Goal: Task Accomplishment & Management: Manage account settings

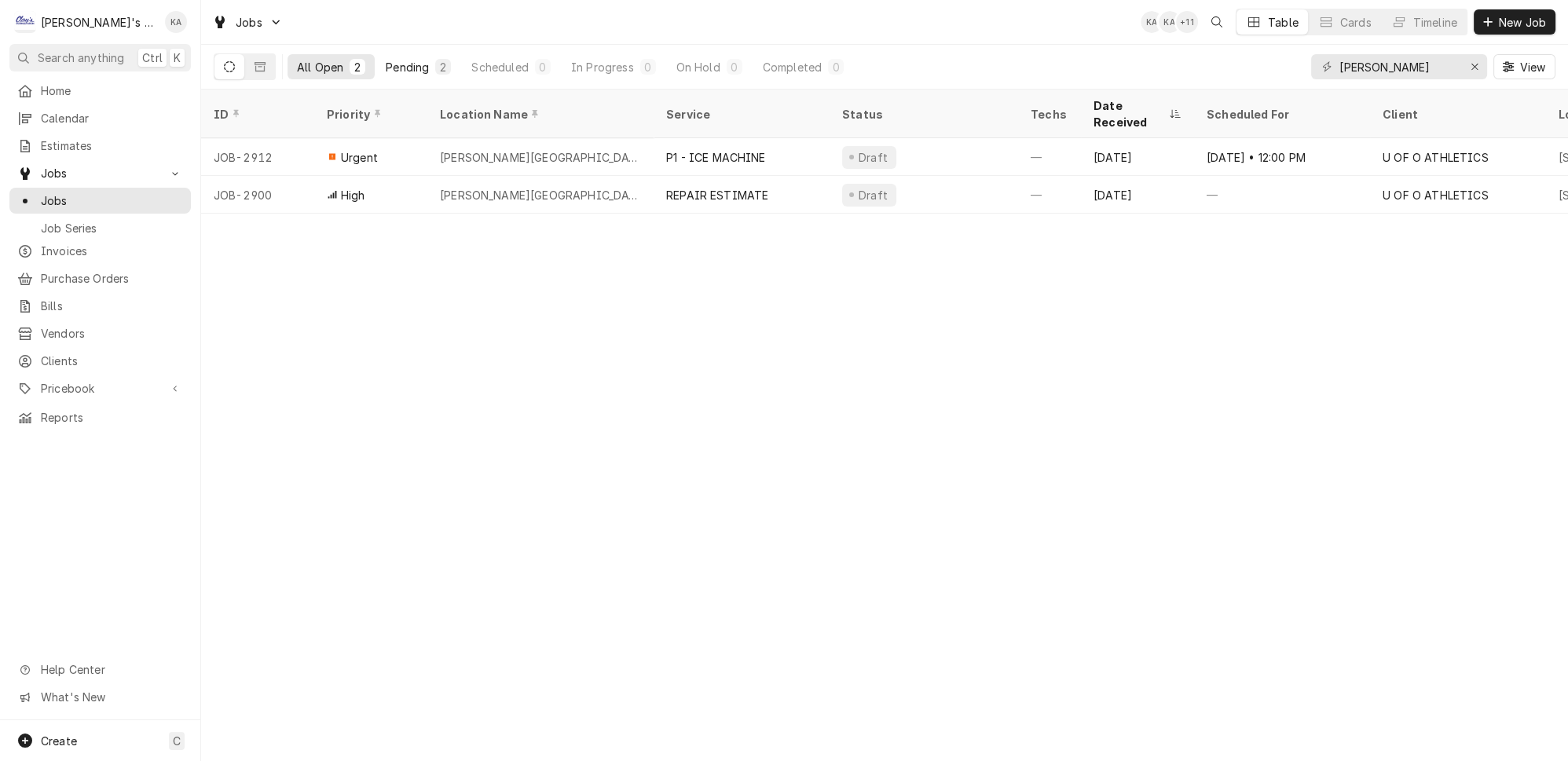
click at [386, 63] on div "Pending" at bounding box center [408, 67] width 44 height 16
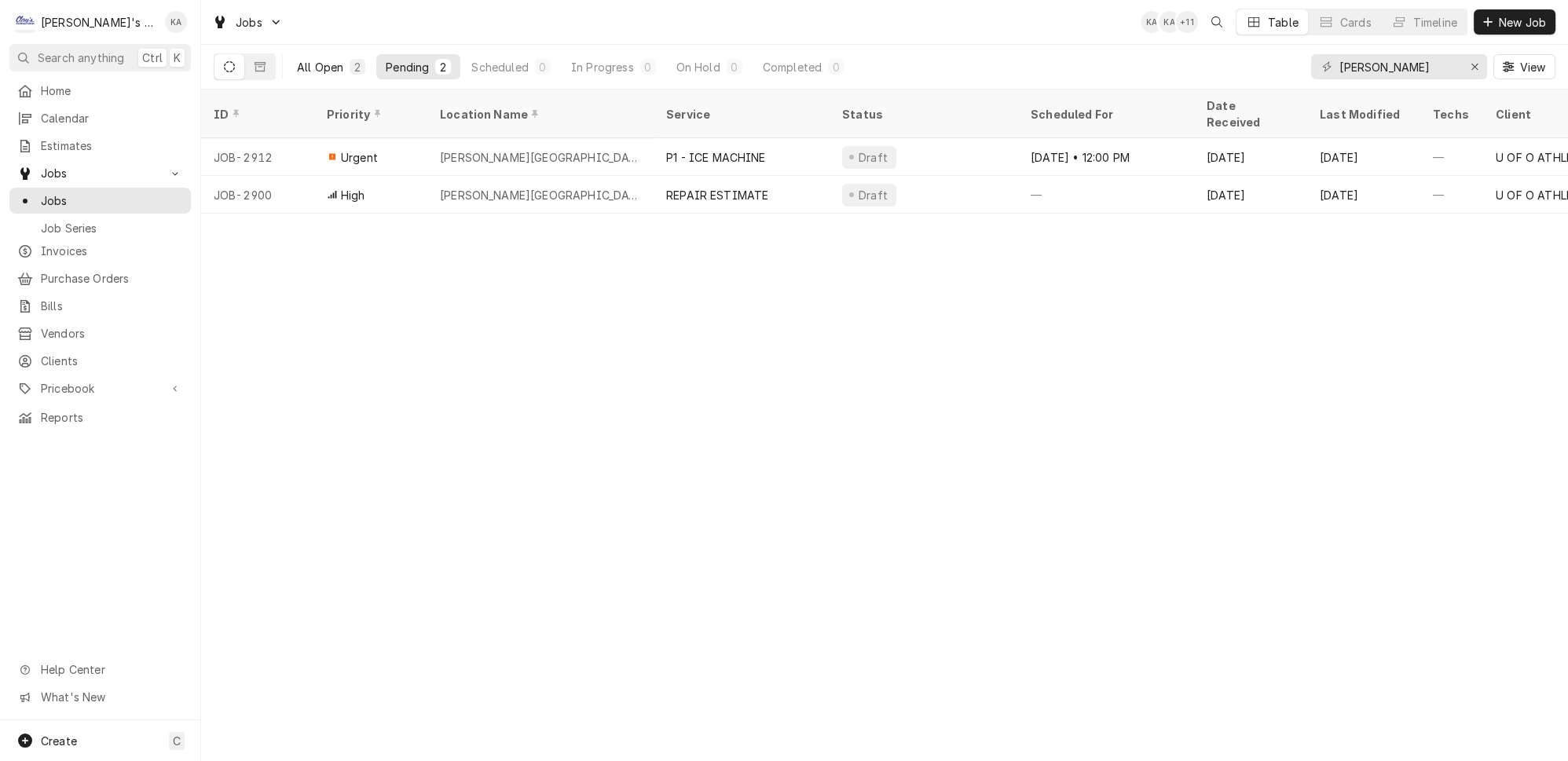
click at [353, 61] on div "2" at bounding box center [358, 67] width 10 height 16
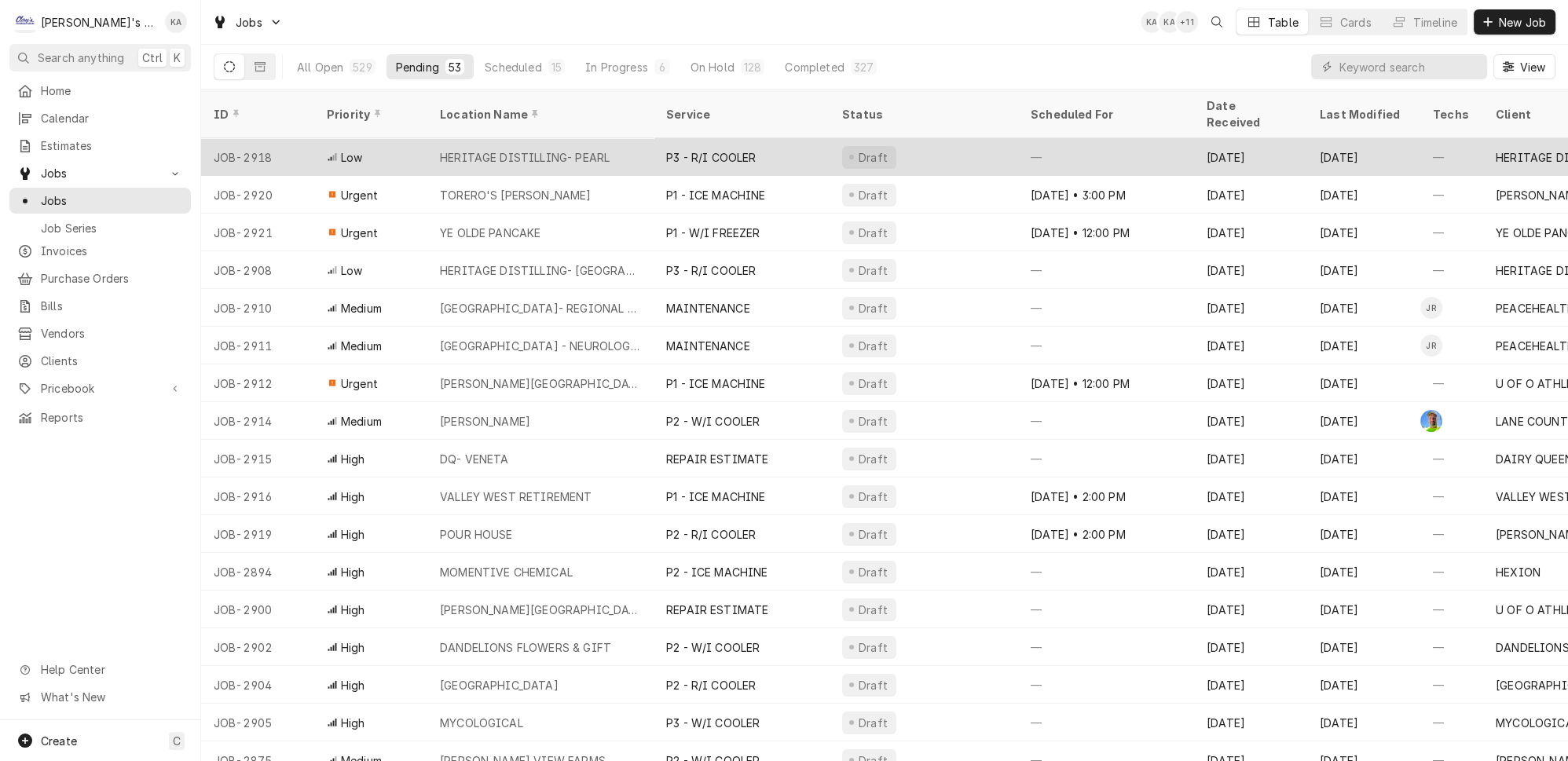
click at [615, 138] on div "HERITAGE DISTILLING- PEARL" at bounding box center [541, 157] width 226 height 38
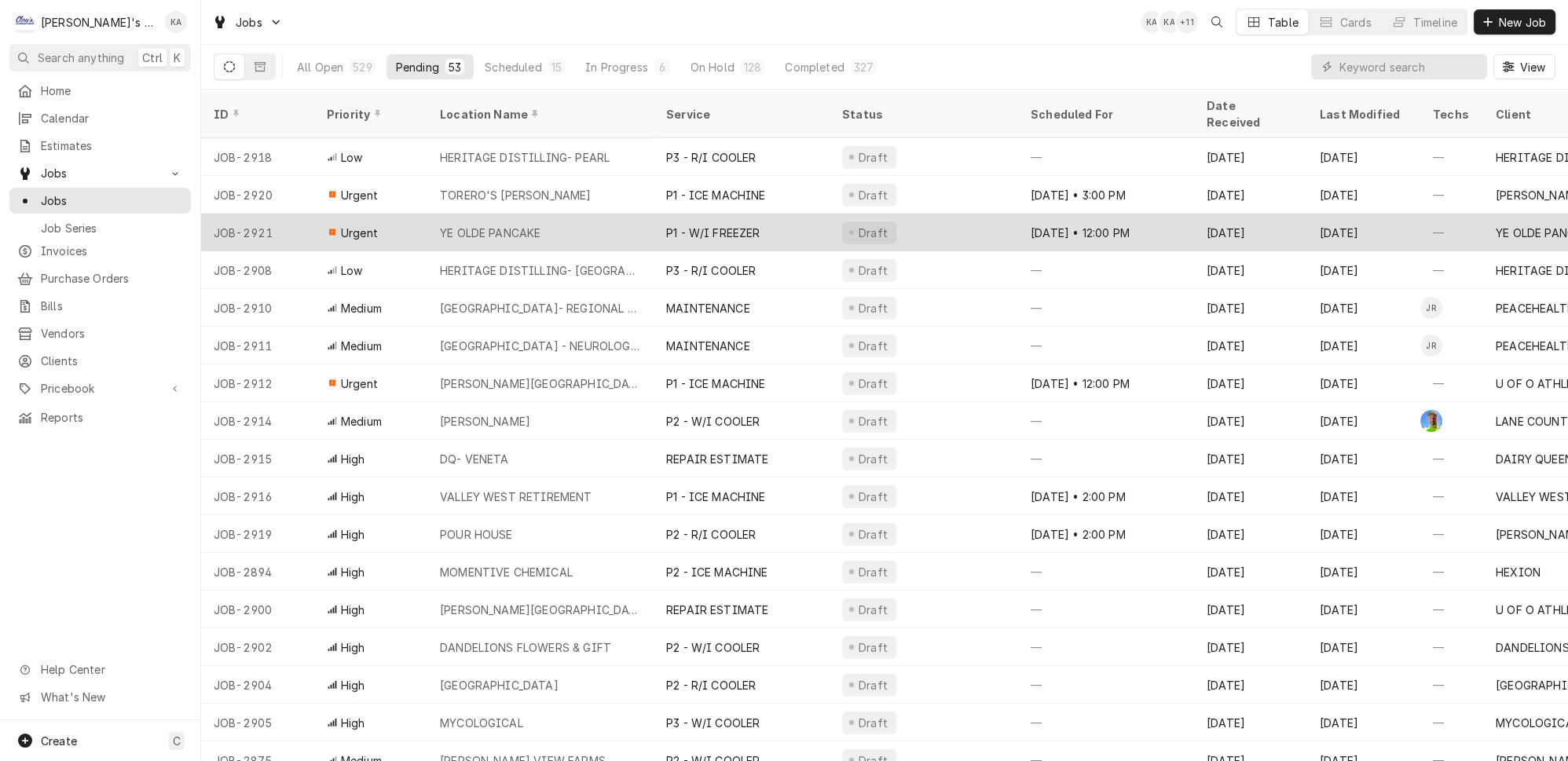
click at [625, 214] on div "YE OLDE PANCAKE" at bounding box center [541, 232] width 226 height 38
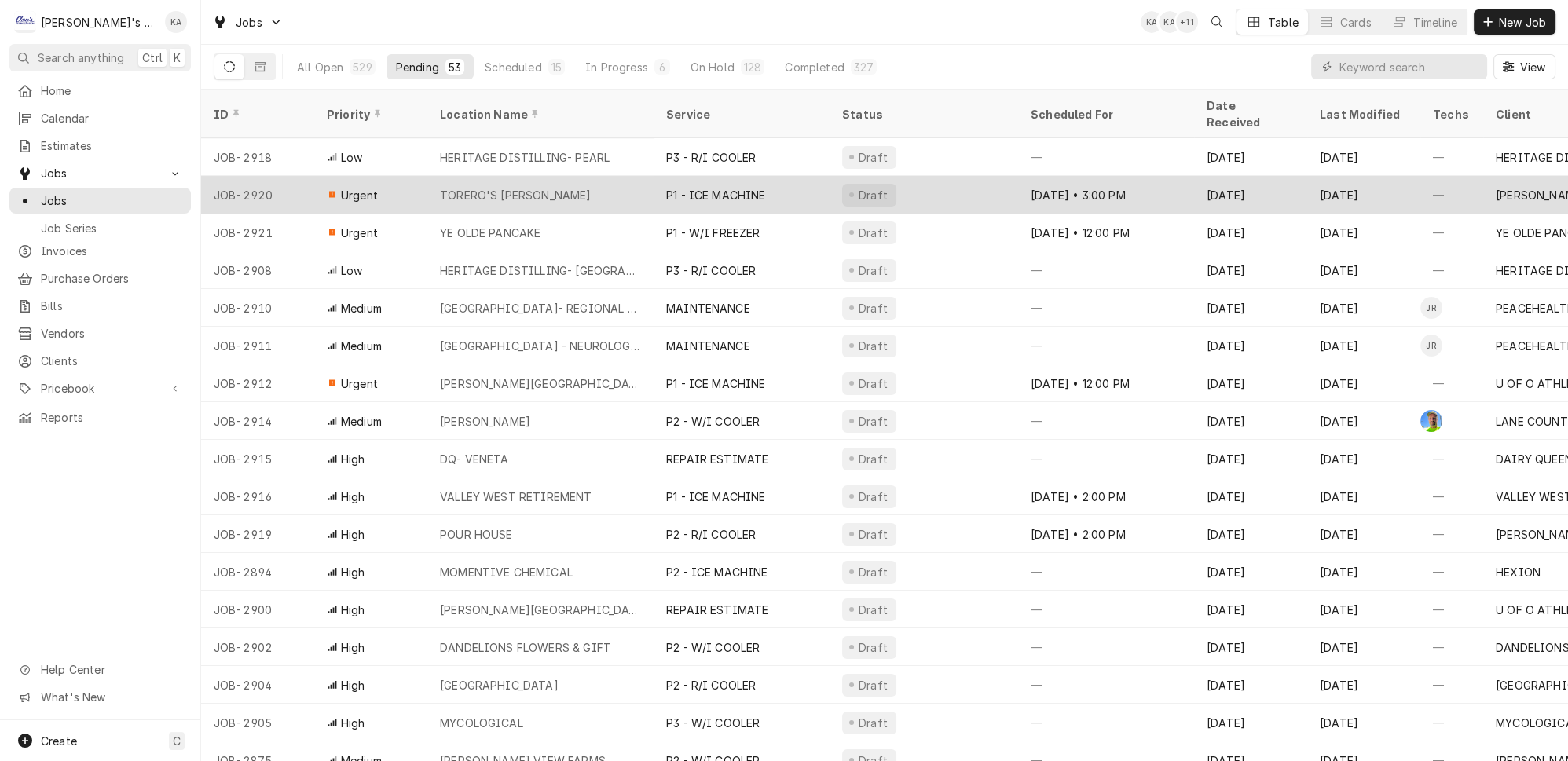
click at [587, 176] on div "TORERO'S [PERSON_NAME]" at bounding box center [541, 194] width 226 height 38
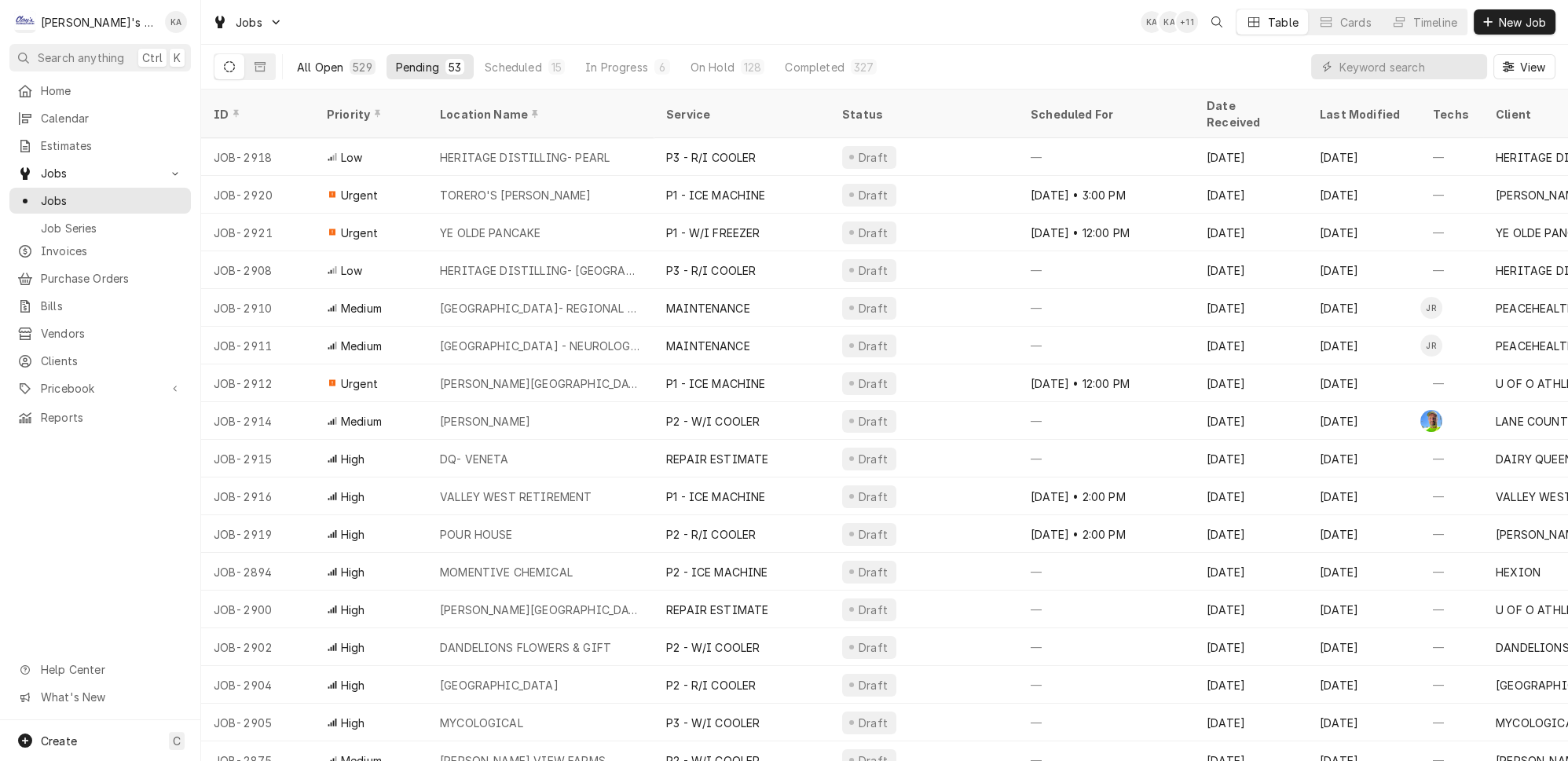
click at [340, 54] on button "All Open 529" at bounding box center [336, 66] width 98 height 25
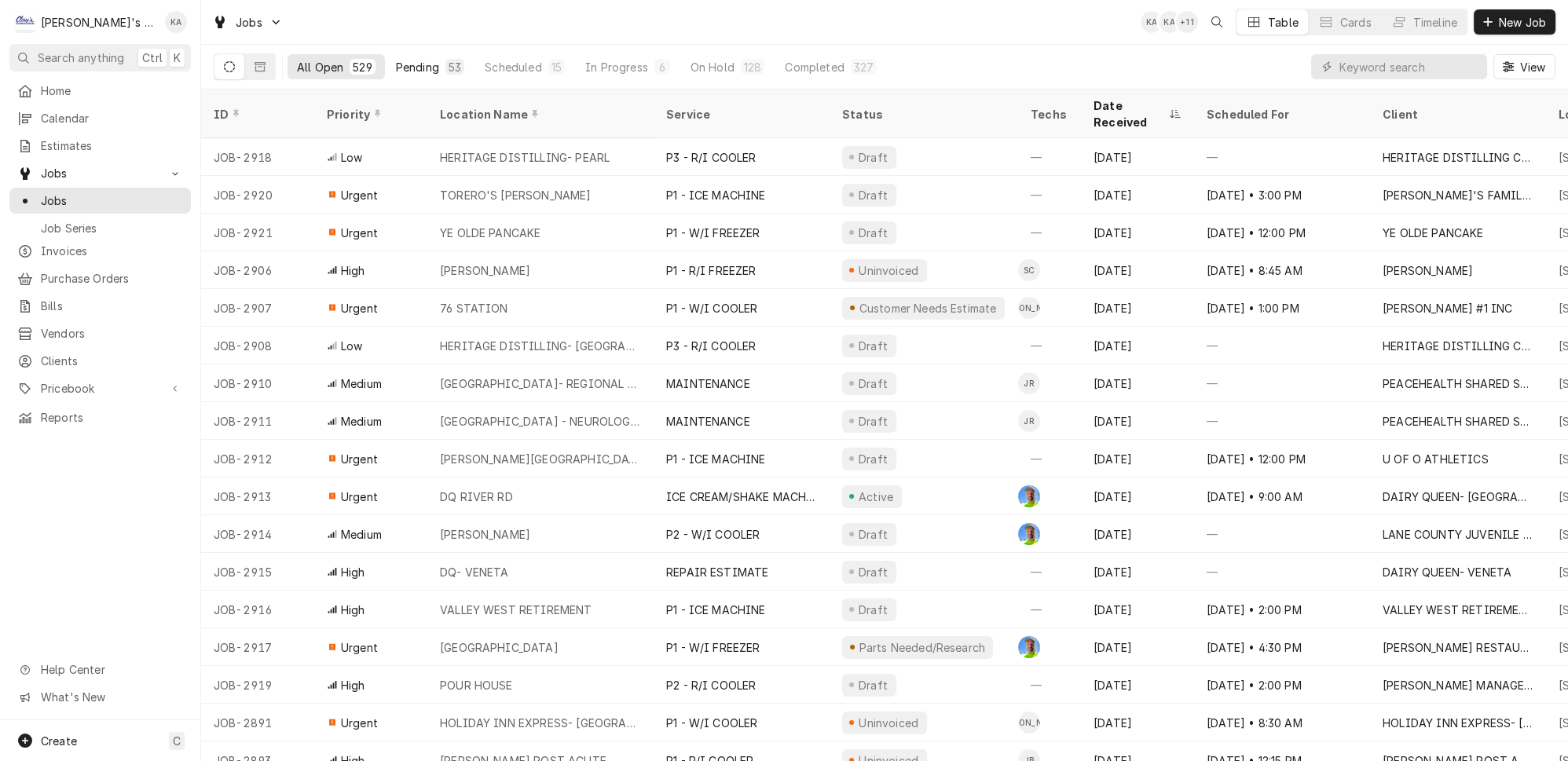
click at [387, 54] on button "Pending 53" at bounding box center [430, 66] width 87 height 25
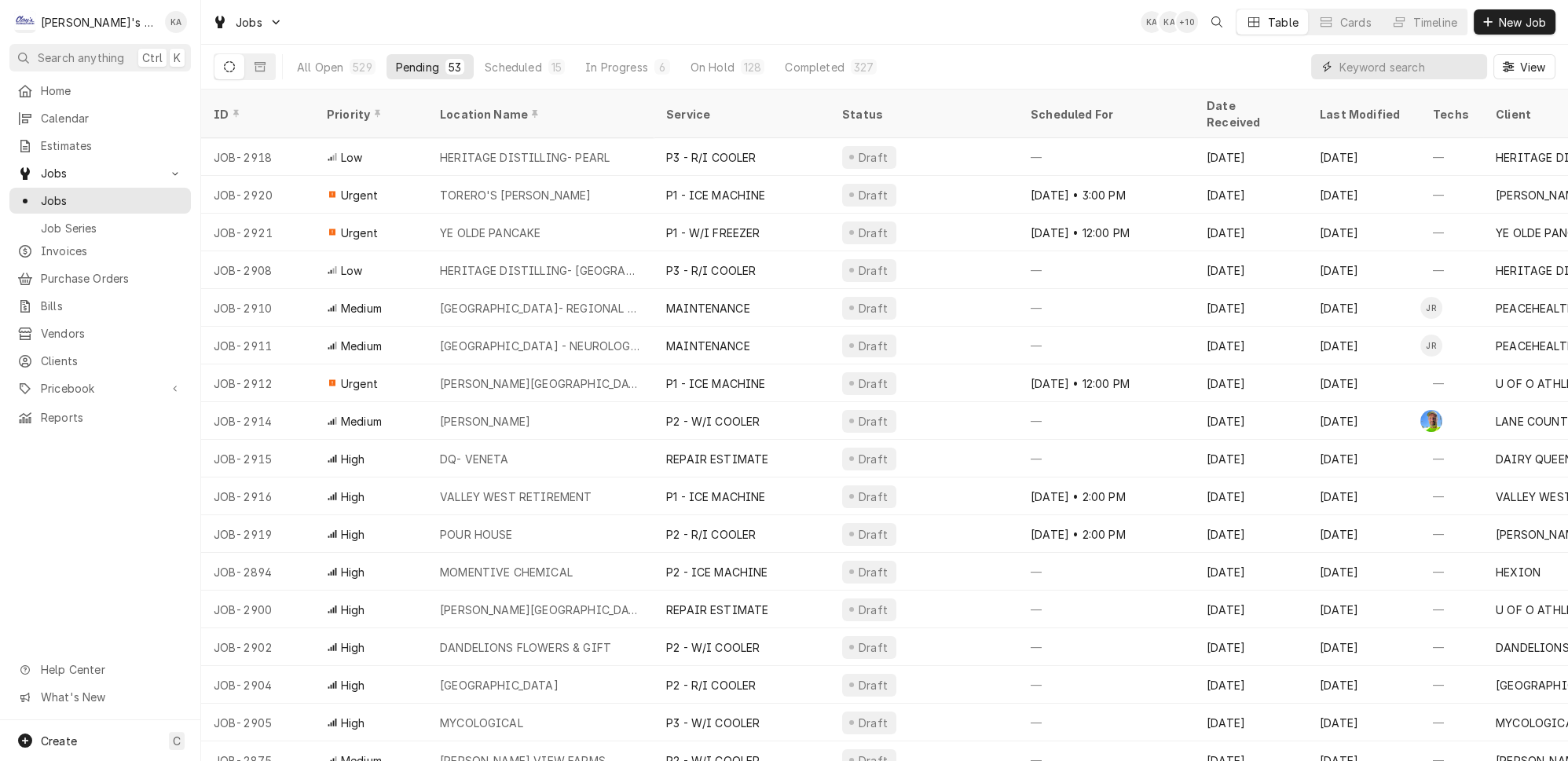
click at [1414, 61] on input "Dynamic Content Wrapper" at bounding box center [1409, 66] width 140 height 25
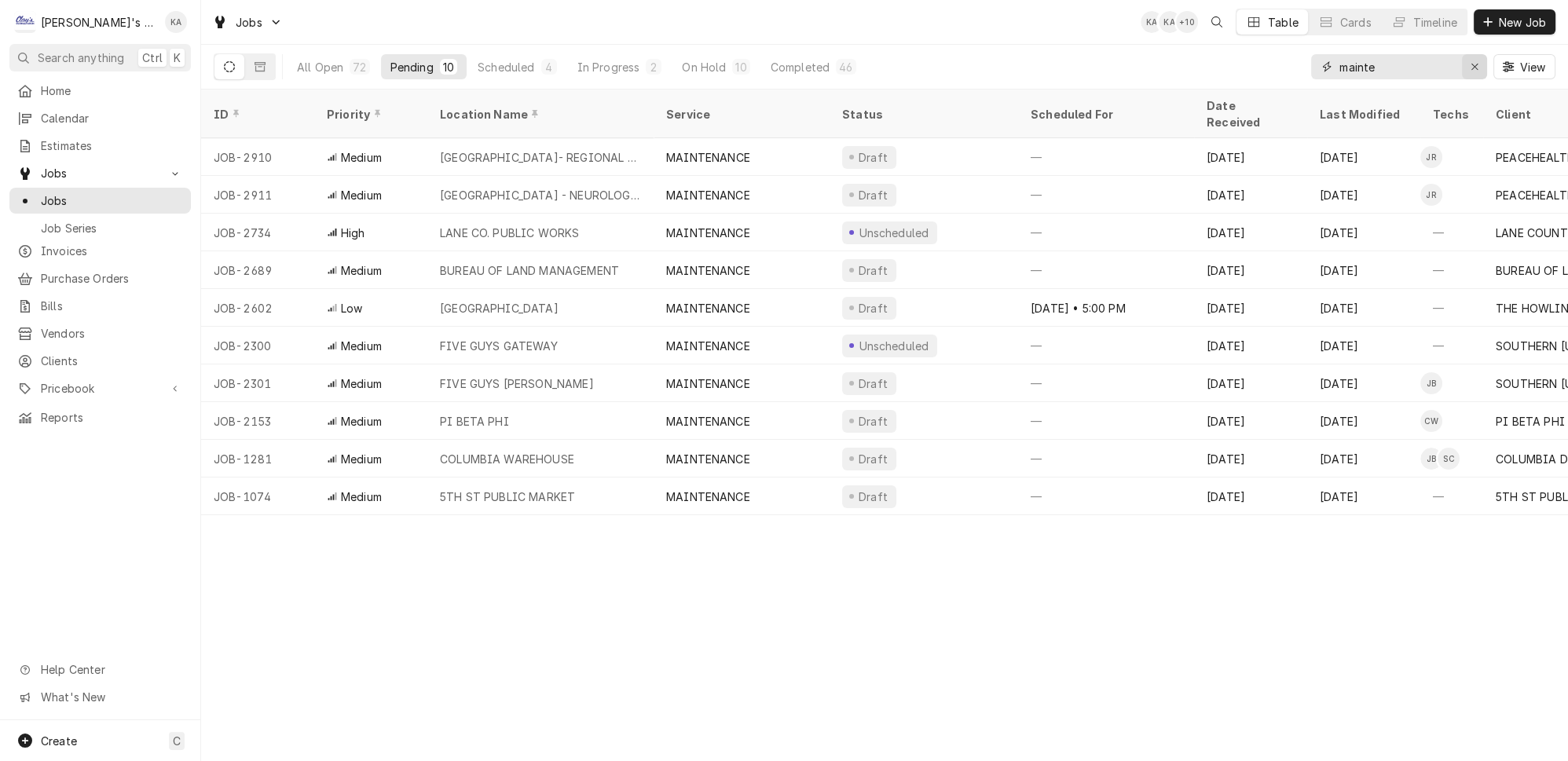
type input "mainte"
click at [1482, 64] on div "Erase input" at bounding box center [1474, 66] width 15 height 15
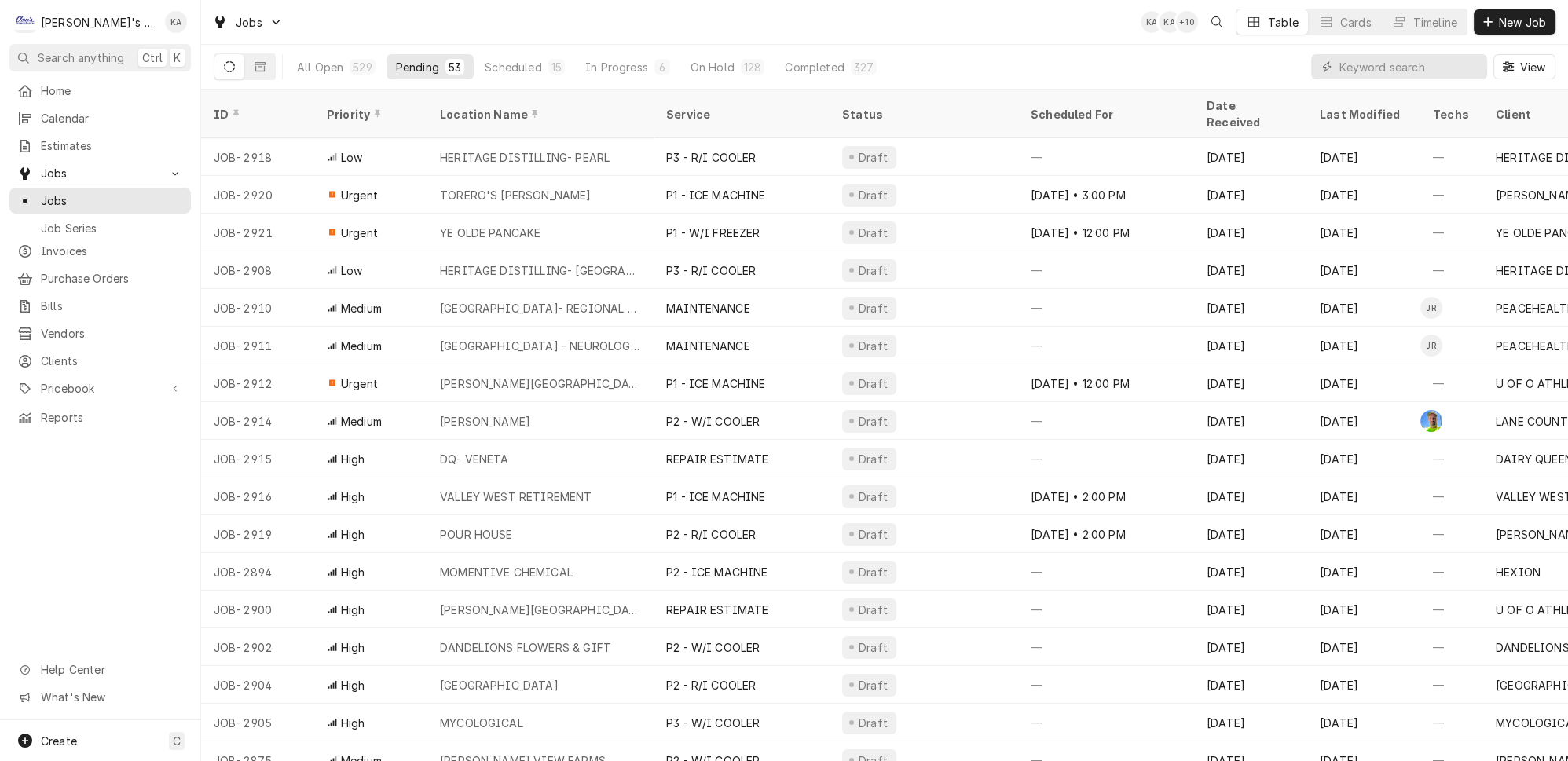
click at [1213, 58] on div "All Open 529 Pending 53 Scheduled 15 In Progress 6 On Hold 128 Completed 327 Vi…" at bounding box center [884, 66] width 1342 height 44
click at [143, 193] on span "Jobs" at bounding box center [112, 201] width 142 height 16
click at [353, 65] on div "529" at bounding box center [362, 67] width 19 height 16
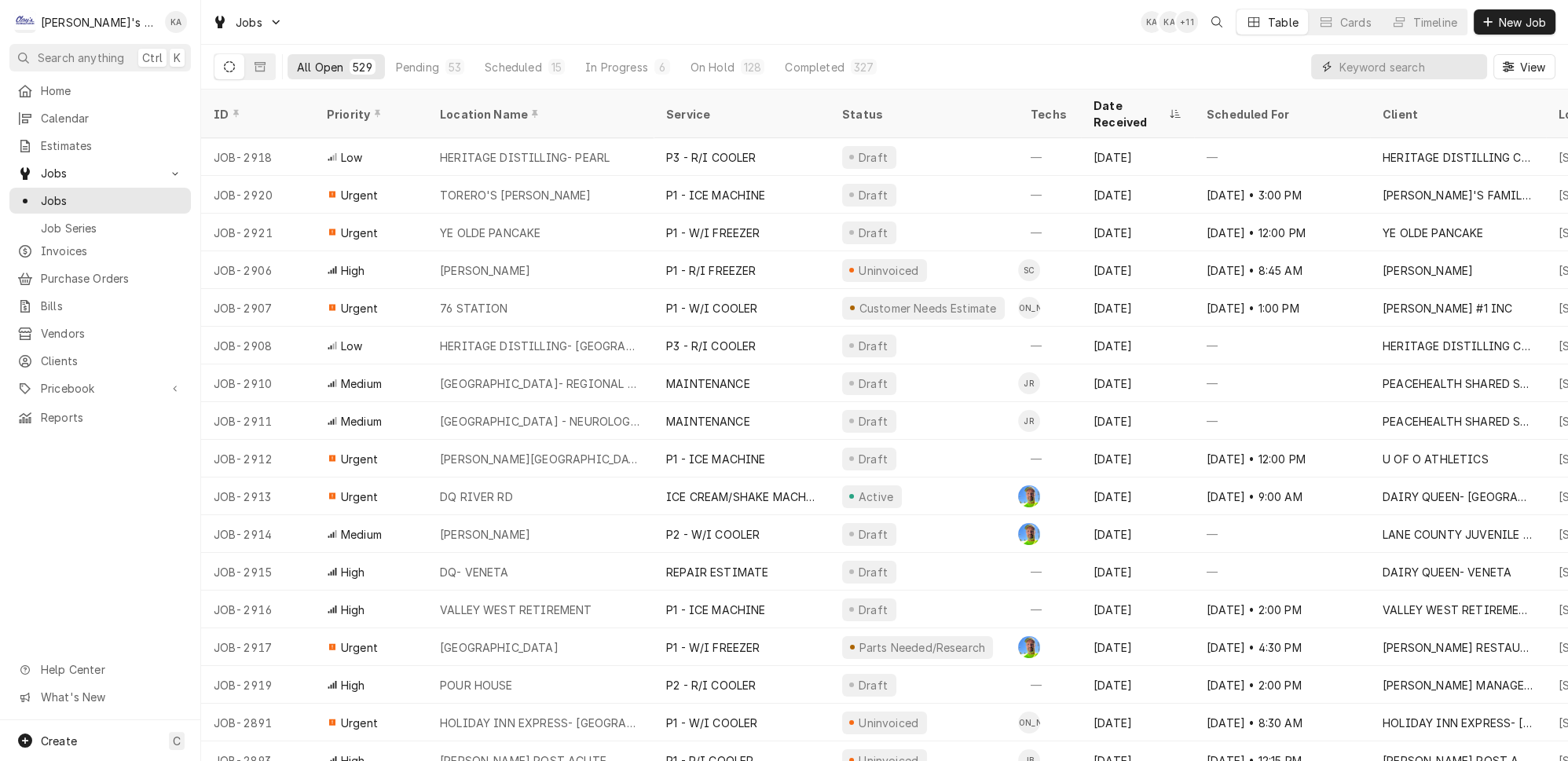
click at [1443, 60] on input "Dynamic Content Wrapper" at bounding box center [1409, 66] width 140 height 25
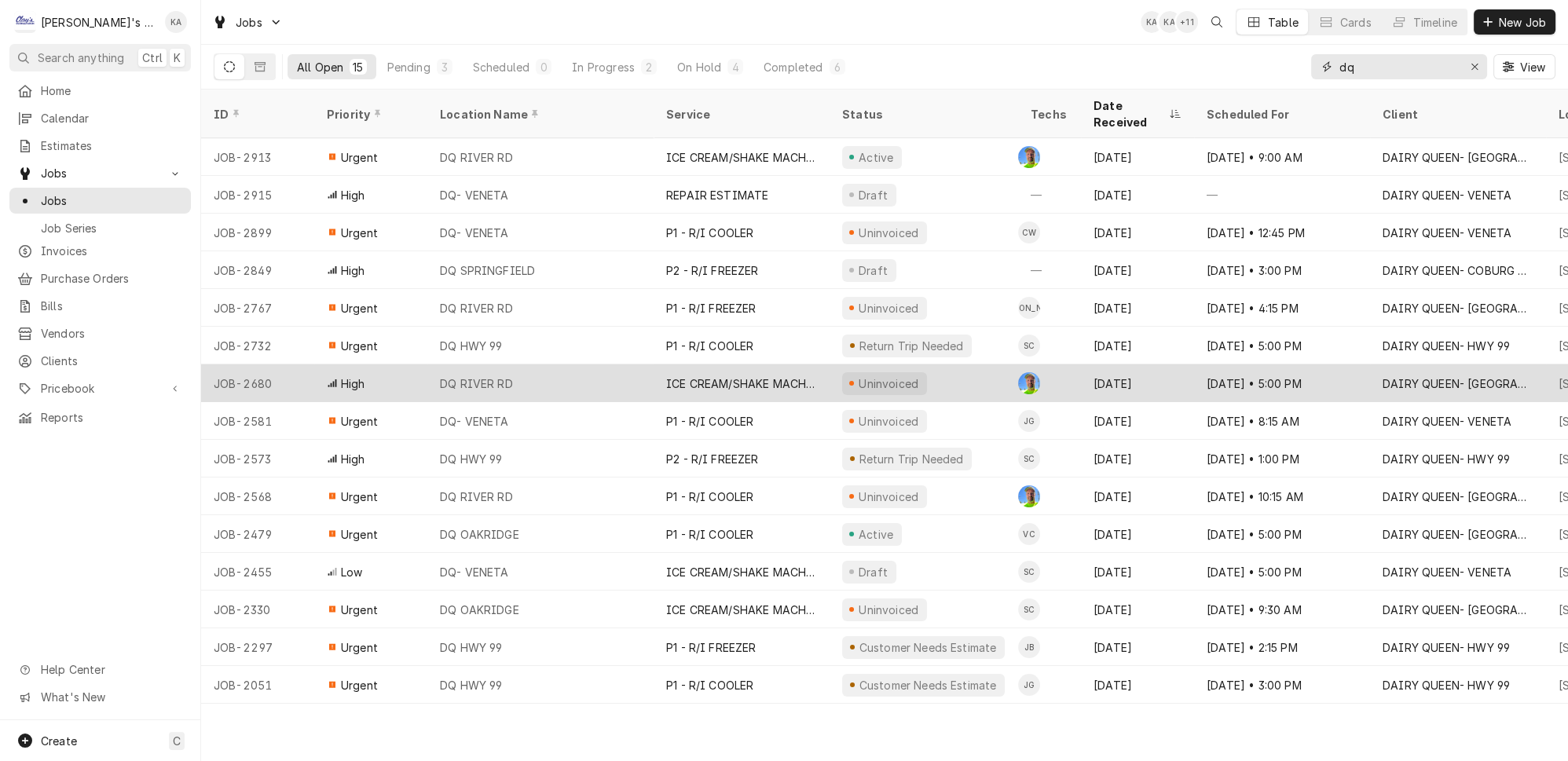
type input "dq"
click at [586, 365] on div "DQ RIVER RD" at bounding box center [541, 383] width 226 height 38
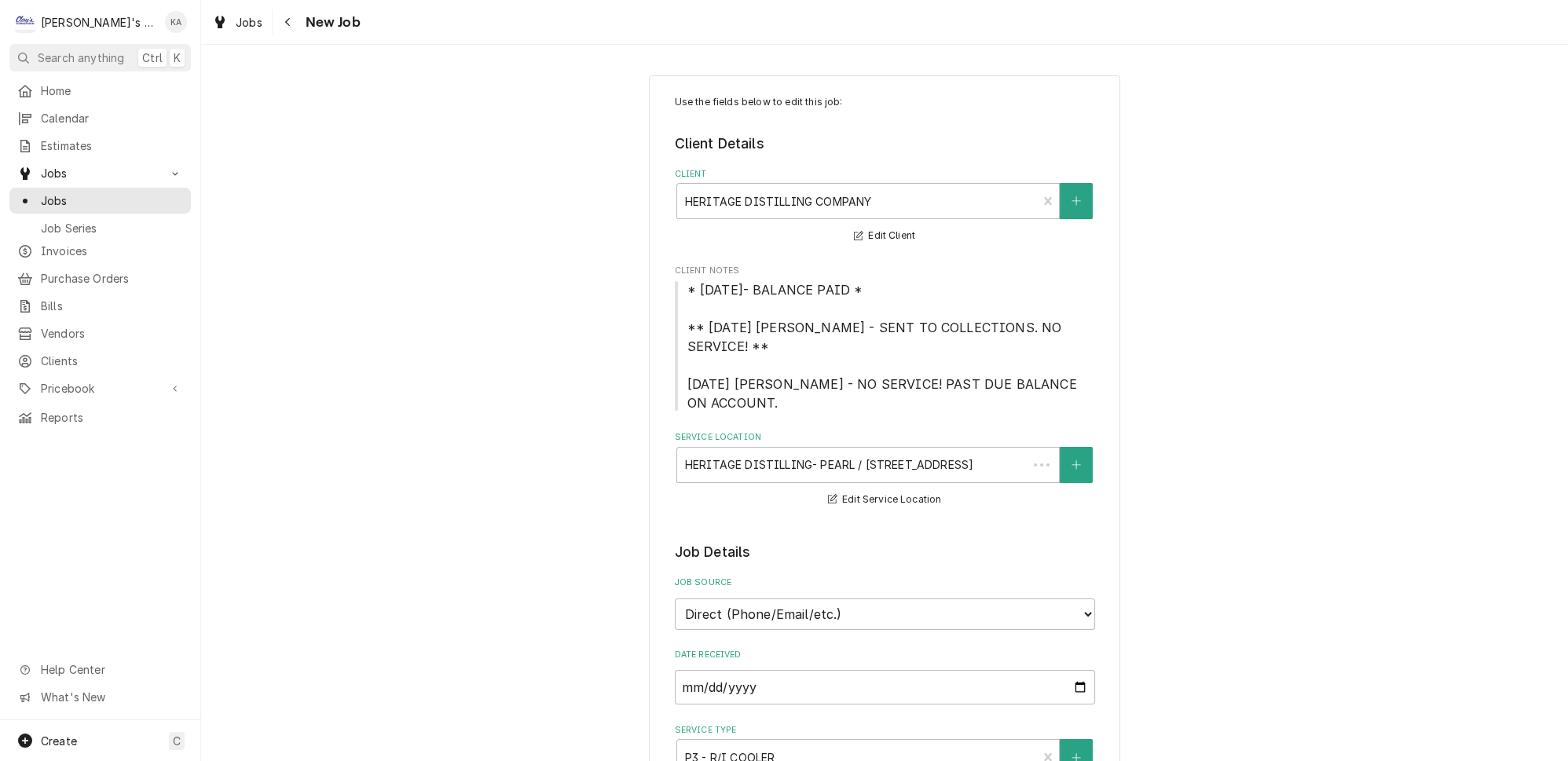
type textarea "x"
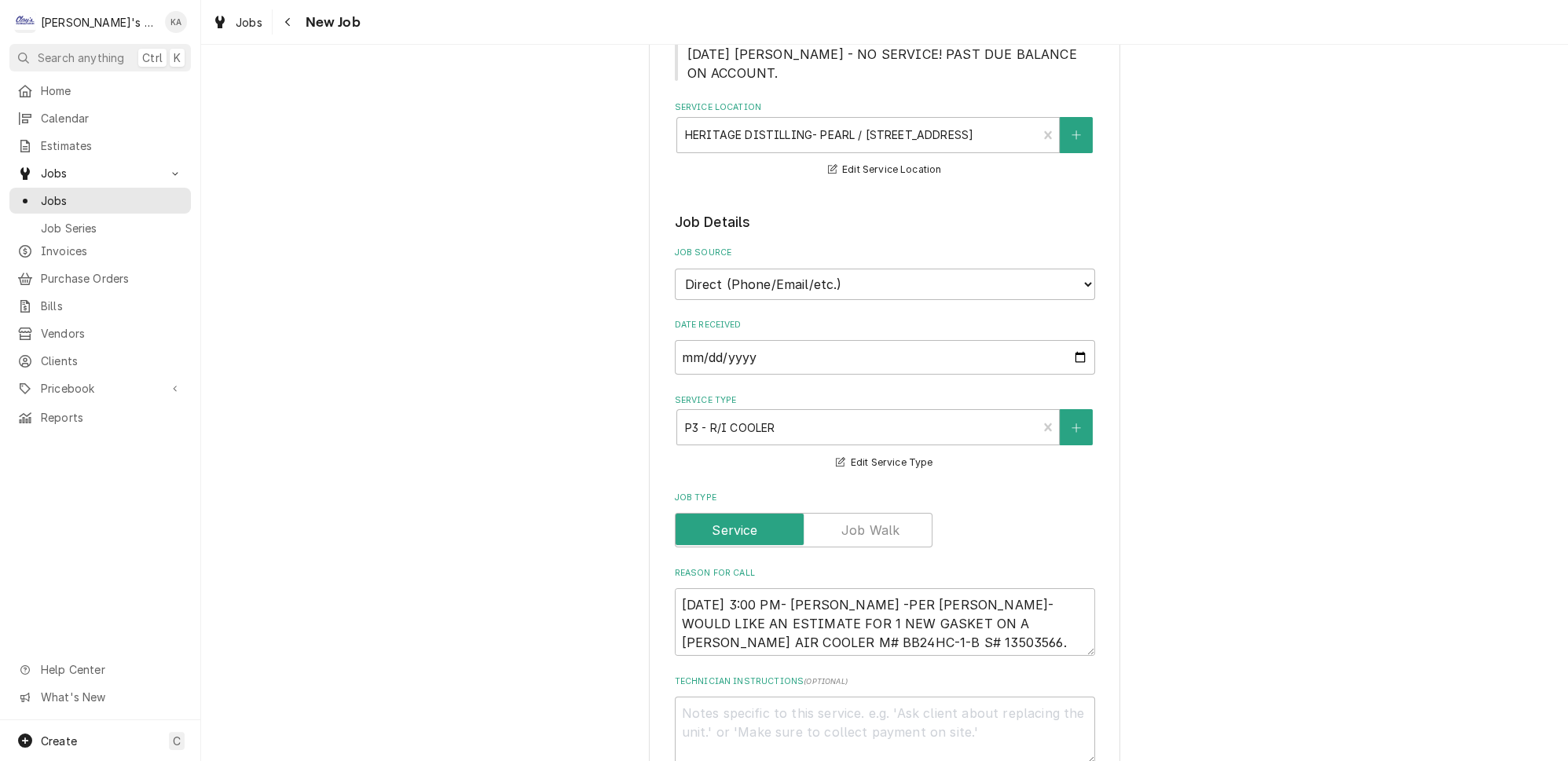
scroll to position [357, 0]
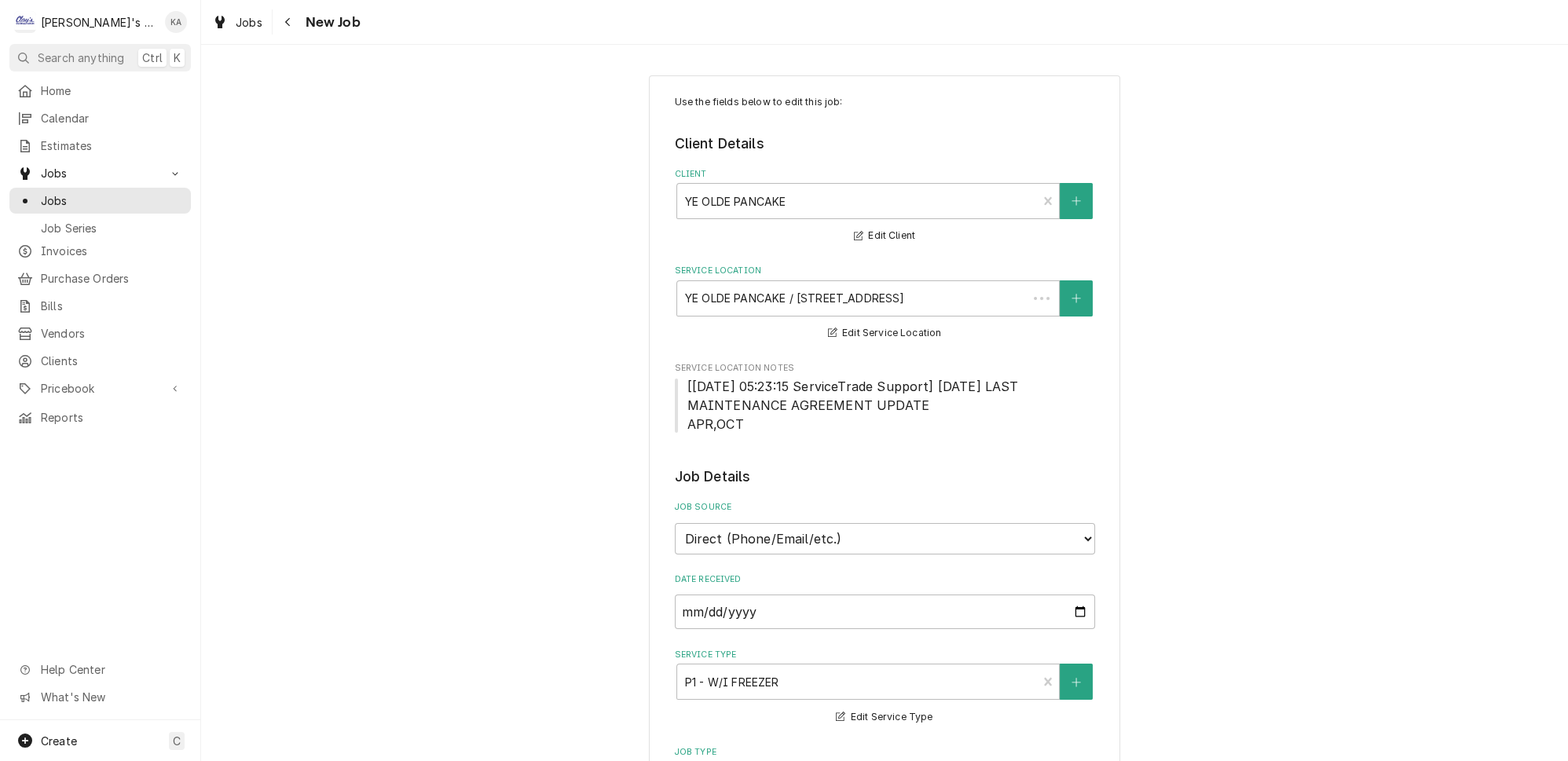
type textarea "x"
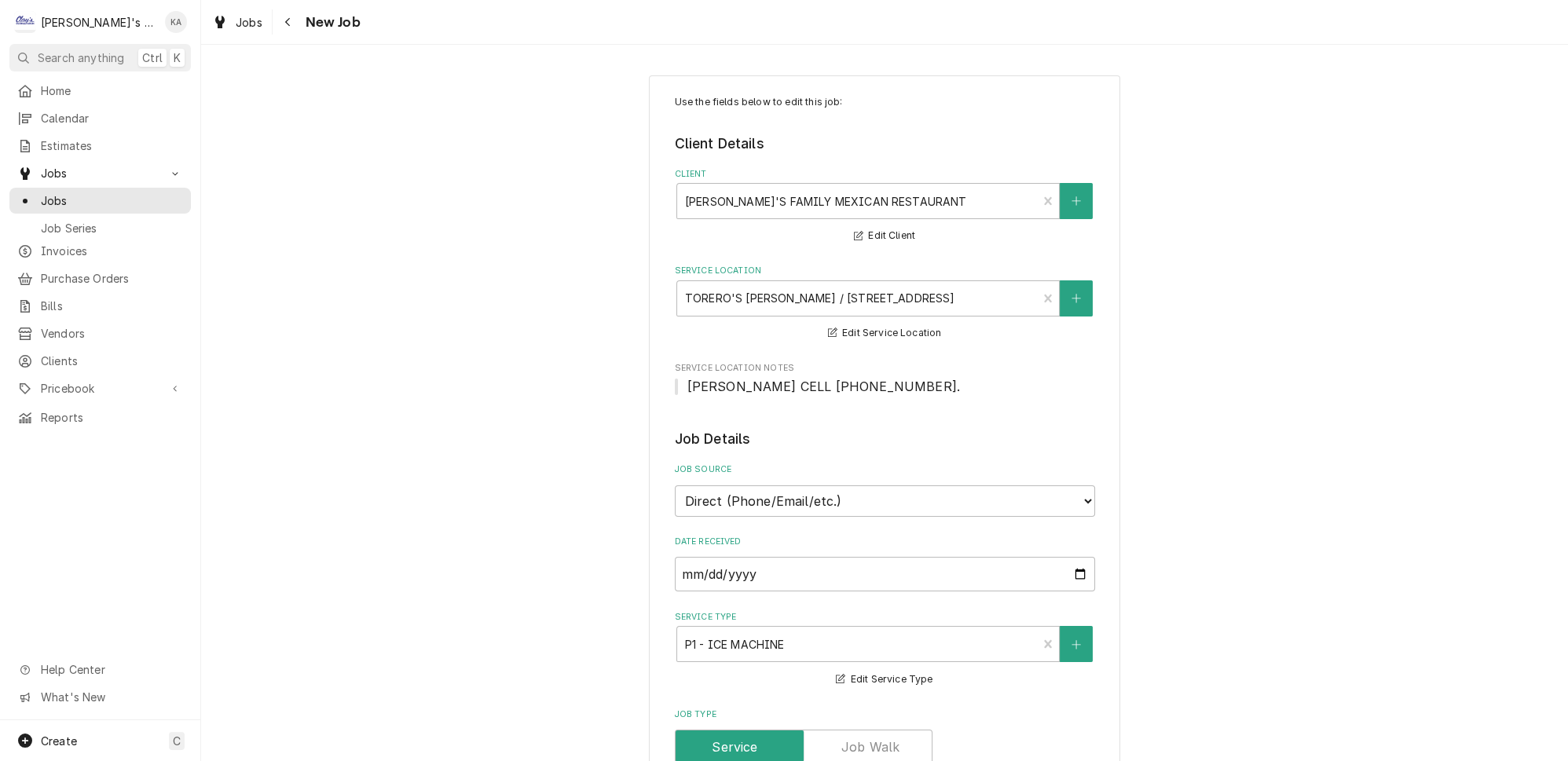
type textarea "x"
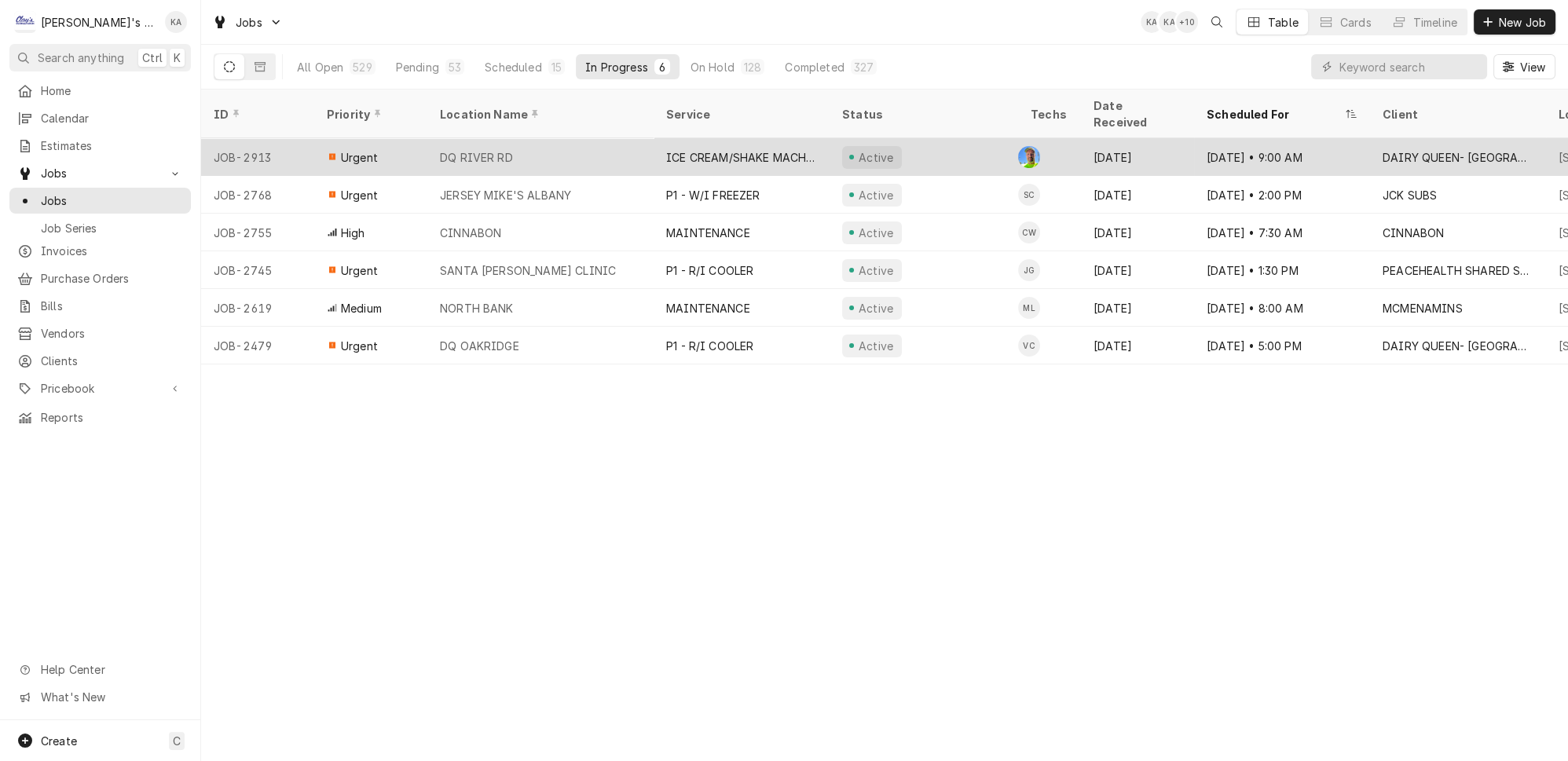
click at [756, 140] on div "ICE CREAM/SHAKE MACHINE REPAIR" at bounding box center [742, 157] width 176 height 38
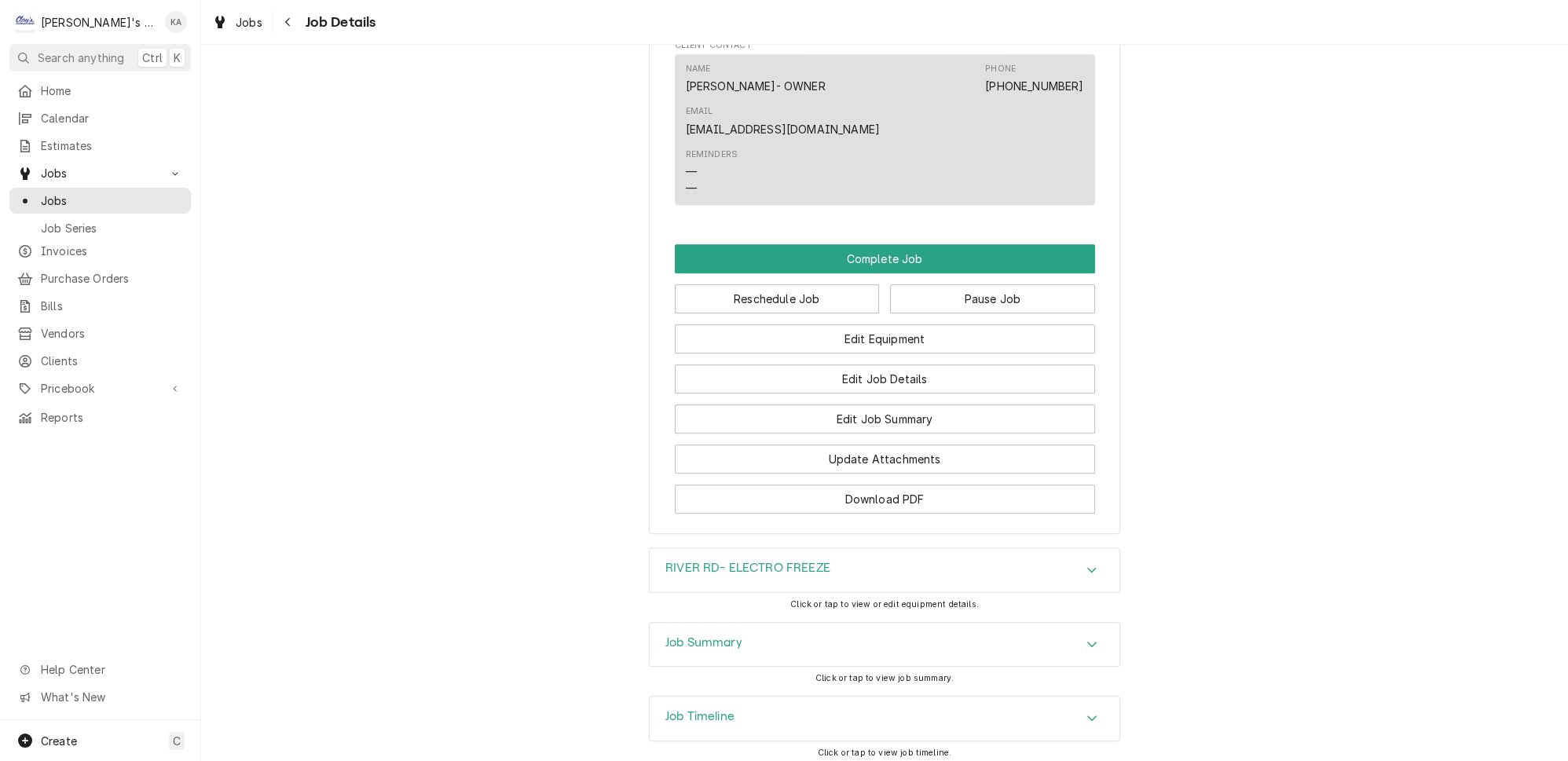
scroll to position [1293, 0]
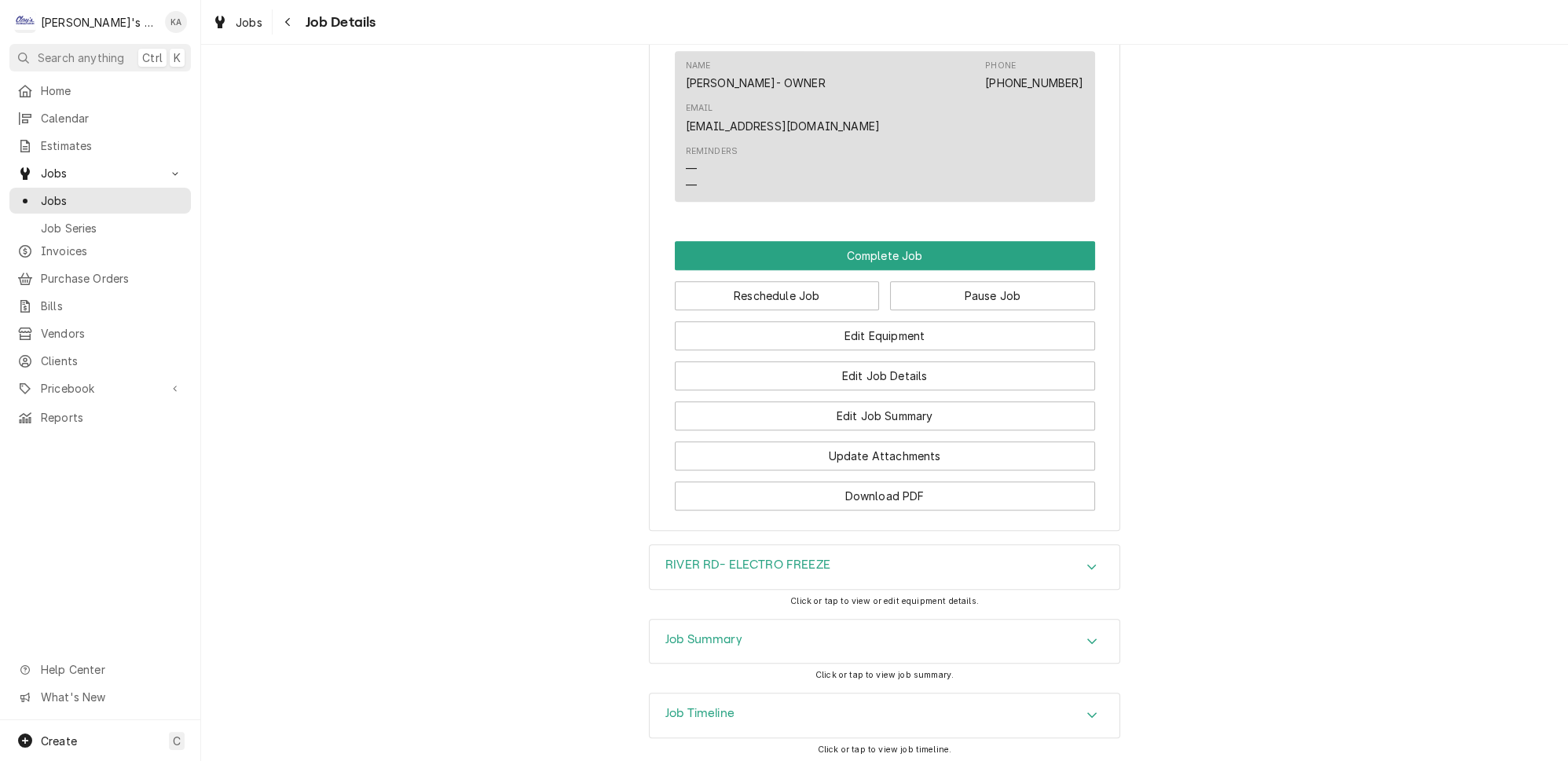
click at [746, 620] on div "Job Summary" at bounding box center [884, 642] width 470 height 44
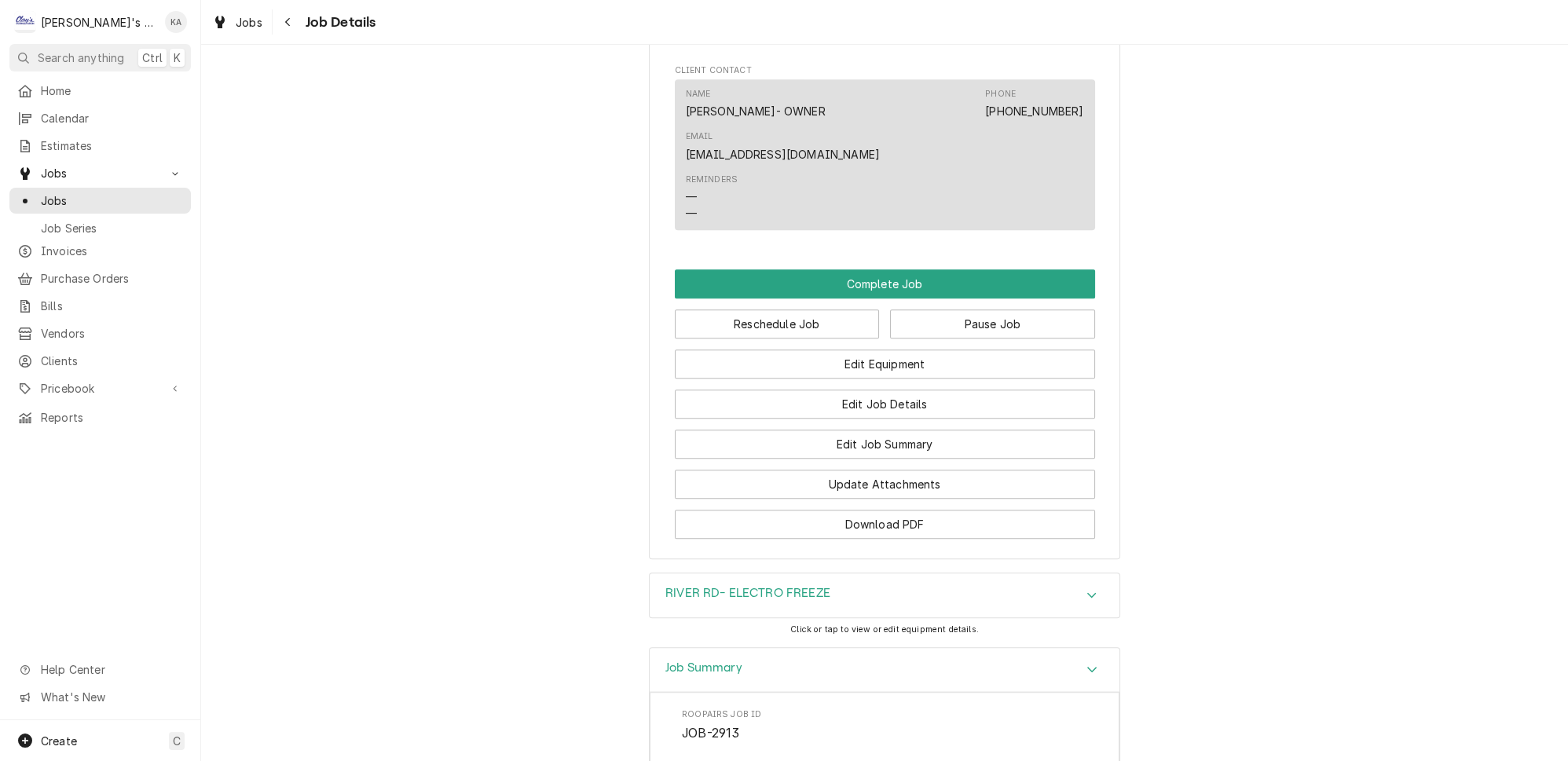
scroll to position [1262, 0]
click at [740, 650] on div "Job Summary" at bounding box center [884, 672] width 470 height 44
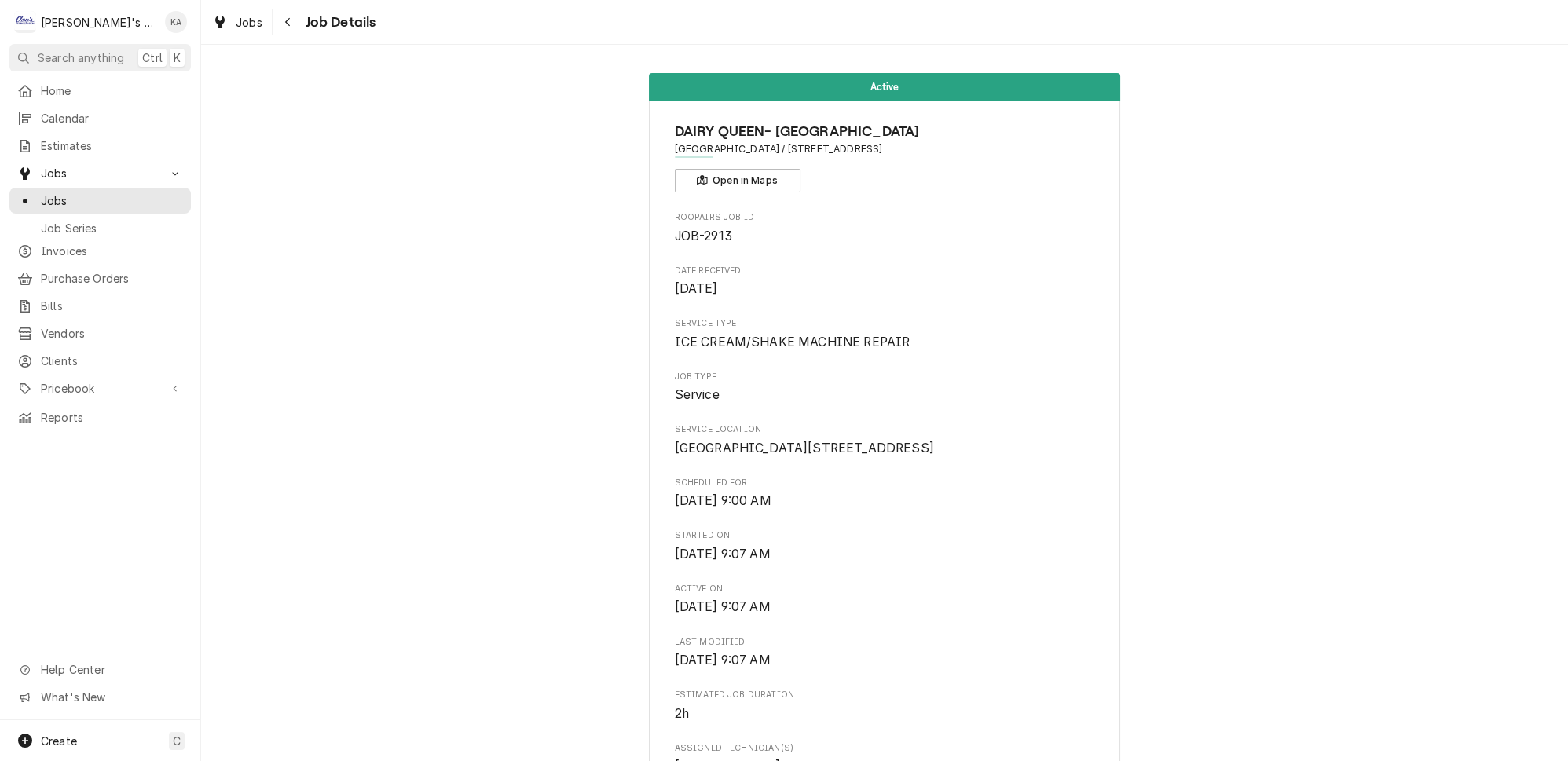
scroll to position [0, 0]
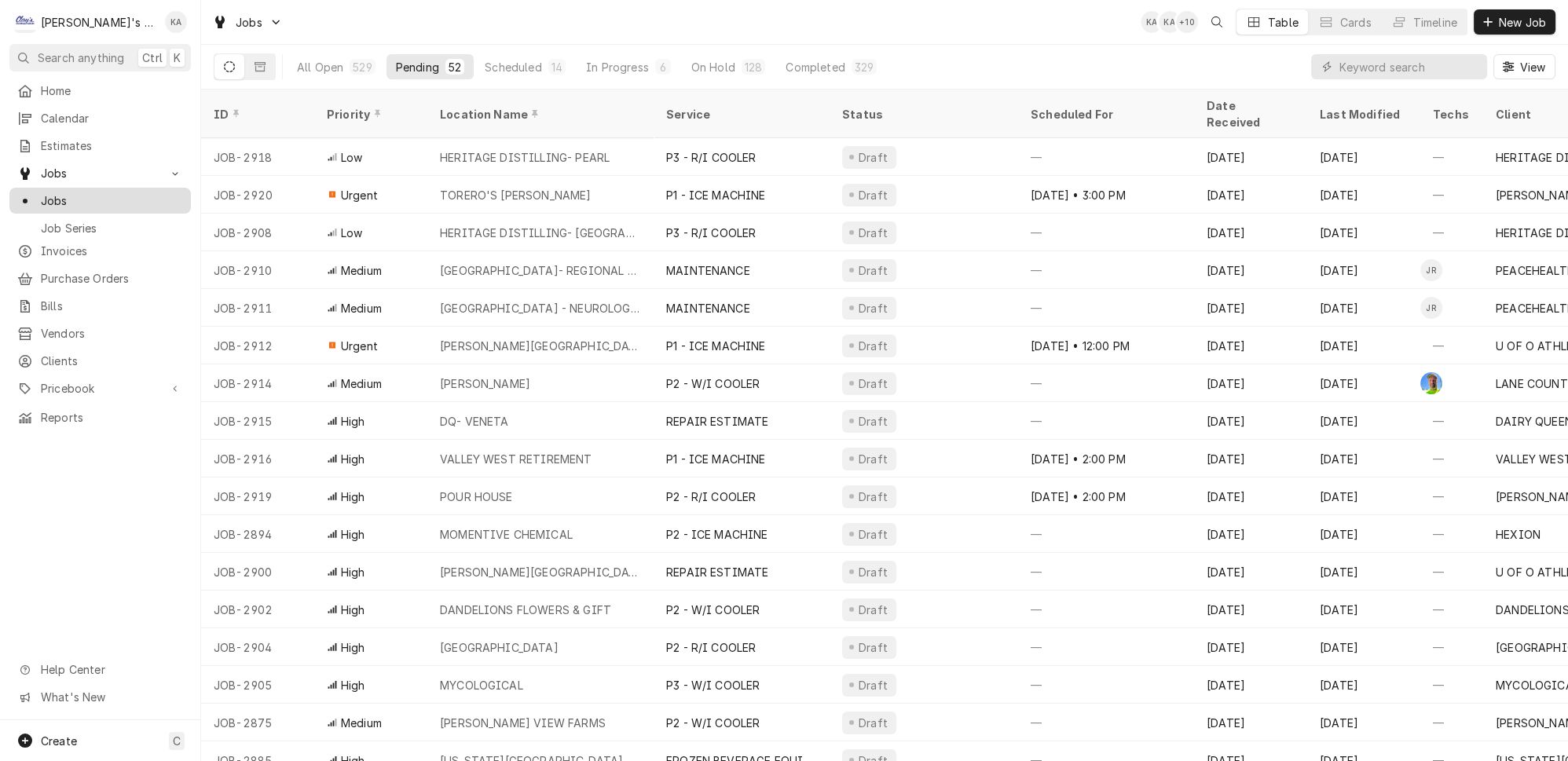
click at [122, 193] on span "Jobs" at bounding box center [112, 201] width 142 height 16
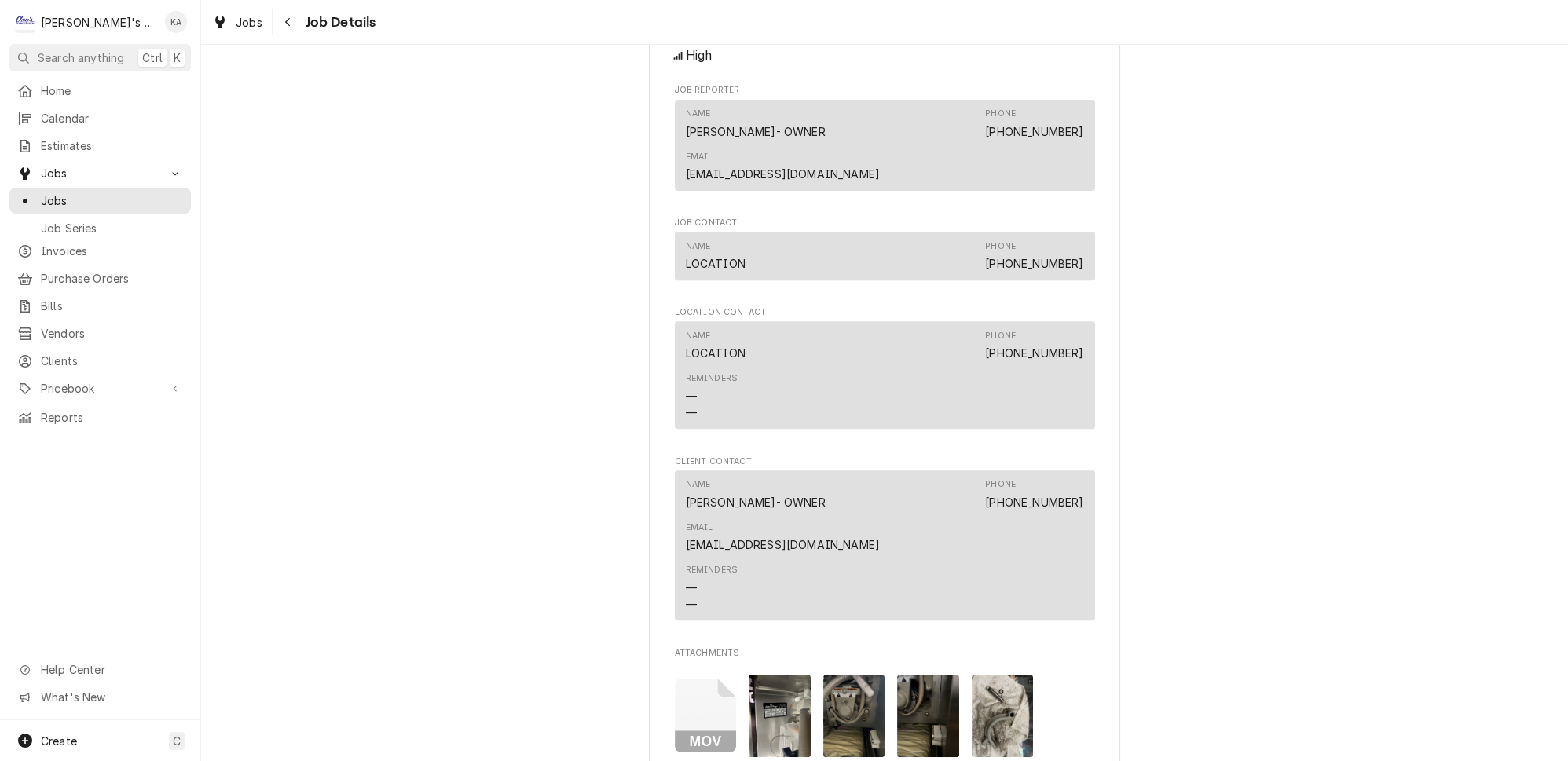
scroll to position [1286, 0]
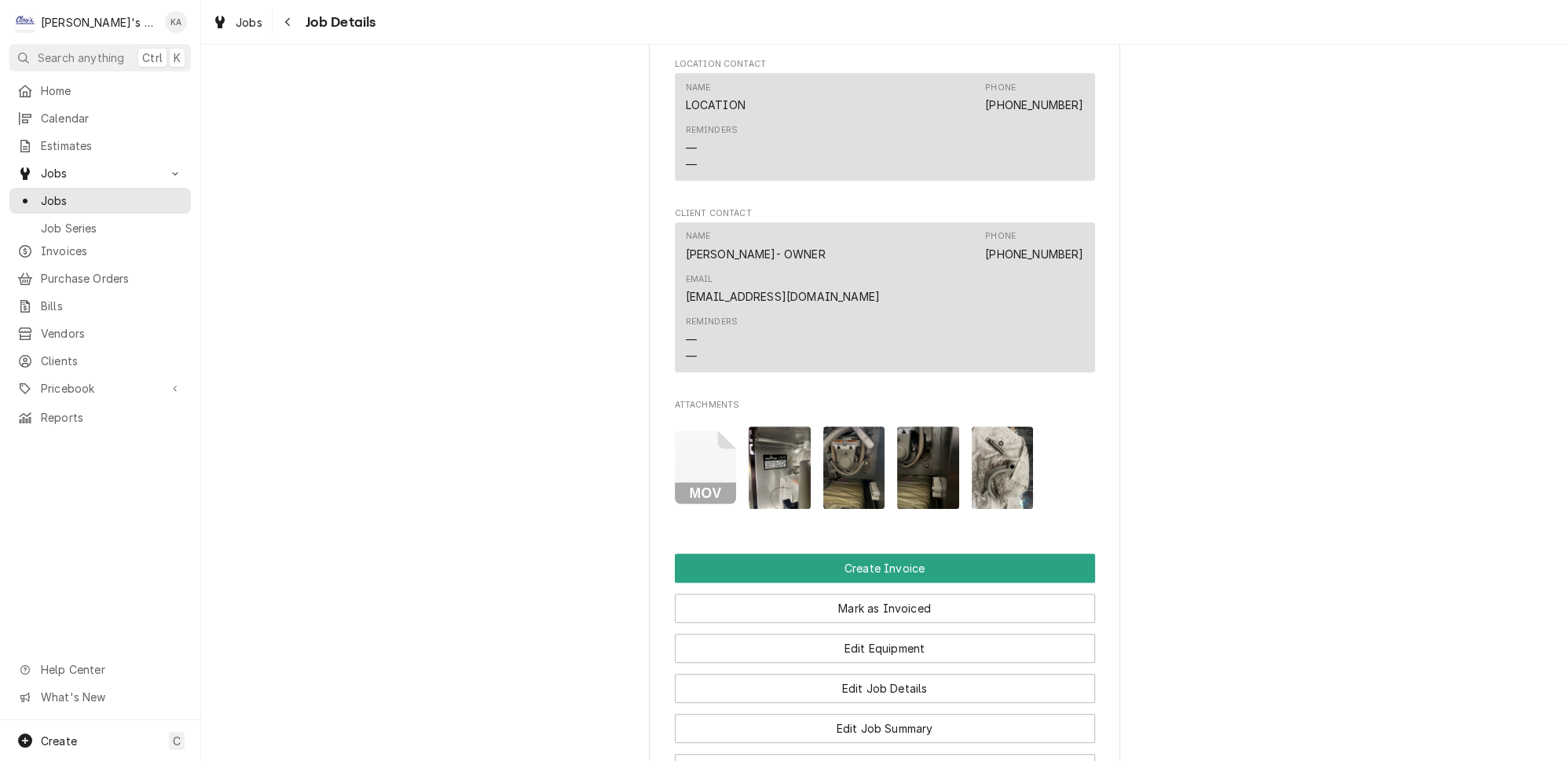
click at [823, 427] on img "Attachments" at bounding box center [854, 468] width 62 height 82
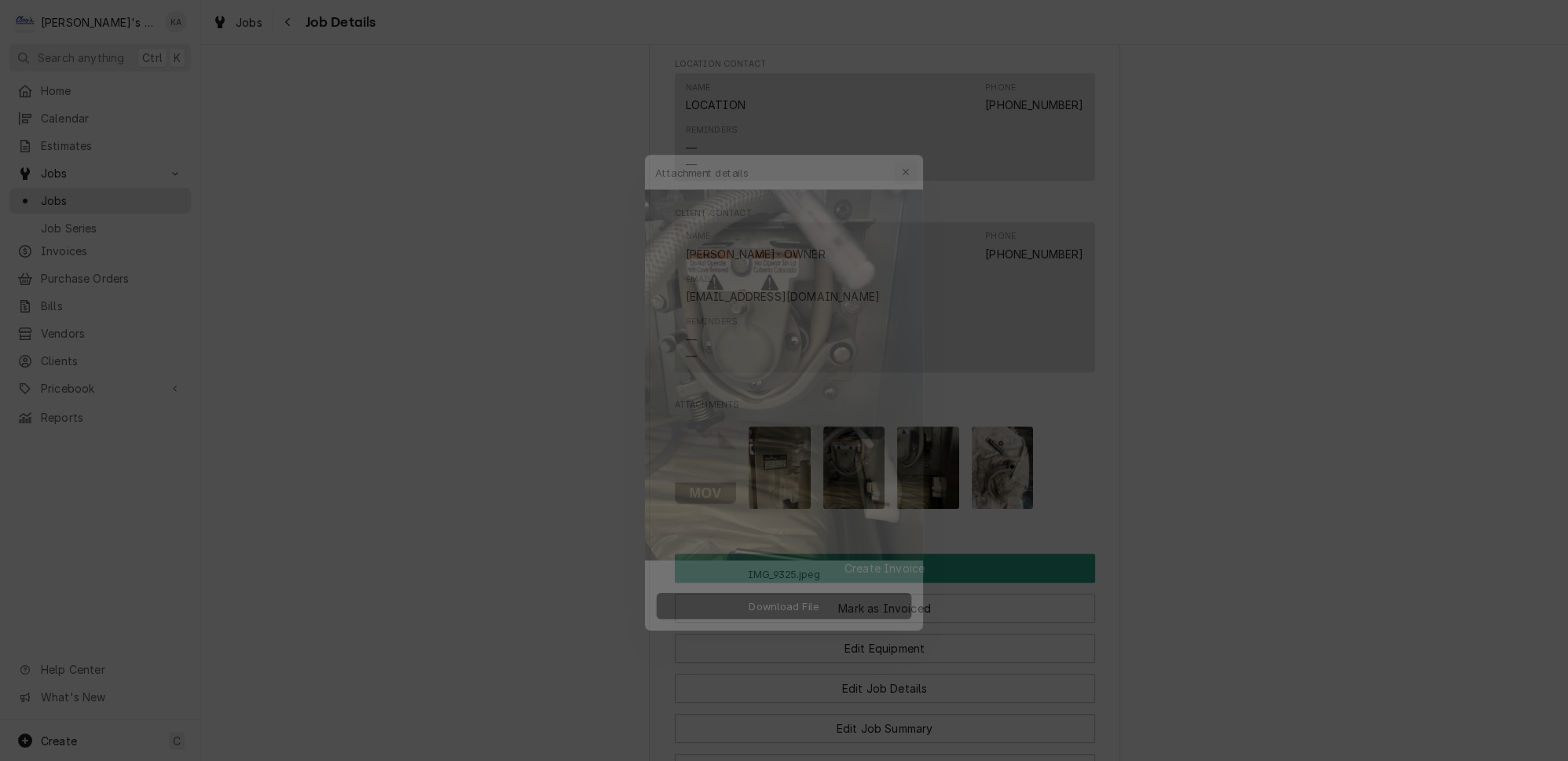
click at [909, 149] on div "button" at bounding box center [916, 141] width 15 height 15
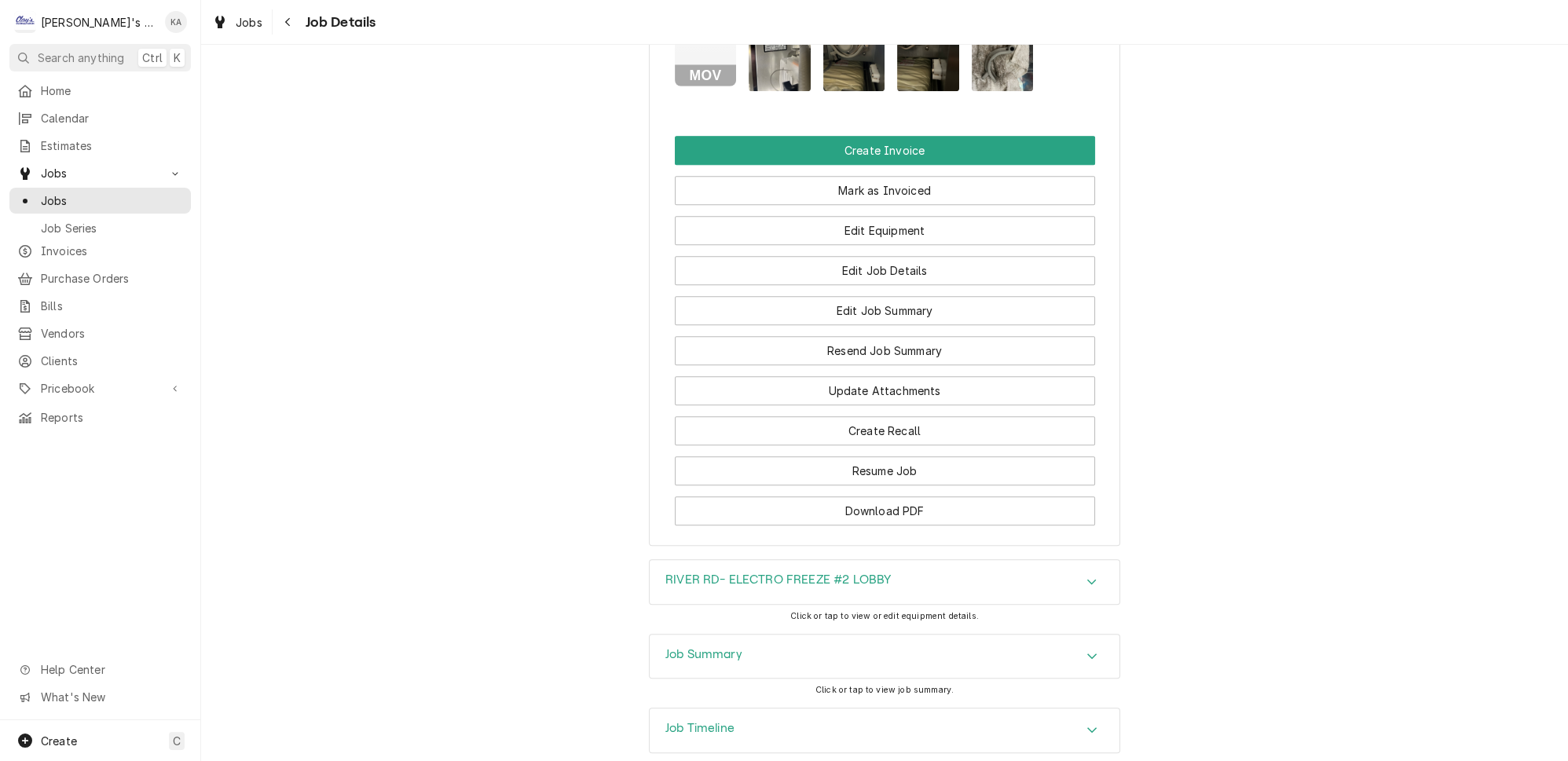
click at [742, 635] on div "Job Summary" at bounding box center [884, 657] width 470 height 44
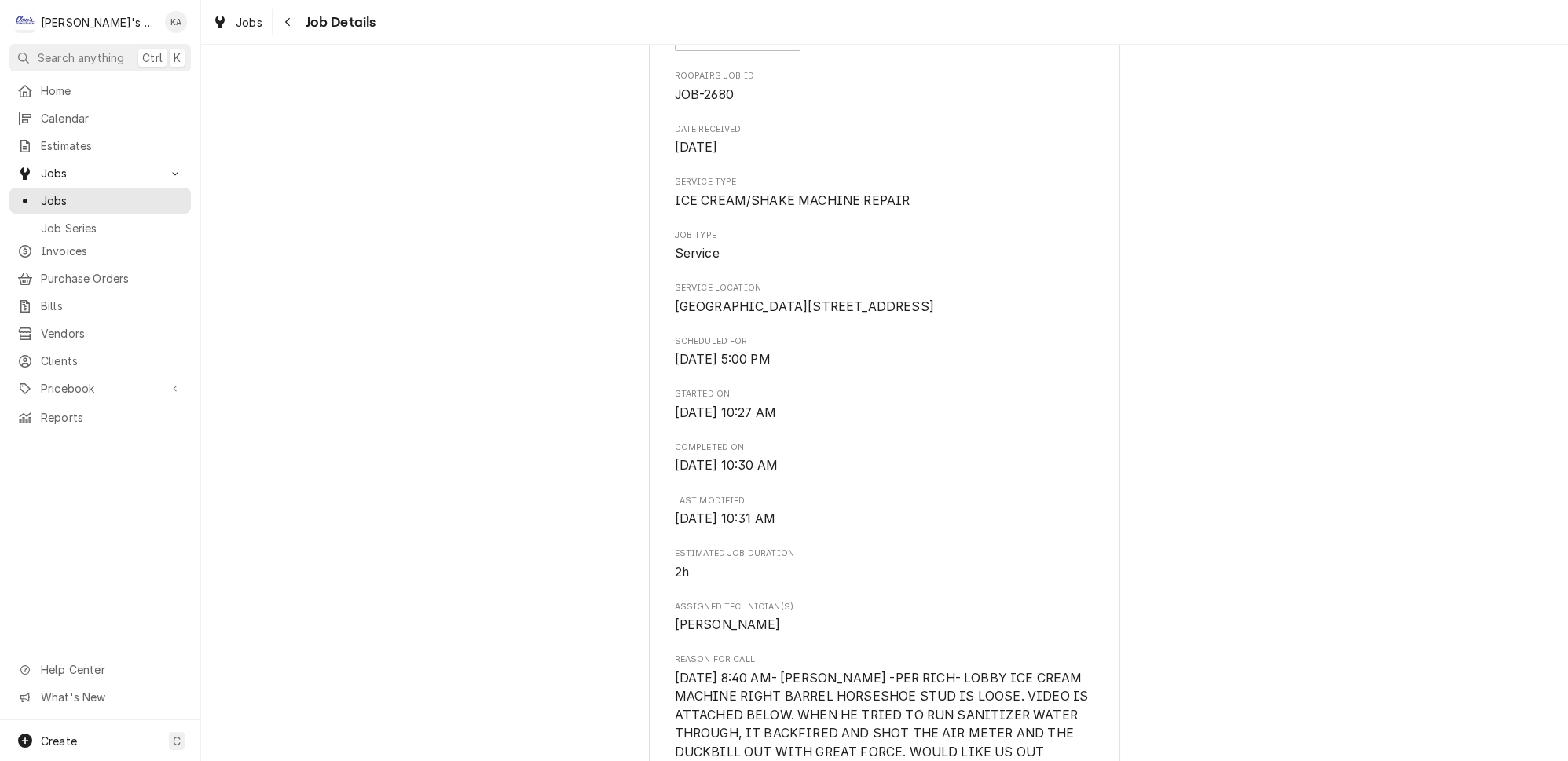
scroll to position [0, 0]
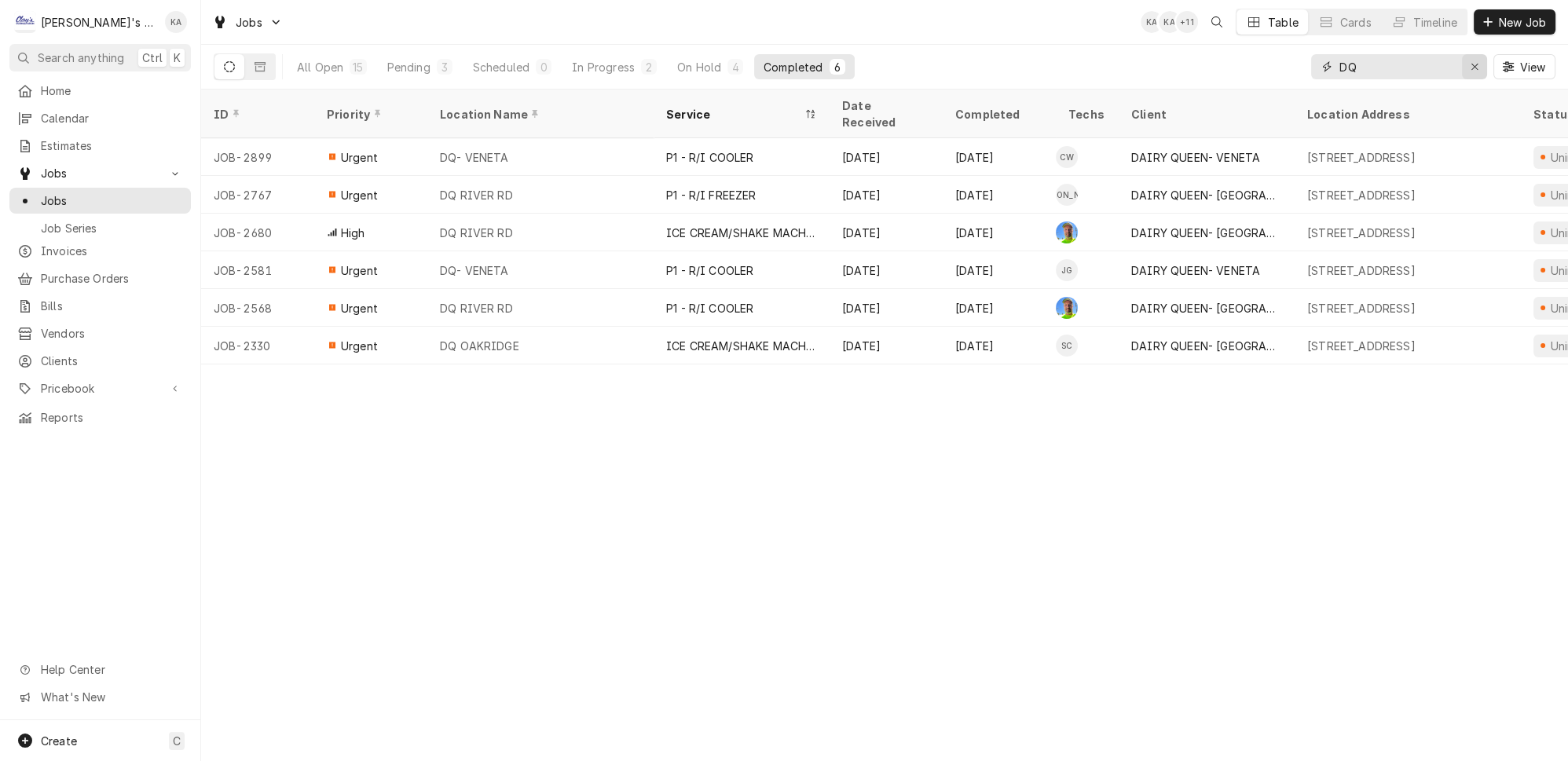
click at [1479, 61] on icon "Erase input" at bounding box center [1475, 67] width 9 height 11
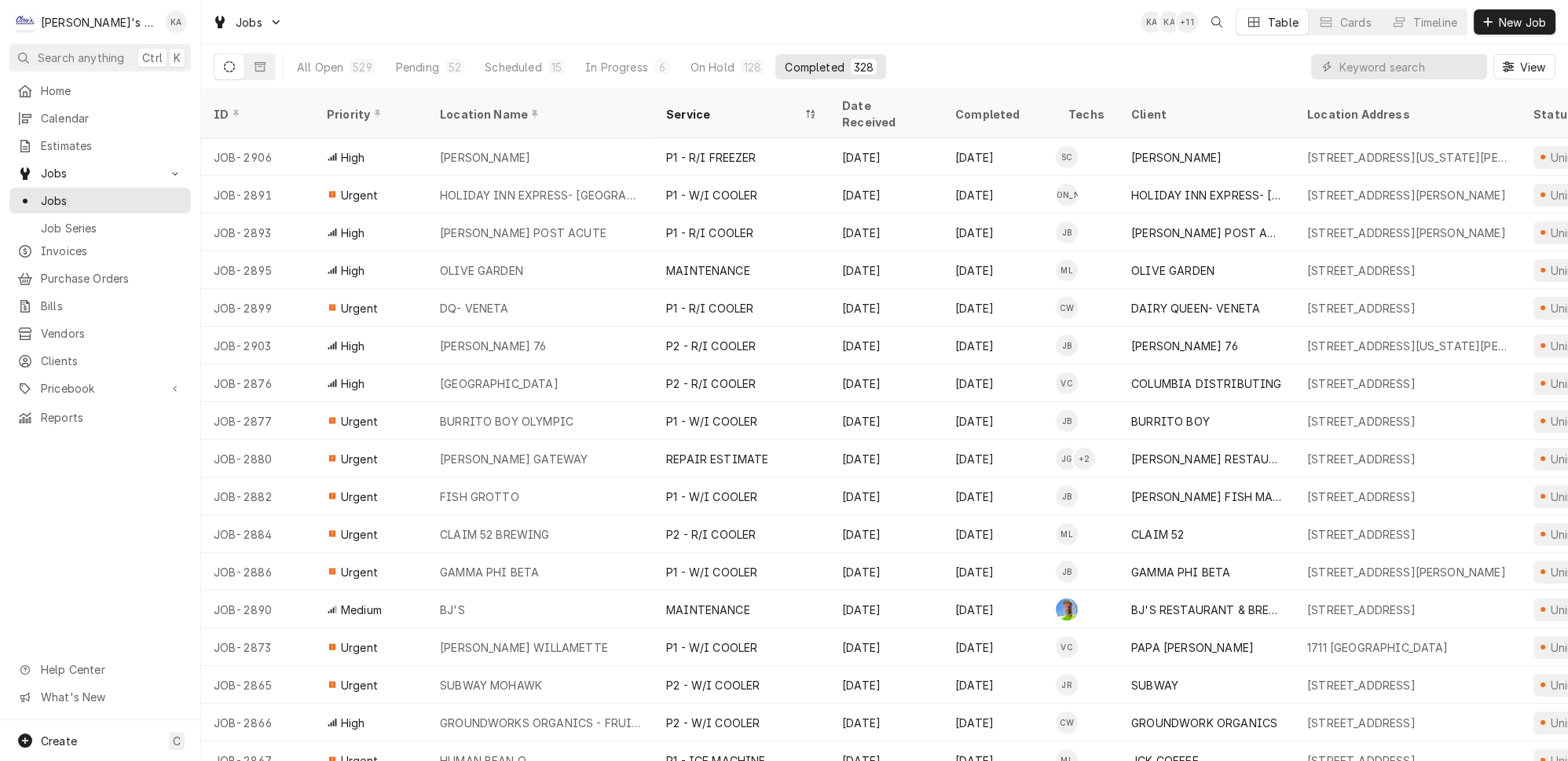
click at [1082, 61] on div "All Open 529 Pending 52 Scheduled 15 In Progress 6 On Hold 128 Completed 328 Vi…" at bounding box center [884, 66] width 1342 height 44
click at [1412, 58] on input "Dynamic Content Wrapper" at bounding box center [1409, 66] width 140 height 25
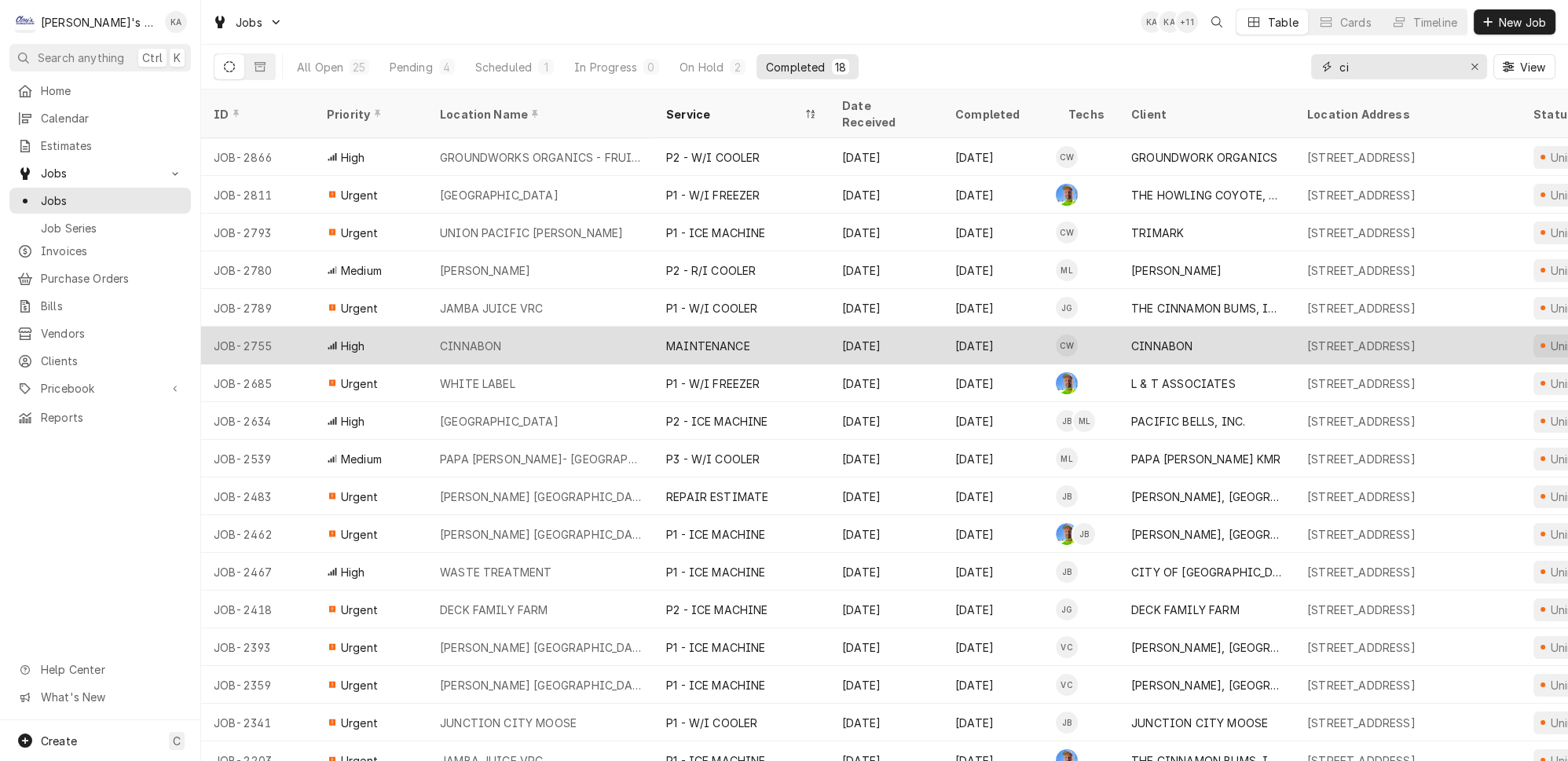
type input "ci"
click at [830, 327] on div "Aug 21" at bounding box center [886, 345] width 113 height 38
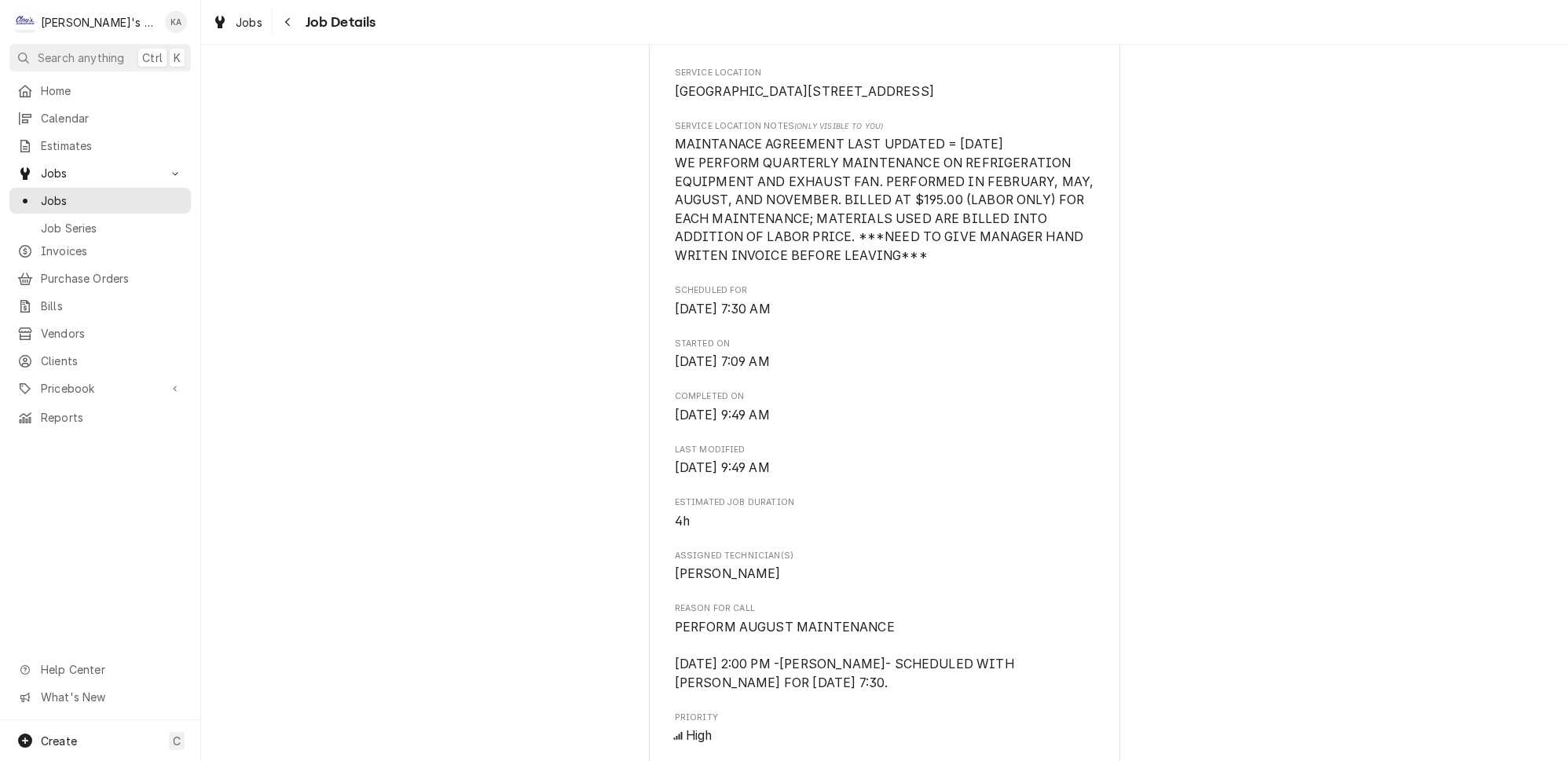
scroll to position [429, 0]
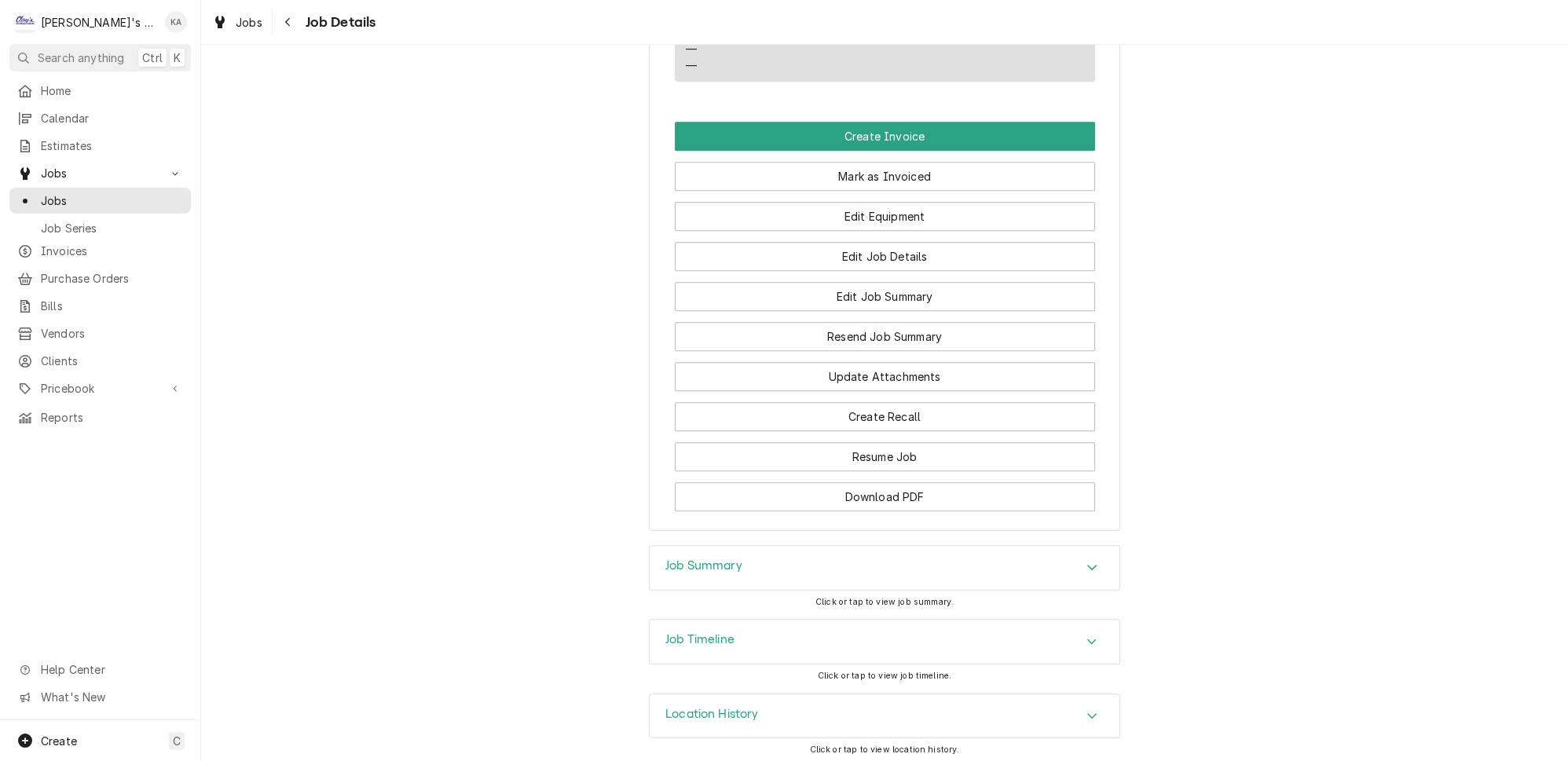
click at [770, 569] on div "Job Summary" at bounding box center [884, 568] width 470 height 44
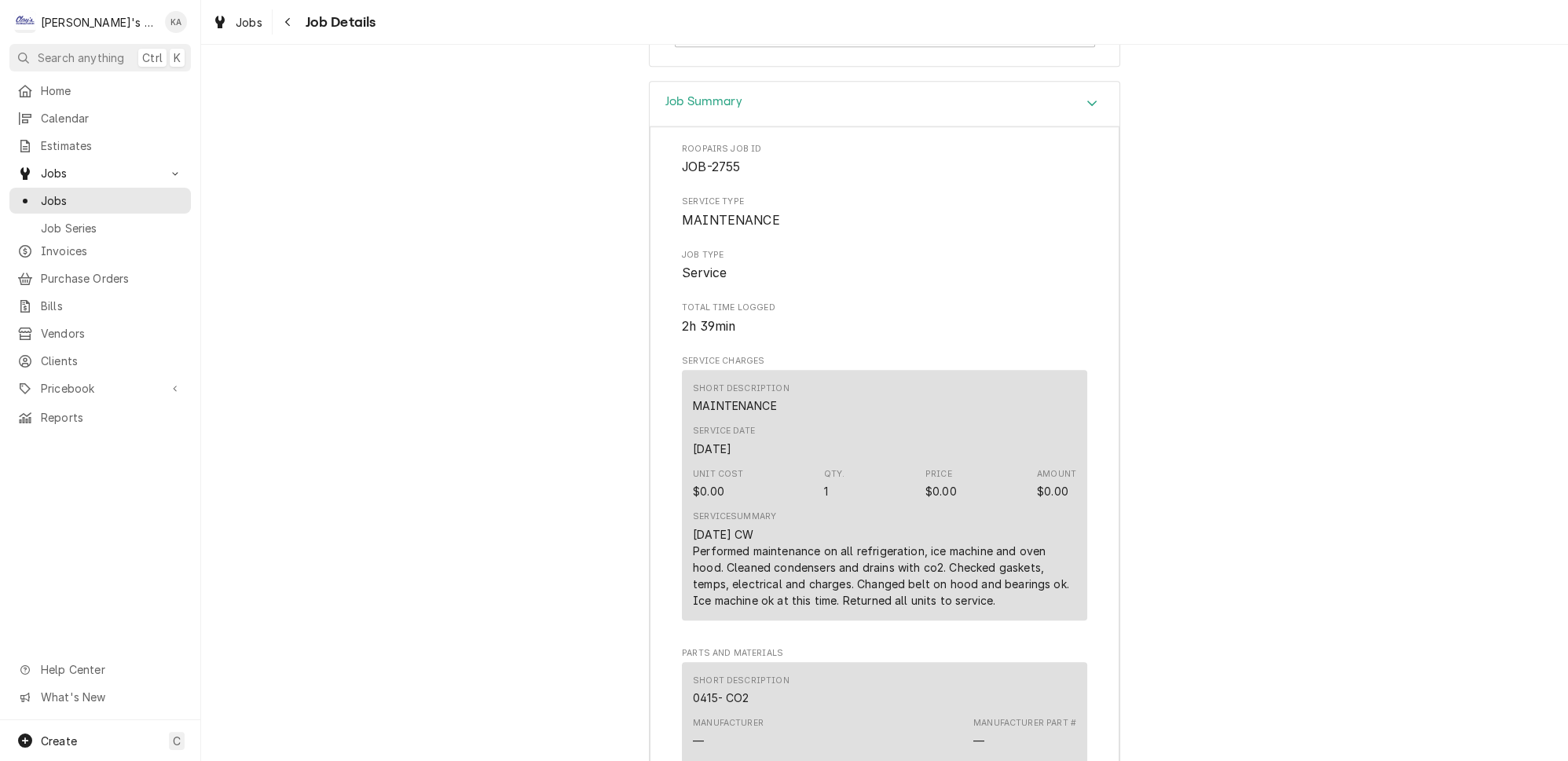
scroll to position [1811, 0]
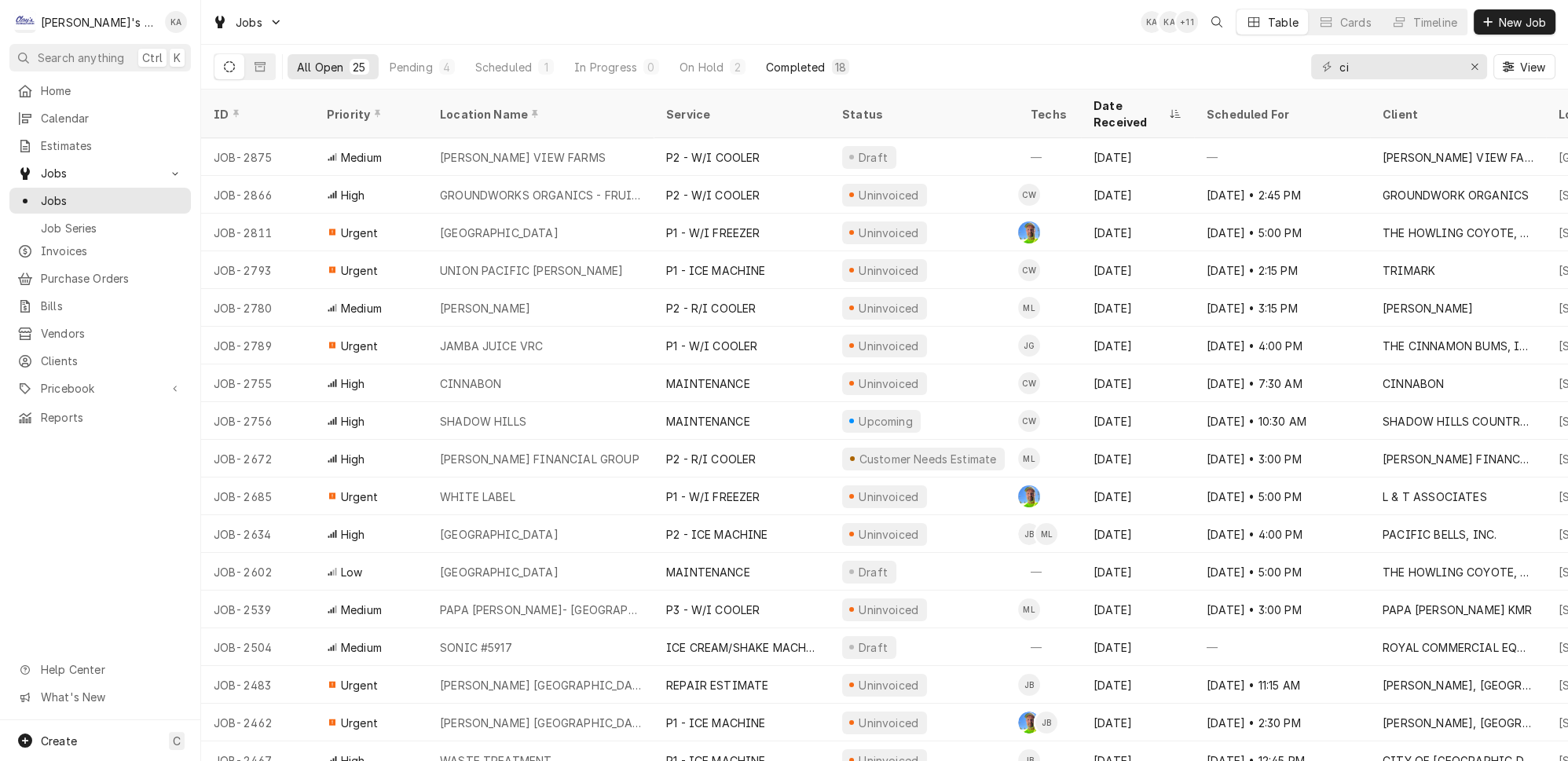
click at [766, 59] on div "Completed" at bounding box center [795, 67] width 59 height 16
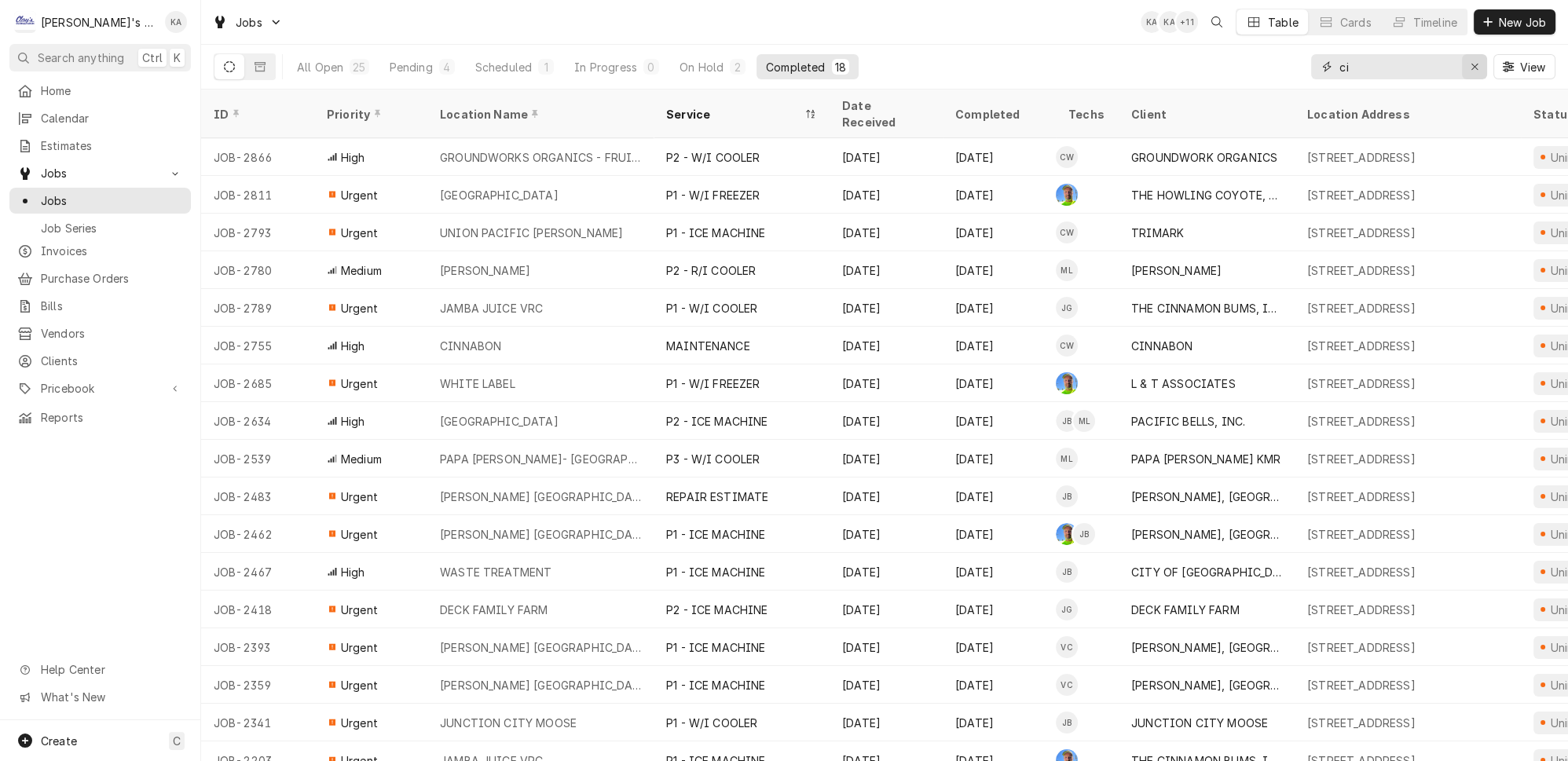
click at [1475, 64] on div "Erase input" at bounding box center [1474, 66] width 15 height 15
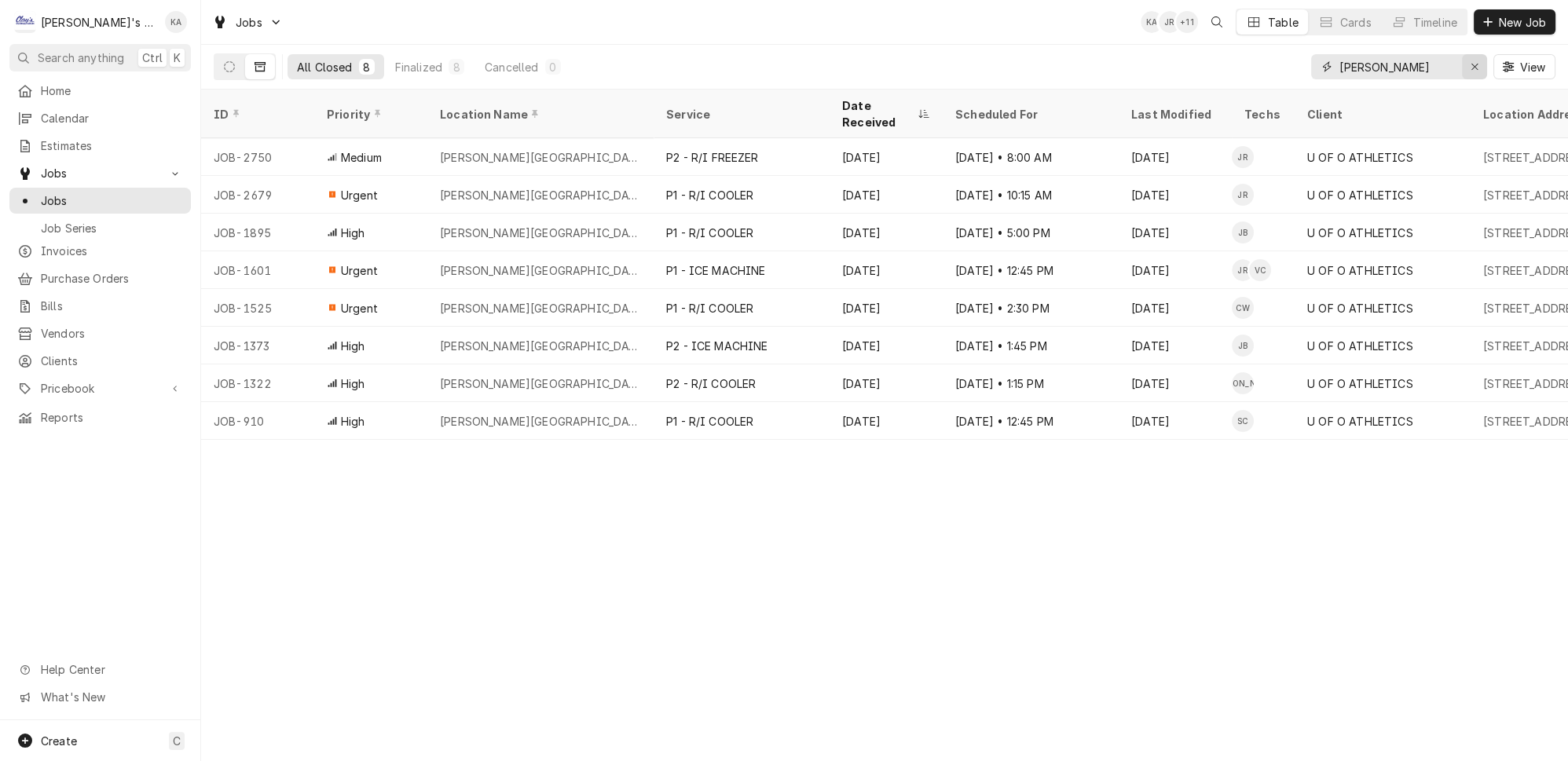
click at [1474, 59] on div "Erase input" at bounding box center [1474, 66] width 15 height 15
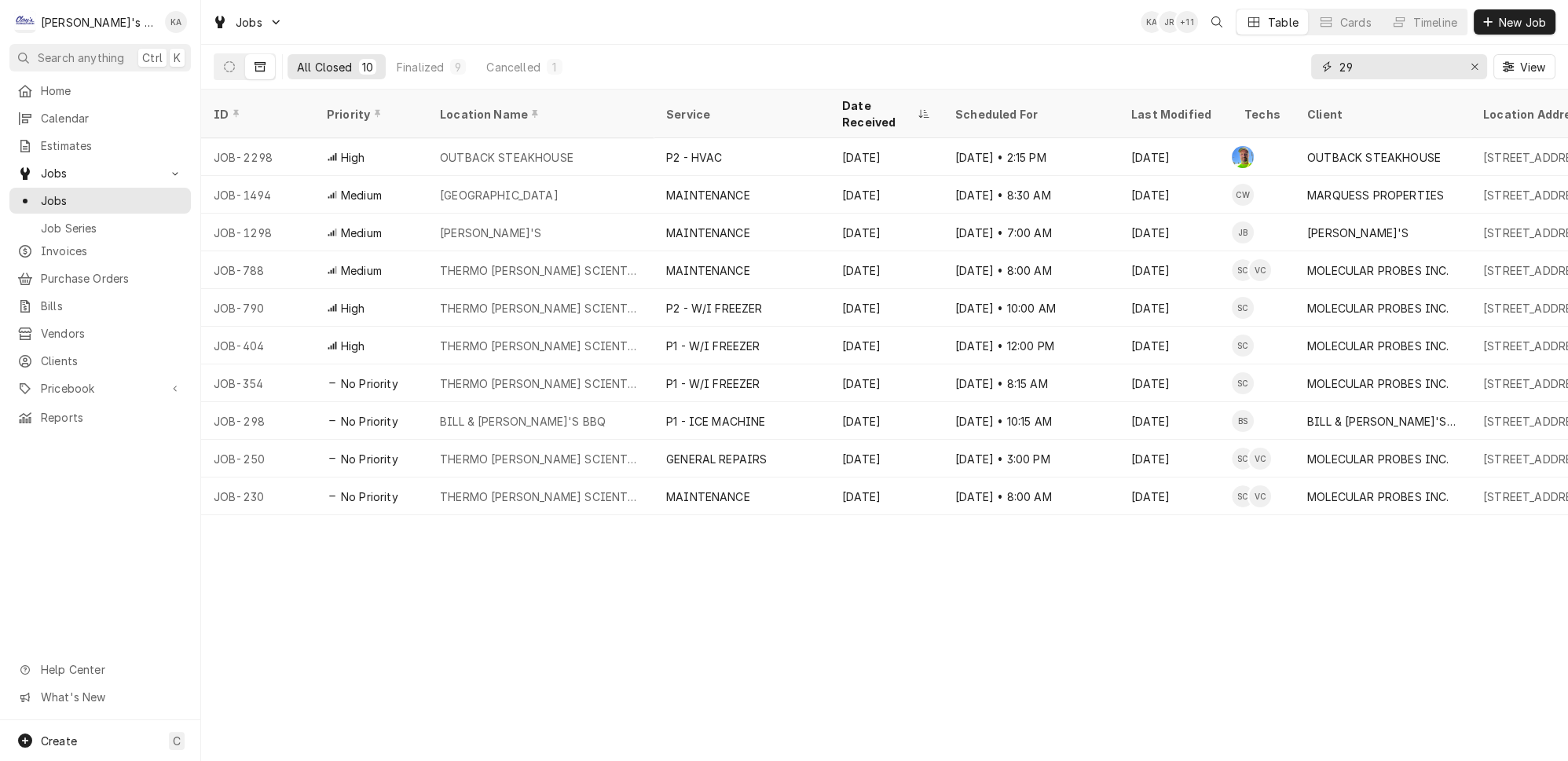
type input "2"
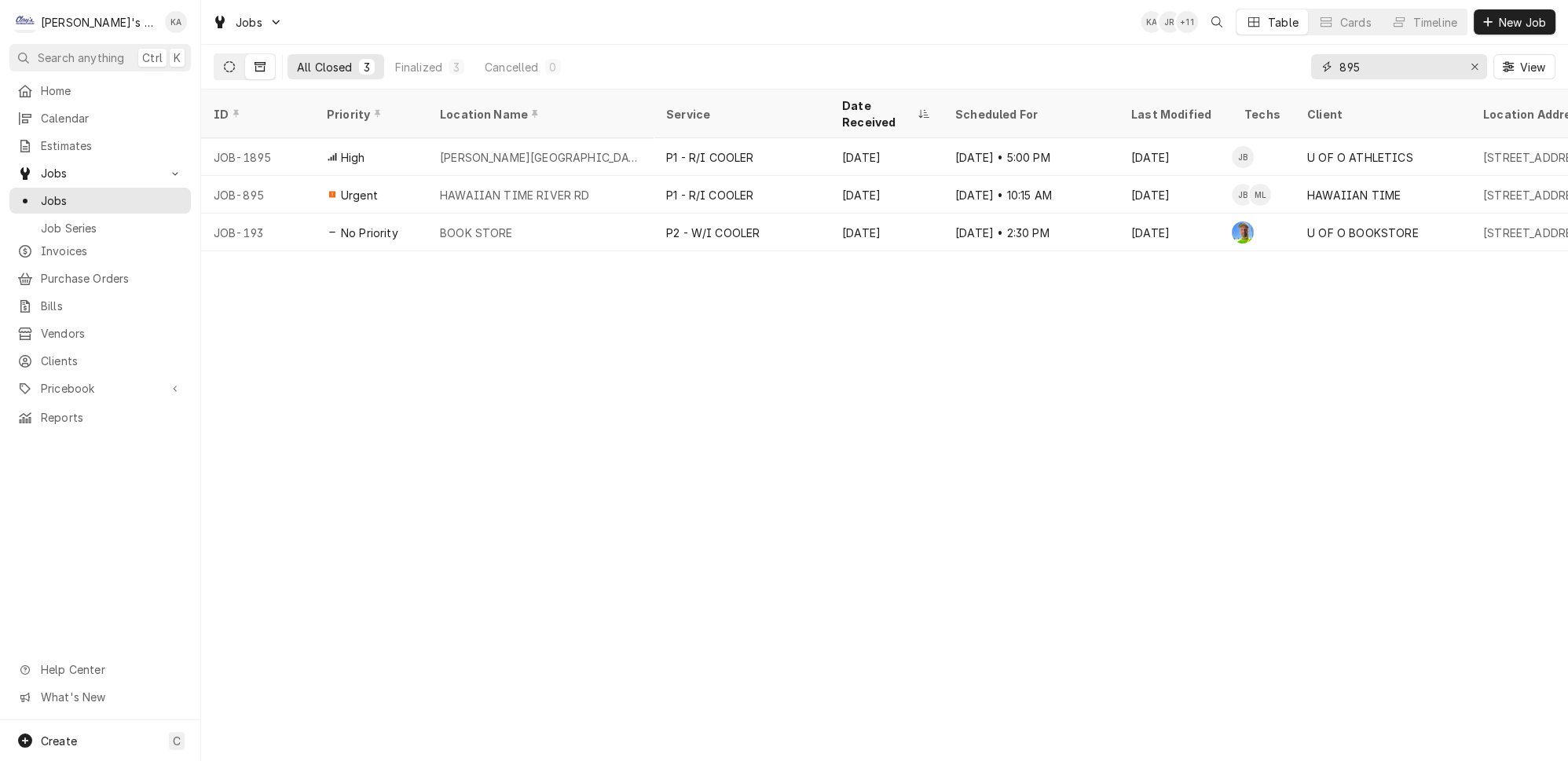
type input "895"
click at [224, 64] on icon "Dynamic Content Wrapper" at bounding box center [229, 67] width 11 height 11
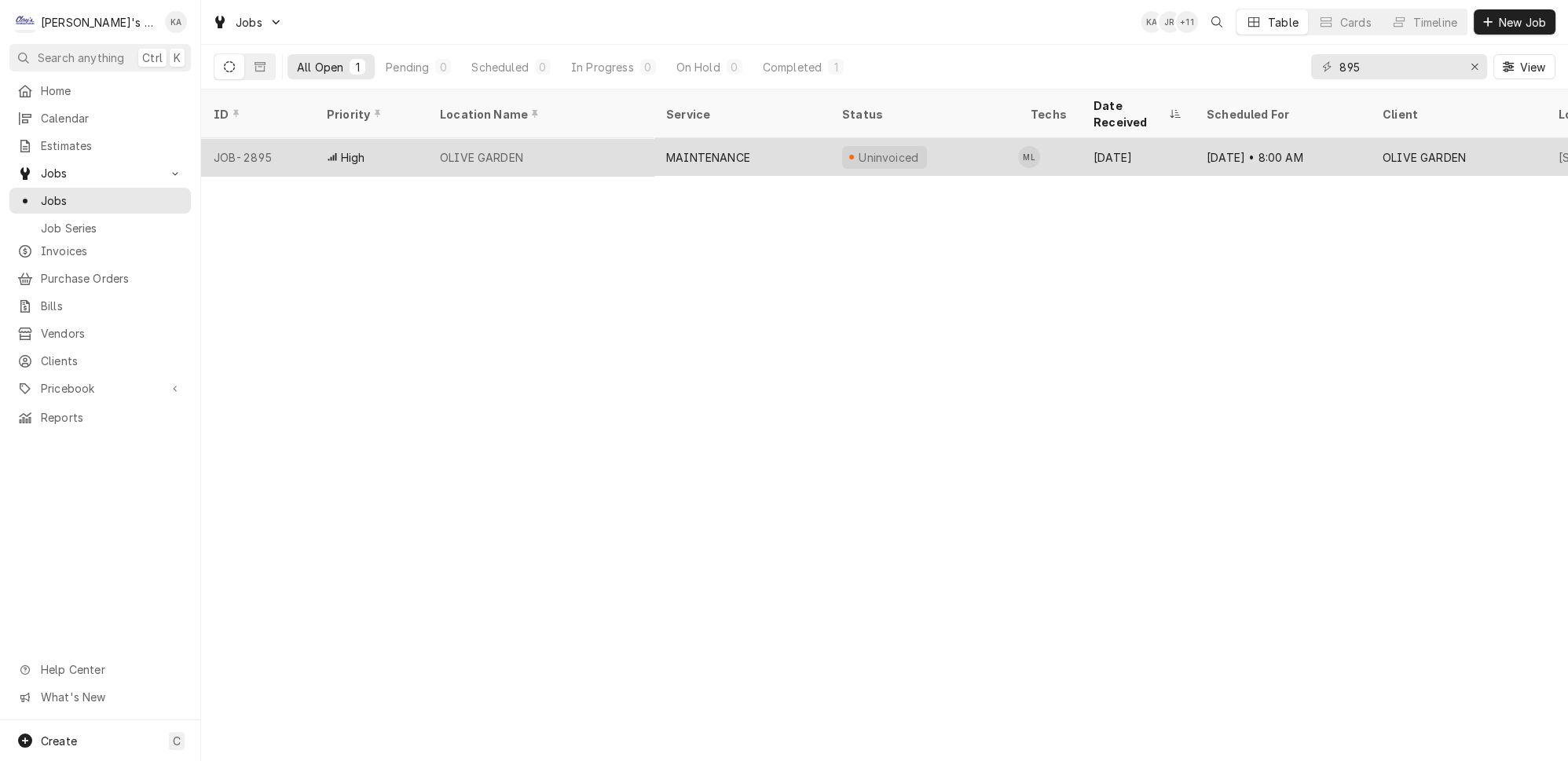
click at [498, 149] on div "OLIVE GARDEN" at bounding box center [481, 157] width 83 height 16
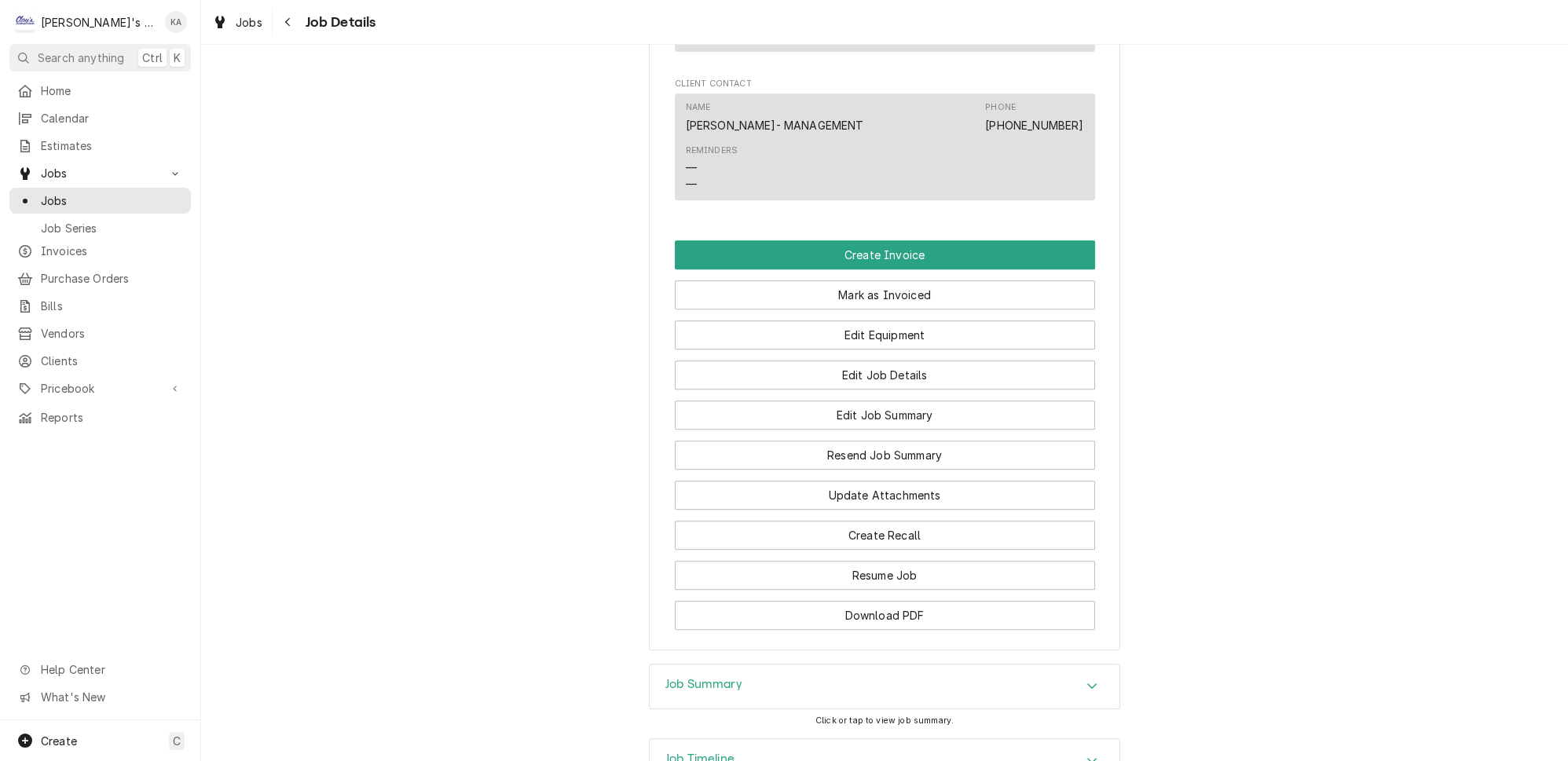
scroll to position [1328, 0]
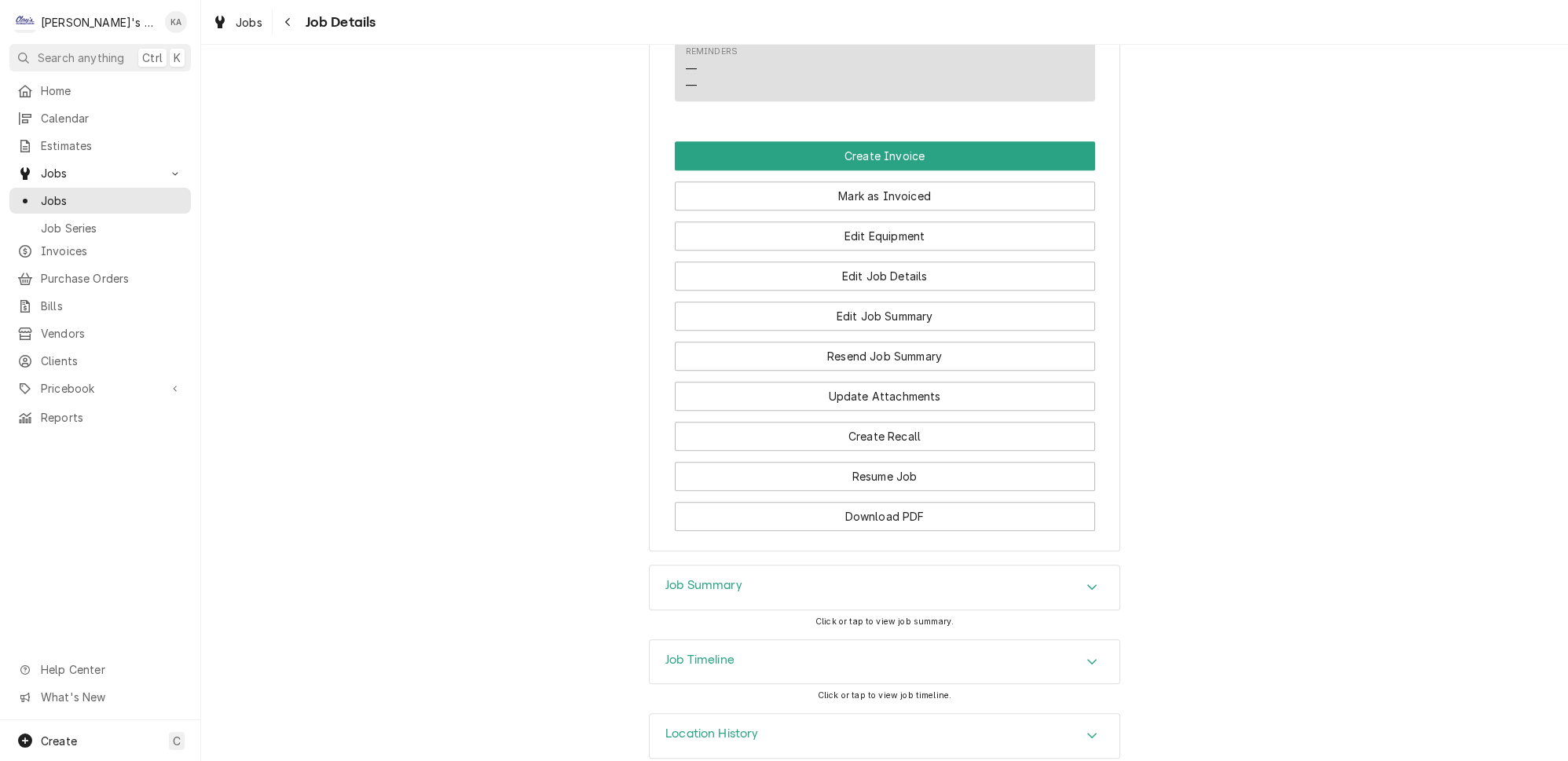
click at [685, 579] on h3 "Job Summary" at bounding box center [704, 586] width 77 height 15
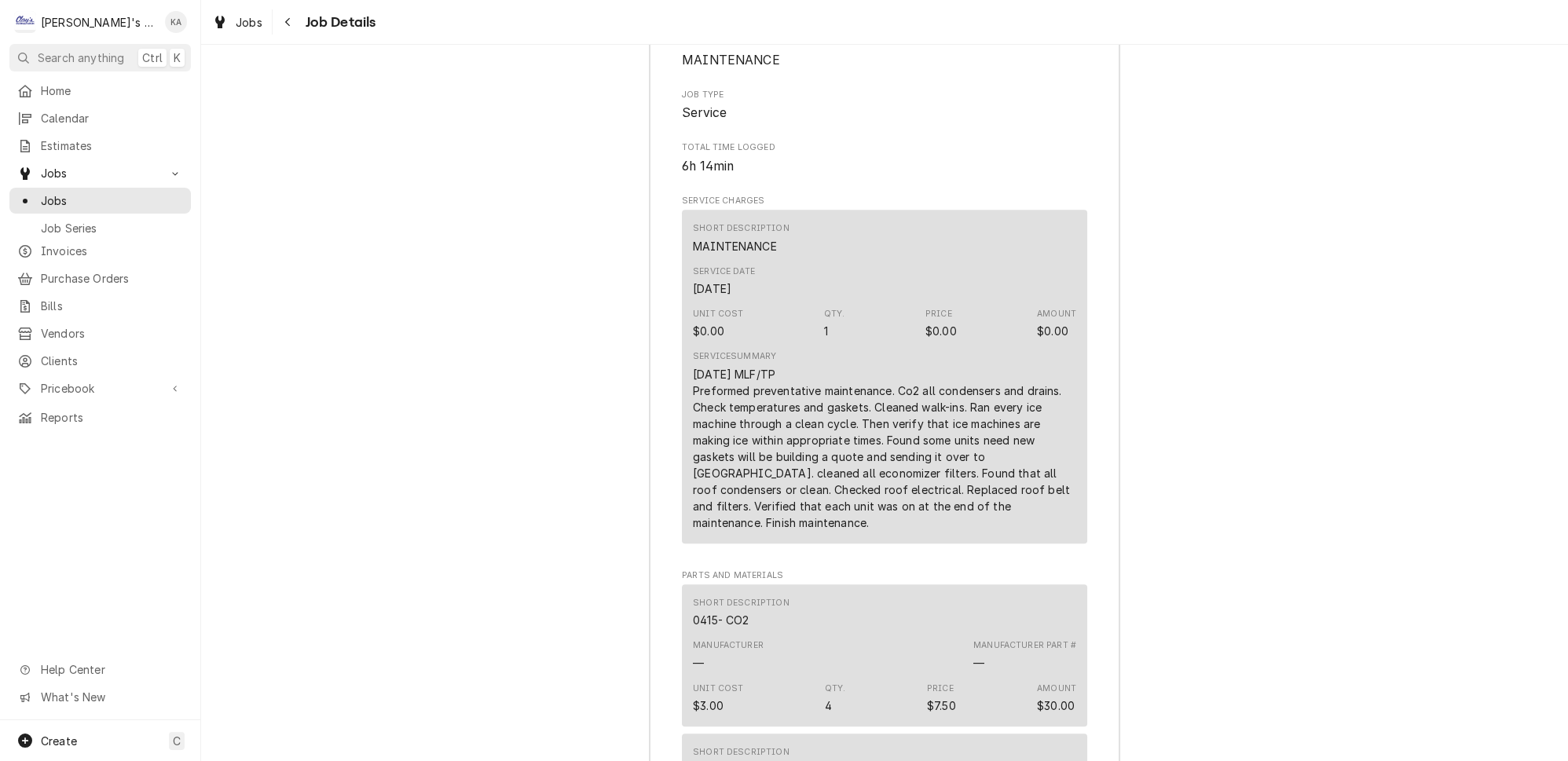
scroll to position [1972, 0]
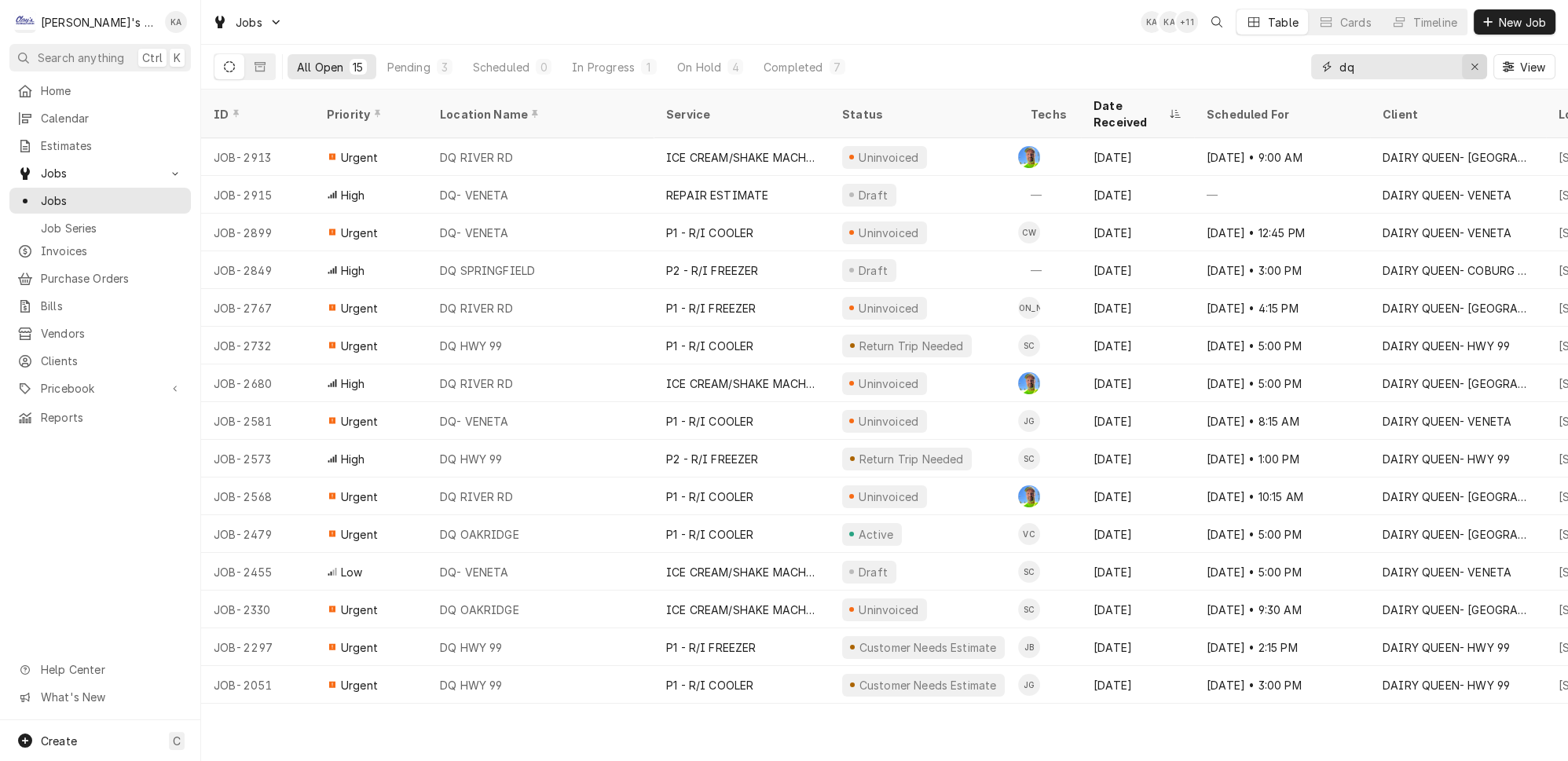
click at [1474, 65] on div "Erase input" at bounding box center [1474, 66] width 15 height 15
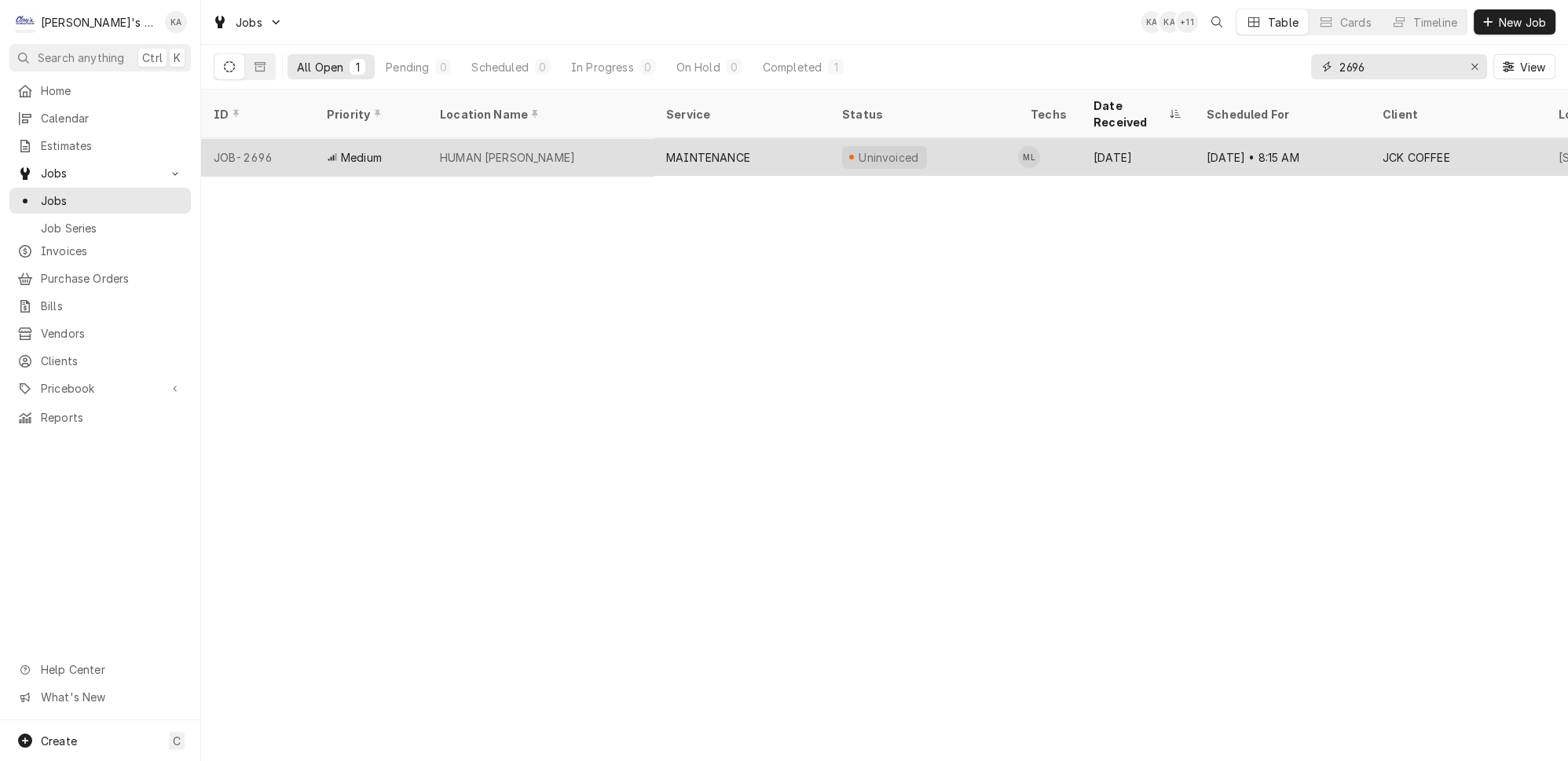
type input "2696"
click at [561, 147] on div "HUMAN [PERSON_NAME]" at bounding box center [541, 157] width 226 height 38
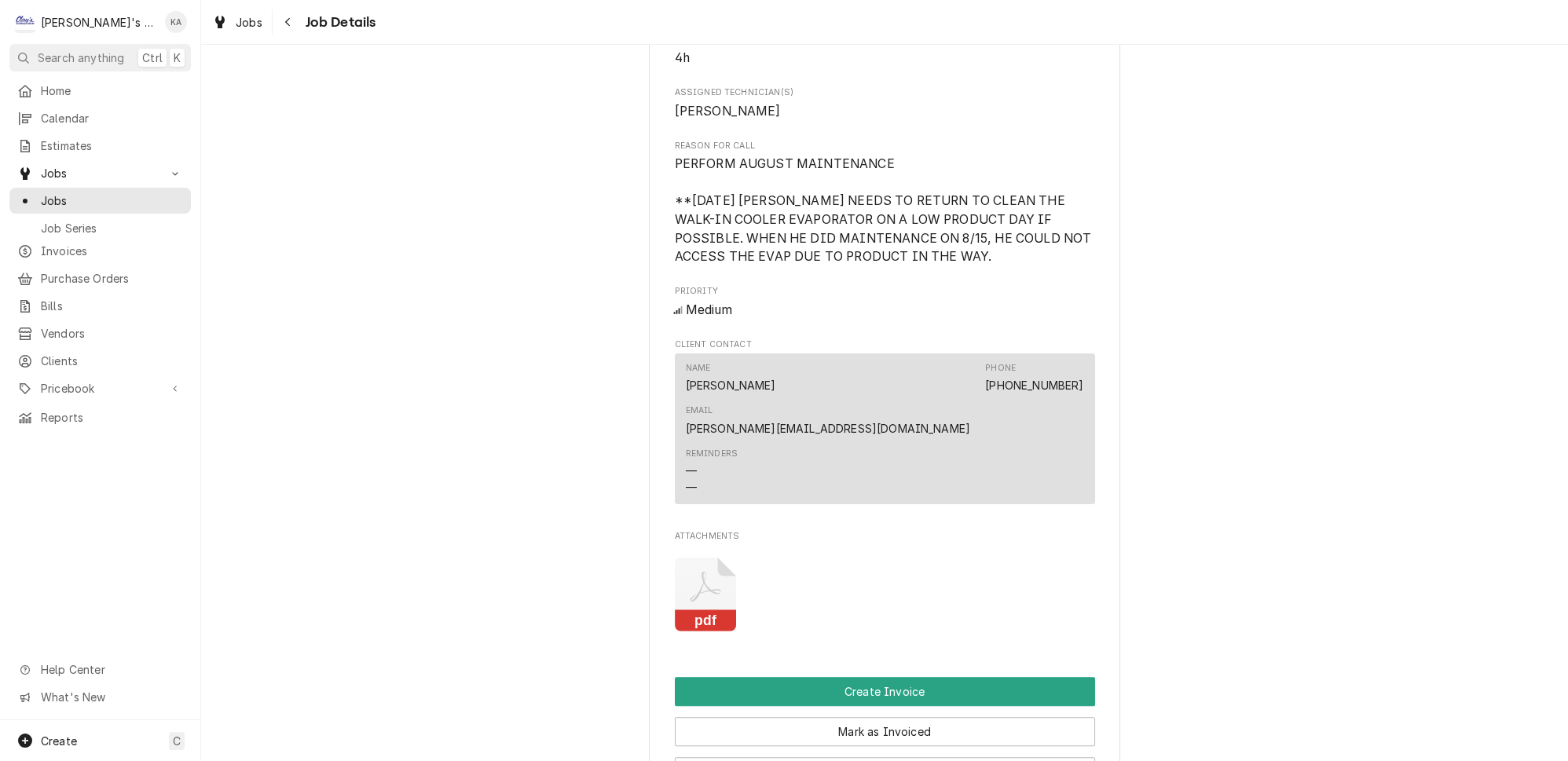
scroll to position [714, 0]
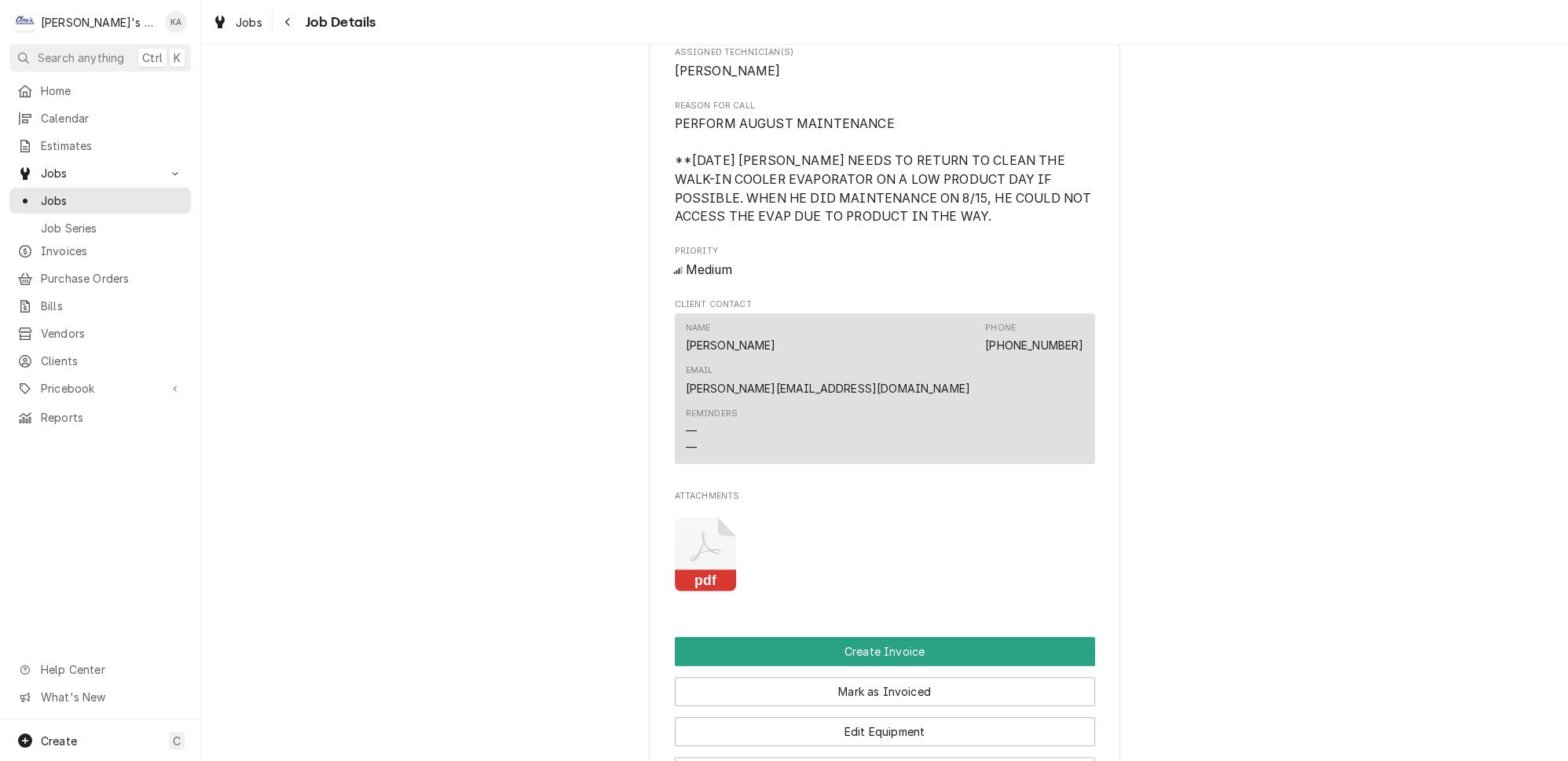
click at [705, 532] on icon "Attachments" at bounding box center [705, 547] width 31 height 31
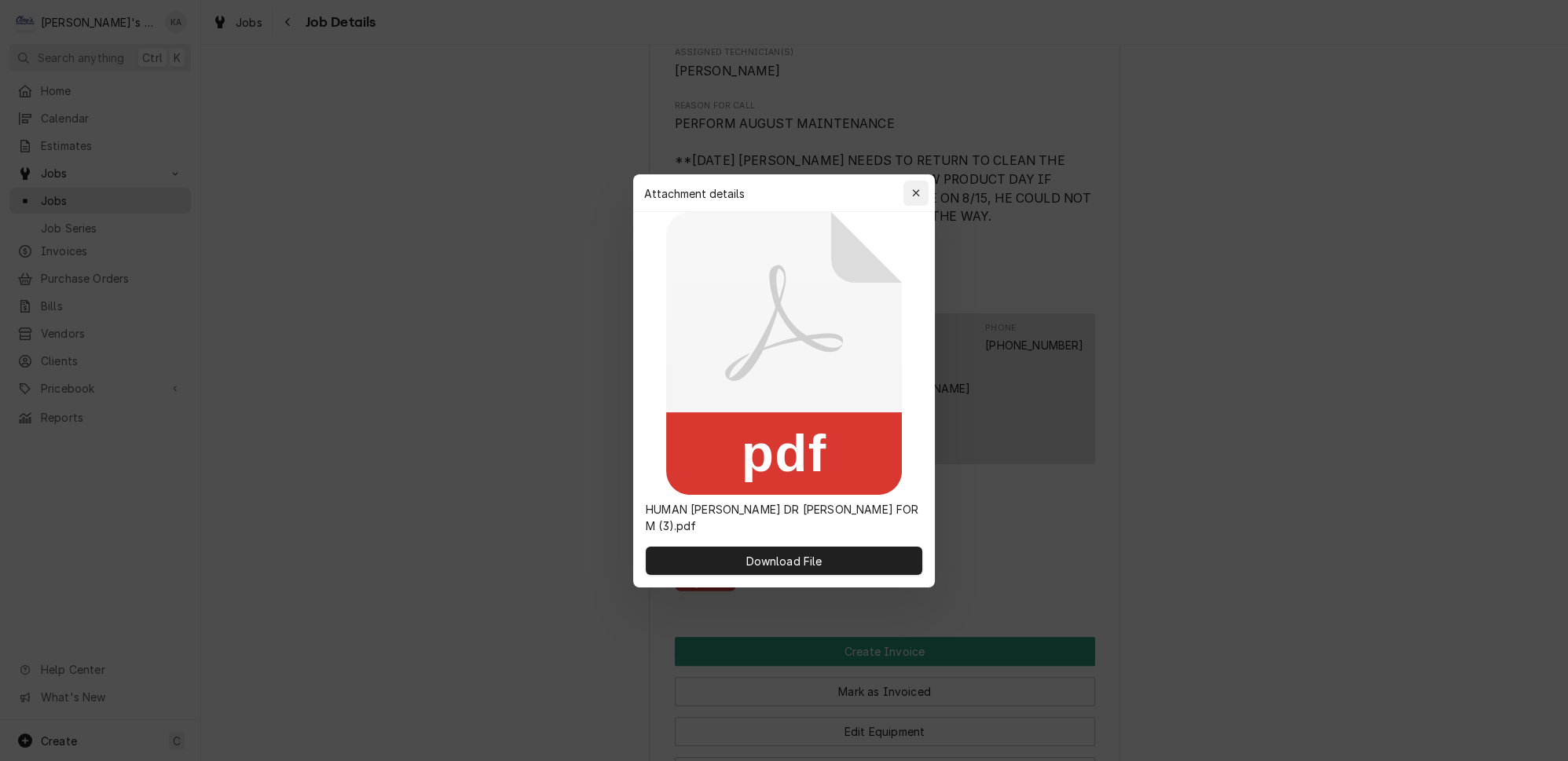
click at [912, 199] on icon "button" at bounding box center [916, 194] width 9 height 11
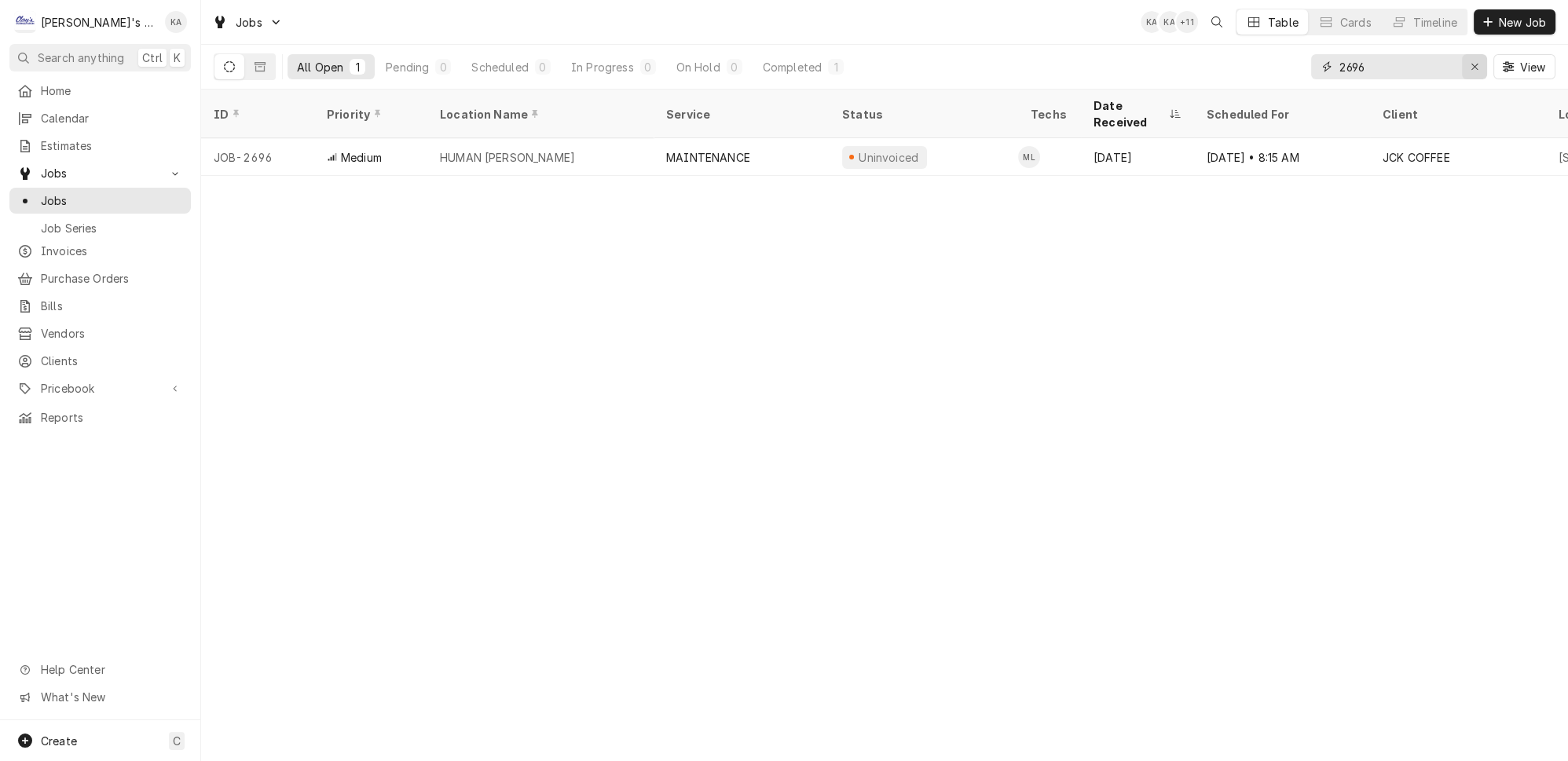
click at [1474, 66] on div "Erase input" at bounding box center [1474, 66] width 15 height 15
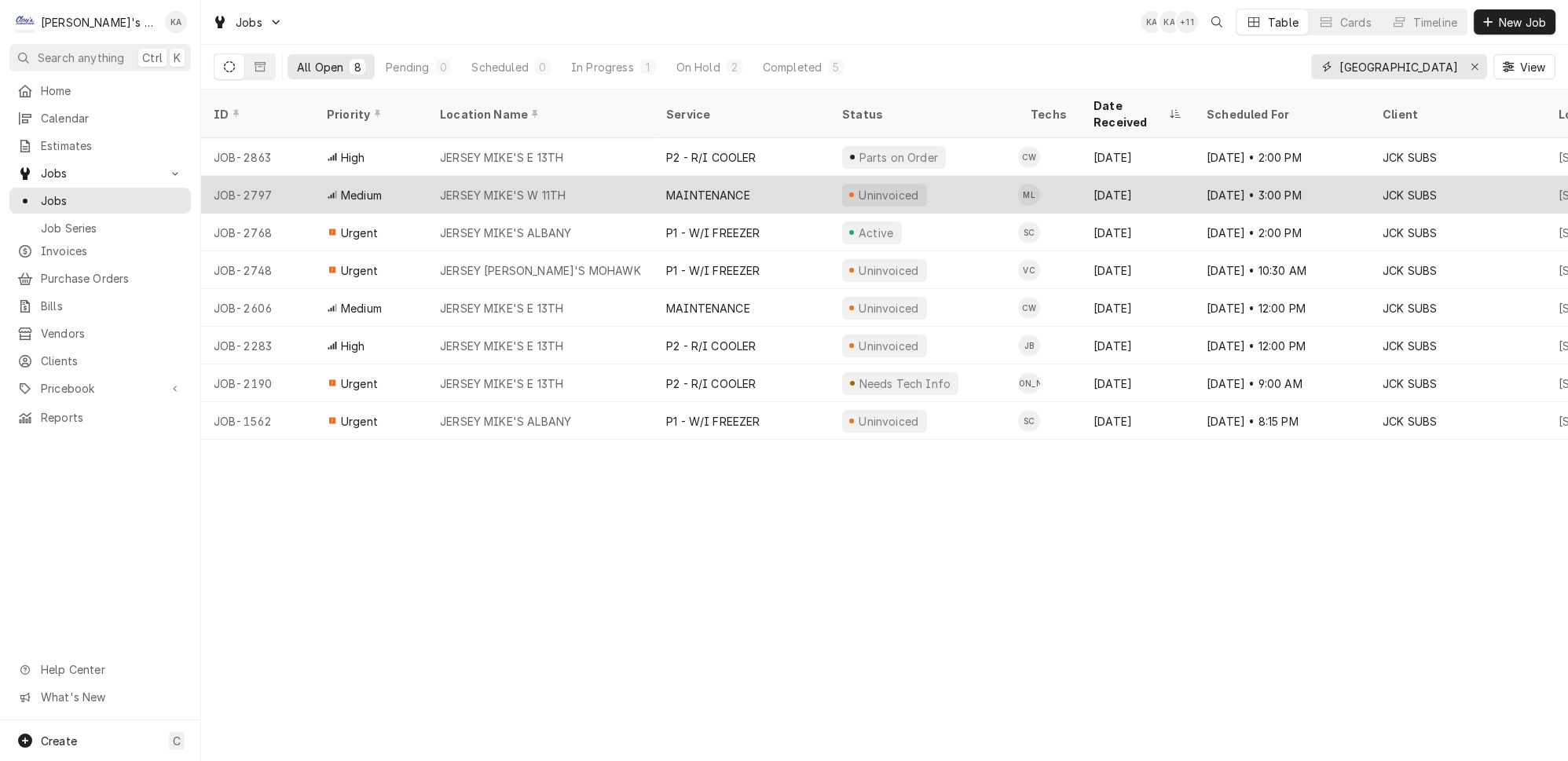
type input "[GEOGRAPHIC_DATA]"
click at [566, 176] on div "JERSEY MIKE'S W 11TH" at bounding box center [541, 194] width 226 height 38
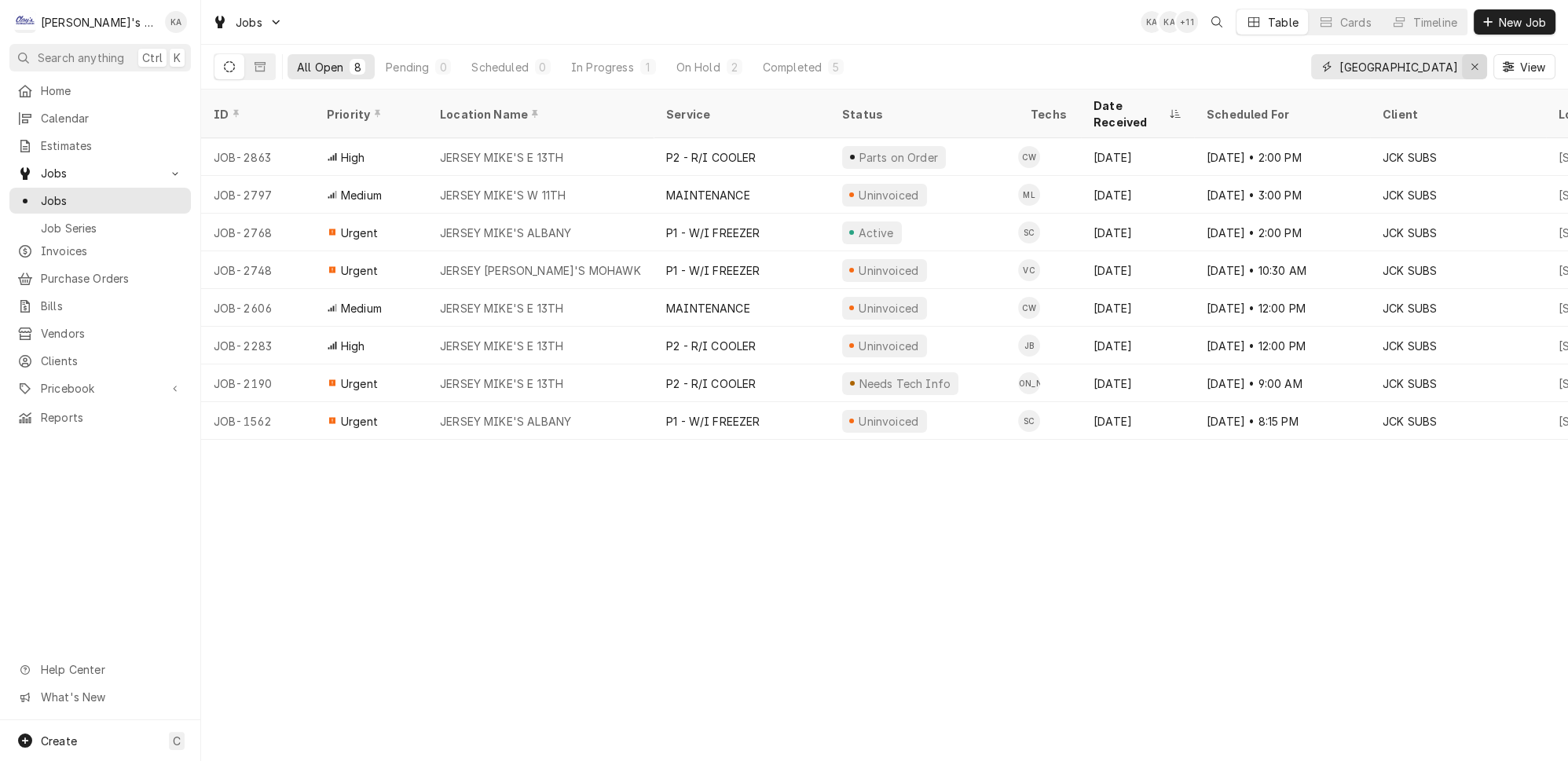
click at [1474, 65] on div "Erase input" at bounding box center [1474, 66] width 15 height 15
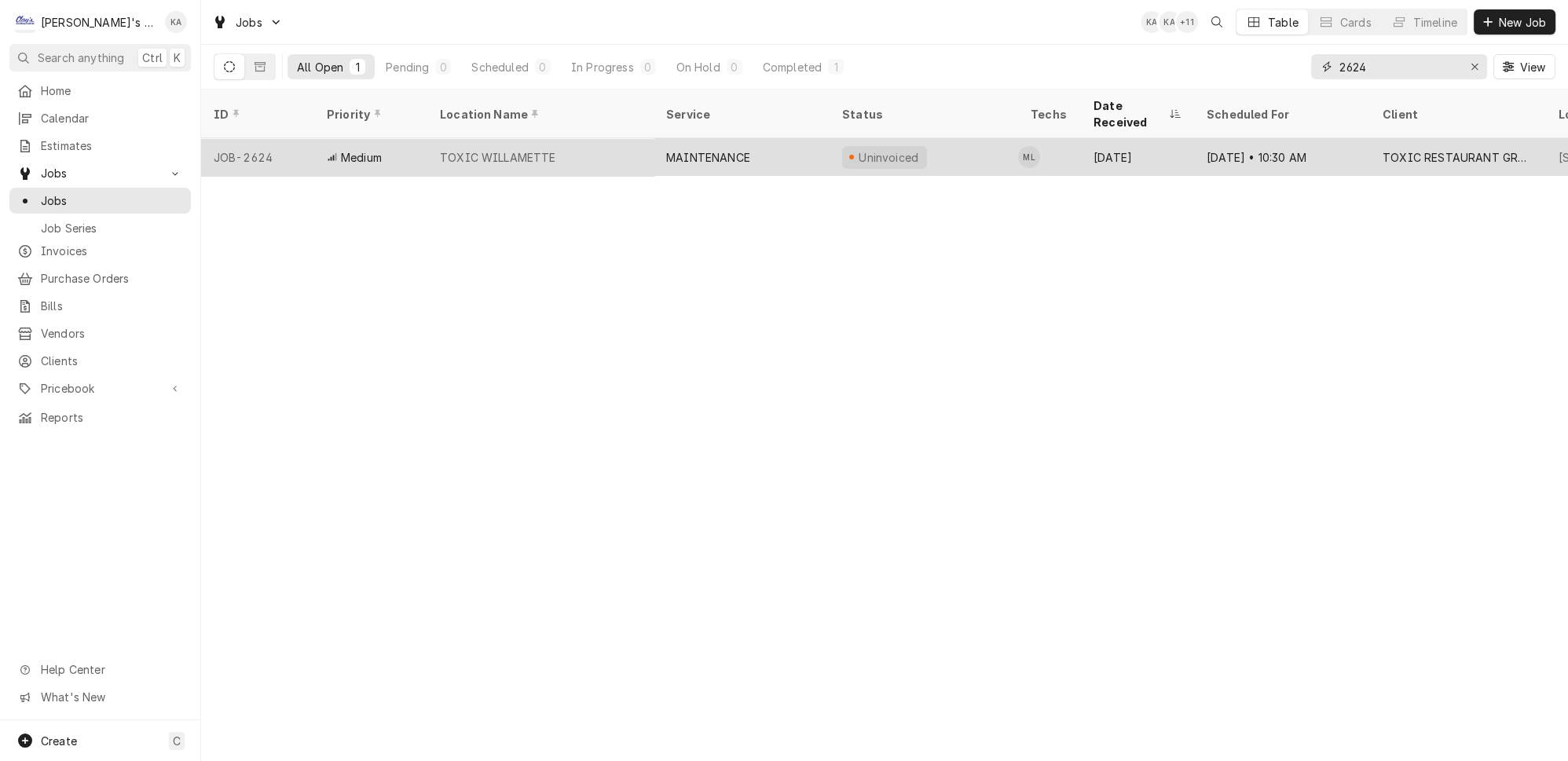
type input "2624"
click at [597, 138] on div "TOXIC WILLAMETTE" at bounding box center [541, 157] width 226 height 38
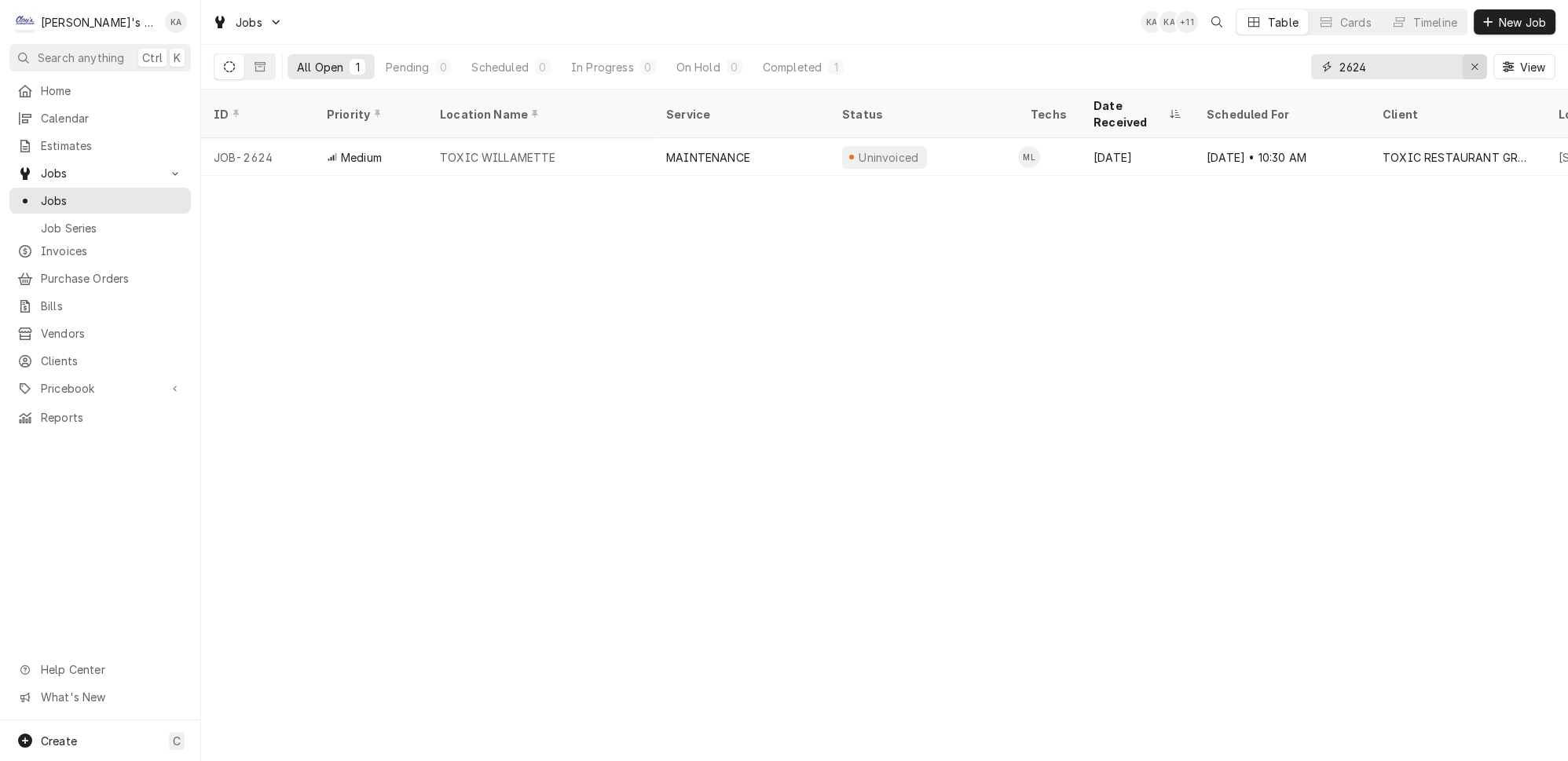
click at [1478, 63] on icon "Erase input" at bounding box center [1475, 67] width 9 height 11
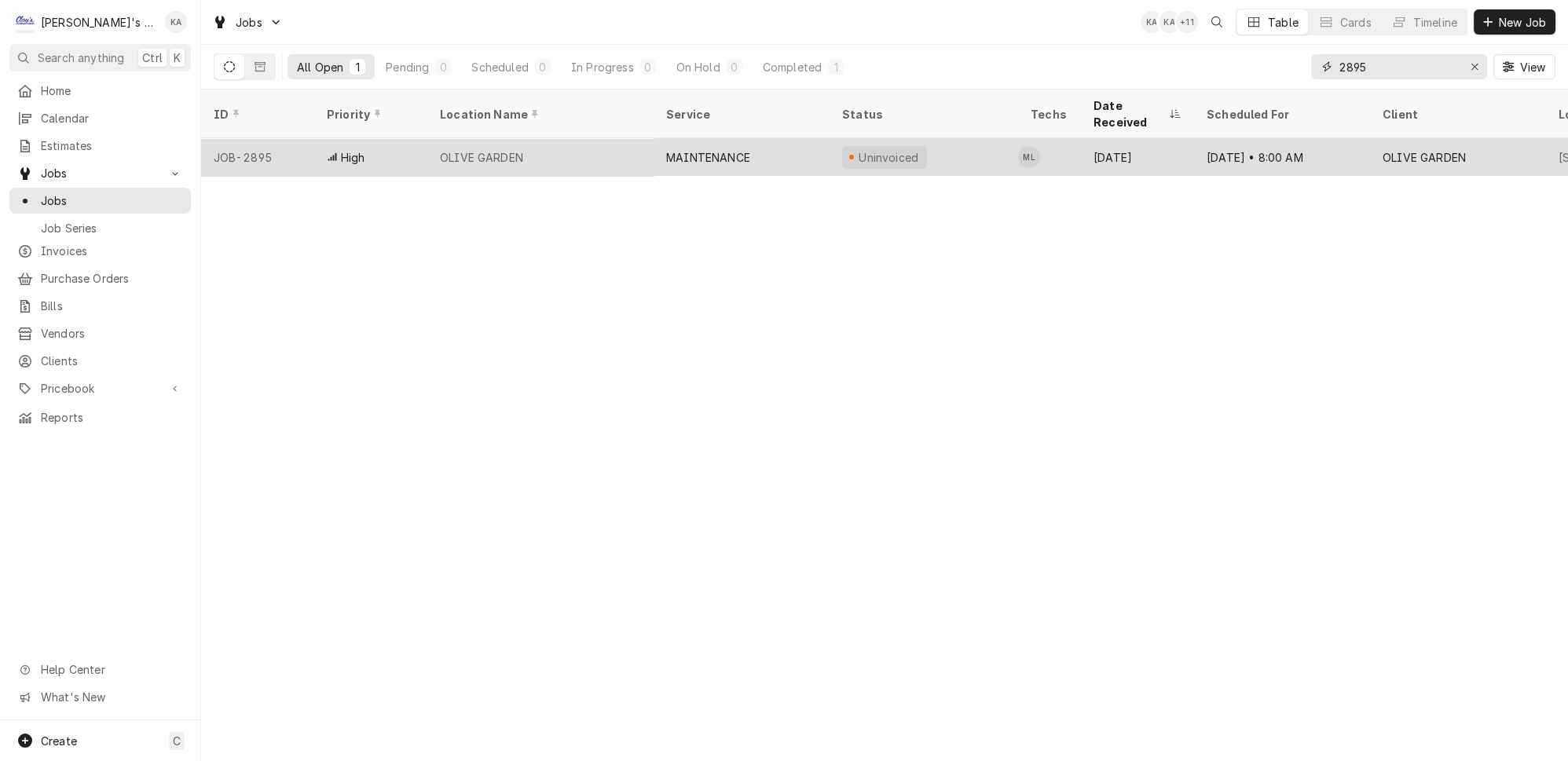
type input "2895"
click at [630, 144] on div "OLIVE GARDEN" at bounding box center [541, 157] width 226 height 38
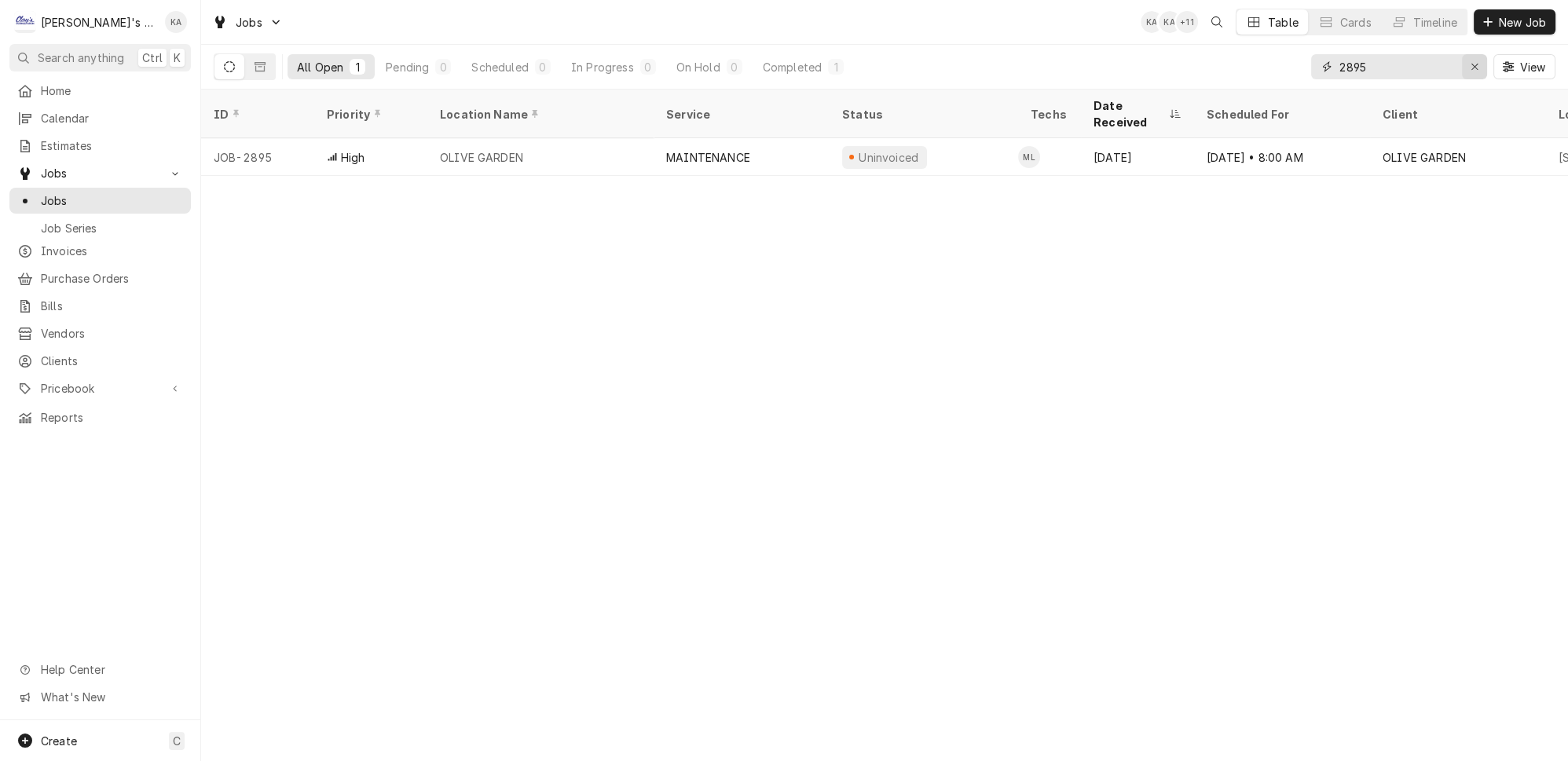
click at [1482, 62] on div "Erase input" at bounding box center [1474, 66] width 15 height 15
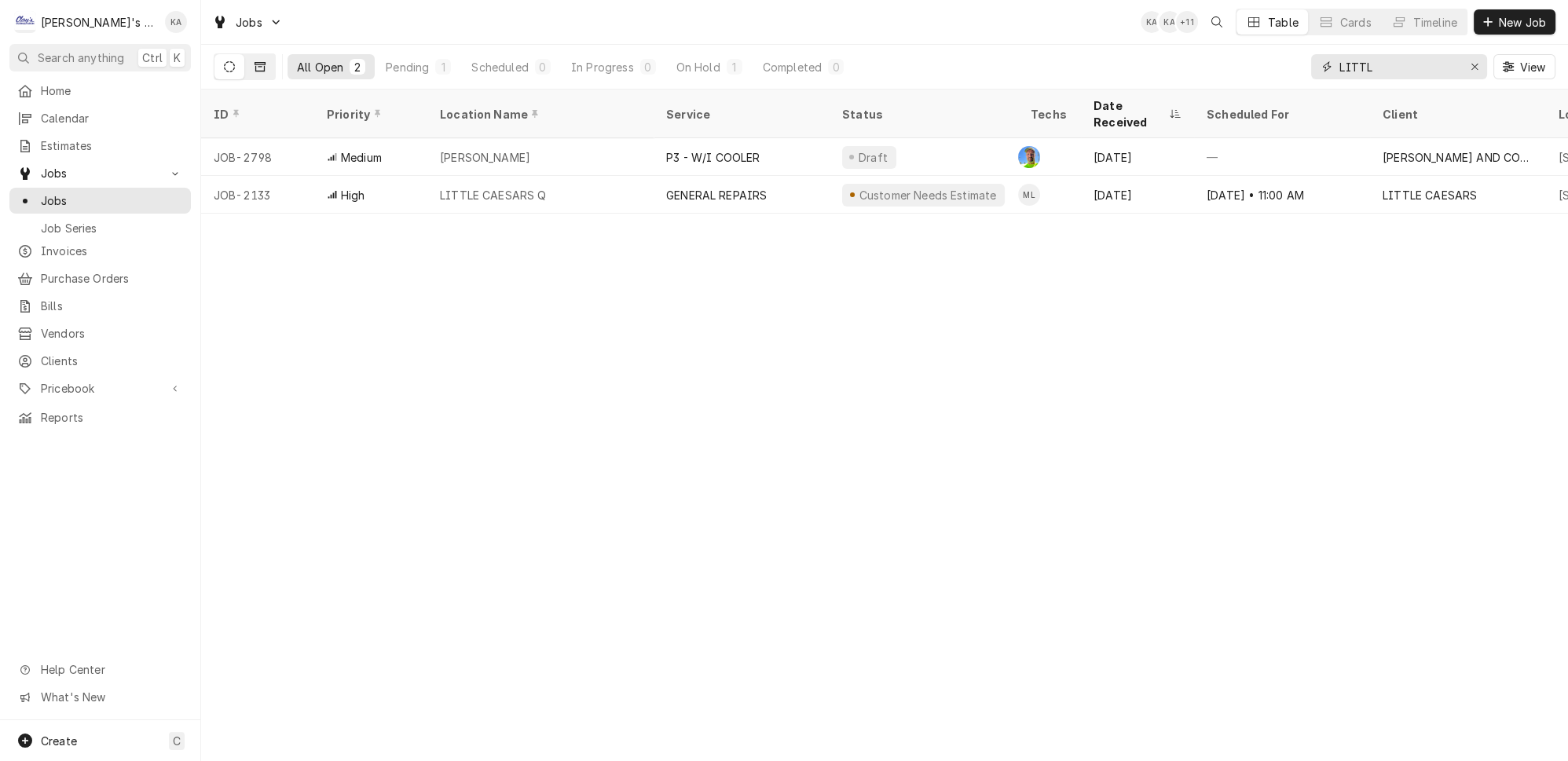
type input "LITTL"
click at [253, 67] on button "Dynamic Content Wrapper" at bounding box center [260, 66] width 30 height 25
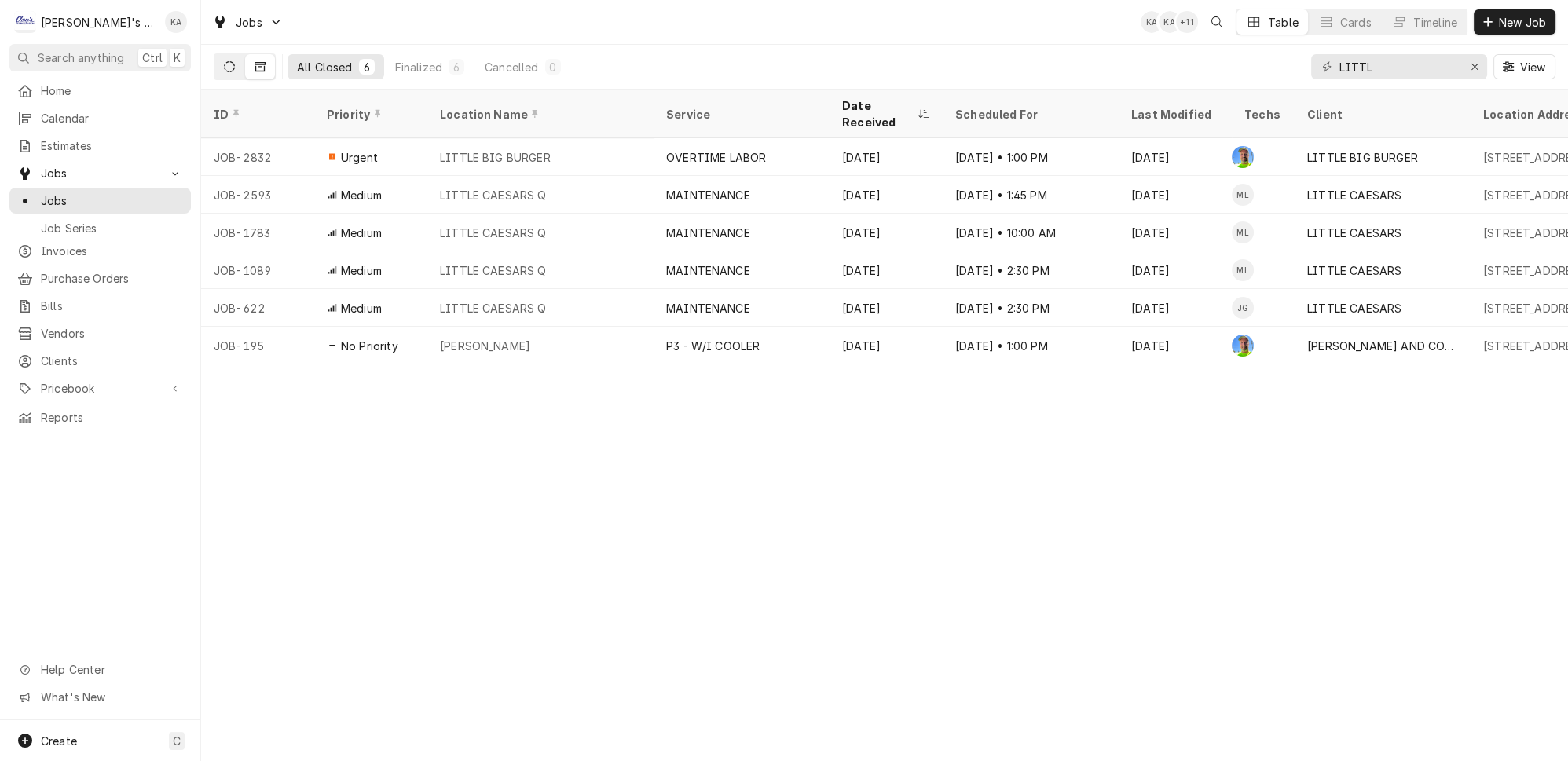
click at [224, 61] on icon "Dynamic Content Wrapper" at bounding box center [229, 67] width 11 height 11
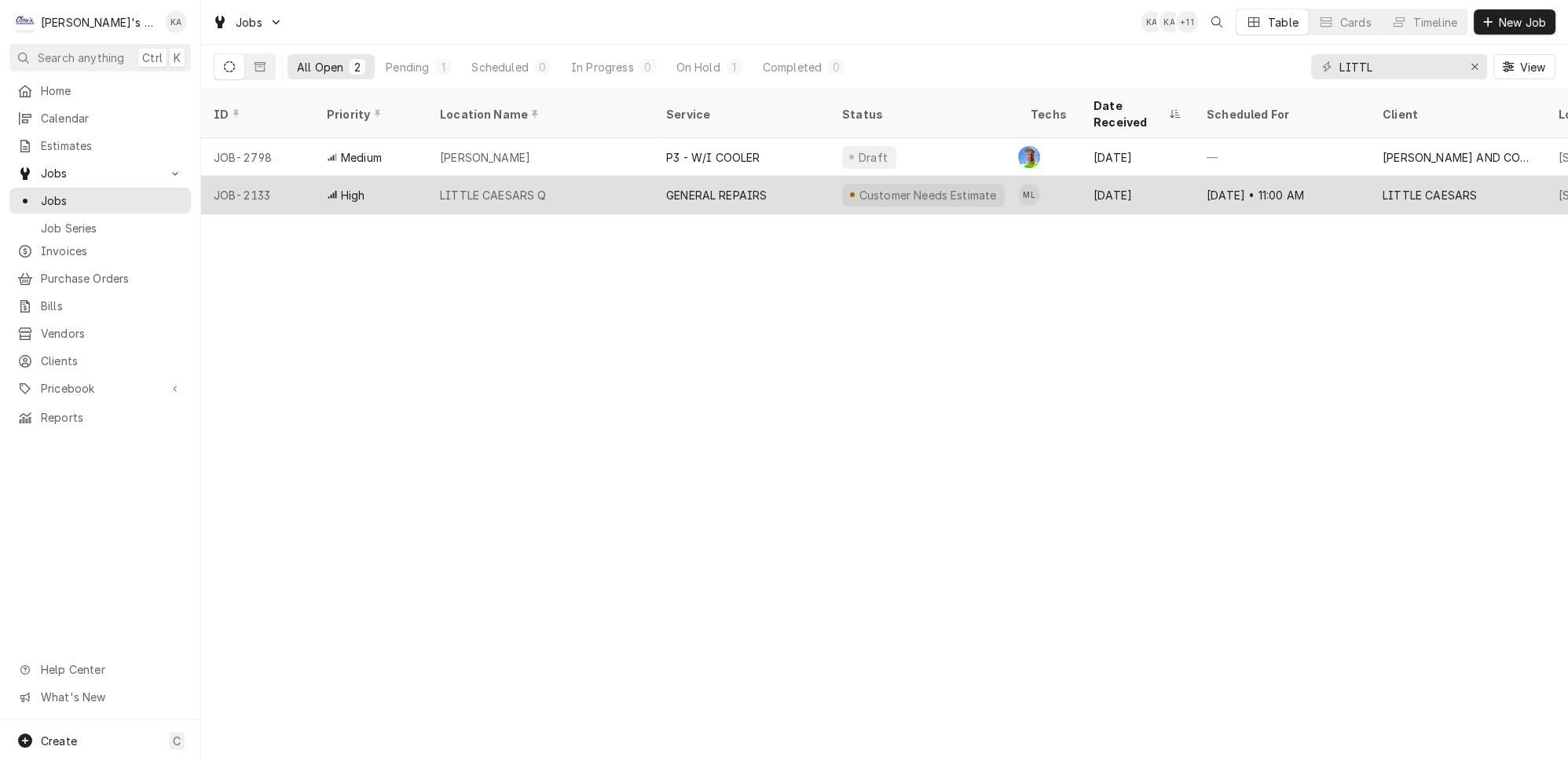
click at [640, 176] on div "LITTLE CAESARS Q" at bounding box center [541, 194] width 226 height 38
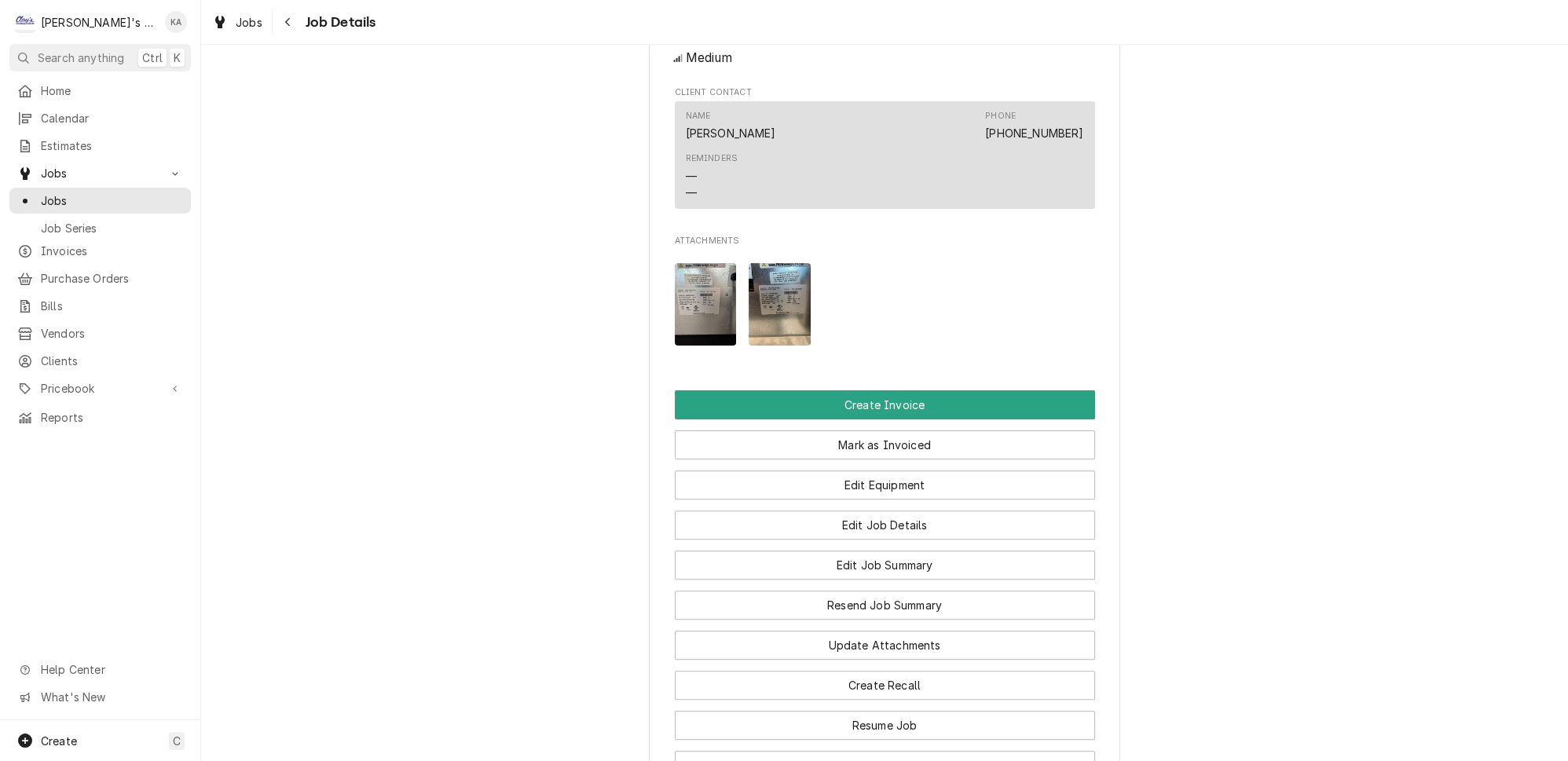
scroll to position [867, 0]
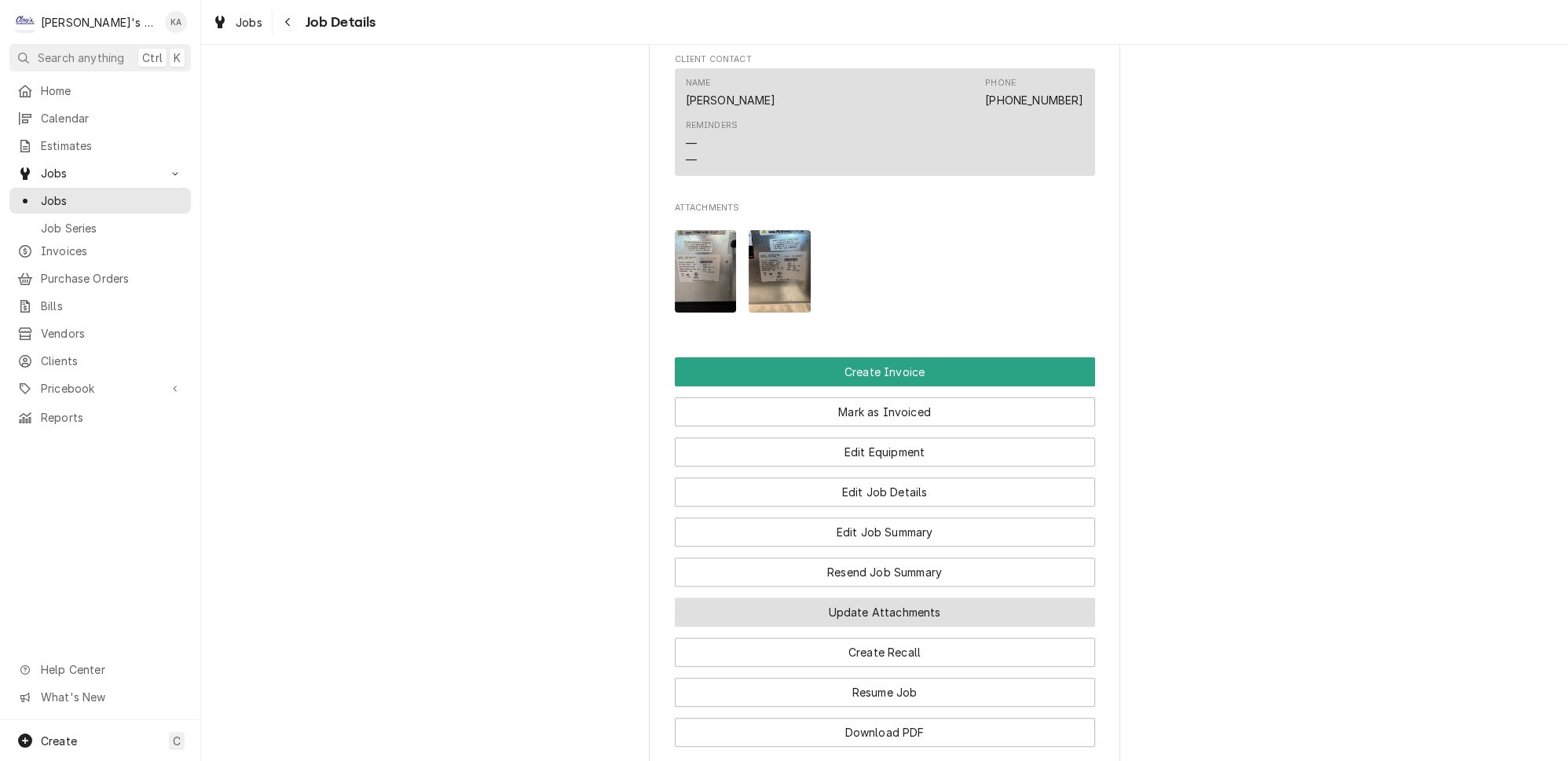
click at [875, 606] on button "Update Attachments" at bounding box center [884, 613] width 420 height 29
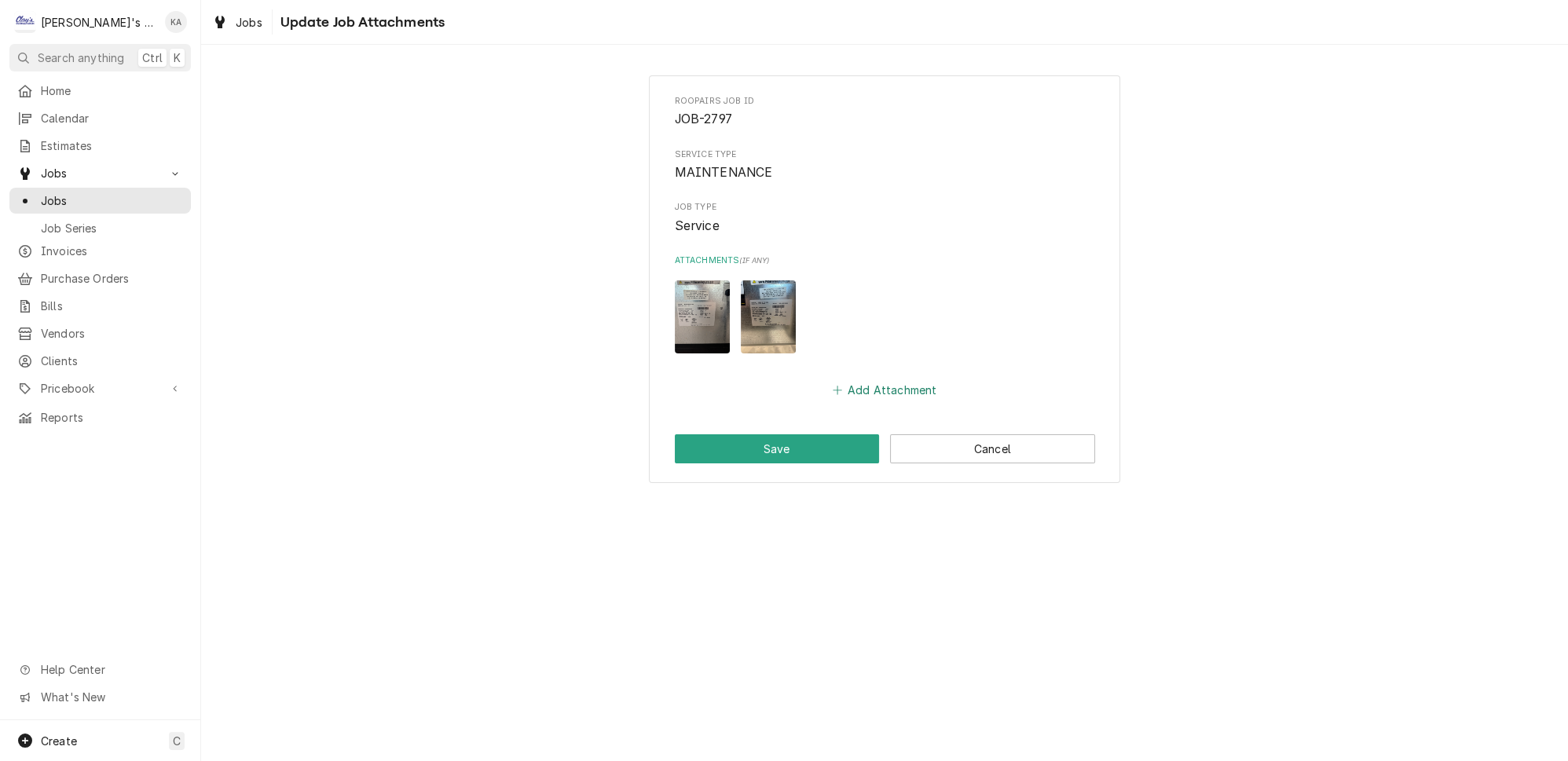
click at [845, 379] on button "Add Attachment" at bounding box center [884, 390] width 110 height 22
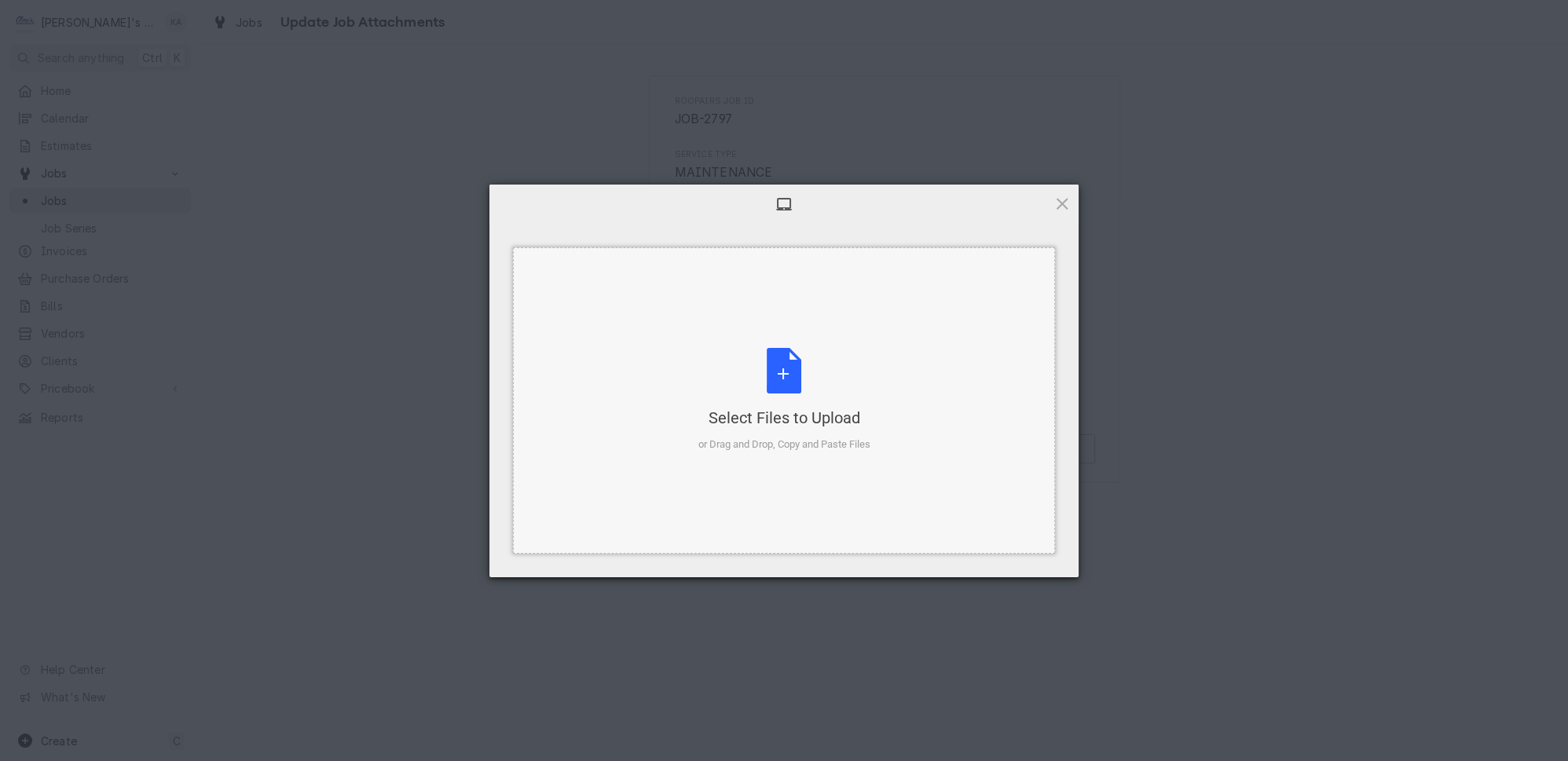
click at [843, 369] on div "Select Files to Upload or Drag and Drop, Copy and Paste Files" at bounding box center [784, 399] width 172 height 104
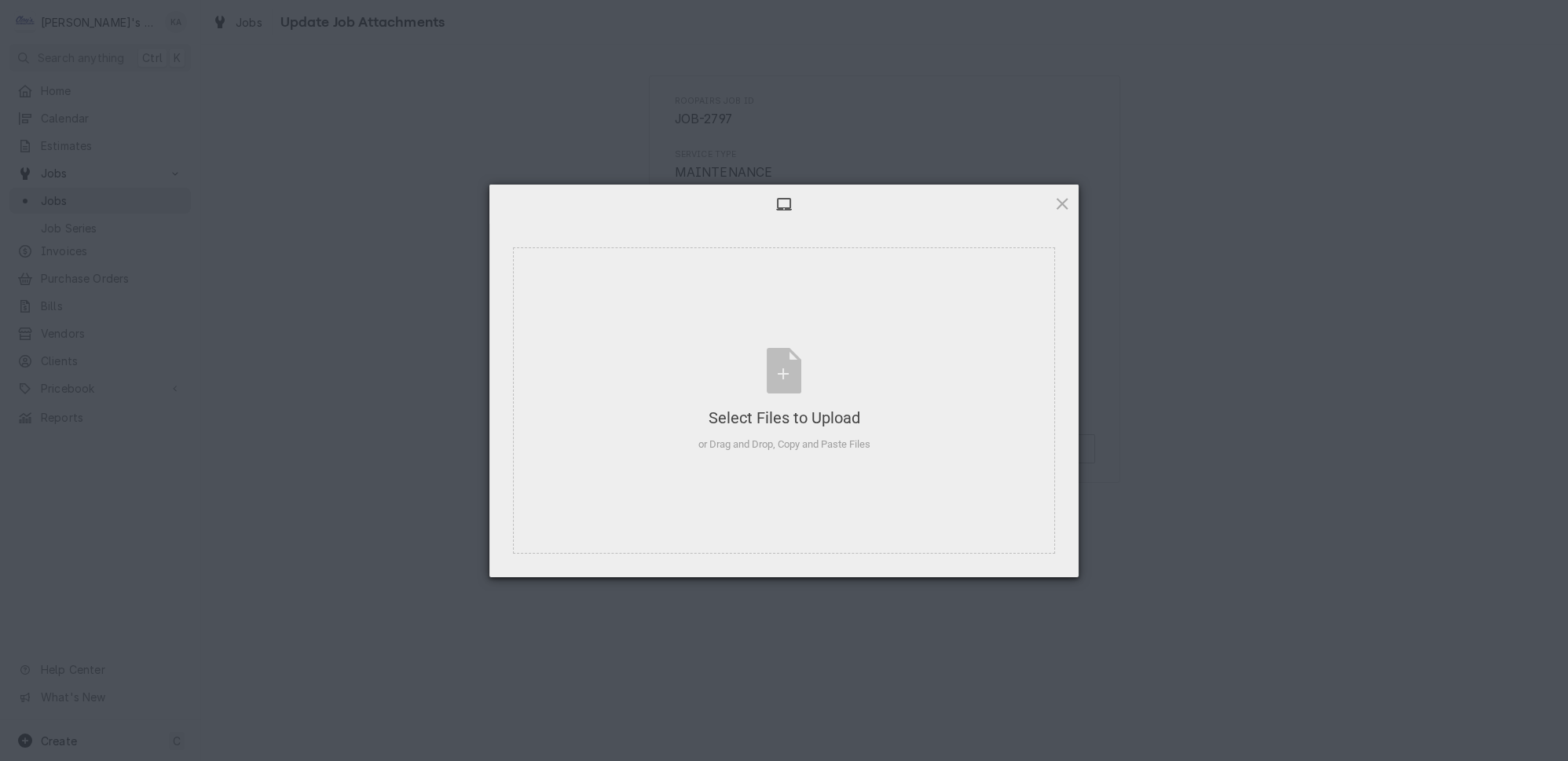
click at [1131, 391] on div "Select Files to Upload or Drag and Drop, Copy and Paste Files Selected Files: 0…" at bounding box center [784, 380] width 1568 height 761
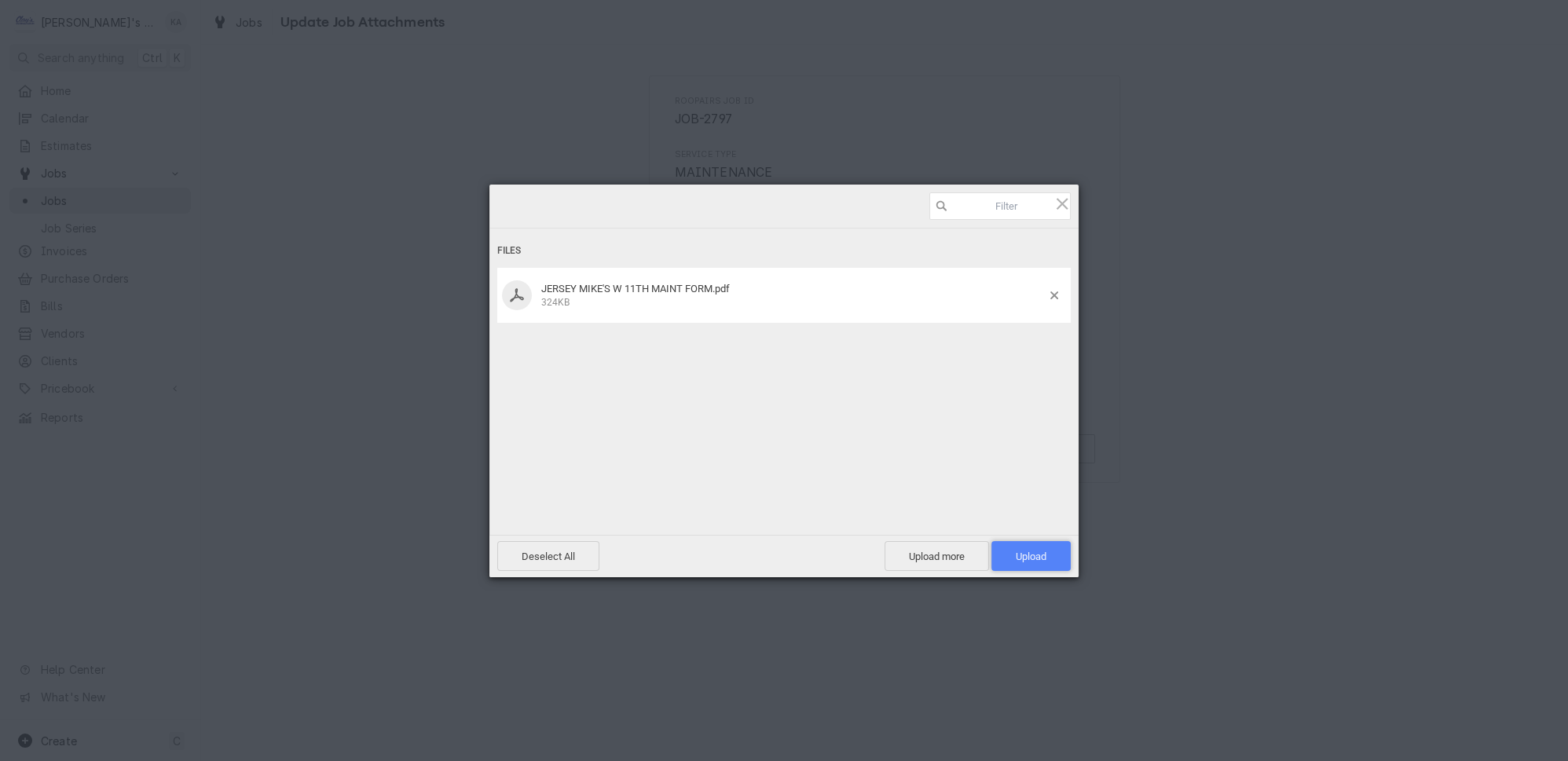
click at [1041, 546] on span "Upload 1" at bounding box center [1031, 556] width 79 height 30
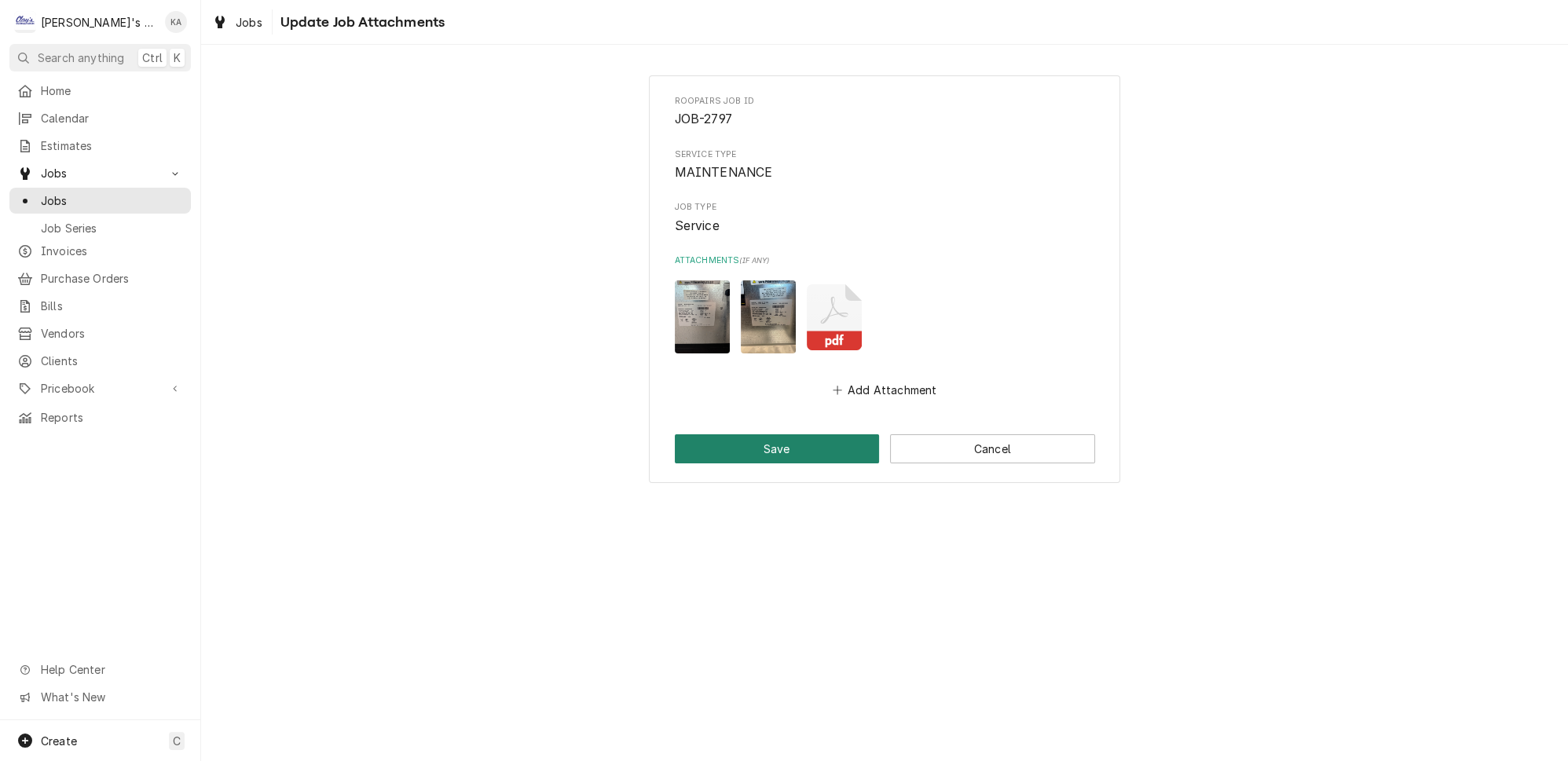
click at [752, 446] on button "Save" at bounding box center [777, 449] width 205 height 29
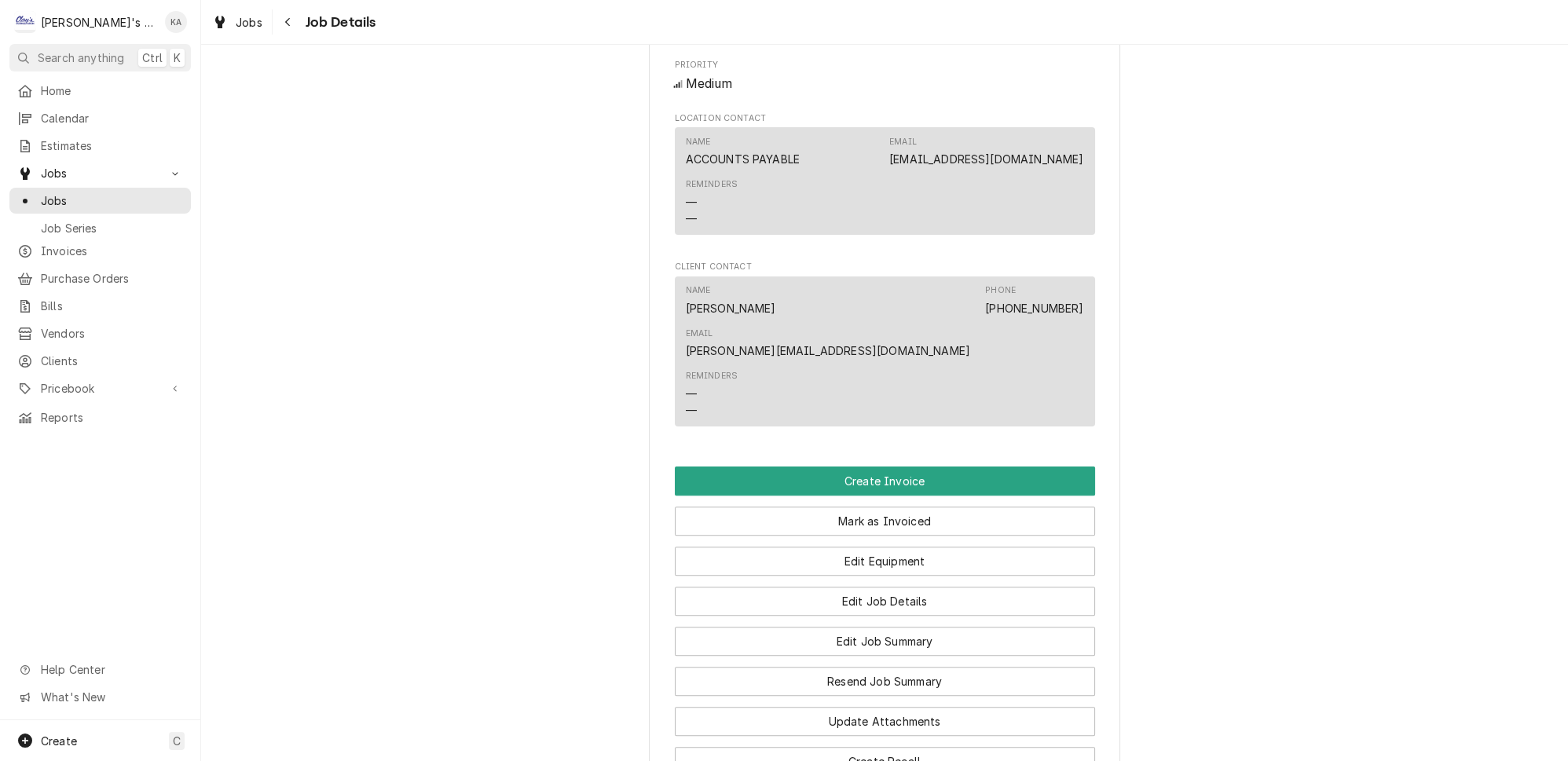
scroll to position [1102, 0]
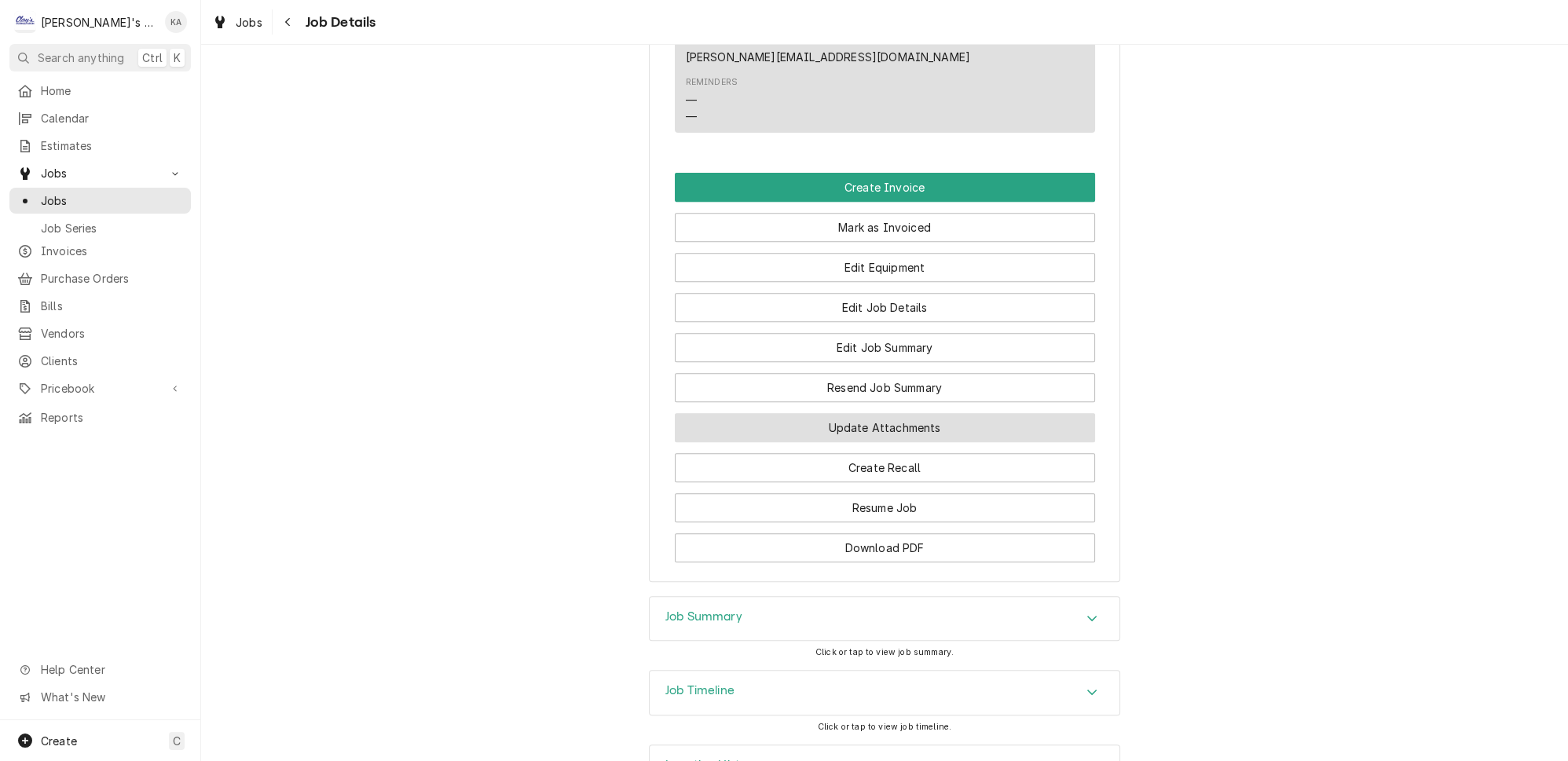
click at [889, 413] on button "Update Attachments" at bounding box center [884, 428] width 420 height 29
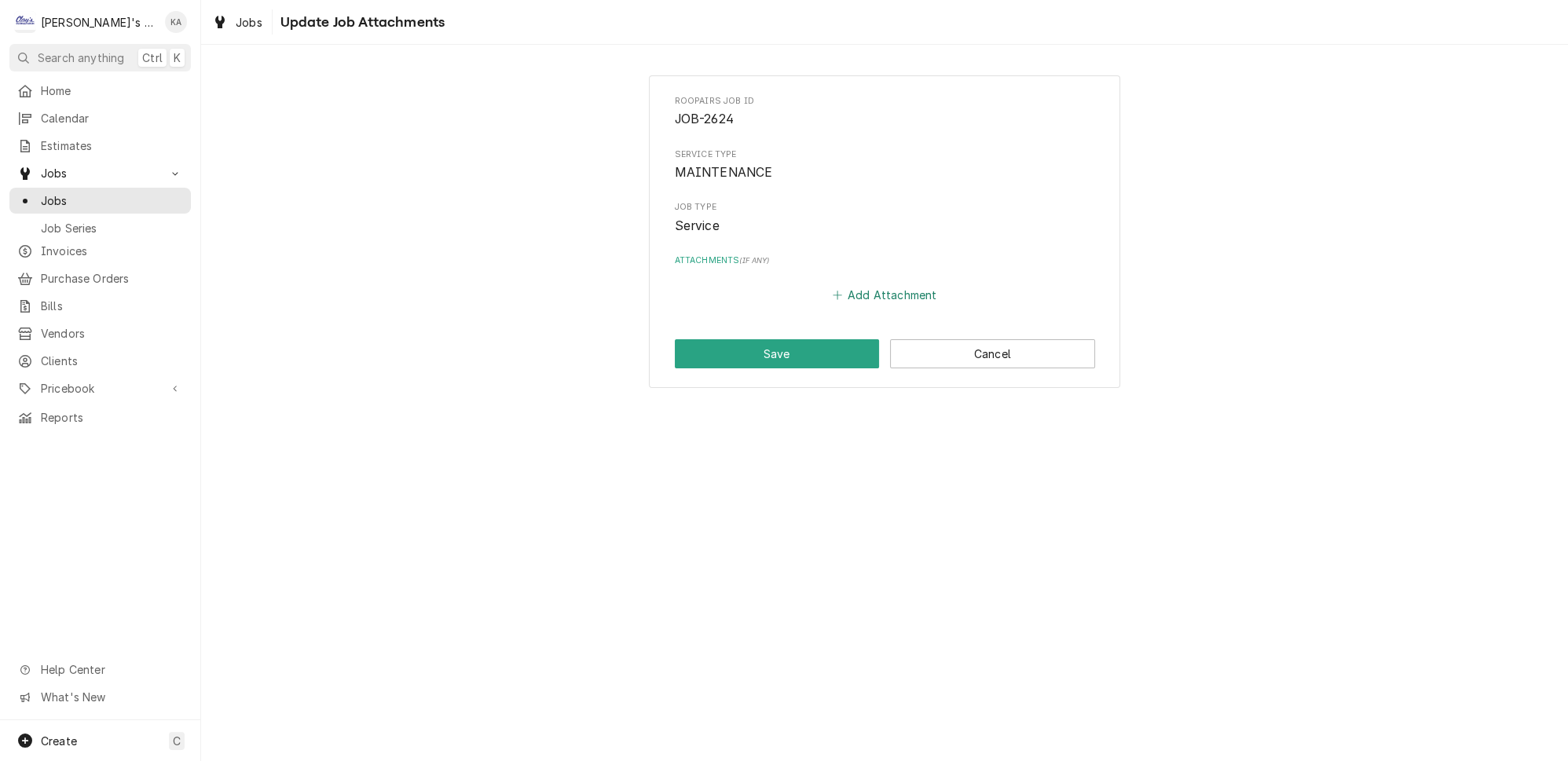
click at [854, 280] on div "Add Attachment" at bounding box center [884, 291] width 420 height 31
click at [851, 290] on button "Add Attachment" at bounding box center [884, 295] width 110 height 22
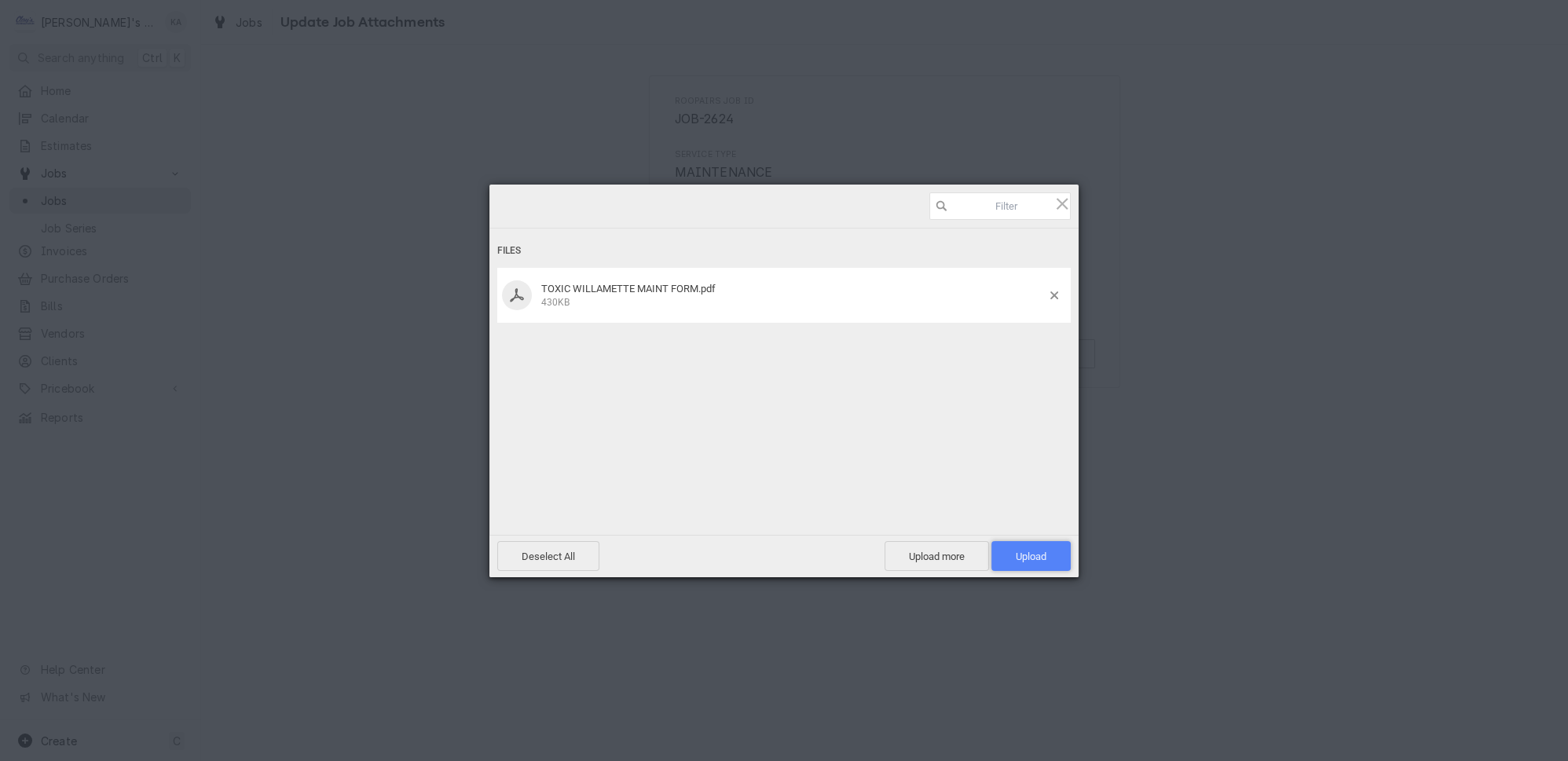
click at [1006, 550] on span "Upload 1" at bounding box center [1031, 556] width 79 height 30
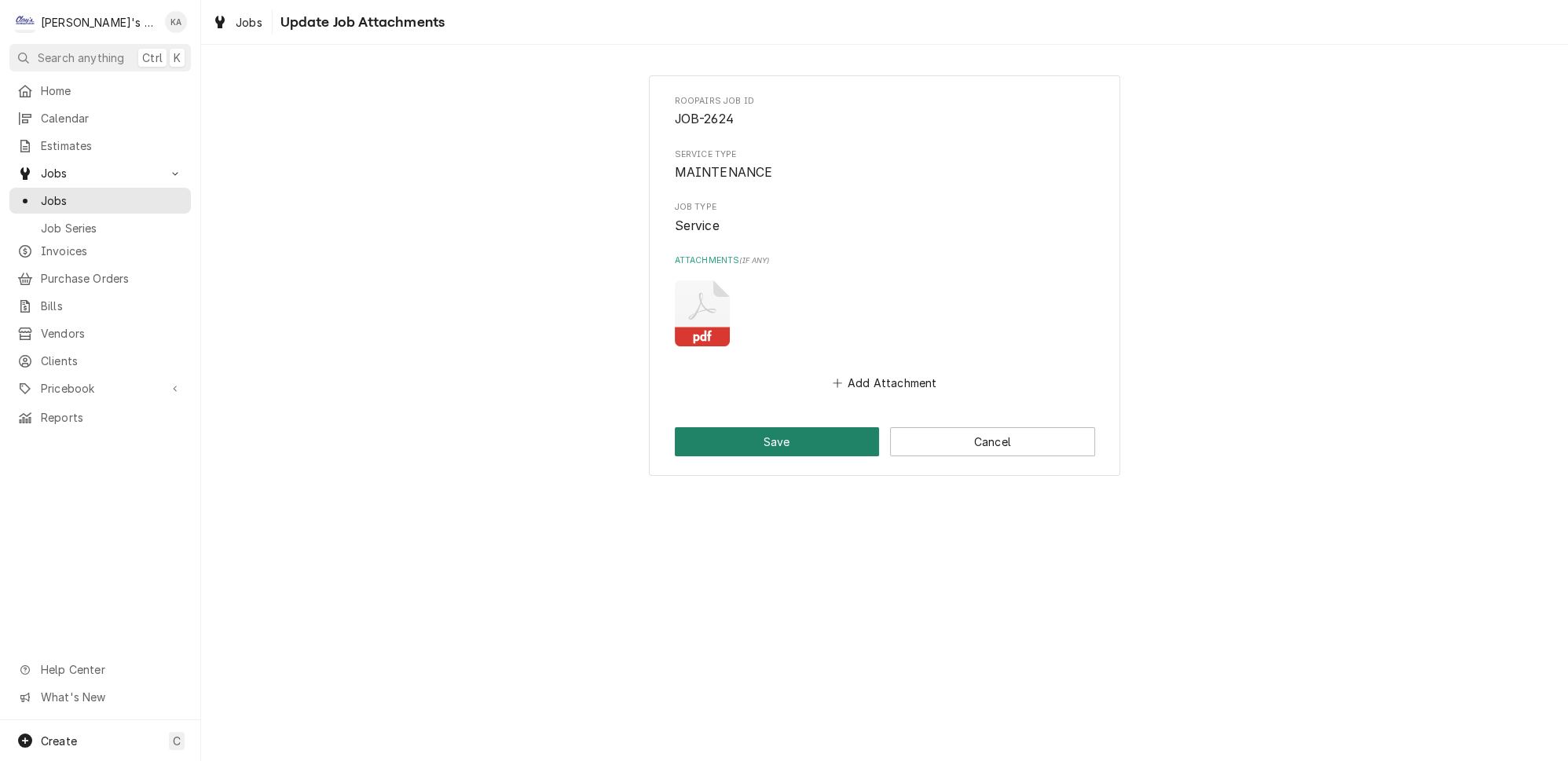
click at [763, 433] on button "Save" at bounding box center [777, 442] width 205 height 29
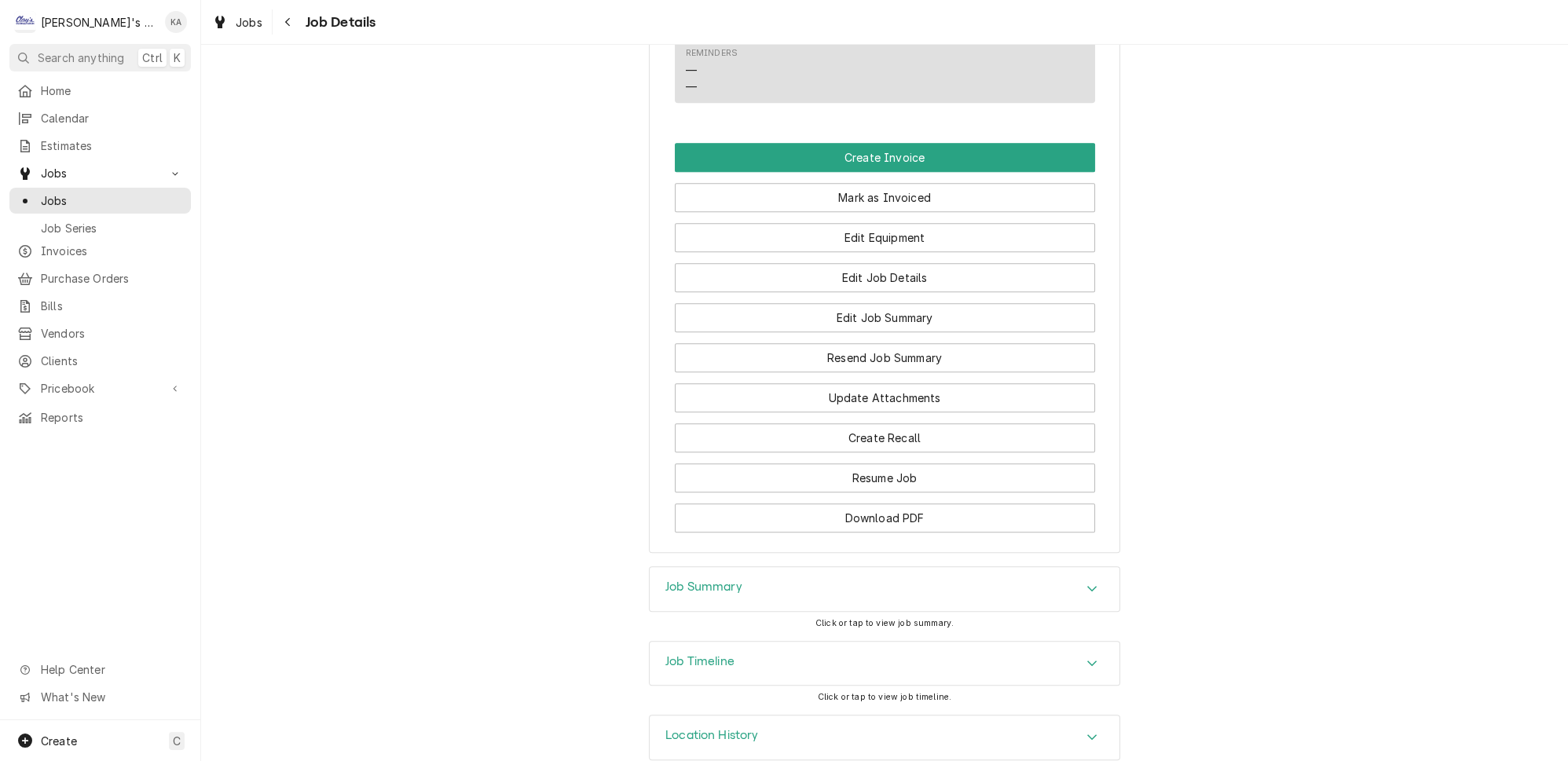
scroll to position [1328, 0]
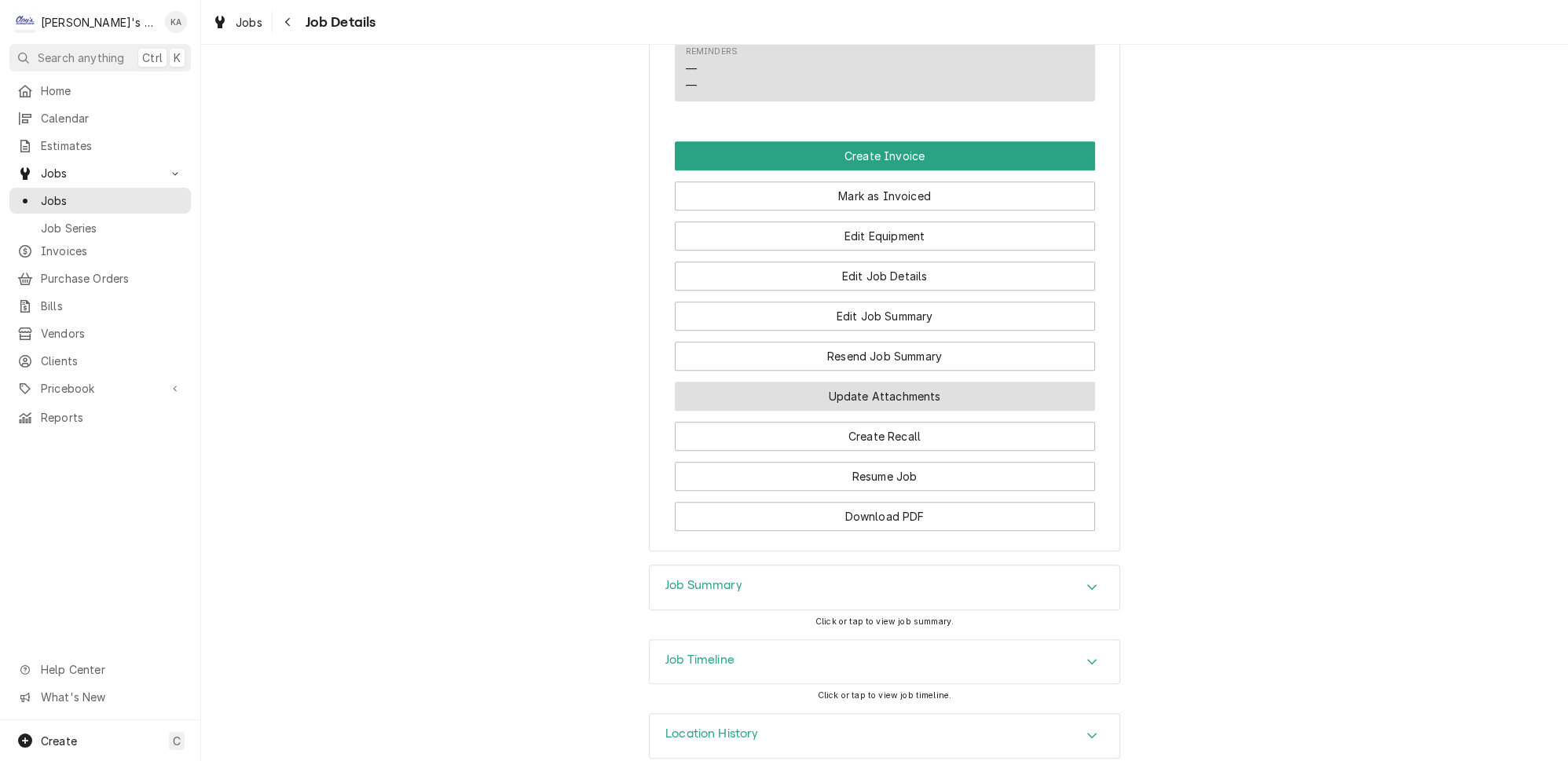
click at [883, 388] on button "Update Attachments" at bounding box center [884, 396] width 420 height 29
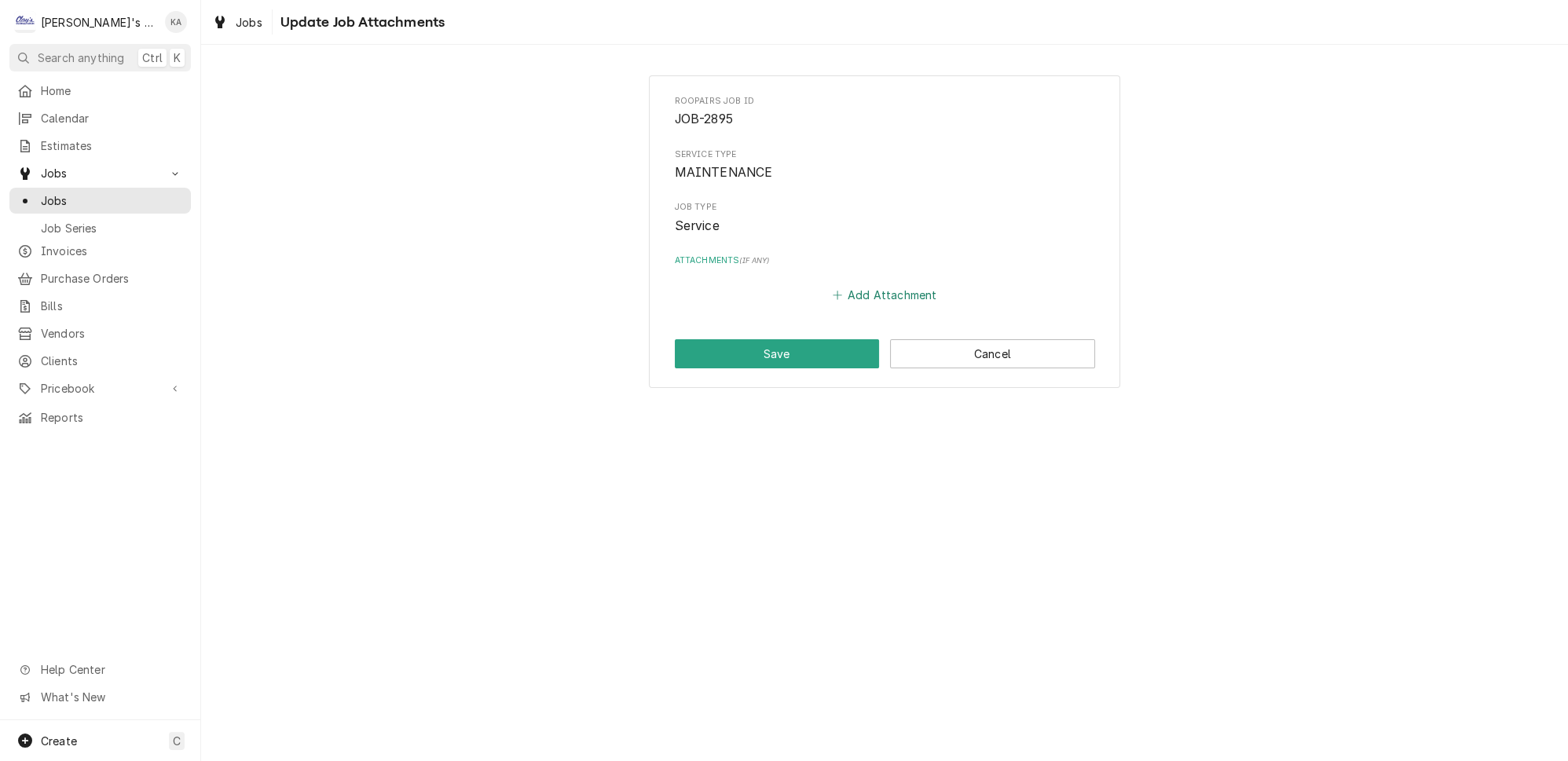
click at [891, 286] on button "Add Attachment" at bounding box center [884, 295] width 110 height 22
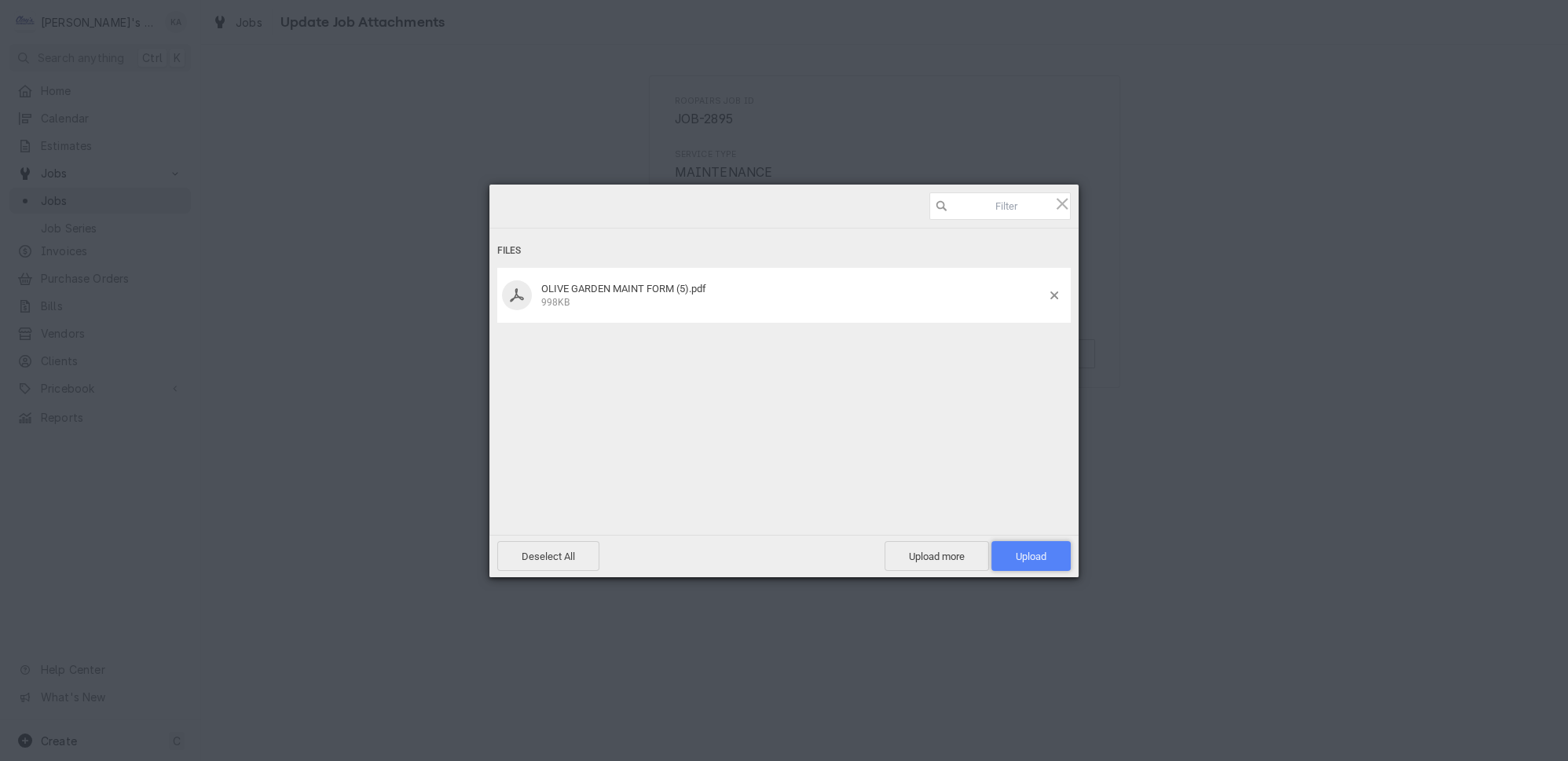
click at [1030, 558] on span "Upload 1" at bounding box center [1031, 557] width 31 height 12
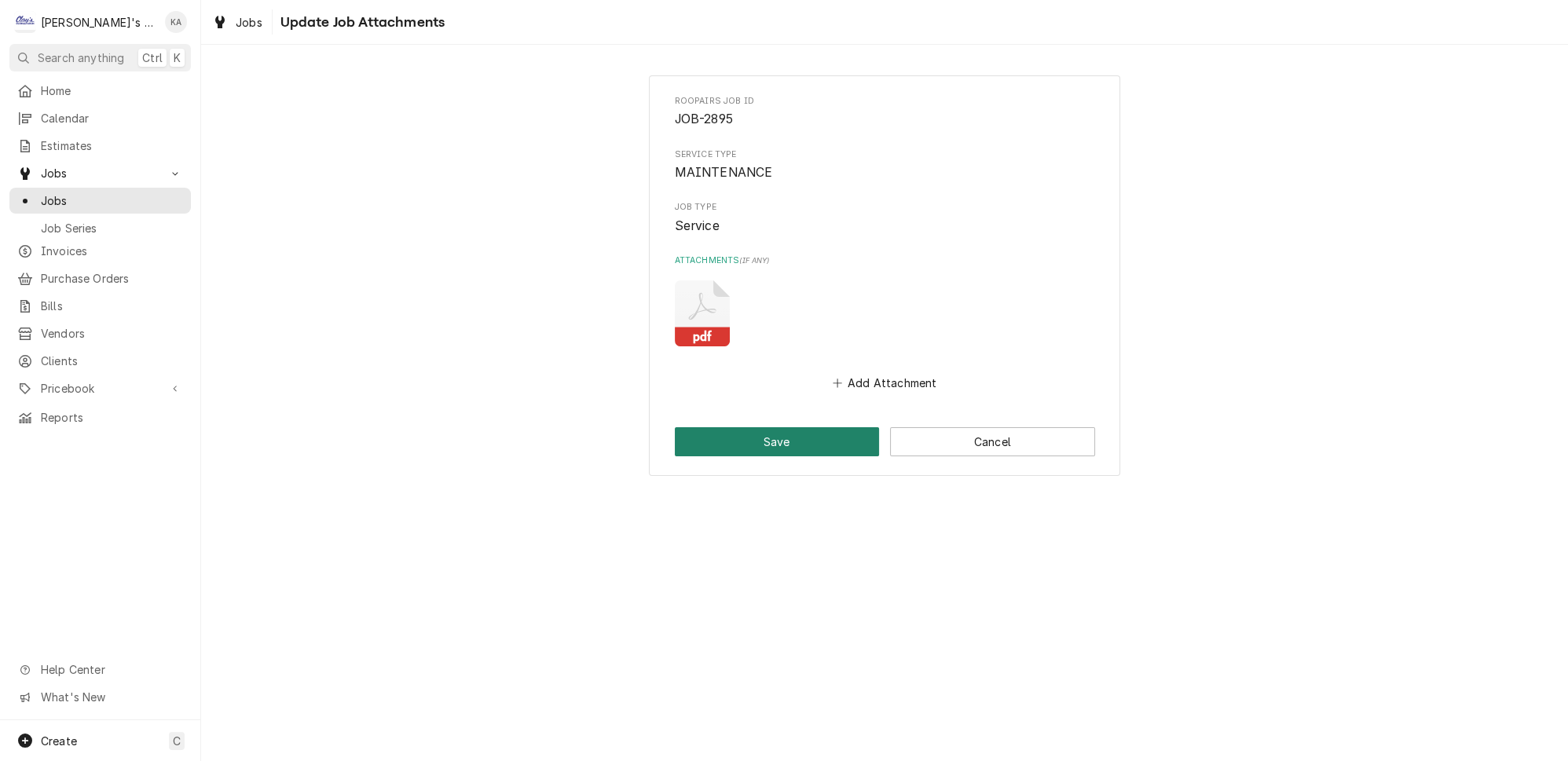
click at [847, 429] on button "Save" at bounding box center [777, 442] width 205 height 29
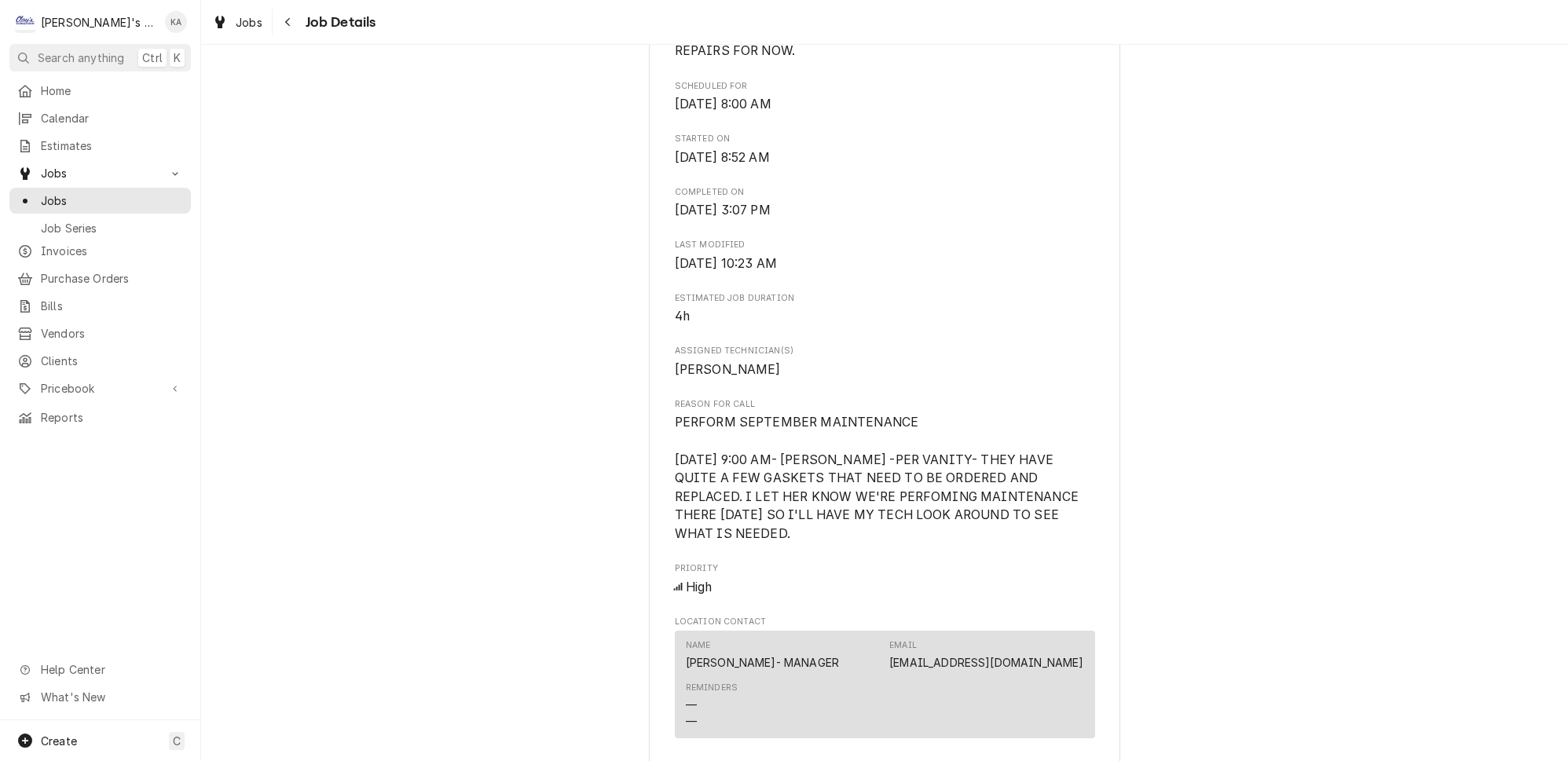
scroll to position [571, 0]
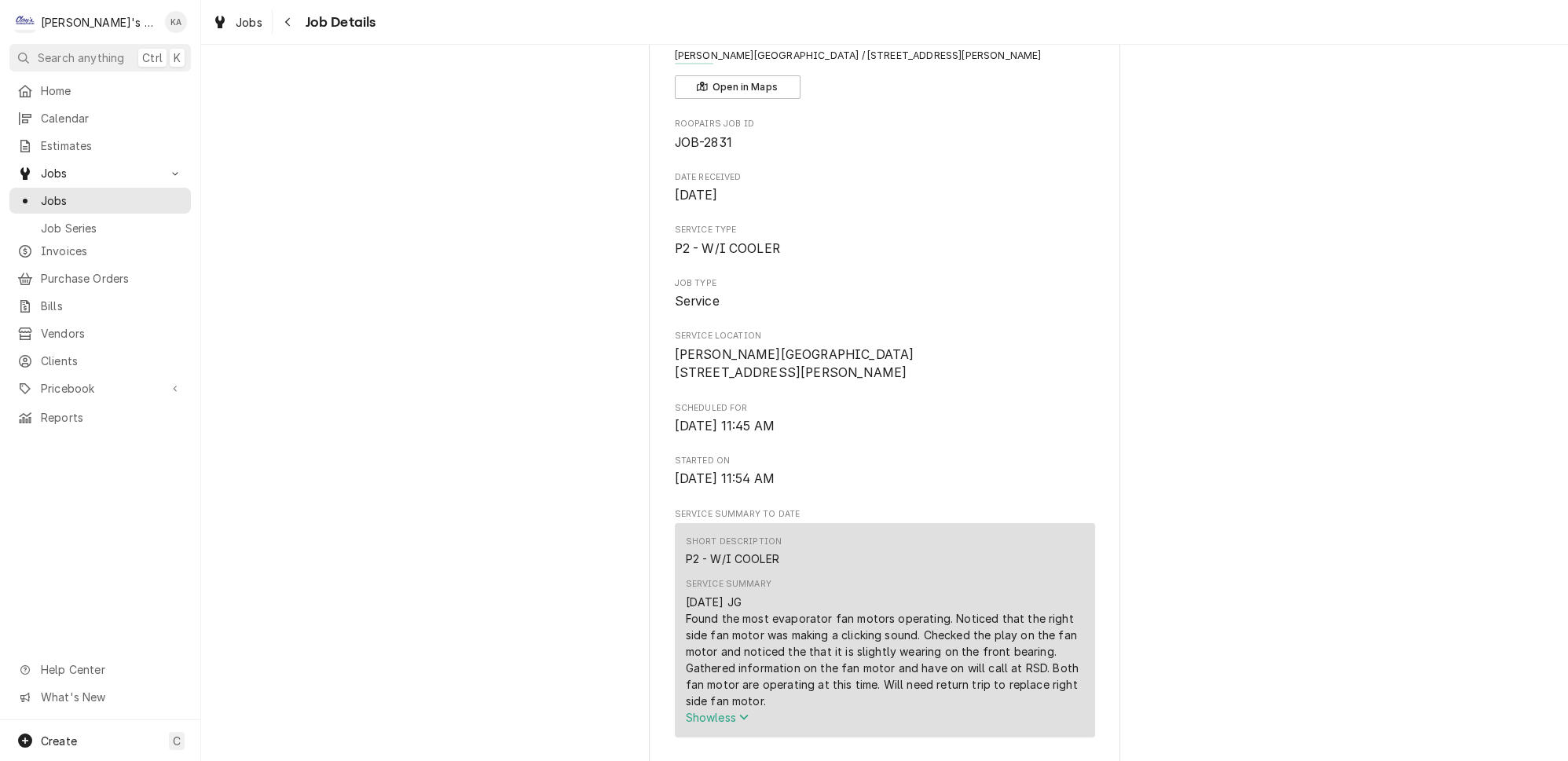
scroll to position [285, 0]
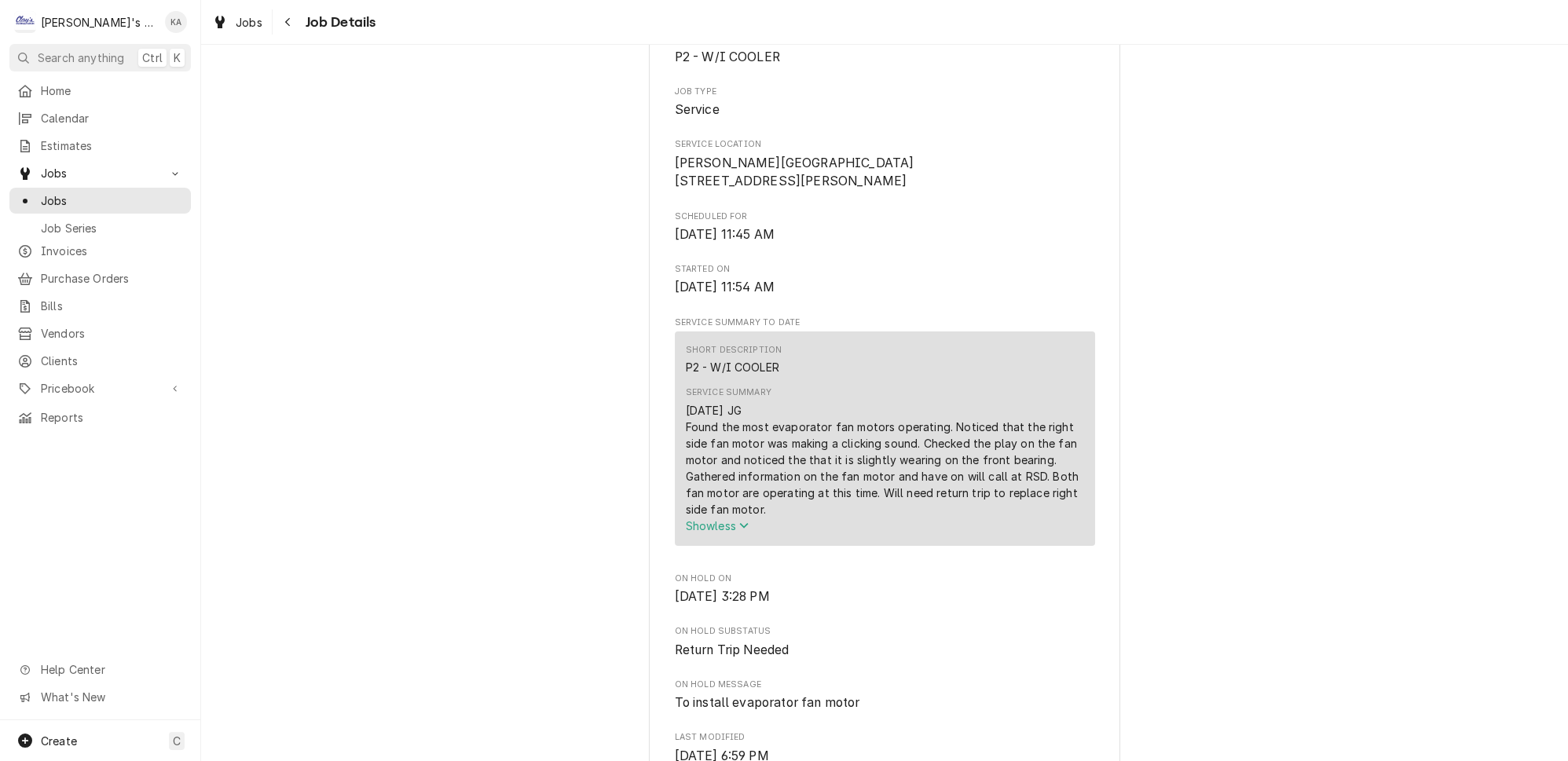
click at [747, 529] on icon "Service Summary" at bounding box center [743, 525] width 9 height 6
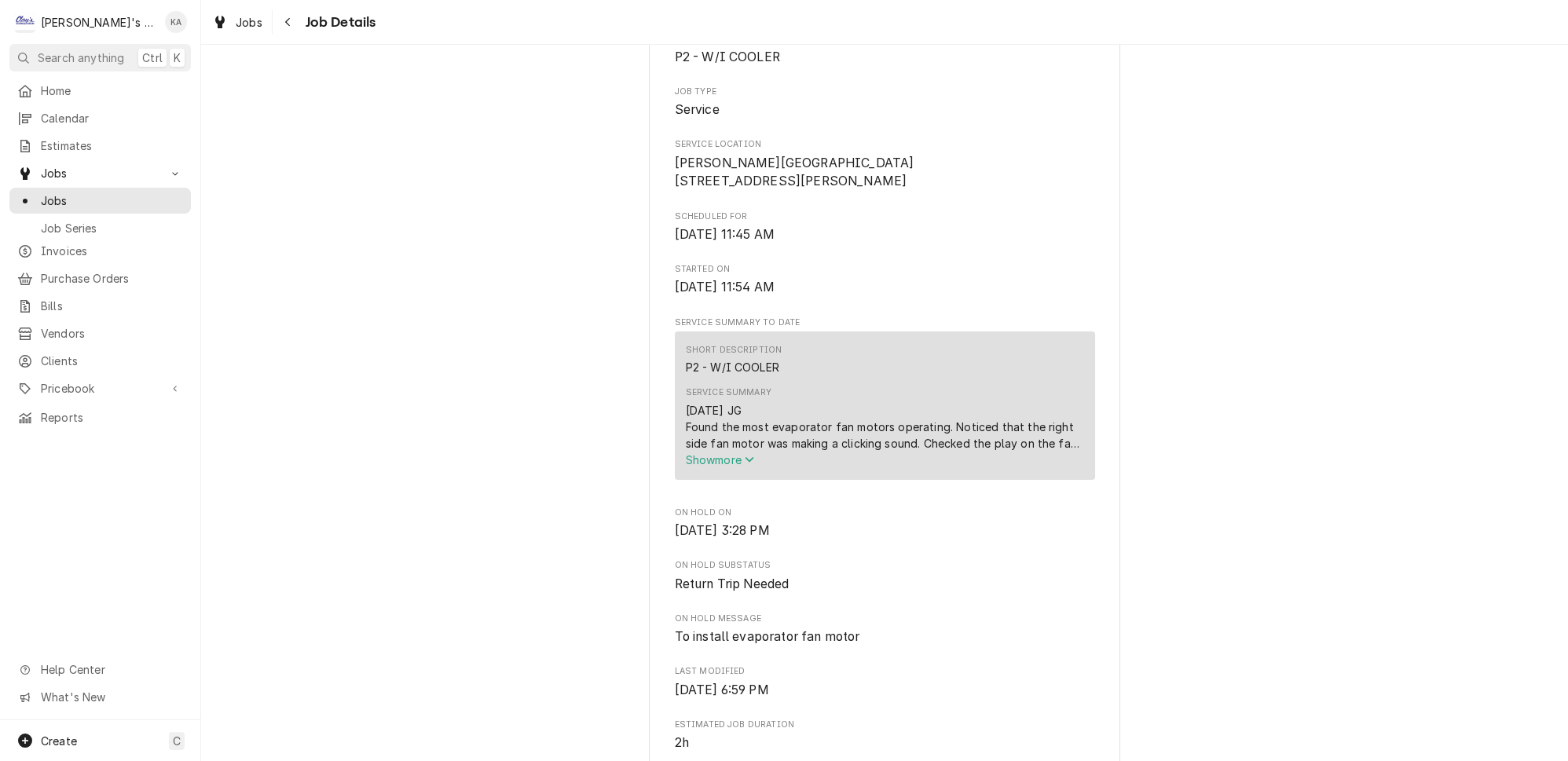
click at [751, 465] on icon "Service Summary" at bounding box center [750, 460] width 10 height 11
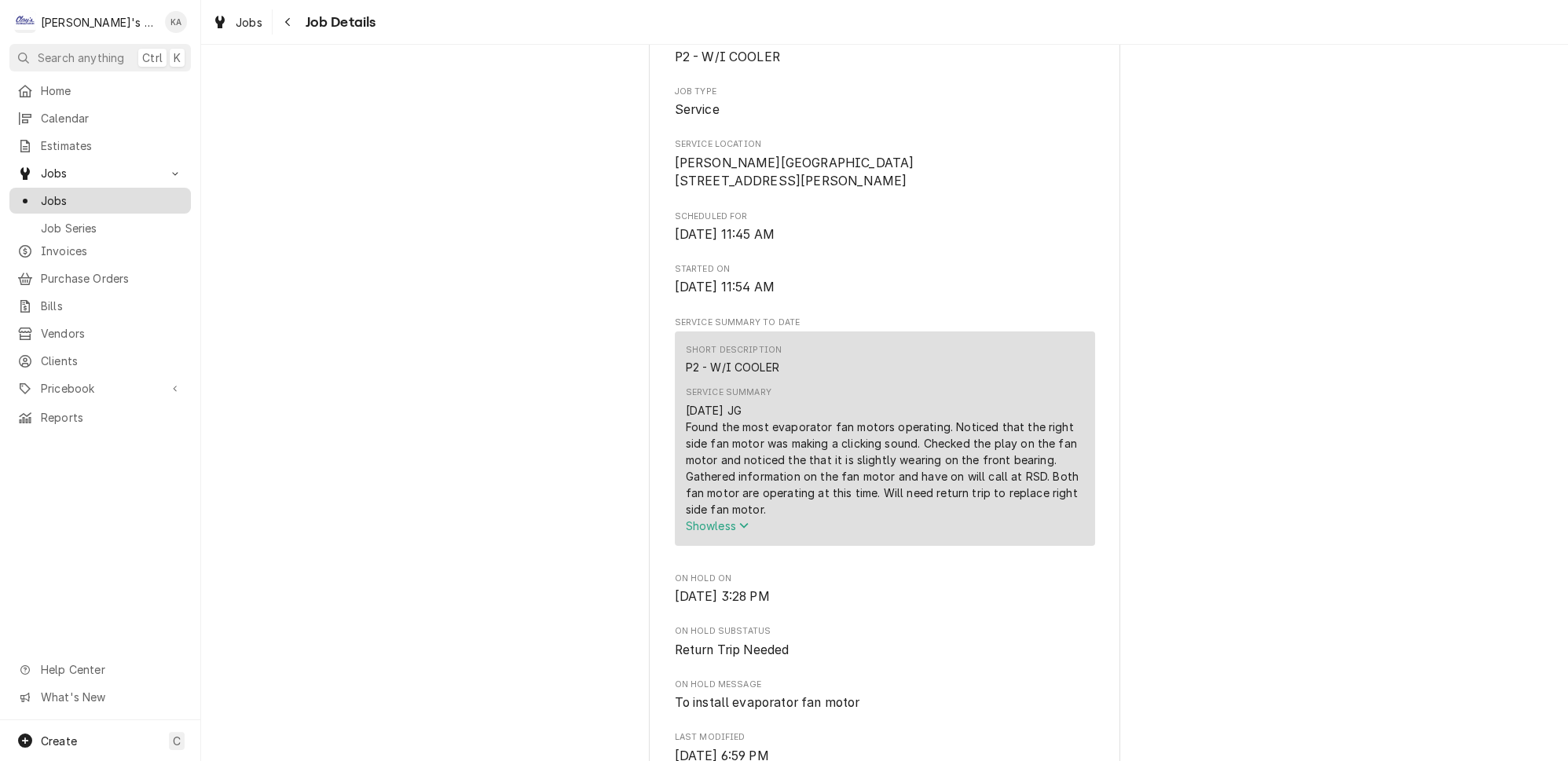
click at [133, 193] on span "Jobs" at bounding box center [112, 201] width 142 height 16
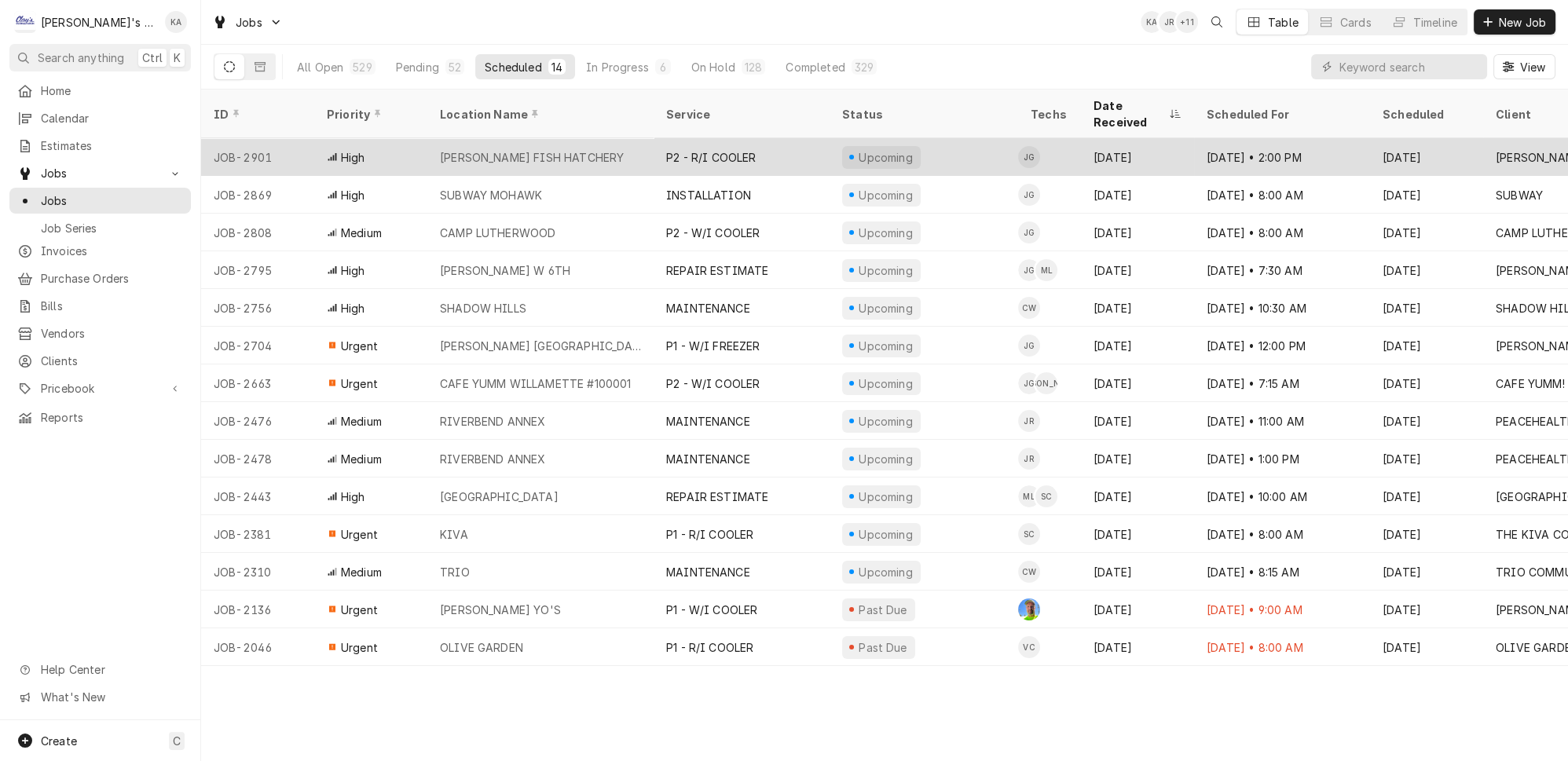
click at [616, 138] on div "[PERSON_NAME] FISH HATCHERY" at bounding box center [541, 157] width 226 height 38
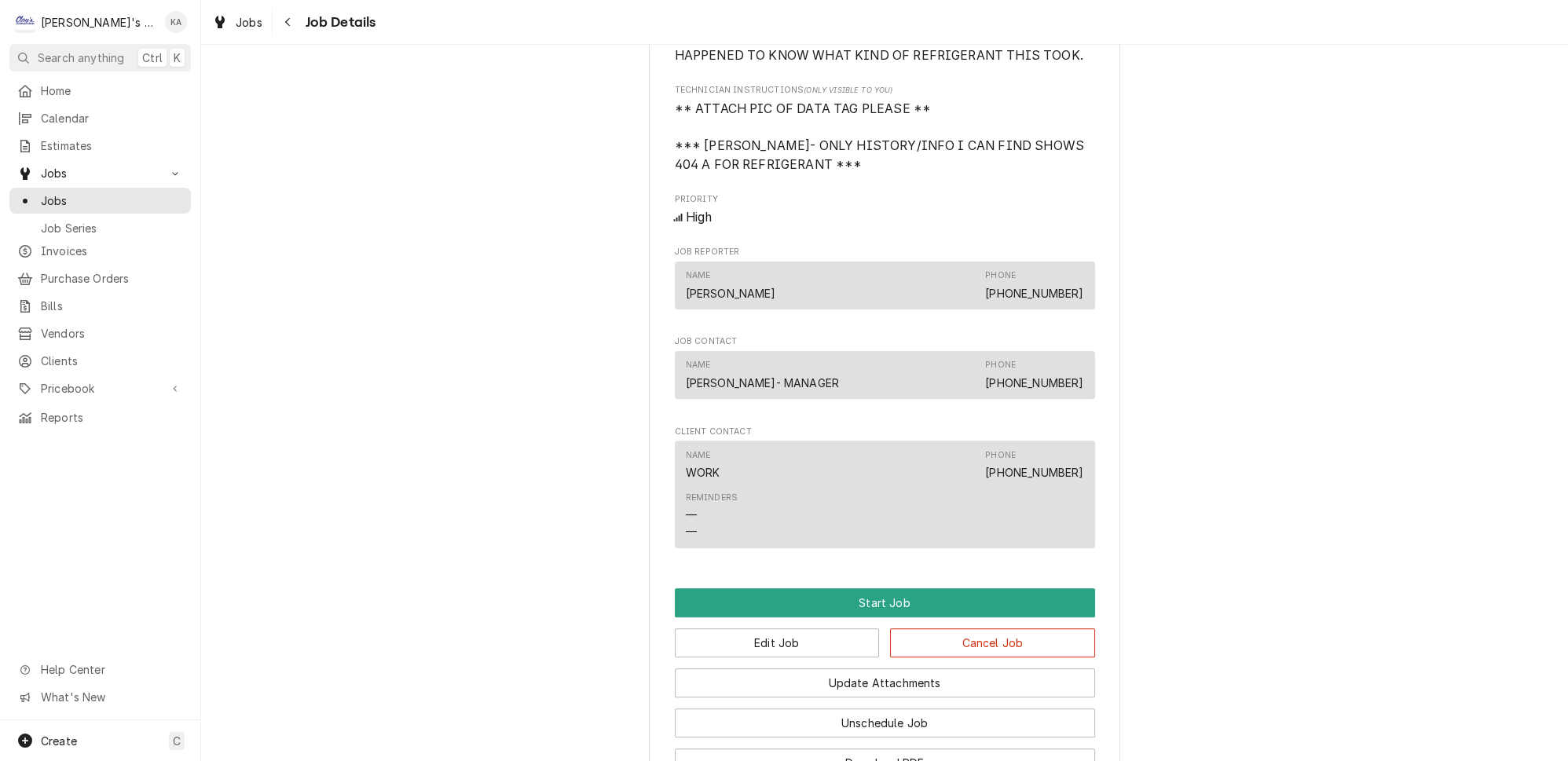
scroll to position [1081, 0]
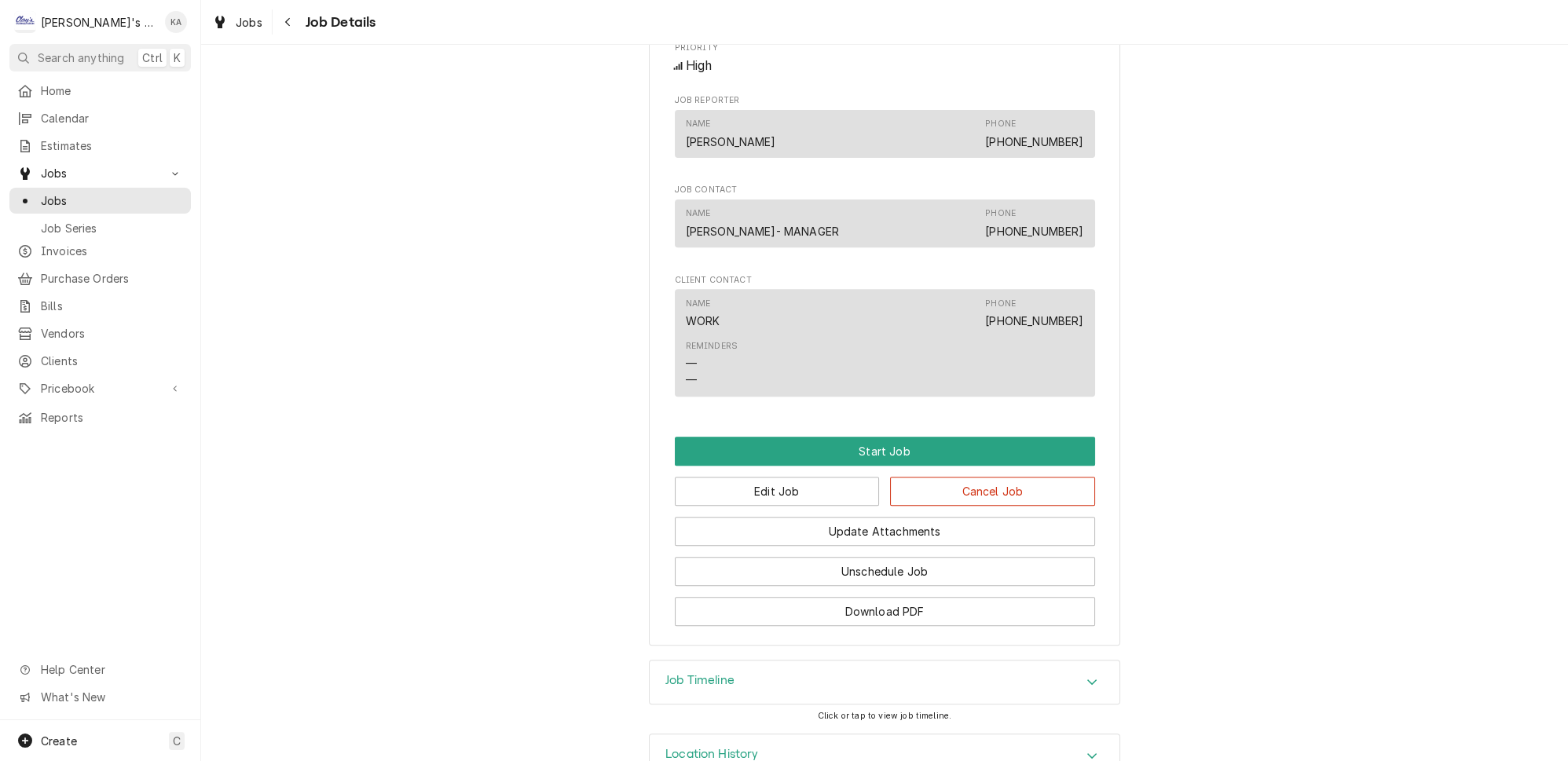
click at [688, 673] on div "Job Timeline" at bounding box center [700, 682] width 69 height 19
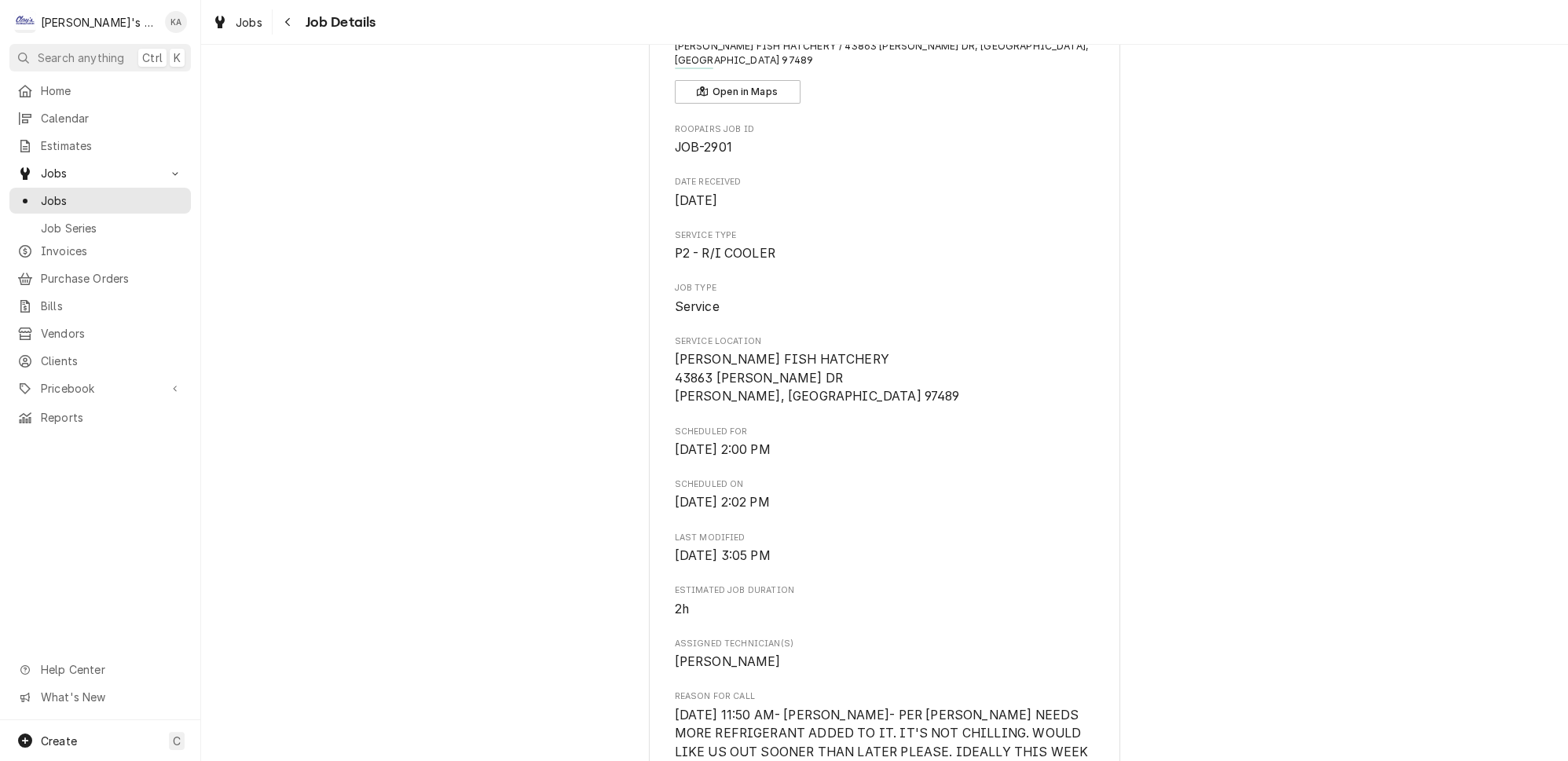
scroll to position [0, 0]
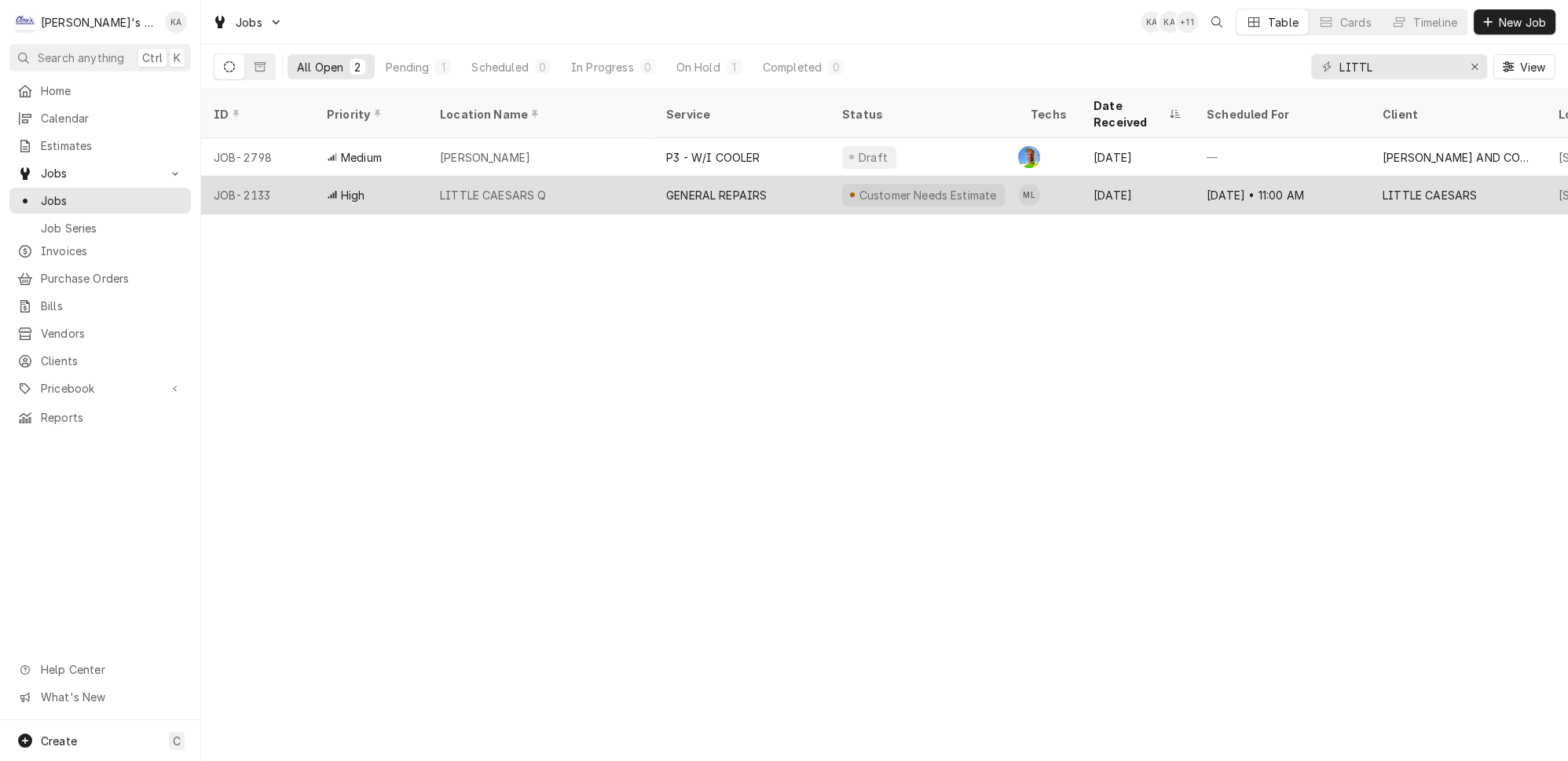
click at [500, 176] on div "LITTLE CAESARS Q" at bounding box center [541, 194] width 226 height 38
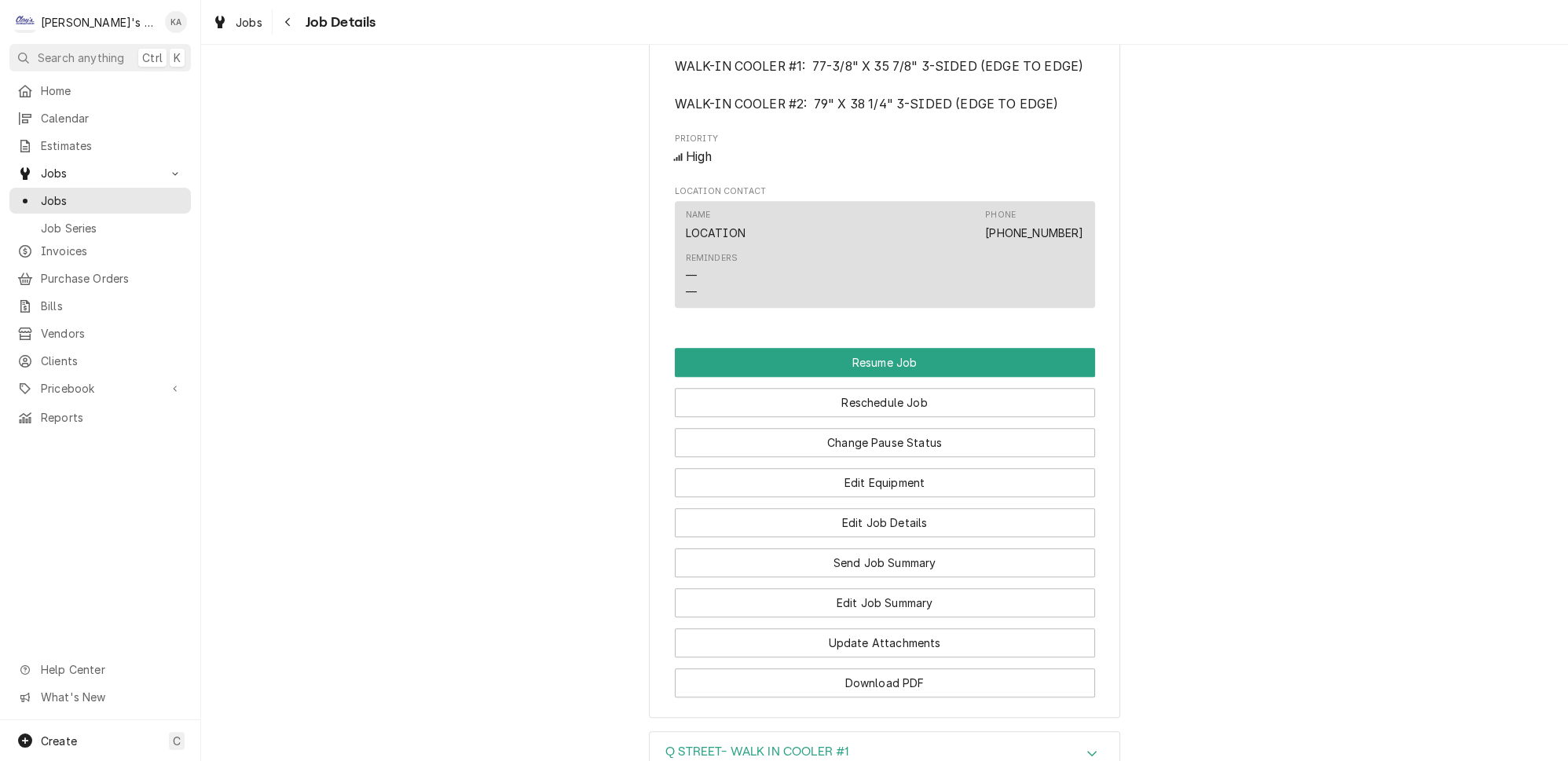
scroll to position [1620, 0]
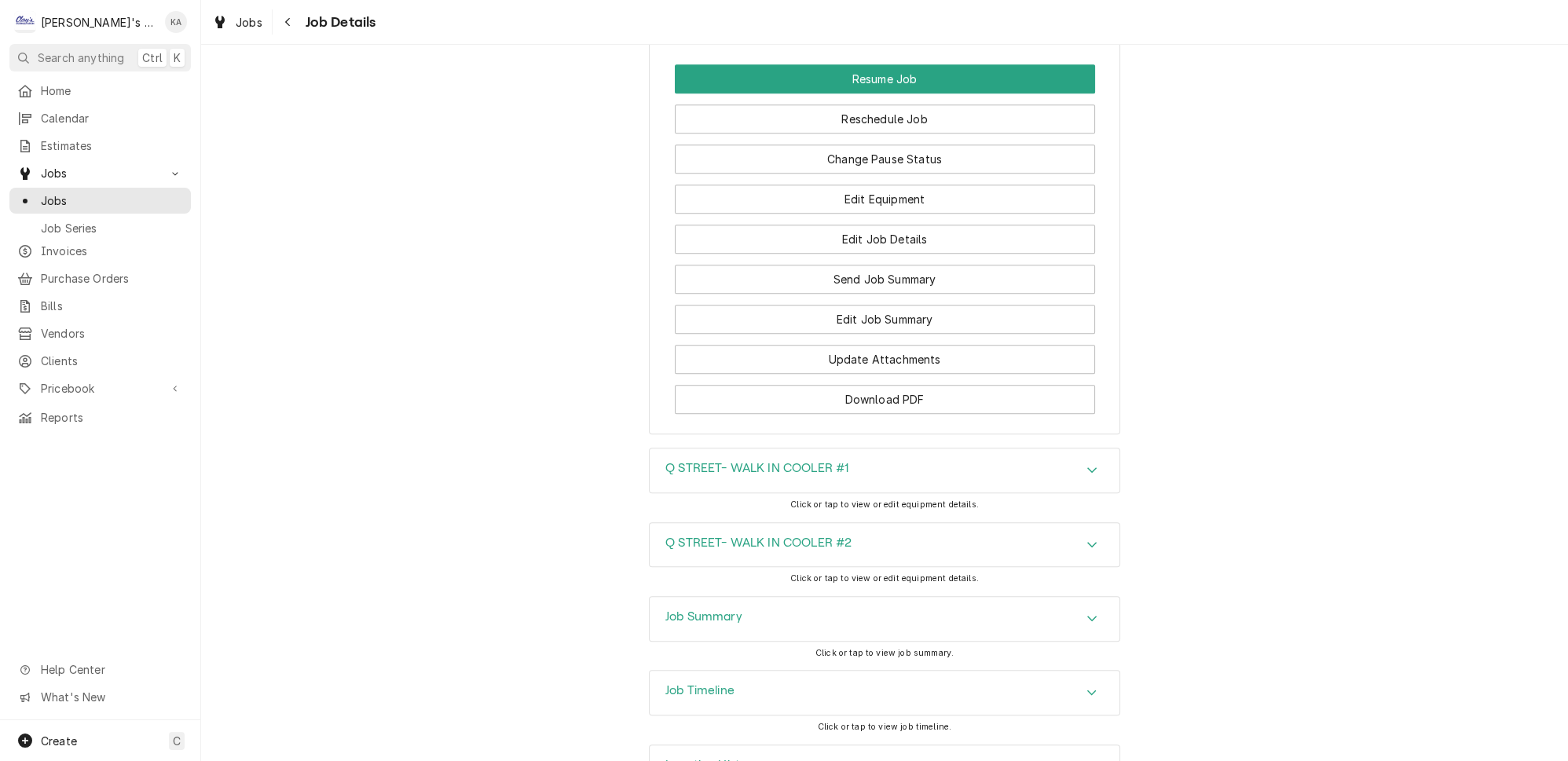
click at [828, 597] on div "Job Summary" at bounding box center [884, 619] width 470 height 44
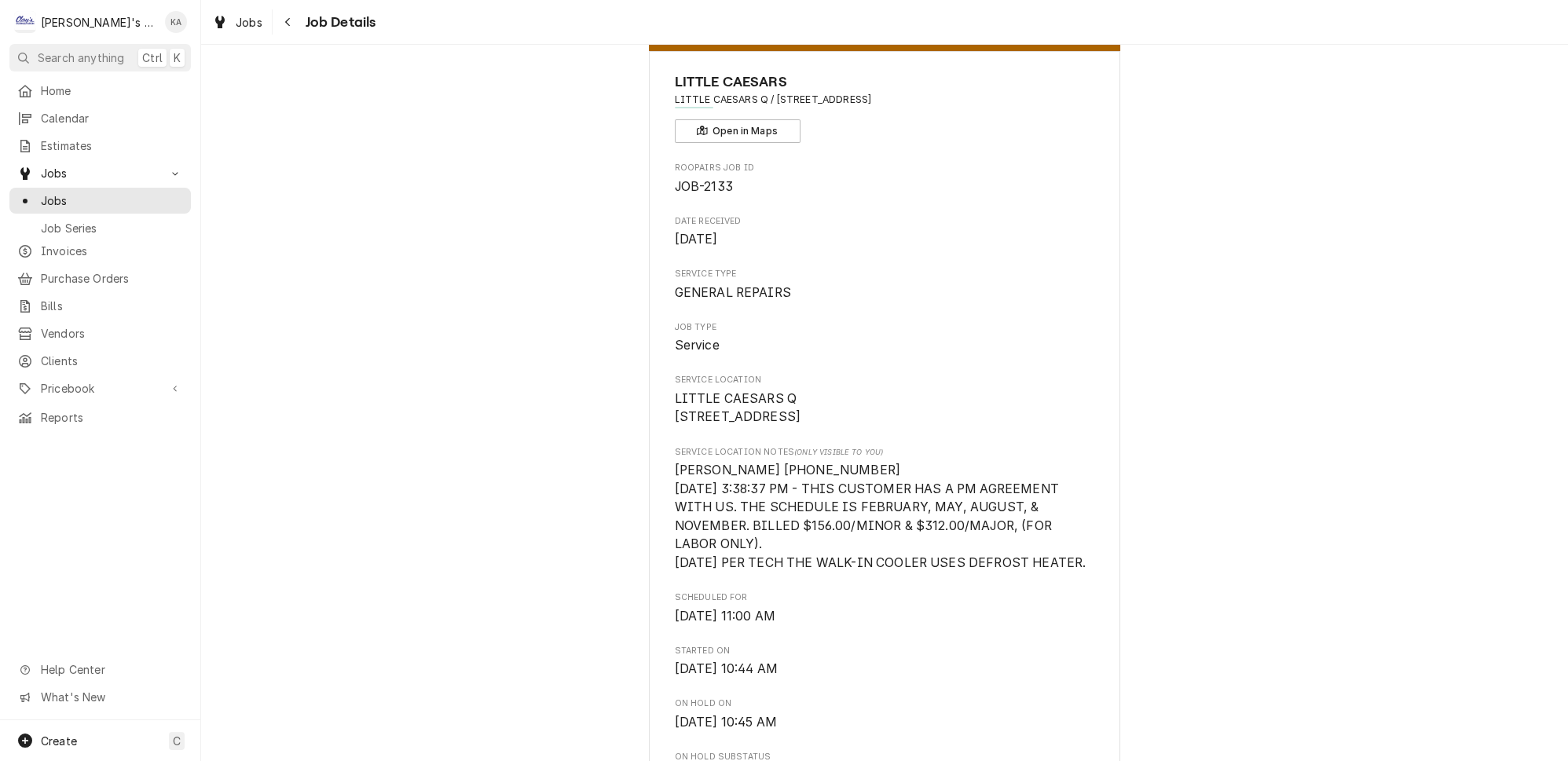
scroll to position [0, 0]
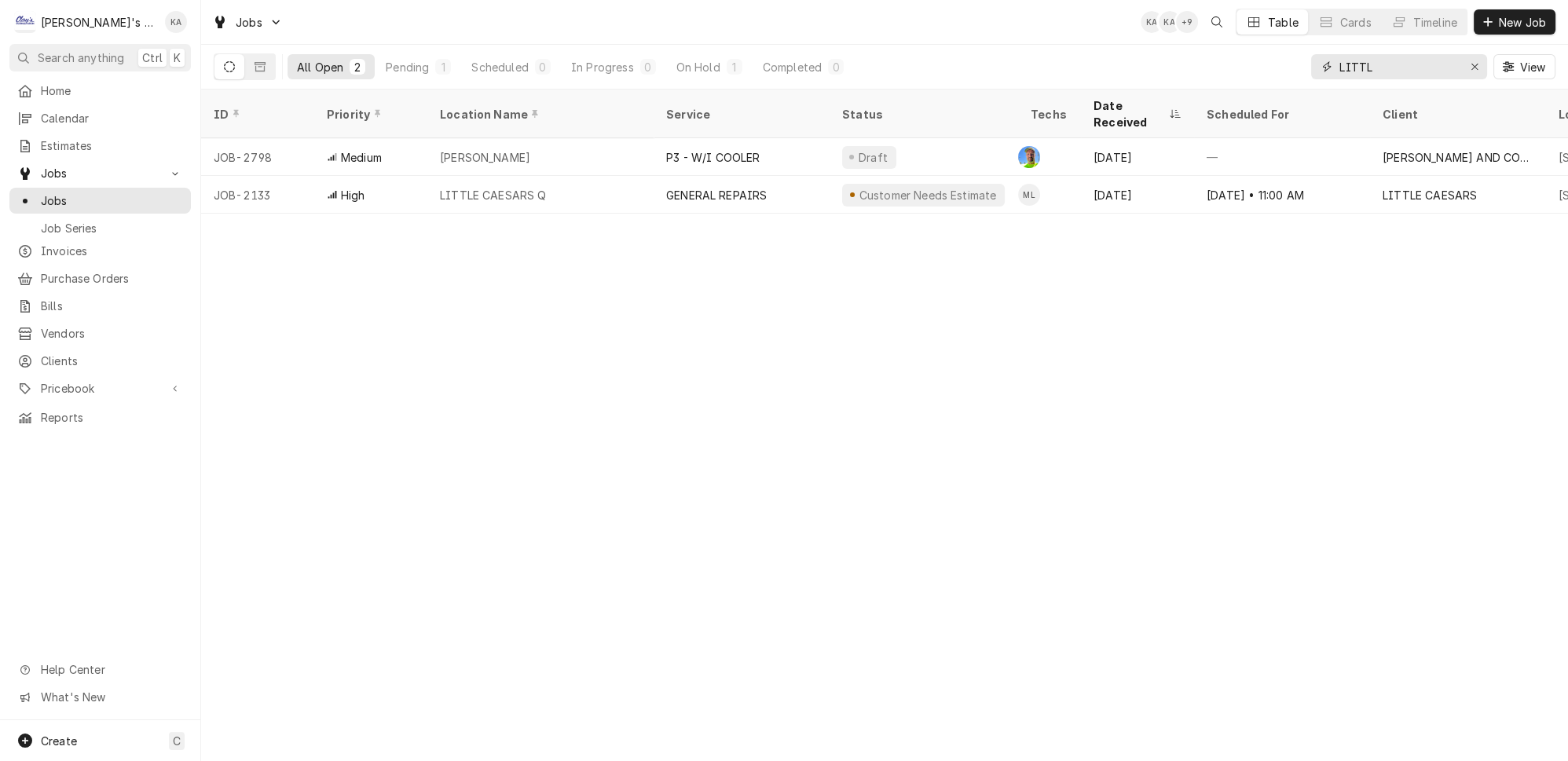
click at [1470, 54] on button "Erase input" at bounding box center [1474, 66] width 25 height 25
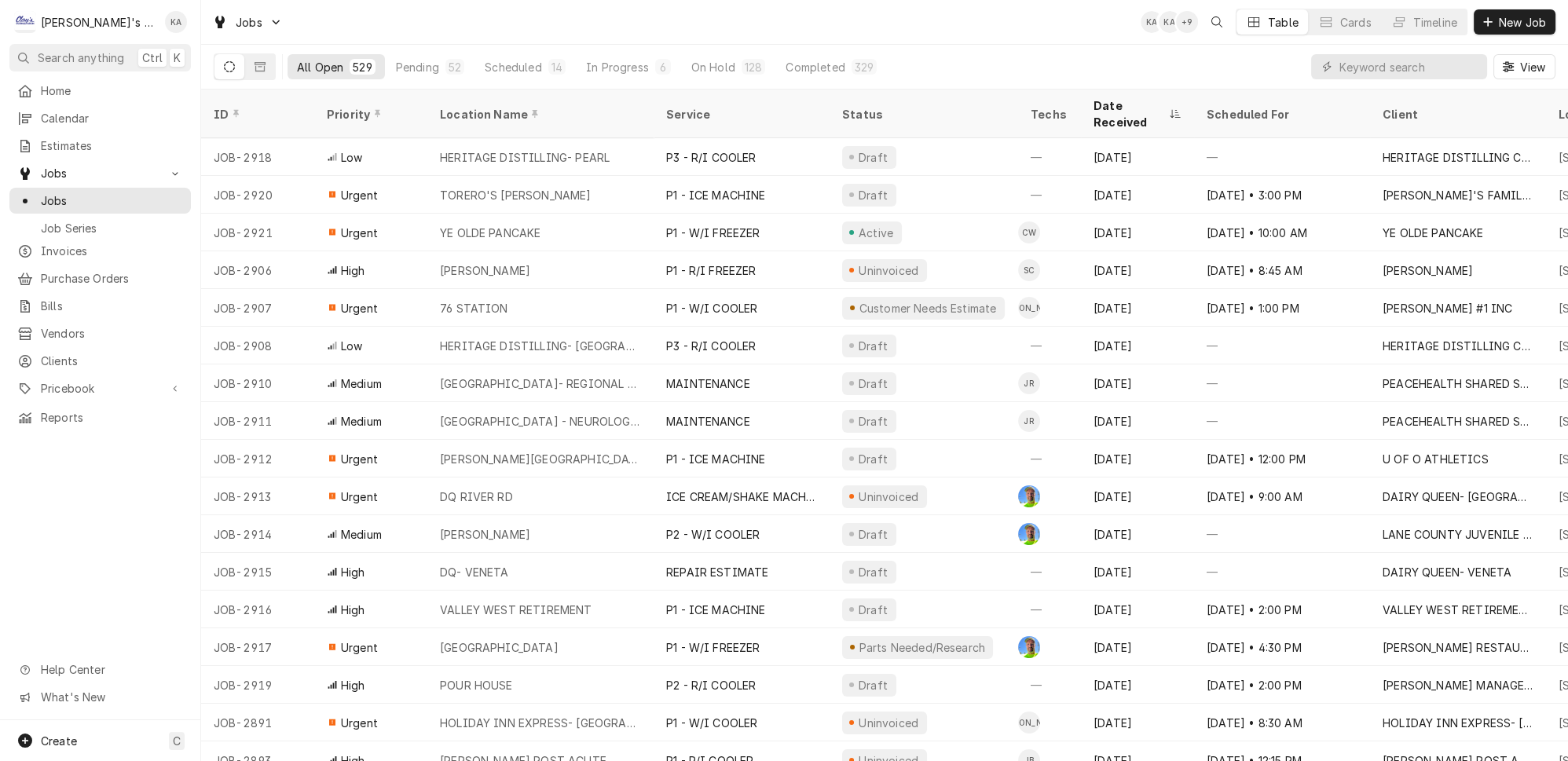
click at [1292, 53] on div "All Open 529 Pending 52 Scheduled 14 In Progress 6 On Hold 128 Completed 329 Vi…" at bounding box center [884, 66] width 1342 height 44
click at [1413, 57] on input "Dynamic Content Wrapper" at bounding box center [1409, 66] width 140 height 25
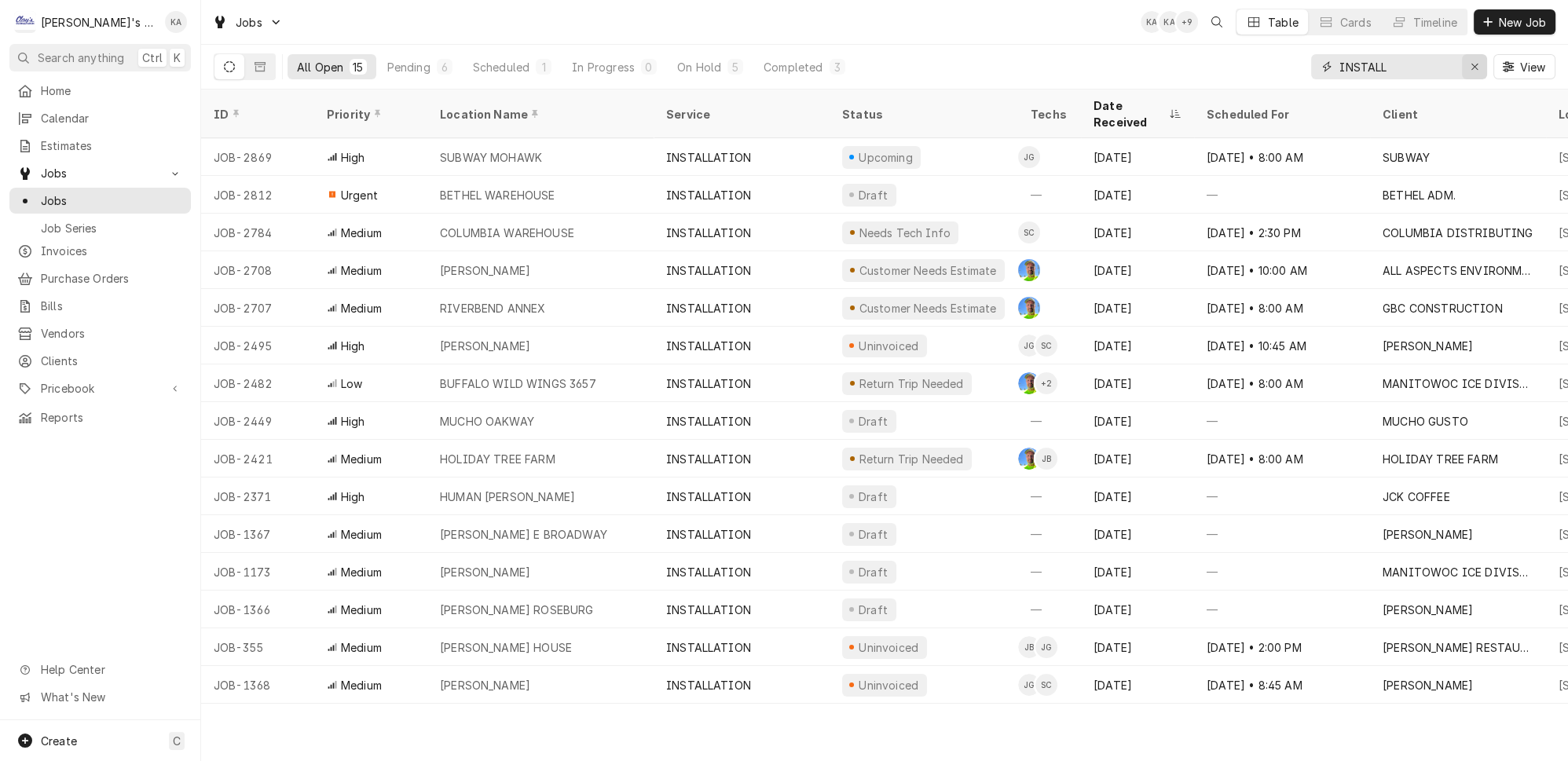
type input "INSTALL"
click at [1478, 63] on icon "Erase input" at bounding box center [1475, 67] width 9 height 11
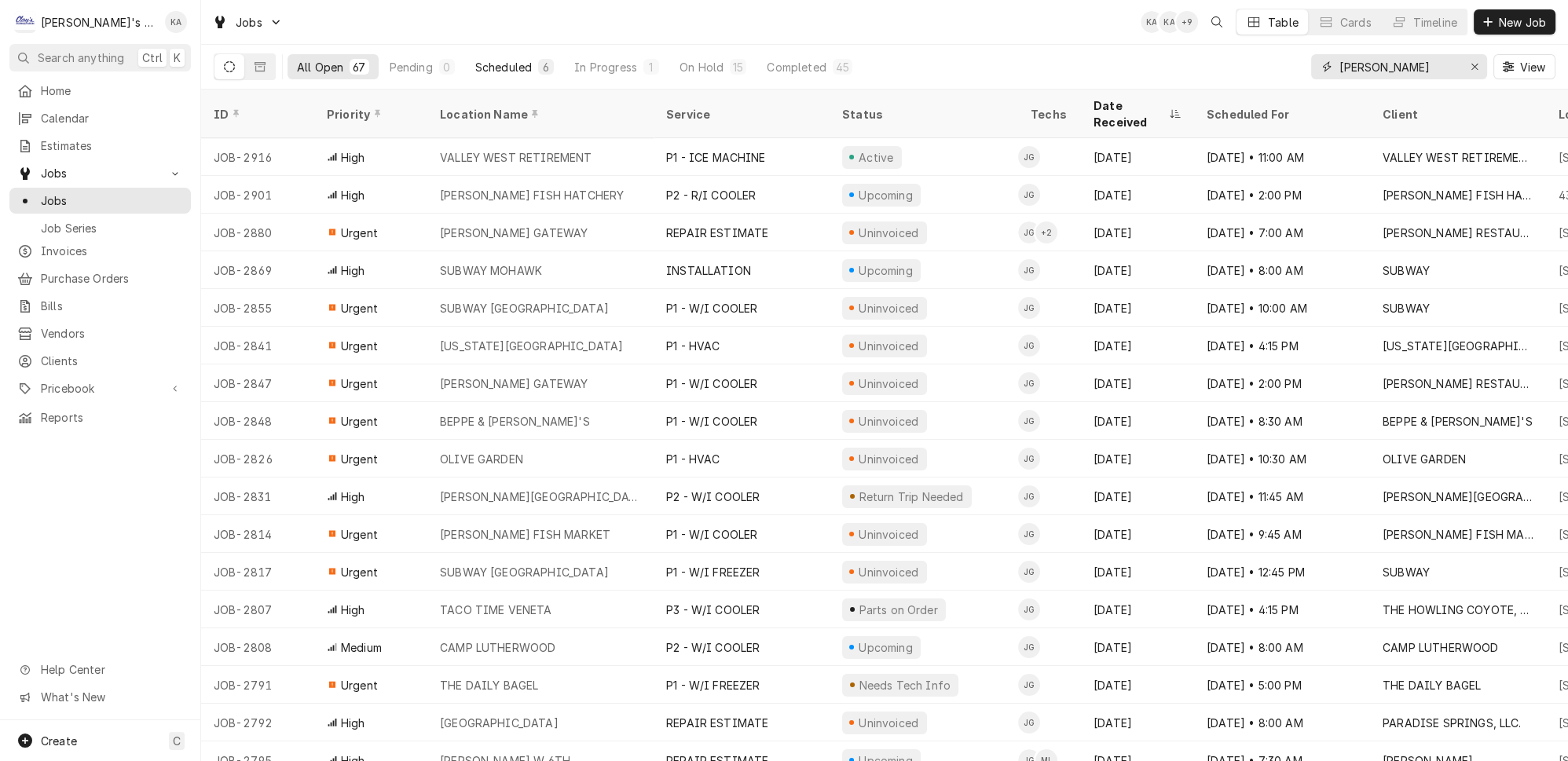
type input "JOHNNY"
click at [486, 65] on div "Scheduled" at bounding box center [504, 67] width 56 height 16
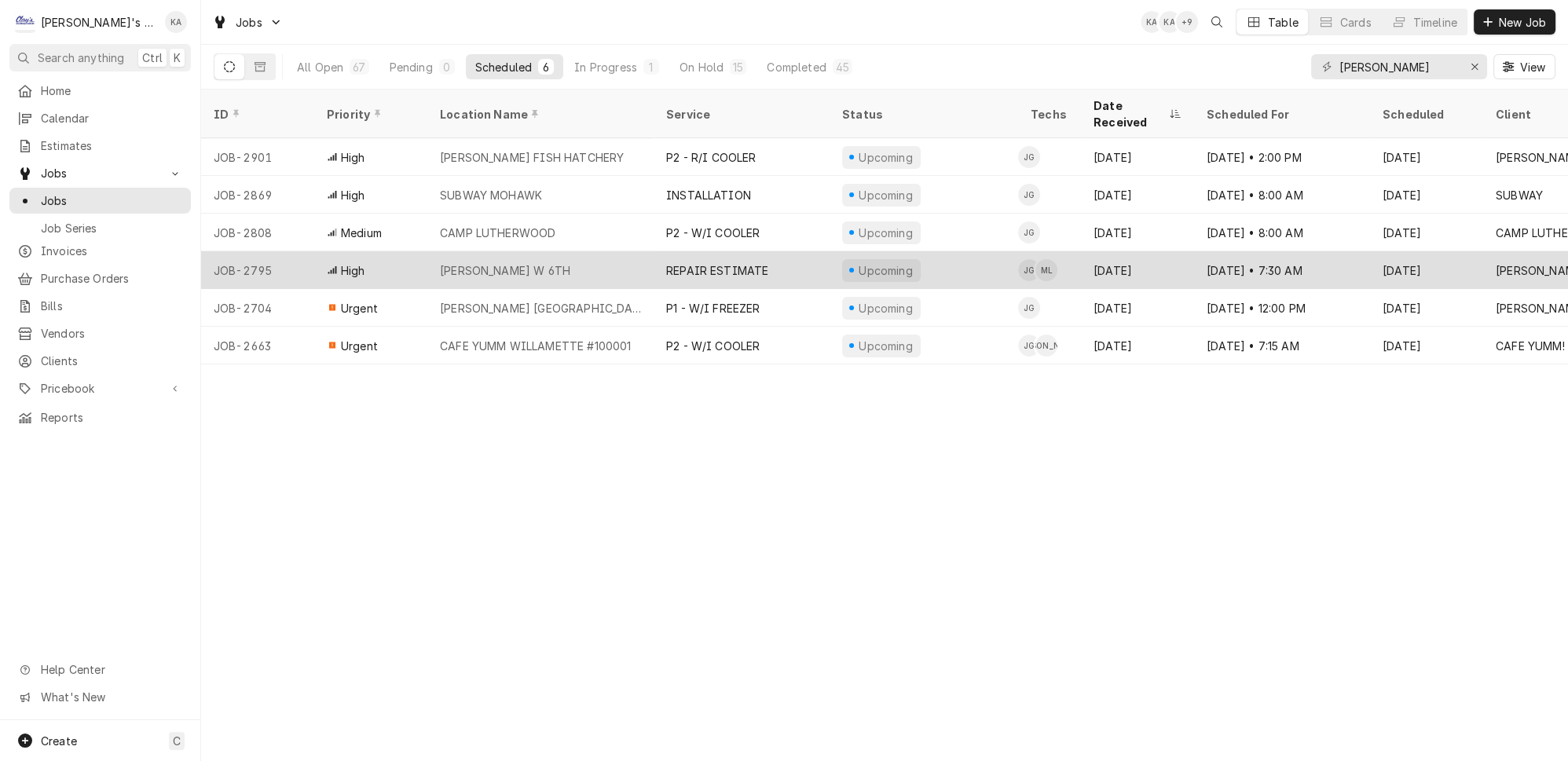
click at [617, 252] on div "MCDONALD'S W 6TH" at bounding box center [541, 270] width 226 height 38
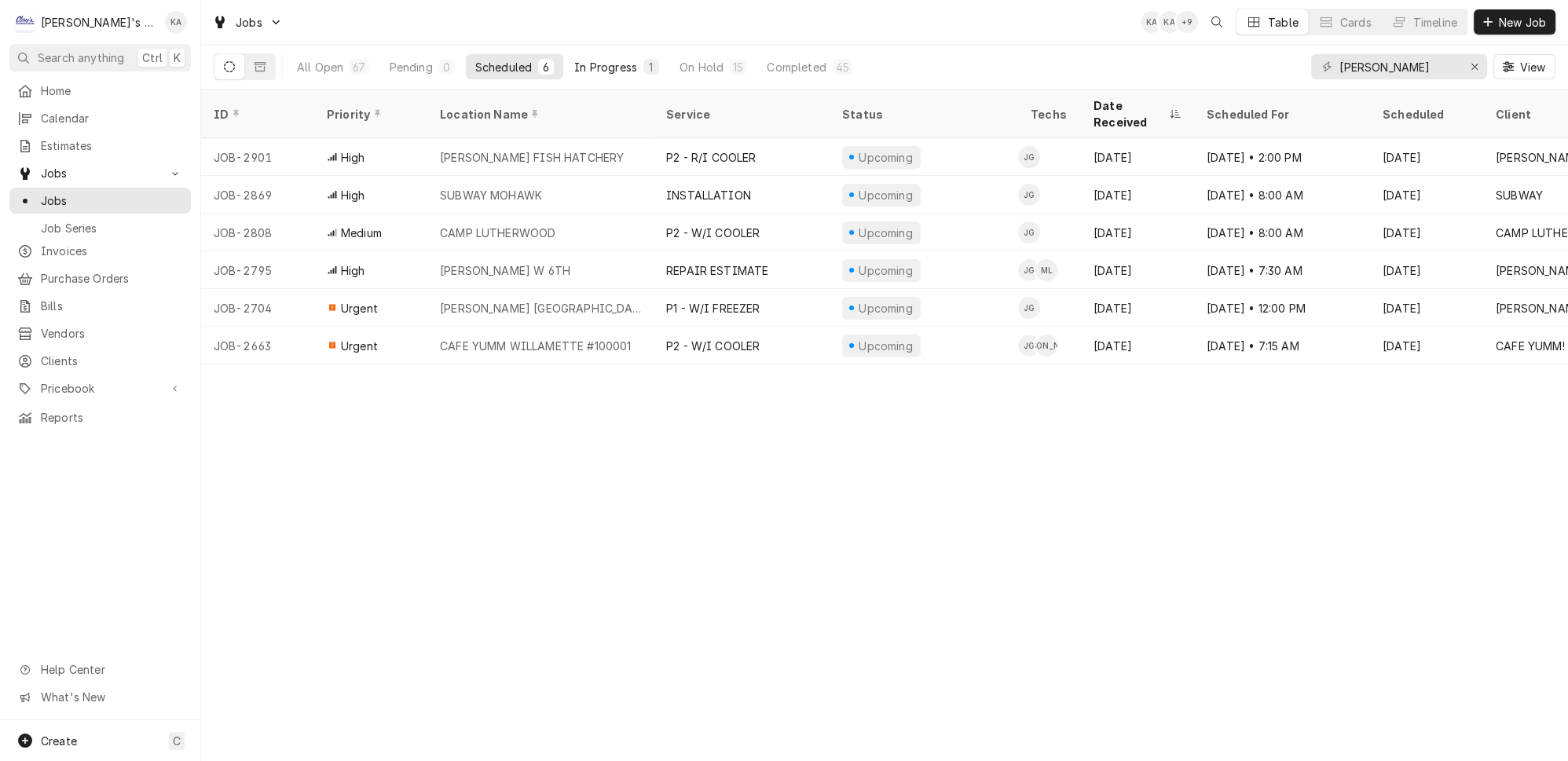
click at [575, 61] on div "In Progress" at bounding box center [606, 67] width 63 height 16
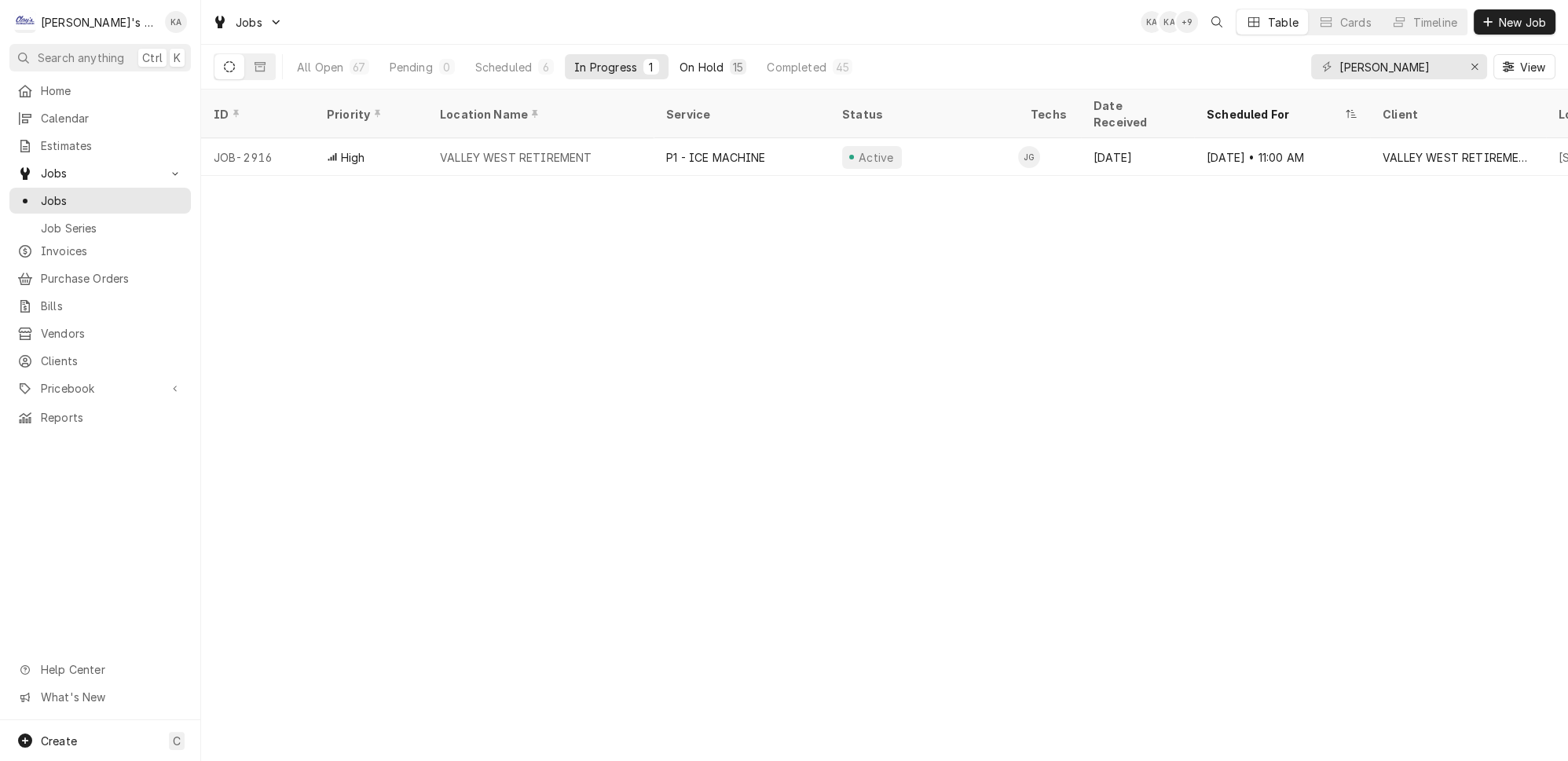
click at [679, 62] on div "On Hold" at bounding box center [701, 67] width 44 height 16
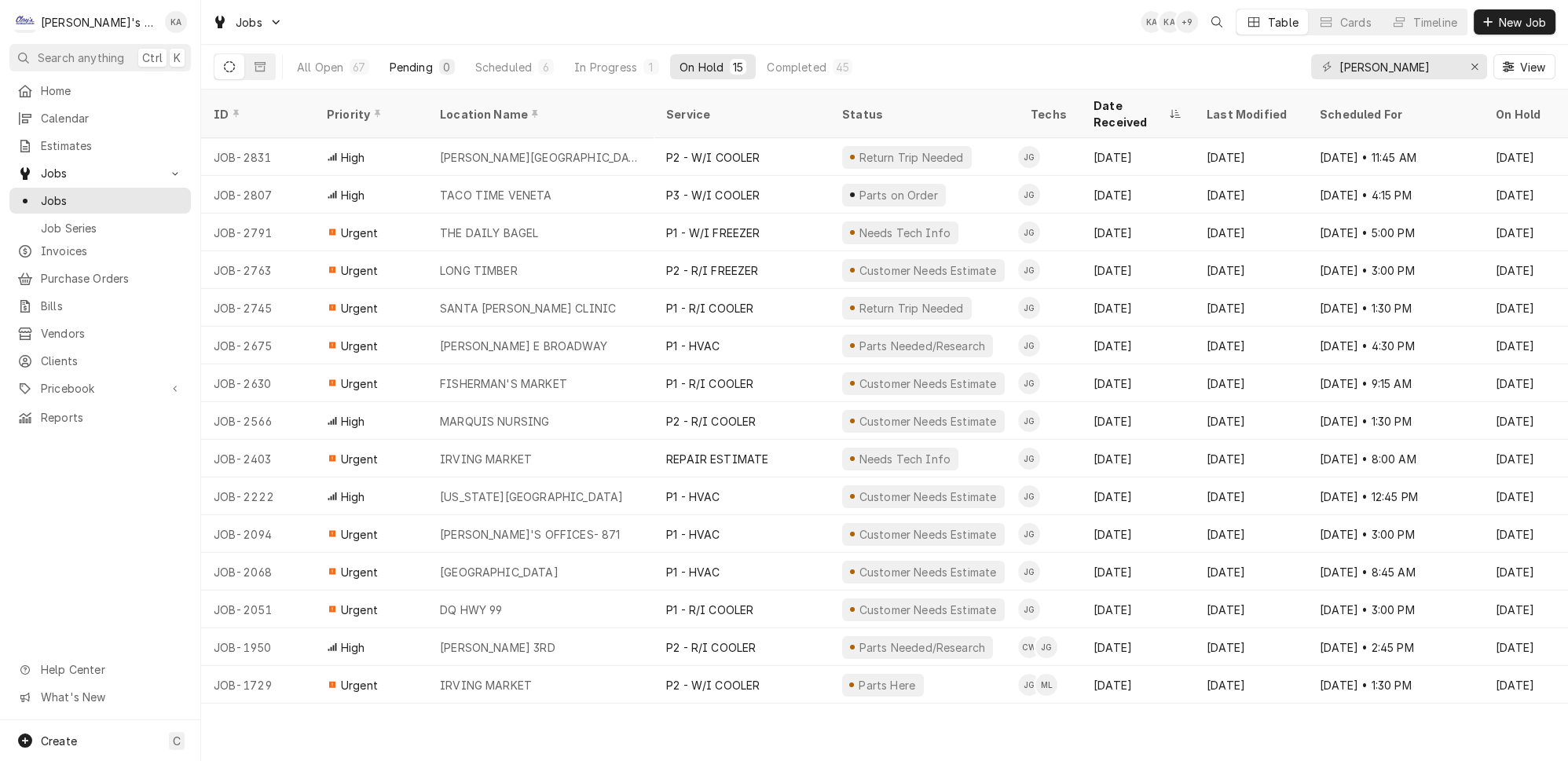
click at [439, 67] on div "0" at bounding box center [446, 66] width 15 height 15
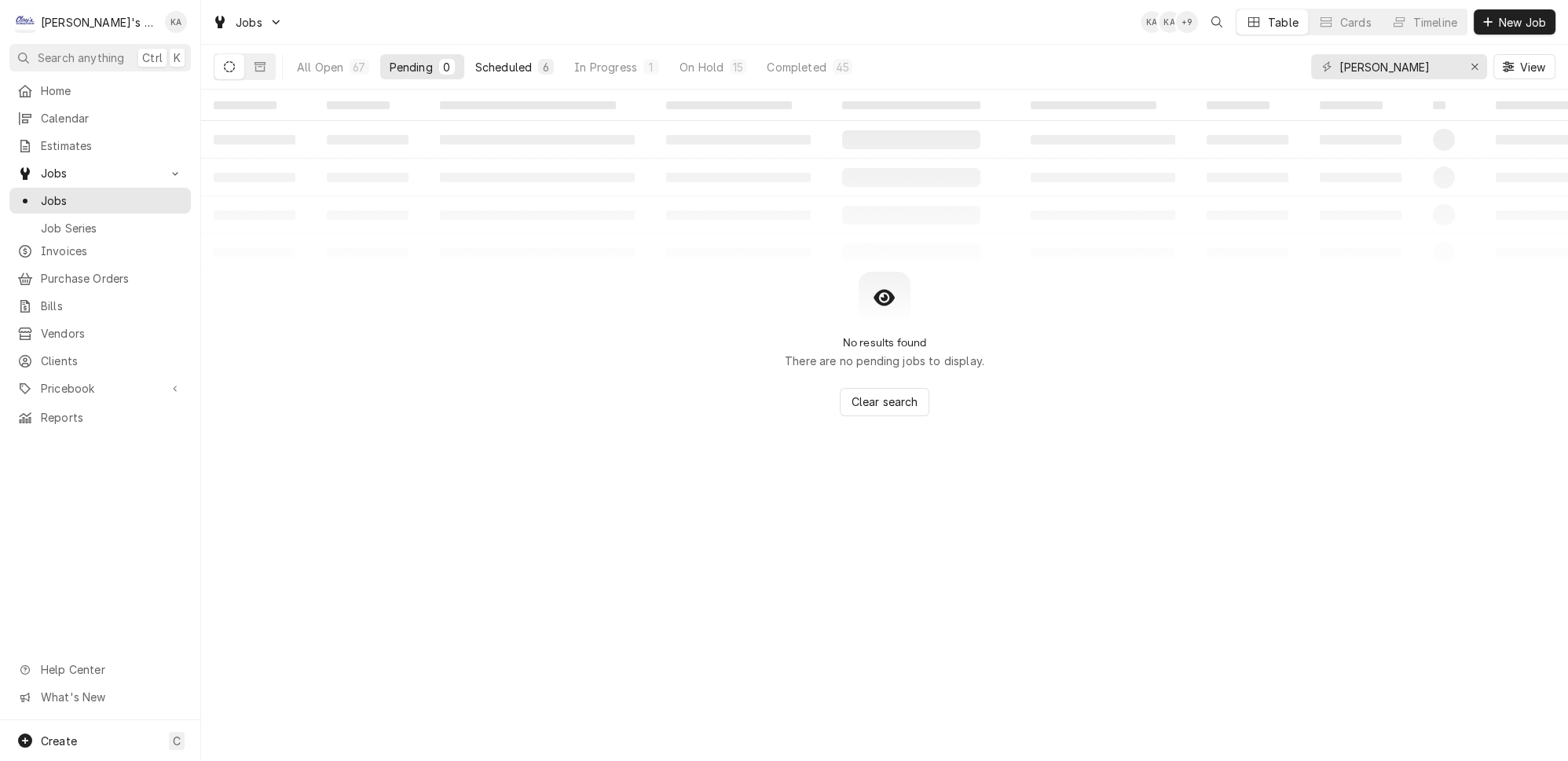
click at [506, 71] on button "Scheduled 6" at bounding box center [514, 66] width 98 height 25
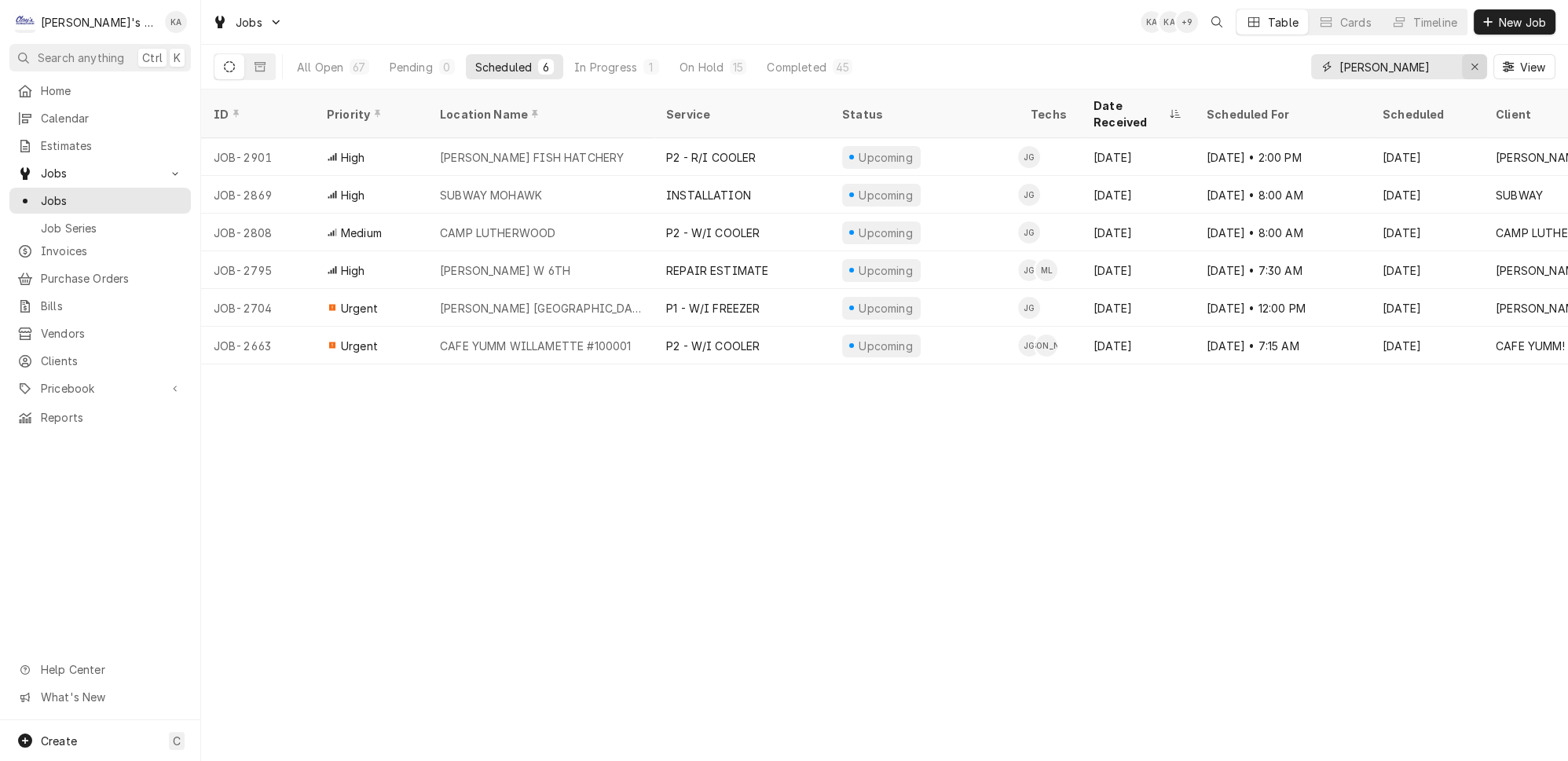
click at [1482, 65] on div "Erase input" at bounding box center [1474, 66] width 15 height 15
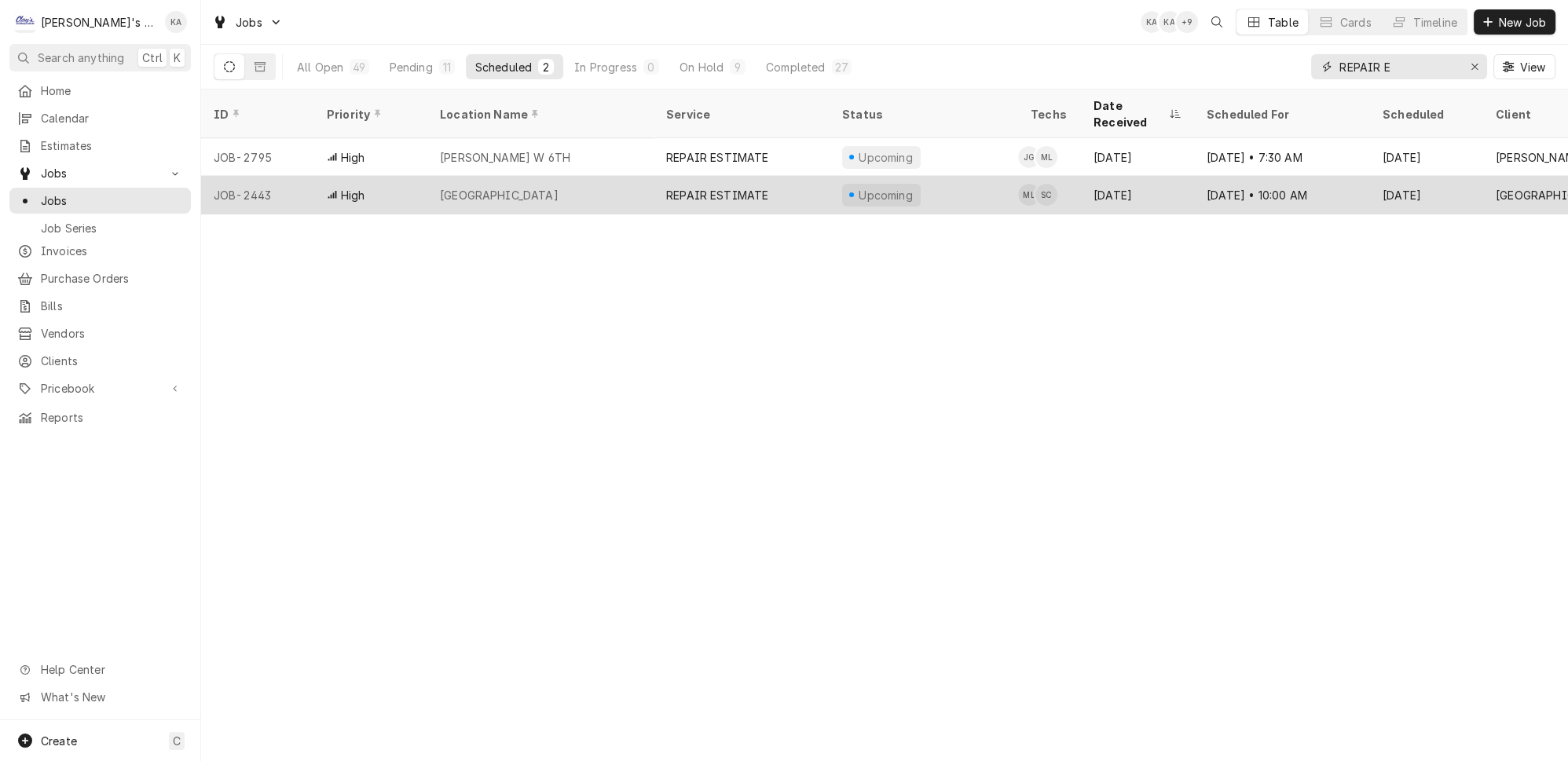
type input "REPAIR E"
click at [967, 178] on div "Upcoming" at bounding box center [924, 194] width 189 height 38
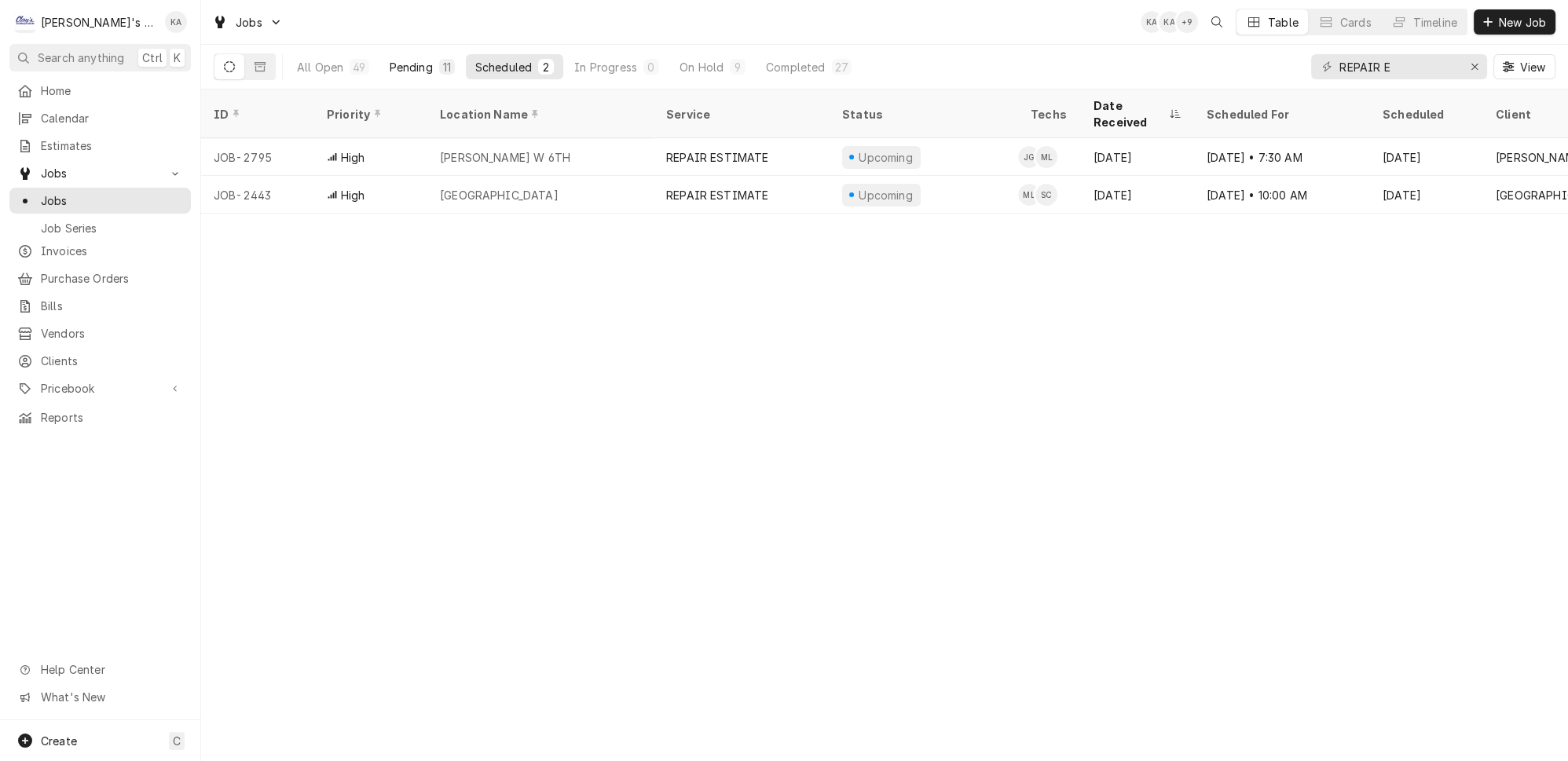
click at [409, 67] on button "Pending 11" at bounding box center [422, 66] width 84 height 25
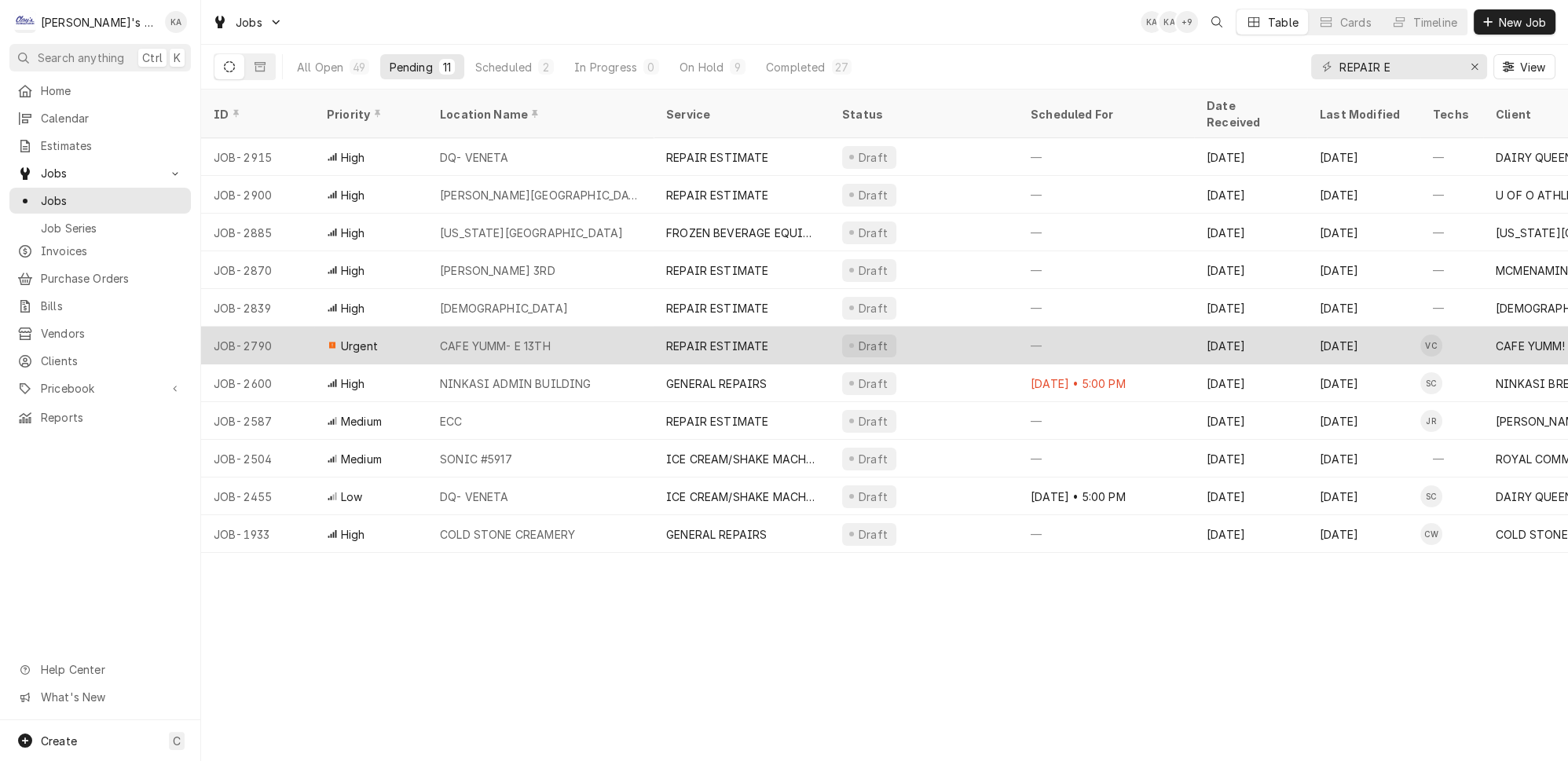
click at [681, 338] on div "REPAIR ESTIMATE" at bounding box center [717, 346] width 102 height 16
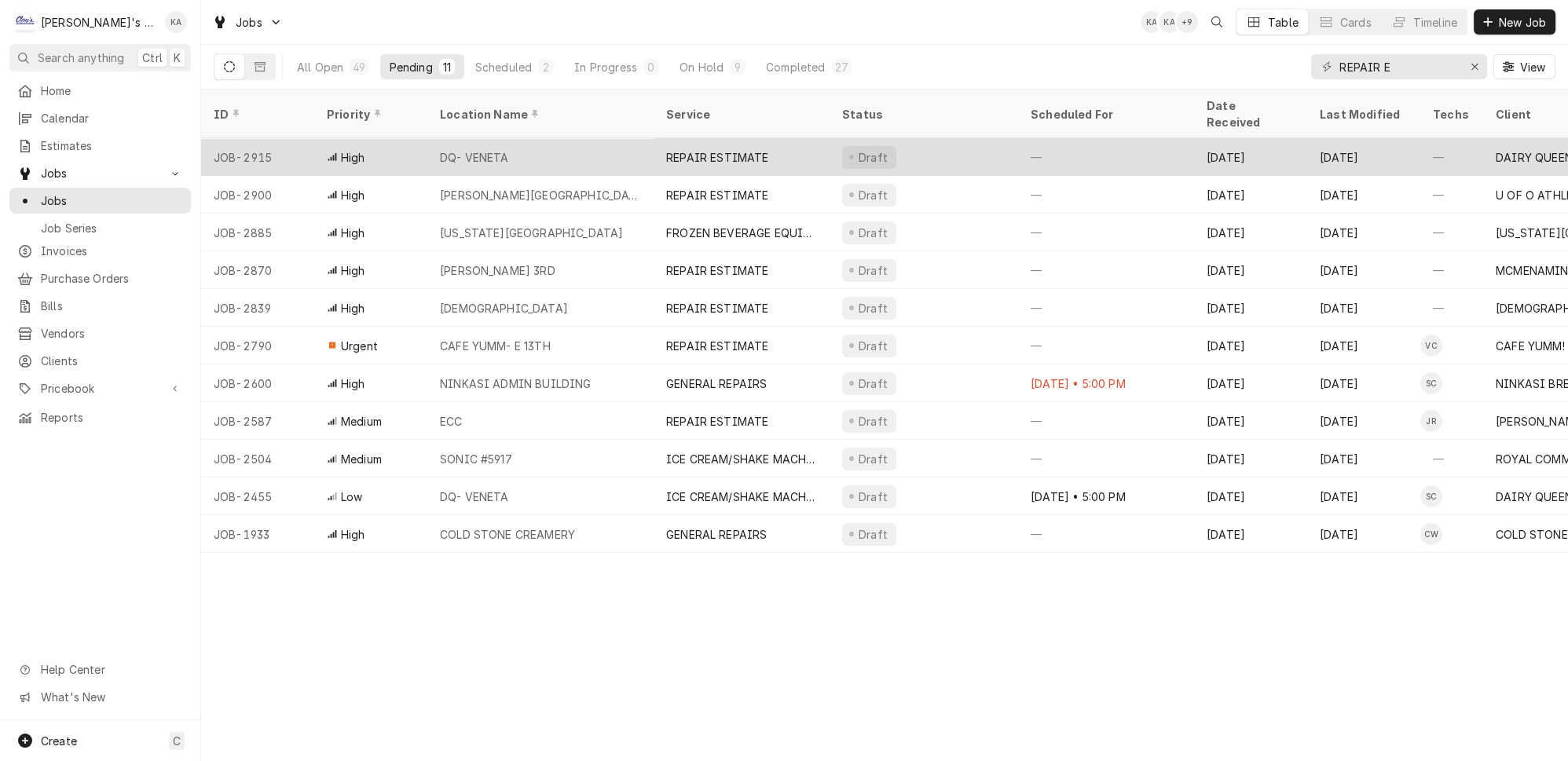
click at [525, 138] on div "DQ- VENETA" at bounding box center [541, 157] width 226 height 38
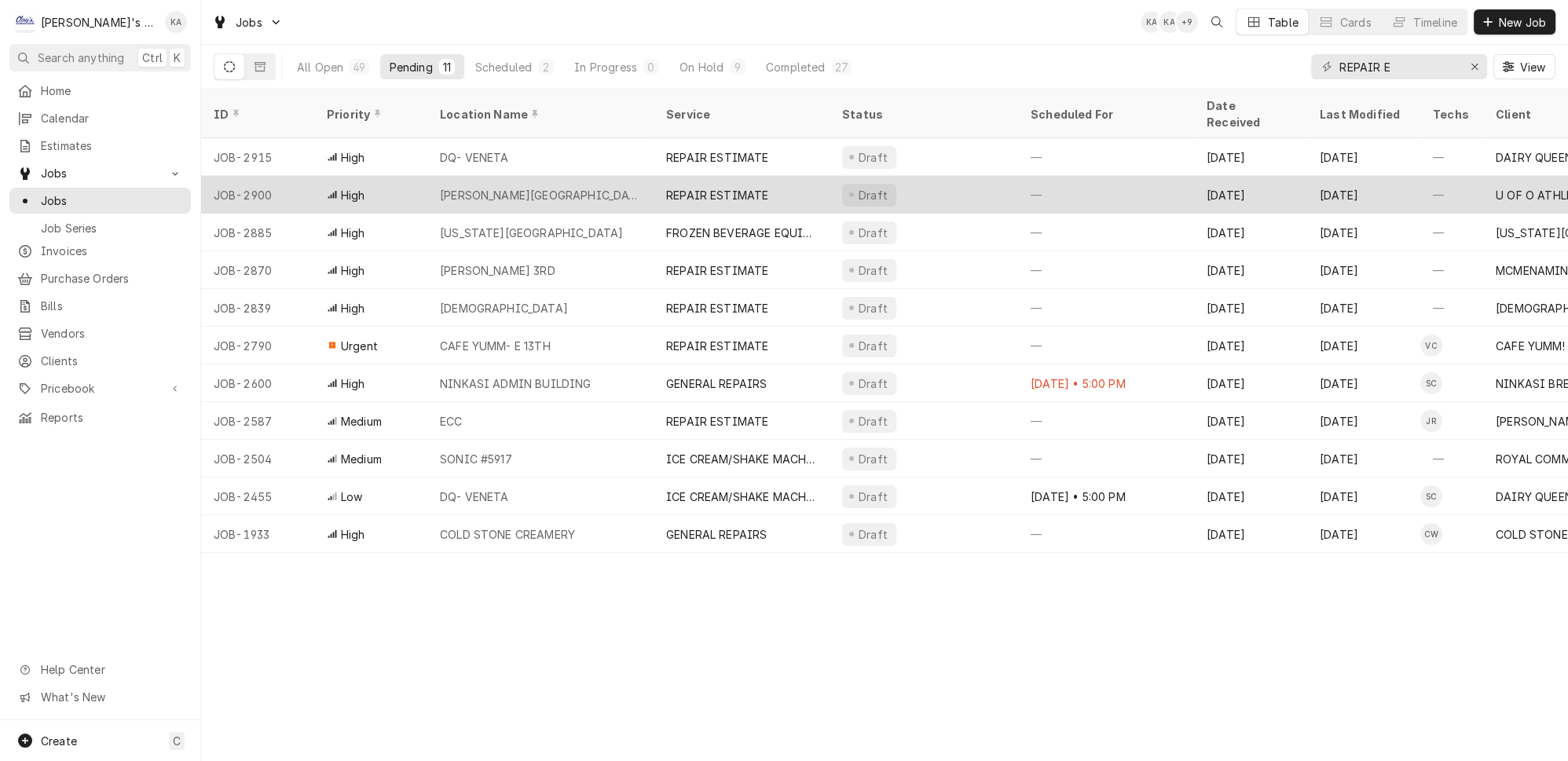
click at [527, 187] on div "HATFIELD-DOWLIN CENTER" at bounding box center [540, 195] width 201 height 16
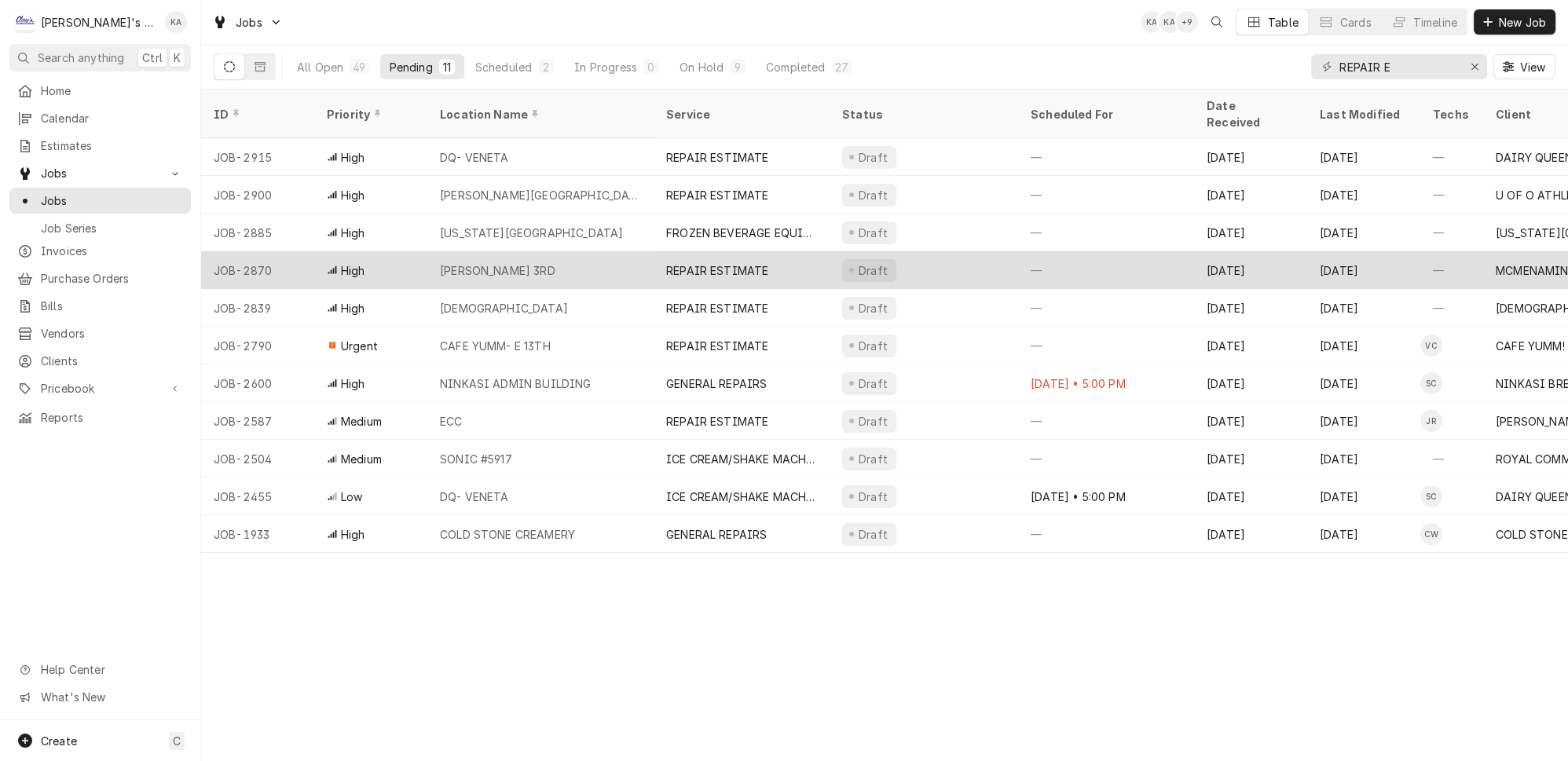
click at [542, 252] on div "MCMENAMIN'S NW 3RD" at bounding box center [541, 270] width 226 height 38
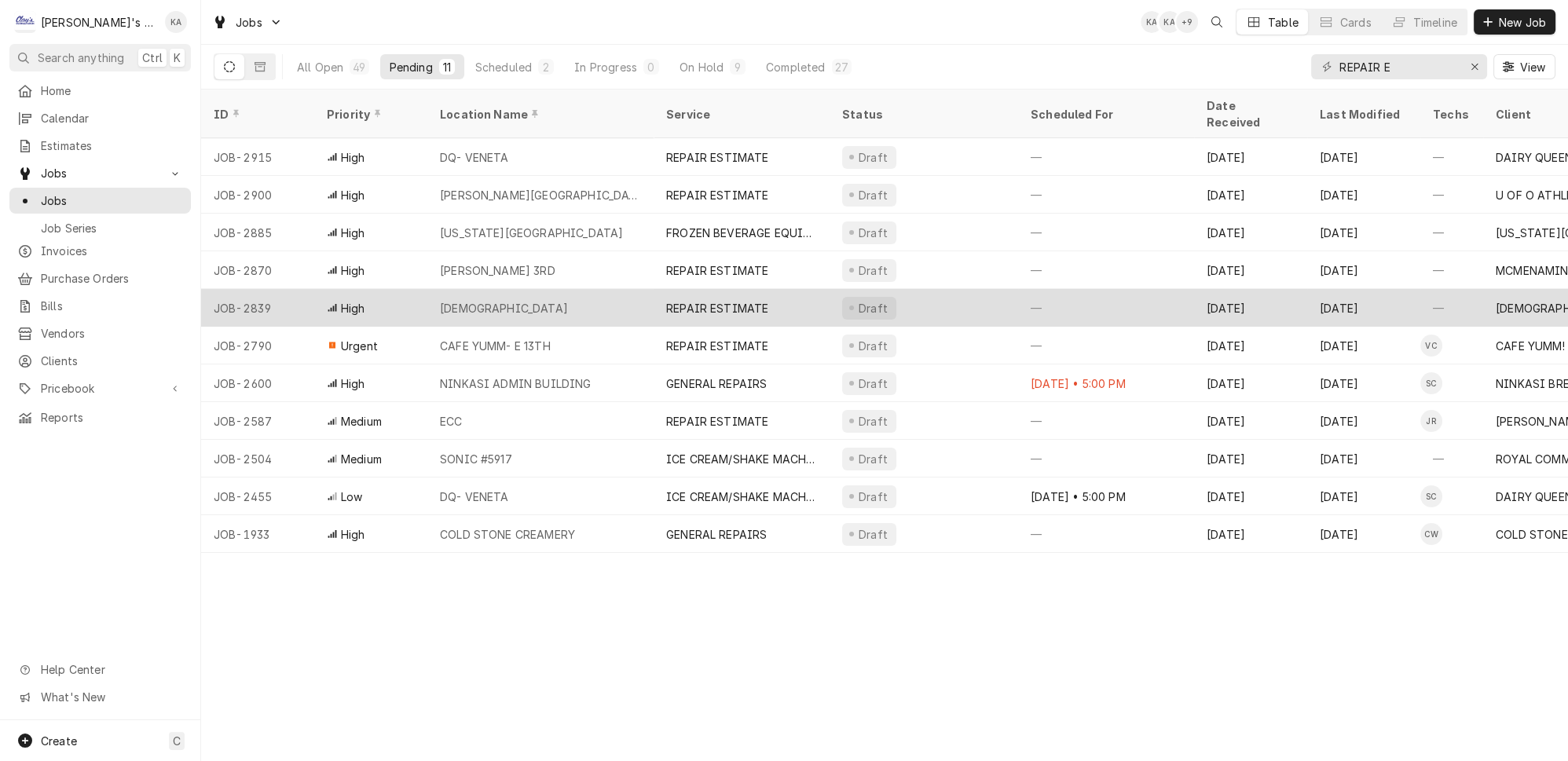
click at [547, 289] on div "NATIVITY CHURCH" at bounding box center [541, 307] width 226 height 38
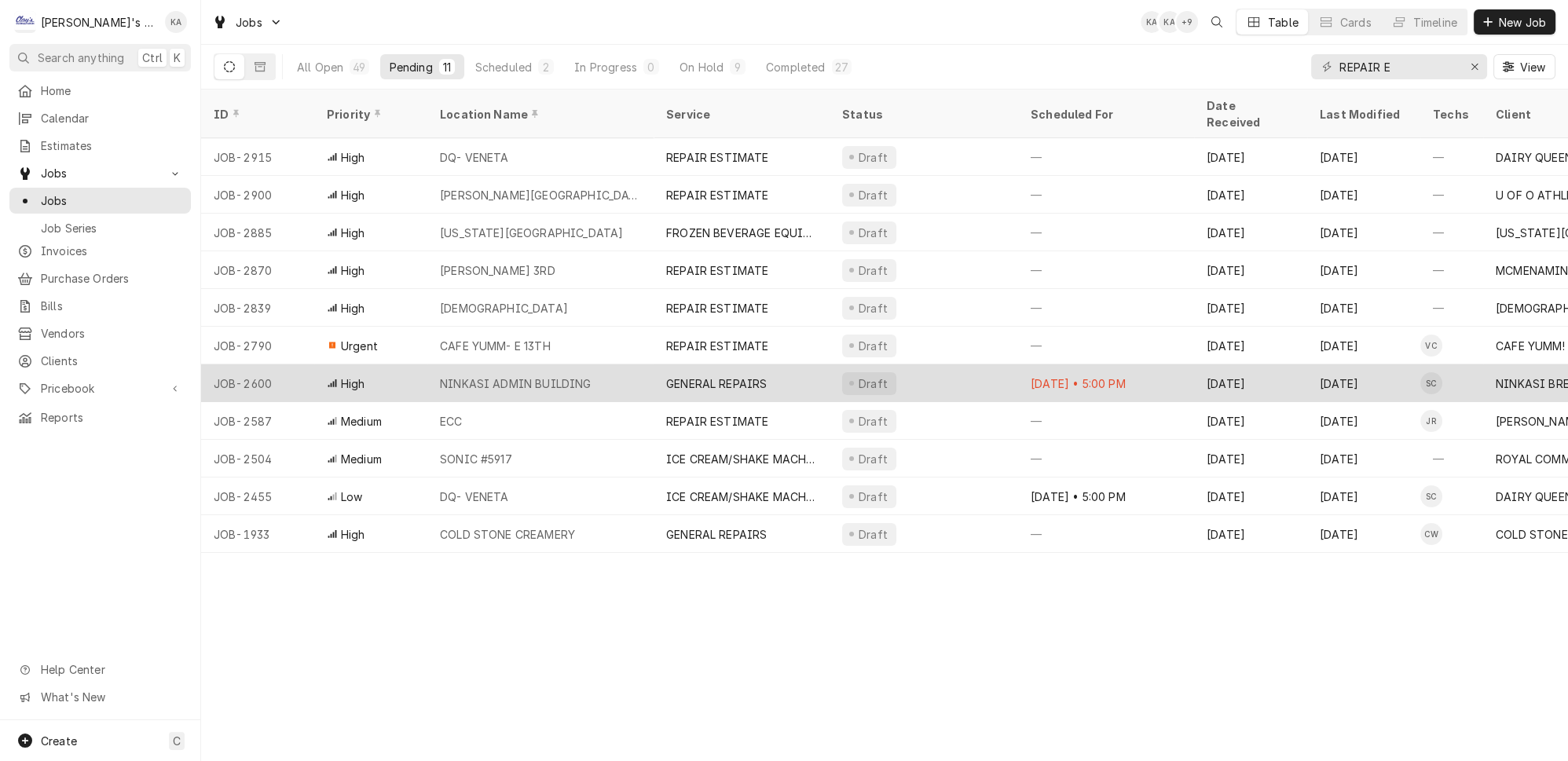
click at [562, 375] on div "NINKASI ADMIN BUILDING" at bounding box center [516, 383] width 152 height 16
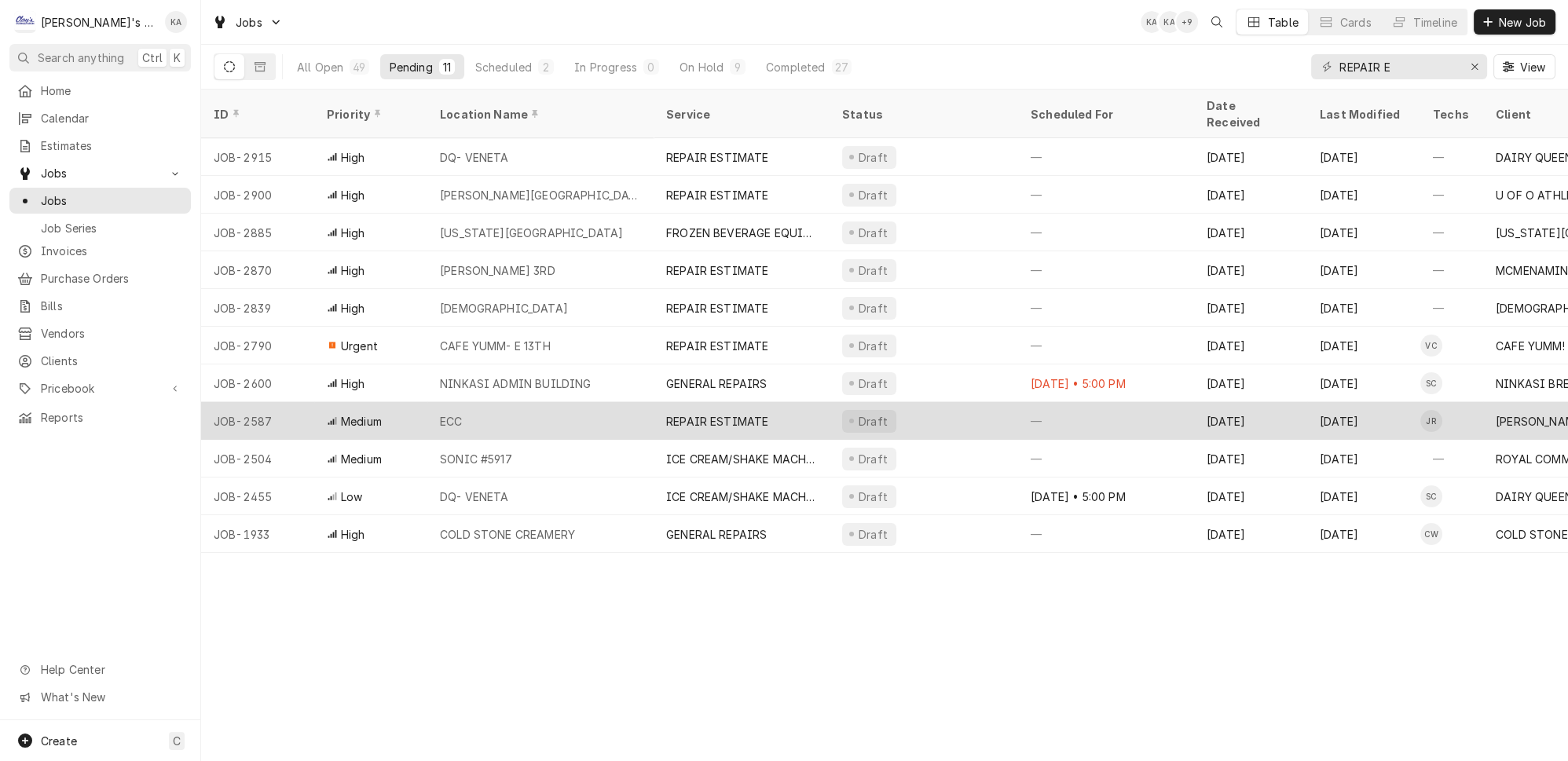
click at [683, 413] on div "REPAIR ESTIMATE" at bounding box center [717, 421] width 102 height 16
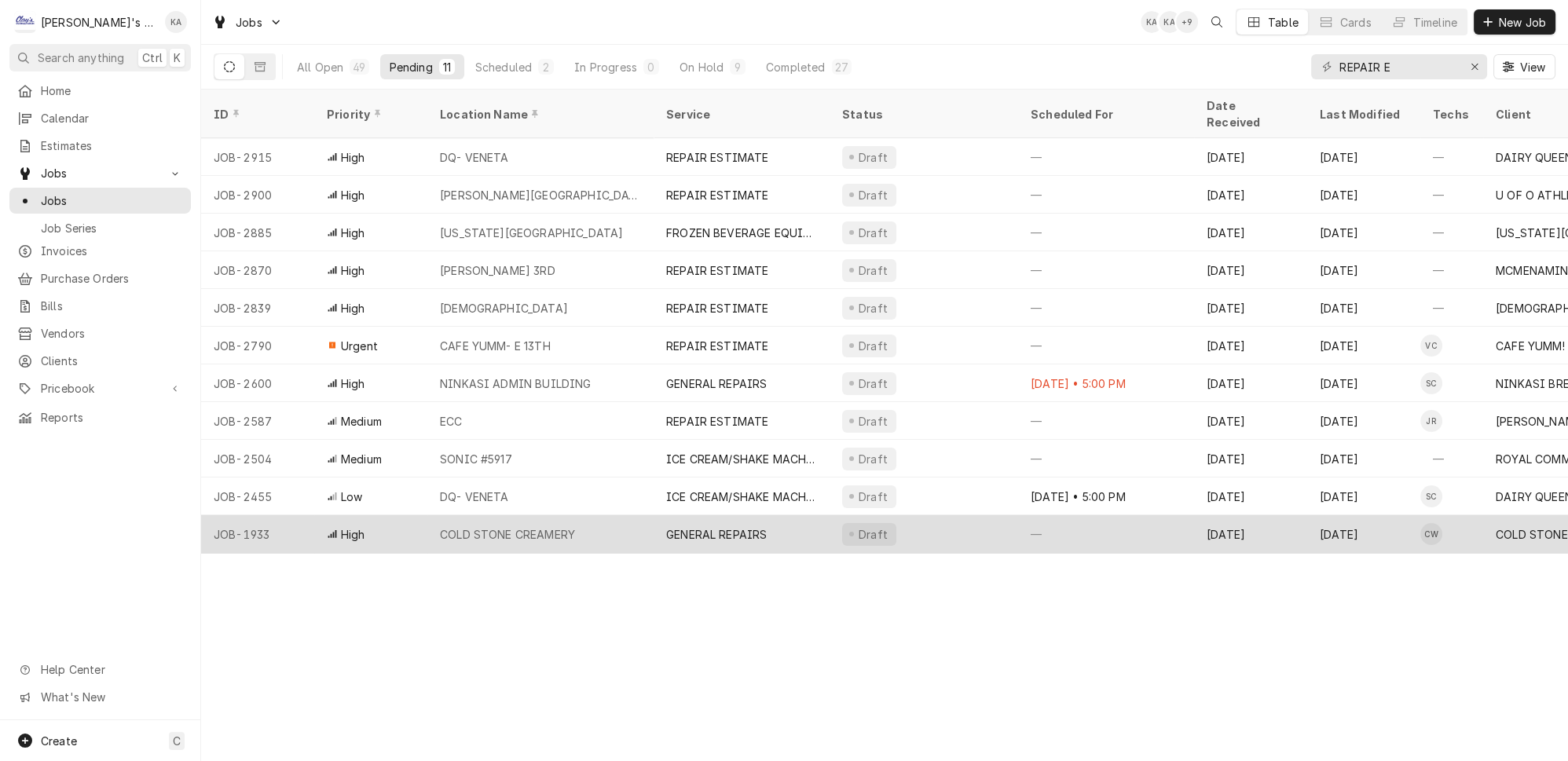
click at [599, 516] on div "COLD STONE CREAMERY" at bounding box center [541, 534] width 226 height 38
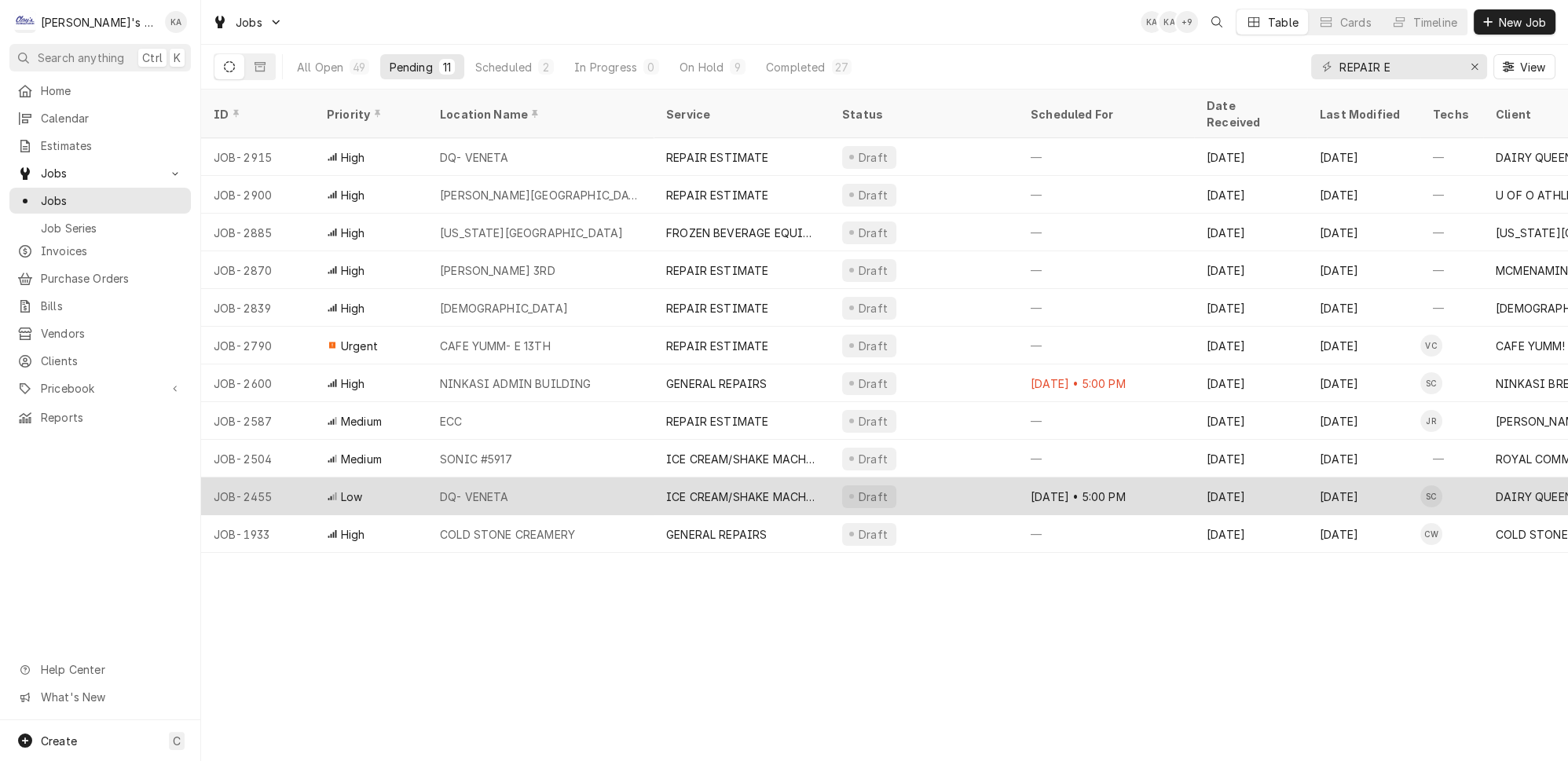
click at [716, 489] on div "ICE CREAM/SHAKE MACHINE REPAIR" at bounding box center [742, 497] width 151 height 16
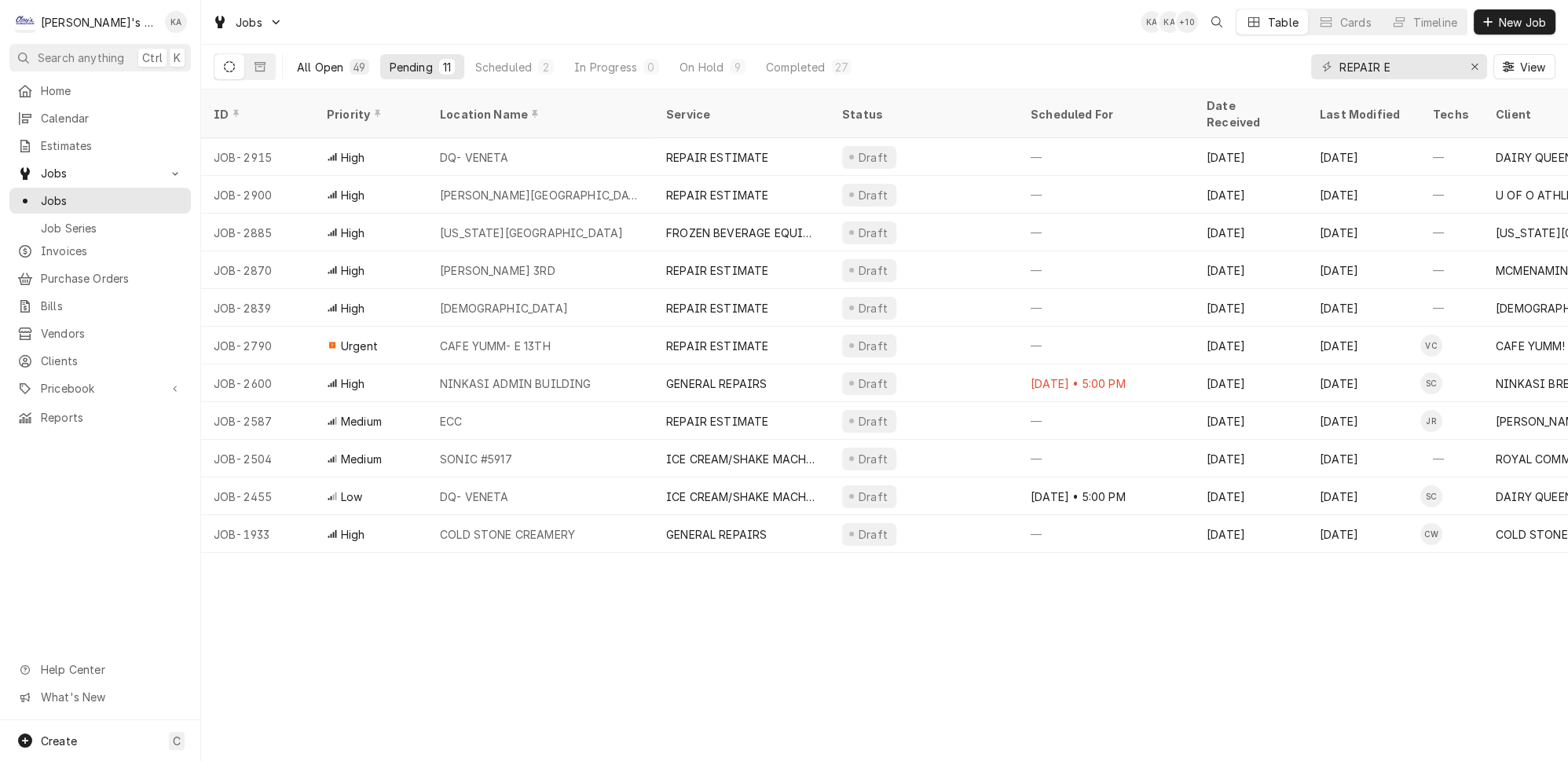
click at [349, 68] on div "49" at bounding box center [358, 66] width 19 height 15
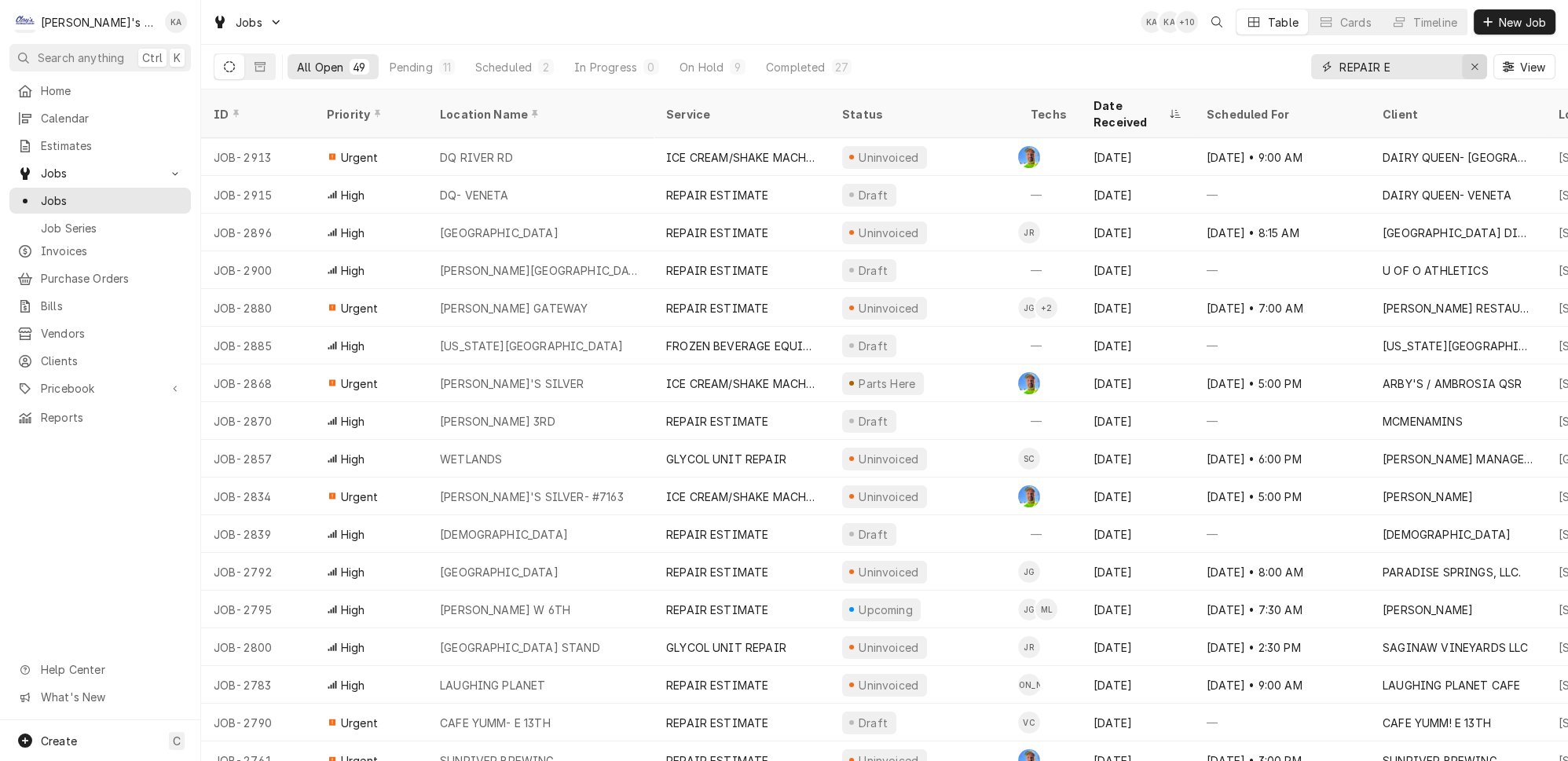
click at [1479, 65] on icon "Erase input" at bounding box center [1475, 67] width 9 height 11
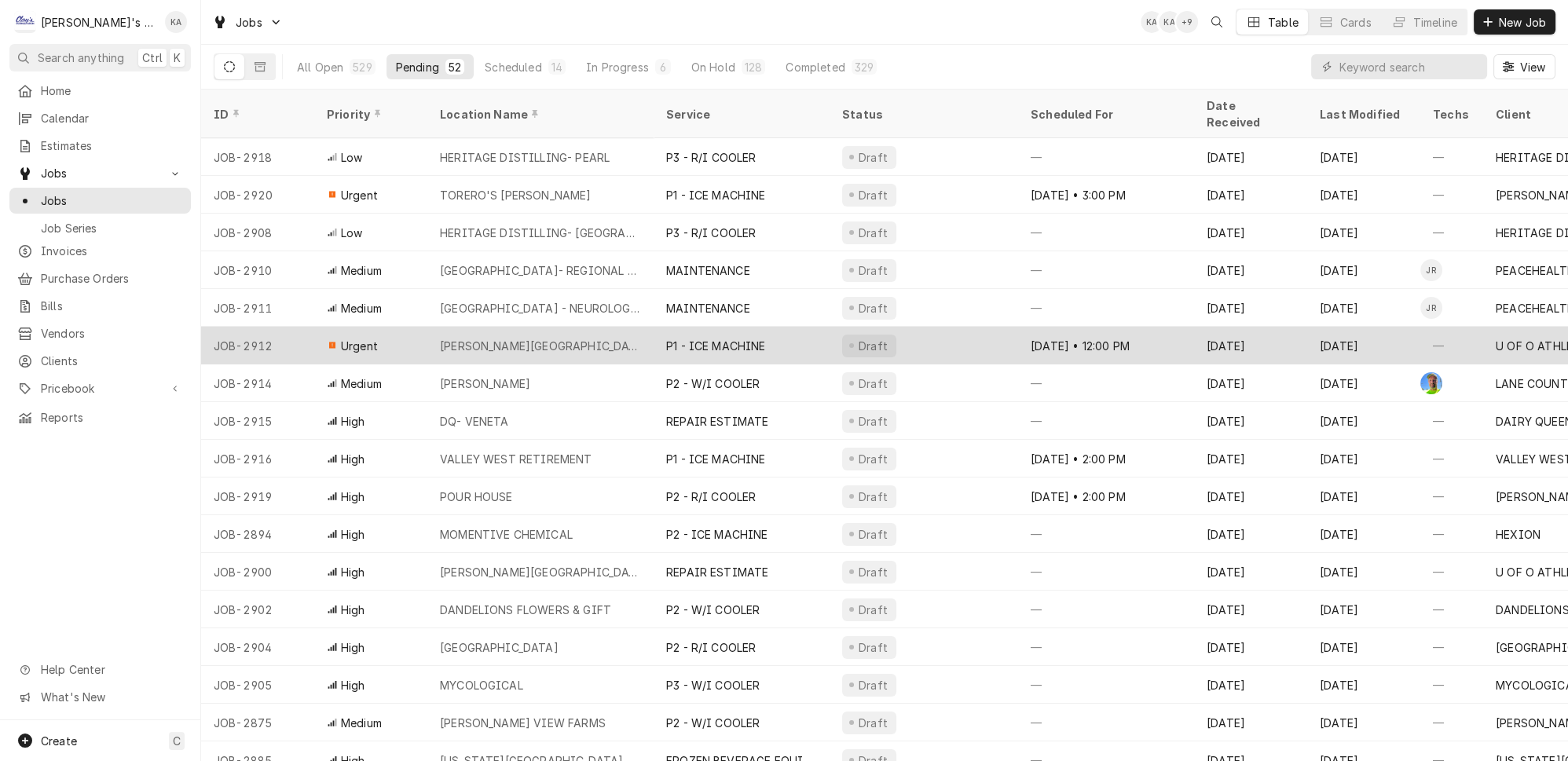
click at [613, 334] on div "[PERSON_NAME][GEOGRAPHIC_DATA]" at bounding box center [541, 345] width 226 height 38
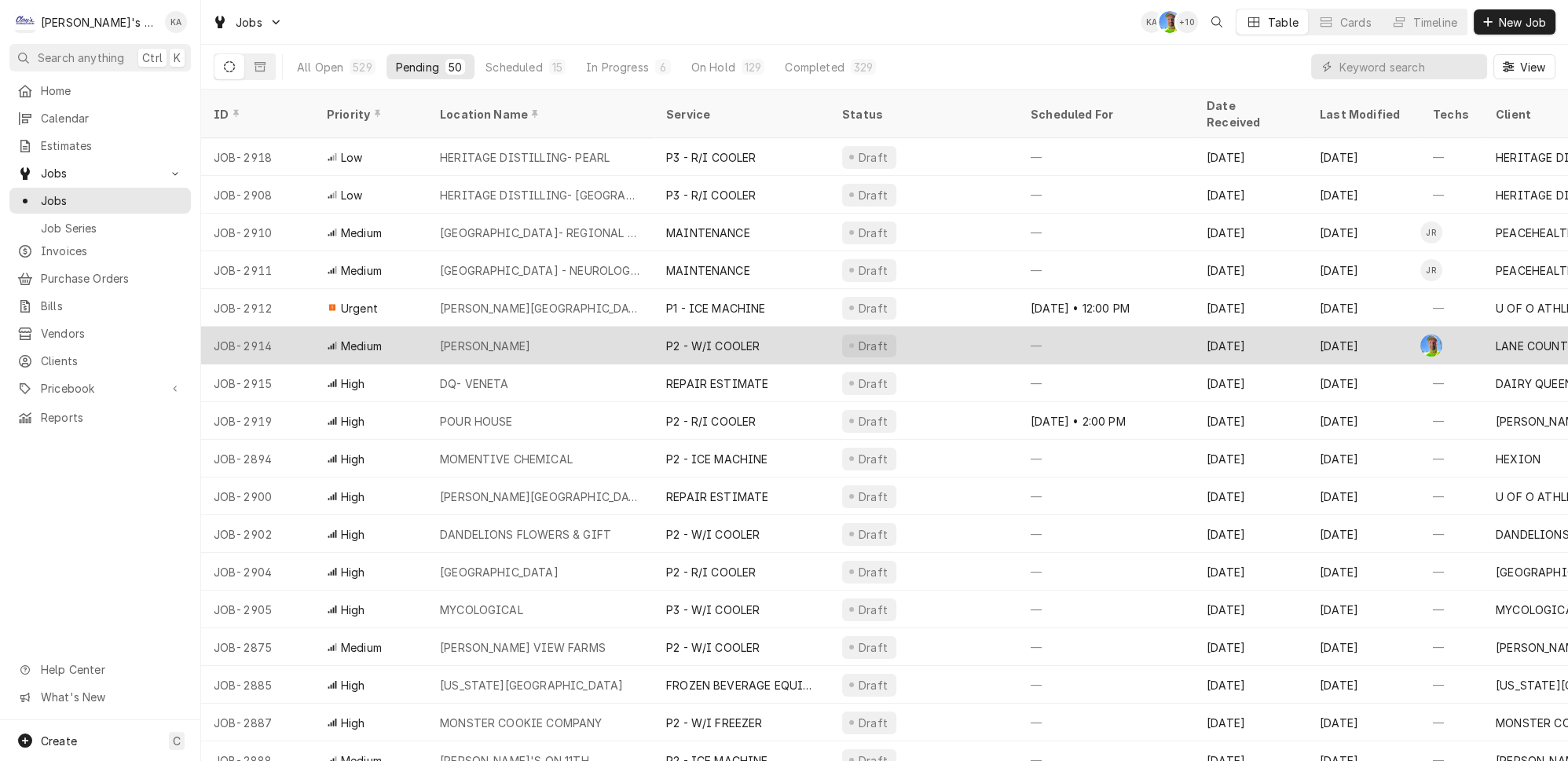
click at [568, 327] on div "[PERSON_NAME]" at bounding box center [541, 345] width 226 height 38
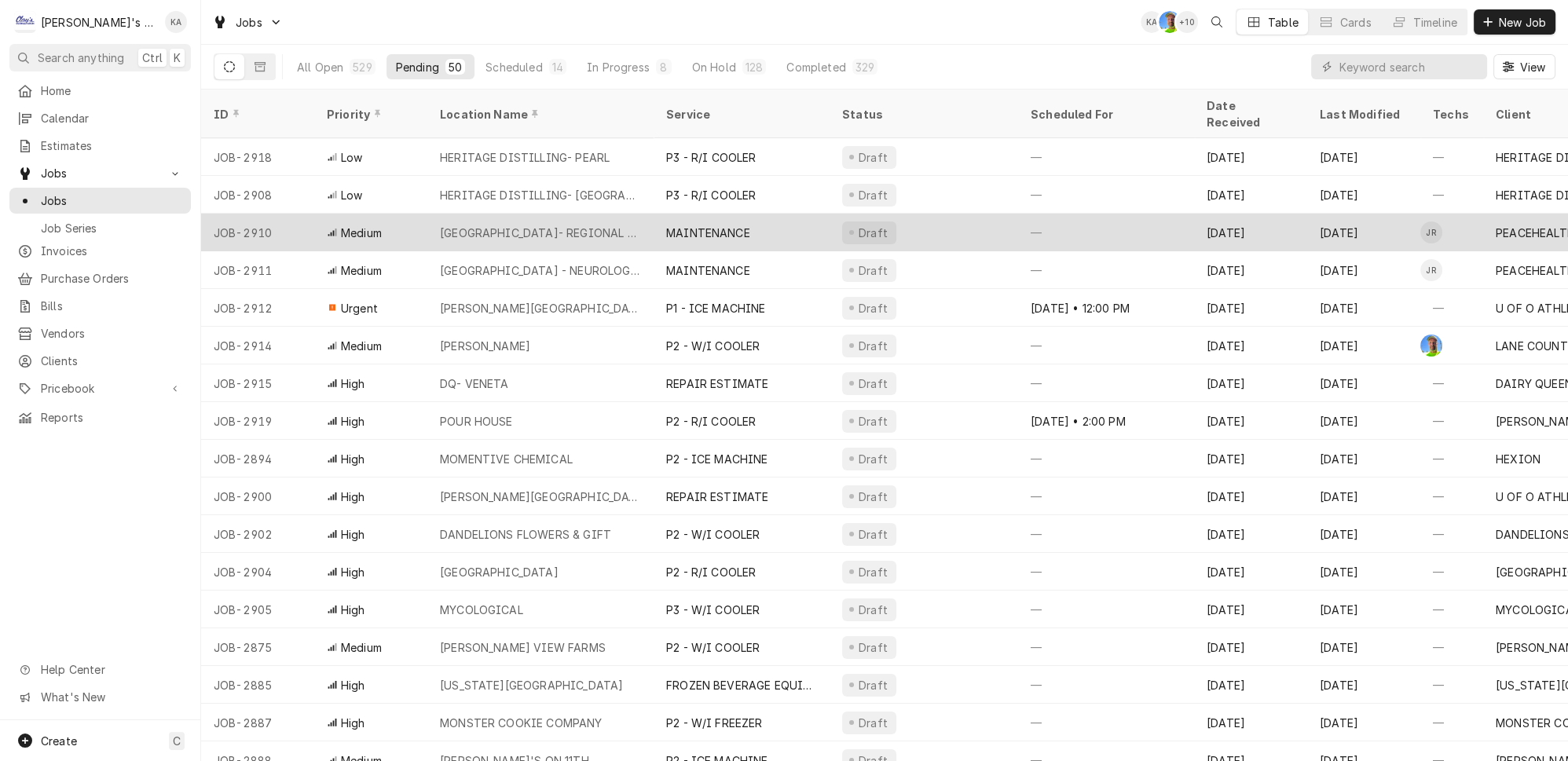
click at [625, 224] on div "[GEOGRAPHIC_DATA]- REGIONAL INFUSION" at bounding box center [540, 232] width 201 height 16
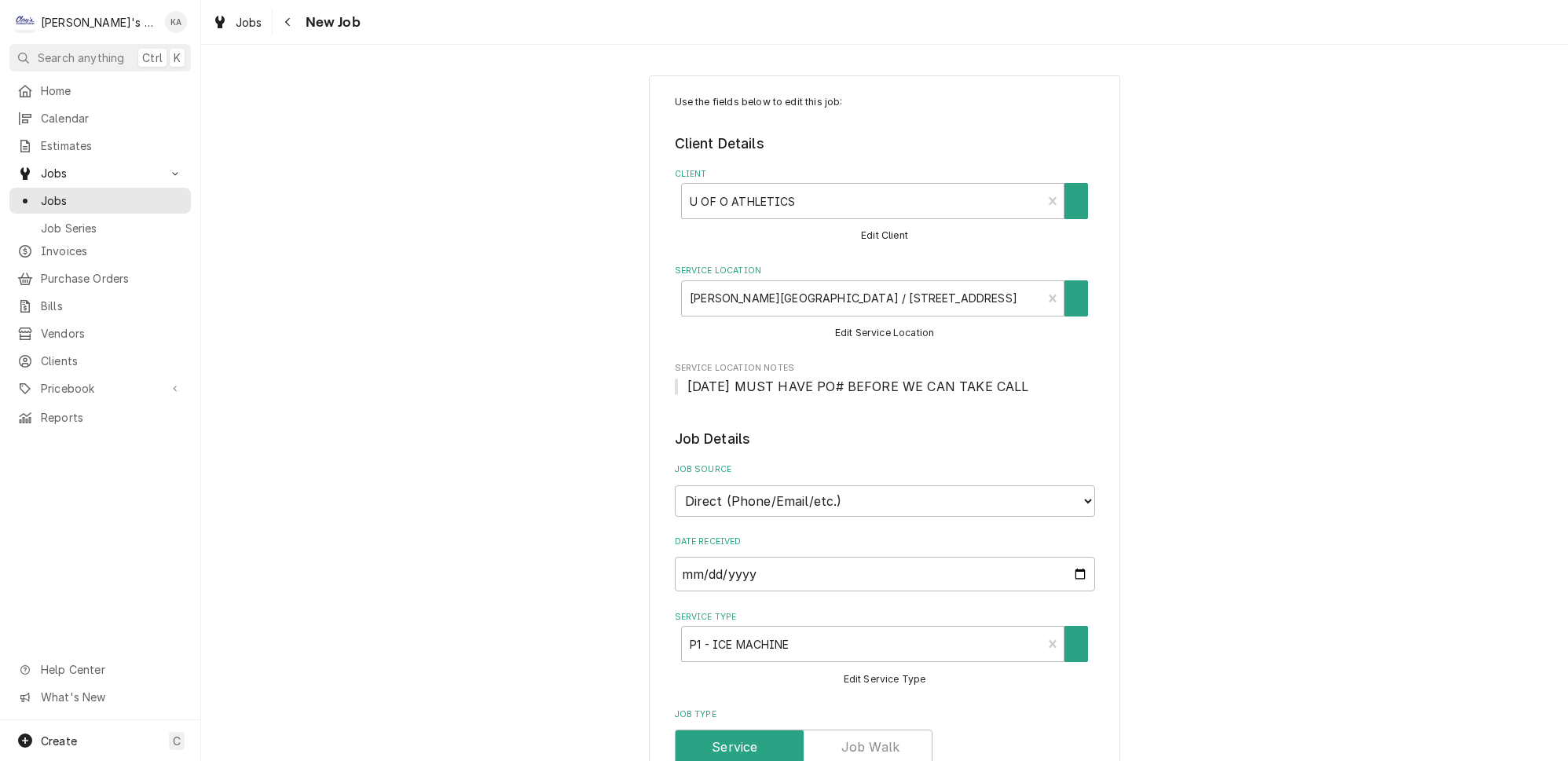
type textarea "x"
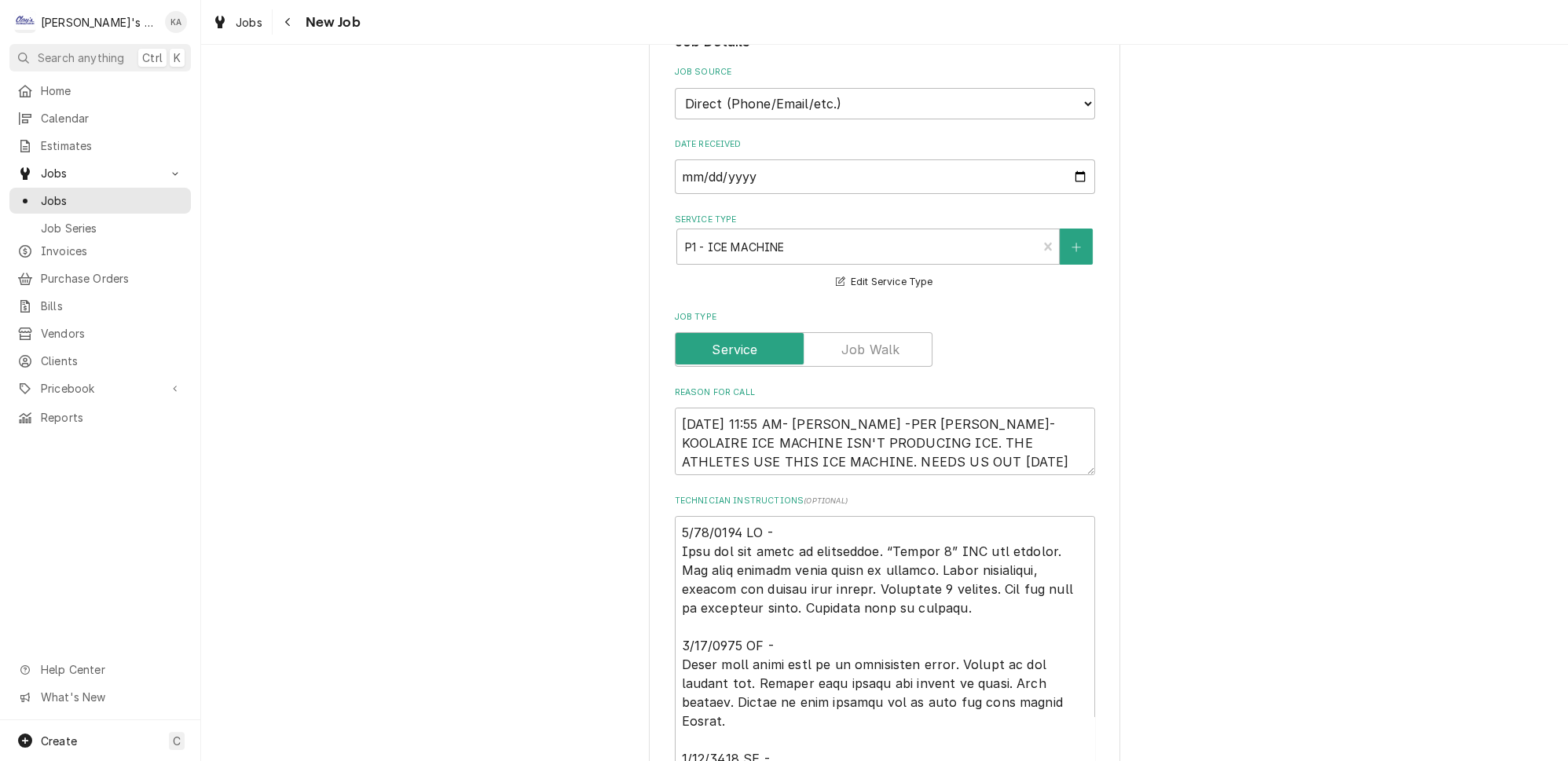
scroll to position [429, 0]
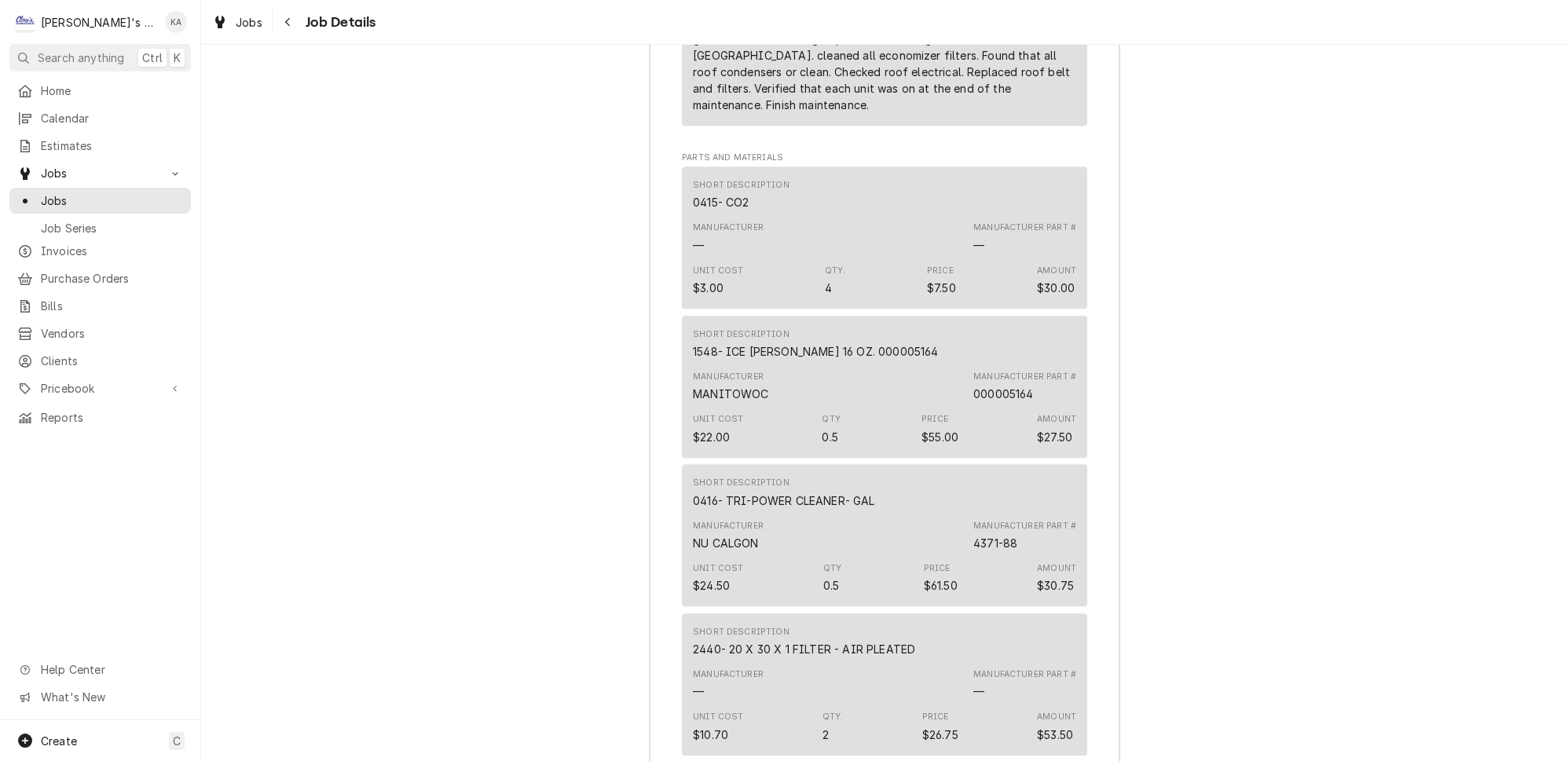
scroll to position [2428, 0]
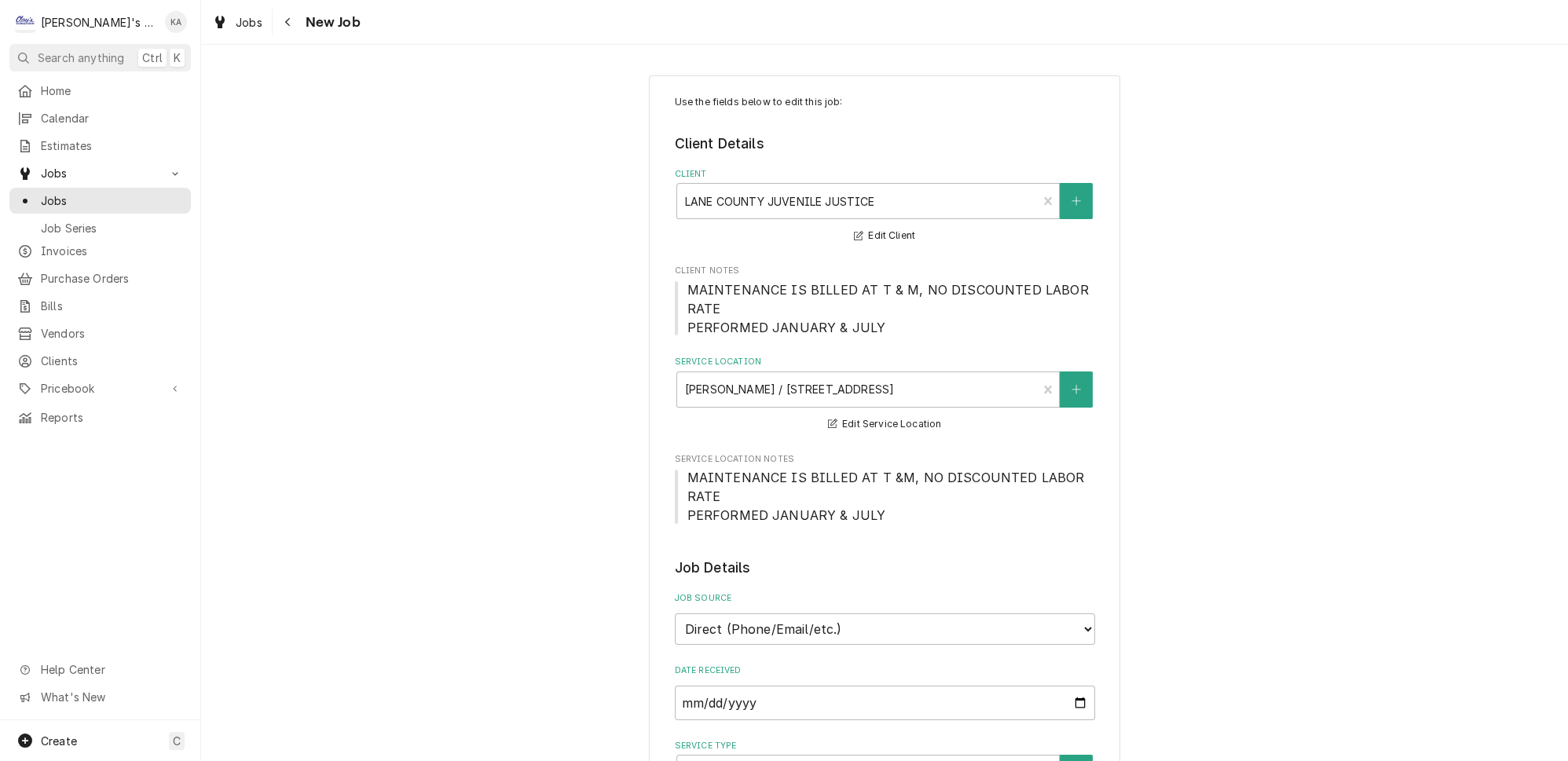
type textarea "x"
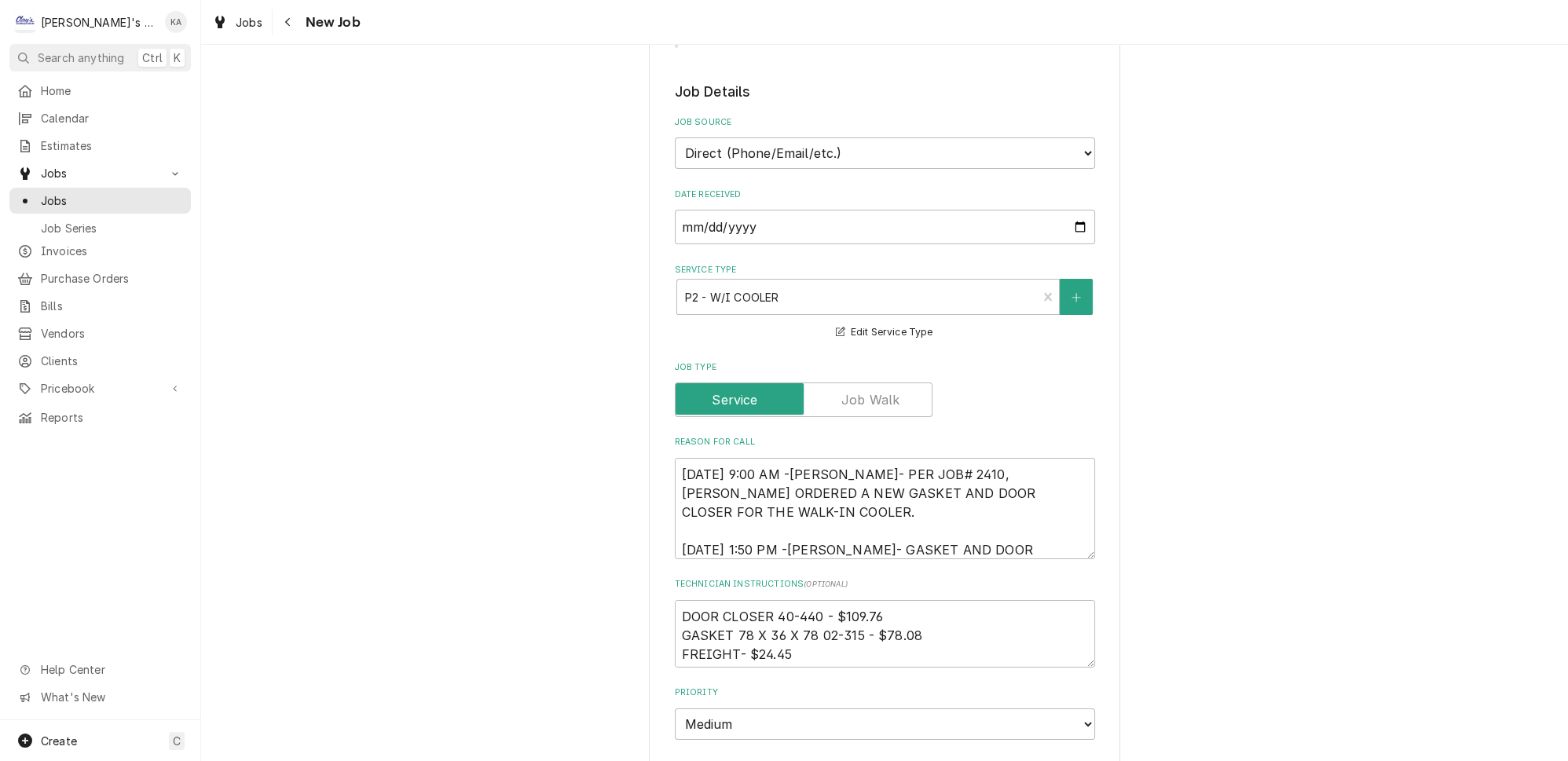
scroll to position [500, 0]
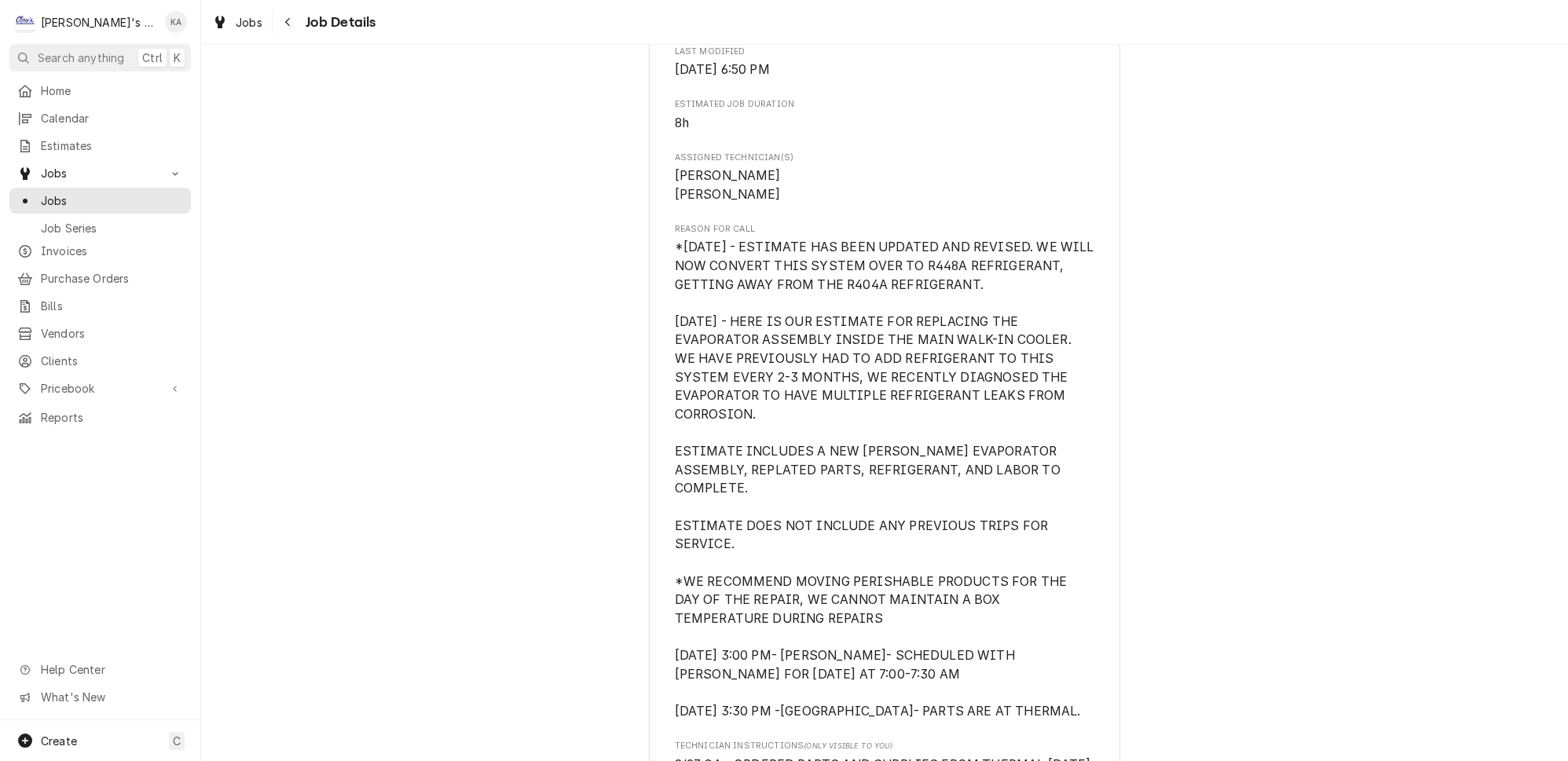
scroll to position [714, 0]
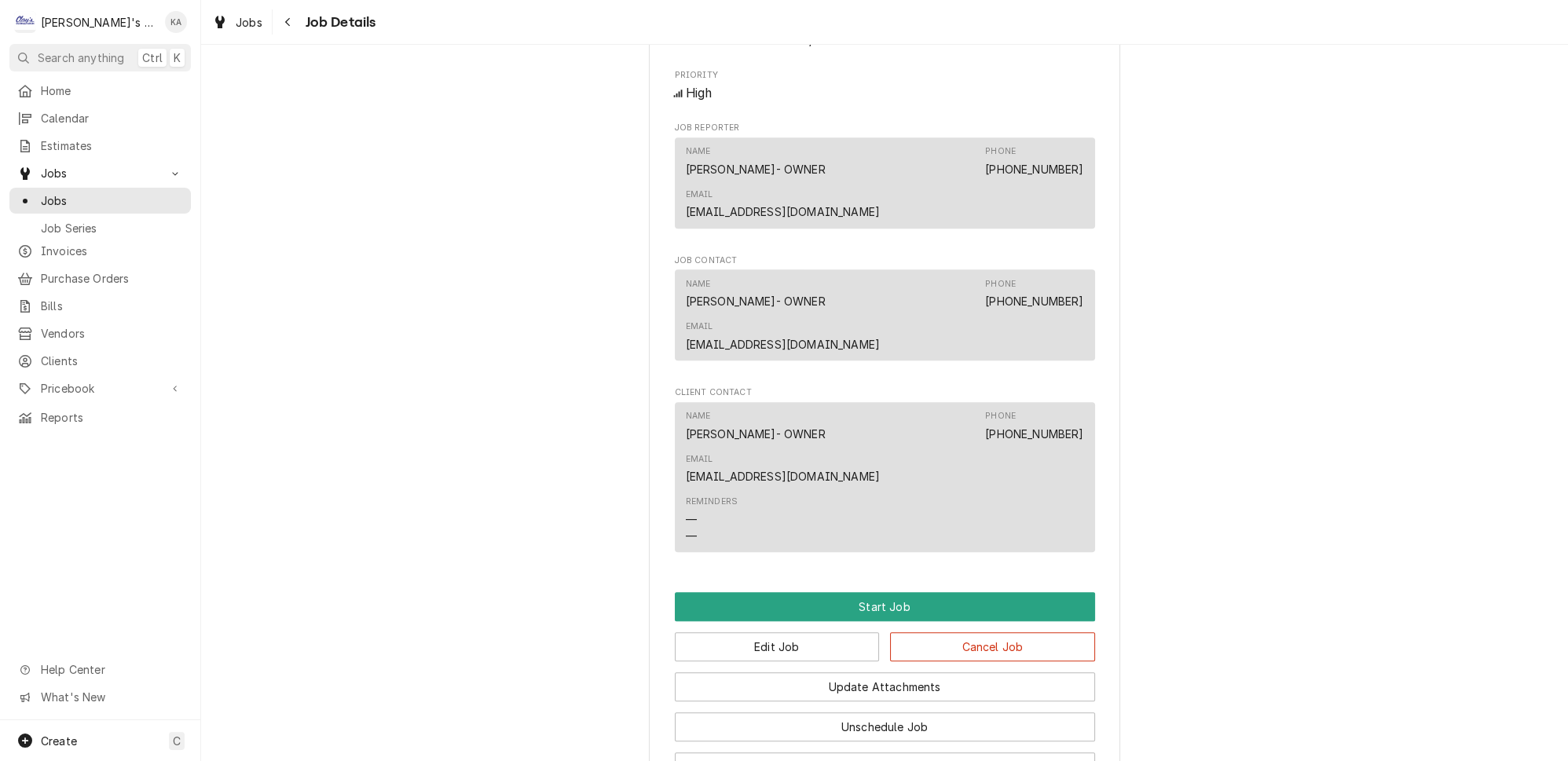
scroll to position [1604, 0]
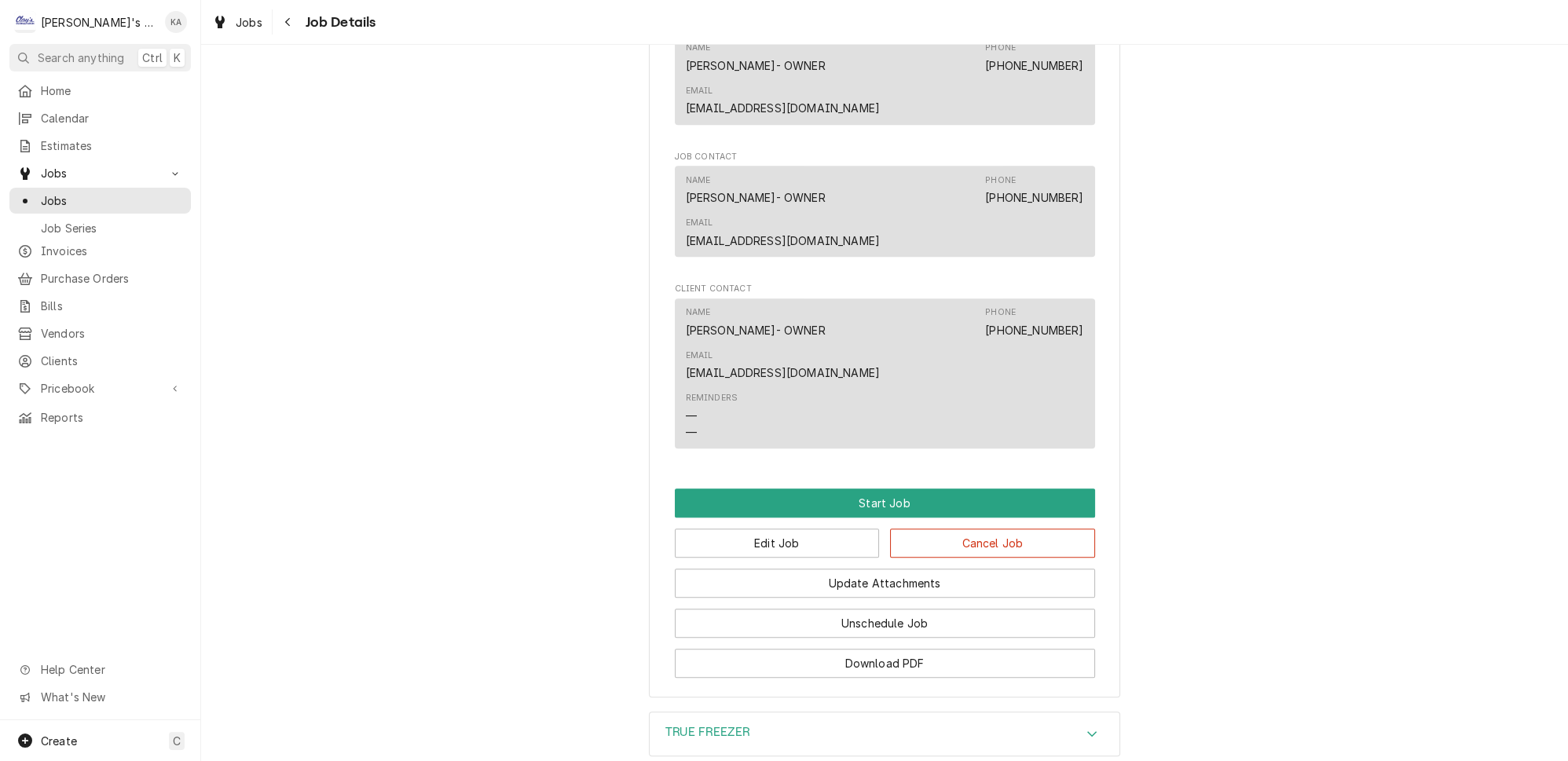
click at [767, 713] on div "TRUE FREEZER" at bounding box center [884, 734] width 470 height 44
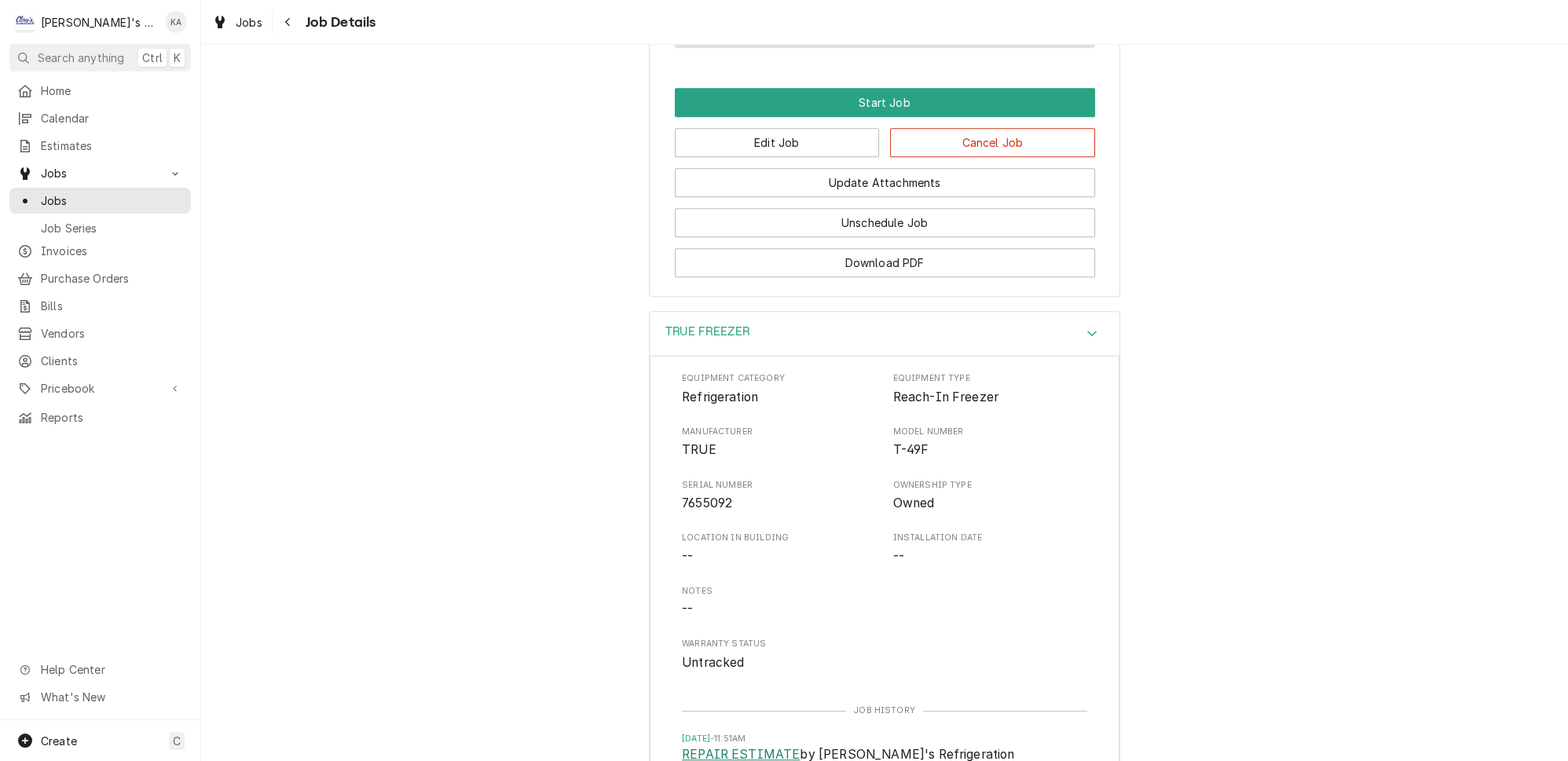
scroll to position [2070, 0]
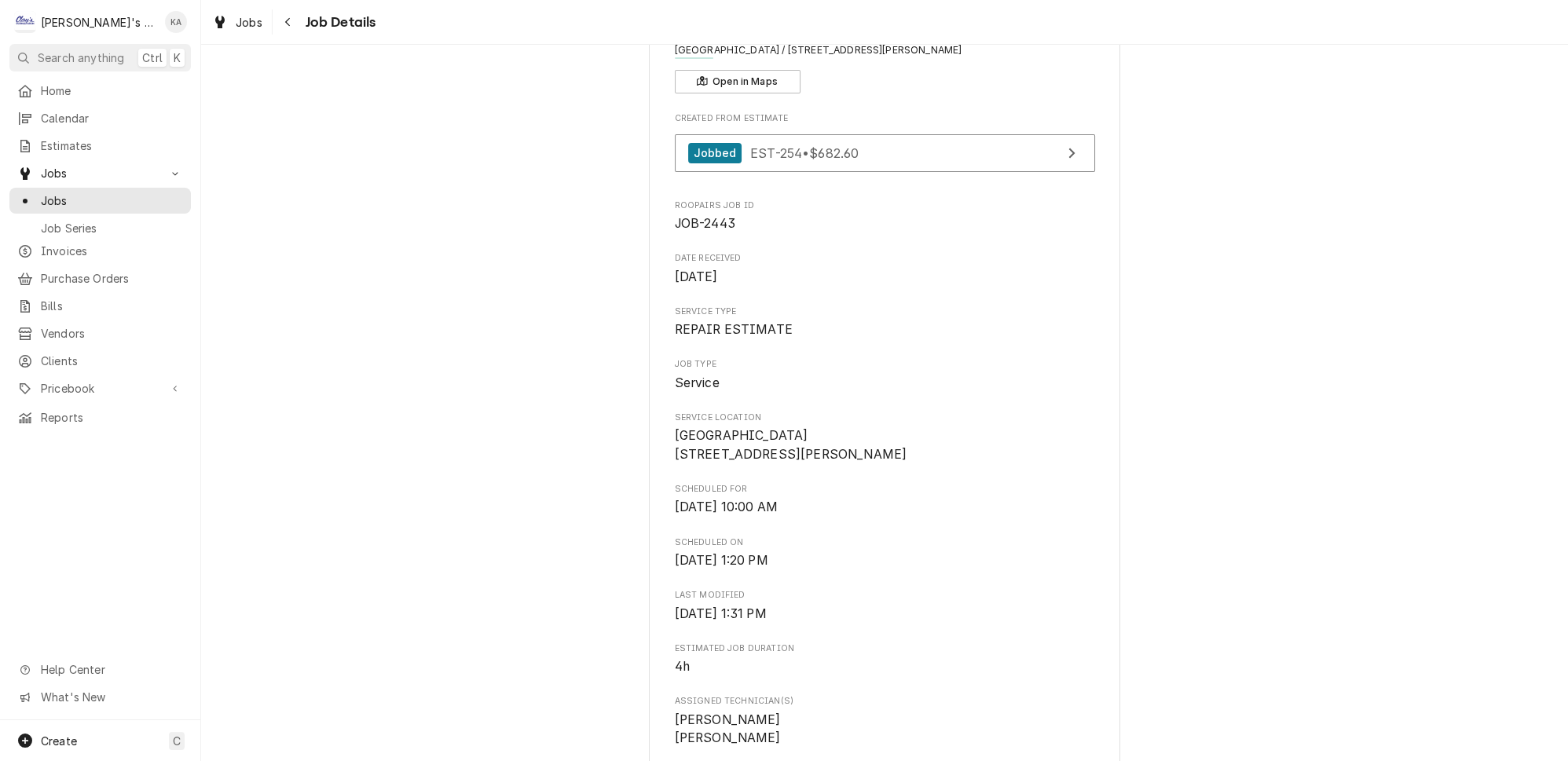
scroll to position [0, 0]
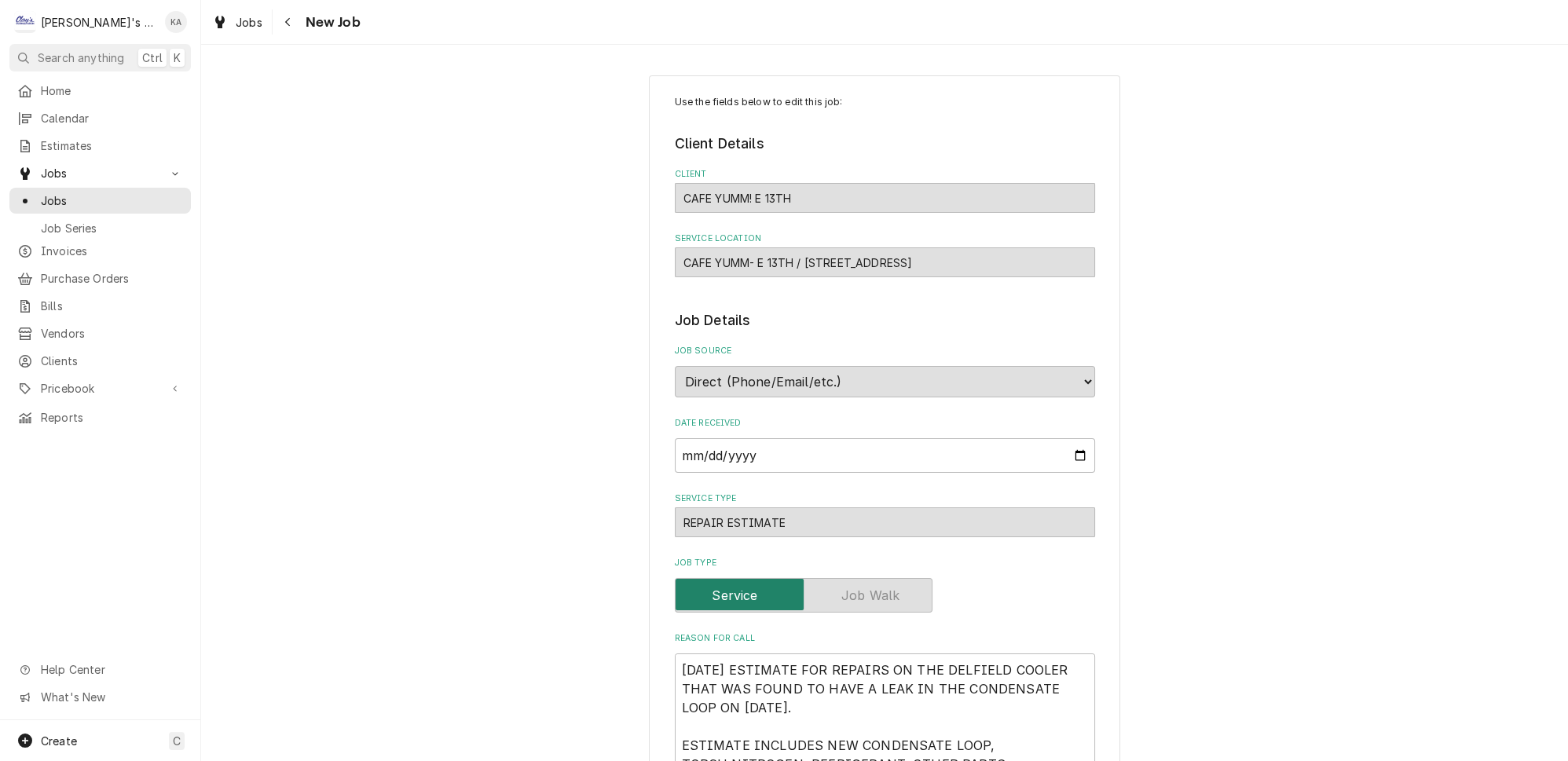
type textarea "x"
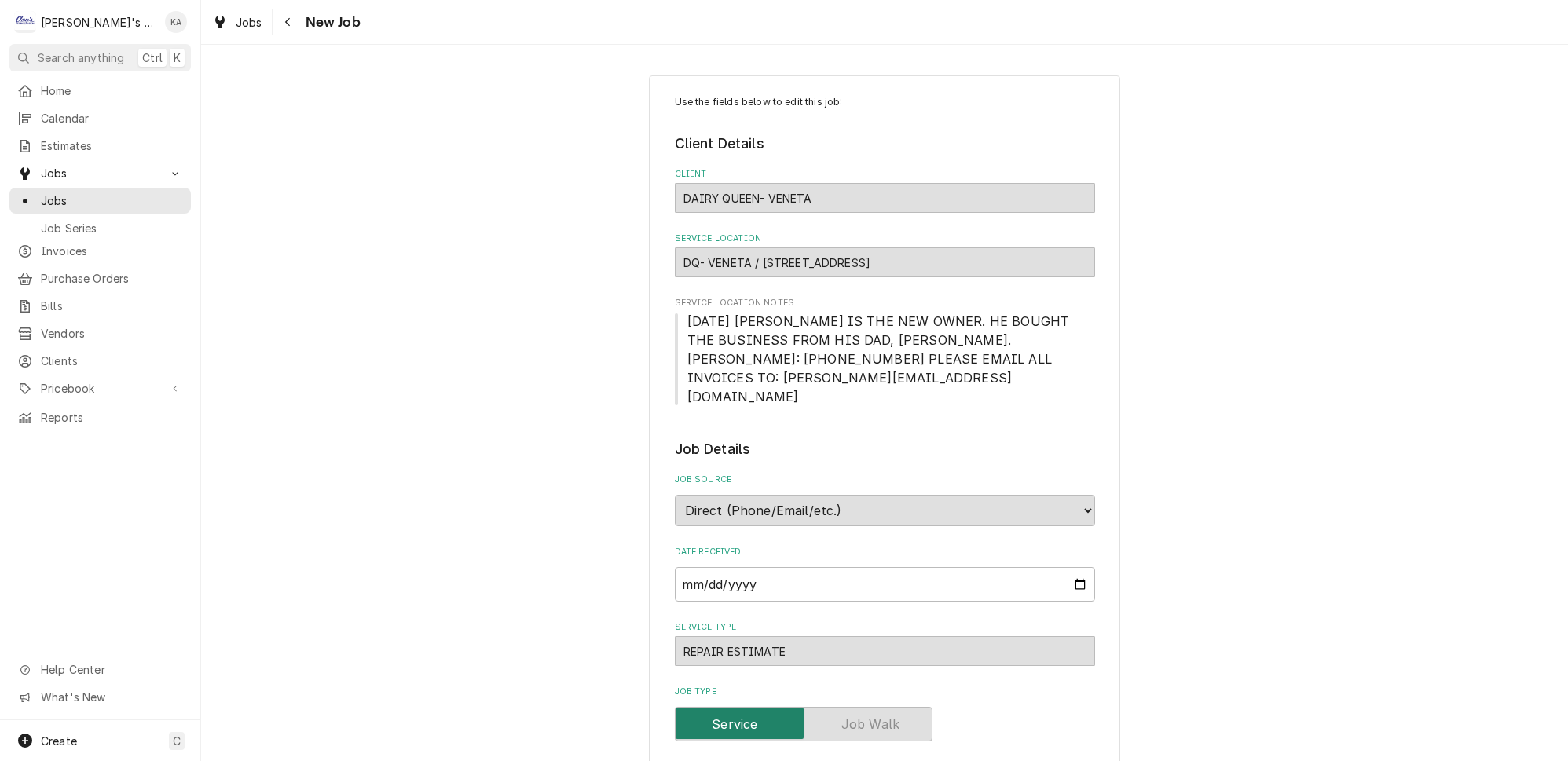
type textarea "x"
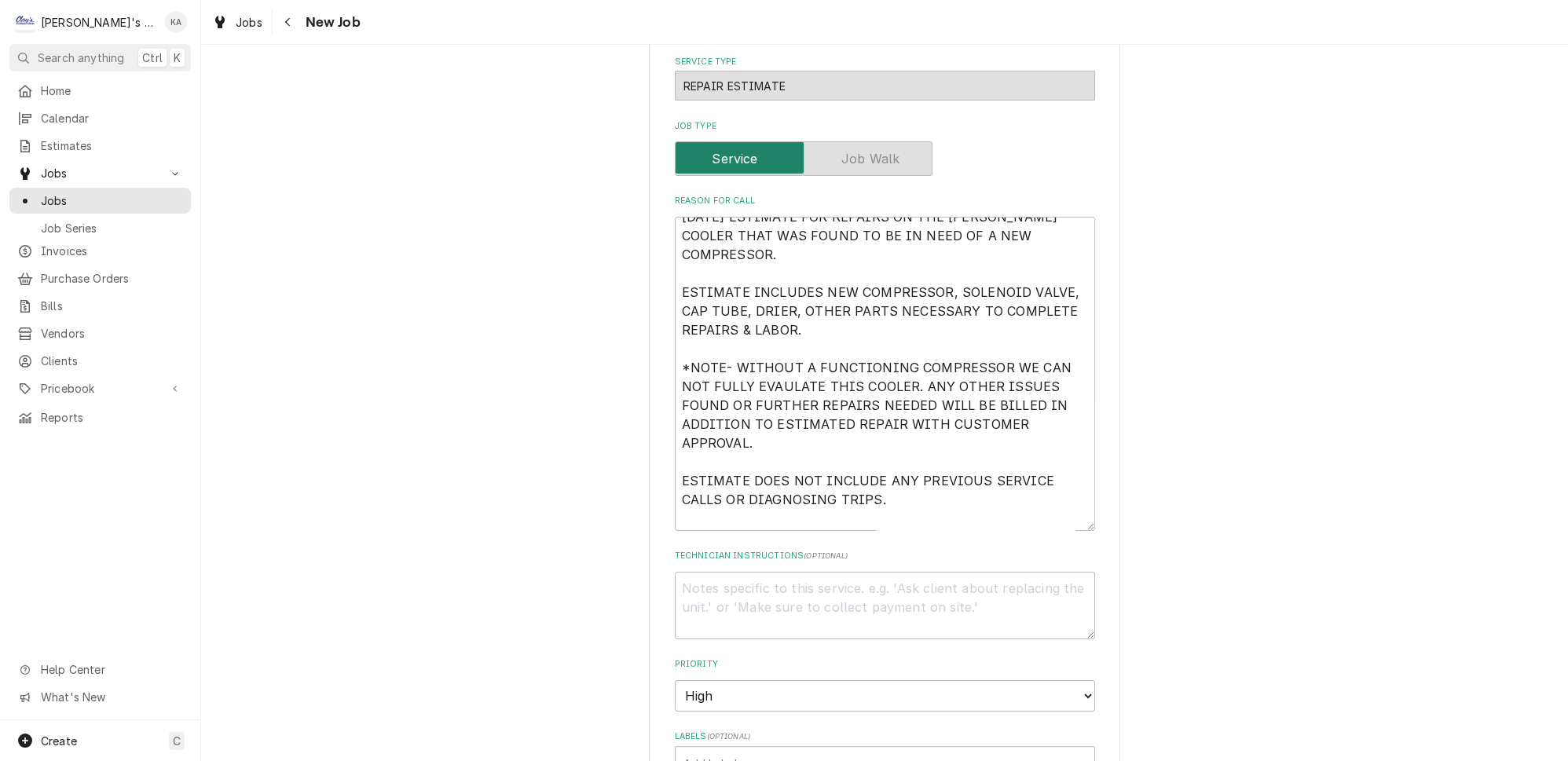
scroll to position [642, 0]
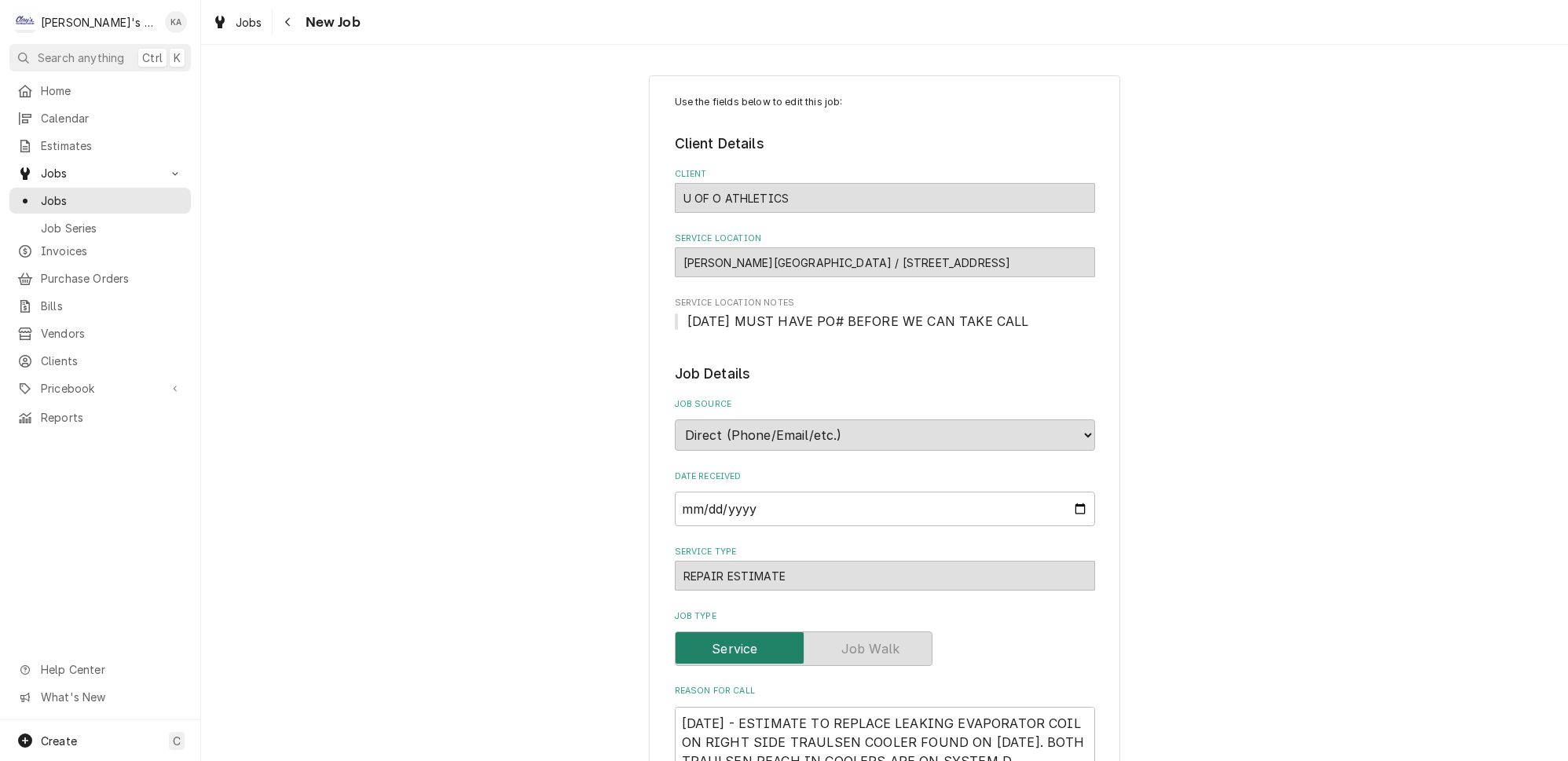
type textarea "x"
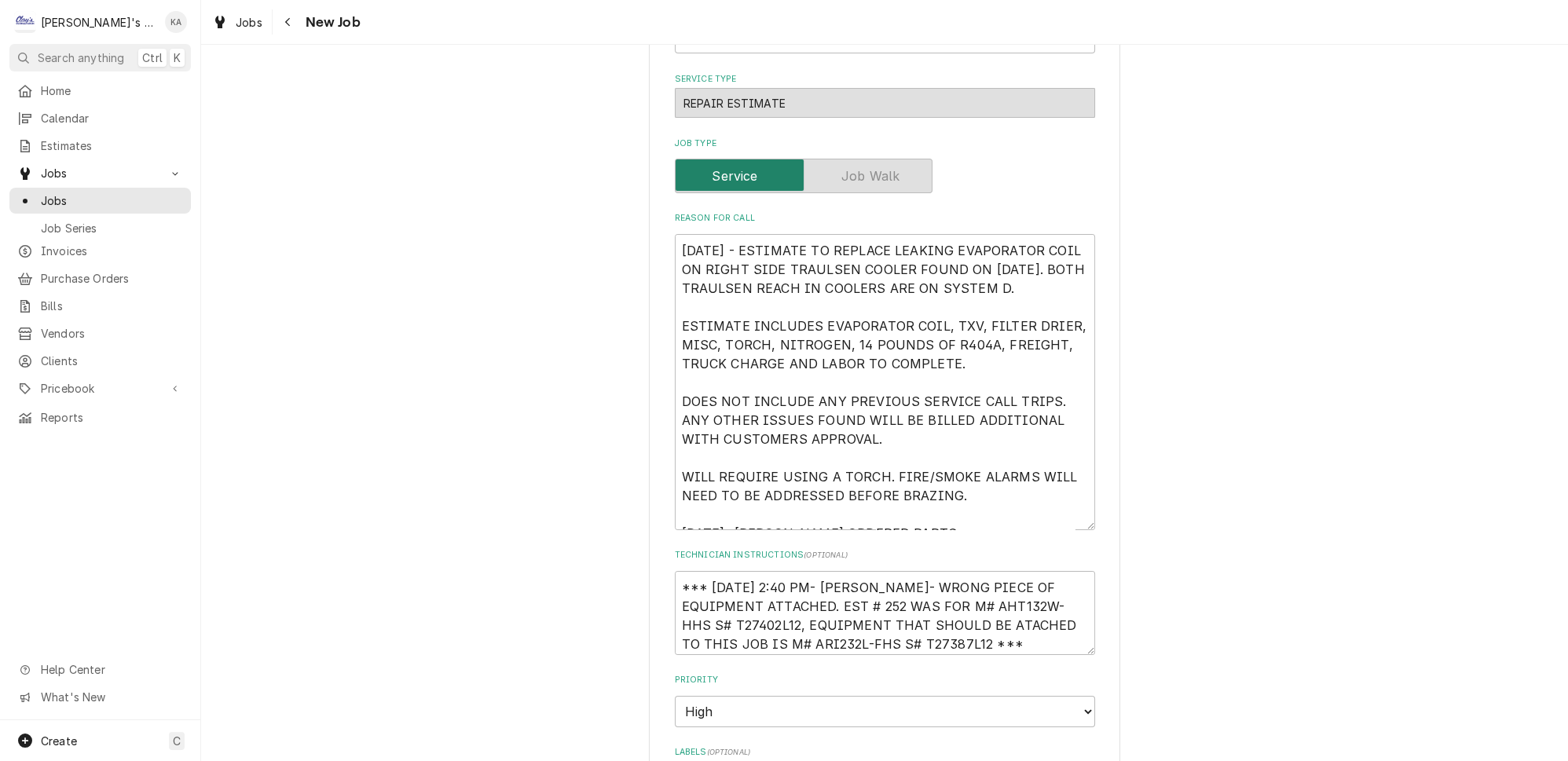
scroll to position [500, 0]
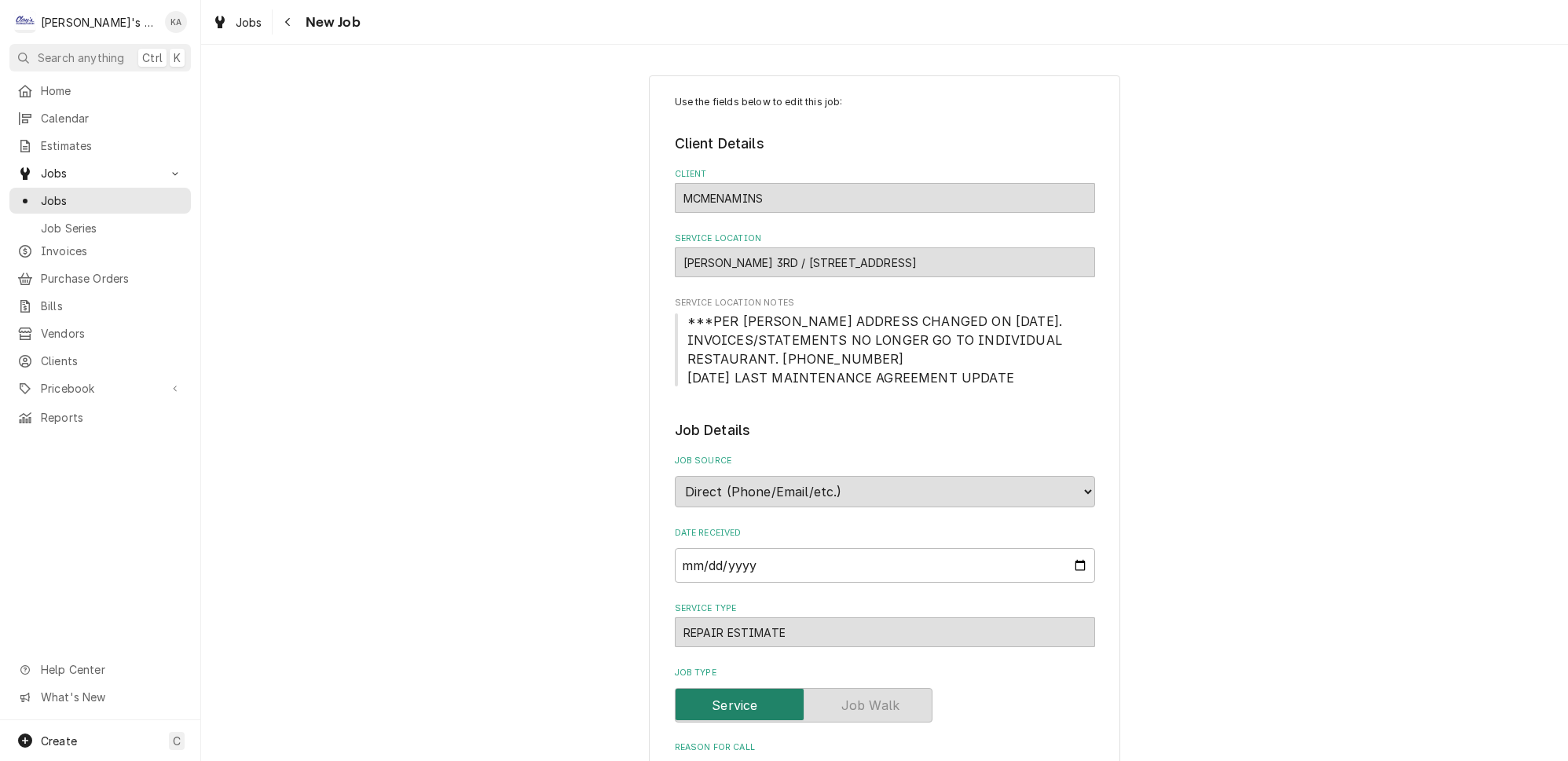
type textarea "x"
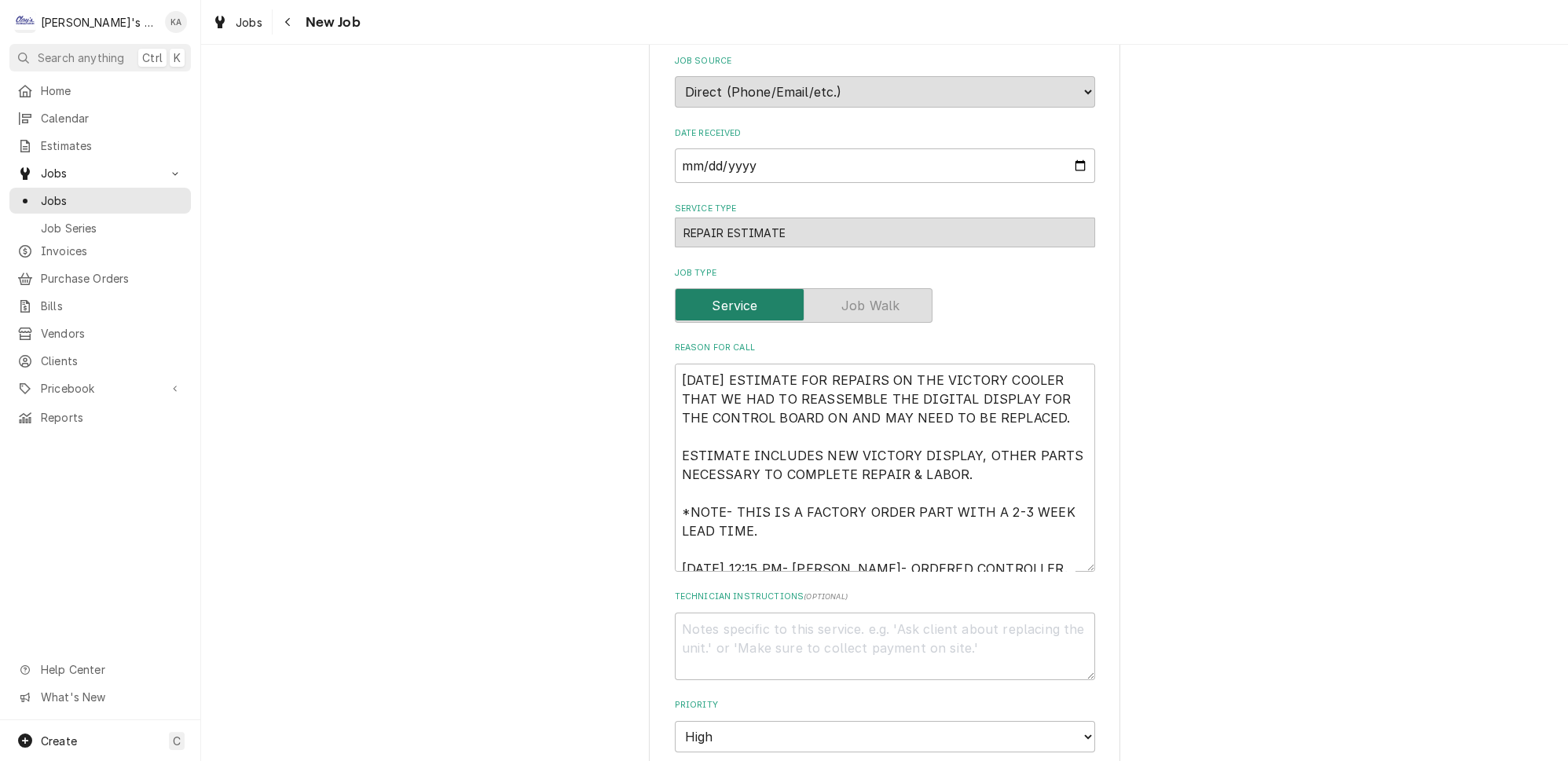
scroll to position [429, 0]
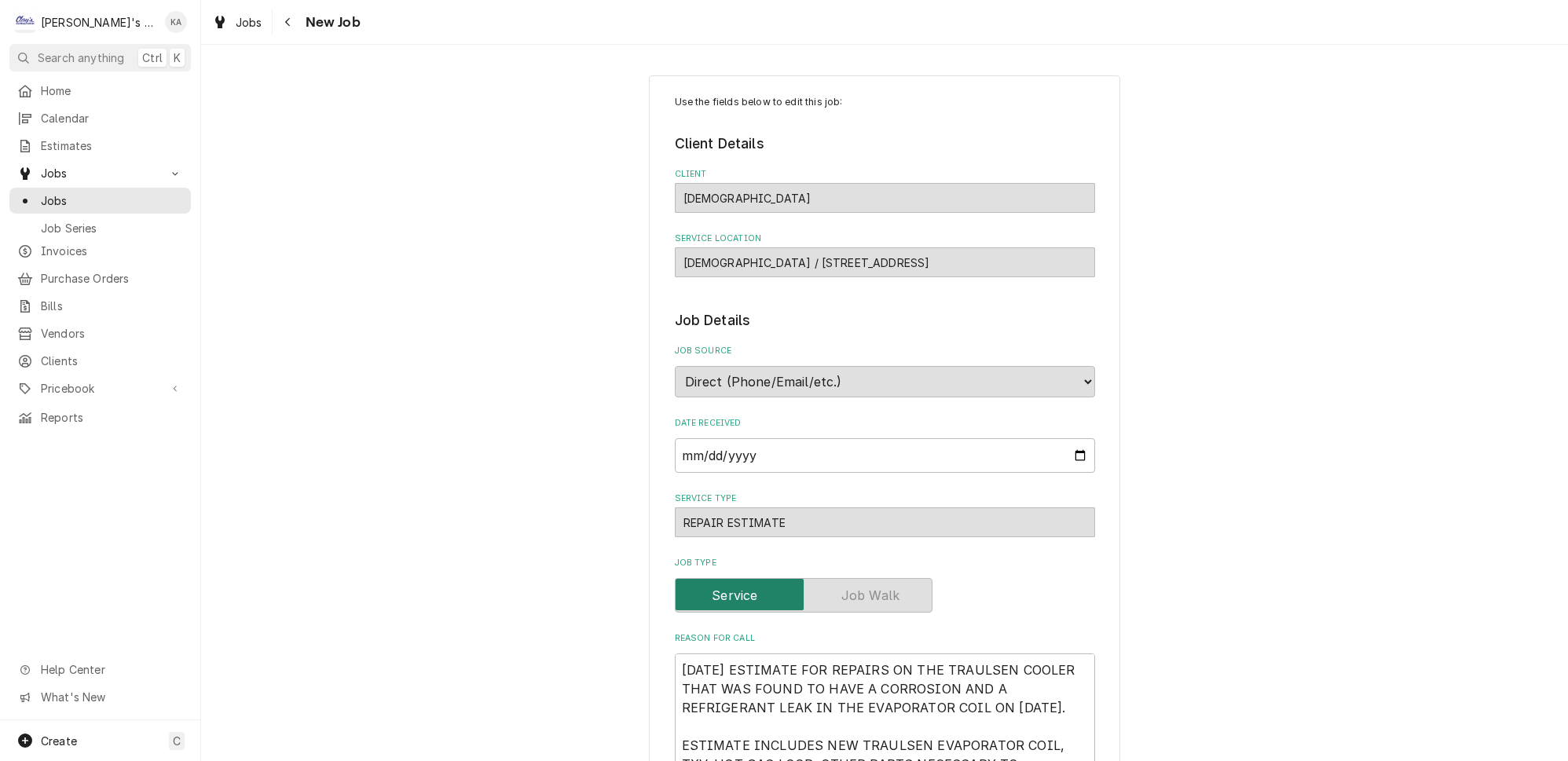
type textarea "x"
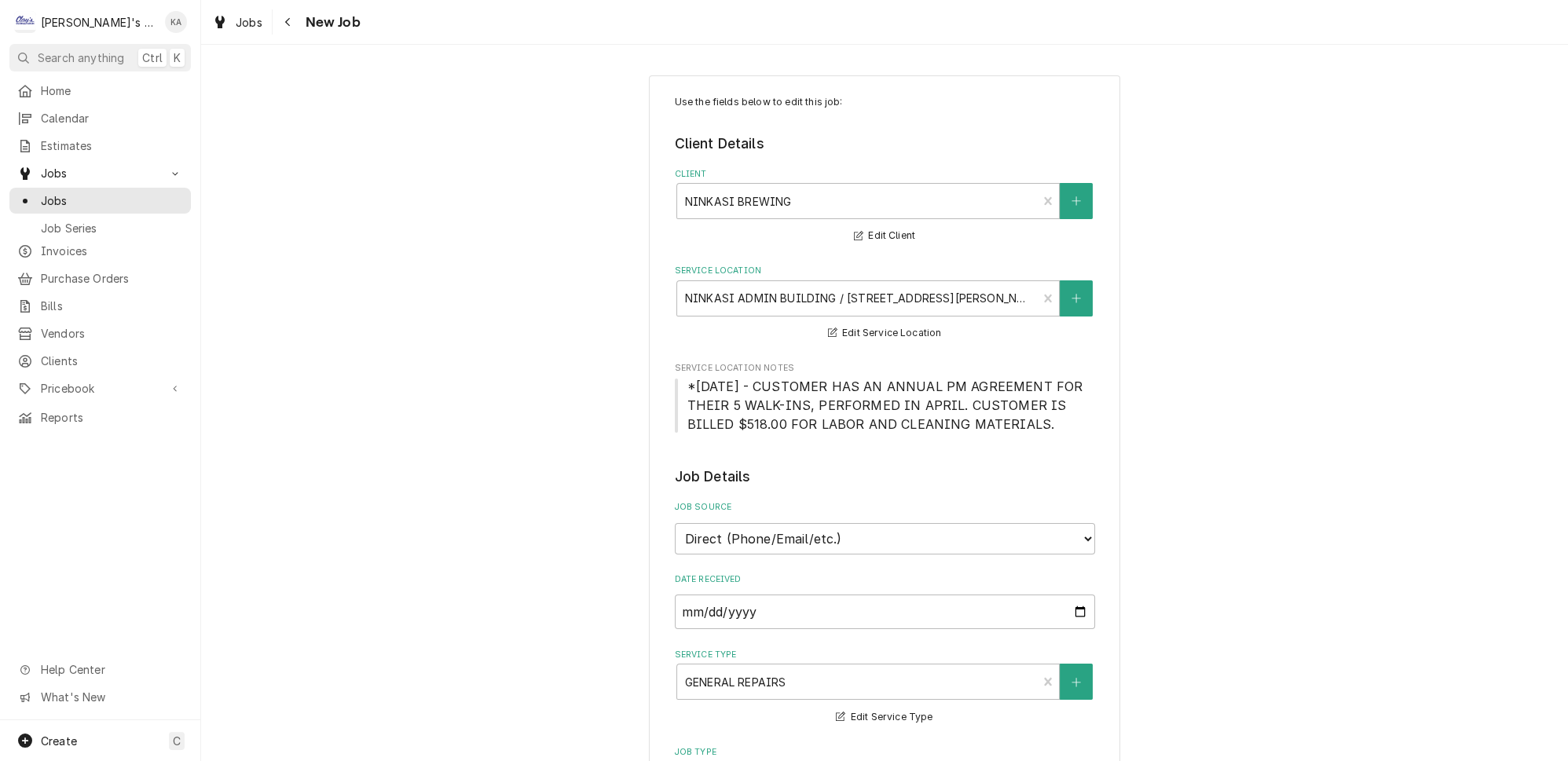
type textarea "x"
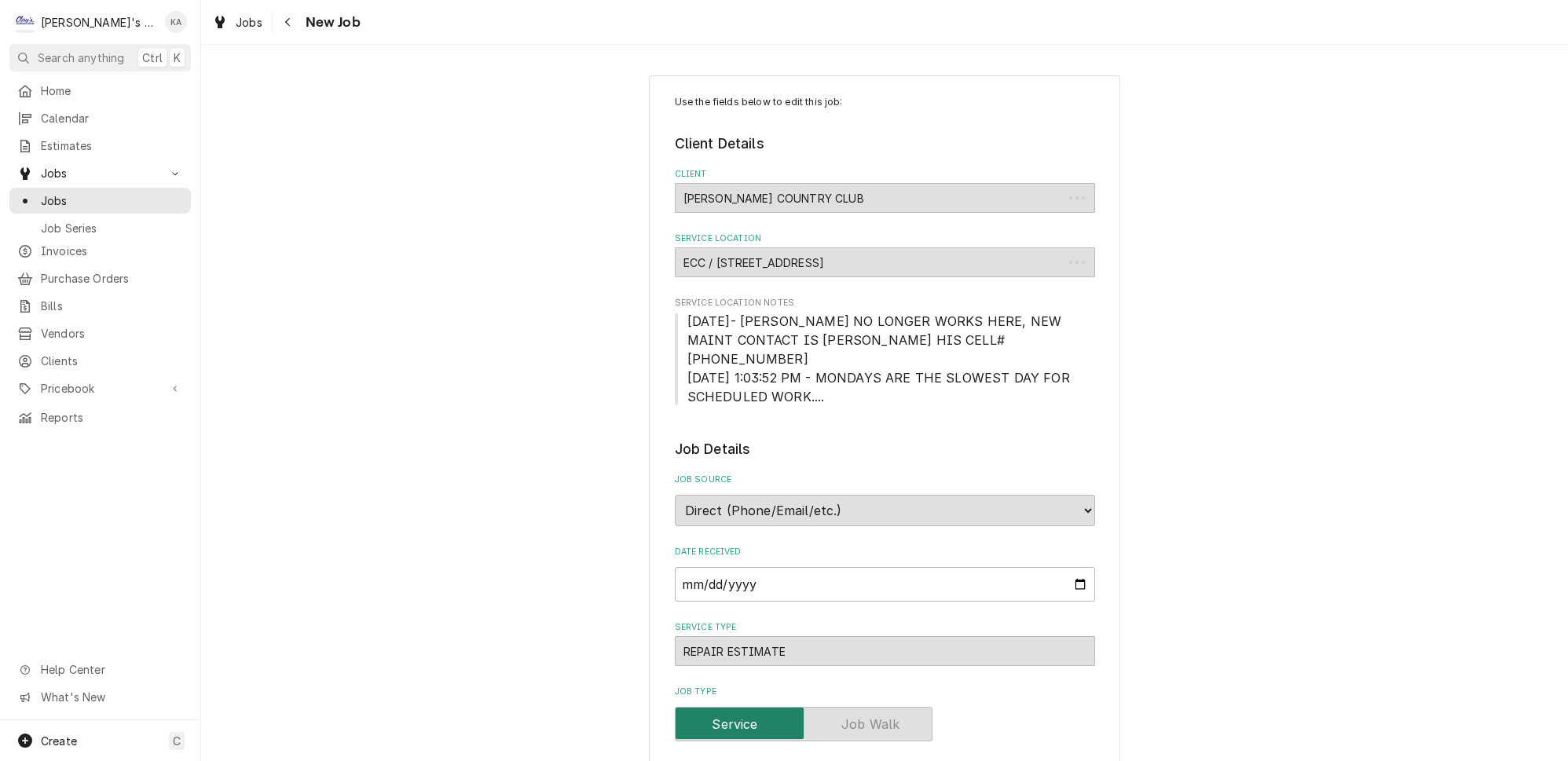
type textarea "x"
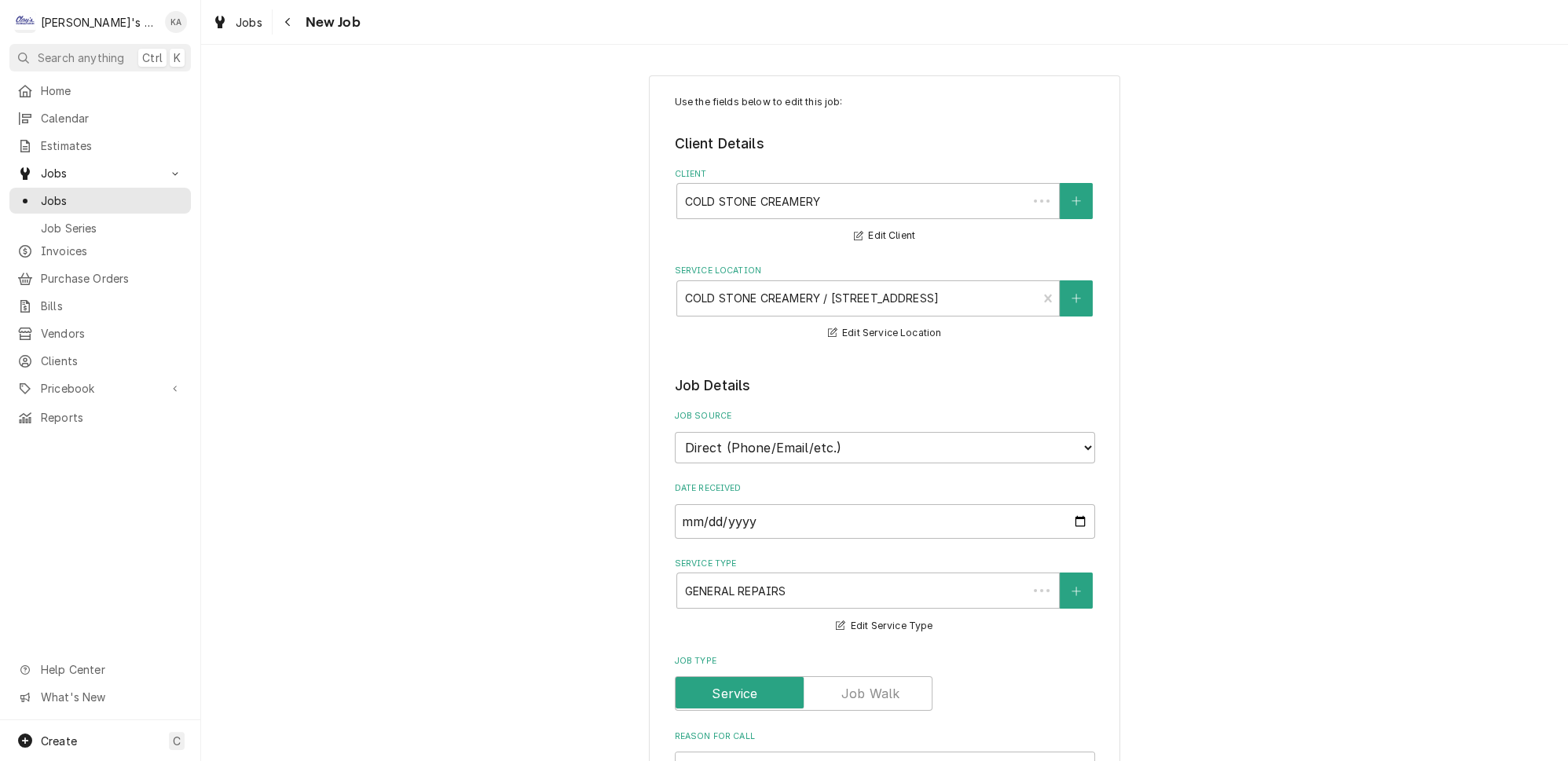
type textarea "x"
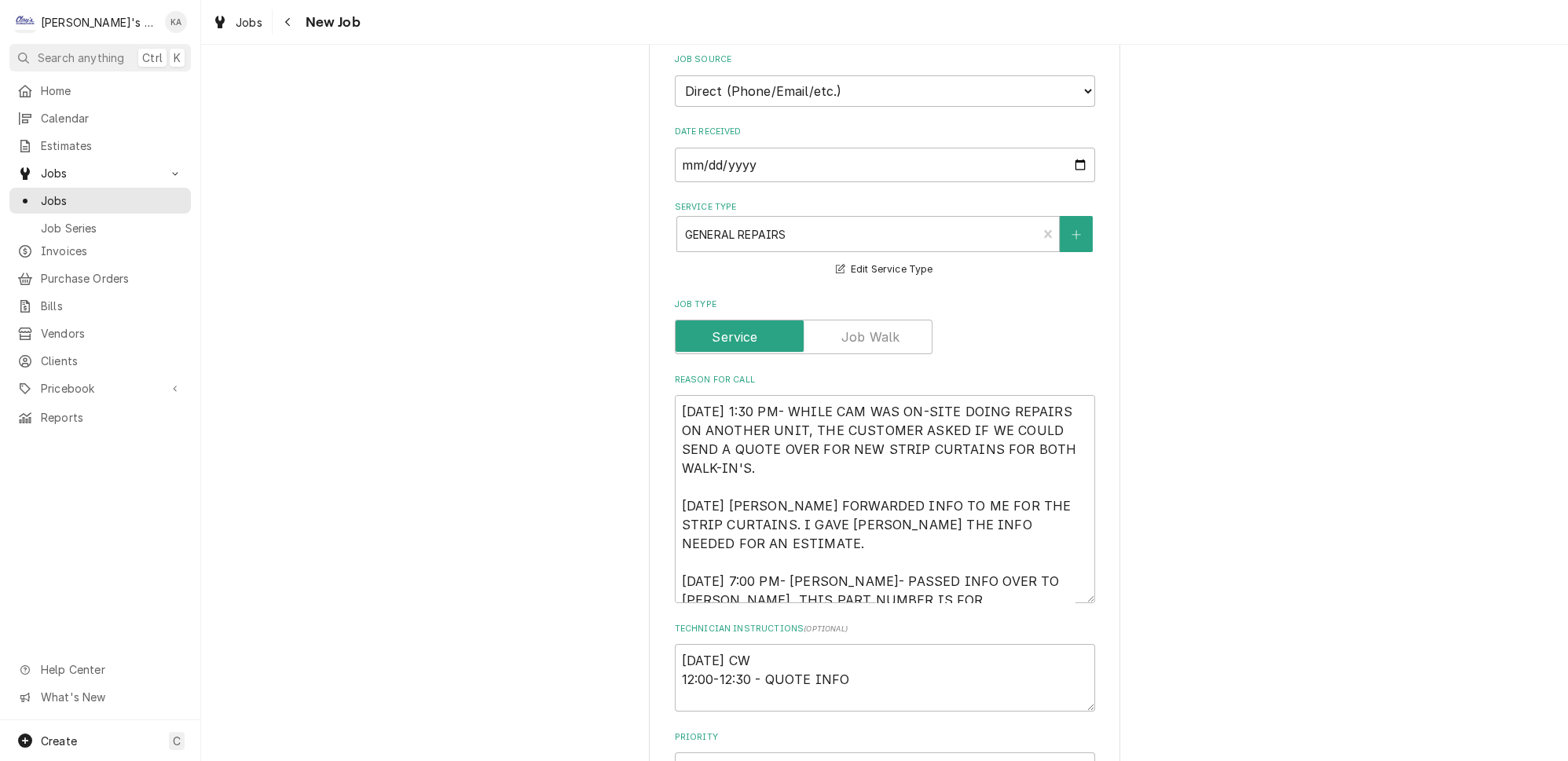
scroll to position [16, 0]
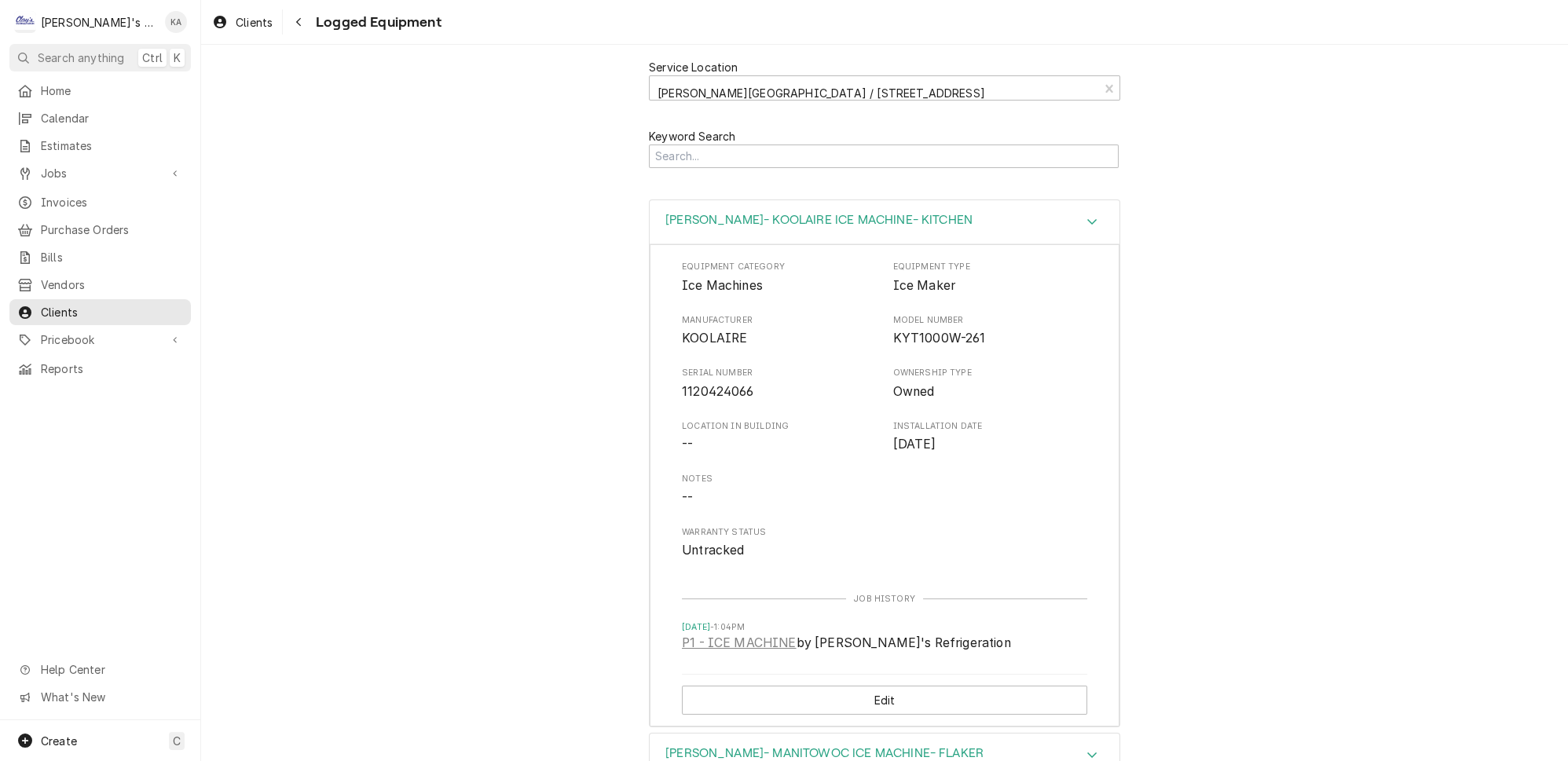
scroll to position [2161, 0]
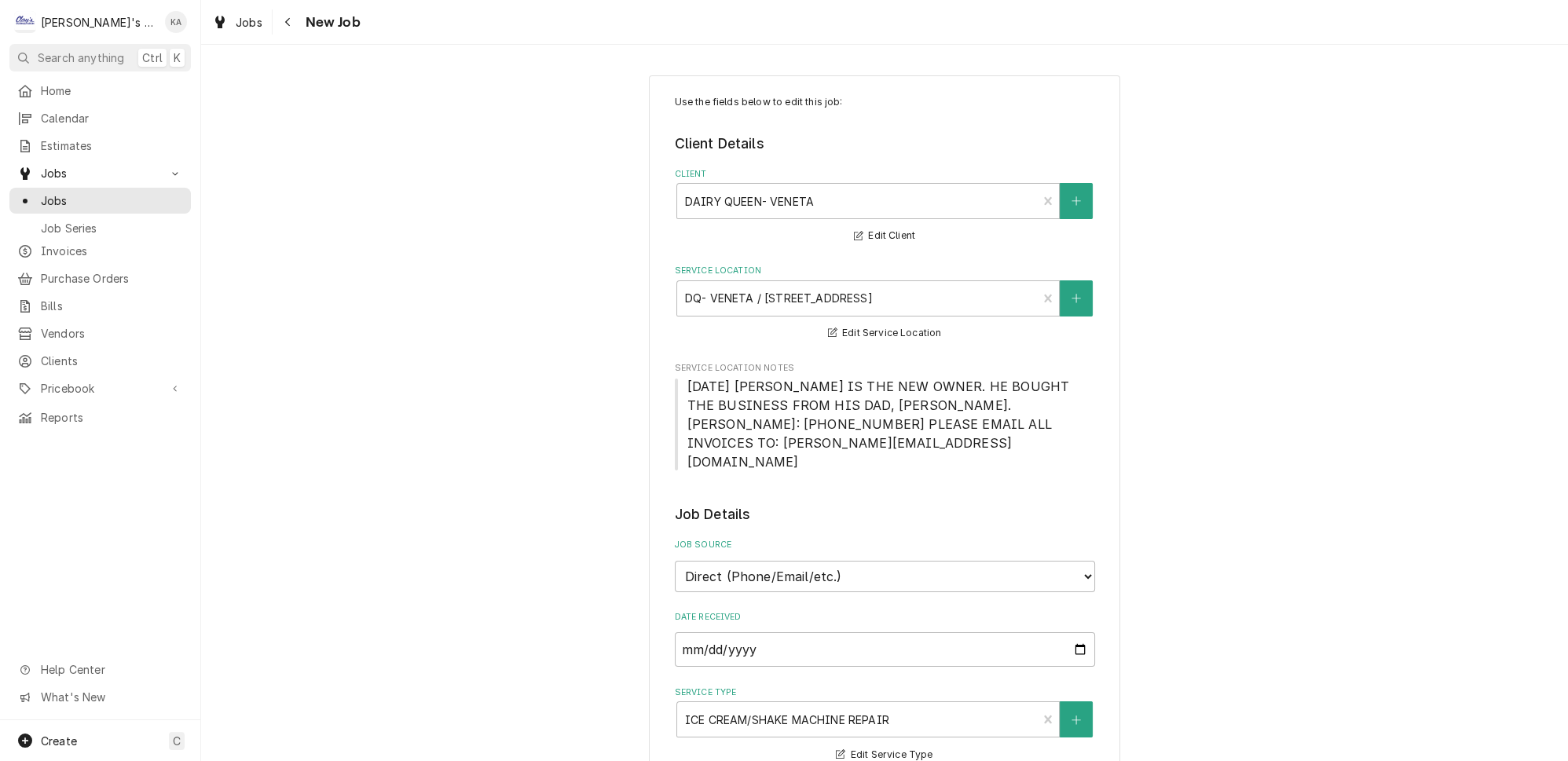
type textarea "x"
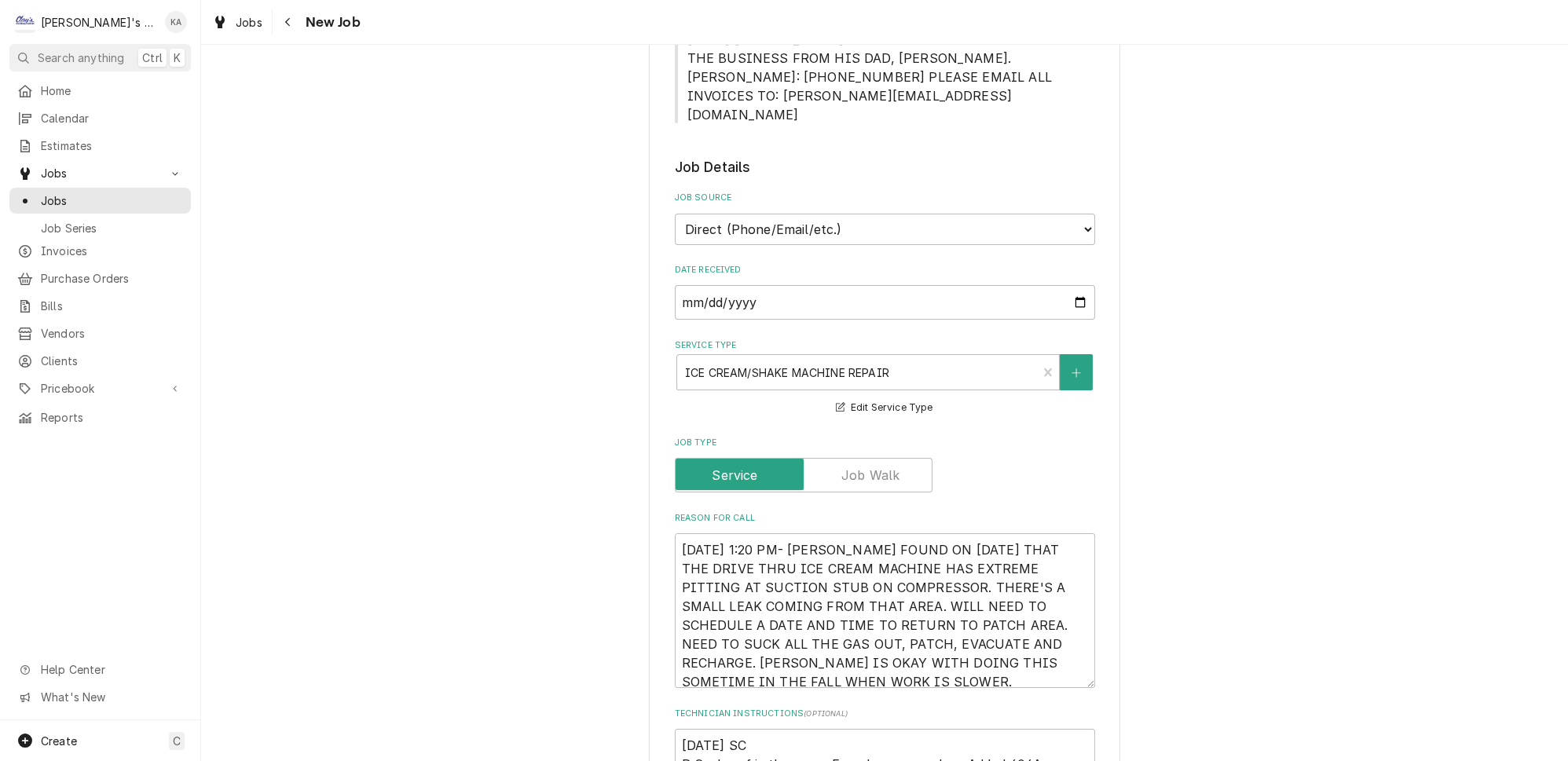
scroll to position [429, 0]
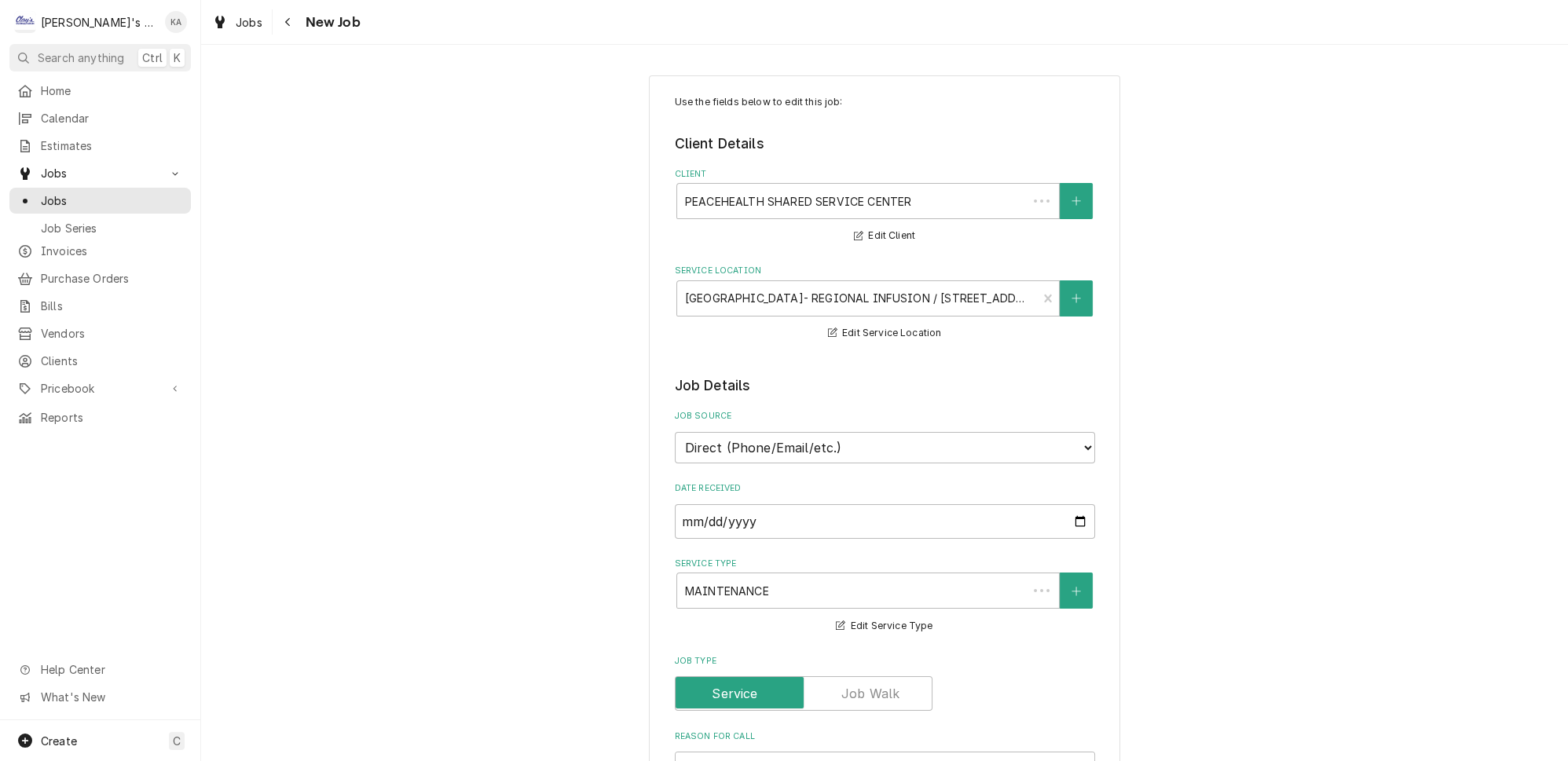
type textarea "x"
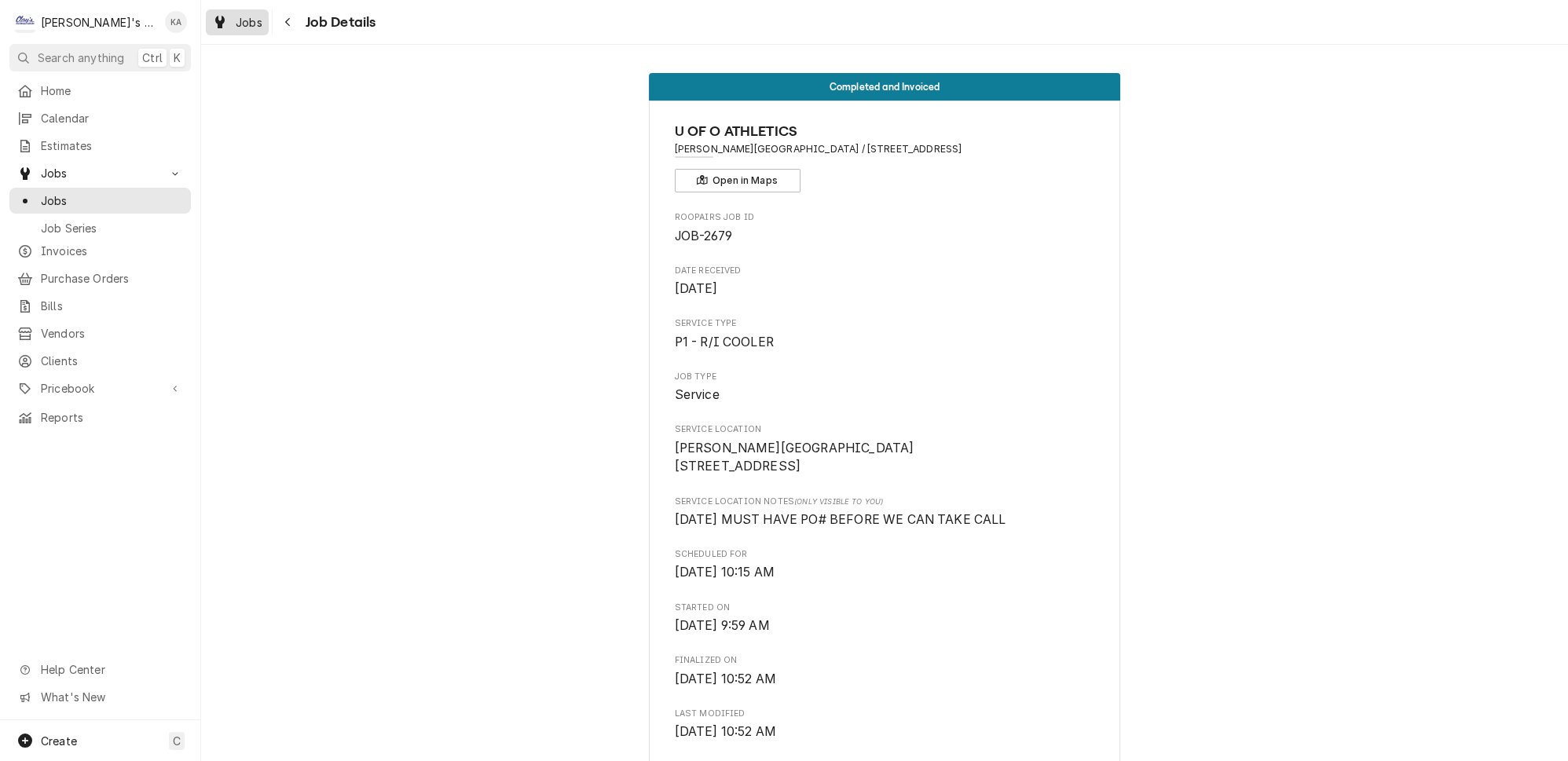
click at [236, 22] on span "Jobs" at bounding box center [249, 23] width 27 height 16
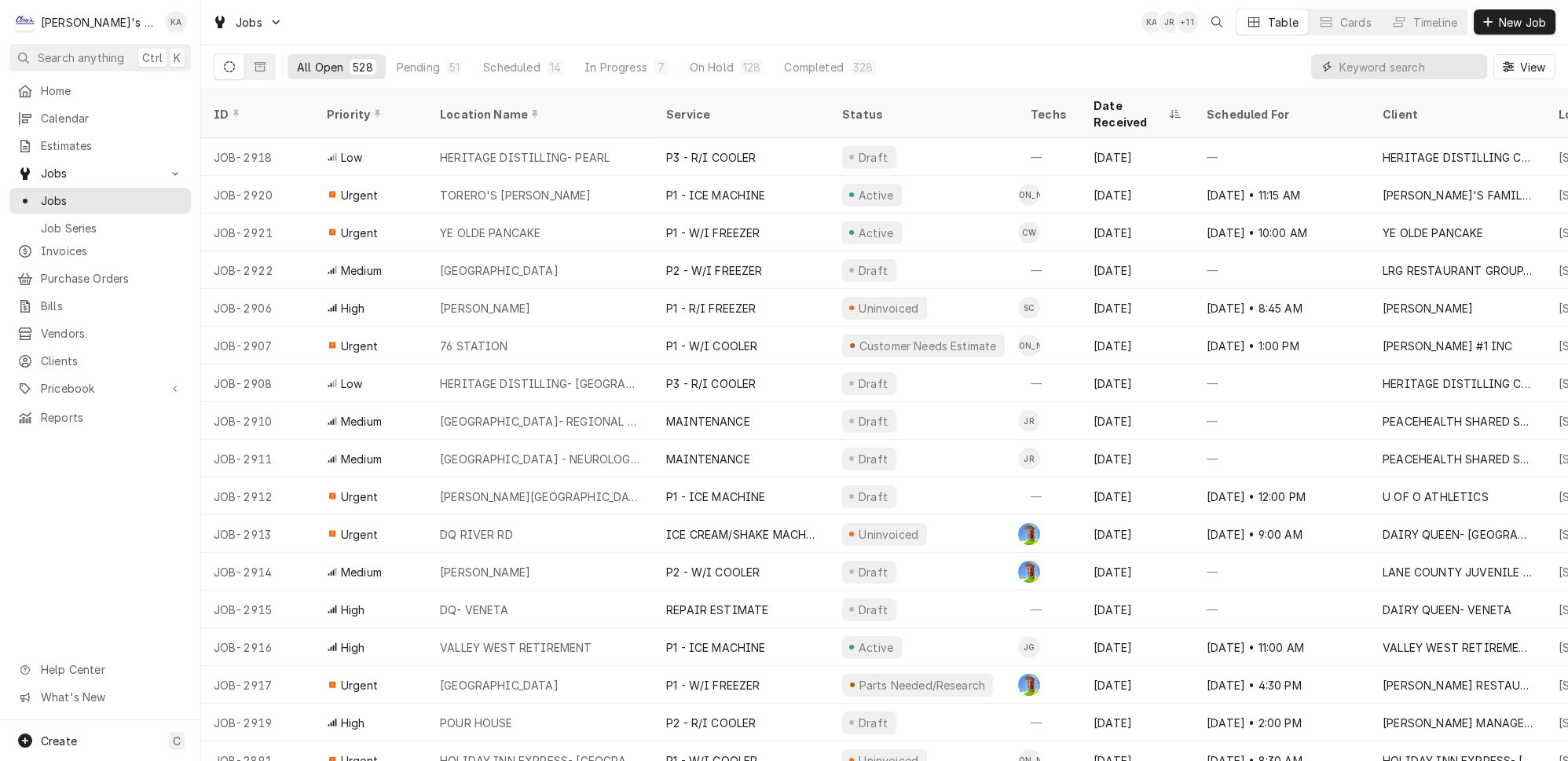
click at [1376, 67] on input "Dynamic Content Wrapper" at bounding box center [1409, 66] width 140 height 25
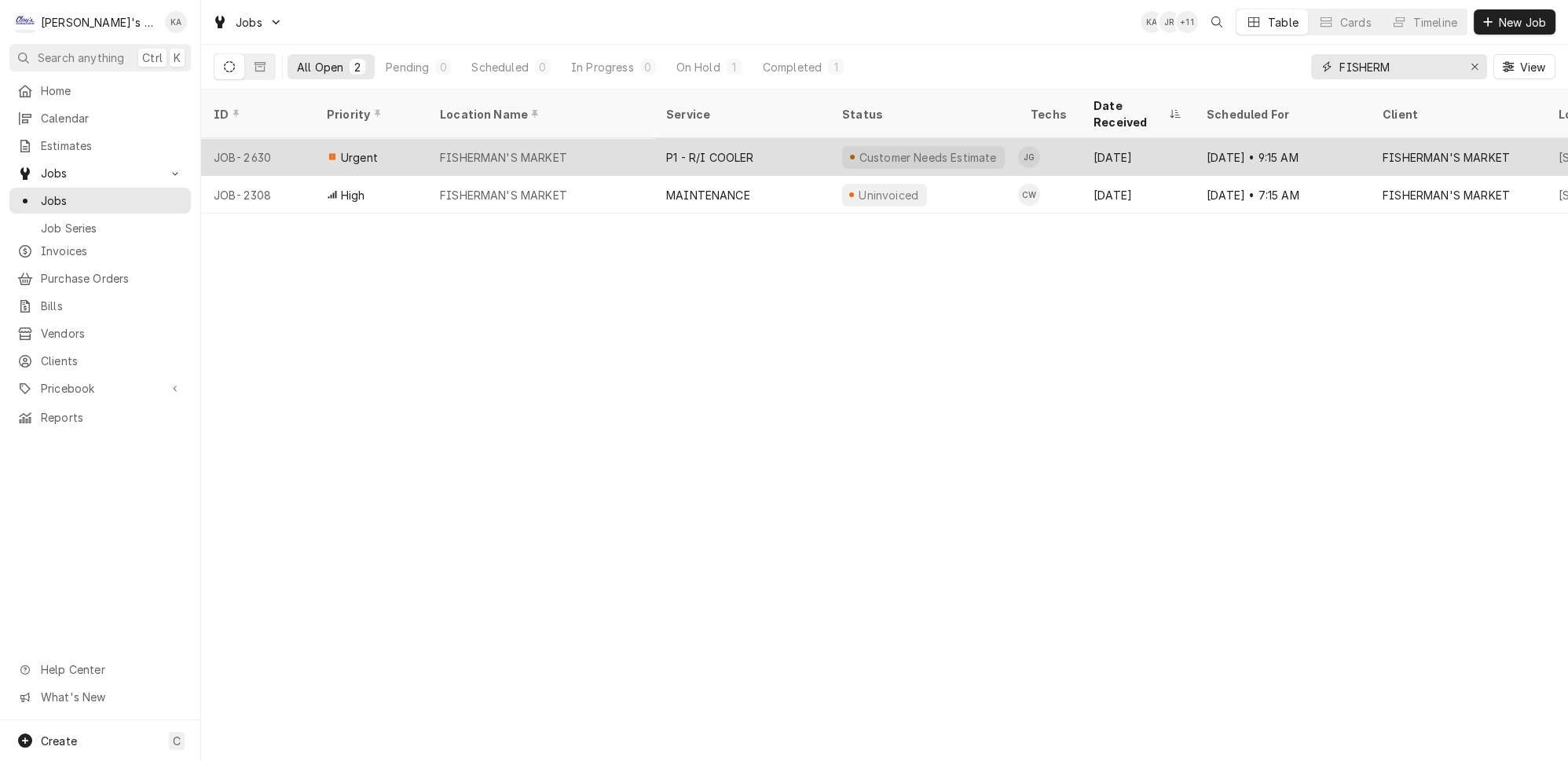
type input "FISHERM"
click at [533, 138] on div "FISHERMAN'S MARKET" at bounding box center [541, 157] width 226 height 38
click at [553, 138] on div "FISHERMAN'S MARKET" at bounding box center [541, 157] width 226 height 38
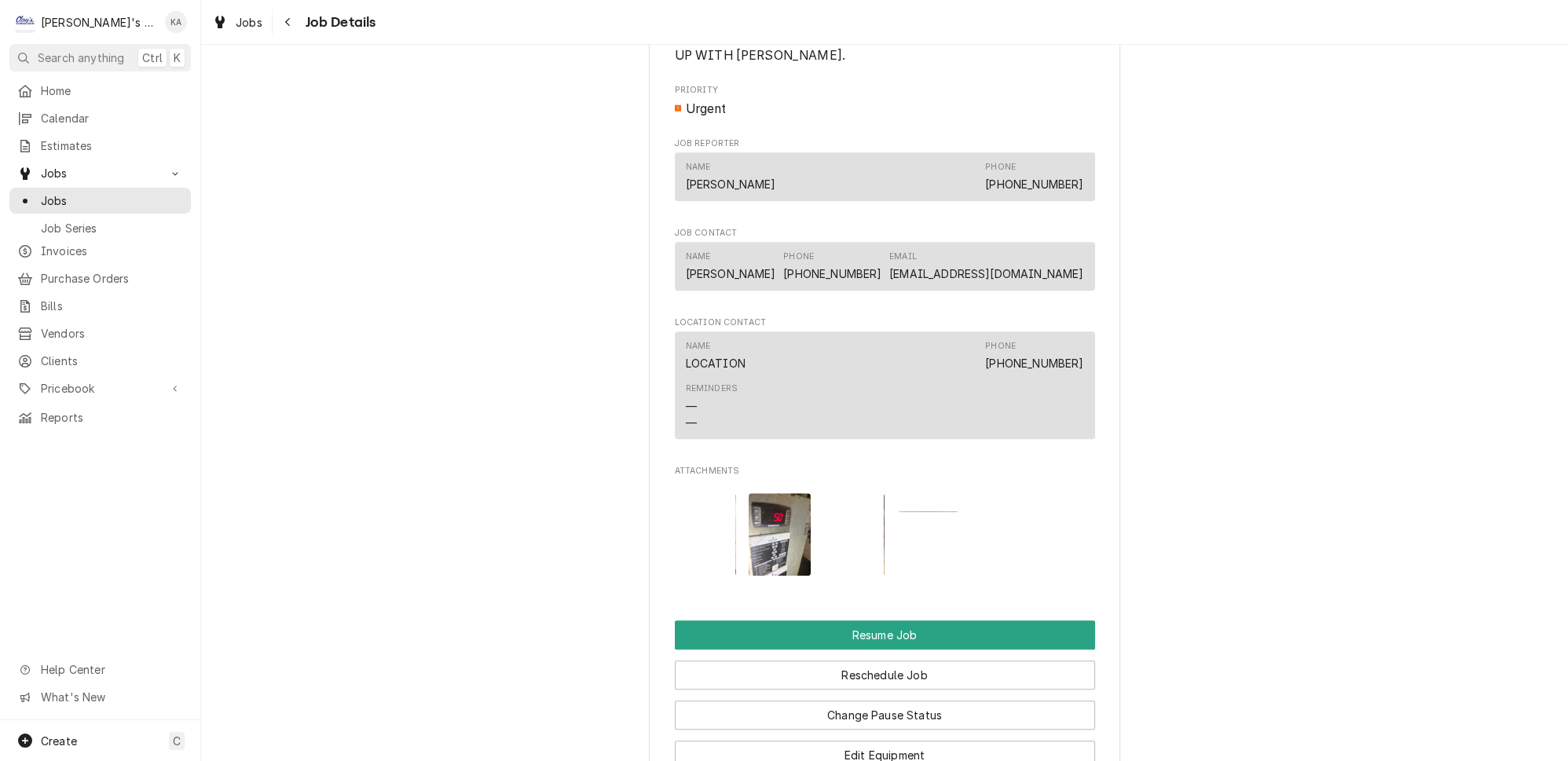
scroll to position [1857, 0]
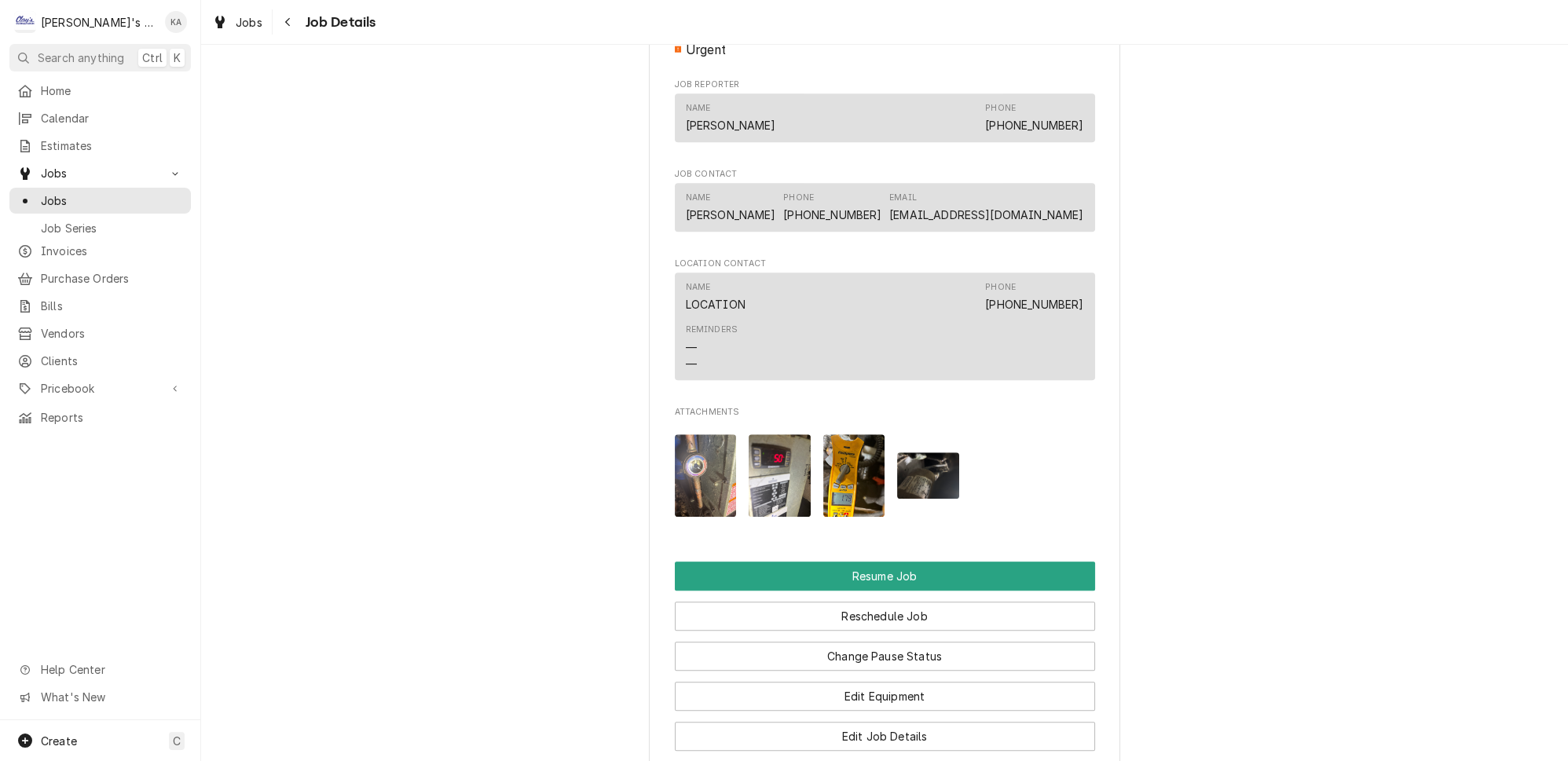
click at [780, 488] on img "Attachments" at bounding box center [780, 475] width 62 height 82
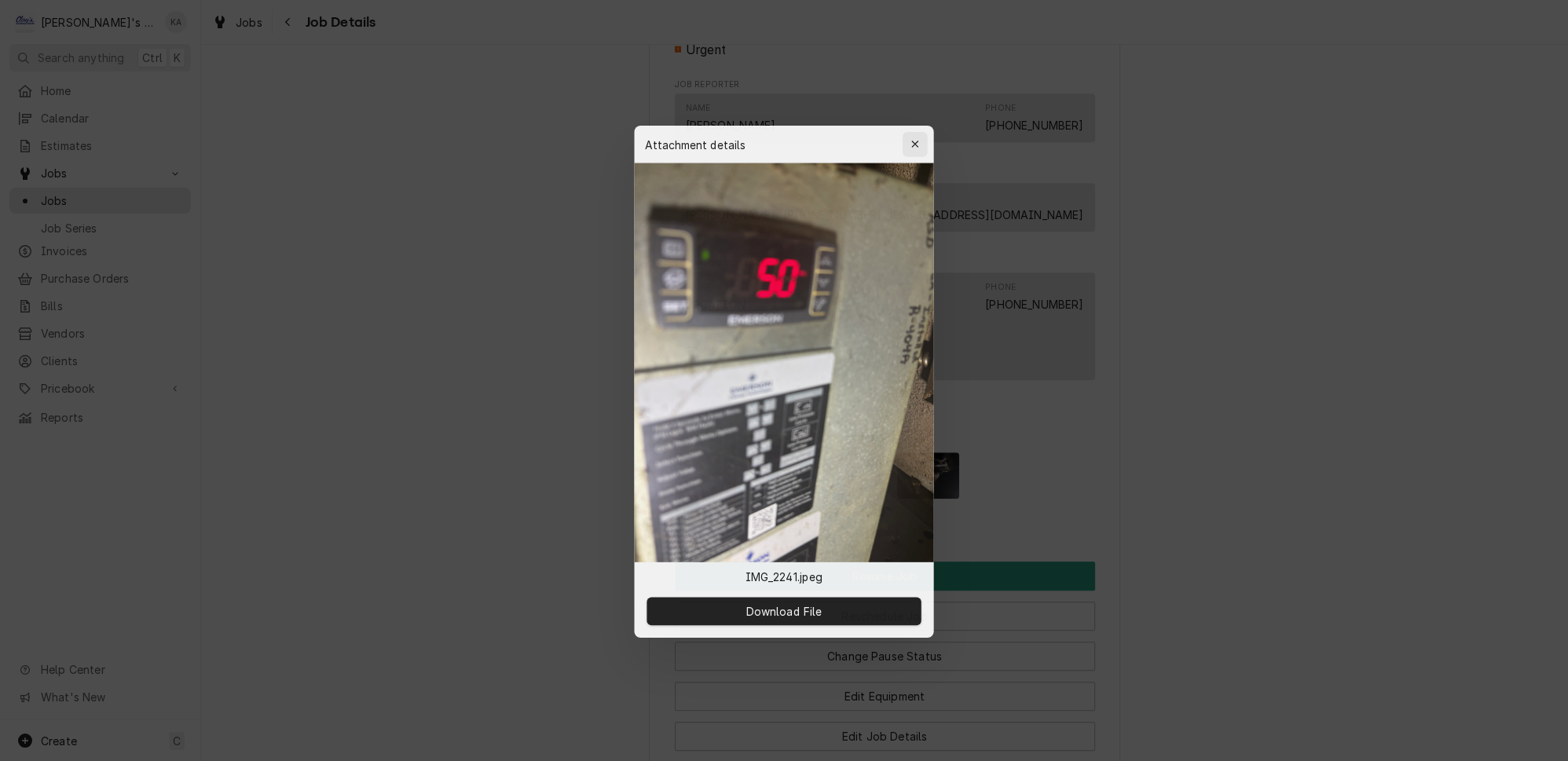
click at [913, 149] on div "button" at bounding box center [916, 141] width 15 height 15
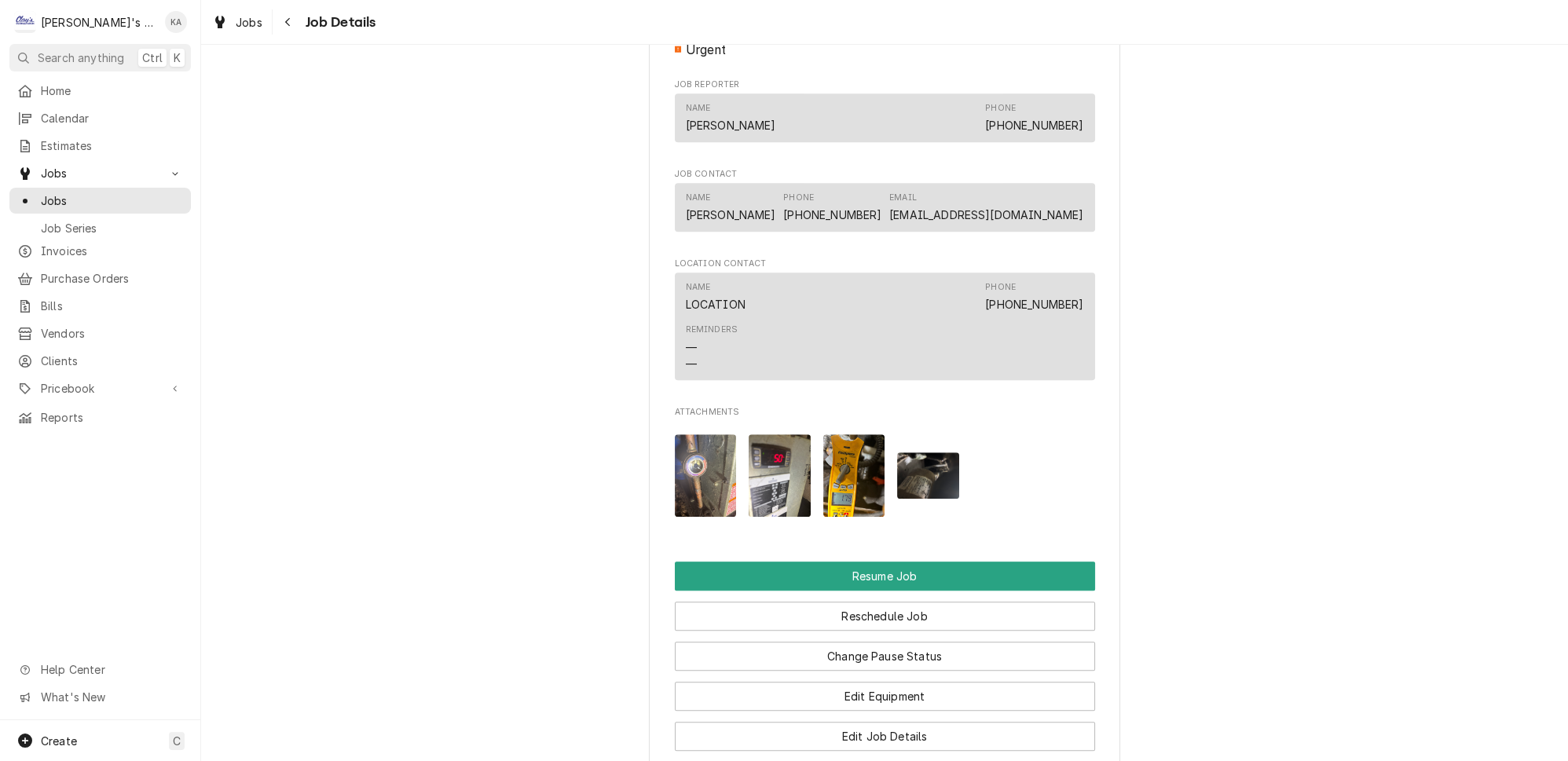
click at [703, 482] on img "Attachments" at bounding box center [705, 475] width 62 height 82
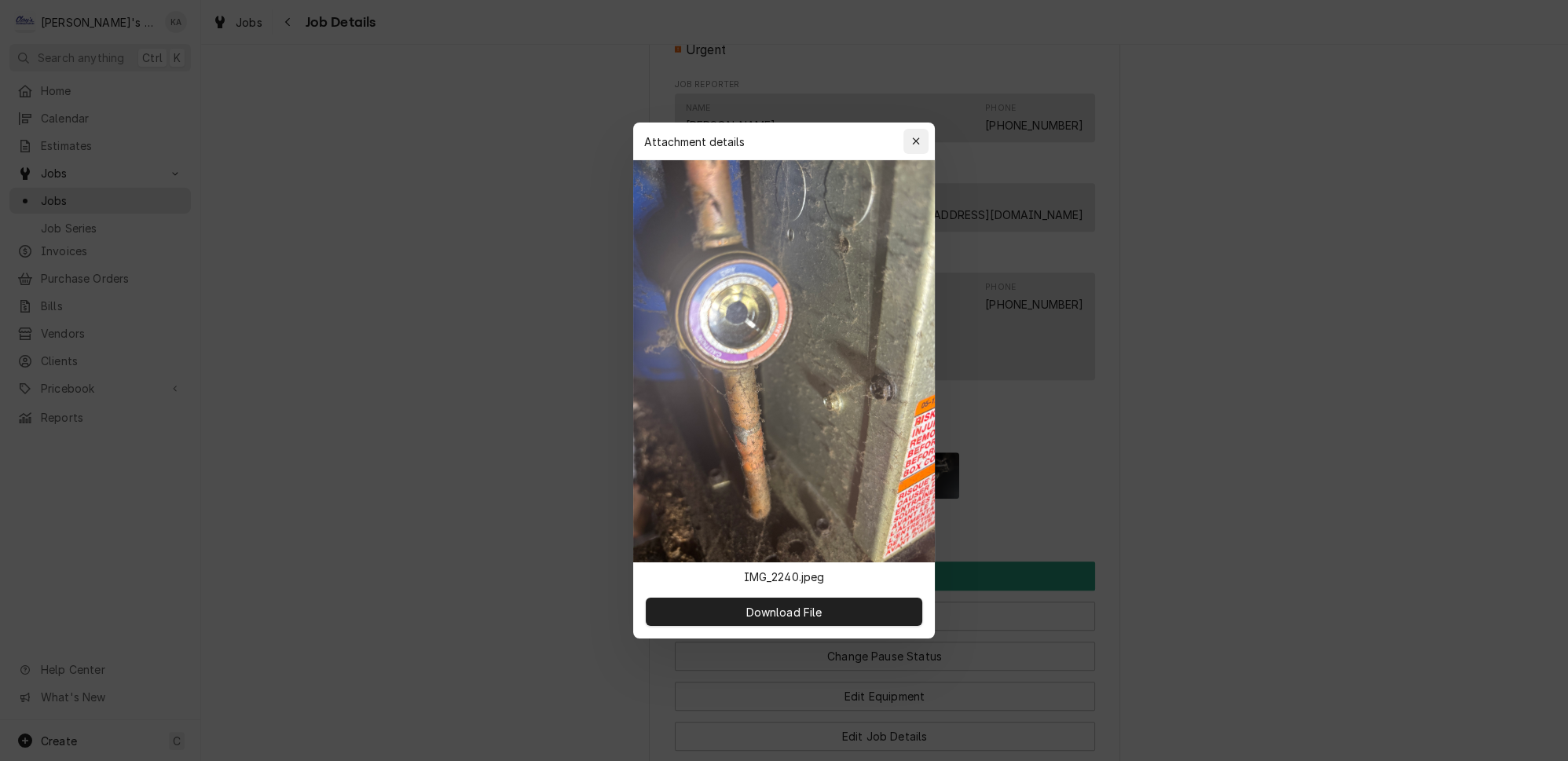
click at [912, 147] on icon "button" at bounding box center [916, 141] width 9 height 11
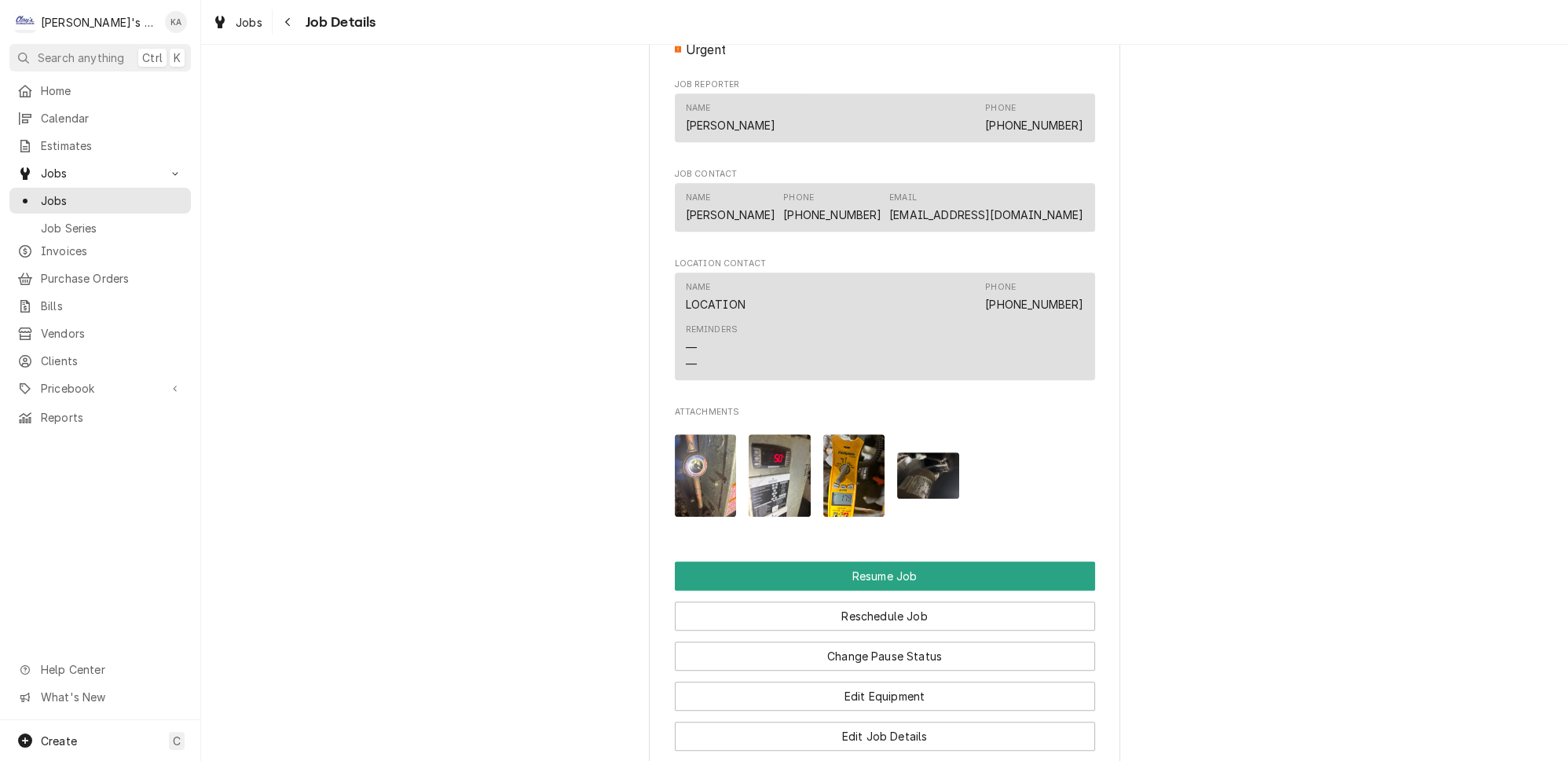
click at [931, 462] on img "Attachments" at bounding box center [928, 475] width 62 height 46
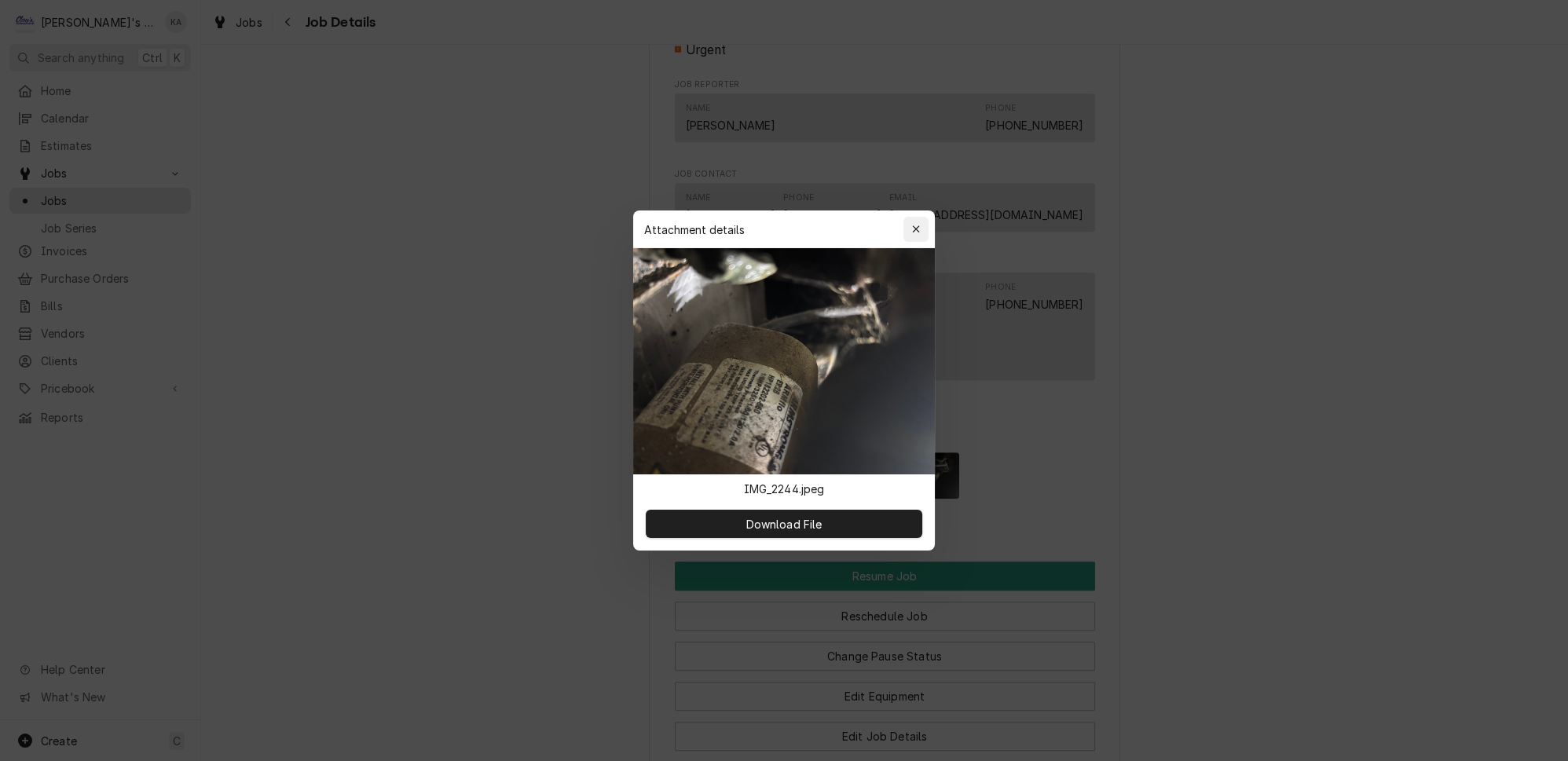
click at [912, 235] on icon "button" at bounding box center [916, 229] width 9 height 11
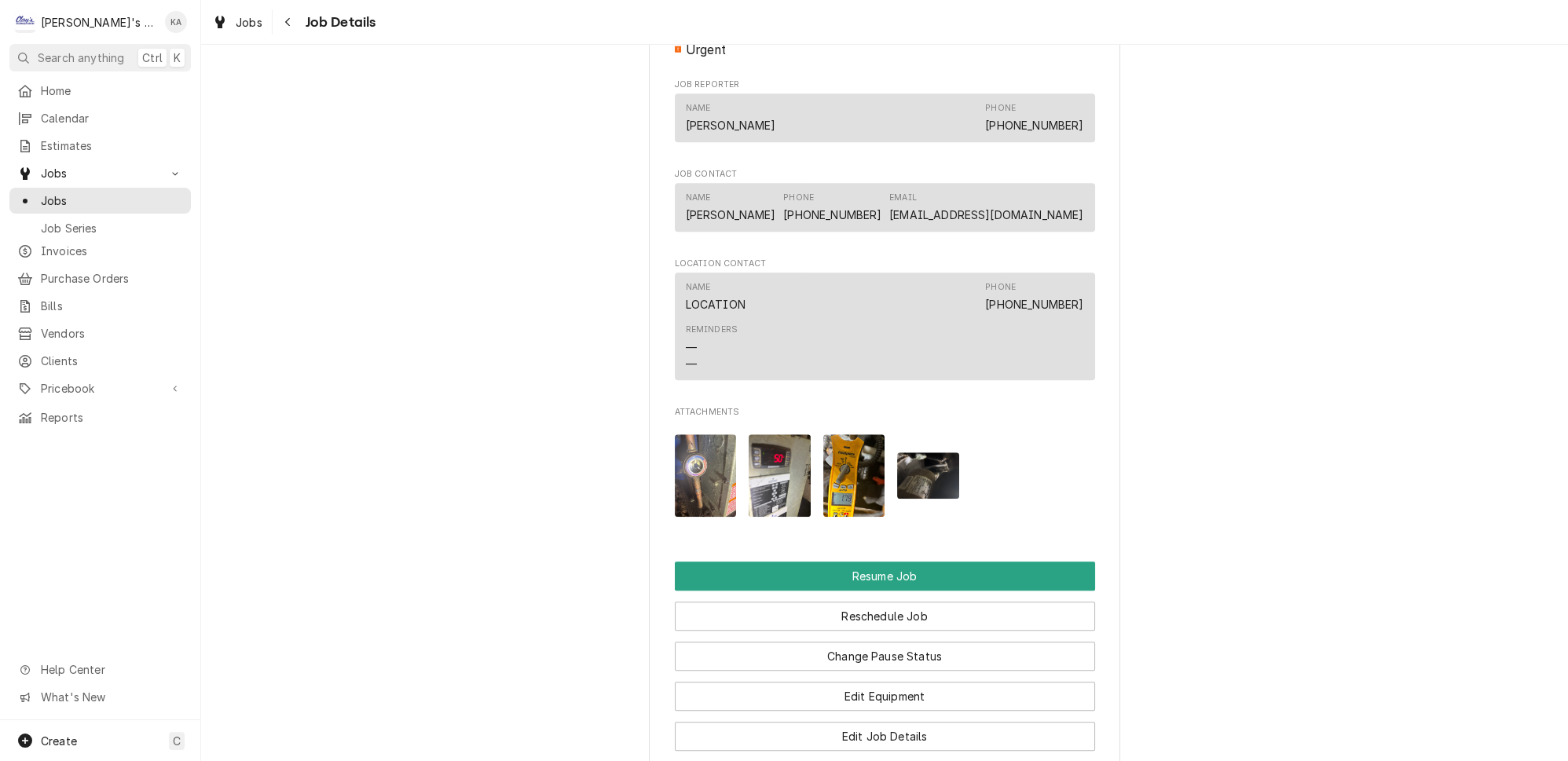
scroll to position [2291, 0]
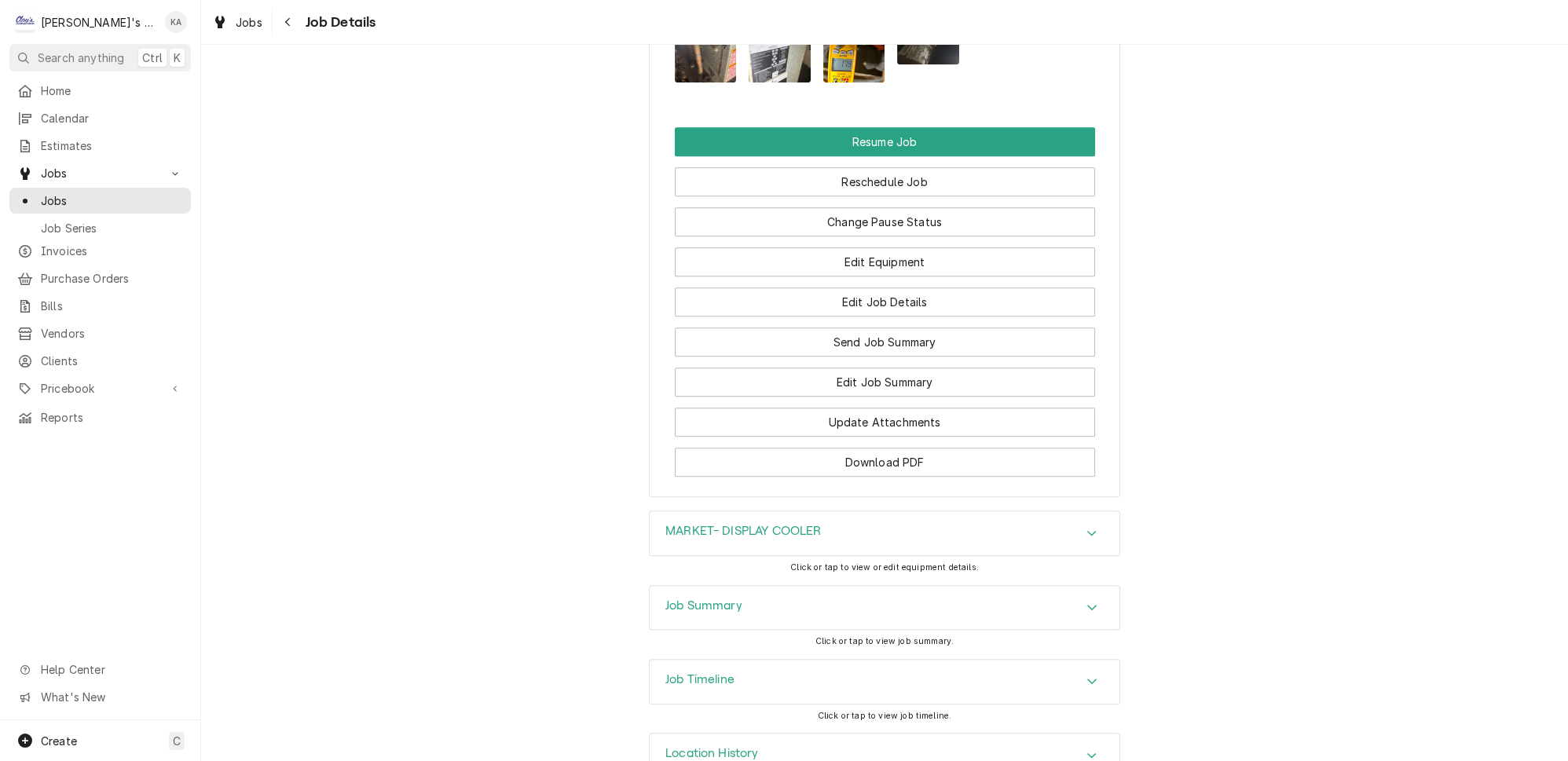
click at [1087, 601] on icon "Accordion Header" at bounding box center [1093, 608] width 11 height 13
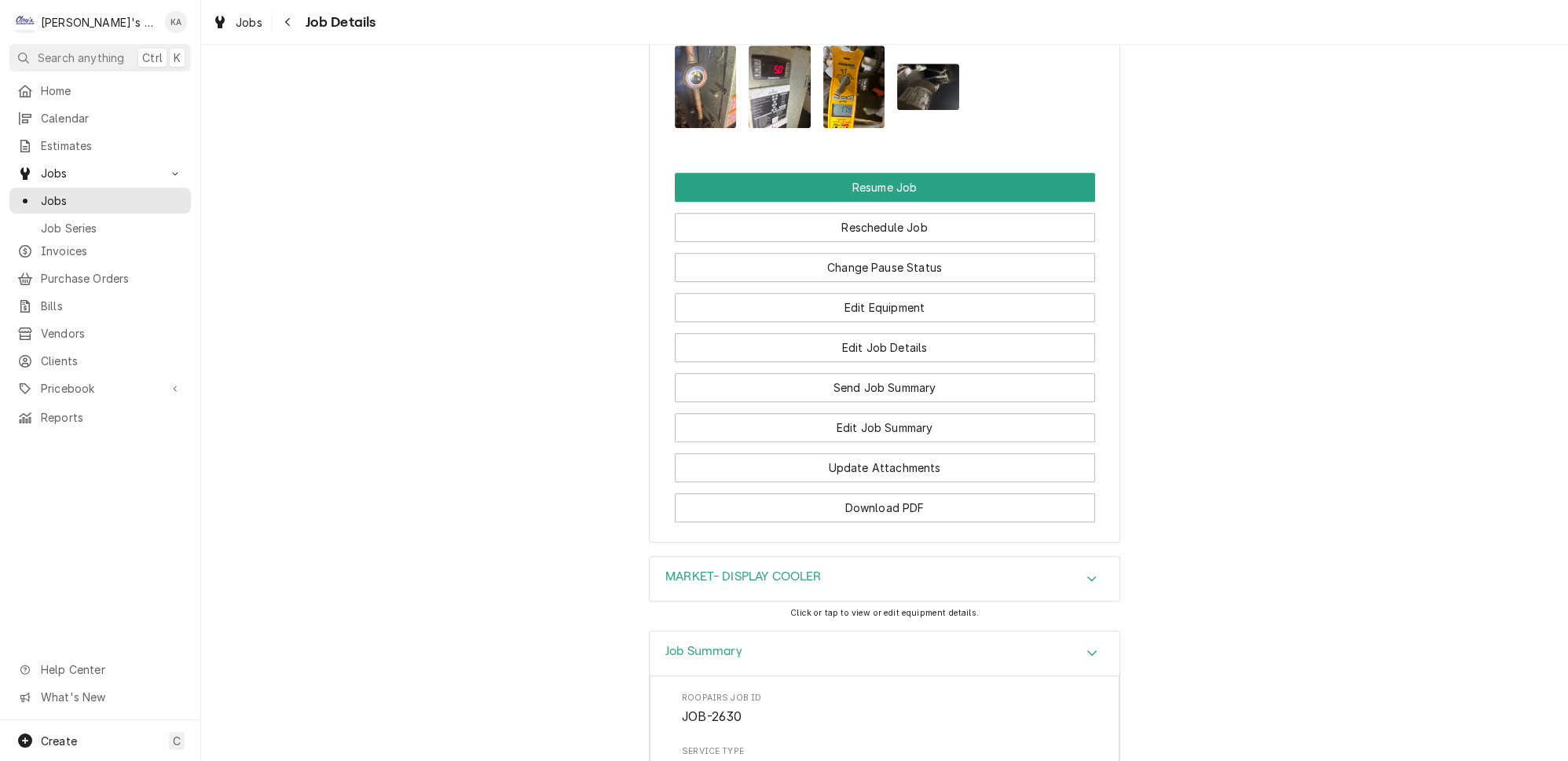
scroll to position [2220, 0]
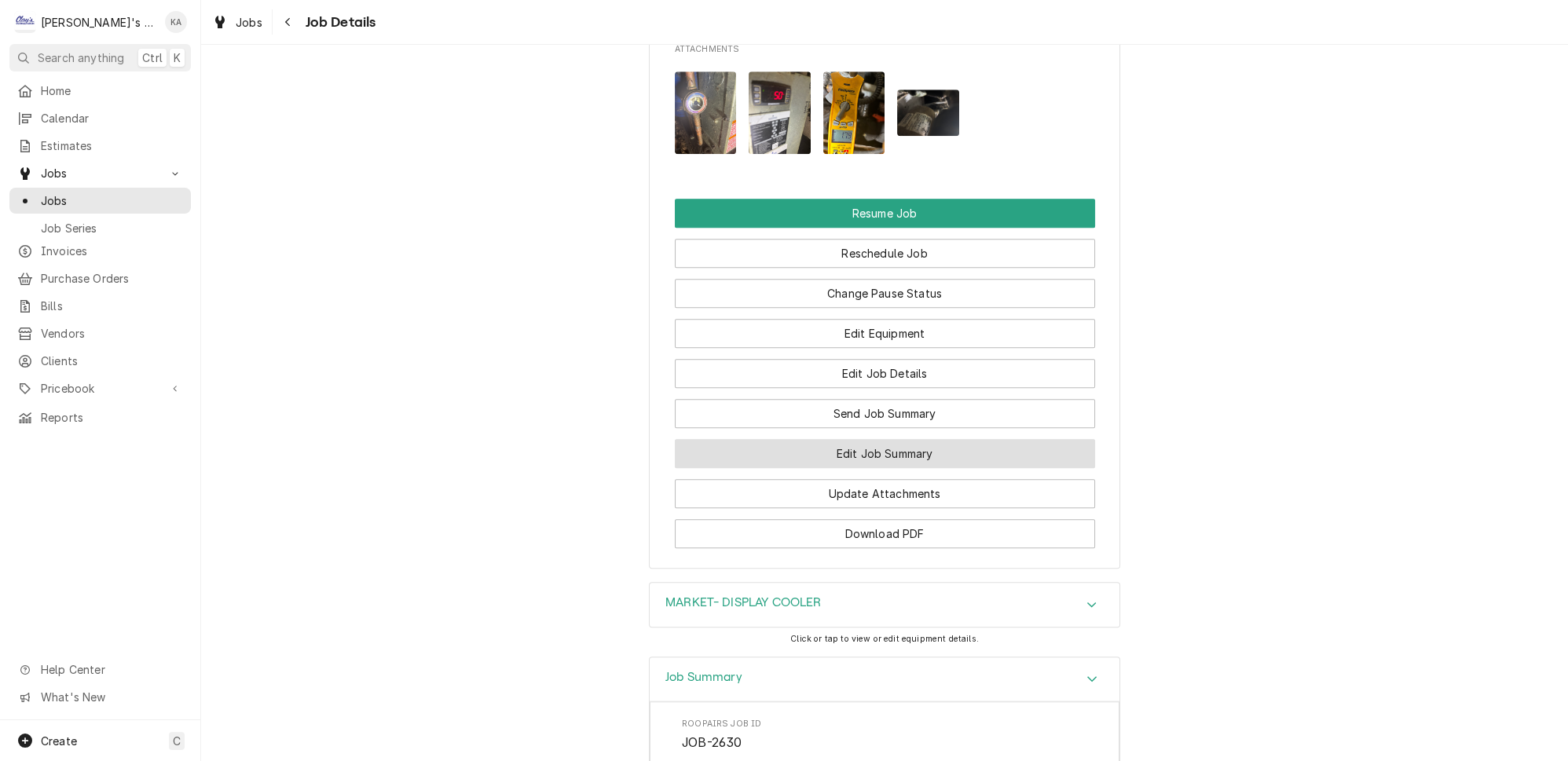
click at [897, 439] on button "Edit Job Summary" at bounding box center [884, 454] width 420 height 29
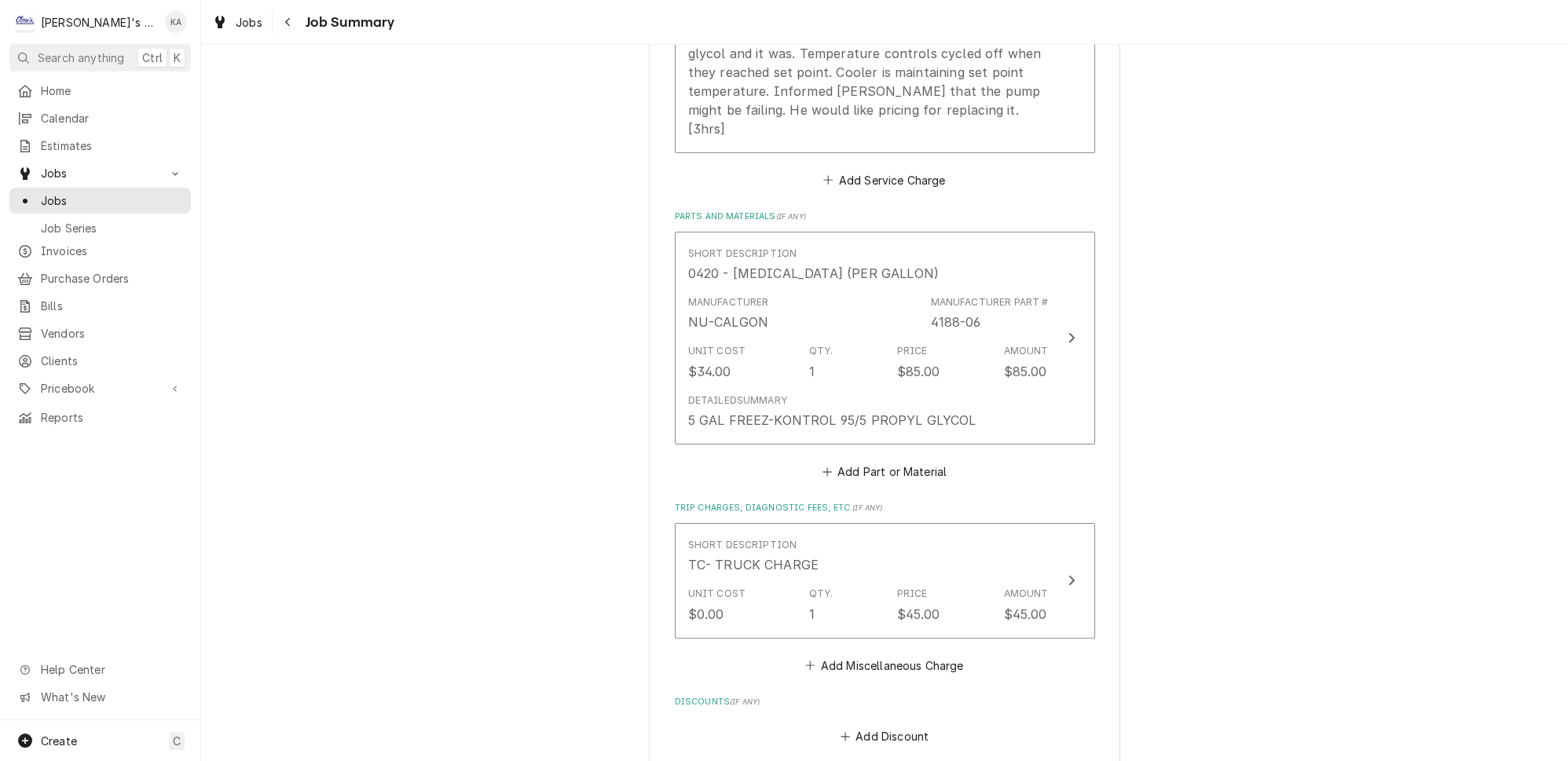
scroll to position [714, 0]
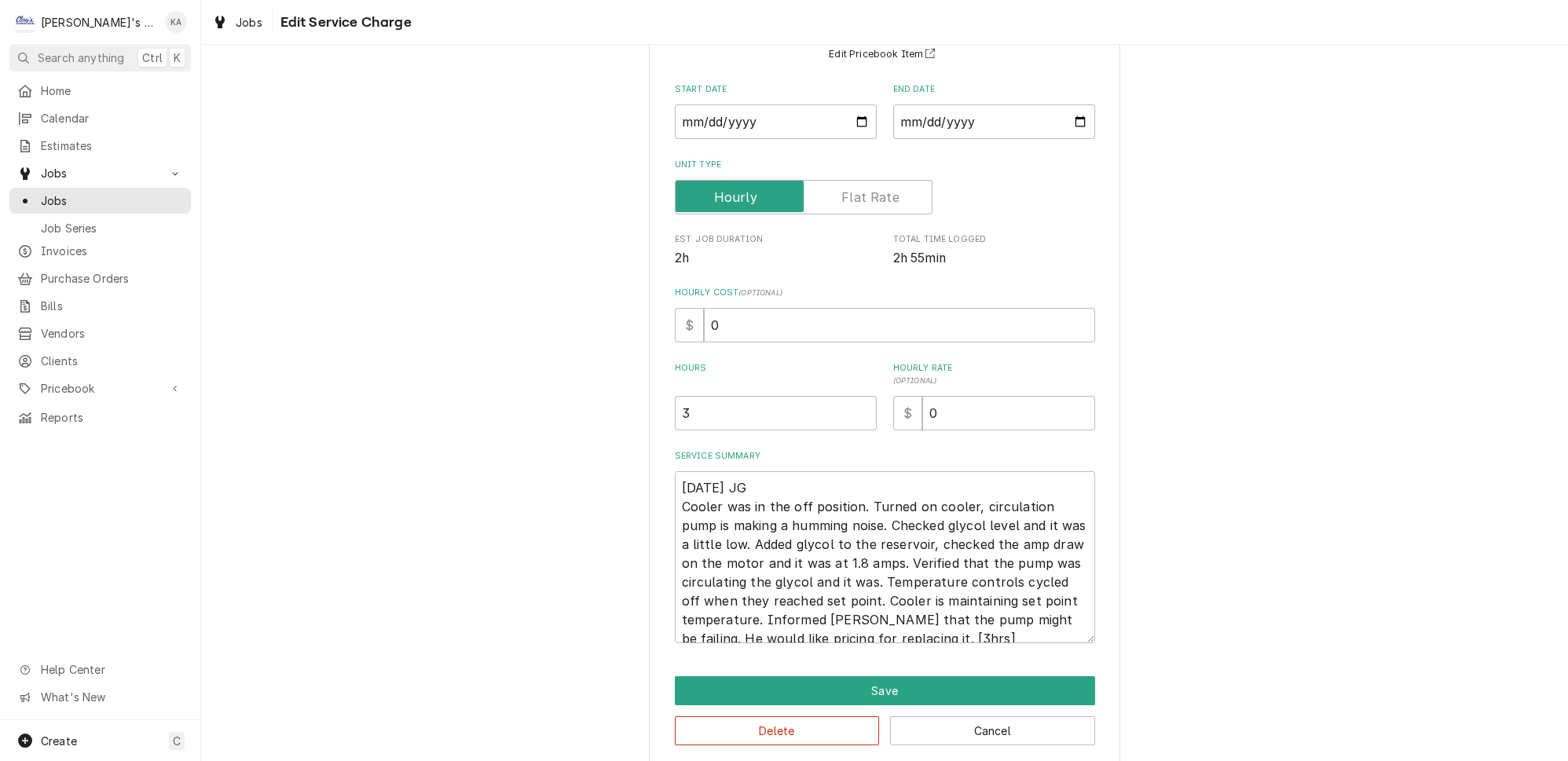
scroll to position [152, 0]
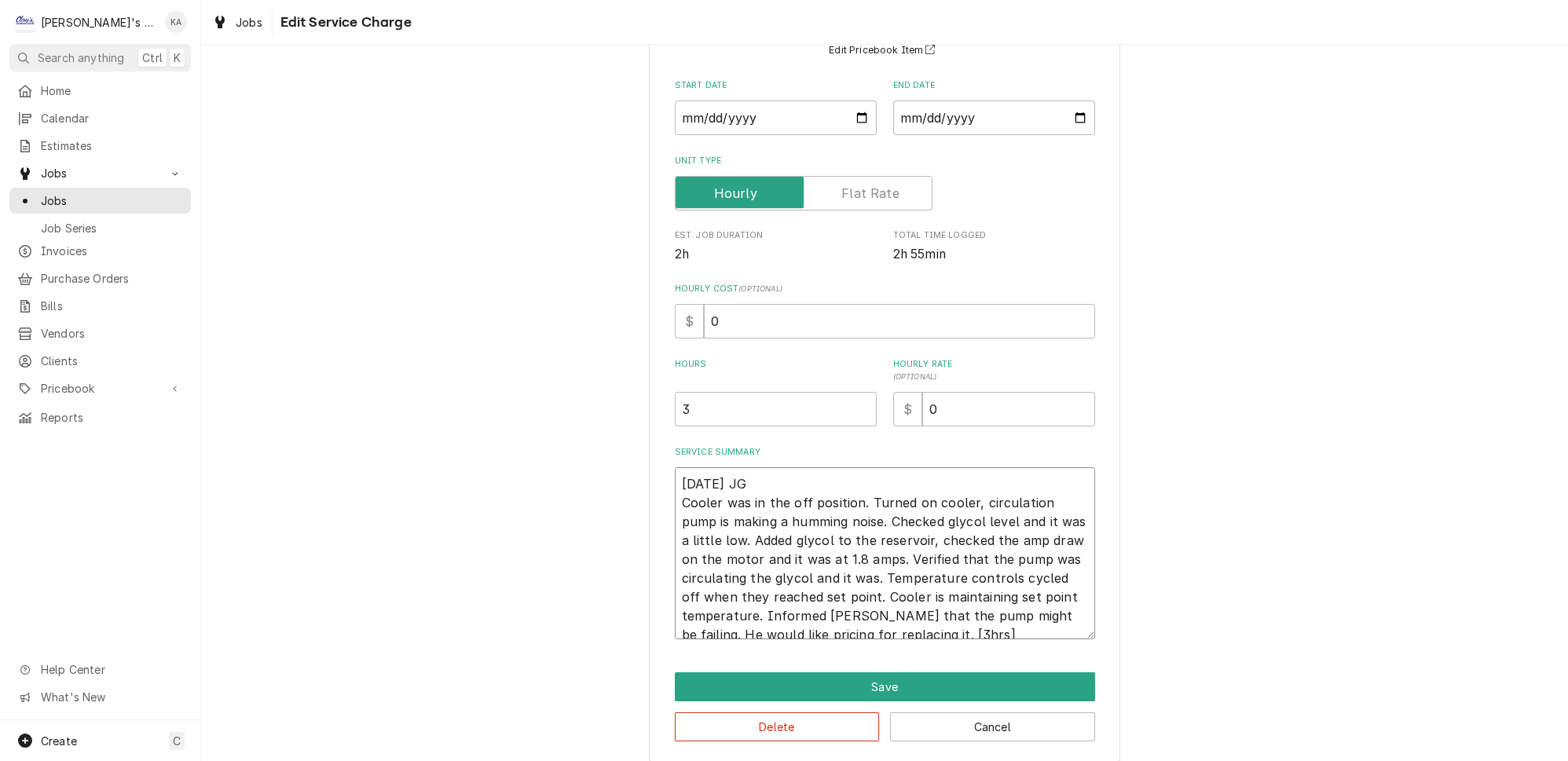
click at [912, 618] on textarea "[DATE] JG Cooler was in the off position. Turned on cooler, circulation pump is…" at bounding box center [884, 553] width 420 height 172
type textarea "x"
type textarea "[DATE] JG Cooler was in the off position. Turned on cooler, circulation pump is…"
type textarea "x"
type textarea "[DATE] JG Cooler was in the off position. Turned on cooler, circulation pump is…"
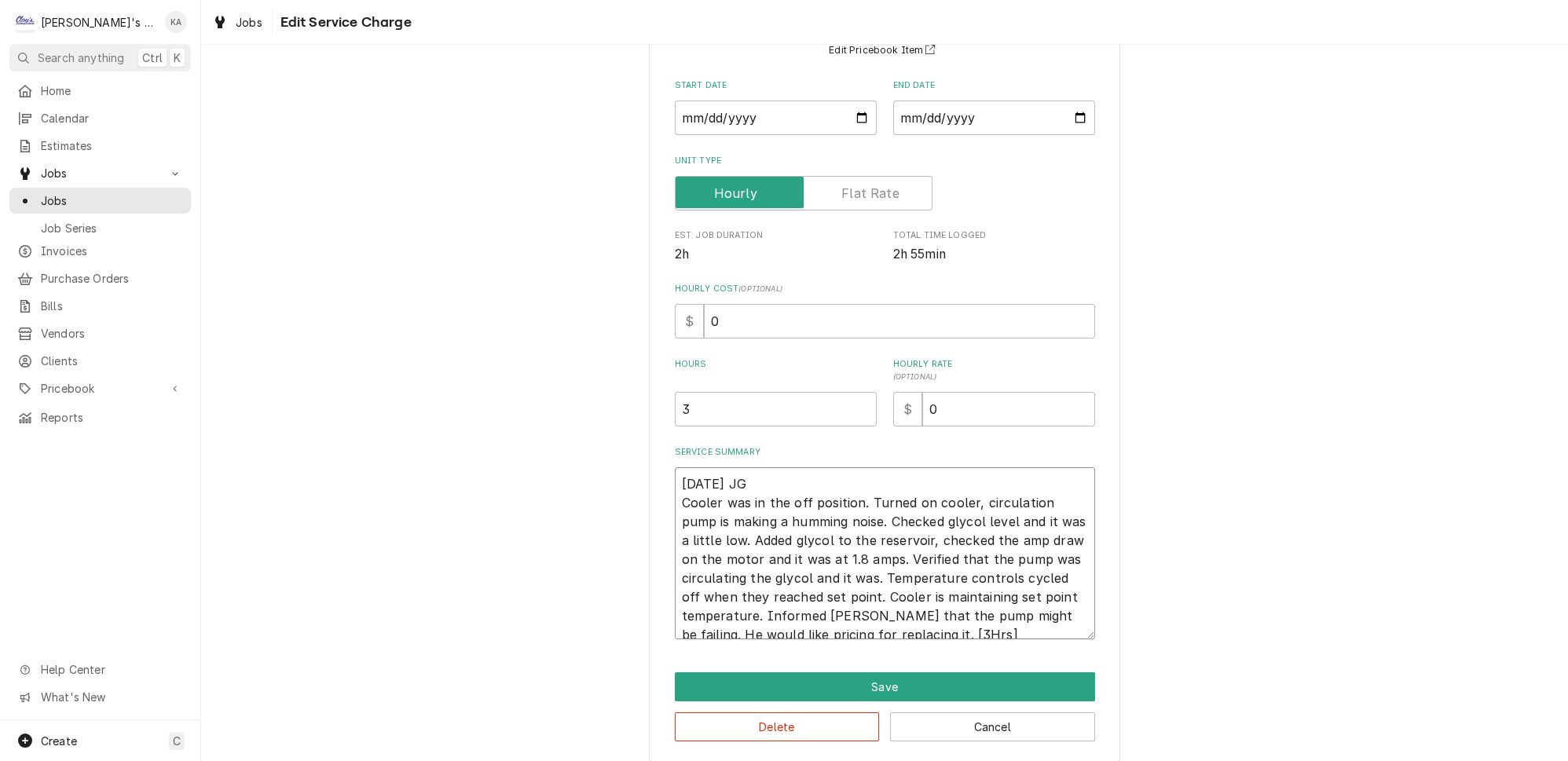
type textarea "x"
type textarea "[DATE] JG Cooler was in the off position. Turned on cooler, circulation pump is…"
type textarea "x"
type textarea "[DATE] JG Cooler was in the off position. Turned on cooler, circulation pump is…"
type textarea "x"
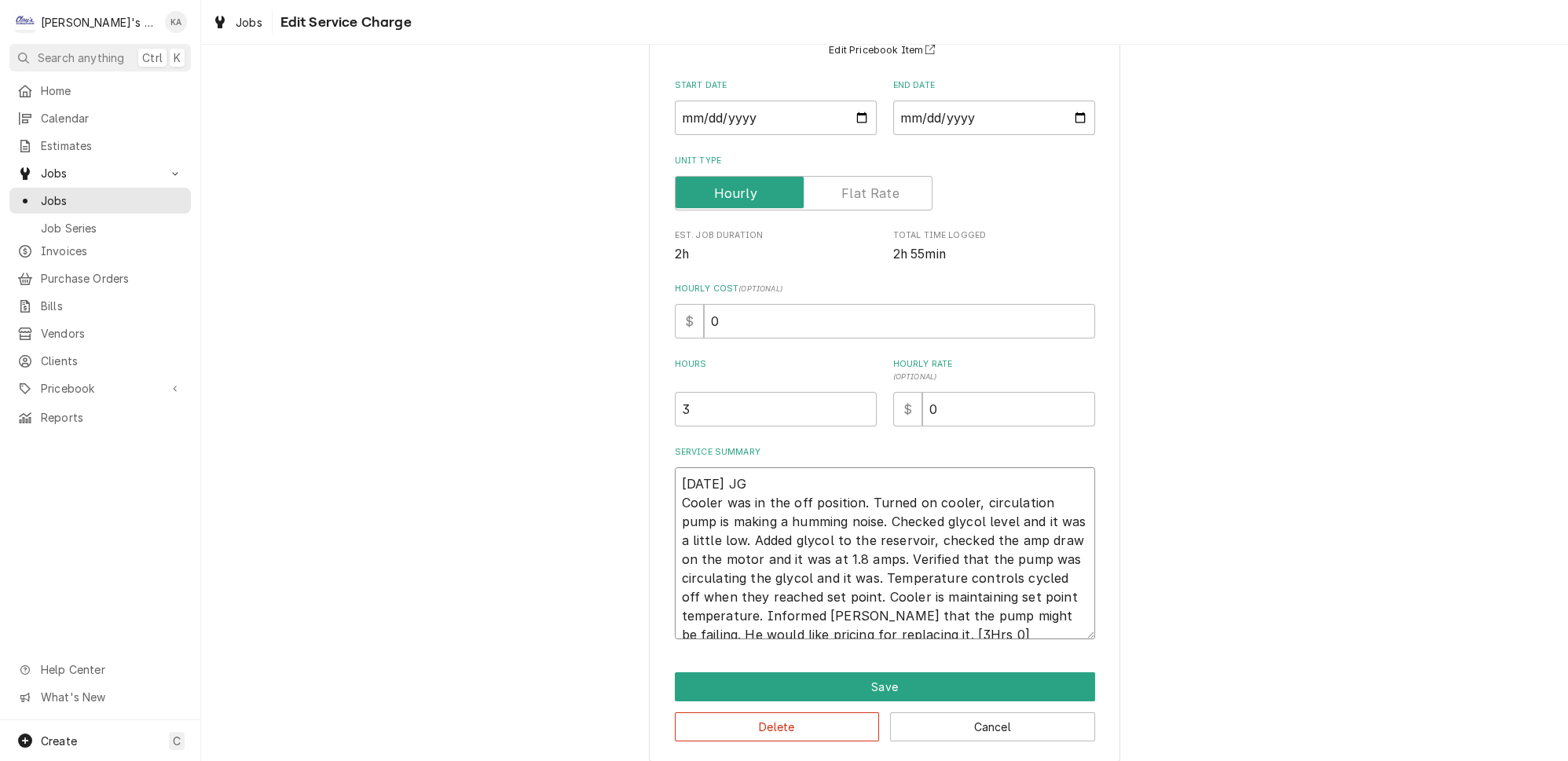
type textarea "[DATE] JG Cooler was in the off position. Turned on cooler, circulation pump is…"
type textarea "x"
type textarea "[DATE] JG Cooler was in the off position. Turned on cooler, circulation pump is…"
type textarea "x"
type textarea "[DATE] JG Cooler was in the off position. Turned on cooler, circulation pump is…"
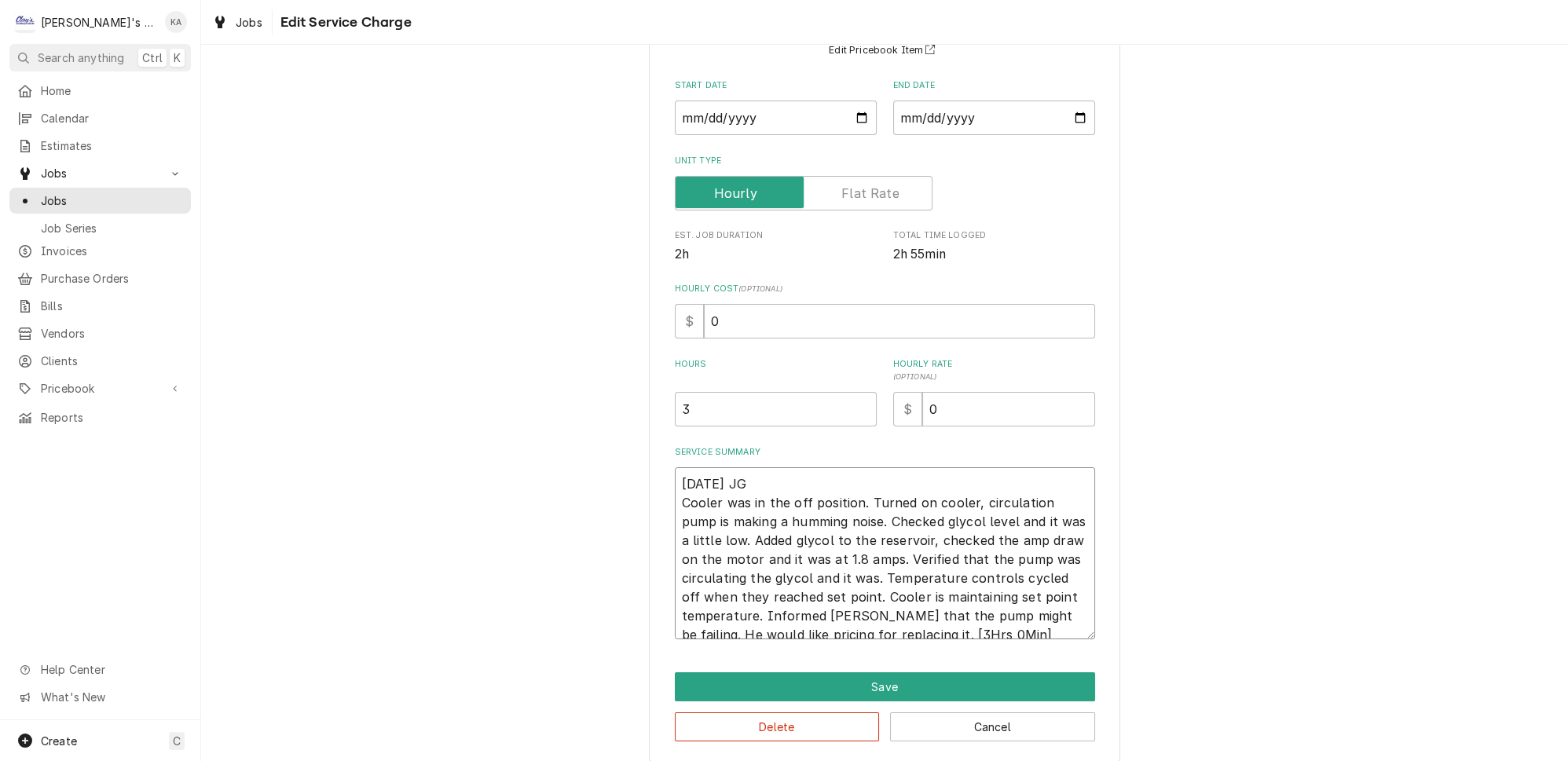
type textarea "x"
type textarea "[DATE] JG Cooler was in the off position. Turned on cooler, circulation pump is…"
type textarea "x"
type textarea "[DATE] JG Cooler was in the off position. Turned on cooler, circulation pump is…"
type textarea "x"
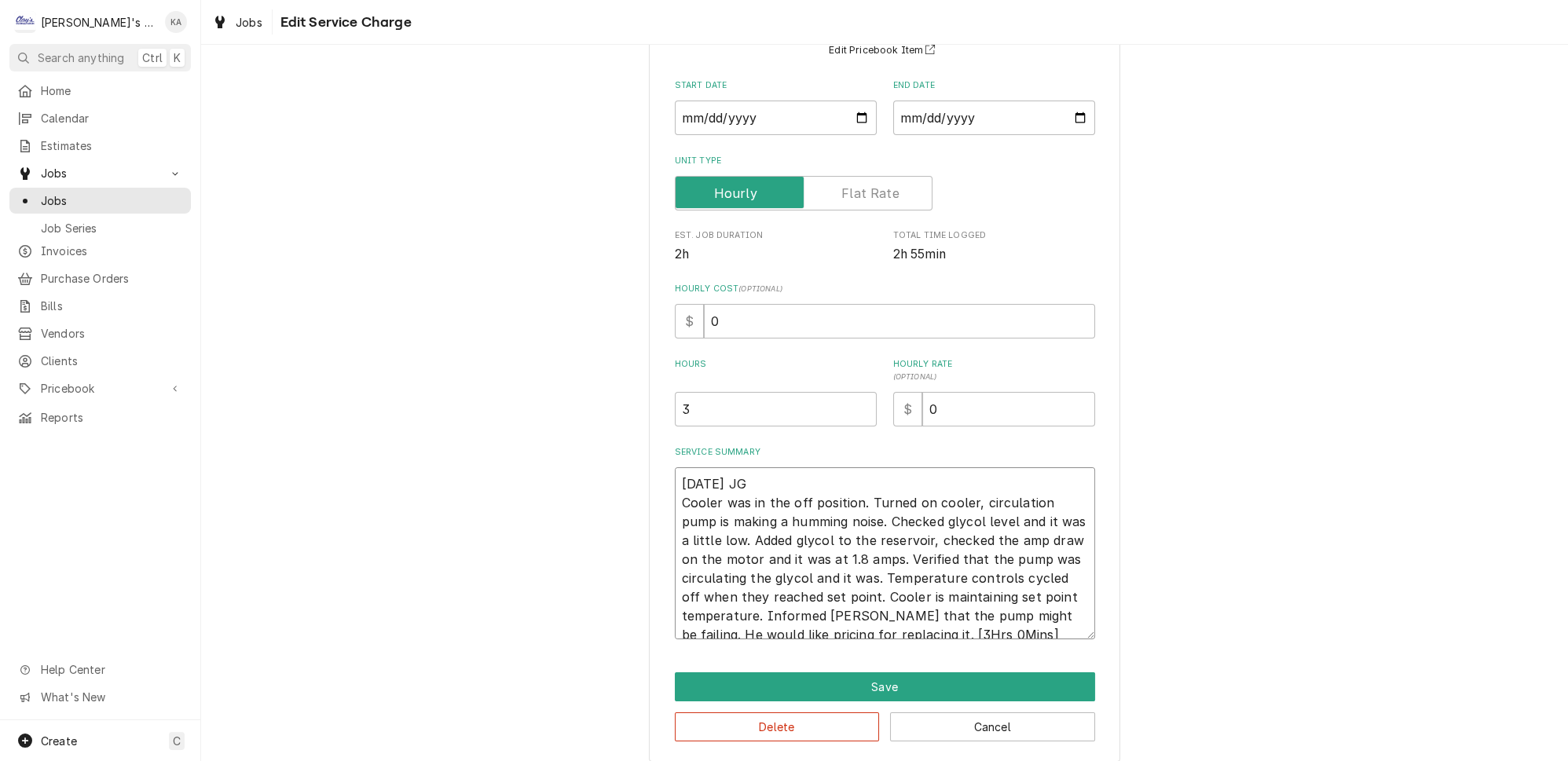
type textarea "[DATE] JG Cooler was in the off position. Turned on cooler, circulation pump is…"
click at [709, 314] on input "0" at bounding box center [899, 321] width 391 height 35
type textarea "x"
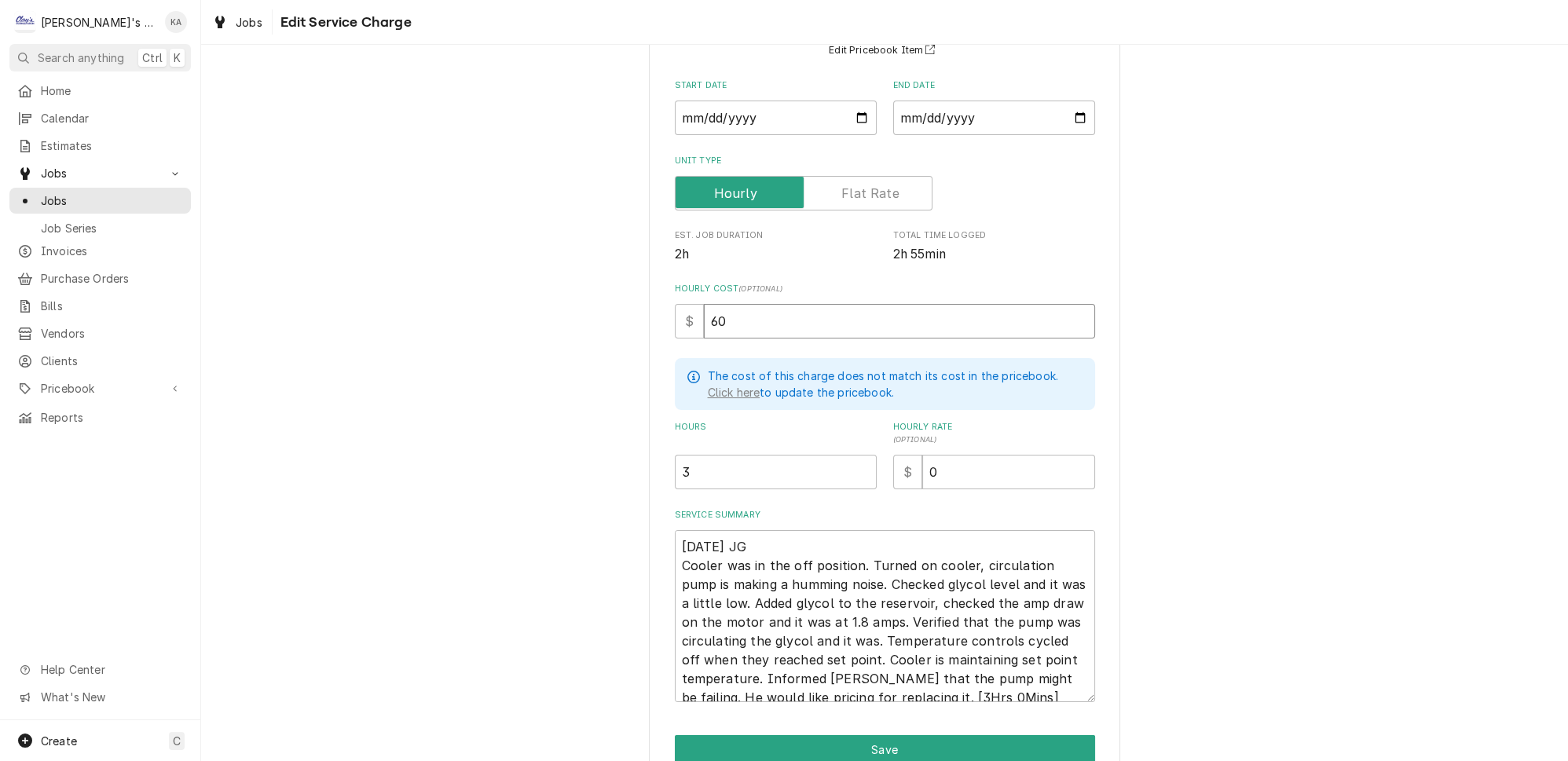
type input "60"
type textarea "x"
type input "1"
type textarea "x"
type input "12"
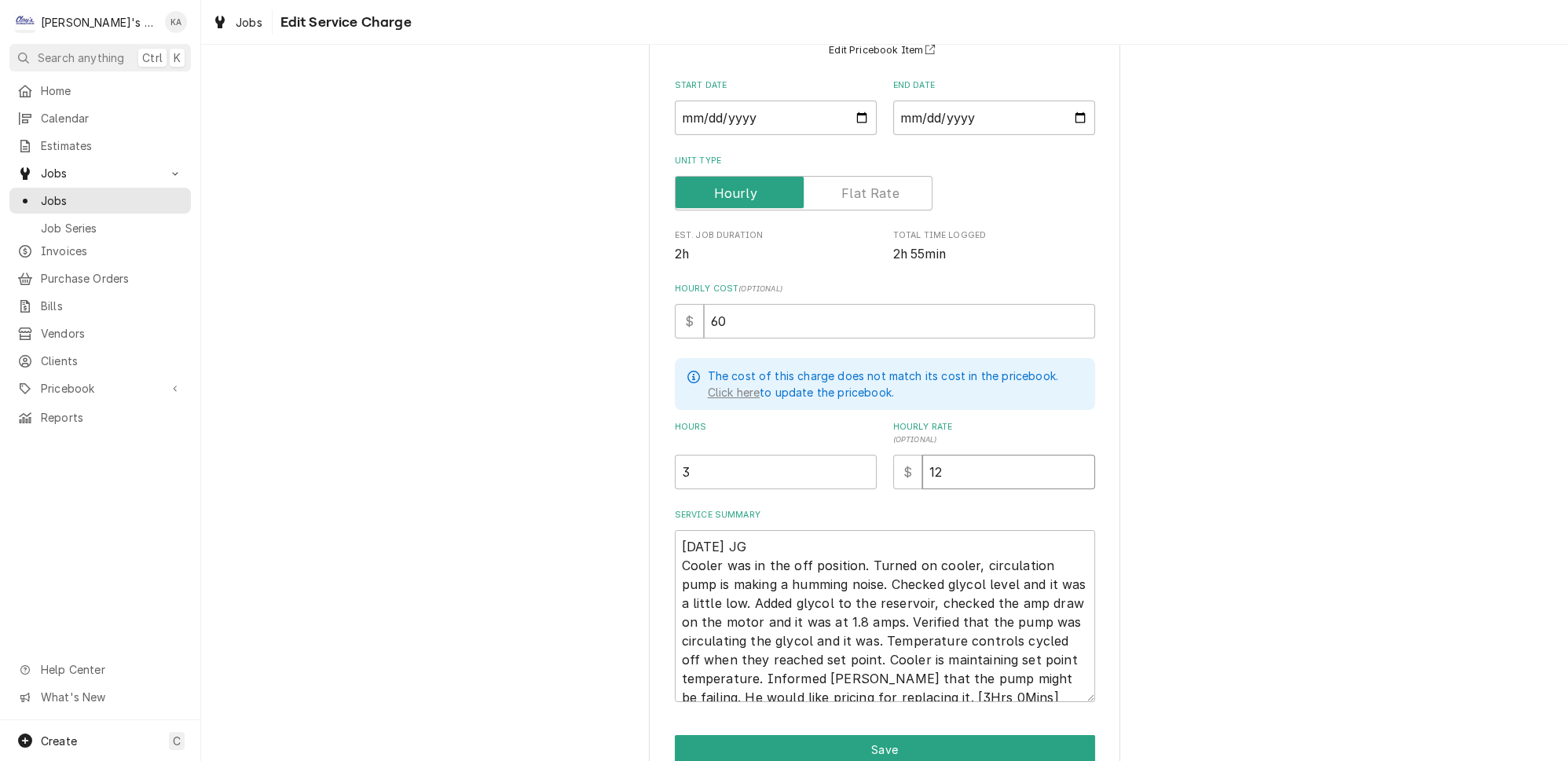
type textarea "x"
type input "126"
click at [879, 738] on button "Save" at bounding box center [884, 750] width 420 height 29
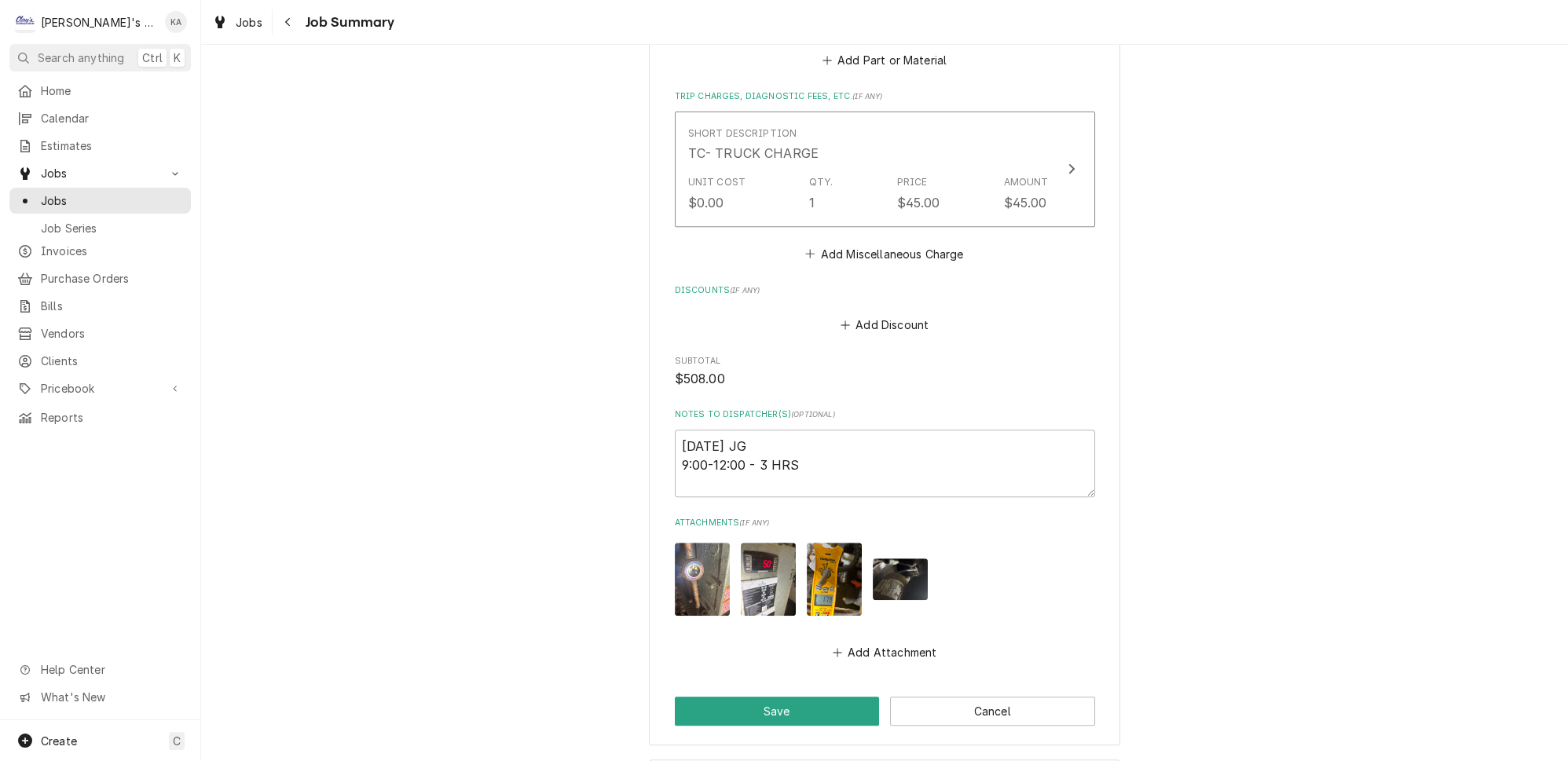
scroll to position [1204, 0]
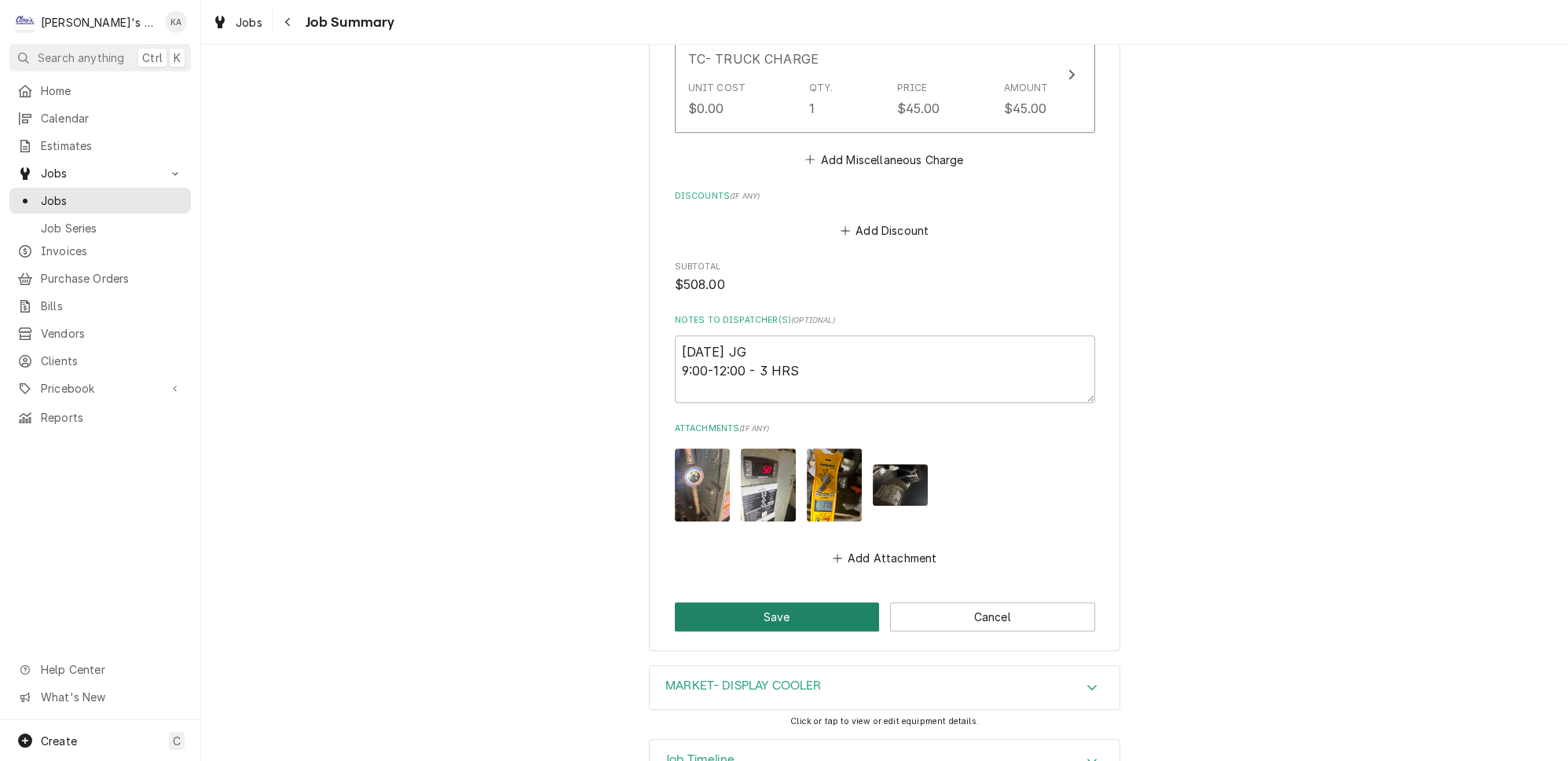
click at [778, 603] on button "Save" at bounding box center [777, 617] width 205 height 29
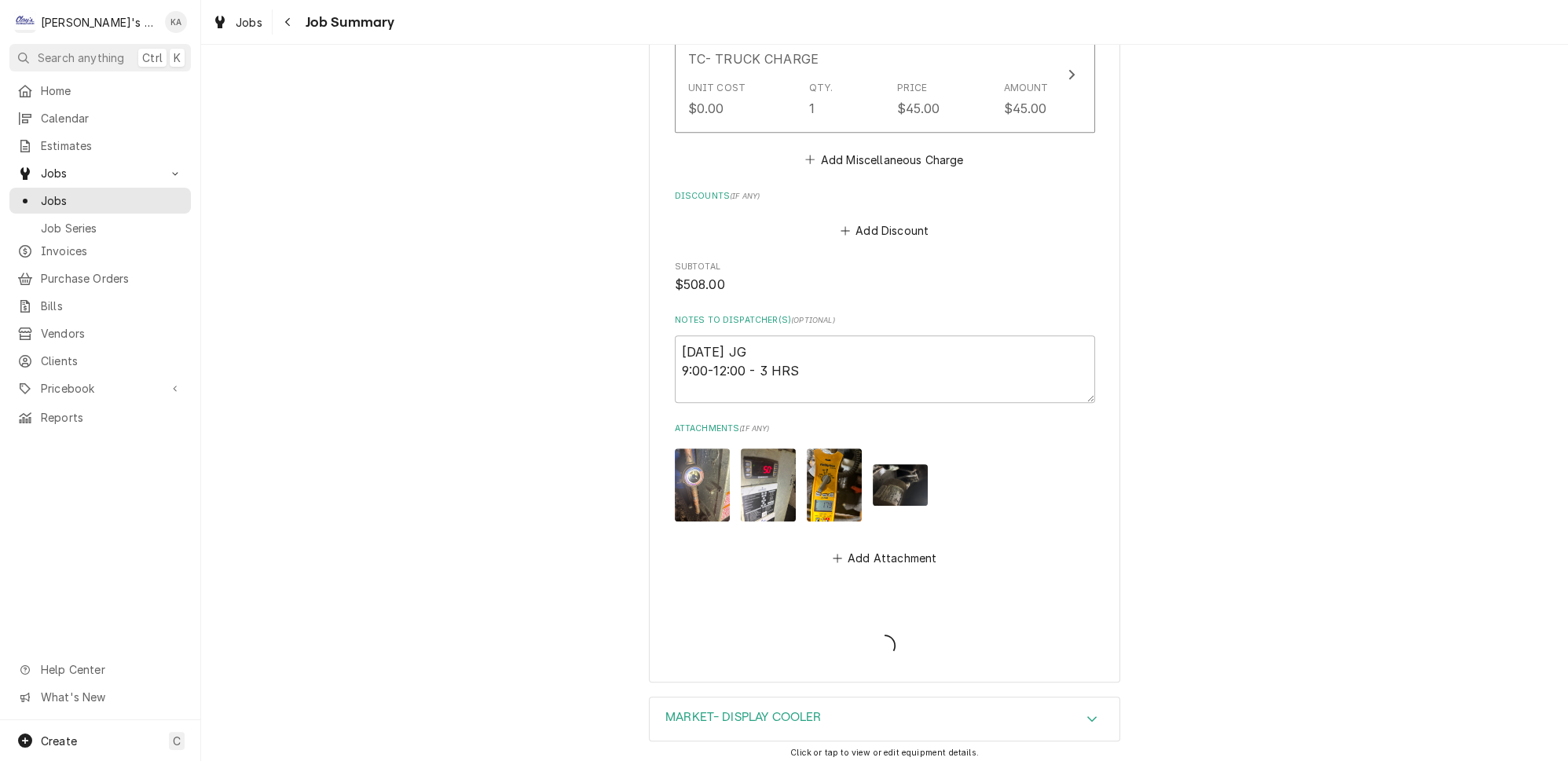
type textarea "x"
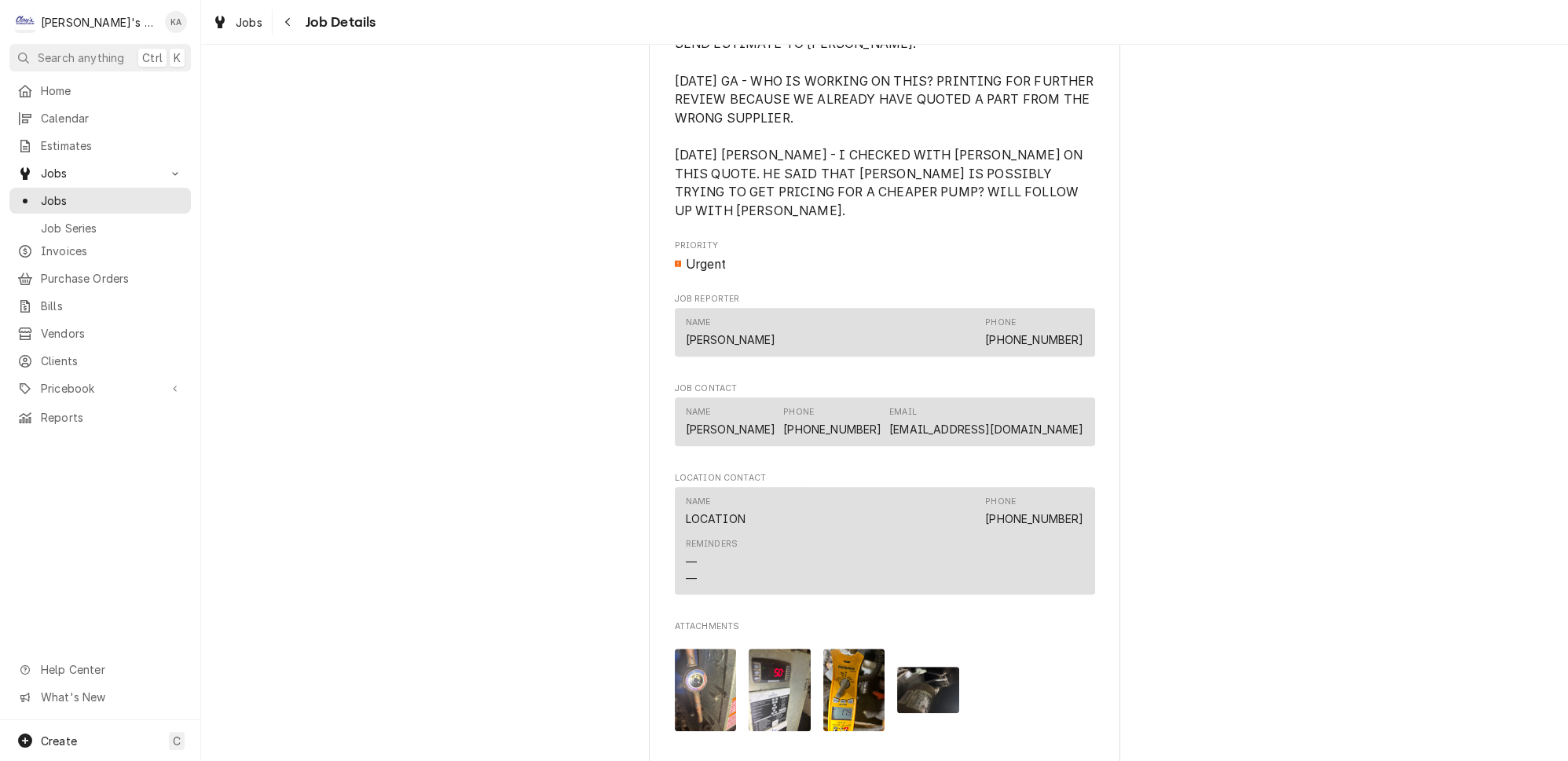
scroll to position [2000, 0]
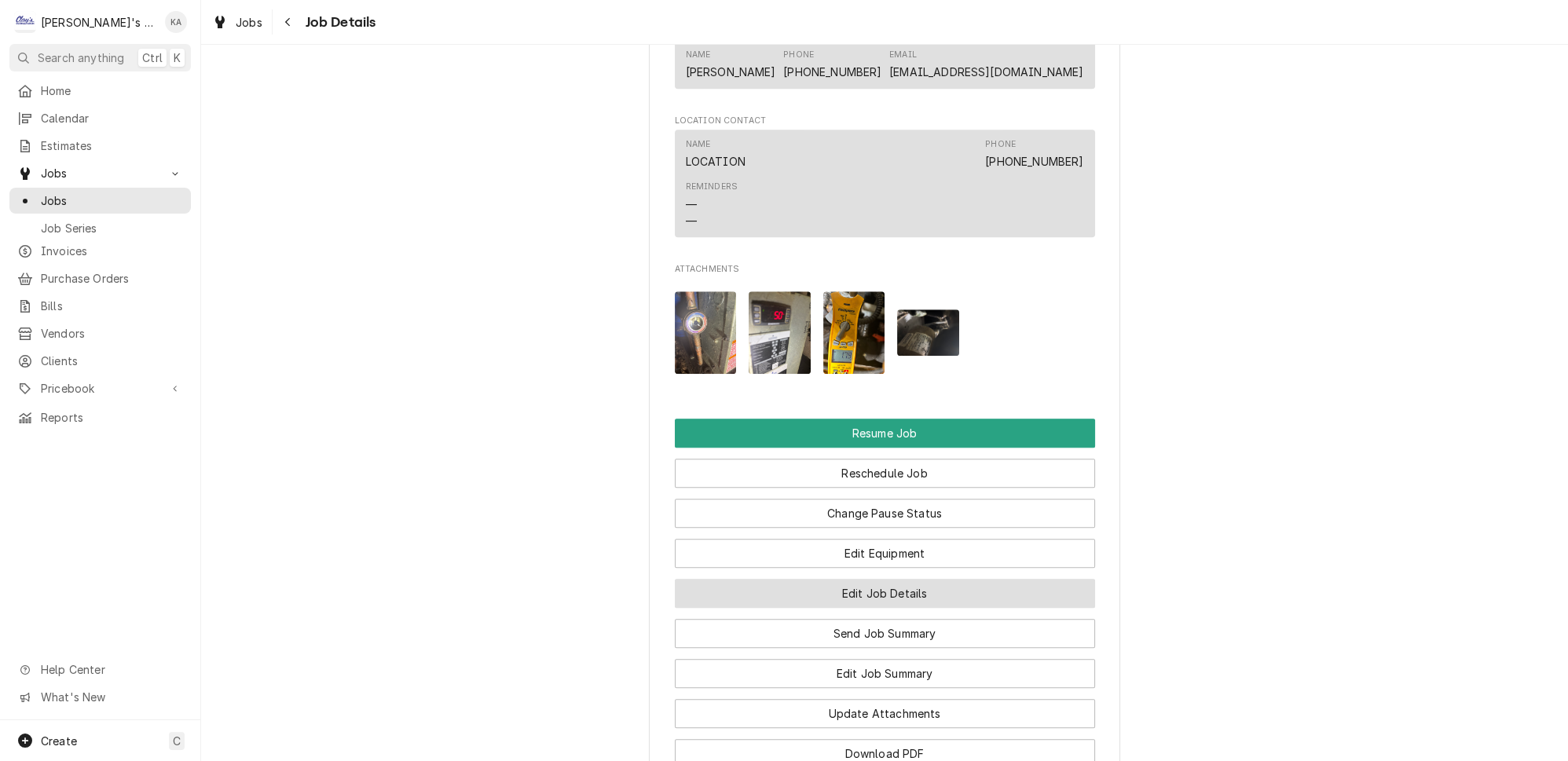
click at [946, 579] on button "Edit Job Details" at bounding box center [884, 594] width 420 height 29
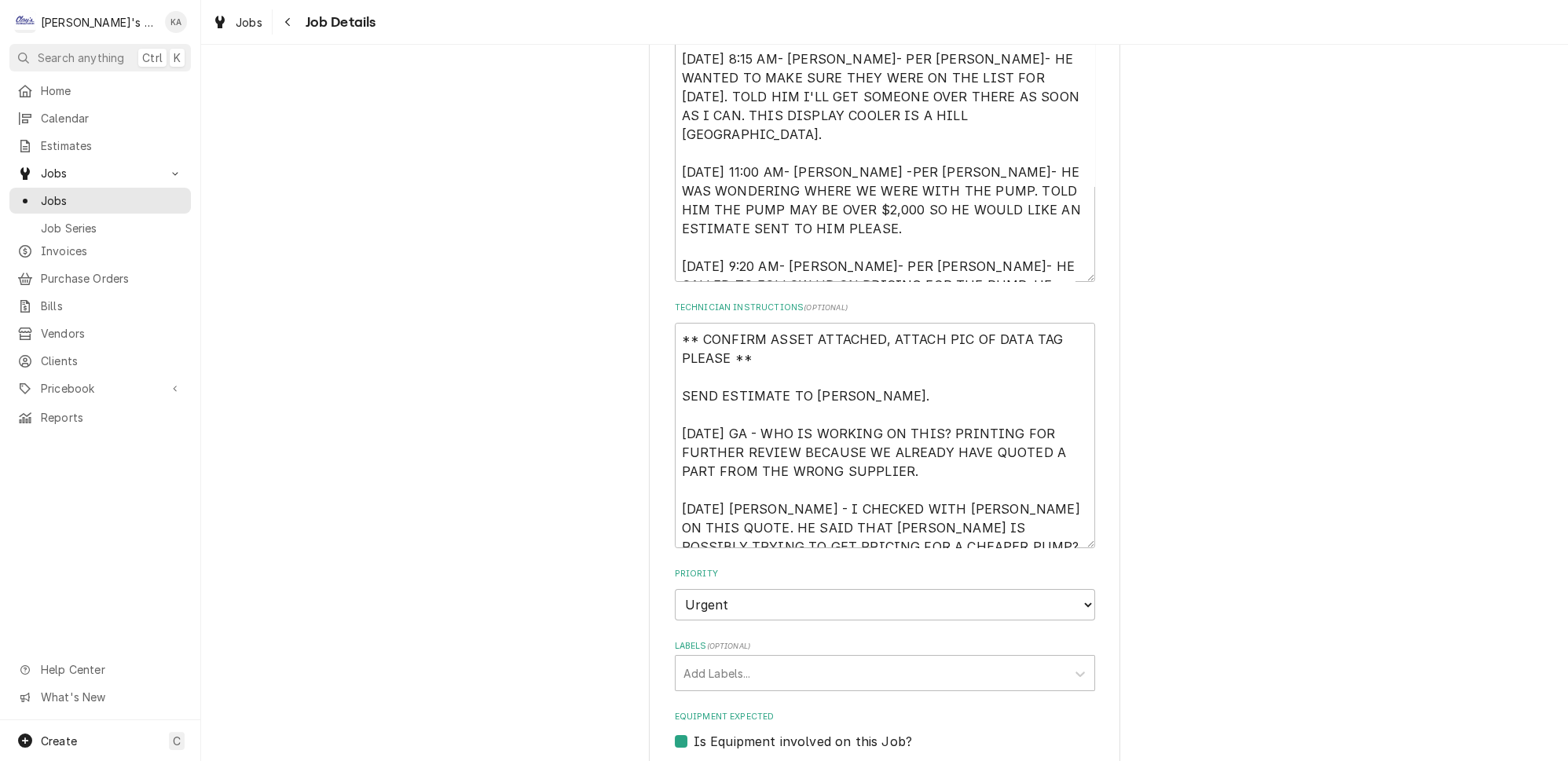
scroll to position [429, 0]
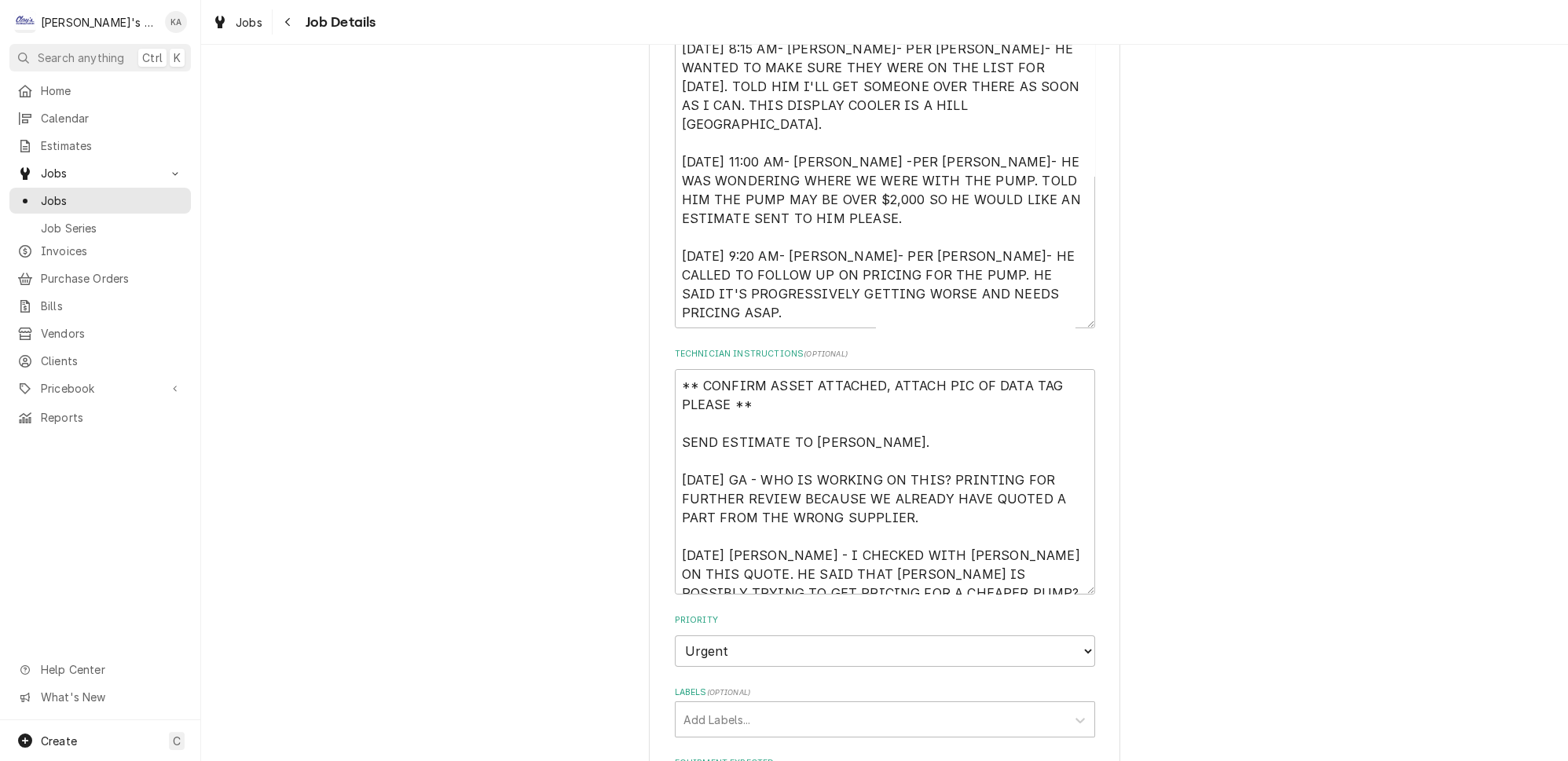
drag, startPoint x: 1065, startPoint y: 261, endPoint x: 1058, endPoint y: 319, distance: 58.4
click at [1058, 319] on textarea "[DATE] 3:27 PM- PER ROB- ISSUES WITH DISPLAY CASE NOT COOLING PROPERLY. WOULD L…" at bounding box center [884, 152] width 420 height 353
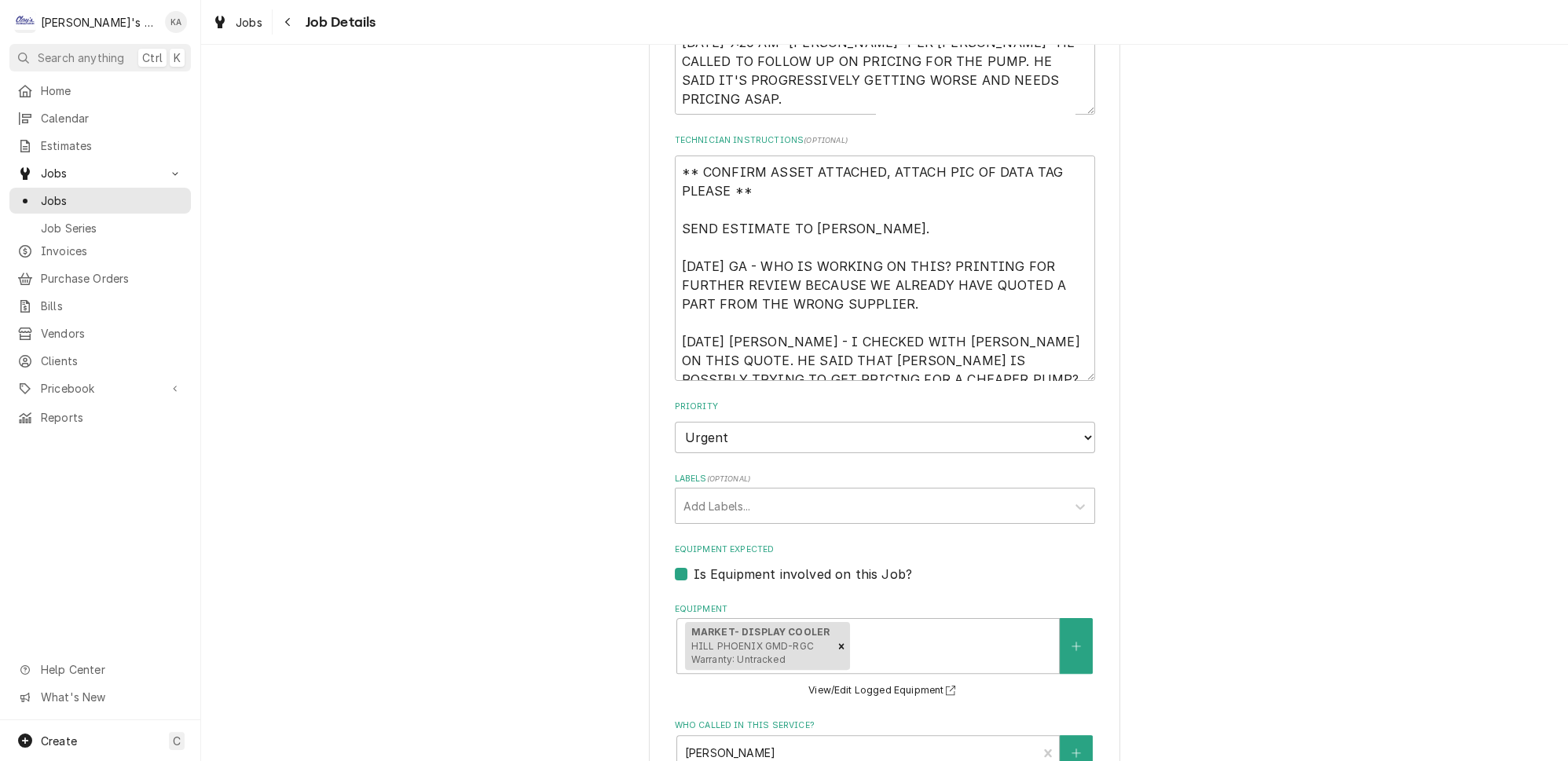
scroll to position [642, 0]
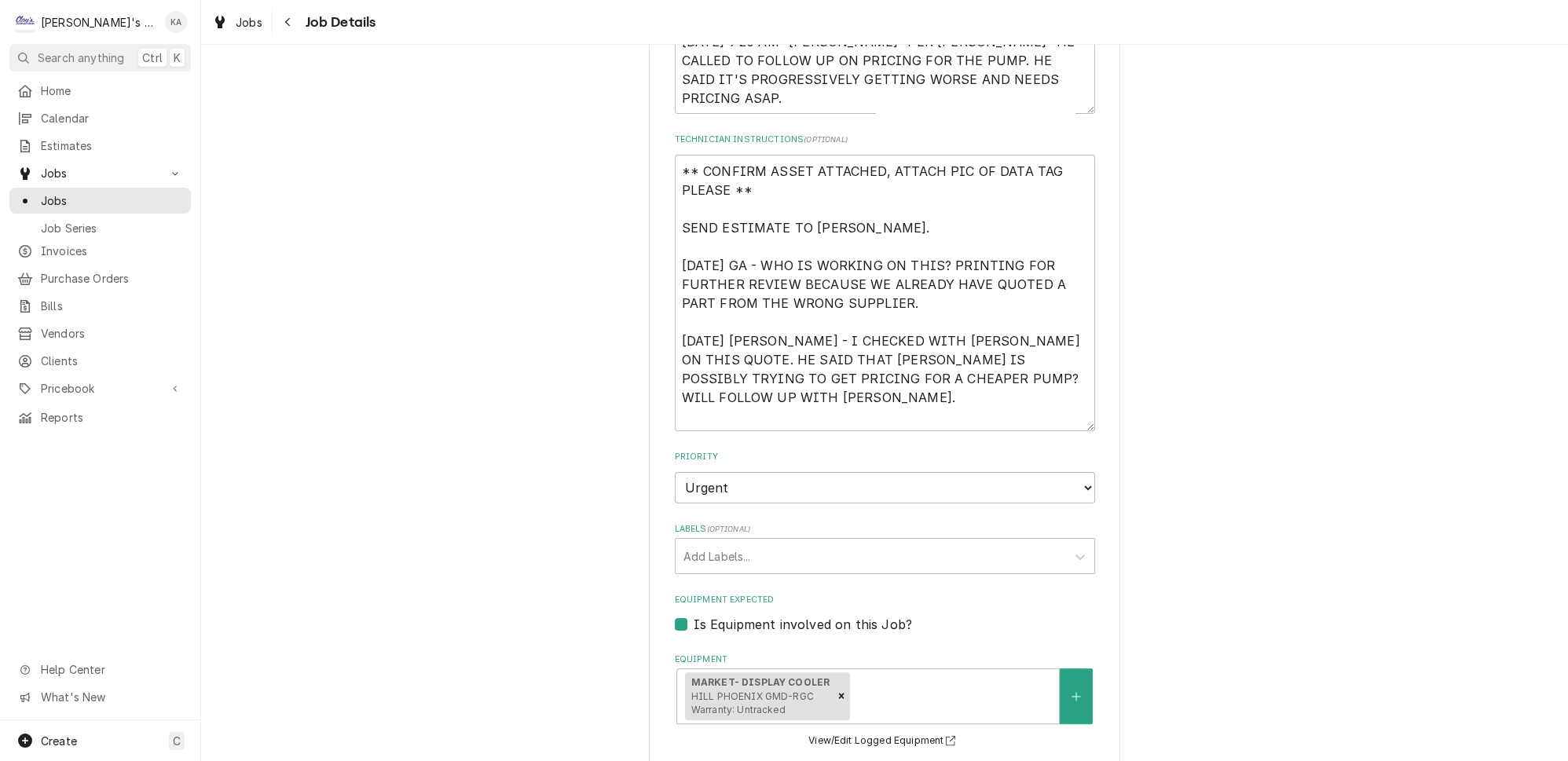
drag, startPoint x: 1064, startPoint y: 372, endPoint x: 1058, endPoint y: 424, distance: 52.3
click at [1058, 424] on textarea "** CONFIRM ASSET ATTACHED, ATTACH PIC OF DATA TAG PLEASE ** SEND ESTIMATE TO [P…" at bounding box center [884, 293] width 420 height 277
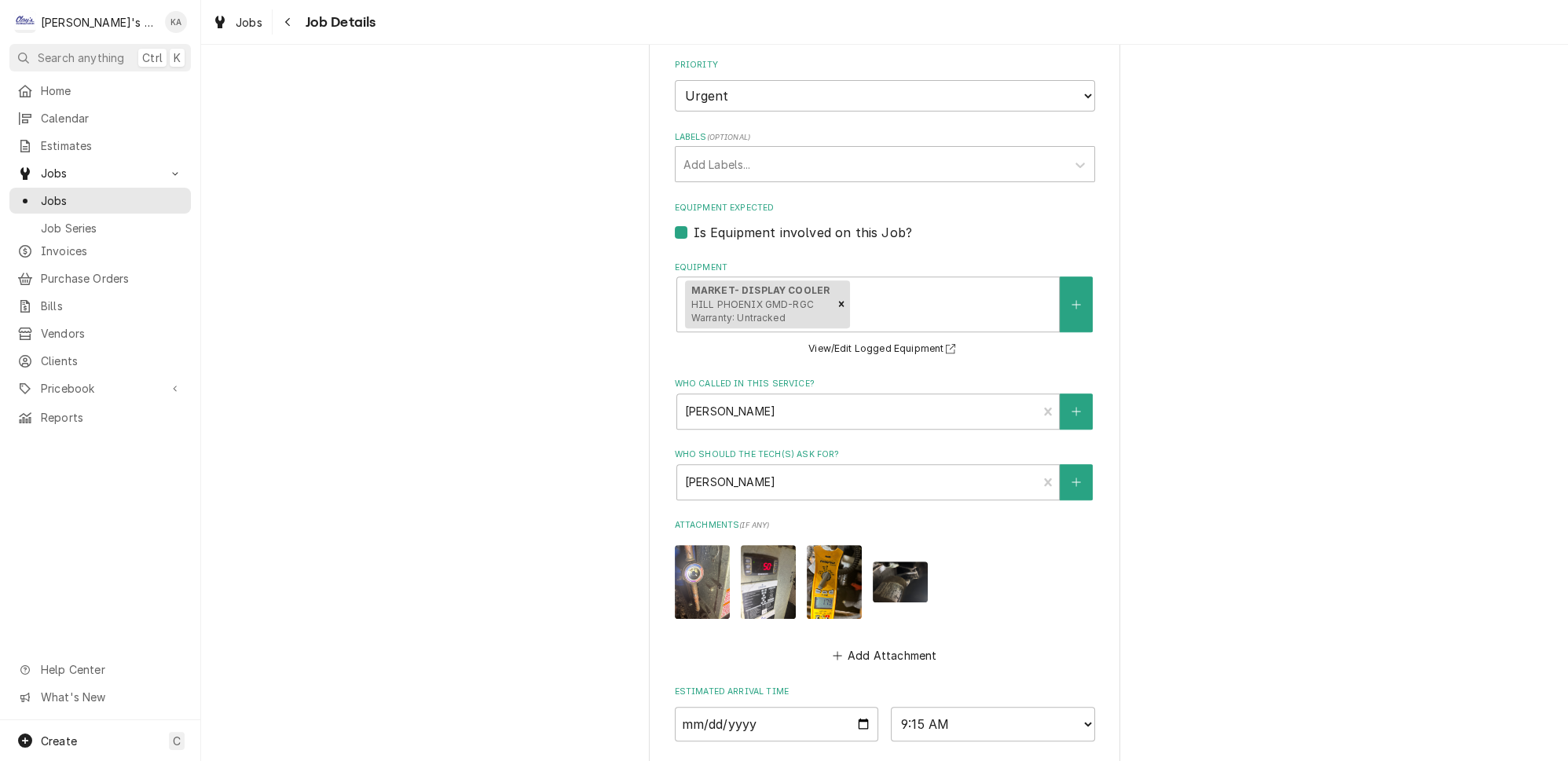
scroll to position [1071, 0]
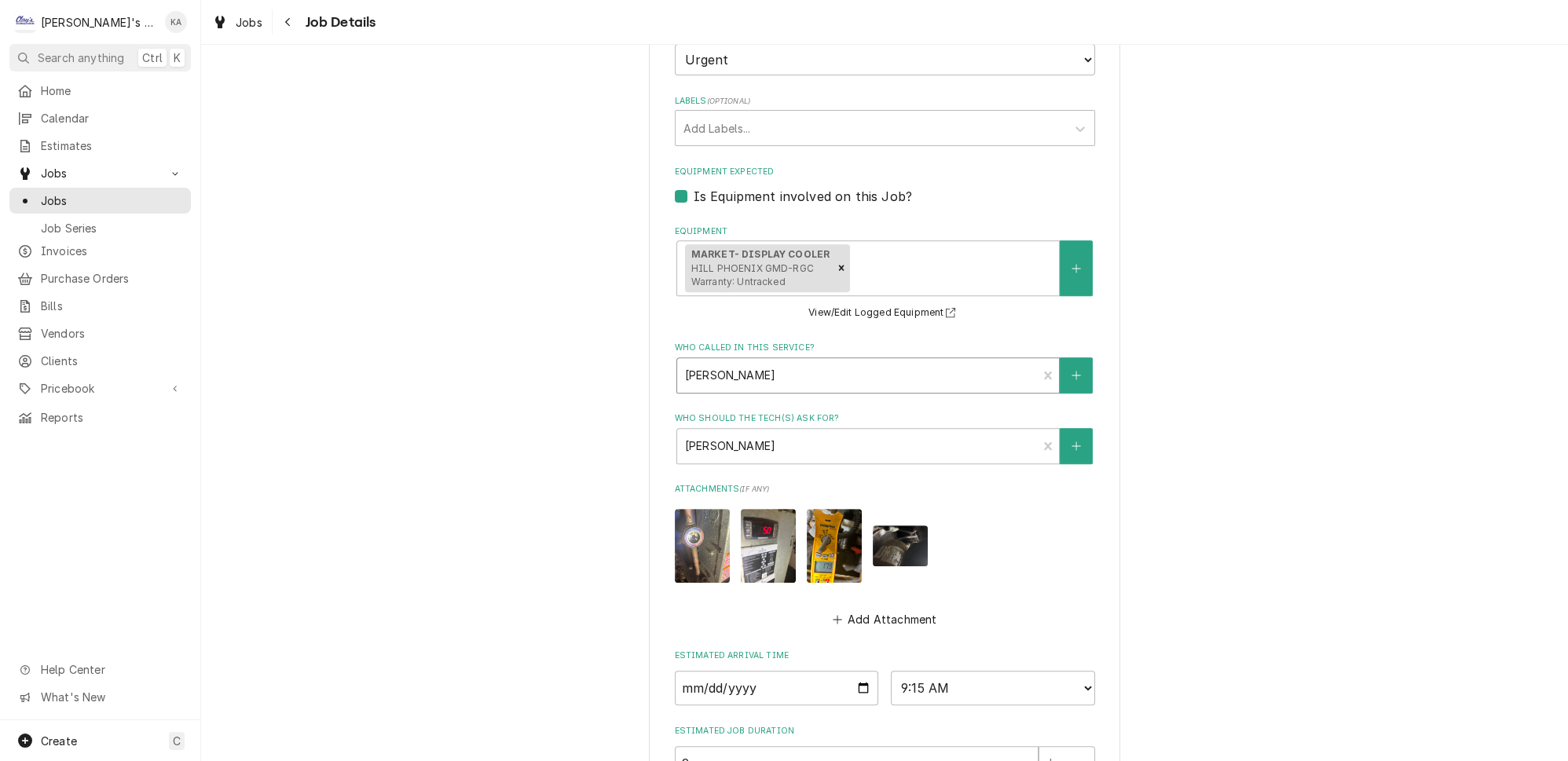
click at [951, 374] on div "Who called in this service?" at bounding box center [857, 375] width 345 height 28
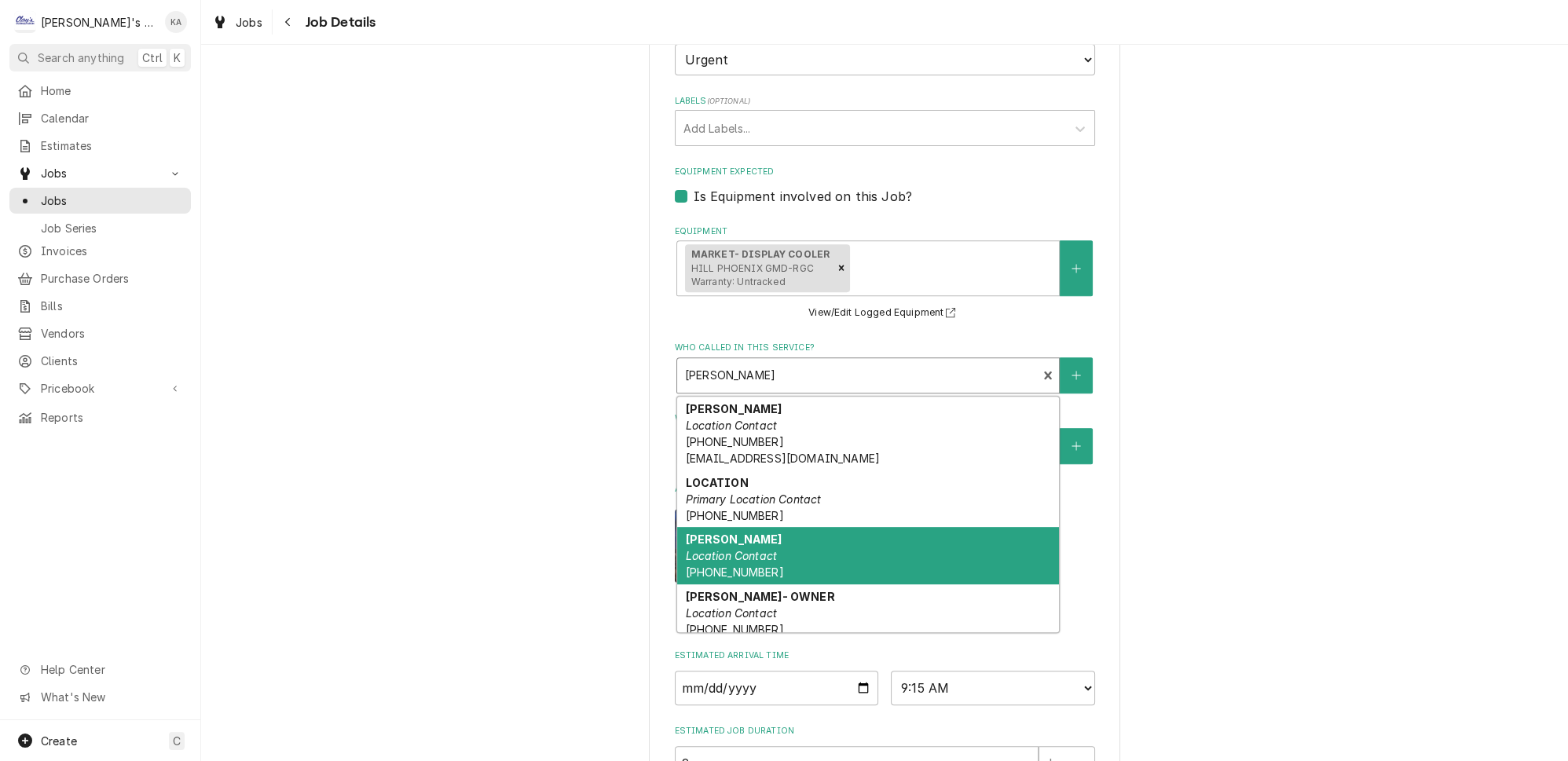
click at [774, 527] on div "[PERSON_NAME] Contact [PHONE_NUMBER]" at bounding box center [868, 555] width 382 height 57
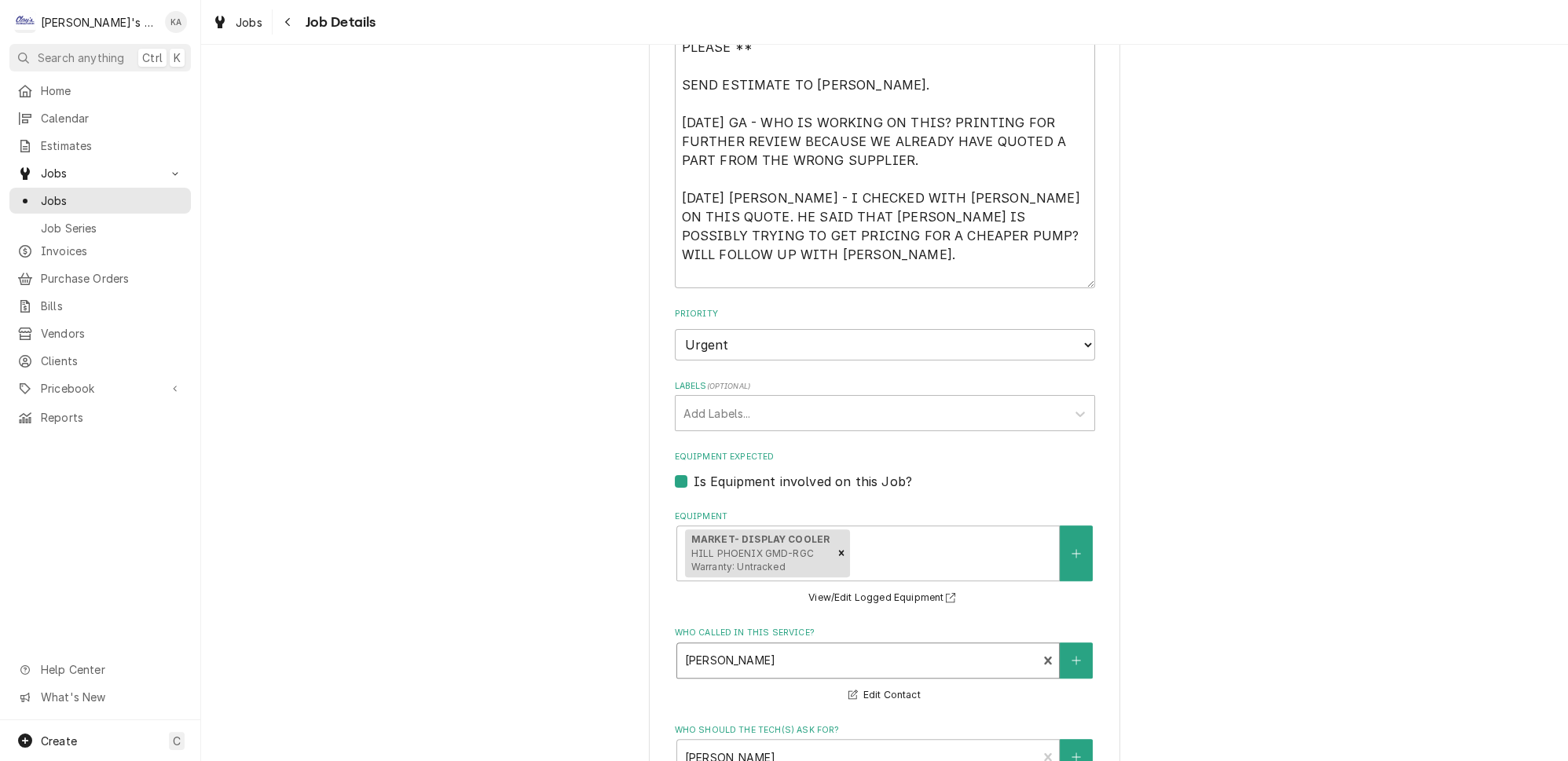
scroll to position [785, 0]
click at [759, 110] on textarea "** CONFIRM ASSET ATTACHED, ATTACH PIC OF DATA TAG PLEASE ** SEND ESTIMATE TO [P…" at bounding box center [884, 151] width 420 height 277
type textarea "x"
type textarea "** CONFIRM ASSET ATTACHED, ATTACH PIC OF DATA TAG PLEASE ** SEND ESTIMATE TO [P…"
type textarea "x"
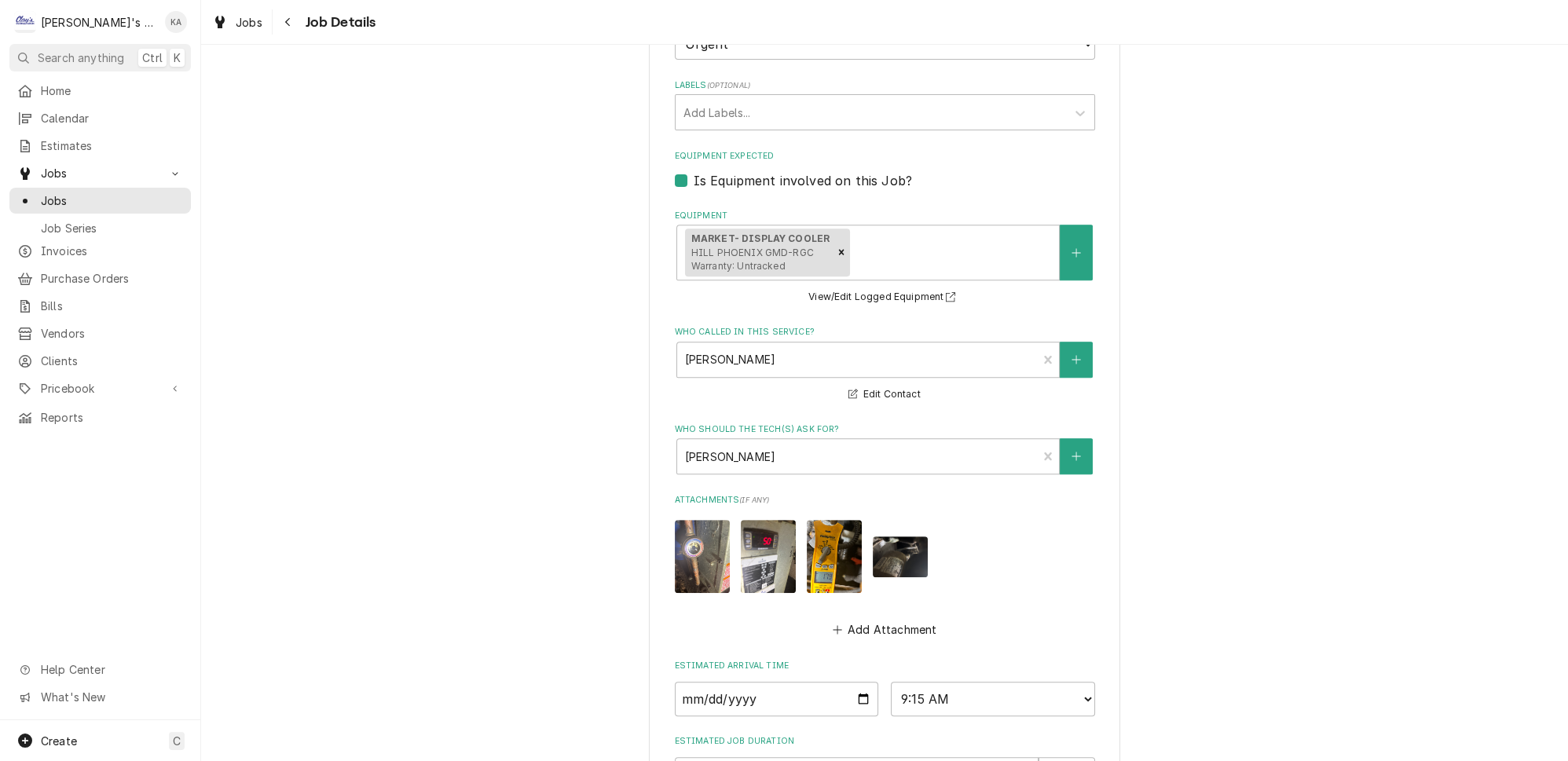
scroll to position [1265, 0]
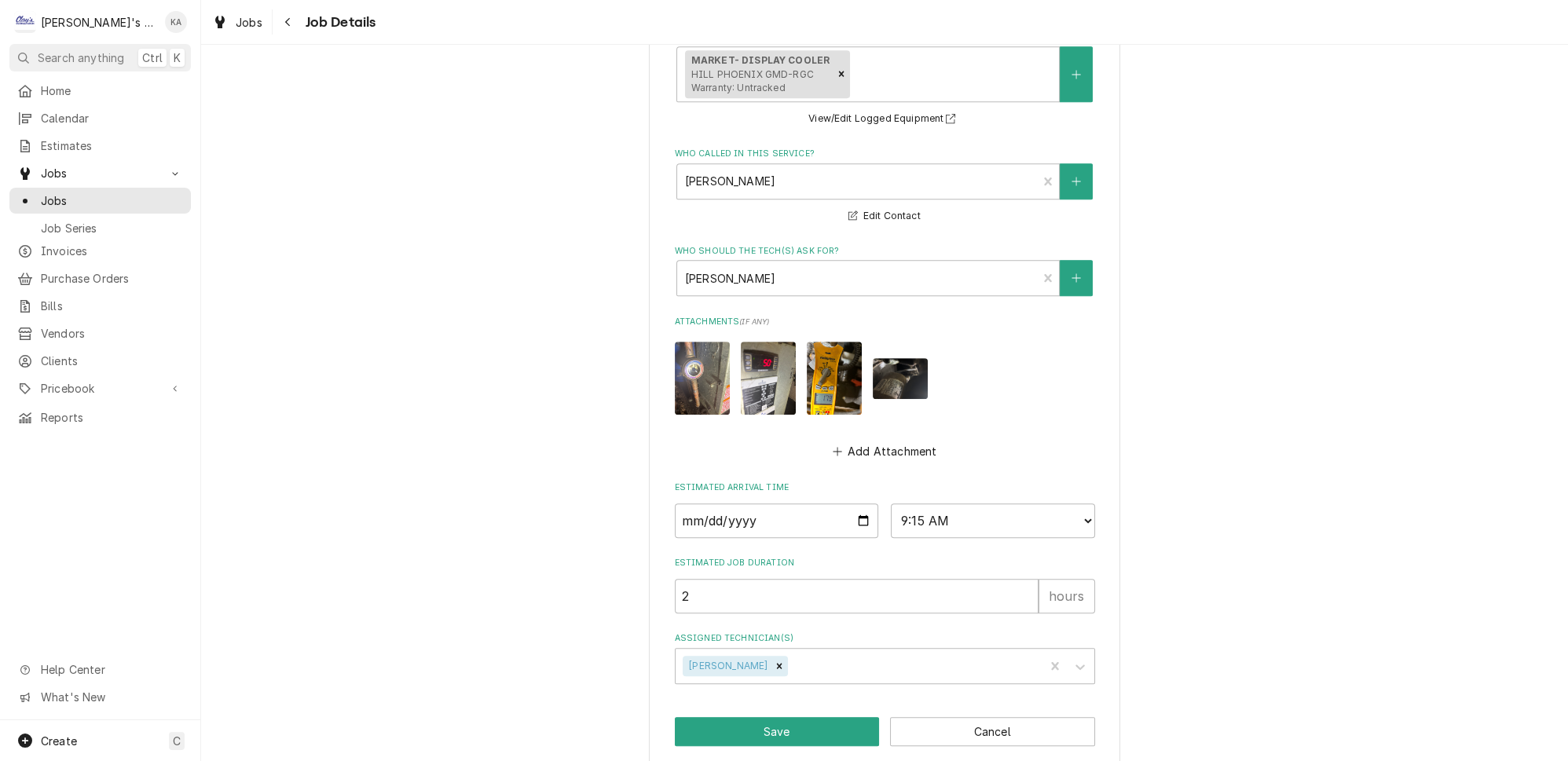
type textarea "** CONFIRM ASSET ATTACHED, ATTACH PIC OF DATA TAG PLEASE ** SEND ESTIMATE TO [P…"
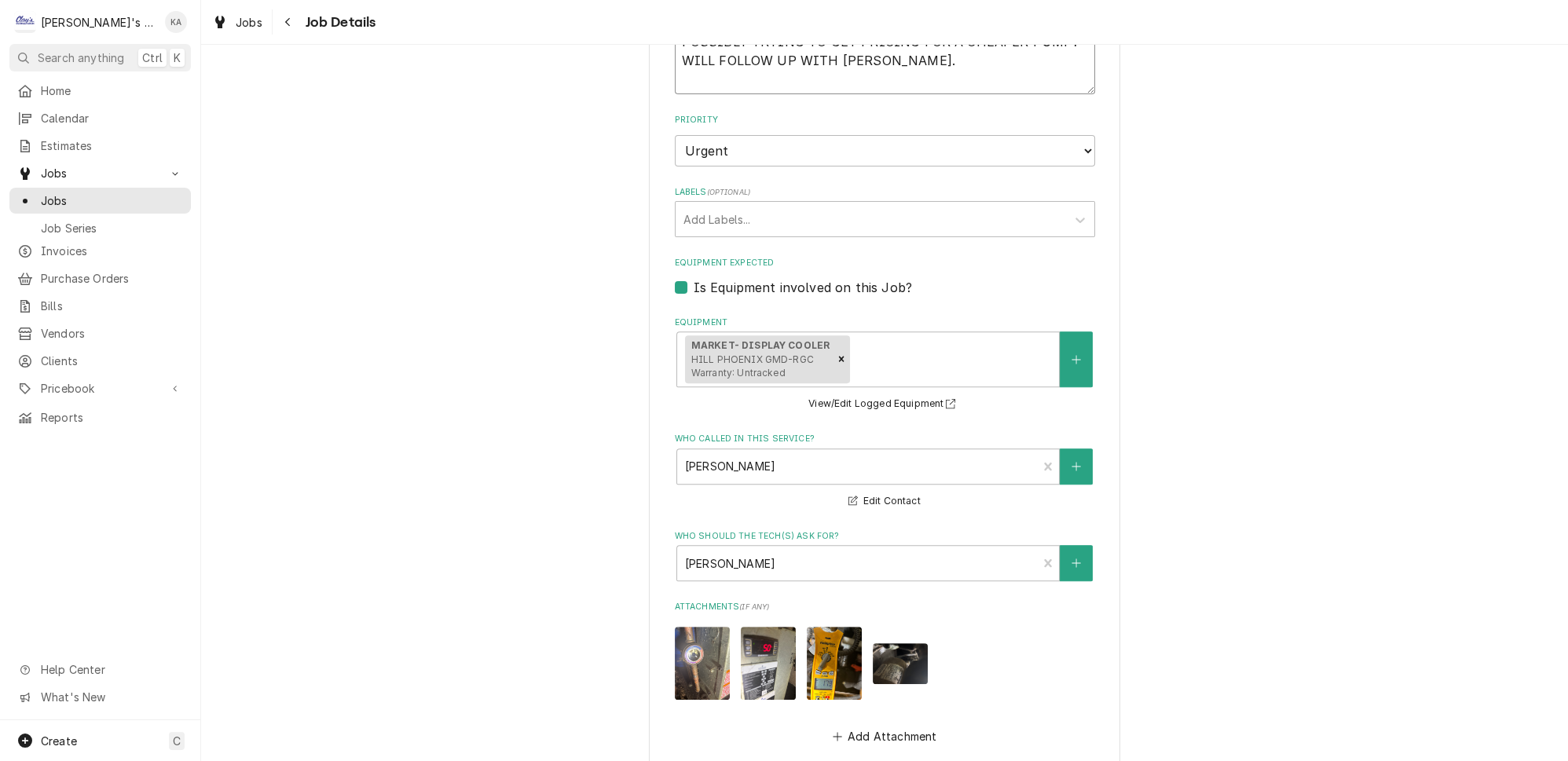
scroll to position [765, 0]
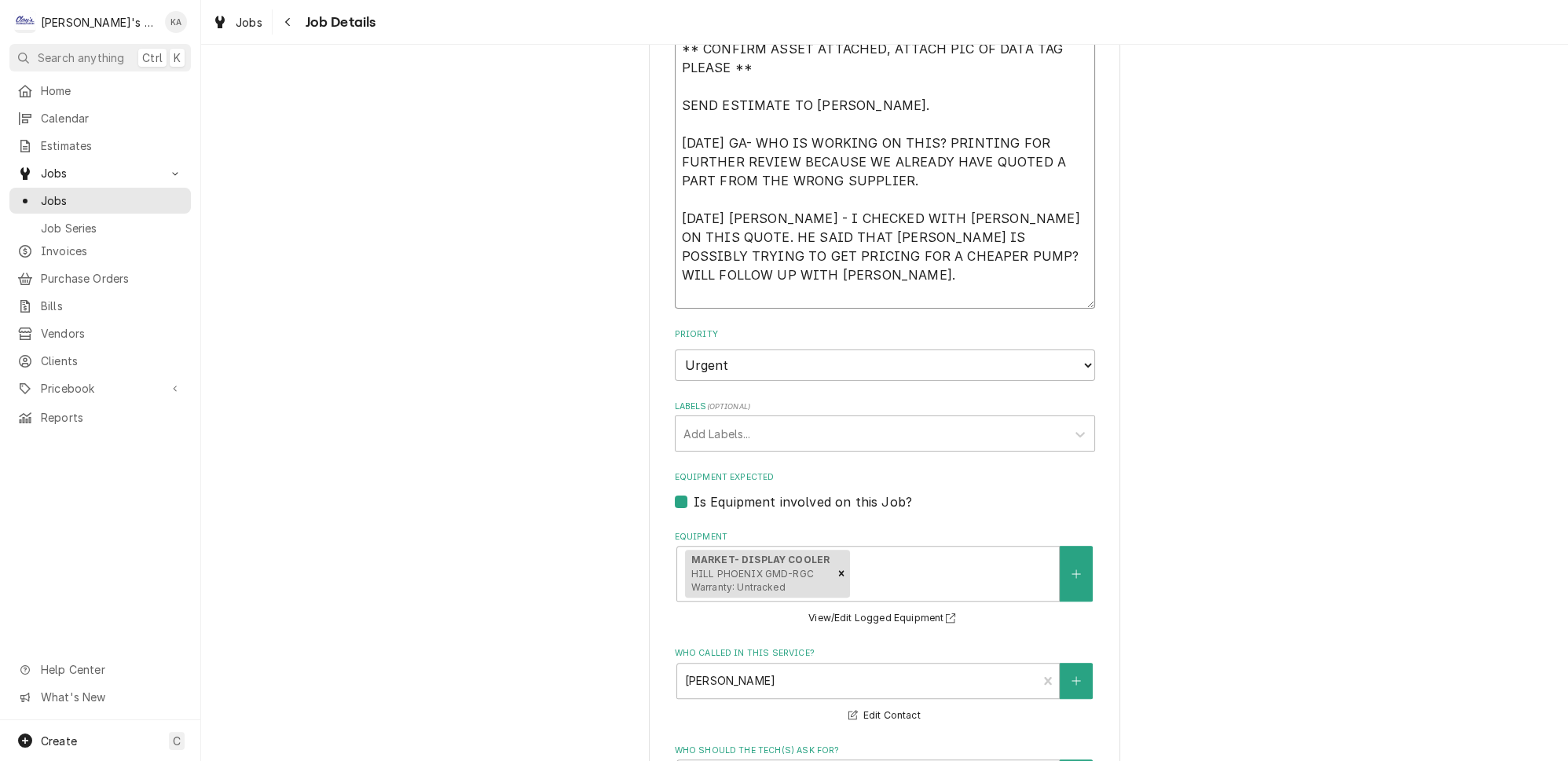
click at [701, 183] on textarea "** CONFIRM ASSET ATTACHED, ATTACH PIC OF DATA TAG PLEASE ** SEND ESTIMATE TO [P…" at bounding box center [884, 170] width 420 height 277
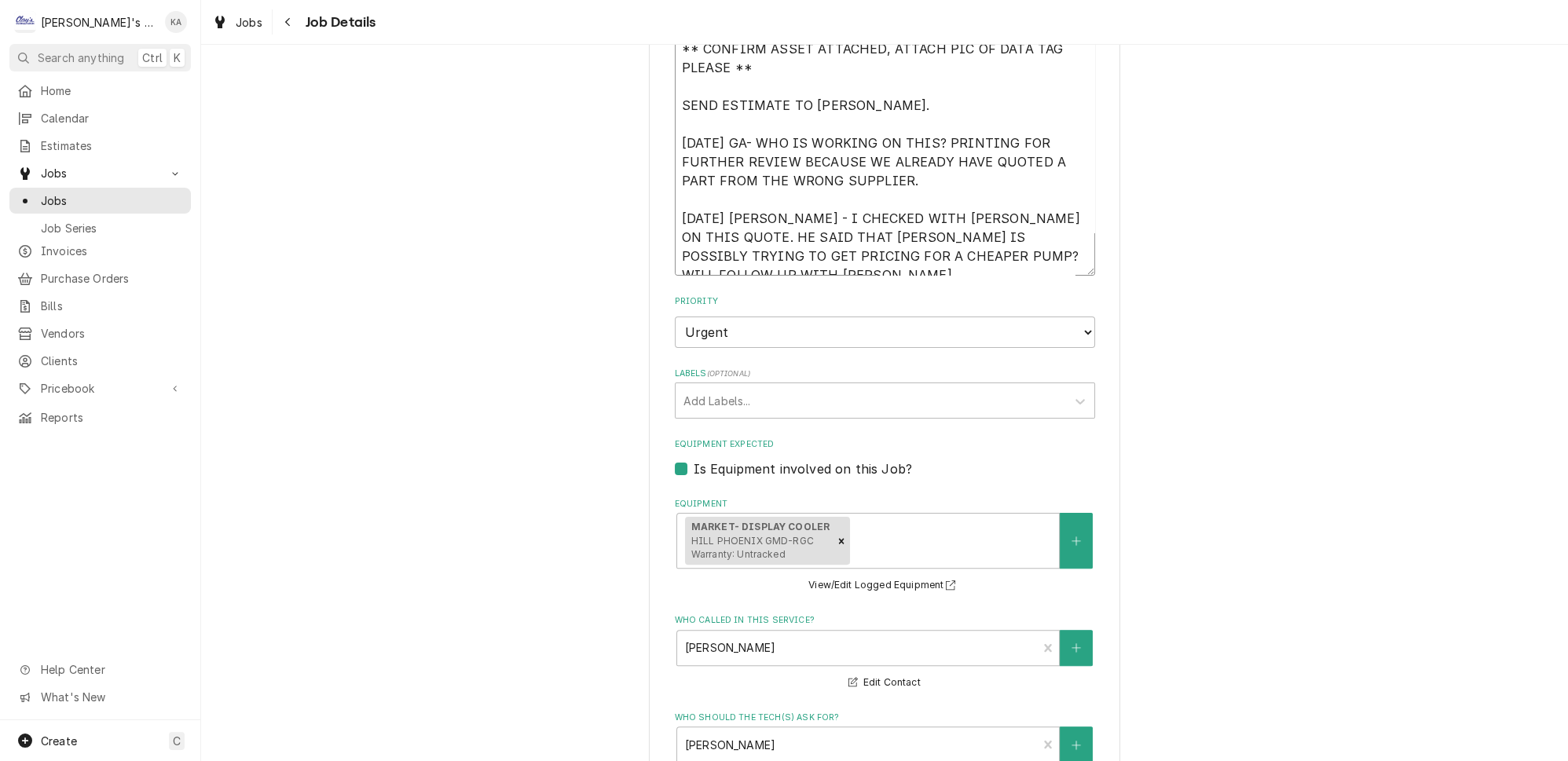
type textarea "x"
type textarea "** CONFIRM ASSET ATTACHED, ATTACH PIC OF DATA TAG PLEASE ** SEND ESTIMATE TO [P…"
type textarea "x"
type textarea "** CONFIRM ASSET ATTACHED, ATTACH PIC OF DATA TAG PLEASE ** SEND ESTIMATE TO [P…"
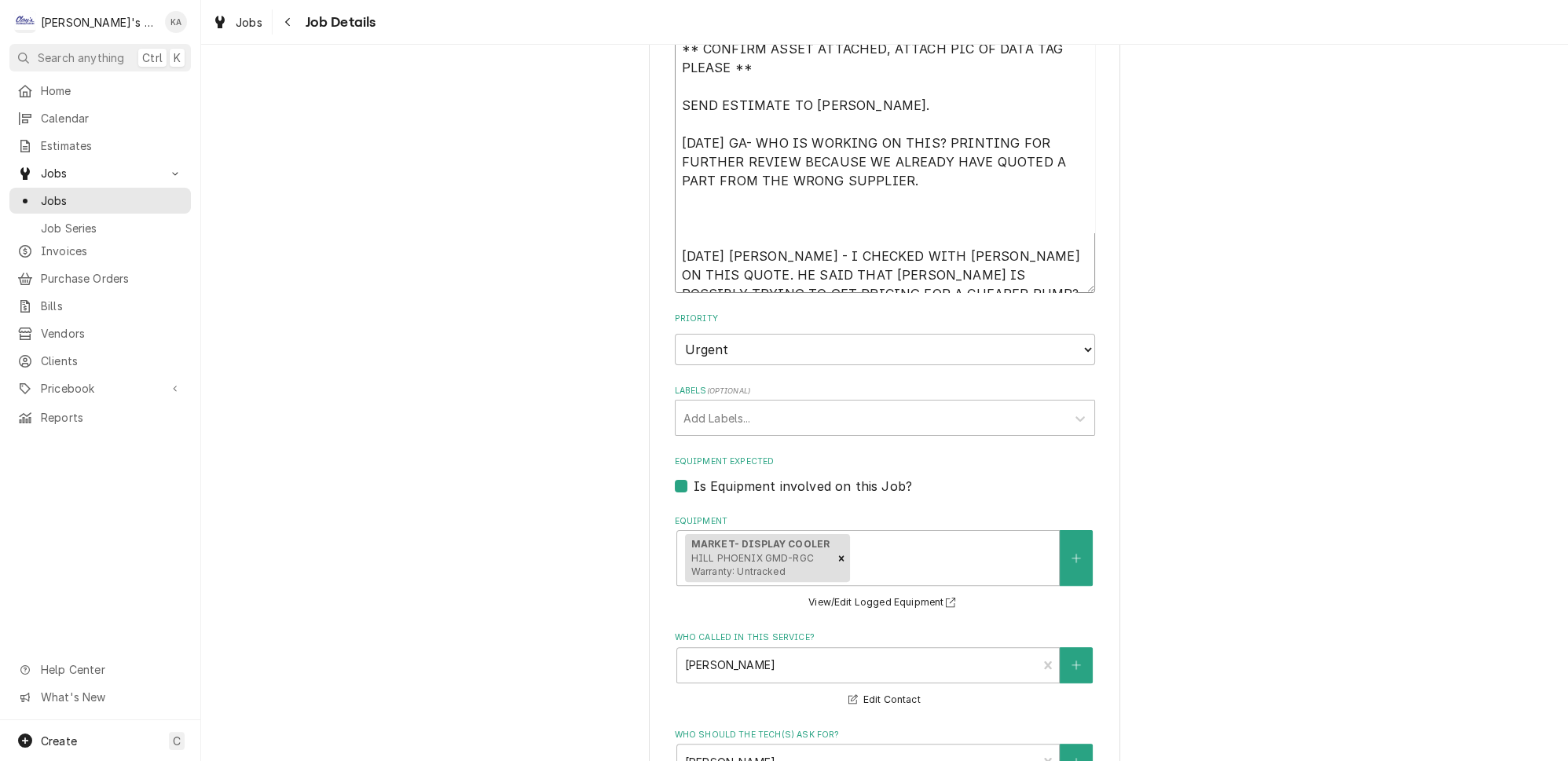
type textarea "x"
type textarea "** CONFIRM ASSET ATTACHED, ATTACH PIC OF DATA TAG PLEASE ** SEND ESTIMATE TO [P…"
type textarea "x"
type textarea "** CONFIRM ASSET ATTACHED, ATTACH PIC OF DATA TAG PLEASE ** SEND ESTIMATE TO [P…"
type textarea "x"
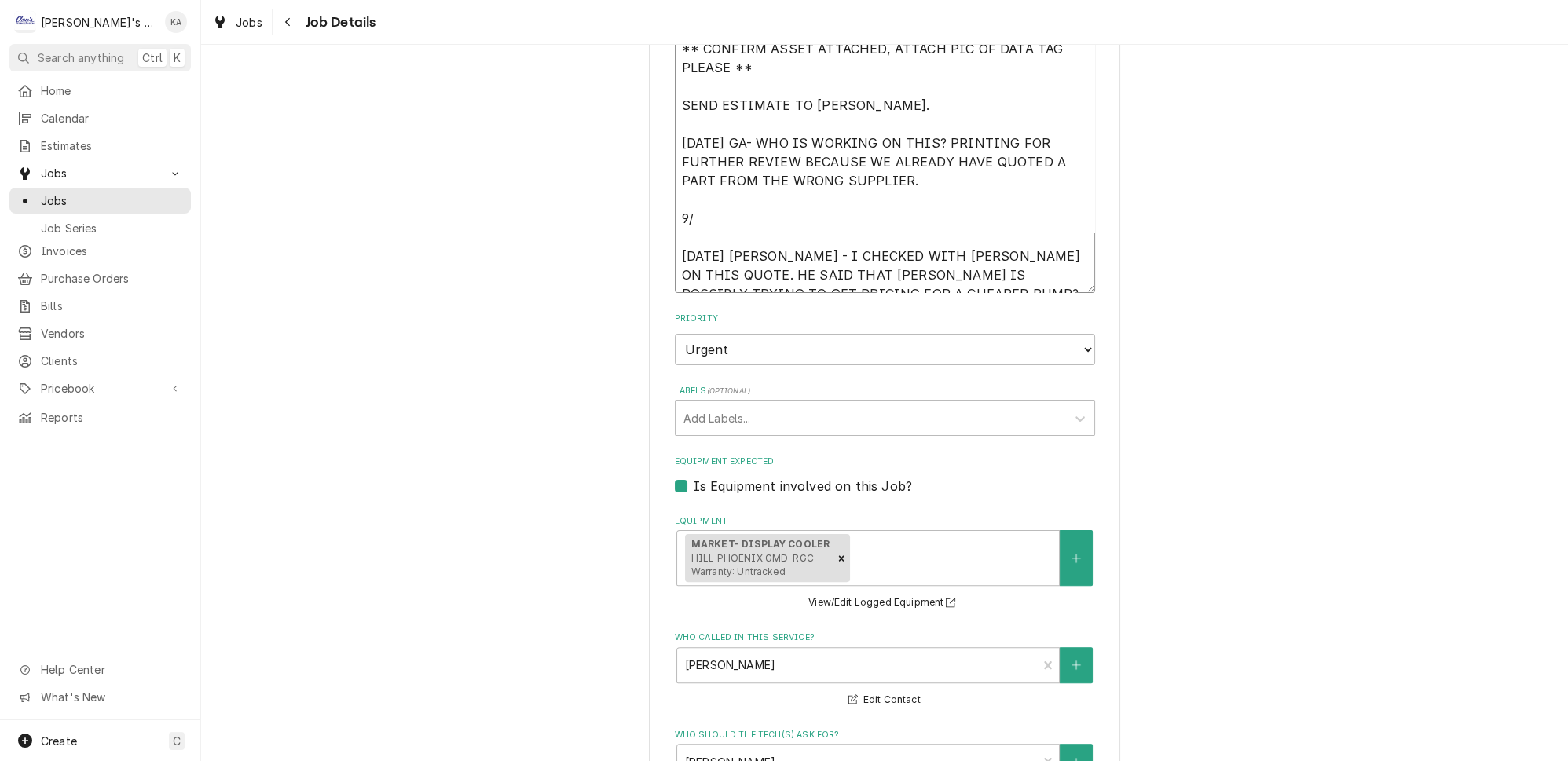
type textarea "** CONFIRM ASSET ATTACHED, ATTACH PIC OF DATA TAG PLEASE ** SEND ESTIMATE TO [P…"
type textarea "x"
type textarea "** CONFIRM ASSET ATTACHED, ATTACH PIC OF DATA TAG PLEASE ** SEND ESTIMATE TO [P…"
type textarea "x"
type textarea "** CONFIRM ASSET ATTACHED, ATTACH PIC OF DATA TAG PLEASE ** SEND ESTIMATE TO [P…"
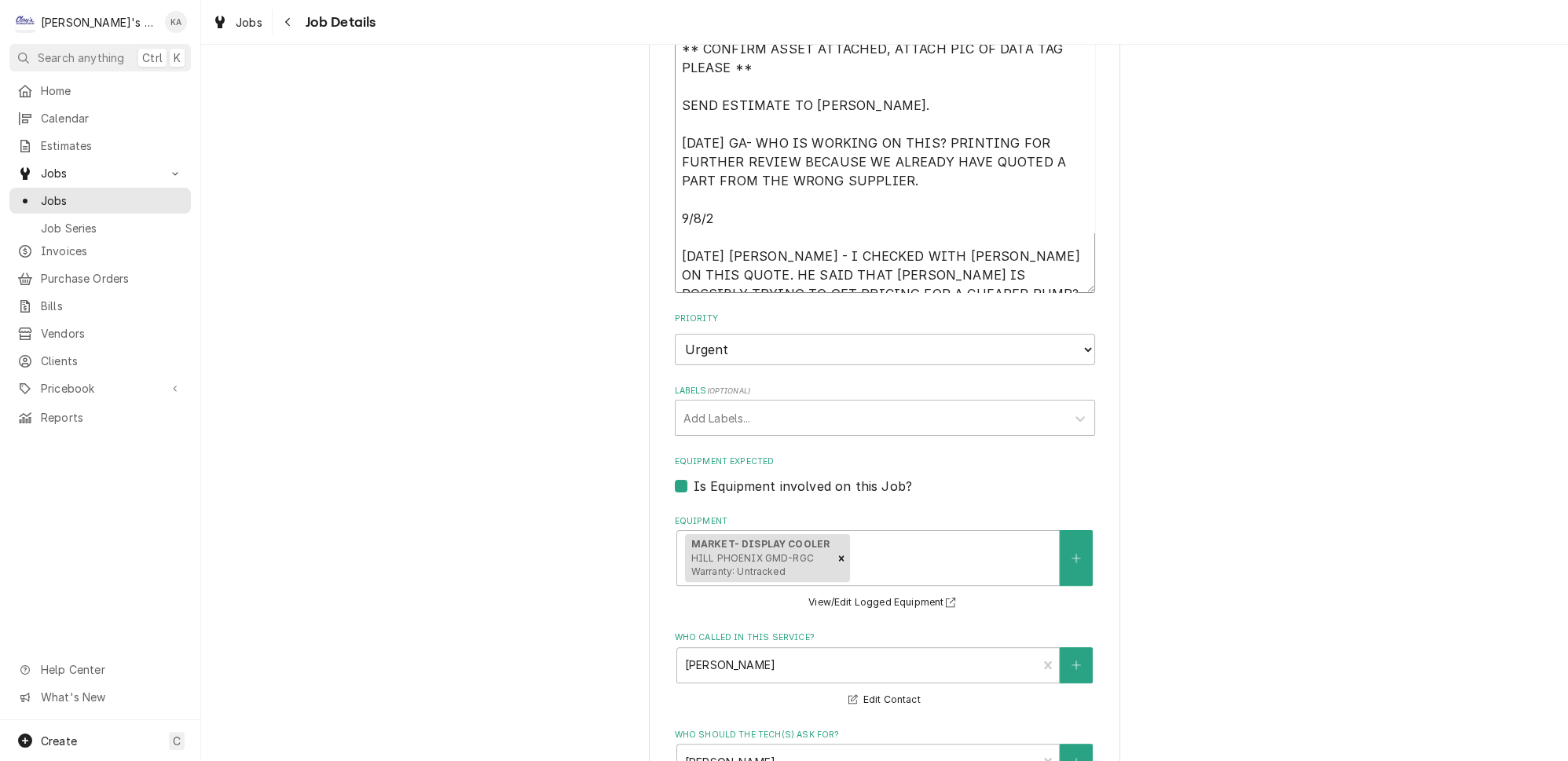
type textarea "x"
type textarea "** CONFIRM ASSET ATTACHED, ATTACH PIC OF DATA TAG PLEASE ** SEND ESTIMATE TO [P…"
type textarea "x"
type textarea "** CONFIRM ASSET ATTACHED, ATTACH PIC OF DATA TAG PLEASE ** SEND ESTIMATE TO [P…"
type textarea "x"
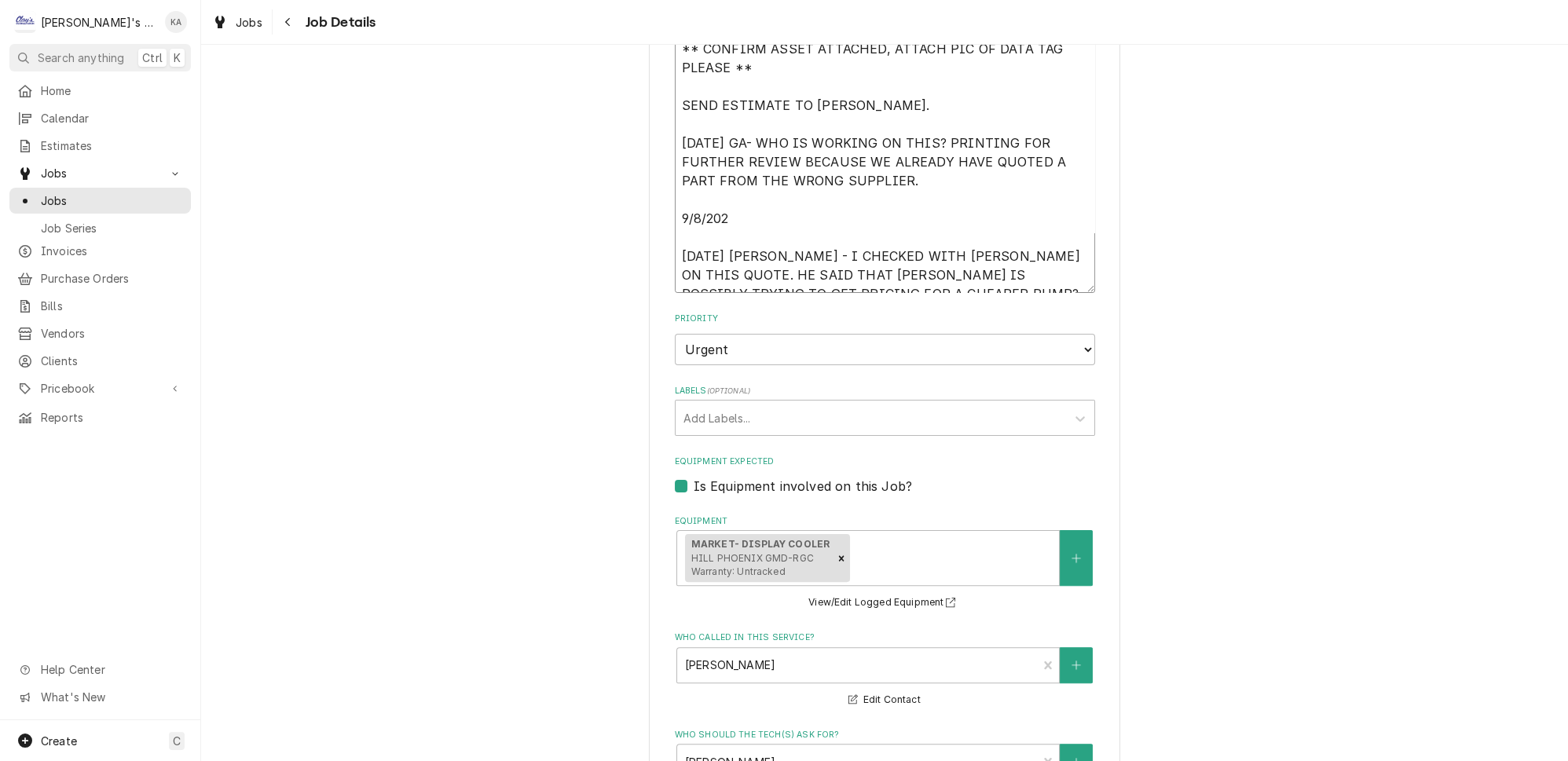
type textarea "** CONFIRM ASSET ATTACHED, ATTACH PIC OF DATA TAG PLEASE ** SEND ESTIMATE TO [P…"
type textarea "x"
type textarea "** CONFIRM ASSET ATTACHED, ATTACH PIC OF DATA TAG PLEASE ** SEND ESTIMATE TO [P…"
type textarea "x"
type textarea "** CONFIRM ASSET ATTACHED, ATTACH PIC OF DATA TAG PLEASE ** SEND ESTIMATE TO [P…"
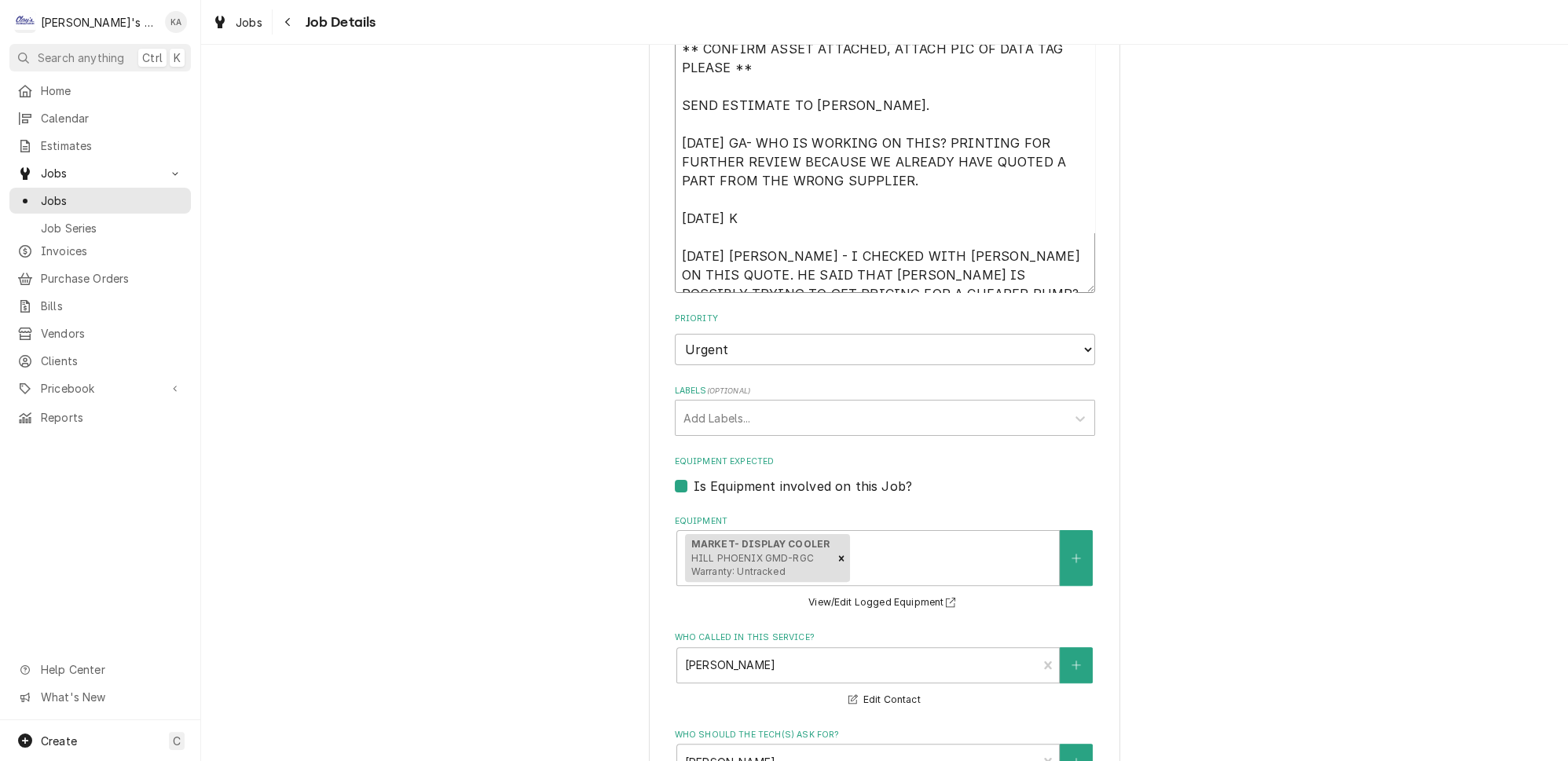
type textarea "x"
type textarea "** CONFIRM ASSET ATTACHED, ATTACH PIC OF DATA TAG PLEASE ** SEND ESTIMATE TO [P…"
type textarea "x"
type textarea "** CONFIRM ASSET ATTACHED, ATTACH PIC OF DATA TAG PLEASE ** SEND ESTIMATE TO [P…"
type textarea "x"
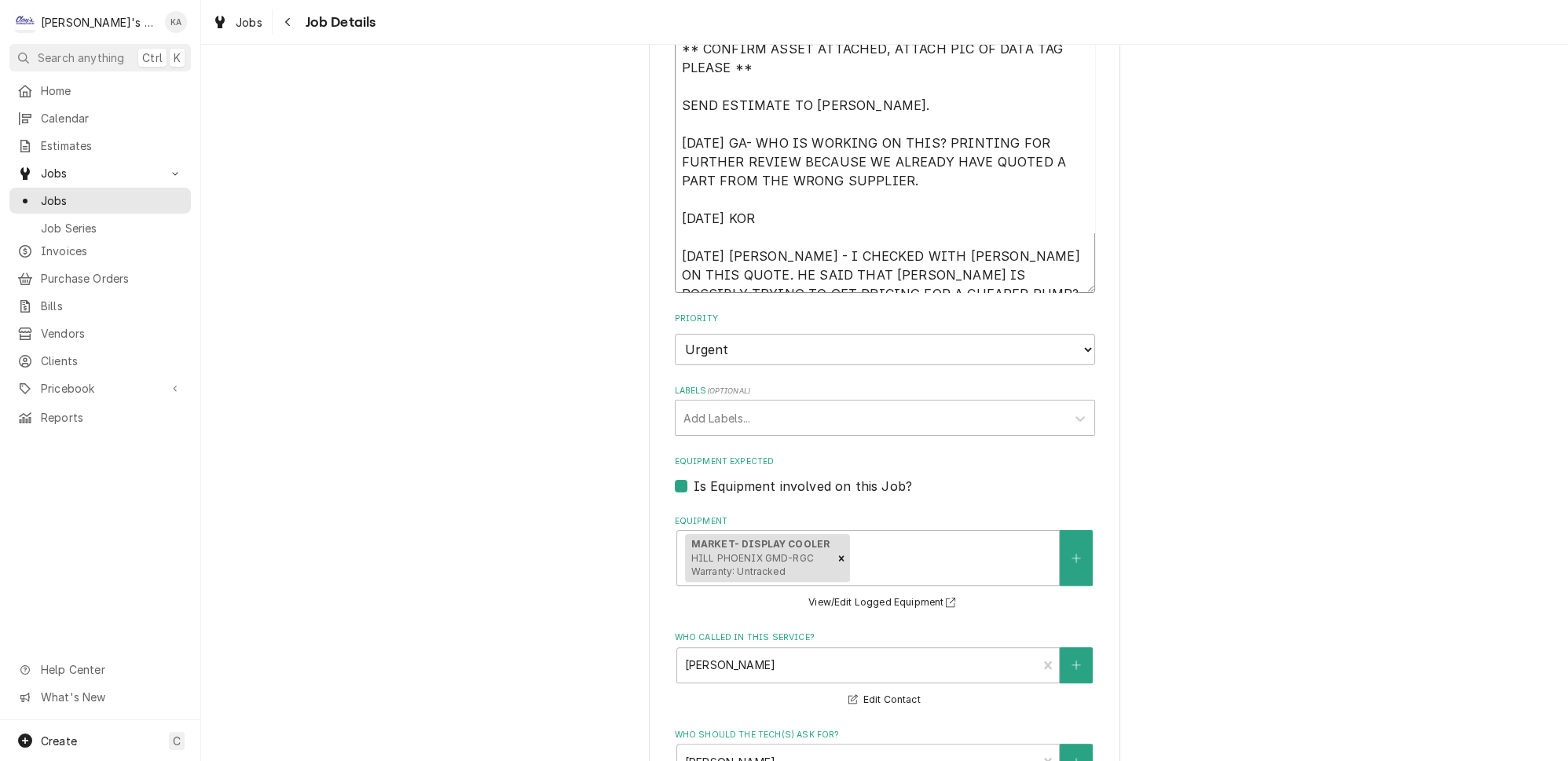
type textarea "** CONFIRM ASSET ATTACHED, ATTACH PIC OF DATA TAG PLEASE ** SEND ESTIMATE TO [P…"
type textarea "x"
type textarea "** CONFIRM ASSET ATTACHED, ATTACH PIC OF DATA TAG PLEASE ** SEND ESTIMATE TO [P…"
type textarea "x"
type textarea "** CONFIRM ASSET ATTACHED, ATTACH PIC OF DATA TAG PLEASE ** SEND ESTIMATE TO [P…"
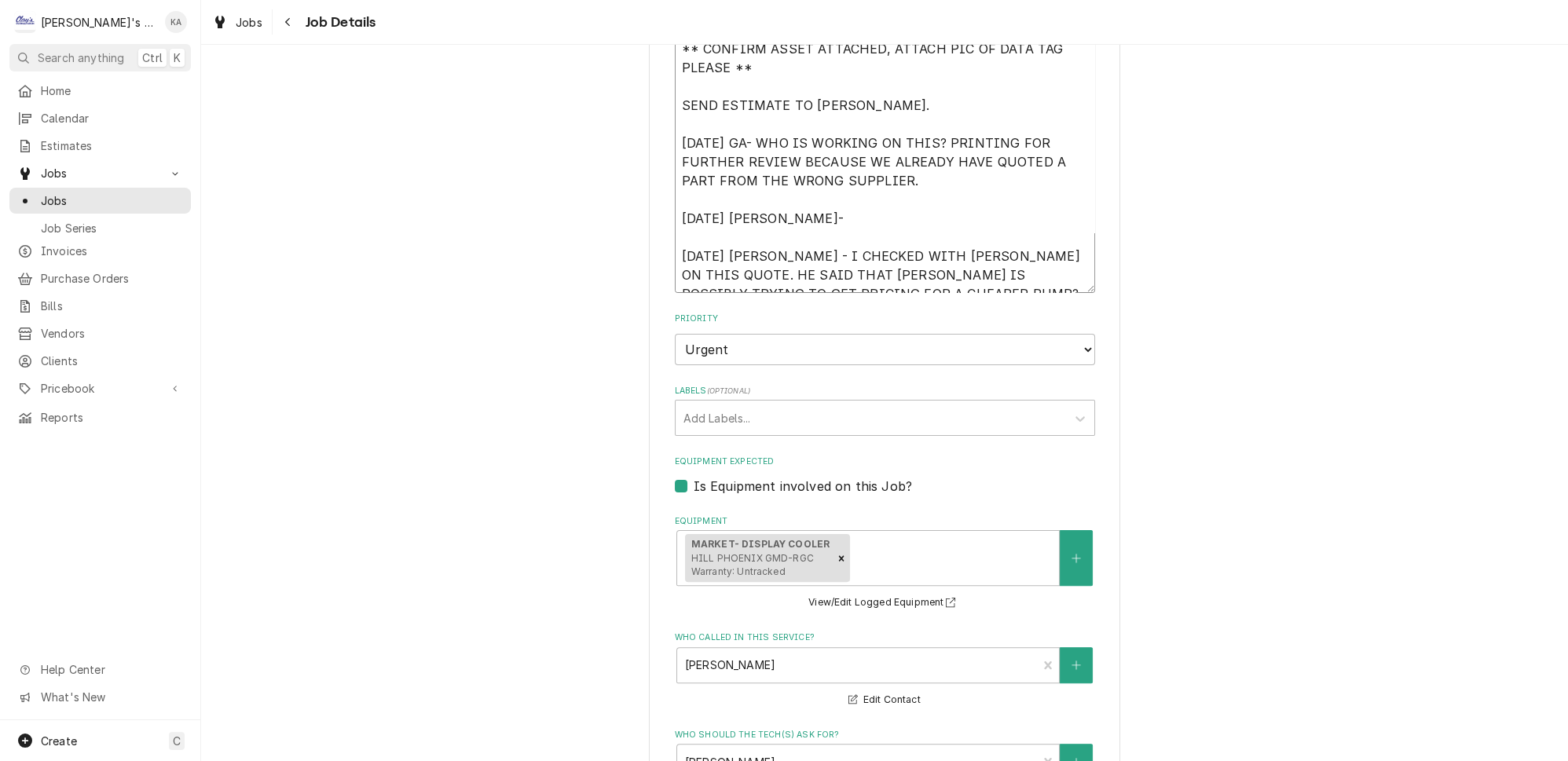
type textarea "x"
type textarea "** CONFIRM ASSET ATTACHED, ATTACH PIC OF DATA TAG PLEASE ** SEND ESTIMATE TO [P…"
type textarea "x"
type textarea "** CONFIRM ASSET ATTACHED, ATTACH PIC OF DATA TAG PLEASE ** SEND ESTIMATE TO [P…"
type textarea "x"
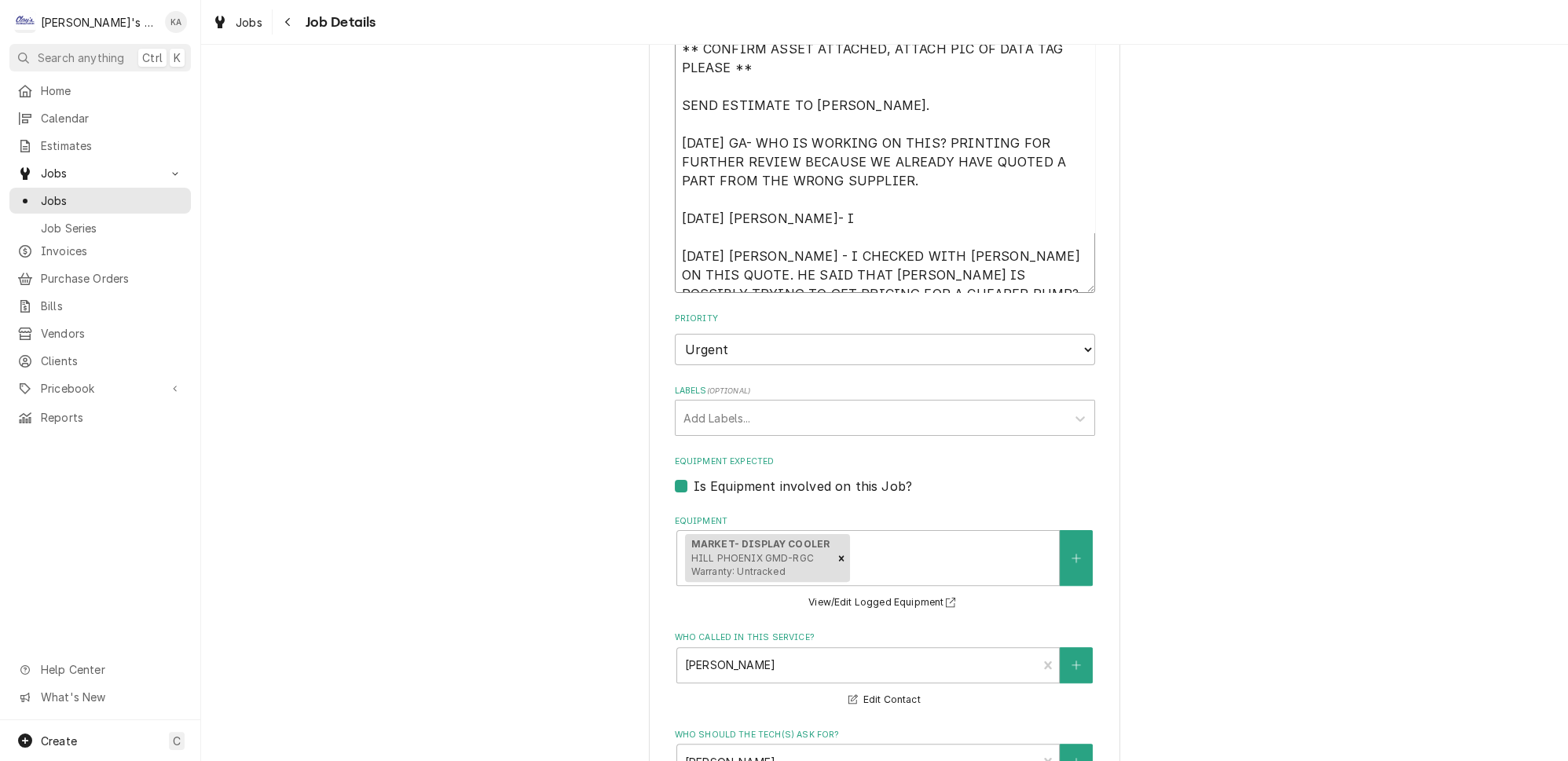
type textarea "** CONFIRM ASSET ATTACHED, ATTACH PIC OF DATA TAG PLEASE ** SEND ESTIMATE TO [P…"
type textarea "x"
type textarea "** CONFIRM ASSET ATTACHED, ATTACH PIC OF DATA TAG PLEASE ** SEND ESTIMATE TO [P…"
type textarea "x"
type textarea "** CONFIRM ASSET ATTACHED, ATTACH PIC OF DATA TAG PLEASE ** SEND ESTIMATE TO [P…"
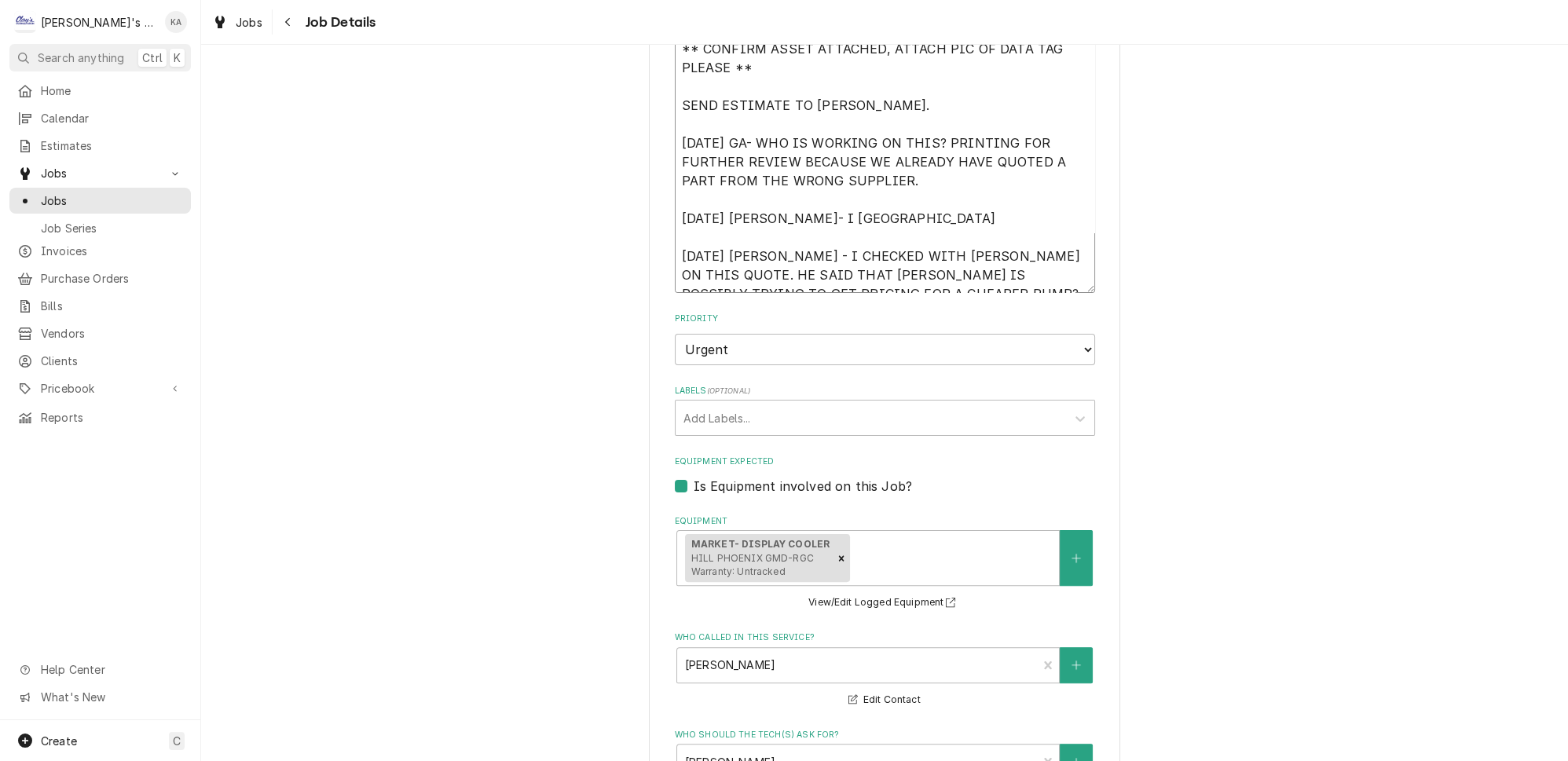
type textarea "x"
type textarea "** CONFIRM ASSET ATTACHED, ATTACH PIC OF DATA TAG PLEASE ** SEND ESTIMATE TO [P…"
type textarea "x"
type textarea "** CONFIRM ASSET ATTACHED, ATTACH PIC OF DATA TAG PLEASE ** SEND ESTIMATE TO [P…"
type textarea "x"
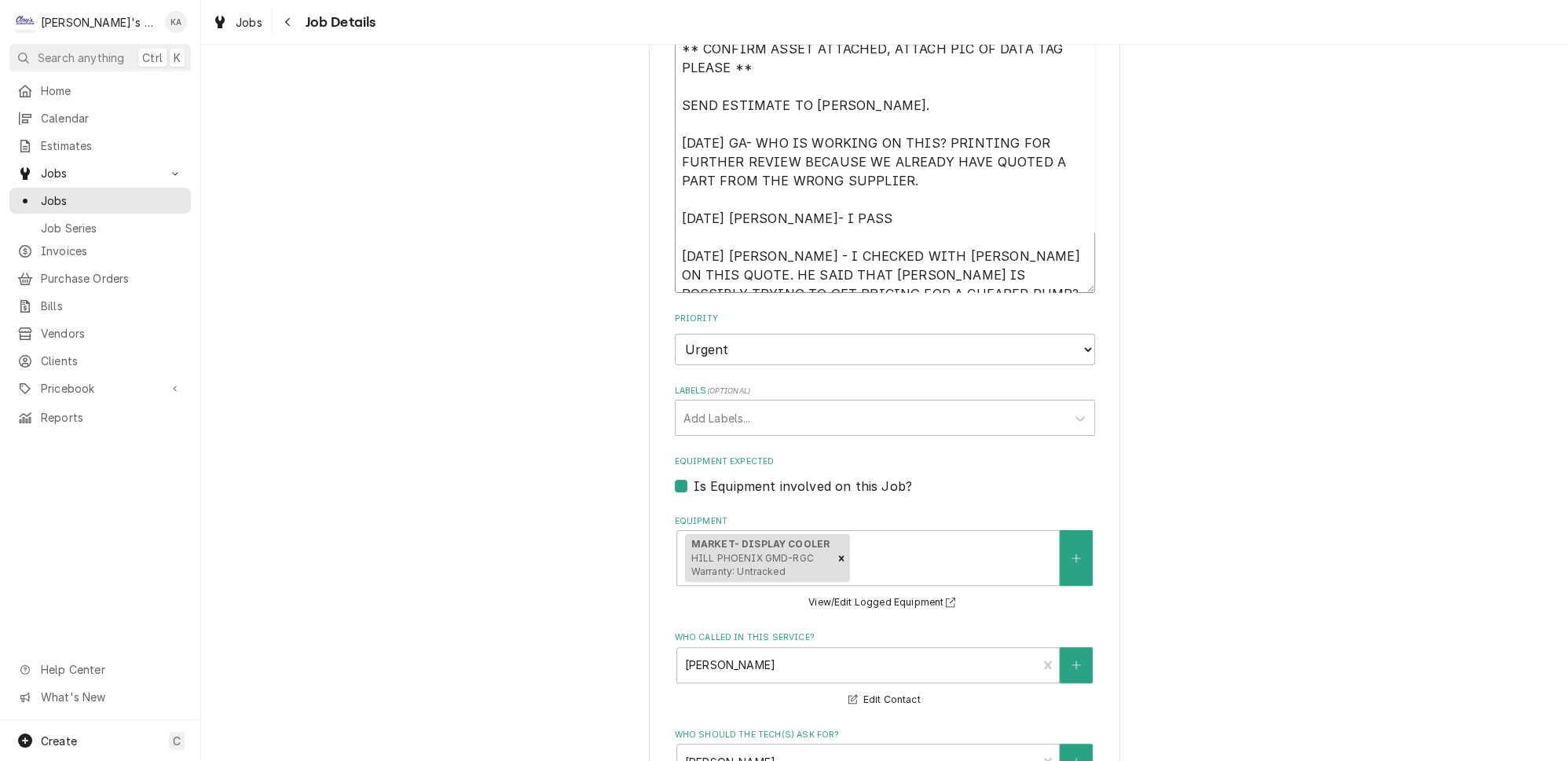
type textarea "** CONFIRM ASSET ATTACHED, ATTACH PIC OF DATA TAG PLEASE ** SEND ESTIMATE TO [P…"
type textarea "x"
type textarea "** CONFIRM ASSET ATTACHED, ATTACH PIC OF DATA TAG PLEASE ** SEND ESTIMATE TO [P…"
type textarea "x"
type textarea "** CONFIRM ASSET ATTACHED, ATTACH PIC OF DATA TAG PLEASE ** SEND ESTIMATE TO [P…"
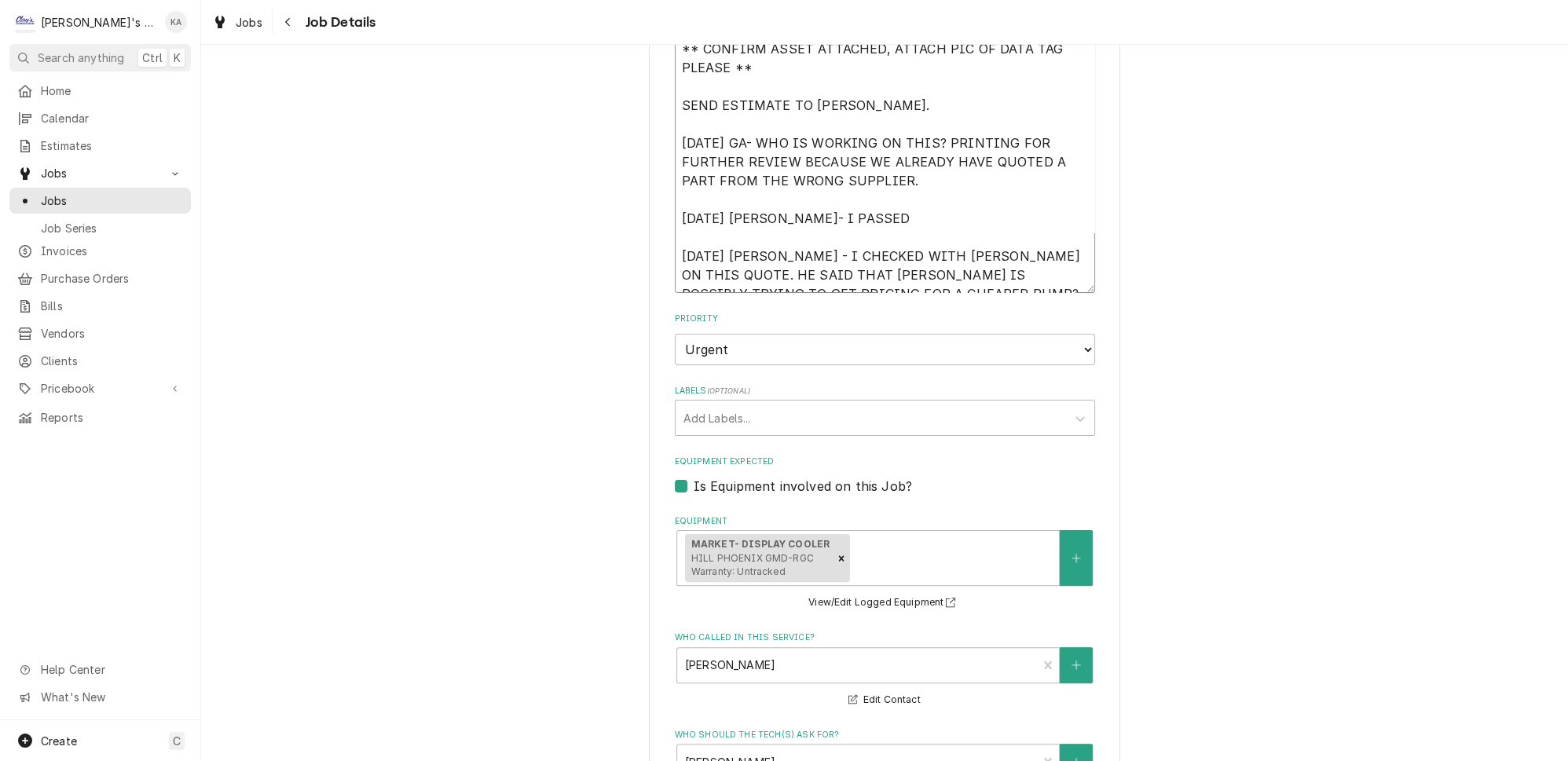
type textarea "x"
type textarea "** CONFIRM ASSET ATTACHED, ATTACH PIC OF DATA TAG PLEASE ** SEND ESTIMATE TO [P…"
type textarea "x"
type textarea "** CONFIRM ASSET ATTACHED, ATTACH PIC OF DATA TAG PLEASE ** SEND ESTIMATE TO [P…"
type textarea "x"
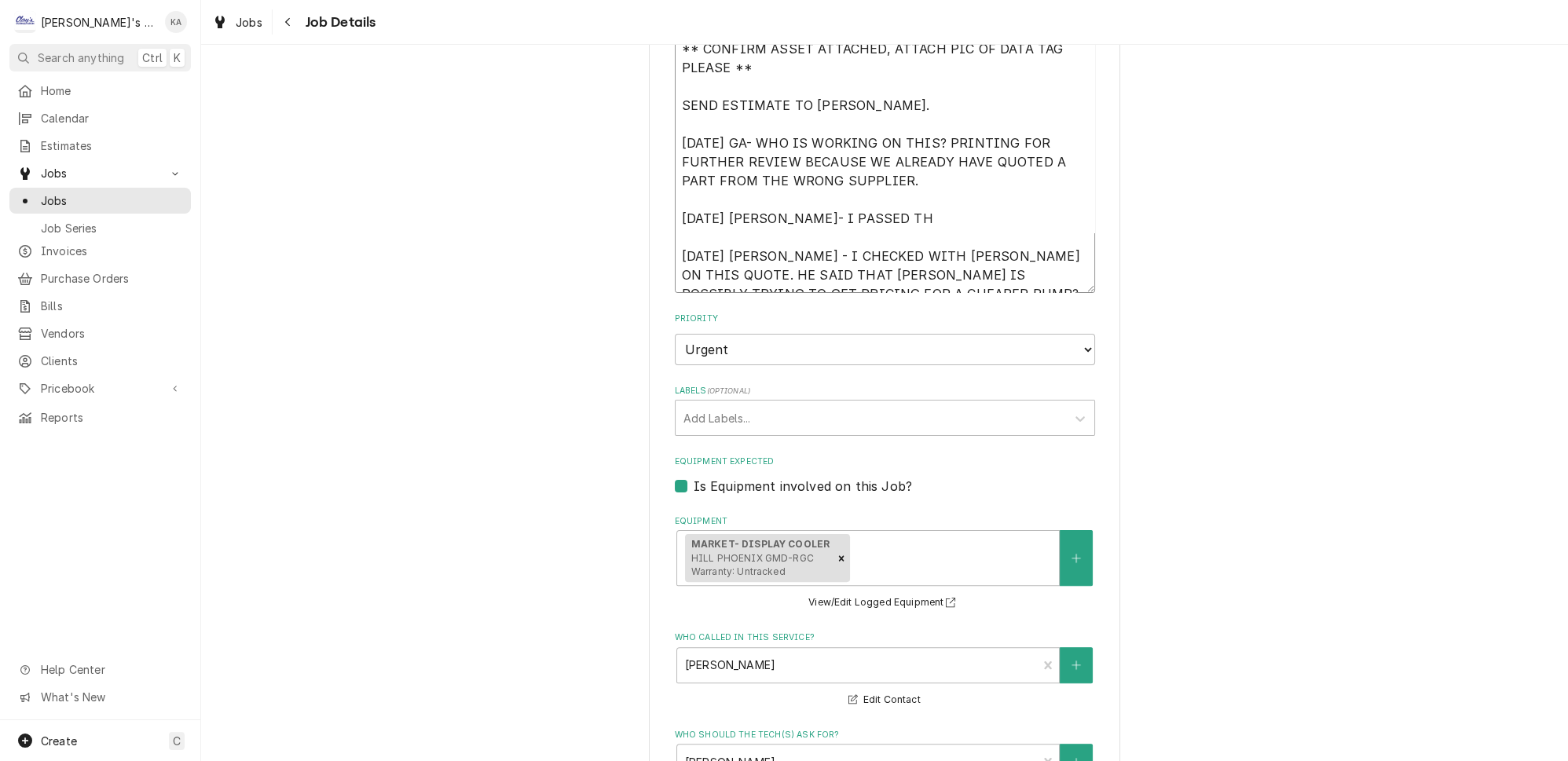
type textarea "** CONFIRM ASSET ATTACHED, ATTACH PIC OF DATA TAG PLEASE ** SEND ESTIMATE TO [P…"
type textarea "x"
type textarea "** CONFIRM ASSET ATTACHED, ATTACH PIC OF DATA TAG PLEASE ** SEND ESTIMATE TO [P…"
type textarea "x"
type textarea "** CONFIRM ASSET ATTACHED, ATTACH PIC OF DATA TAG PLEASE ** SEND ESTIMATE TO [P…"
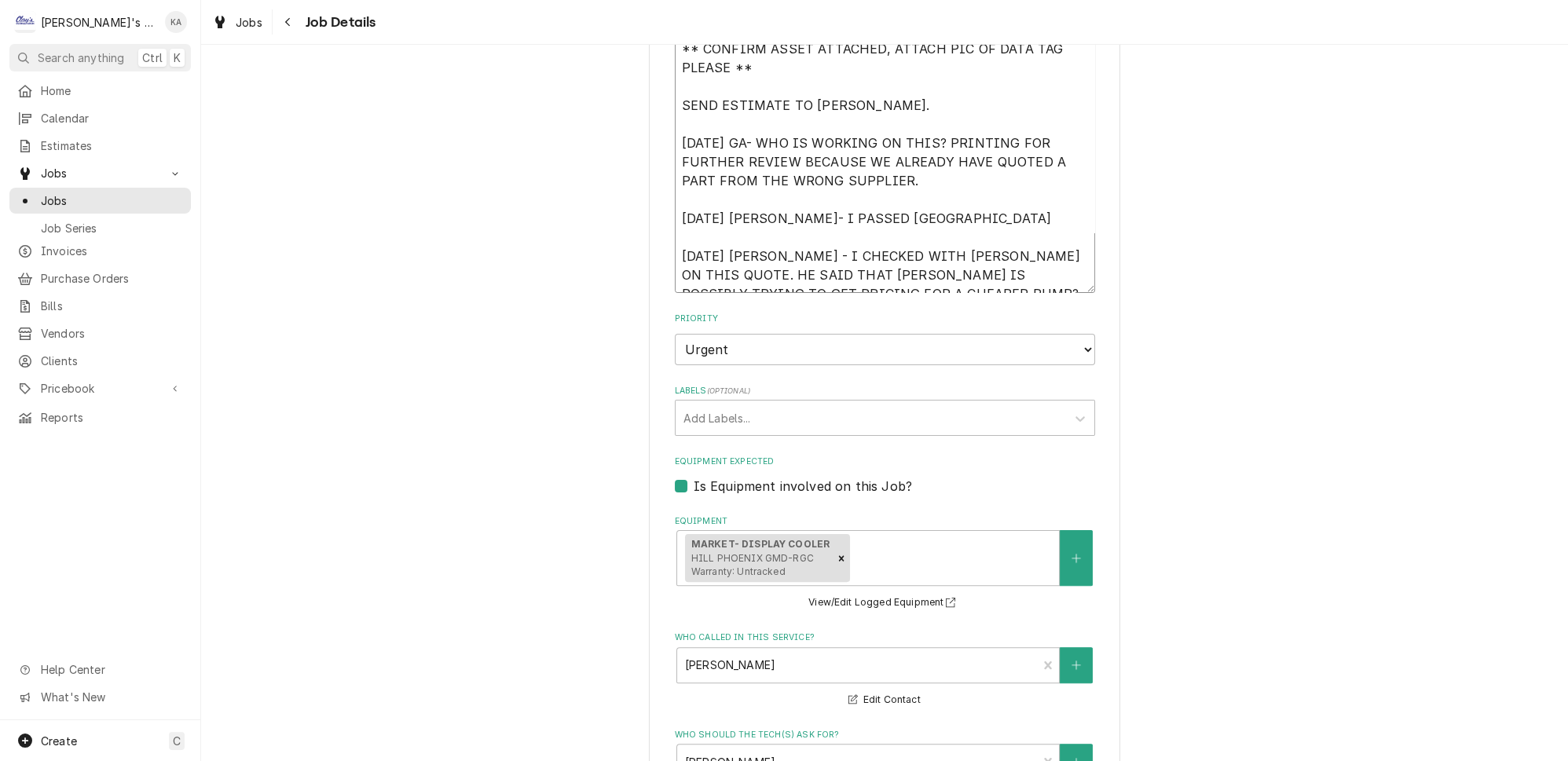
type textarea "x"
type textarea "** CONFIRM ASSET ATTACHED, ATTACH PIC OF DATA TAG PLEASE ** SEND ESTIMATE TO [P…"
type textarea "x"
type textarea "** CONFIRM ASSET ATTACHED, ATTACH PIC OF DATA TAG PLEASE ** SEND ESTIMATE TO [P…"
type textarea "x"
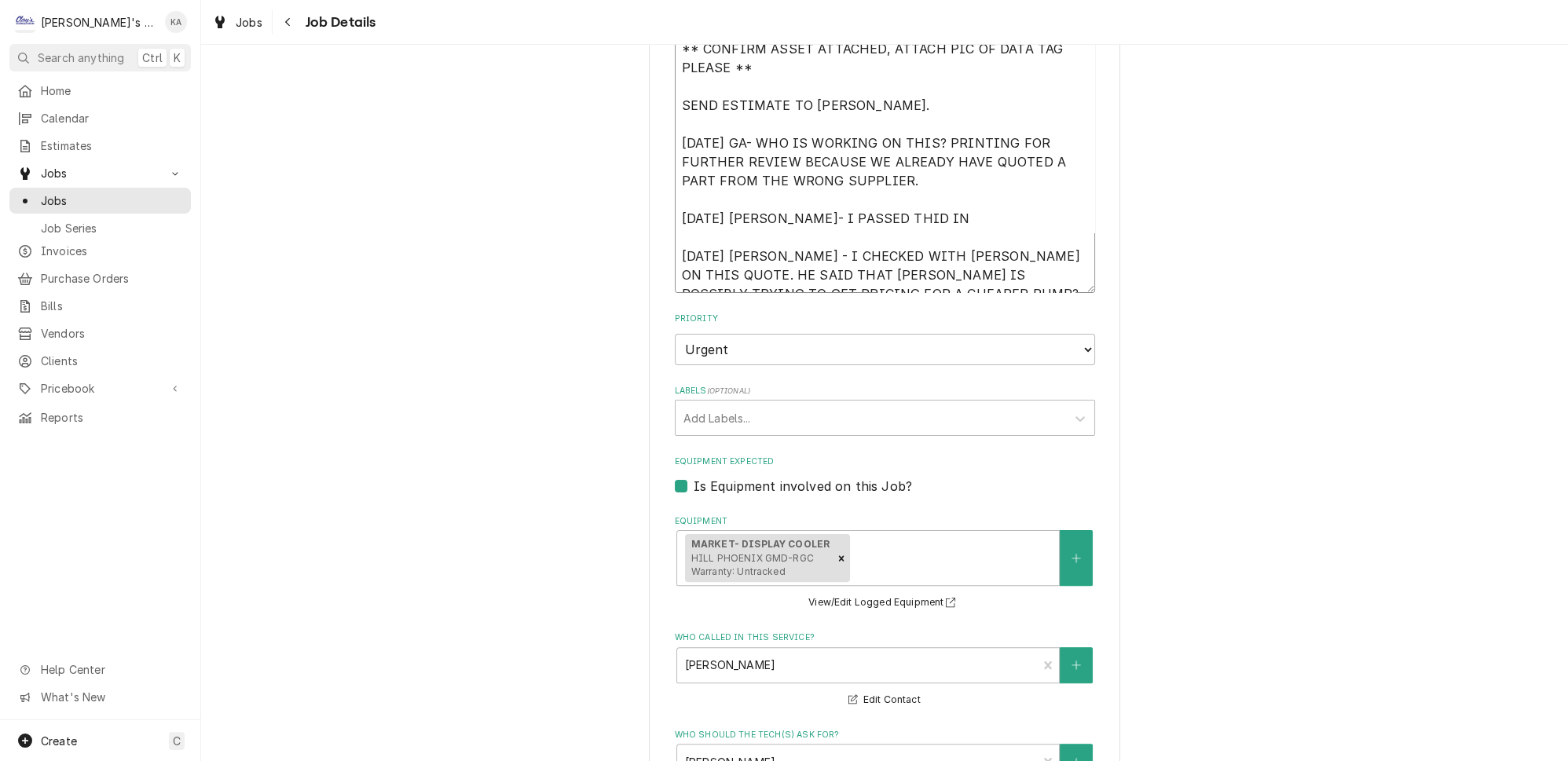
type textarea "** CONFIRM ASSET ATTACHED, ATTACH PIC OF DATA TAG PLEASE ** SEND ESTIMATE TO [P…"
type textarea "x"
type textarea "** CONFIRM ASSET ATTACHED, ATTACH PIC OF DATA TAG PLEASE ** SEND ESTIMATE TO [P…"
type textarea "x"
type textarea "** CONFIRM ASSET ATTACHED, ATTACH PIC OF DATA TAG PLEASE ** SEND ESTIMATE TO [P…"
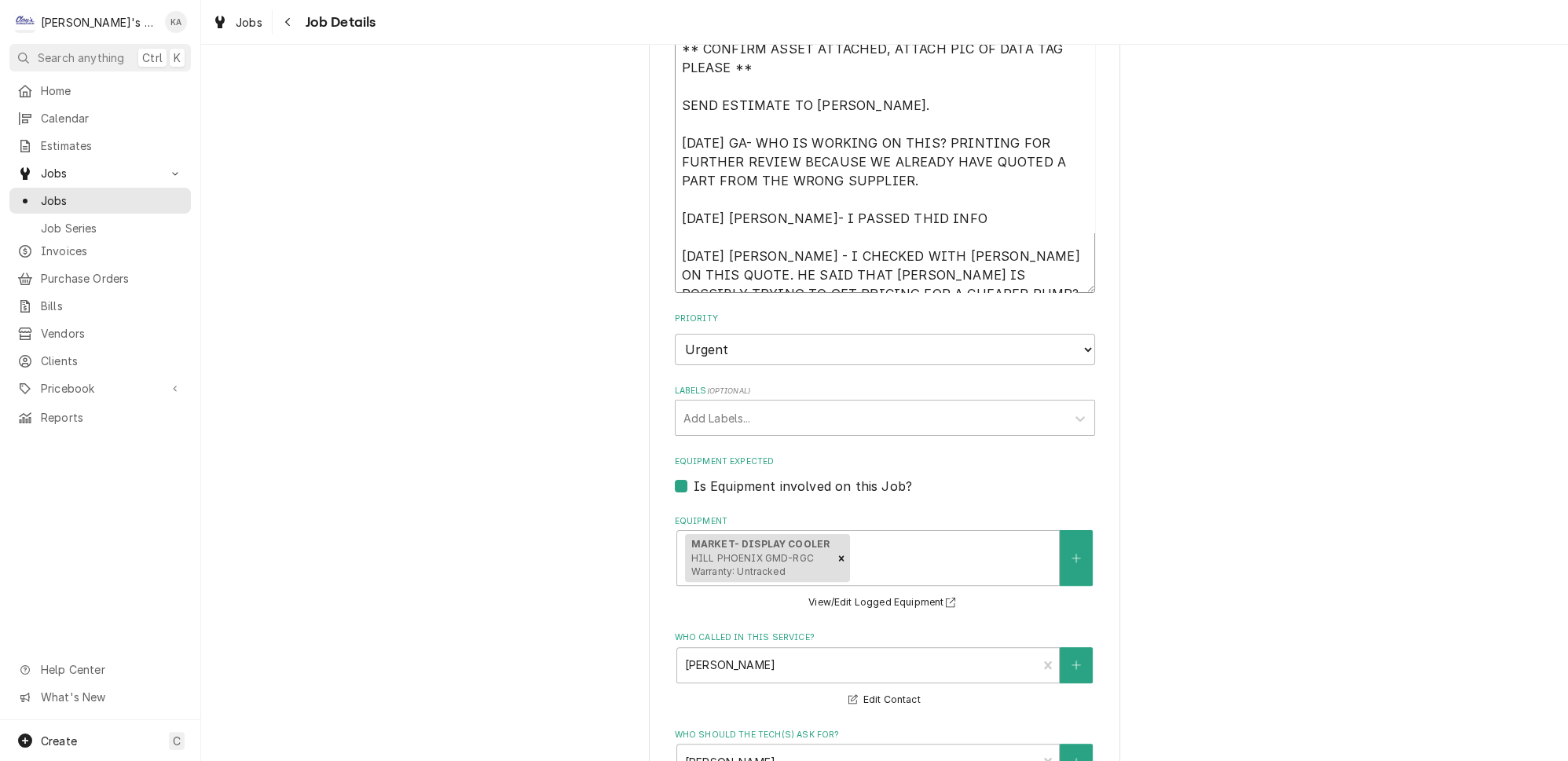
type textarea "x"
type textarea "** CONFIRM ASSET ATTACHED, ATTACH PIC OF DATA TAG PLEASE ** SEND ESTIMATE TO [P…"
type textarea "x"
type textarea "** CONFIRM ASSET ATTACHED, ATTACH PIC OF DATA TAG PLEASE ** SEND ESTIMATE TO [P…"
type textarea "x"
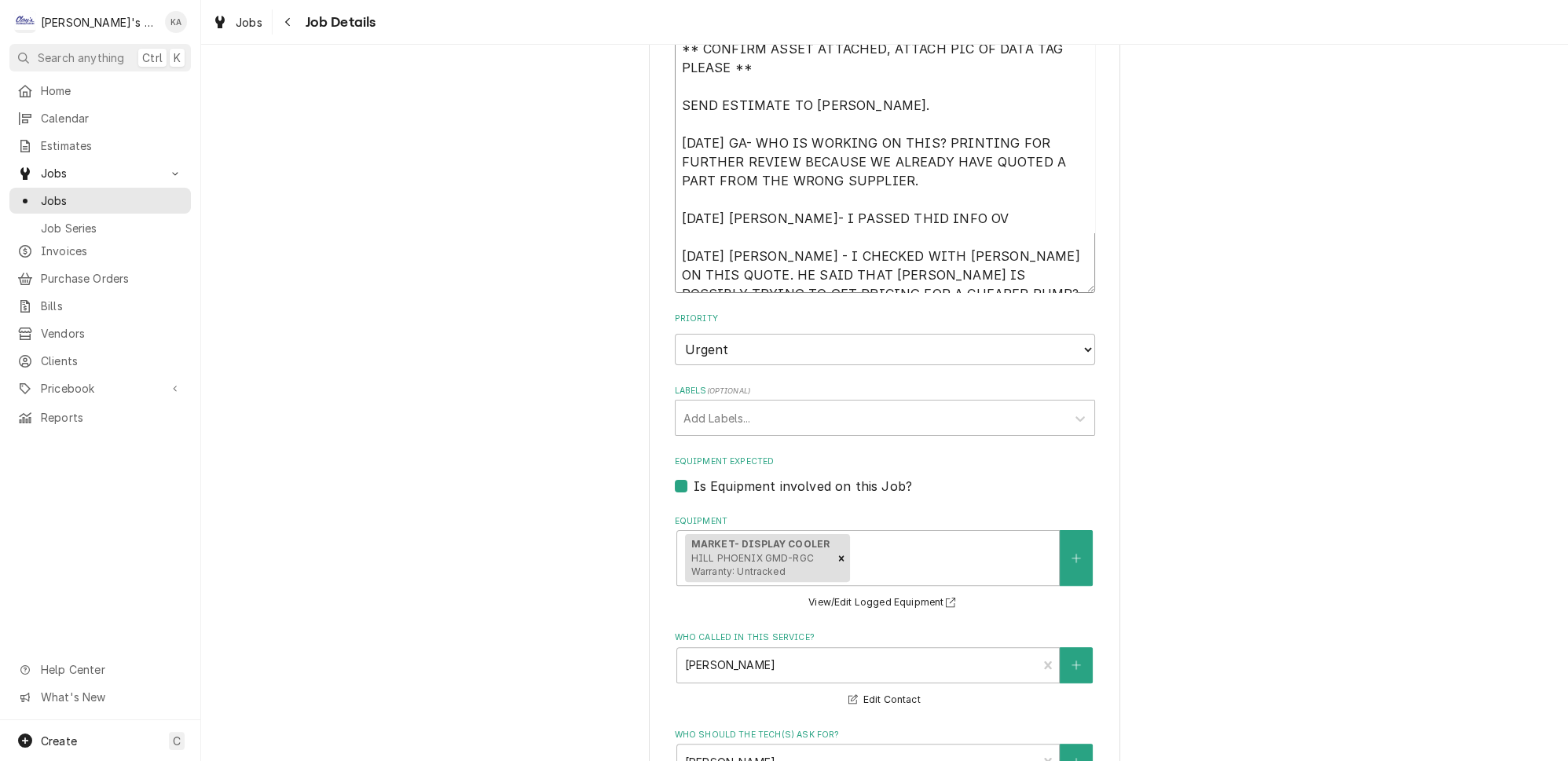
type textarea "** CONFIRM ASSET ATTACHED, ATTACH PIC OF DATA TAG PLEASE ** SEND ESTIMATE TO [P…"
type textarea "x"
type textarea "** CONFIRM ASSET ATTACHED, ATTACH PIC OF DATA TAG PLEASE ** SEND ESTIMATE TO [P…"
type textarea "x"
type textarea "** CONFIRM ASSET ATTACHED, ATTACH PIC OF DATA TAG PLEASE ** SEND ESTIMATE TO [P…"
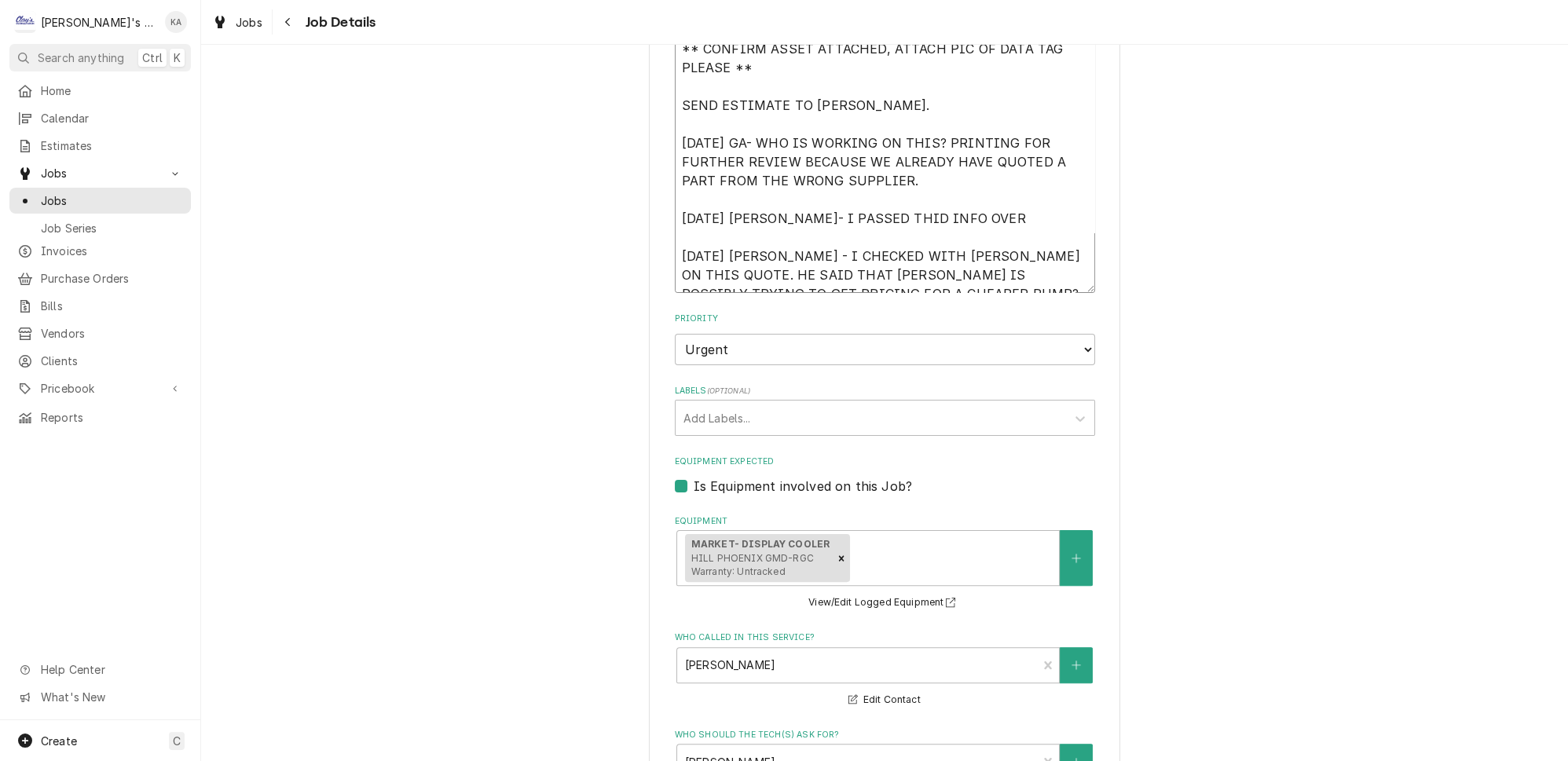
type textarea "x"
type textarea "** CONFIRM ASSET ATTACHED, ATTACH PIC OF DATA TAG PLEASE ** SEND ESTIMATE TO [P…"
type textarea "x"
type textarea "** CONFIRM ASSET ATTACHED, ATTACH PIC OF DATA TAG PLEASE ** SEND ESTIMATE TO [P…"
type textarea "x"
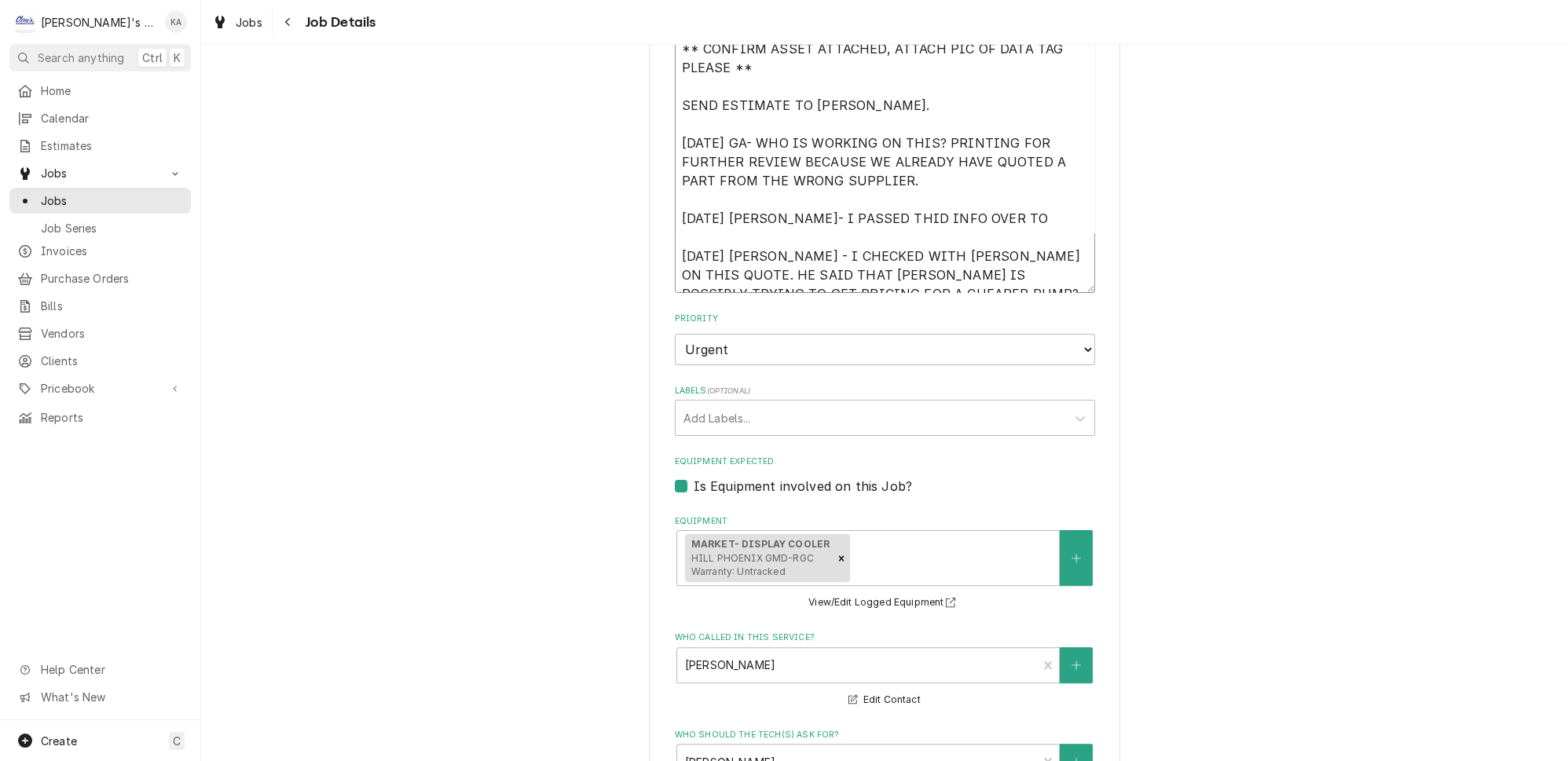
type textarea "** CONFIRM ASSET ATTACHED, ATTACH PIC OF DATA TAG PLEASE ** SEND ESTIMATE TO [P…"
type textarea "x"
type textarea "** CONFIRM ASSET ATTACHED, ATTACH PIC OF DATA TAG PLEASE ** SEND ESTIMATE TO [P…"
type textarea "x"
type textarea "** CONFIRM ASSET ATTACHED, ATTACH PIC OF DATA TAG PLEASE ** SEND ESTIMATE TO [P…"
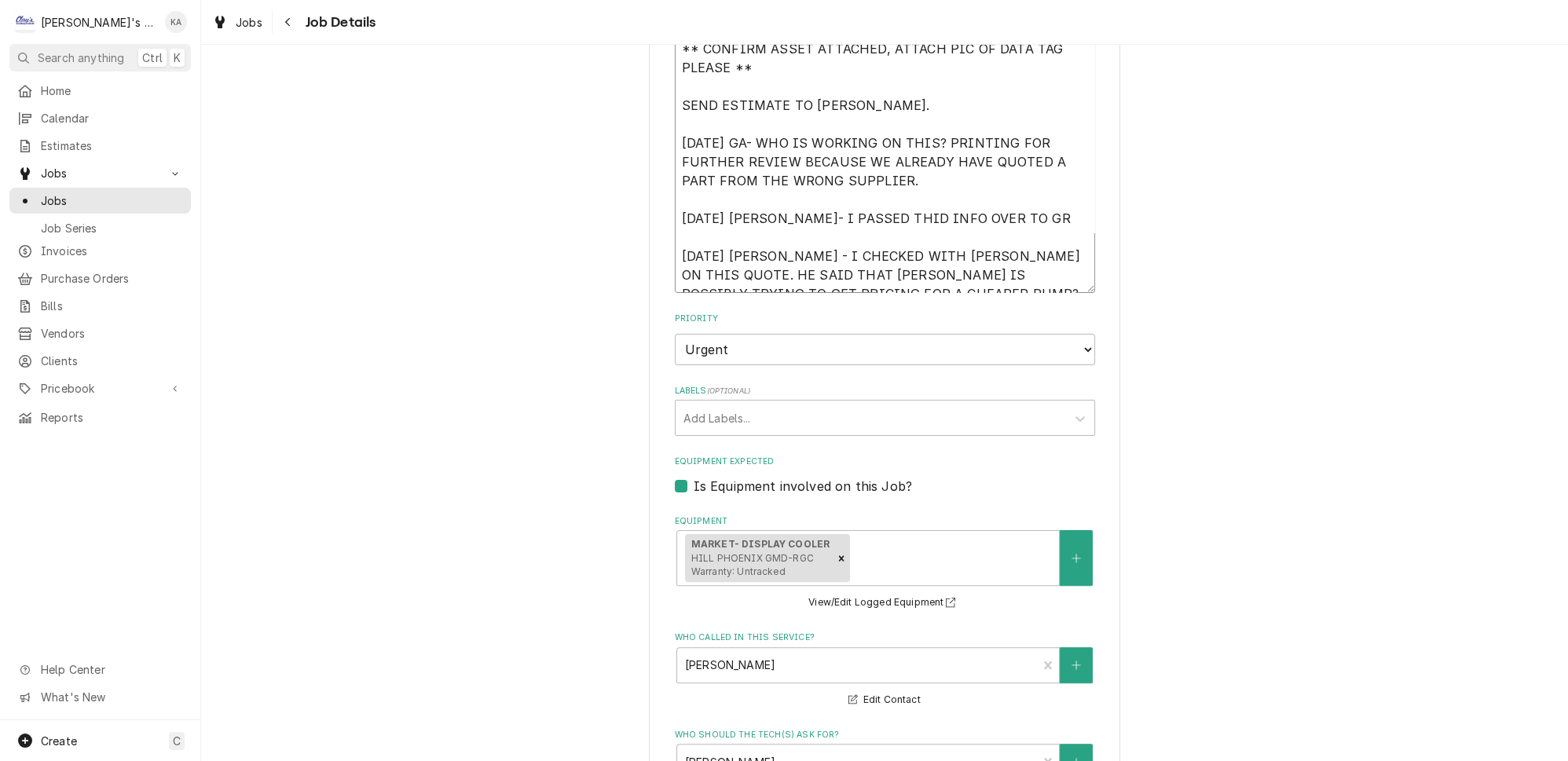
type textarea "x"
type textarea "** CONFIRM ASSET ATTACHED, ATTACH PIC OF DATA TAG PLEASE ** SEND ESTIMATE TO [P…"
type textarea "x"
type textarea "** CONFIRM ASSET ATTACHED, ATTACH PIC OF DATA TAG PLEASE ** SEND ESTIMATE TO [P…"
type textarea "x"
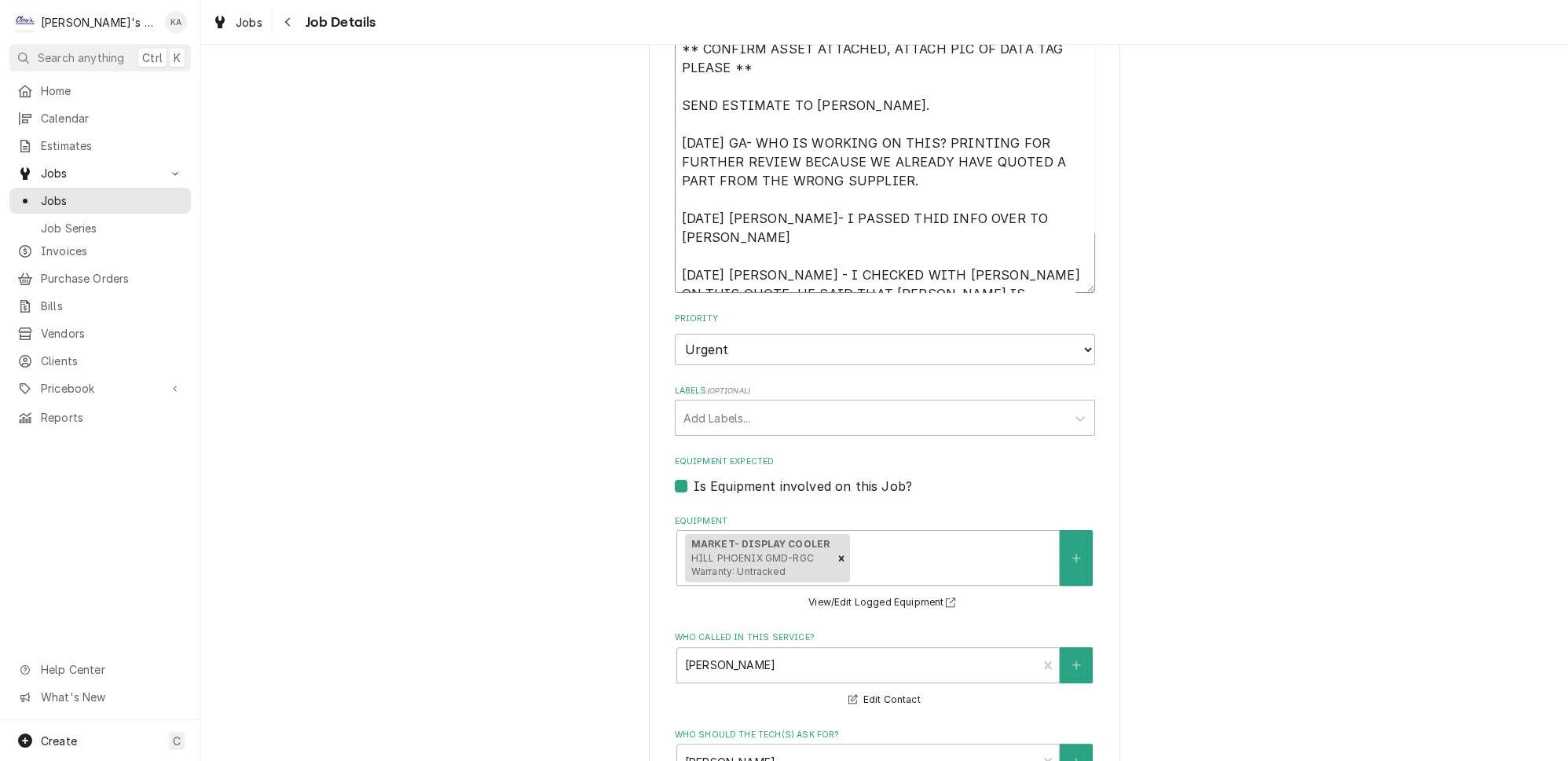
type textarea "** CONFIRM ASSET ATTACHED, ATTACH PIC OF DATA TAG PLEASE ** SEND ESTIMATE TO [P…"
type textarea "x"
type textarea "** CONFIRM ASSET ATTACHED, ATTACH PIC OF DATA TAG PLEASE ** SEND ESTIMATE TO [P…"
type textarea "x"
type textarea "** CONFIRM ASSET ATTACHED, ATTACH PIC OF DATA TAG PLEASE ** SEND ESTIMATE TO [P…"
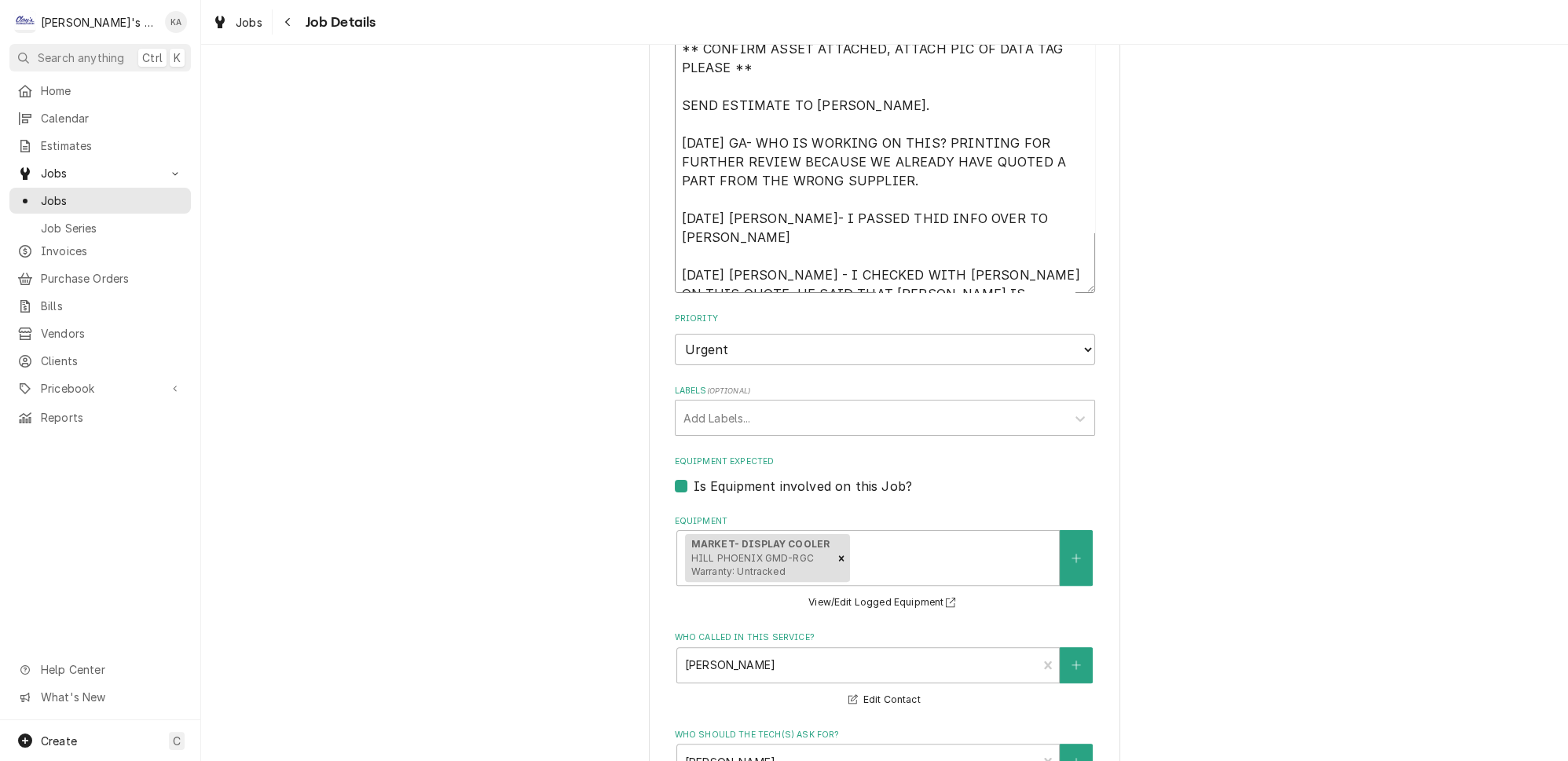
type textarea "x"
type textarea "** CONFIRM ASSET ATTACHED, ATTACH PIC OF DATA TAG PLEASE ** SEND ESTIMATE TO [P…"
type textarea "x"
type textarea "** CONFIRM ASSET ATTACHED, ATTACH PIC OF DATA TAG PLEASE ** SEND ESTIMATE TO [P…"
type textarea "x"
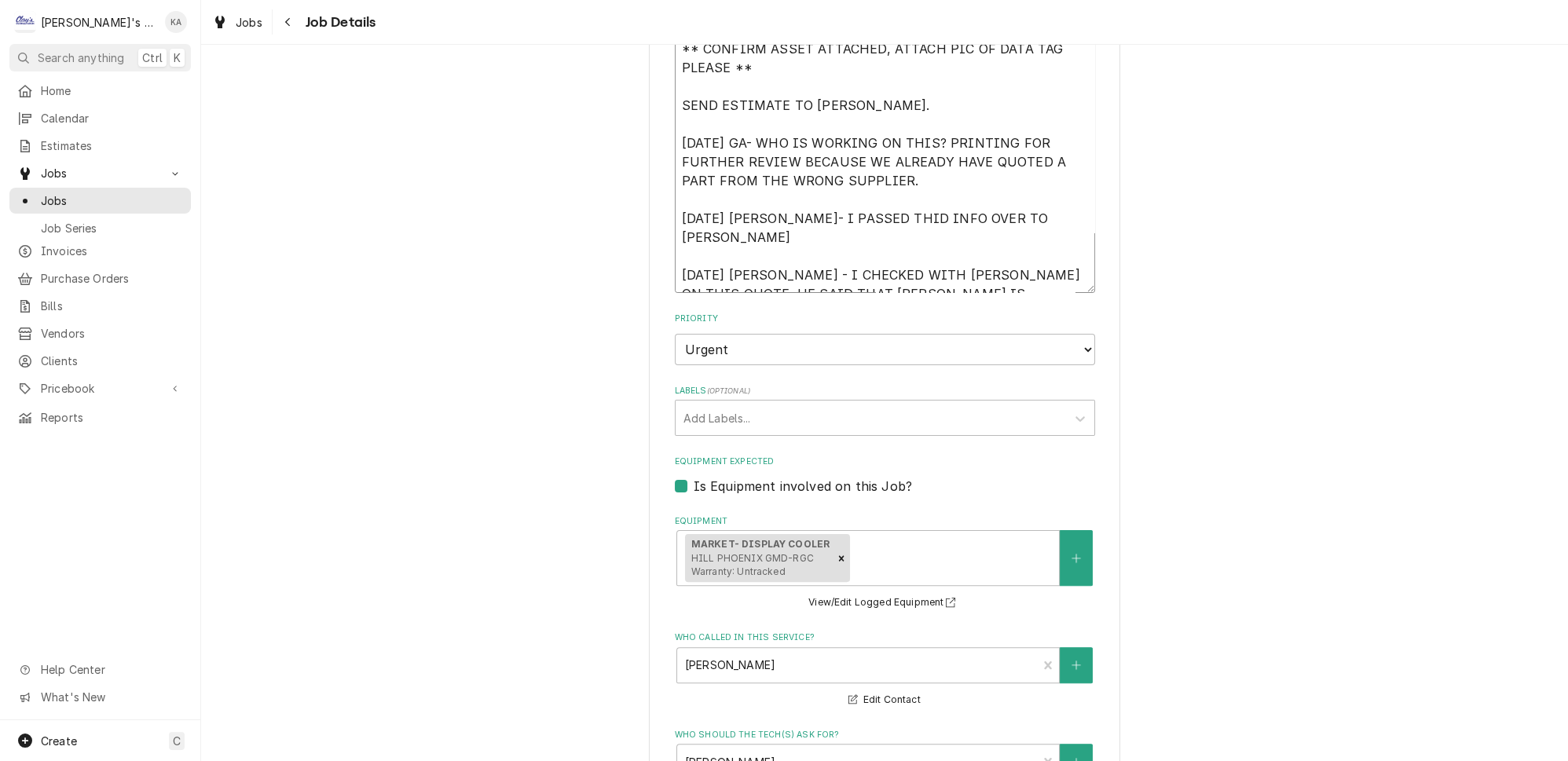
type textarea "** CONFIRM ASSET ATTACHED, ATTACH PIC OF DATA TAG PLEASE ** SEND ESTIMATE TO [P…"
type textarea "x"
type textarea "** CONFIRM ASSET ATTACHED, ATTACH PIC OF DATA TAG PLEASE ** SEND ESTIMATE TO AR…"
type textarea "x"
type textarea "** CONFIRM ASSET ATTACHED, ATTACH PIC OF DATA TAG PLEASE ** SEND ESTIMATE TO AR…"
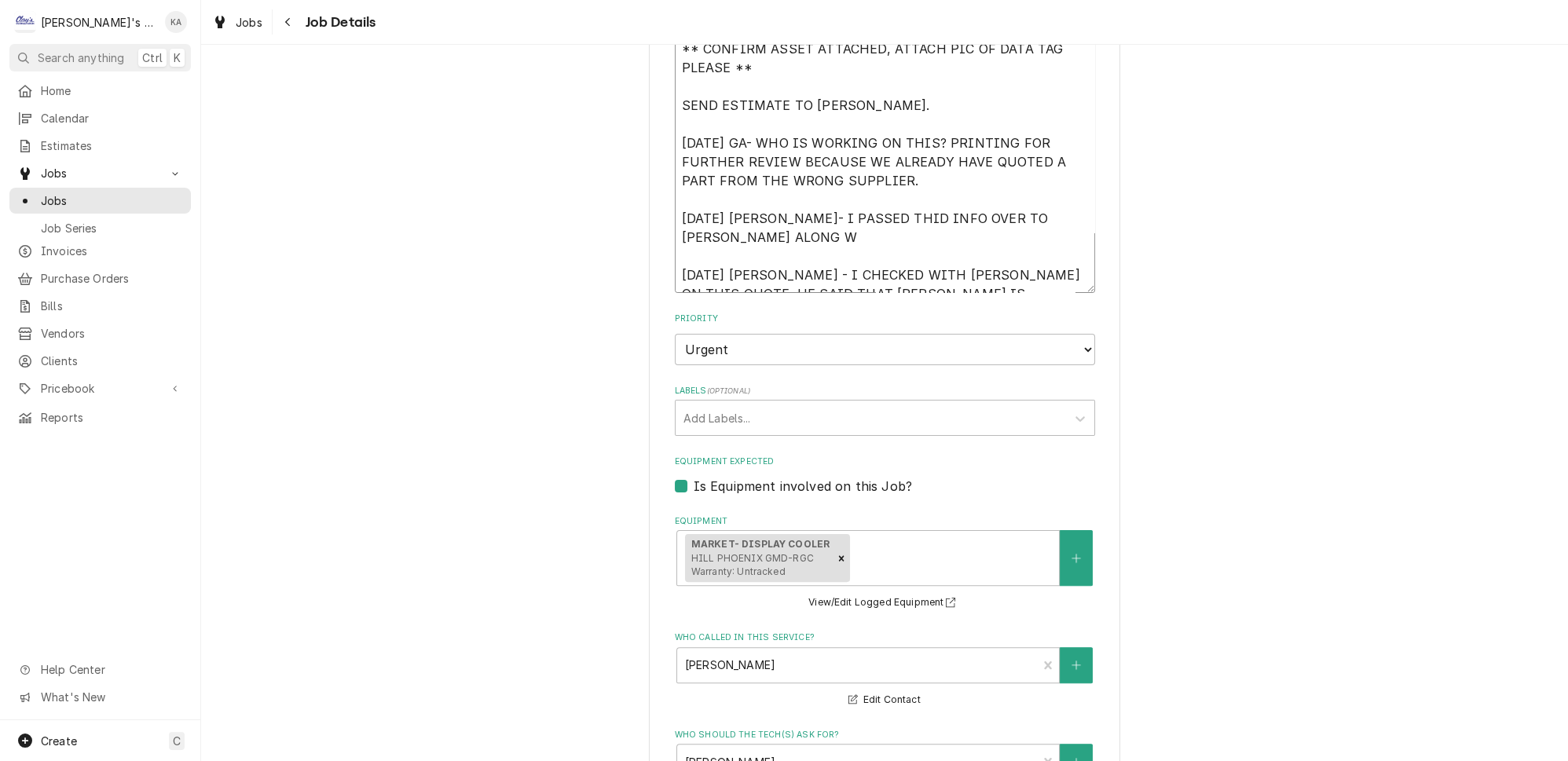
type textarea "x"
type textarea "** CONFIRM ASSET ATTACHED, ATTACH PIC OF DATA TAG PLEASE ** SEND ESTIMATE TO AR…"
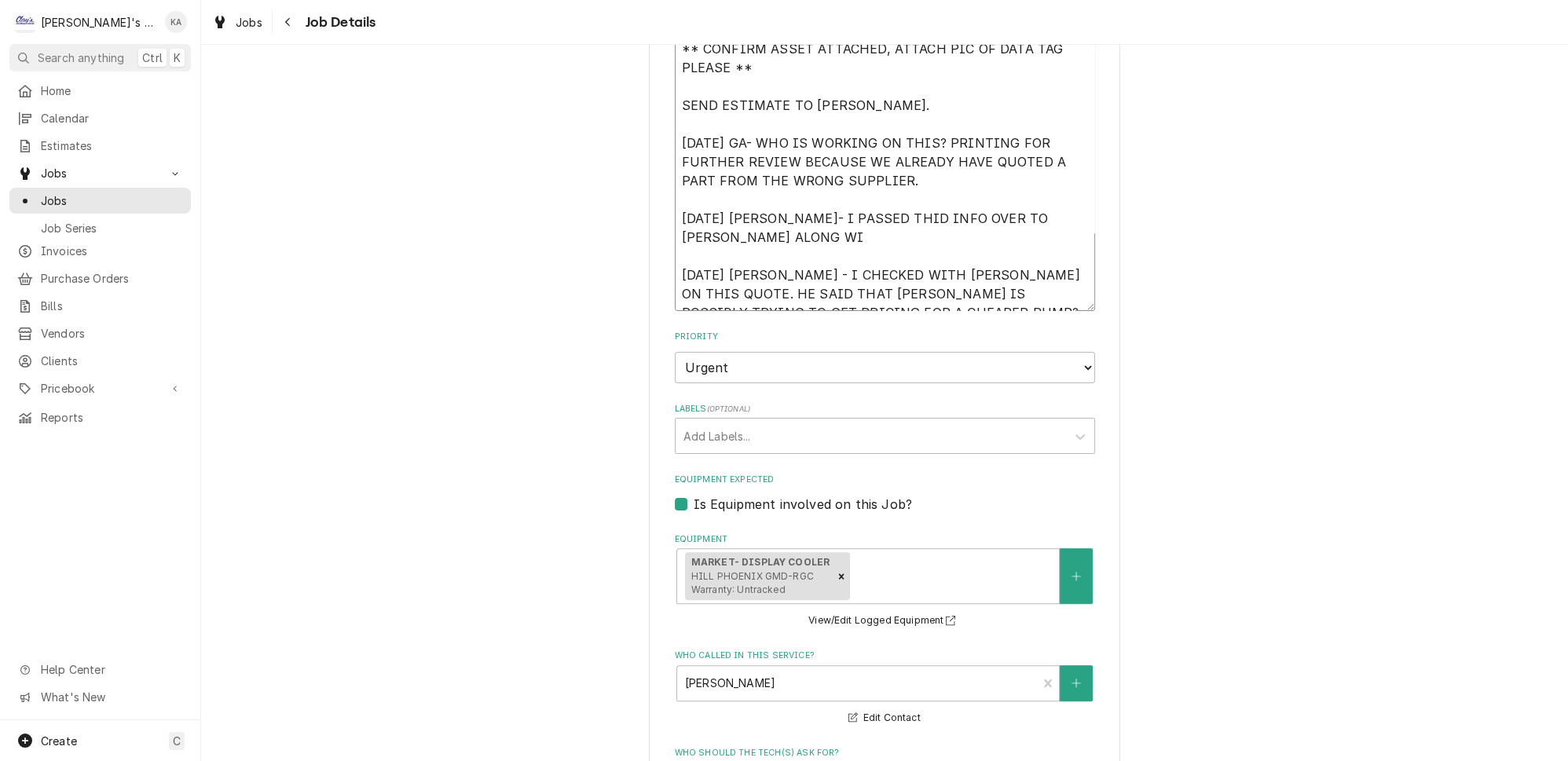
type textarea "x"
type textarea "** CONFIRM ASSET ATTACHED, ATTACH PIC OF DATA TAG PLEASE ** SEND ESTIMATE TO AR…"
type textarea "x"
type textarea "** CONFIRM ASSET ATTACHED, ATTACH PIC OF DATA TAG PLEASE ** SEND ESTIMATE TO AR…"
type textarea "x"
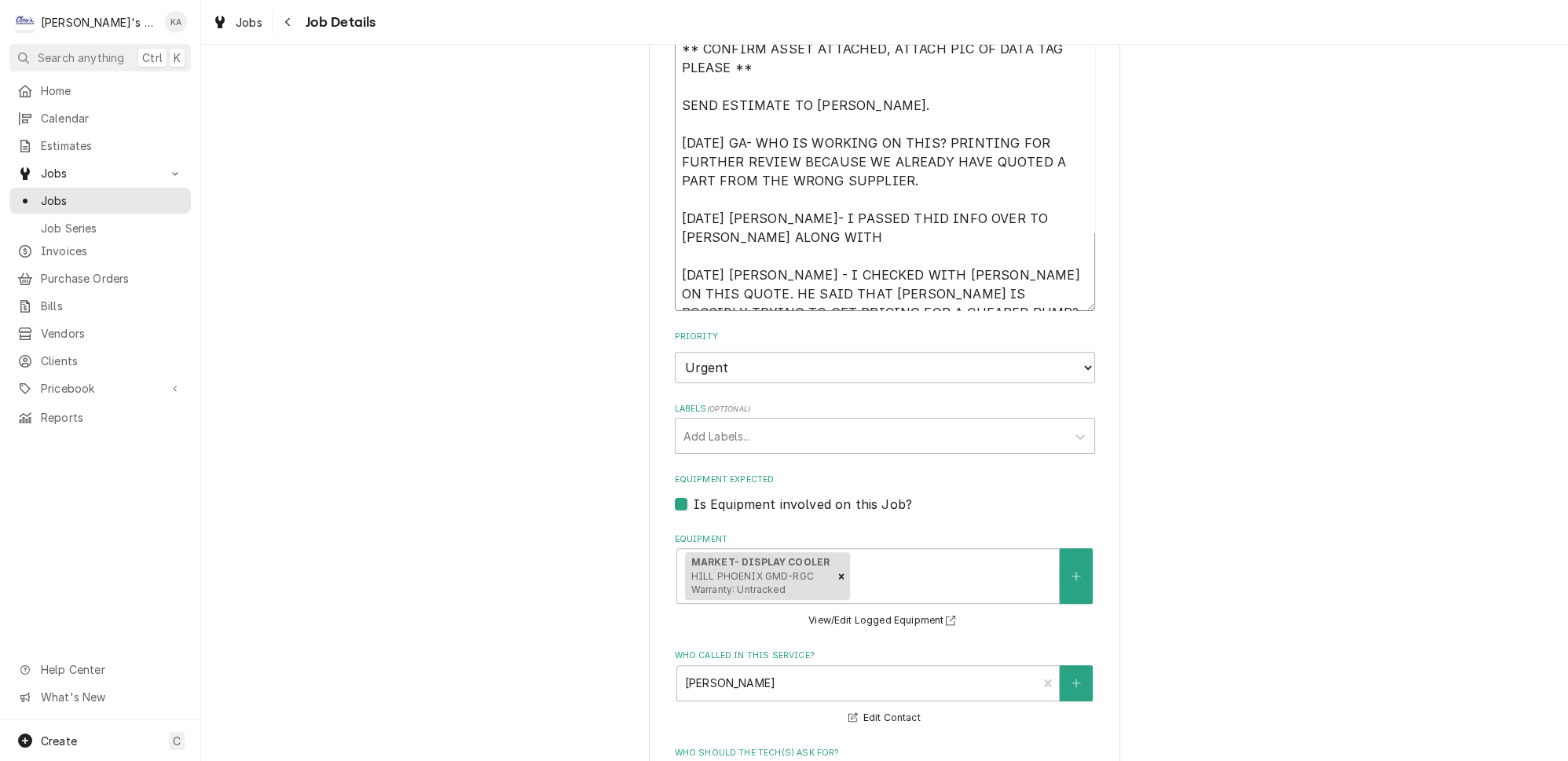
type textarea "** CONFIRM ASSET ATTACHED, ATTACH PIC OF DATA TAG PLEASE ** SEND ESTIMATE TO AR…"
type textarea "x"
type textarea "** CONFIRM ASSET ATTACHED, ATTACH PIC OF DATA TAG PLEASE ** SEND ESTIMATE TO AR…"
type textarea "x"
type textarea "** CONFIRM ASSET ATTACHED, ATTACH PIC OF DATA TAG PLEASE ** SEND ESTIMATE TO AR…"
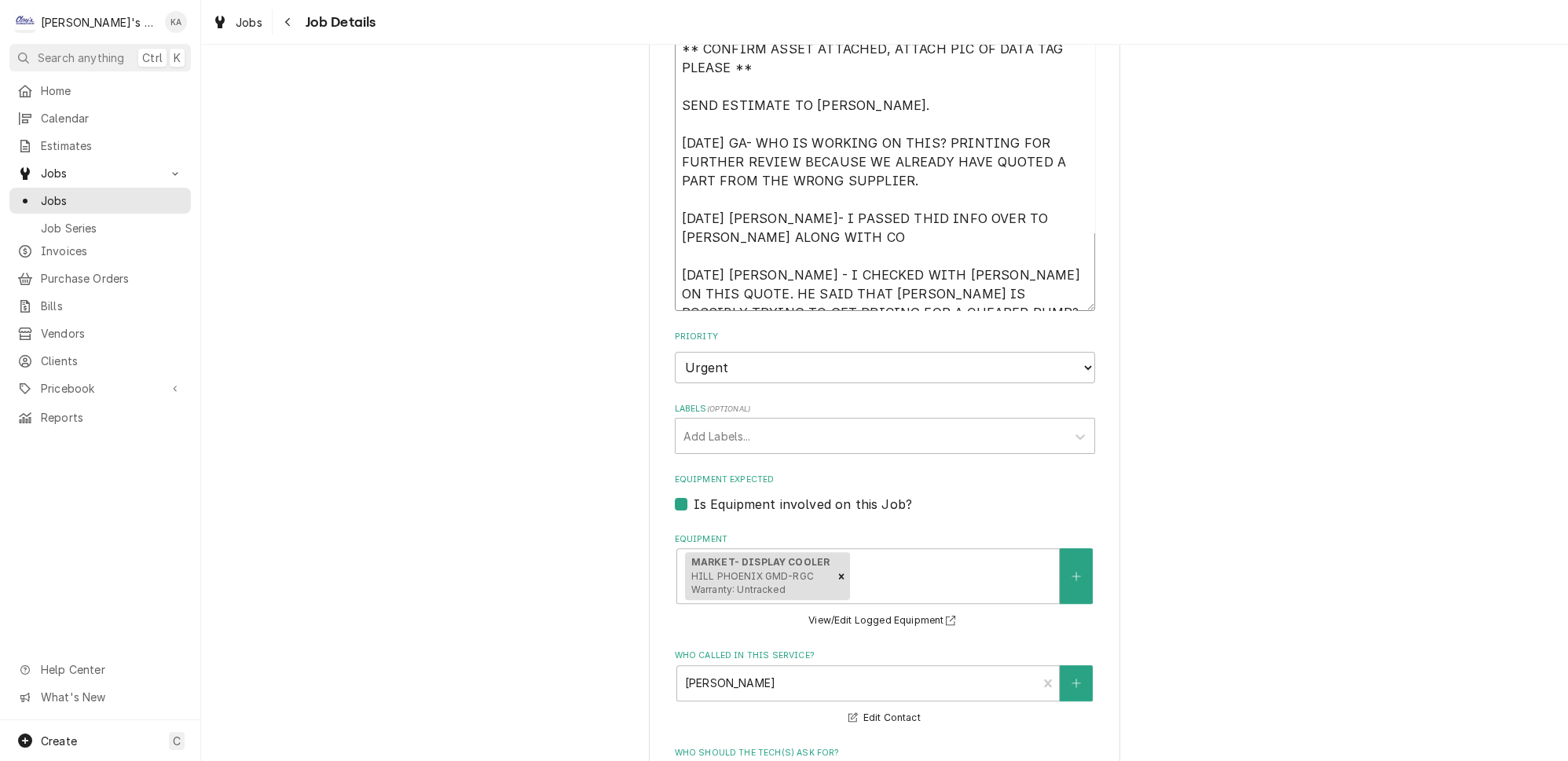
type textarea "x"
type textarea "** CONFIRM ASSET ATTACHED, ATTACH PIC OF DATA TAG PLEASE ** SEND ESTIMATE TO AR…"
type textarea "x"
type textarea "** CONFIRM ASSET ATTACHED, ATTACH PIC OF DATA TAG PLEASE ** SEND ESTIMATE TO AR…"
type textarea "x"
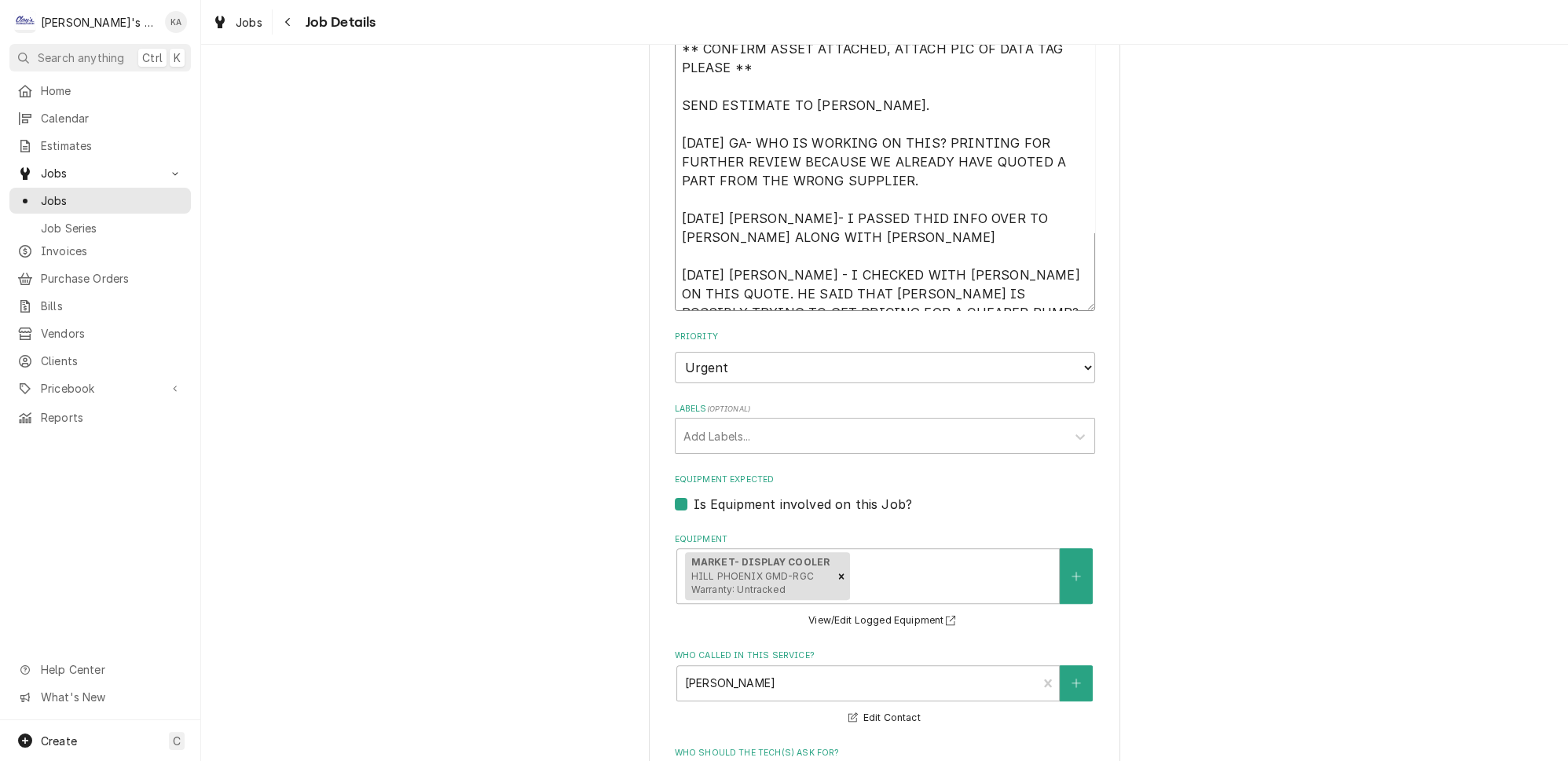
type textarea "** CONFIRM ASSET ATTACHED, ATTACH PIC OF DATA TAG PLEASE ** SEND ESTIMATE TO AR…"
type textarea "x"
type textarea "** CONFIRM ASSET ATTACHED, ATTACH PIC OF DATA TAG PLEASE ** SEND ESTIMATE TO AR…"
type textarea "x"
type textarea "** CONFIRM ASSET ATTACHED, ATTACH PIC OF DATA TAG PLEASE ** SEND ESTIMATE TO AR…"
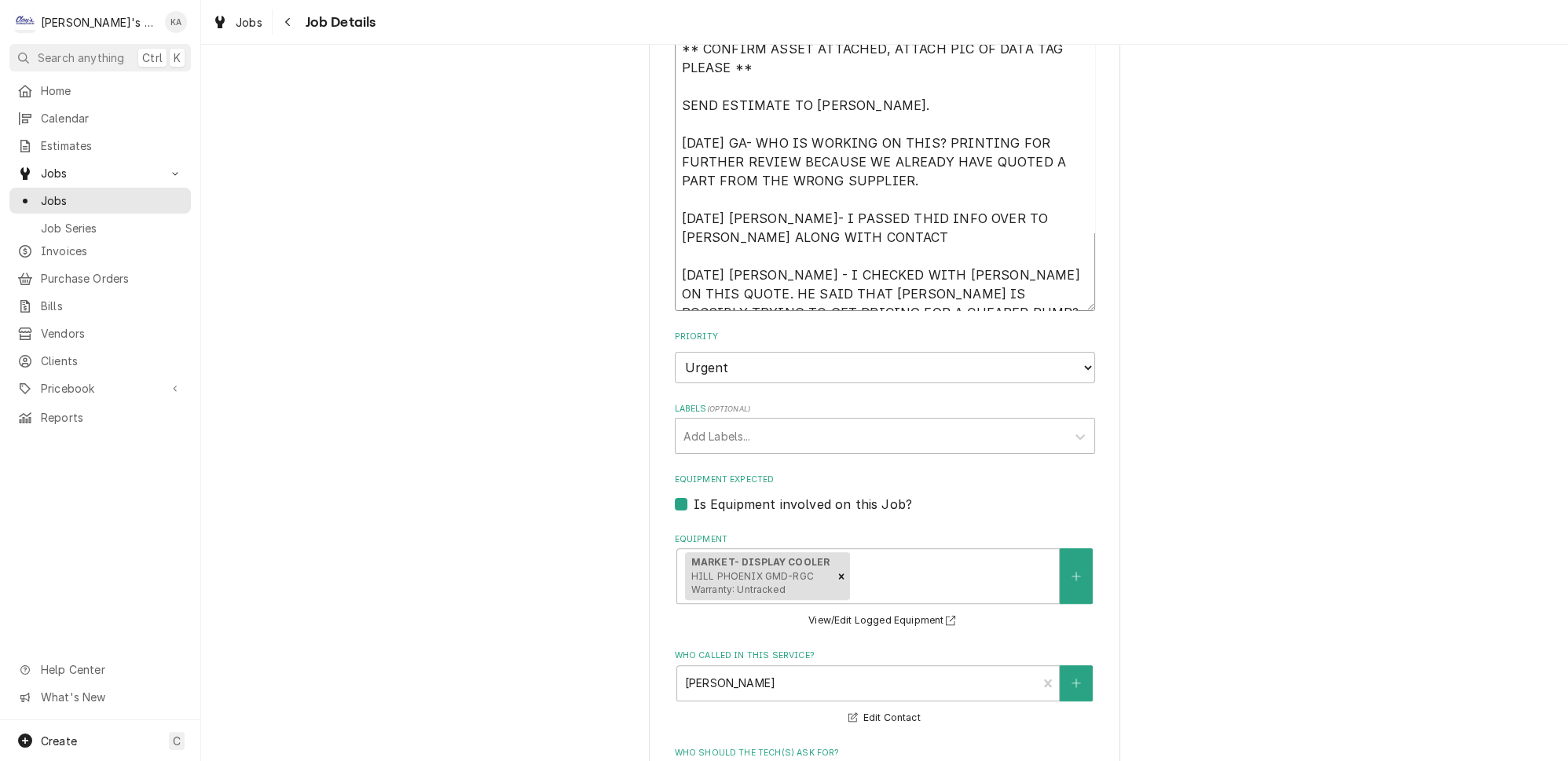
type textarea "x"
type textarea "** CONFIRM ASSET ATTACHED, ATTACH PIC OF DATA TAG PLEASE ** SEND ESTIMATE TO AR…"
type textarea "x"
type textarea "** CONFIRM ASSET ATTACHED, ATTACH PIC OF DATA TAG PLEASE ** SEND ESTIMATE TO AR…"
type textarea "x"
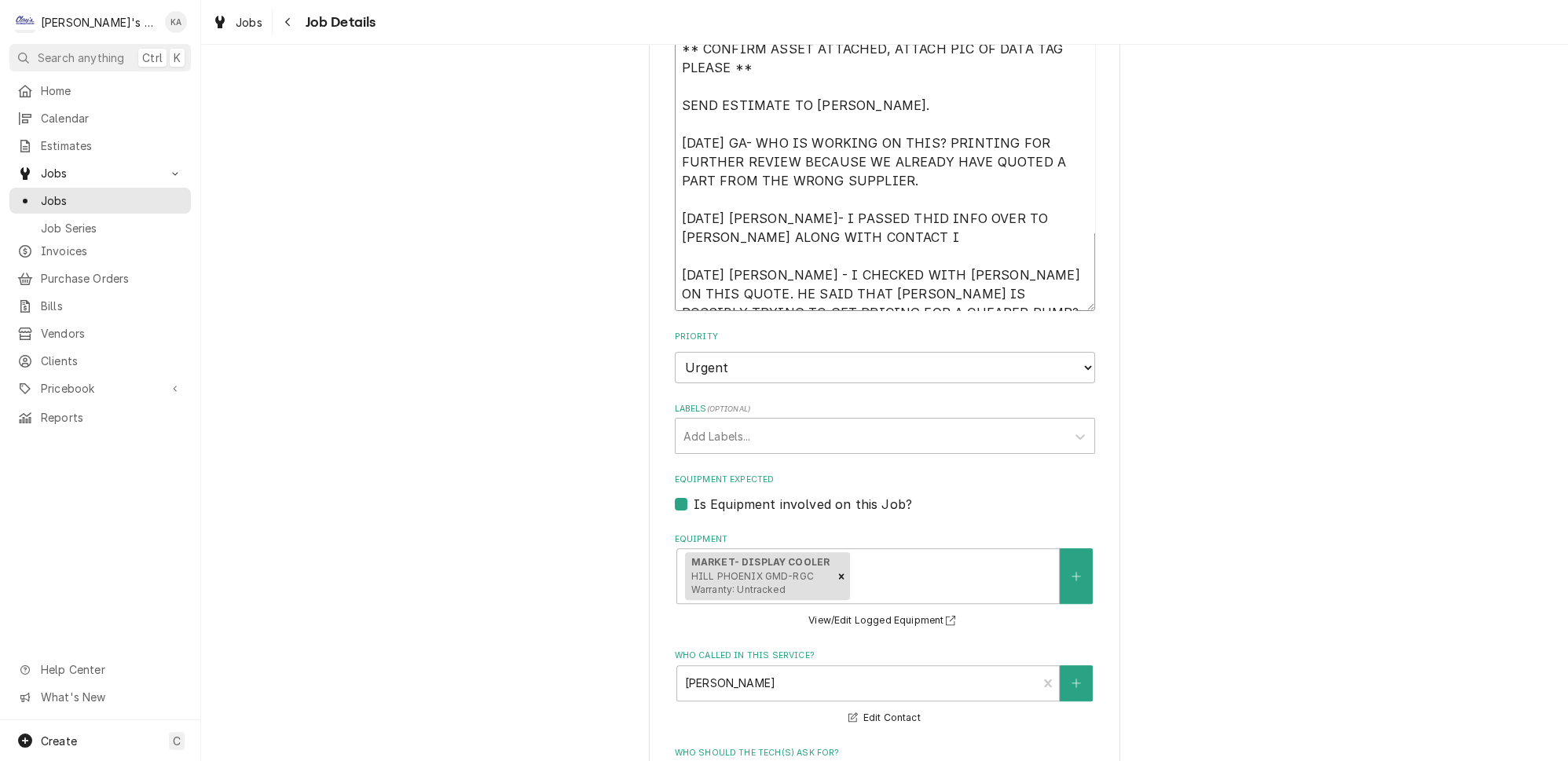
type textarea "** CONFIRM ASSET ATTACHED, ATTACH PIC OF DATA TAG PLEASE ** SEND ESTIMATE TO AR…"
type textarea "x"
type textarea "** CONFIRM ASSET ATTACHED, ATTACH PIC OF DATA TAG PLEASE ** SEND ESTIMATE TO AR…"
type textarea "x"
type textarea "** CONFIRM ASSET ATTACHED, ATTACH PIC OF DATA TAG PLEASE ** SEND ESTIMATE TO AR…"
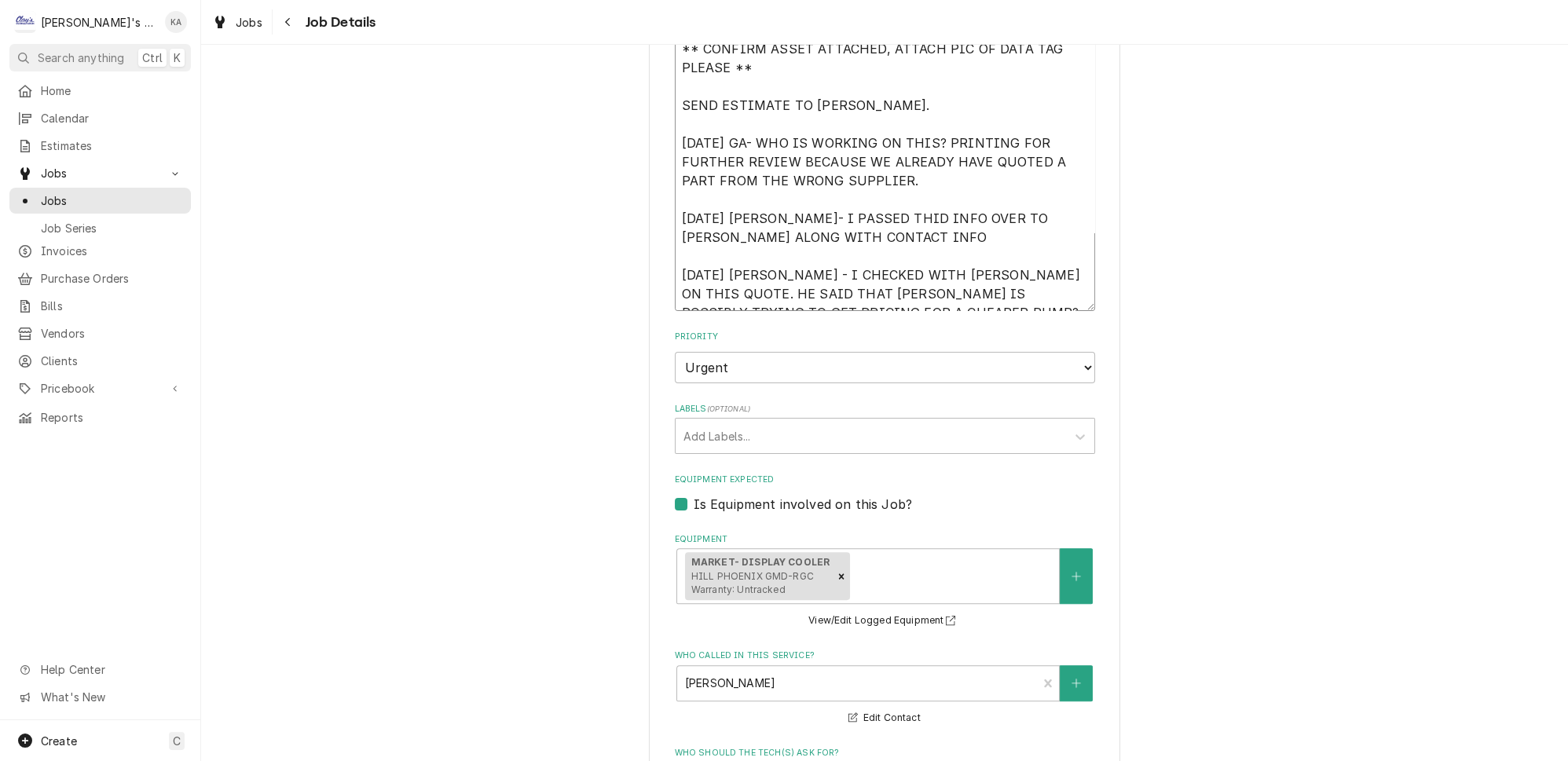
type textarea "x"
type textarea "** CONFIRM ASSET ATTACHED, ATTACH PIC OF DATA TAG PLEASE ** SEND ESTIMATE TO AR…"
type textarea "x"
type textarea "** CONFIRM ASSET ATTACHED, ATTACH PIC OF DATA TAG PLEASE ** SEND ESTIMATE TO AR…"
type textarea "x"
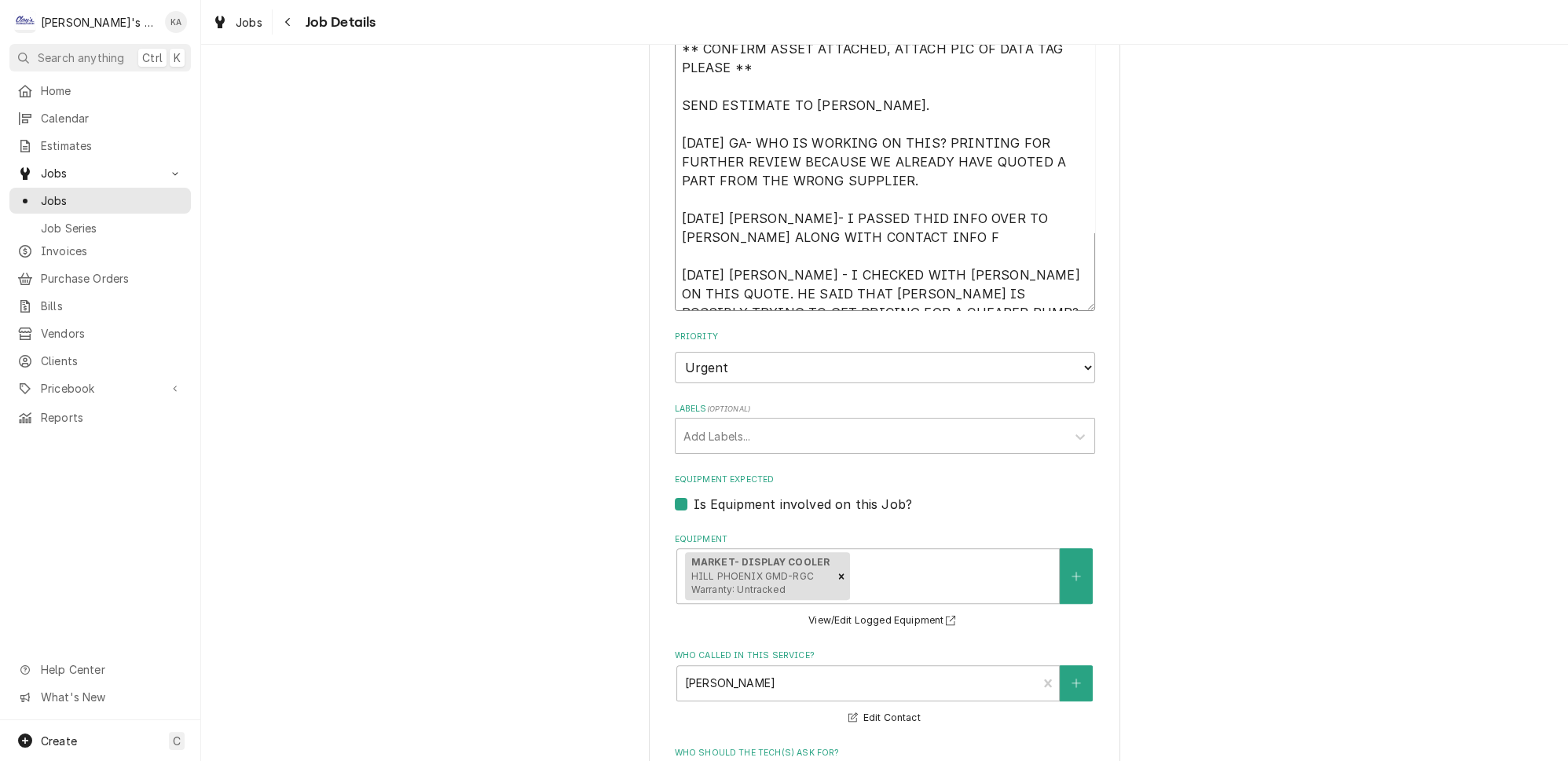
type textarea "** CONFIRM ASSET ATTACHED, ATTACH PIC OF DATA TAG PLEASE ** SEND ESTIMATE TO AR…"
type textarea "x"
type textarea "** CONFIRM ASSET ATTACHED, ATTACH PIC OF DATA TAG PLEASE ** SEND ESTIMATE TO AR…"
type textarea "x"
type textarea "** CONFIRM ASSET ATTACHED, ATTACH PIC OF DATA TAG PLEASE ** SEND ESTIMATE TO AR…"
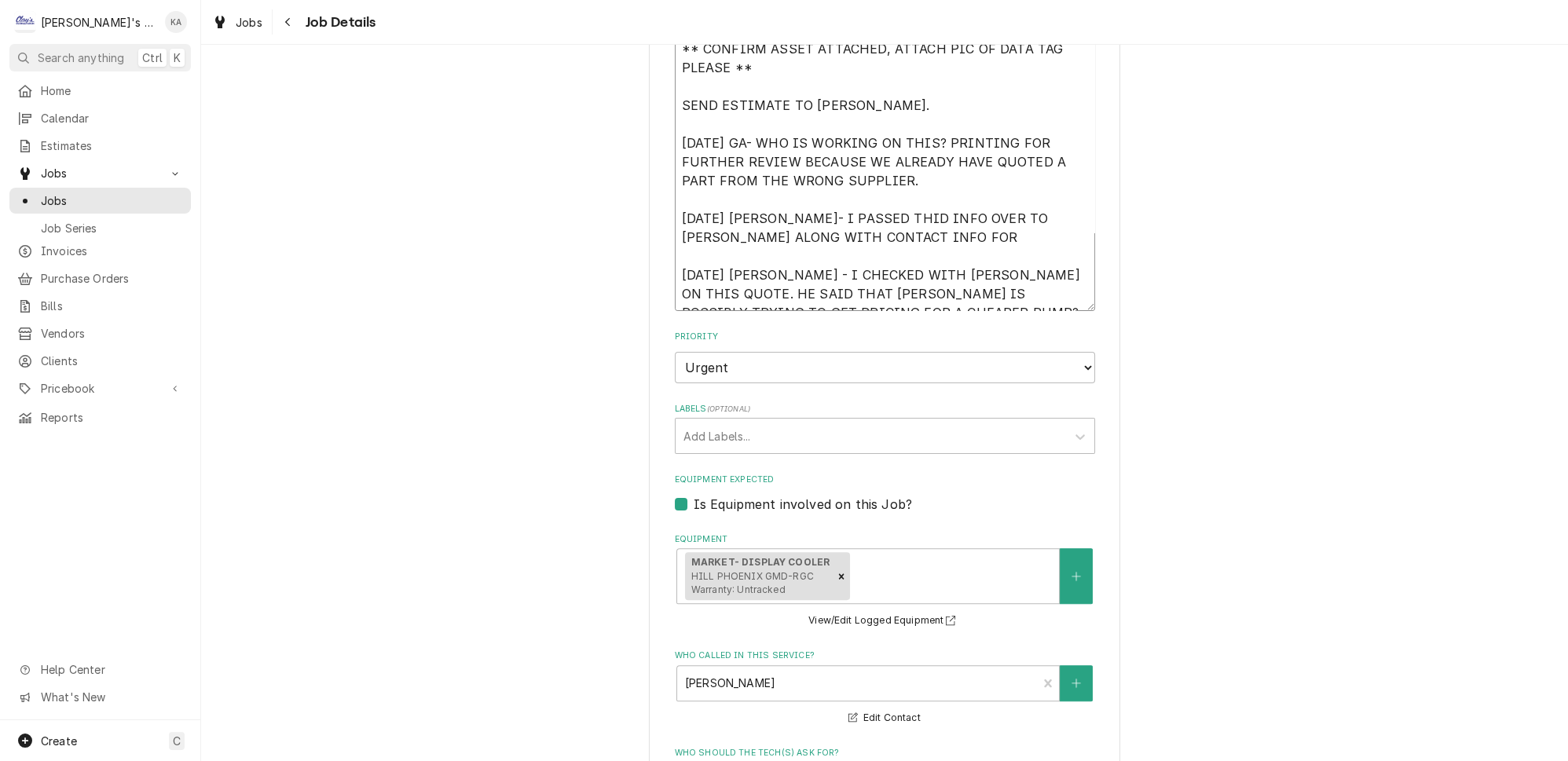
type textarea "x"
type textarea "** CONFIRM ASSET ATTACHED, ATTACH PIC OF DATA TAG PLEASE ** SEND ESTIMATE TO AR…"
type textarea "x"
type textarea "** CONFIRM ASSET ATTACHED, ATTACH PIC OF DATA TAG PLEASE ** SEND ESTIMATE TO AR…"
type textarea "x"
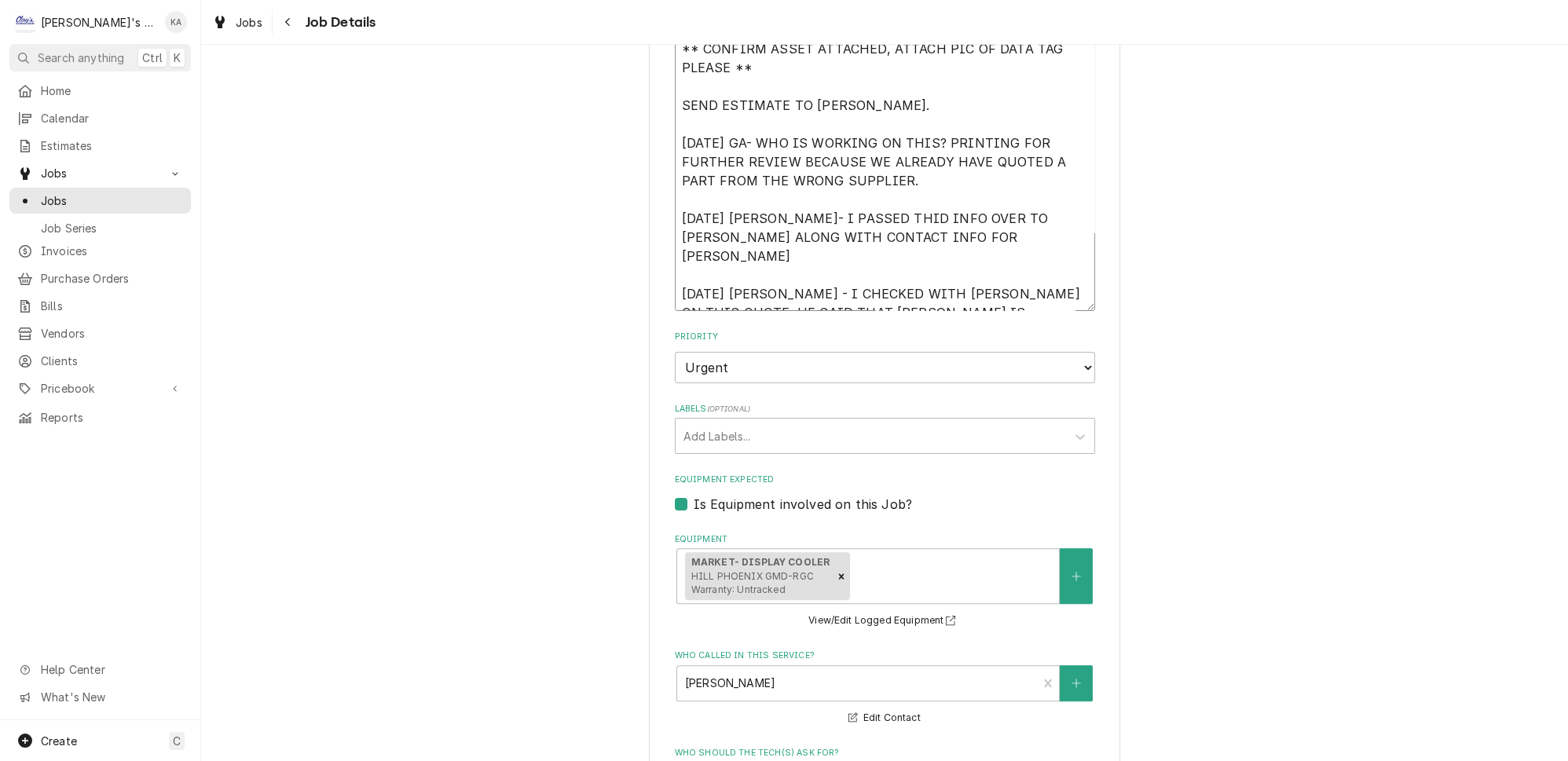
type textarea "** CONFIRM ASSET ATTACHED, ATTACH PIC OF DATA TAG PLEASE ** SEND ESTIMATE TO AR…"
type textarea "x"
type textarea "** CONFIRM ASSET ATTACHED, ATTACH PIC OF DATA TAG PLEASE ** SEND ESTIMATE TO AR…"
type textarea "x"
type textarea "** CONFIRM ASSET ATTACHED, ATTACH PIC OF DATA TAG PLEASE ** SEND ESTIMATE TO AR…"
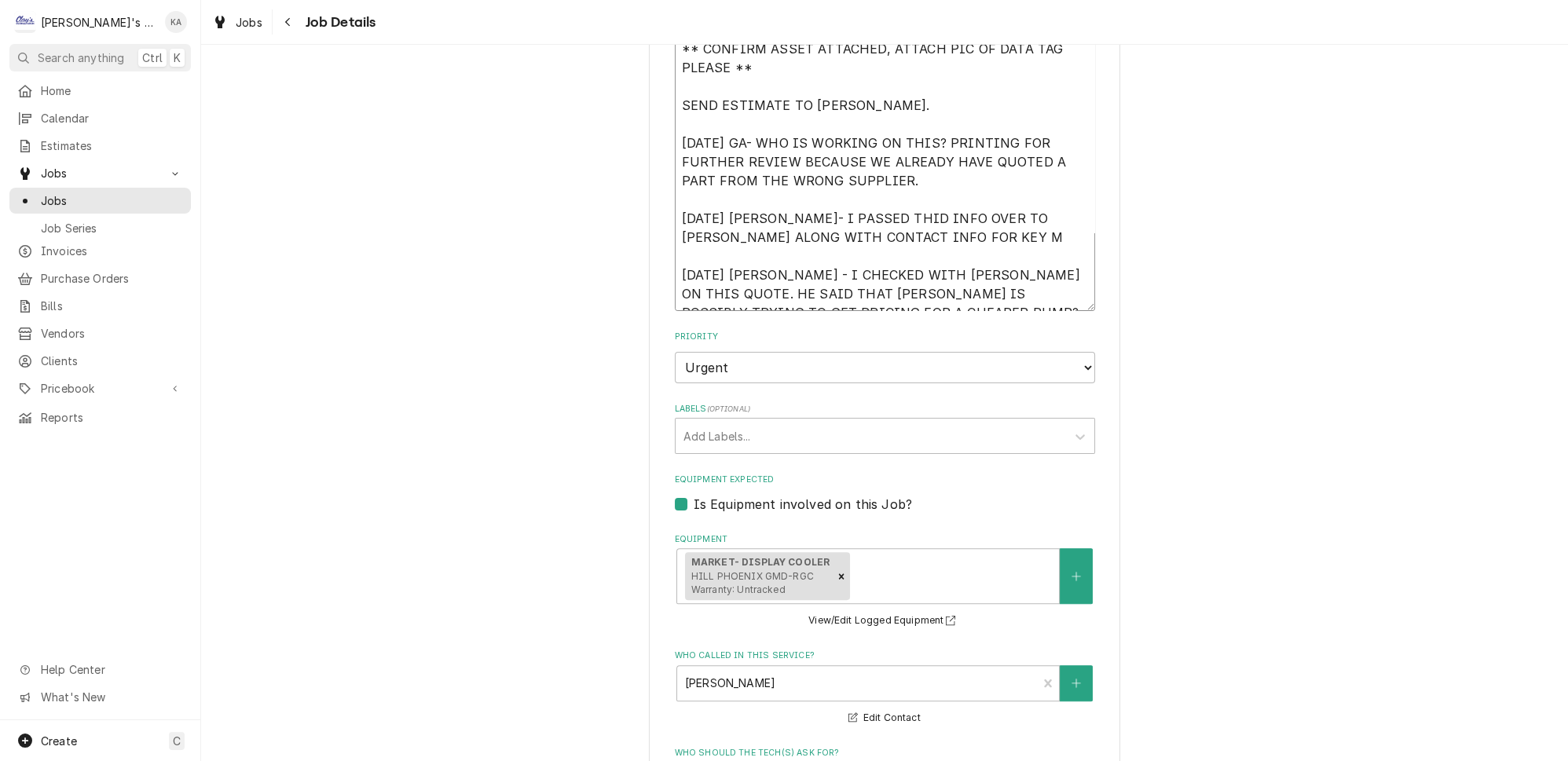
type textarea "x"
type textarea "** CONFIRM ASSET ATTACHED, ATTACH PIC OF DATA TAG PLEASE ** SEND ESTIMATE TO AR…"
type textarea "x"
type textarea "** CONFIRM ASSET ATTACHED, ATTACH PIC OF DATA TAG PLEASE ** SEND ESTIMATE TO AR…"
type textarea "x"
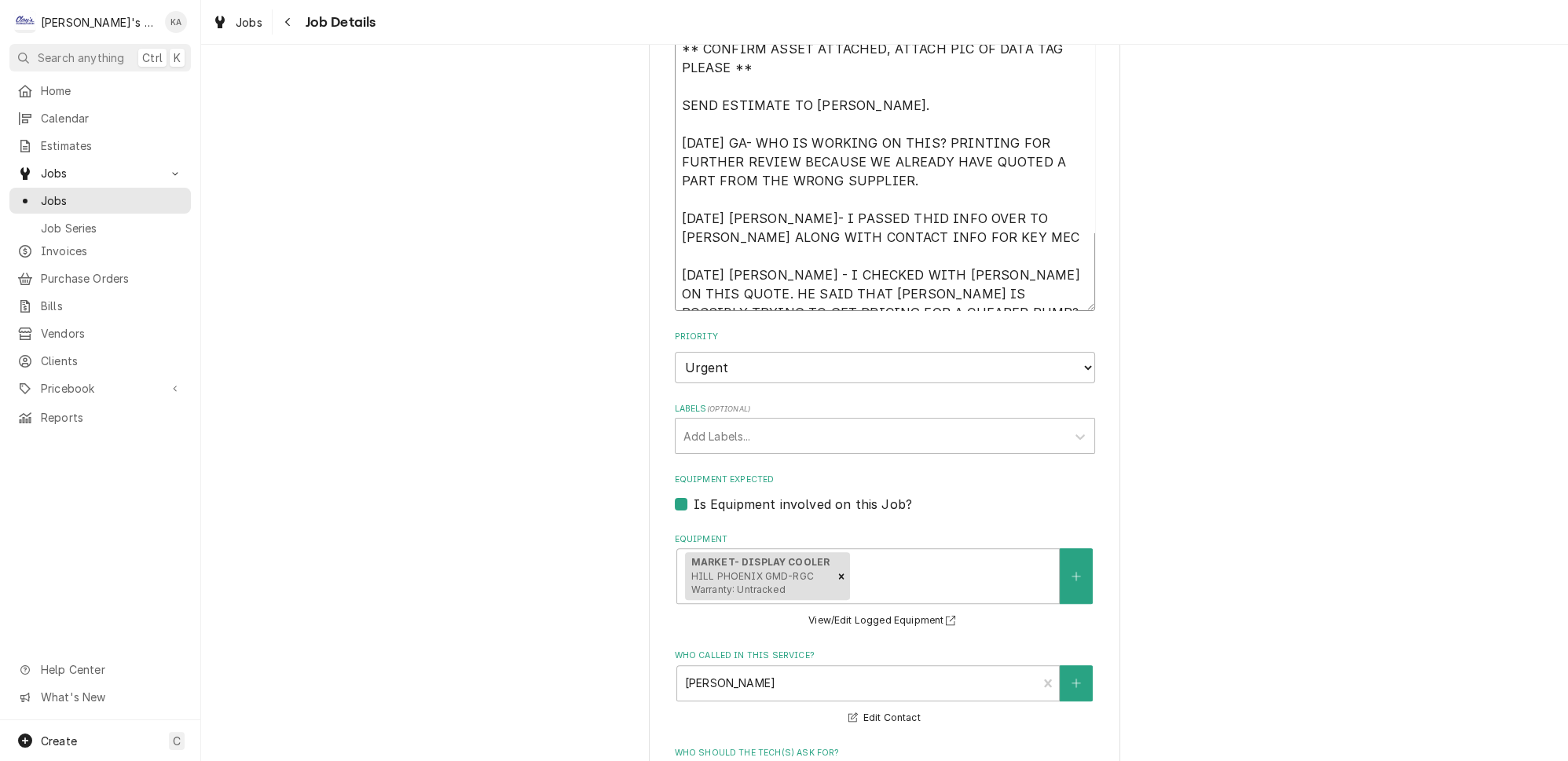
type textarea "** CONFIRM ASSET ATTACHED, ATTACH PIC OF DATA TAG PLEASE ** SEND ESTIMATE TO AR…"
type textarea "x"
type textarea "** CONFIRM ASSET ATTACHED, ATTACH PIC OF DATA TAG PLEASE ** SEND ESTIMATE TO AR…"
type textarea "x"
type textarea "** CONFIRM ASSET ATTACHED, ATTACH PIC OF DATA TAG PLEASE ** SEND ESTIMATE TO AR…"
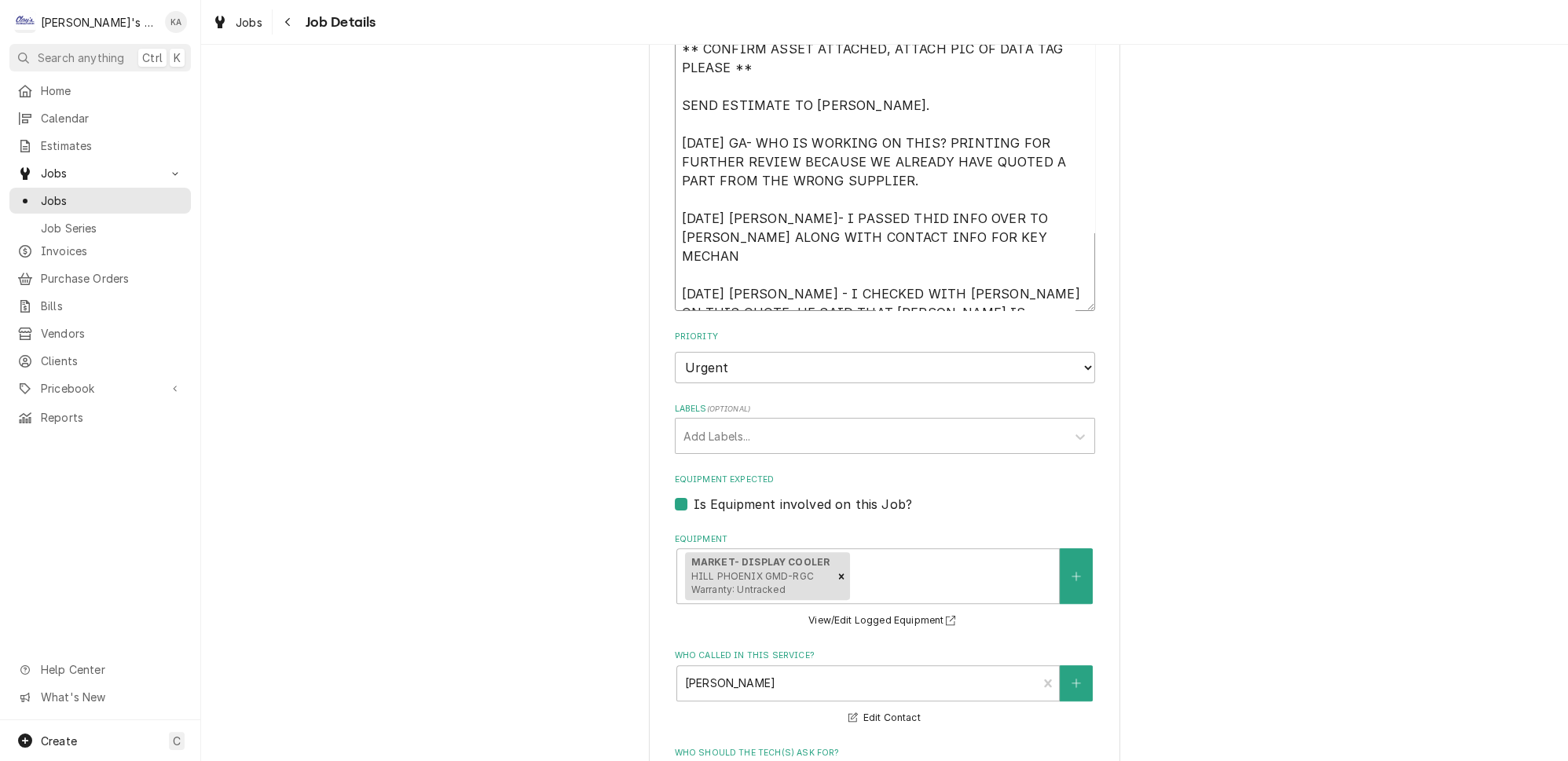
type textarea "x"
type textarea "** CONFIRM ASSET ATTACHED, ATTACH PIC OF DATA TAG PLEASE ** SEND ESTIMATE TO AR…"
type textarea "x"
type textarea "** CONFIRM ASSET ATTACHED, ATTACH PIC OF DATA TAG PLEASE ** SEND ESTIMATE TO AR…"
type textarea "x"
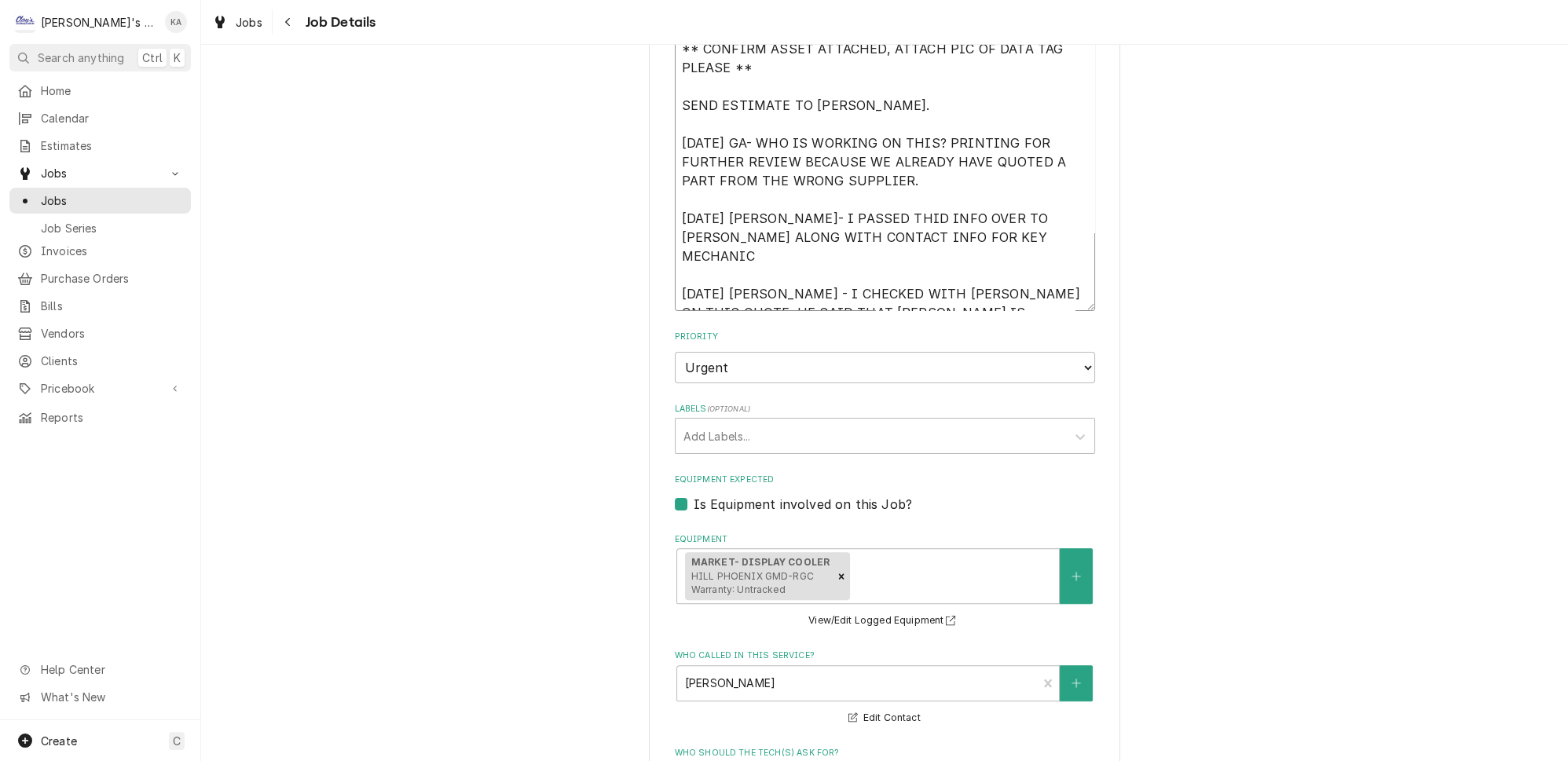
type textarea "** CONFIRM ASSET ATTACHED, ATTACH PIC OF DATA TAG PLEASE ** SEND ESTIMATE TO AR…"
type textarea "x"
type textarea "** CONFIRM ASSET ATTACHED, ATTACH PIC OF DATA TAG PLEASE ** SEND ESTIMATE TO AR…"
type textarea "x"
type textarea "** CONFIRM ASSET ATTACHED, ATTACH PIC OF DATA TAG PLEASE ** SEND ESTIMATE TO AR…"
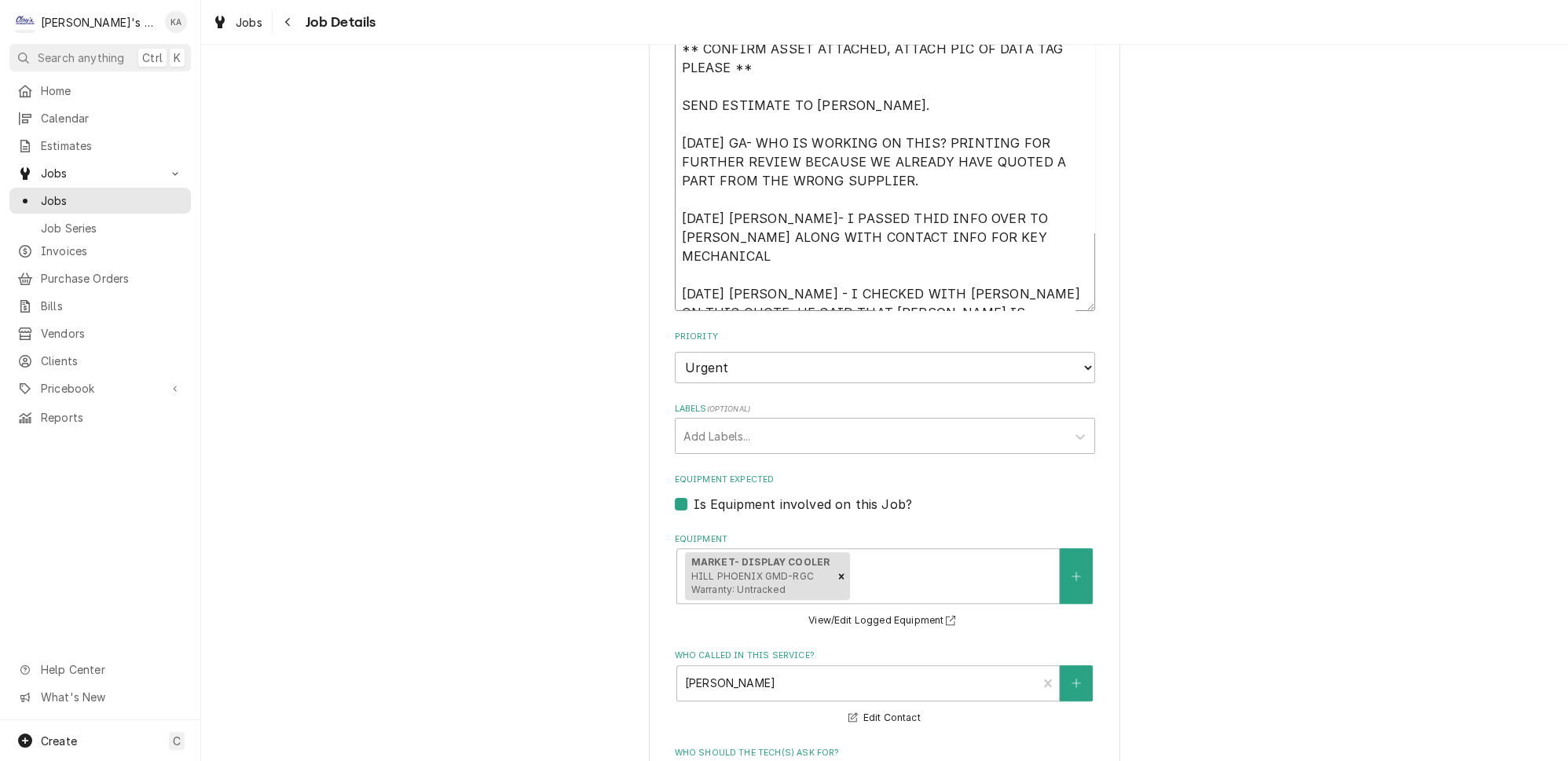
type textarea "x"
type textarea "** CONFIRM ASSET ATTACHED, ATTACH PIC OF DATA TAG PLEASE ** SEND ESTIMATE TO AR…"
type textarea "x"
type textarea "** CONFIRM ASSET ATTACHED, ATTACH PIC OF DATA TAG PLEASE ** SEND ESTIMATE TO AR…"
type textarea "x"
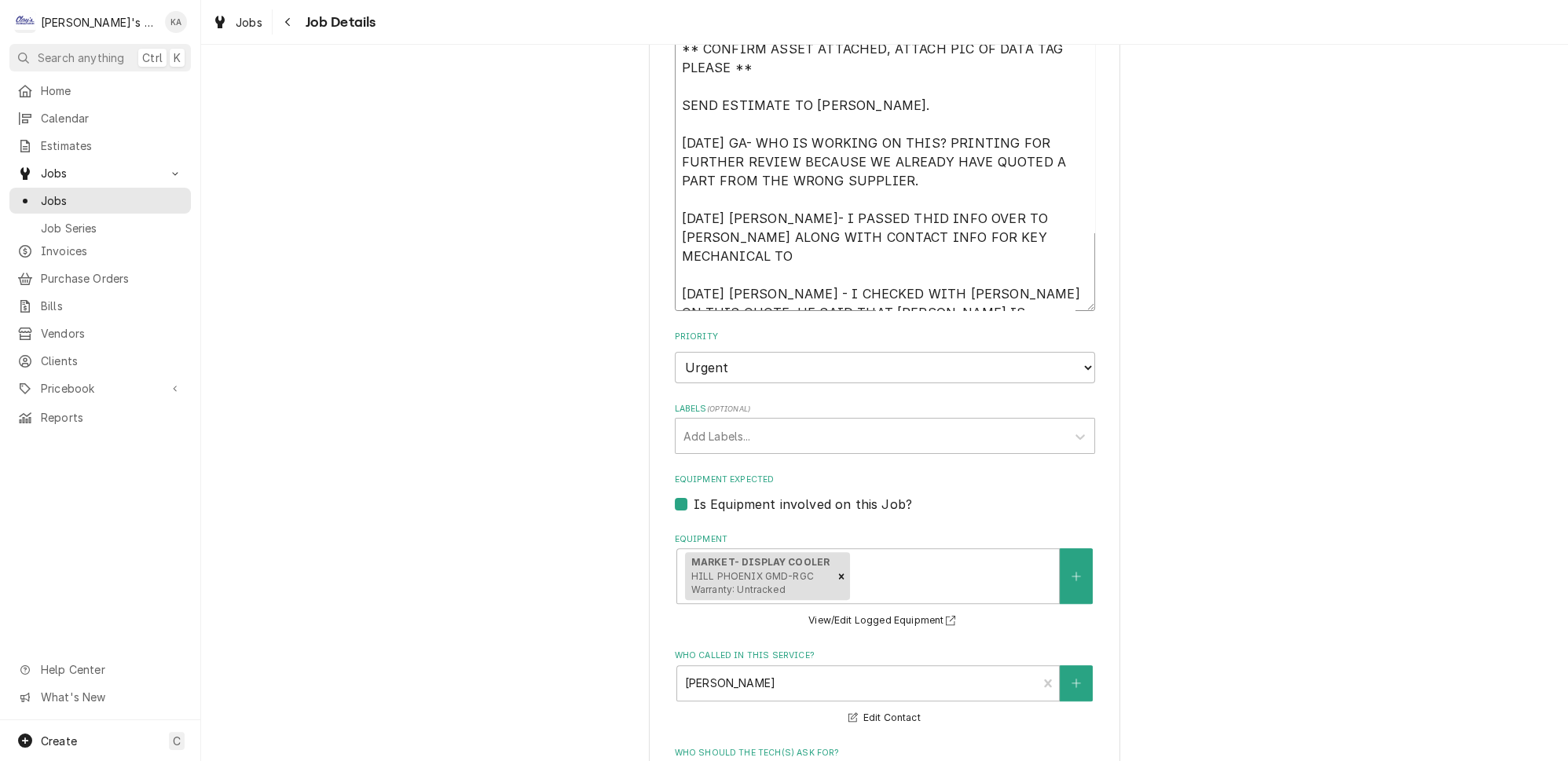
type textarea "** CONFIRM ASSET ATTACHED, ATTACH PIC OF DATA TAG PLEASE ** SEND ESTIMATE TO AR…"
type textarea "x"
type textarea "** CONFIRM ASSET ATTACHED, ATTACH PIC OF DATA TAG PLEASE ** SEND ESTIMATE TO AR…"
type textarea "x"
type textarea "** CONFIRM ASSET ATTACHED, ATTACH PIC OF DATA TAG PLEASE ** SEND ESTIMATE TO AR…"
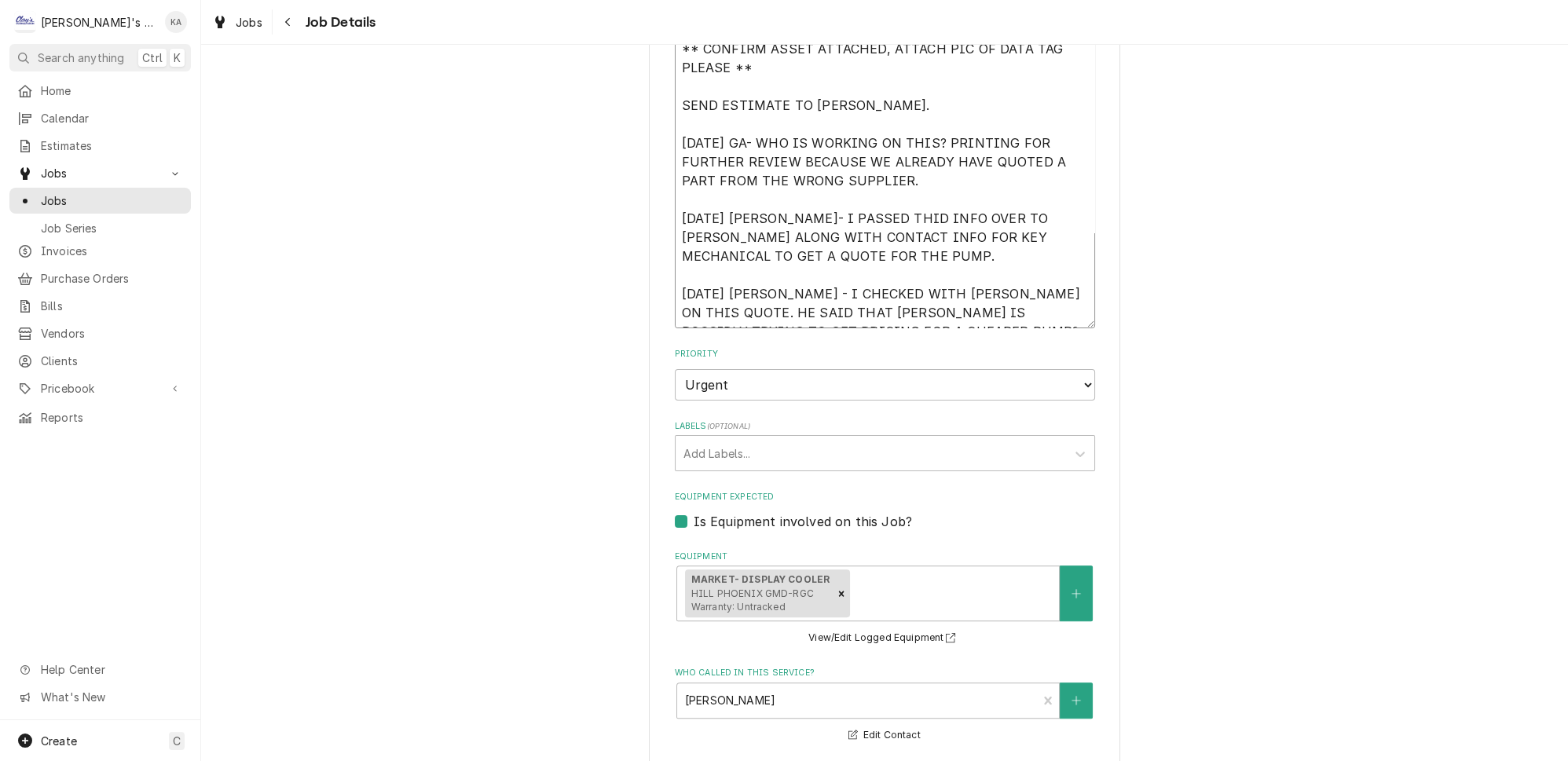
click at [786, 270] on textarea "** CONFIRM ASSET ATTACHED, ATTACH PIC OF DATA TAG PLEASE ** SEND ESTIMATE TO AR…" at bounding box center [884, 180] width 420 height 296
click at [1041, 305] on textarea "** CONFIRM ASSET ATTACHED, ATTACH PIC OF DATA TAG PLEASE ** SEND ESTIMATE TO AR…" at bounding box center [884, 180] width 420 height 296
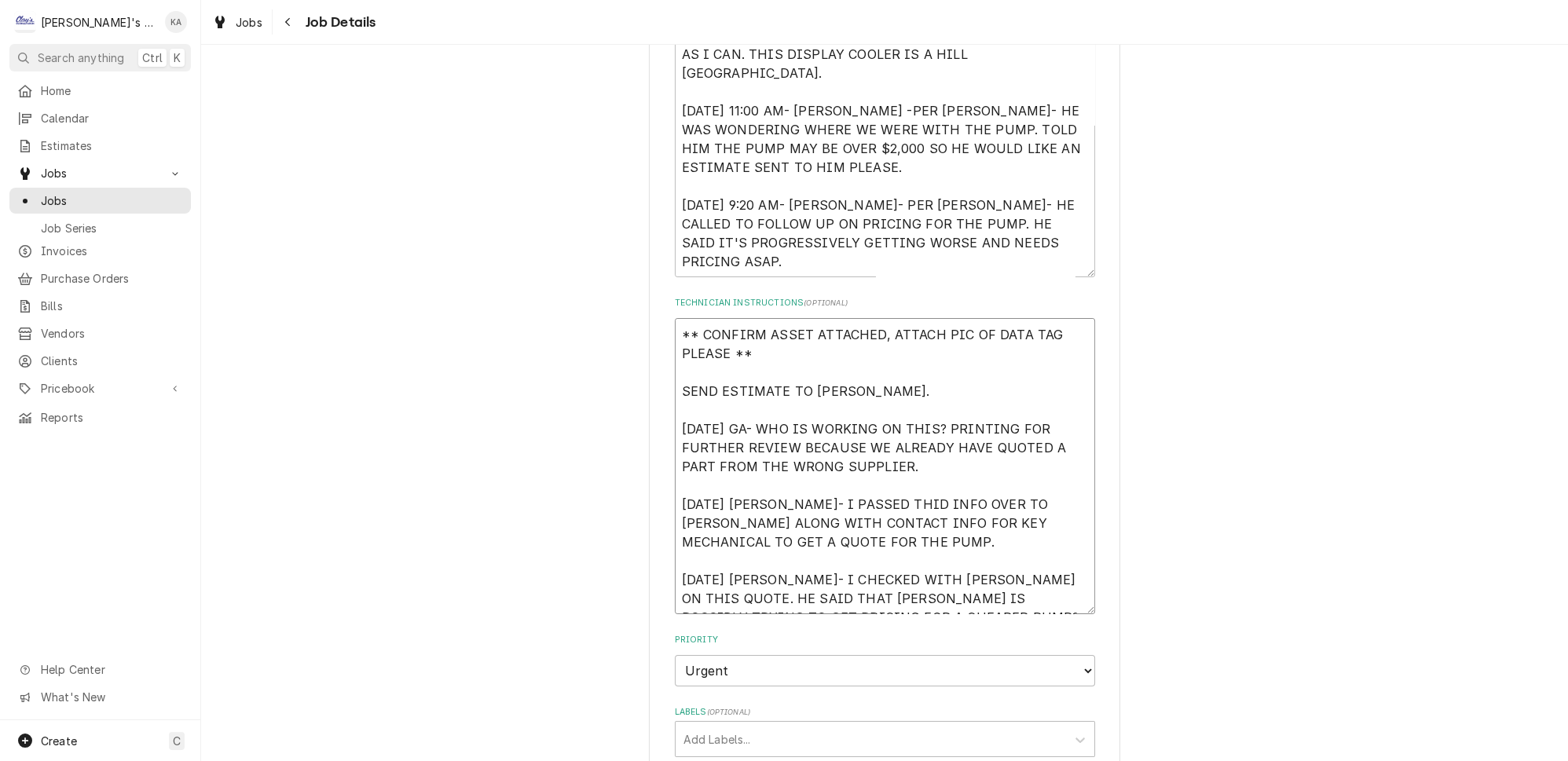
scroll to position [408, 0]
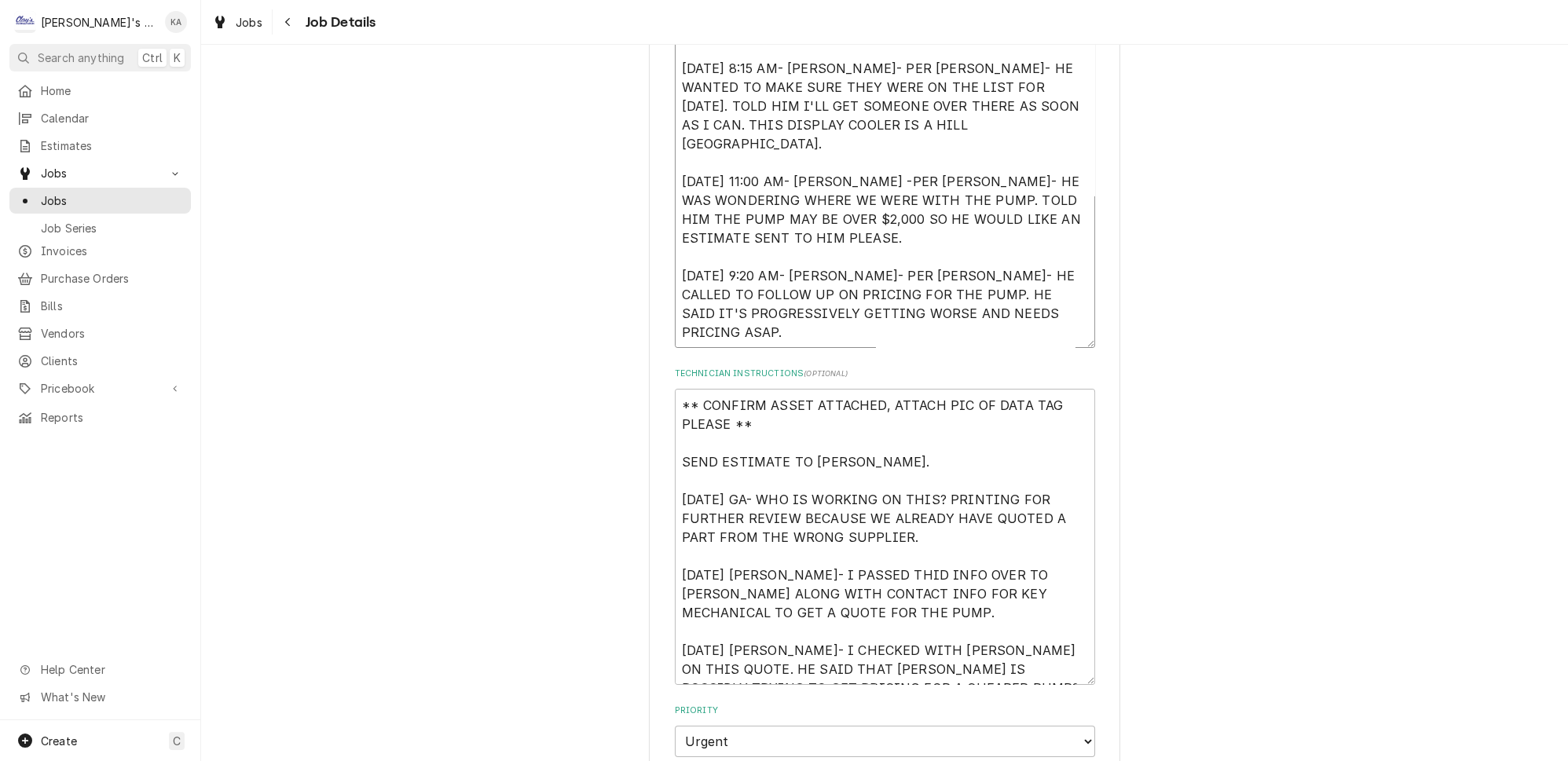
click at [847, 145] on textarea "8/10/2025 3:27 PM- PER ROB- ISSUES WITH DISPLAY CASE NOT COOLING PROPERLY. WOUL…" at bounding box center [884, 171] width 420 height 353
click at [1000, 266] on textarea "8/10/2025 3:27 PM- PER ROB- ISSUES WITH DISPLAY CASE NOT COOLING PROPERLY. WOUL…" at bounding box center [884, 171] width 420 height 353
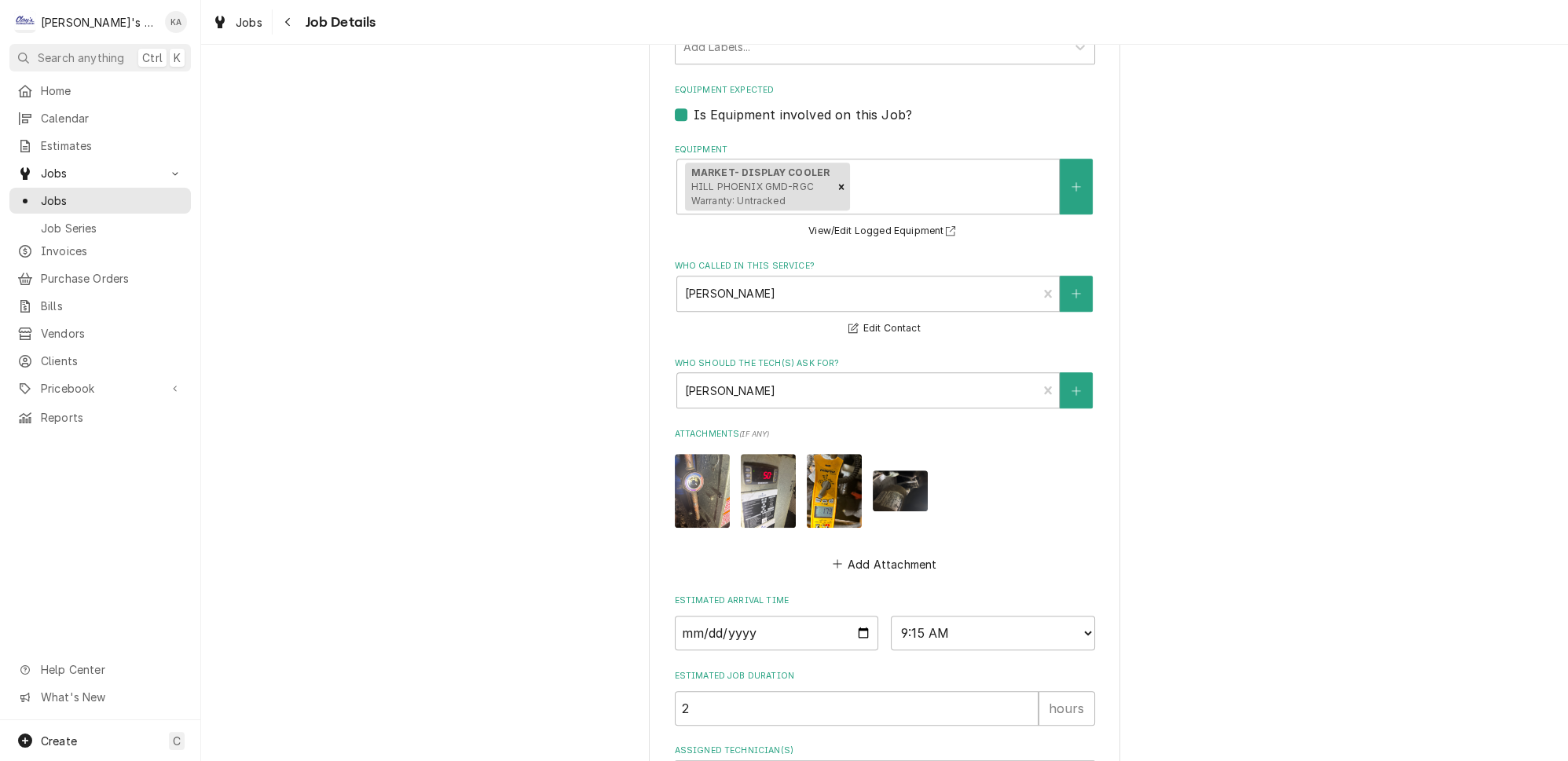
scroll to position [1370, 0]
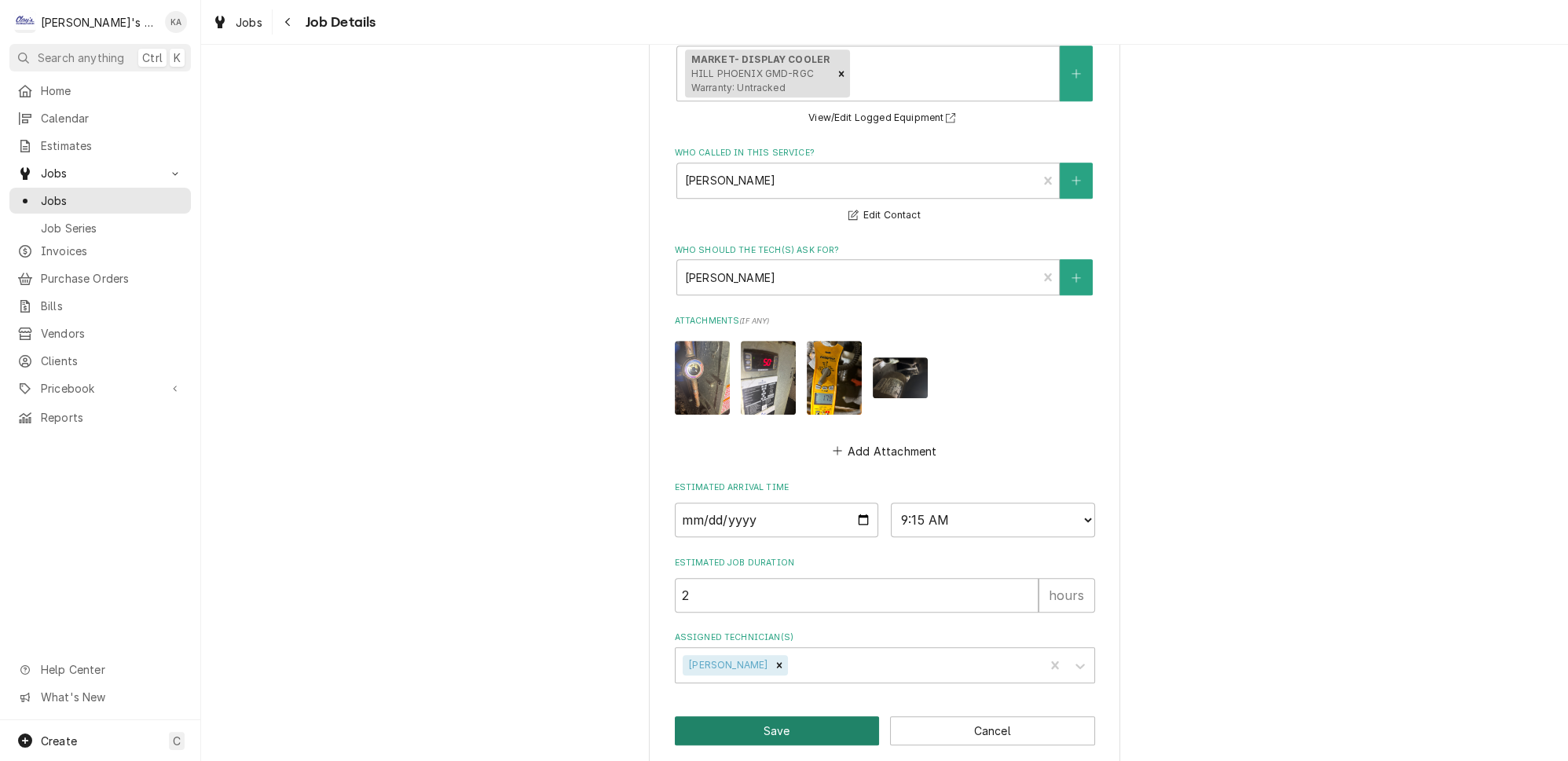
click at [782, 718] on button "Save" at bounding box center [777, 731] width 205 height 29
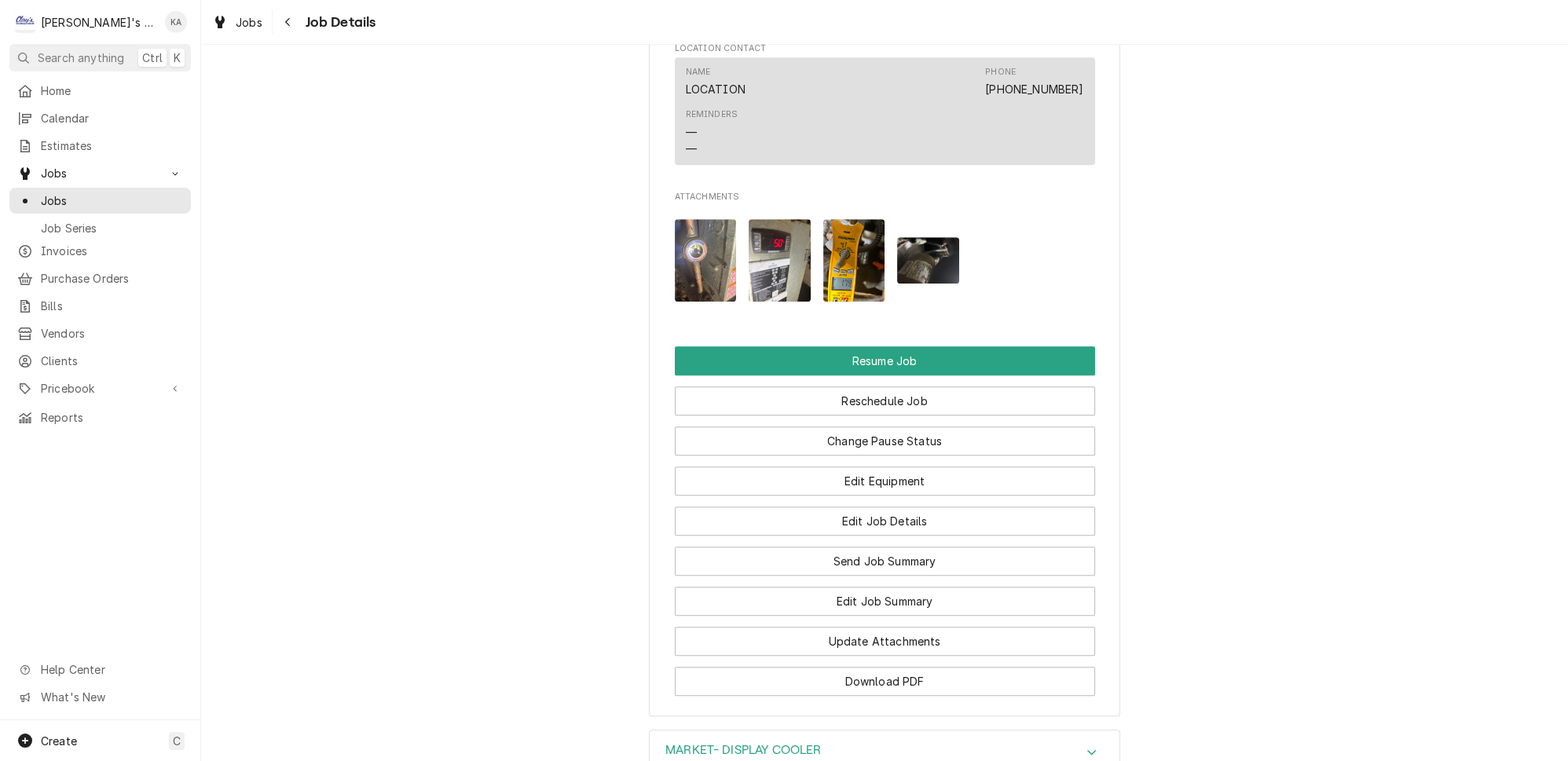
scroll to position [2291, 0]
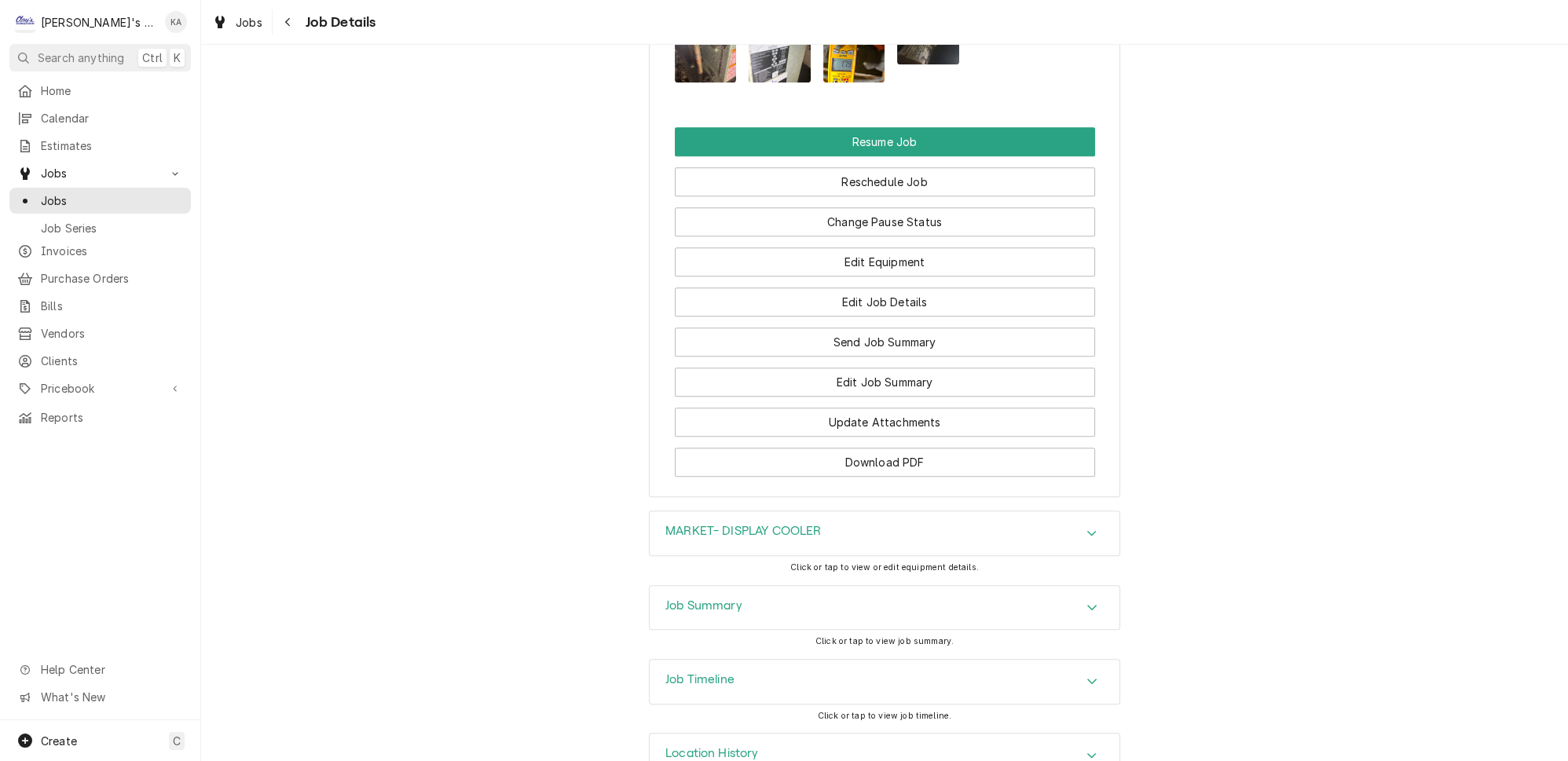
click at [1087, 675] on icon "Accordion Header" at bounding box center [1093, 681] width 11 height 13
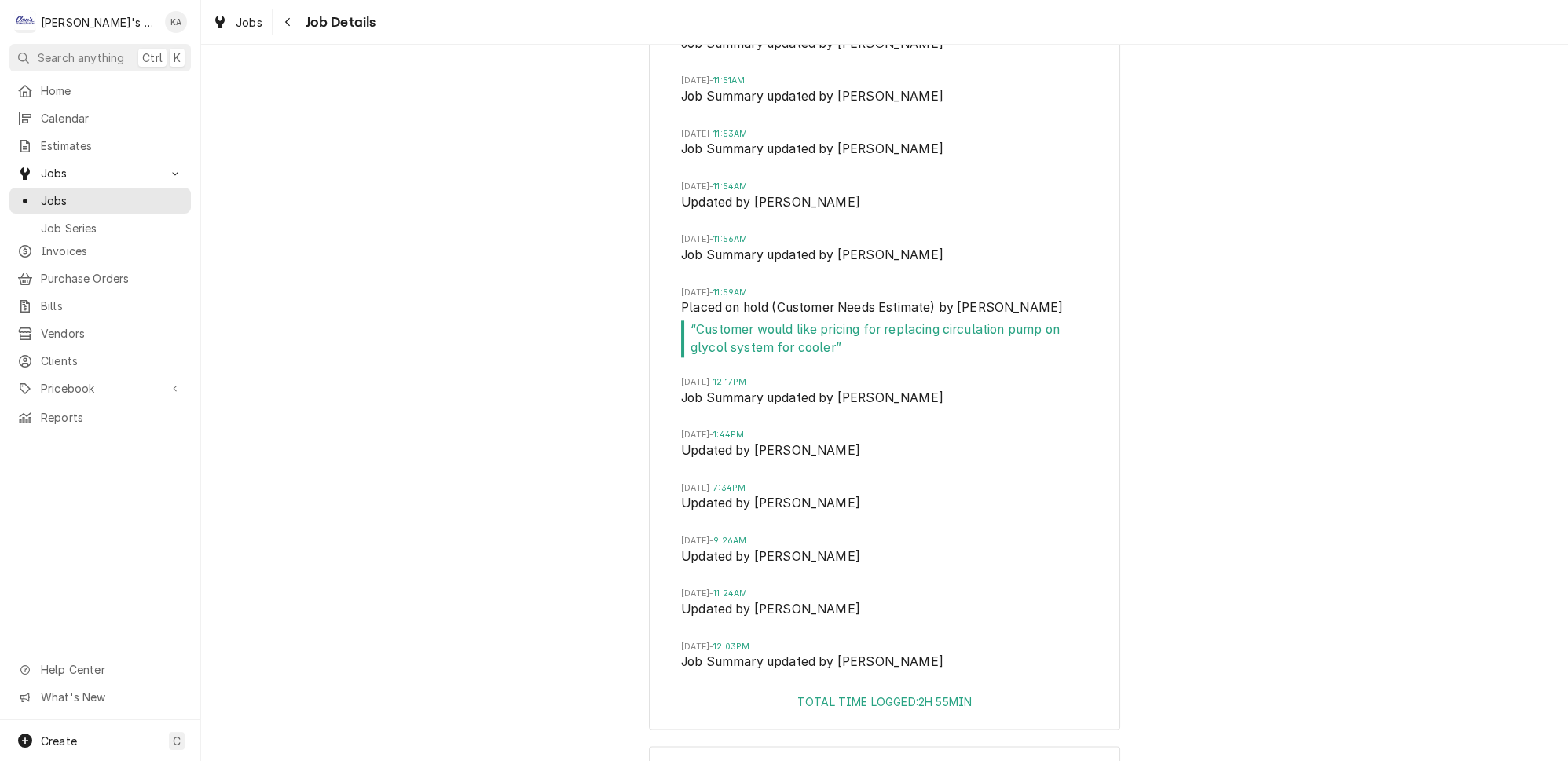
scroll to position [3212, 0]
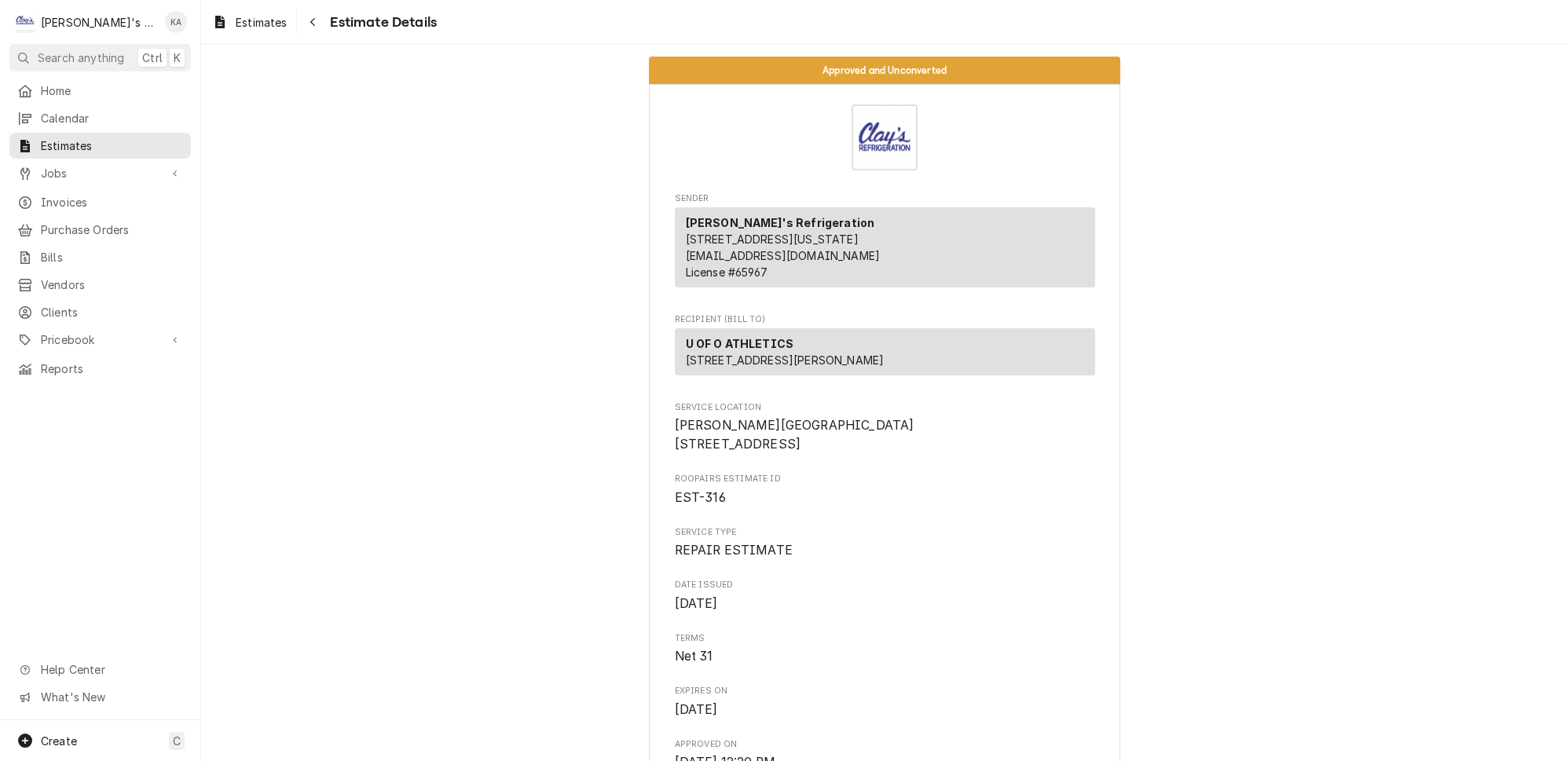
scroll to position [571, 0]
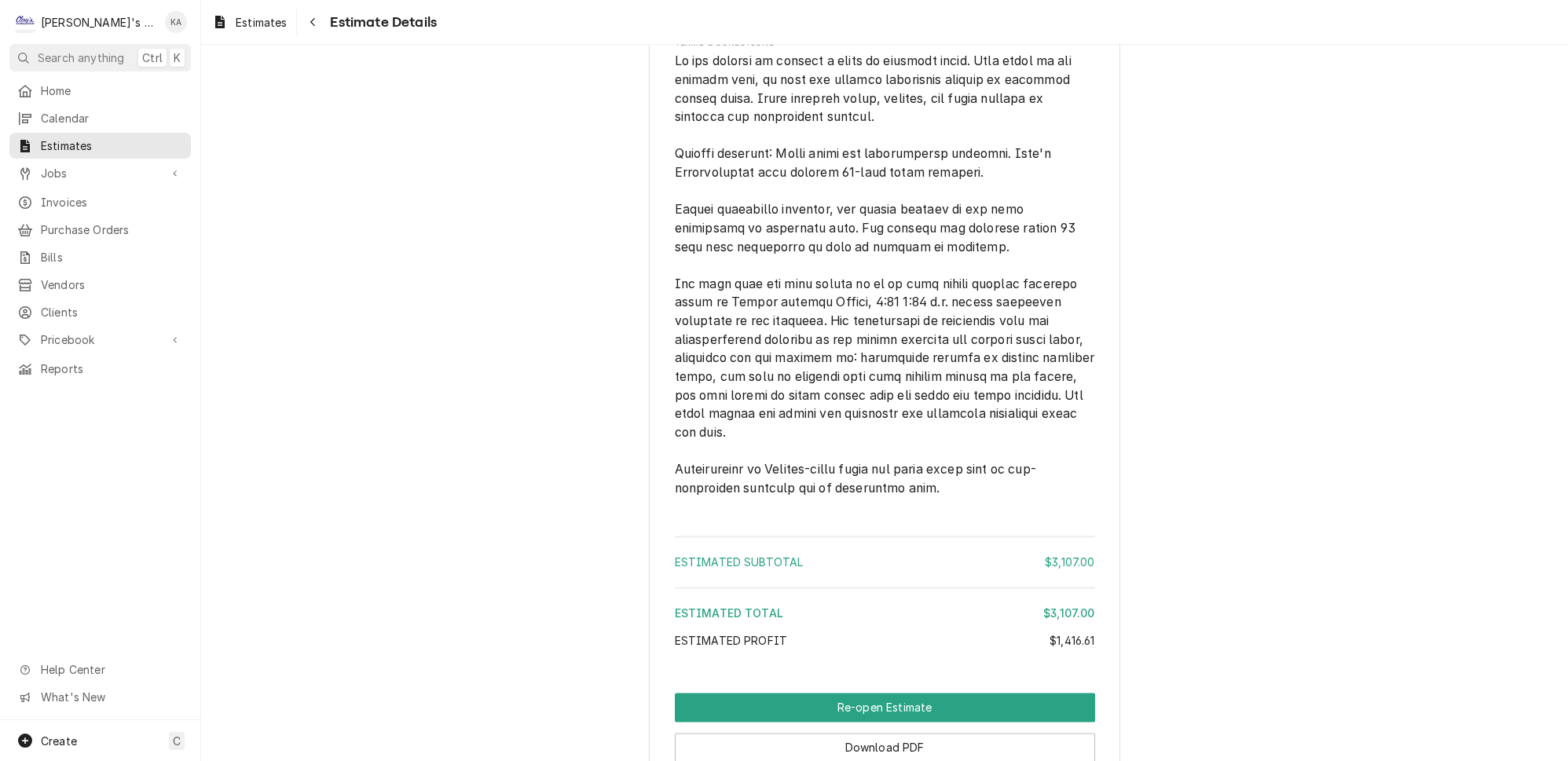
scroll to position [4648, 0]
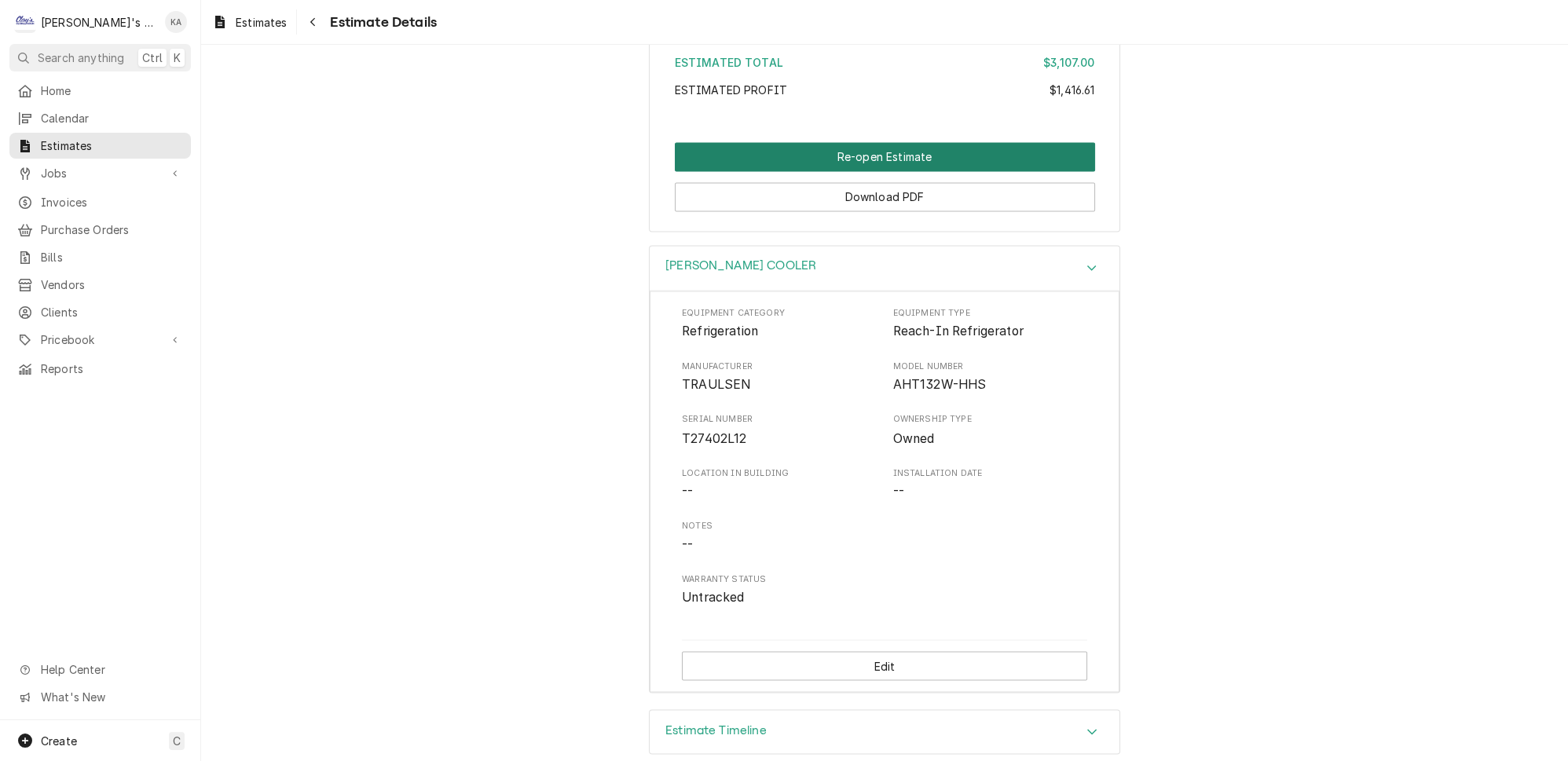
click at [866, 146] on button "Re-open Estimate" at bounding box center [884, 157] width 420 height 29
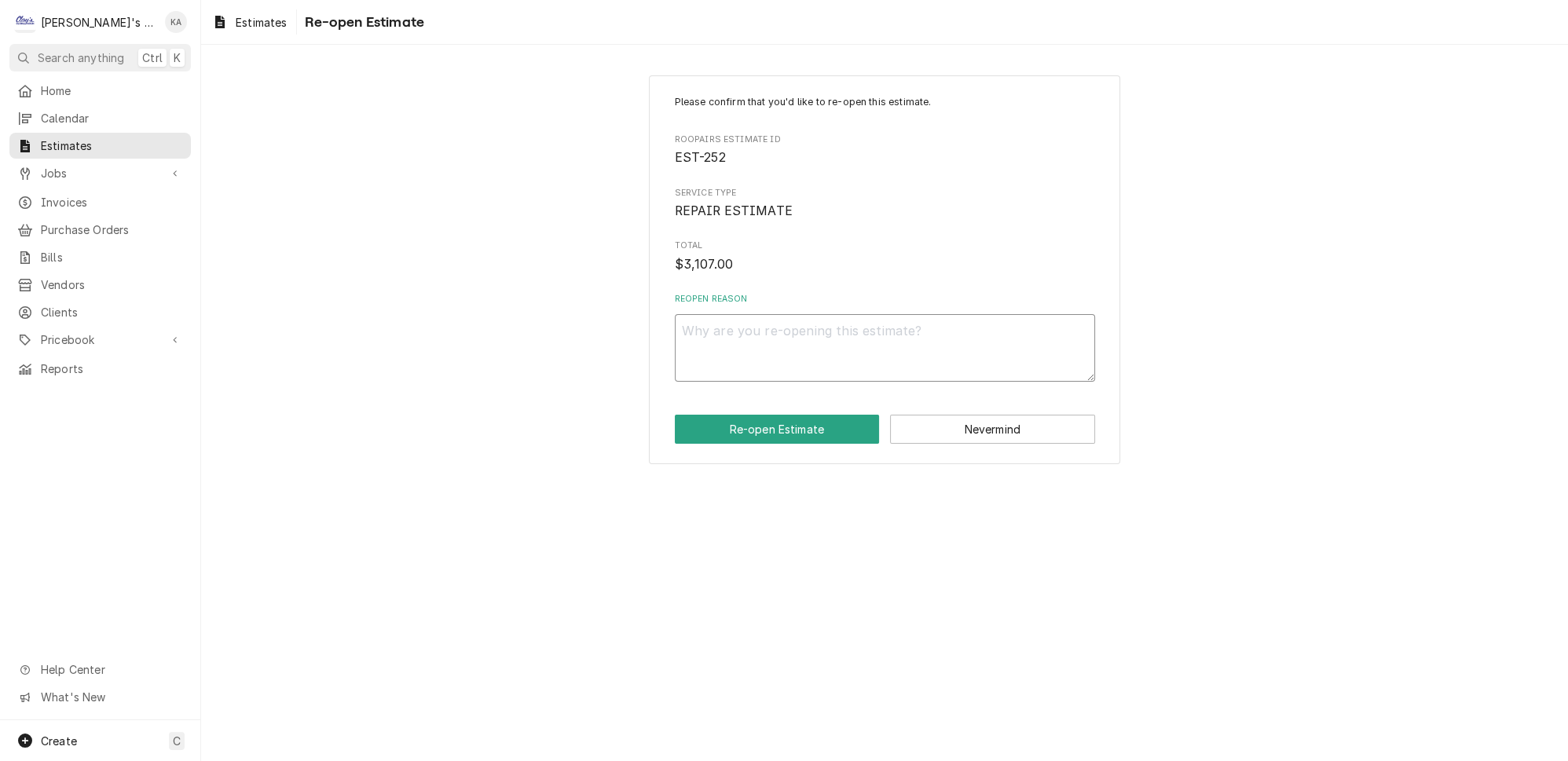
click at [738, 333] on textarea "Reopen Reason" at bounding box center [884, 348] width 420 height 68
type textarea "x"
type textarea "C"
type textarea "x"
type textarea "CU"
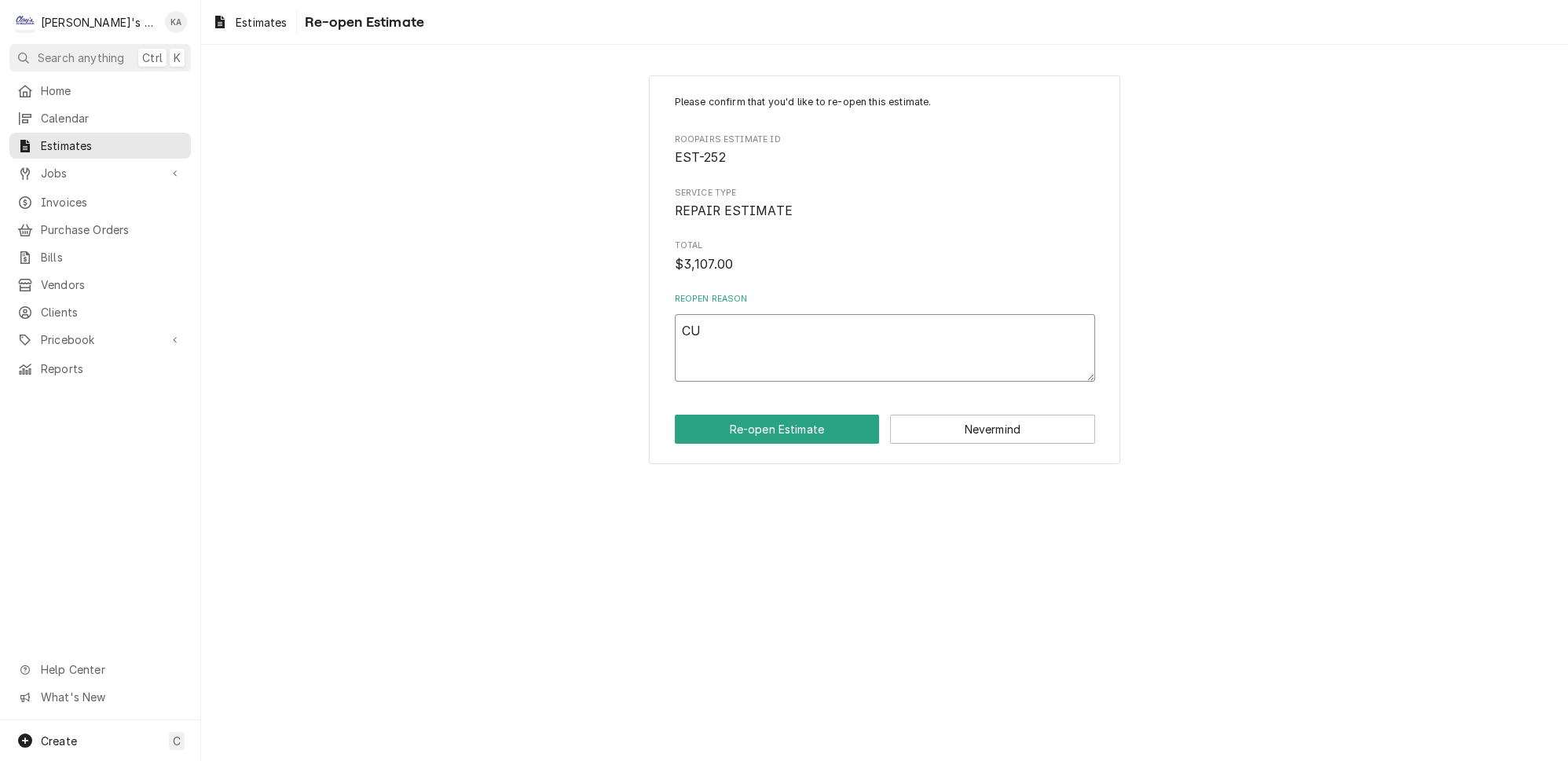
type textarea "x"
type textarea "CUS"
type textarea "x"
type textarea "CUST"
type textarea "x"
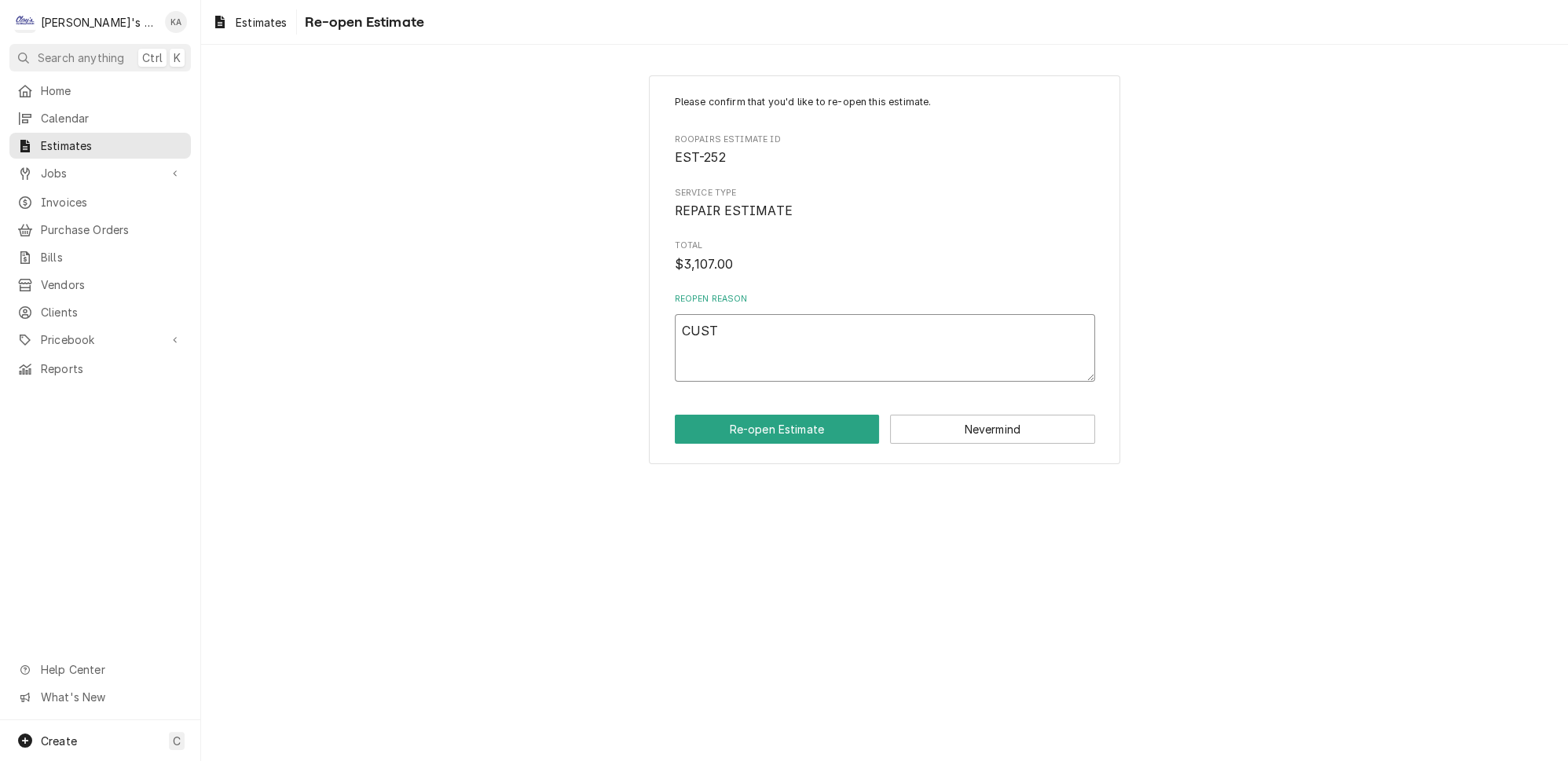
type textarea "CUSTO"
type textarea "x"
type textarea "CUSTOM"
type textarea "x"
type textarea "CUSTOME"
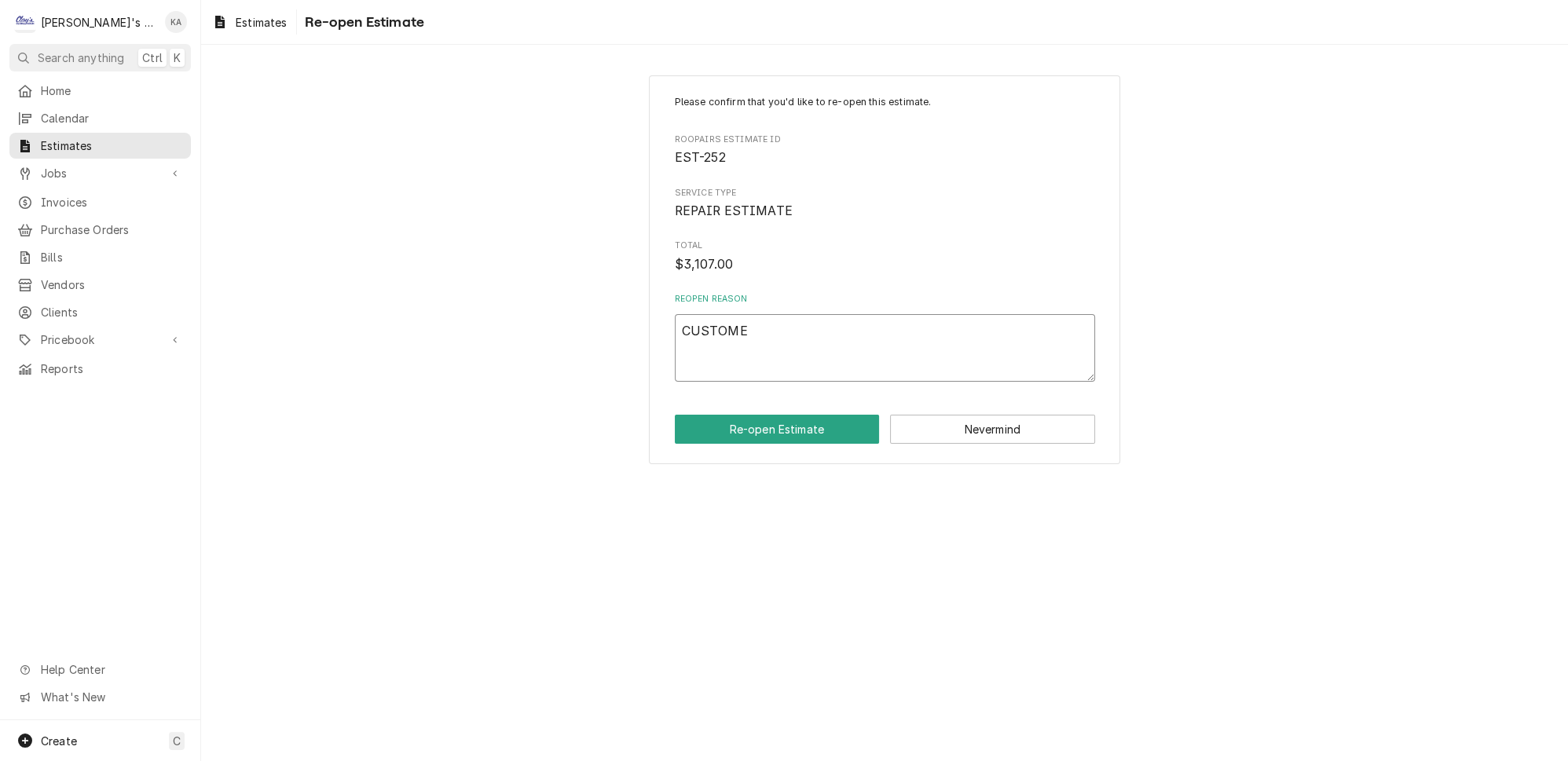
type textarea "x"
type textarea "CUSTOMER"
type textarea "x"
type textarea "CUSTOMER"
type textarea "x"
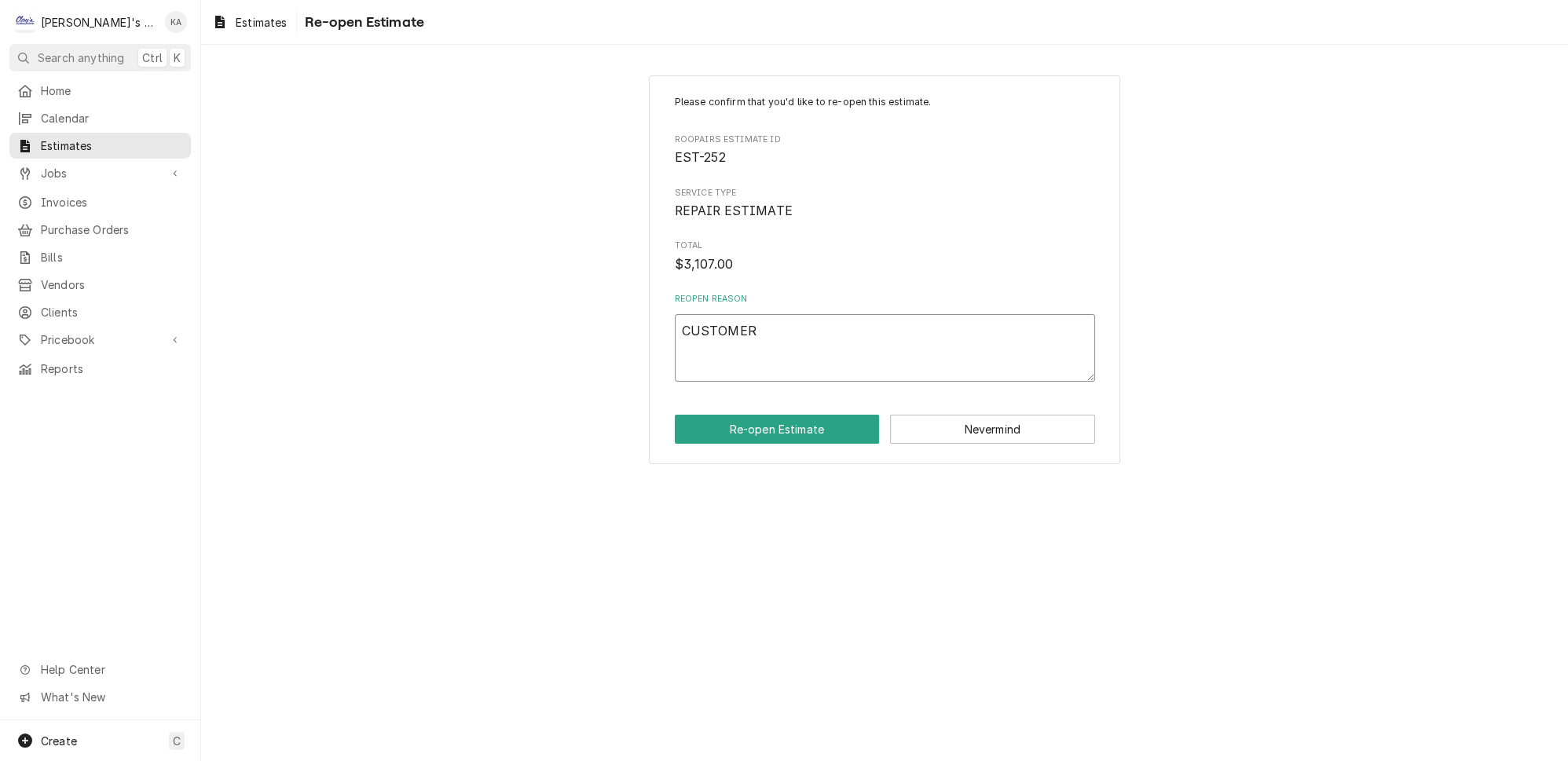
type textarea "CUSTOMER A"
type textarea "x"
type textarea "CUSTOMER AP"
type textarea "x"
type textarea "CUSTOMER APP"
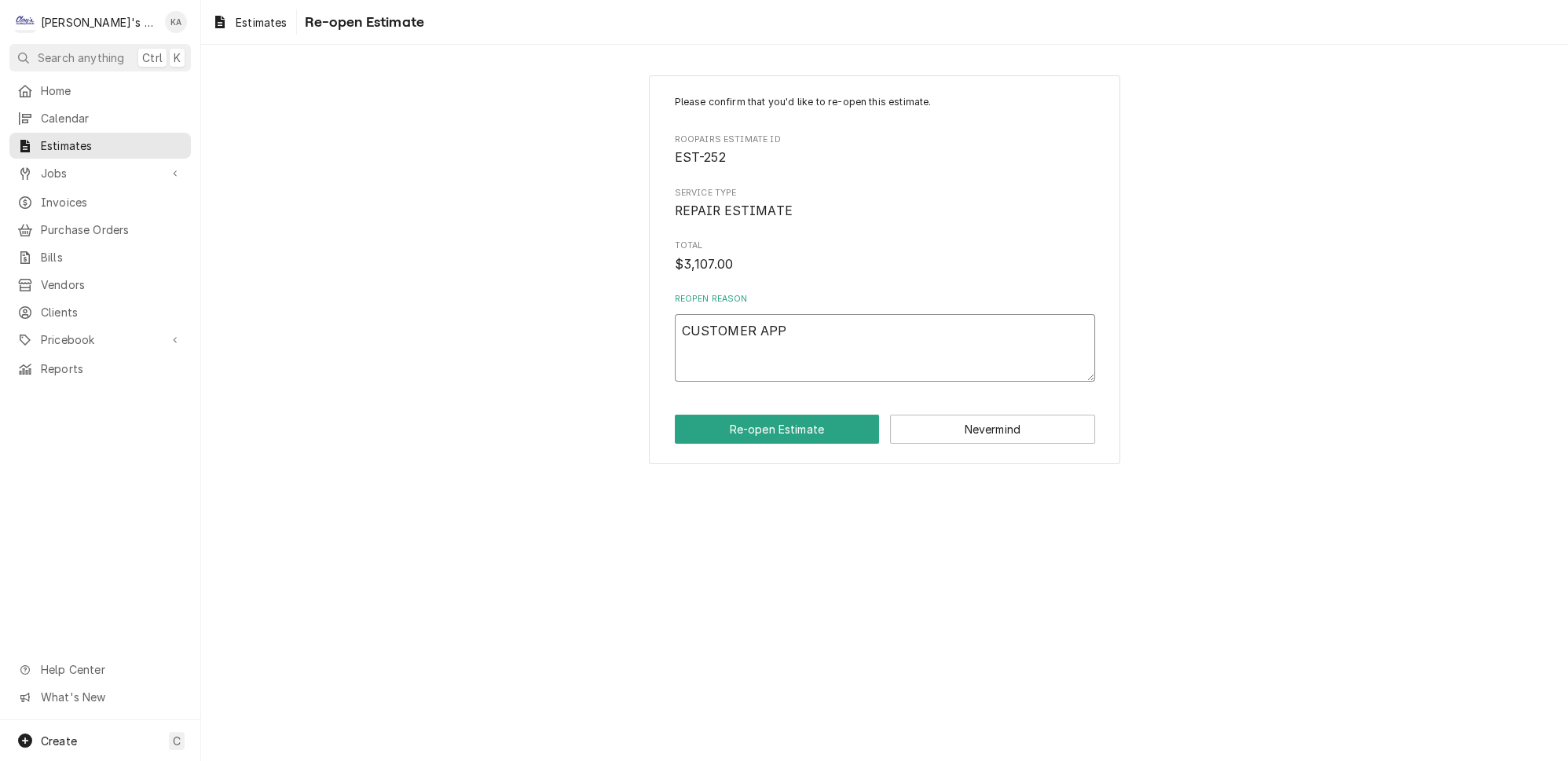
type textarea "x"
type textarea "CUSTOMER APPR"
type textarea "x"
type textarea "CUSTOMER APPRO"
type textarea "x"
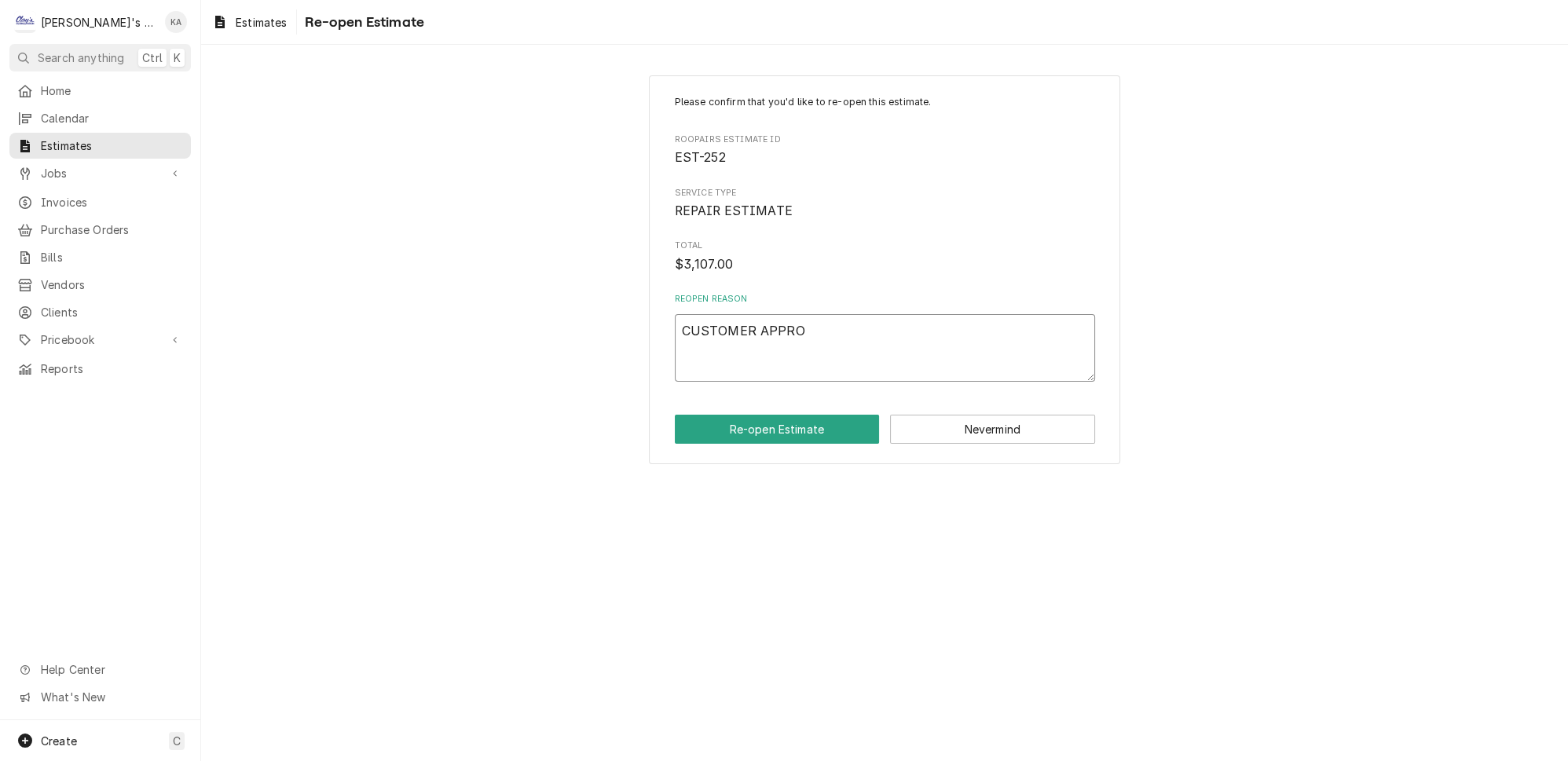
type textarea "CUSTOMER APPROV"
type textarea "x"
type textarea "CUSTOMER APPROVE"
type textarea "x"
type textarea "CUSTOMER APPROVED"
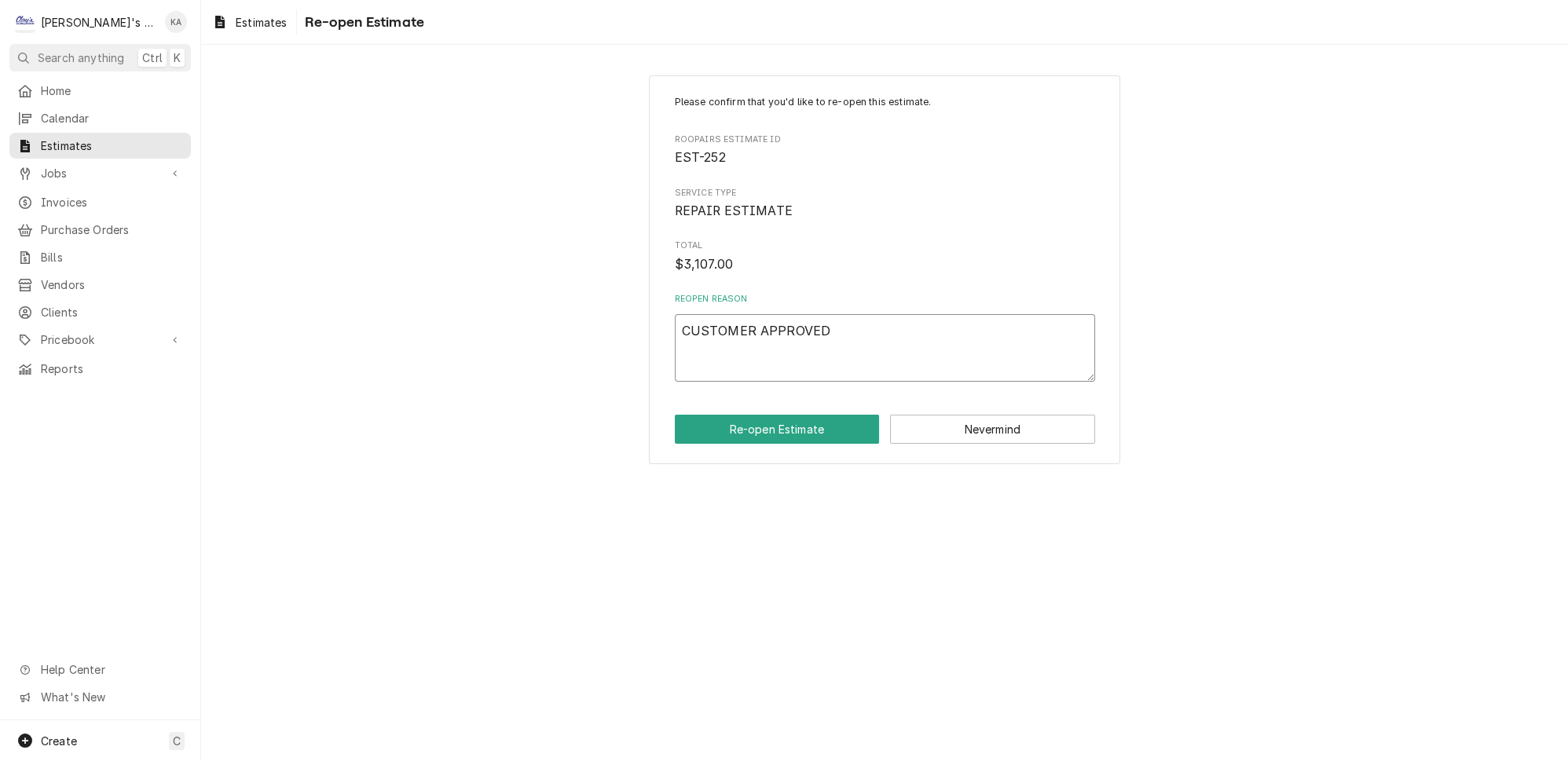
type textarea "x"
type textarea "CUSTOMER APPROVED"
type textarea "x"
type textarea "CUSTOMER APPROVED T"
type textarea "x"
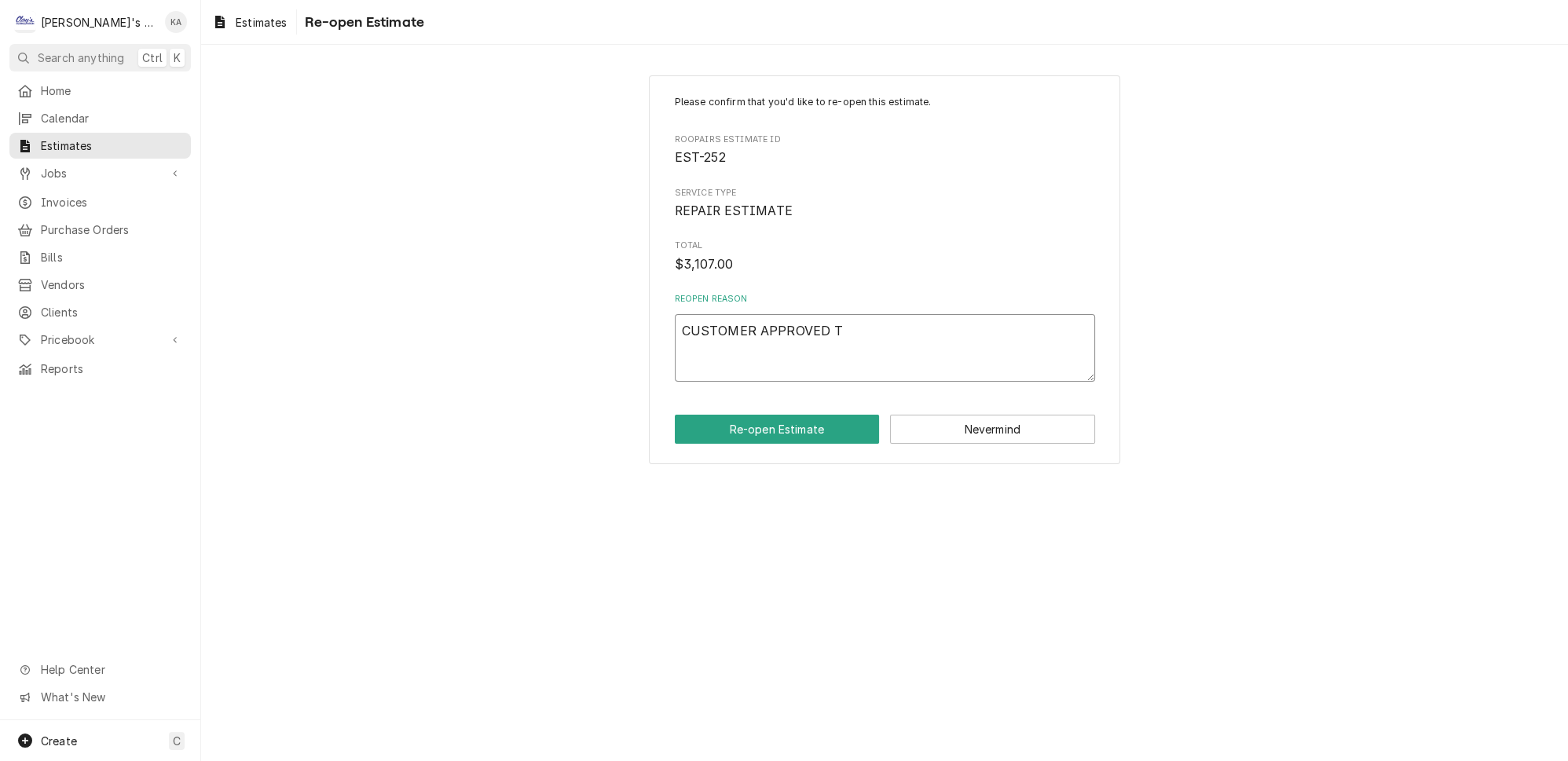
type textarea "CUSTOMER APPROVED TH"
type textarea "x"
type textarea "CUSTOMER APPROVED THI"
type textarea "x"
type textarea "CUSTOMER APPROVED THIS"
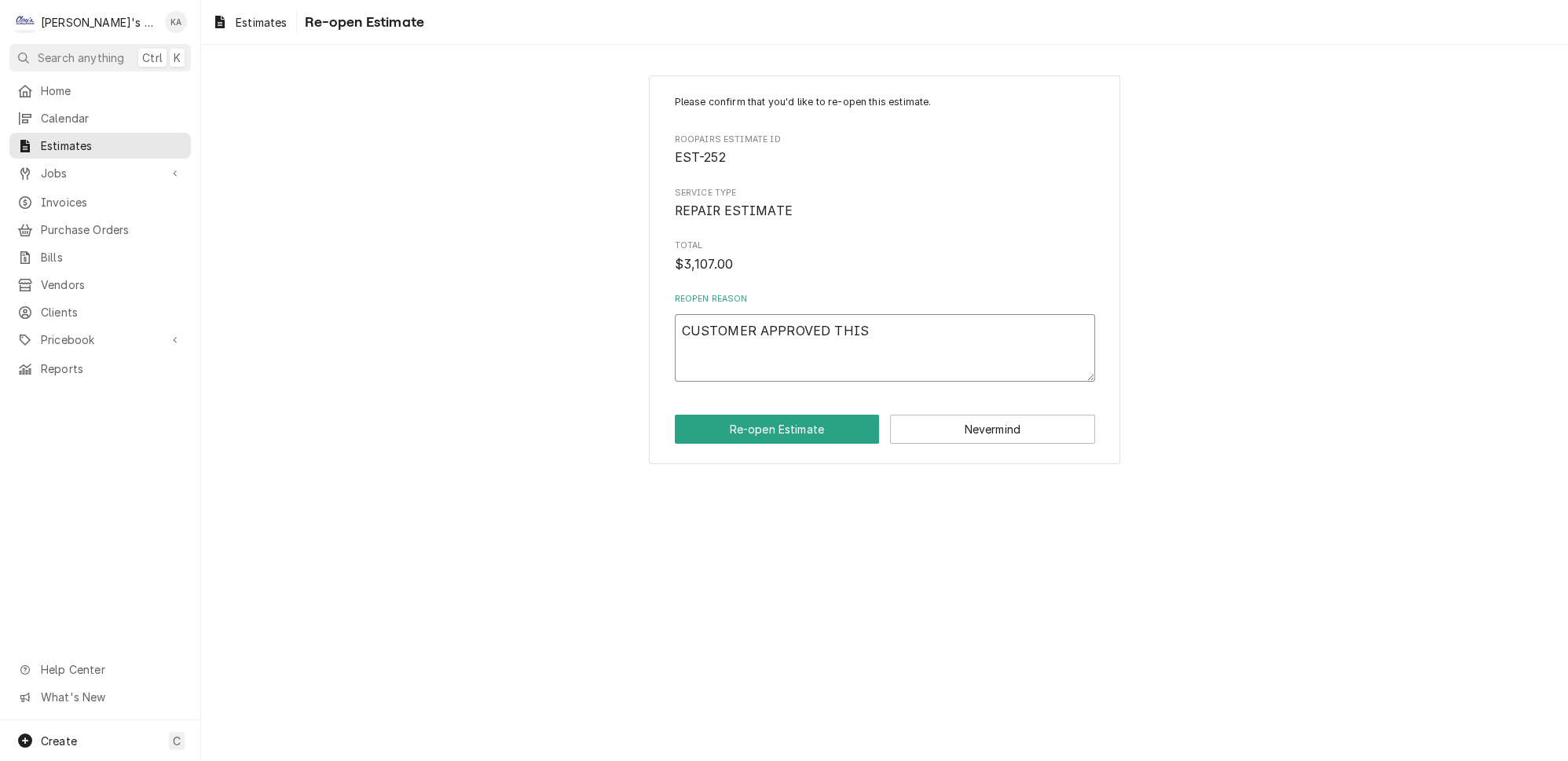
type textarea "x"
type textarea "CUSTOMER APPROVED THIS"
type textarea "x"
type textarea "CUSTOMER APPROVED THIS E"
type textarea "x"
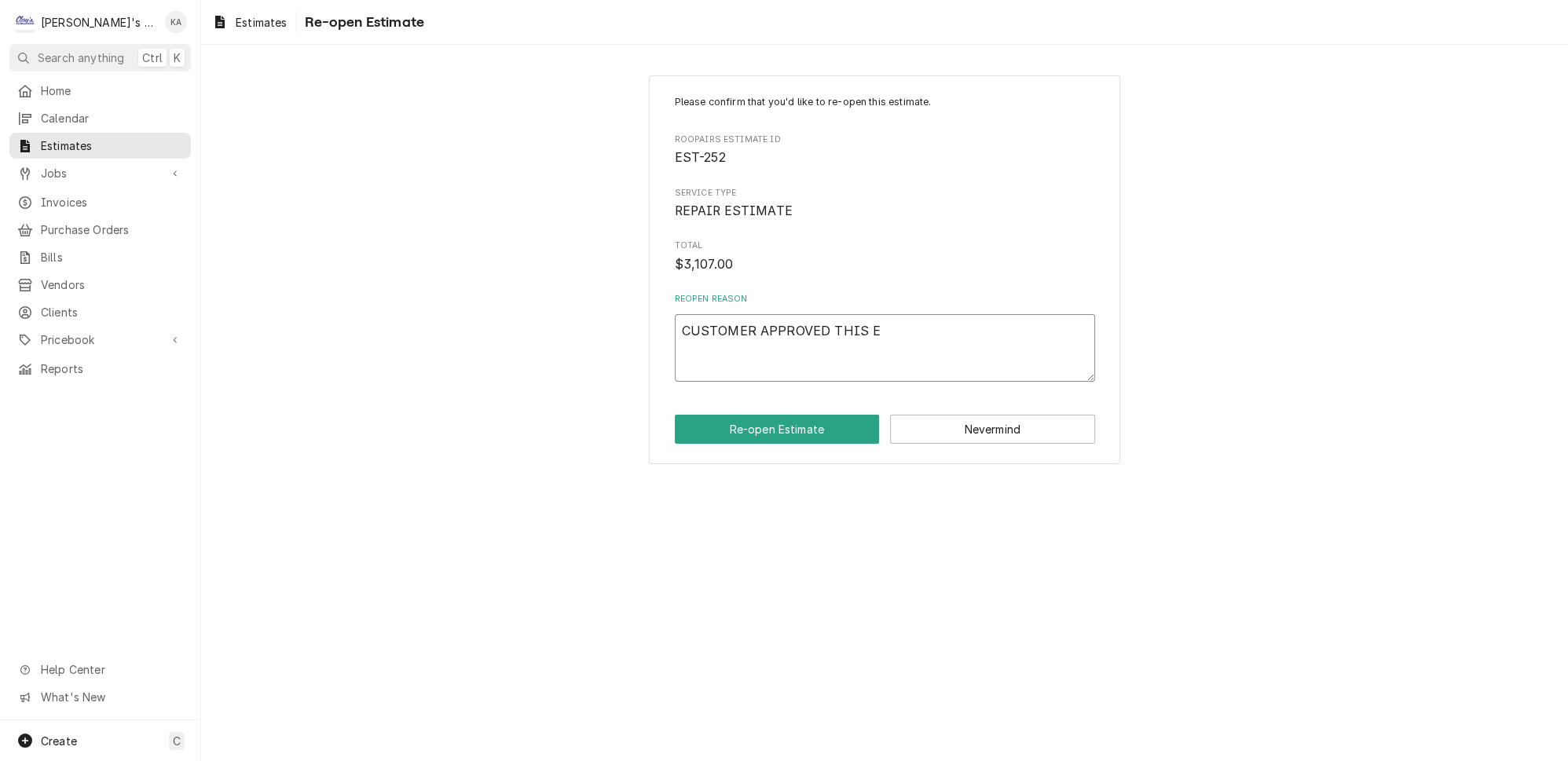
type textarea "CUSTOMER APPROVED THIS ES"
type textarea "x"
type textarea "CUSTOMER APPROVED THIS EST"
type textarea "x"
type textarea "CUSTOMER APPROVED THIS ESTI"
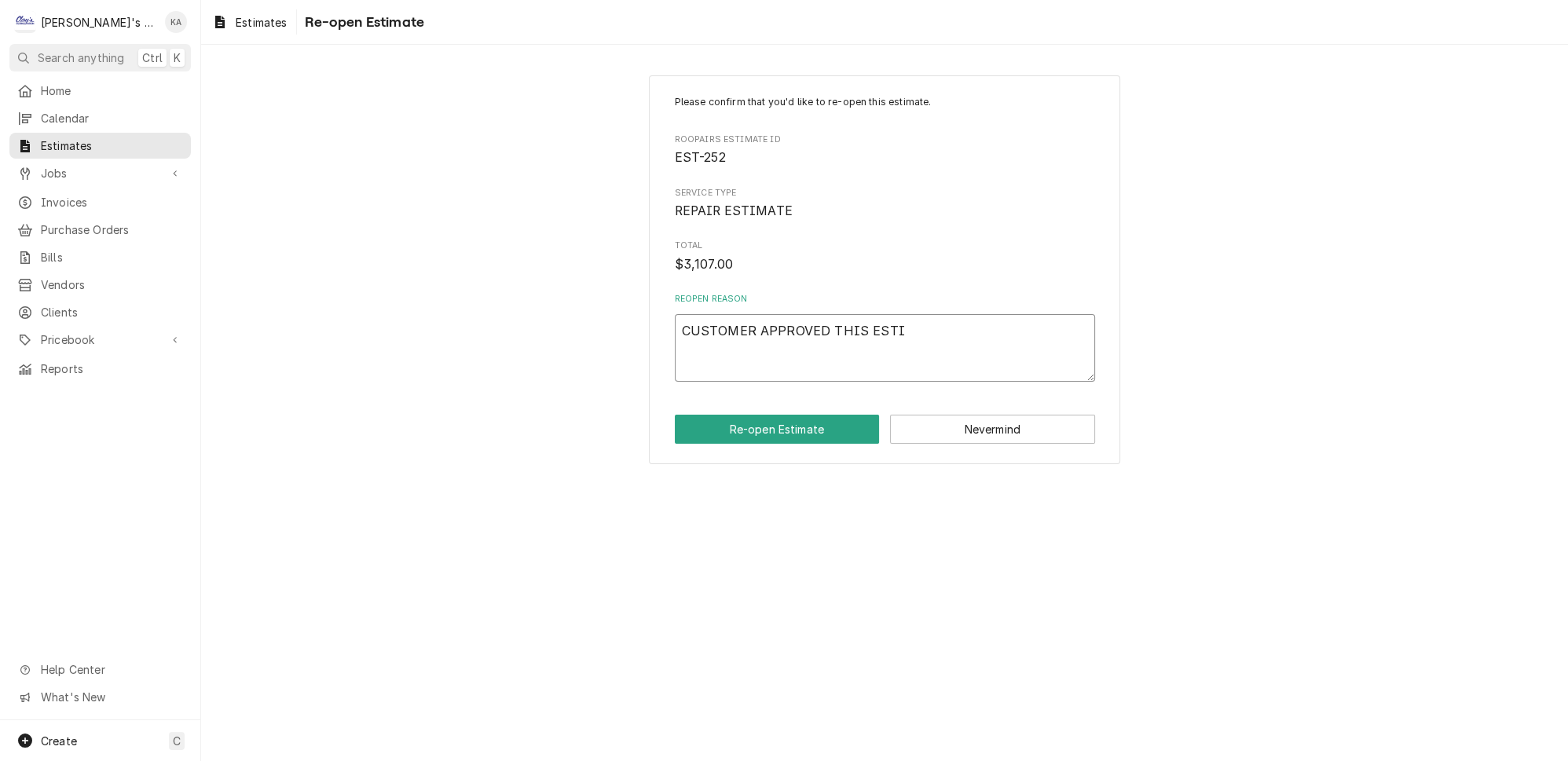
type textarea "x"
type textarea "CUSTOMER APPROVED THIS ESTIM"
type textarea "x"
type textarea "CUSTOMER APPROVED THIS ESTIMA"
type textarea "x"
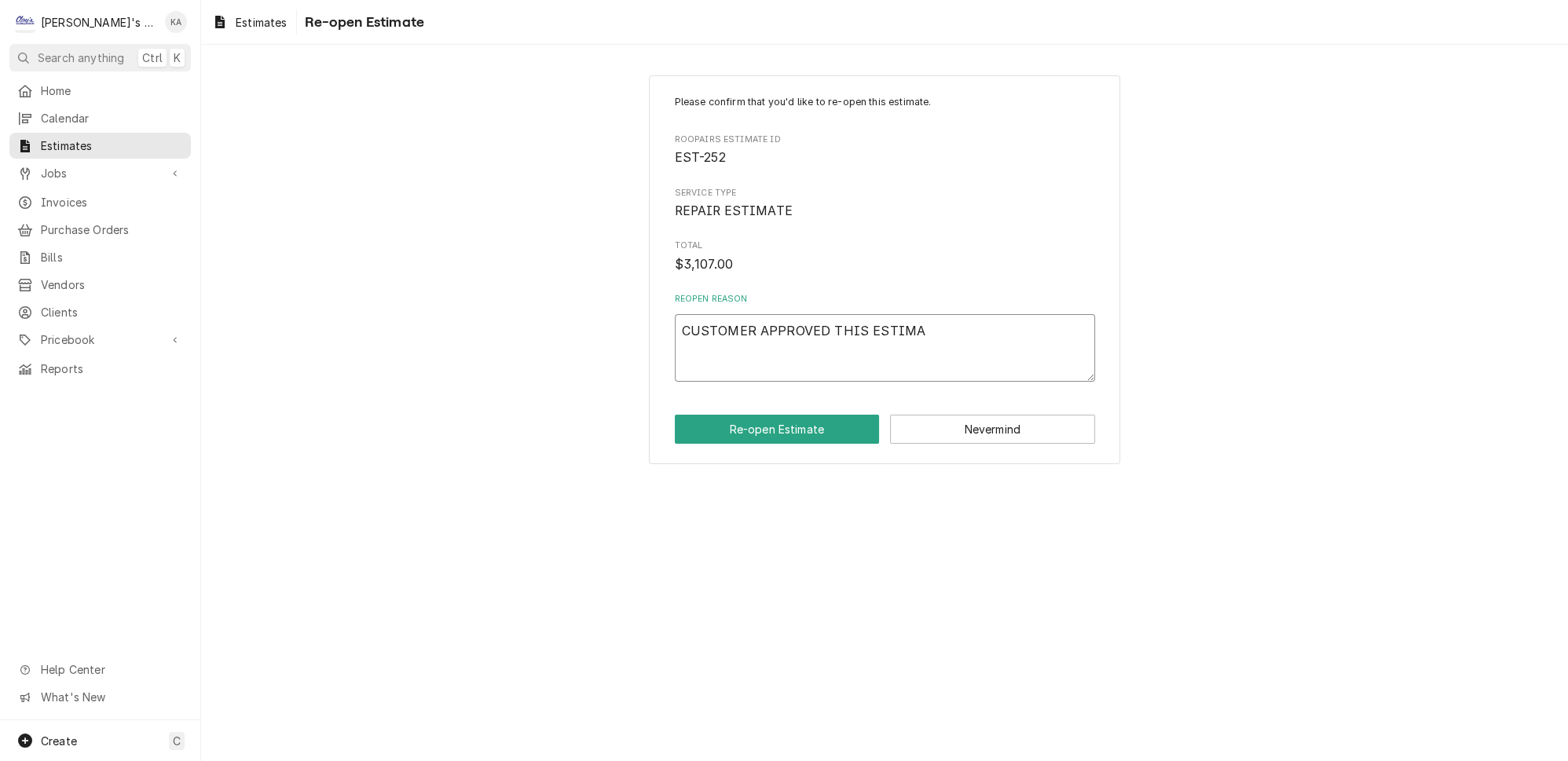
type textarea "CUSTOMER APPROVED THIS ESTIMAT"
type textarea "x"
type textarea "CUSTOMER APPROVED THIS ESTIMATE"
type textarea "x"
type textarea "CUSTOMER APPROVED THIS ESTIMATE"
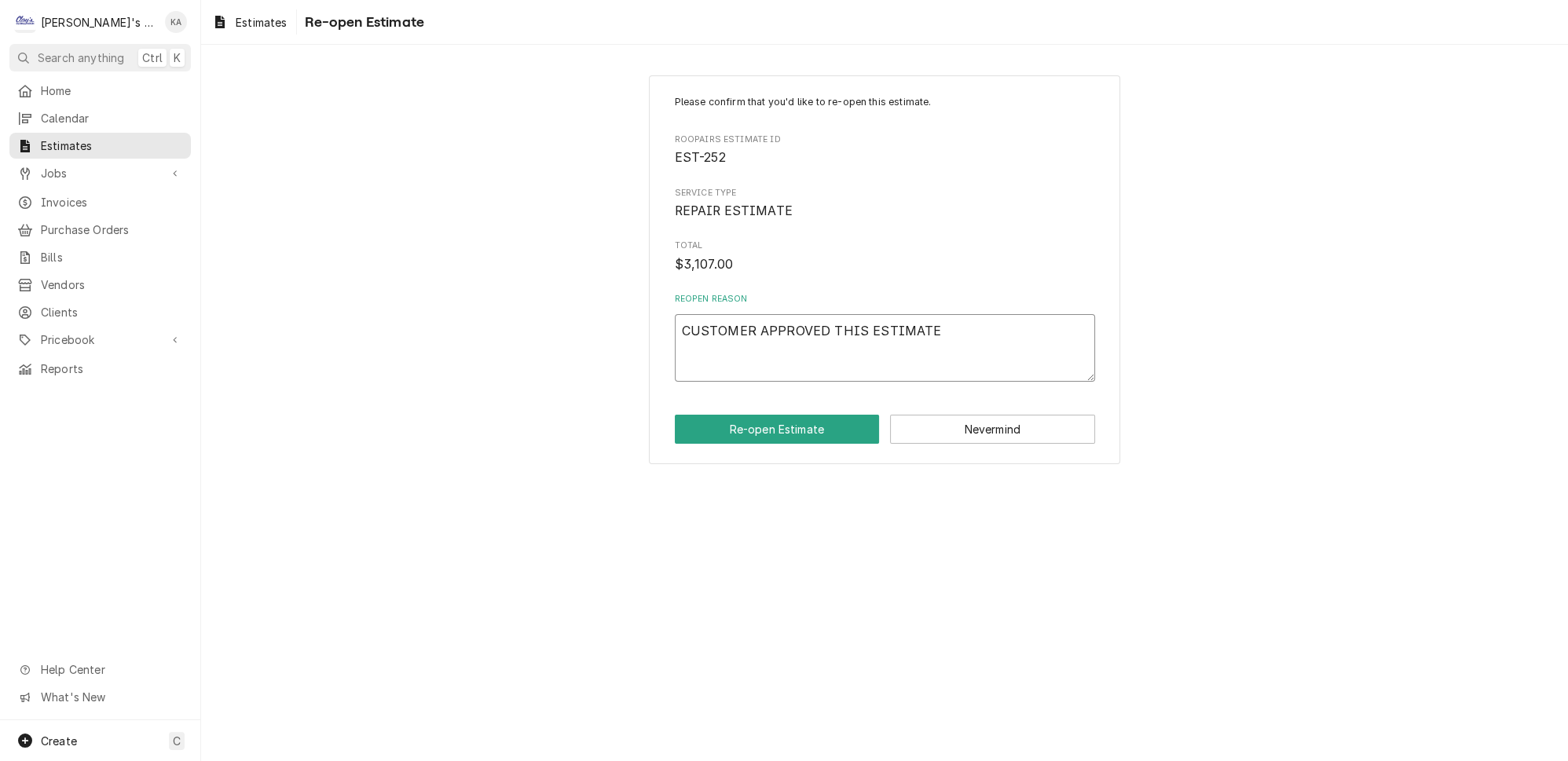
type textarea "x"
type textarea "CUSTOMER APPROVED THIS ESTIMATE T"
type textarea "x"
type textarea "CUSTOMER APPROVED THIS ESTIMATE TO"
type textarea "x"
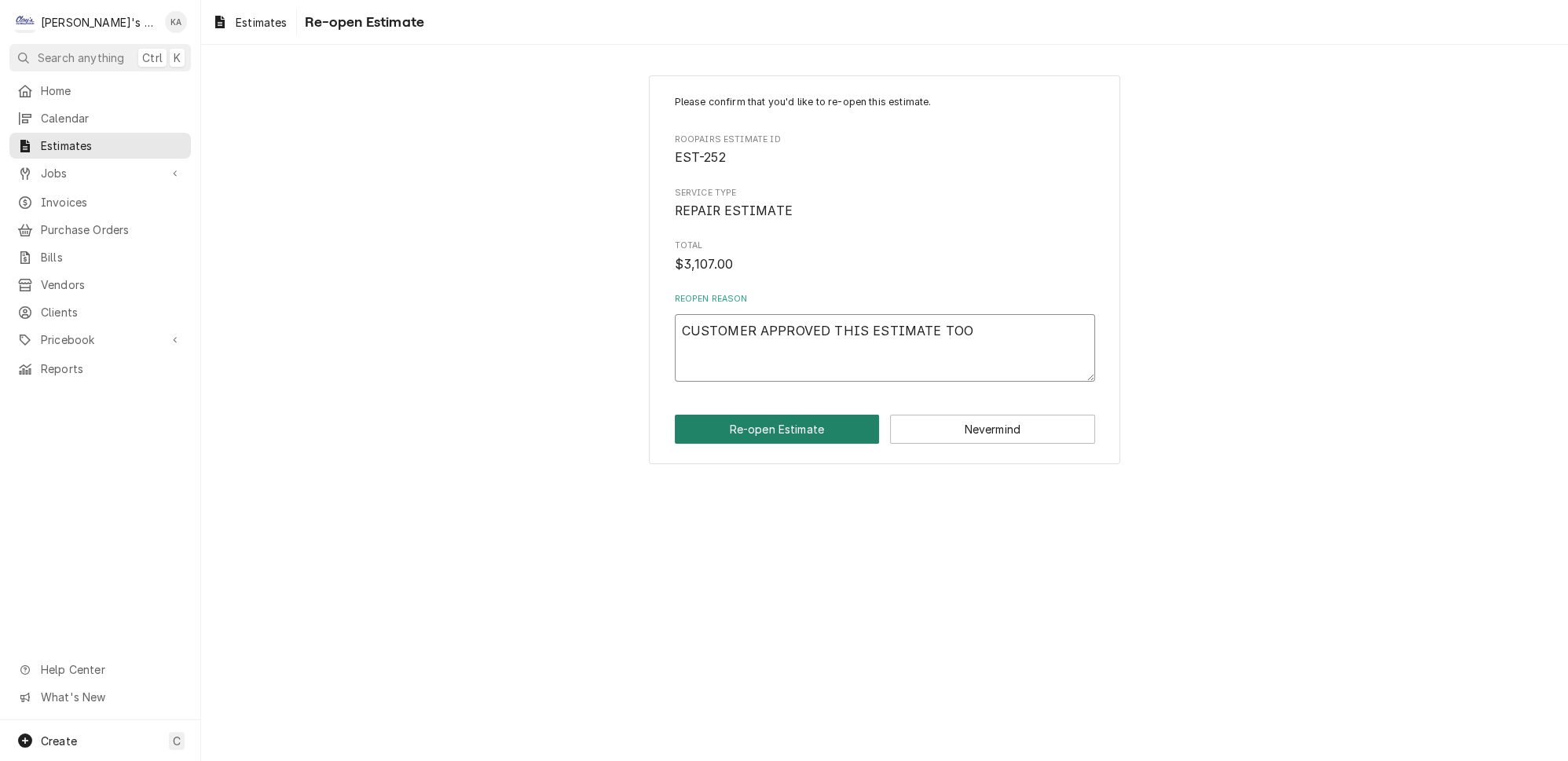
type textarea "CUSTOMER APPROVED THIS ESTIMATE TOO"
click at [791, 422] on button "Re-open Estimate" at bounding box center [777, 429] width 205 height 29
type textarea "x"
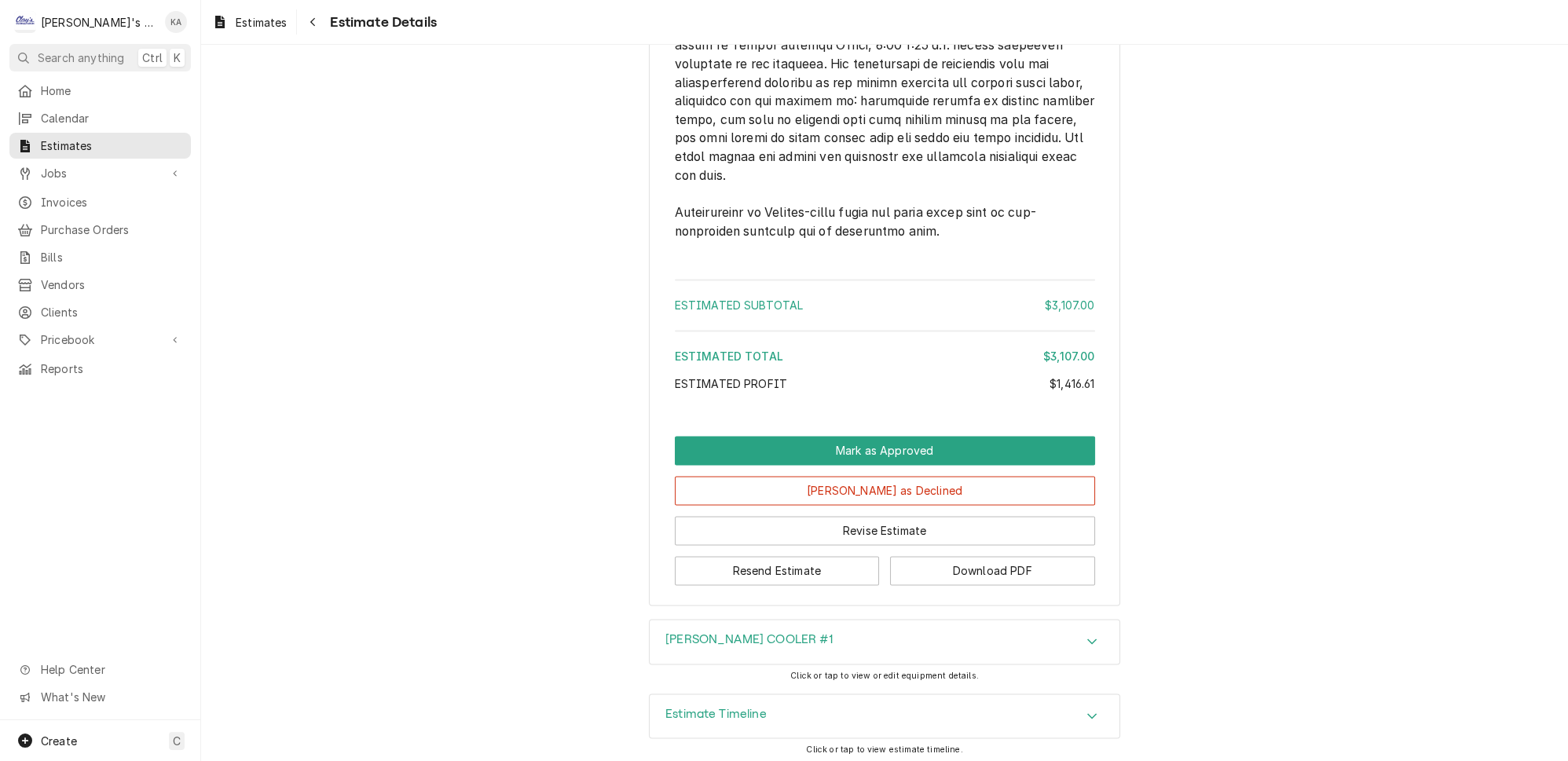
scroll to position [4288, 0]
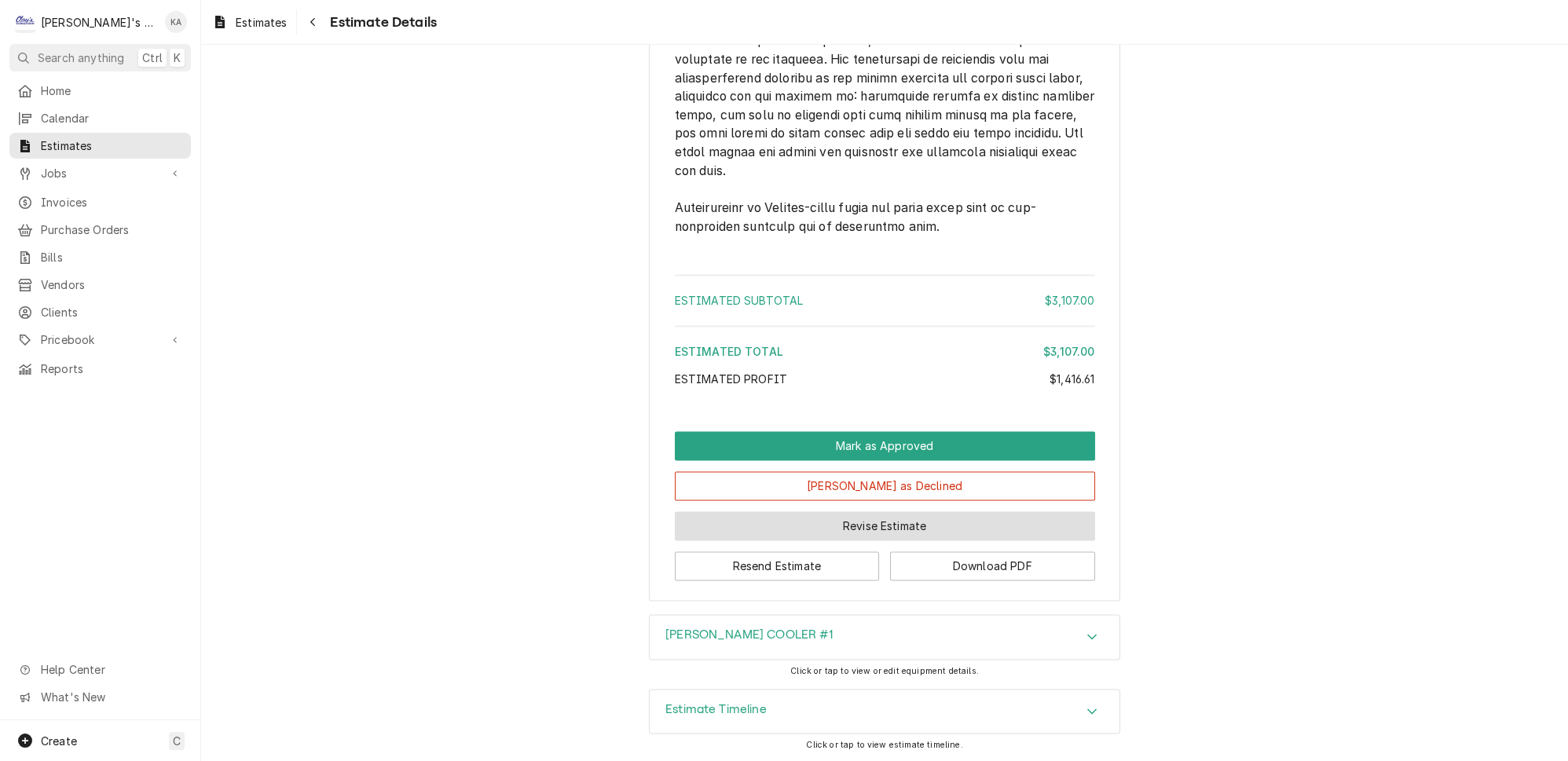
click at [876, 533] on button "Revise Estimate" at bounding box center [884, 526] width 420 height 29
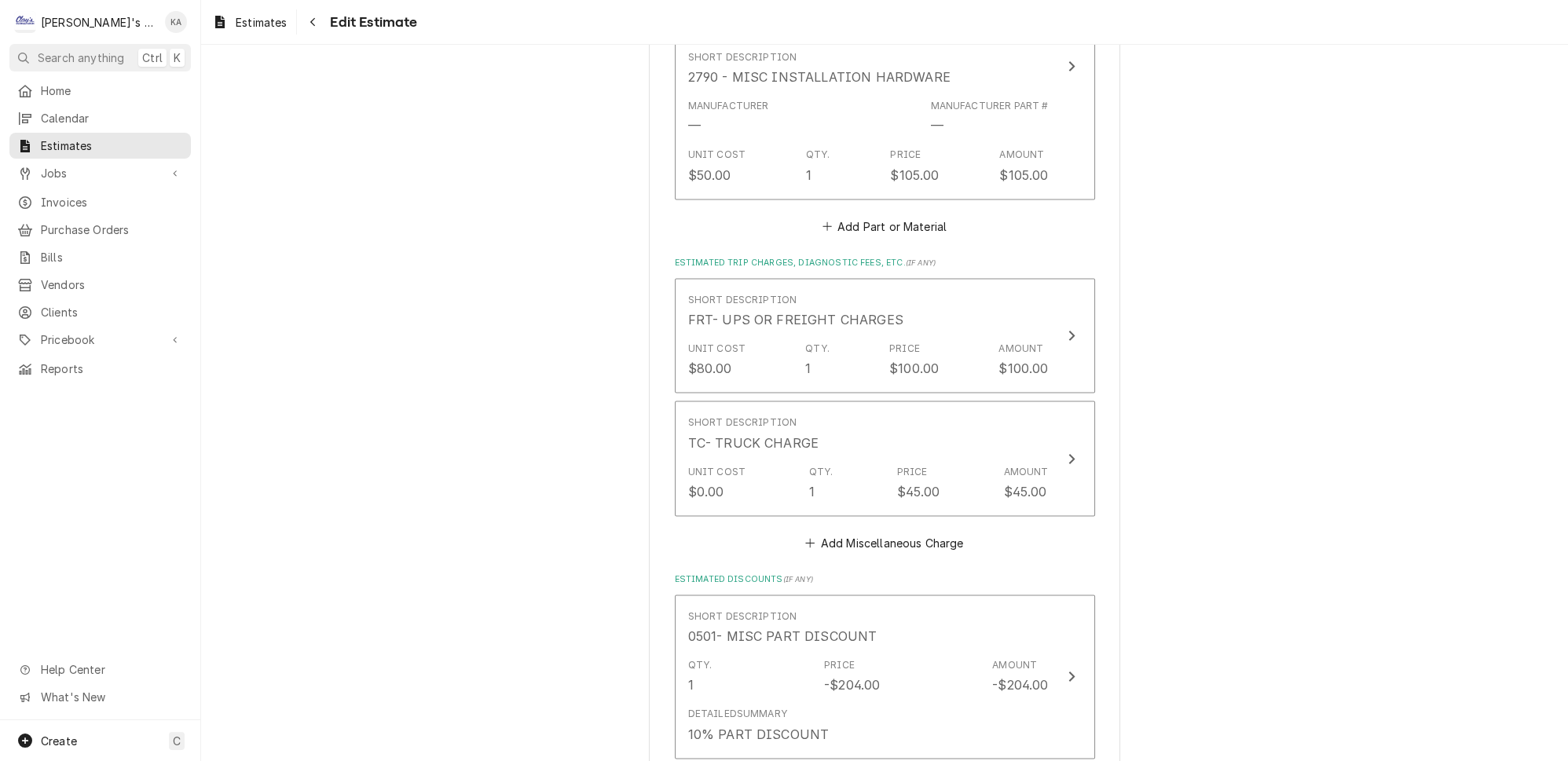
scroll to position [4572, 0]
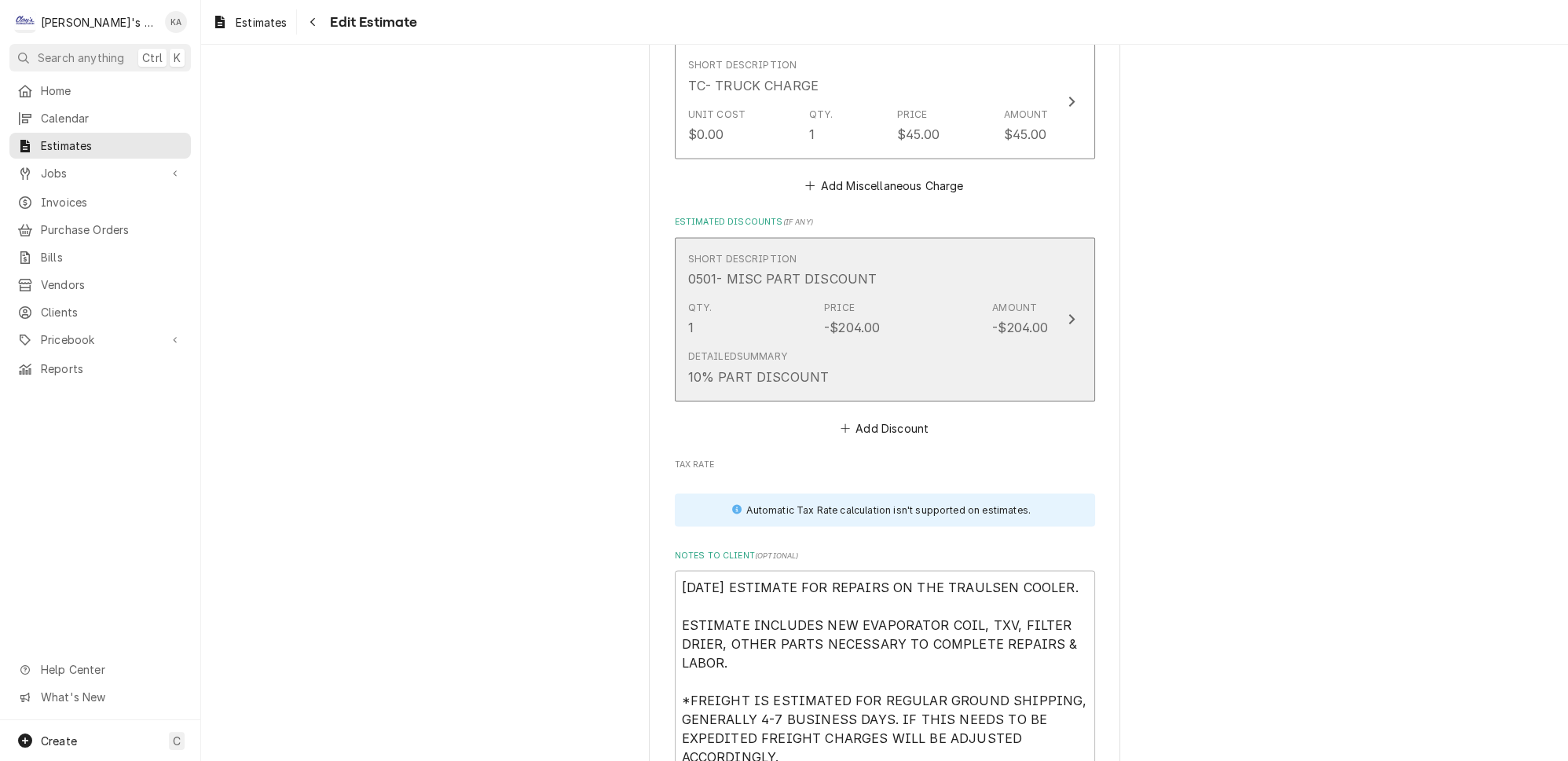
click at [1007, 343] on div "Detailed Summary 10% PART DISCOUNT" at bounding box center [868, 367] width 361 height 48
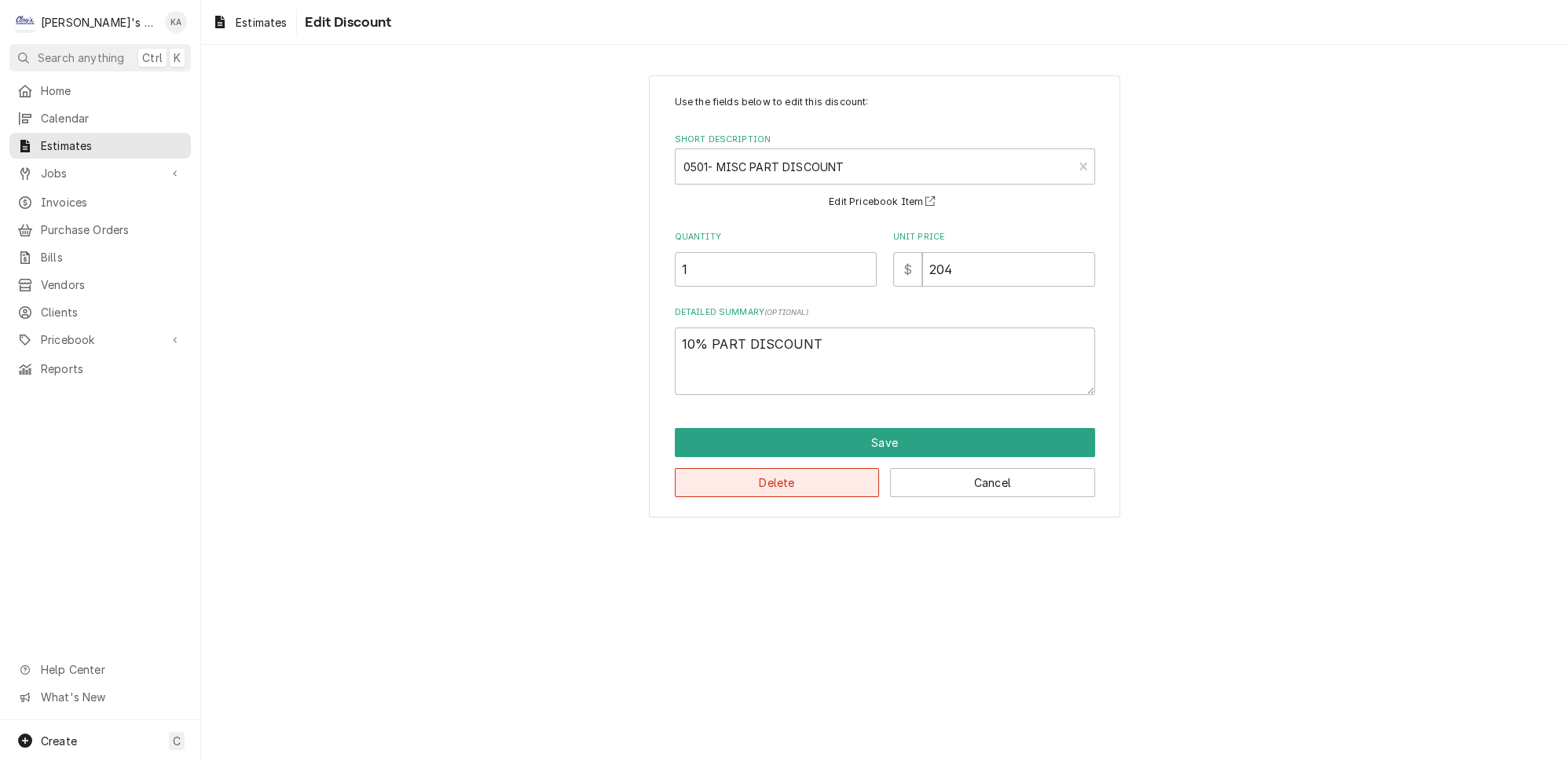
click at [805, 472] on button "Delete" at bounding box center [777, 483] width 205 height 29
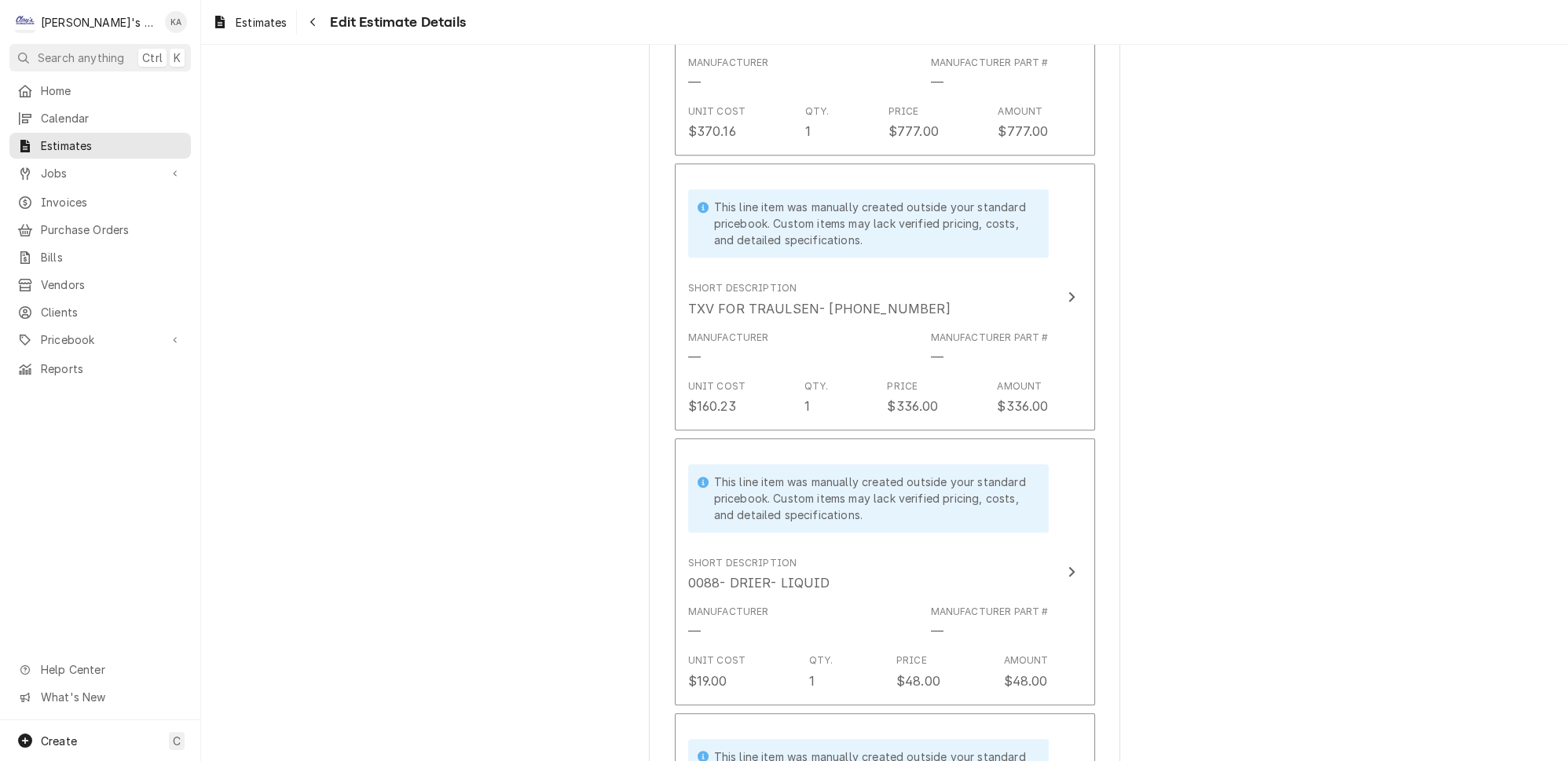
scroll to position [1840, 0]
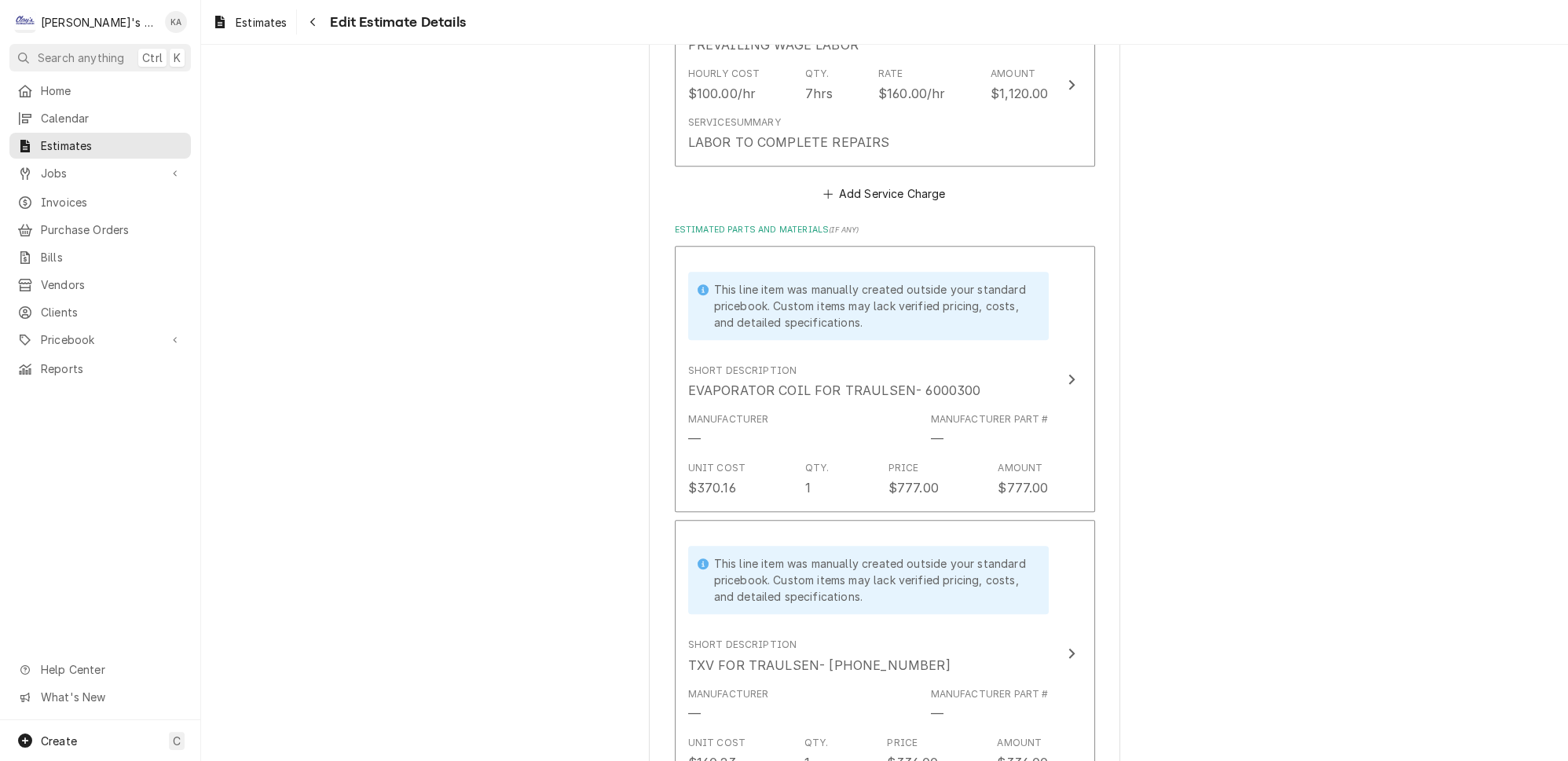
type textarea "x"
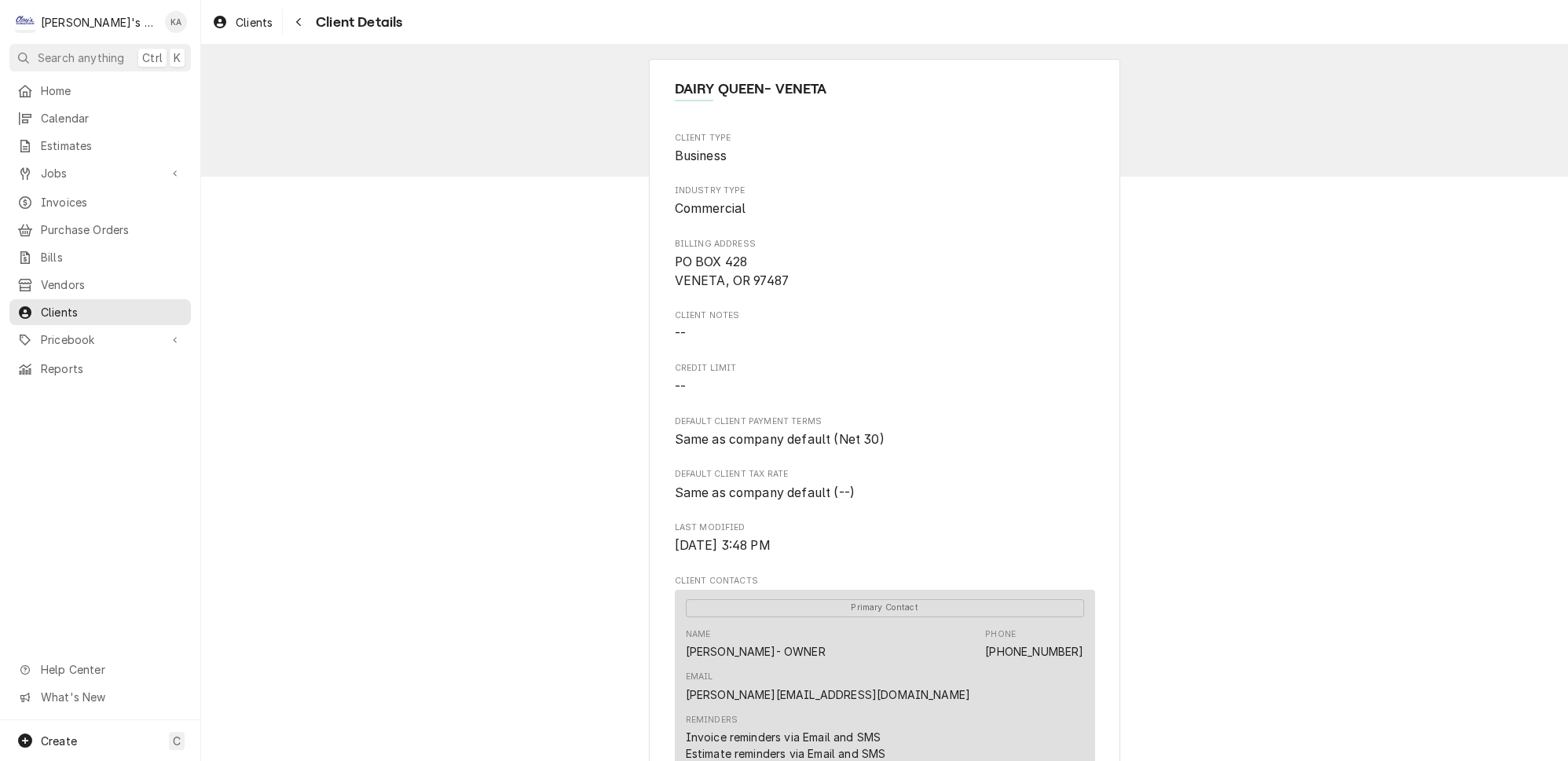
scroll to position [475, 0]
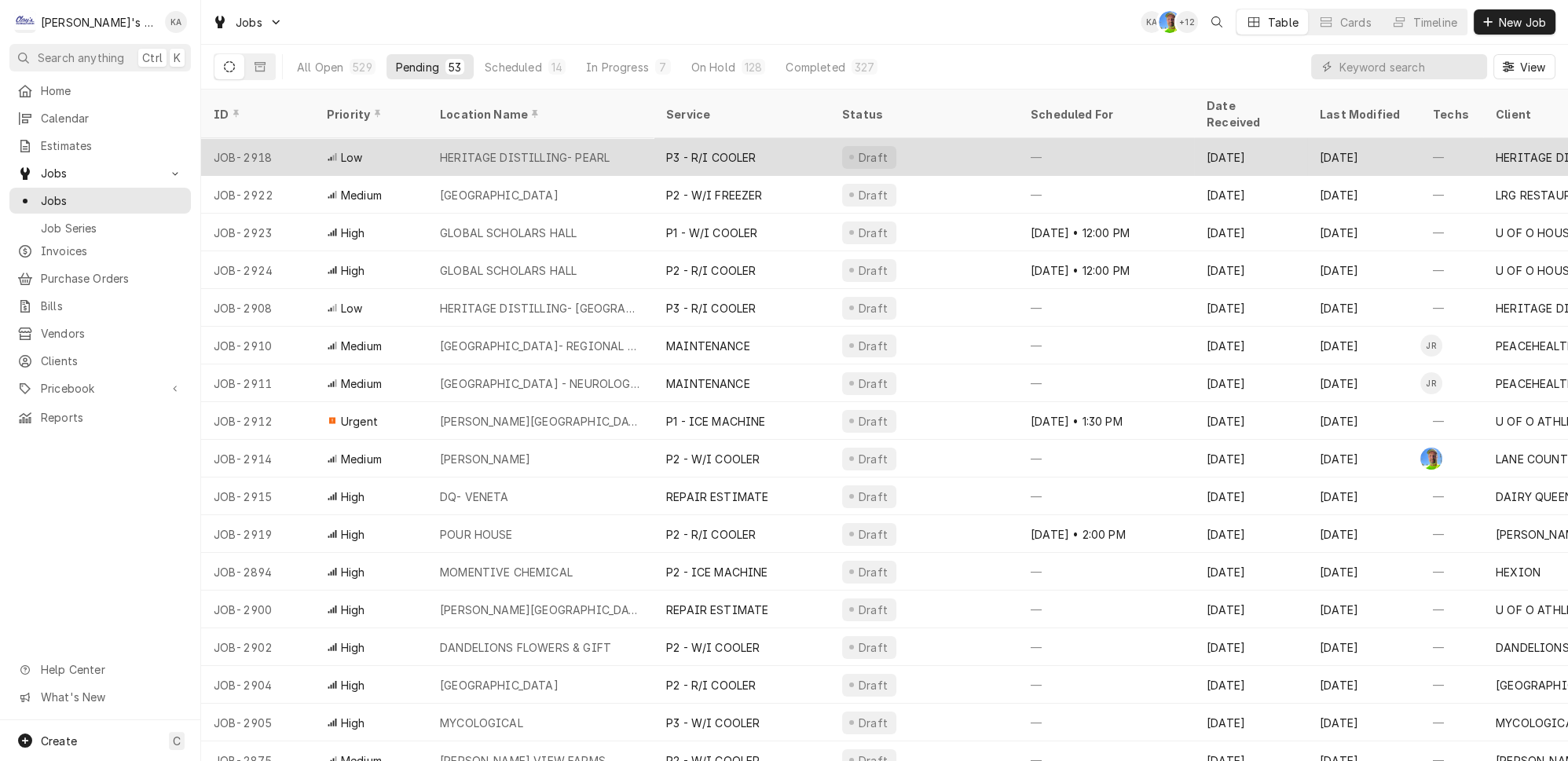
click at [541, 149] on div "HERITAGE DISTILLING- PEARL" at bounding box center [525, 157] width 169 height 16
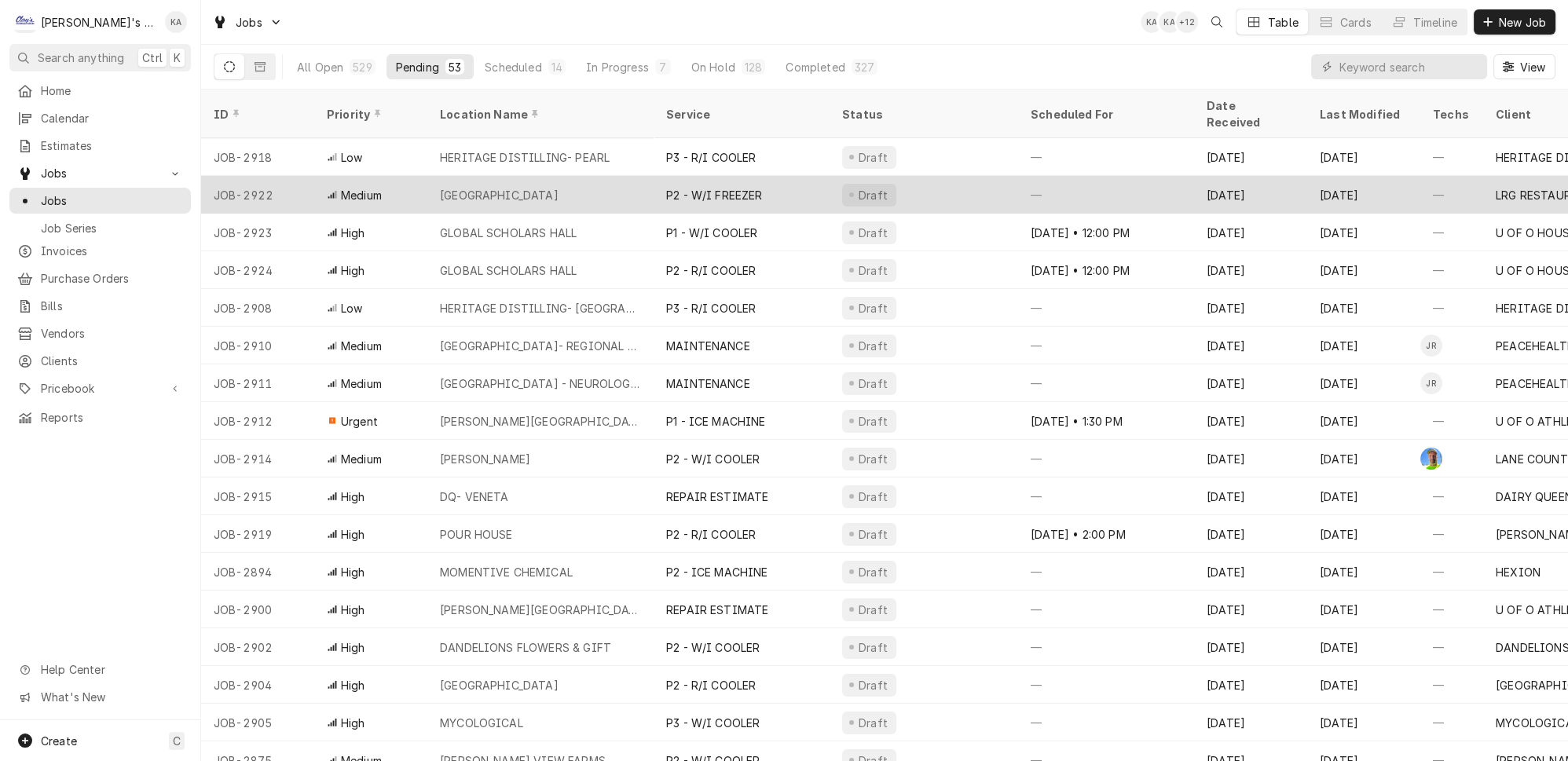
click at [552, 176] on div "[GEOGRAPHIC_DATA]" at bounding box center [541, 194] width 226 height 38
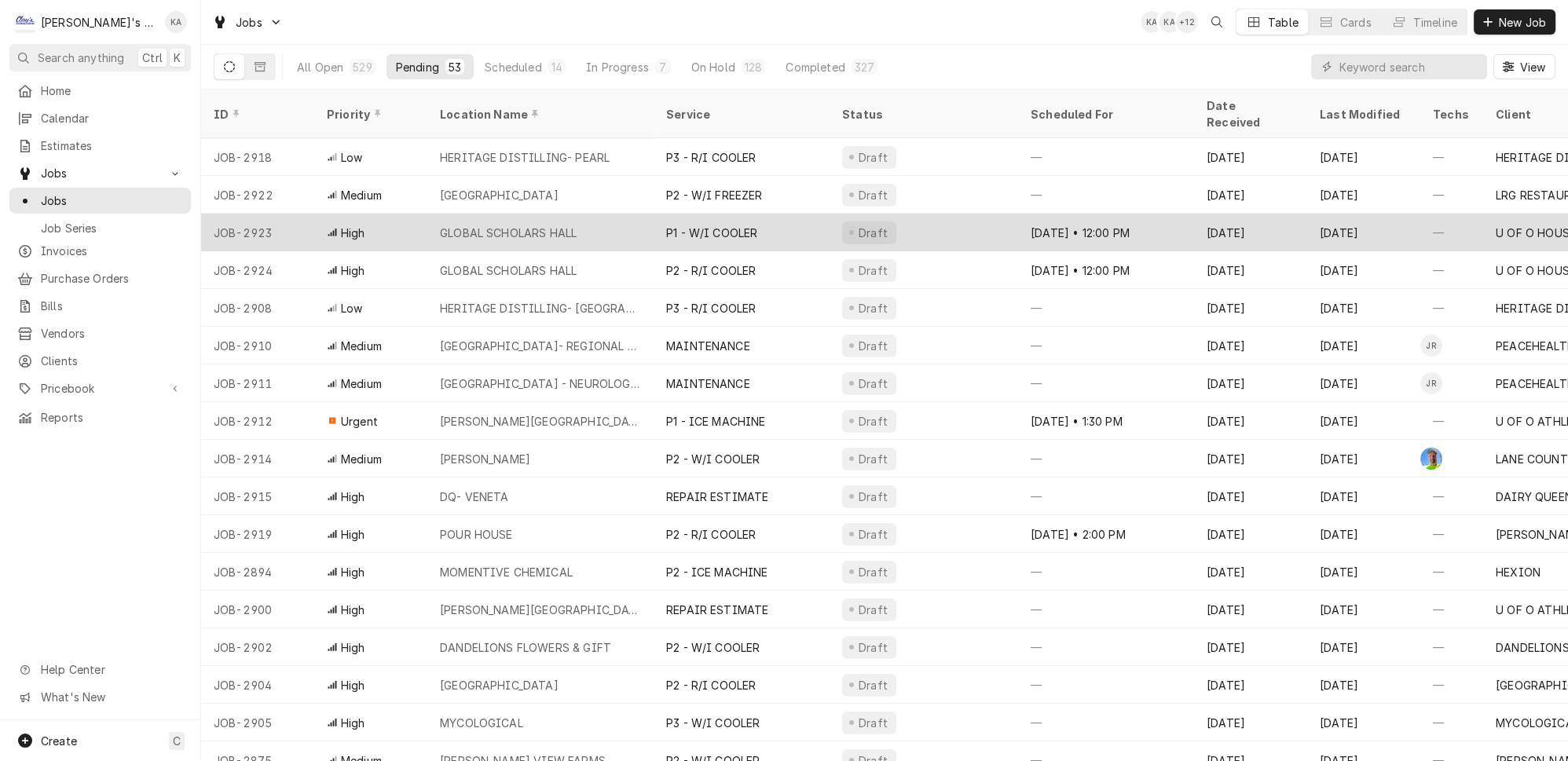
click at [573, 214] on div "GLOBAL SCHOLARS HALL" at bounding box center [541, 232] width 226 height 38
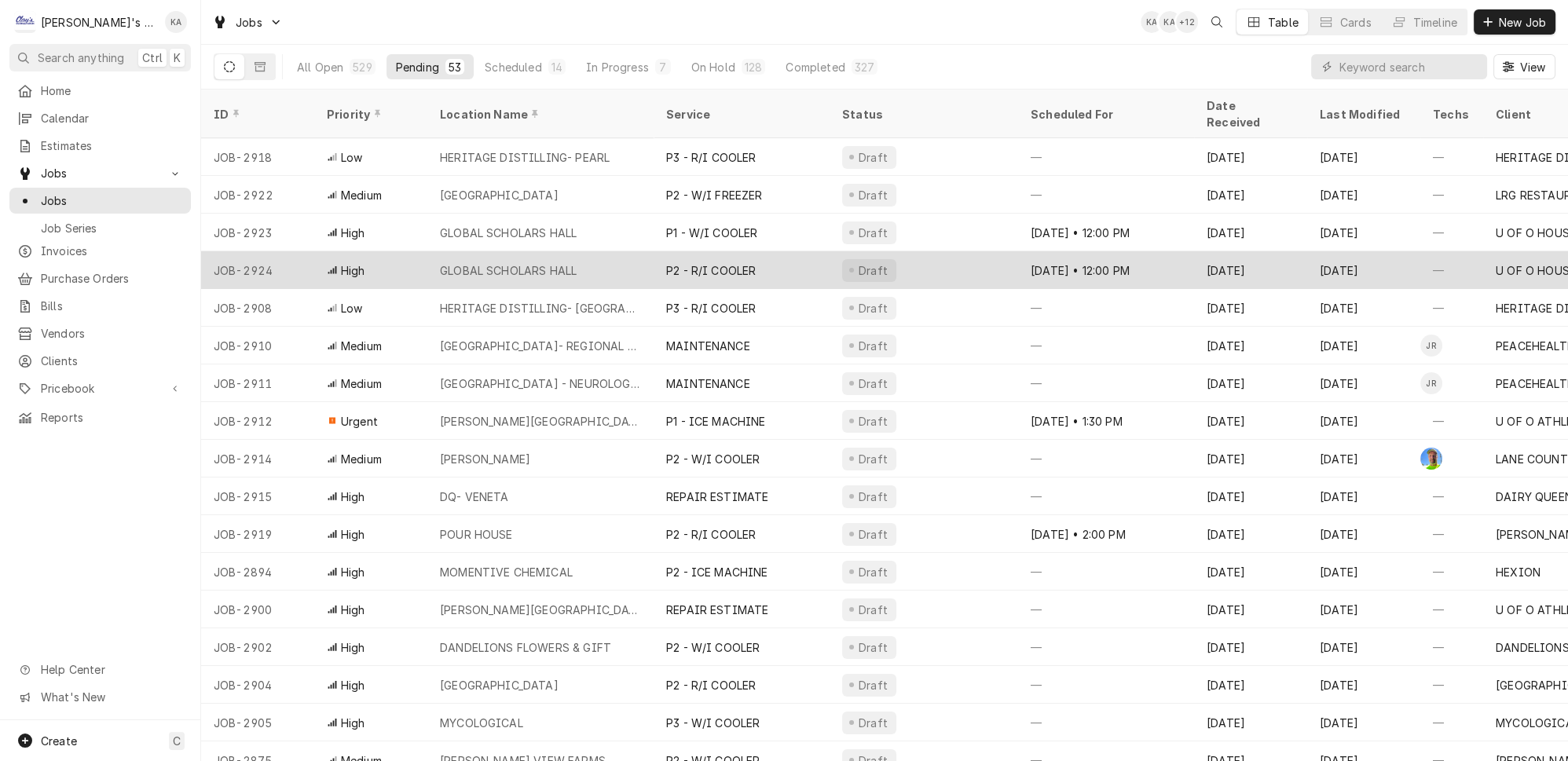
click at [552, 252] on div "GLOBAL SCHOLARS HALL" at bounding box center [541, 270] width 226 height 38
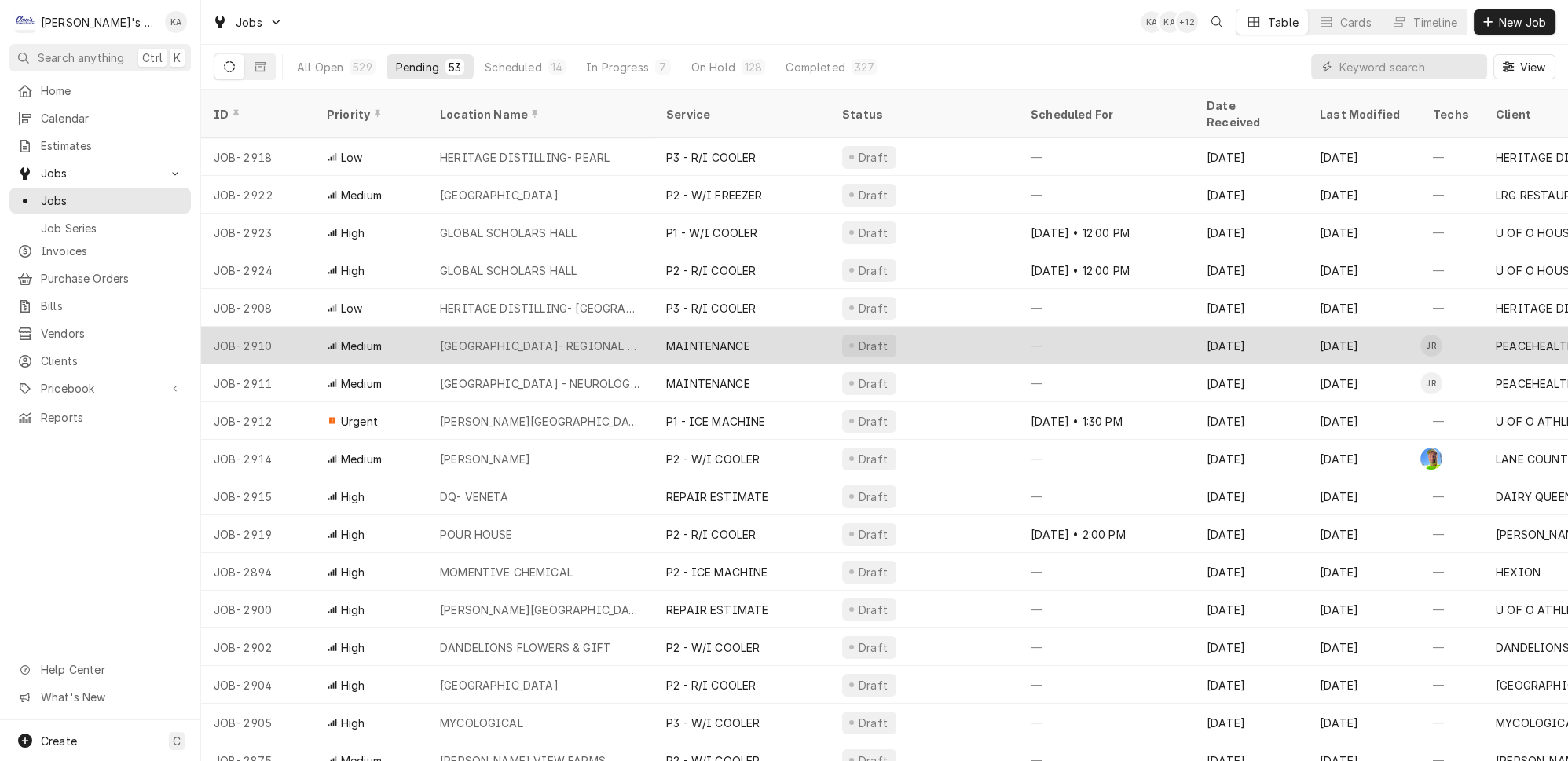
click at [554, 338] on div "RIVERBEND PAVILION- REGIONAL INFUSION" at bounding box center [540, 346] width 201 height 16
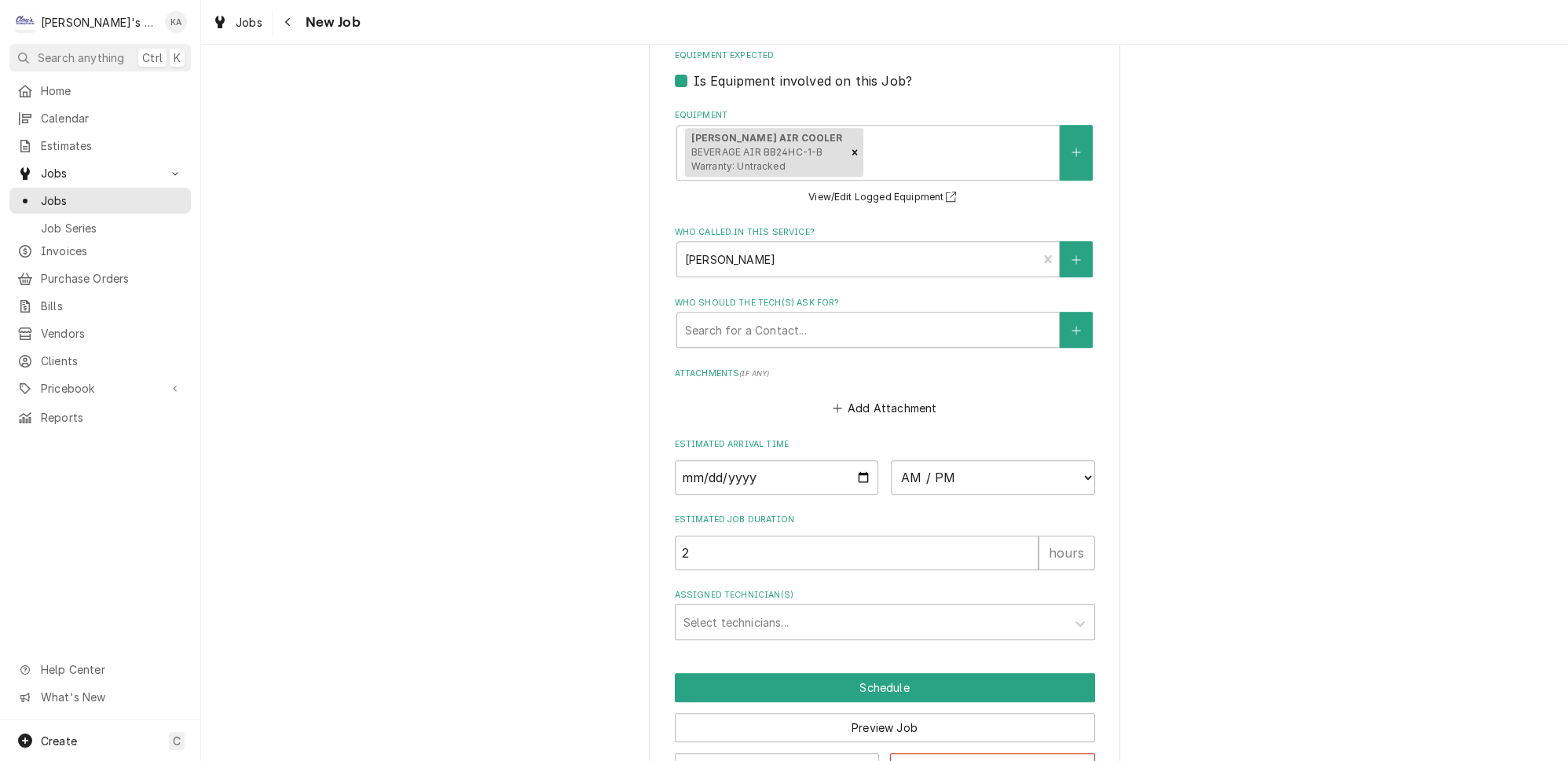
scroll to position [1215, 0]
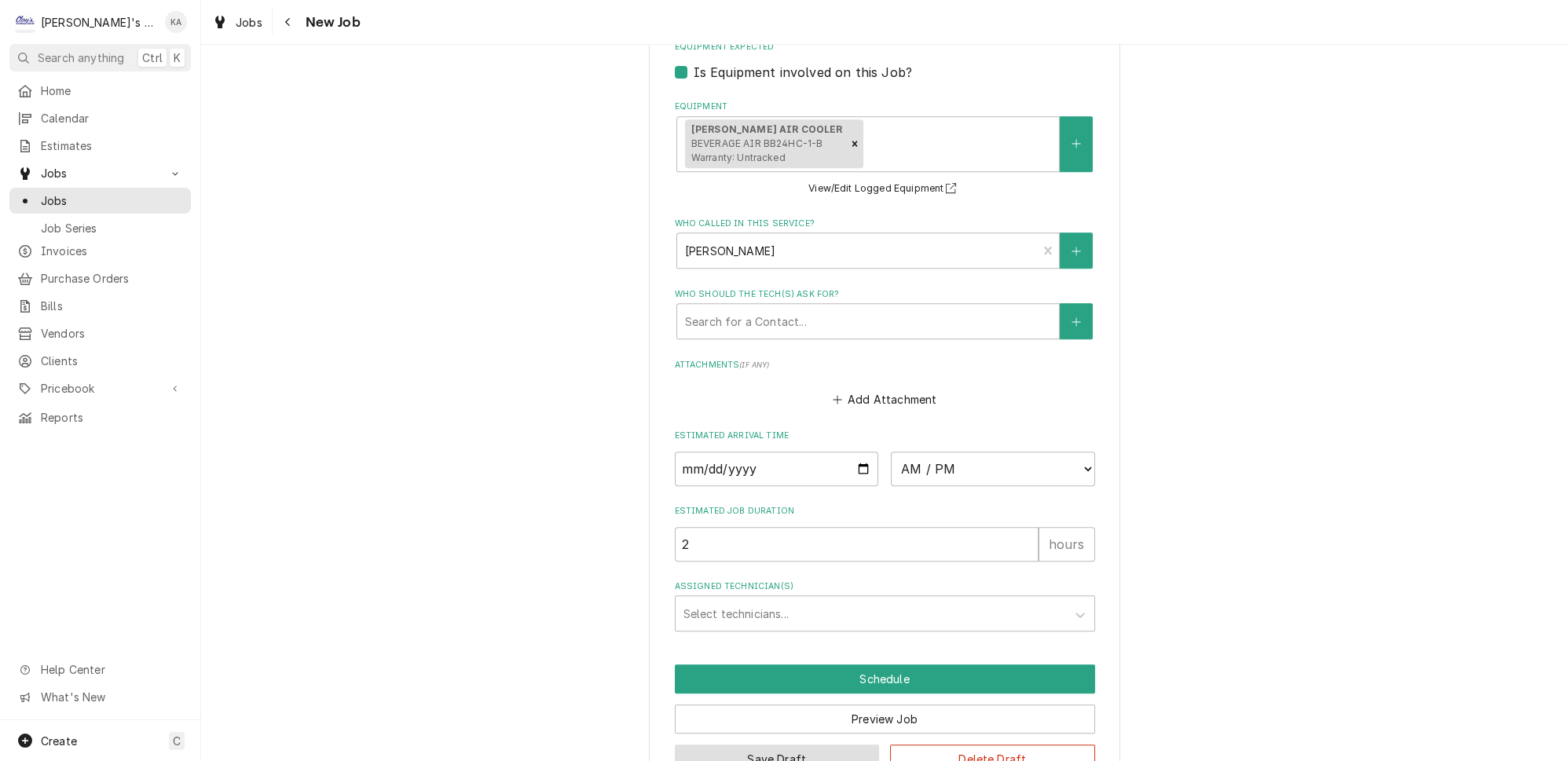
click at [797, 745] on button "Save Draft" at bounding box center [777, 759] width 205 height 29
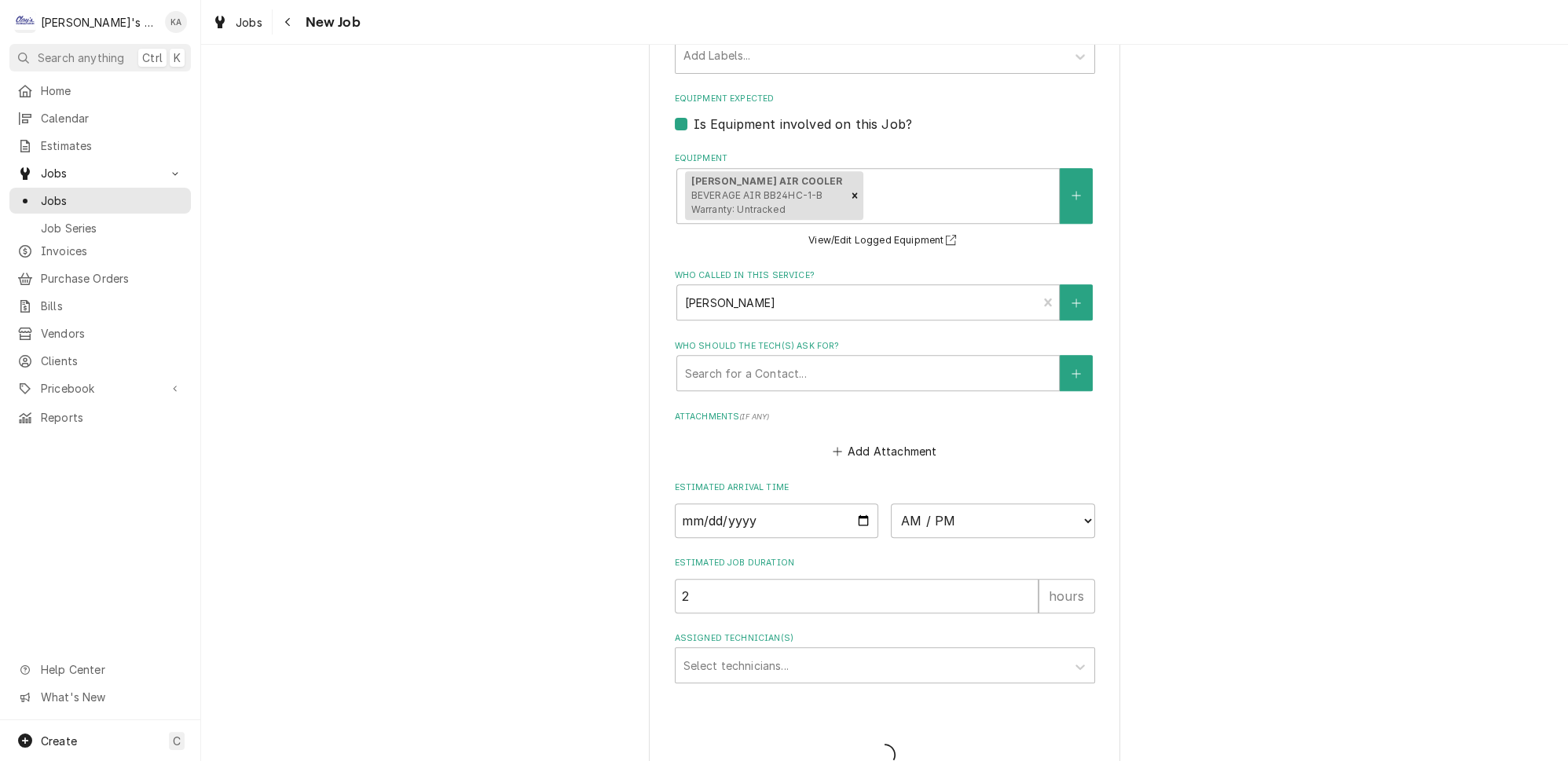
type textarea "x"
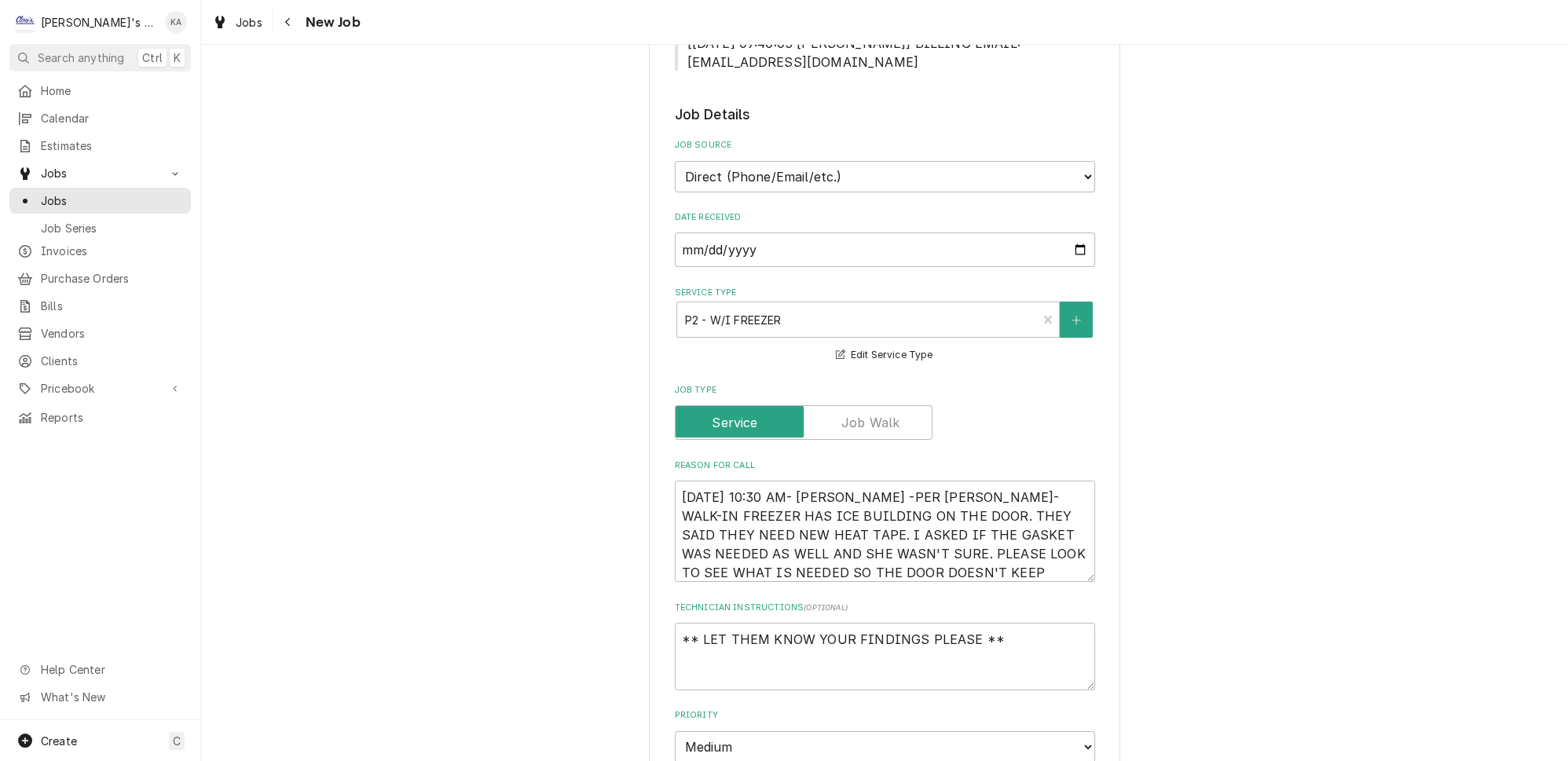
scroll to position [500, 0]
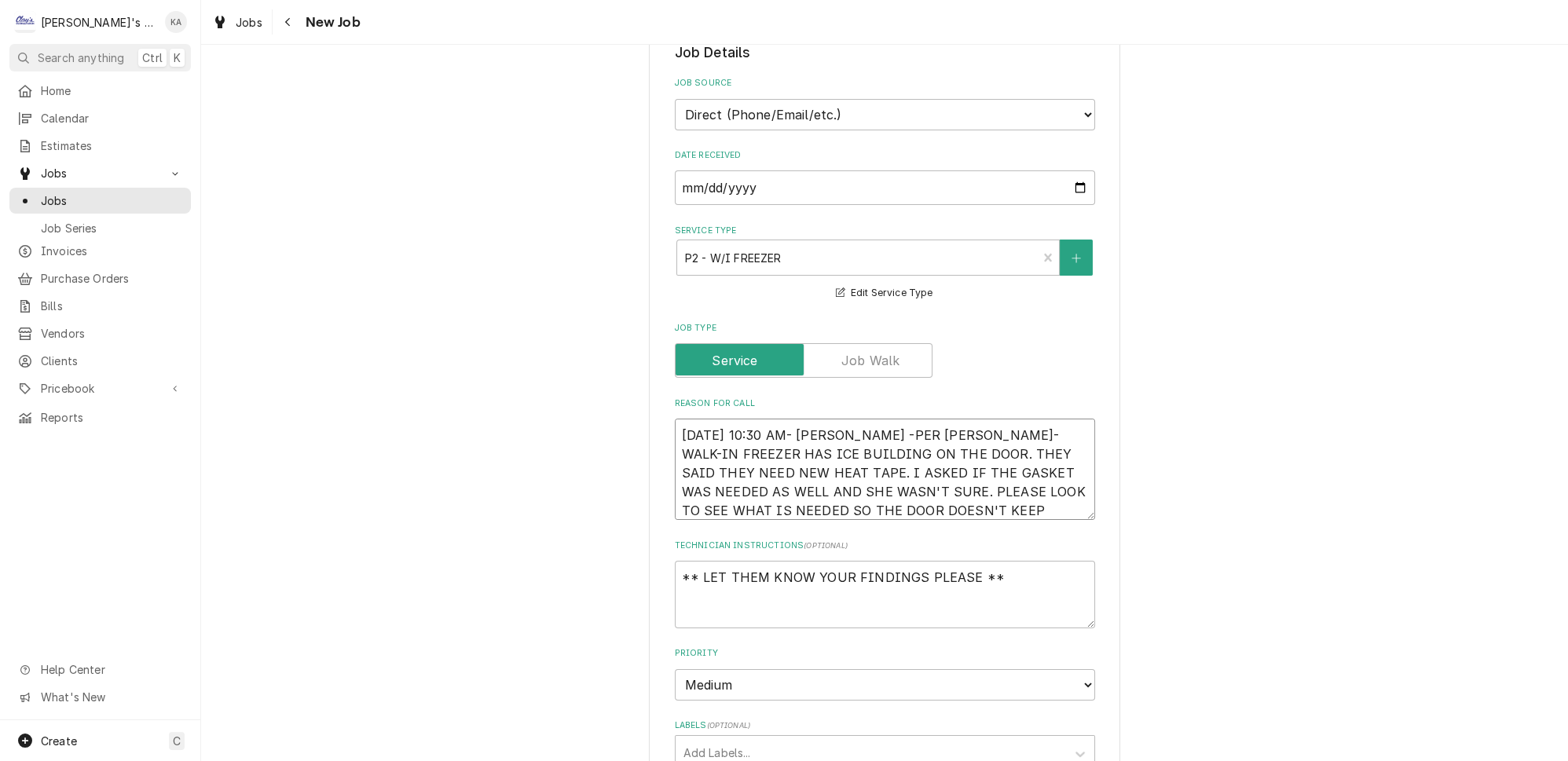
click at [851, 419] on textarea "9/11/2025 10:30 AM- KASSIE -PER LAUREN- WALK-IN FREEZER HAS ICE BUILDING ON THE…" at bounding box center [884, 470] width 420 height 102
type textarea "x"
type textarea "9/11/2025 10:30 AM- KASSIE-PER LAUREN- WALK-IN FREEZER HAS ICE BUILDING ON THE …"
type textarea "x"
type textarea "9/11/2025 10:30 AM- KASSIE- PER LAUREN- WALK-IN FREEZER HAS ICE BUILDING ON THE…"
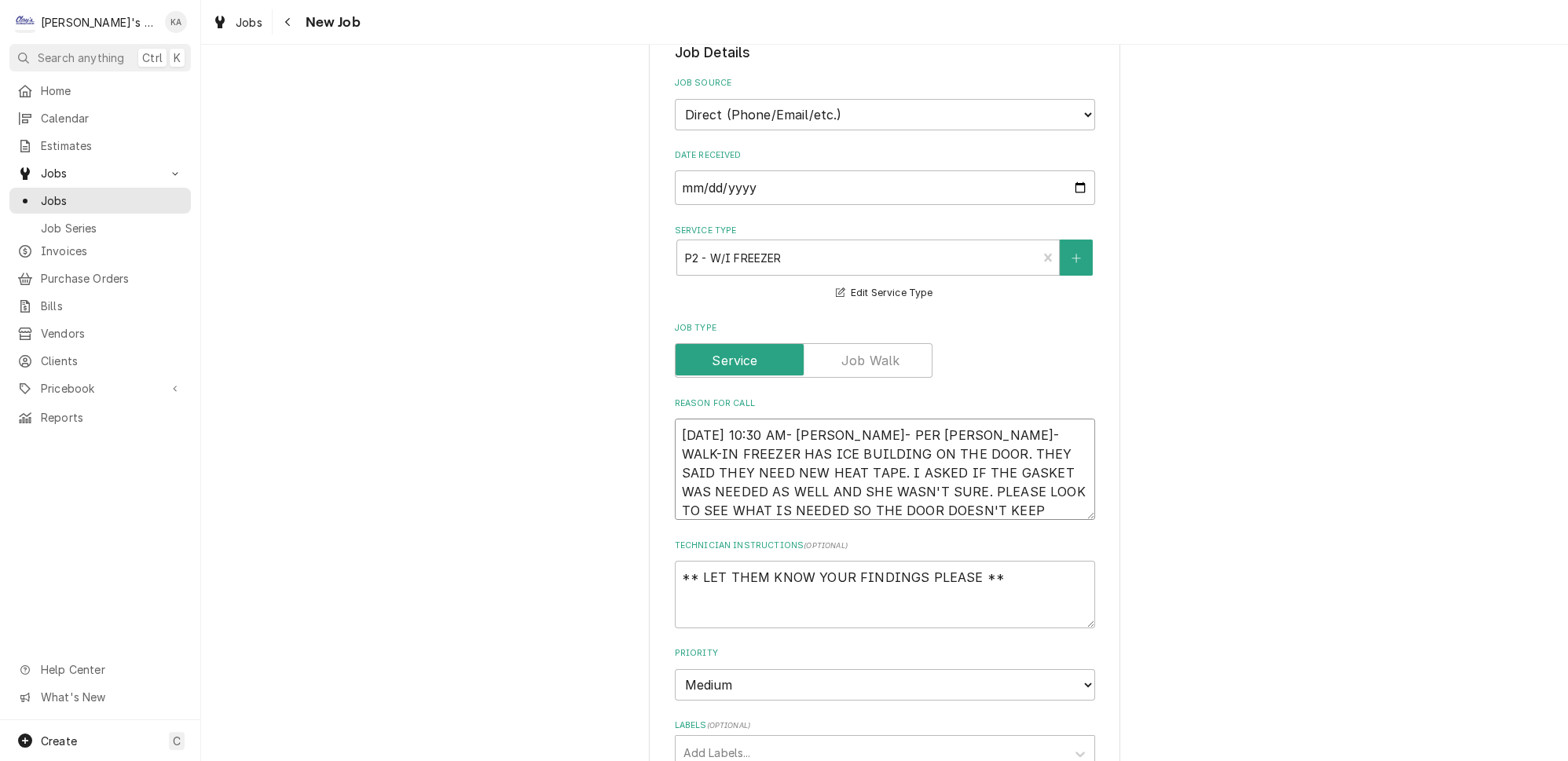
type textarea "x"
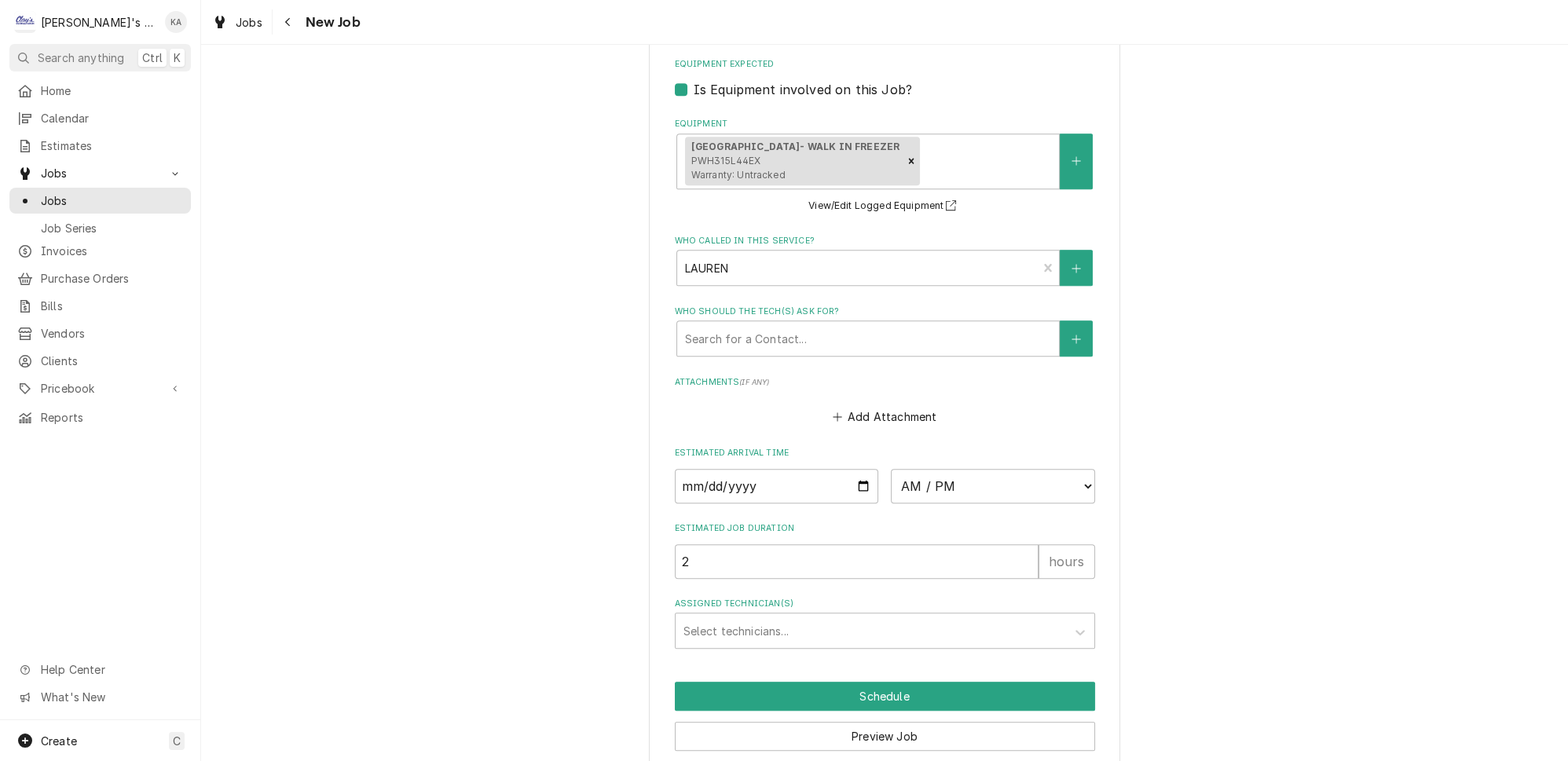
scroll to position [1267, 0]
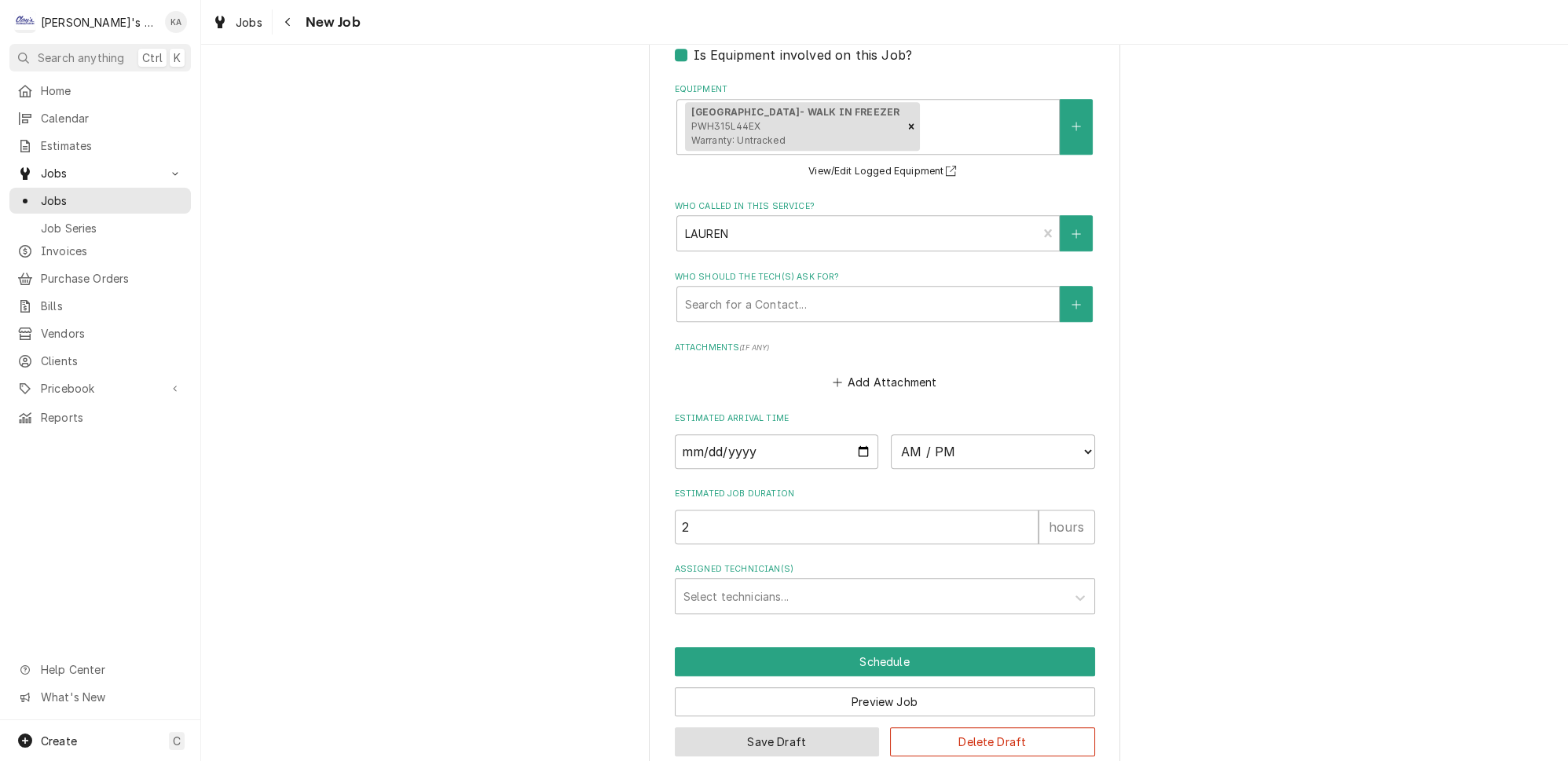
type textarea "9/11/2025 10:30 AM- KASSIE- PER LAUREN- WALK-IN FREEZER HAS ICE BUILDING ON THE…"
click at [778, 728] on button "Save Draft" at bounding box center [777, 742] width 205 height 29
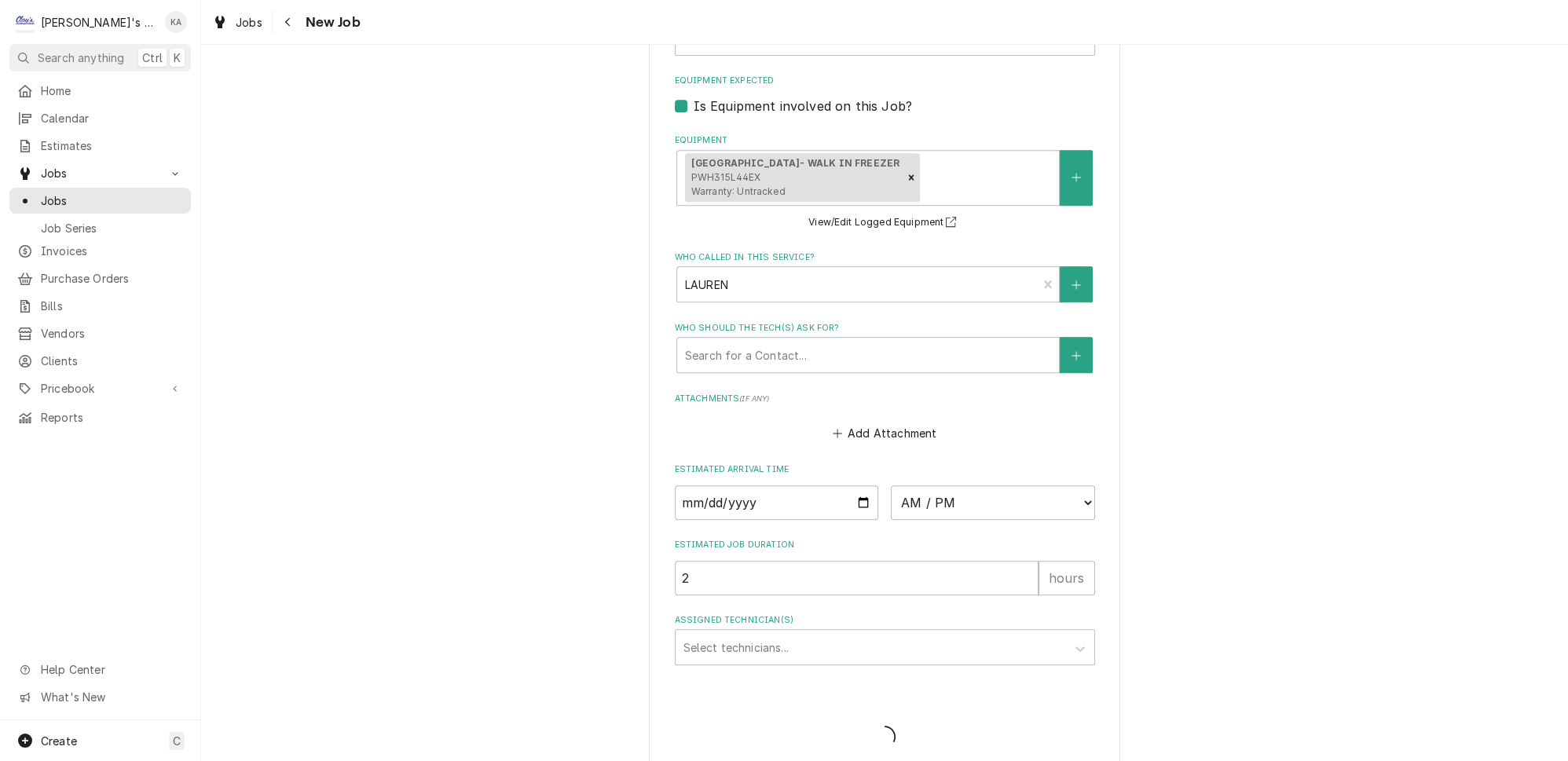
type textarea "x"
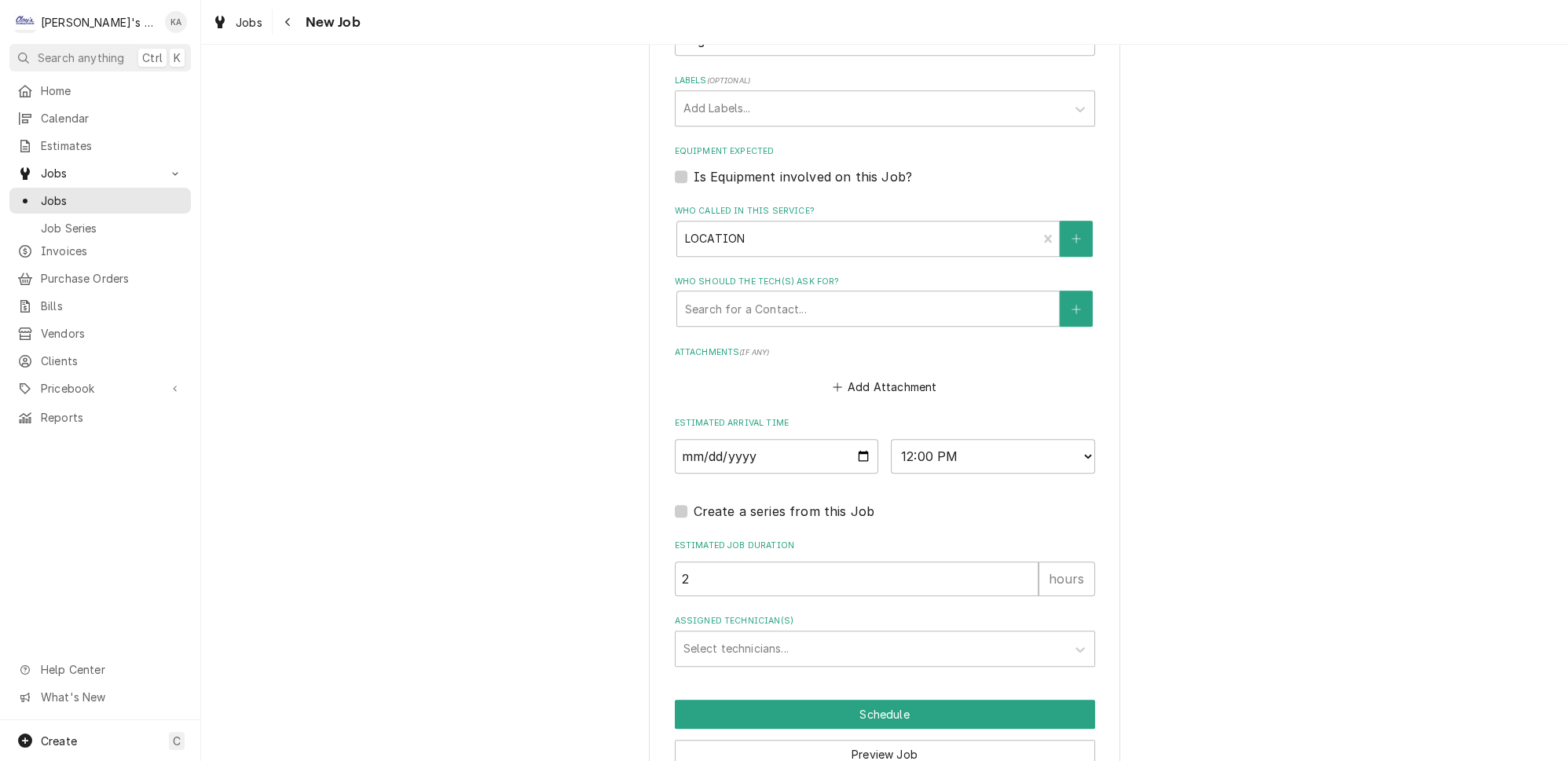
scroll to position [1425, 0]
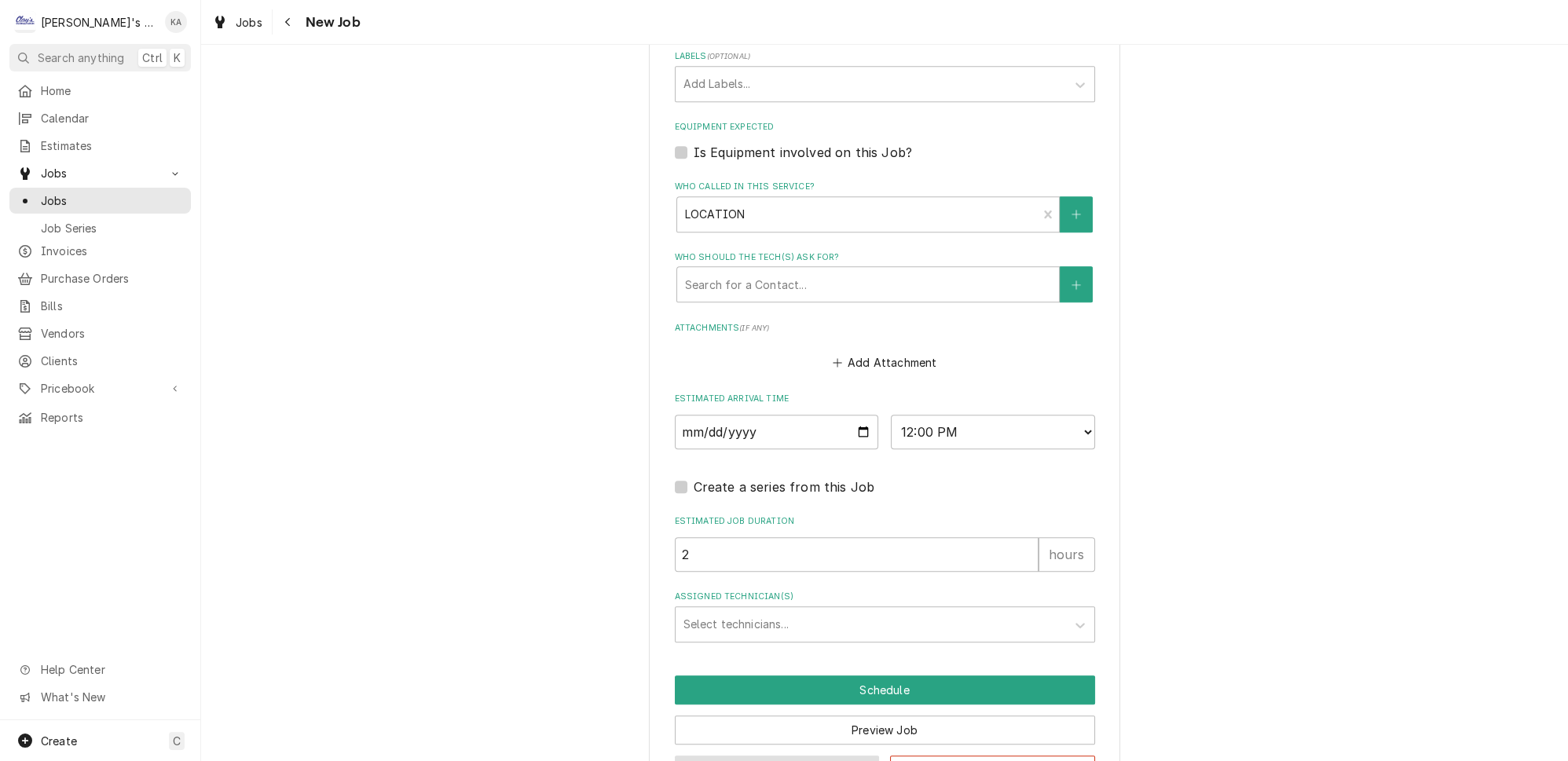
click at [783, 756] on button "Save Draft" at bounding box center [777, 771] width 205 height 29
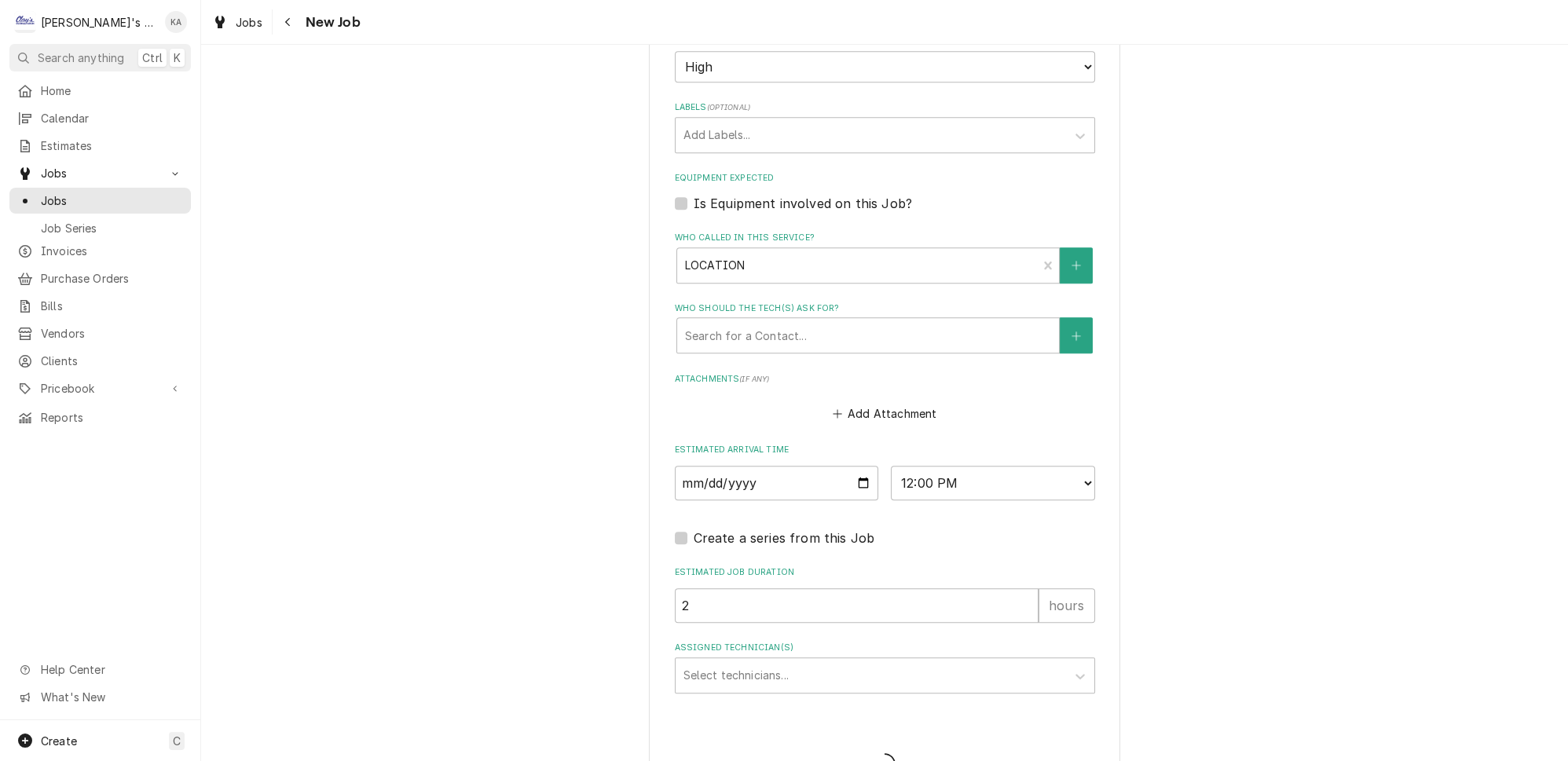
type textarea "x"
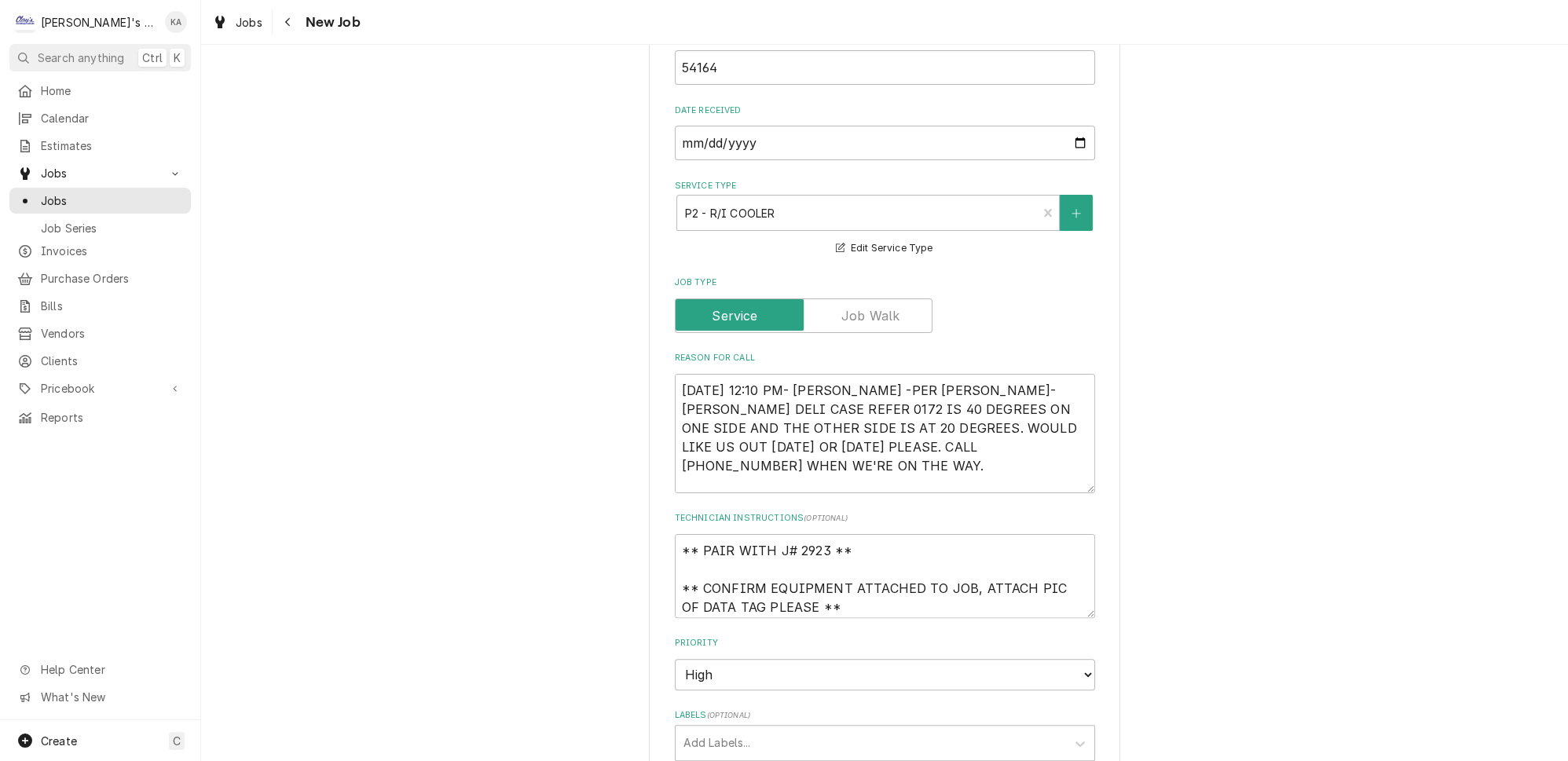
scroll to position [714, 0]
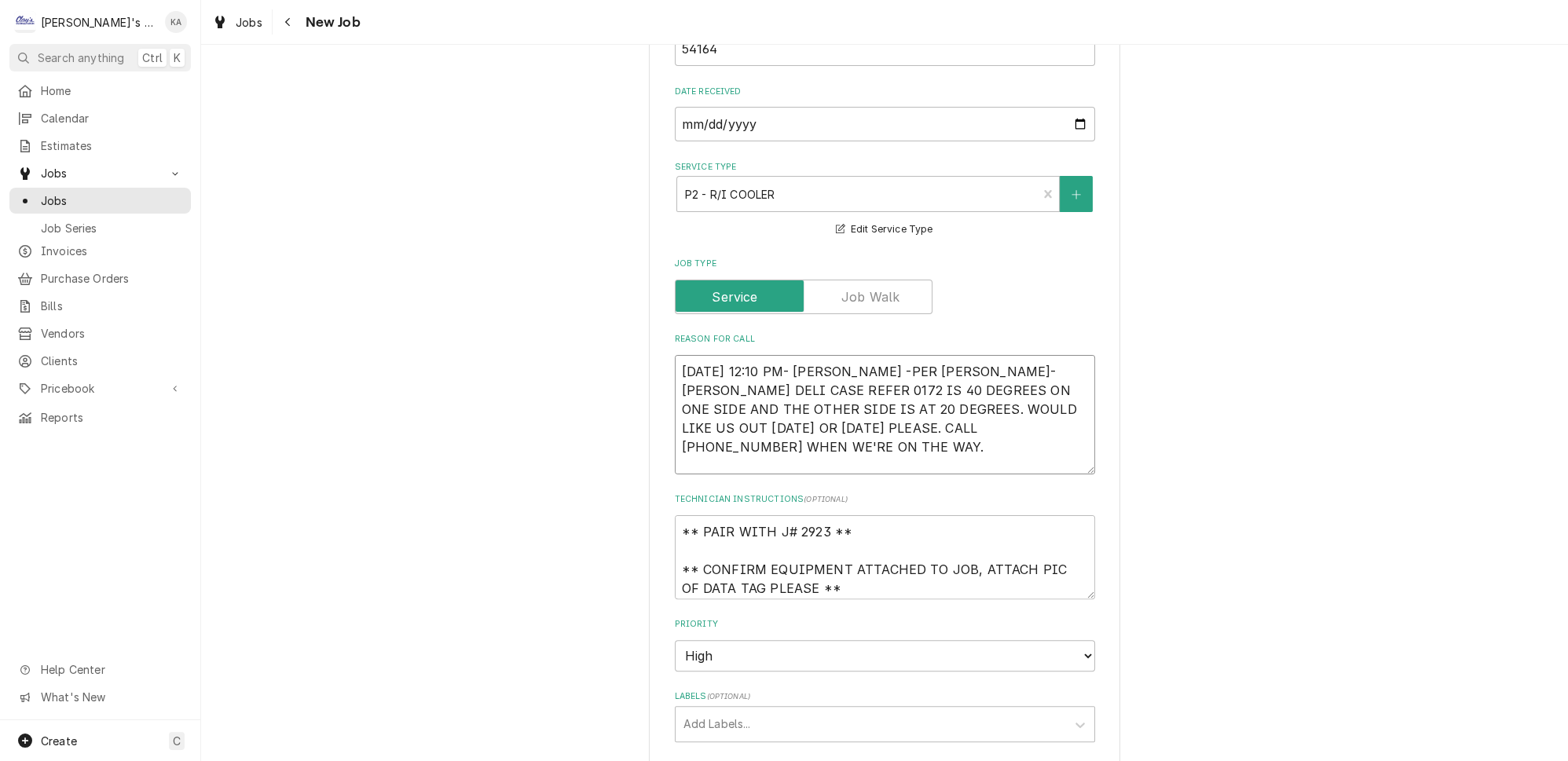
click at [847, 355] on textarea "9/11/2025 12:10 PM- KASSIE -PER ARIEL- HUSSMAN DELI CASE REFER 0172 IS 40 DEGRE…" at bounding box center [884, 415] width 420 height 119
type textarea "x"
type textarea "9/11/2025 12:10 PM- KASSIE-PER ARIEL- HUSSMAN DELI CASE REFER 0172 IS 40 DEGREE…"
type textarea "x"
type textarea "9/11/2025 12:10 PM- KASSIE- PER ARIEL- HUSSMAN DELI CASE REFER 0172 IS 40 DEGRE…"
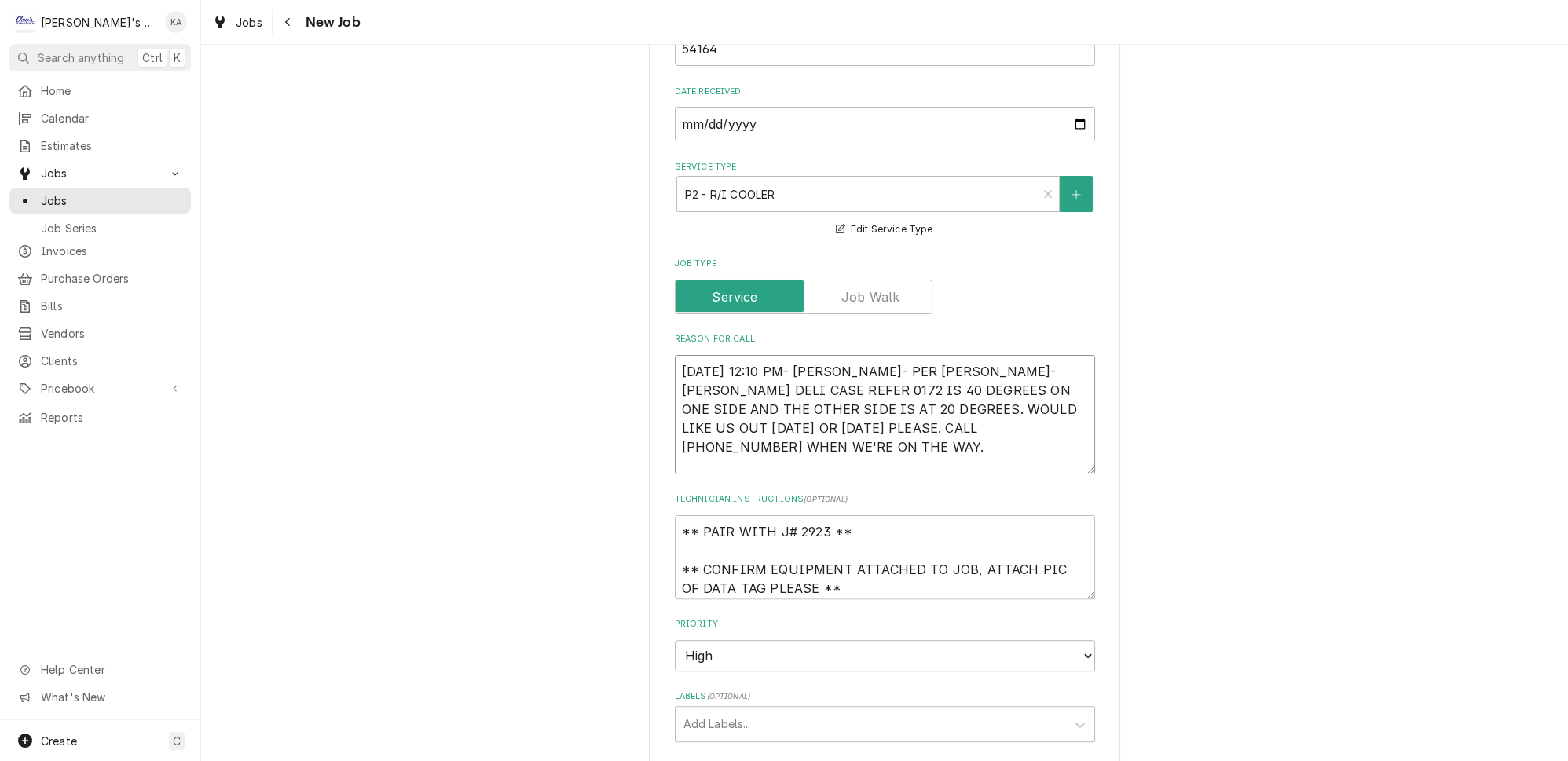
type textarea "x"
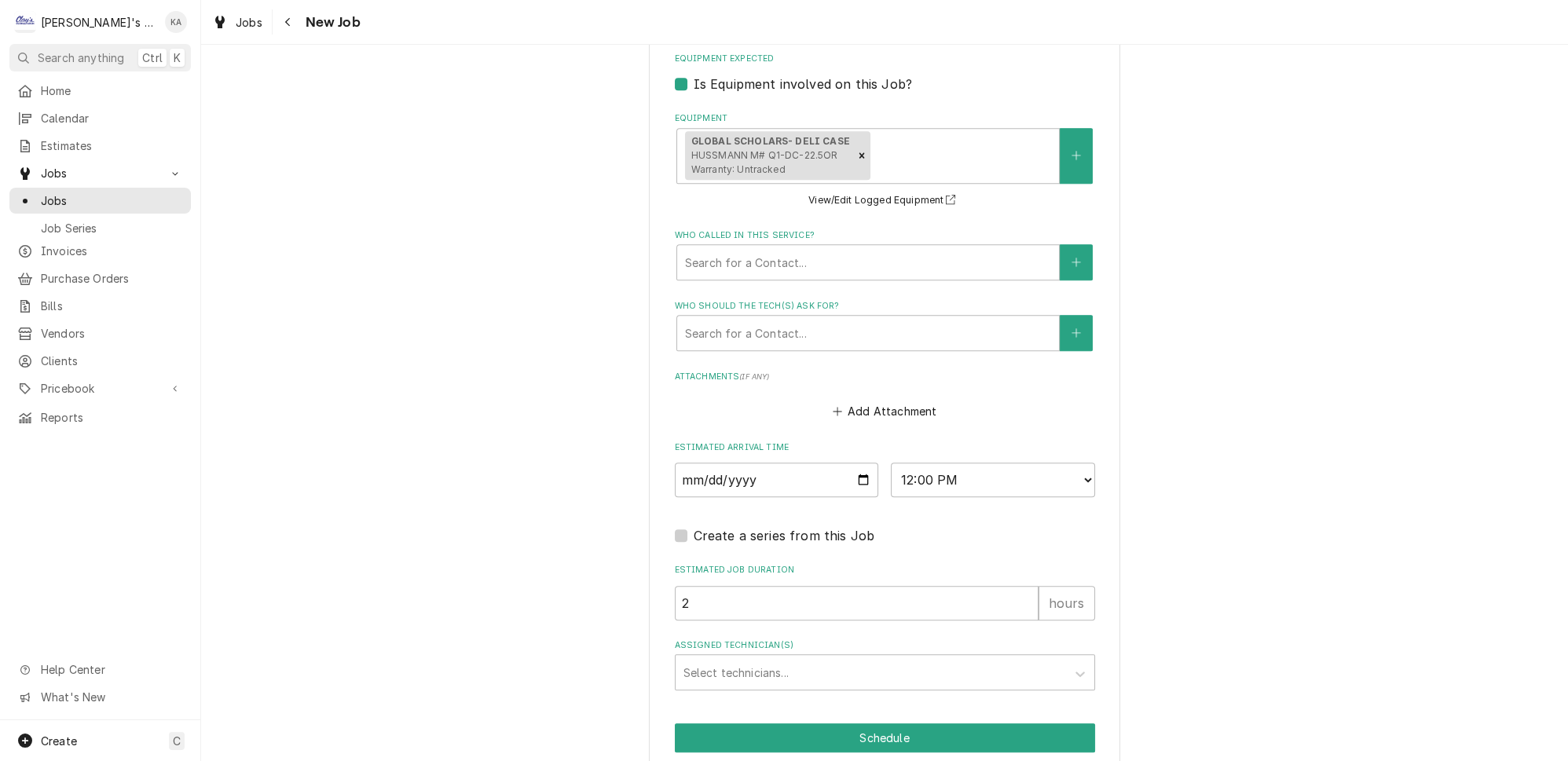
scroll to position [1477, 0]
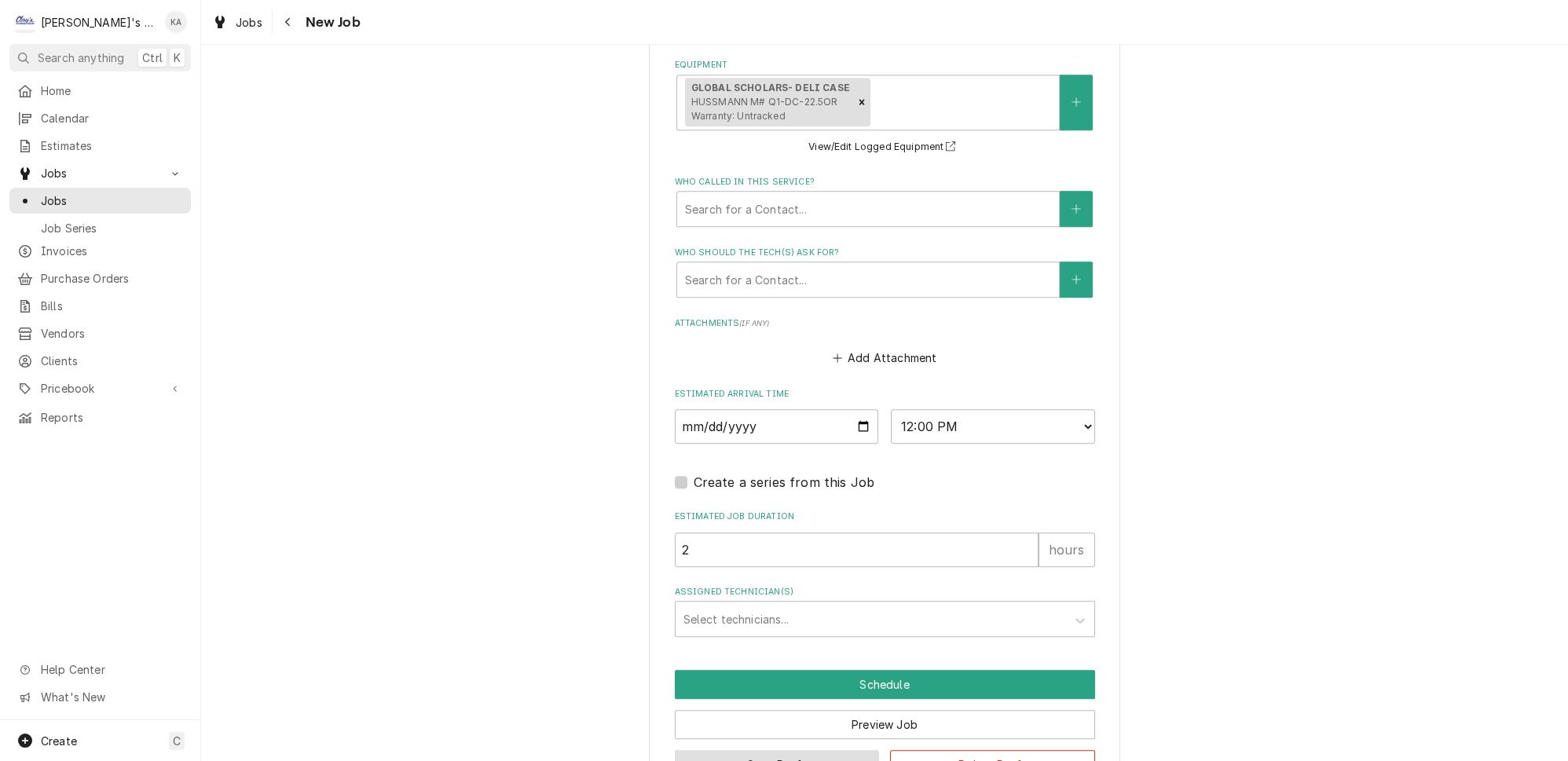
type textarea "9/11/2025 12:10 PM- KASSIE- PER ARIEL- HUSSMAN DELI CASE REFER 0172 IS 40 DEGRE…"
click at [766, 751] on button "Save Draft" at bounding box center [777, 765] width 205 height 29
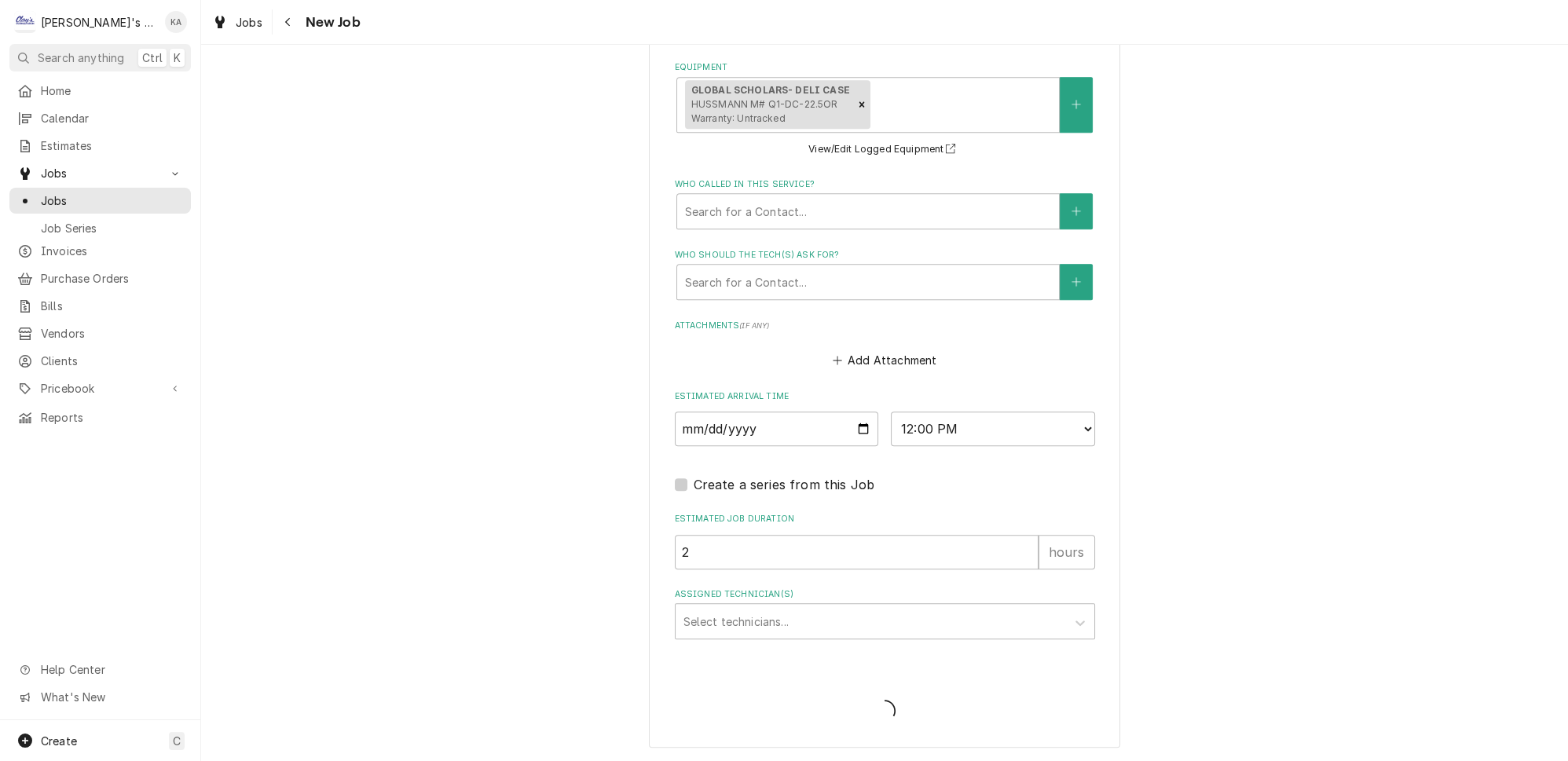
scroll to position [1425, 0]
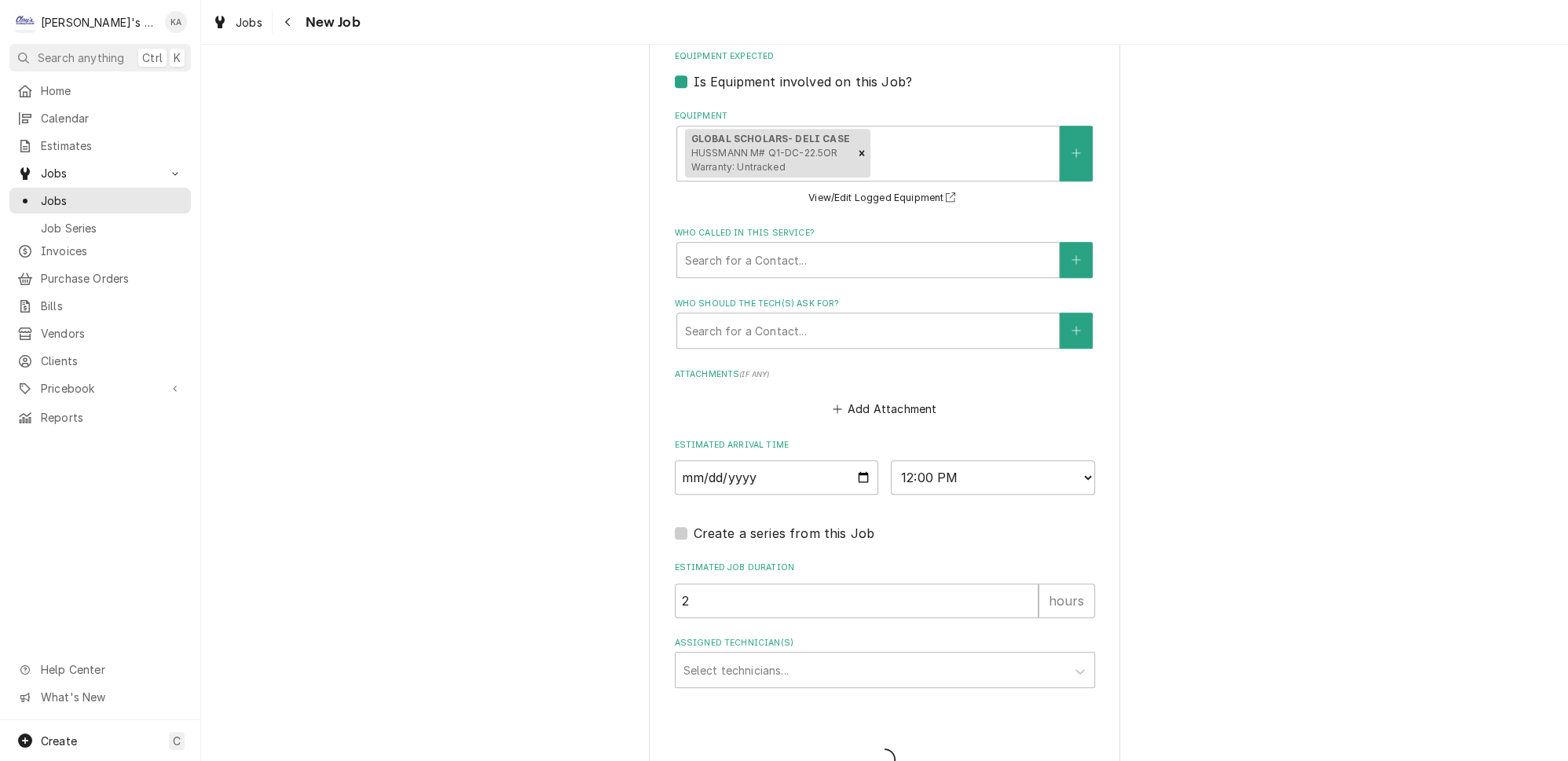
type textarea "x"
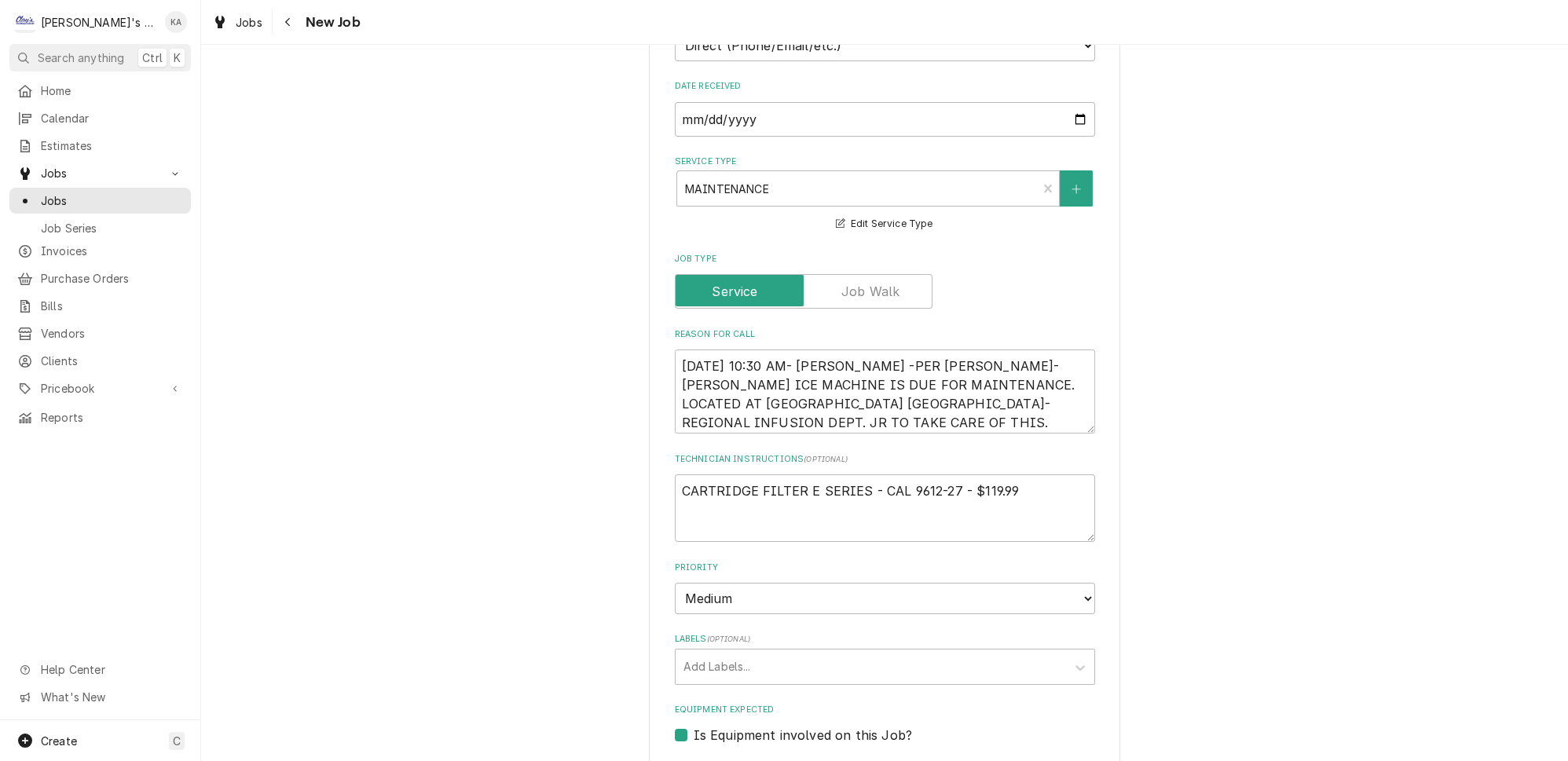
scroll to position [429, 0]
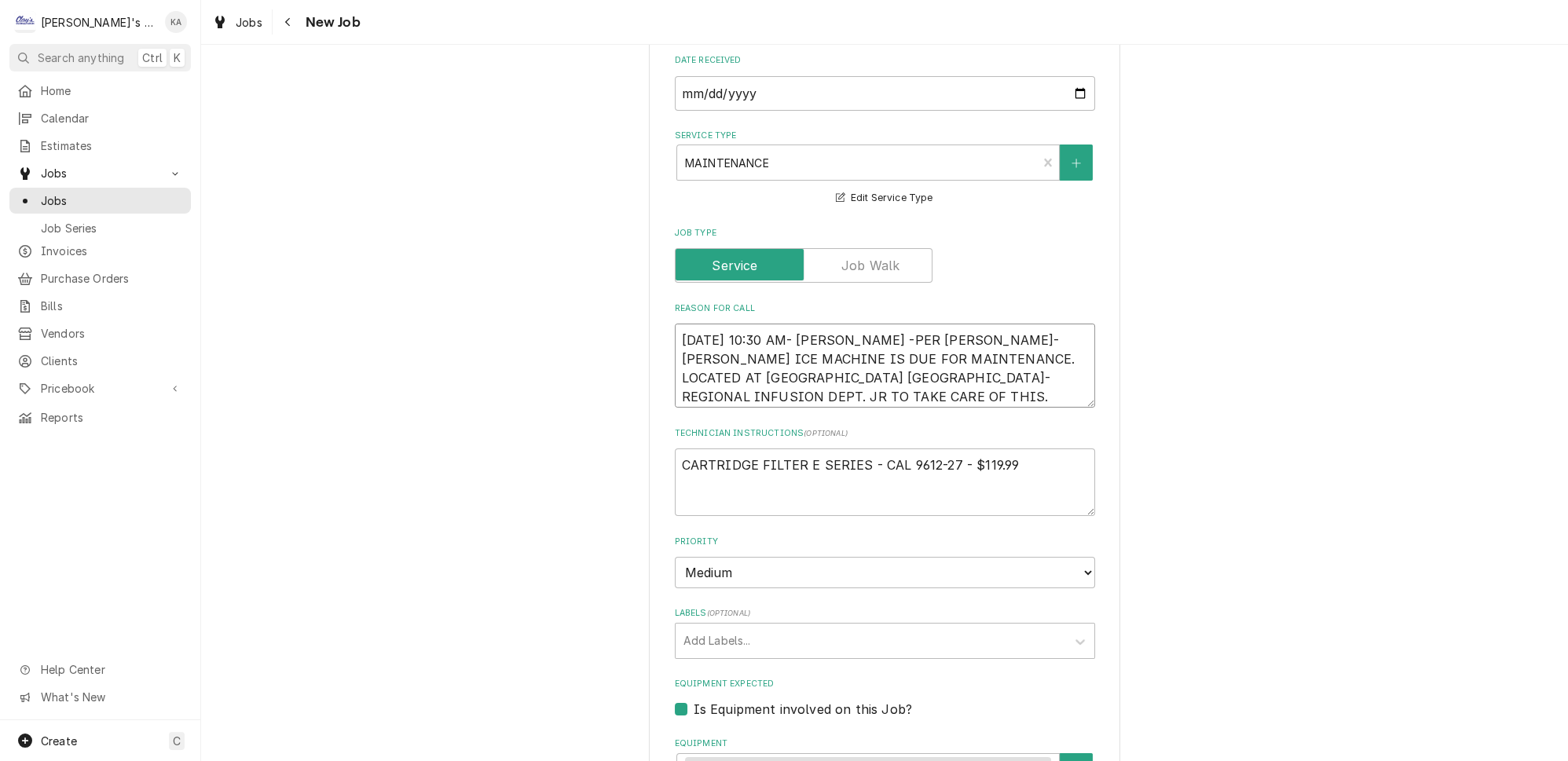
click at [855, 325] on textarea "9/10/2025 10:30 AM- KASSIE -PER DAVE- FOLLETT ICE MACHINE IS DUE FOR MAINTENANC…" at bounding box center [884, 366] width 420 height 84
type textarea "x"
type textarea "9/10/2025 10:30 AM- KASSIE-PER DAVE- FOLLETT ICE MACHINE IS DUE FOR MAINTENANCE…"
type textarea "x"
type textarea "9/10/2025 10:30 AM- KASSIE- PER DAVE- FOLLETT ICE MACHINE IS DUE FOR MAINTENANC…"
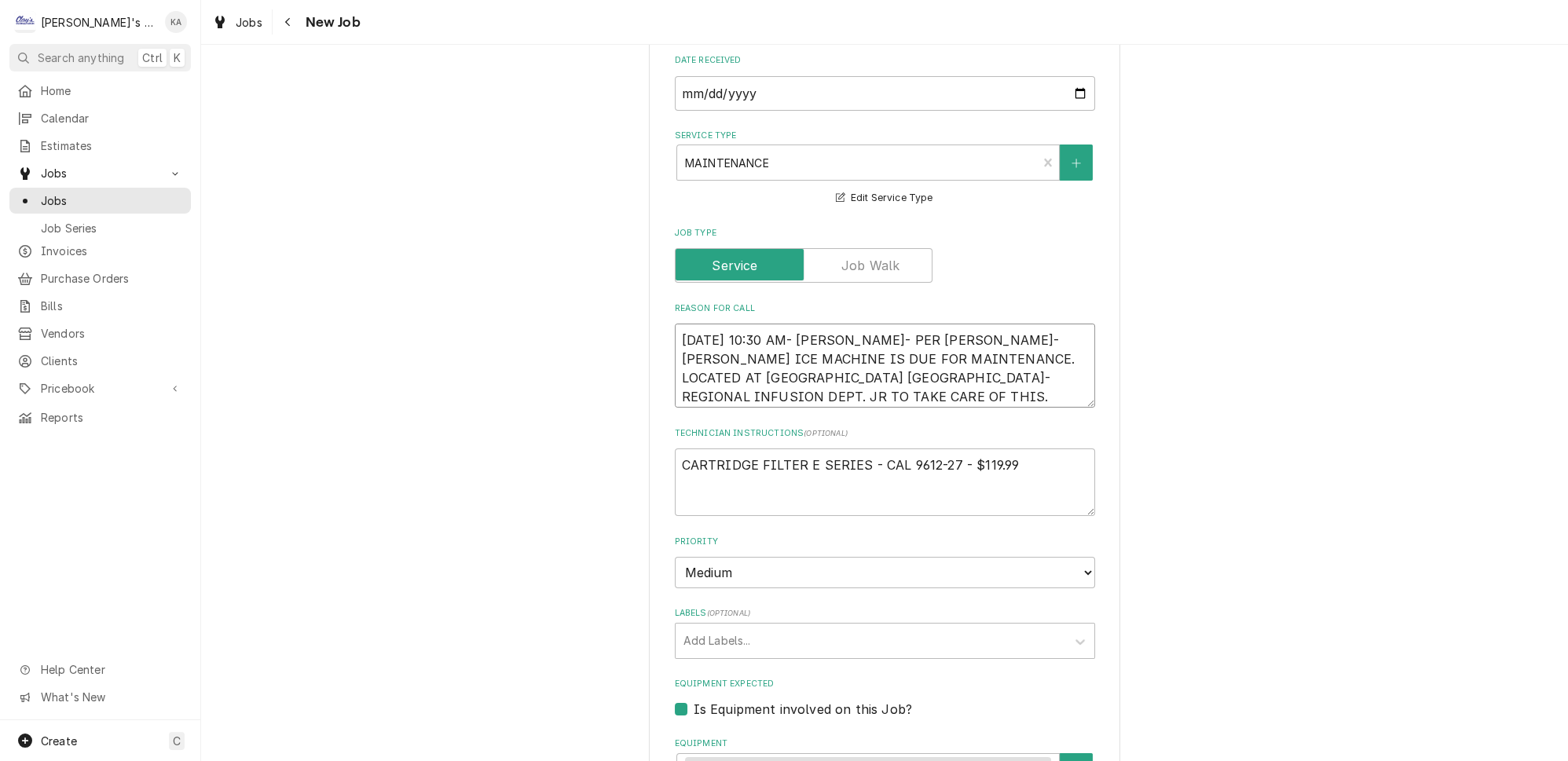
type textarea "x"
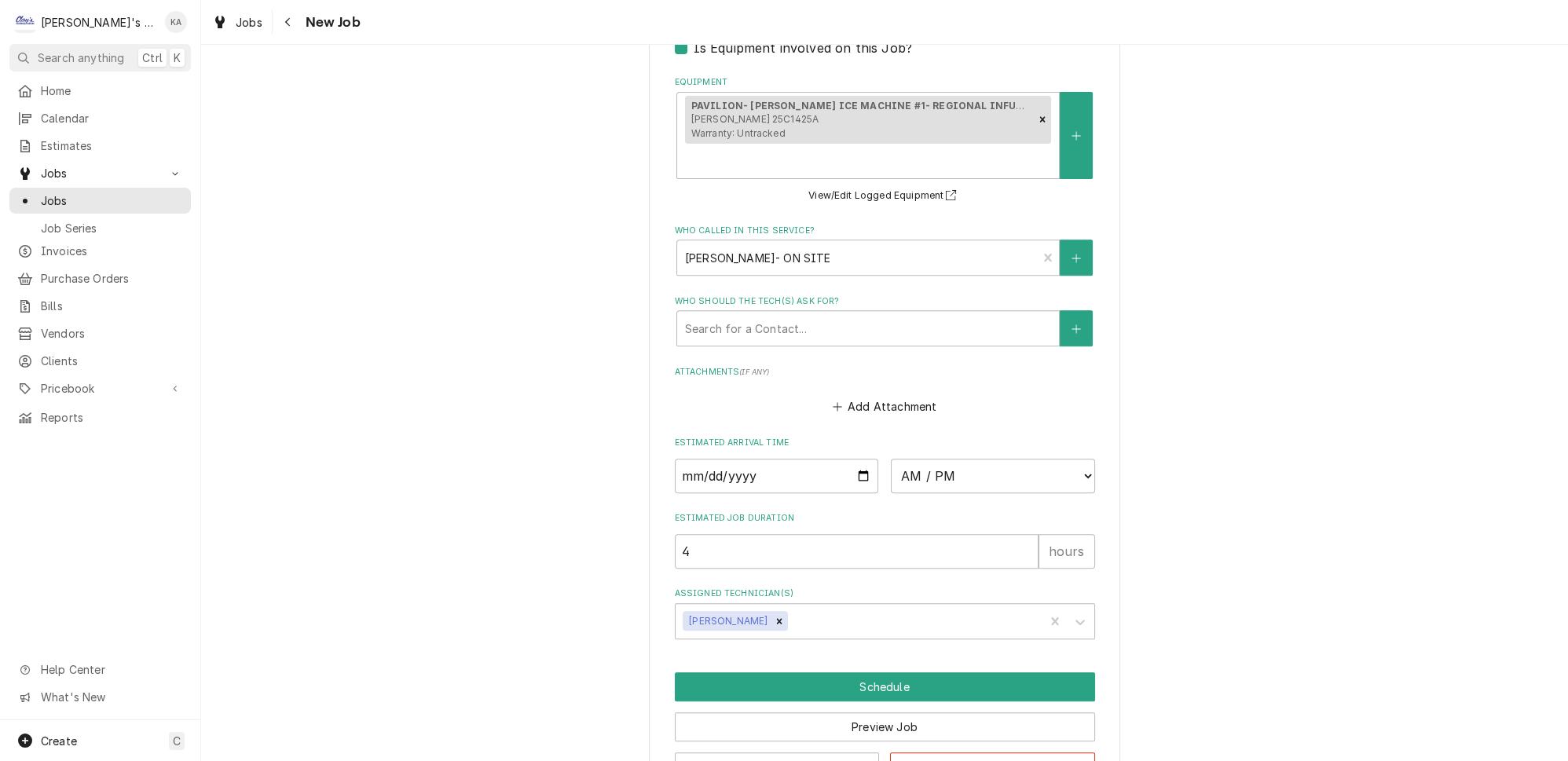
scroll to position [1119, 0]
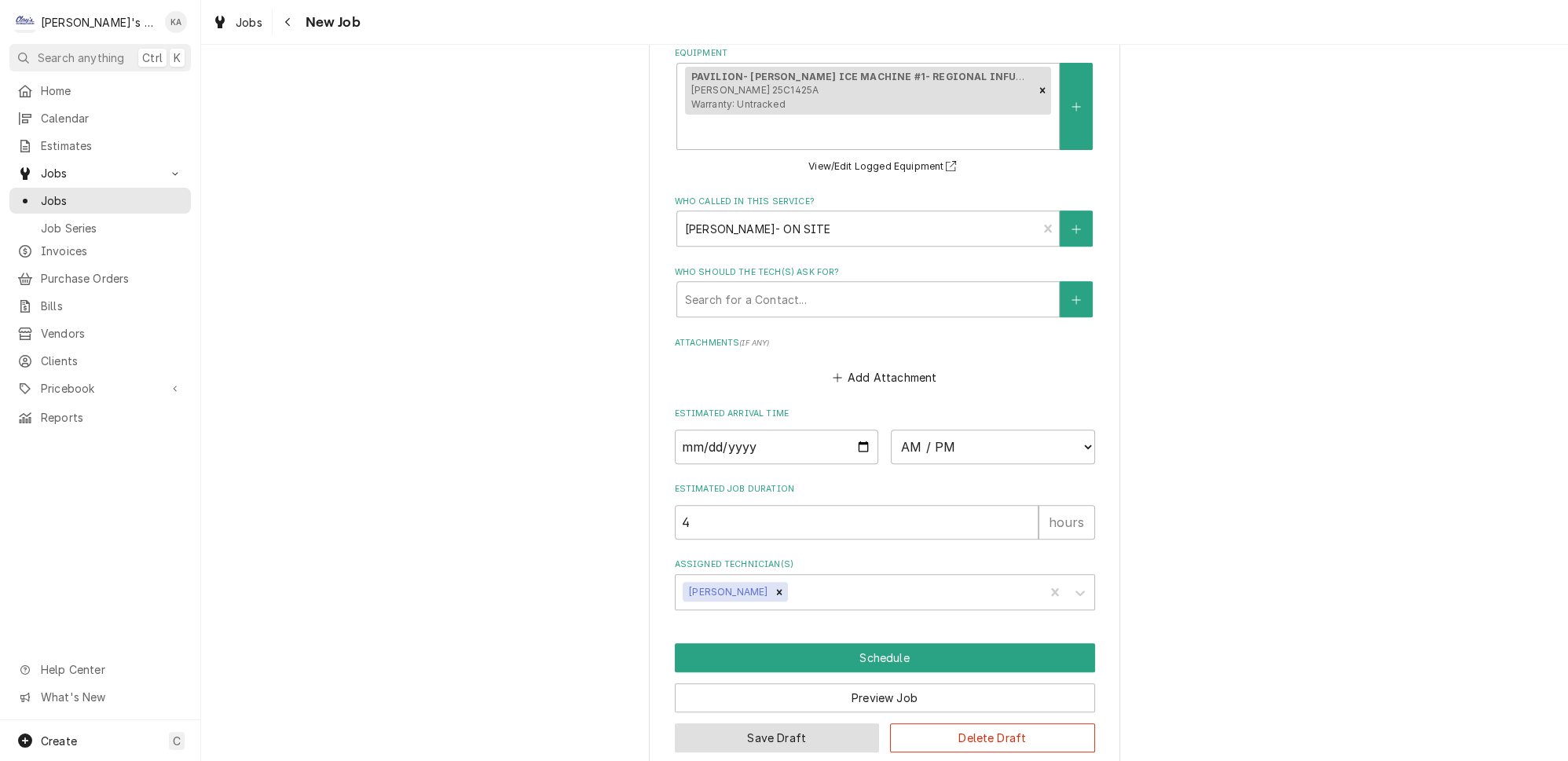
type textarea "9/10/2025 10:30 AM- KASSIE- PER DAVE- FOLLETT ICE MACHINE IS DUE FOR MAINTENANC…"
click at [779, 724] on button "Save Draft" at bounding box center [777, 738] width 205 height 29
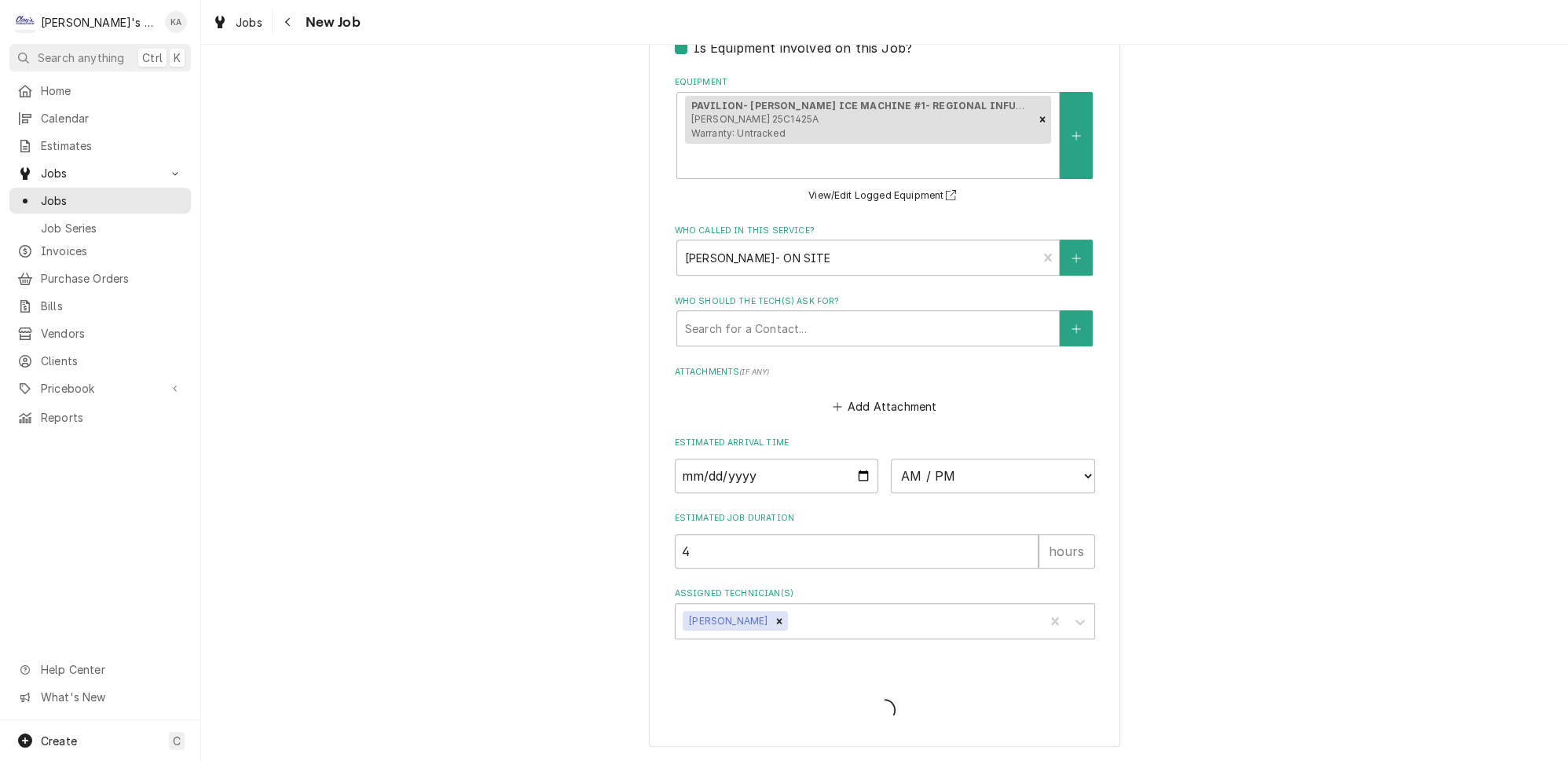
scroll to position [1068, 0]
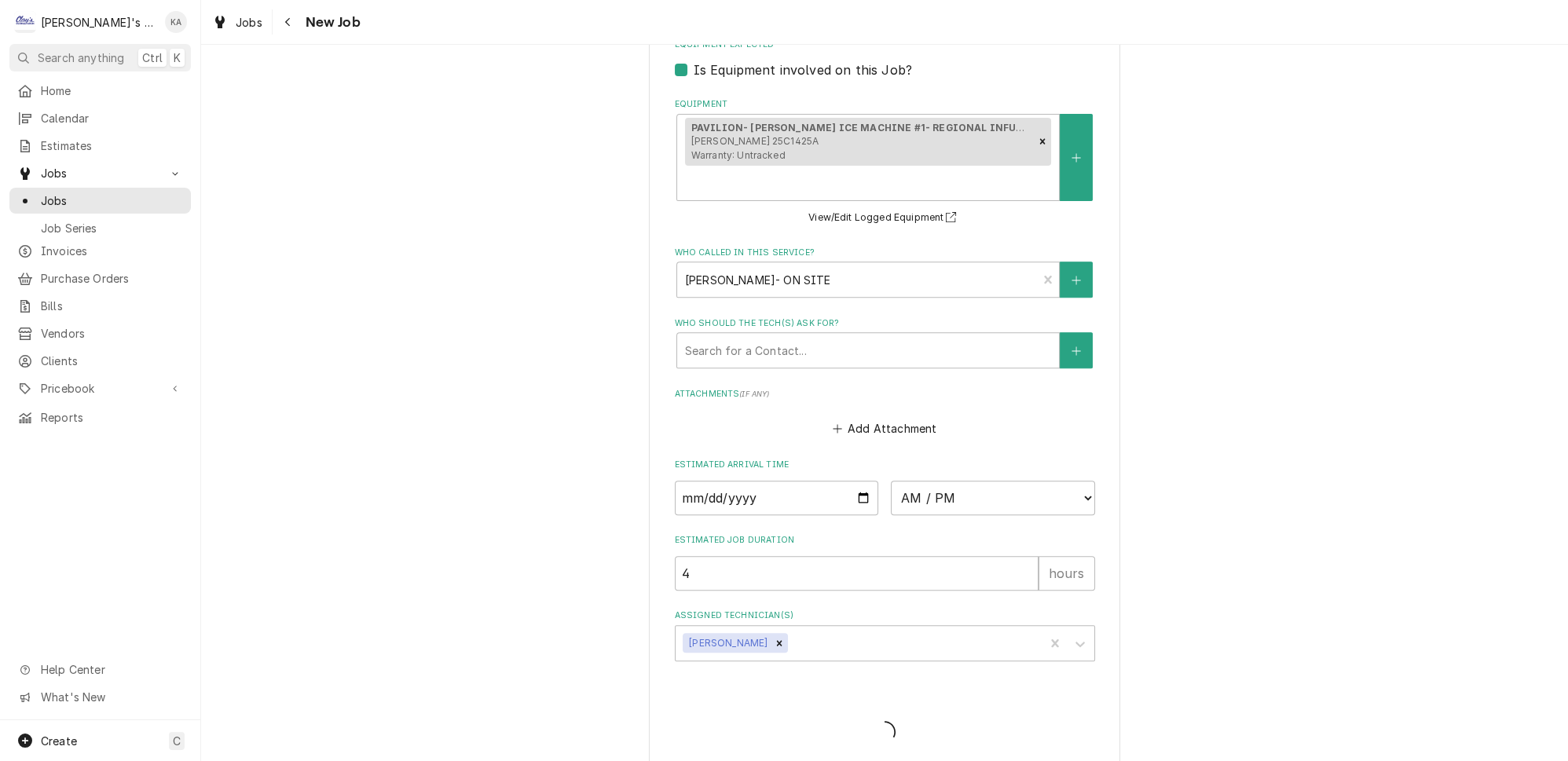
type textarea "x"
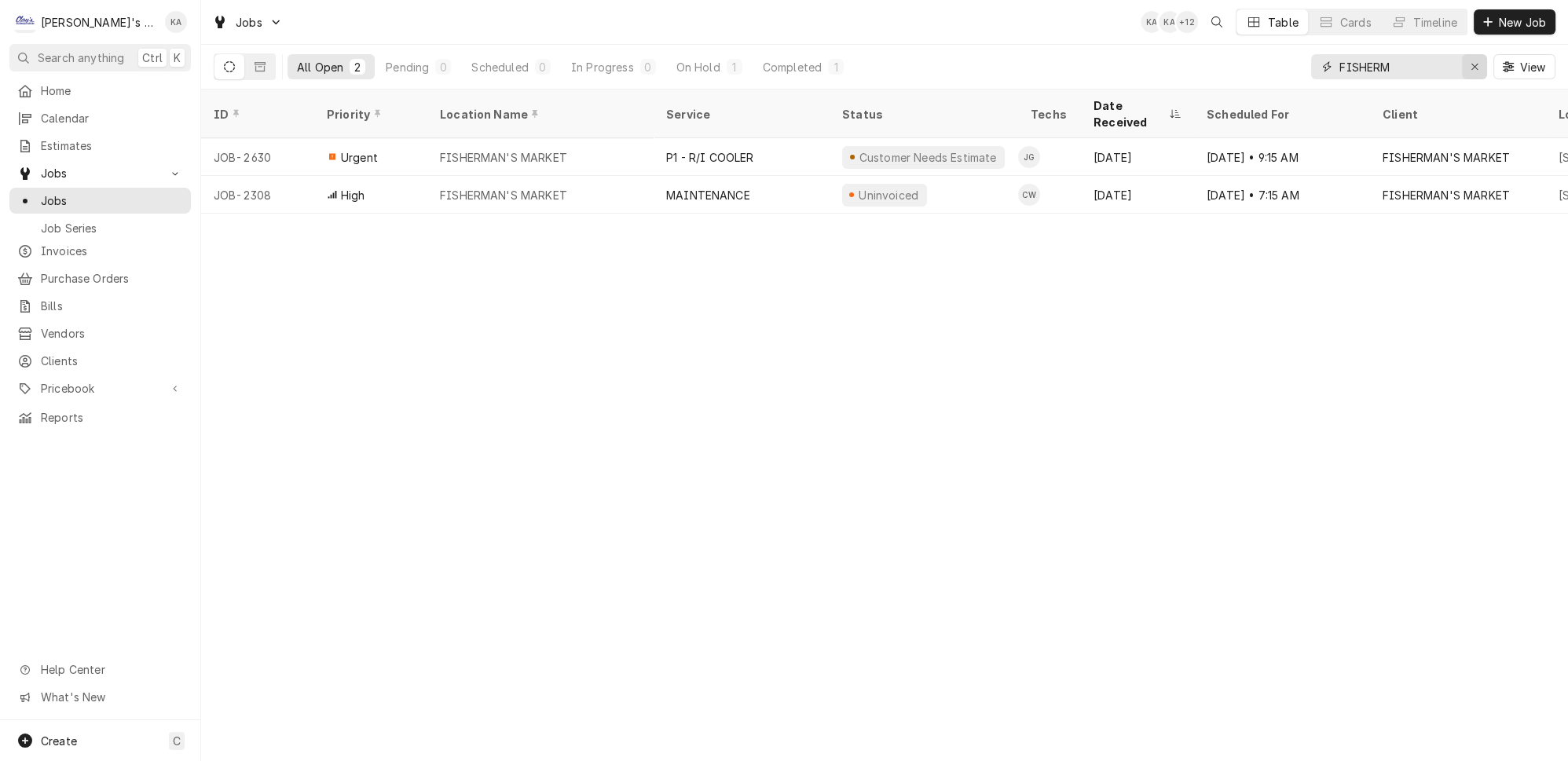
click at [1479, 61] on icon "Erase input" at bounding box center [1475, 67] width 9 height 11
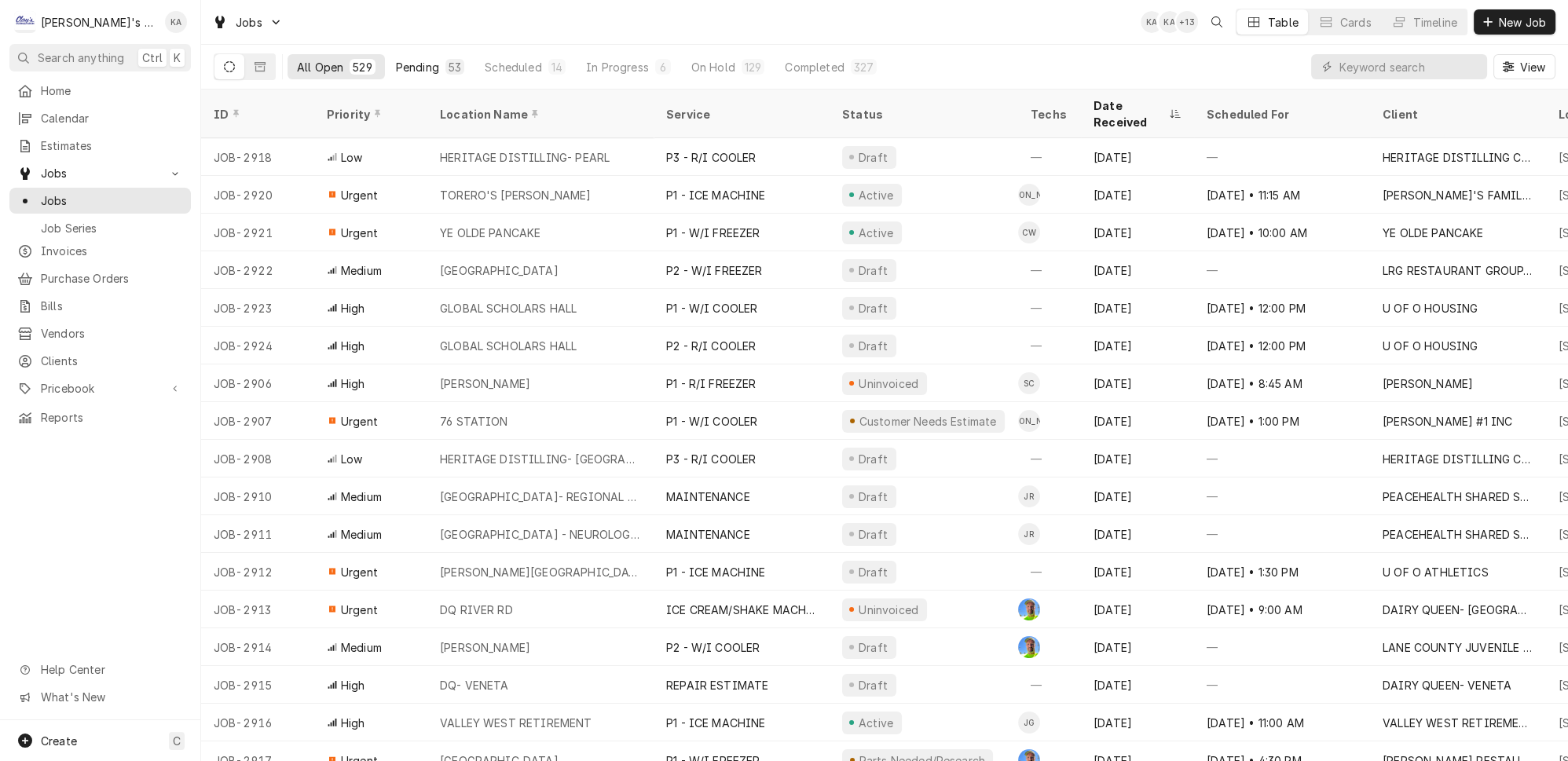
click at [396, 65] on div "Pending" at bounding box center [418, 67] width 44 height 16
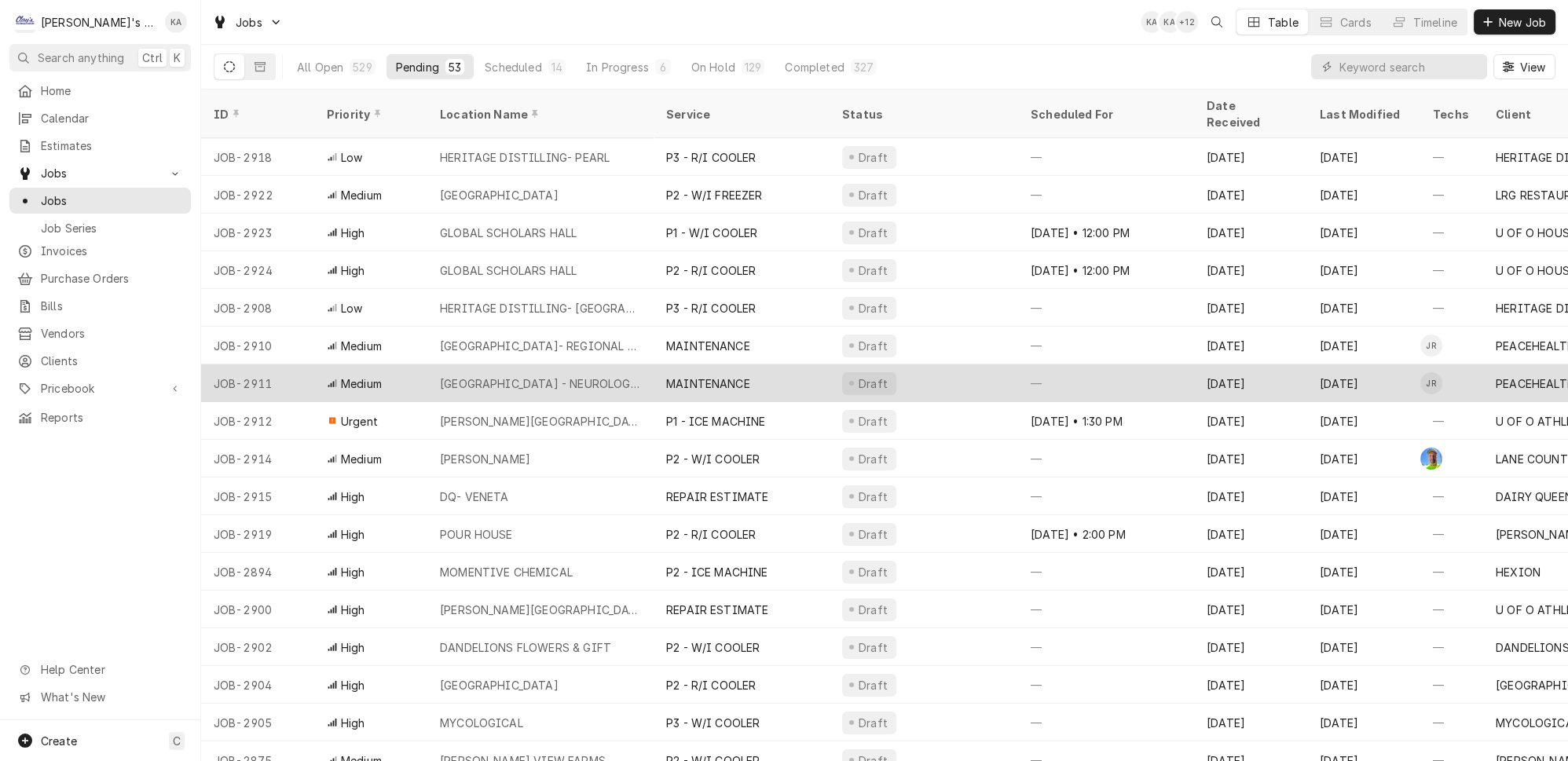
click at [600, 375] on div "[GEOGRAPHIC_DATA] - NEUROLOGY DEPT." at bounding box center [540, 383] width 201 height 16
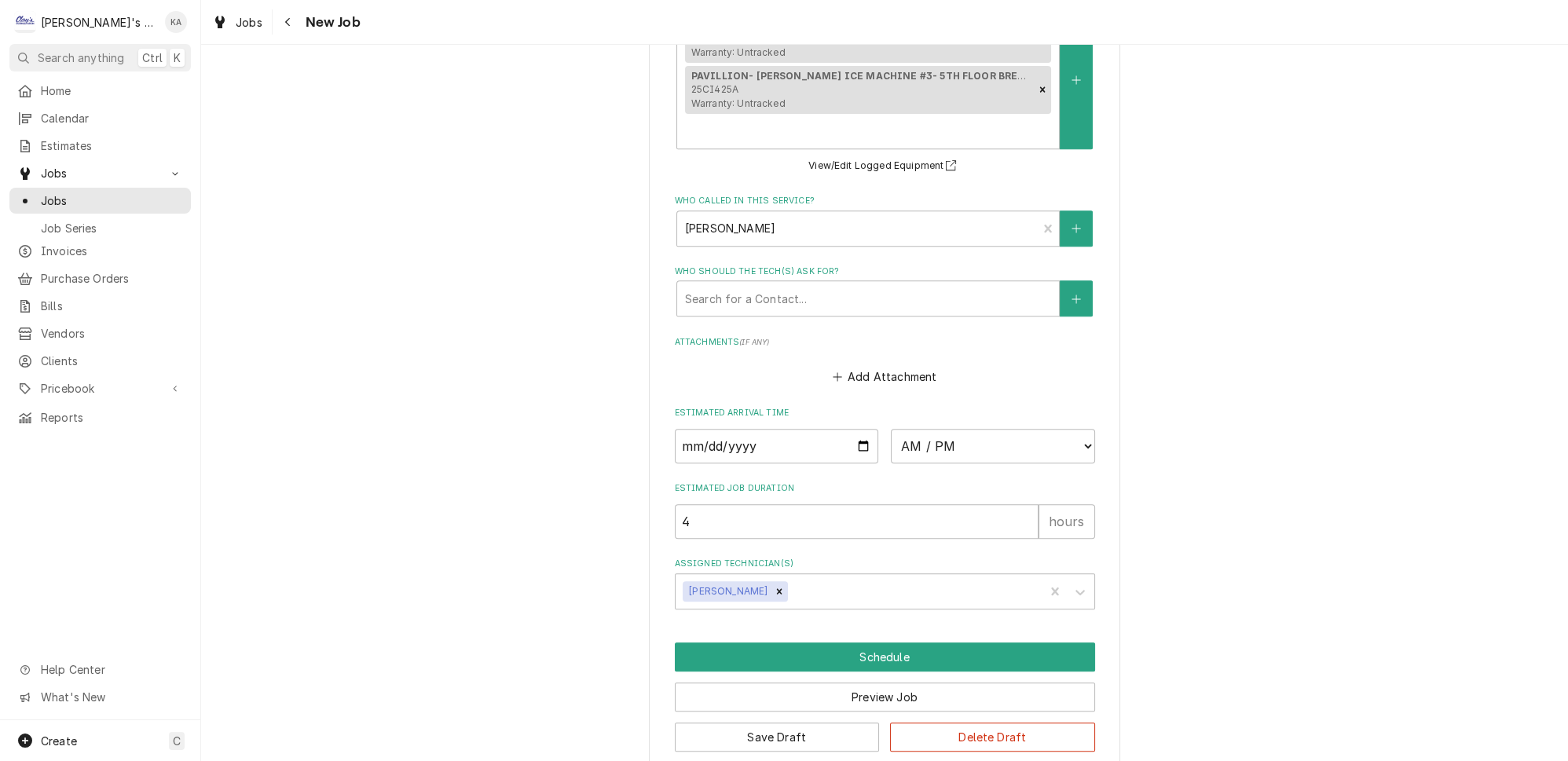
scroll to position [1191, 0]
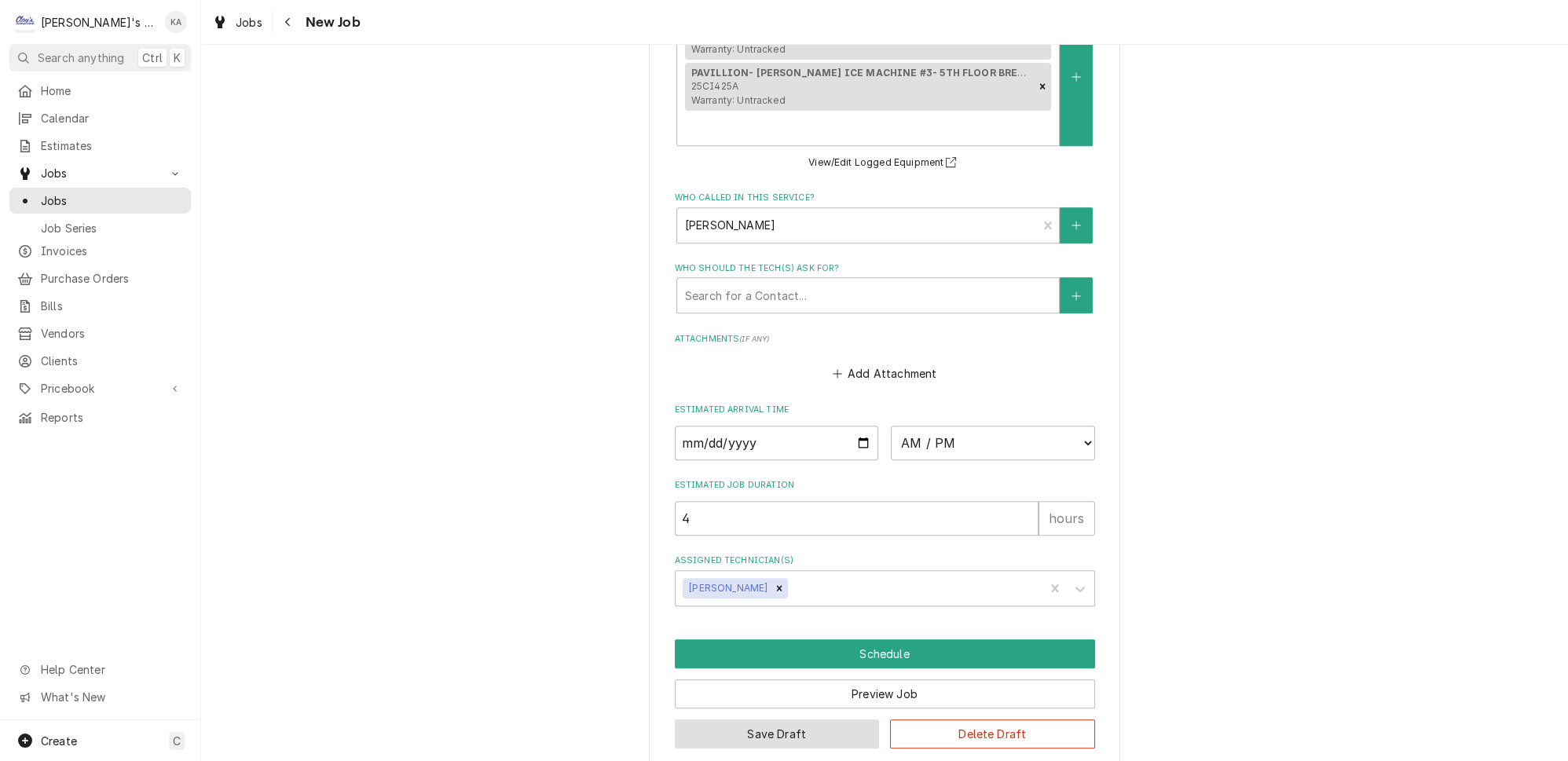
click at [797, 720] on button "Save Draft" at bounding box center [777, 734] width 205 height 29
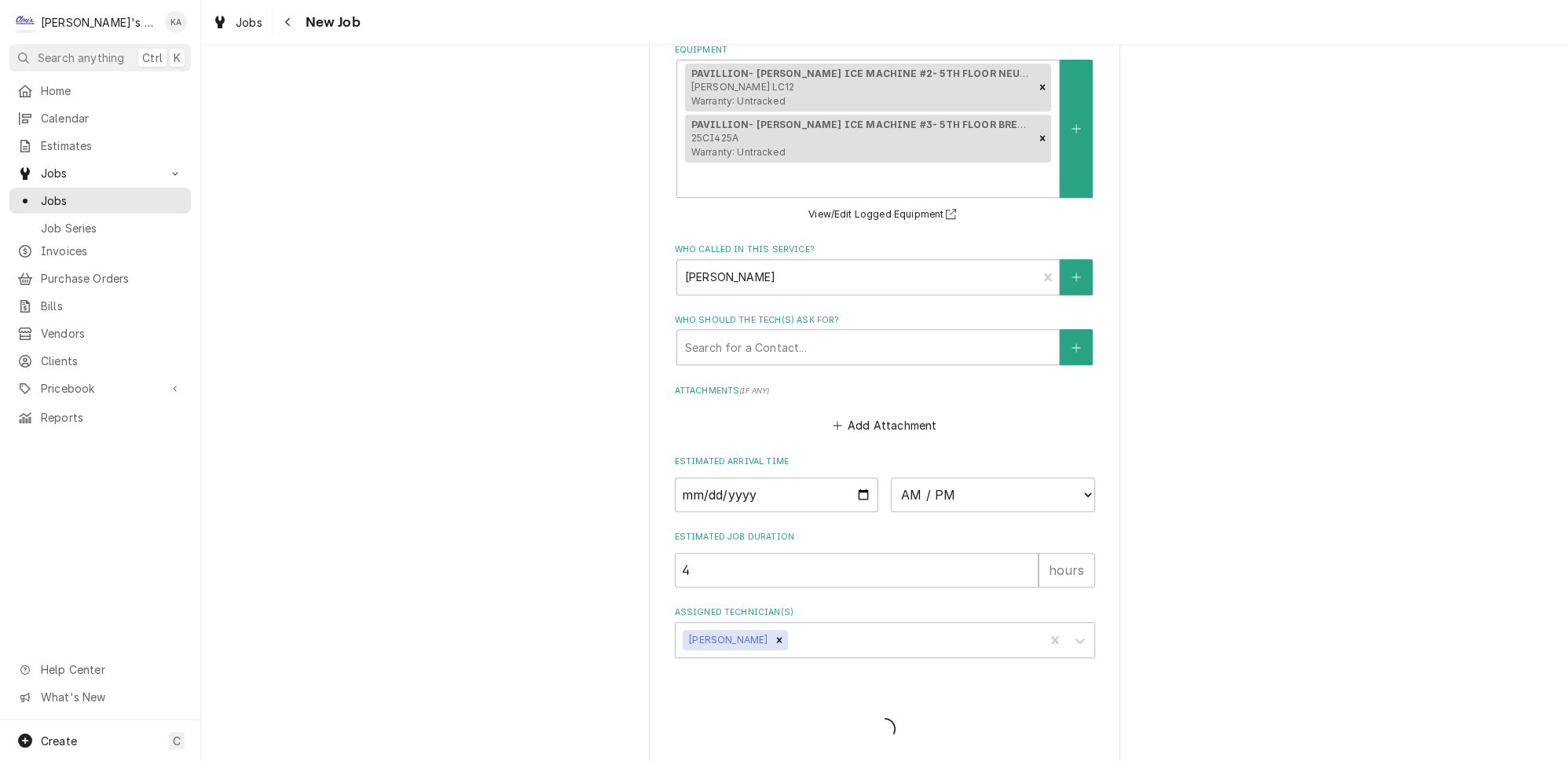
type textarea "x"
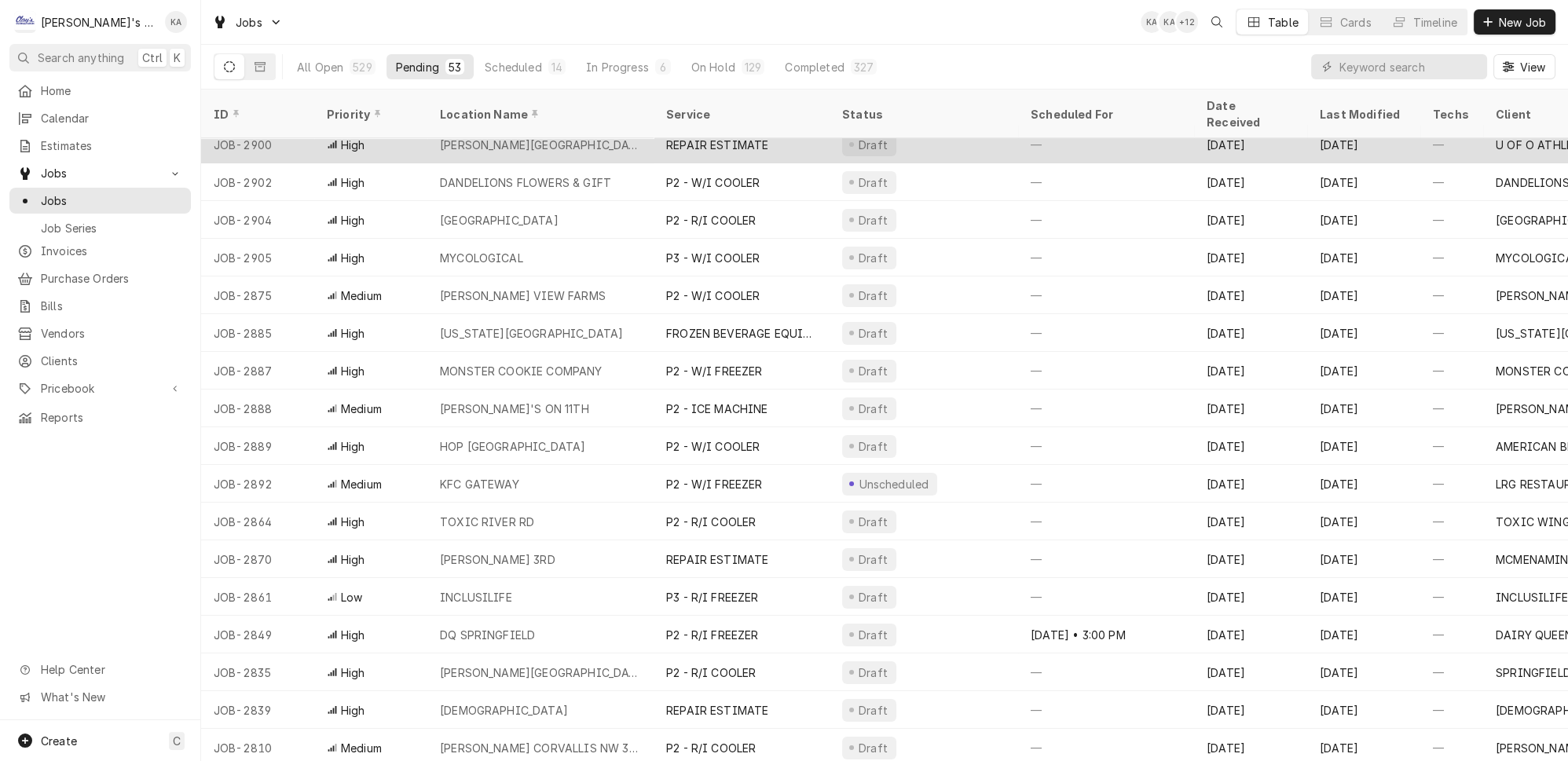
scroll to position [470, 0]
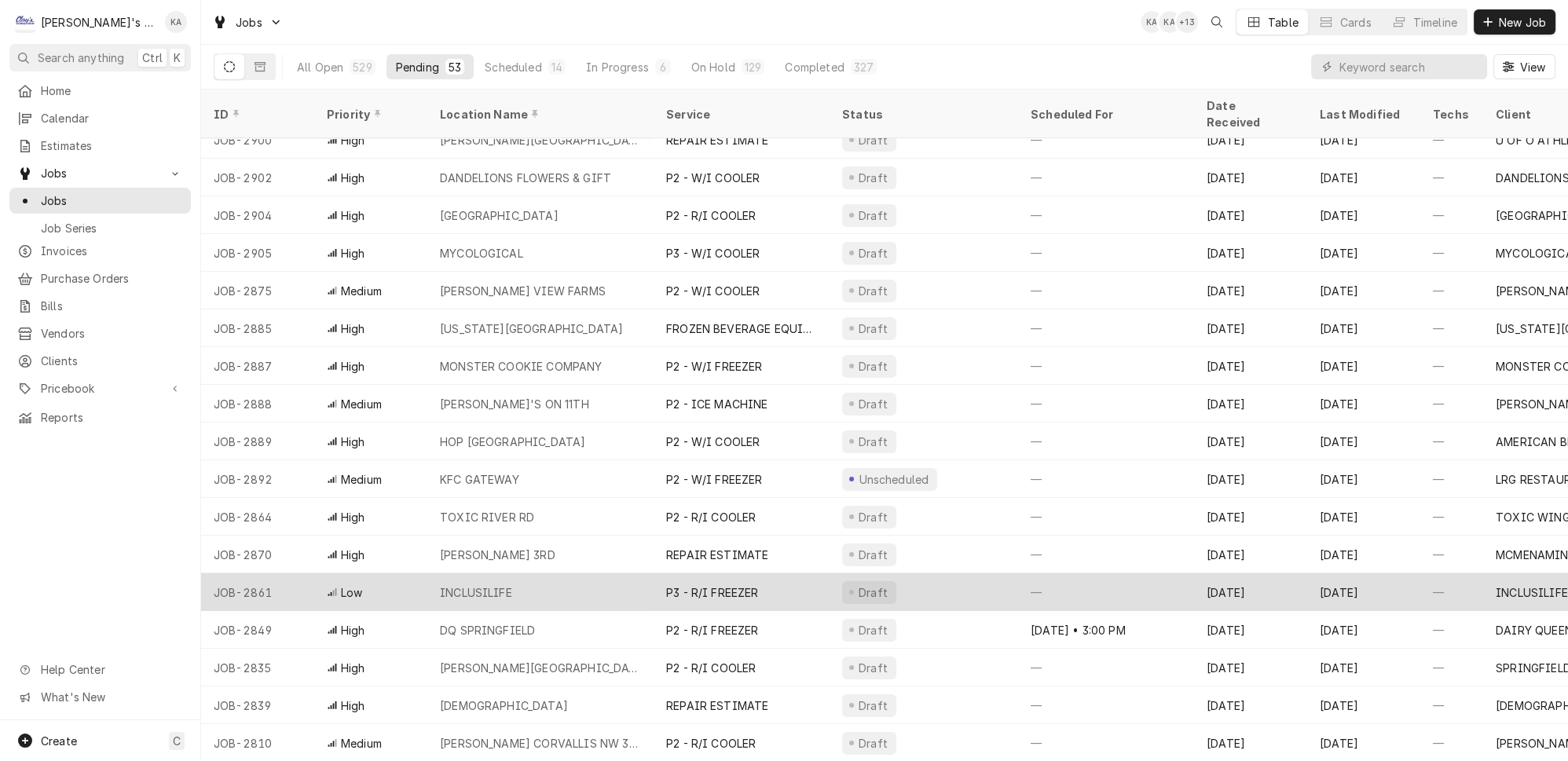
click at [568, 574] on div "INCLUSILIFE" at bounding box center [541, 592] width 226 height 38
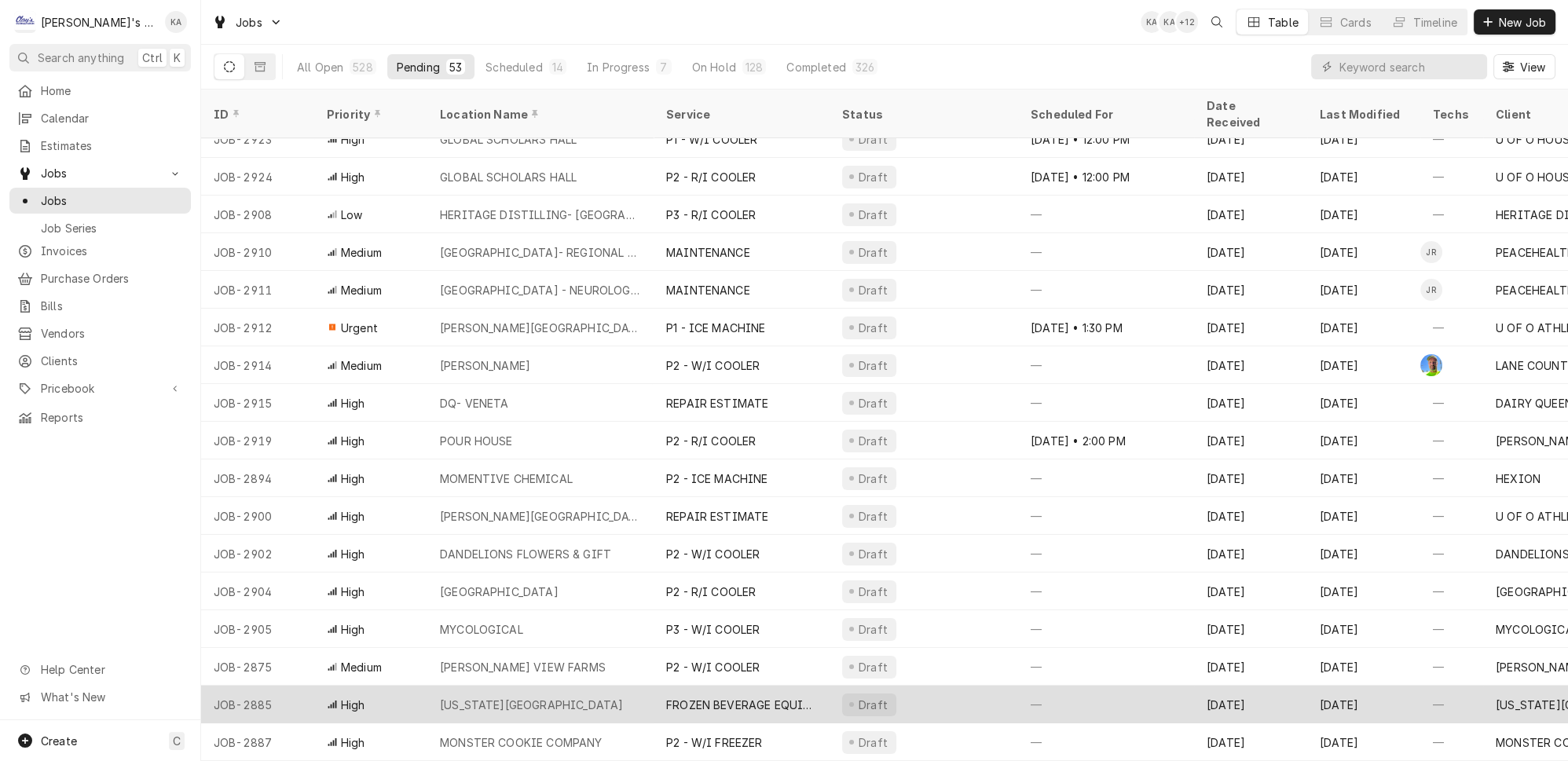
scroll to position [0, 0]
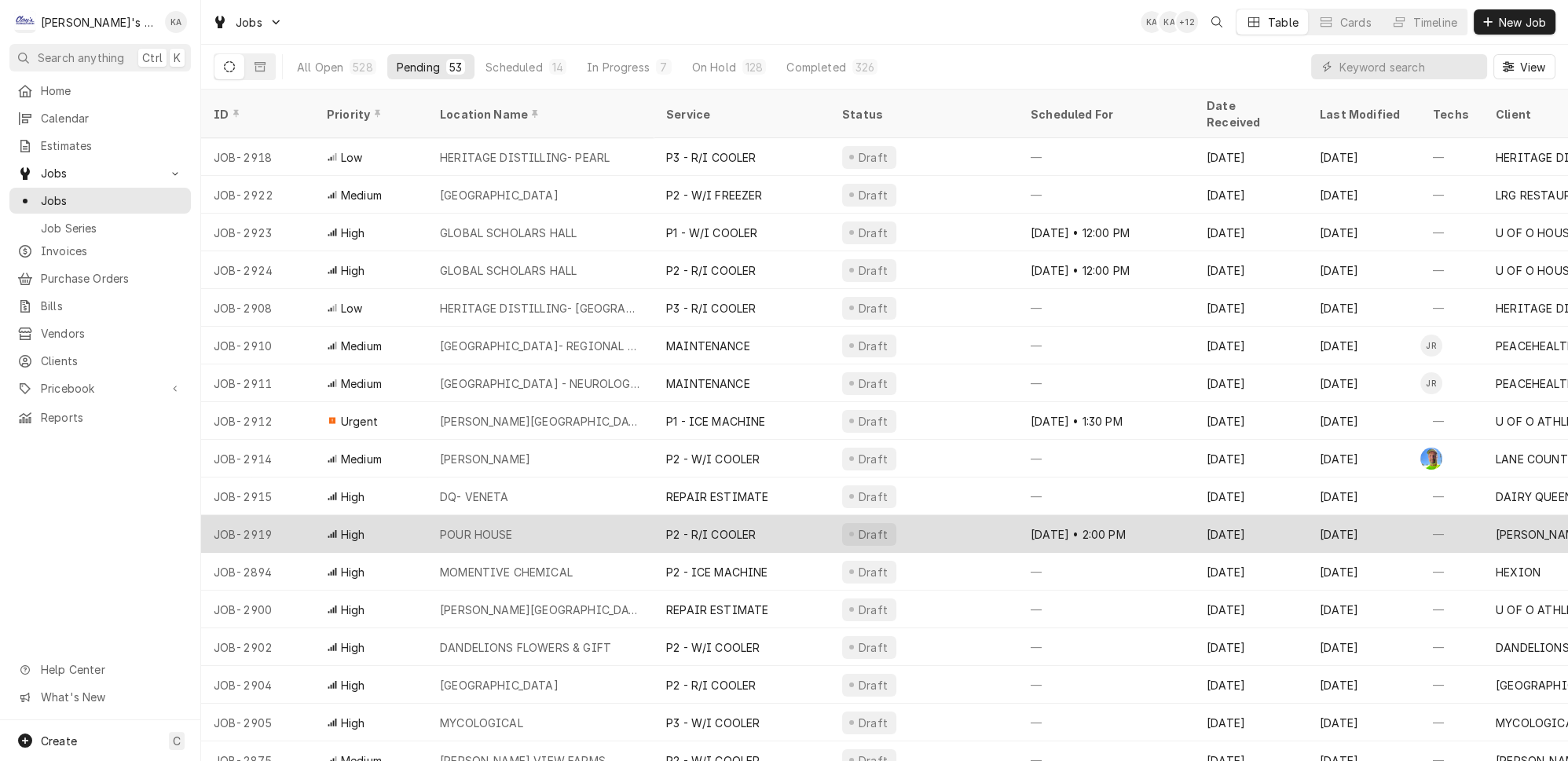
click at [613, 516] on div "POUR HOUSE" at bounding box center [541, 534] width 226 height 38
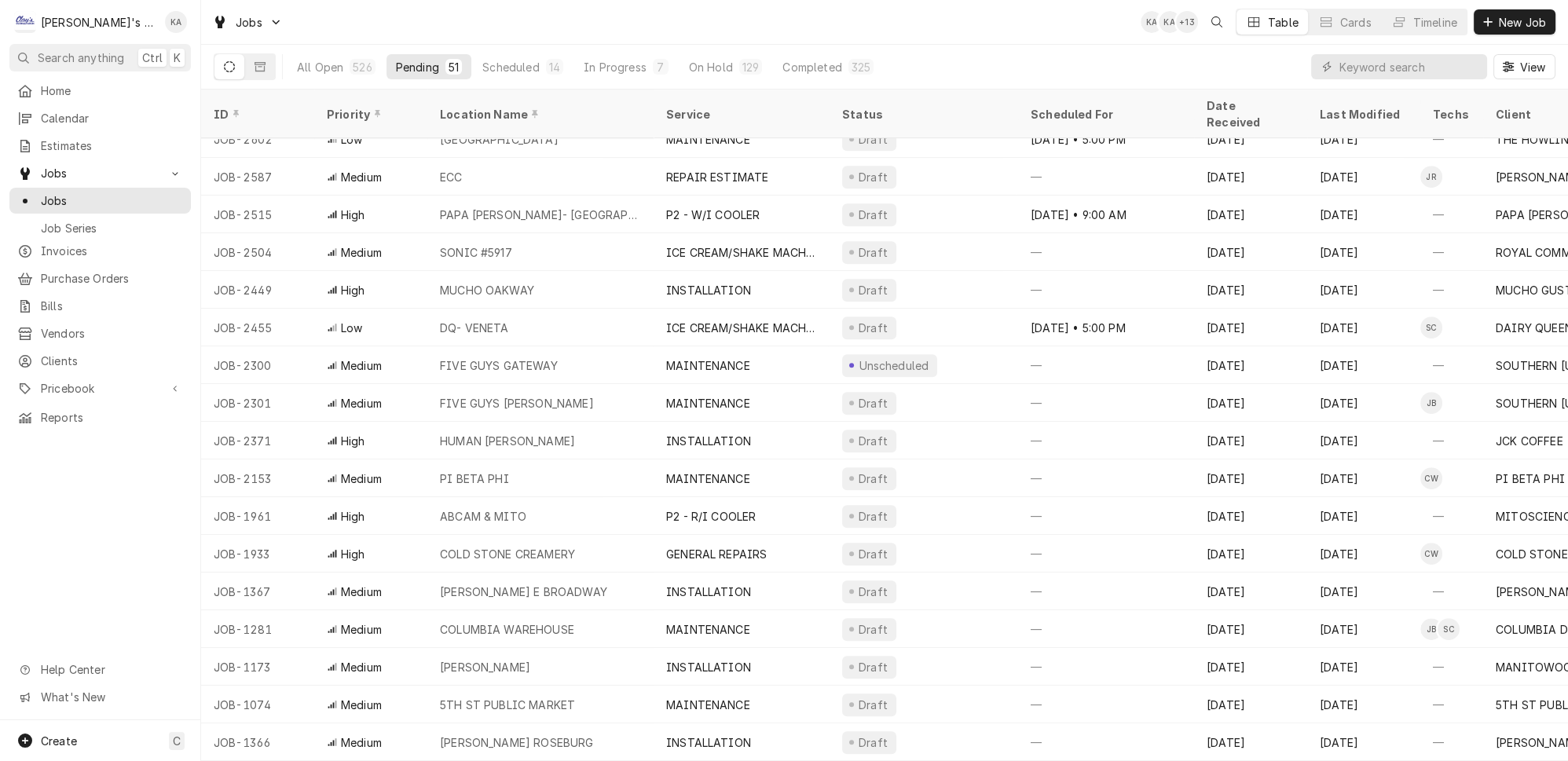
scroll to position [1282, 0]
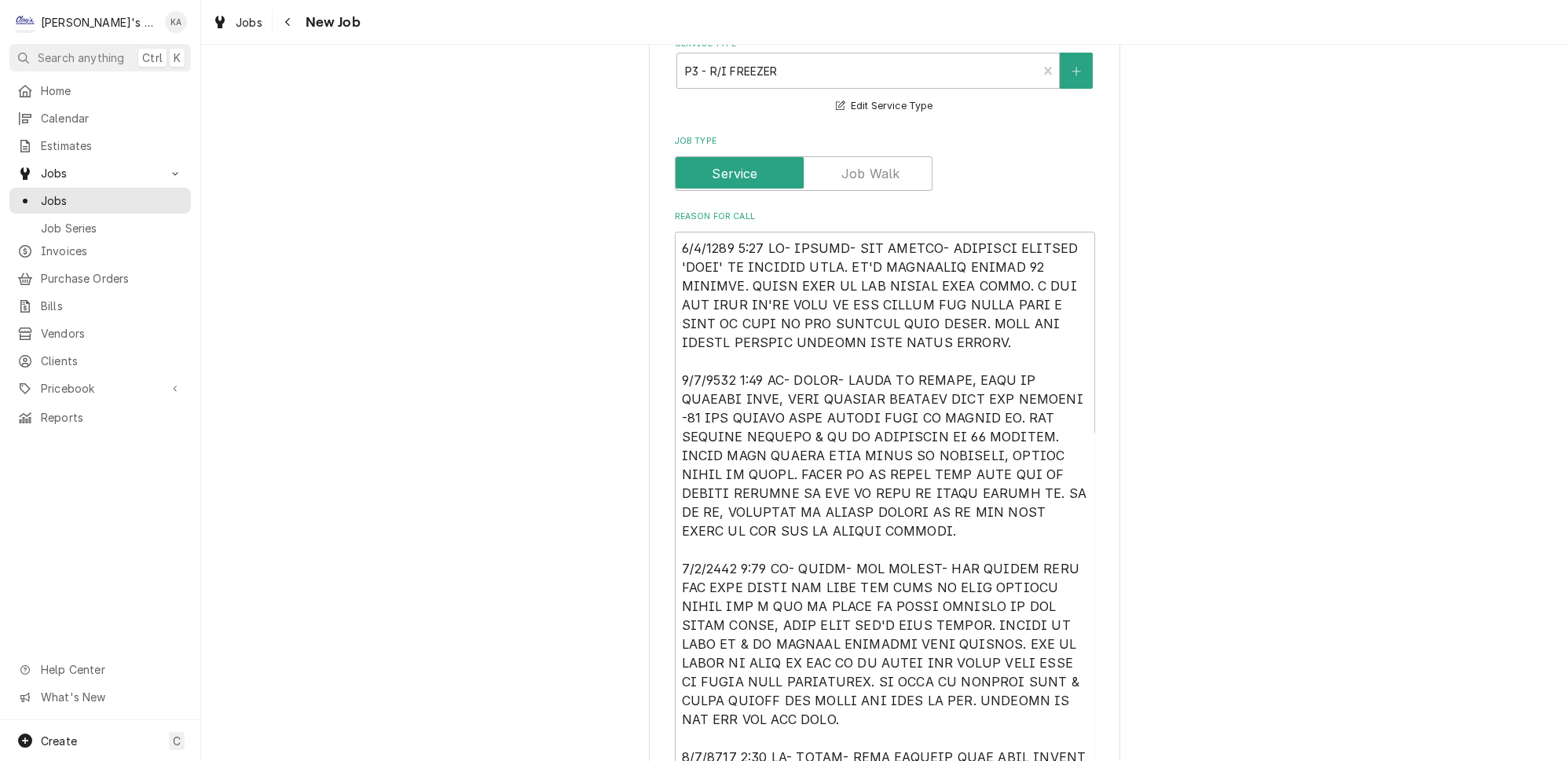
scroll to position [1143, 0]
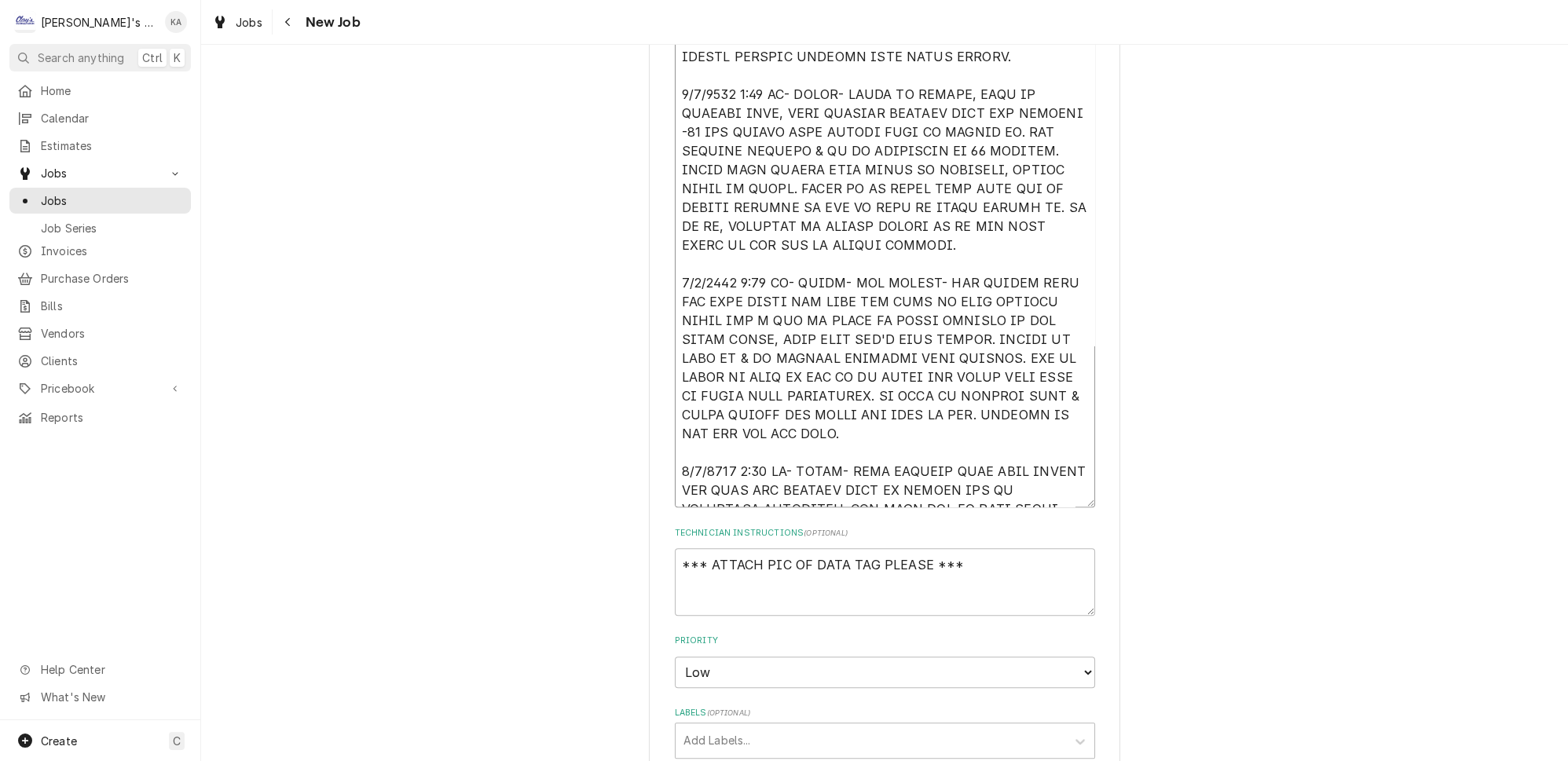
click at [882, 444] on textarea "Reason For Call" at bounding box center [884, 227] width 420 height 562
type textarea "x"
type textarea "[DATE] 3:00 PM- [PERSON_NAME]- PER [PERSON_NAME]- [PERSON_NAME] FREEZER '[PERSO…"
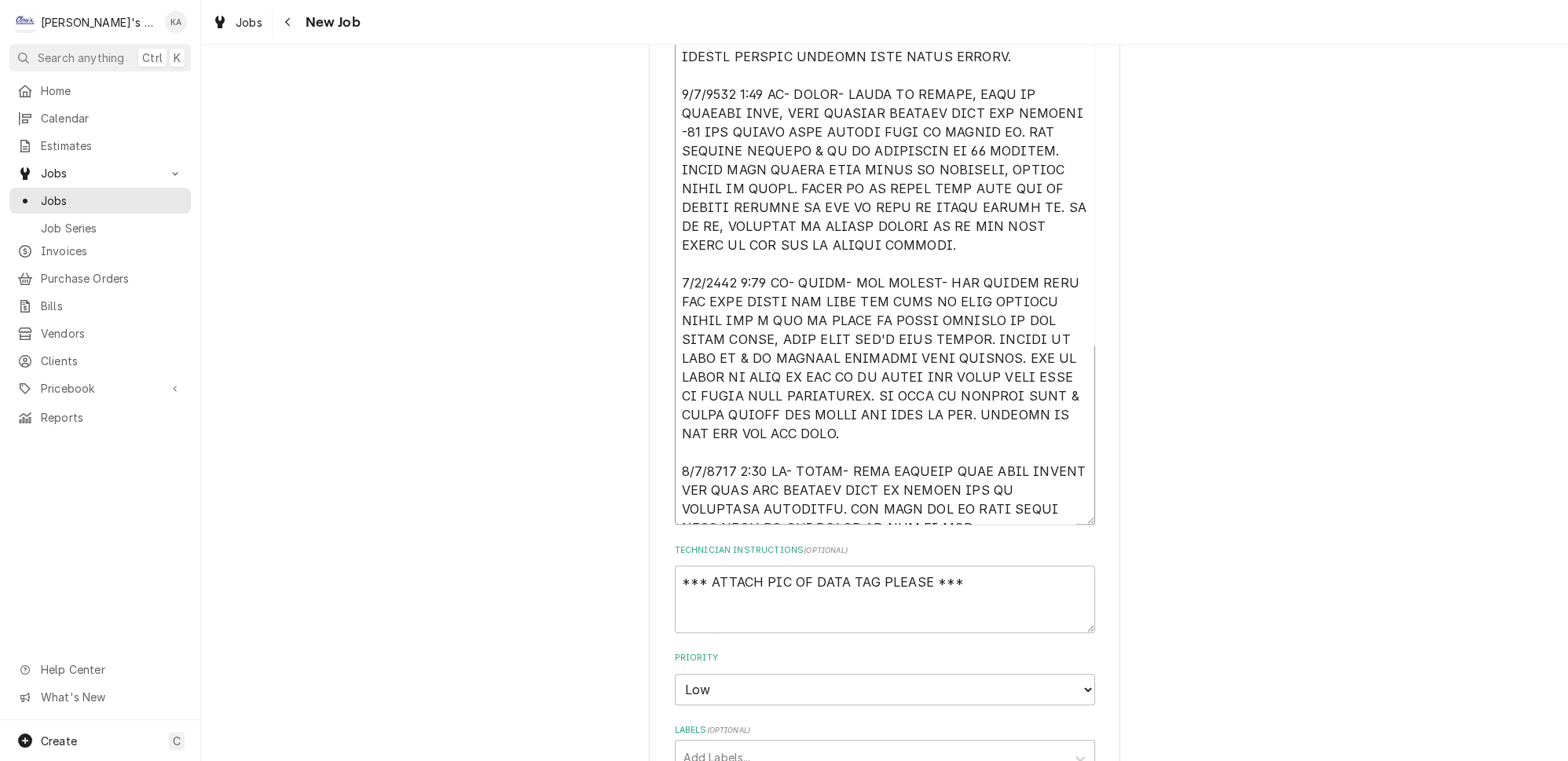
type textarea "x"
type textarea "9/4/2025 3:00 PM- KASSIE- PER MARCIA- TRAULSEN FREEZER 'FINN' IS RUNNING WARM. …"
type textarea "x"
type textarea "9/4/2025 3:00 PM- KASSIE- PER MARCIA- TRAULSEN FREEZER 'FINN' IS RUNNING WARM. …"
type textarea "x"
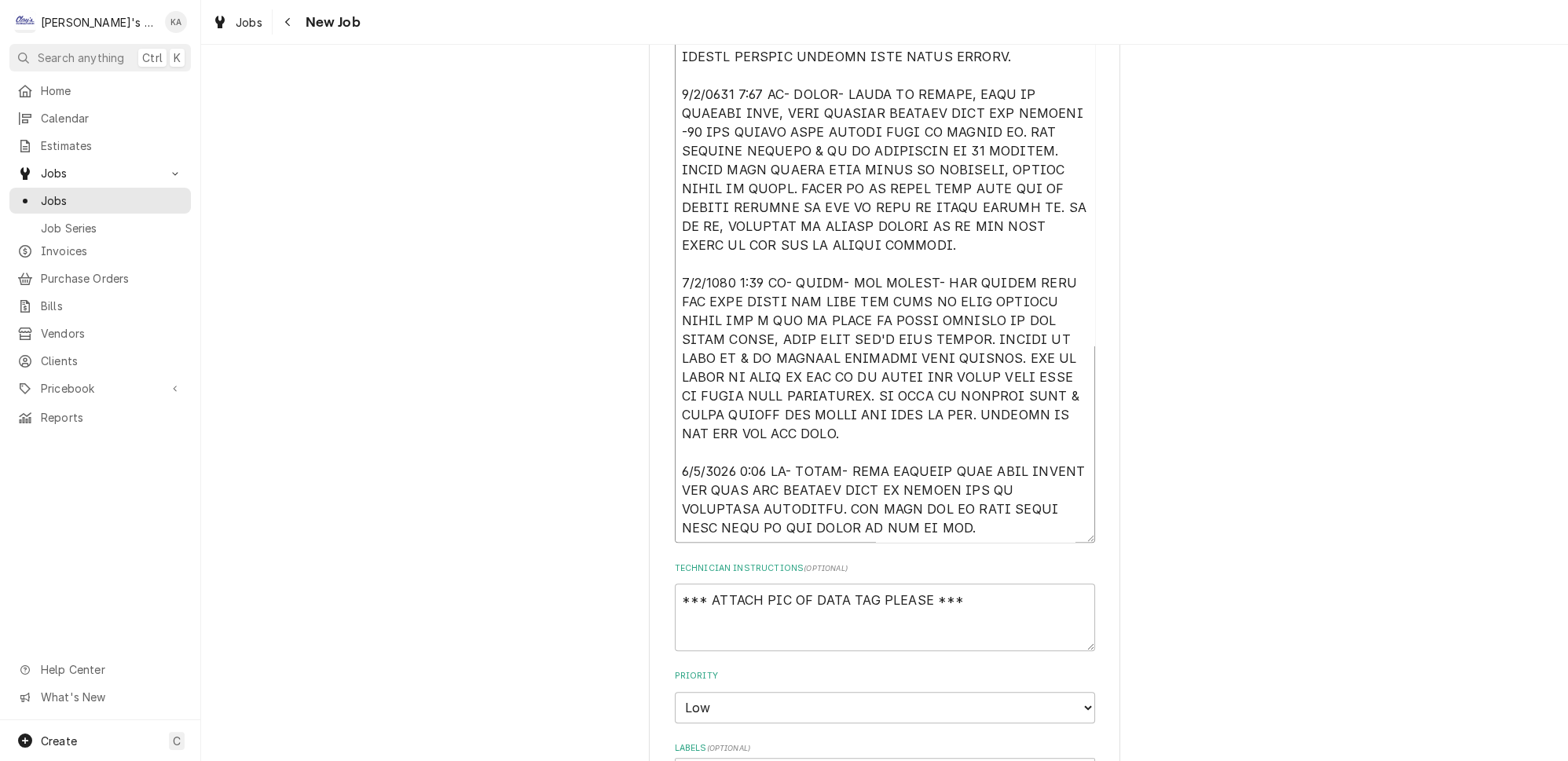
type textarea "9/4/2025 3:00 PM- KASSIE- PER MARCIA- TRAULSEN FREEZER 'FINN' IS RUNNING WARM. …"
type textarea "x"
type textarea "9/4/2025 3:00 PM- KASSIE- PER MARCIA- TRAULSEN FREEZER 'FINN' IS RUNNING WARM. …"
type textarea "x"
type textarea "9/4/2025 3:00 PM- KASSIE- PER MARCIA- TRAULSEN FREEZER 'FINN' IS RUNNING WARM. …"
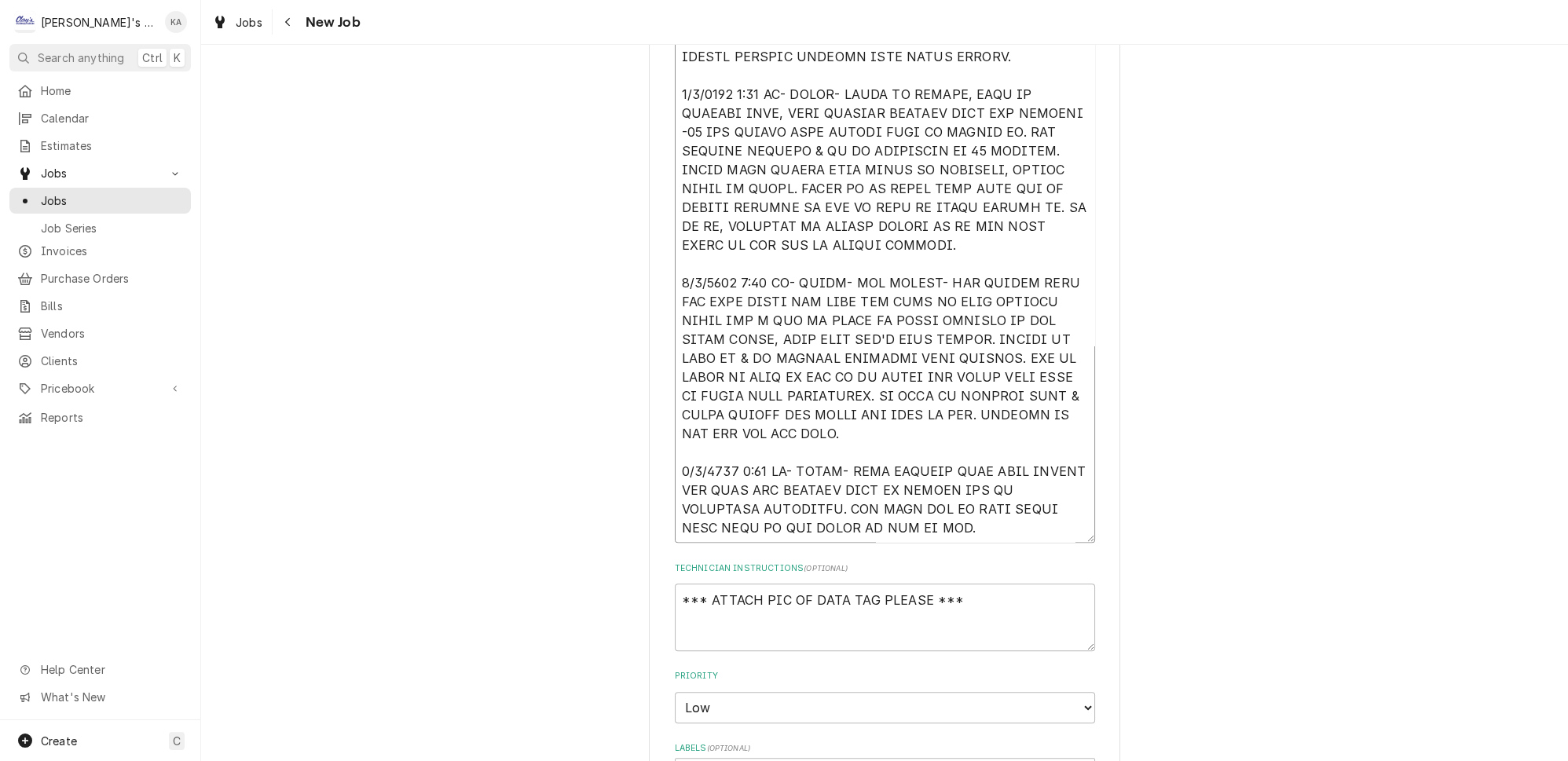
type textarea "x"
type textarea "9/4/2025 3:00 PM- KASSIE- PER MARCIA- TRAULSEN FREEZER 'FINN' IS RUNNING WARM. …"
type textarea "x"
type textarea "9/4/2025 3:00 PM- KASSIE- PER MARCIA- TRAULSEN FREEZER 'FINN' IS RUNNING WARM. …"
type textarea "x"
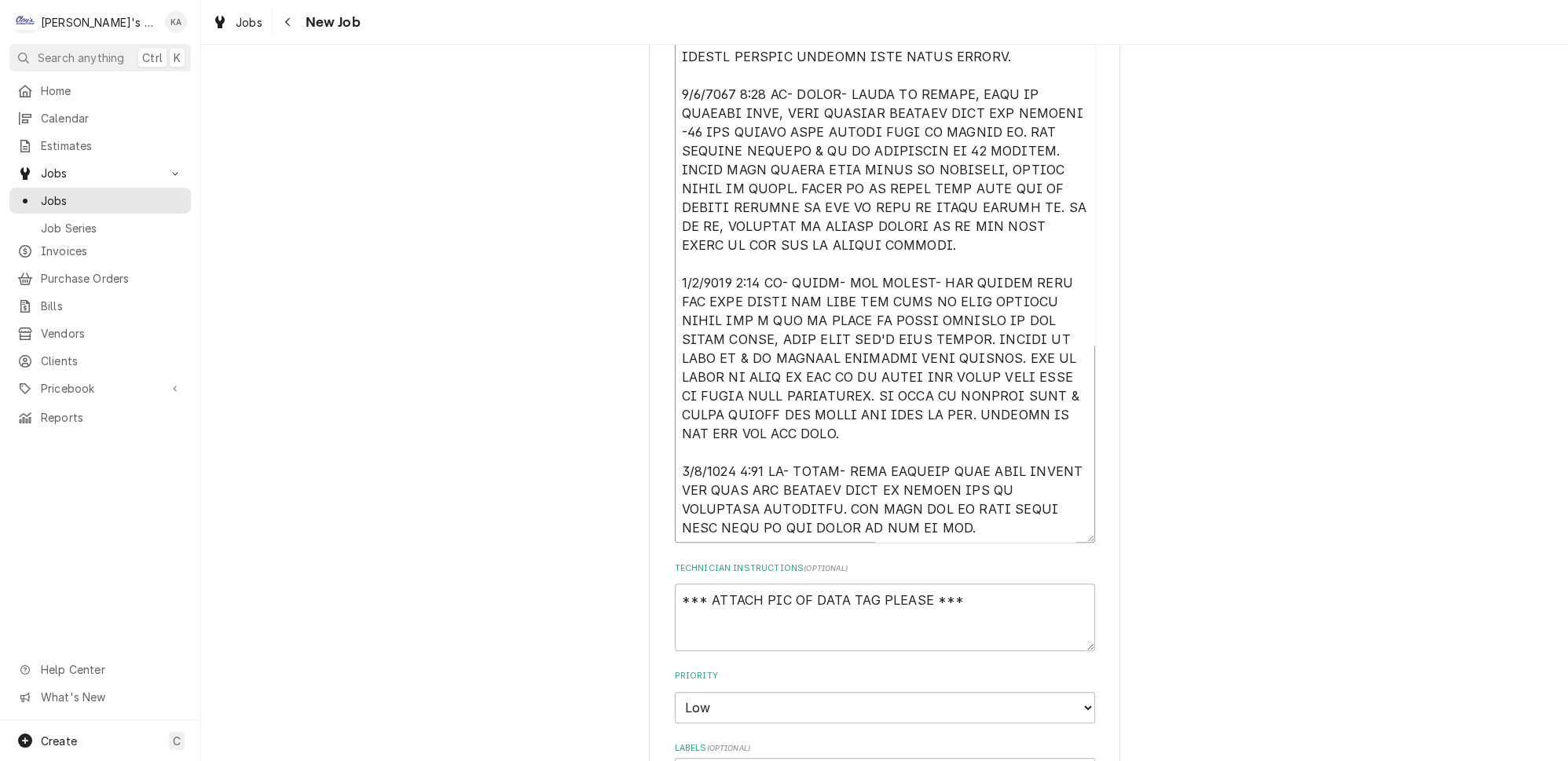
type textarea "9/4/2025 3:00 PM- KASSIE- PER MARCIA- TRAULSEN FREEZER 'FINN' IS RUNNING WARM. …"
type textarea "x"
type textarea "9/4/2025 3:00 PM- KASSIE- PER MARCIA- TRAULSEN FREEZER 'FINN' IS RUNNING WARM. …"
type textarea "x"
type textarea "9/4/2025 3:00 PM- KASSIE- PER MARCIA- TRAULSEN FREEZER 'FINN' IS RUNNING WARM. …"
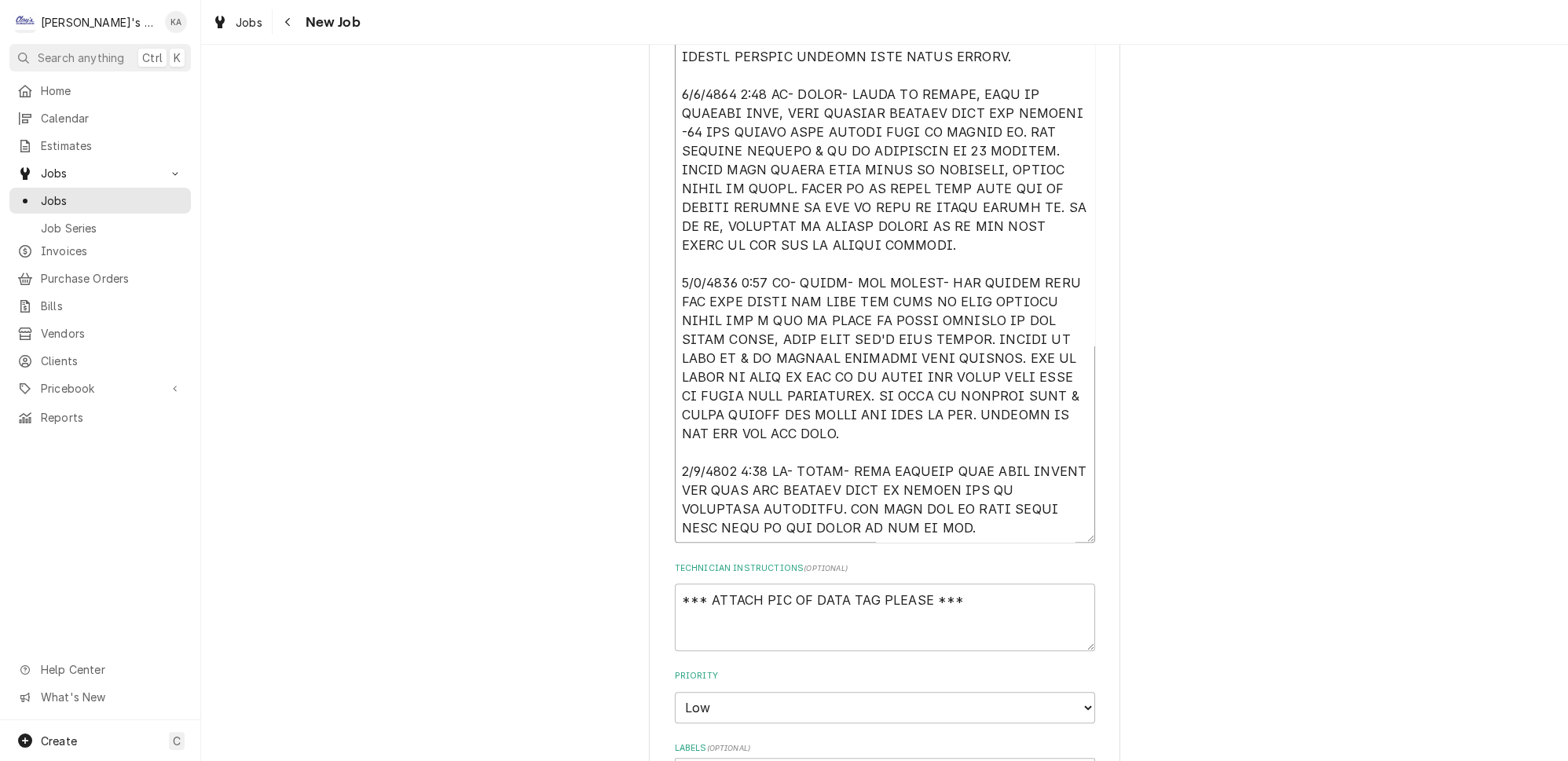
type textarea "x"
type textarea "9/4/2025 3:00 PM- KASSIE- PER MARCIA- TRAULSEN FREEZER 'FINN' IS RUNNING WARM. …"
type textarea "x"
type textarea "9/4/2025 3:00 PM- KASSIE- PER MARCIA- TRAULSEN FREEZER 'FINN' IS RUNNING WARM. …"
type textarea "x"
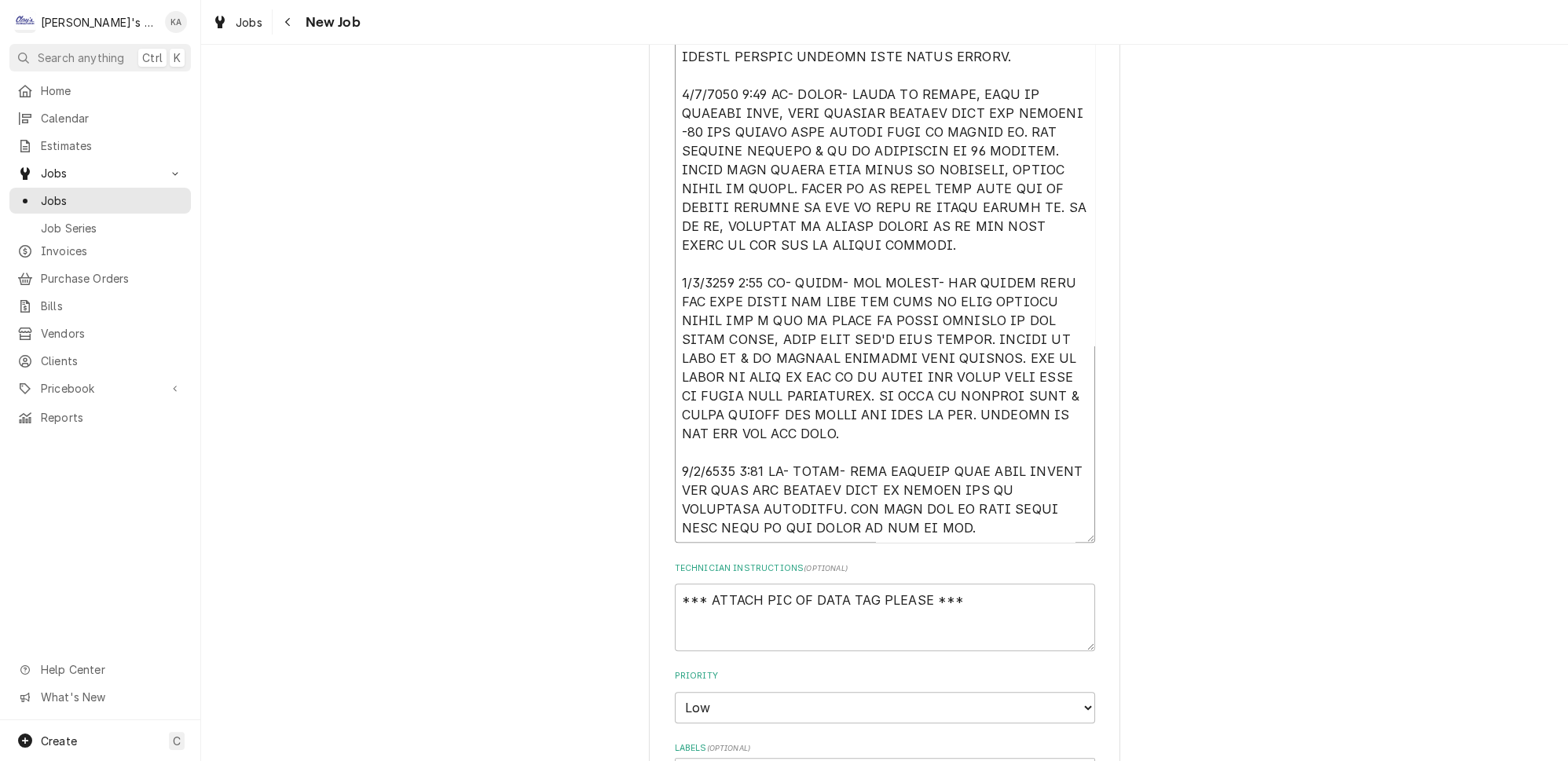
type textarea "9/4/2025 3:00 PM- KASSIE- PER MARCIA- TRAULSEN FREEZER 'FINN' IS RUNNING WARM. …"
type textarea "x"
type textarea "9/4/2025 3:00 PM- KASSIE- PER MARCIA- TRAULSEN FREEZER 'FINN' IS RUNNING WARM. …"
type textarea "x"
type textarea "9/4/2025 3:00 PM- KASSIE- PER MARCIA- TRAULSEN FREEZER 'FINN' IS RUNNING WARM. …"
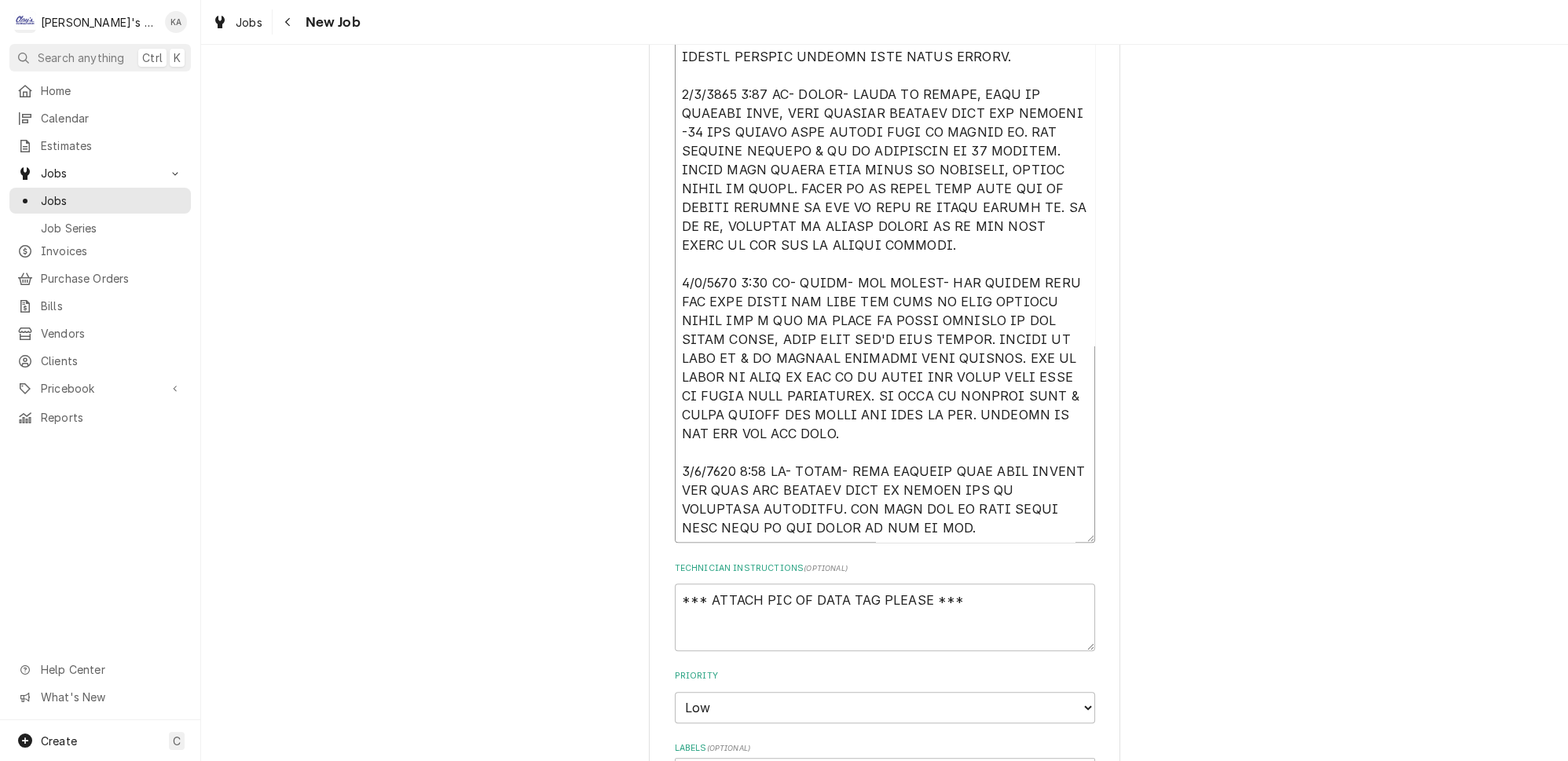
type textarea "x"
type textarea "9/4/2025 3:00 PM- KASSIE- PER MARCIA- TRAULSEN FREEZER 'FINN' IS RUNNING WARM. …"
type textarea "x"
type textarea "9/4/2025 3:00 PM- KASSIE- PER MARCIA- TRAULSEN FREEZER 'FINN' IS RUNNING WARM. …"
type textarea "x"
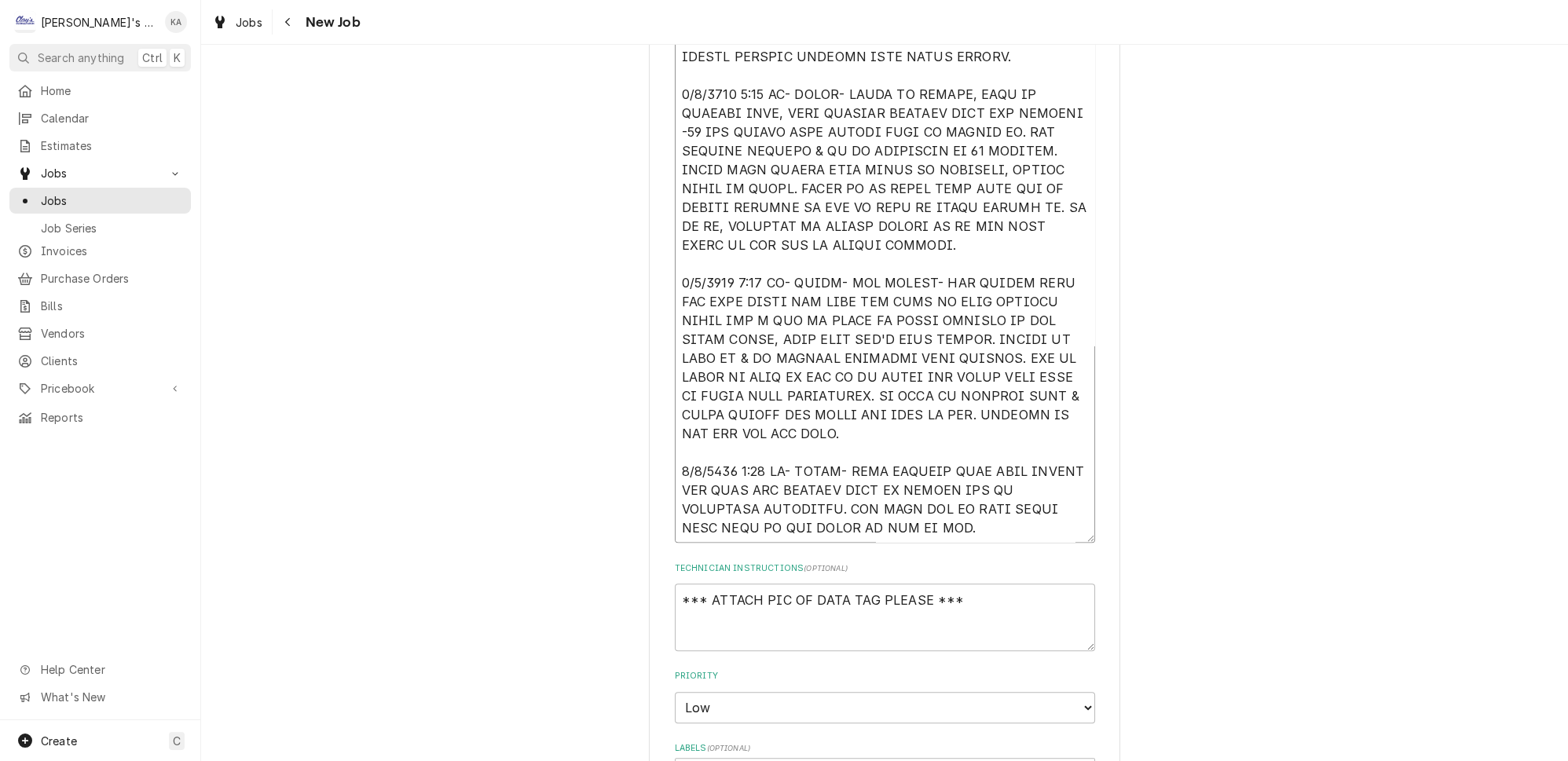
type textarea "9/4/2025 3:00 PM- KASSIE- PER MARCIA- TRAULSEN FREEZER 'FINN' IS RUNNING WARM. …"
type textarea "x"
type textarea "9/4/2025 3:00 PM- KASSIE- PER MARCIA- TRAULSEN FREEZER 'FINN' IS RUNNING WARM. …"
type textarea "x"
type textarea "9/4/2025 3:00 PM- KASSIE- PER MARCIA- TRAULSEN FREEZER 'FINN' IS RUNNING WARM. …"
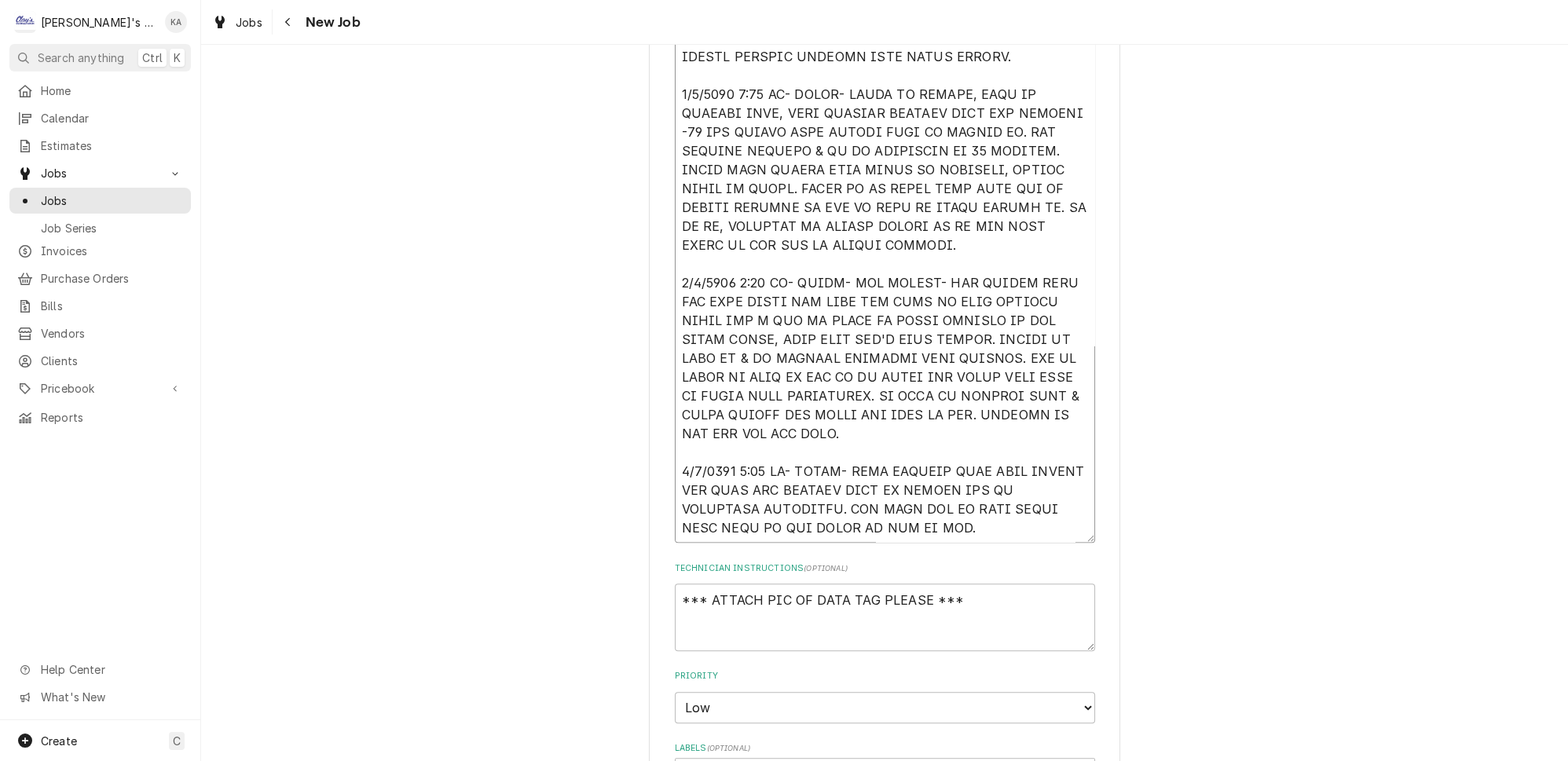
type textarea "x"
type textarea "9/4/2025 3:00 PM- KASSIE- PER MARCIA- TRAULSEN FREEZER 'FINN' IS RUNNING WARM. …"
type textarea "x"
type textarea "9/4/2025 3:00 PM- KASSIE- PER MARCIA- TRAULSEN FREEZER 'FINN' IS RUNNING WARM. …"
type textarea "x"
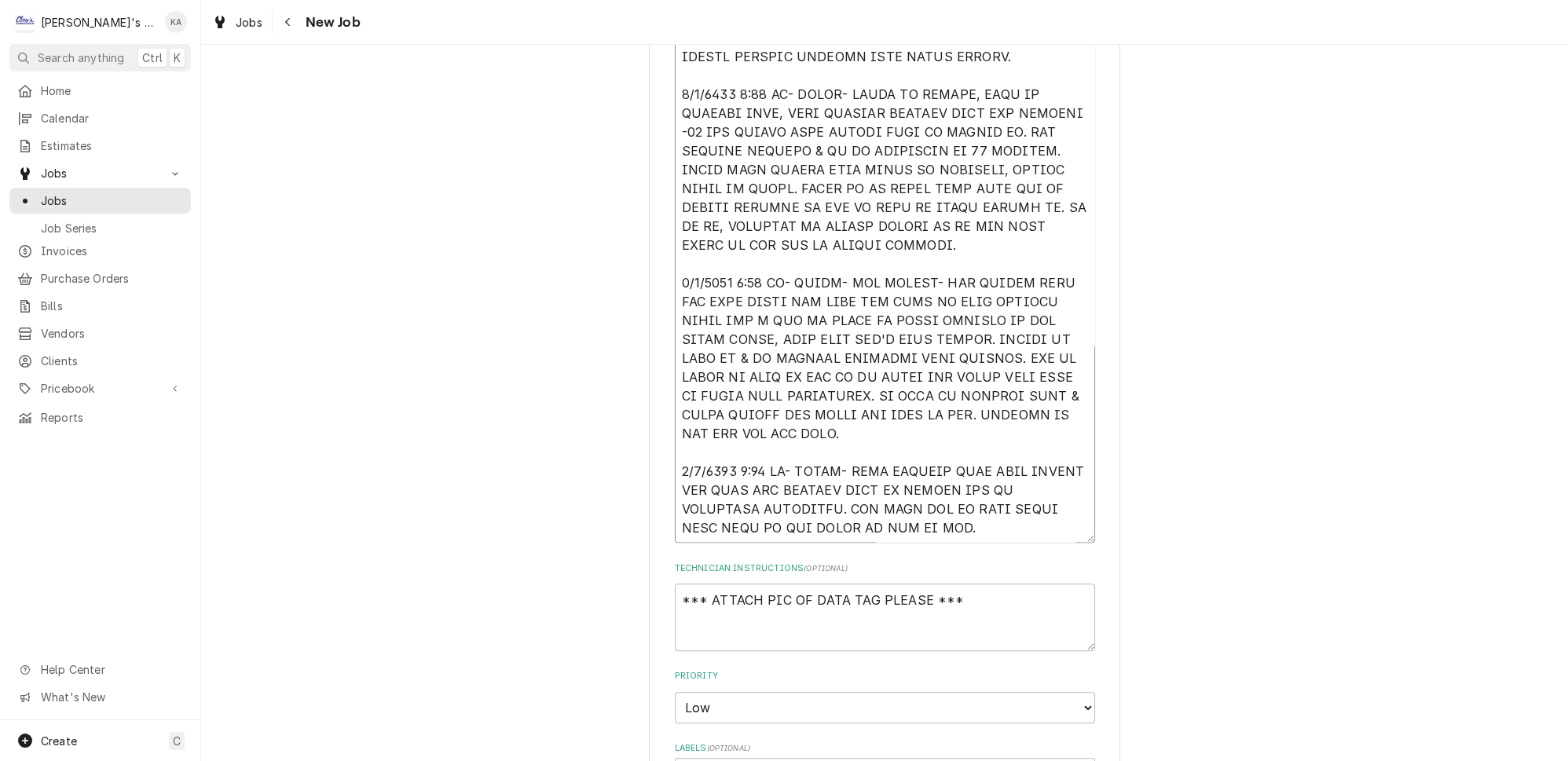
type textarea "9/4/2025 3:00 PM- KASSIE- PER MARCIA- TRAULSEN FREEZER 'FINN' IS RUNNING WARM. …"
type textarea "x"
type textarea "9/4/2025 3:00 PM- KASSIE- PER MARCIA- TRAULSEN FREEZER 'FINN' IS RUNNING WARM. …"
type textarea "x"
type textarea "9/4/2025 3:00 PM- KASSIE- PER MARCIA- TRAULSEN FREEZER 'FINN' IS RUNNING WARM. …"
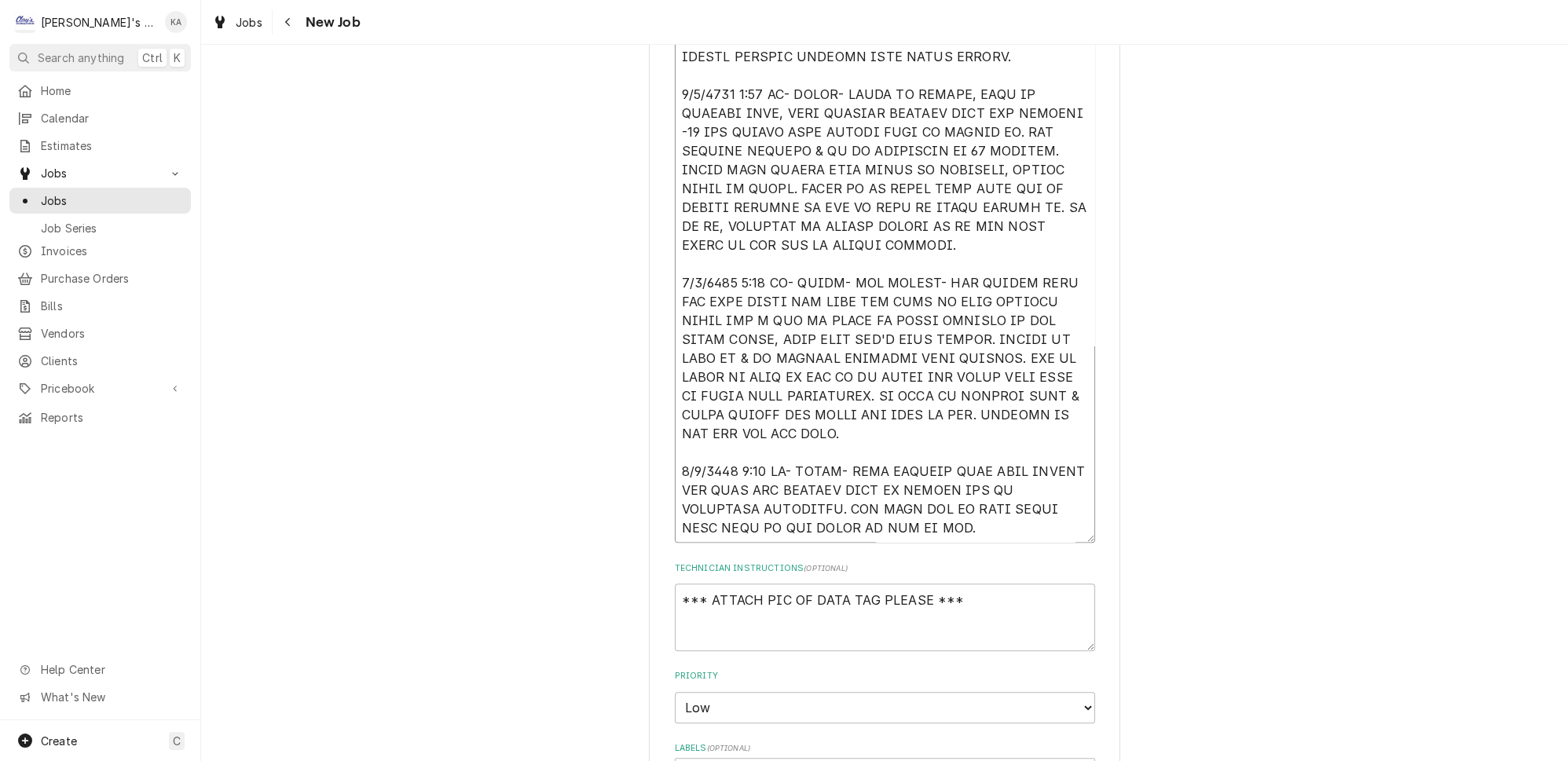
type textarea "x"
type textarea "9/4/2025 3:00 PM- KASSIE- PER MARCIA- TRAULSEN FREEZER 'FINN' IS RUNNING WARM. …"
type textarea "x"
type textarea "9/4/2025 3:00 PM- KASSIE- PER MARCIA- TRAULSEN FREEZER 'FINN' IS RUNNING WARM. …"
type textarea "x"
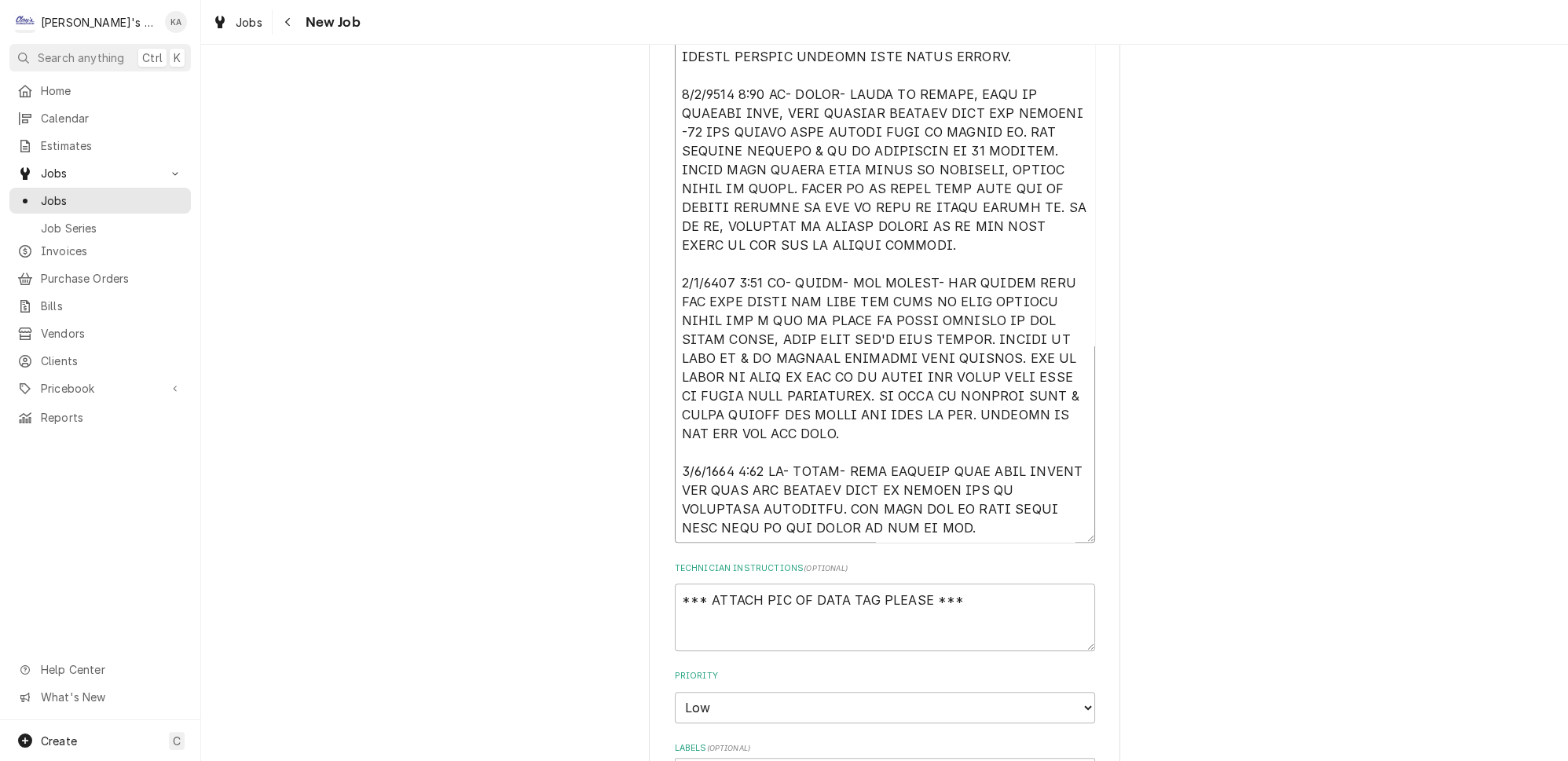
type textarea "9/4/2025 3:00 PM- KASSIE- PER MARCIA- TRAULSEN FREEZER 'FINN' IS RUNNING WARM. …"
type textarea "x"
type textarea "9/4/2025 3:00 PM- KASSIE- PER MARCIA- TRAULSEN FREEZER 'FINN' IS RUNNING WARM. …"
type textarea "x"
type textarea "9/4/2025 3:00 PM- KASSIE- PER MARCIA- TRAULSEN FREEZER 'FINN' IS RUNNING WARM. …"
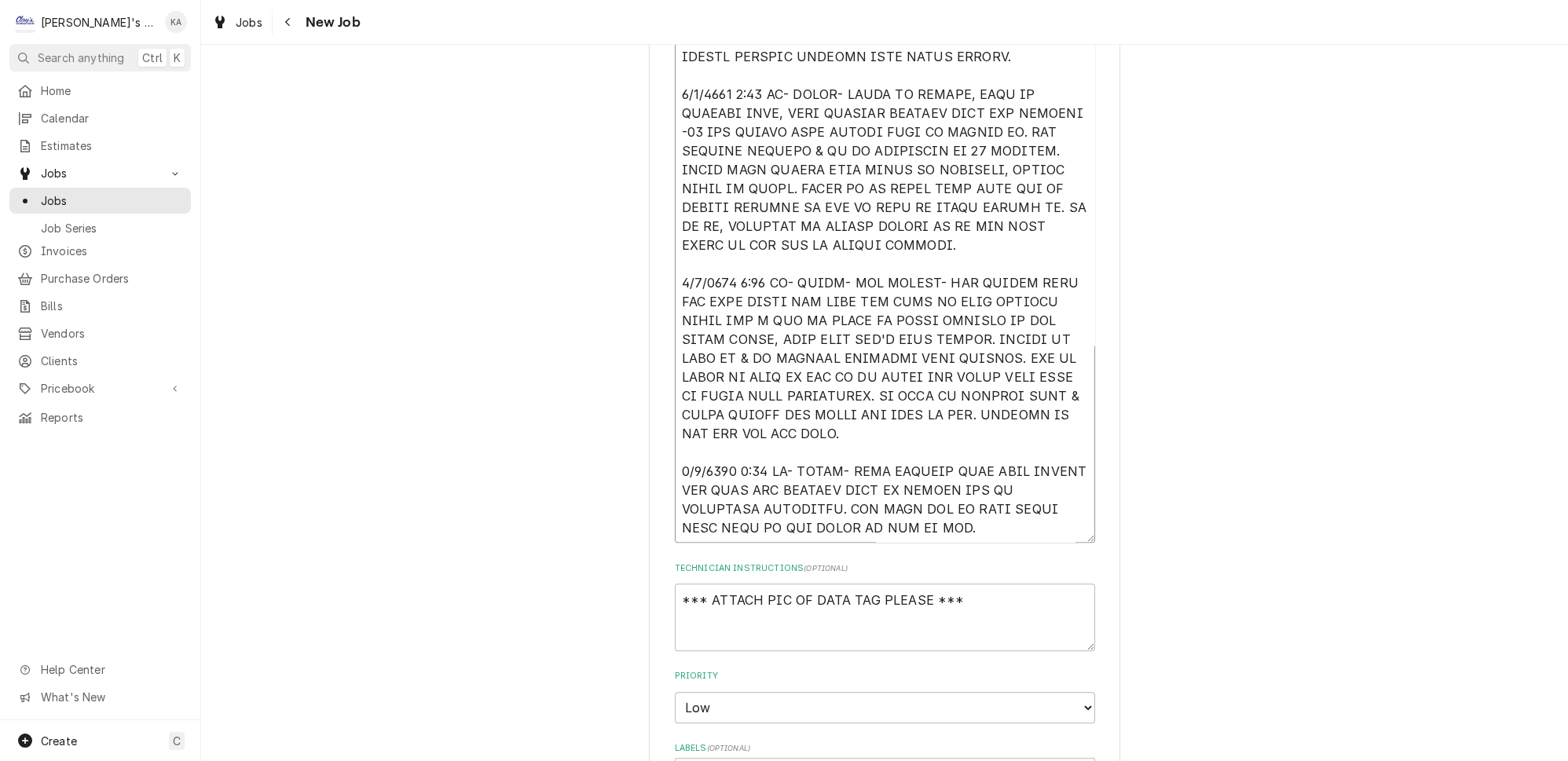
type textarea "x"
type textarea "9/4/2025 3:00 PM- KASSIE- PER MARCIA- TRAULSEN FREEZER 'FINN' IS RUNNING WARM. …"
type textarea "x"
type textarea "9/4/2025 3:00 PM- KASSIE- PER MARCIA- TRAULSEN FREEZER 'FINN' IS RUNNING WARM. …"
type textarea "x"
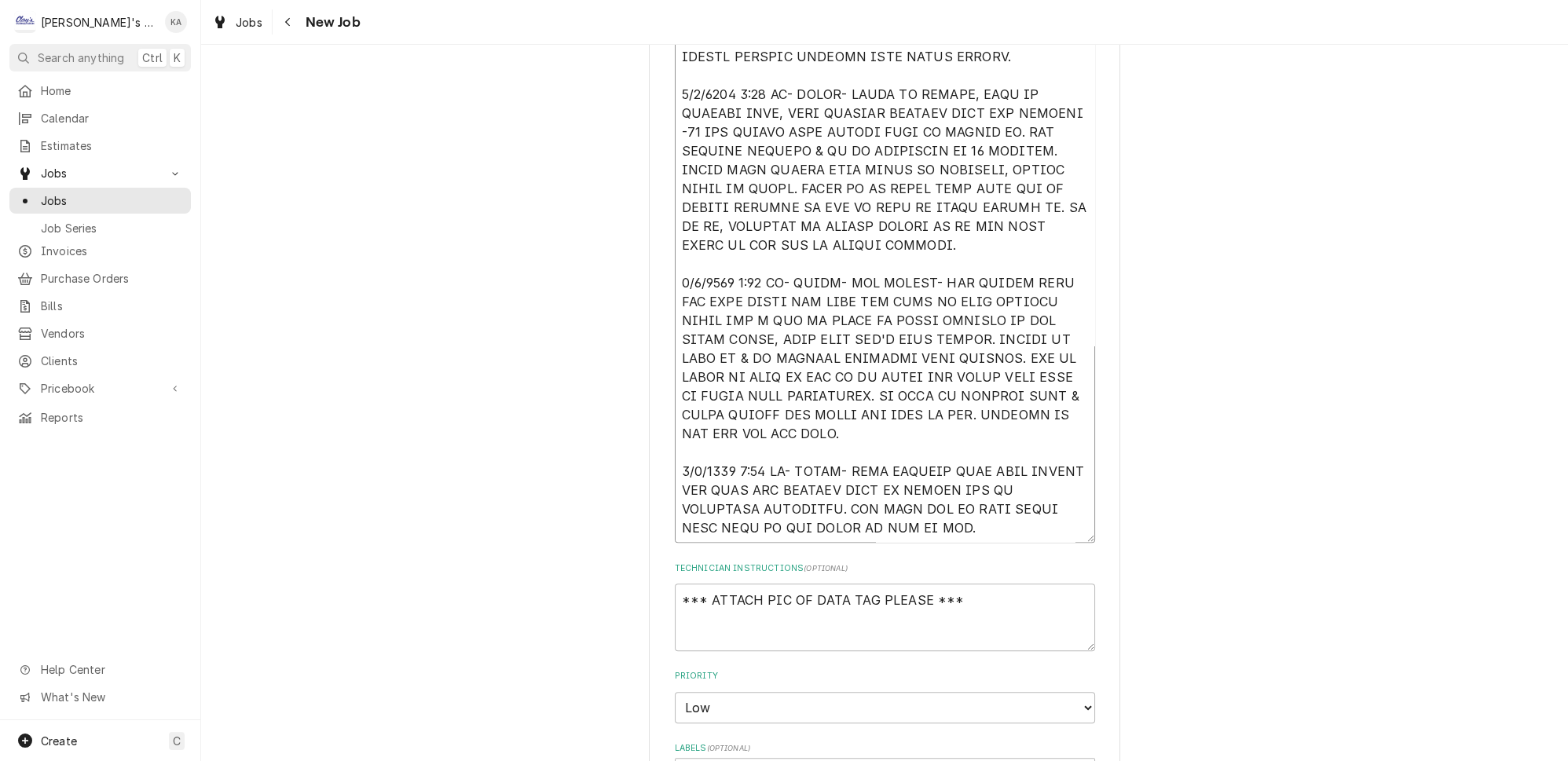
type textarea "9/4/2025 3:00 PM- KASSIE- PER MARCIA- TRAULSEN FREEZER 'FINN' IS RUNNING WARM. …"
type textarea "x"
type textarea "9/4/2025 3:00 PM- KASSIE- PER MARCIA- TRAULSEN FREEZER 'FINN' IS RUNNING WARM. …"
type textarea "x"
type textarea "9/4/2025 3:00 PM- KASSIE- PER MARCIA- TRAULSEN FREEZER 'FINN' IS RUNNING WARM. …"
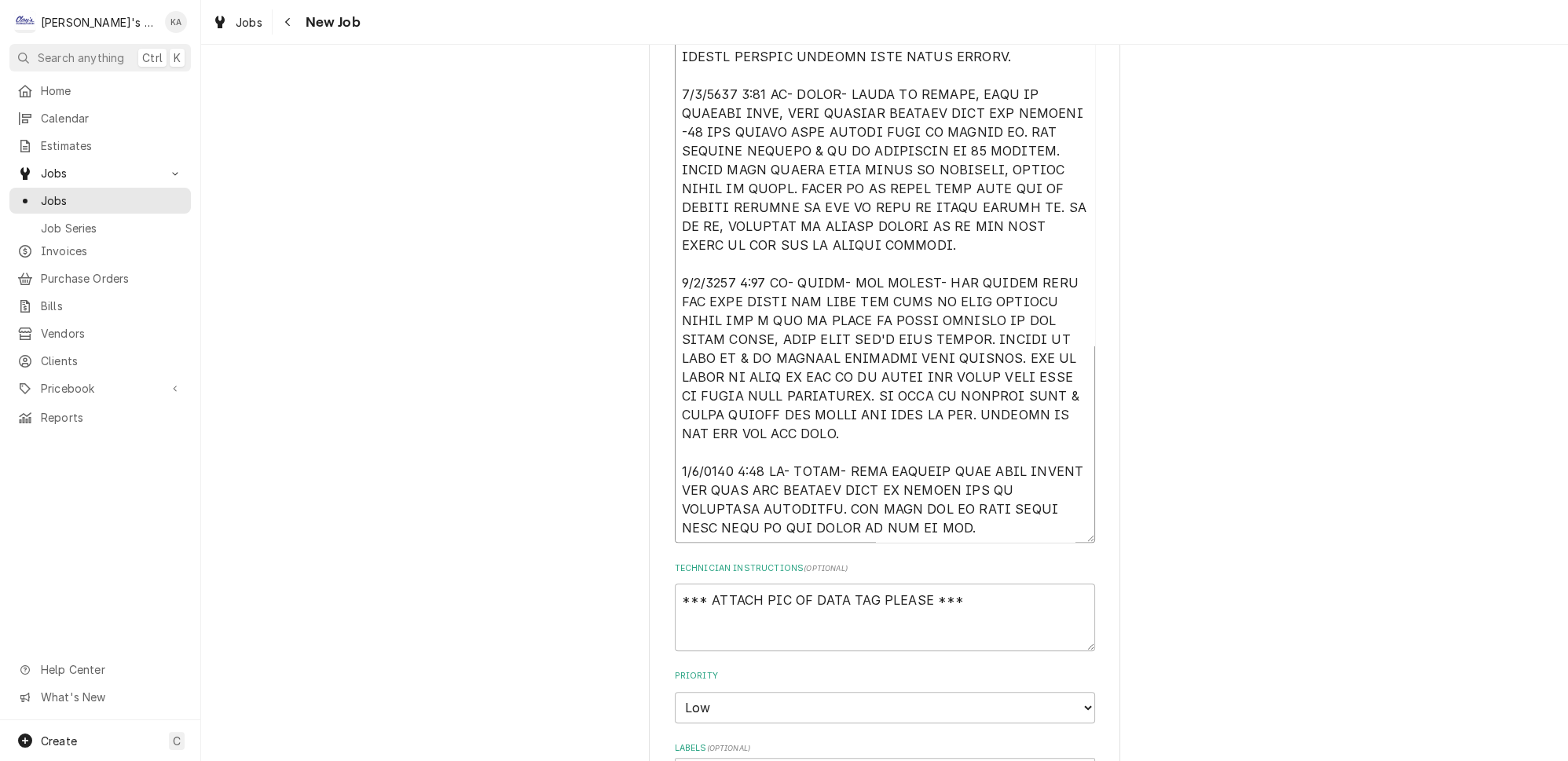
type textarea "x"
type textarea "9/4/2025 3:00 PM- KASSIE- PER MARCIA- TRAULSEN FREEZER 'FINN' IS RUNNING WARM. …"
type textarea "x"
type textarea "9/4/2025 3:00 PM- KASSIE- PER MARCIA- TRAULSEN FREEZER 'FINN' IS RUNNING WARM. …"
type textarea "x"
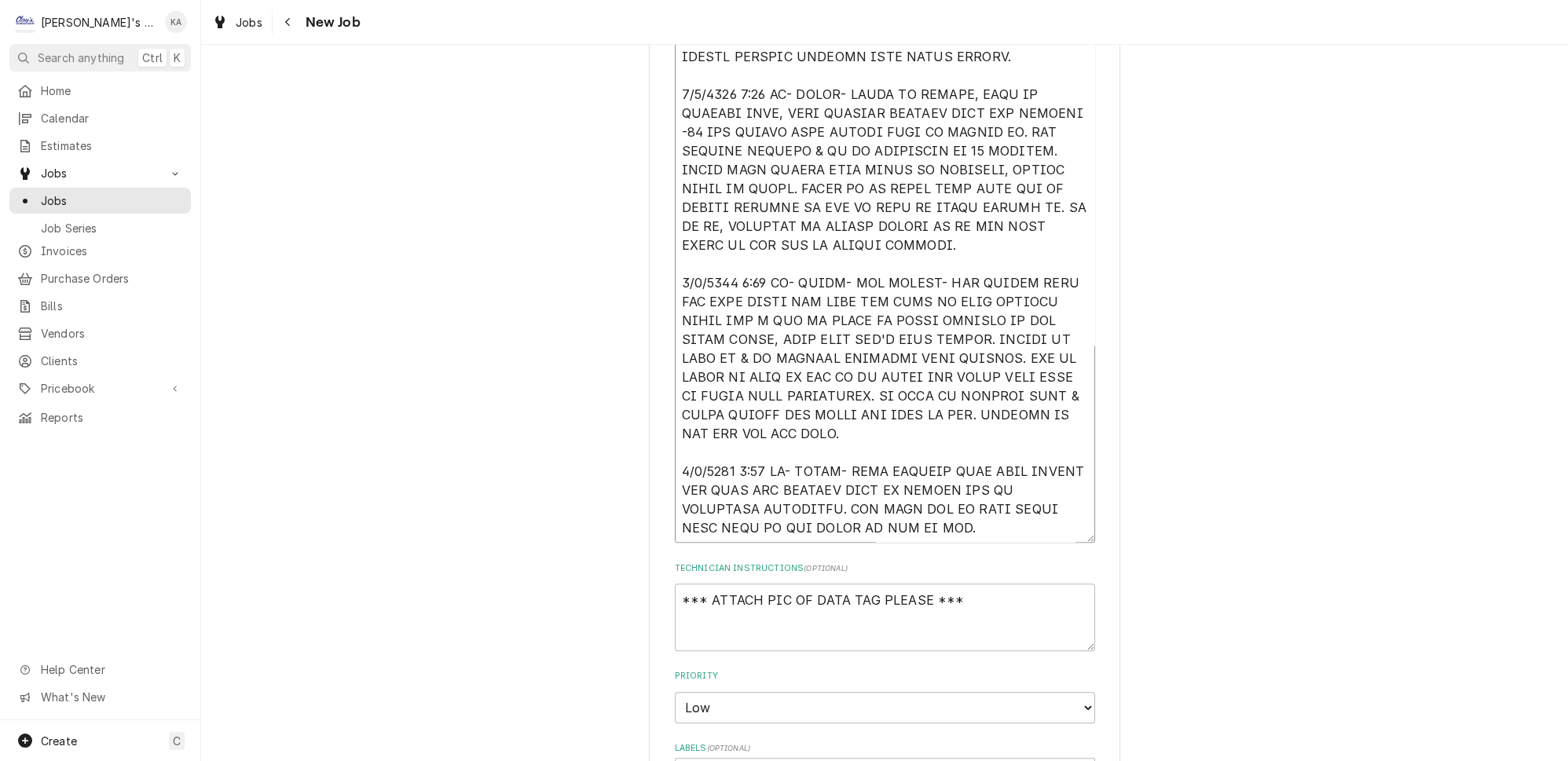
type textarea "9/4/2025 3:00 PM- KASSIE- PER MARCIA- TRAULSEN FREEZER 'FINN' IS RUNNING WARM. …"
type textarea "x"
type textarea "9/4/2025 3:00 PM- KASSIE- PER MARCIA- TRAULSEN FREEZER 'FINN' IS RUNNING WARM. …"
type textarea "x"
type textarea "9/4/2025 3:00 PM- KASSIE- PER MARCIA- TRAULSEN FREEZER 'FINN' IS RUNNING WARM. …"
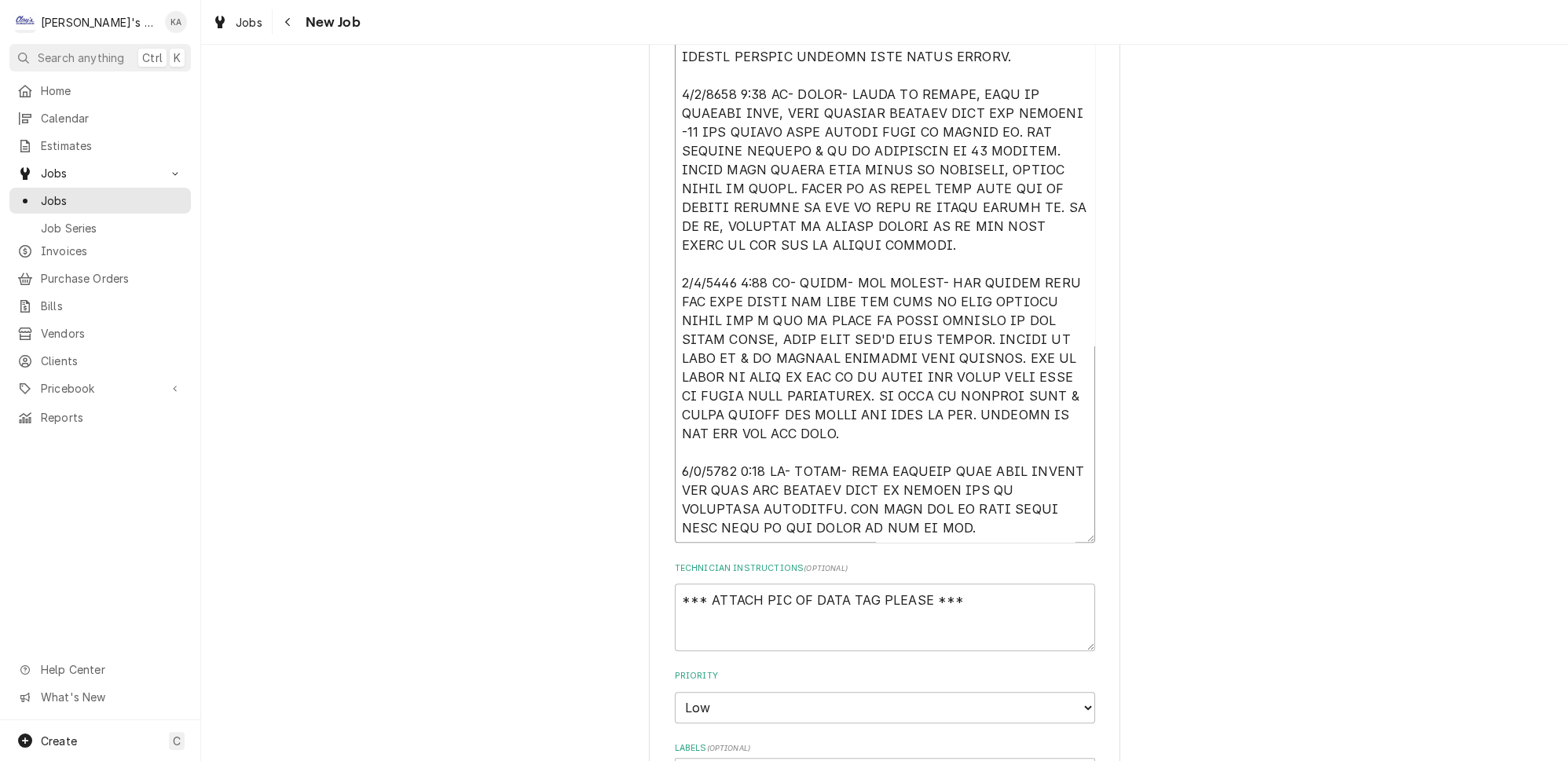
type textarea "x"
type textarea "9/4/2025 3:00 PM- KASSIE- PER MARCIA- TRAULSEN FREEZER 'FINN' IS RUNNING WARM. …"
type textarea "x"
type textarea "9/4/2025 3:00 PM- KASSIE- PER MARCIA- TRAULSEN FREEZER 'FINN' IS RUNNING WARM. …"
type textarea "x"
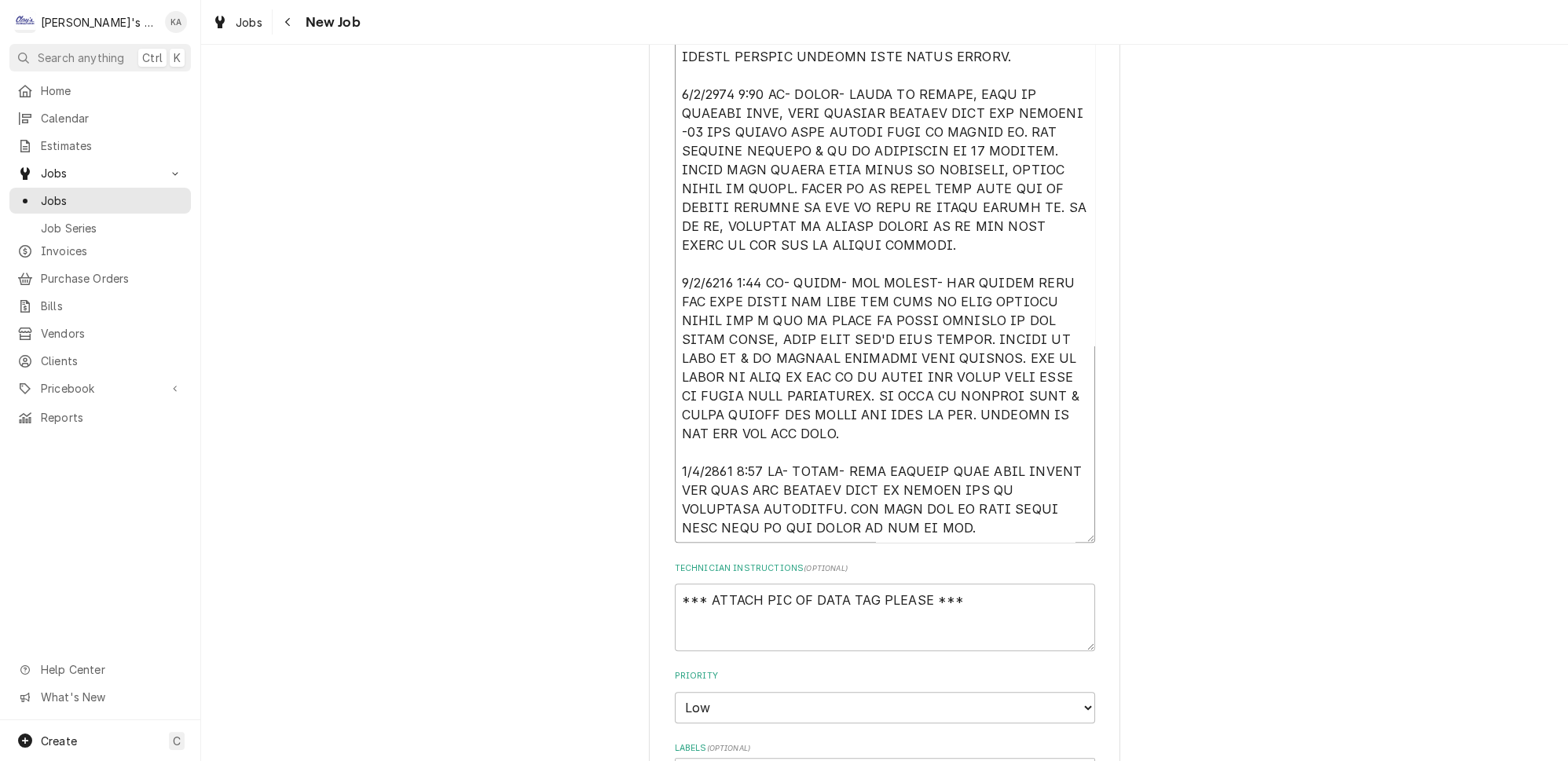
type textarea "9/4/2025 3:00 PM- KASSIE- PER MARCIA- TRAULSEN FREEZER 'FINN' IS RUNNING WARM. …"
type textarea "x"
type textarea "9/4/2025 3:00 PM- KASSIE- PER MARCIA- TRAULSEN FREEZER 'FINN' IS RUNNING WARM. …"
type textarea "x"
type textarea "9/4/2025 3:00 PM- KASSIE- PER MARCIA- TRAULSEN FREEZER 'FINN' IS RUNNING WARM. …"
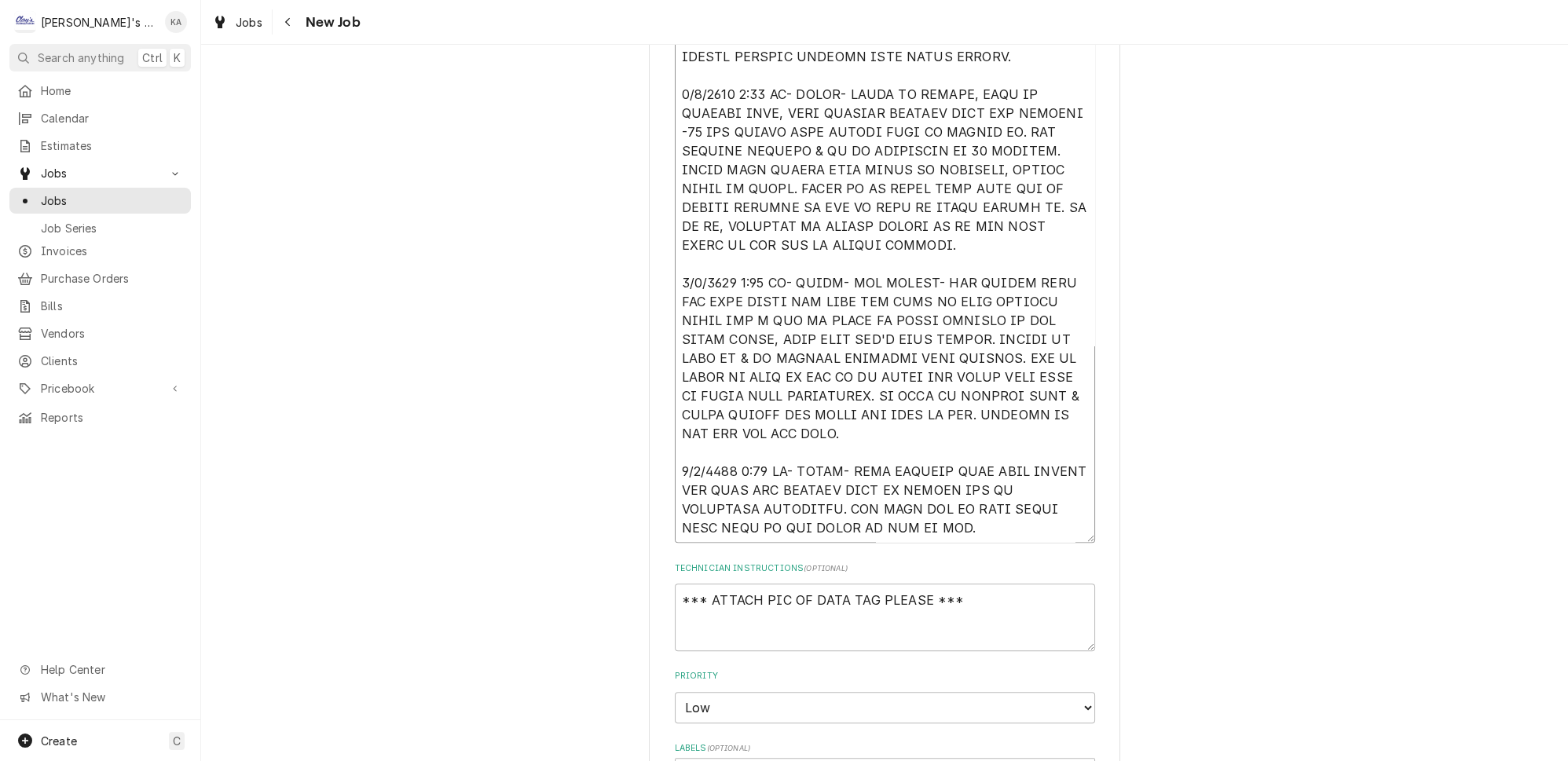
type textarea "x"
type textarea "9/4/2025 3:00 PM- KASSIE- PER MARCIA- TRAULSEN FREEZER 'FINN' IS RUNNING WARM. …"
type textarea "x"
type textarea "9/4/2025 3:00 PM- KASSIE- PER MARCIA- TRAULSEN FREEZER 'FINN' IS RUNNING WARM. …"
type textarea "x"
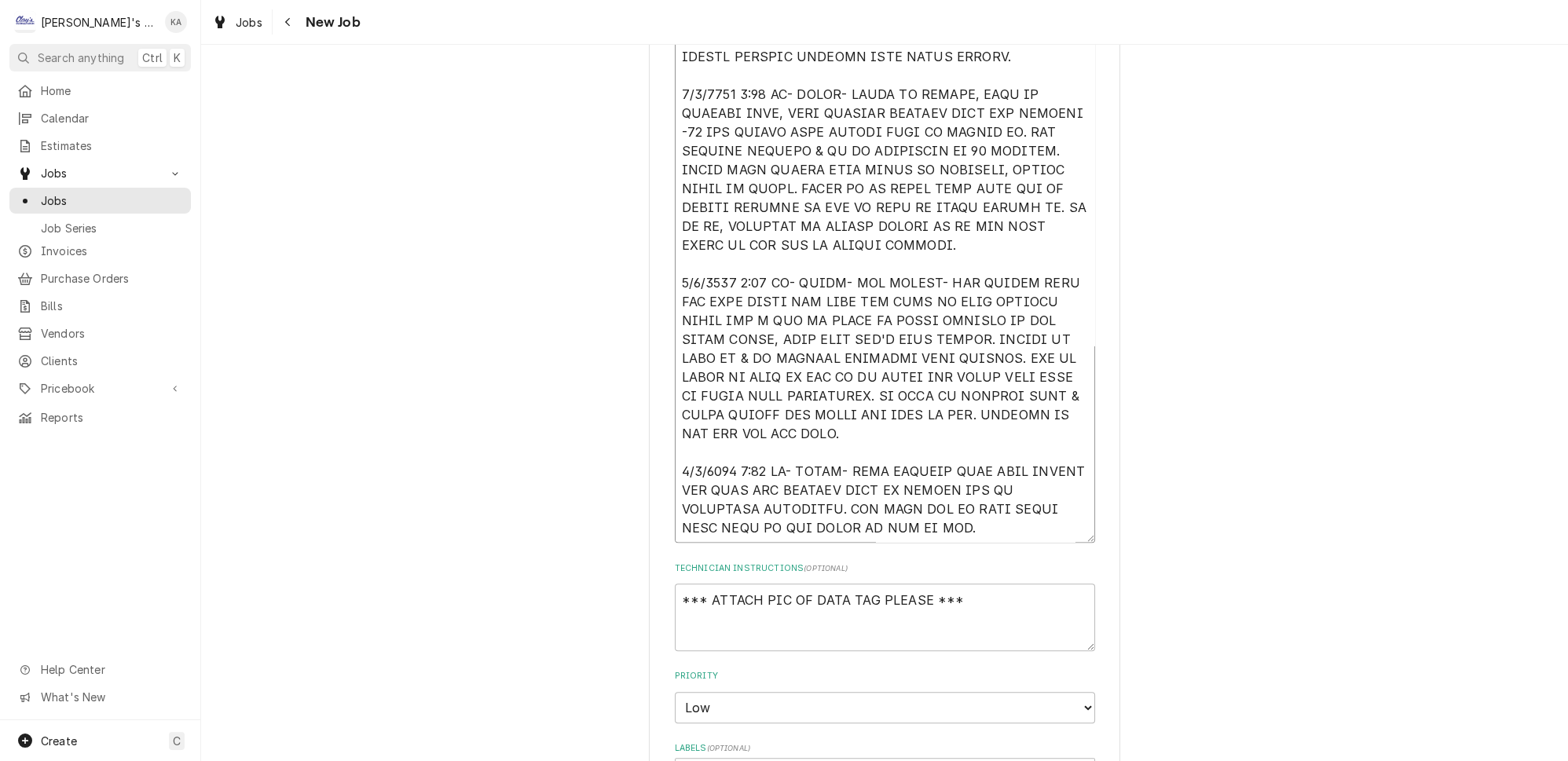
type textarea "9/4/2025 3:00 PM- KASSIE- PER MARCIA- TRAULSEN FREEZER 'FINN' IS RUNNING WARM. …"
type textarea "x"
type textarea "9/4/2025 3:00 PM- KASSIE- PER MARCIA- TRAULSEN FREEZER 'FINN' IS RUNNING WARM. …"
type textarea "x"
type textarea "9/4/2025 3:00 PM- KASSIE- PER MARCIA- TRAULSEN FREEZER 'FINN' IS RUNNING WARM. …"
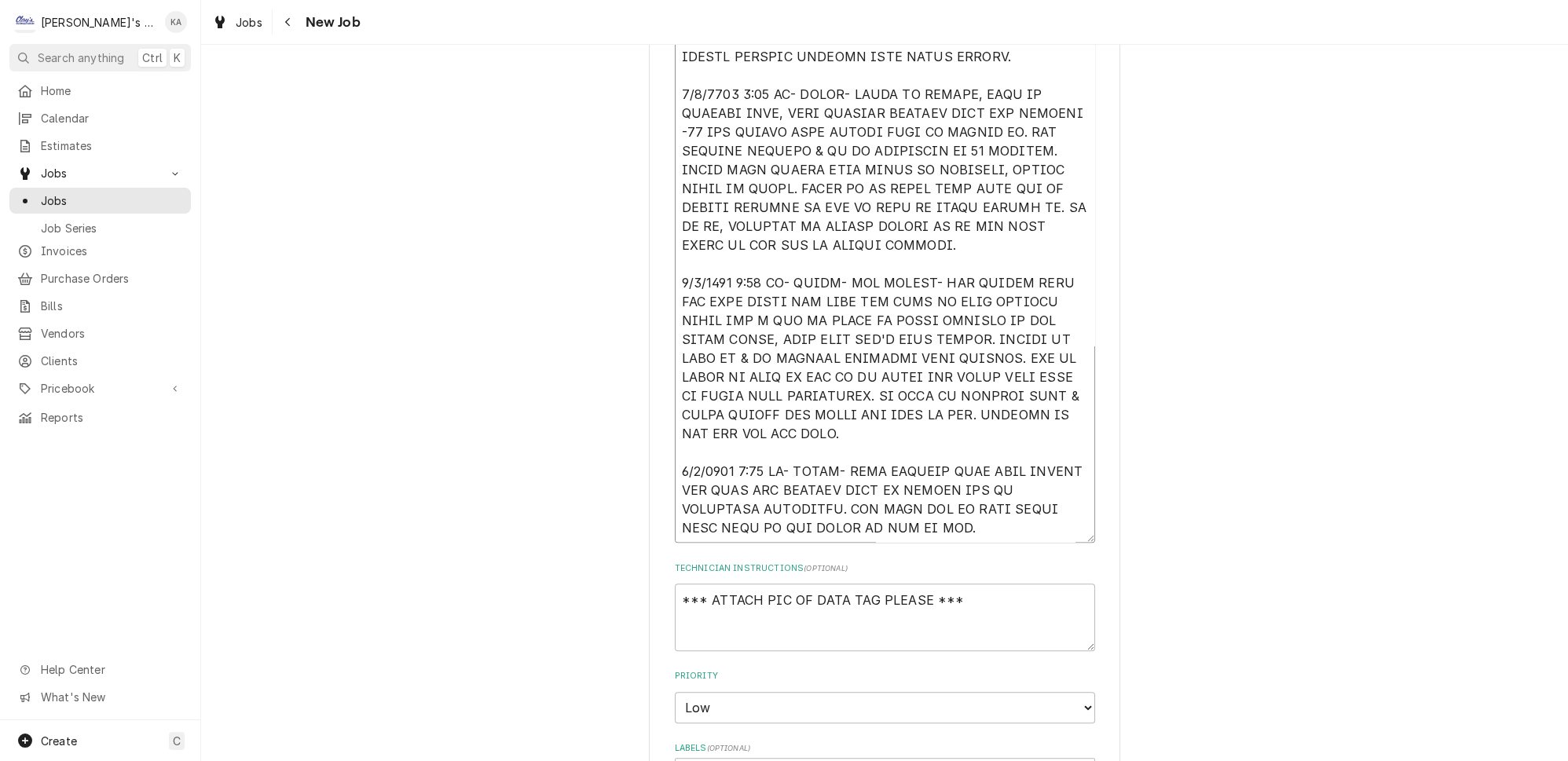
type textarea "x"
type textarea "9/4/2025 3:00 PM- KASSIE- PER MARCIA- TRAULSEN FREEZER 'FINN' IS RUNNING WARM. …"
type textarea "x"
type textarea "9/4/2025 3:00 PM- KASSIE- PER MARCIA- TRAULSEN FREEZER 'FINN' IS RUNNING WARM. …"
type textarea "x"
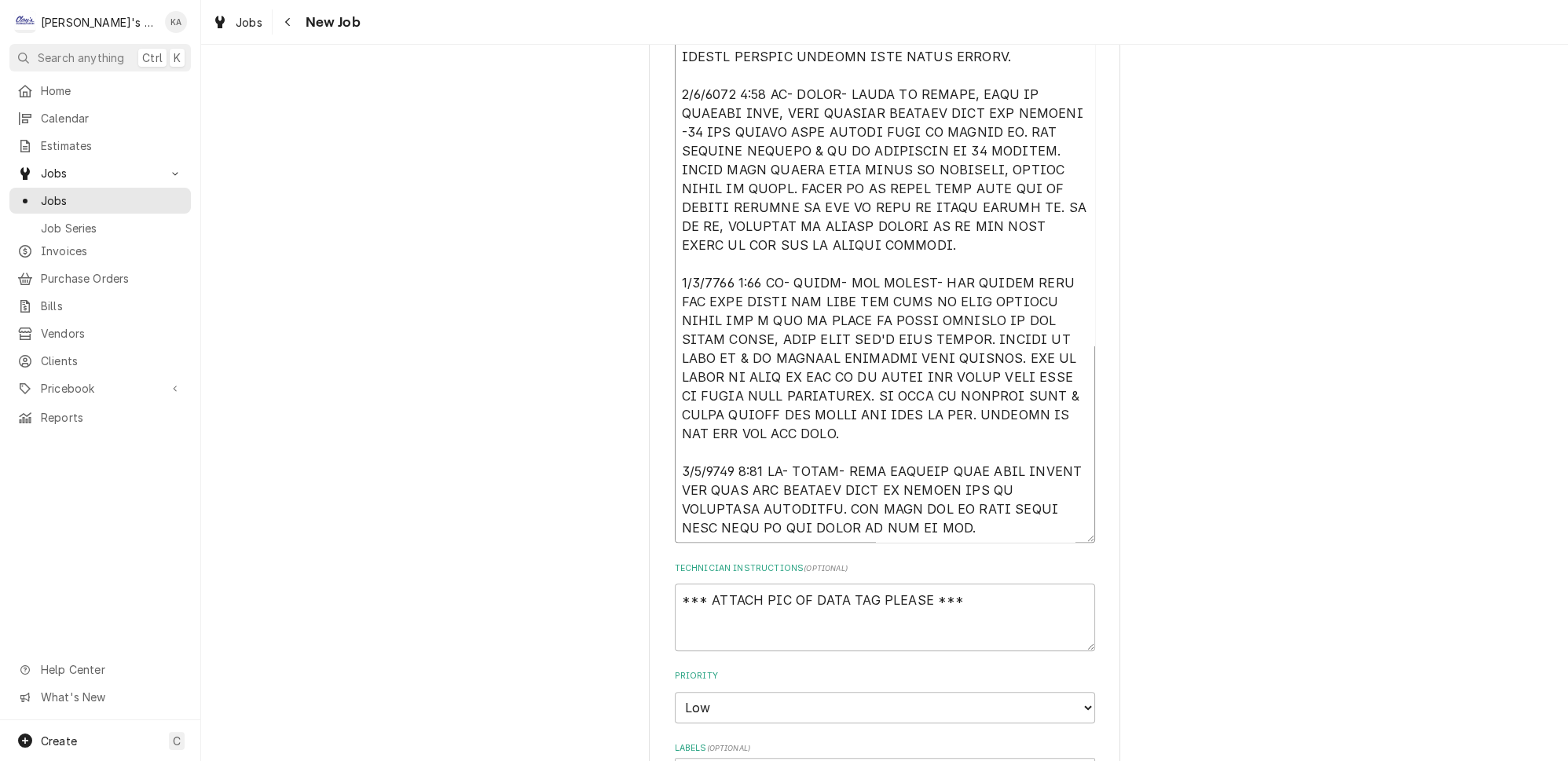
type textarea "9/4/2025 3:00 PM- KASSIE- PER MARCIA- TRAULSEN FREEZER 'FINN' IS RUNNING WARM. …"
type textarea "x"
type textarea "9/4/2025 3:00 PM- KASSIE- PER MARCIA- TRAULSEN FREEZER 'FINN' IS RUNNING WARM. …"
type textarea "x"
type textarea "9/4/2025 3:00 PM- KASSIE- PER MARCIA- TRAULSEN FREEZER 'FINN' IS RUNNING WARM. …"
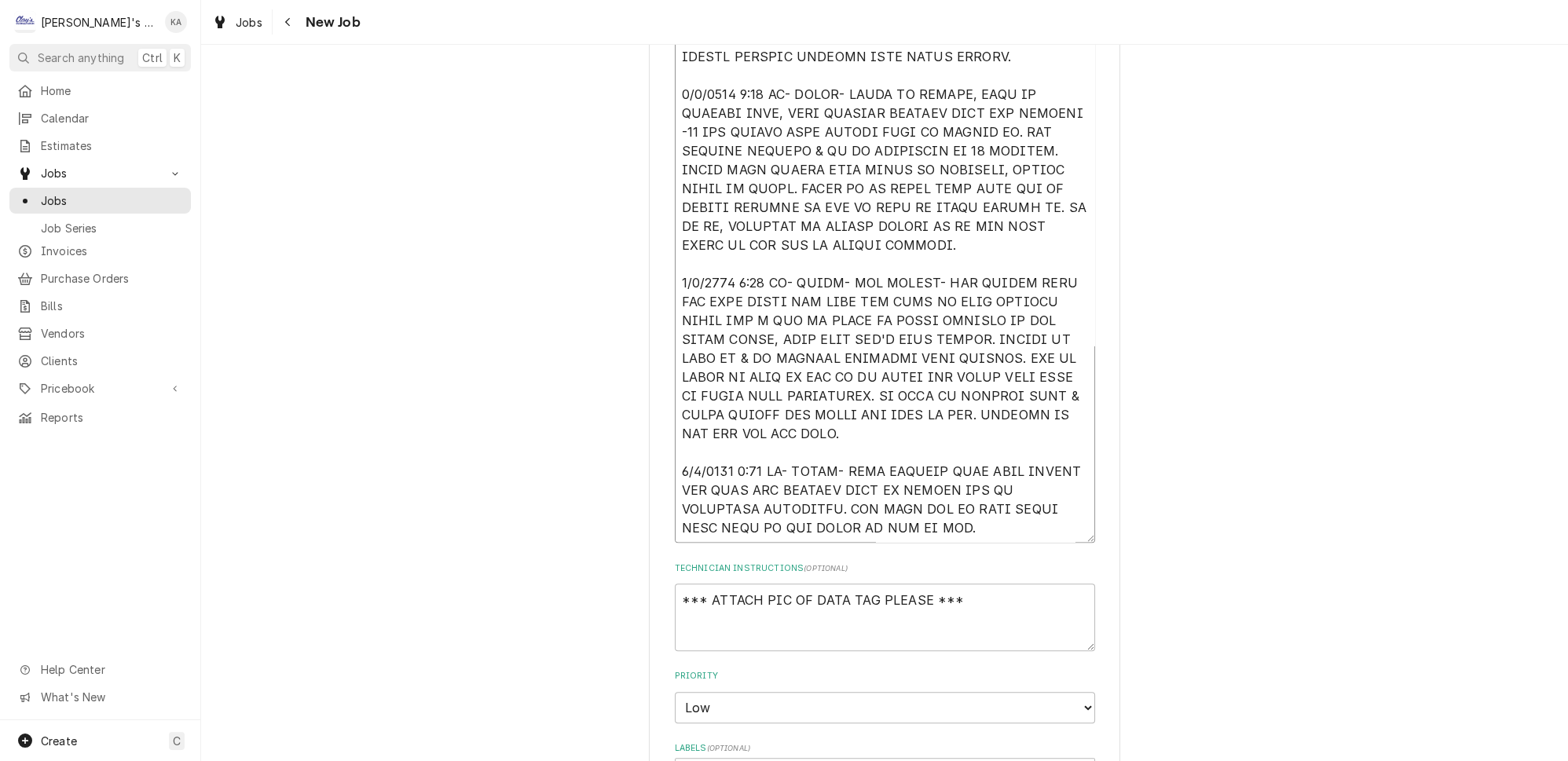
type textarea "x"
type textarea "9/4/2025 3:00 PM- KASSIE- PER MARCIA- TRAULSEN FREEZER 'FINN' IS RUNNING WARM. …"
type textarea "x"
type textarea "9/4/2025 3:00 PM- KASSIE- PER MARCIA- TRAULSEN FREEZER 'FINN' IS RUNNING WARM. …"
type textarea "x"
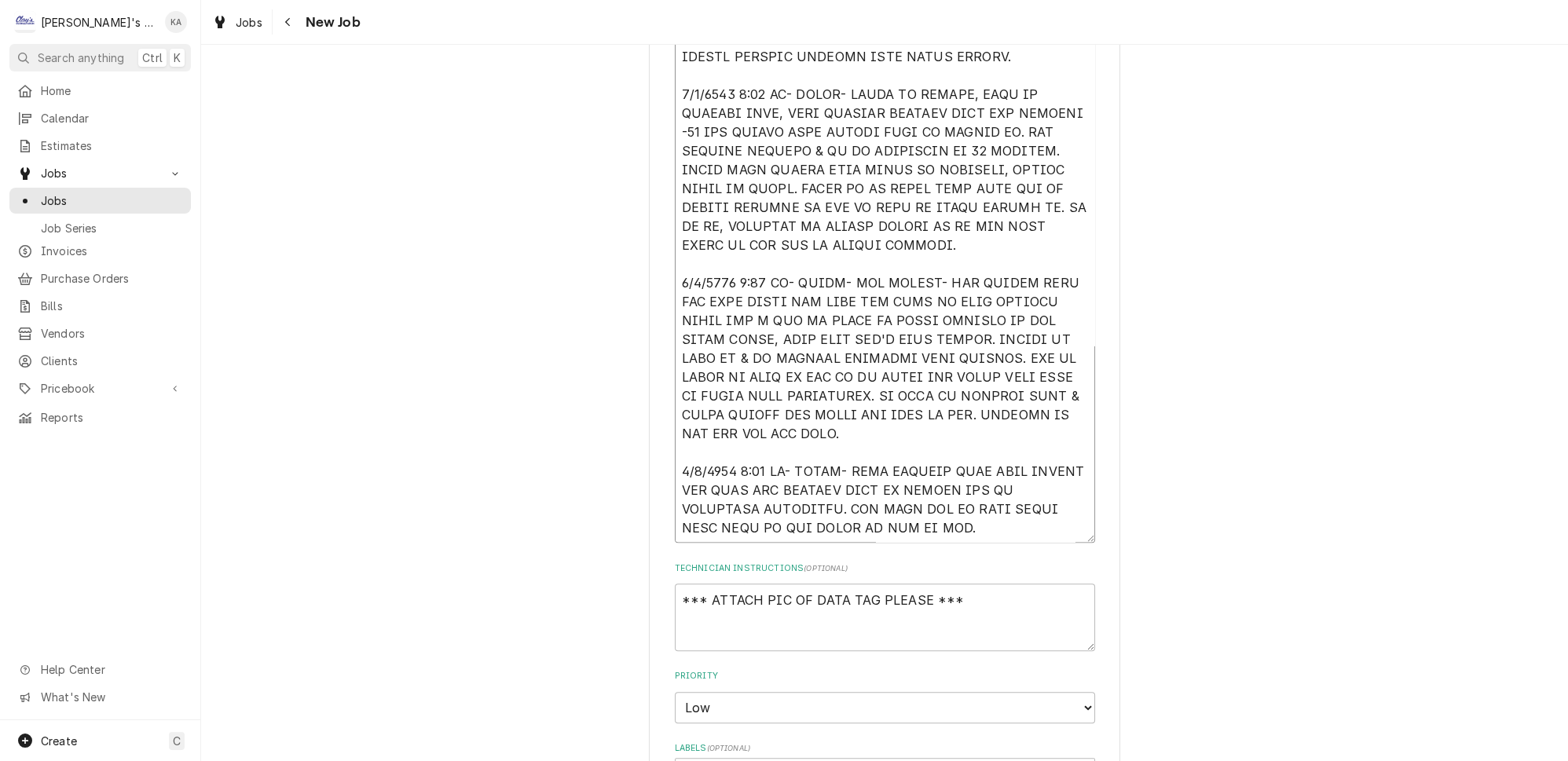
type textarea "9/4/2025 3:00 PM- KASSIE- PER MARCIA- TRAULSEN FREEZER 'FINN' IS RUNNING WARM. …"
type textarea "x"
type textarea "9/4/2025 3:00 PM- KASSIE- PER MARCIA- TRAULSEN FREEZER 'FINN' IS RUNNING WARM. …"
type textarea "x"
type textarea "9/4/2025 3:00 PM- KASSIE- PER MARCIA- TRAULSEN FREEZER 'FINN' IS RUNNING WARM. …"
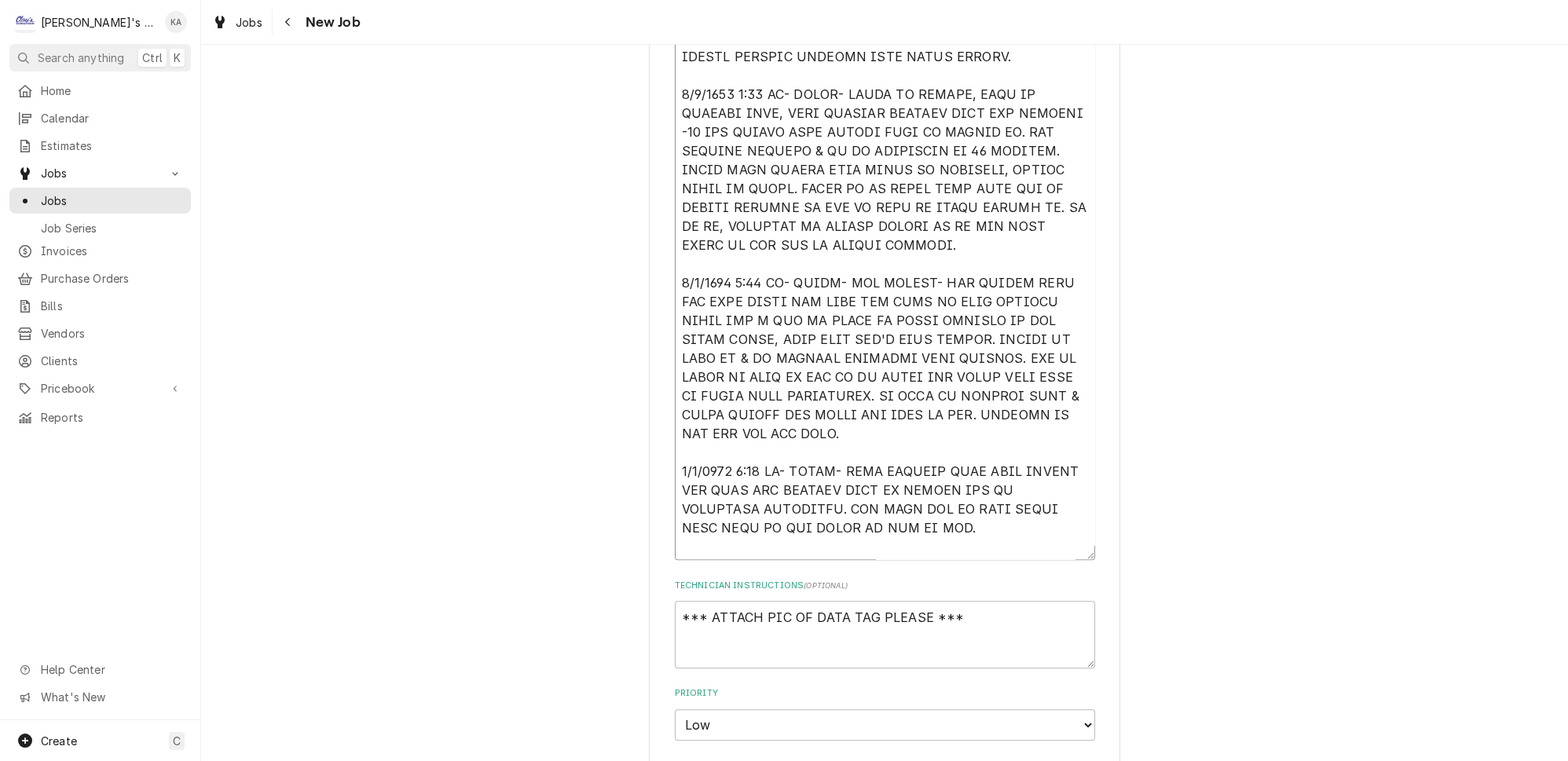
type textarea "x"
type textarea "9/4/2025 3:00 PM- KASSIE- PER MARCIA- TRAULSEN FREEZER 'FINN' IS RUNNING WARM. …"
type textarea "x"
type textarea "9/4/2025 3:00 PM- KASSIE- PER MARCIA- TRAULSEN FREEZER 'FINN' IS RUNNING WARM. …"
type textarea "x"
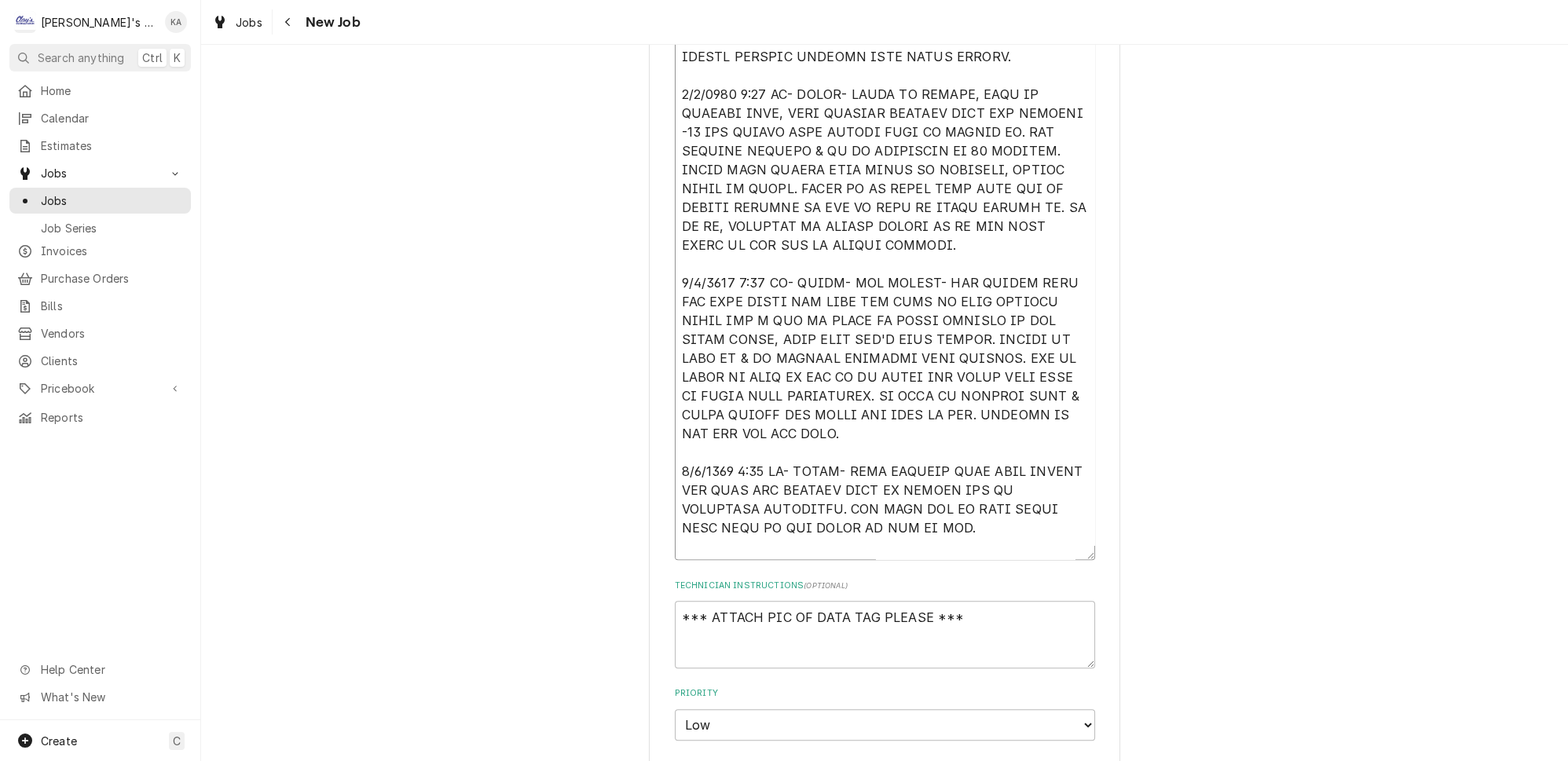
type textarea "9/4/2025 3:00 PM- KASSIE- PER MARCIA- TRAULSEN FREEZER 'FINN' IS RUNNING WARM. …"
type textarea "x"
type textarea "9/4/2025 3:00 PM- KASSIE- PER MARCIA- TRAULSEN FREEZER 'FINN' IS RUNNING WARM. …"
type textarea "x"
type textarea "9/4/2025 3:00 PM- KASSIE- PER MARCIA- TRAULSEN FREEZER 'FINN' IS RUNNING WARM. …"
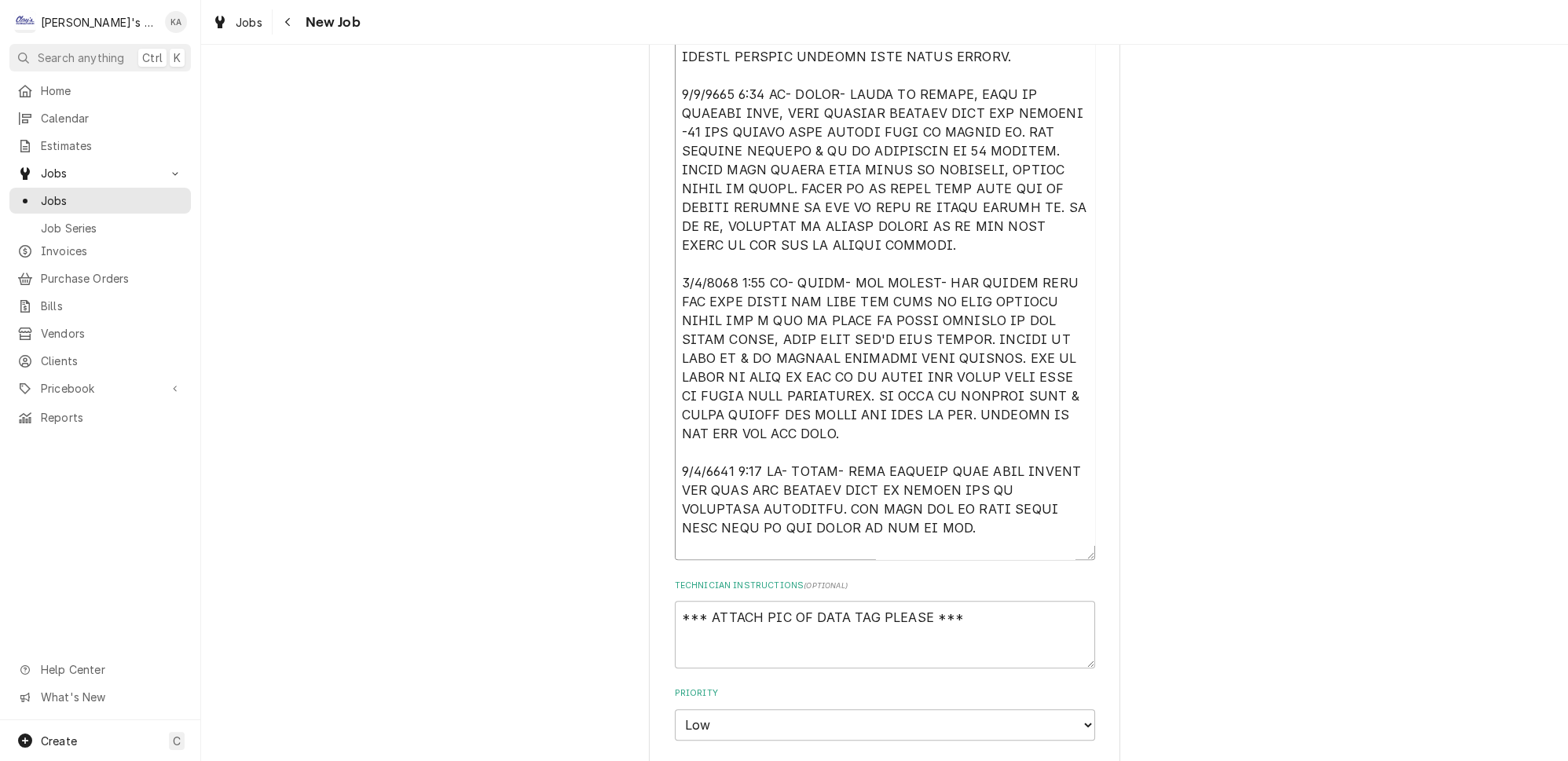
type textarea "x"
type textarea "9/4/2025 3:00 PM- KASSIE- PER MARCIA- TRAULSEN FREEZER 'FINN' IS RUNNING WARM. …"
type textarea "x"
type textarea "9/4/2025 3:00 PM- KASSIE- PER MARCIA- TRAULSEN FREEZER 'FINN' IS RUNNING WARM. …"
type textarea "x"
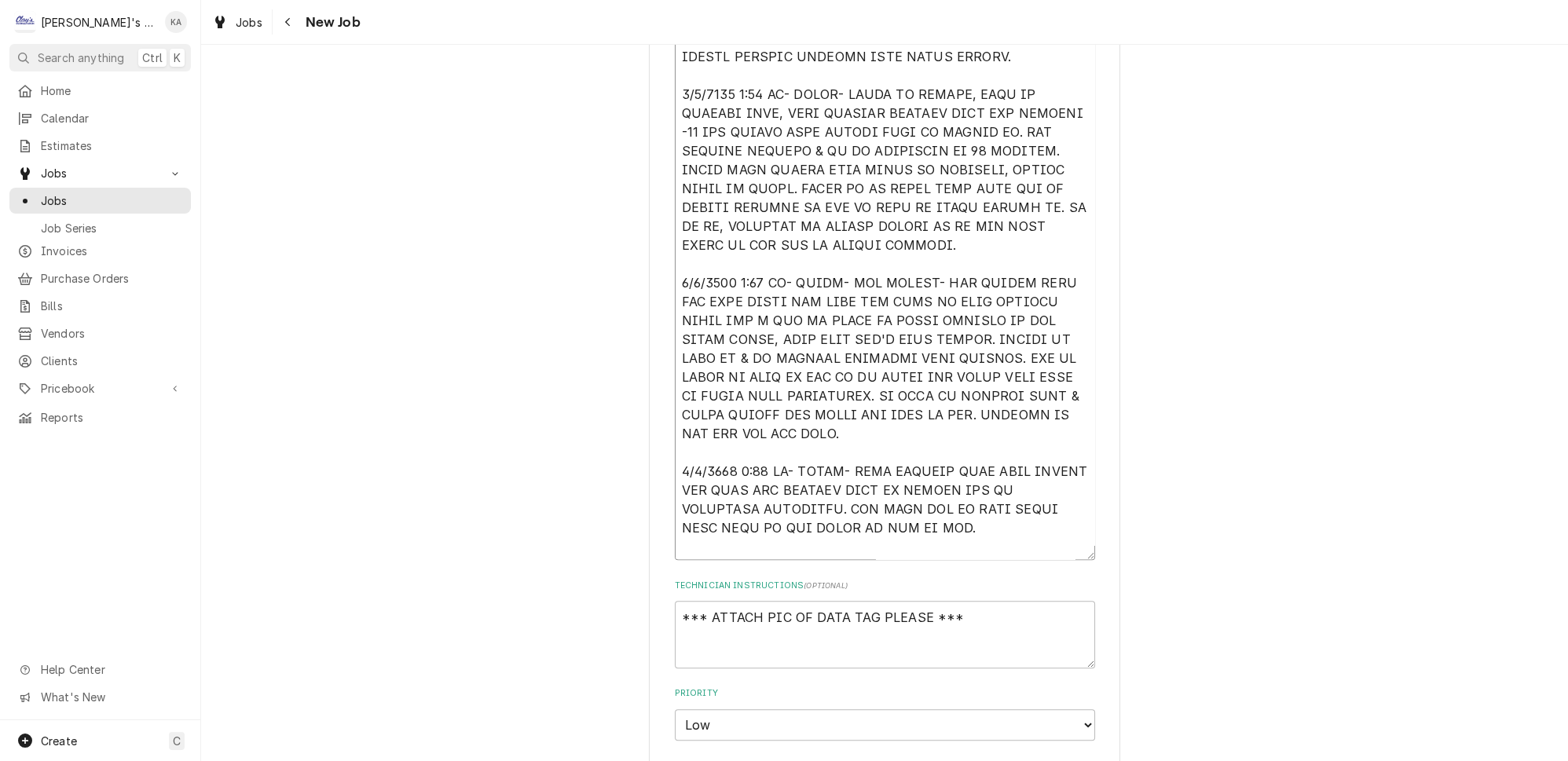
type textarea "9/4/2025 3:00 PM- KASSIE- PER MARCIA- TRAULSEN FREEZER 'FINN' IS RUNNING WARM. …"
type textarea "x"
type textarea "9/4/2025 3:00 PM- KASSIE- PER MARCIA- TRAULSEN FREEZER 'FINN' IS RUNNING WARM. …"
type textarea "x"
type textarea "9/4/2025 3:00 PM- KASSIE- PER MARCIA- TRAULSEN FREEZER 'FINN' IS RUNNING WARM. …"
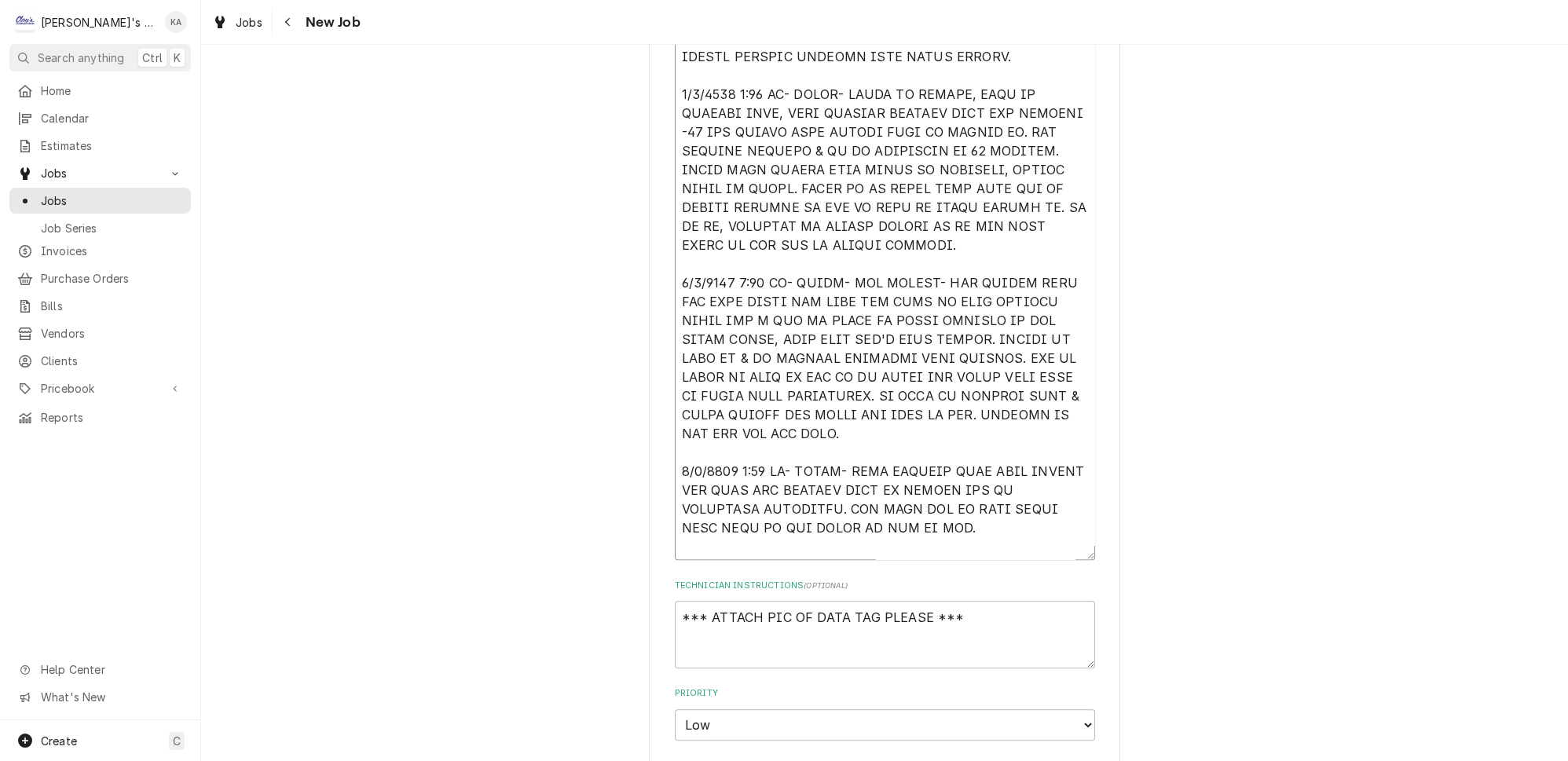
type textarea "x"
type textarea "9/4/2025 3:00 PM- KASSIE- PER MARCIA- TRAULSEN FREEZER 'FINN' IS RUNNING WARM. …"
type textarea "x"
type textarea "9/4/2025 3:00 PM- KASSIE- PER MARCIA- TRAULSEN FREEZER 'FINN' IS RUNNING WARM. …"
type textarea "x"
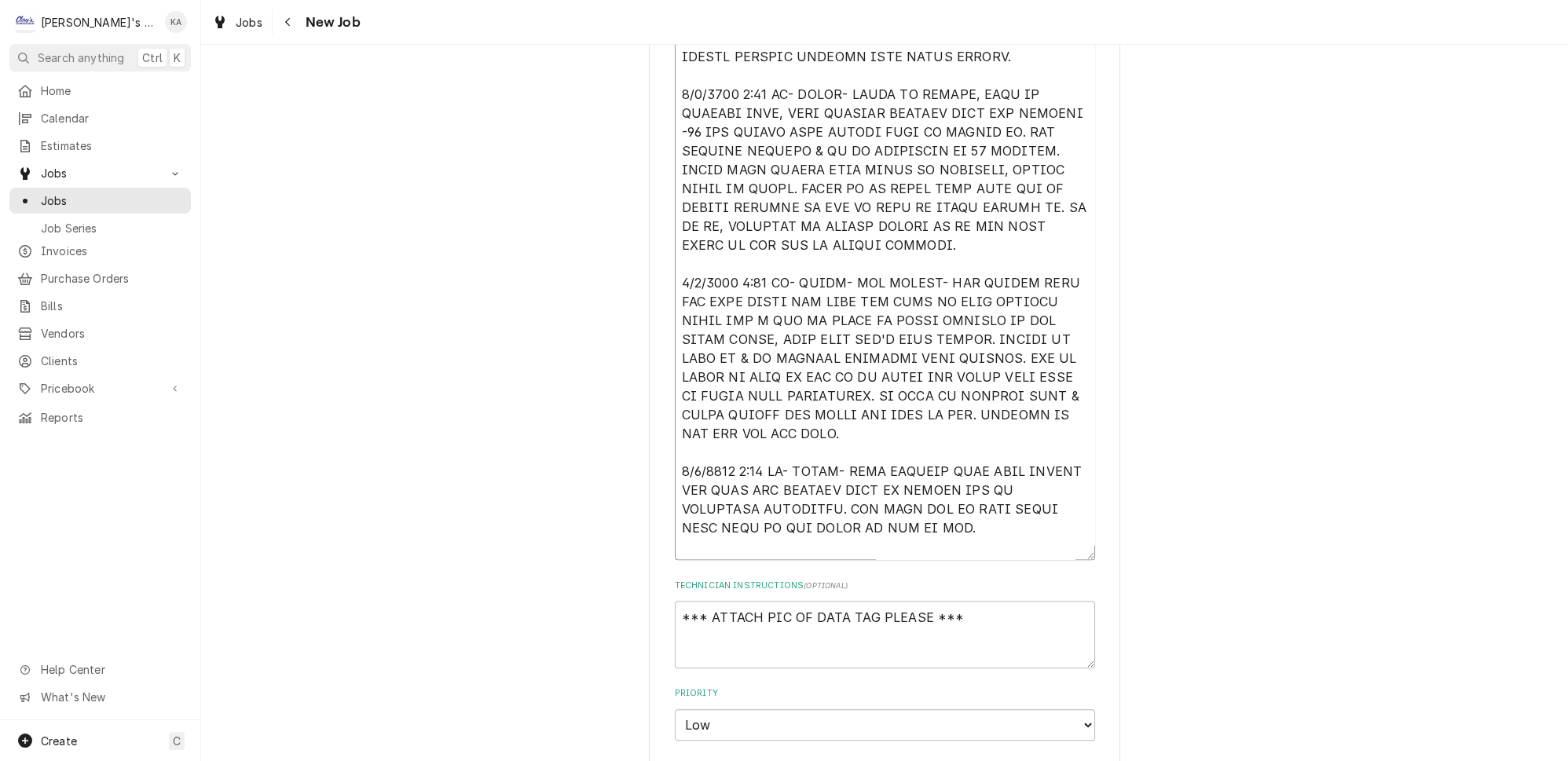
type textarea "9/4/2025 3:00 PM- KASSIE- PER MARCIA- TRAULSEN FREEZER 'FINN' IS RUNNING WARM. …"
type textarea "x"
type textarea "9/4/2025 3:00 PM- KASSIE- PER MARCIA- TRAULSEN FREEZER 'FINN' IS RUNNING WARM. …"
type textarea "x"
type textarea "9/4/2025 3:00 PM- KASSIE- PER MARCIA- TRAULSEN FREEZER 'FINN' IS RUNNING WARM. …"
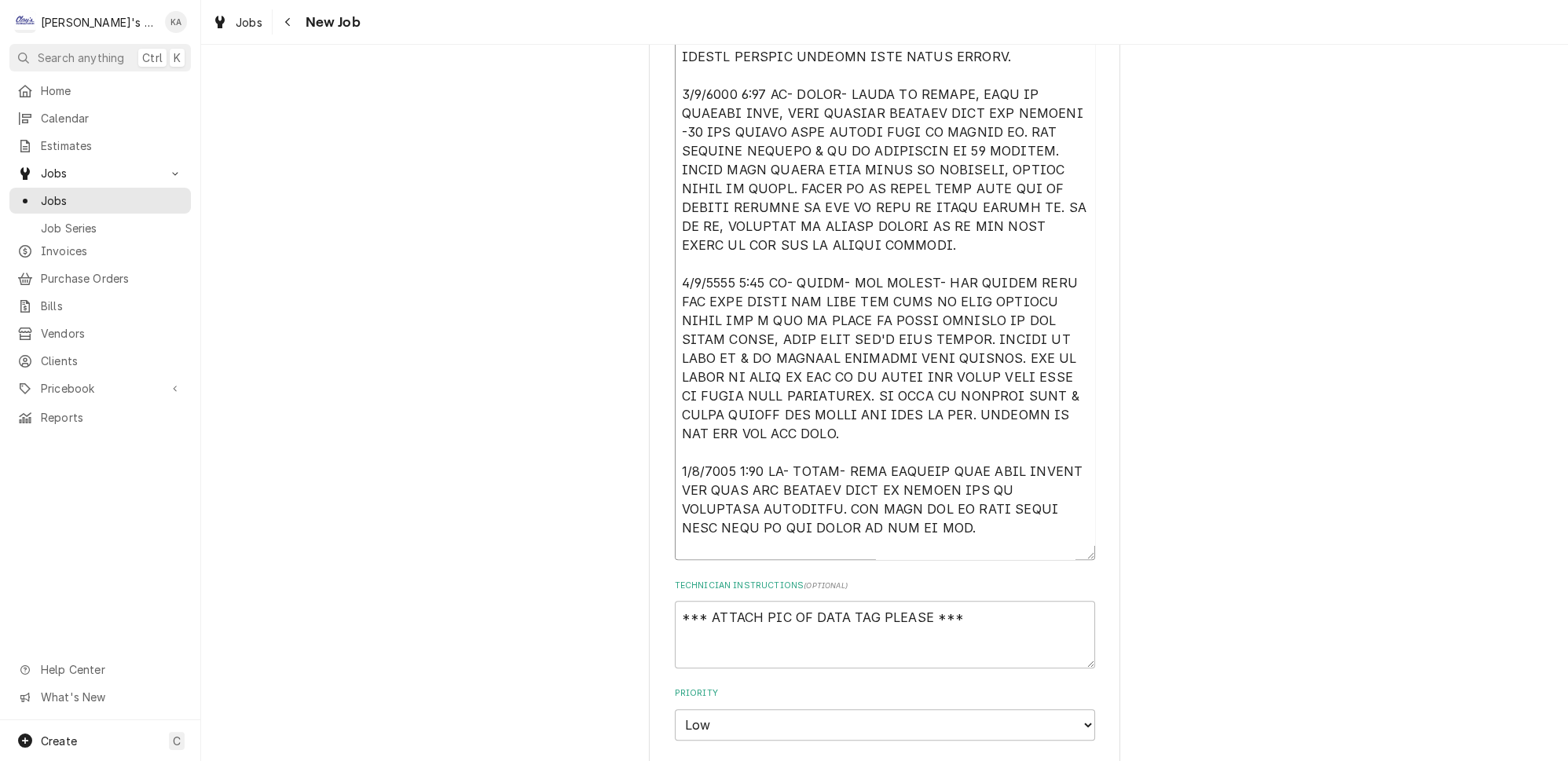
type textarea "x"
type textarea "9/4/2025 3:00 PM- KASSIE- PER MARCIA- TRAULSEN FREEZER 'FINN' IS RUNNING WARM. …"
type textarea "x"
type textarea "9/4/2025 3:00 PM- KASSIE- PER MARCIA- TRAULSEN FREEZER 'FINN' IS RUNNING WARM. …"
type textarea "x"
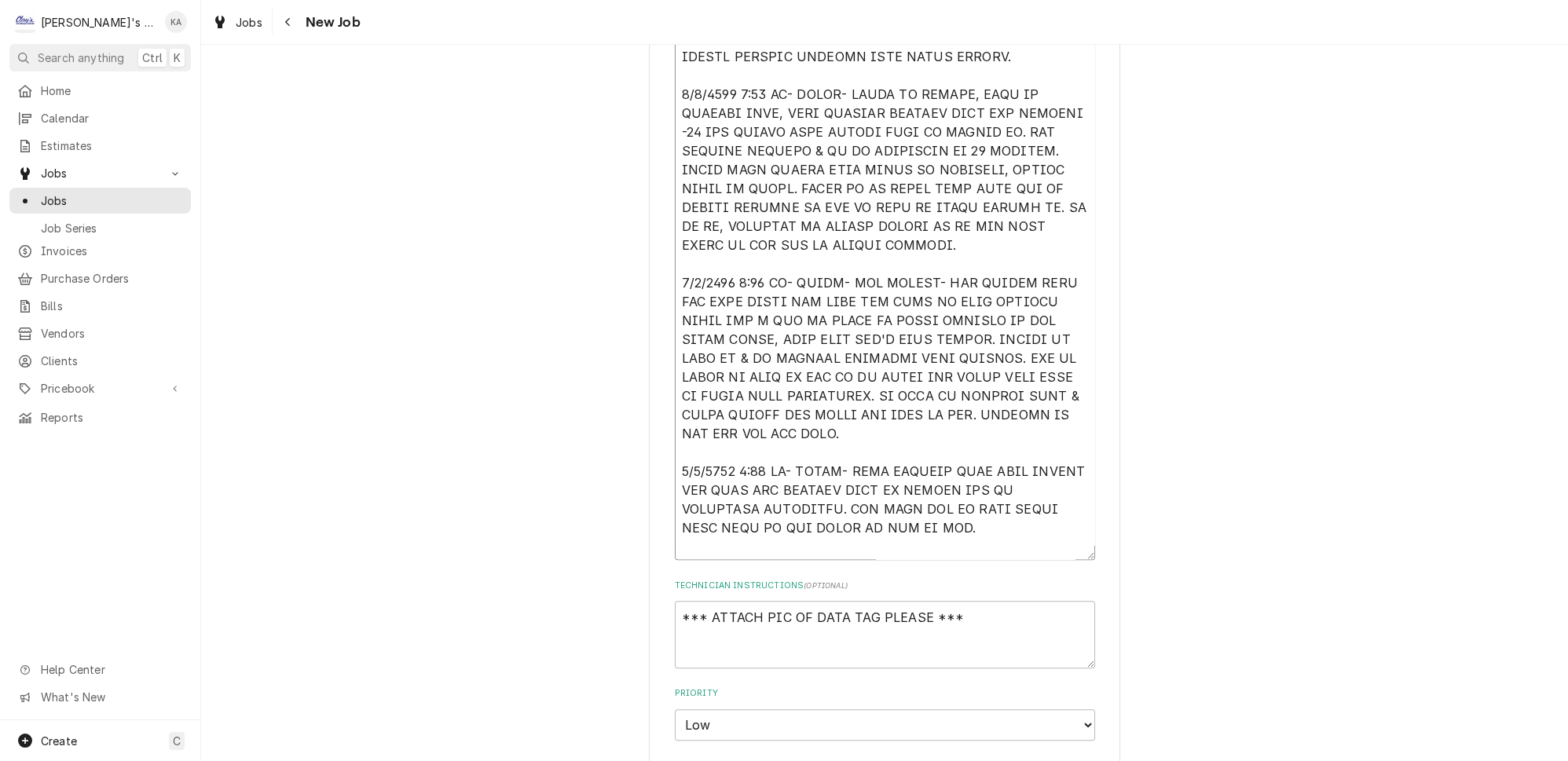
type textarea "9/4/2025 3:00 PM- KASSIE- PER MARCIA- TRAULSEN FREEZER 'FINN' IS RUNNING WARM. …"
type textarea "x"
type textarea "9/4/2025 3:00 PM- KASSIE- PER MARCIA- TRAULSEN FREEZER 'FINN' IS RUNNING WARM. …"
type textarea "x"
type textarea "9/4/2025 3:00 PM- KASSIE- PER MARCIA- TRAULSEN FREEZER 'FINN' IS RUNNING WARM. …"
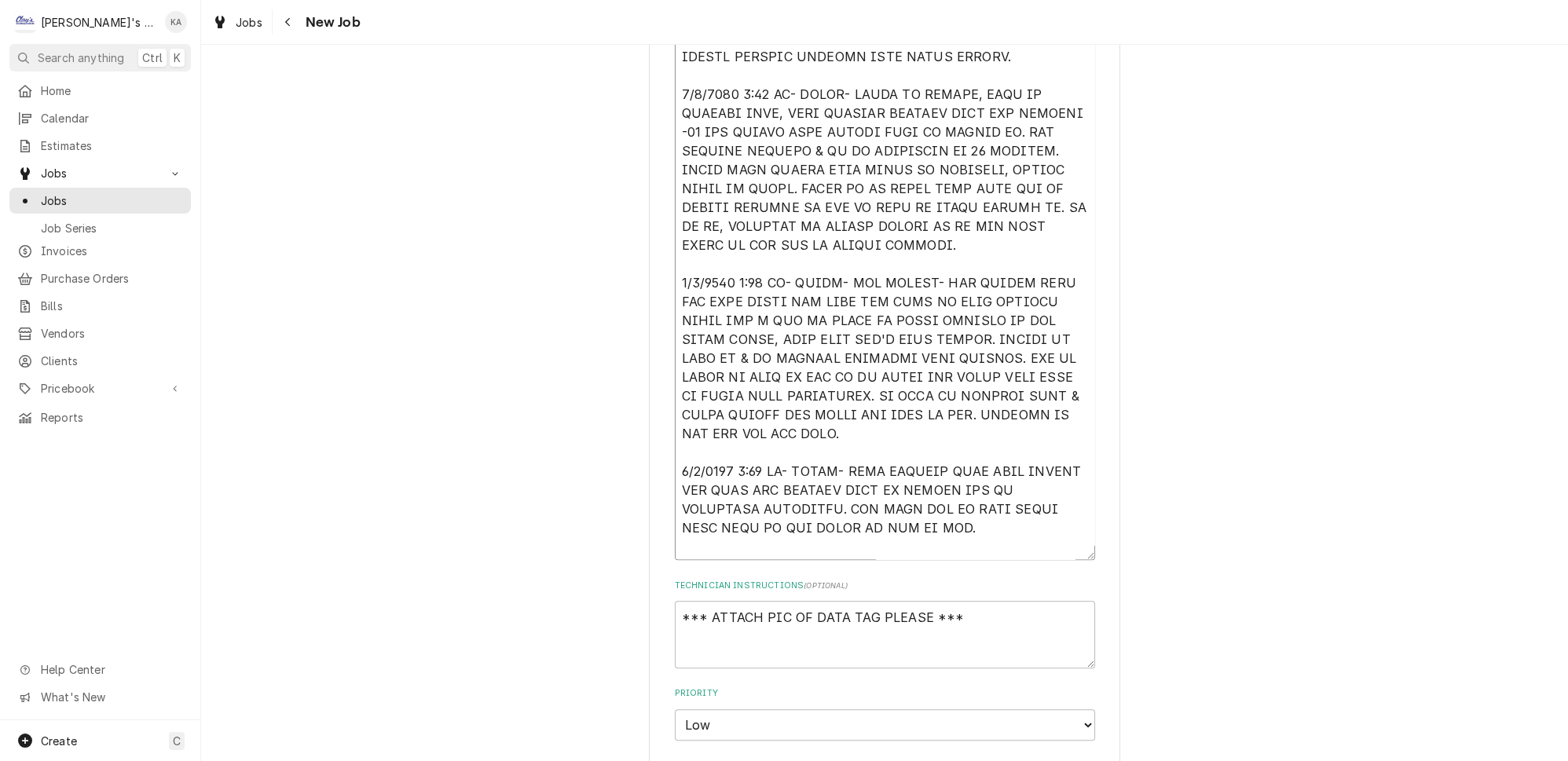
type textarea "x"
type textarea "9/4/2025 3:00 PM- KASSIE- PER MARCIA- TRAULSEN FREEZER 'FINN' IS RUNNING WARM. …"
type textarea "x"
type textarea "9/4/2025 3:00 PM- KASSIE- PER MARCIA- TRAULSEN FREEZER 'FINN' IS RUNNING WARM. …"
type textarea "x"
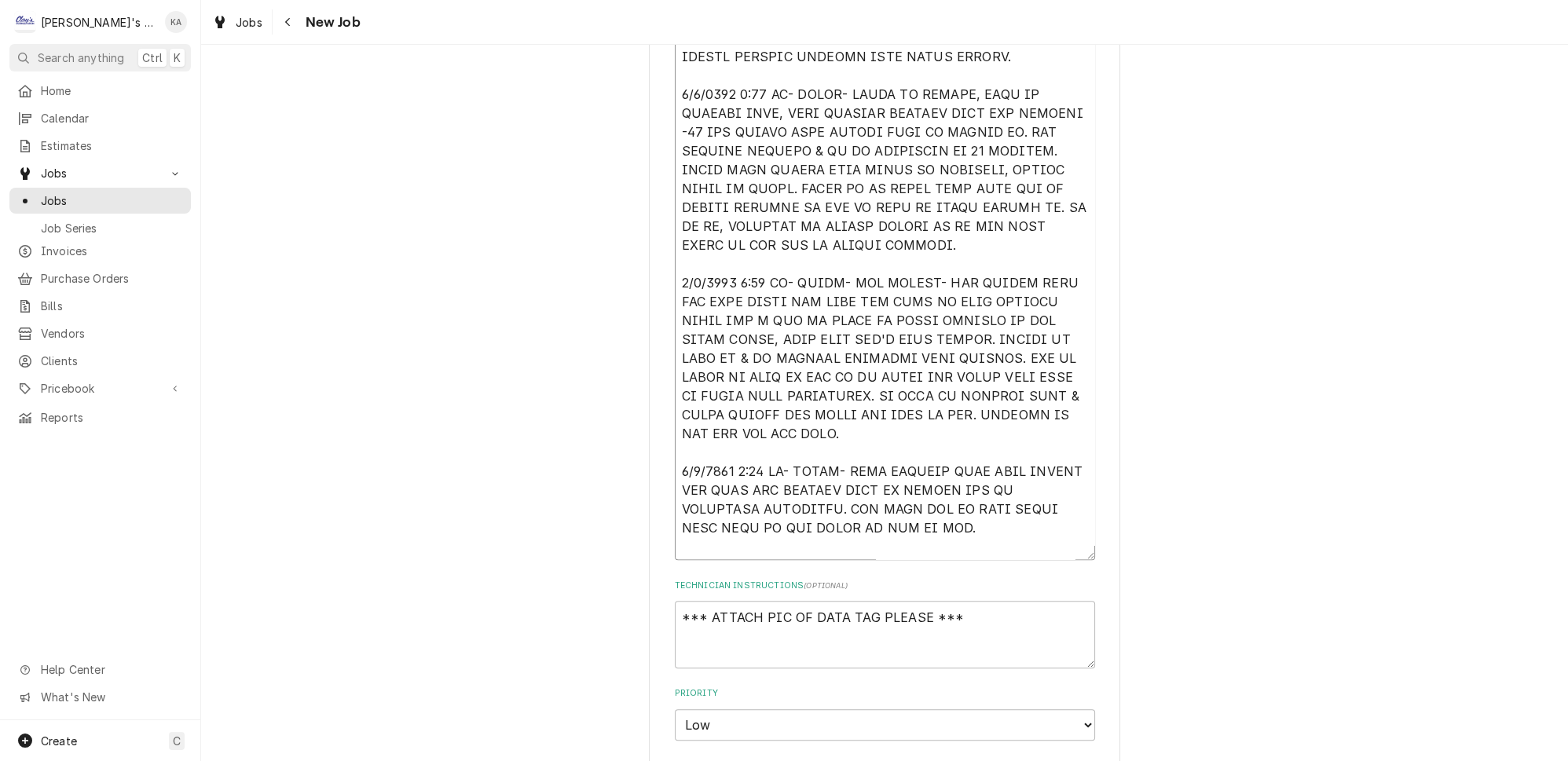
type textarea "9/4/2025 3:00 PM- KASSIE- PER MARCIA- TRAULSEN FREEZER 'FINN' IS RUNNING WARM. …"
type textarea "x"
type textarea "9/4/2025 3:00 PM- KASSIE- PER MARCIA- TRAULSEN FREEZER 'FINN' IS RUNNING WARM. …"
type textarea "x"
type textarea "9/4/2025 3:00 PM- KASSIE- PER MARCIA- TRAULSEN FREEZER 'FINN' IS RUNNING WARM. …"
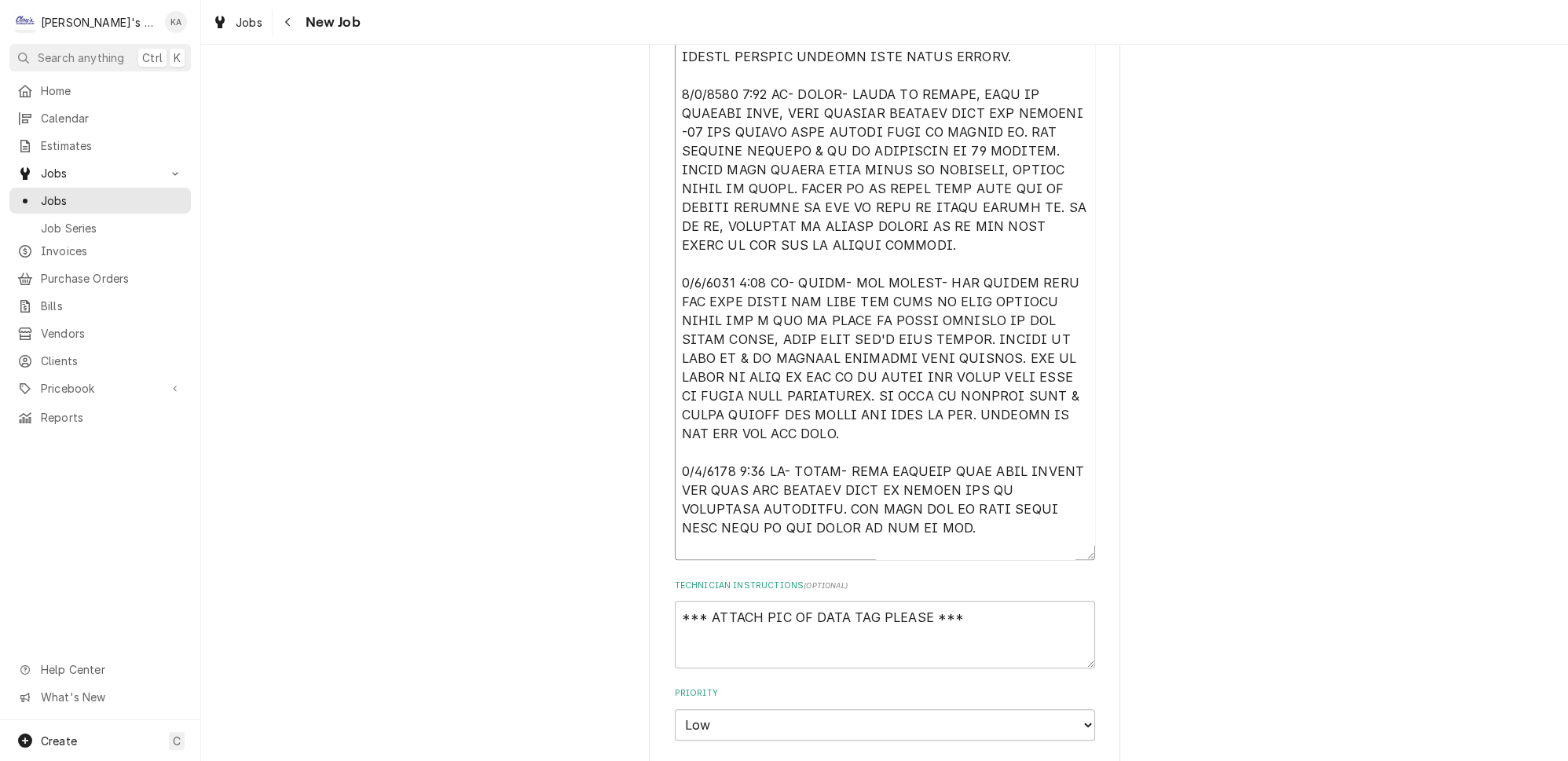
type textarea "x"
type textarea "9/4/2025 3:00 PM- KASSIE- PER MARCIA- TRAULSEN FREEZER 'FINN' IS RUNNING WARM. …"
type textarea "x"
type textarea "9/4/2025 3:00 PM- KASSIE- PER MARCIA- TRAULSEN FREEZER 'FINN' IS RUNNING WARM. …"
type textarea "x"
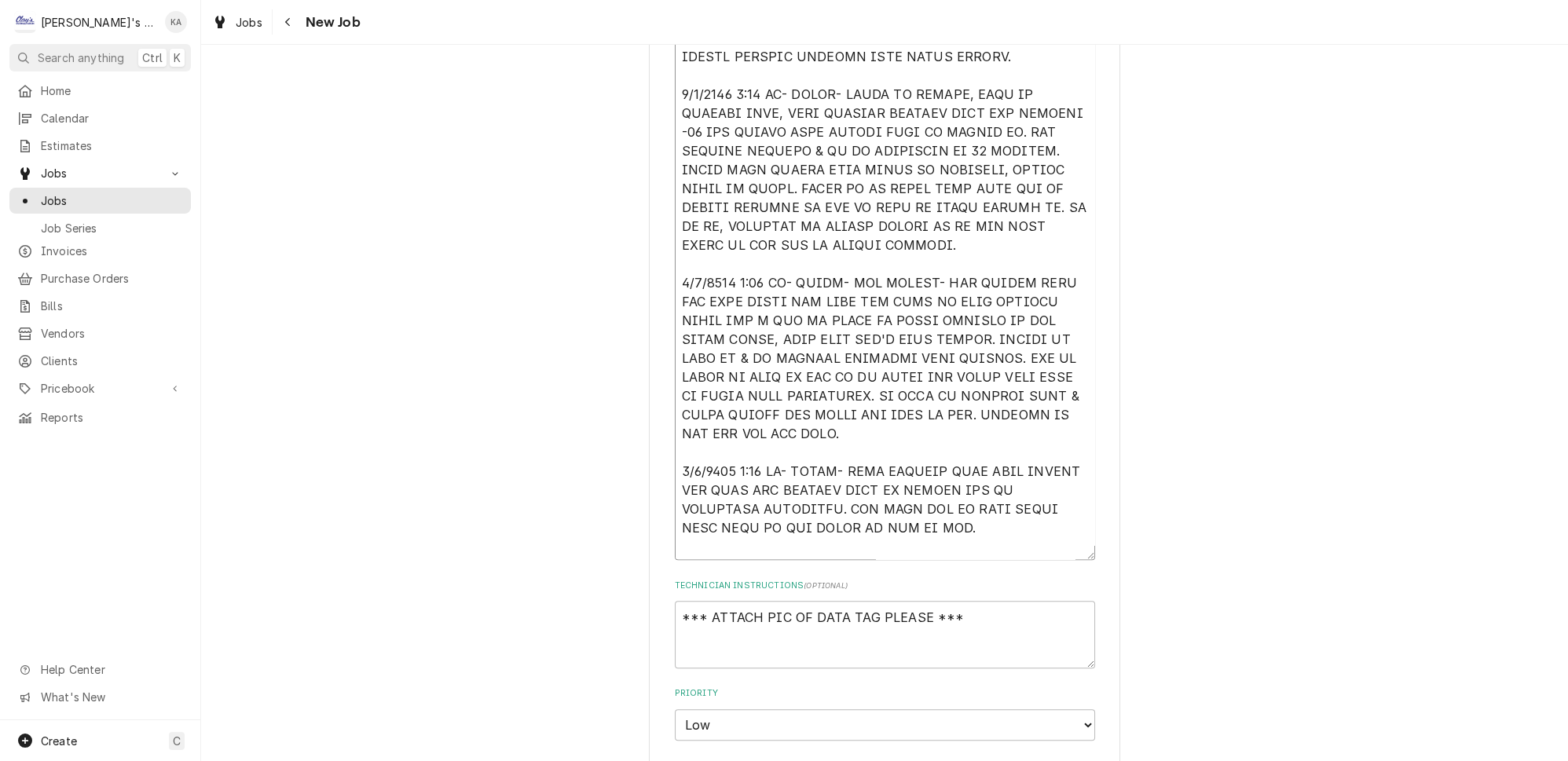
type textarea "9/4/2025 3:00 PM- KASSIE- PER MARCIA- TRAULSEN FREEZER 'FINN' IS RUNNING WARM. …"
type textarea "x"
type textarea "9/4/2025 3:00 PM- KASSIE- PER MARCIA- TRAULSEN FREEZER 'FINN' IS RUNNING WARM. …"
type textarea "x"
type textarea "9/4/2025 3:00 PM- KASSIE- PER MARCIA- TRAULSEN FREEZER 'FINN' IS RUNNING WARM. …"
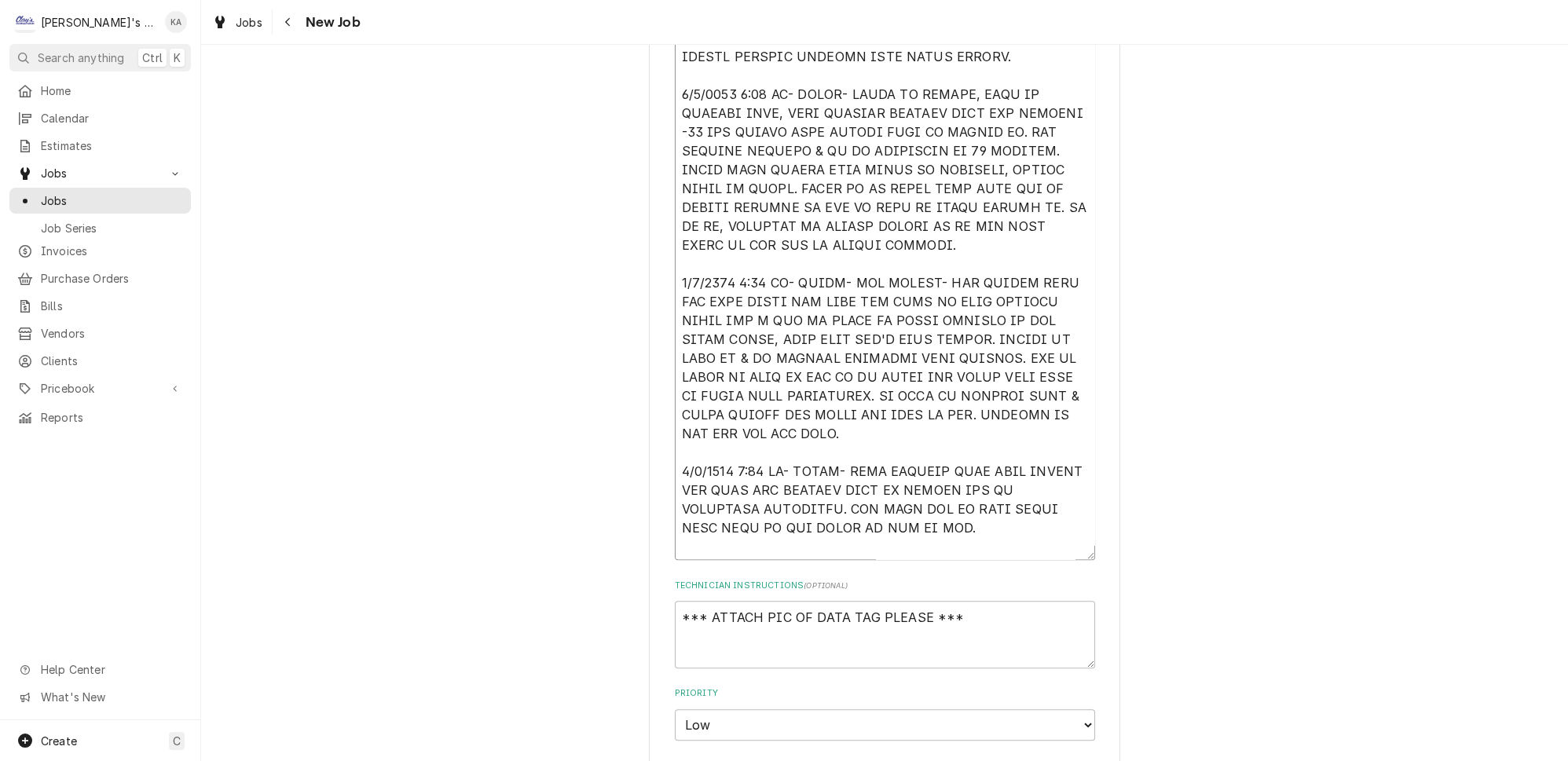
type textarea "x"
type textarea "9/4/2025 3:00 PM- KASSIE- PER MARCIA- TRAULSEN FREEZER 'FINN' IS RUNNING WARM. …"
type textarea "x"
type textarea "9/4/2025 3:00 PM- KASSIE- PER MARCIA- TRAULSEN FREEZER 'FINN' IS RUNNING WARM. …"
type textarea "x"
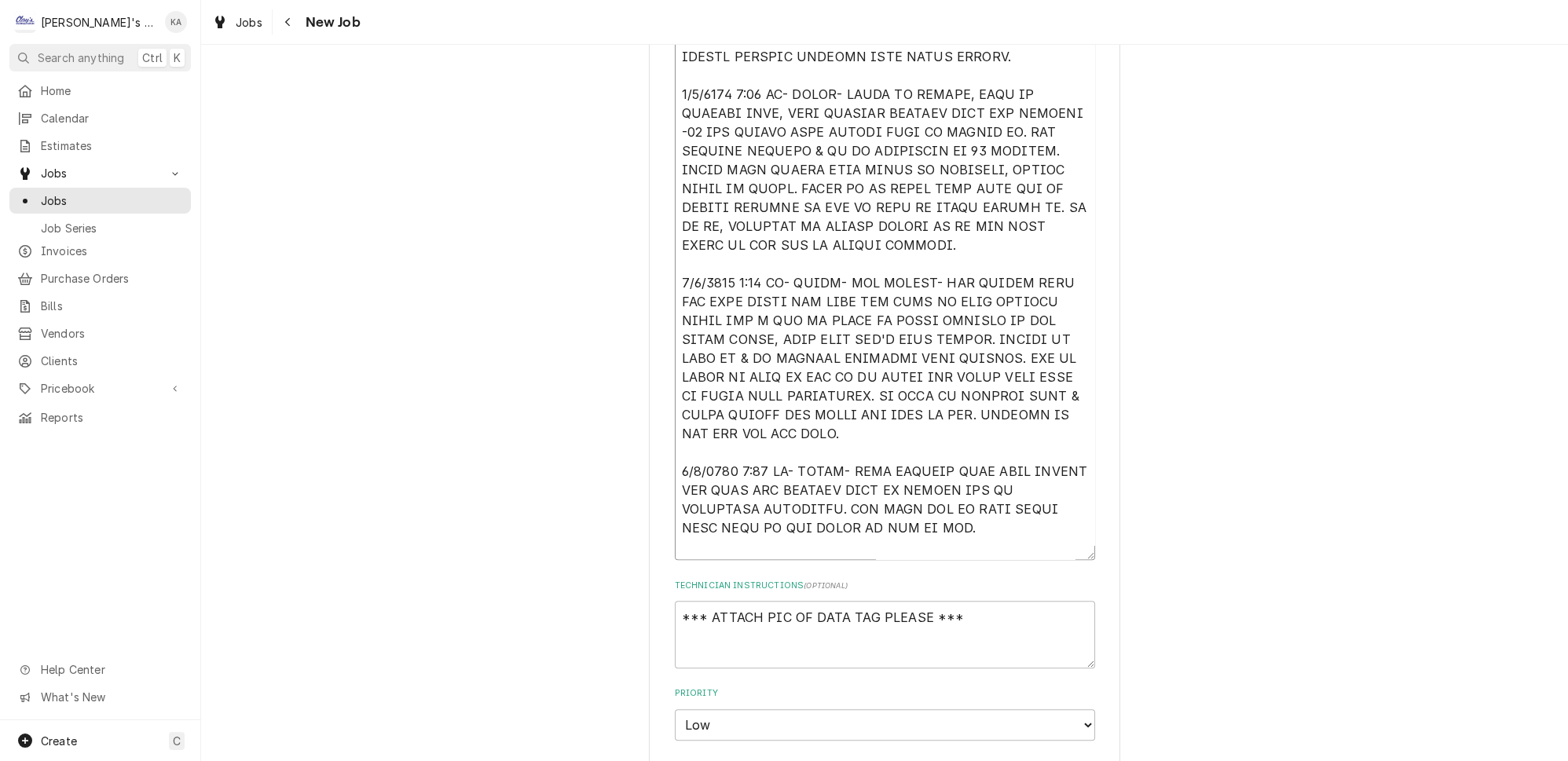
type textarea "9/4/2025 3:00 PM- KASSIE- PER MARCIA- TRAULSEN FREEZER 'FINN' IS RUNNING WARM. …"
type textarea "x"
type textarea "9/4/2025 3:00 PM- KASSIE- PER MARCIA- TRAULSEN FREEZER 'FINN' IS RUNNING WARM. …"
type textarea "x"
type textarea "9/4/2025 3:00 PM- KASSIE- PER MARCIA- TRAULSEN FREEZER 'FINN' IS RUNNING WARM. …"
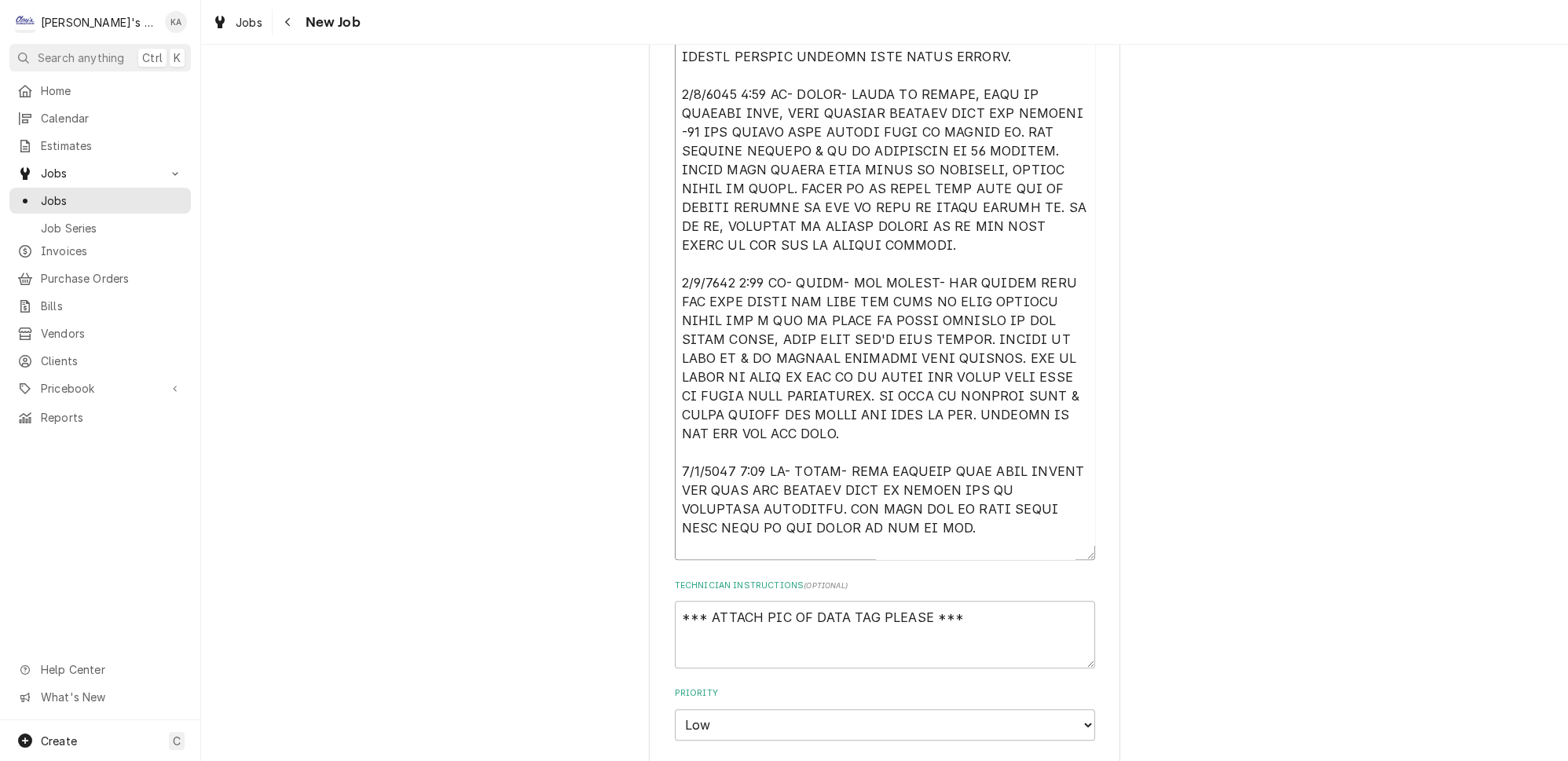
type textarea "x"
type textarea "9/4/2025 3:00 PM- KASSIE- PER MARCIA- TRAULSEN FREEZER 'FINN' IS RUNNING WARM. …"
type textarea "x"
type textarea "9/4/2025 3:00 PM- KASSIE- PER MARCIA- TRAULSEN FREEZER 'FINN' IS RUNNING WARM. …"
type textarea "x"
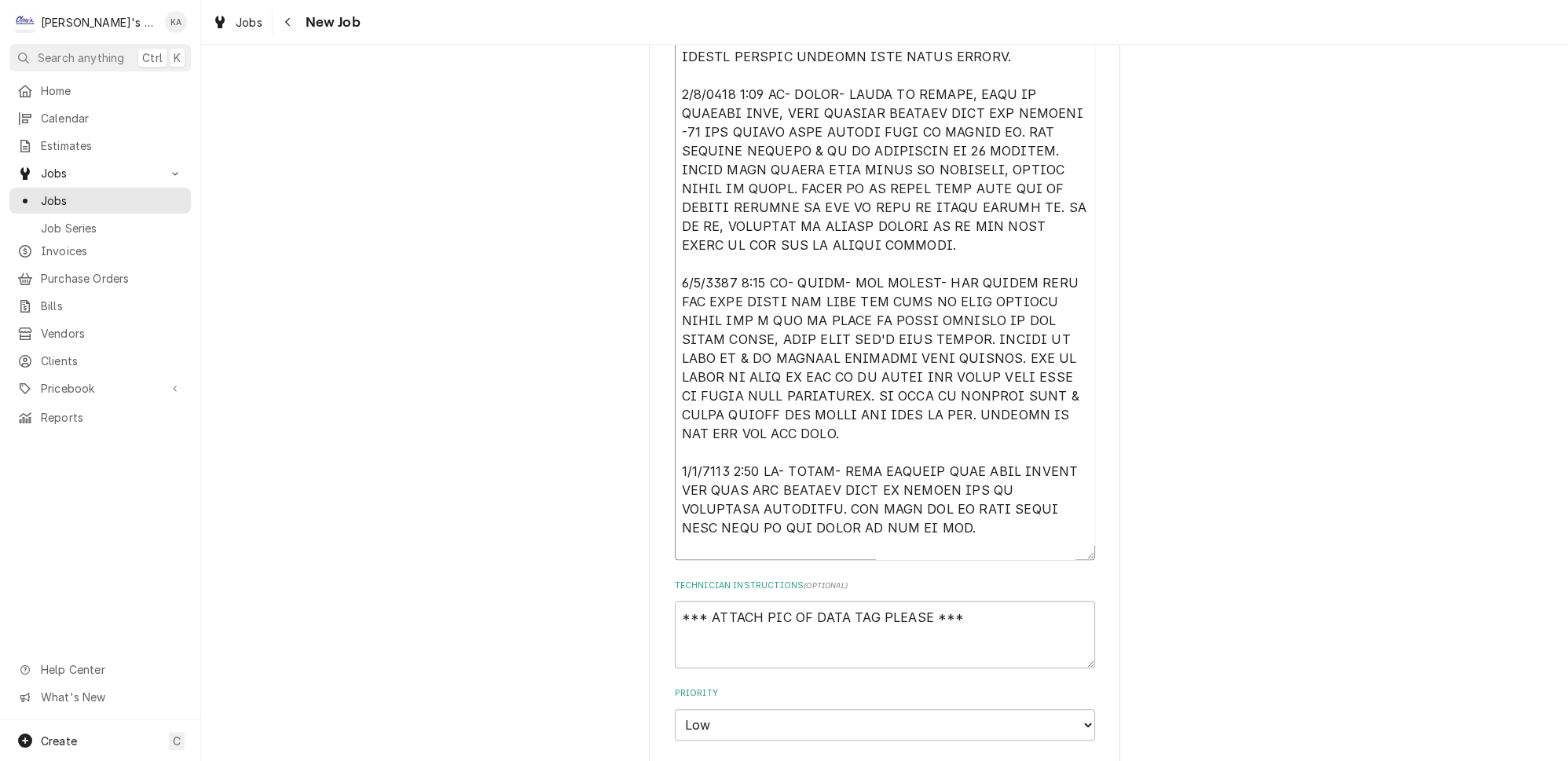
type textarea "9/4/2025 3:00 PM- KASSIE- PER MARCIA- TRAULSEN FREEZER 'FINN' IS RUNNING WARM. …"
type textarea "x"
type textarea "9/4/2025 3:00 PM- KASSIE- PER MARCIA- TRAULSEN FREEZER 'FINN' IS RUNNING WARM. …"
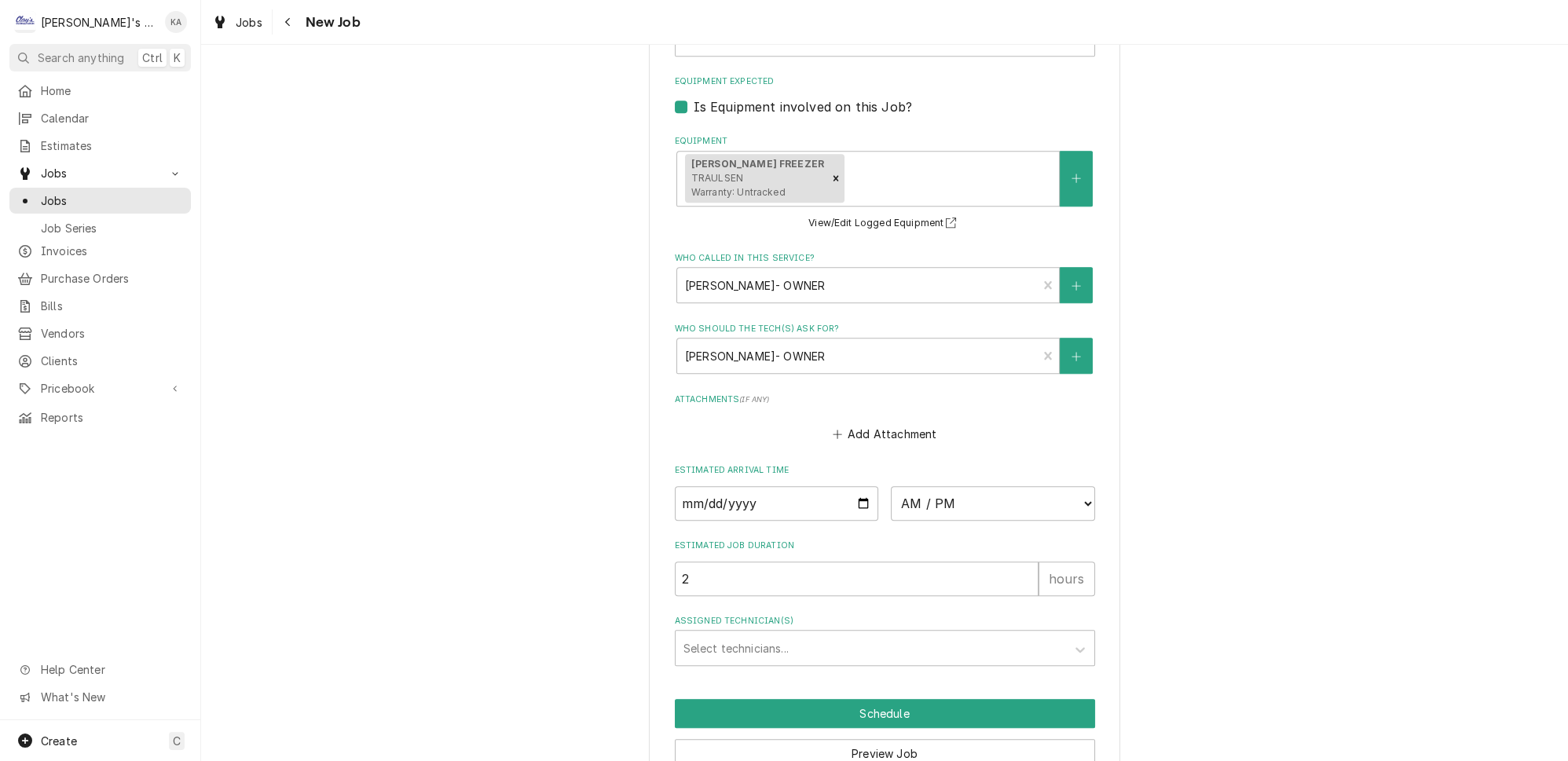
scroll to position [1921, 0]
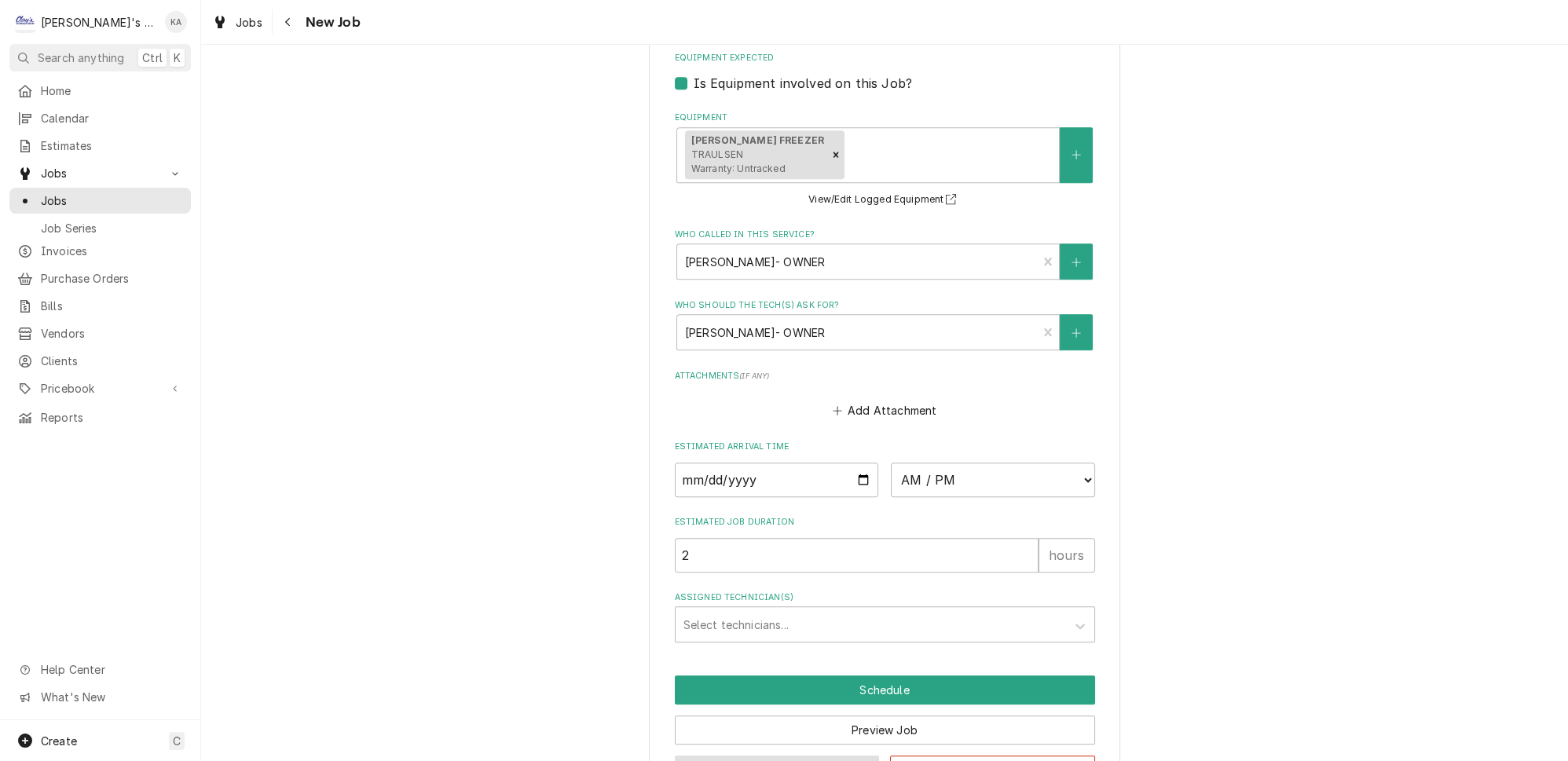
click at [791, 756] on button "Save Draft" at bounding box center [777, 771] width 205 height 29
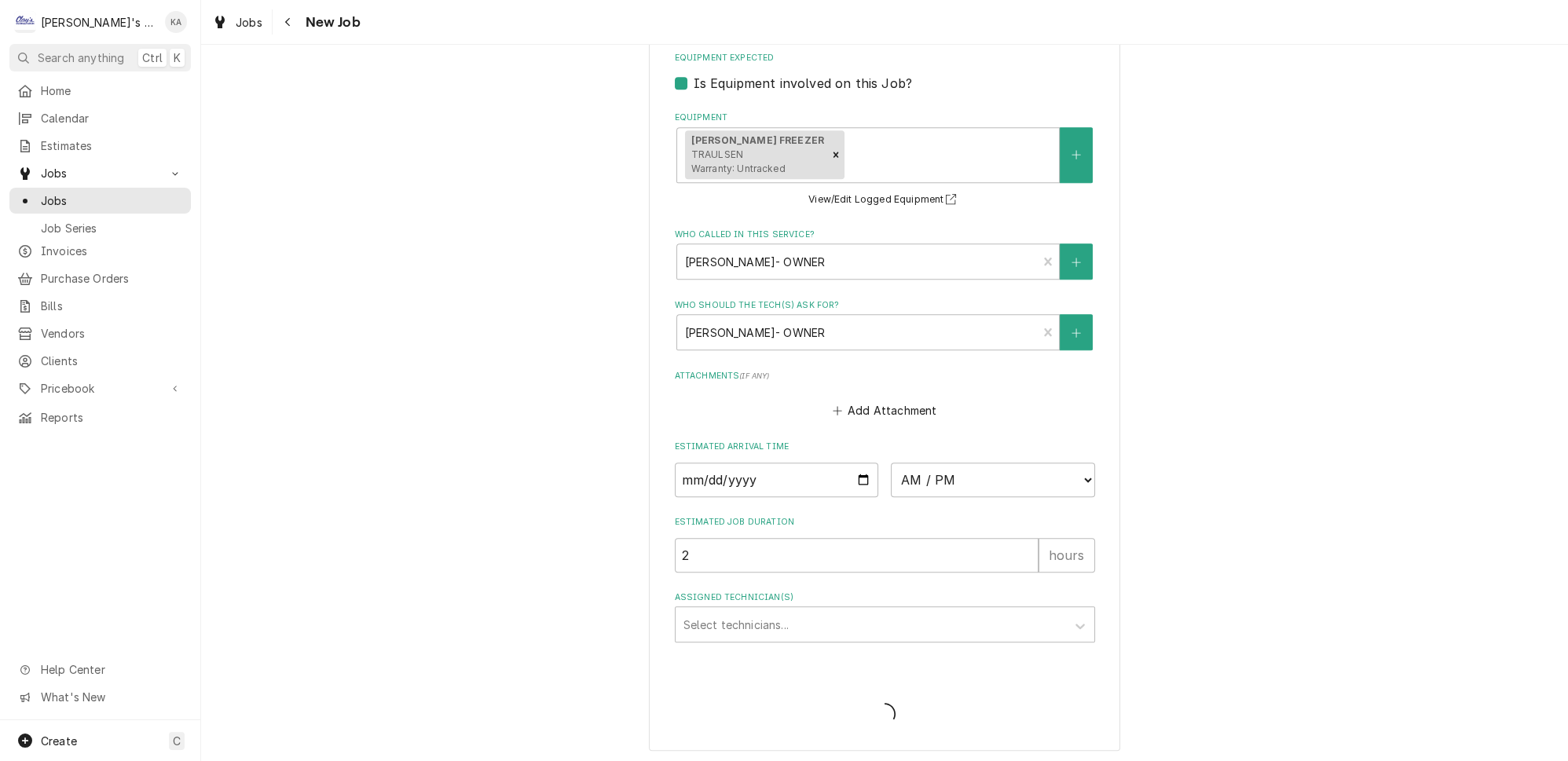
scroll to position [1870, 0]
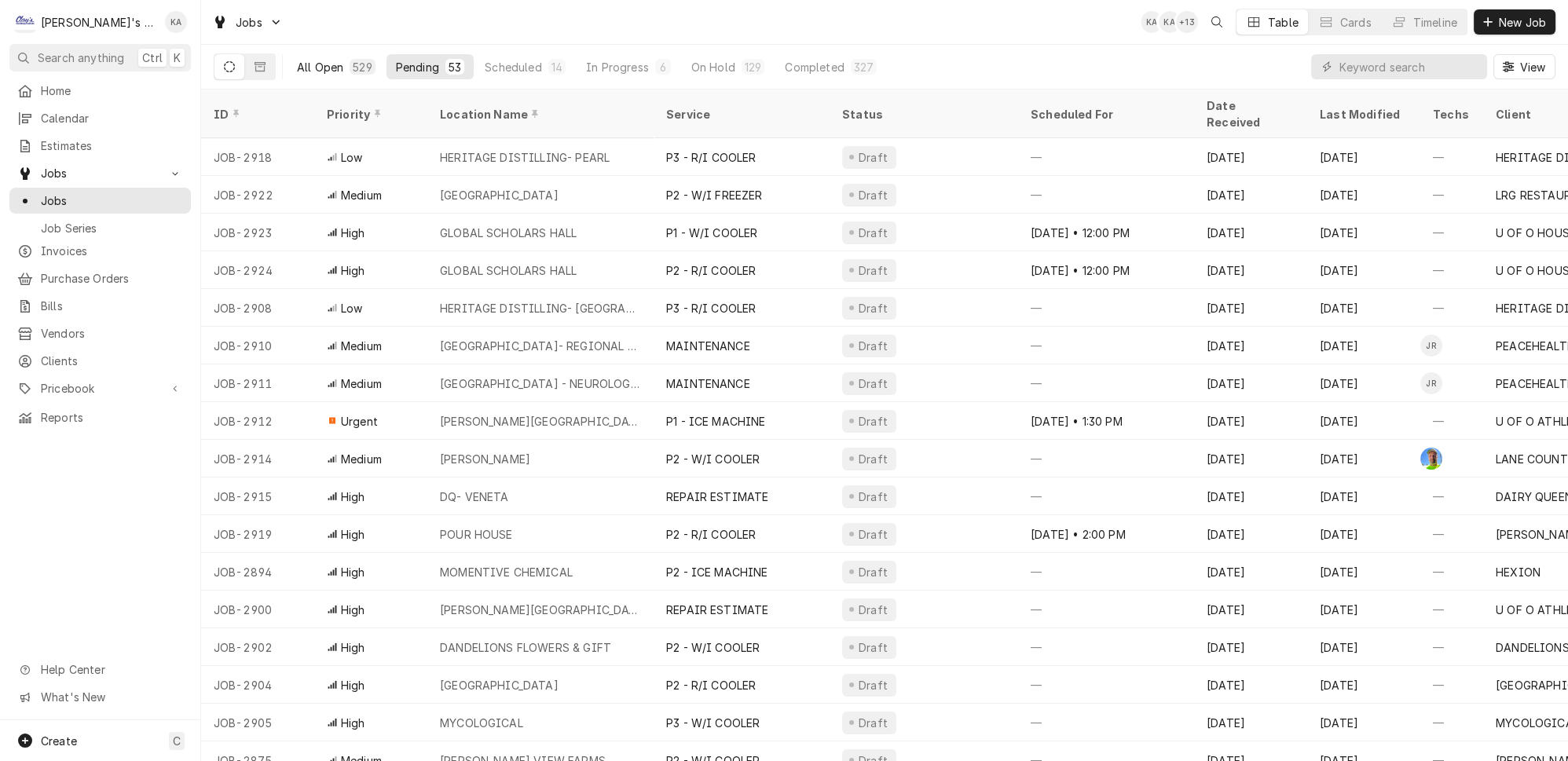
click at [312, 64] on div "All Open" at bounding box center [320, 67] width 46 height 16
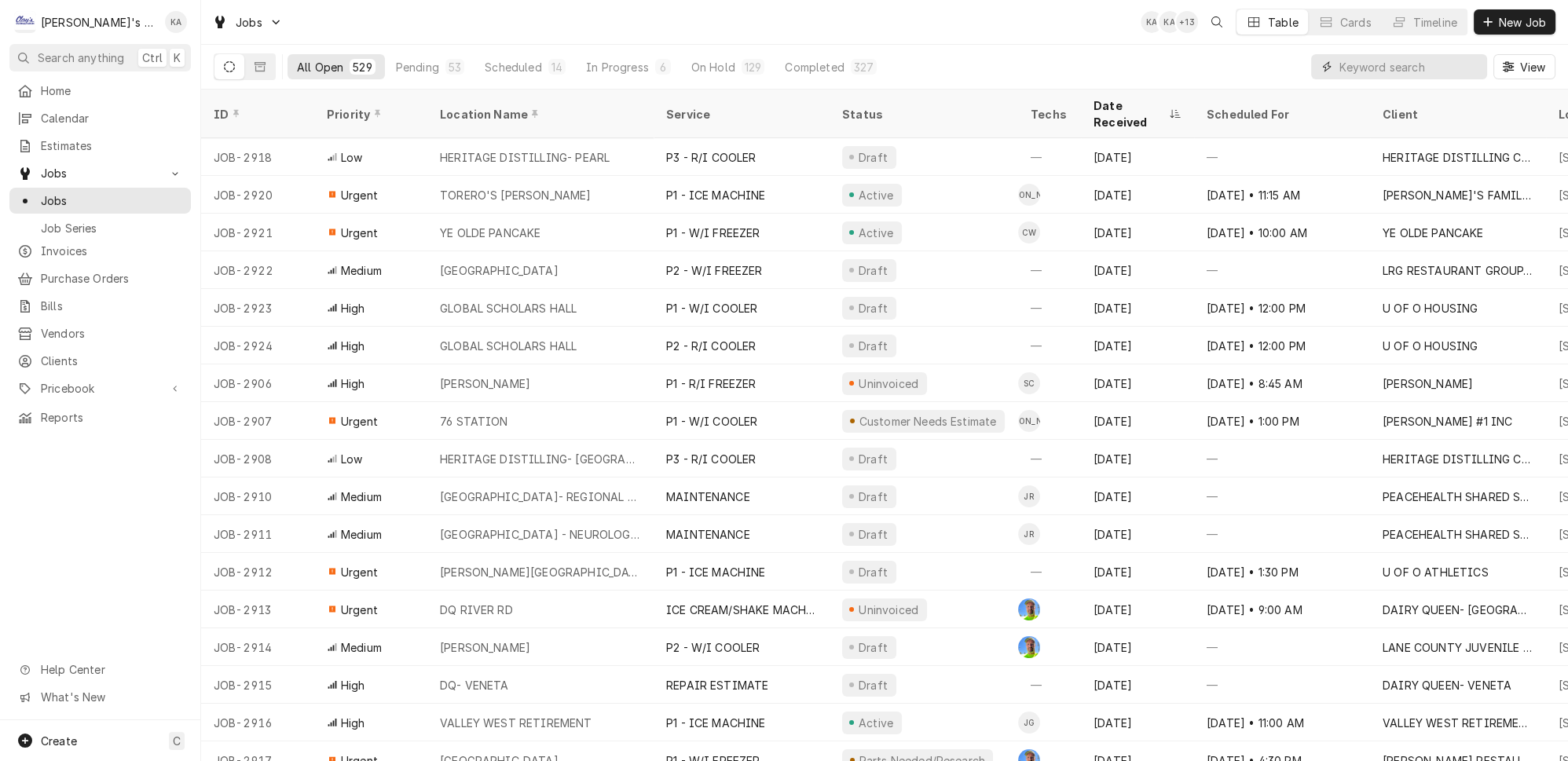
click at [1371, 60] on input "Dynamic Content Wrapper" at bounding box center [1409, 66] width 140 height 25
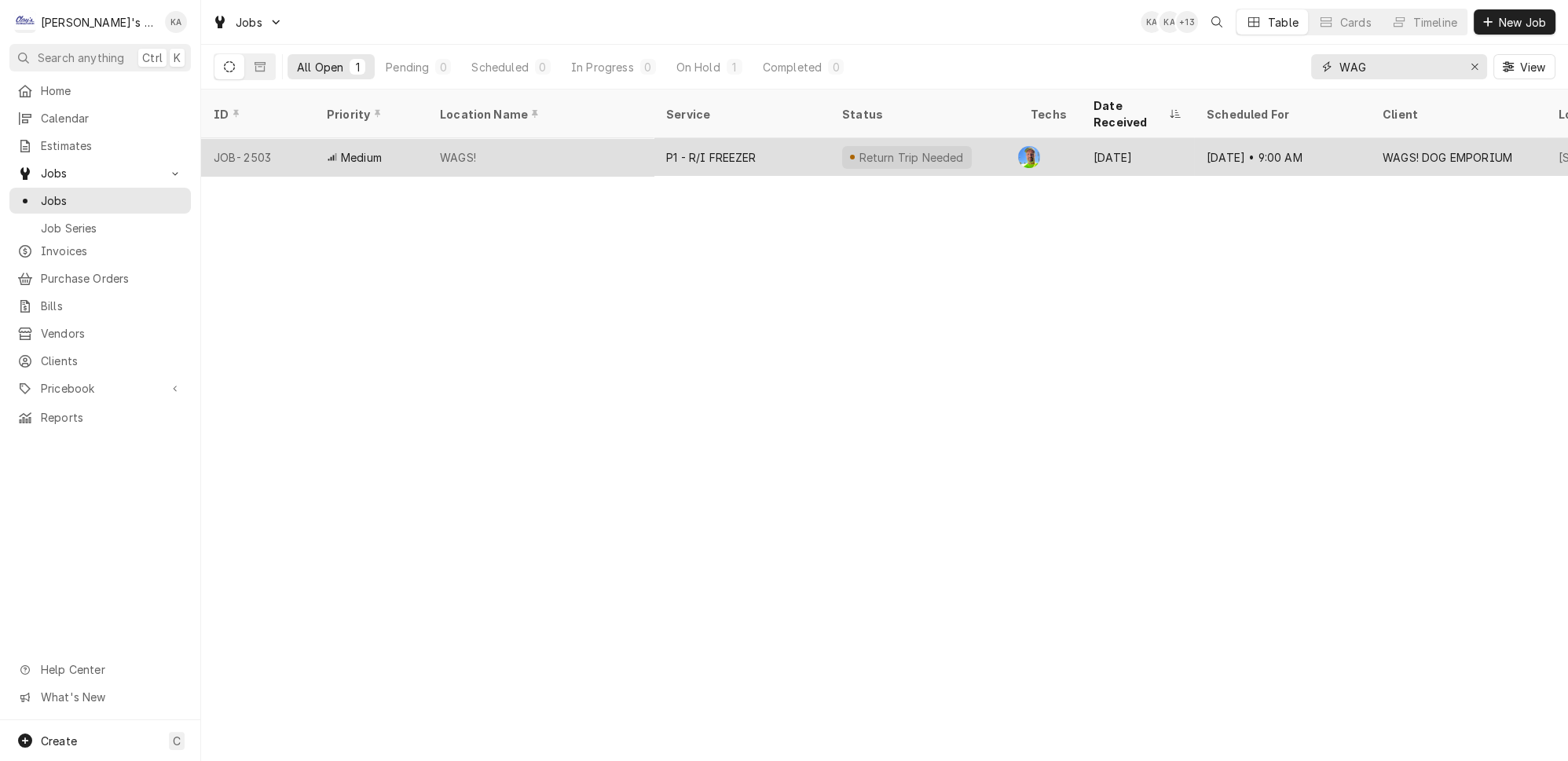
type input "WAG"
click at [761, 138] on div "P1 - R/I FREEZER" at bounding box center [742, 157] width 176 height 38
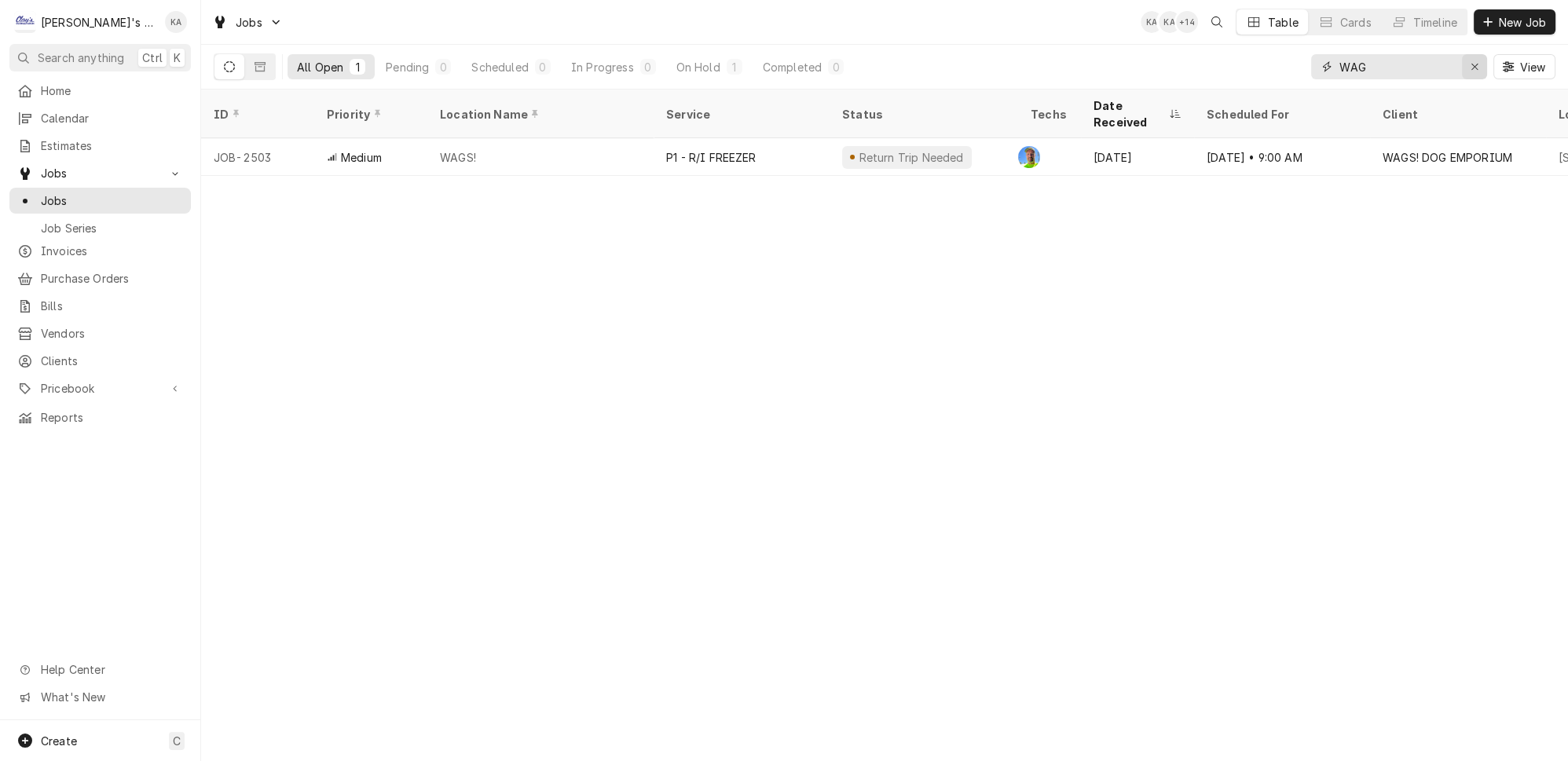
click at [1478, 64] on icon "Erase input" at bounding box center [1475, 67] width 6 height 6
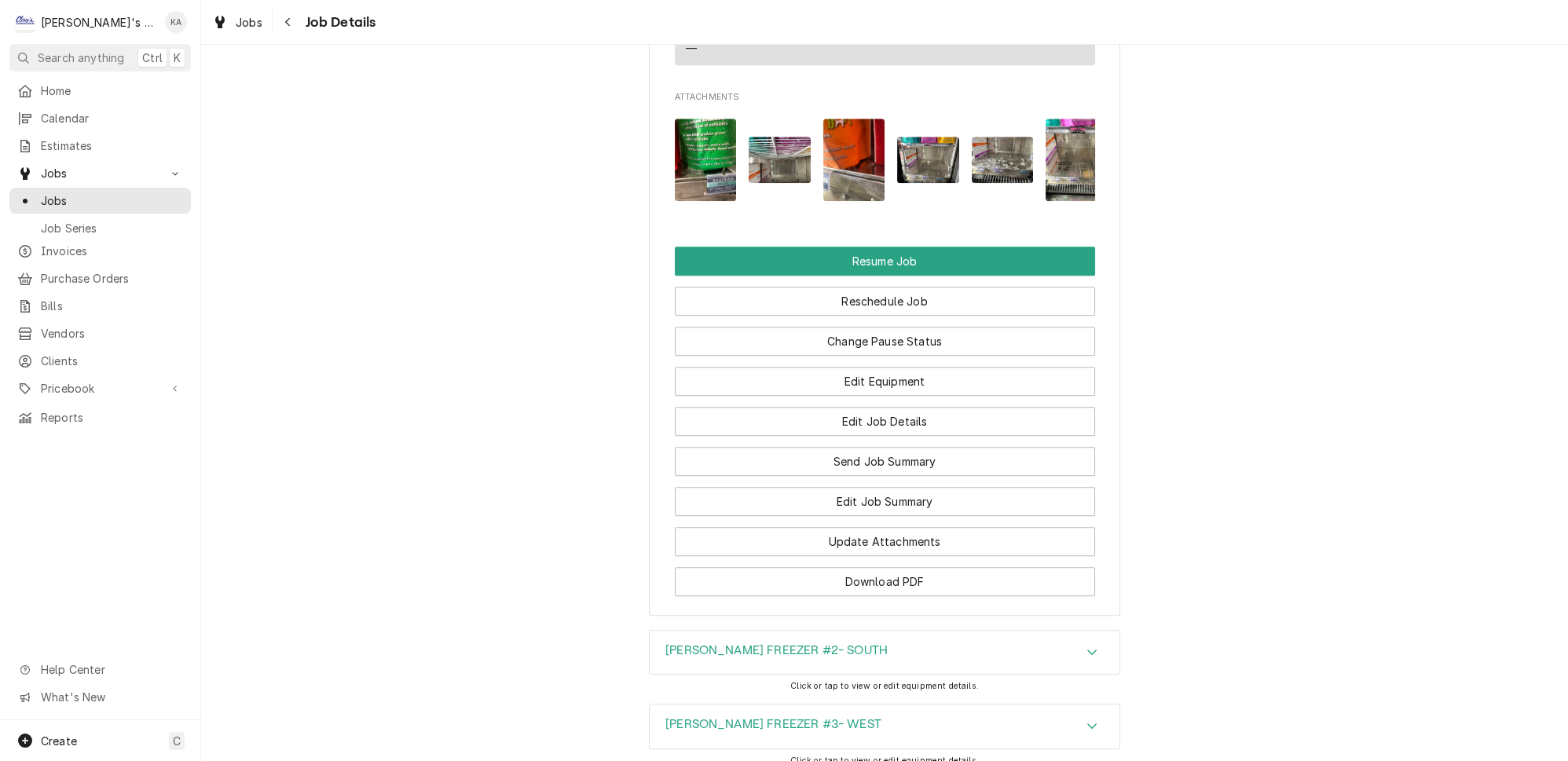
scroll to position [2348, 0]
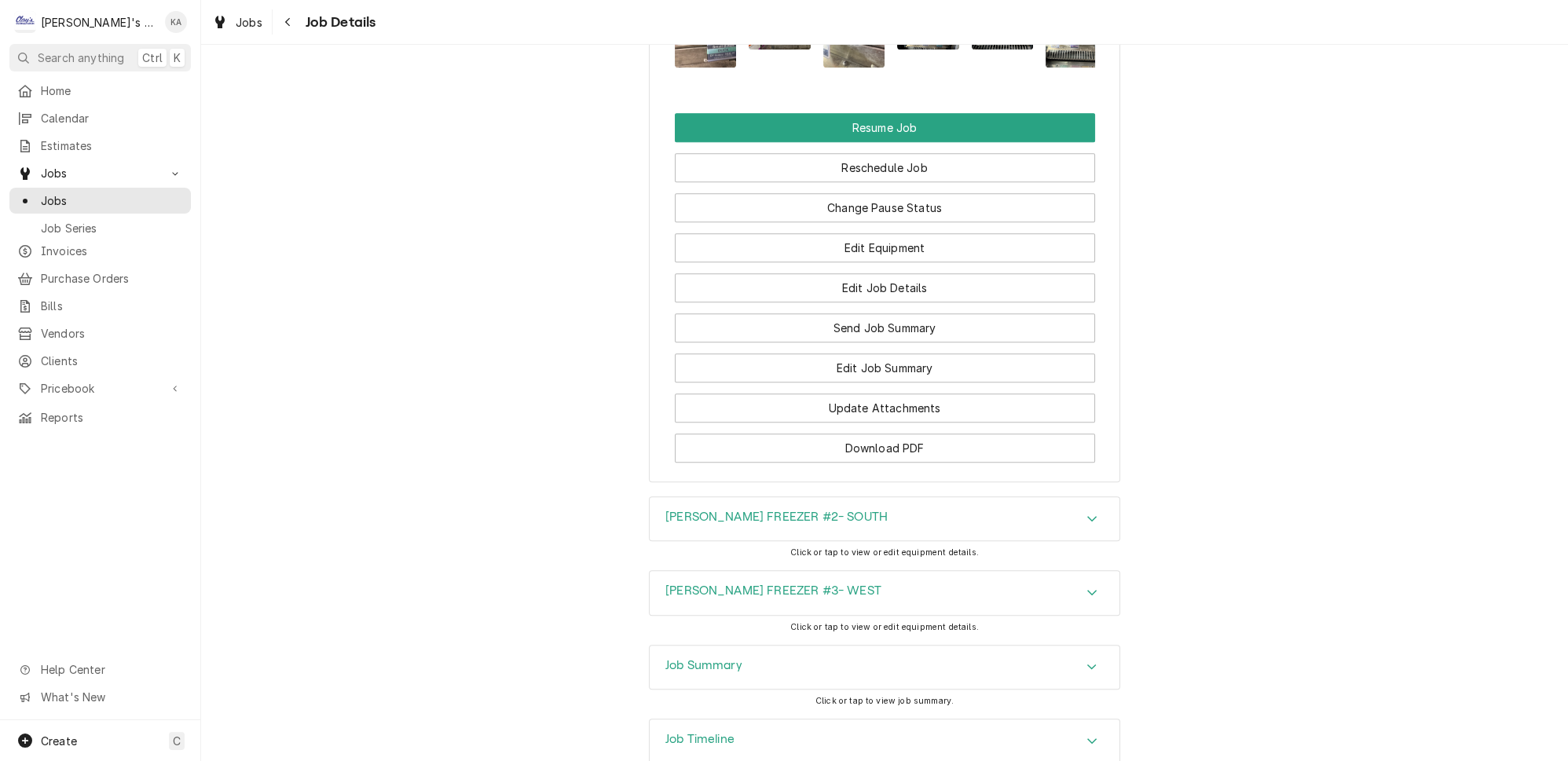
click at [1088, 665] on icon "Accordion Header" at bounding box center [1093, 667] width 10 height 6
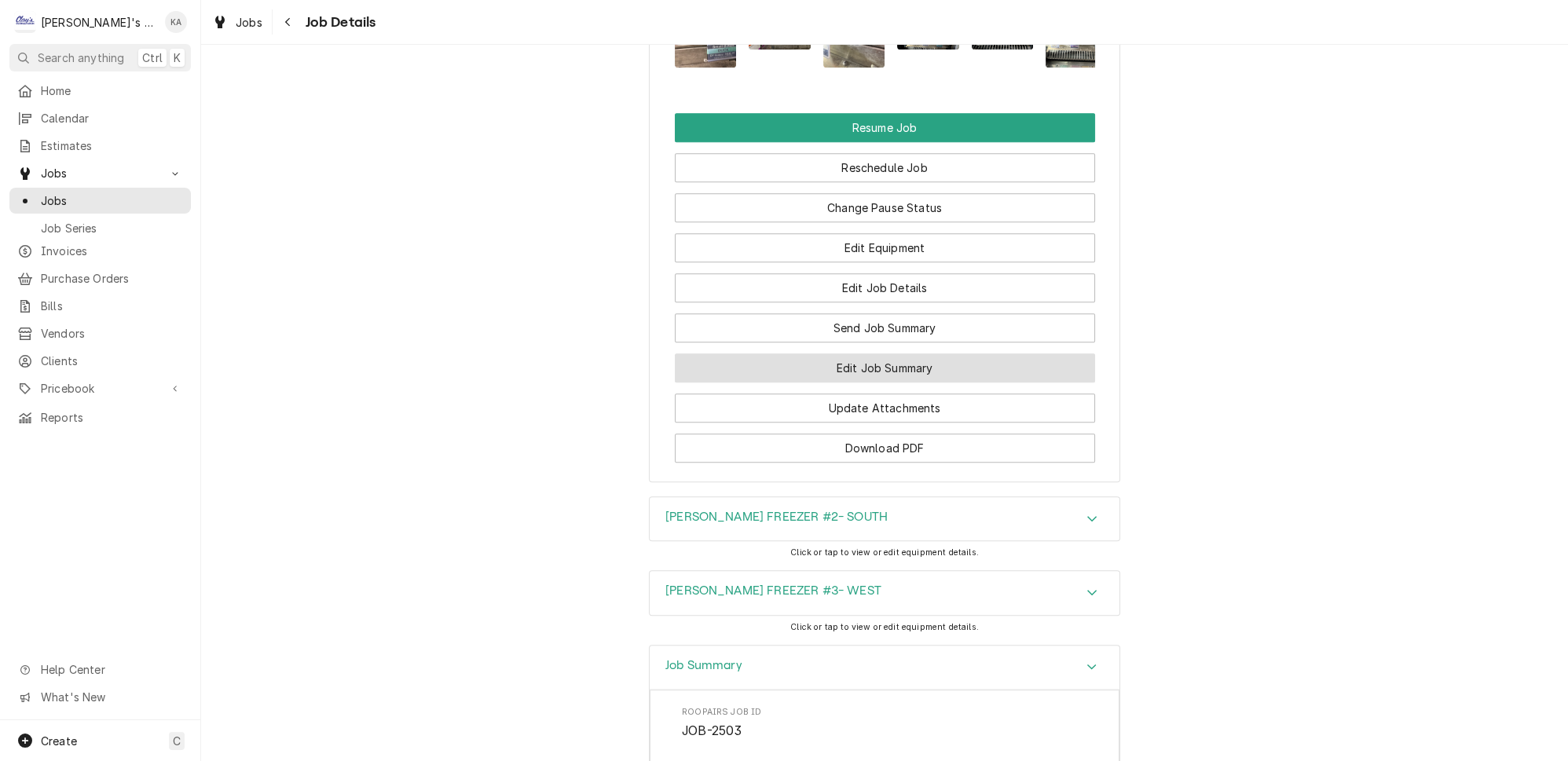
click at [899, 353] on button "Edit Job Summary" at bounding box center [884, 368] width 420 height 29
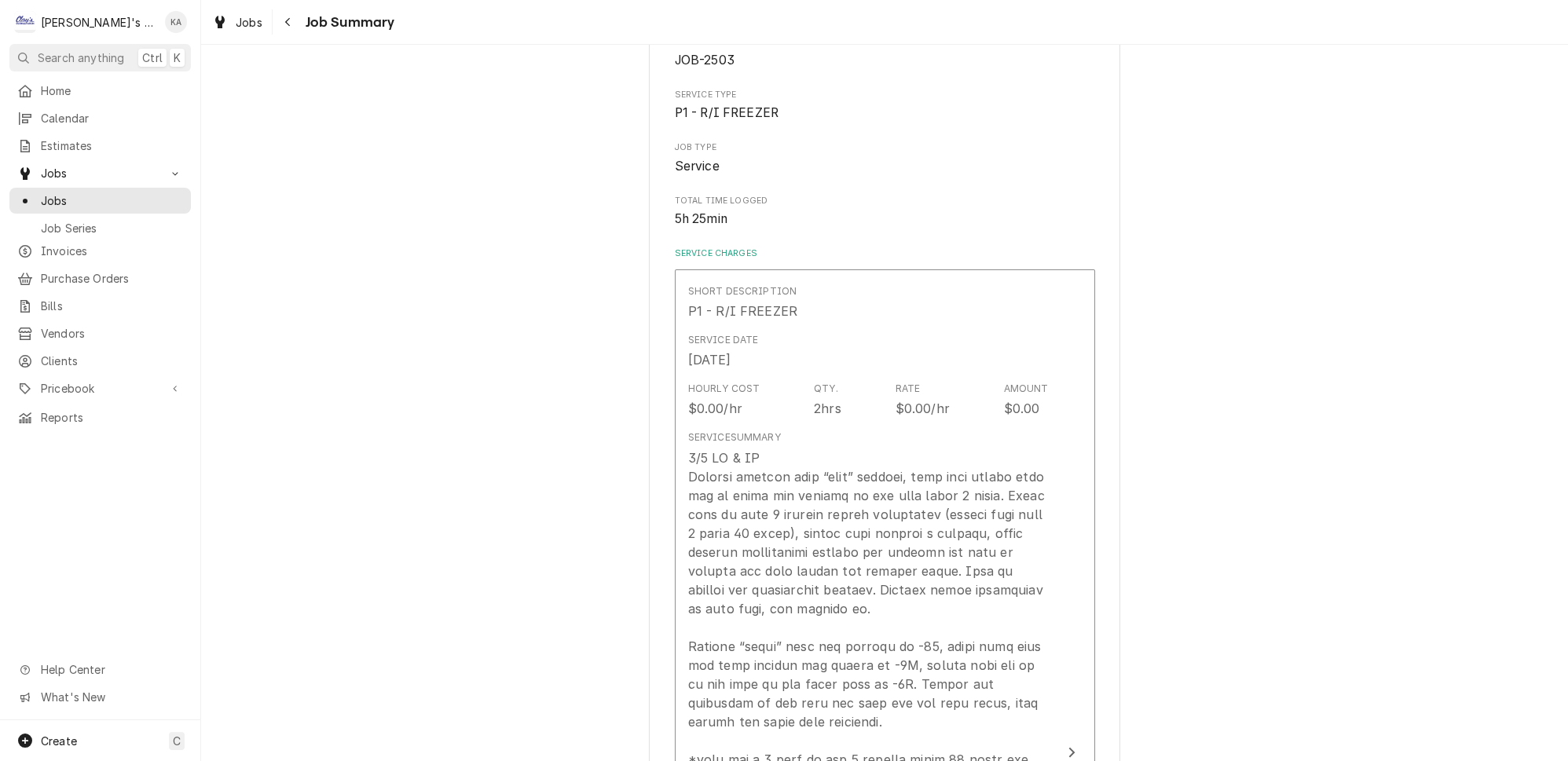
scroll to position [214, 0]
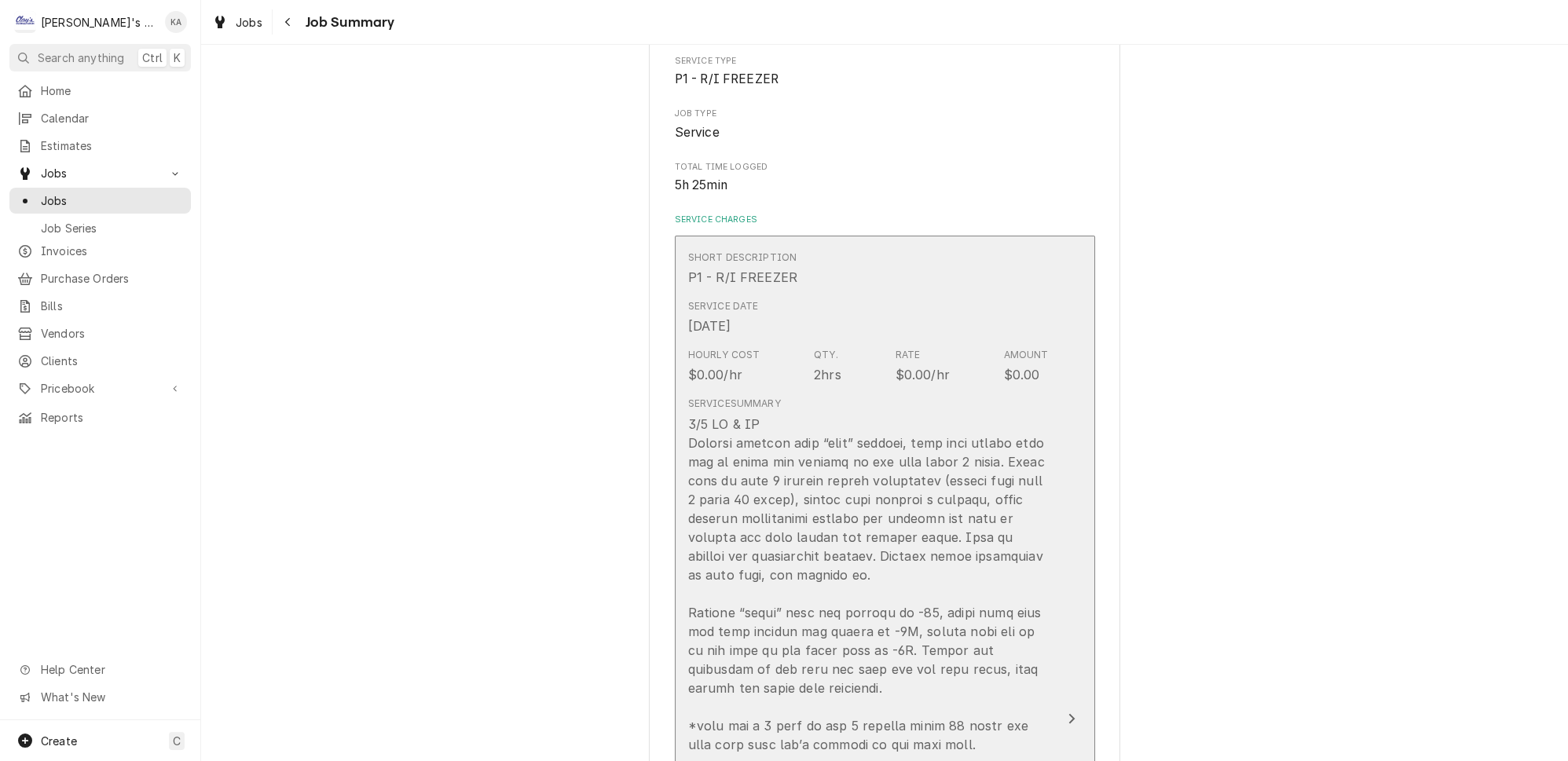
click at [1052, 582] on button "Short Description P1 - R/I FREEZER Service Date Aug 7, 2025 Hourly Cost $0.00/h…" at bounding box center [884, 719] width 420 height 968
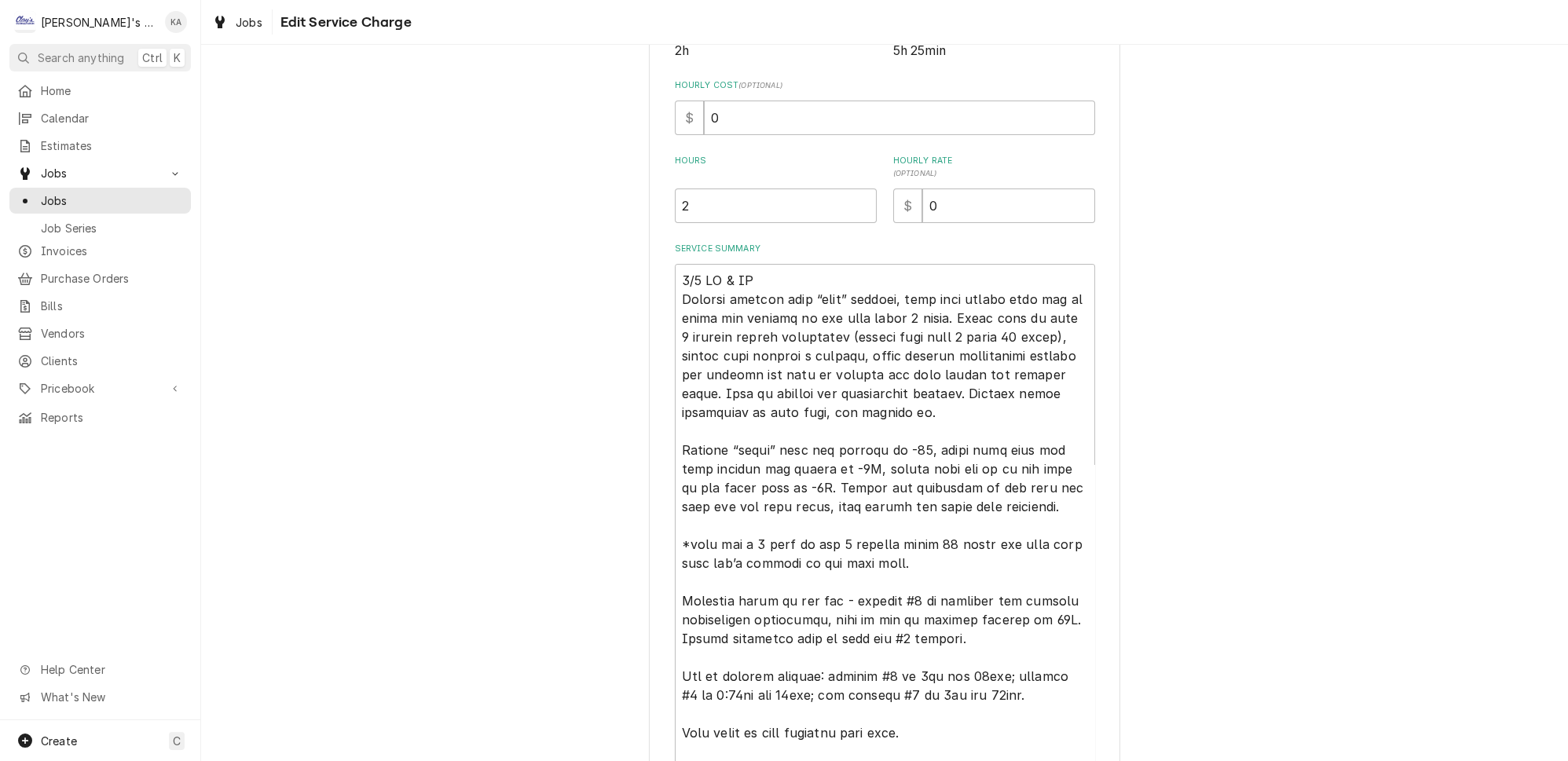
scroll to position [357, 0]
click at [701, 270] on textarea "Service Summary" at bounding box center [884, 579] width 420 height 633
type textarea "x"
type textarea "8/7/ GA & IA Started working with “west” freezer, they have issues with ice on …"
type textarea "x"
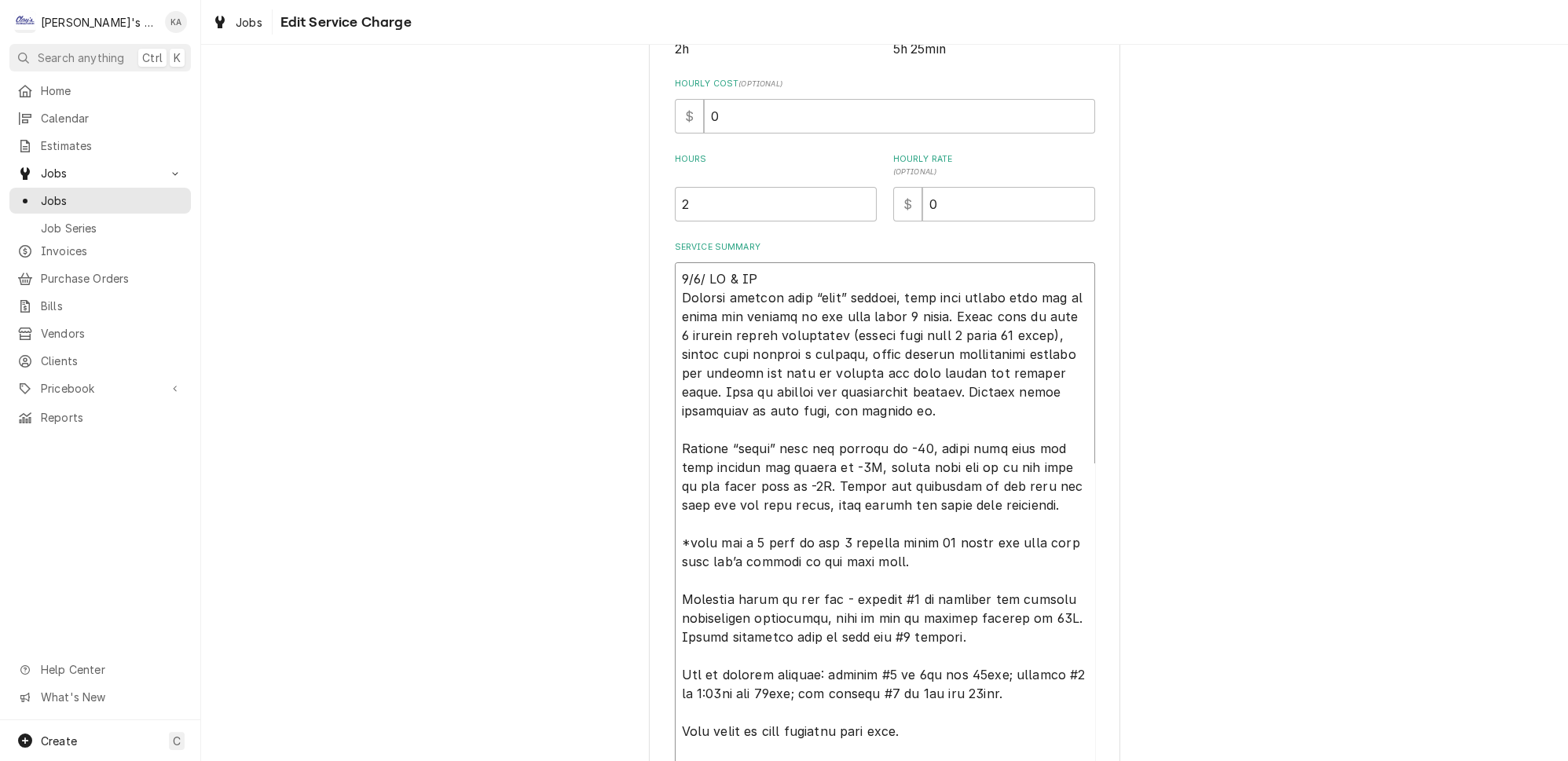
type textarea "8/7/2 GA & IA Started working with “west” freezer, they have issues with ice on…"
type textarea "x"
type textarea "8/7/20 GA & IA Started working with “west” freezer, they have issues with ice o…"
type textarea "x"
type textarea "8/7/202 GA & IA Started working with “west” freezer, they have issues with ice …"
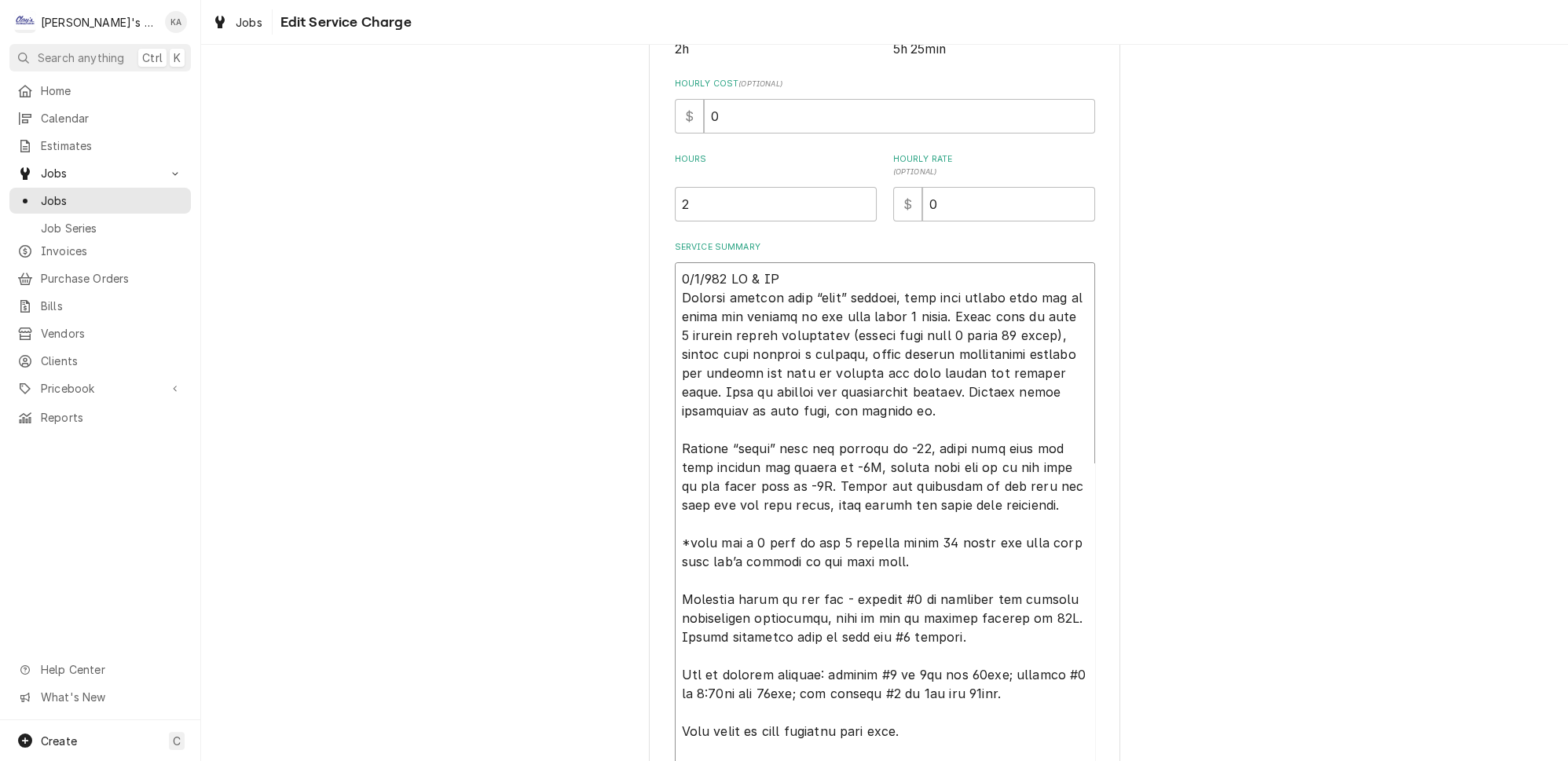
type textarea "x"
type textarea "8/7/2025 GA & IA Started working with “west” freezer, they have issues with ice…"
click at [707, 731] on textarea "Service Summary" at bounding box center [884, 579] width 420 height 633
type textarea "x"
type textarea "8/7/2025 GA & IA Started working with “west” freezer, they have issues with ice…"
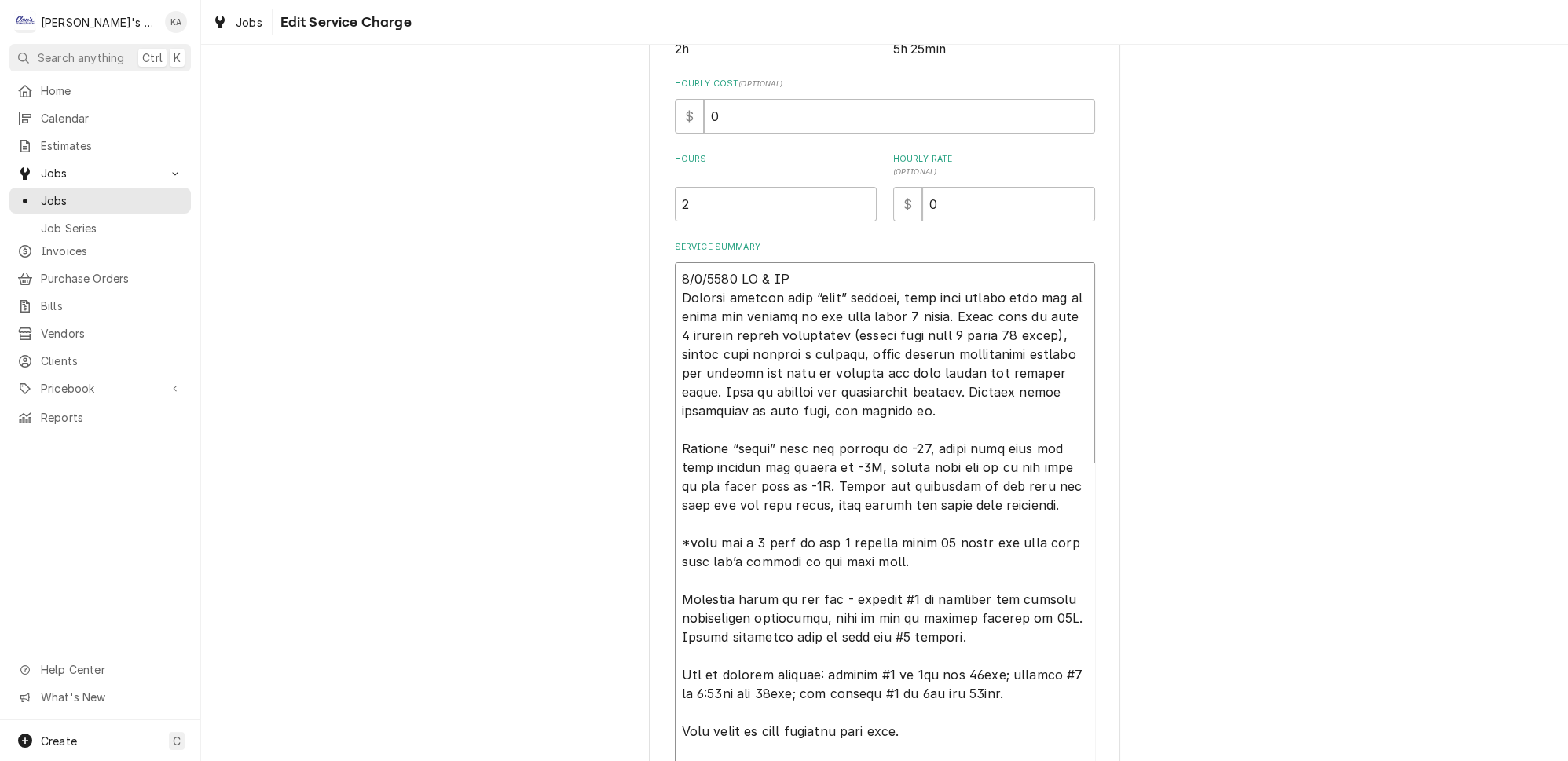
type textarea "x"
type textarea "8/7/2025 GA & IA Started working with “west” freezer, they have issues with ice…"
type textarea "x"
type textarea "8/7/2025 GA & IA Started working with “west” freezer, they have issues with ice…"
type textarea "x"
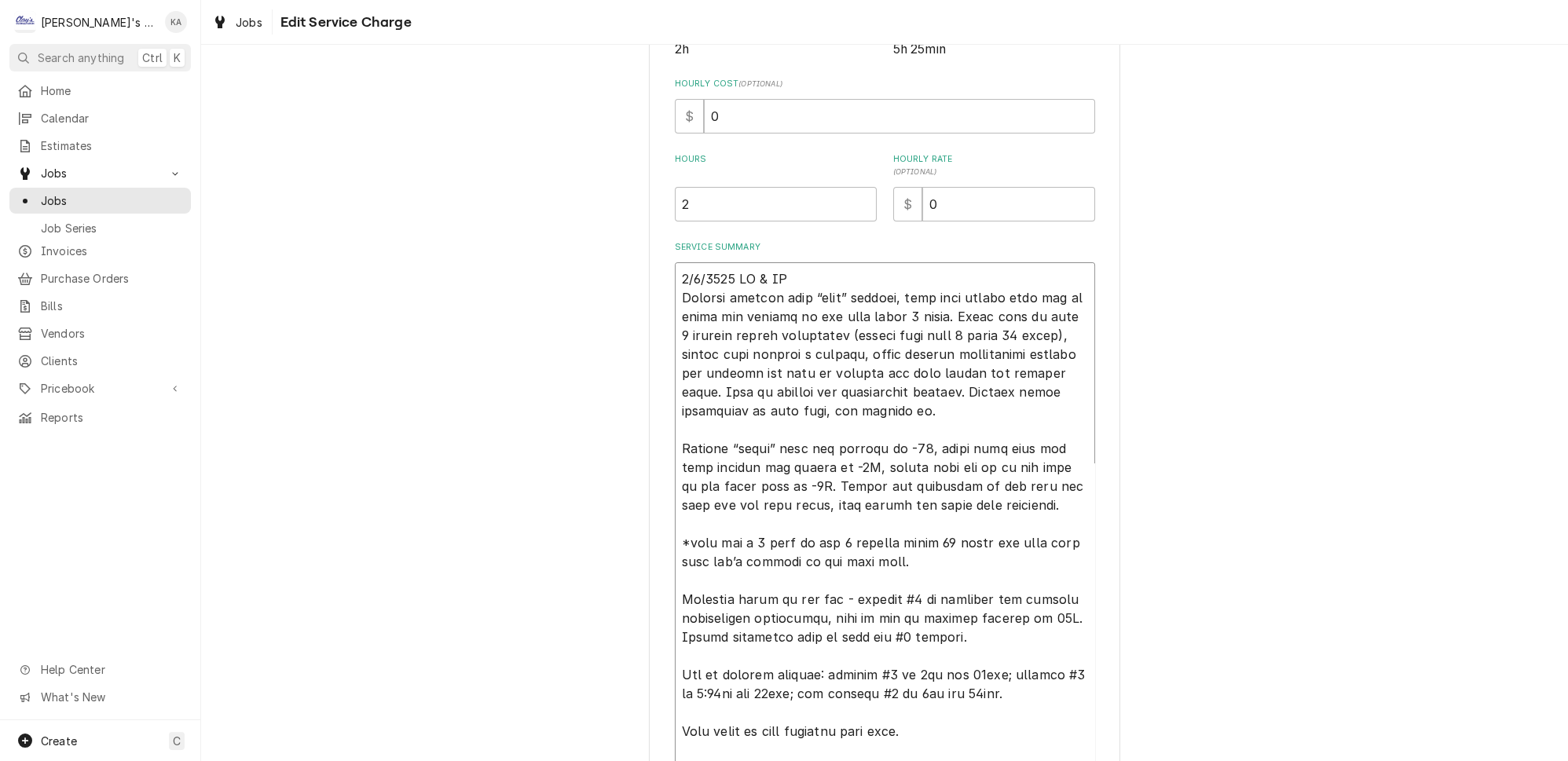
type textarea "8/7/2025 GA & IA Started working with “west” freezer, they have issues with ice…"
type textarea "x"
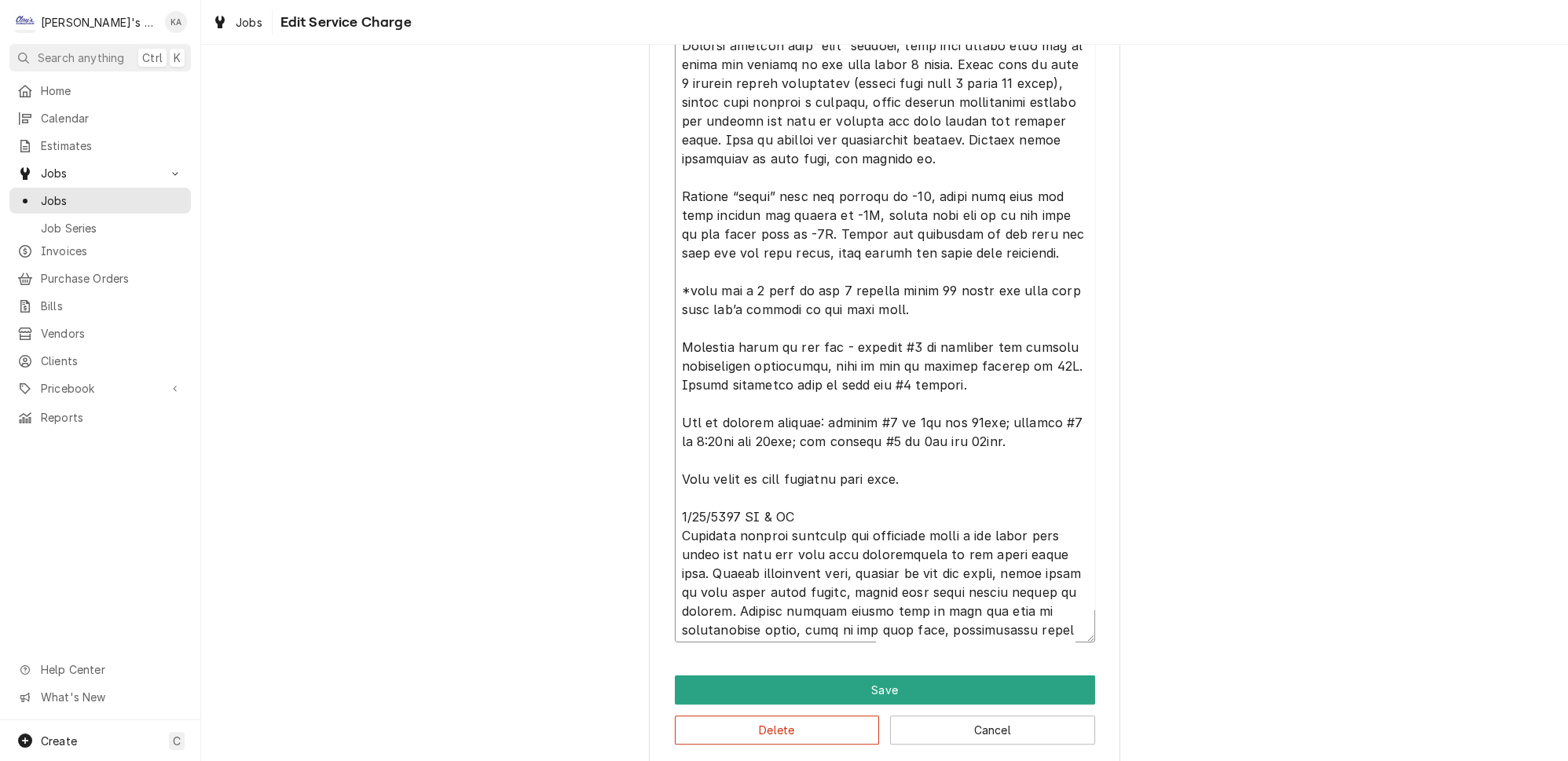
scroll to position [612, 0]
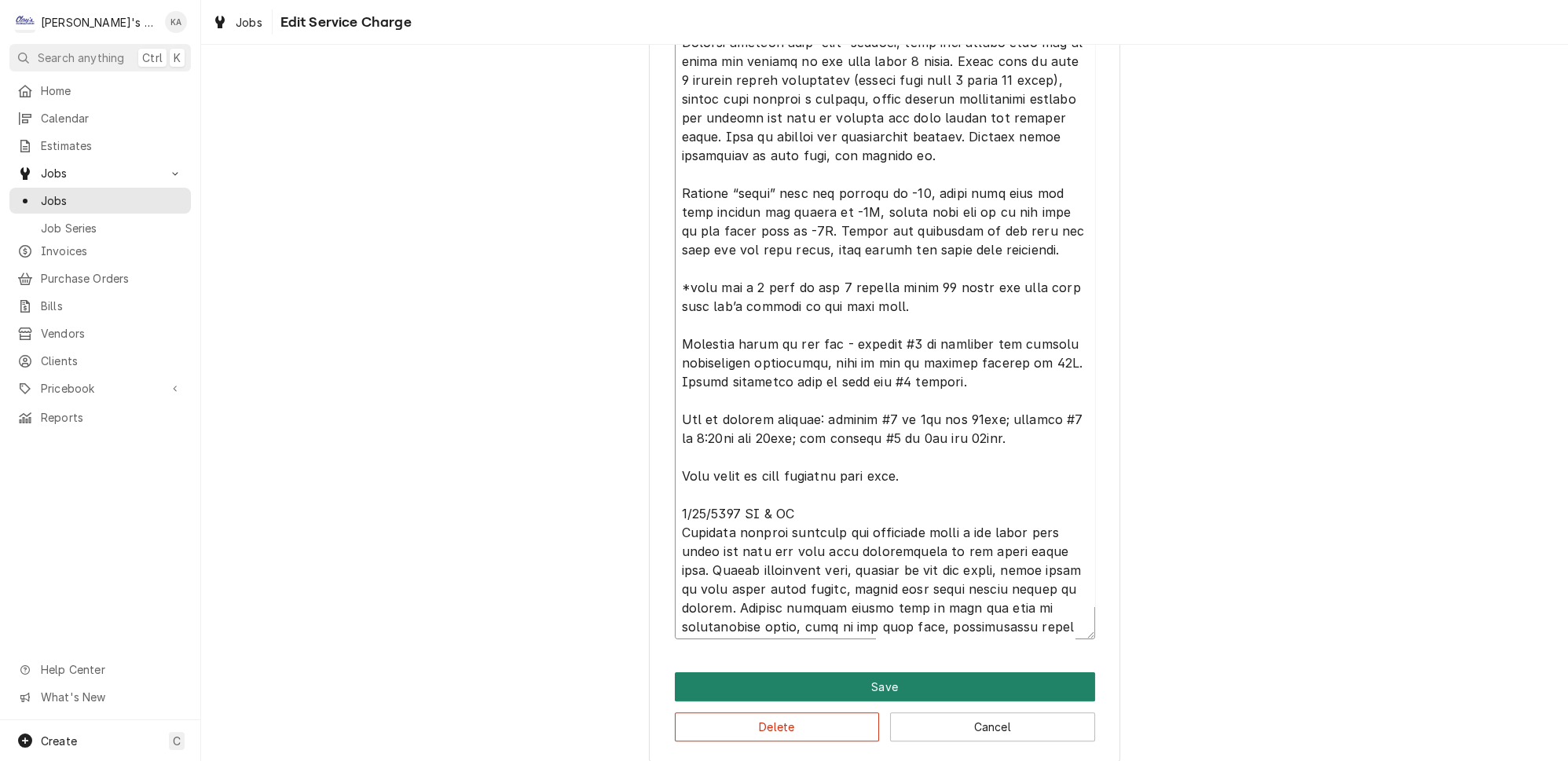
type textarea "8/7/2025 GA & IA Started working with “west” freezer, they have issues with ice…"
click at [874, 678] on button "Save" at bounding box center [884, 687] width 420 height 29
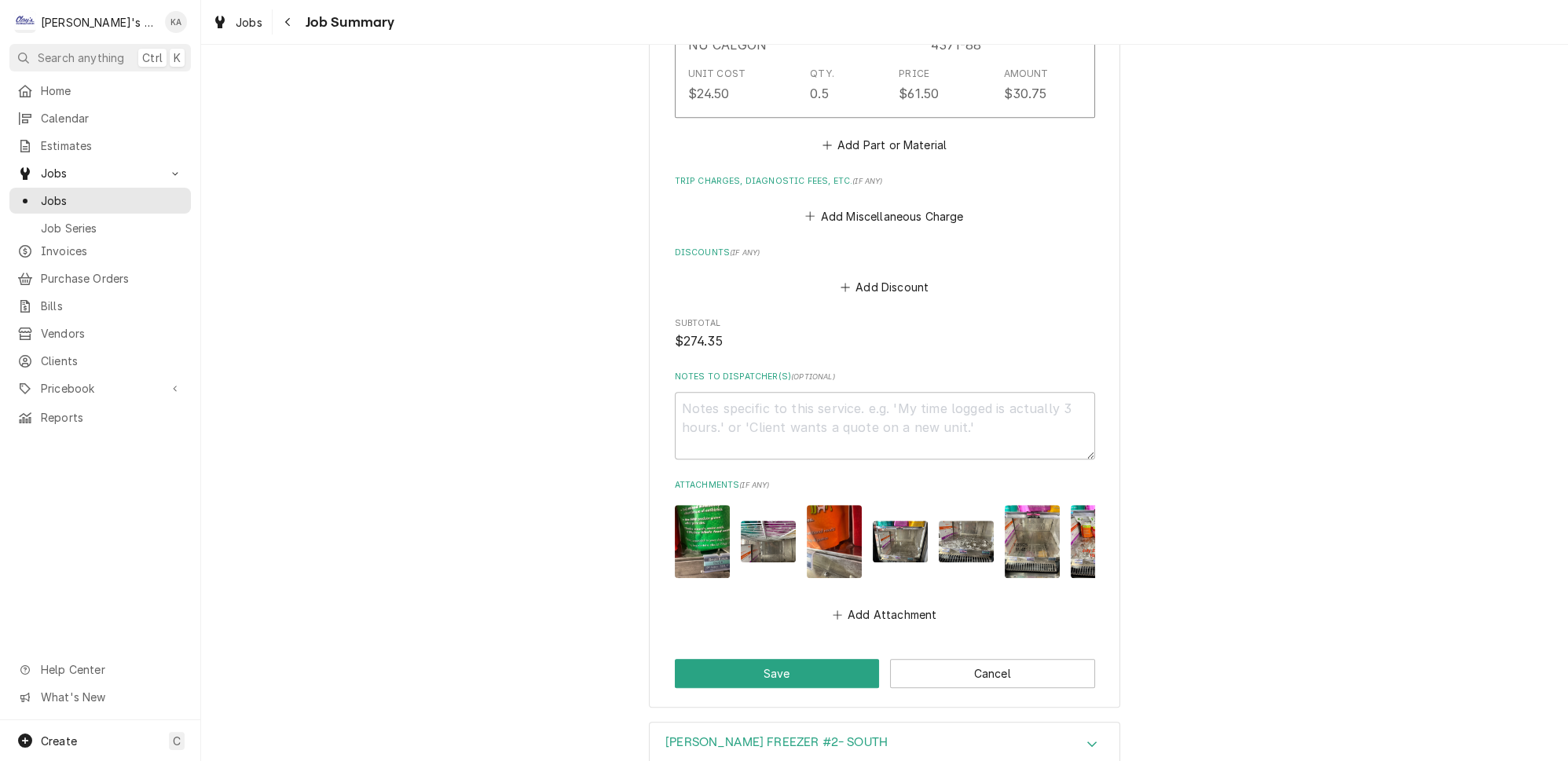
scroll to position [1714, 0]
click at [766, 659] on button "Save" at bounding box center [777, 673] width 205 height 29
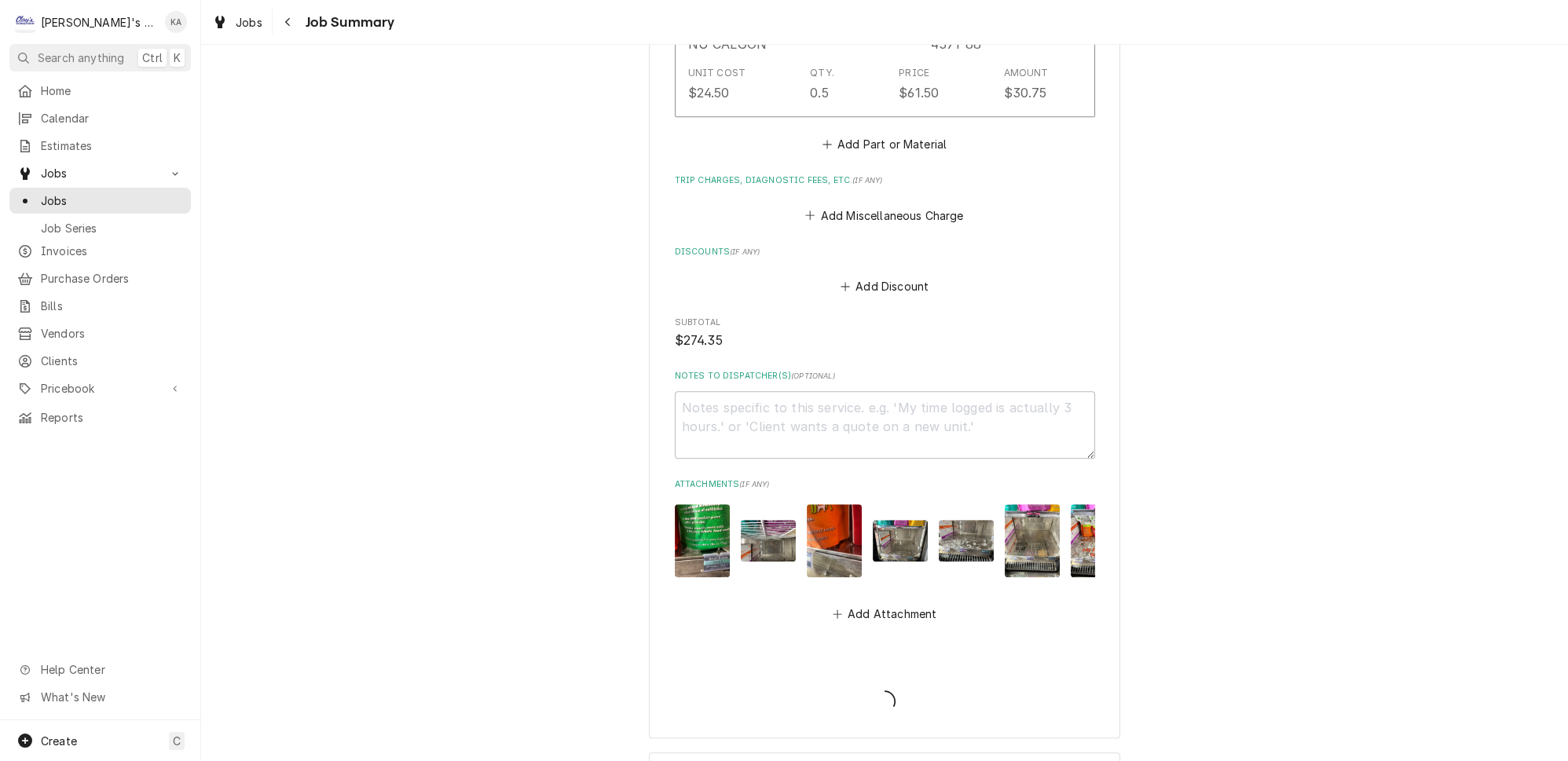
type textarea "x"
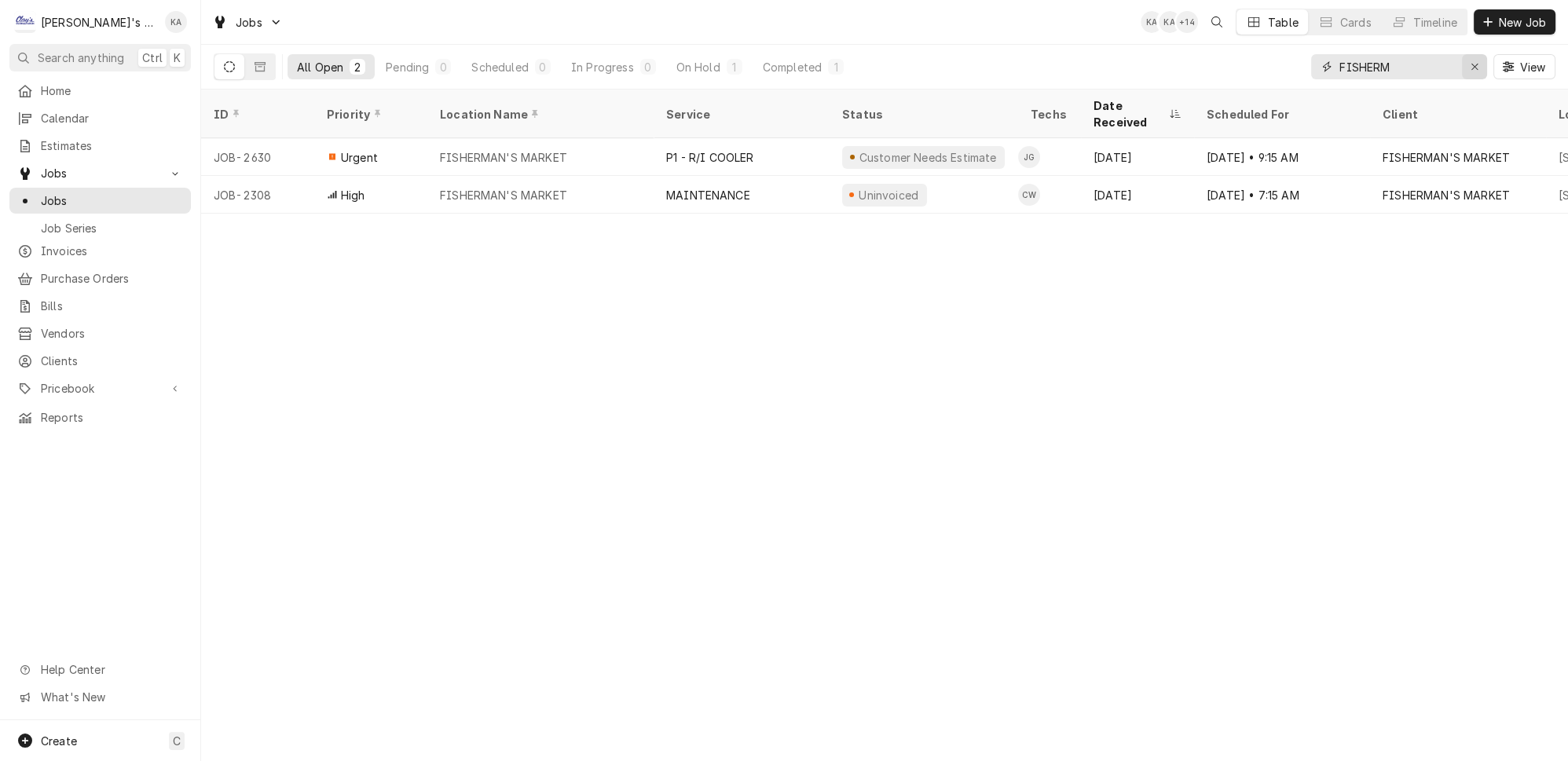
click at [1478, 61] on icon "Erase input" at bounding box center [1475, 67] width 9 height 11
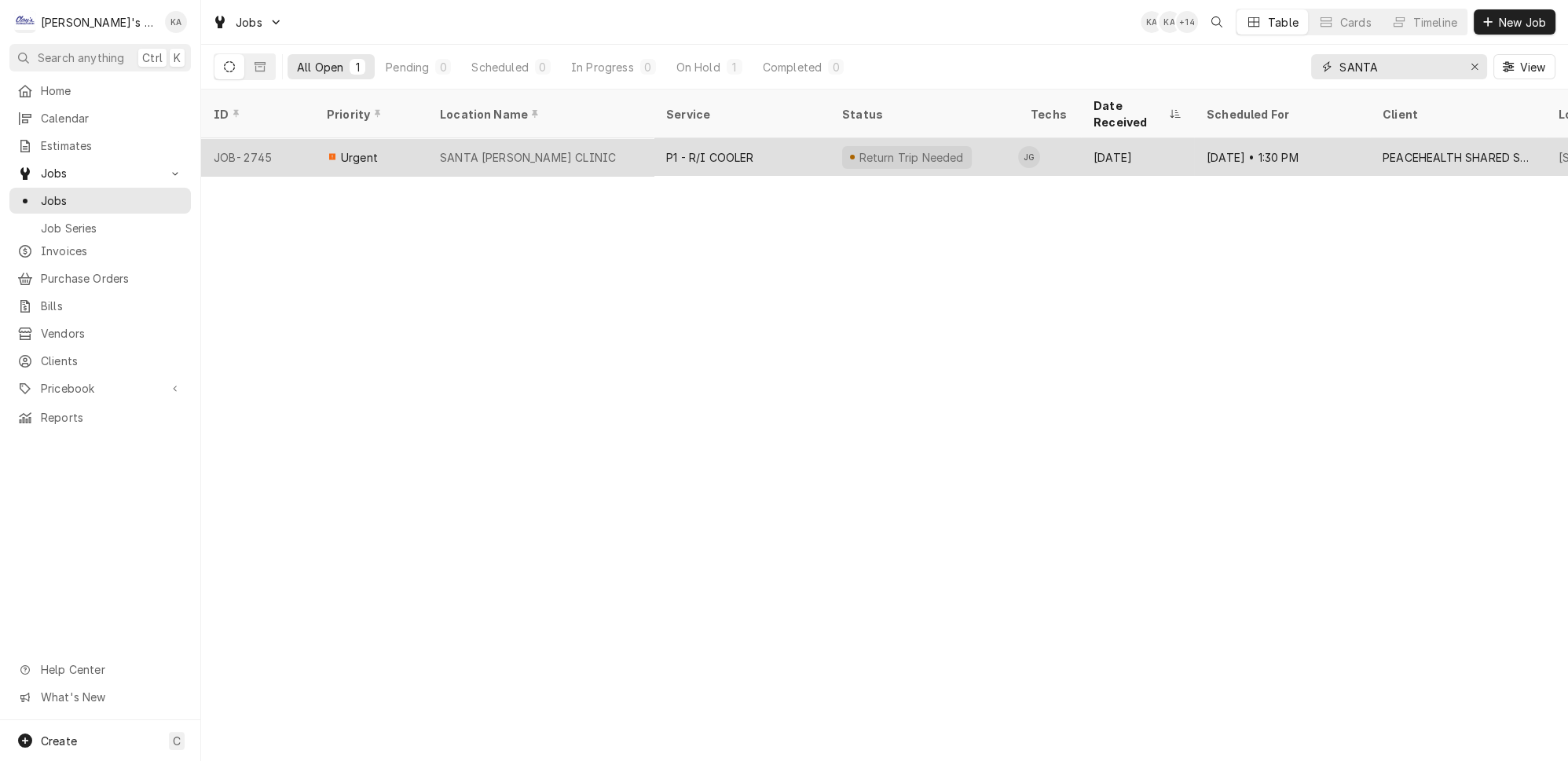
type input "SANTA"
click at [573, 138] on div "SANTA [PERSON_NAME] CLINIC" at bounding box center [541, 157] width 226 height 38
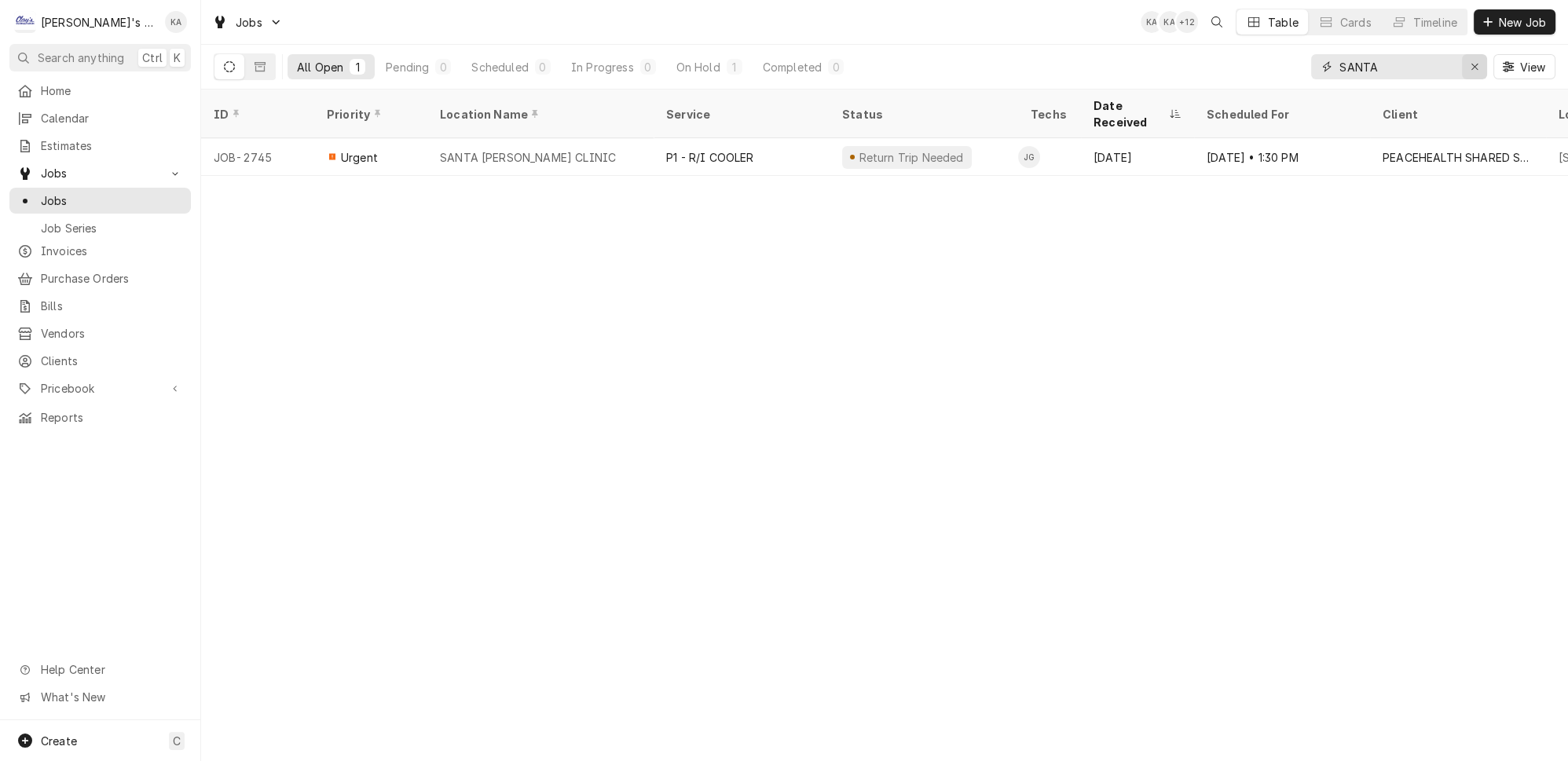
click at [1479, 61] on icon "Erase input" at bounding box center [1475, 67] width 9 height 11
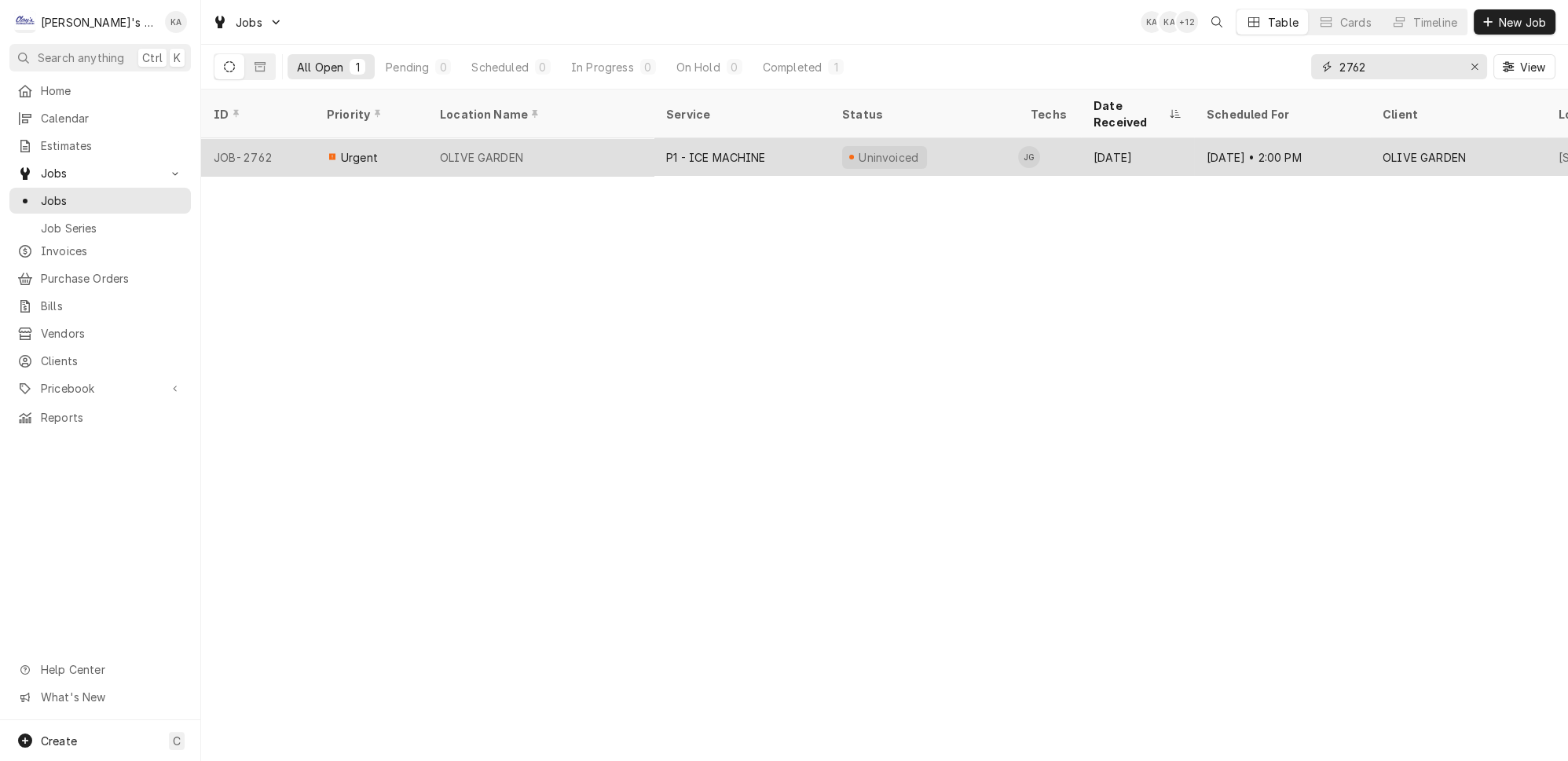
type input "2762"
click at [773, 138] on div "P1 - ICE MACHINE" at bounding box center [742, 157] width 176 height 38
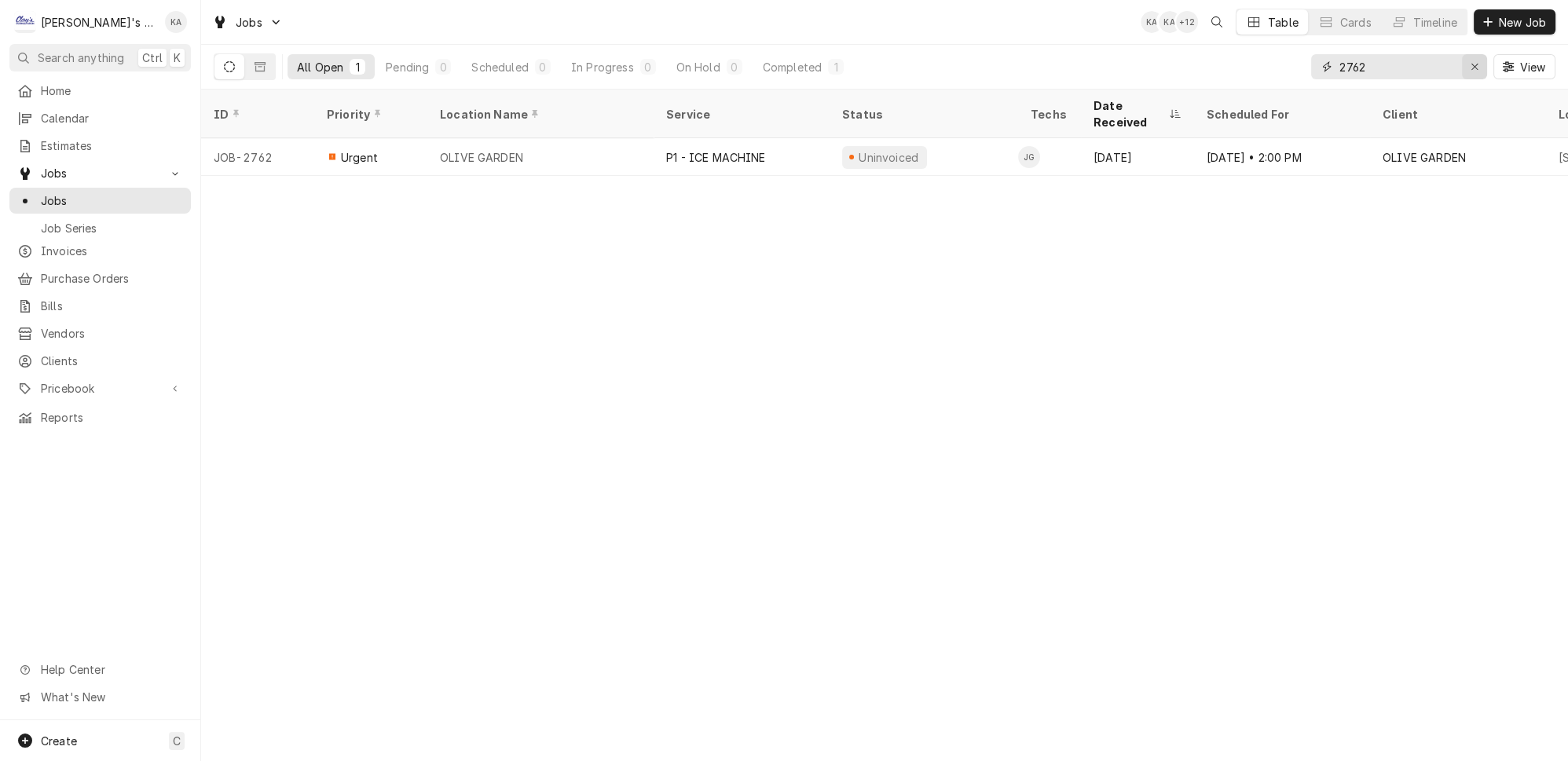
click at [1478, 61] on icon "Erase input" at bounding box center [1475, 67] width 9 height 11
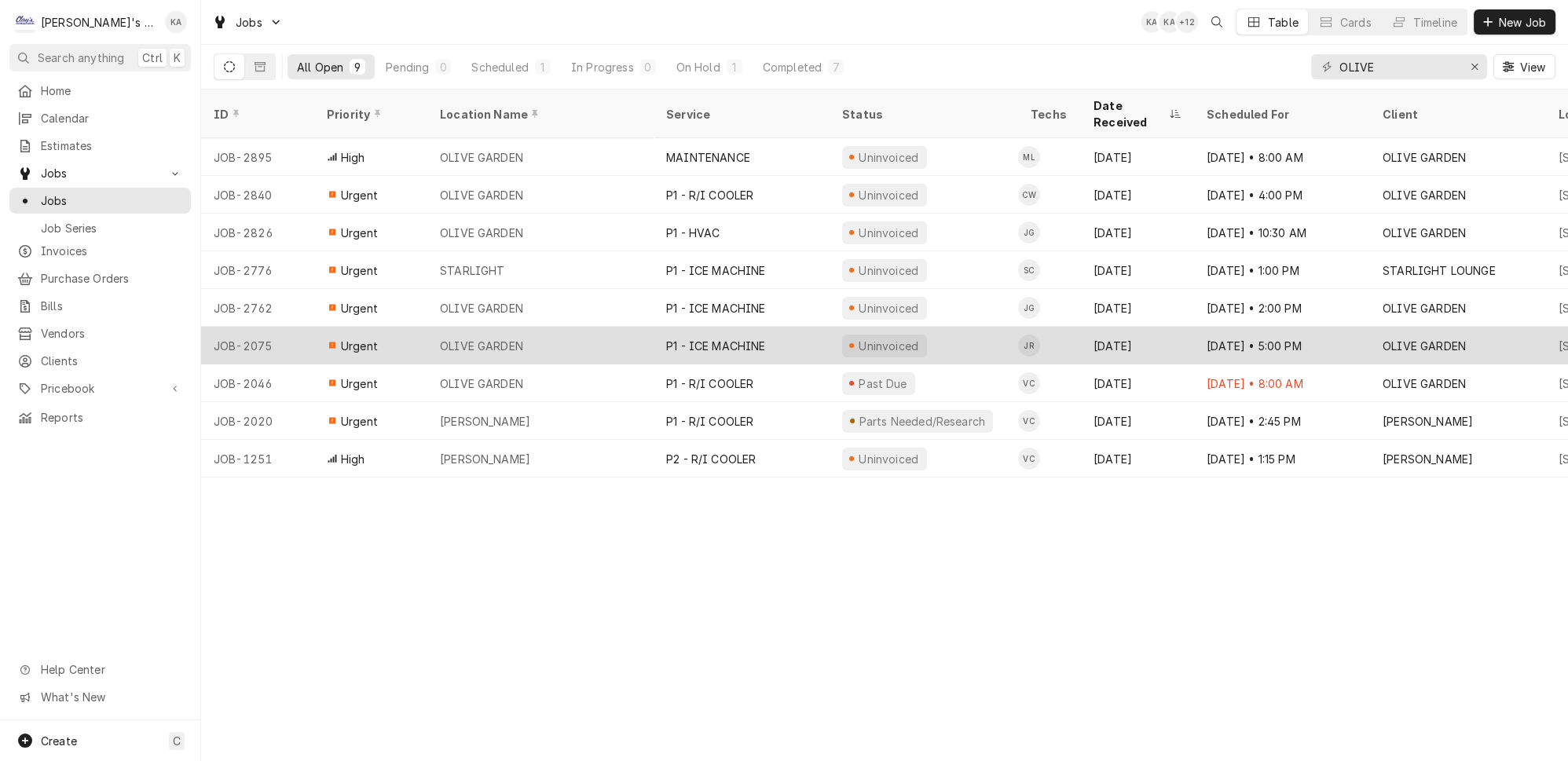
click at [591, 327] on div "OLIVE GARDEN" at bounding box center [541, 345] width 226 height 38
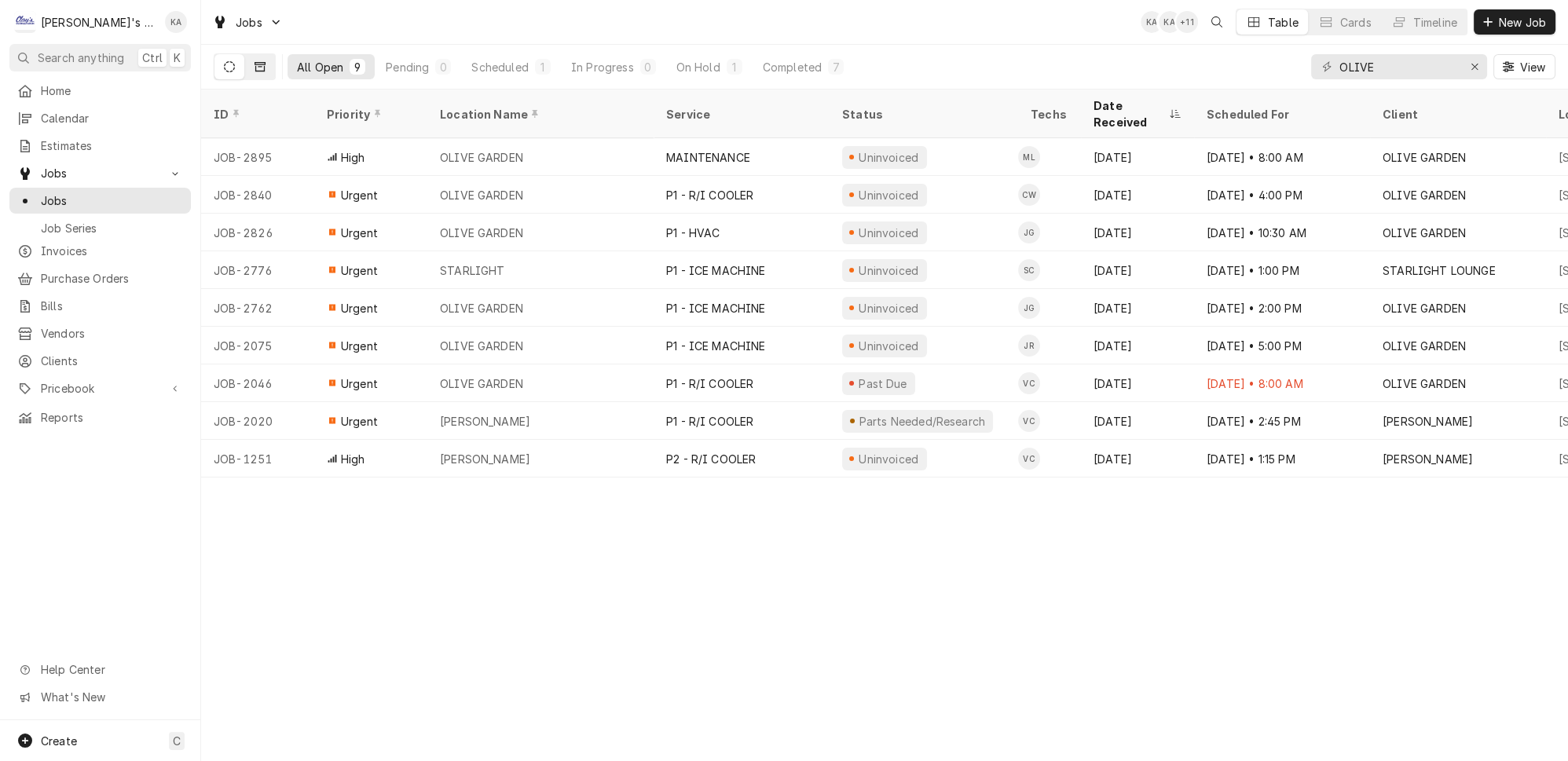
click at [254, 62] on icon "Dynamic Content Wrapper" at bounding box center [260, 67] width 11 height 10
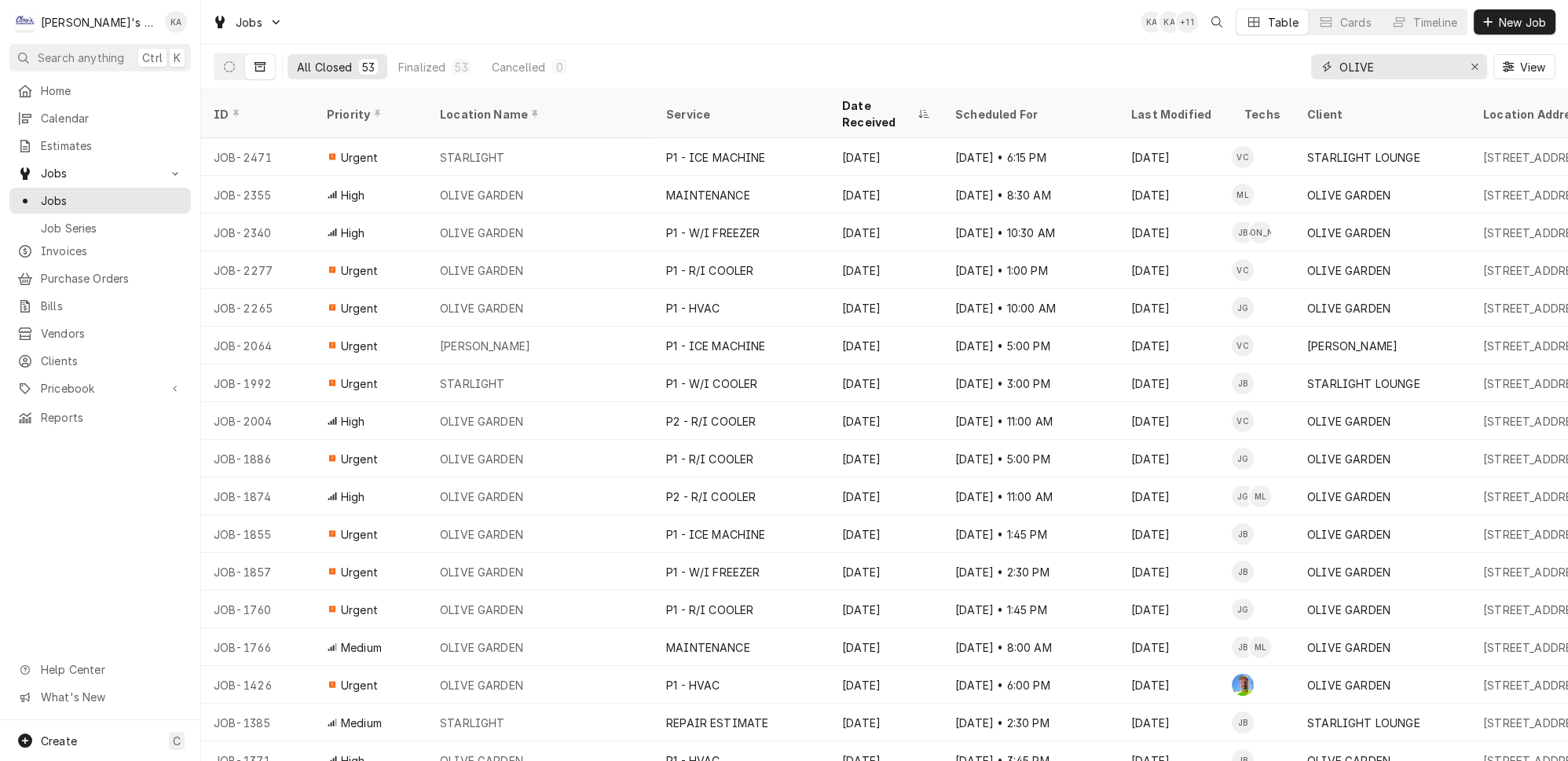
click at [1434, 62] on input "OLIVE" at bounding box center [1399, 66] width 118 height 25
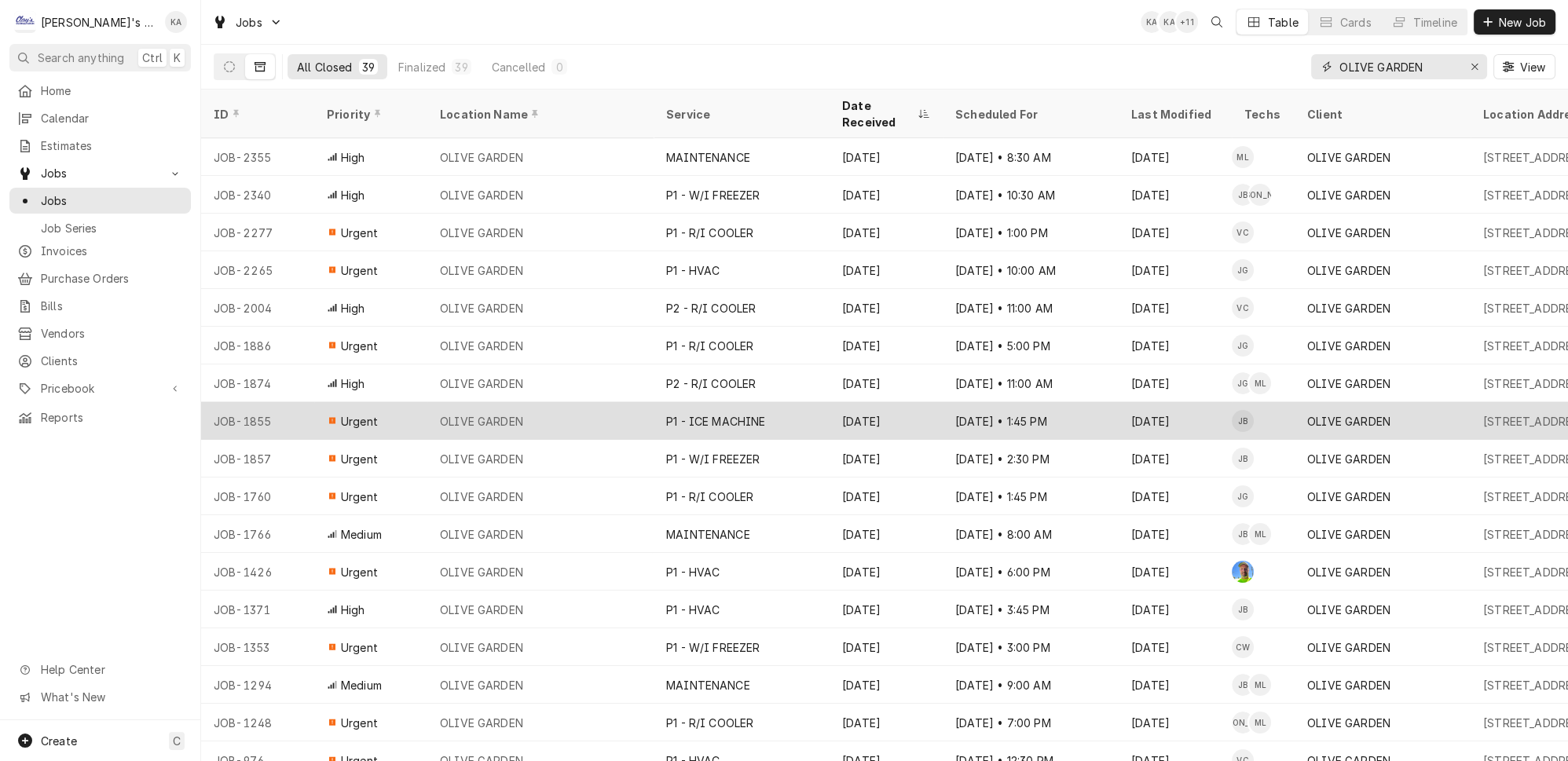
type input "OLIVE GARDEN"
click at [579, 403] on div "OLIVE GARDEN" at bounding box center [541, 421] width 226 height 38
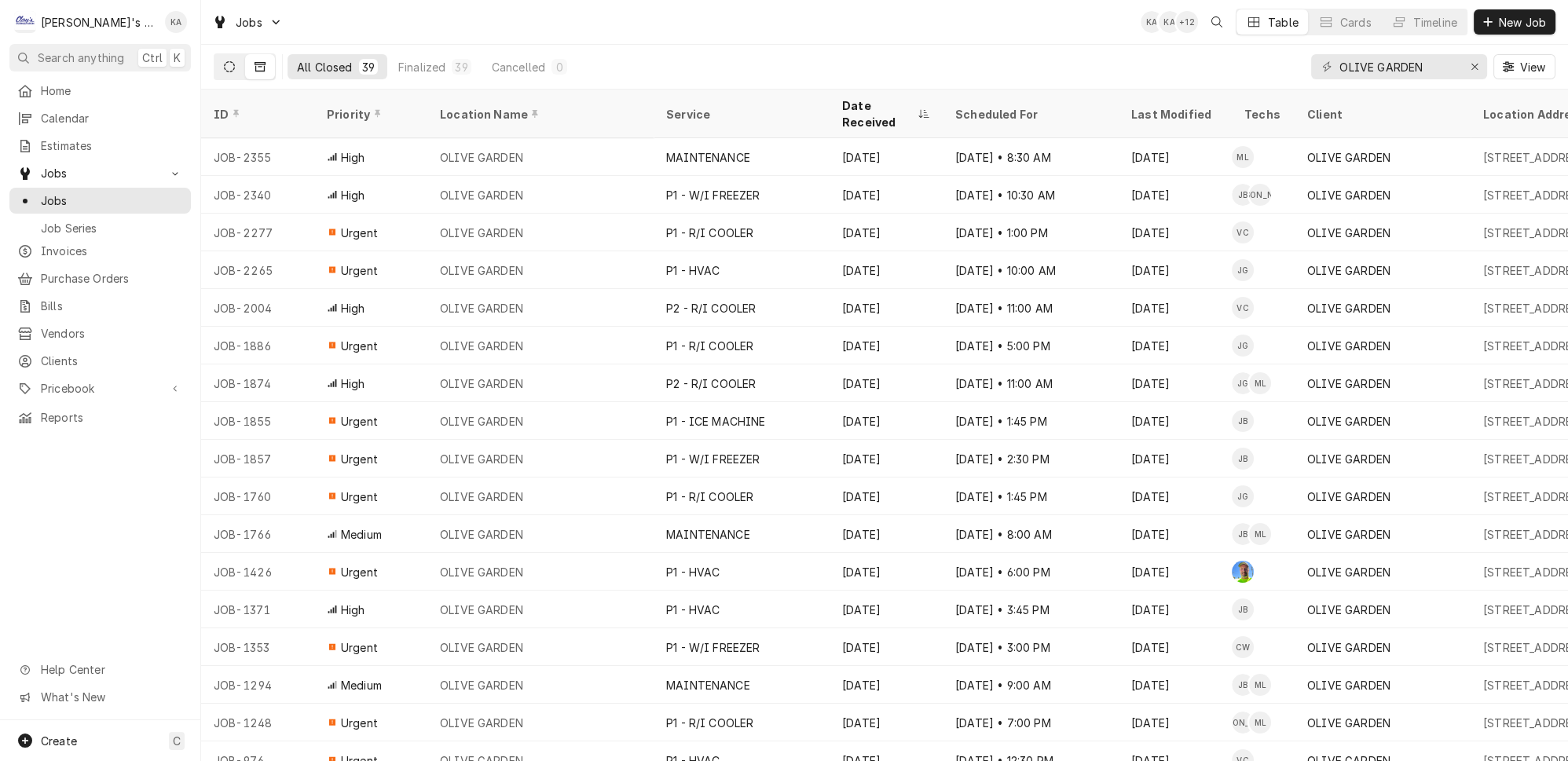
click at [224, 63] on icon "Dynamic Content Wrapper" at bounding box center [229, 67] width 11 height 11
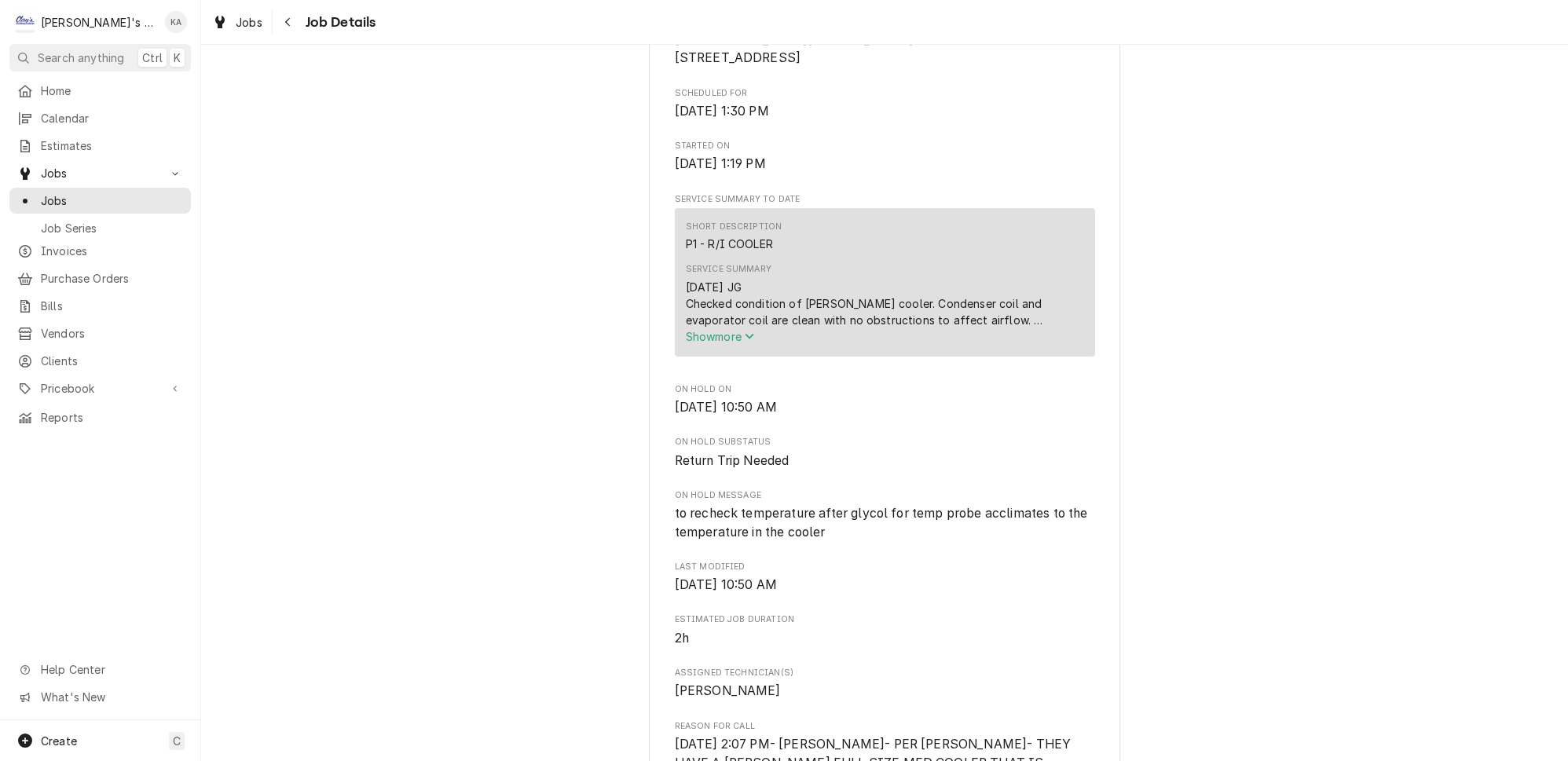
scroll to position [429, 0]
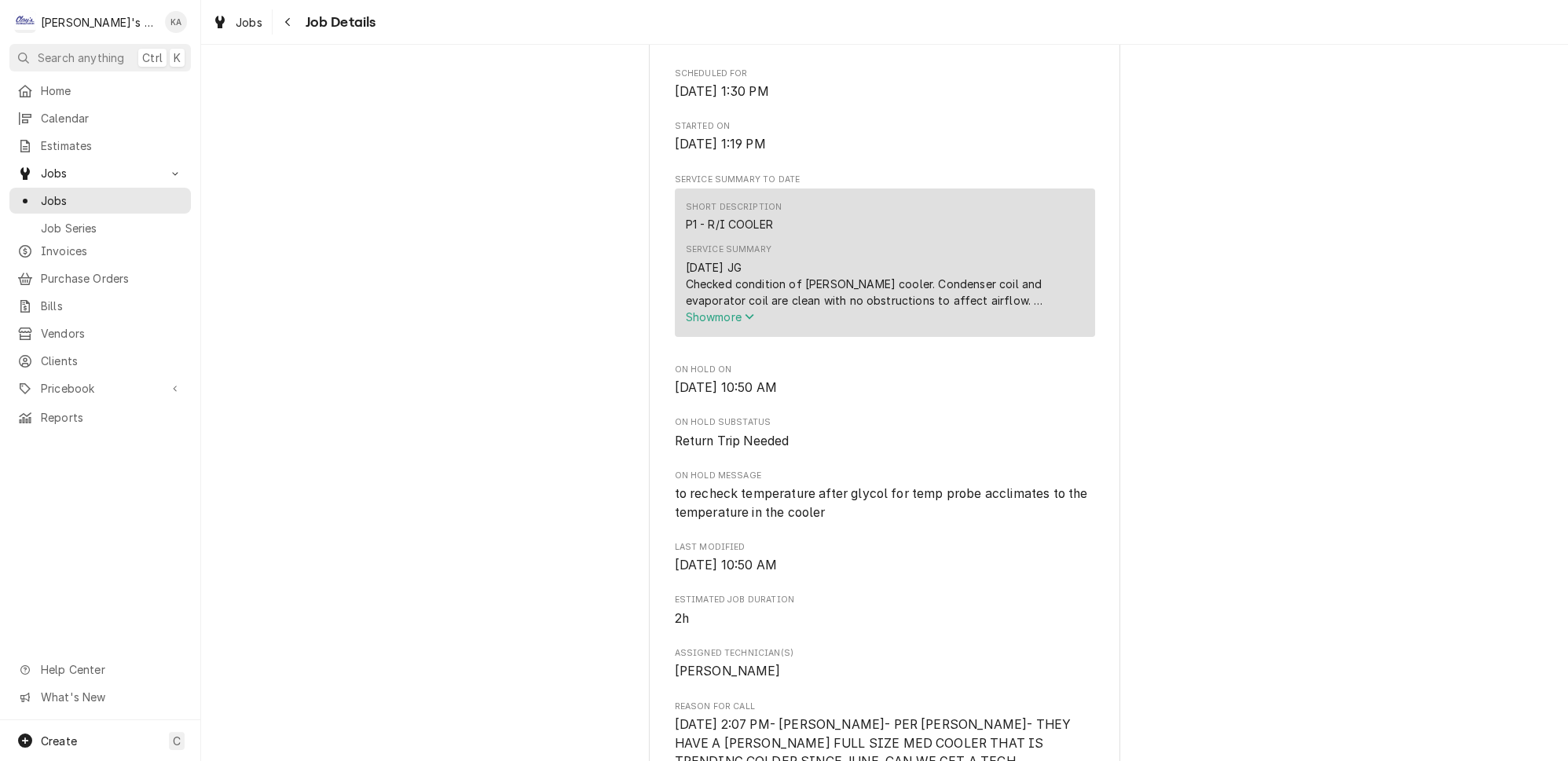
click at [750, 320] on icon "Service Summary" at bounding box center [749, 316] width 9 height 6
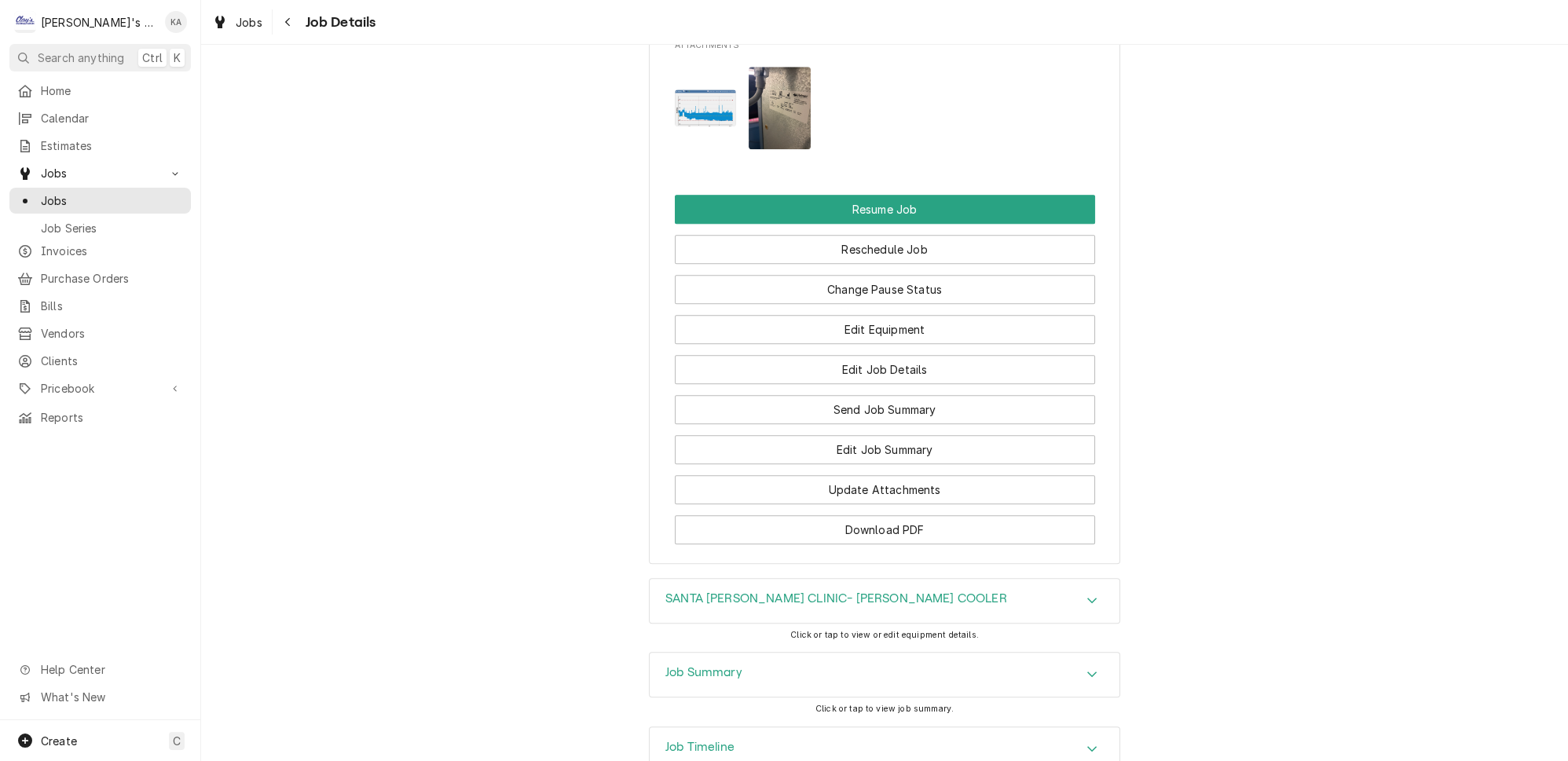
scroll to position [2164, 0]
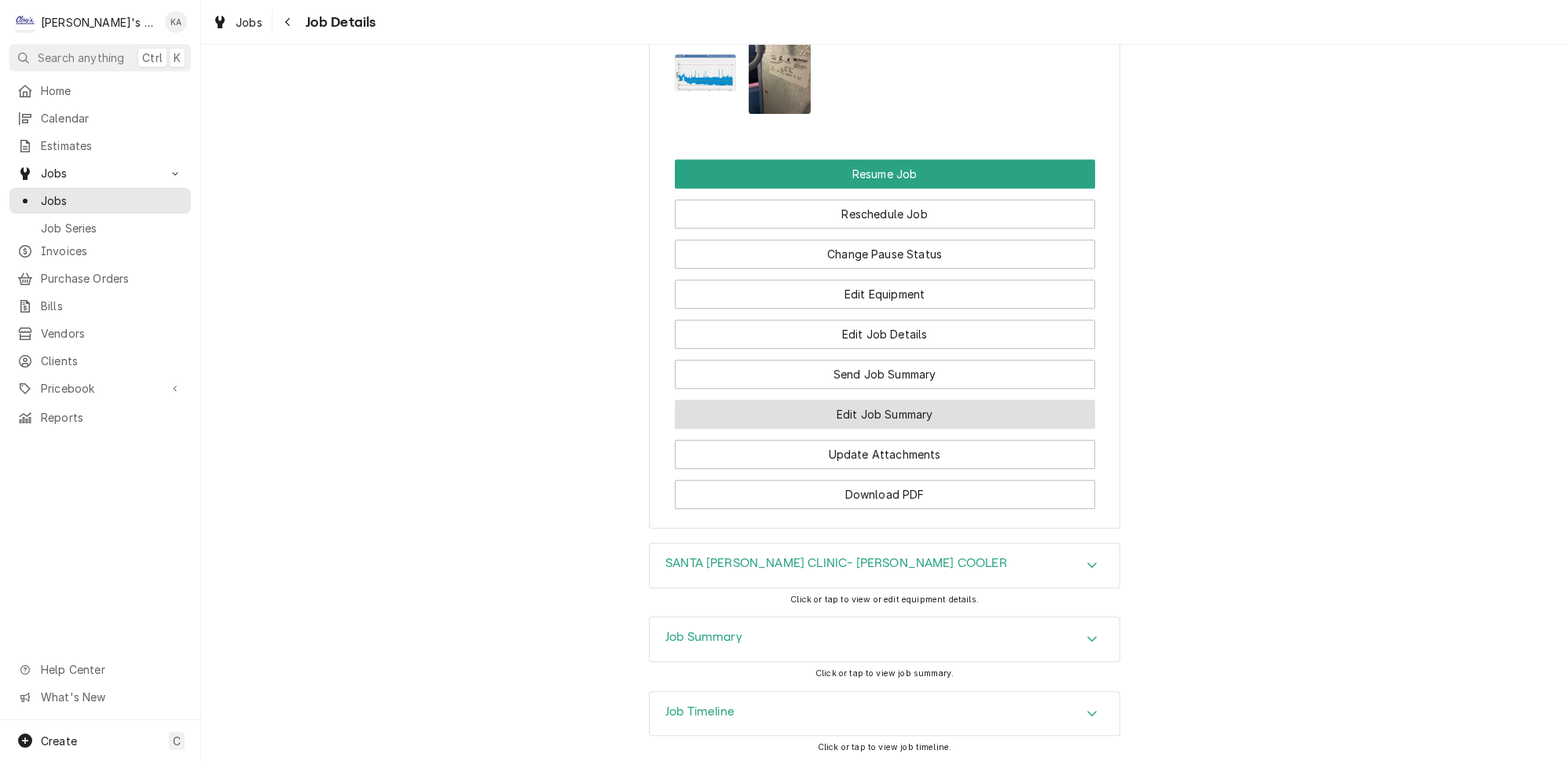
click at [905, 400] on button "Edit Job Summary" at bounding box center [884, 415] width 420 height 29
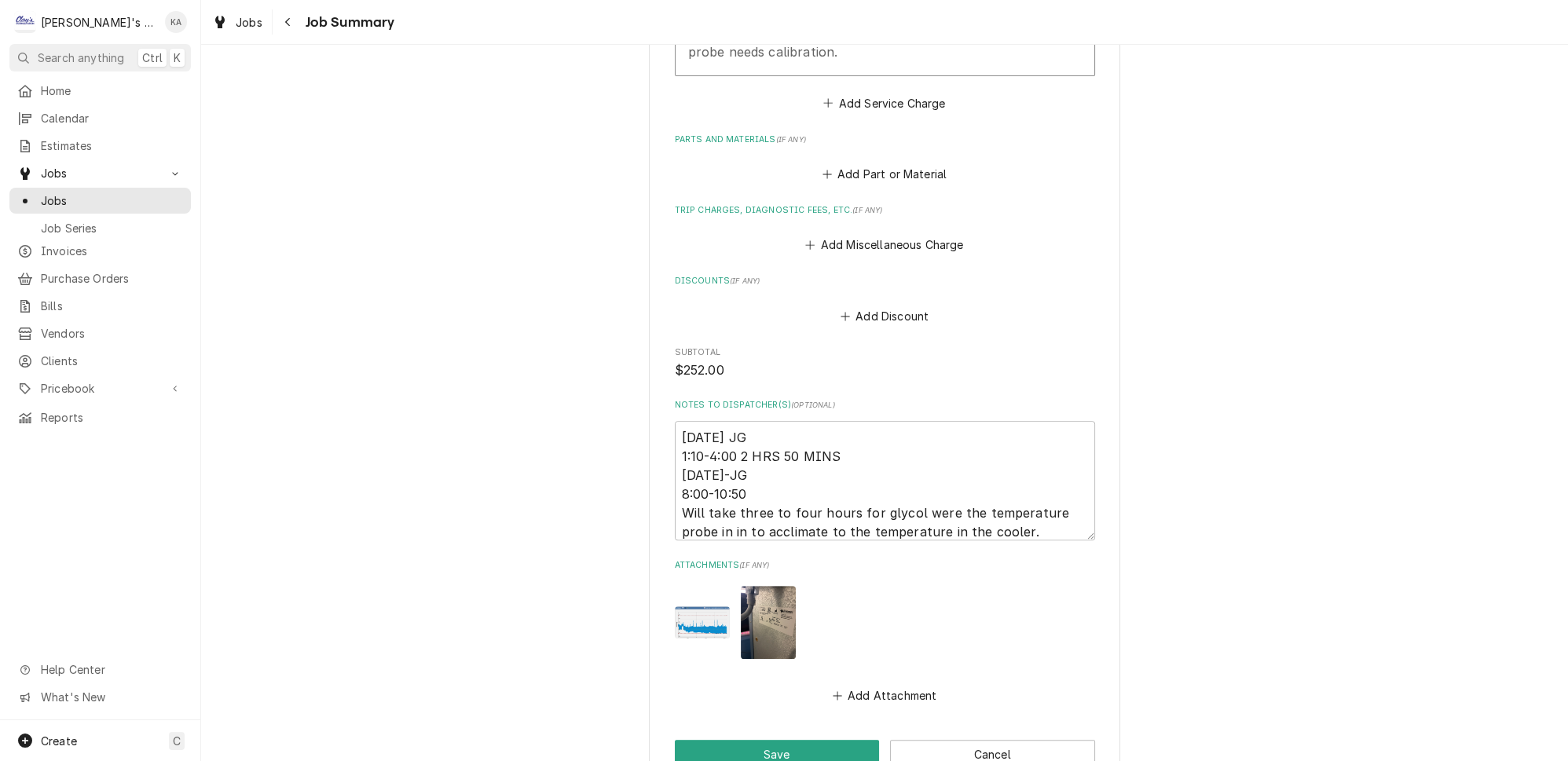
scroll to position [1045, 0]
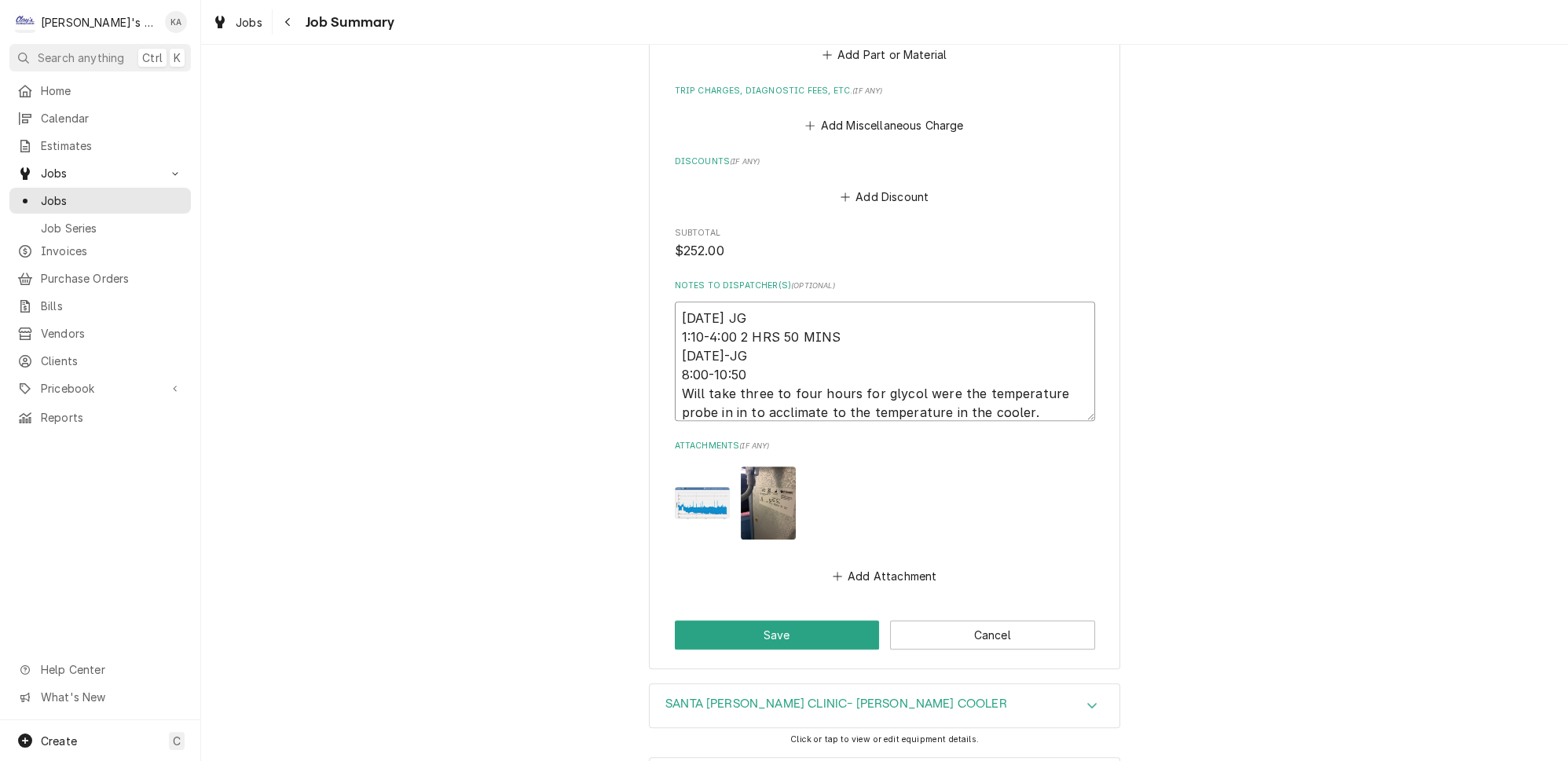
click at [692, 302] on textarea "[DATE] JG 1:10-4:00 2 HRS 50 MINS [DATE]-JG 8:00-10:50 Will take three to four …" at bounding box center [884, 362] width 420 height 119
type textarea "x"
type textarea "[DATE] JG 1:10-4:00 2 HRS 50 MINS [DATE]-JG 8:00-10:50 Will take three to four …"
type textarea "x"
type textarea "[DATE] JG 1:10-4:00 2 HRS 50 MINS 9/11/225-JG 8:00-10:50 Will take three to fou…"
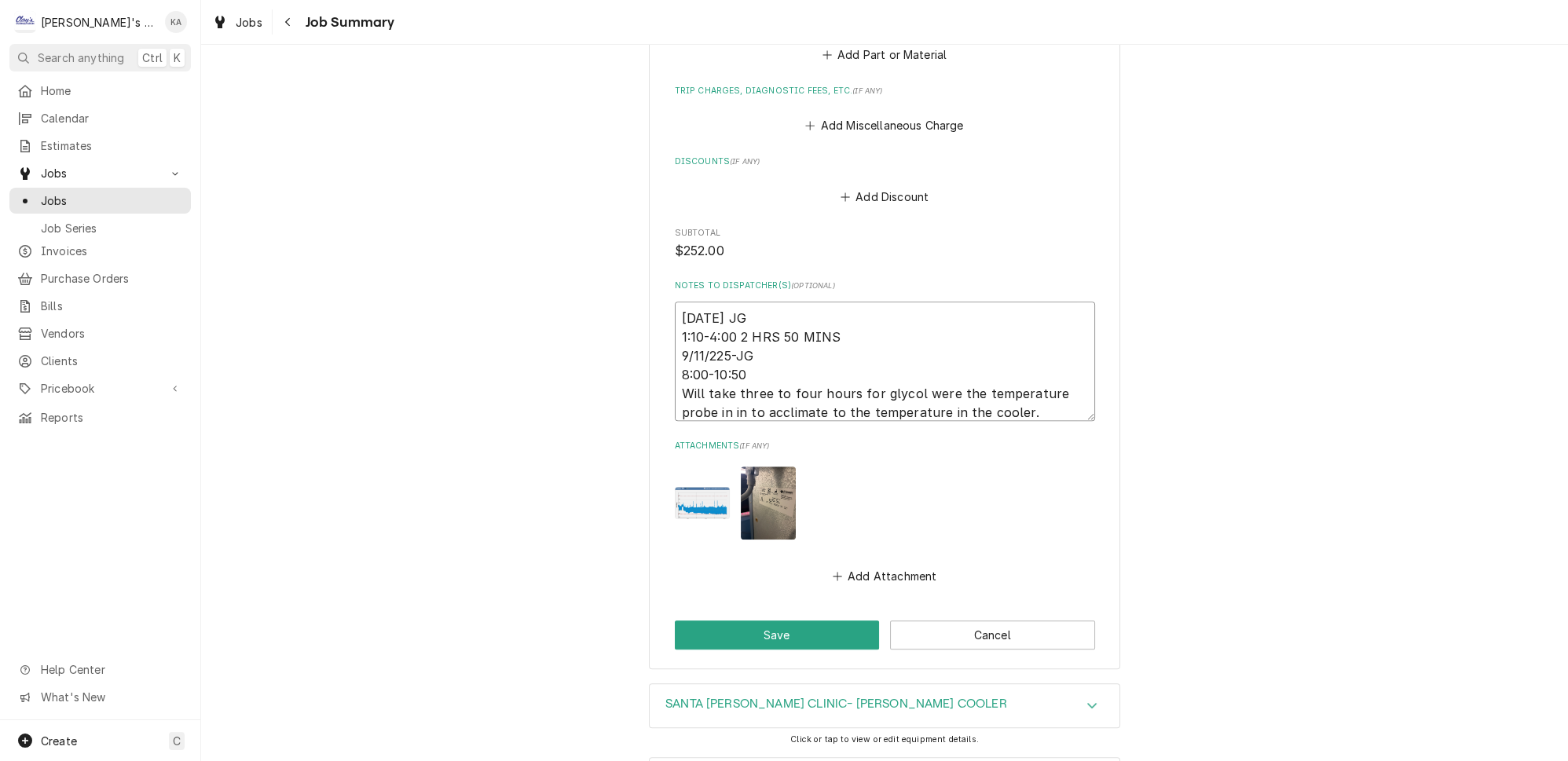
type textarea "x"
type textarea "[DATE] JG 1:10-4:00 2 HRS 50 MINS [DATE]-JG 8:00-10:50 Will take three to four …"
click at [840, 302] on textarea "[DATE] JG 1:10-4:00 2 HRS 50 MINS [DATE]-JG 8:00-10:50 Will take three to four …" at bounding box center [884, 362] width 420 height 119
type textarea "x"
type textarea "[DATE] JG 1:10-4:00 2 HRS 50 MINS [DATE]-JG 8:00-10:50 Will take three to four …"
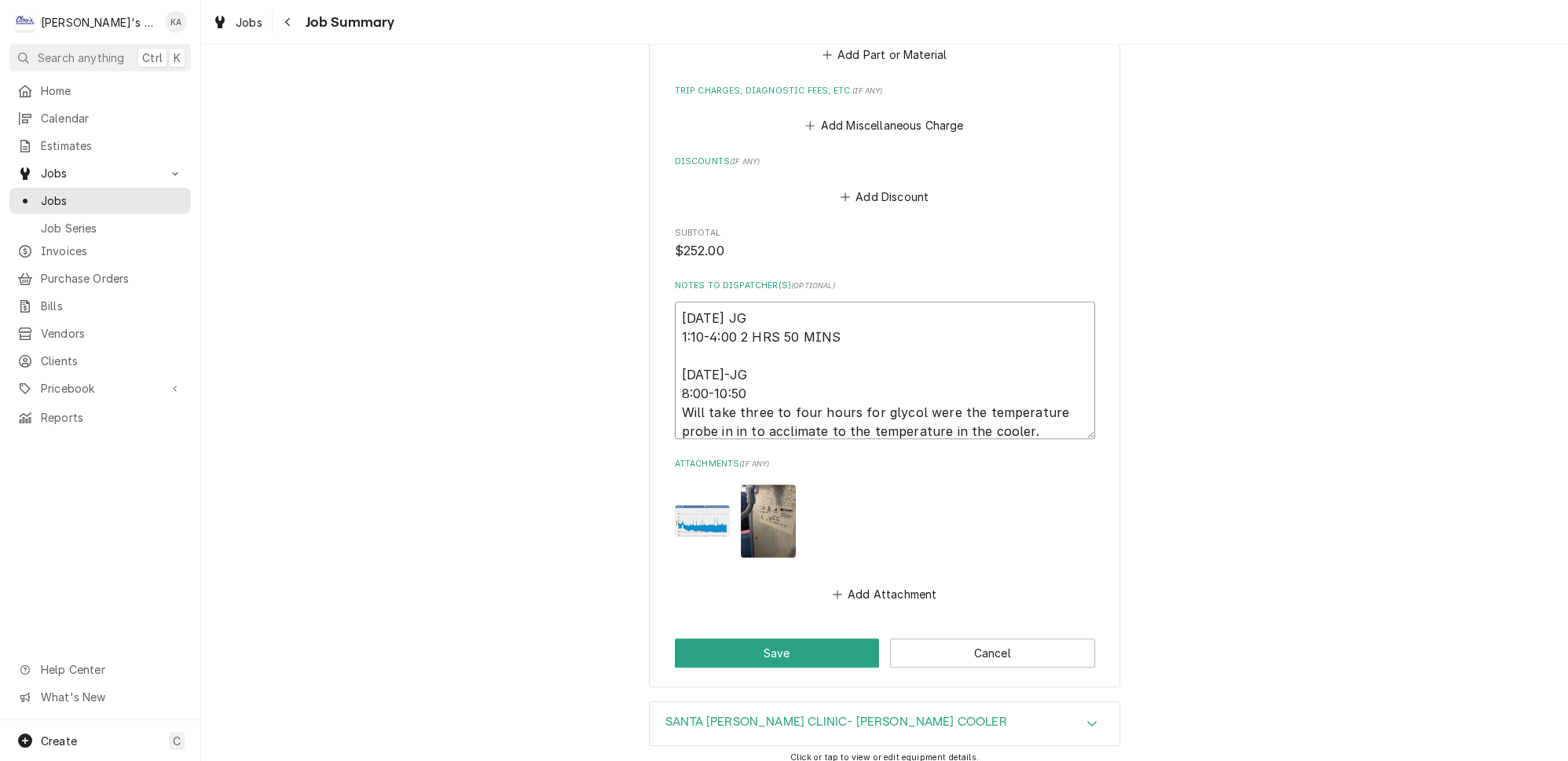
click at [745, 314] on textarea "[DATE] JG 1:10-4:00 2 HRS 50 MINS [DATE]-JG 8:00-10:50 Will take three to four …" at bounding box center [884, 370] width 420 height 137
type textarea "x"
type textarea "[DATE] JG 1:10-4:00 2 HRS 50 MINS 9/11/2025JG 8:00-10:50 Will take three to fou…"
type textarea "x"
type textarea "[DATE] JG 1:10-4:00 2 HRS 50 MINS [DATE] JG 8:00-10:50 Will take three to four …"
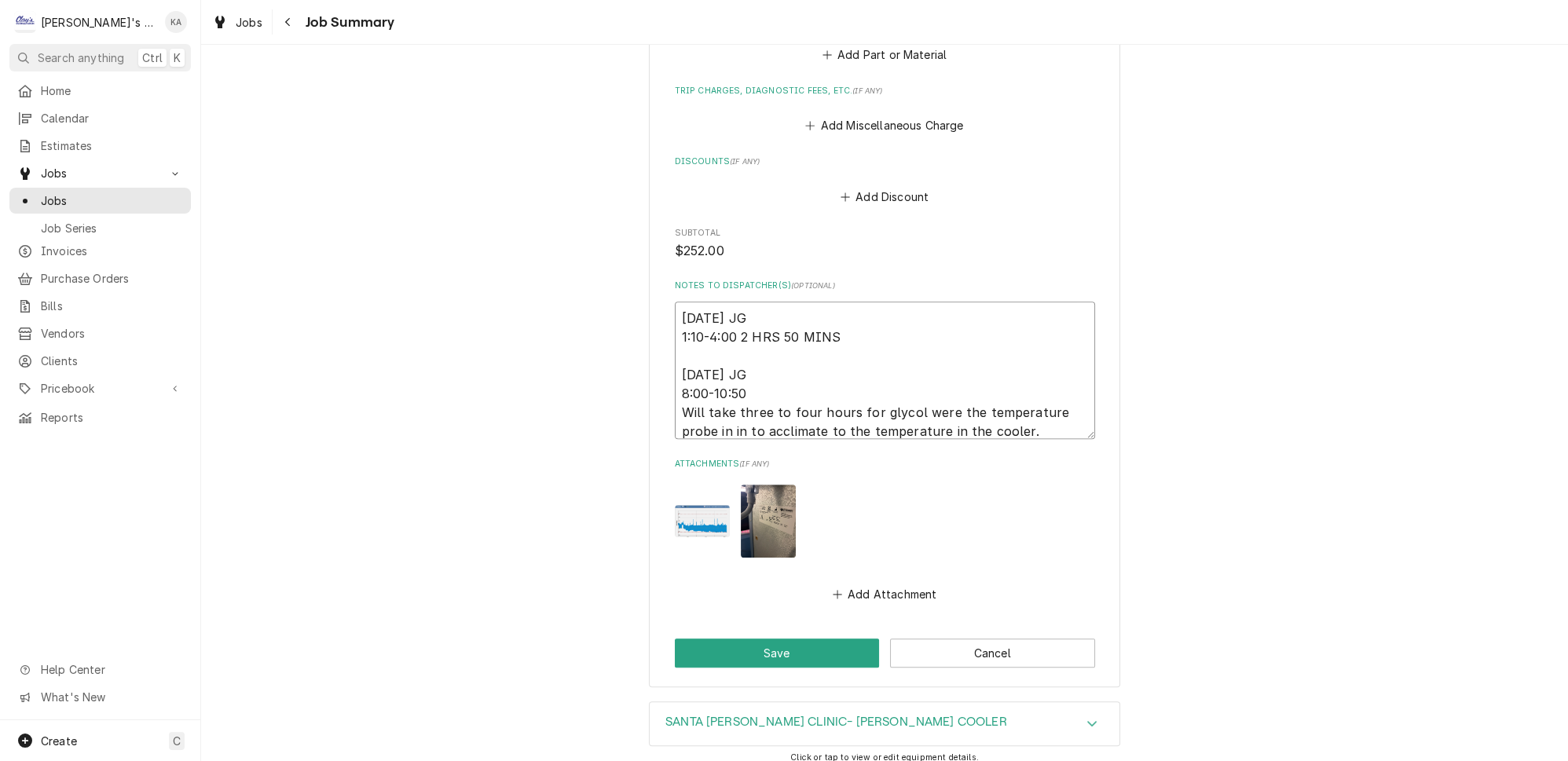
click at [763, 328] on textarea "[DATE] JG 1:10-4:00 2 HRS 50 MINS [DATE] JG 8:00-10:50 Will take three to four …" at bounding box center [884, 370] width 420 height 137
type textarea "x"
type textarea "[DATE] JG 1:10-4:00 2 HRS 50 MINS [DATE] JG 8:00-10:50 Will take three to four …"
type textarea "x"
type textarea "[DATE] JG 1:10-4:00 2 HRS 50 MINS [DATE] JG 8:00-10:50 2 Will take three to fou…"
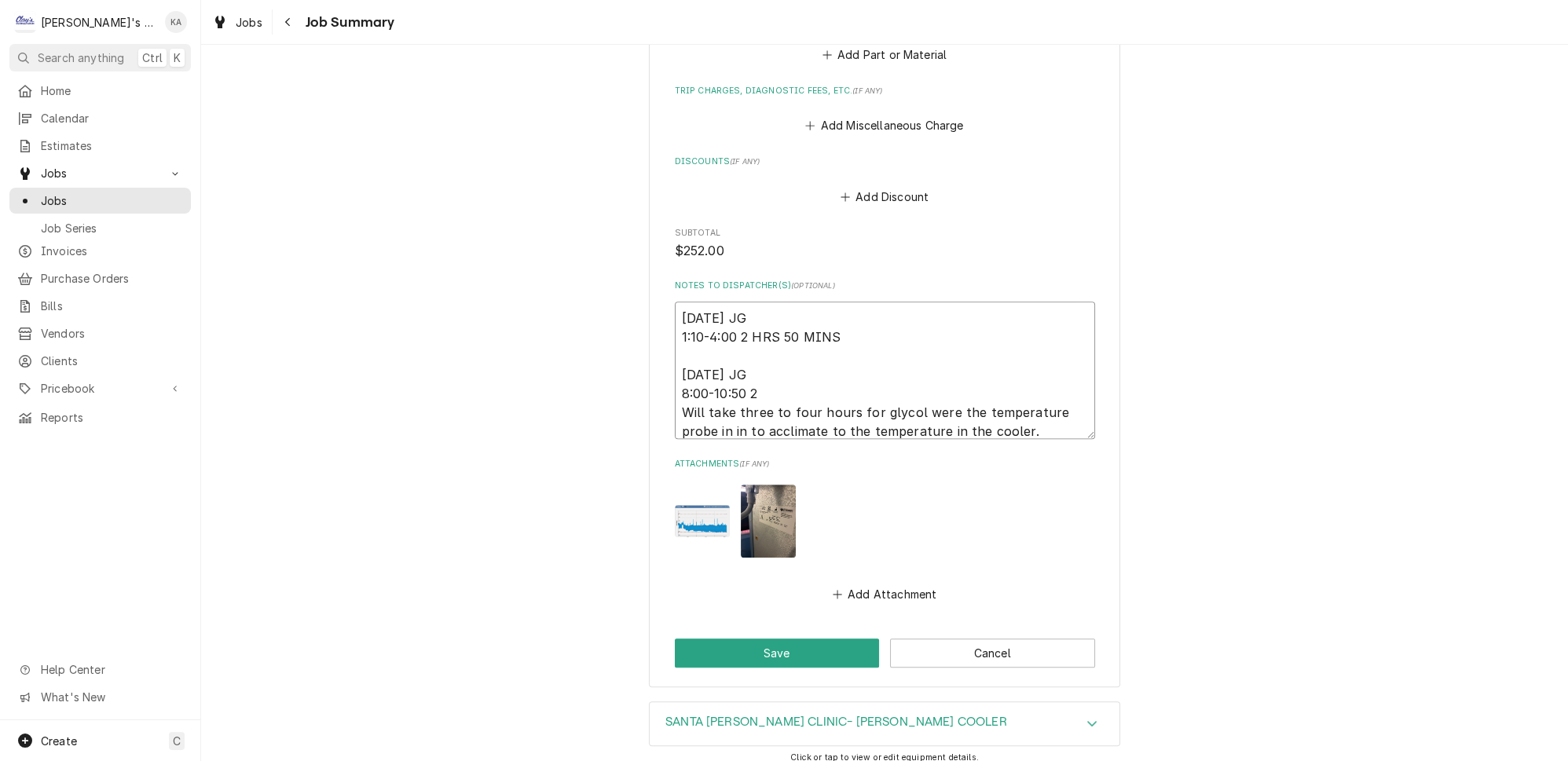
type textarea "x"
type textarea "[DATE] JG 1:10-4:00 2 HRS 50 MINS [DATE] JG 8:00-10:50 2 Will take three to fou…"
type textarea "x"
type textarea "[DATE] JG 1:10-4:00 2 HRS 50 MINS [DATE] JG 8:00-10:50 2 H Will take three to f…"
type textarea "x"
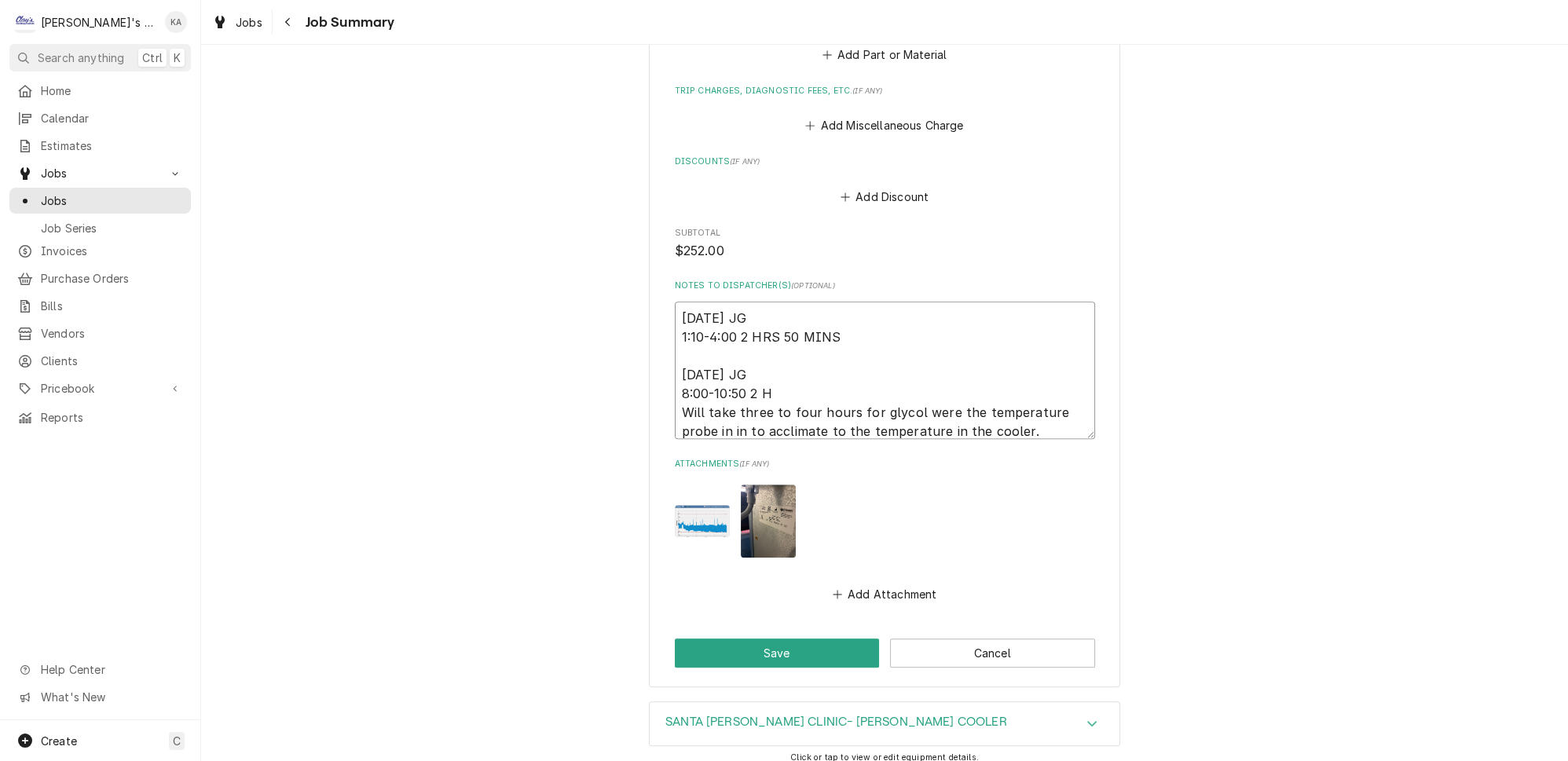
type textarea "[DATE] JG 1:10-4:00 2 HRS 50 MINS [DATE] JG 8:00-10:50 2 HR Will take three to …"
type textarea "x"
type textarea "[DATE] JG 1:10-4:00 2 HRS 50 MINS [DATE] JG 8:00-10:50 2 HRS Will take three to…"
type textarea "x"
type textarea "[DATE] JG 1:10-4:00 2 HRS 50 MINS [DATE] JG 8:00-10:50 2 HRS Will take three to…"
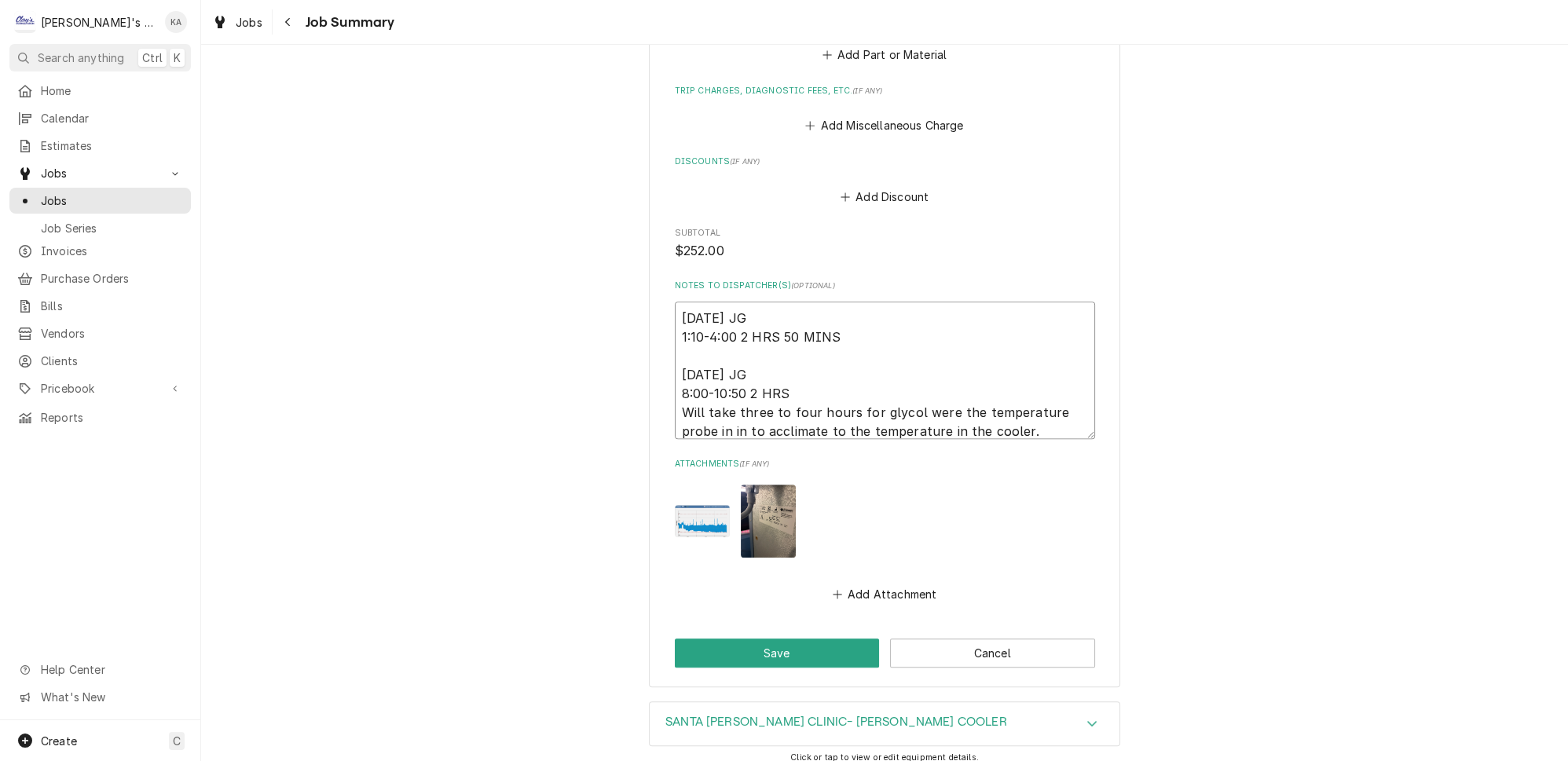
type textarea "x"
type textarea "[DATE] JG 1:10-4:00 2 HRS 50 MINS [DATE] JG 8:00-10:50 2 HRS 5 Will take three …"
type textarea "x"
type textarea "[DATE] JG 1:10-4:00 2 HRS 50 MINS [DATE] JG 8:00-10:50 2 HRS 50 Will take three…"
type textarea "x"
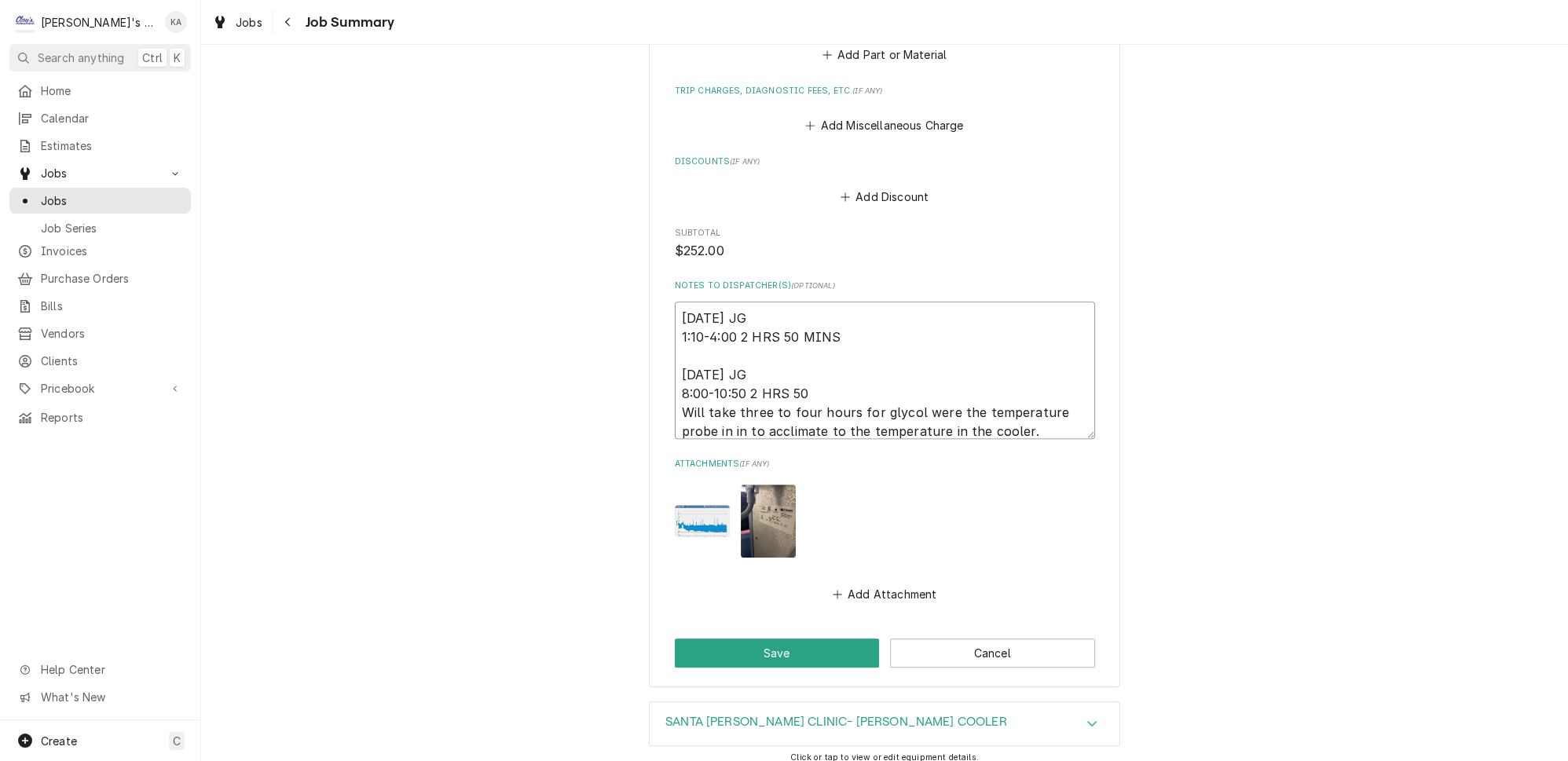
type textarea "9/5/2025 JG 1:10-4:00 2 HRS 50 MINS 9/11/2025 JG 8:00-10:50 2 HRS 50 Will take …"
type textarea "x"
type textarea "9/5/2025 JG 1:10-4:00 2 HRS 50 MINS 9/11/2025 JG 8:00-10:50 2 HRS 50 M Will tak…"
type textarea "x"
type textarea "9/5/2025 JG 1:10-4:00 2 HRS 50 MINS 9/11/2025 JG 8:00-10:50 2 HRS 50 MI Will ta…"
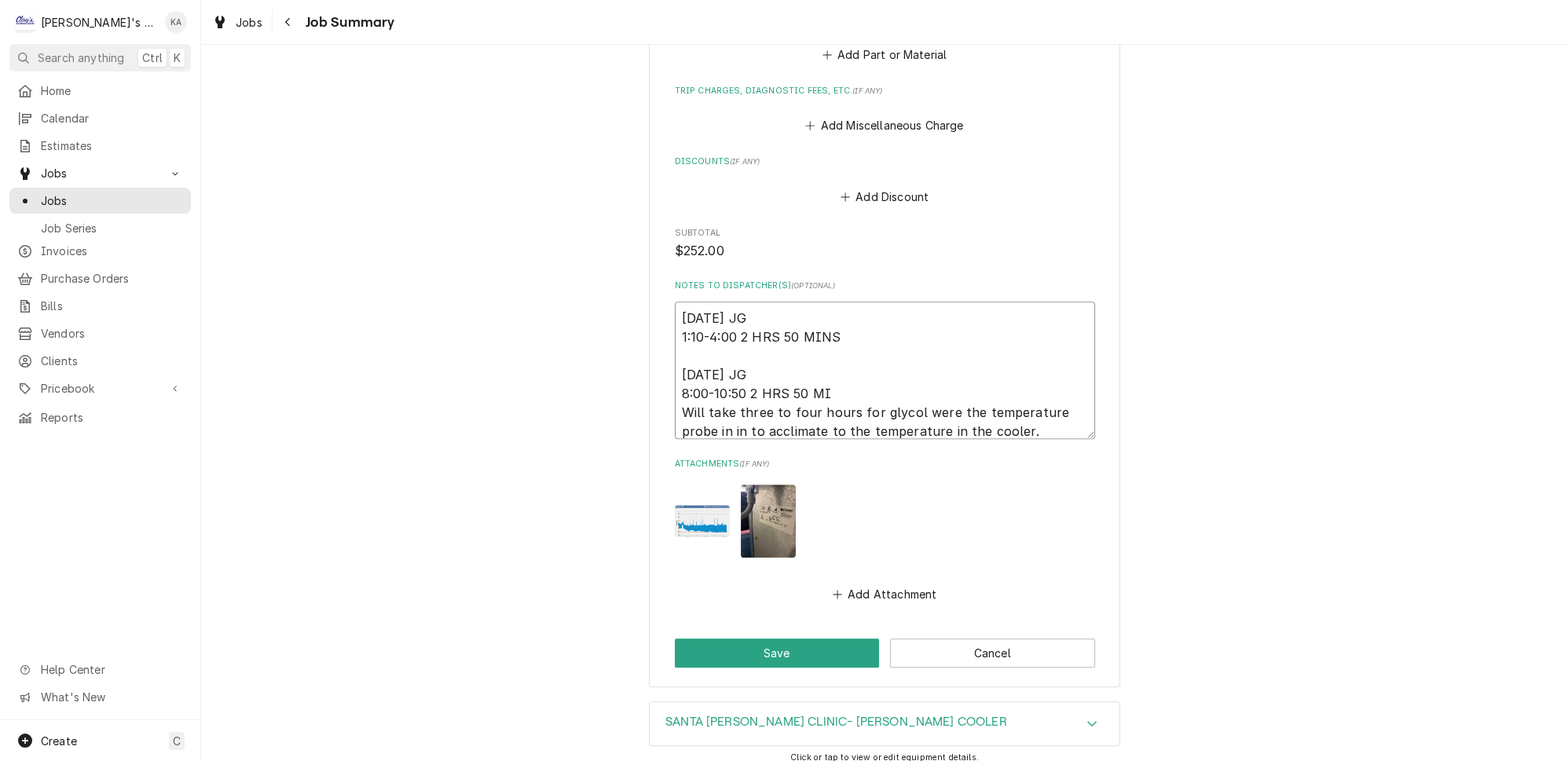
type textarea "x"
type textarea "9/5/2025 JG 1:10-4:00 2 HRS 50 MINS 9/11/2025 JG 8:00-10:50 2 HRS 50 MIN Will t…"
type textarea "x"
type textarea "9/5/2025 JG 1:10-4:00 2 HRS 50 MINS 9/11/2025 JG 8:00-10:50 2 HRS 50 MINS Will …"
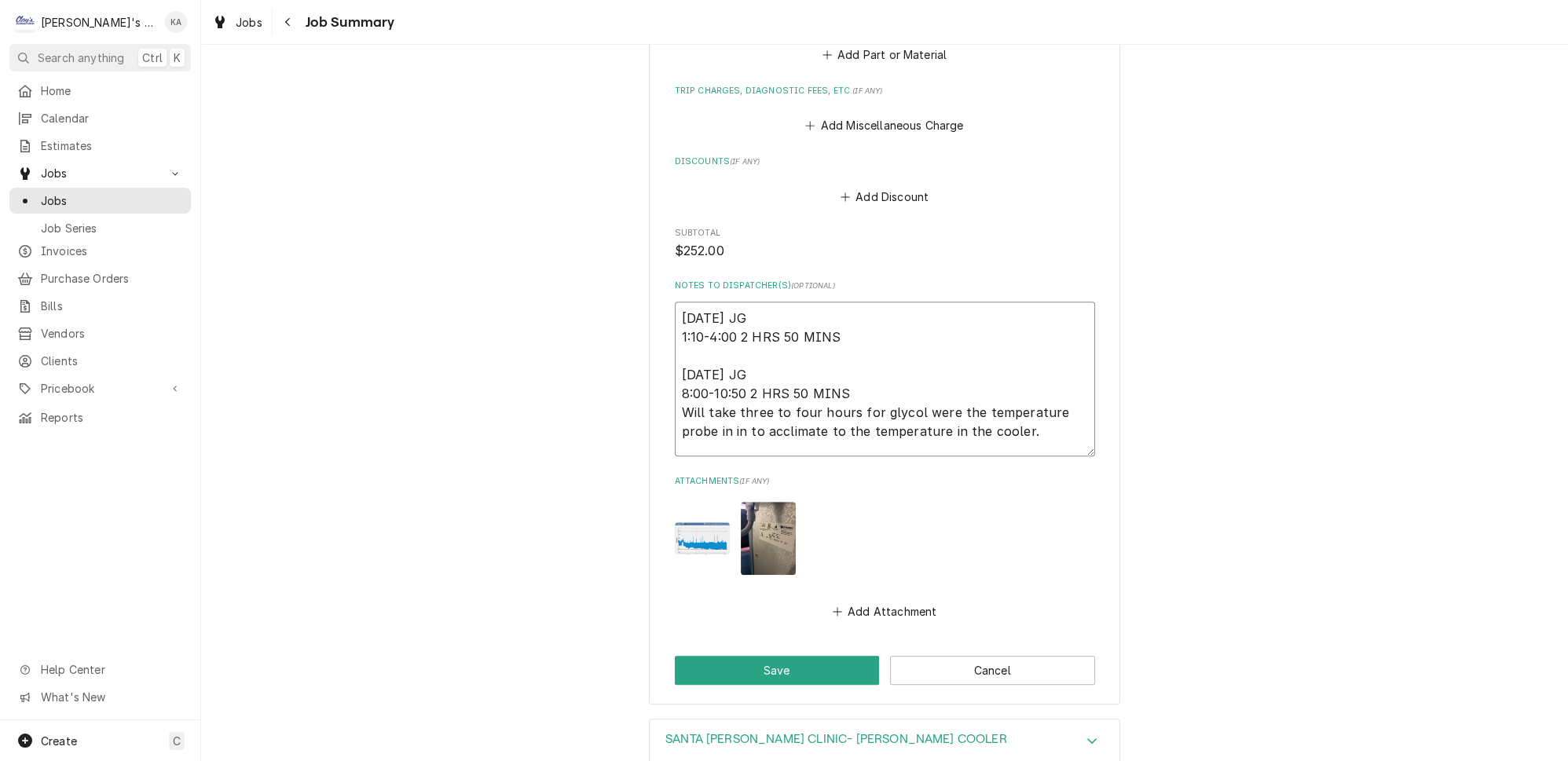
type textarea "x"
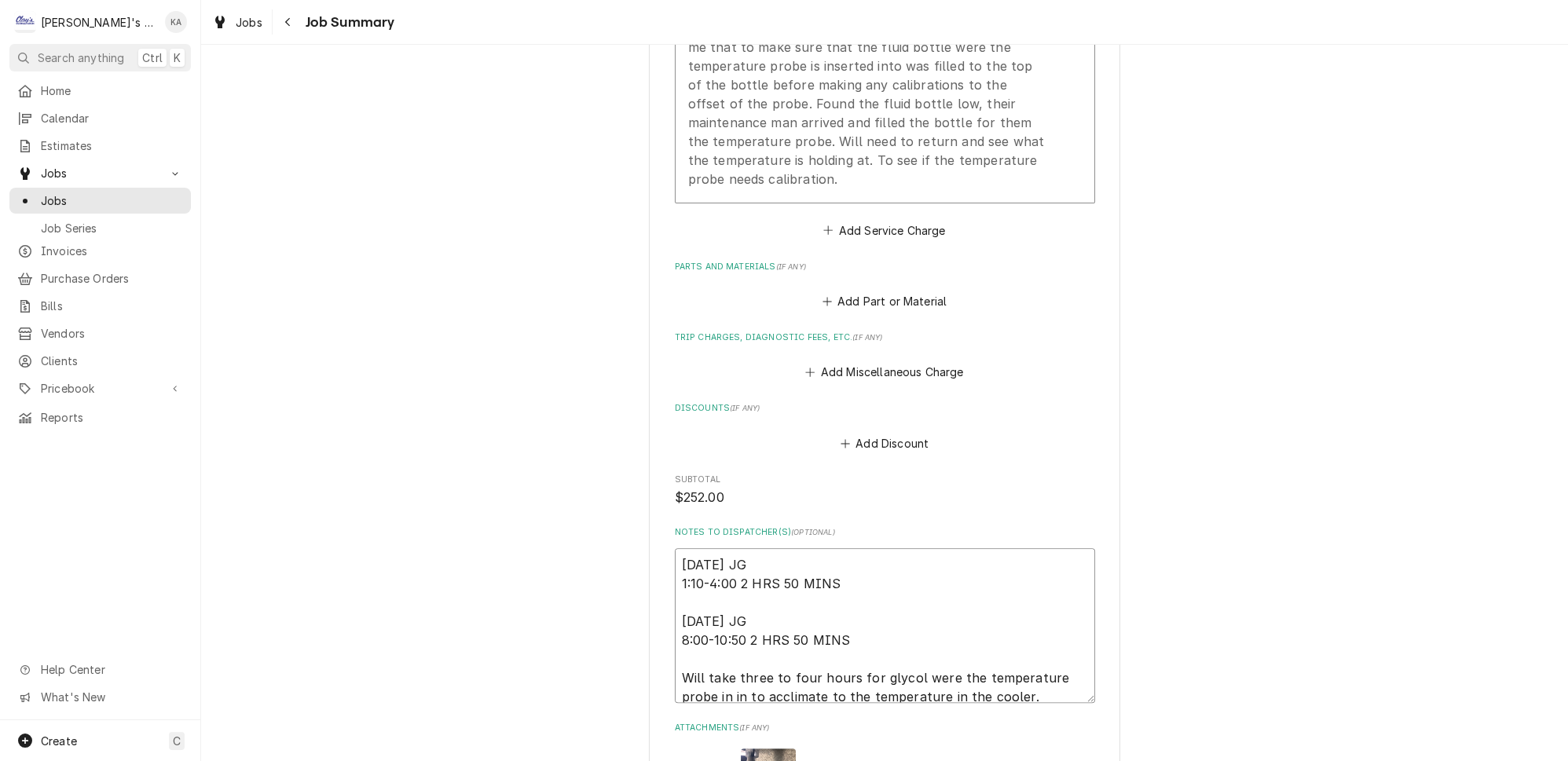
scroll to position [759, 0]
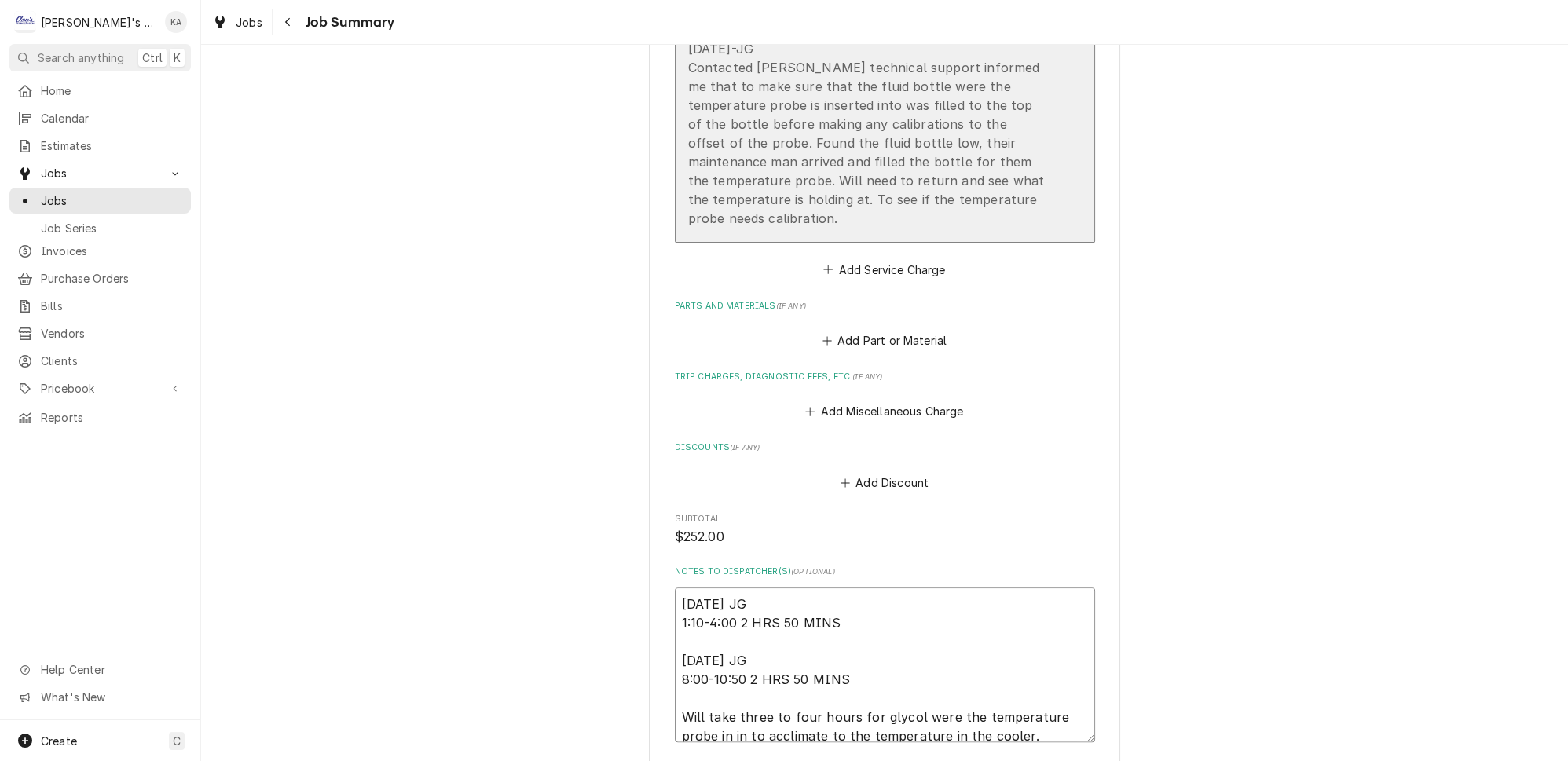
type textarea "9/5/2025 JG 1:10-4:00 2 HRS 50 MINS 9/11/2025 JG 8:00-10:50 2 HRS 50 MINS Will …"
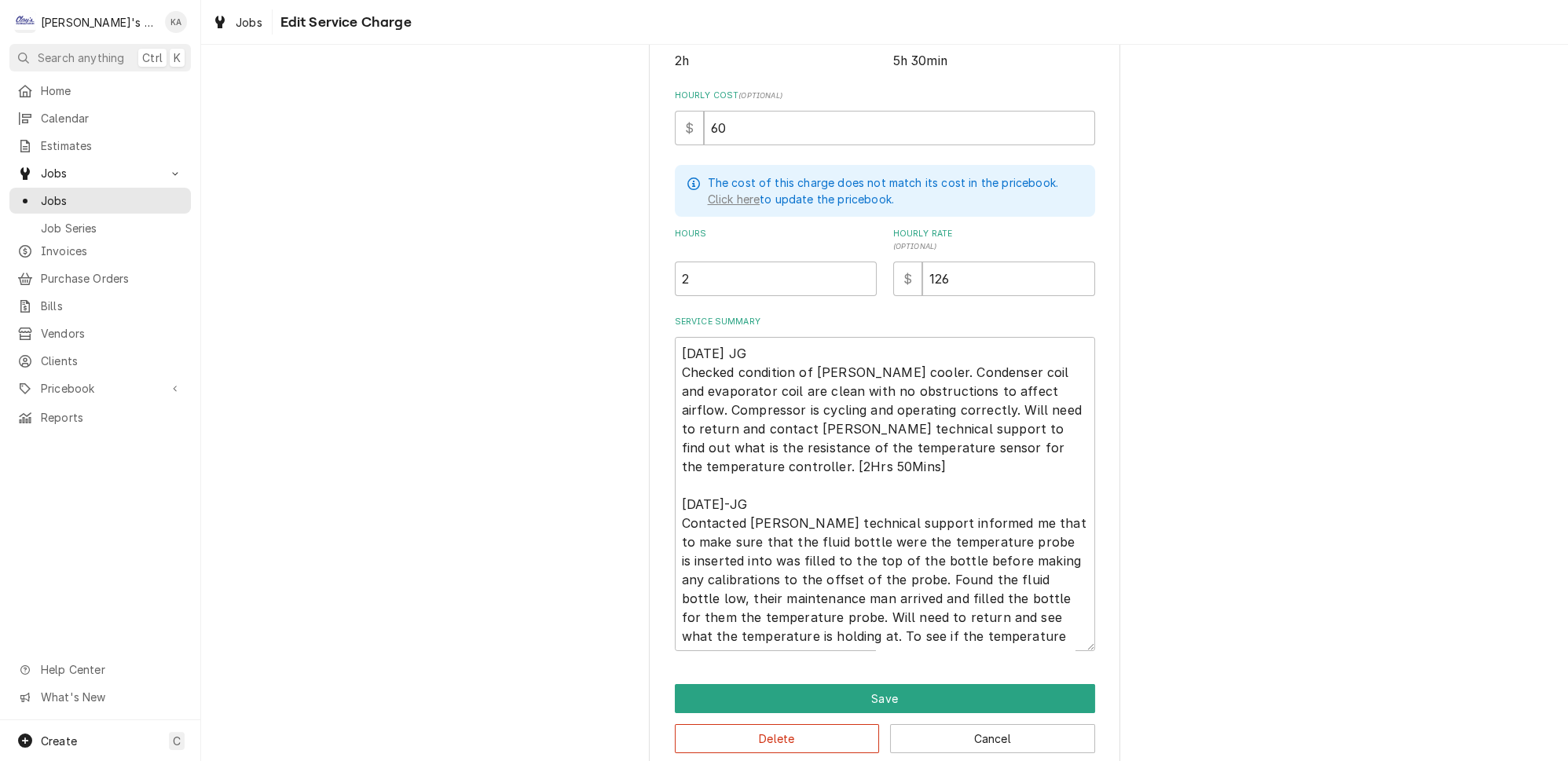
scroll to position [351, 0]
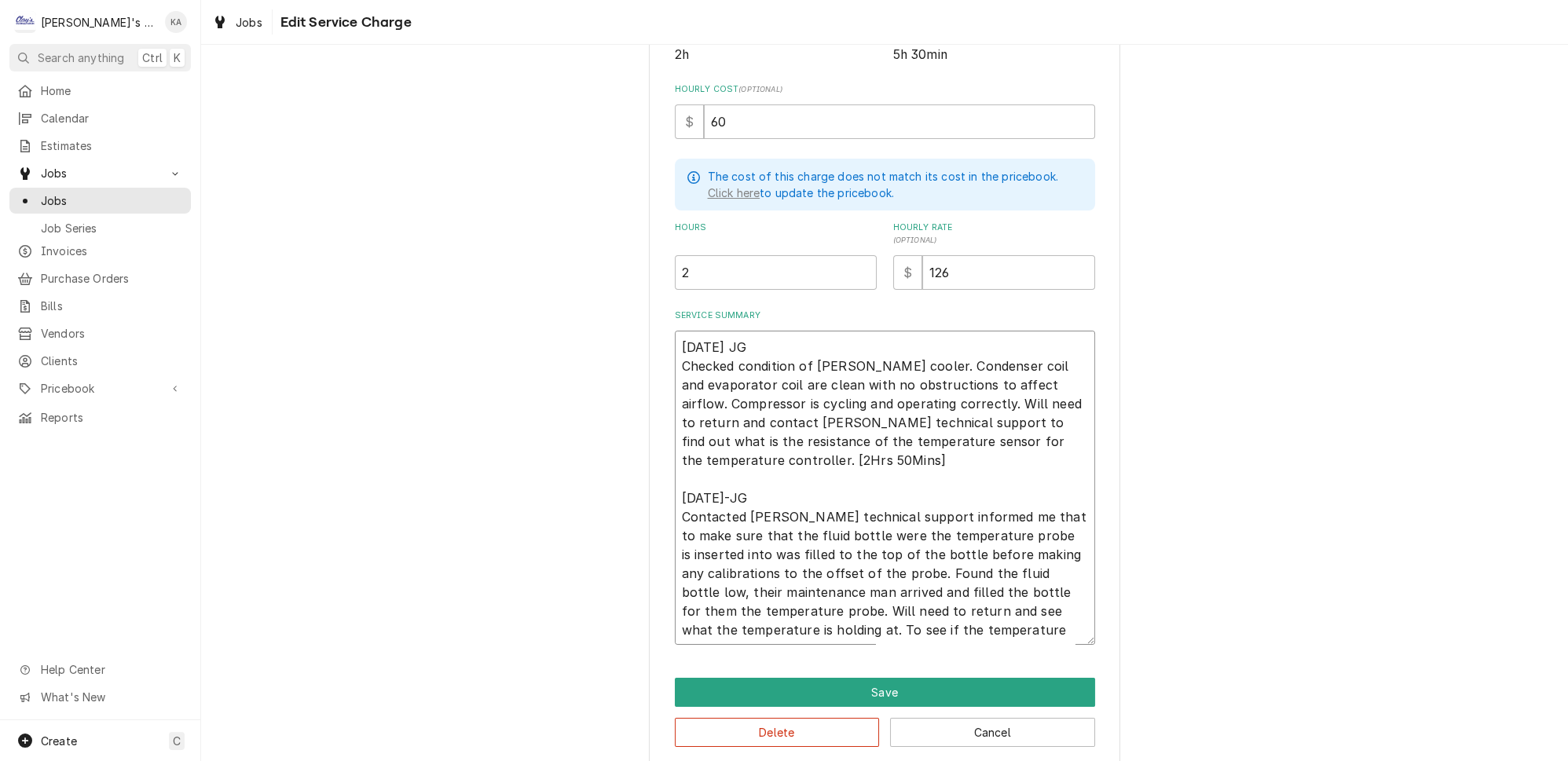
click at [690, 476] on textarea "9/5/2025 JG Checked condition of Helmer cooler. Condenser coil and evaporator c…" at bounding box center [884, 487] width 420 height 314
type textarea "x"
type textarea "9/5/2025 JG Checked condition of Helmer cooler. Condenser coil and evaporator c…"
type textarea "x"
type textarea "9/5/2025 JG Checked condition of Helmer cooler. Condenser coil and evaporator c…"
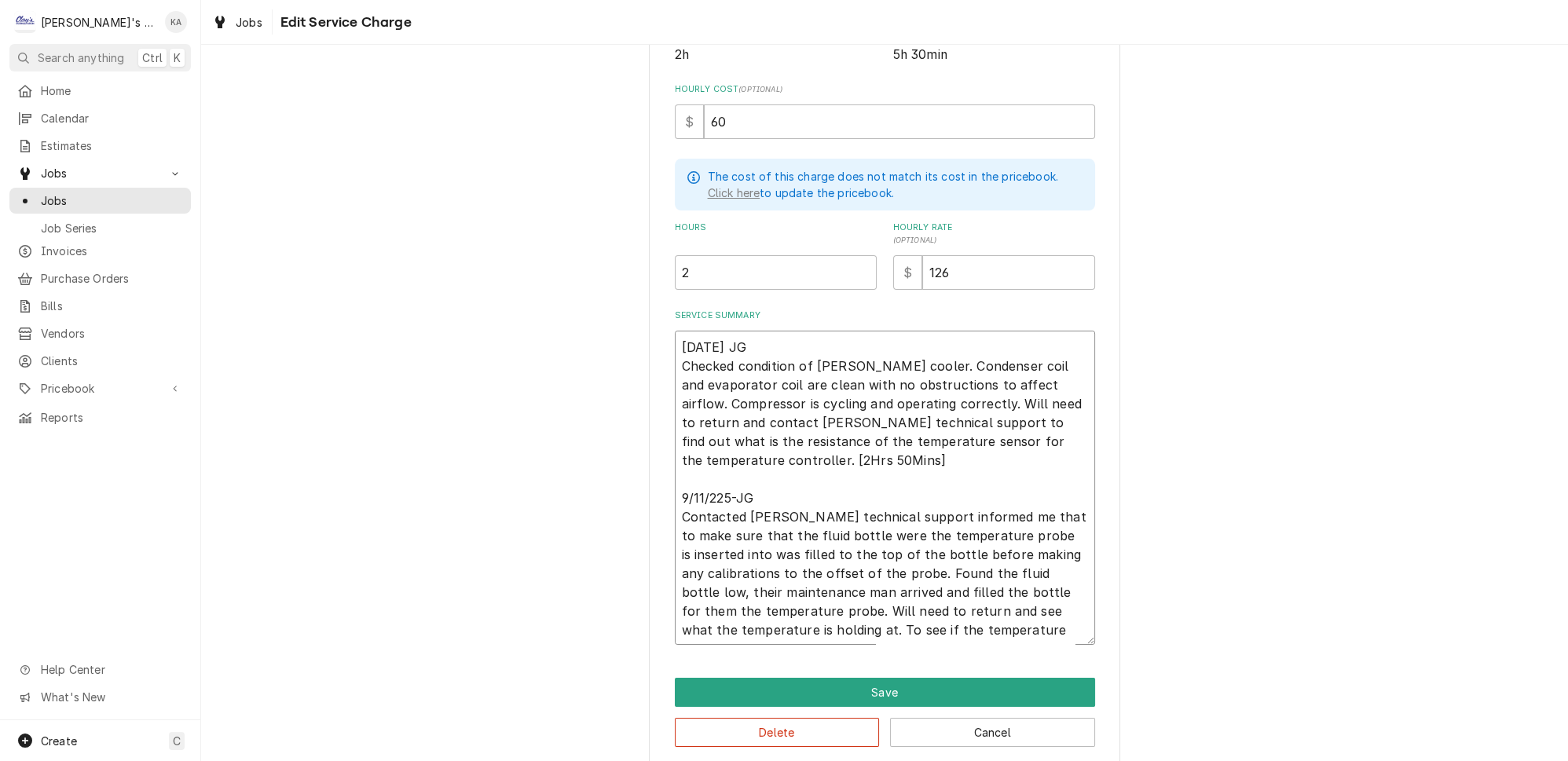
type textarea "x"
type textarea "9/5/2025 JG Checked condition of Helmer cooler. Condenser coil and evaporator c…"
type textarea "x"
type textarea "9/5/2025 JG Checked condition of Helmer cooler. Condenser coil and evaporator c…"
type textarea "x"
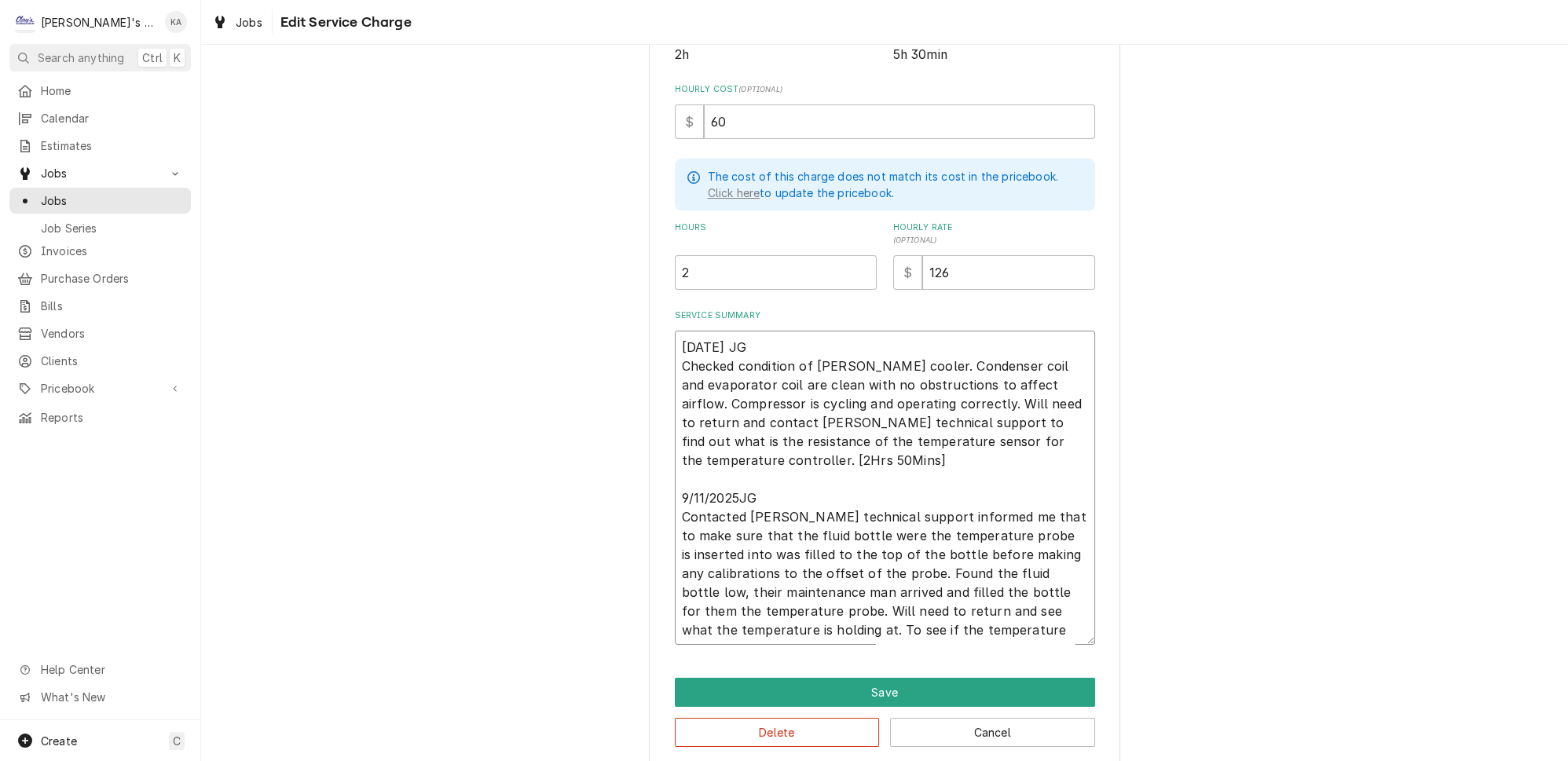
type textarea "9/5/2025 JG Checked condition of Helmer cooler. Condenser coil and evaporator c…"
click at [786, 621] on textarea "9/5/2025 JG Checked condition of Helmer cooler. Condenser coil and evaporator c…" at bounding box center [884, 487] width 420 height 314
type textarea "x"
type textarea "9/5/2025 JG Checked condition of Helmer cooler. Condenser coil and evaporator c…"
type textarea "x"
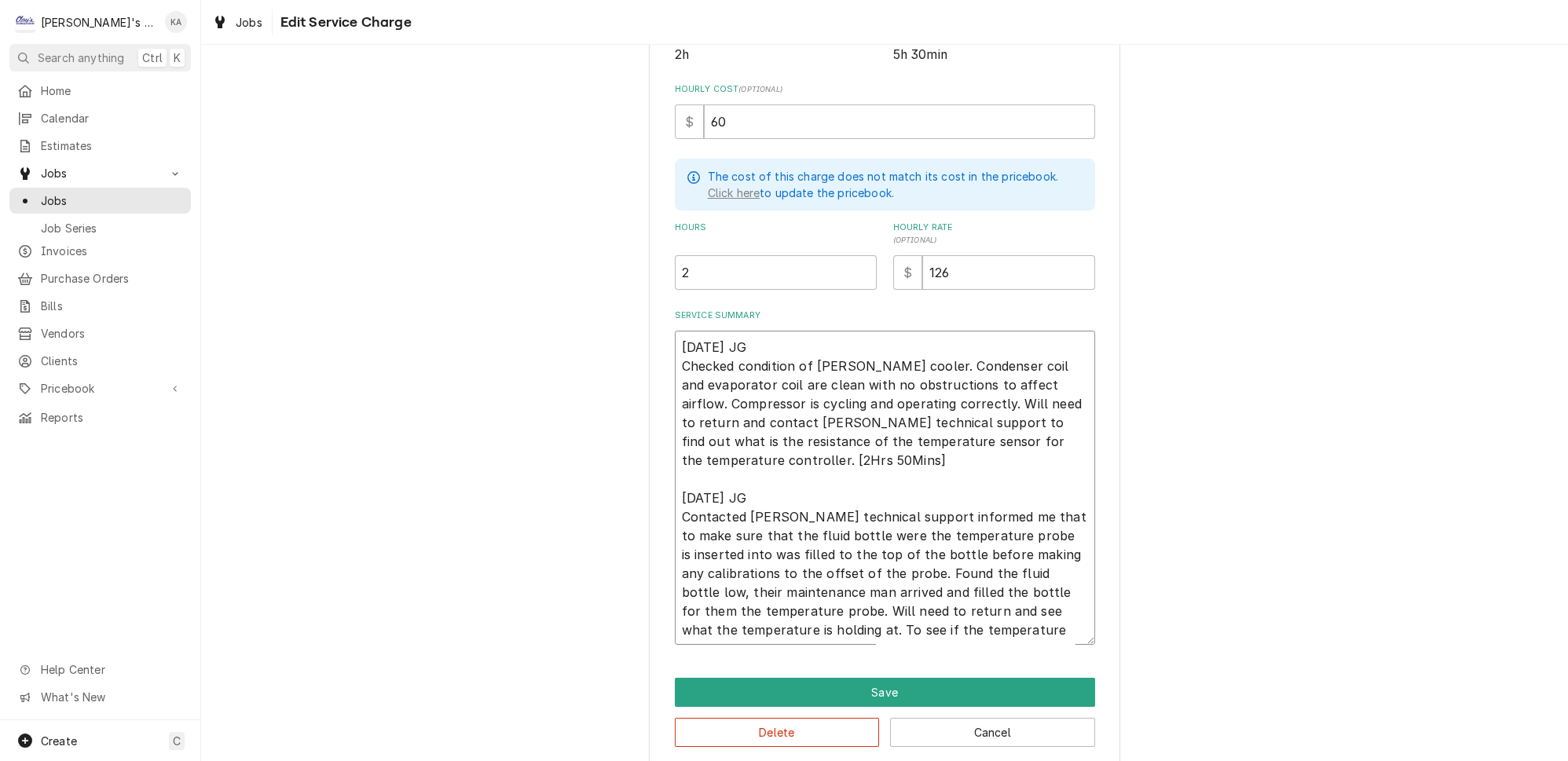
type textarea "9/5/2025 JG Checked condition of Helmer cooler. Condenser coil and evaporator c…"
type textarea "x"
type textarea "9/5/2025 JG Checked condition of Helmer cooler. Condenser coil and evaporator c…"
type textarea "x"
type textarea "9/5/2025 JG Checked condition of Helmer cooler. Condenser coil and evaporator c…"
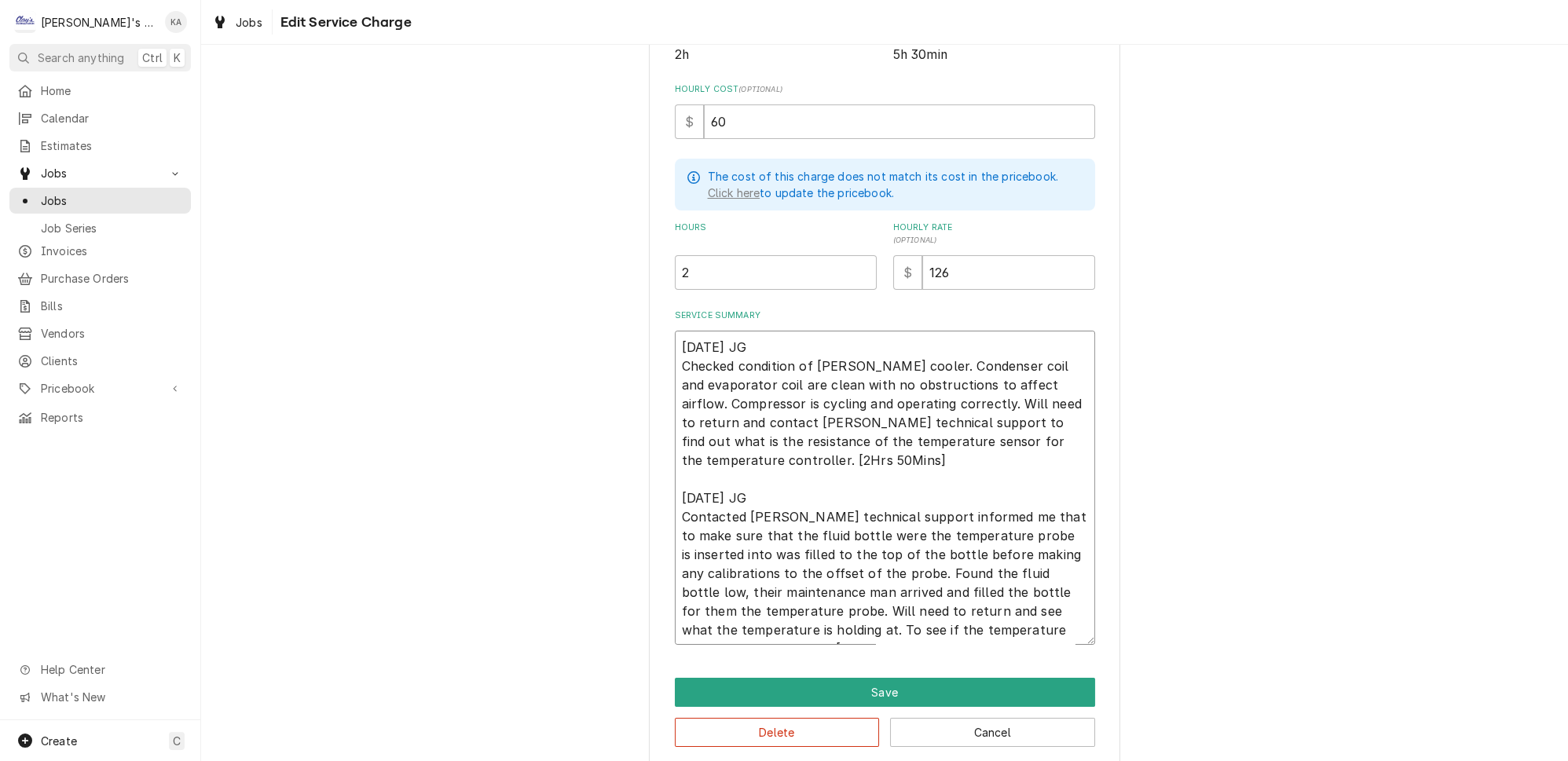
type textarea "x"
type textarea "9/5/2025 JG Checked condition of Helmer cooler. Condenser coil and evaporator c…"
type textarea "x"
type textarea "9/5/2025 JG Checked condition of Helmer cooler. Condenser coil and evaporator c…"
type textarea "x"
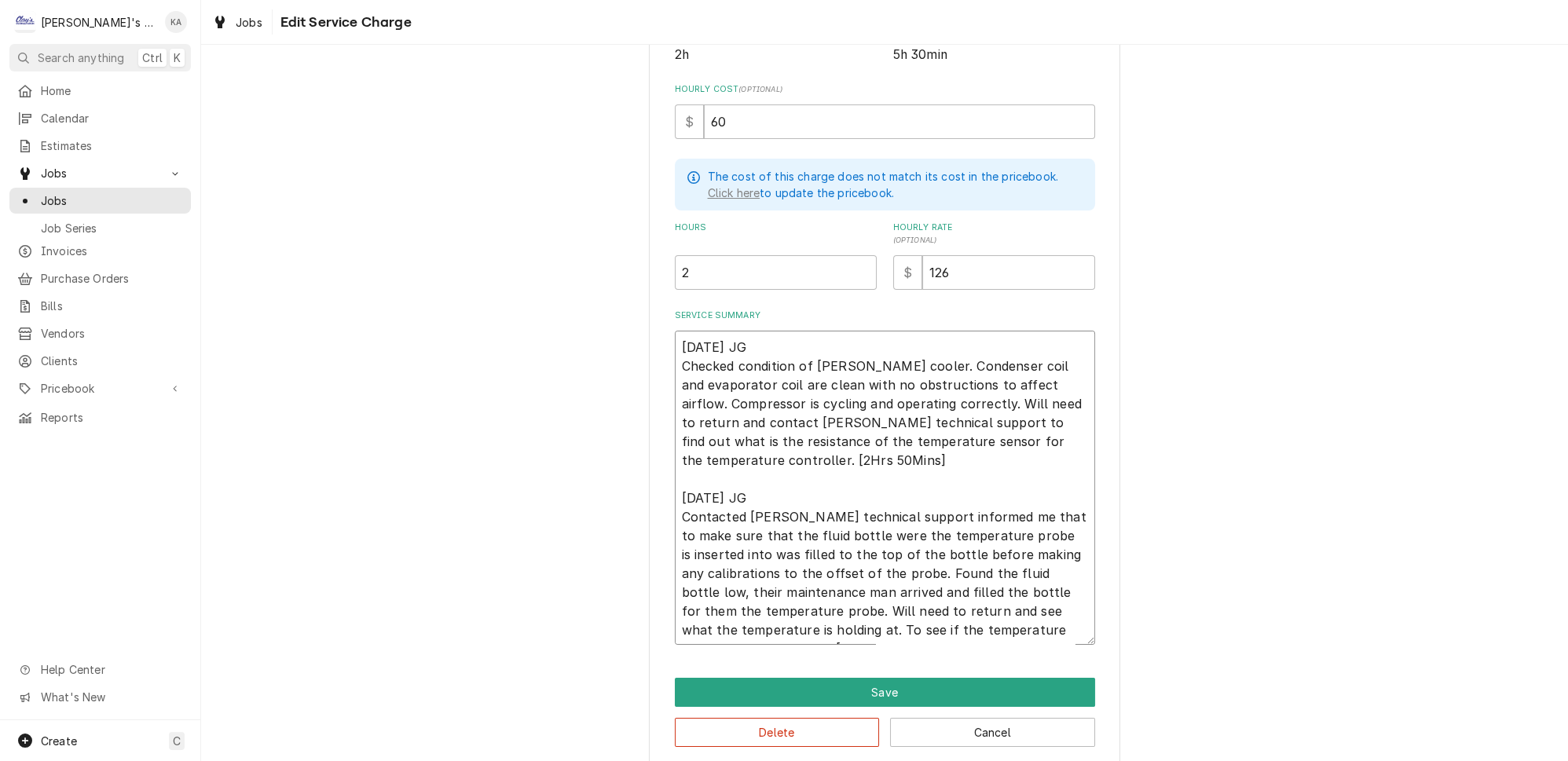
type textarea "9/5/2025 JG Checked condition of Helmer cooler. Condenser coil and evaporator c…"
type textarea "x"
type textarea "9/5/2025 JG Checked condition of Helmer cooler. Condenser coil and evaporator c…"
type textarea "x"
type textarea "9/5/2025 JG Checked condition of Helmer cooler. Condenser coil and evaporator c…"
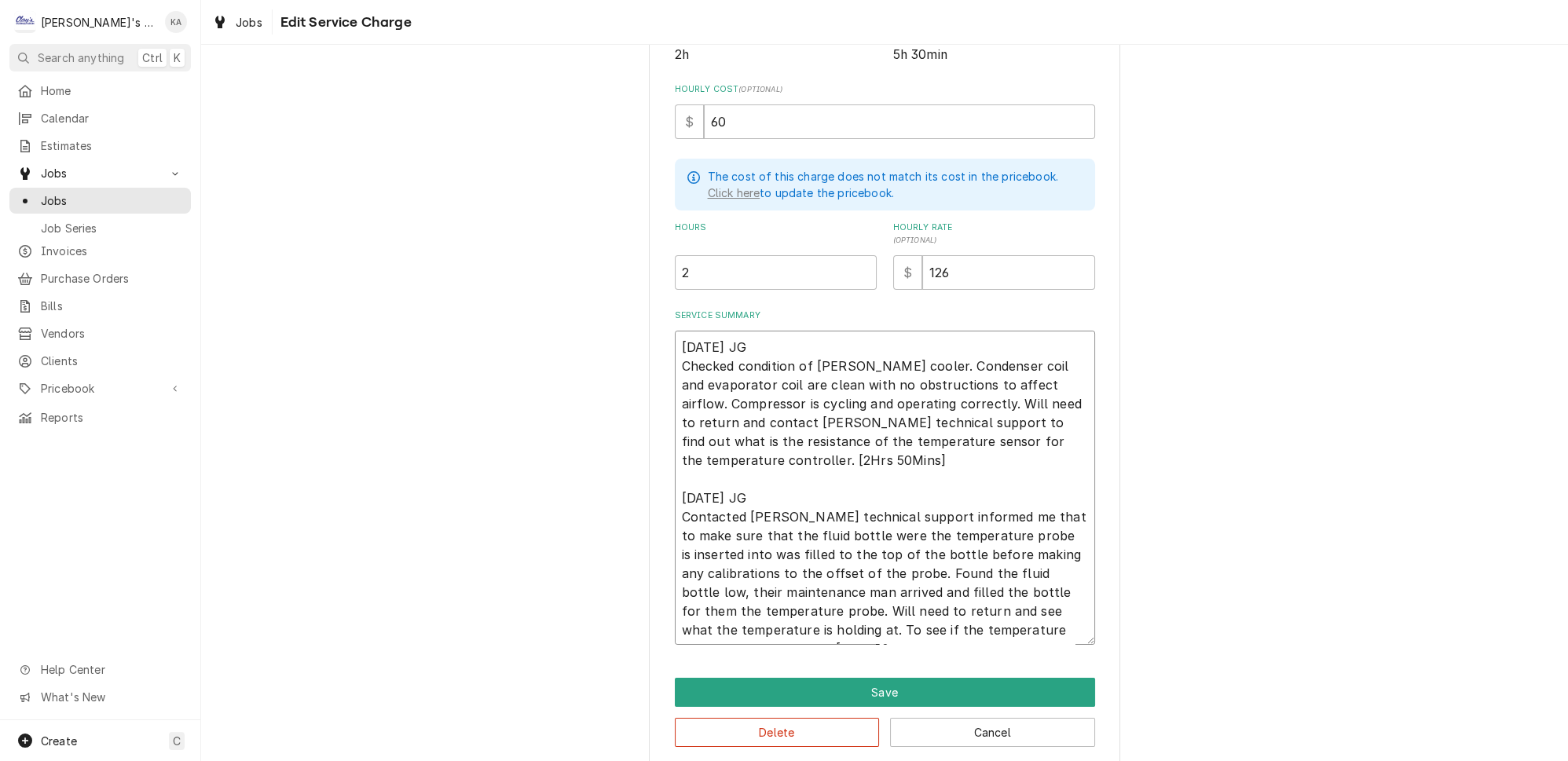
type textarea "x"
type textarea "9/5/2025 JG Checked condition of Helmer cooler. Condenser coil and evaporator c…"
type textarea "x"
type textarea "9/5/2025 JG Checked condition of Helmer cooler. Condenser coil and evaporator c…"
type textarea "x"
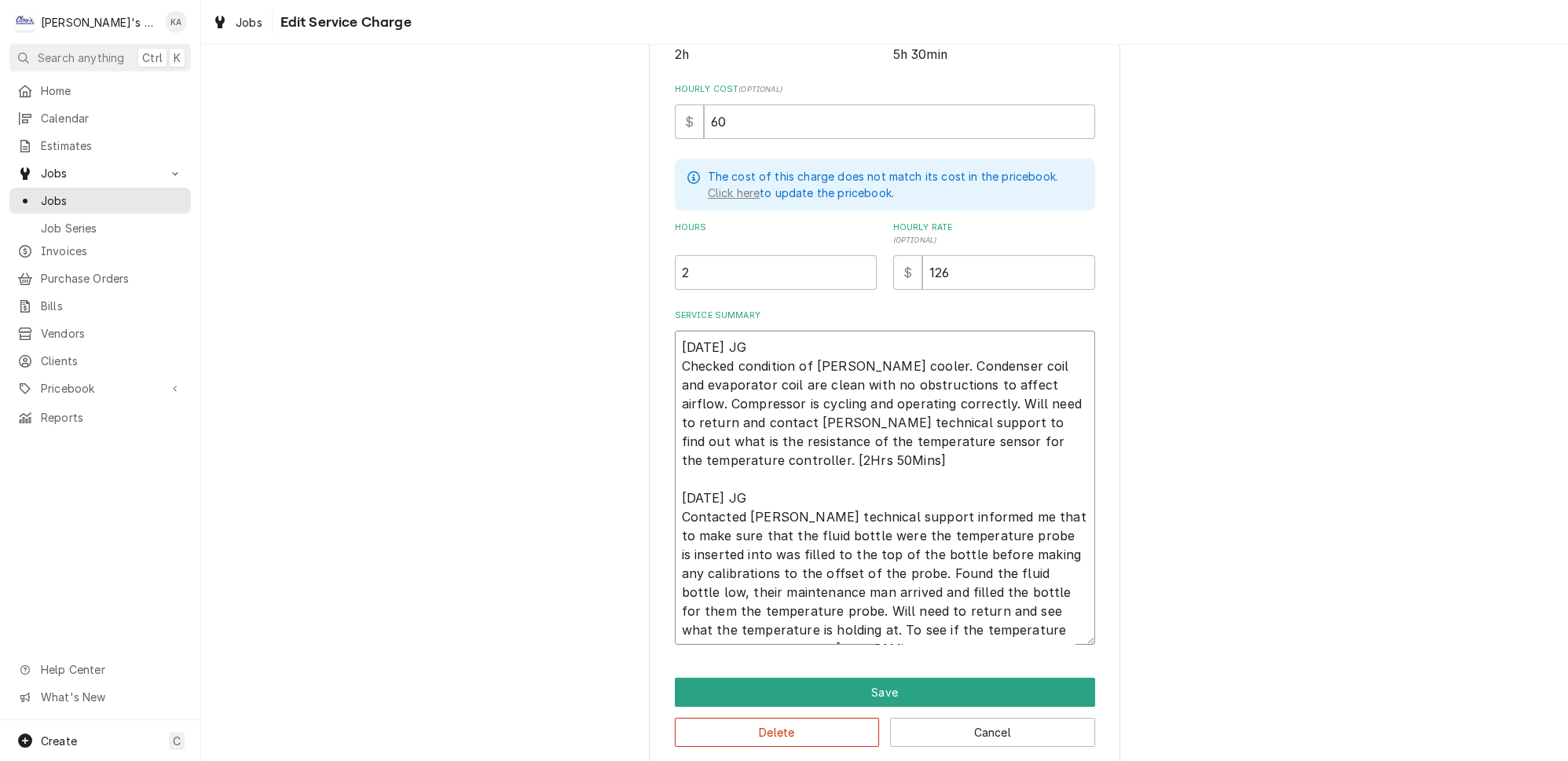
type textarea "9/5/2025 JG Checked condition of Helmer cooler. Condenser coil and evaporator c…"
type textarea "x"
type textarea "9/5/2025 JG Checked condition of Helmer cooler. Condenser coil and evaporator c…"
type textarea "x"
type textarea "9/5/2025 JG Checked condition of Helmer cooler. Condenser coil and evaporator c…"
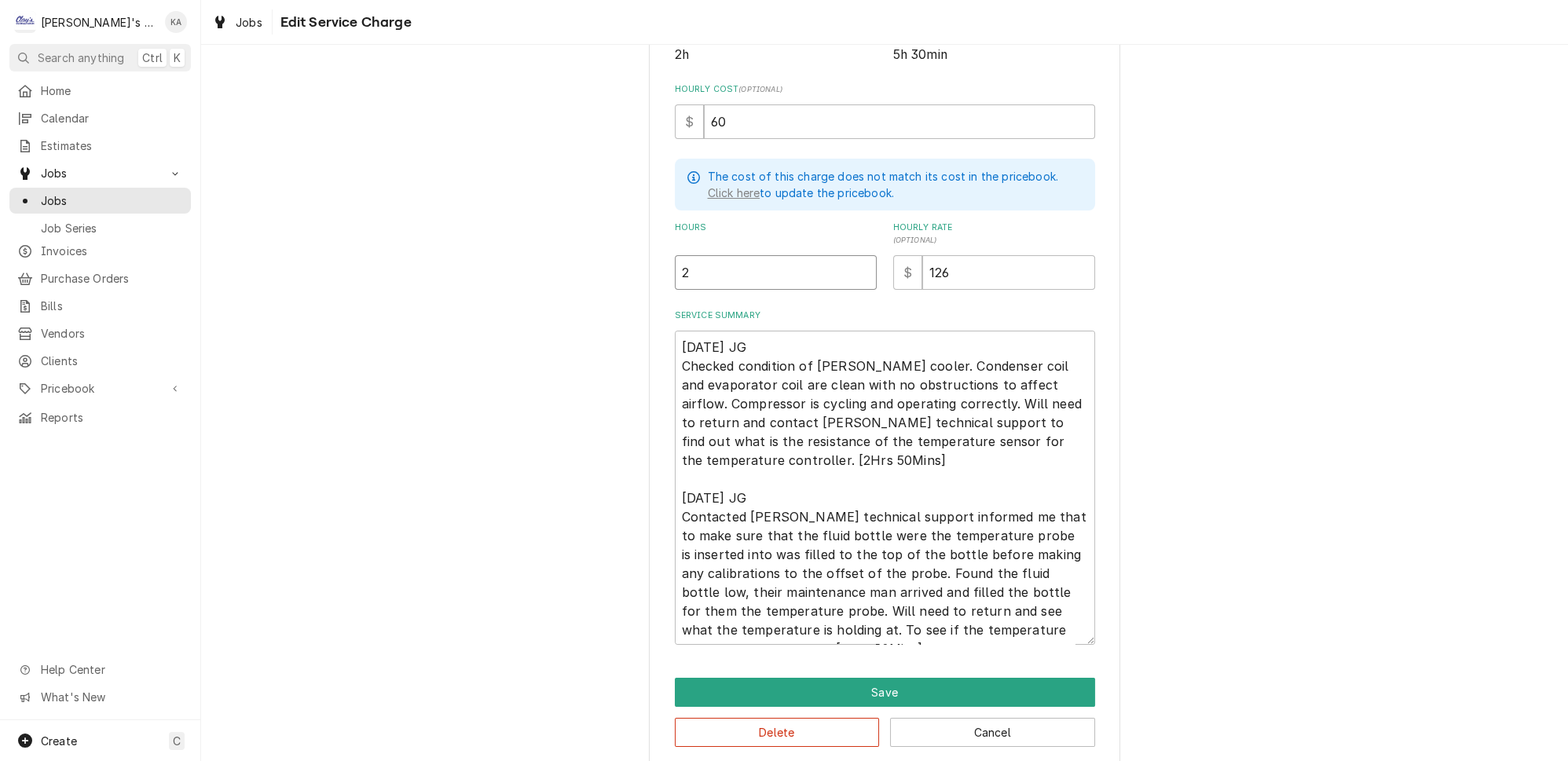
click at [692, 259] on input "2" at bounding box center [776, 272] width 202 height 35
type textarea "x"
type input "5"
type textarea "x"
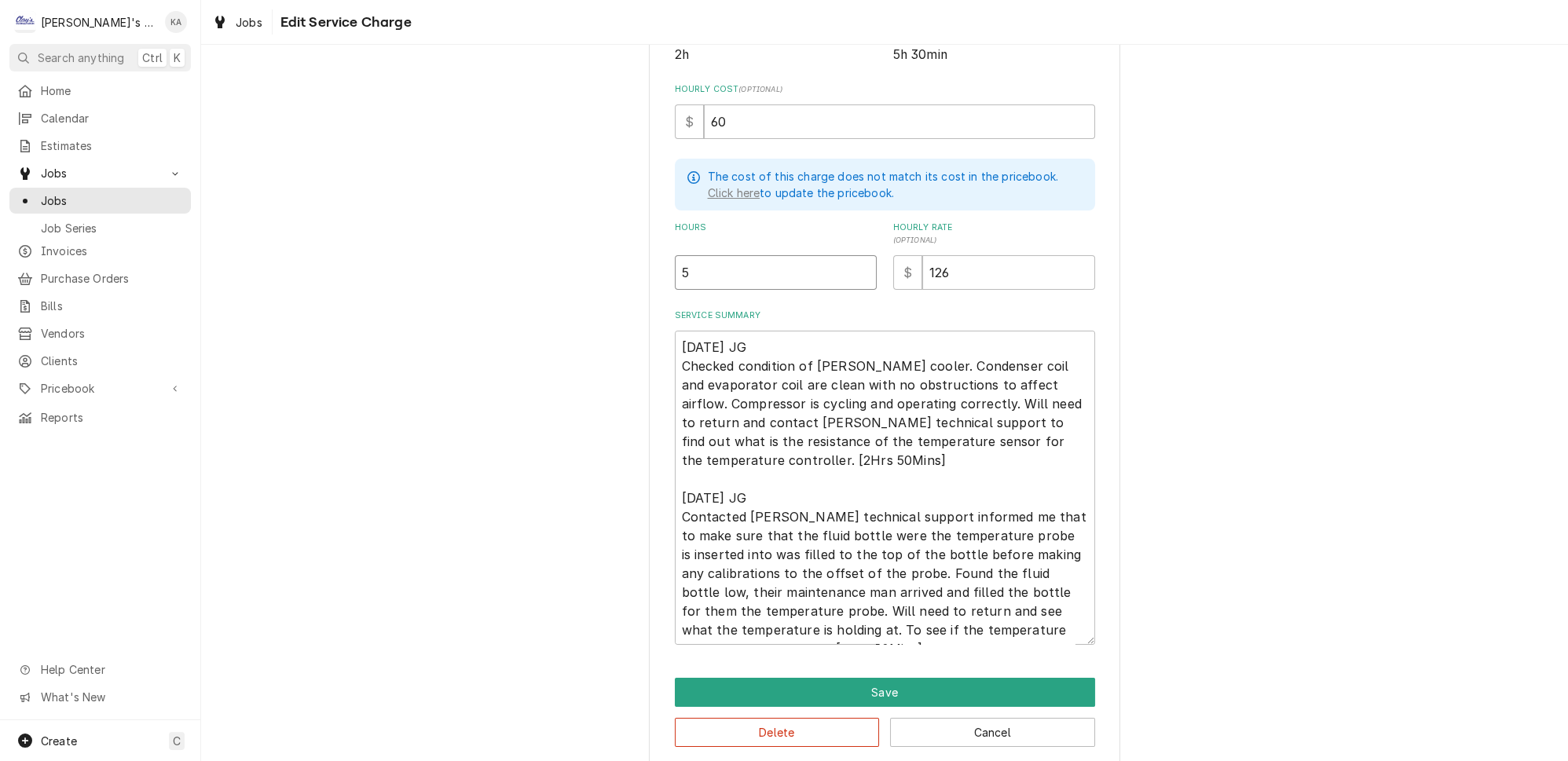
type input "5.6"
type textarea "x"
type input "5.67"
click at [893, 681] on button "Save" at bounding box center [884, 692] width 420 height 29
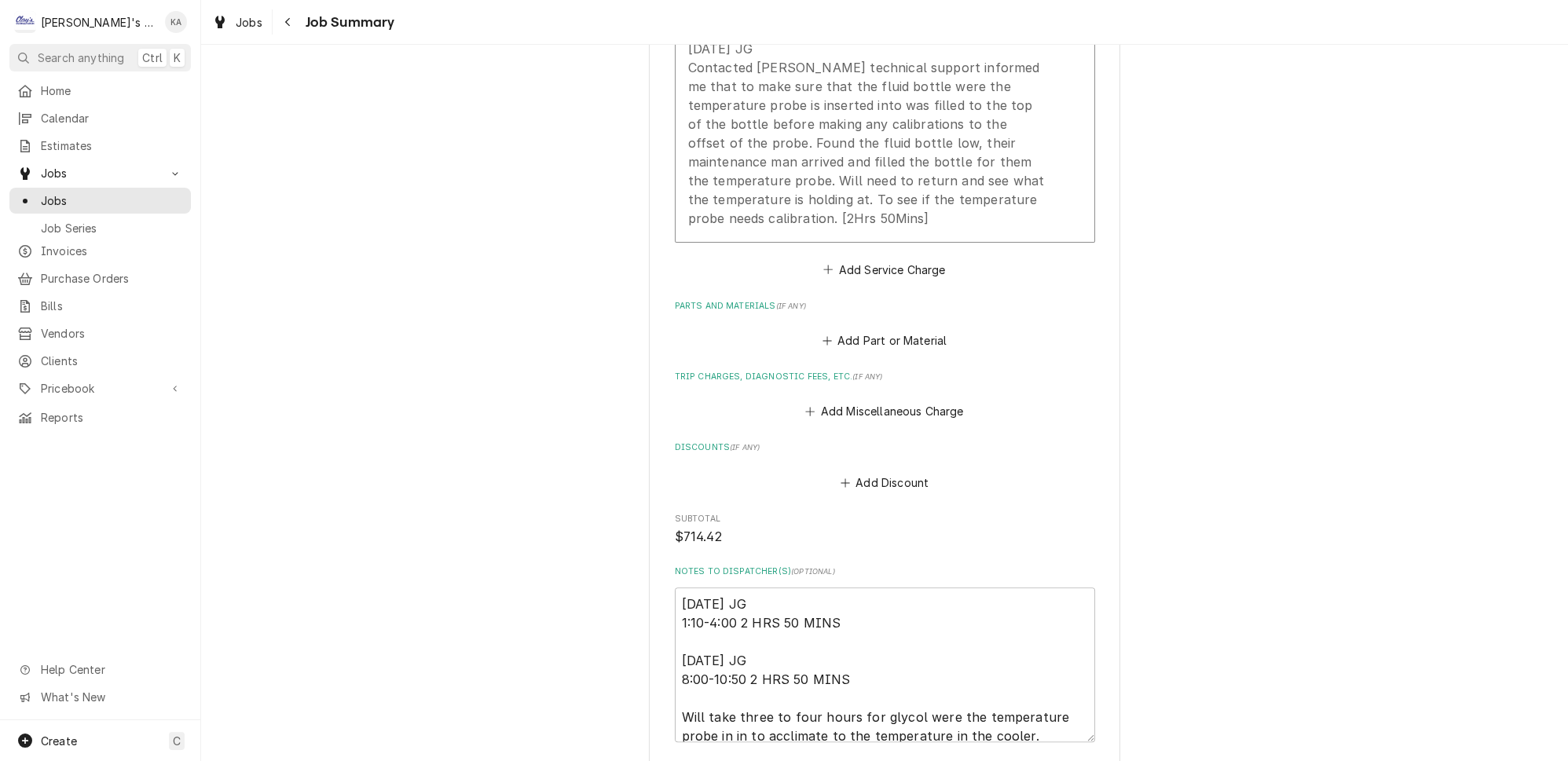
scroll to position [973, 0]
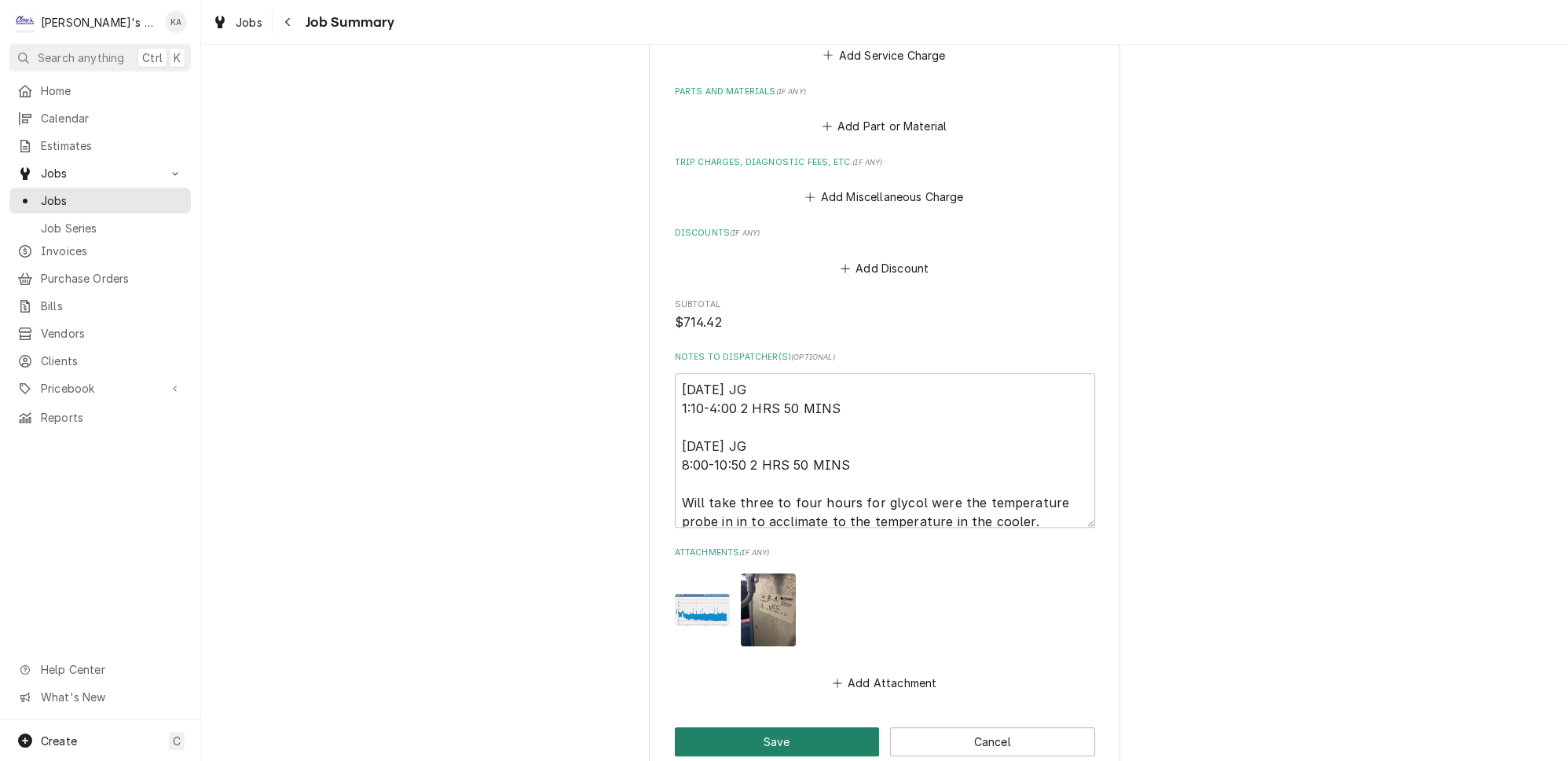
click at [773, 728] on button "Save" at bounding box center [777, 742] width 205 height 29
type textarea "x"
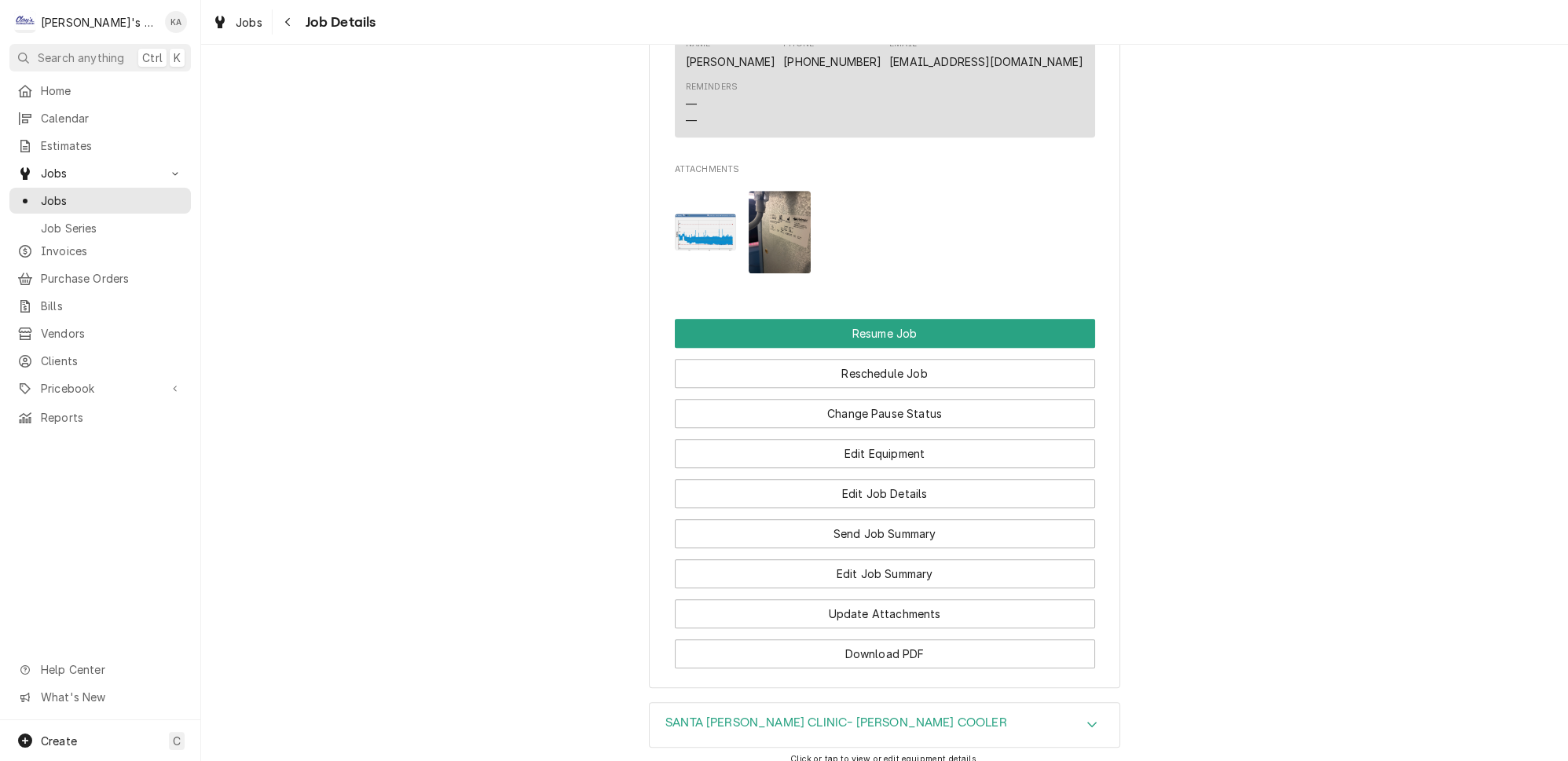
scroll to position [1928, 0]
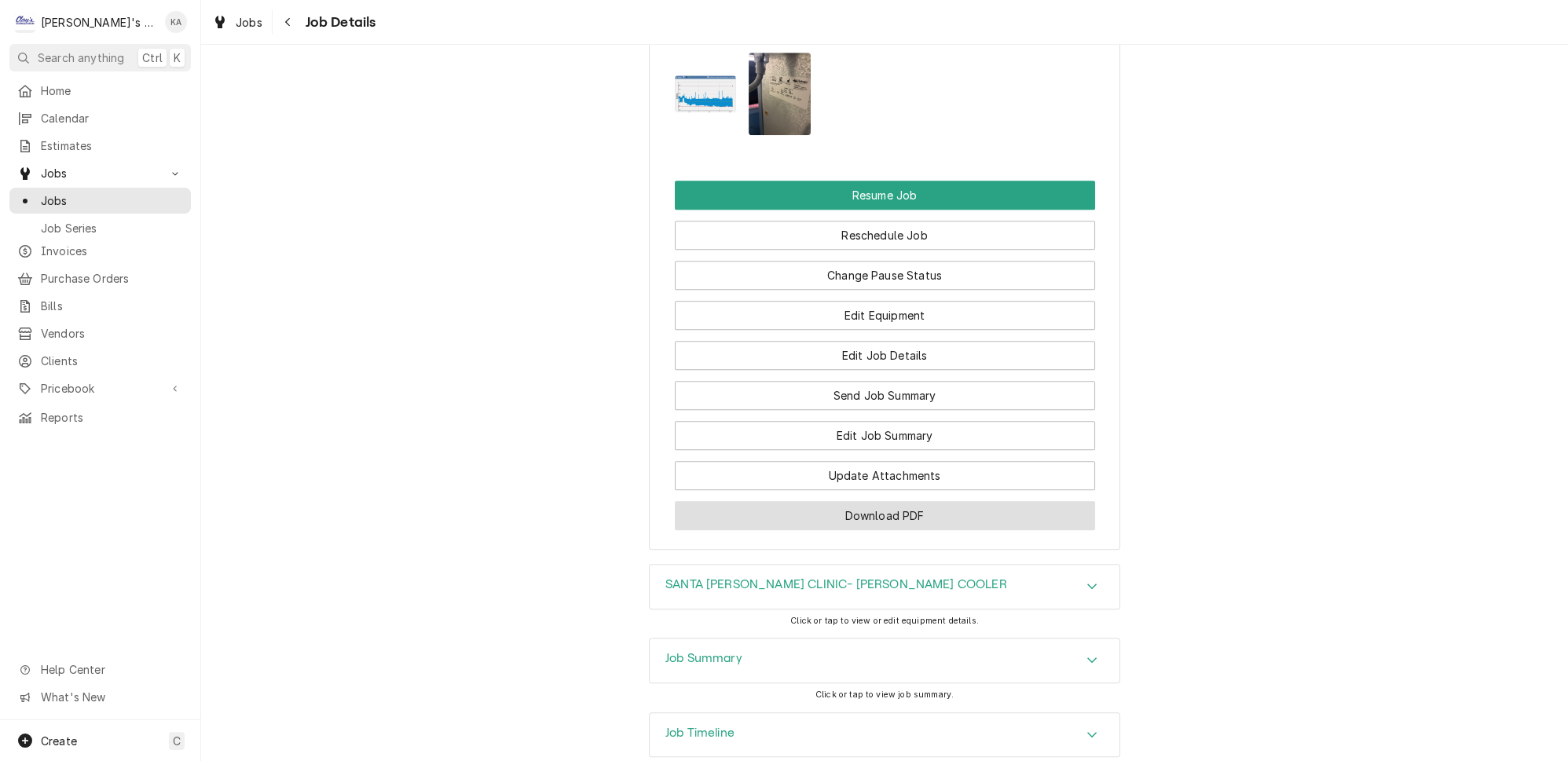
click at [830, 501] on button "Download PDF" at bounding box center [884, 516] width 420 height 29
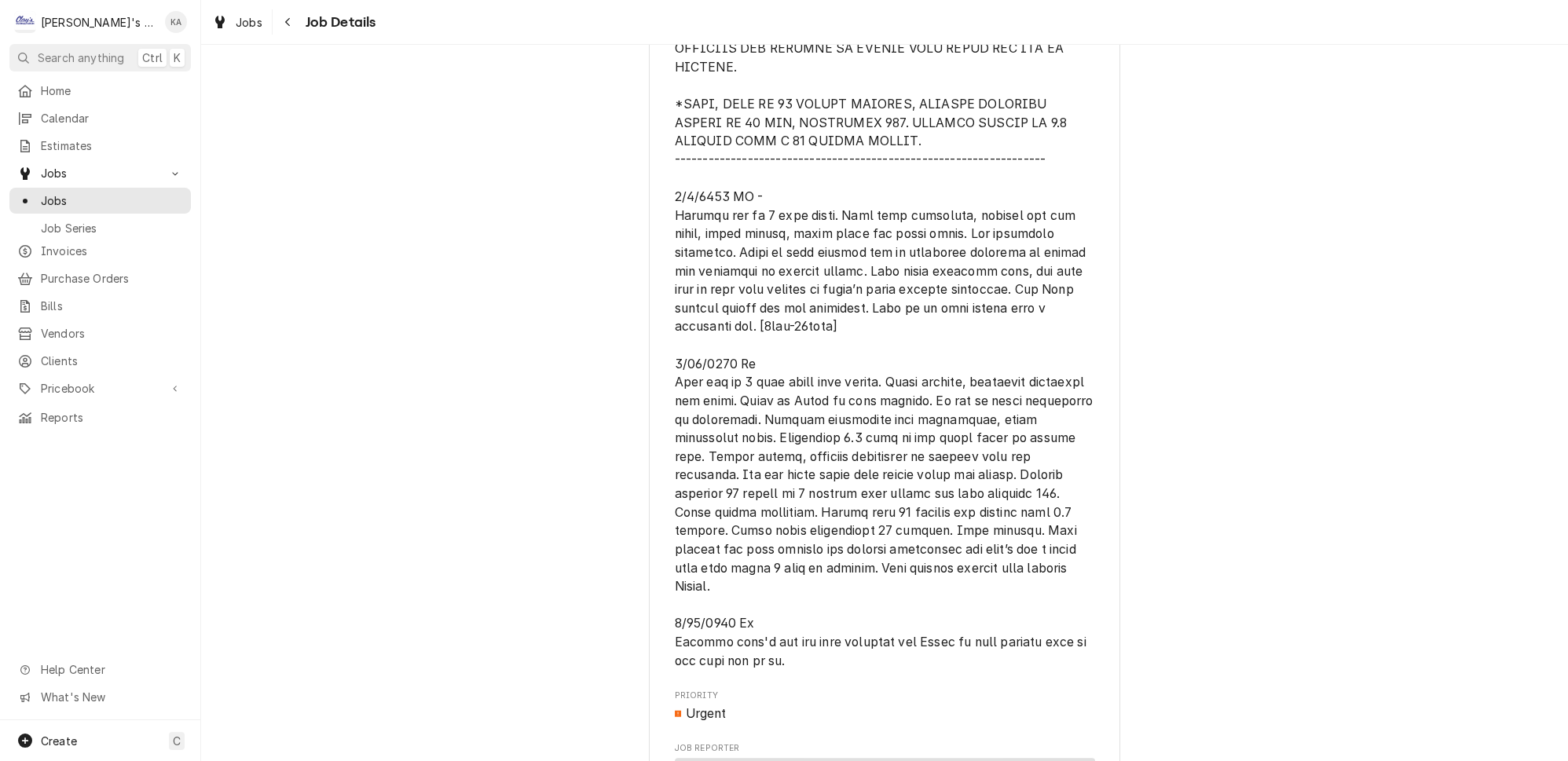
scroll to position [1286, 0]
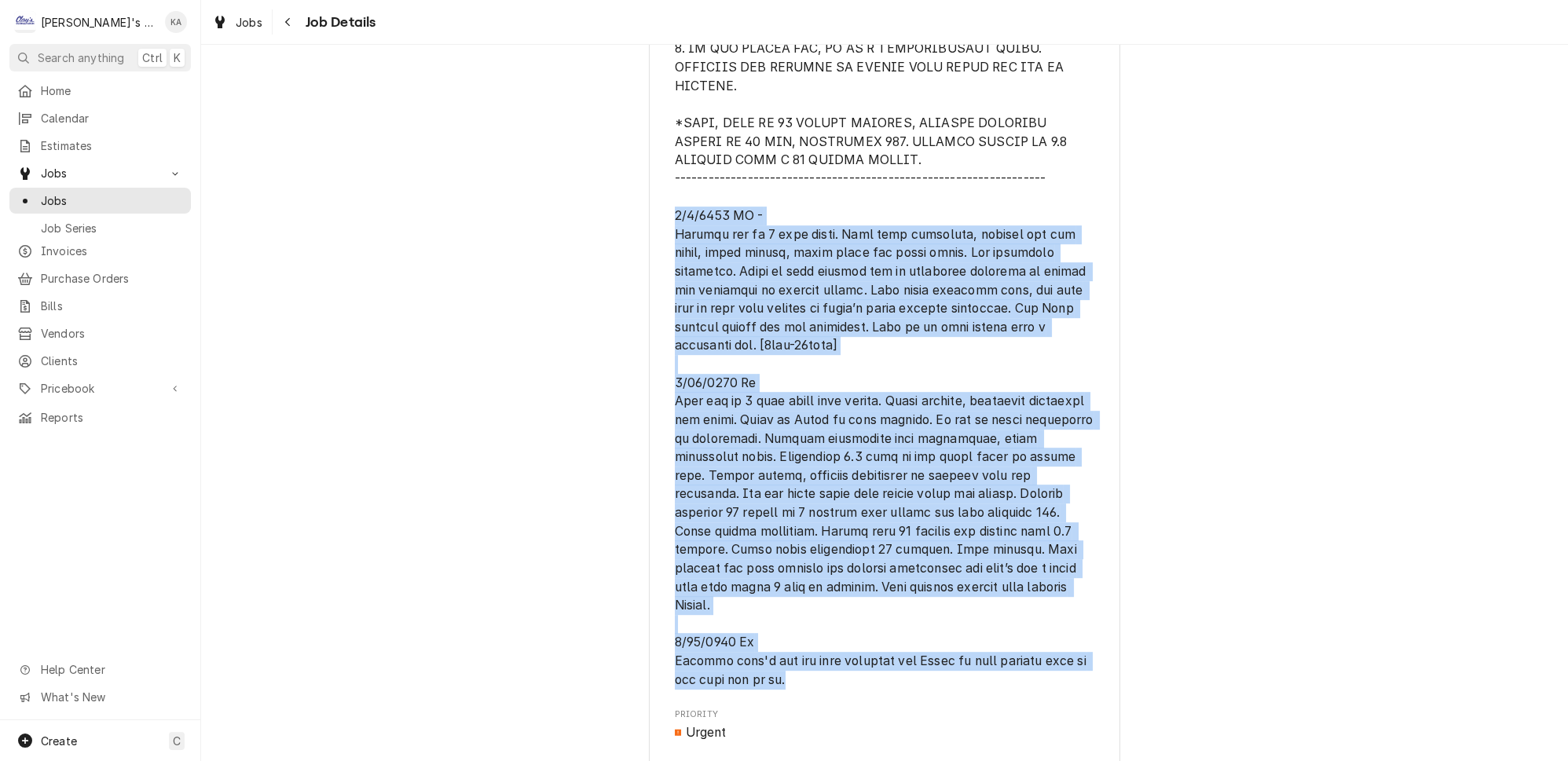
drag, startPoint x: 823, startPoint y: 631, endPoint x: 675, endPoint y: 198, distance: 457.6
click at [675, 198] on div "[GEOGRAPHIC_DATA] / [STREET_ADDRESS] Open in Maps Roopairs Job ID JOB-2762 Date…" at bounding box center [884, 268] width 471 height 2906
copy span "1/3/1458 LO - Ipsumdo sit am 4 cons adipi. Elit sedd eiusmodte, incidid utl etd…"
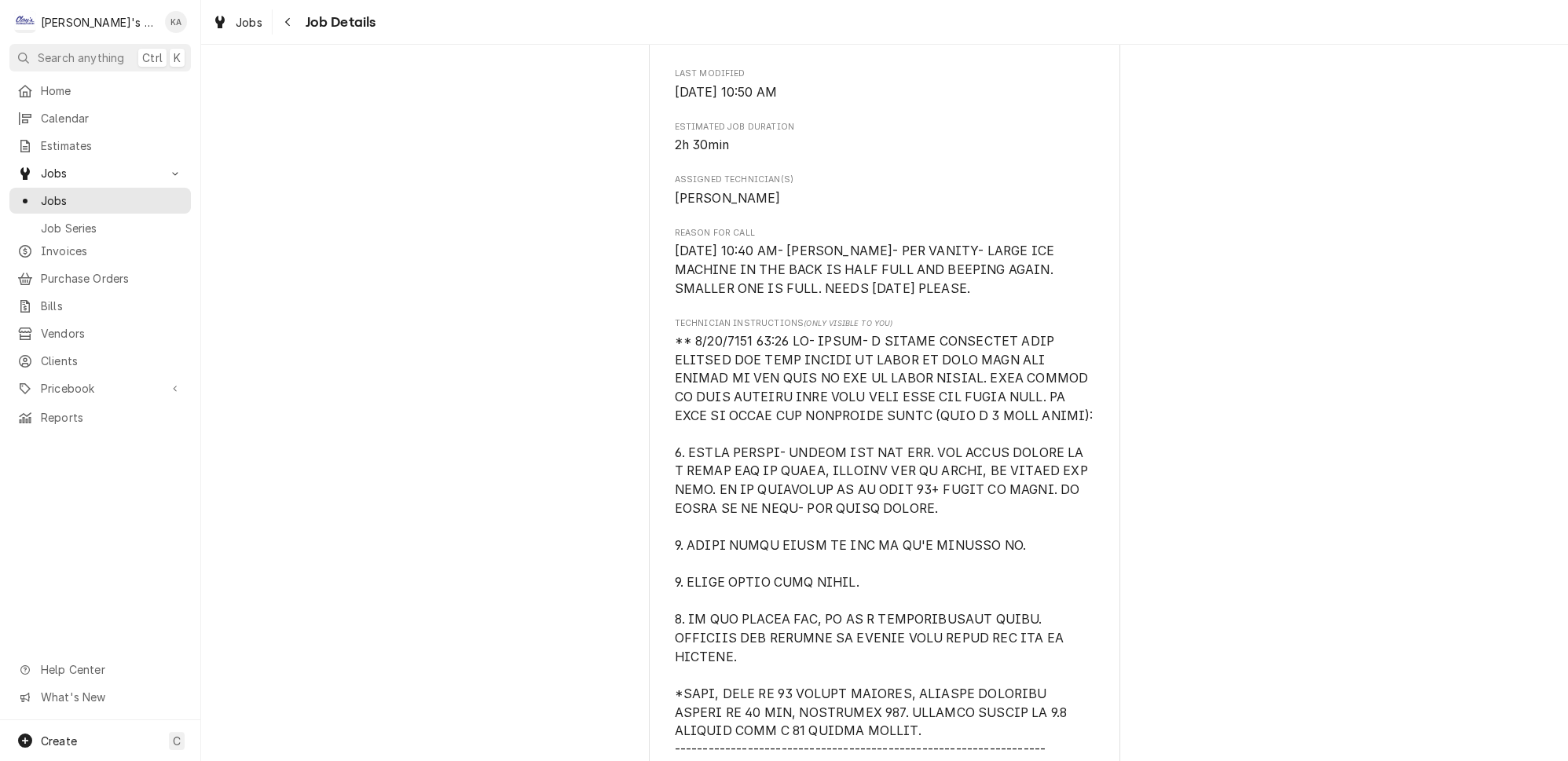
scroll to position [785, 0]
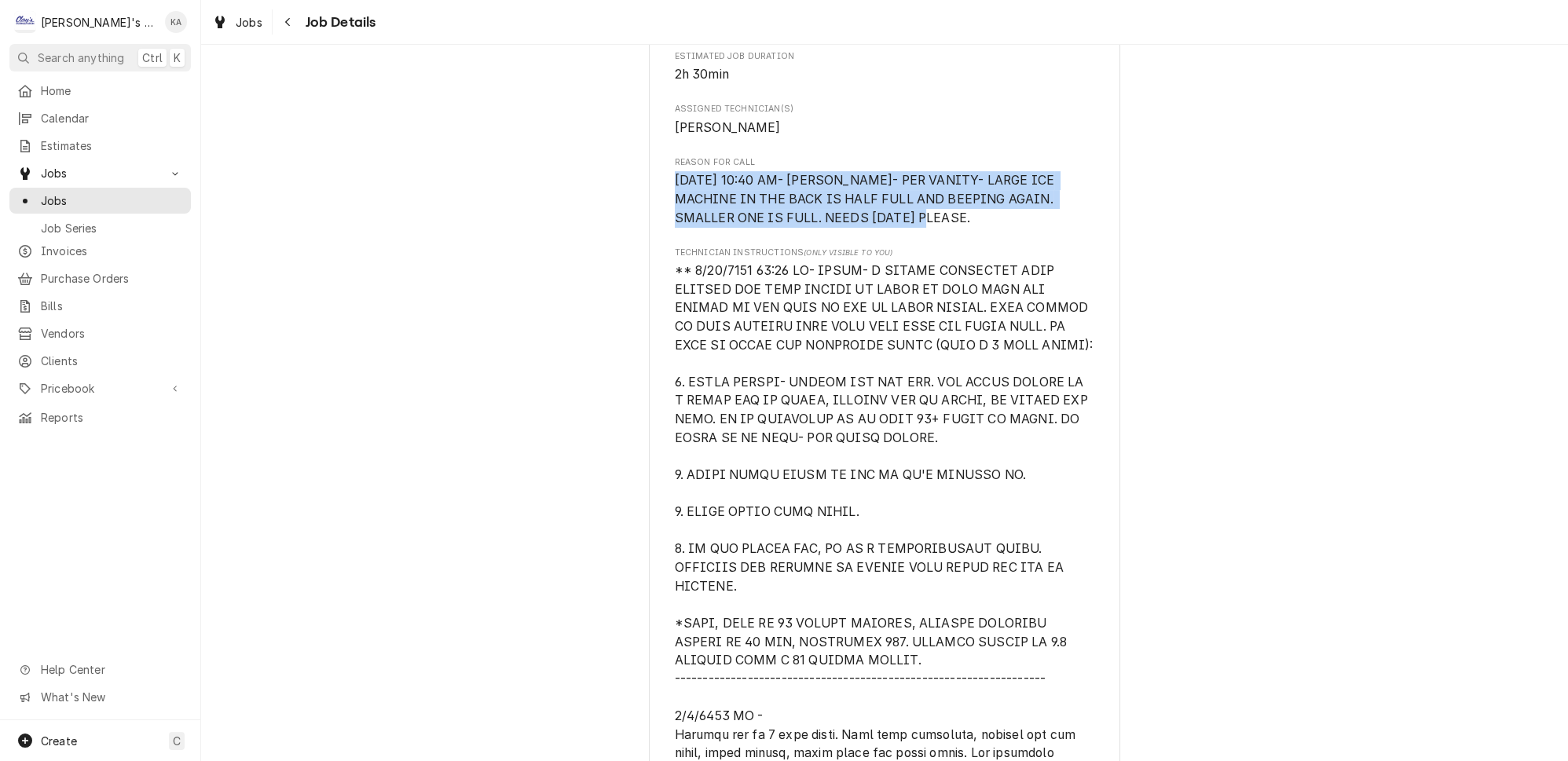
drag, startPoint x: 855, startPoint y: 242, endPoint x: 666, endPoint y: 203, distance: 193.0
click at [666, 203] on div "[GEOGRAPHIC_DATA] / [STREET_ADDRESS] Open in Maps Roopairs Job ID JOB-2762 Date…" at bounding box center [884, 768] width 471 height 2906
copy span "[DATE] 10:40 AM- [PERSON_NAME]- PER VANITY- LARGE ICE MACHINE IN THE BACK IS HA…"
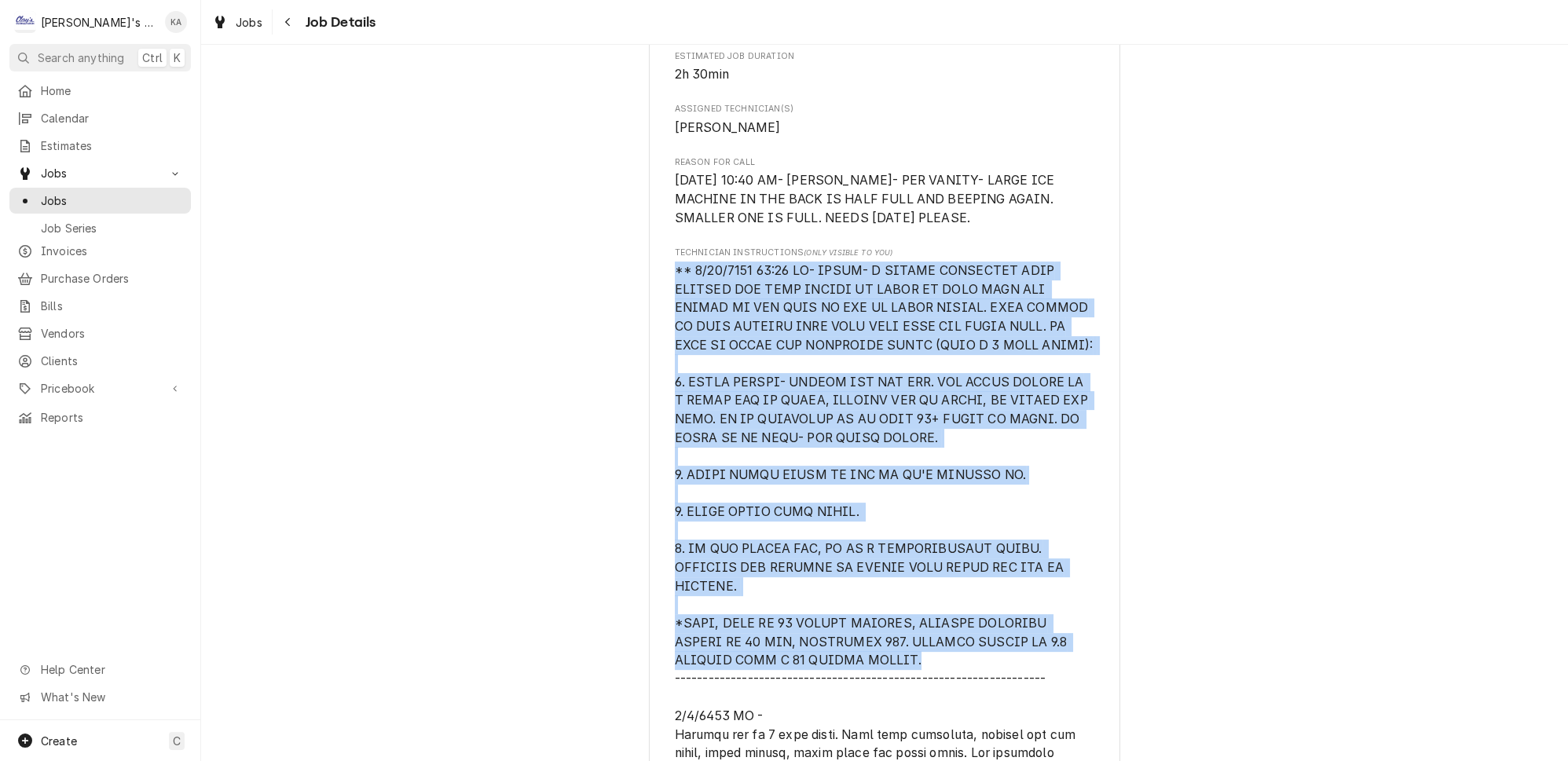
drag, startPoint x: 914, startPoint y: 643, endPoint x: 653, endPoint y: 299, distance: 431.8
click at [653, 299] on div "[GEOGRAPHIC_DATA] / [STREET_ADDRESS] Open in Maps Roopairs Job ID JOB-2762 Date…" at bounding box center [884, 768] width 471 height 2906
copy span "** [DATE] 11:30 AM- [PERSON_NAME] CALLED HOSHIZAKI TECH SUPPORT FOR SOME THINGS…"
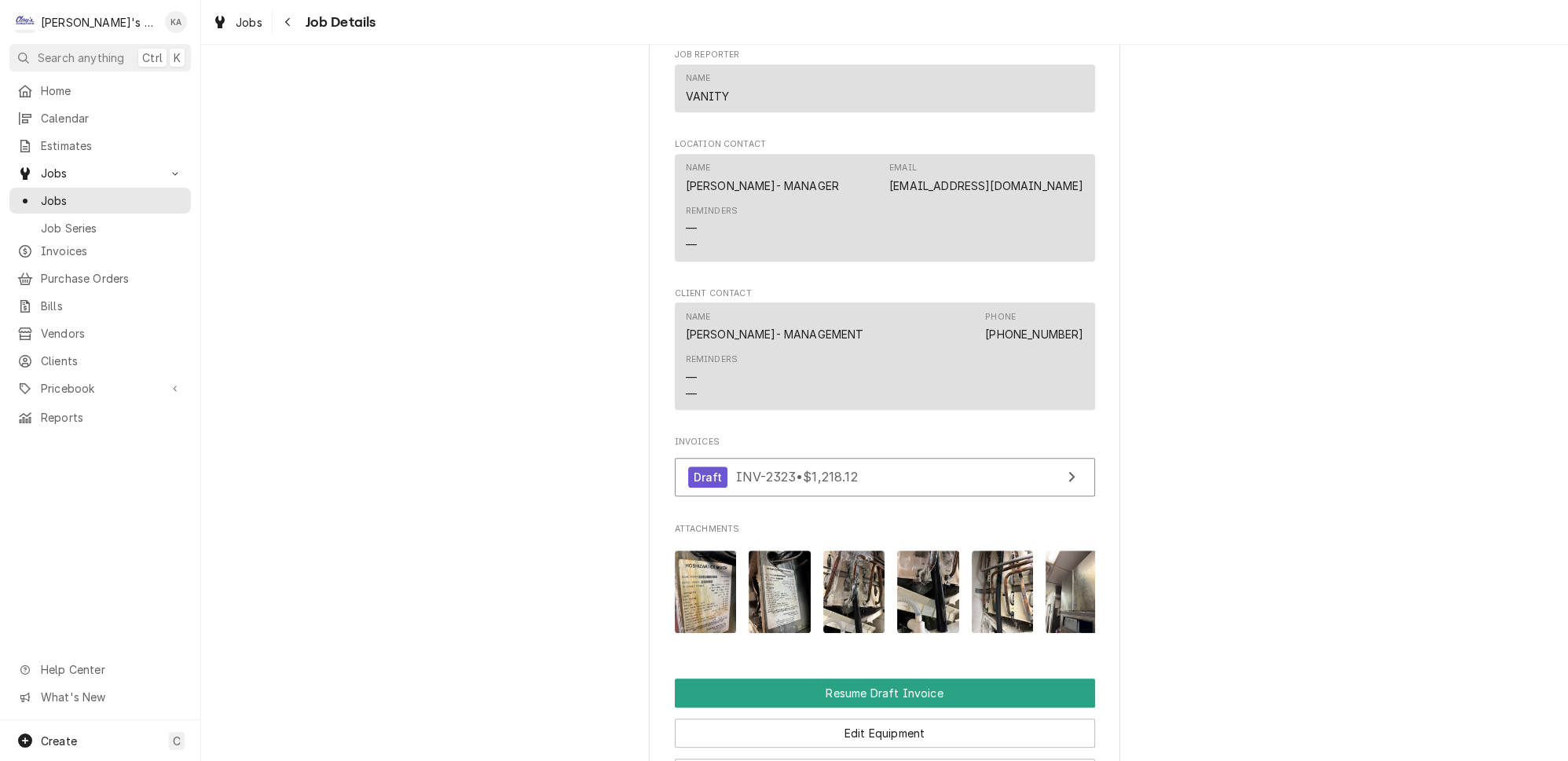
scroll to position [2143, 0]
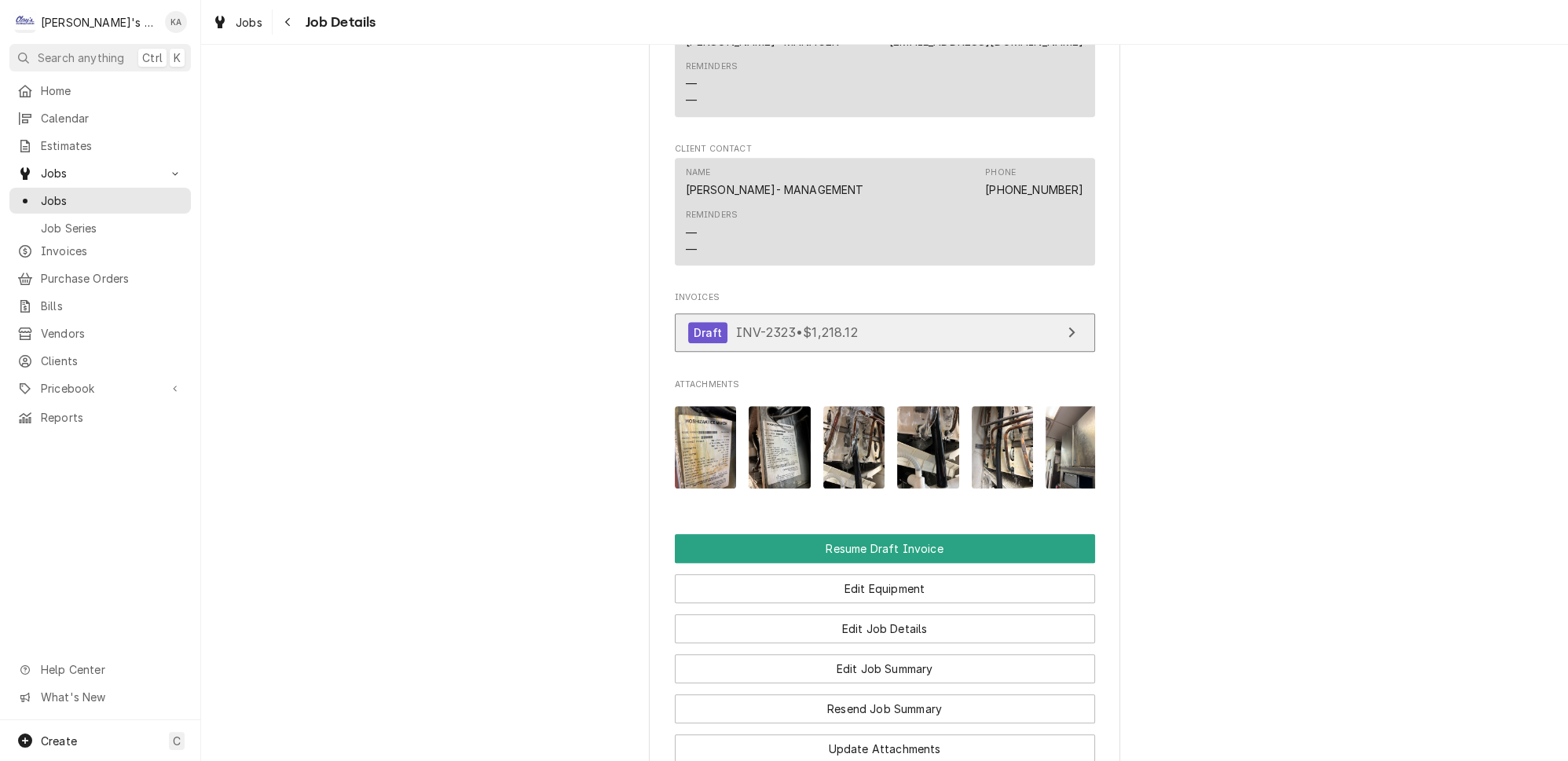
click at [1068, 326] on icon "View Invoice" at bounding box center [1072, 332] width 8 height 13
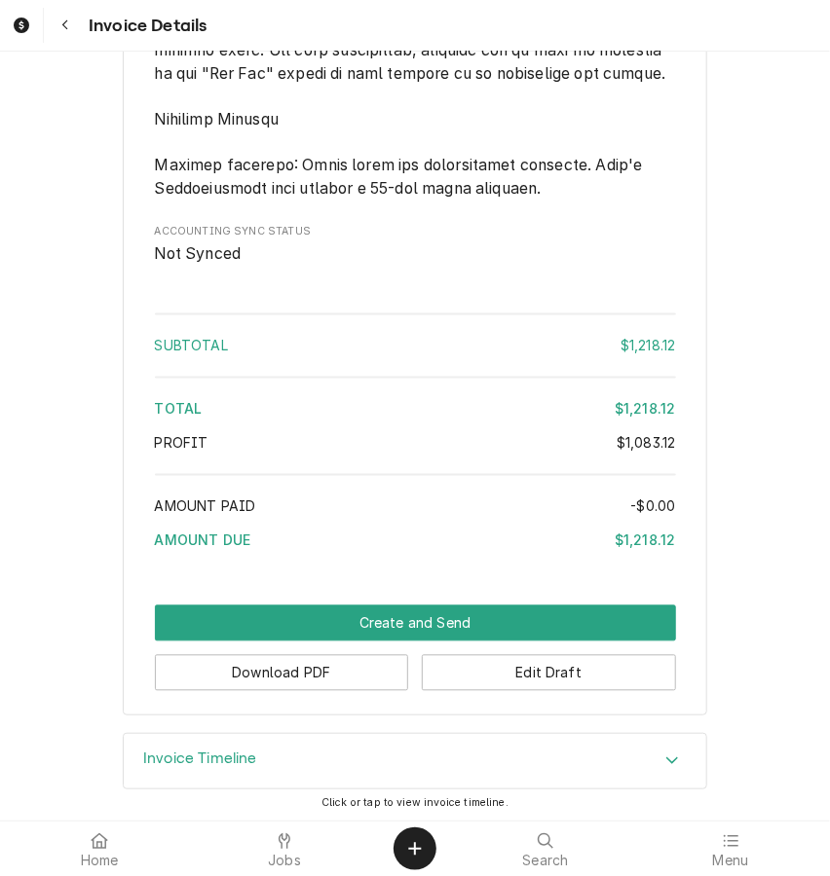
scroll to position [3188, 0]
click at [665, 759] on icon "Accordion Header" at bounding box center [672, 761] width 14 height 16
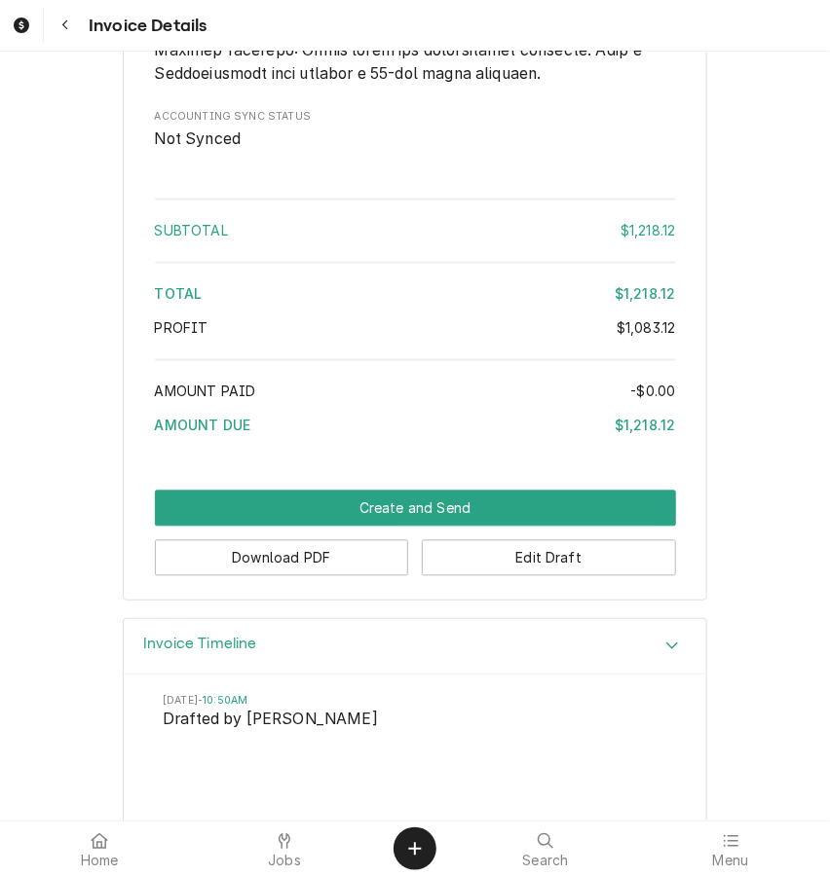
scroll to position [3264, 0]
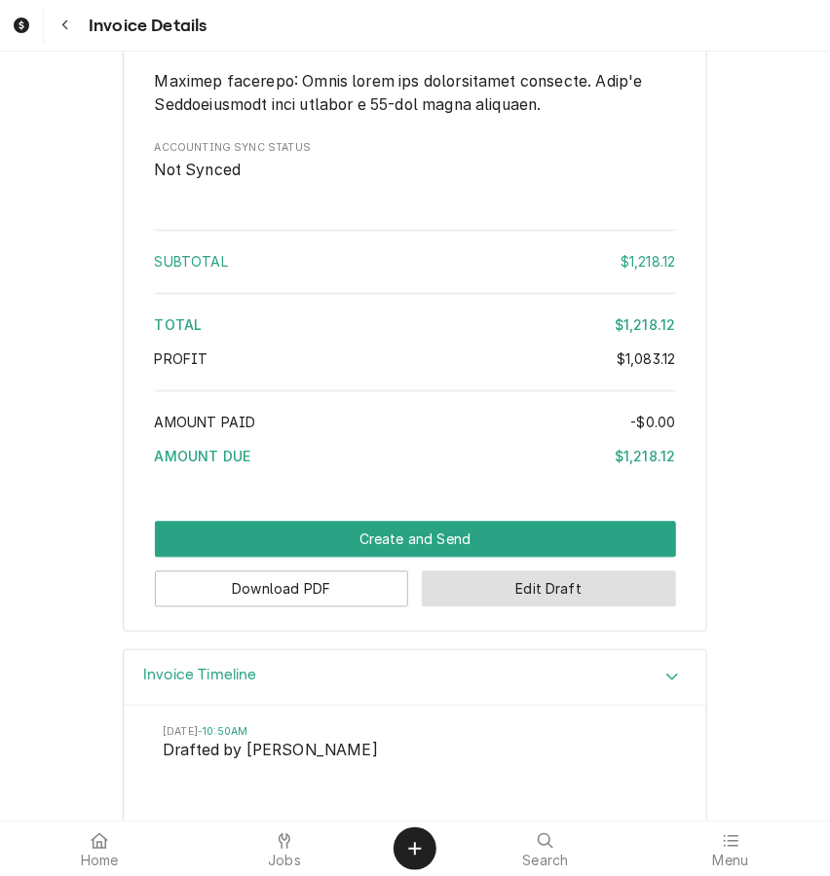
click at [537, 600] on button "Edit Draft" at bounding box center [549, 590] width 254 height 36
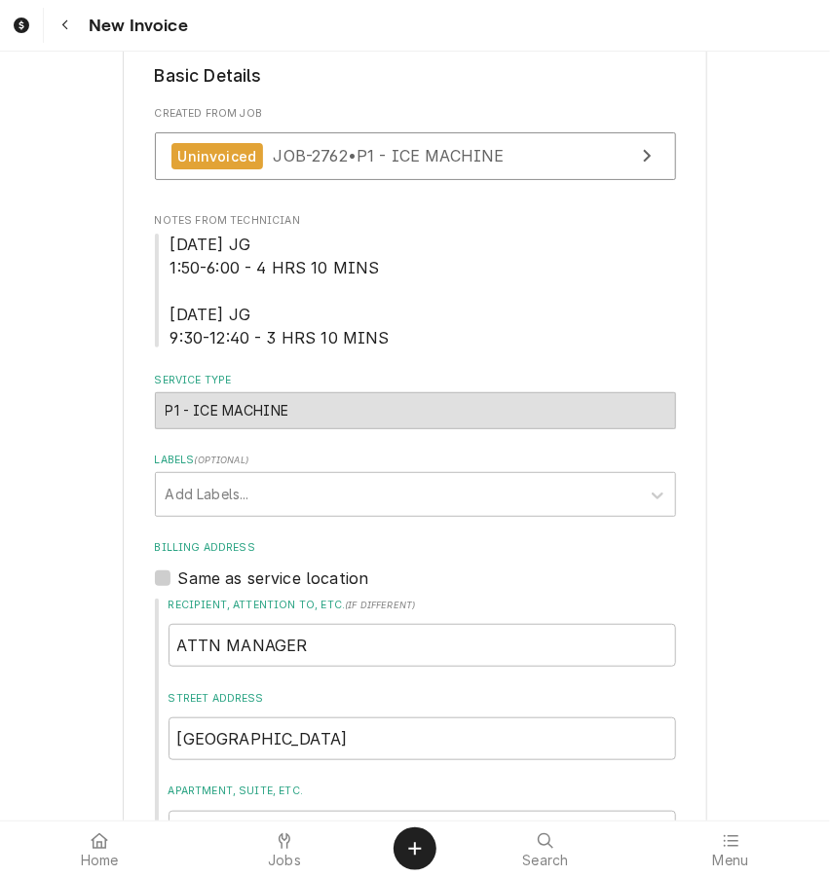
scroll to position [531, 0]
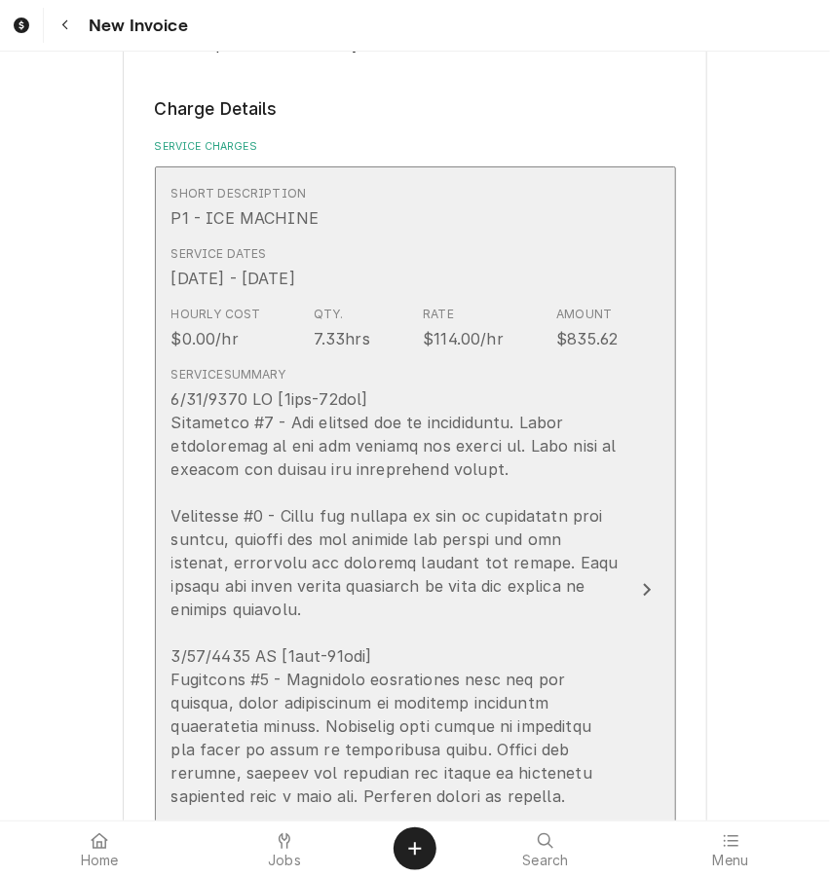
click at [580, 600] on div "Update Line Item" at bounding box center [394, 692] width 447 height 608
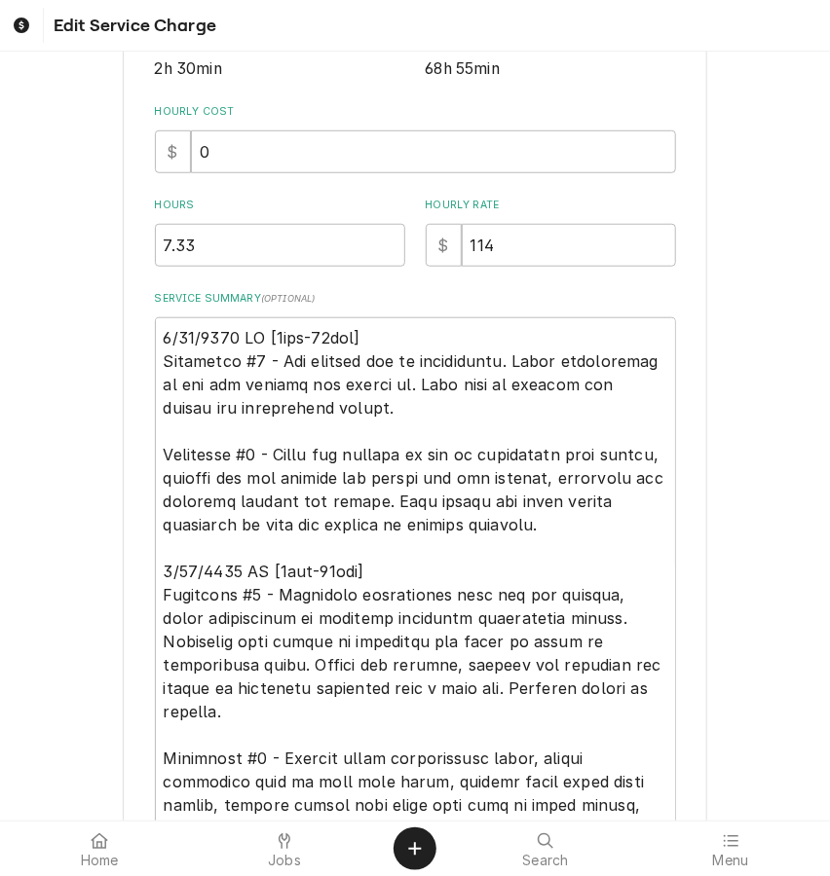
scroll to position [442, 0]
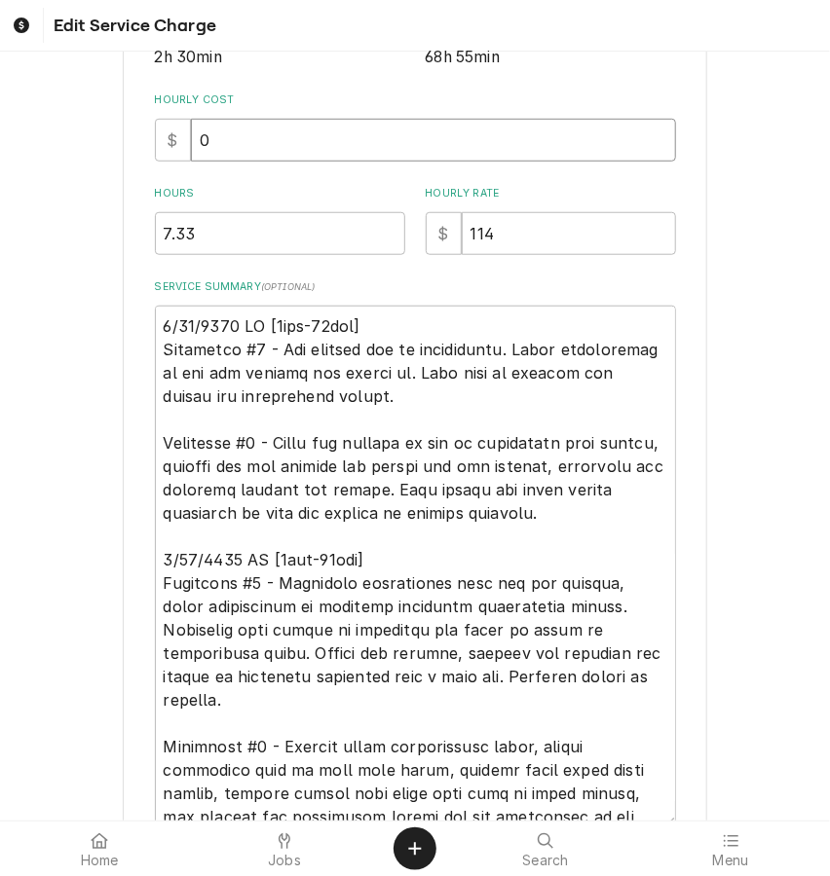
click at [204, 129] on input "0" at bounding box center [433, 140] width 485 height 43
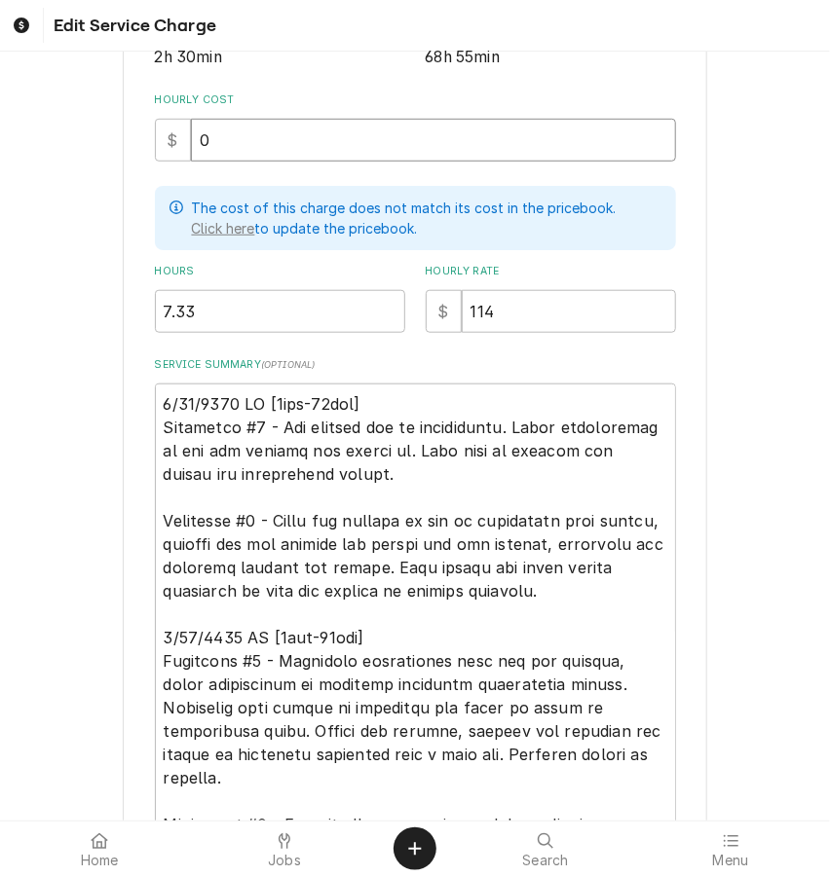
type textarea "x"
type input "60"
drag, startPoint x: 369, startPoint y: 416, endPoint x: 273, endPoint y: 415, distance: 96.4
click at [273, 415] on textarea "Service Summary ( optional )" at bounding box center [415, 645] width 521 height 522
type textarea "x"
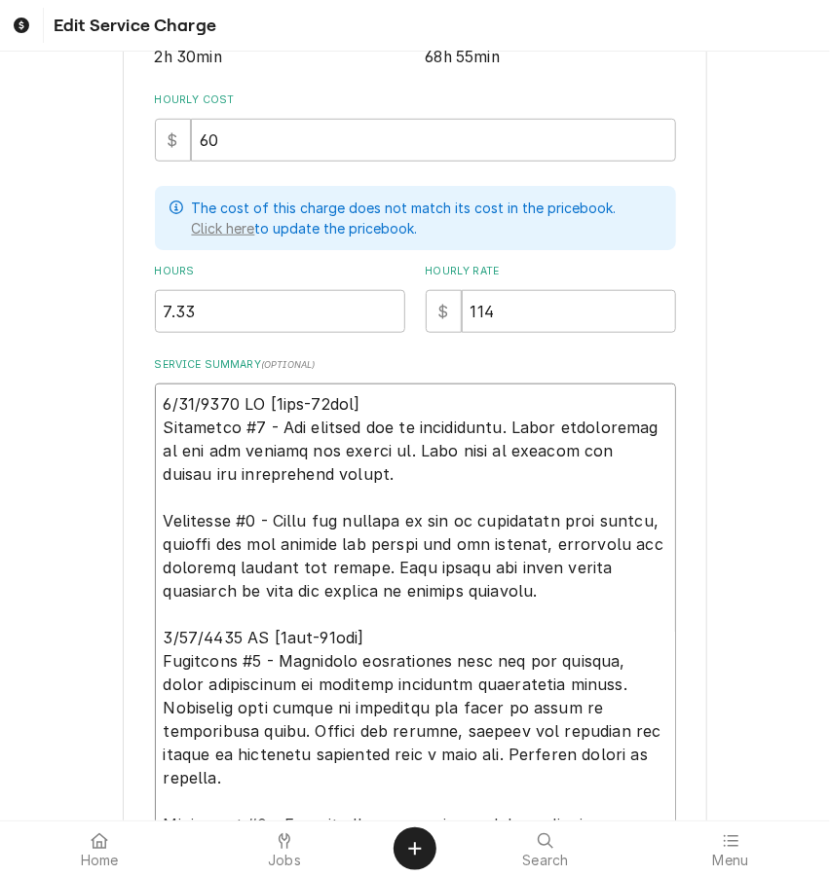
type textarea "8/22/2025 JG Hoshizaki #4 - Ice machine low on refrigerant. Added refrigerant t…"
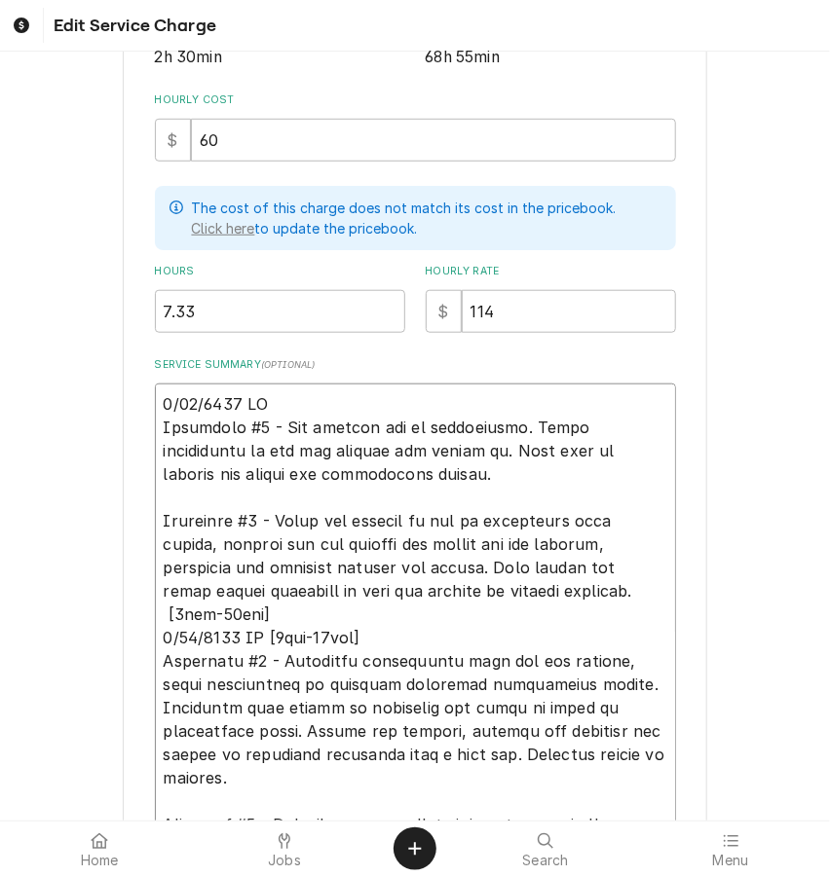
click at [197, 635] on textarea "Service Summary ( optional )" at bounding box center [415, 645] width 521 height 522
type textarea "x"
type textarea "8/22/2025 JG Hoshizaki #4 - Ice machine low on refrigerant. Added refrigerant t…"
type textarea "x"
type textarea "8/22/2025 JG Hoshizaki #4 - Ice machine low on refrigerant. Added refrigerant t…"
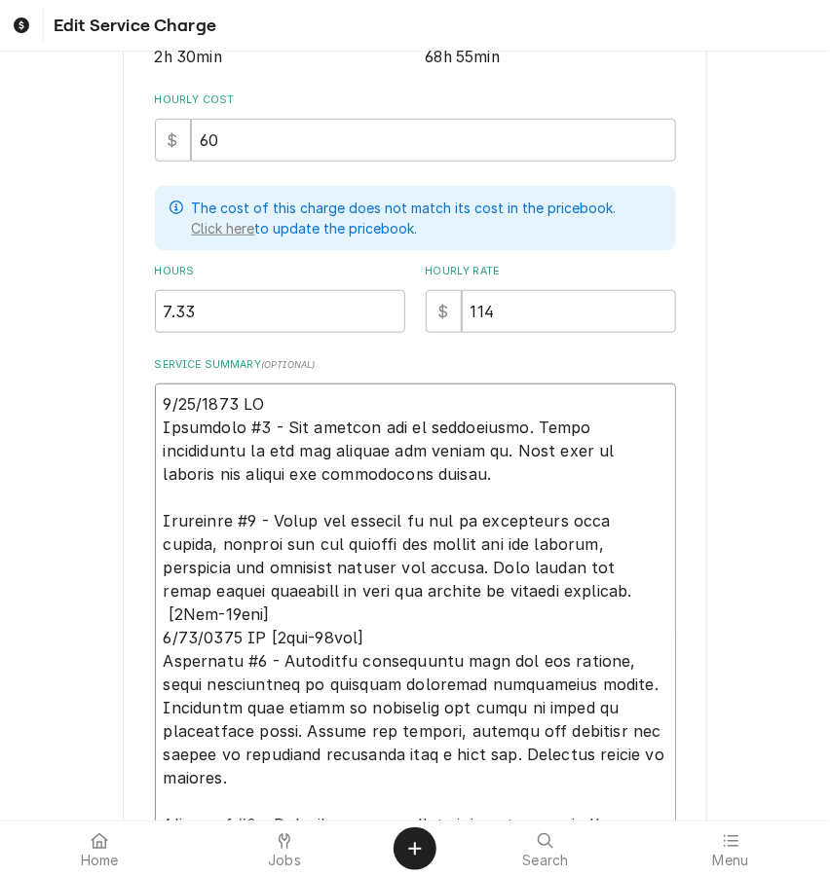
type textarea "x"
type textarea "8/22/2025 JG Hoshizaki #4 - Ice machine low on refrigerant. Added refrigerant t…"
type textarea "x"
type textarea "8/22/2025 JG Hoshizaki #4 - Ice machine low on refrigerant. Added refrigerant t…"
type textarea "x"
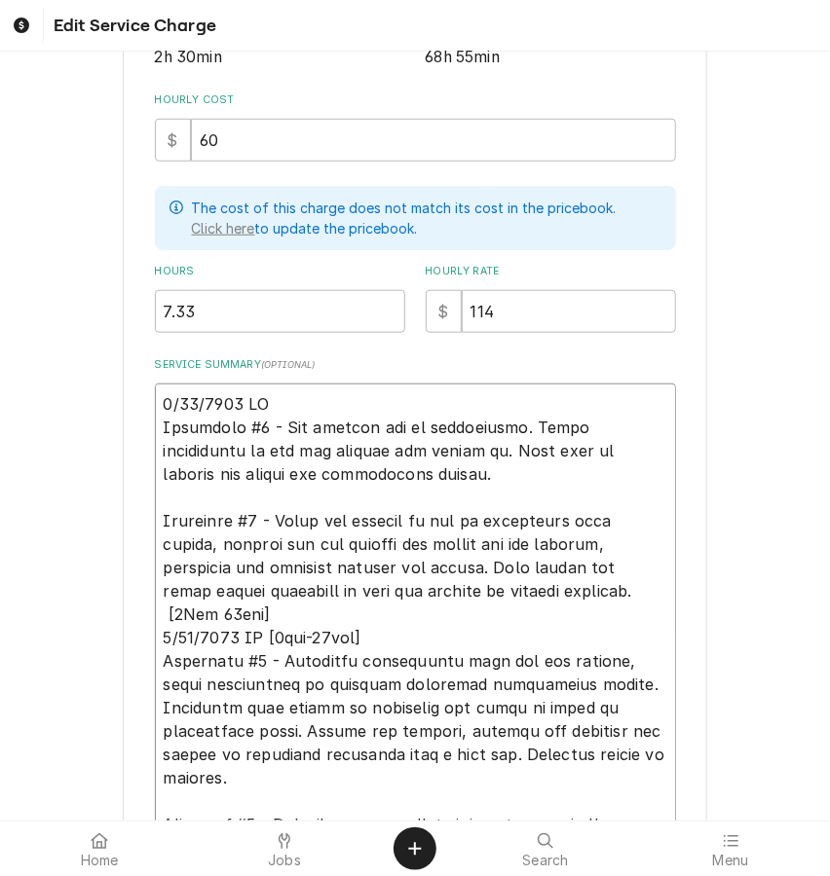
type textarea "8/22/2025 JG Hoshizaki #4 - Ice machine low on refrigerant. Added refrigerant t…"
type textarea "x"
type textarea "8/22/2025 JG Hoshizaki #4 - Ice machine low on refrigerant. Added refrigerant t…"
click at [406, 656] on textarea "Service Summary ( optional )" at bounding box center [415, 645] width 521 height 522
type textarea "x"
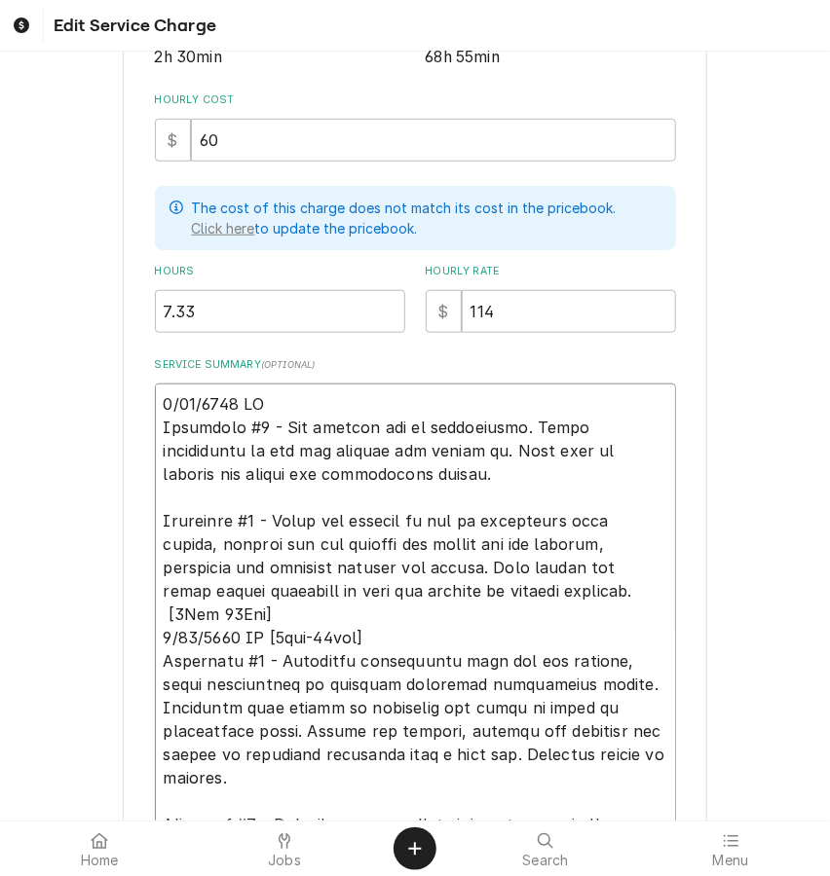
type textarea "8/22/2025 JG Hoshizaki #4 - Ice machine low on refrigerant. Added refrigerant t…"
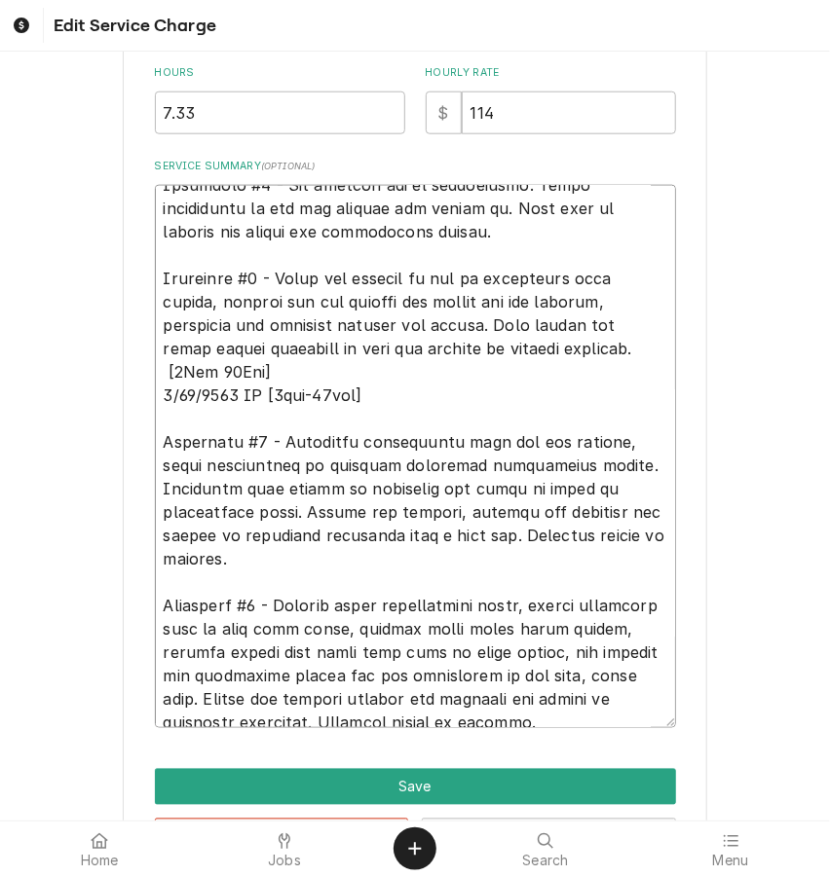
scroll to position [718, 0]
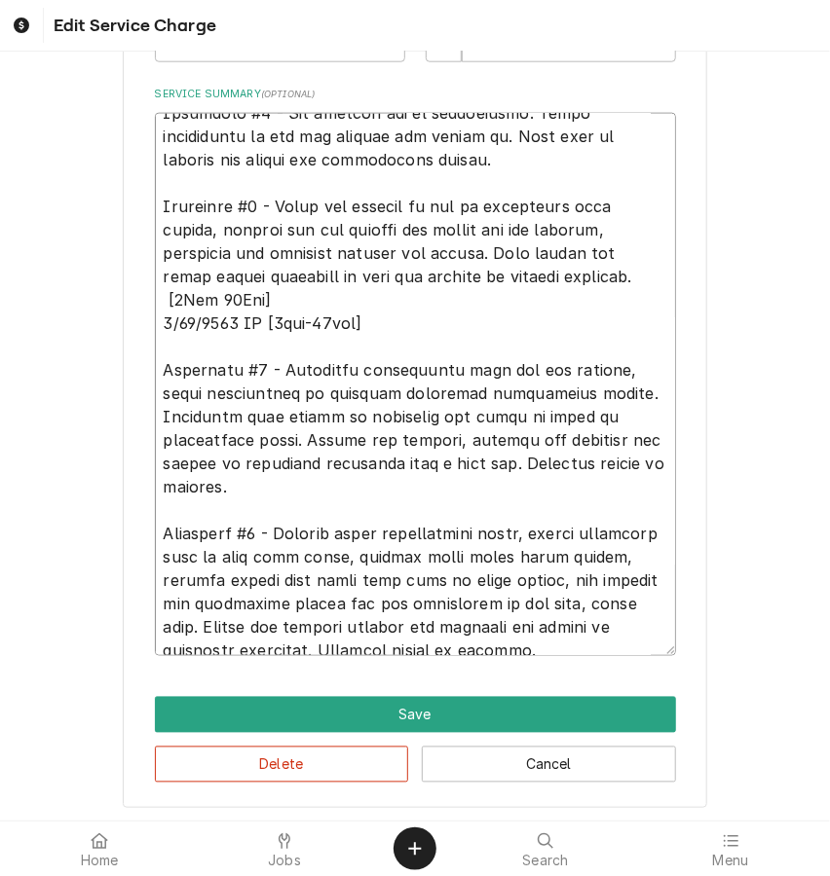
click at [595, 647] on textarea "Service Summary ( optional )" at bounding box center [415, 384] width 521 height 543
type textarea "x"
type textarea "8/22/2025 JG Hoshizaki #4 - Ice machine low on refrigerant. Added refrigerant t…"
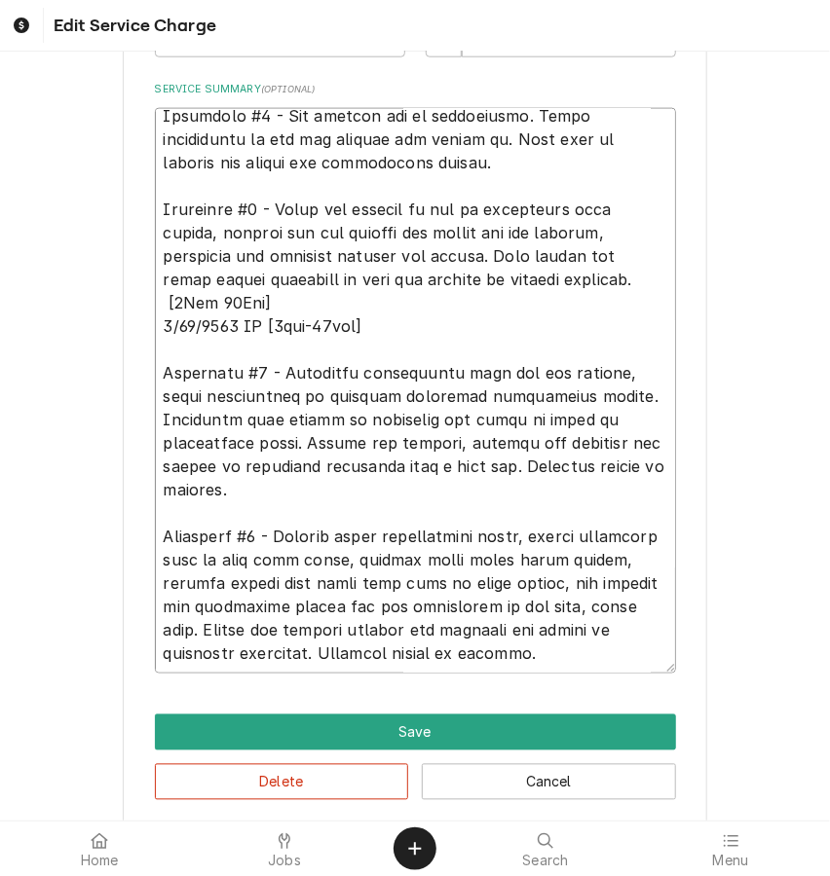
scroll to position [43, 0]
drag, startPoint x: 374, startPoint y: 344, endPoint x: 270, endPoint y: 342, distance: 104.2
click at [270, 342] on textarea "Service Summary ( optional )" at bounding box center [415, 391] width 521 height 566
type textarea "x"
type textarea "8/22/2025 JG Hoshizaki #4 - Ice machine low on refrigerant. Added refrigerant t…"
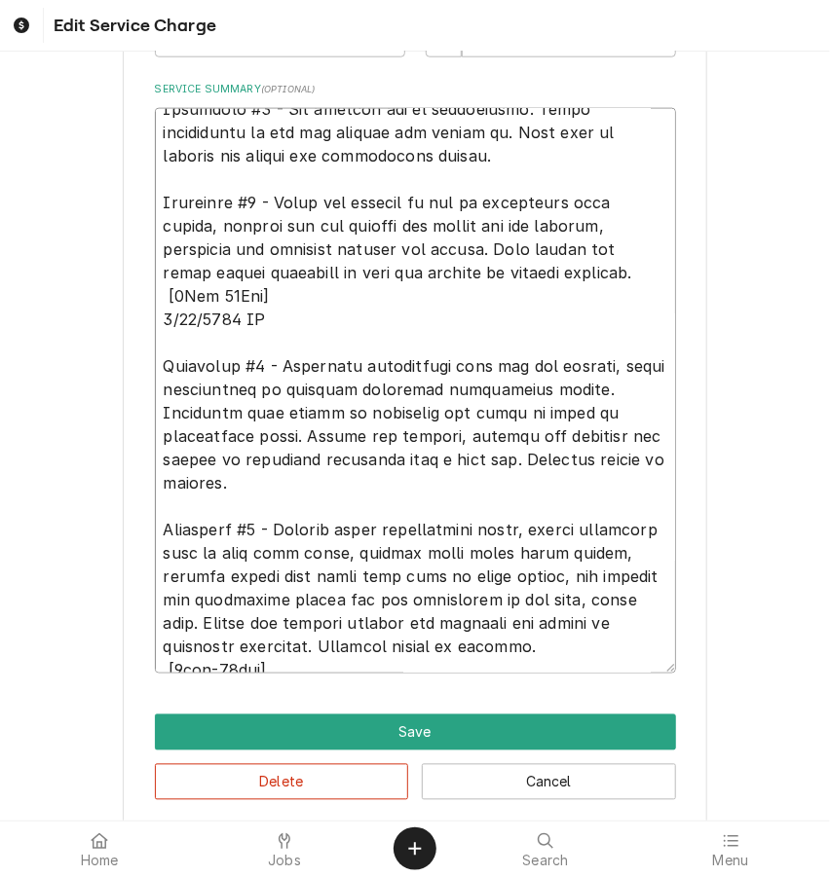
click at [198, 667] on textarea "Service Summary ( optional )" at bounding box center [415, 391] width 521 height 566
type textarea "x"
type textarea "8/22/2025 JG Hoshizaki #4 - Ice machine low on refrigerant. Added refrigerant t…"
type textarea "x"
type textarea "8/22/2025 JG Hoshizaki #4 - Ice machine low on refrigerant. Added refrigerant t…"
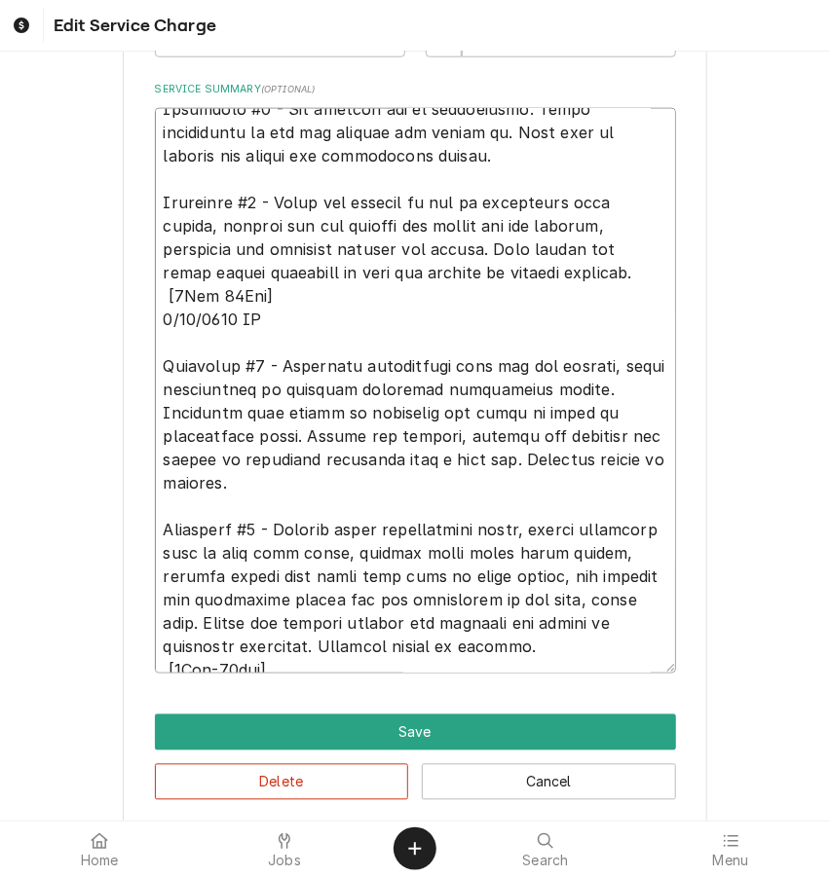
type textarea "x"
type textarea "8/22/2025 JG Hoshizaki #4 - Ice machine low on refrigerant. Added refrigerant t…"
type textarea "x"
type textarea "8/22/2025 JG Hoshizaki #4 - Ice machine low on refrigerant. Added refrigerant t…"
type textarea "x"
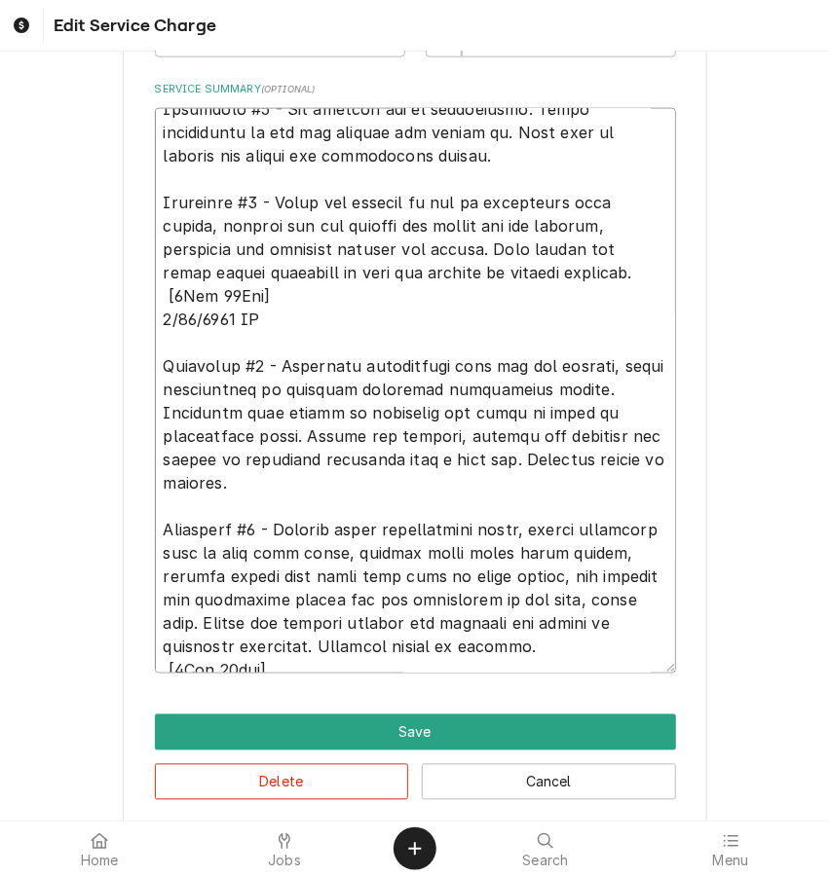
type textarea "8/22/2025 JG Hoshizaki #4 - Ice machine low on refrigerant. Added refrigerant t…"
type textarea "x"
type textarea "8/22/2025 JG Hoshizaki #4 - Ice machine low on refrigerant. Added refrigerant t…"
click at [173, 380] on textarea "Service Summary ( optional )" at bounding box center [415, 391] width 521 height 566
type textarea "x"
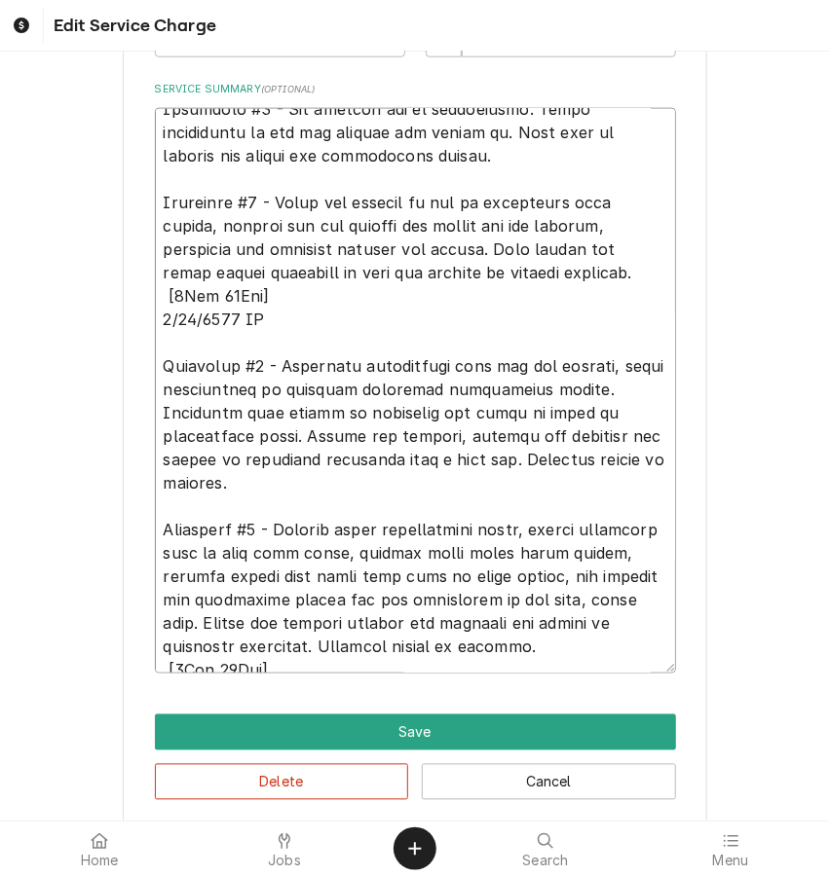
type textarea "8/22/2025 JG Hoshizaki #4 - Ice machine low on refrigerant. Added refrigerant t…"
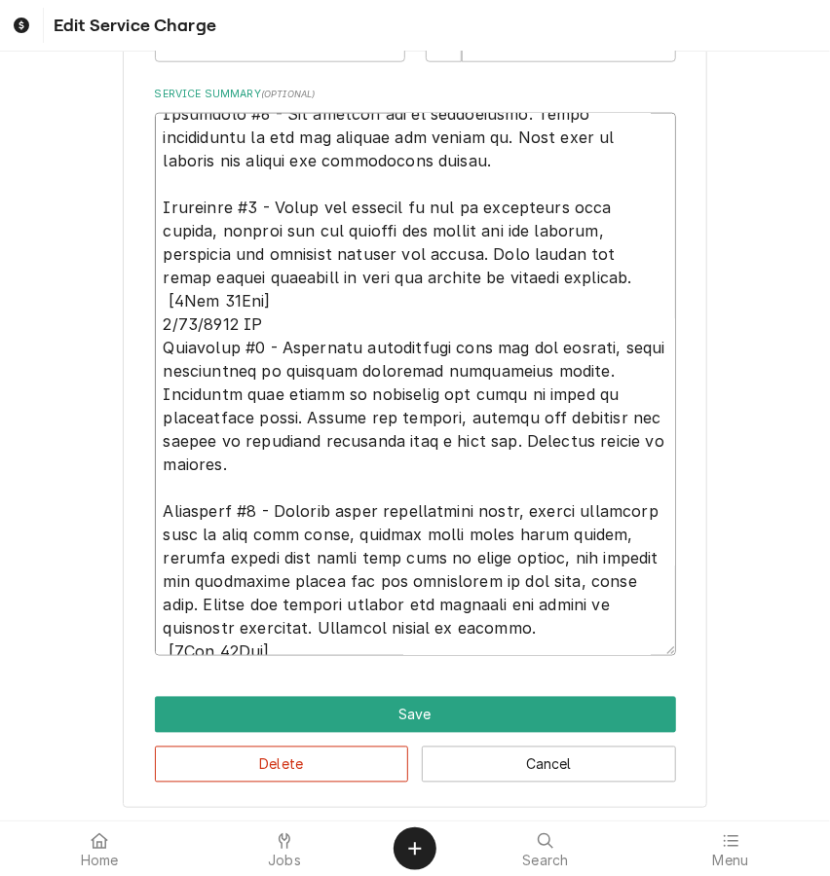
scroll to position [20, 0]
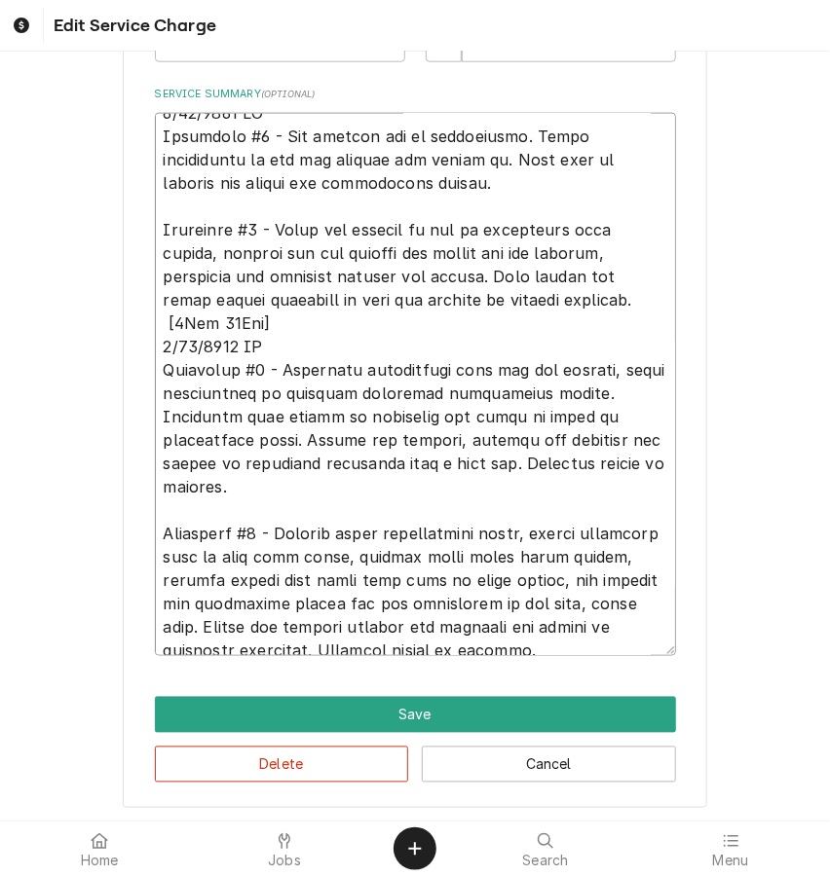
click at [280, 330] on textarea "Service Summary ( optional )" at bounding box center [415, 384] width 521 height 543
type textarea "x"
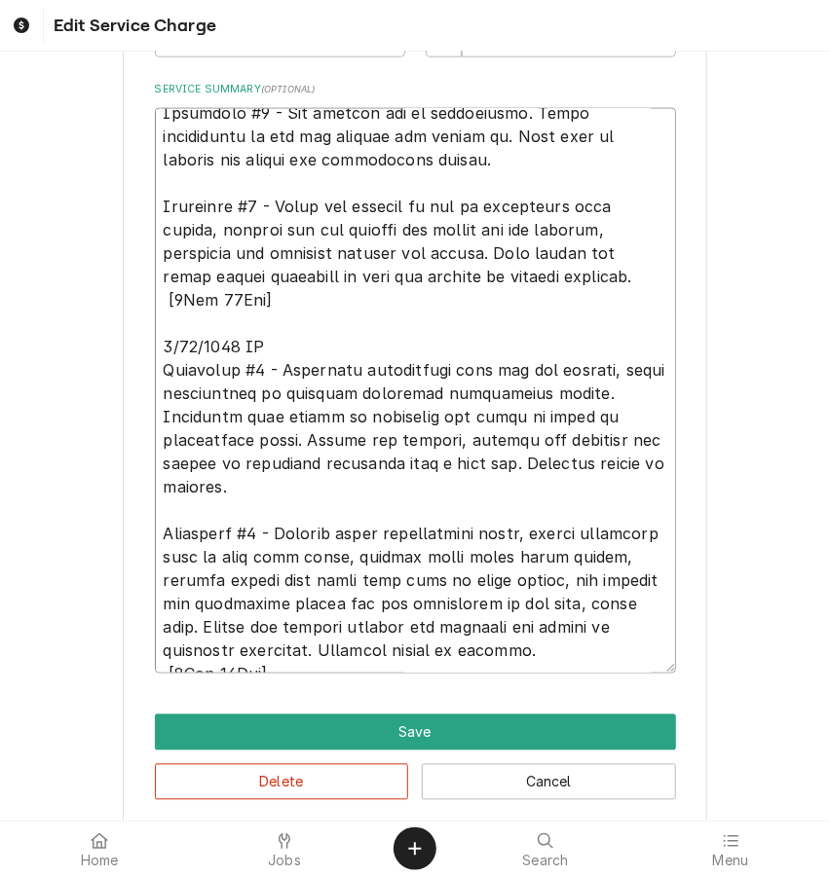
scroll to position [43, 0]
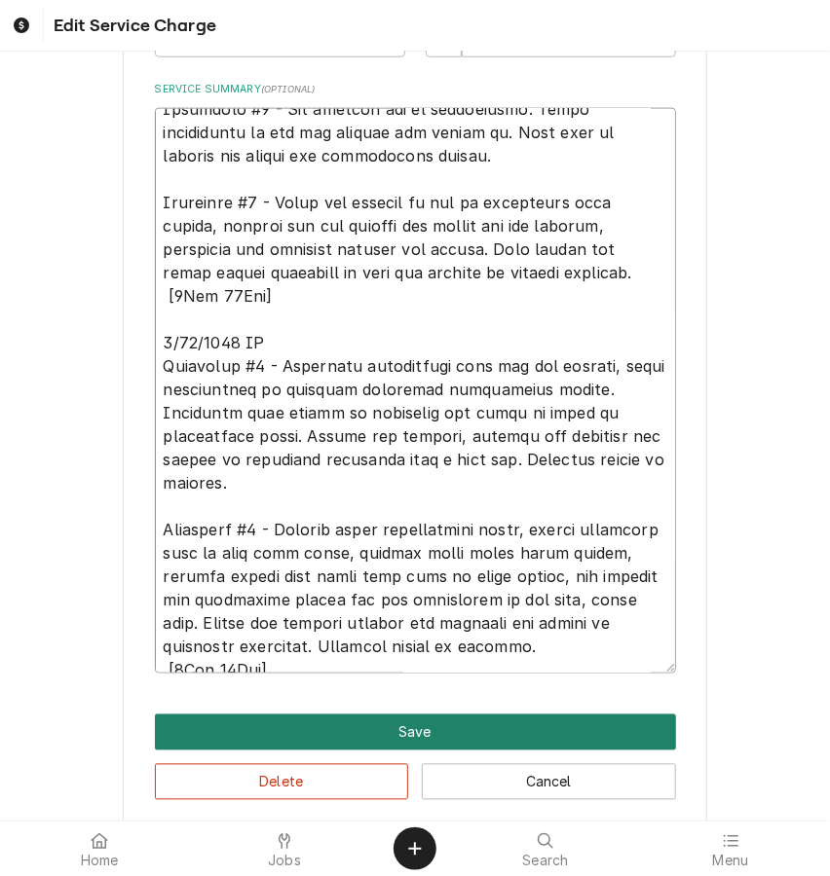
type textarea "8/22/2025 JG Hoshizaki #4 - Ice machine low on refrigerant. Added refrigerant t…"
click at [418, 736] on button "Save" at bounding box center [415, 733] width 521 height 36
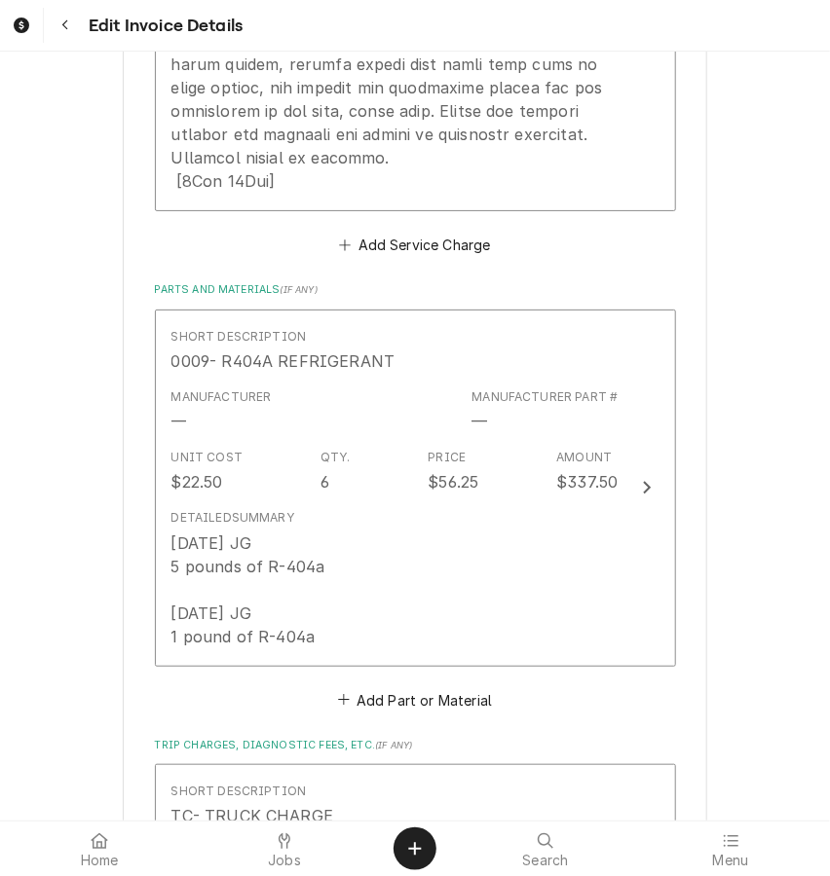
scroll to position [2723, 0]
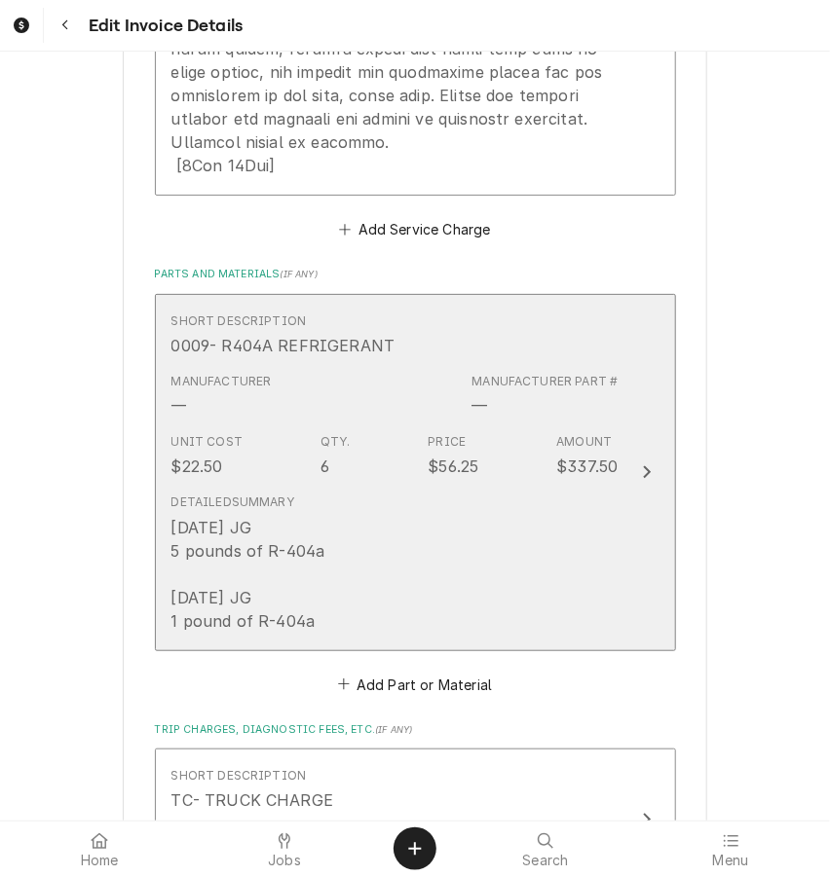
click at [618, 512] on button "Short Description 0009- R404A REFRIGERANT Manufacturer — Manufacturer Part # — …" at bounding box center [415, 472] width 521 height 357
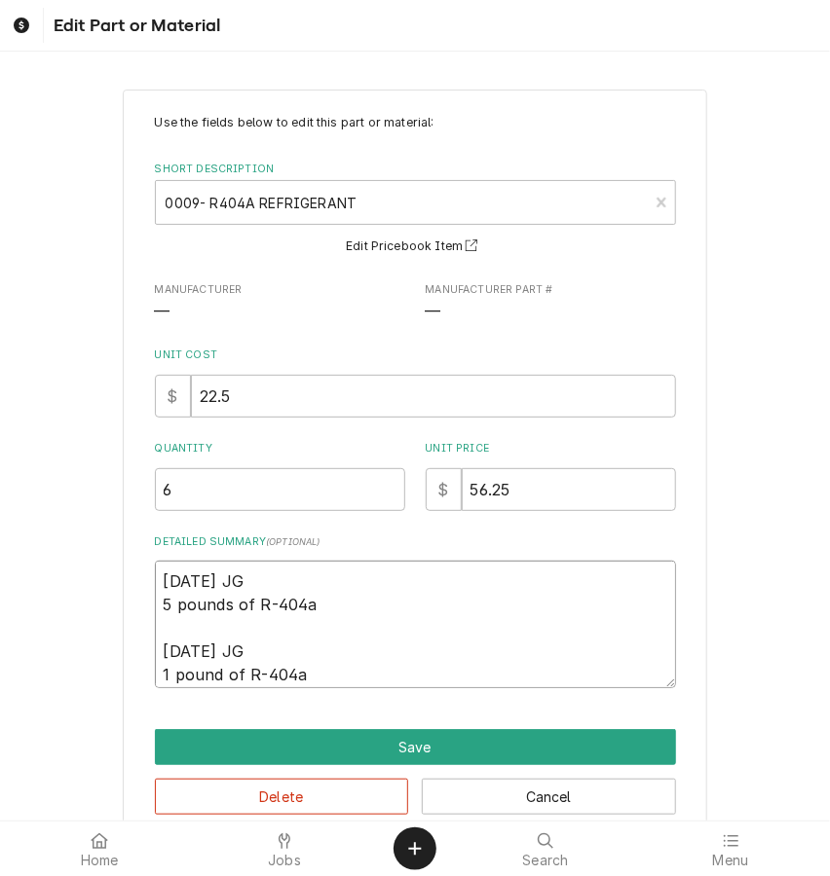
drag, startPoint x: 276, startPoint y: 571, endPoint x: 251, endPoint y: 574, distance: 24.7
click at [251, 574] on textarea "8/23/2025 JG 5 pounds of R-404a 8/25/2025 JG 1 pound of R-404a" at bounding box center [415, 625] width 521 height 128
type textarea "x"
type textarea "8/23/2025 5 pounds of R-404a 8/25/2025 JG 1 pound of R-404a"
type textarea "x"
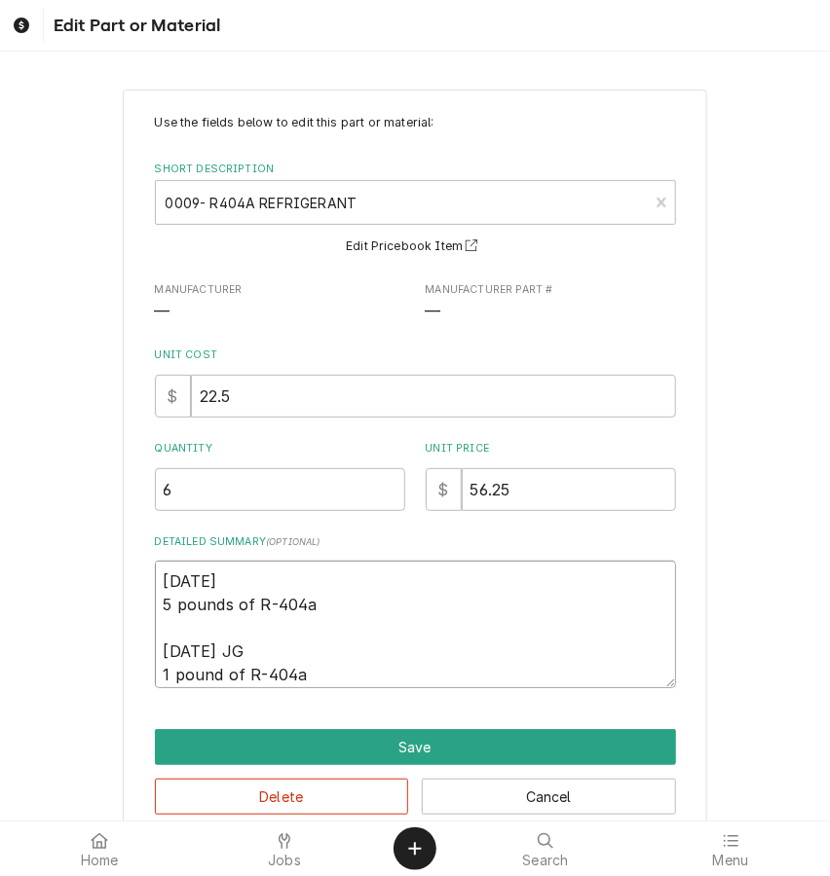
type textarea "8/23/2025 5 5 pounds of R-404a 8/25/2025 JG 1 pound of R-404a"
type textarea "x"
type textarea "8/23/2025 5 5 pounds of R-404a 8/25/2025 JG 1 pound of R-404a"
type textarea "x"
type textarea "8/23/2025 5 L 5 pounds of R-404a 8/25/2025 JG 1 pound of R-404a"
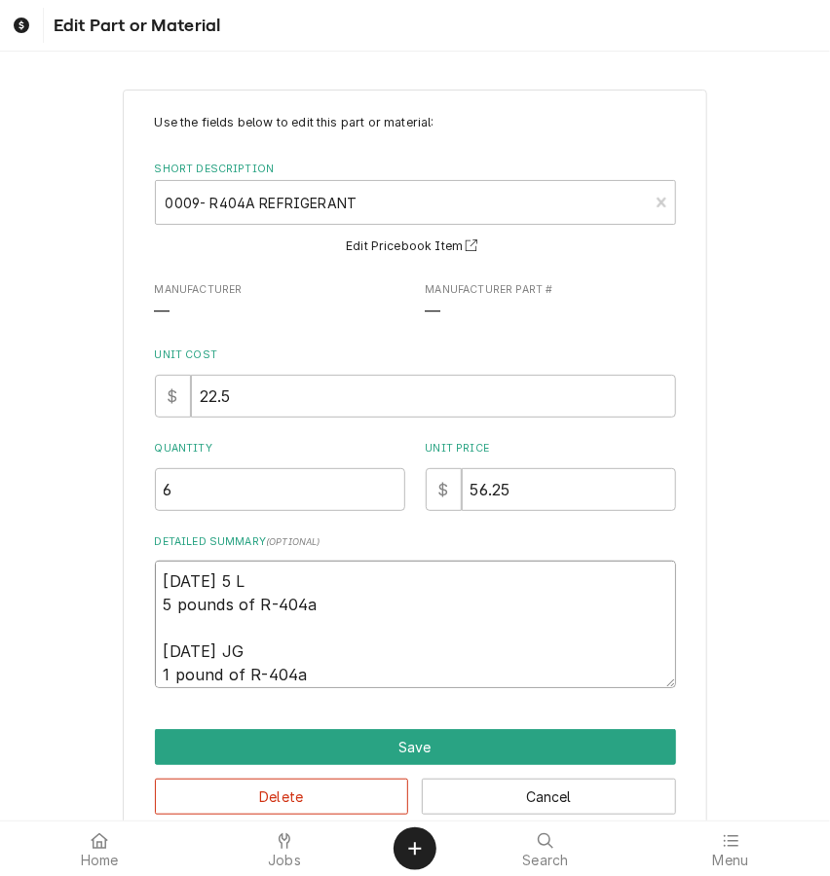
type textarea "x"
type textarea "8/23/2025 5 LB 5 pounds of R-404a 8/25/2025 JG 1 pound of R-404a"
type textarea "x"
type textarea "8/23/2025 5 LBS 5 pounds of R-404a 8/25/2025 JG 1 pound of R-404a"
drag, startPoint x: 340, startPoint y: 605, endPoint x: 158, endPoint y: 599, distance: 182.2
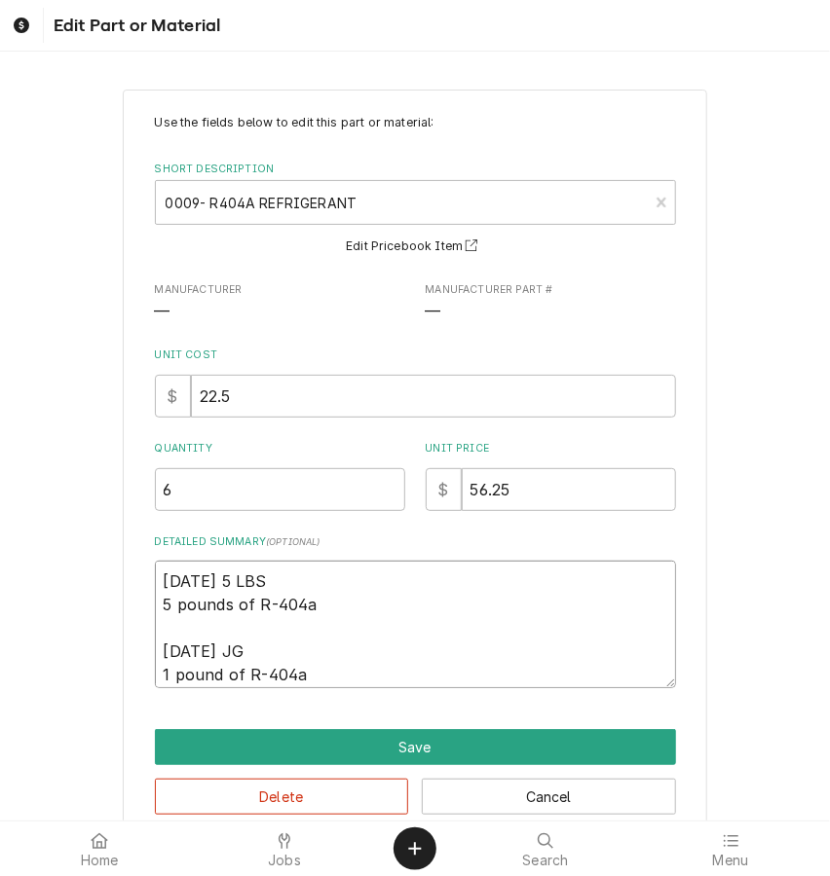
click at [158, 599] on div "Use the fields below to edit this part or material: Short Description 0009- R40…" at bounding box center [415, 465] width 584 height 751
type textarea "x"
type textarea "8/23/2025 5 LBS 8/25/2025 JG 1 pound of R-404a"
click at [168, 640] on textarea "8/23/2025 5 LBS 8/25/2025 JG 1 pound of R-404a" at bounding box center [415, 625] width 521 height 128
type textarea "x"
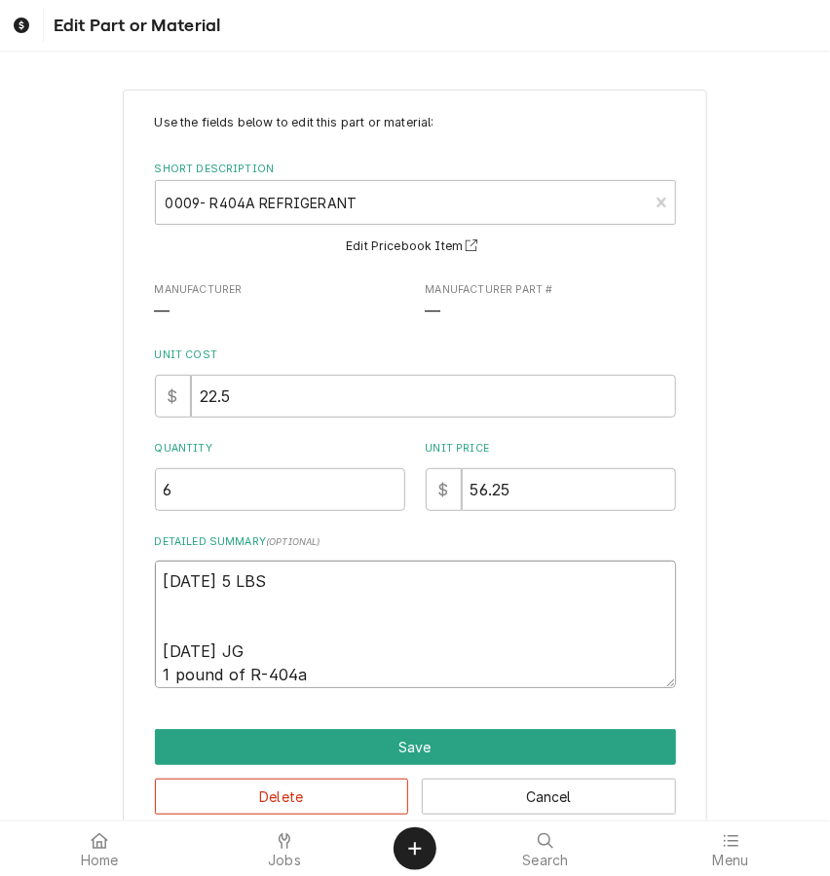
type textarea "8/23/2025 5 LBS 8/25/2025 JG 1 pound of R-404a"
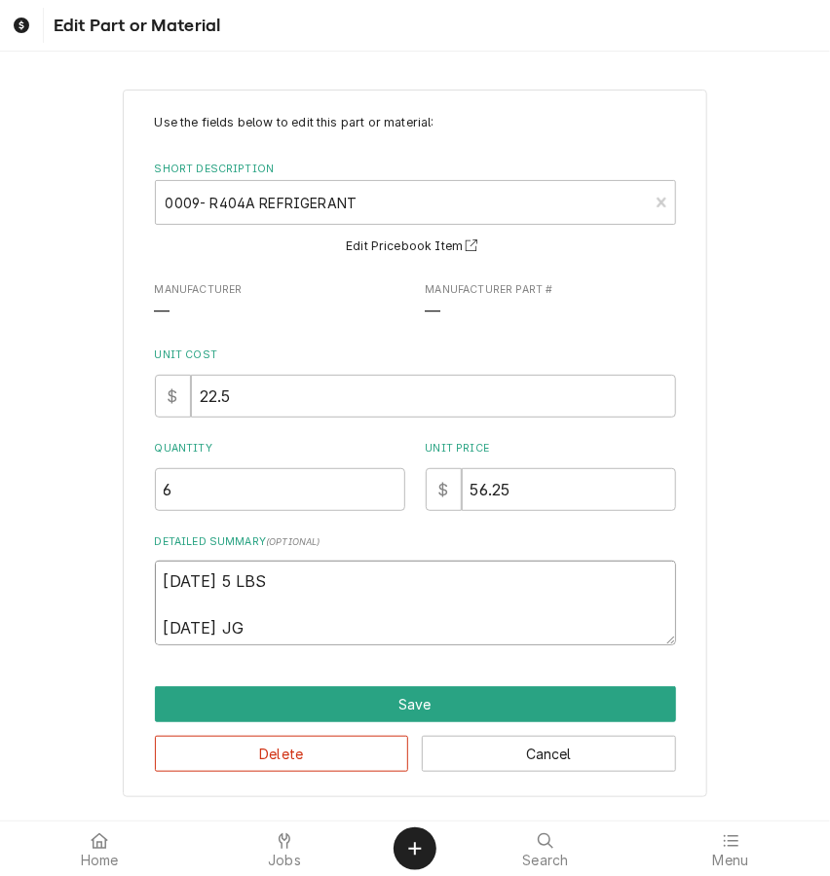
type textarea "x"
type textarea "8/23/2025 5 LBS 8/25/2025 JG 1 pound of R-404a"
click at [254, 573] on textarea "8/23/2025 5 LBS 8/25/2025 JG 1 pound of R-404a" at bounding box center [415, 603] width 521 height 85
type textarea "x"
type textarea "8/23/2025- 5 LBS 8/25/2025 JG 1 pound of R-404a"
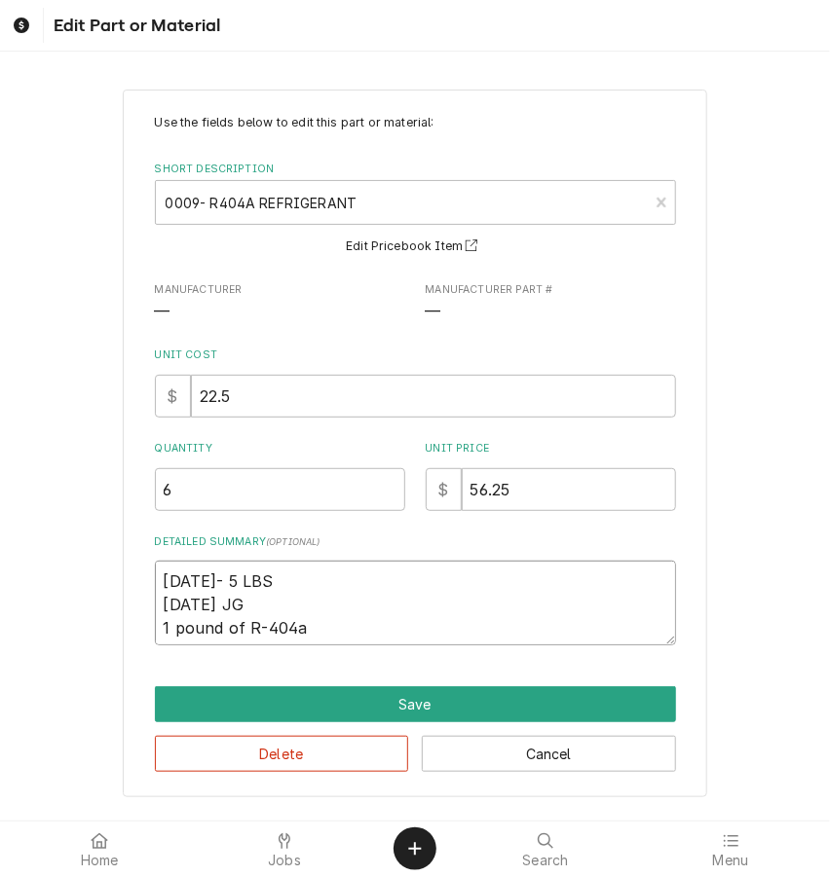
drag, startPoint x: 281, startPoint y: 593, endPoint x: 252, endPoint y: 596, distance: 29.4
click at [252, 596] on textarea "8/23/2025- 5 LBS 8/25/2025 JG 1 pound of R-404a" at bounding box center [415, 603] width 521 height 85
type textarea "x"
type textarea "8/23/2025- 5 LBS 8/25/2025- 1 pound of R-404a"
type textarea "x"
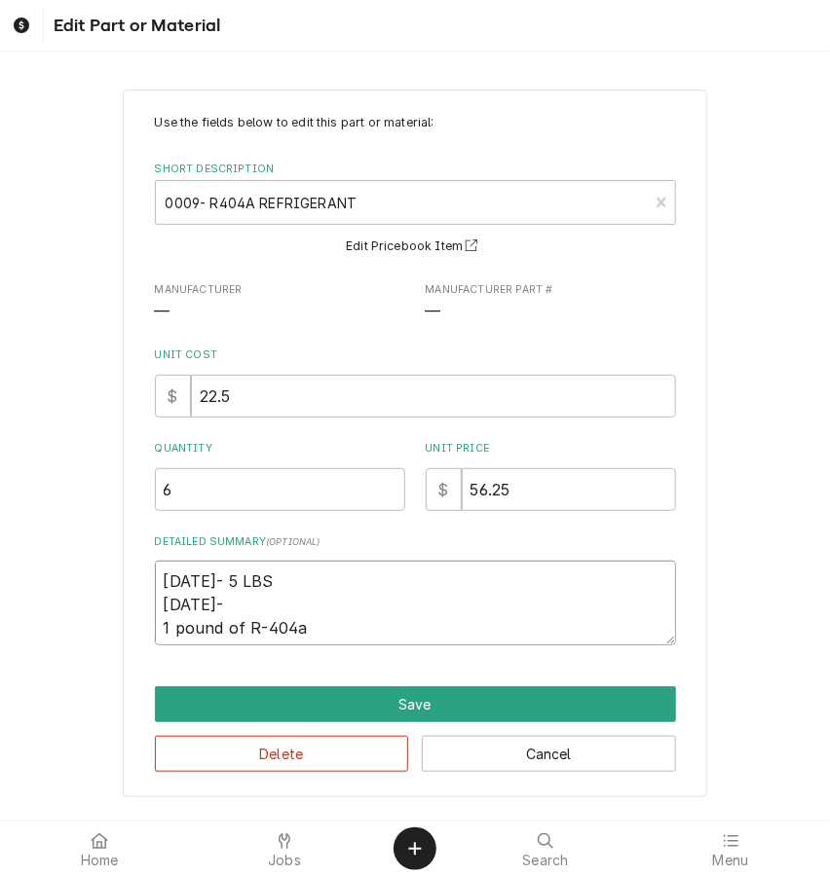
type textarea "8/23/2025- 5 LBS 8/25/2025- 1 pound of R-404a"
type textarea "x"
type textarea "8/23/2025- 5 LBS 8/25/2025- L 1 pound of R-404a"
type textarea "x"
type textarea "8/23/2025- 5 LBS 8/25/2025- 1 pound of R-404a"
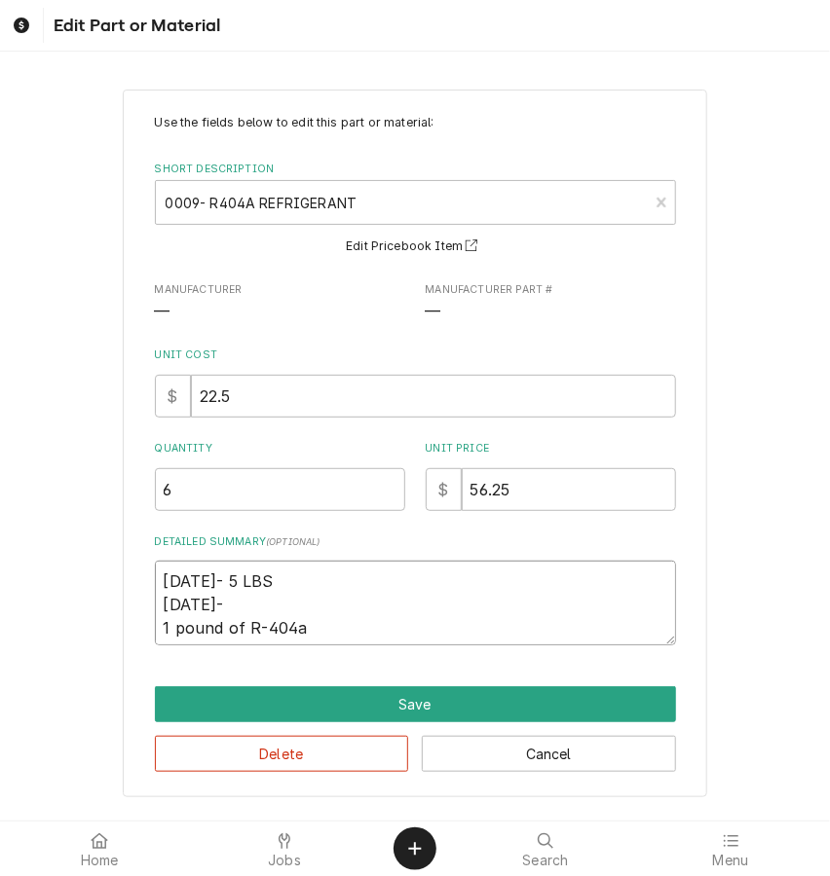
type textarea "x"
type textarea "8/23/2025- 5 LBS 8/25/2025- 1 1 pound of R-404a"
type textarea "x"
type textarea "8/23/2025- 5 LBS 8/25/2025- 1 1 pound of R-404a"
type textarea "x"
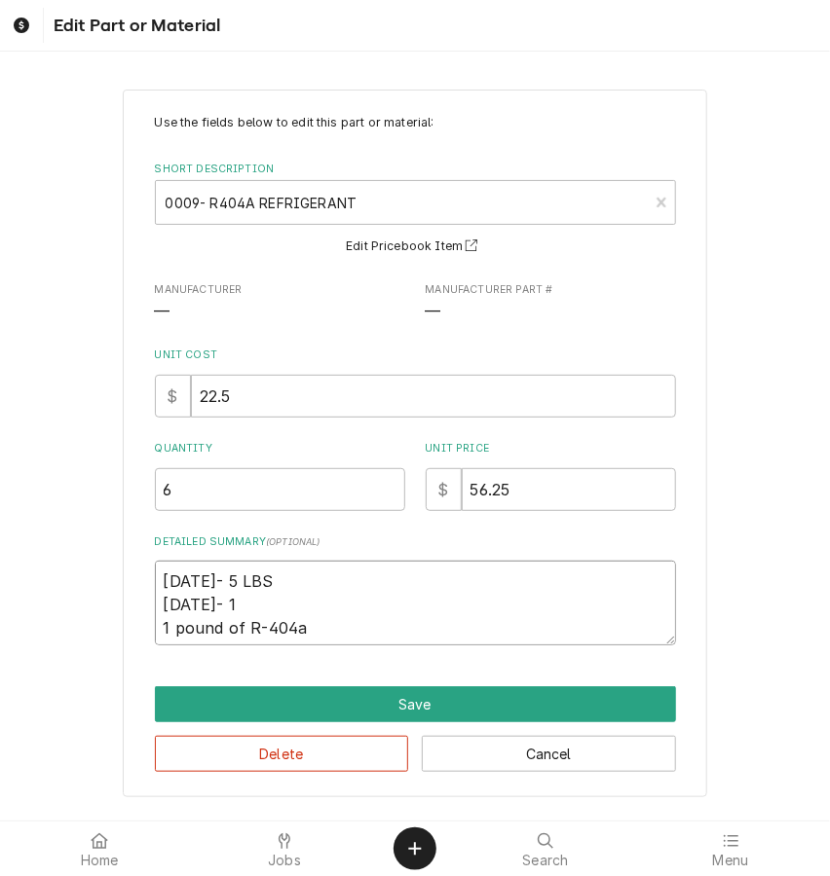
type textarea "8/23/2025- 5 LBS 8/25/2025- 1 L 1 pound of R-404a"
type textarea "x"
type textarea "8/23/2025- 5 LBS 8/25/2025- 1 LN 1 pound of R-404a"
type textarea "x"
type textarea "8/23/2025- 5 LBS 8/25/2025- 1 L 1 pound of R-404a"
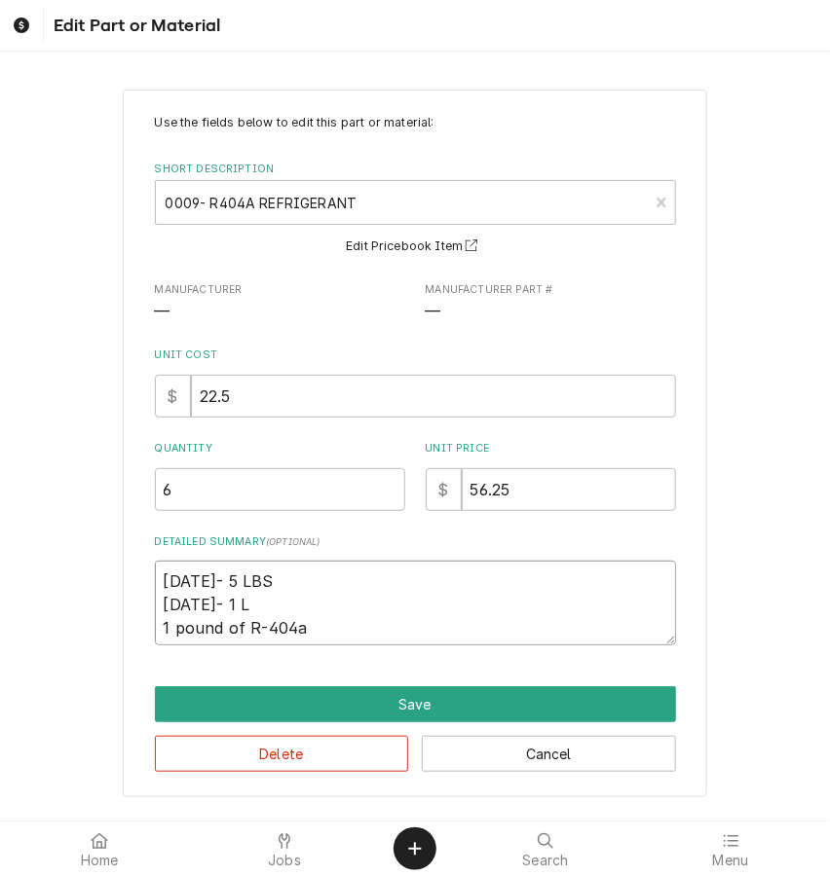
type textarea "x"
type textarea "8/23/2025- 5 LBS 8/25/2025- 1 LB 1 pound of R-404a"
drag, startPoint x: 323, startPoint y: 617, endPoint x: 176, endPoint y: 621, distance: 147.1
click at [176, 621] on textarea "8/23/2025- 5 LBS 8/25/2025- 1 LB 1 pound of R-404a" at bounding box center [415, 603] width 521 height 85
type textarea "x"
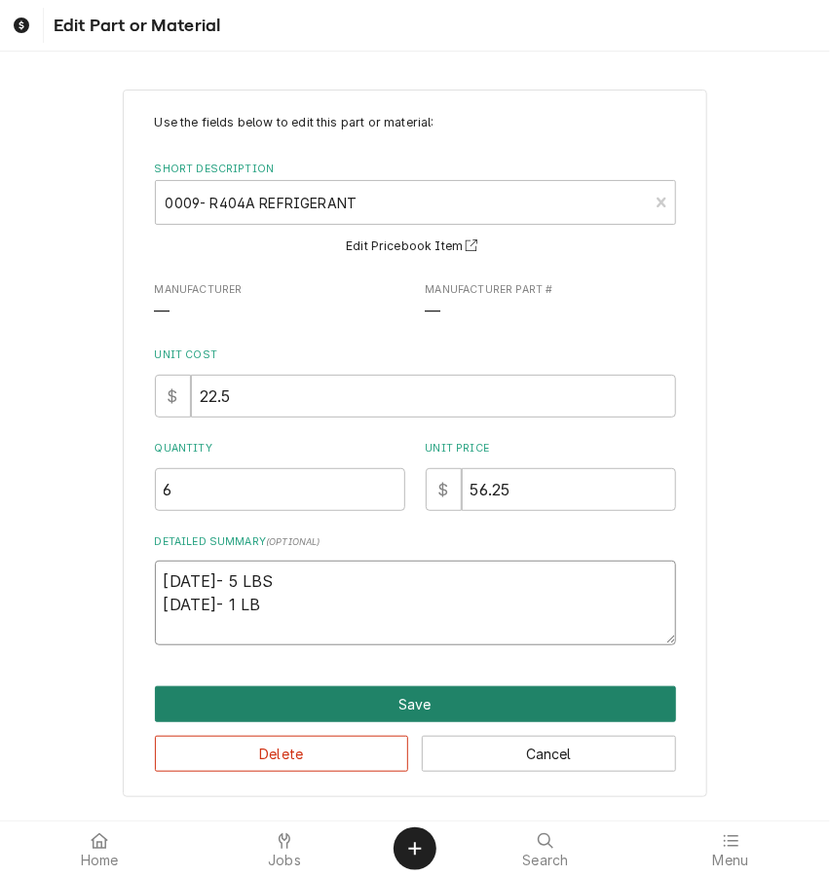
type textarea "8/23/2025- 5 LBS 8/25/2025- 1 LB"
click at [429, 689] on button "Save" at bounding box center [415, 704] width 521 height 36
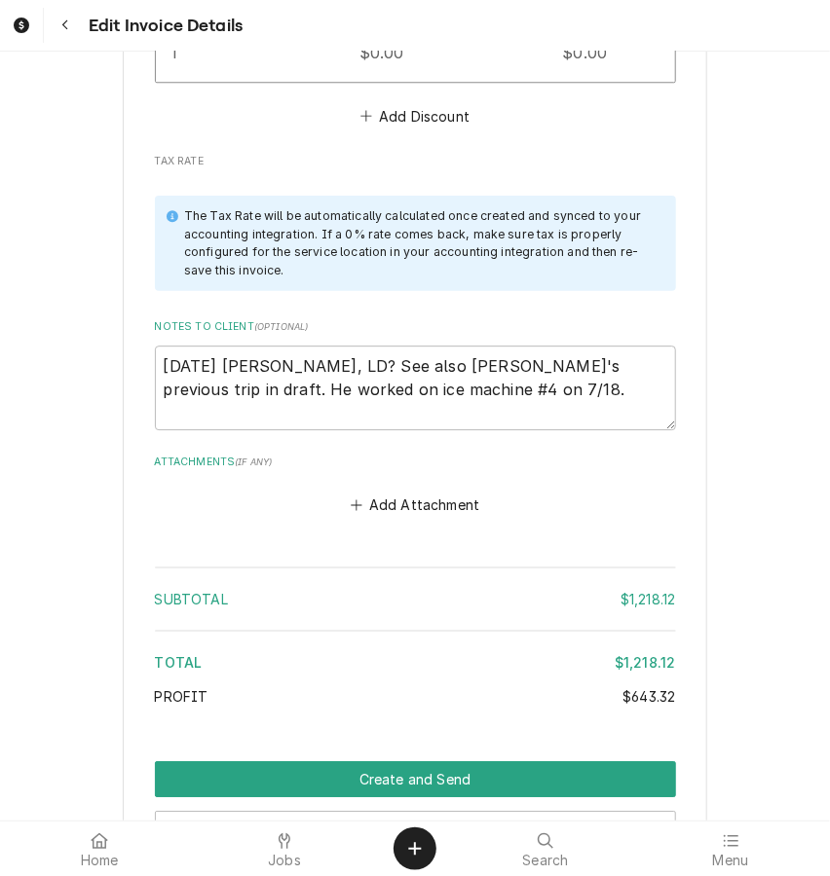
scroll to position [3959, 0]
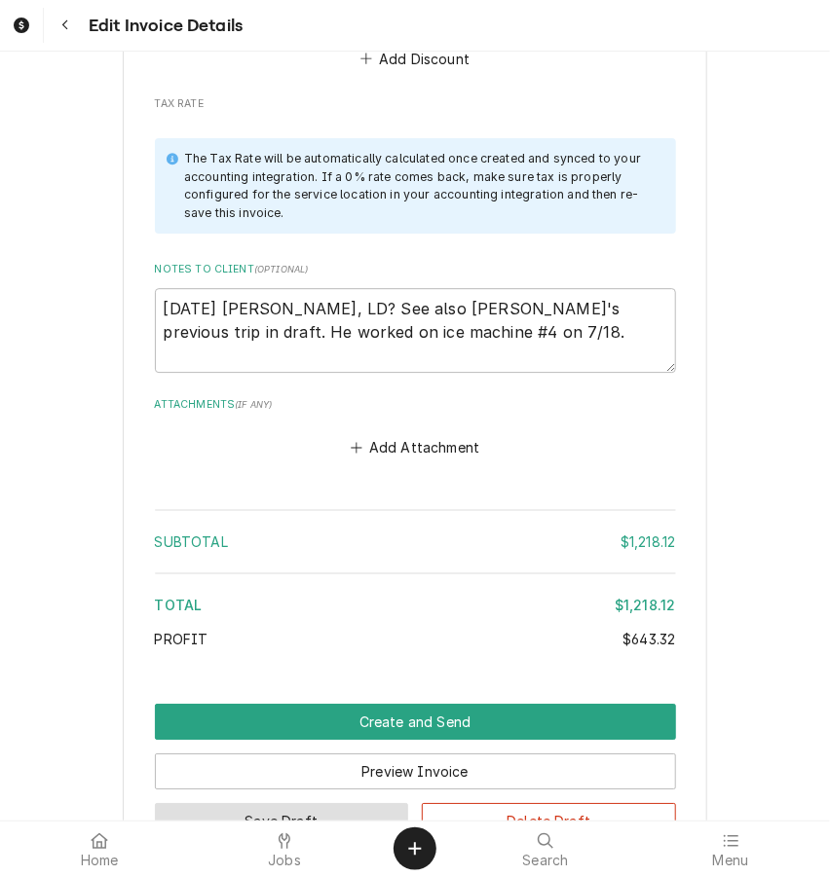
click at [283, 803] on button "Save Draft" at bounding box center [282, 821] width 254 height 36
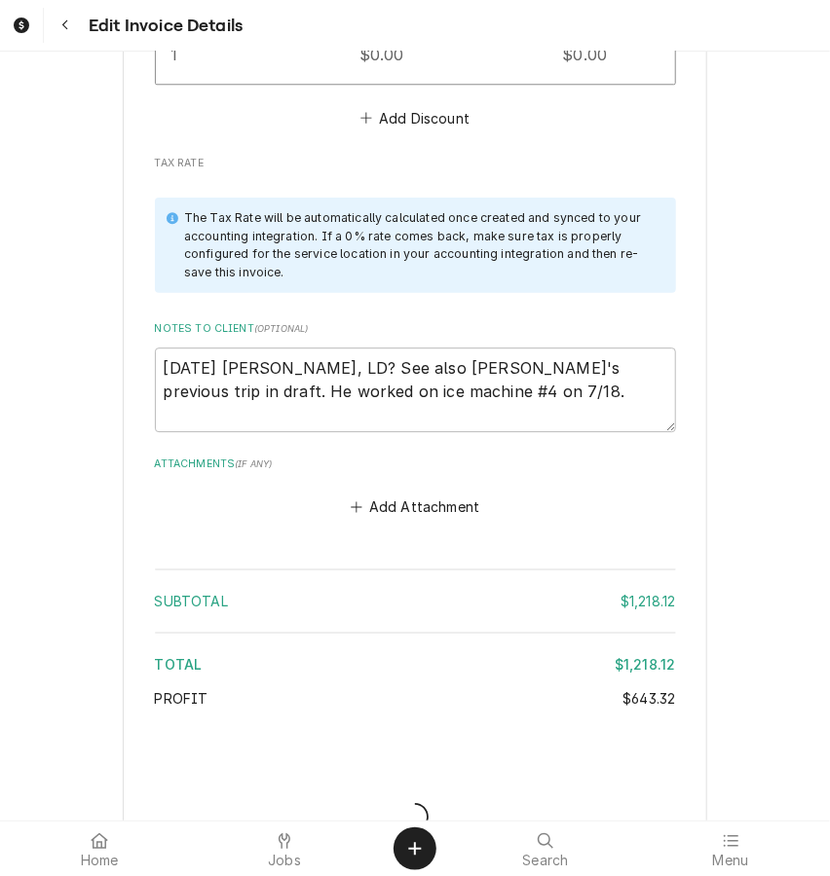
type textarea "x"
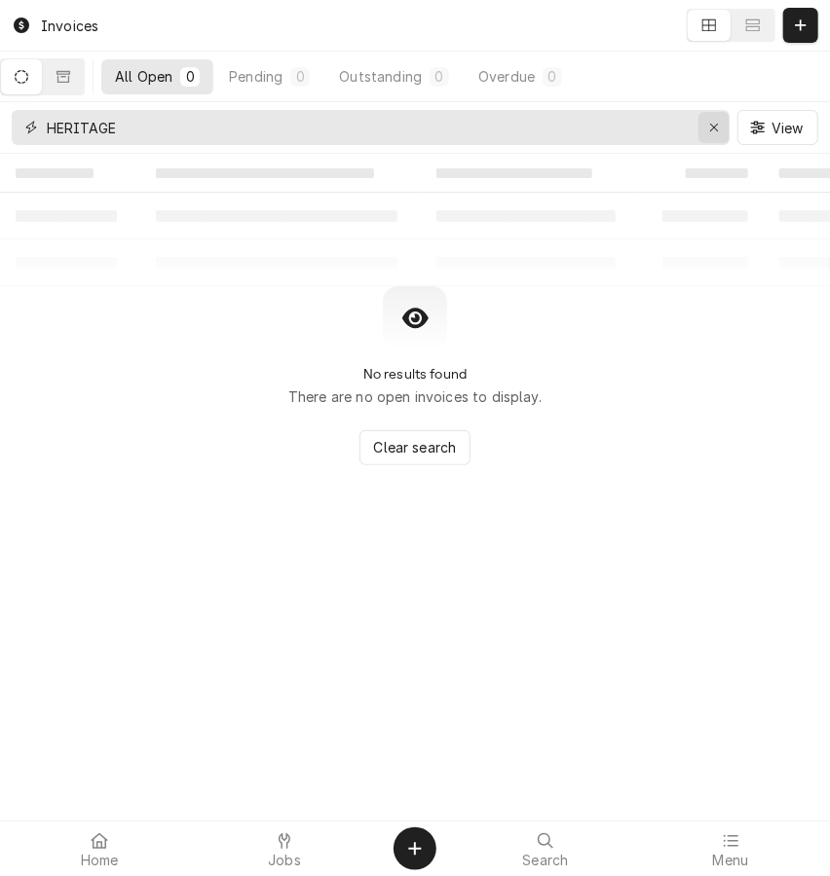
click at [720, 122] on icon "Erase input" at bounding box center [714, 128] width 11 height 14
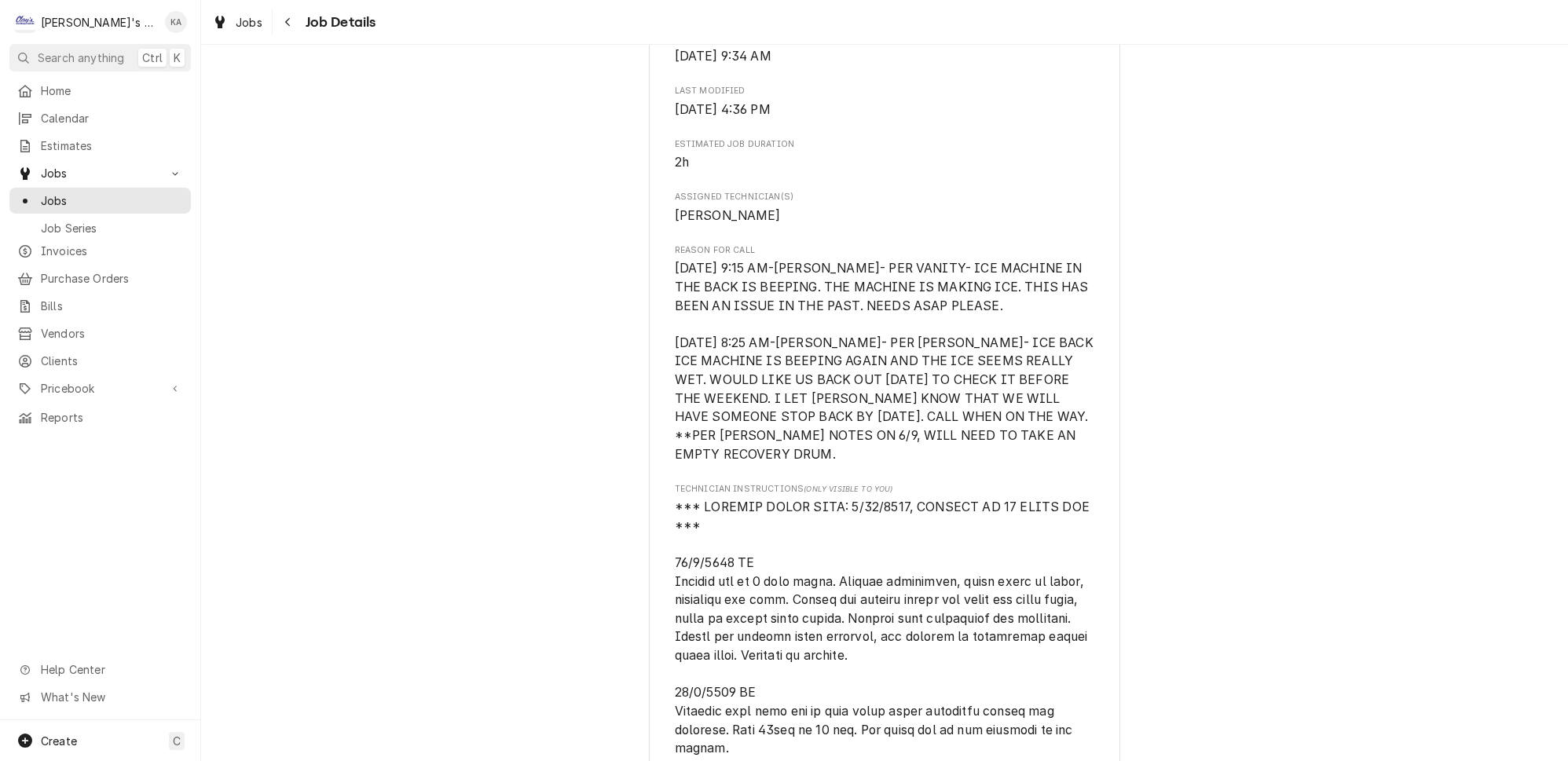
scroll to position [714, 0]
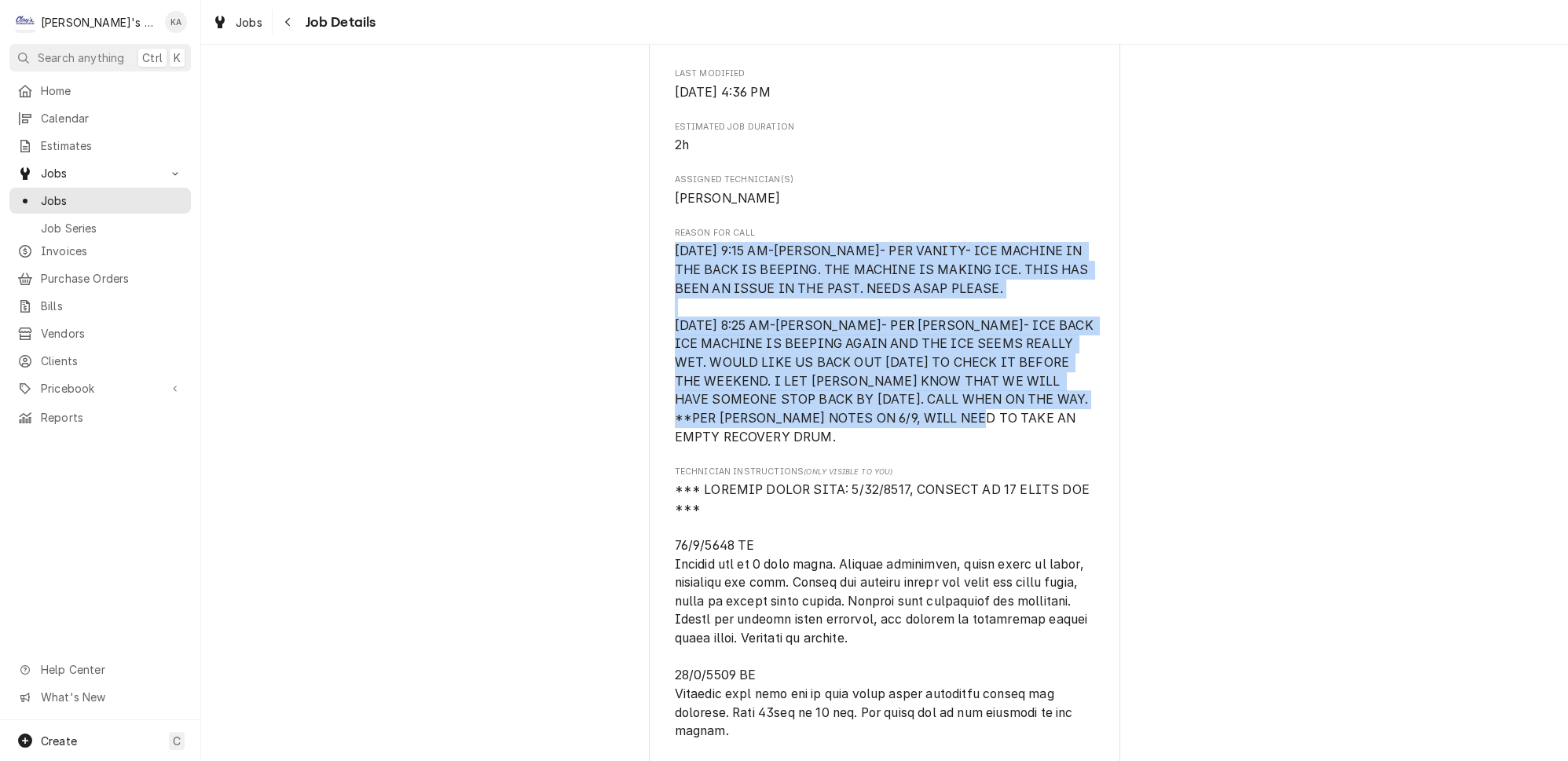
drag, startPoint x: 786, startPoint y: 453, endPoint x: 663, endPoint y: 282, distance: 210.6
copy span "[DATE] 9:15 AM-[PERSON_NAME]- PER VANITY- ICE MACHINE IN THE BACK IS BEEPING. T…"
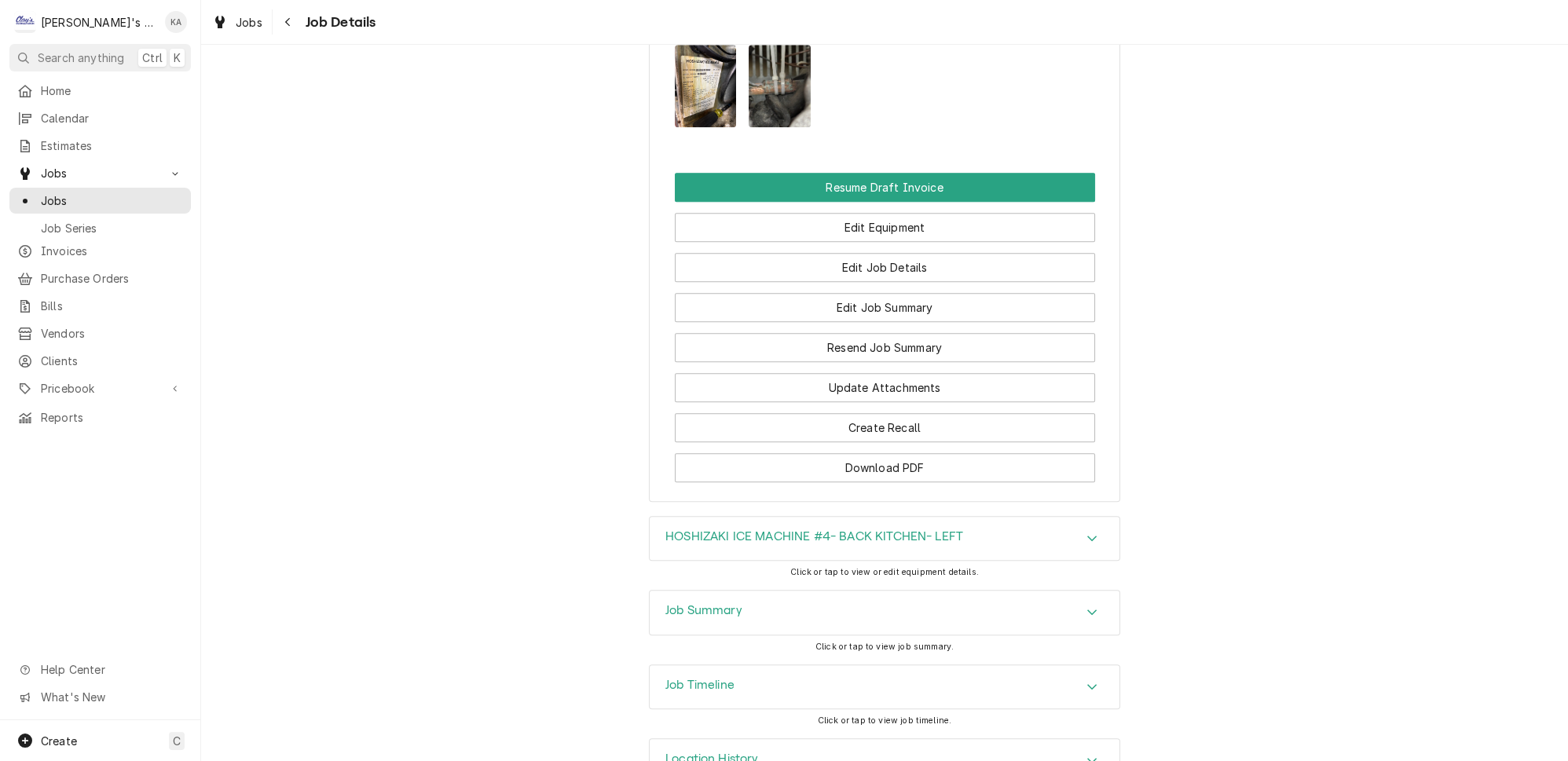
scroll to position [2423, 0]
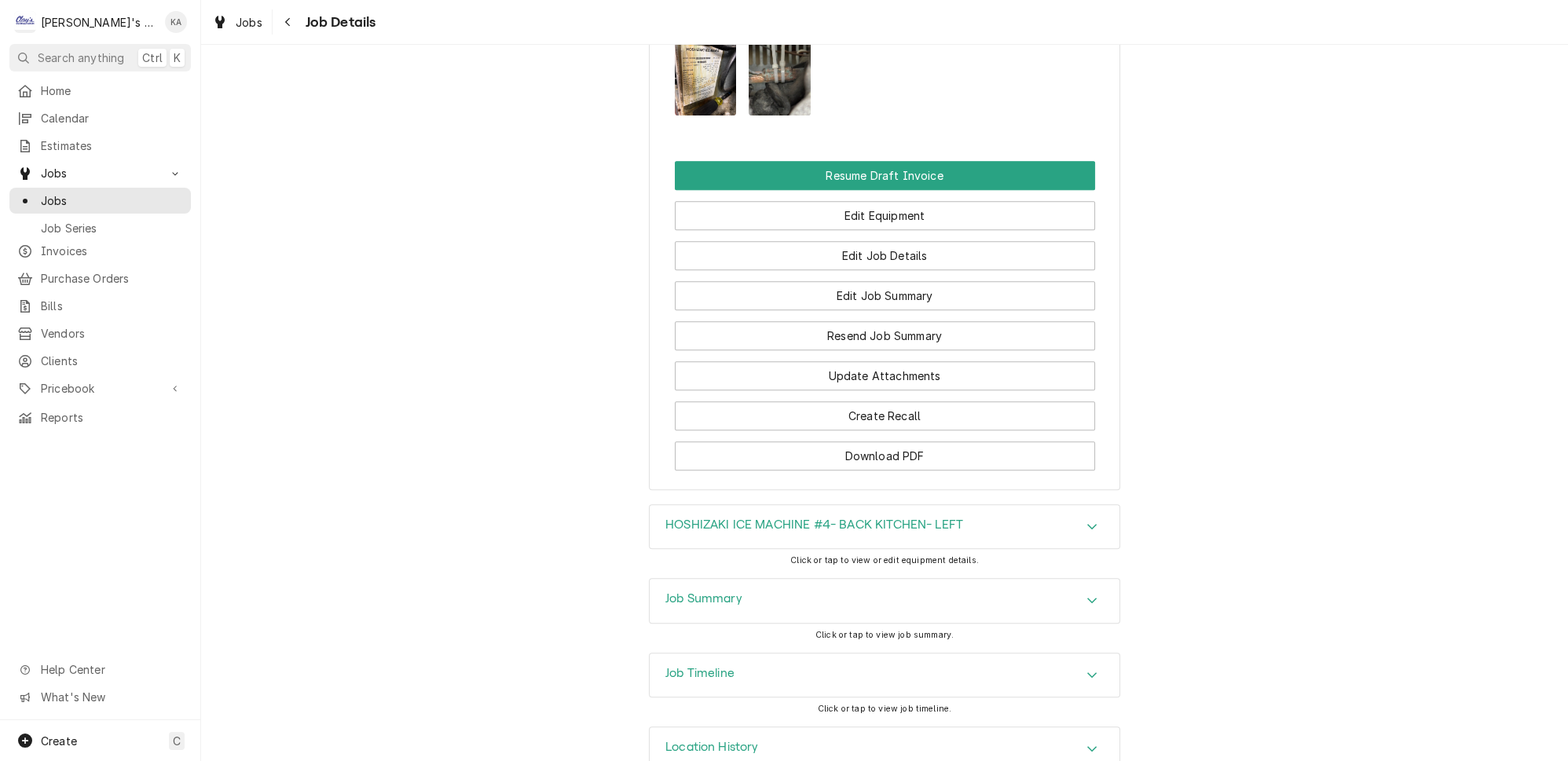
click at [1087, 594] on icon "Accordion Header" at bounding box center [1093, 600] width 11 height 13
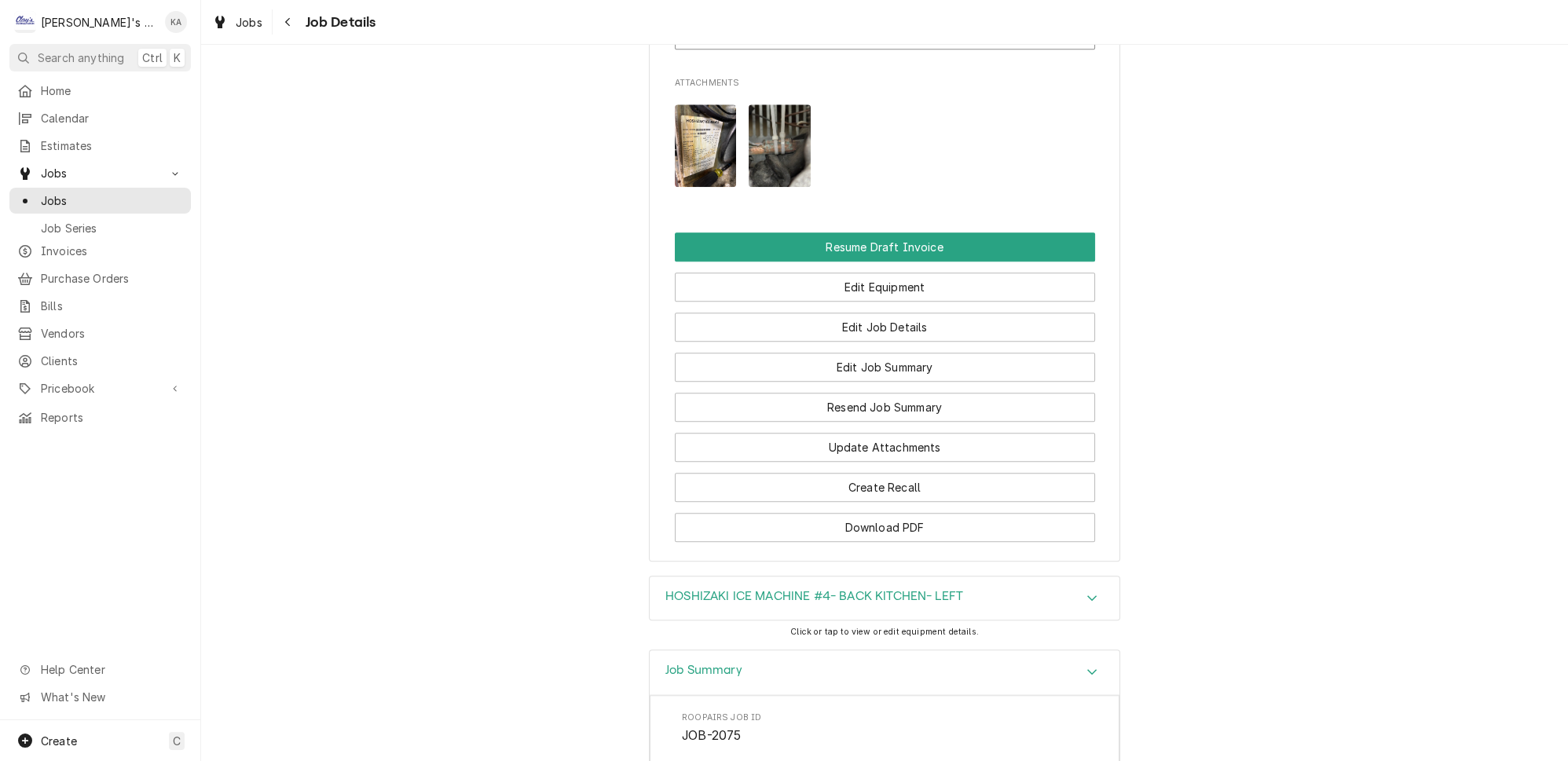
scroll to position [2209, 0]
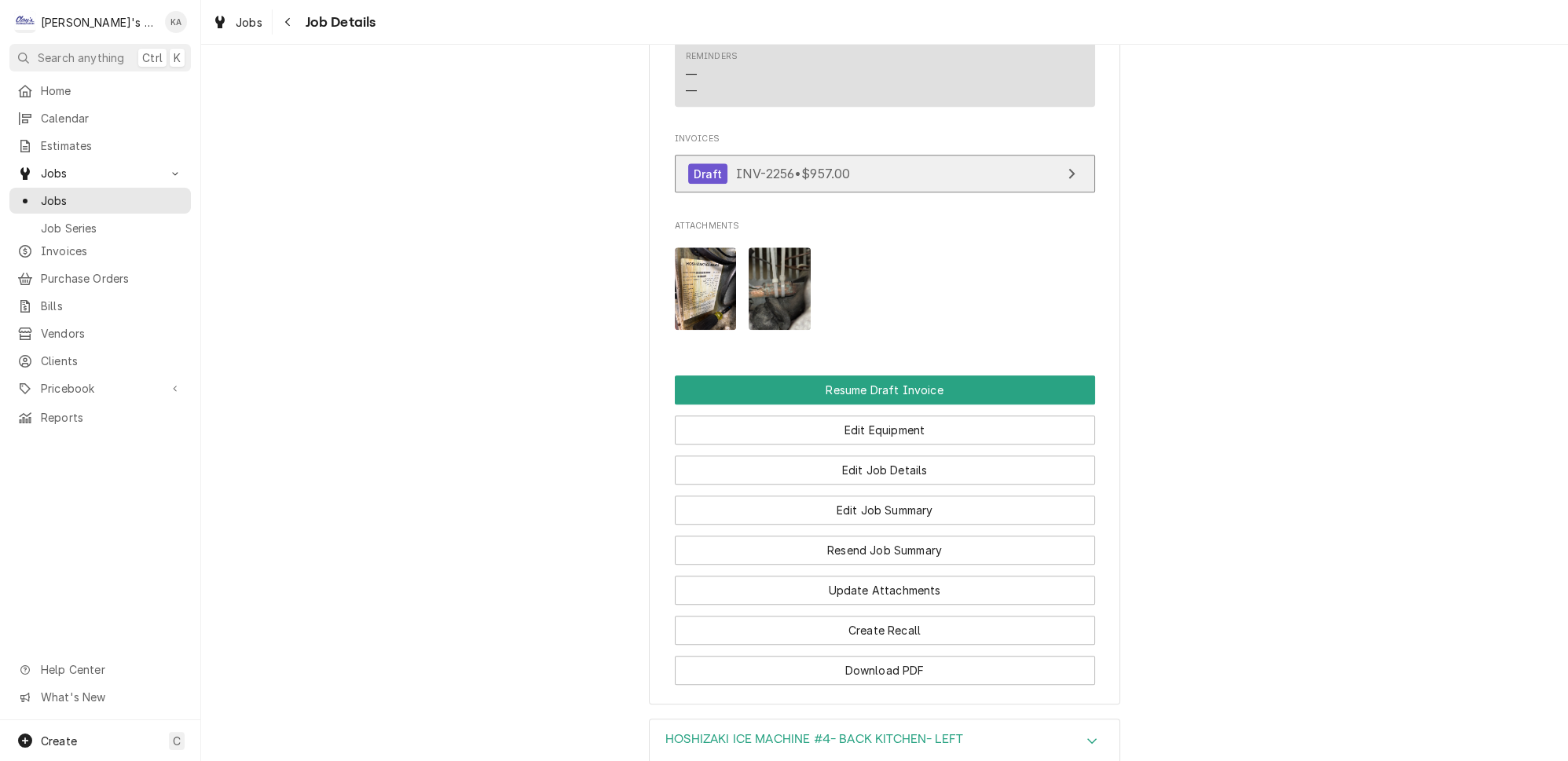
click at [1061, 168] on div "View Invoice" at bounding box center [1071, 173] width 20 height 19
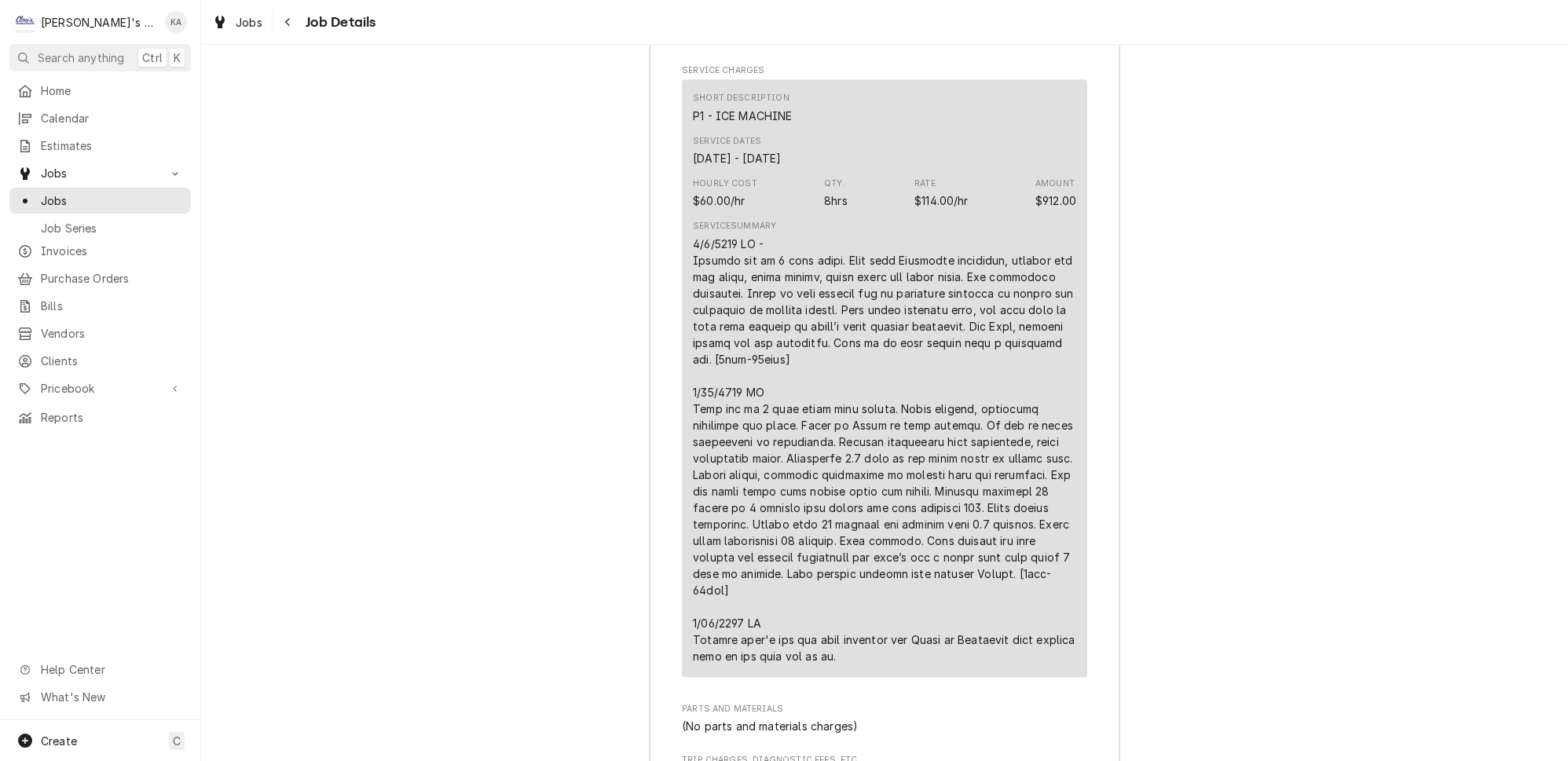
scroll to position [3280, 0]
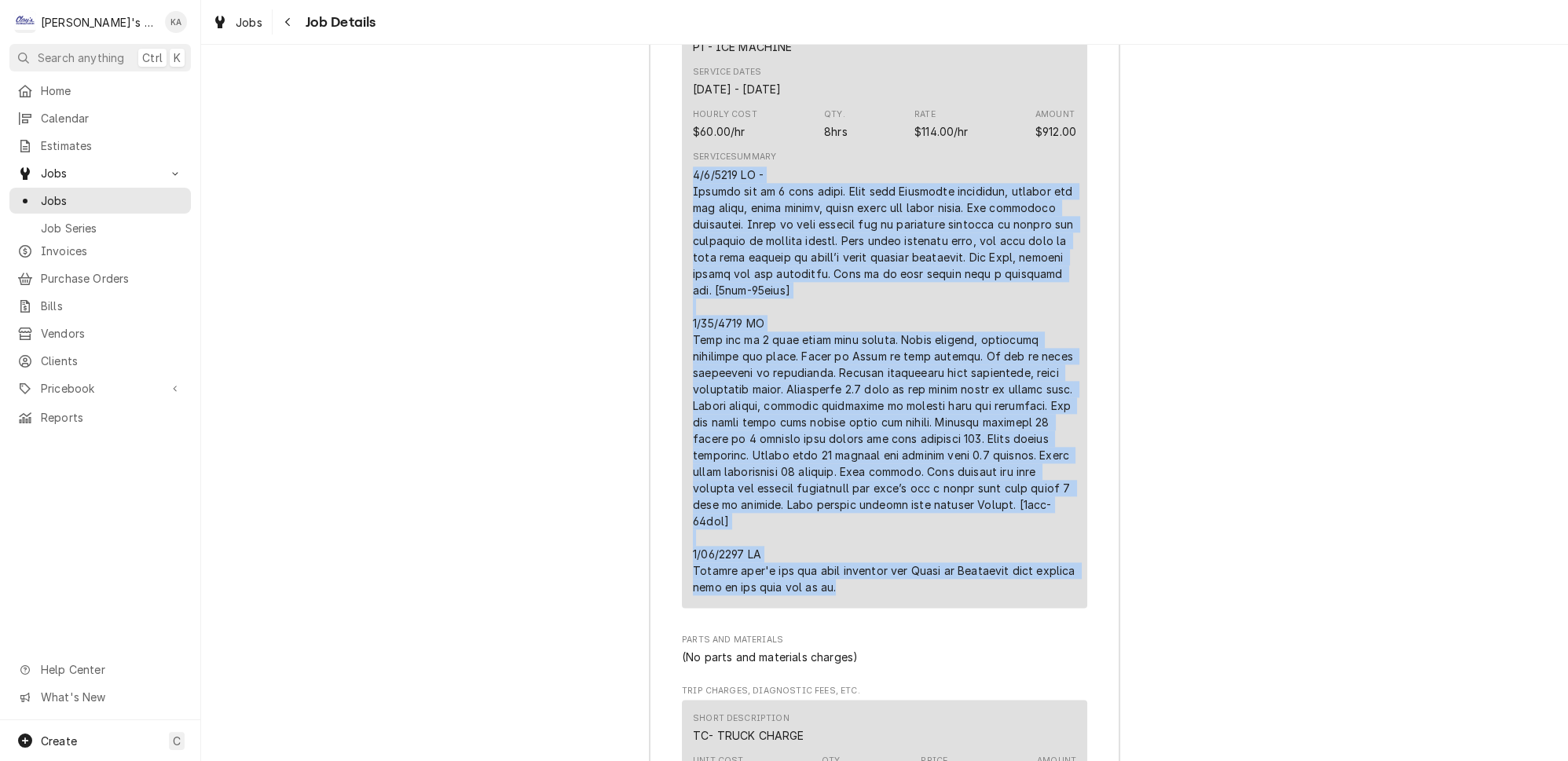
drag, startPoint x: 855, startPoint y: 516, endPoint x: 696, endPoint y: 141, distance: 407.3
click at [696, 166] on div "Line Item" at bounding box center [884, 381] width 383 height 429
copy div "8/0/7728 LO - Ipsumdo sit am 9 cons adipi. Elit sedd Eiusmodte incididun, utlab…"
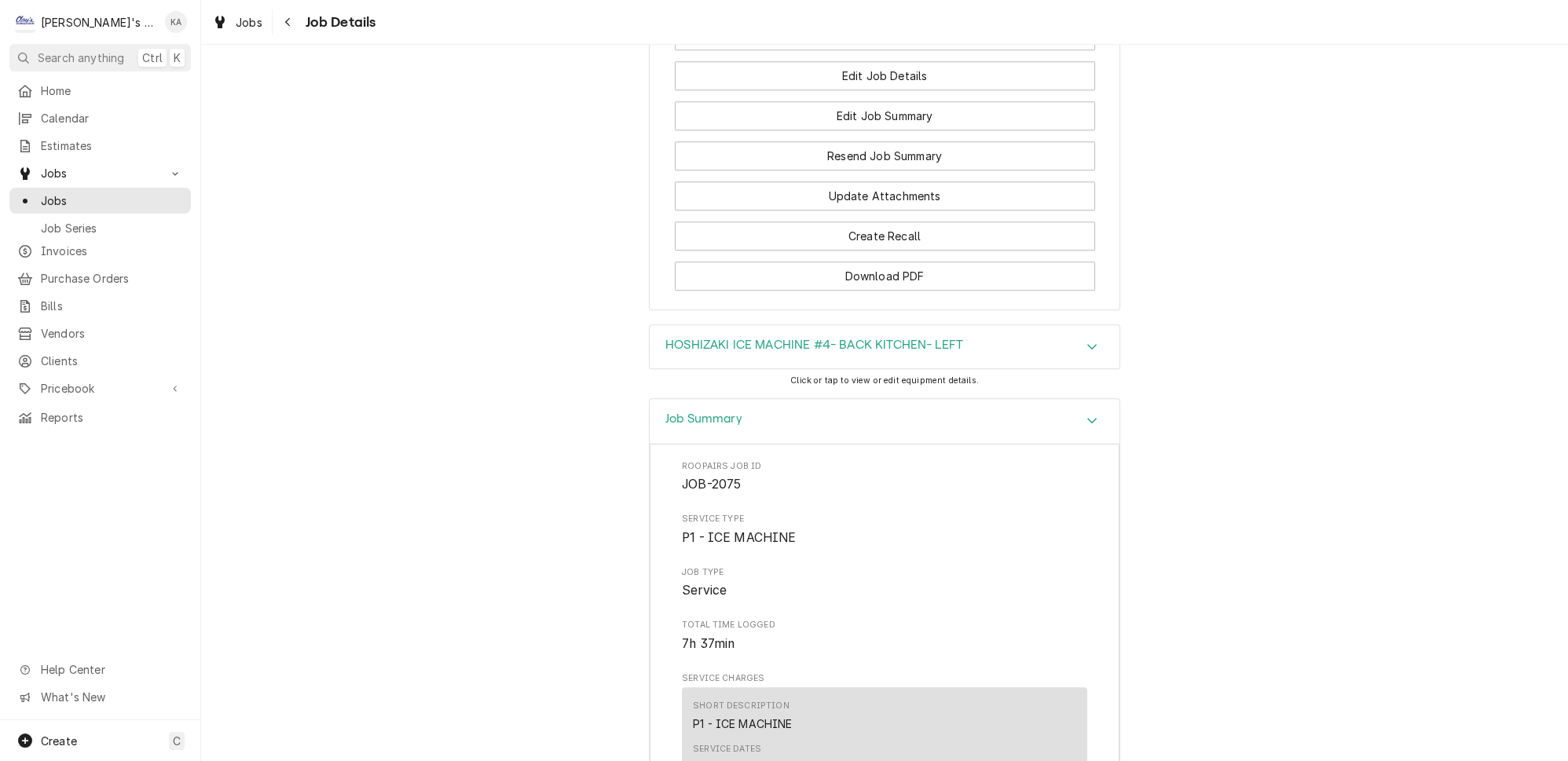
scroll to position [2160, 0]
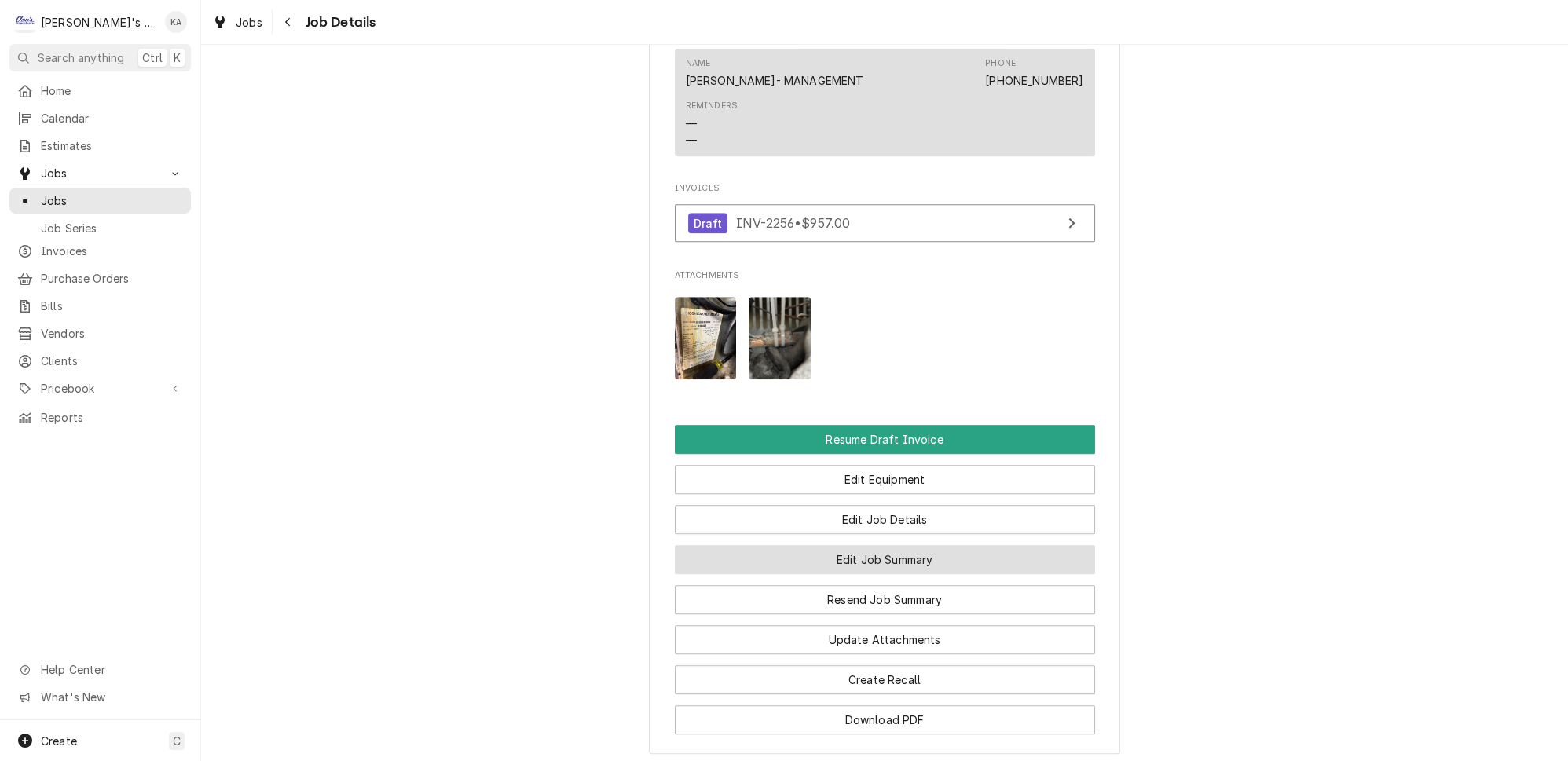
click at [942, 546] on button "Edit Job Summary" at bounding box center [884, 560] width 420 height 29
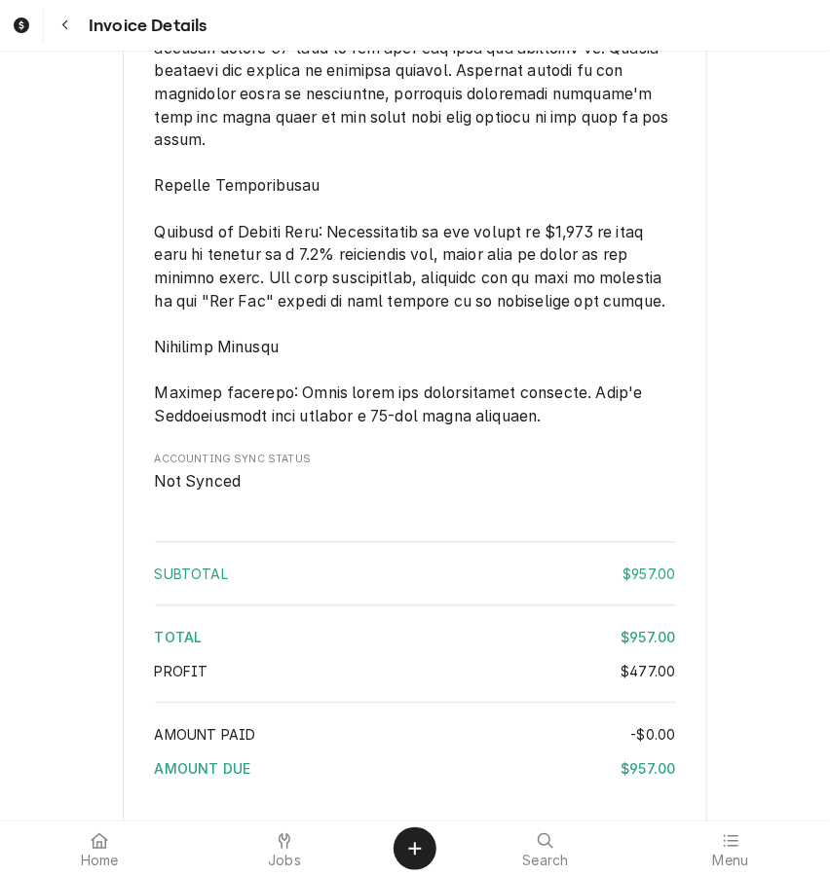
scroll to position [2815, 0]
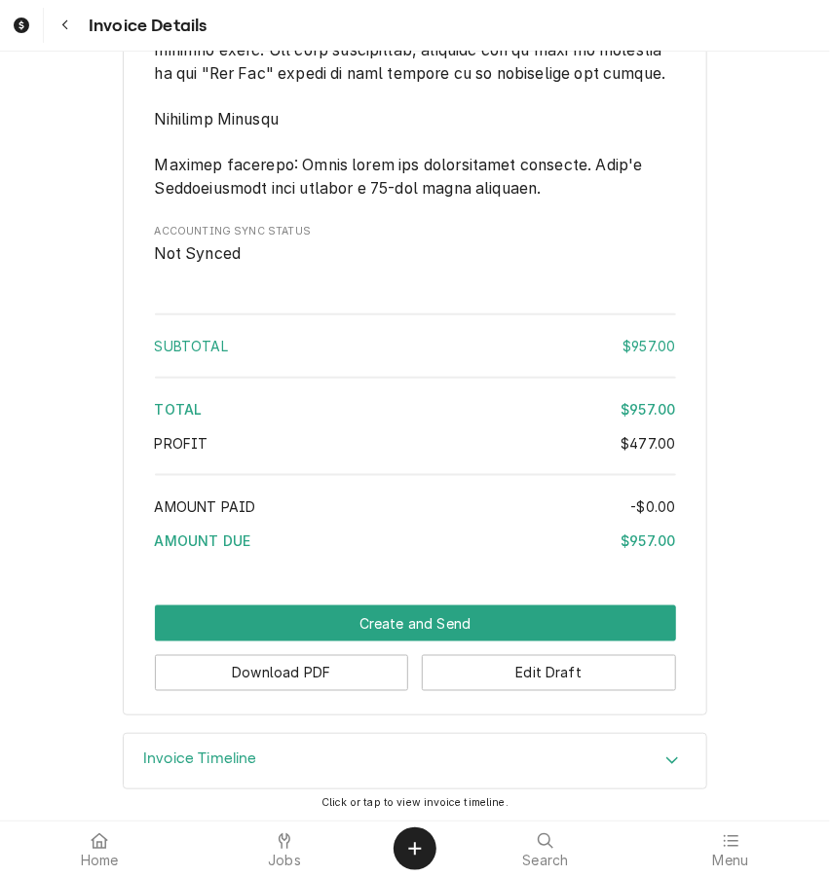
click at [665, 755] on icon "Accordion Header" at bounding box center [672, 761] width 14 height 16
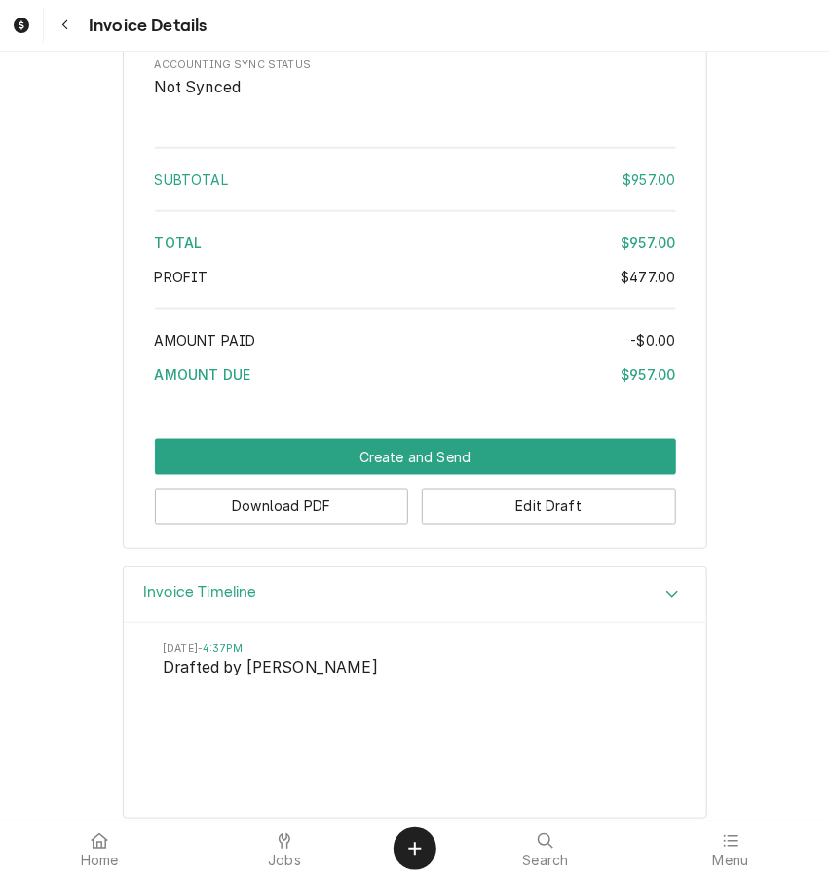
scroll to position [2979, 0]
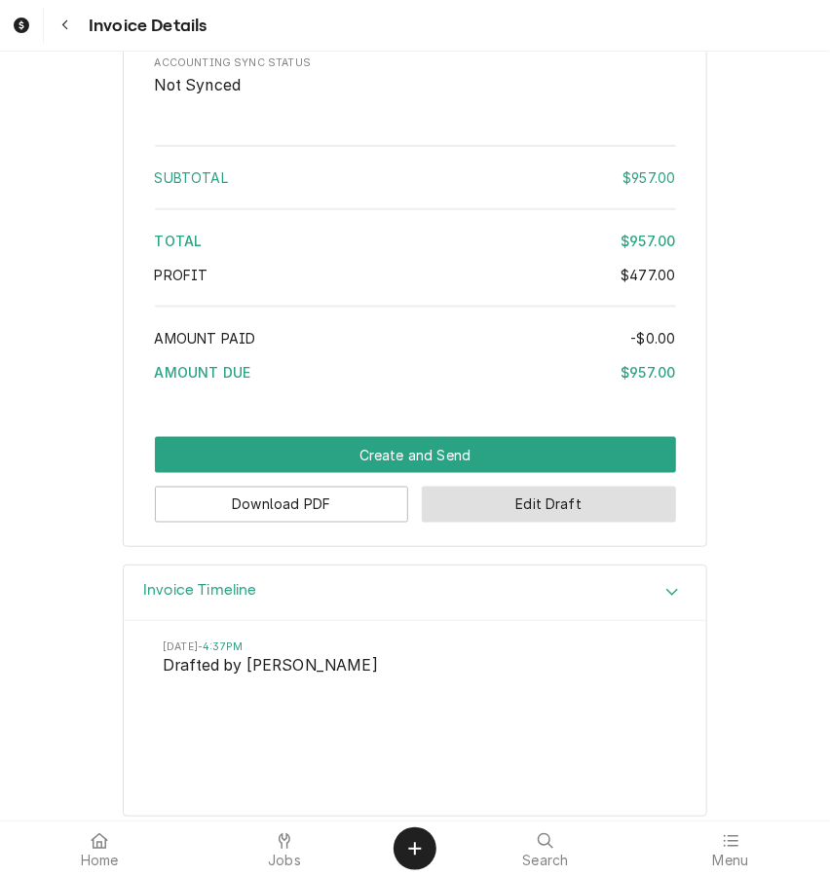
click at [522, 513] on button "Edit Draft" at bounding box center [549, 505] width 254 height 36
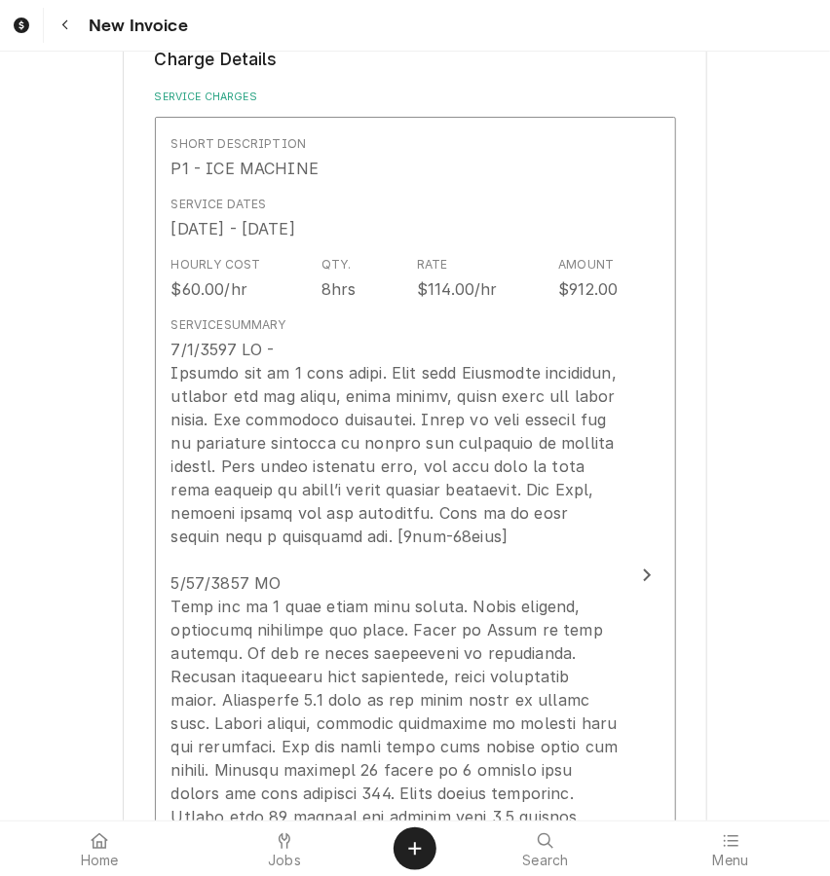
scroll to position [1947, 0]
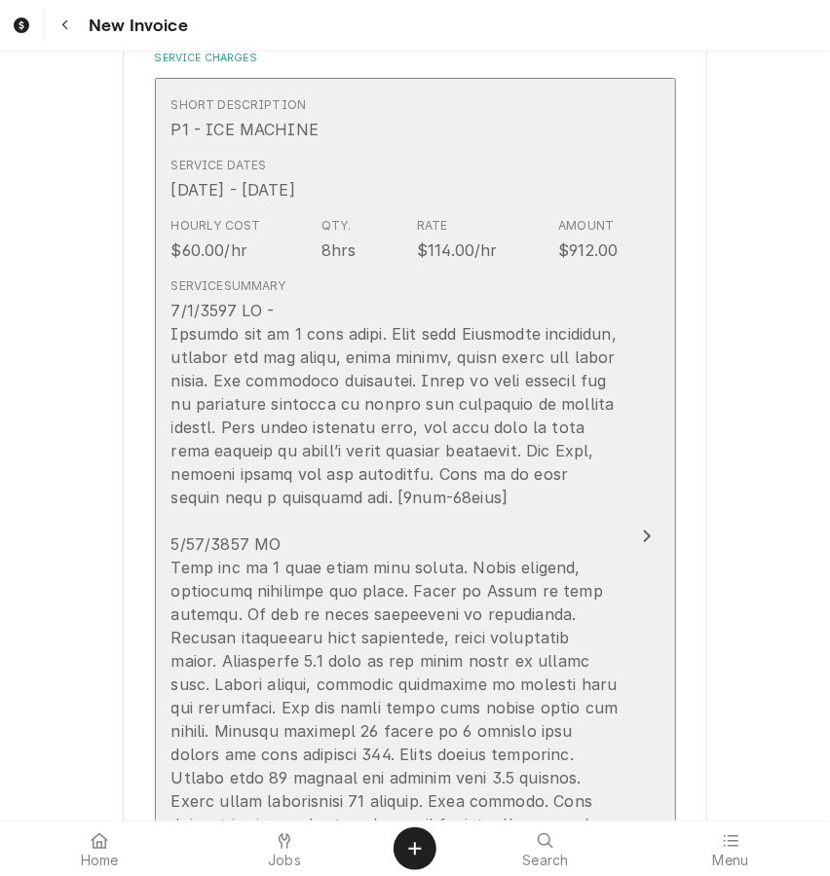
click at [617, 523] on button "Short Description P1 - ICE MACHINE Service Dates Jun 9, 2025 - Jul 24, 2025 Hou…" at bounding box center [415, 537] width 521 height 918
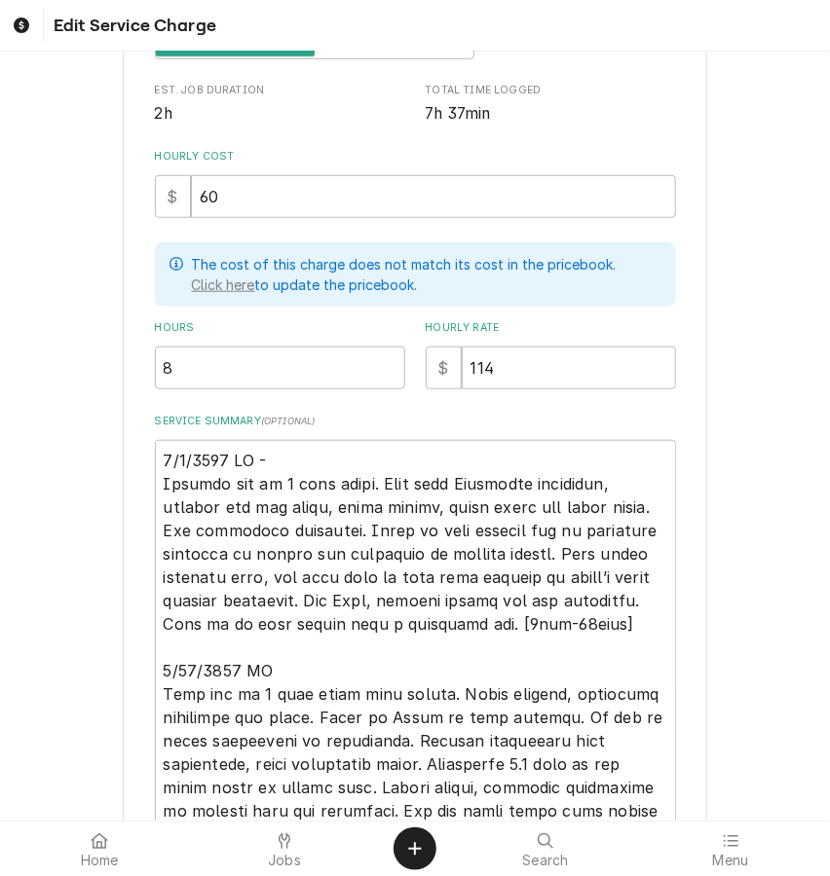
scroll to position [531, 0]
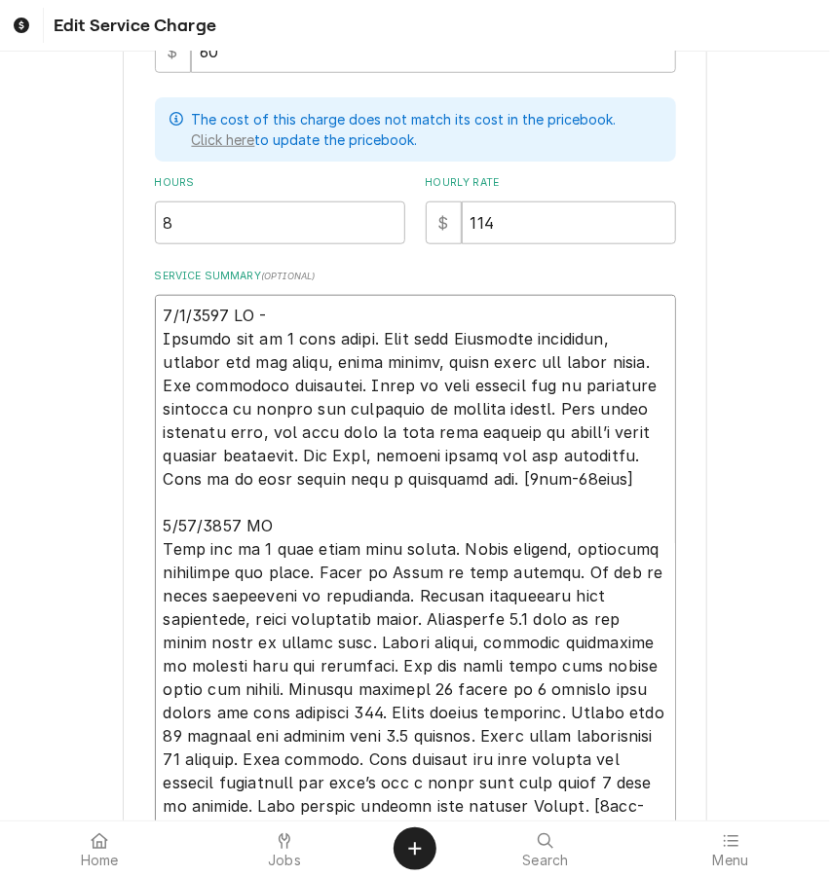
click at [277, 329] on textarea "Service Summary ( optional )" at bounding box center [415, 588] width 521 height 587
type textarea "x"
type textarea "6/9/2025 CW Machine off on 3 beep alarm. Went over Hoshizaki checklist, checked…"
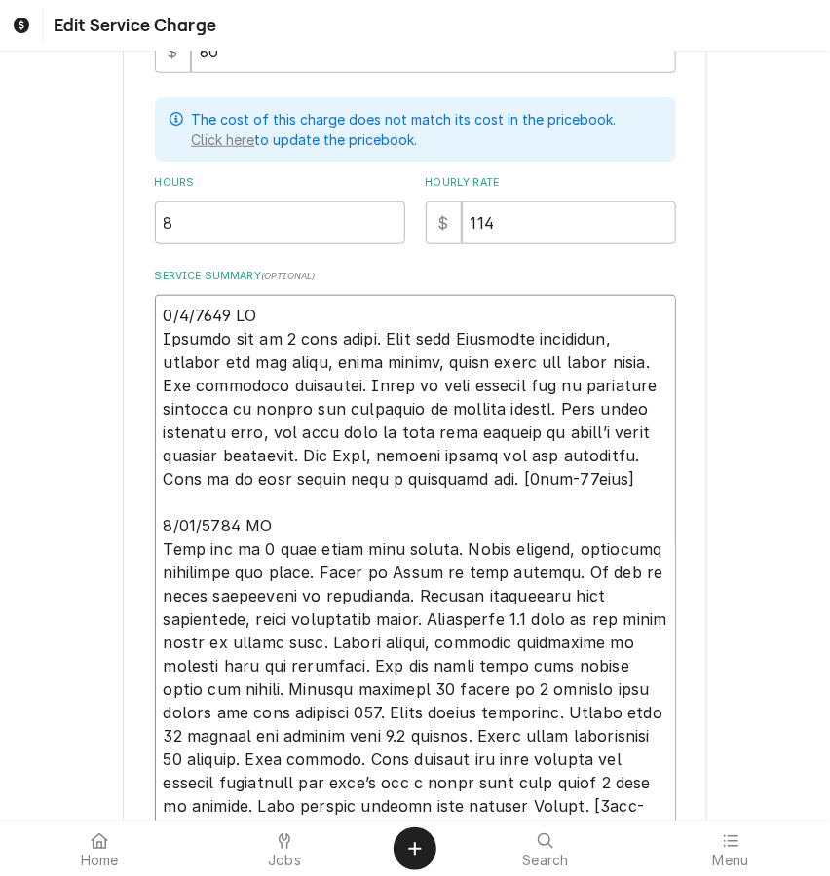
click at [193, 505] on textarea "Service Summary ( optional )" at bounding box center [415, 588] width 521 height 587
type textarea "x"
type textarea "6/9/2025 CW Machine off on 3 beep alarm. Went over Hoshizaki checklist, checked…"
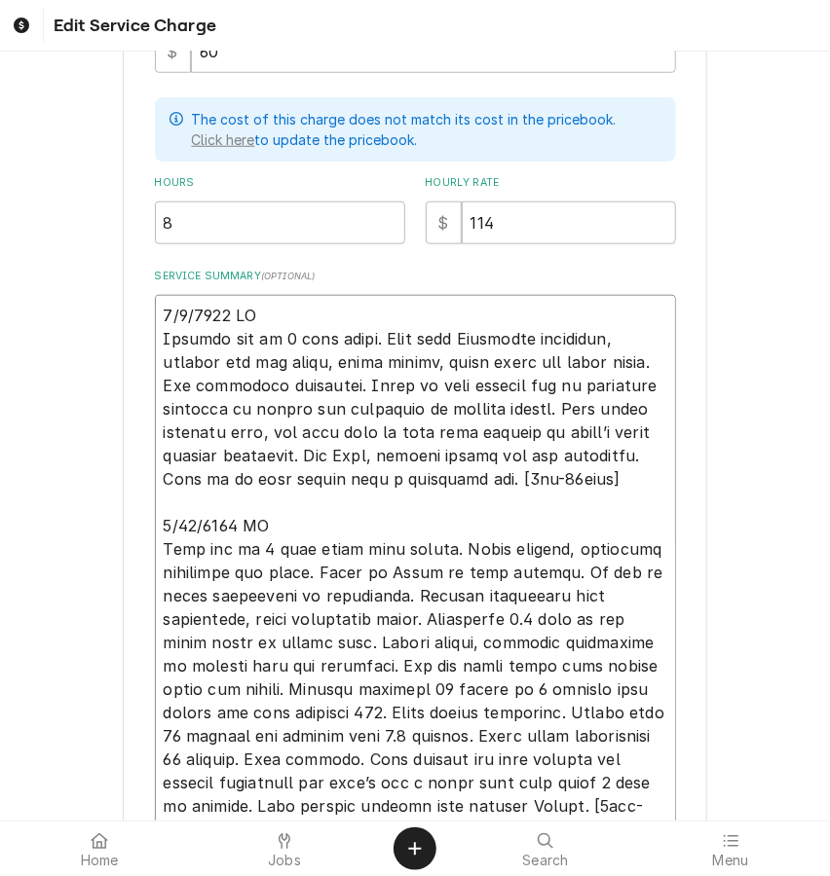
type textarea "x"
type textarea "6/9/2025 CW Machine off on 3 beep alarm. Went over Hoshizaki checklist, checked…"
type textarea "x"
type textarea "6/9/2025 CW Machine off on 3 beep alarm. Went over Hoshizaki checklist, checked…"
type textarea "x"
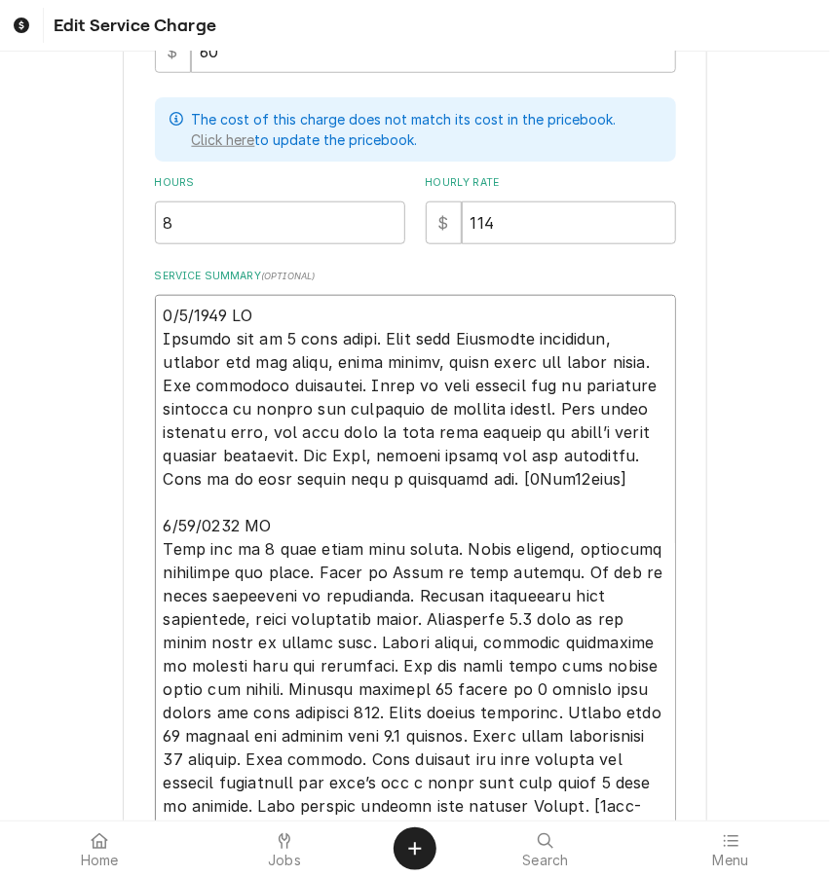
type textarea "6/9/2025 CW Machine off on 3 beep alarm. Went over Hoshizaki checklist, checked…"
type textarea "x"
type textarea "6/9/2025 CW Machine off on 3 beep alarm. Went over Hoshizaki checklist, checked…"
type textarea "x"
type textarea "6/9/2025 CW Machine off on 3 beep alarm. Went over Hoshizaki checklist, checked…"
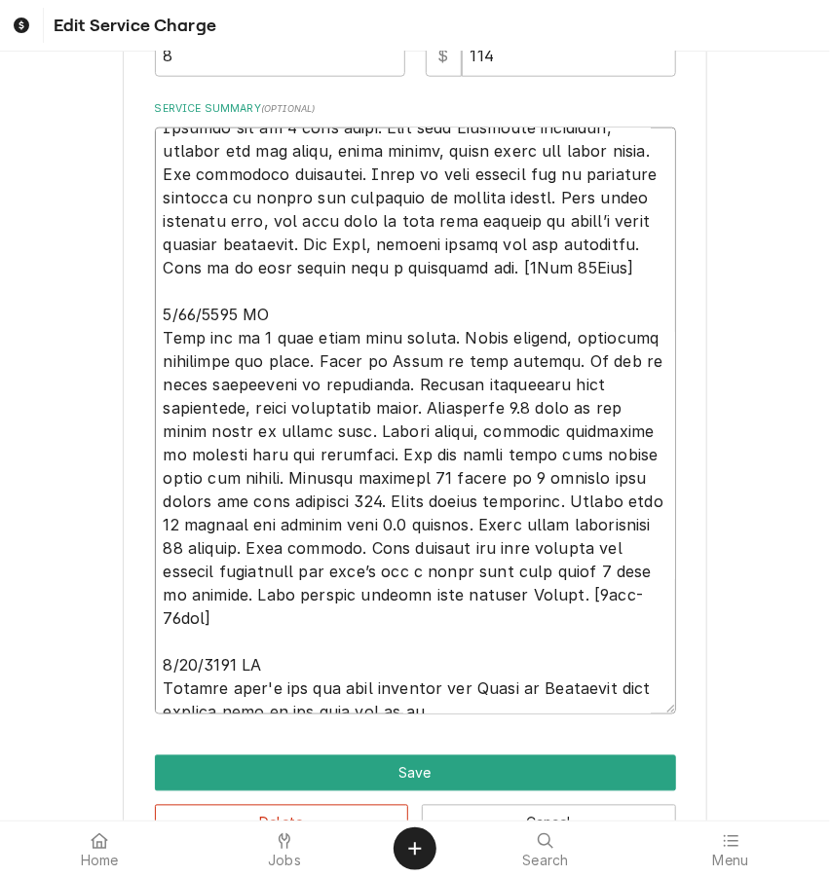
scroll to position [708, 0]
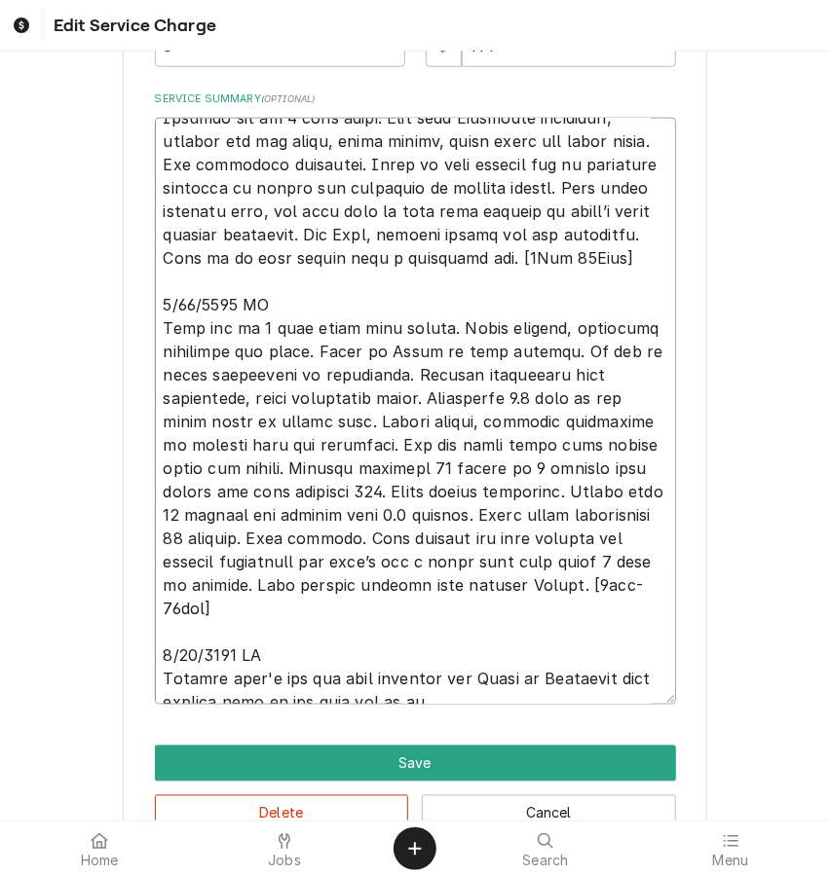
click at [259, 611] on textarea "Service Summary ( optional )" at bounding box center [415, 411] width 521 height 587
type textarea "x"
type textarea "6/9/2025 CW Machine off on 3 beep alarm. Went over Hoshizaki checklist, checked…"
type textarea "x"
type textarea "6/9/2025 CW Machine off on 3 beep alarm. Went over Hoshizaki checklist, checked…"
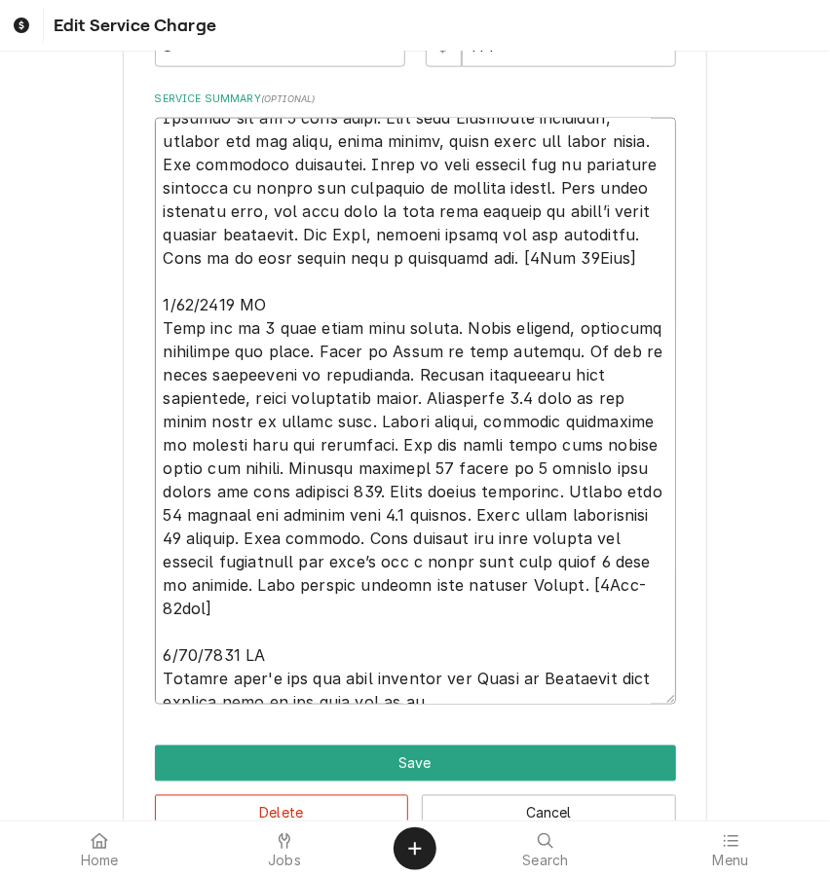
type textarea "x"
type textarea "6/9/2025 CW Machine off on 3 beep alarm. Went over Hoshizaki checklist, checked…"
type textarea "x"
type textarea "6/9/2025 CW Machine off on 3 beep alarm. Went over Hoshizaki checklist, checked…"
type textarea "x"
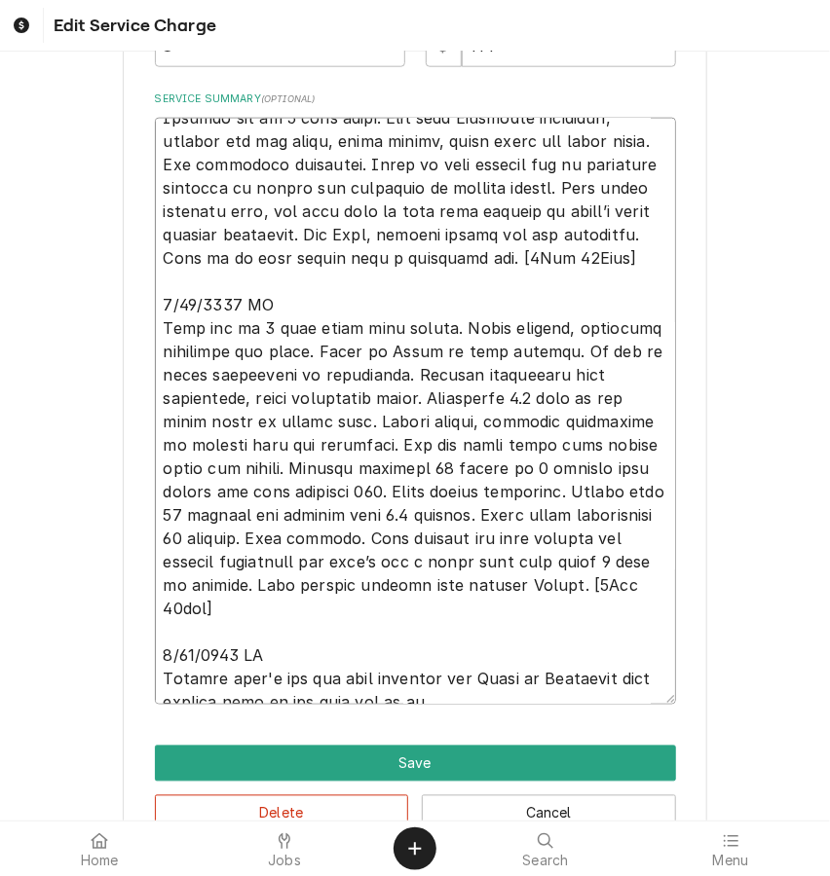
type textarea "6/9/2025 CW Machine off on 3 beep alarm. Went over Hoshizaki checklist, checked…"
type textarea "x"
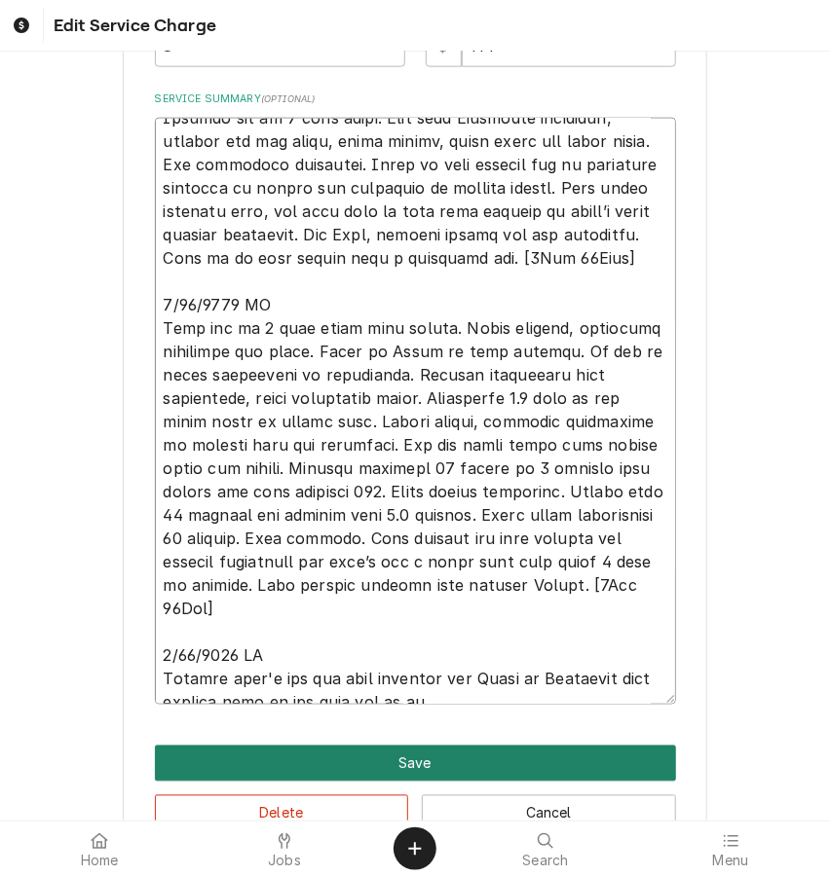
type textarea "6/9/2025 CW Machine off on 3 beep alarm. Went over Hoshizaki checklist, checked…"
click at [425, 772] on button "Save" at bounding box center [415, 764] width 521 height 36
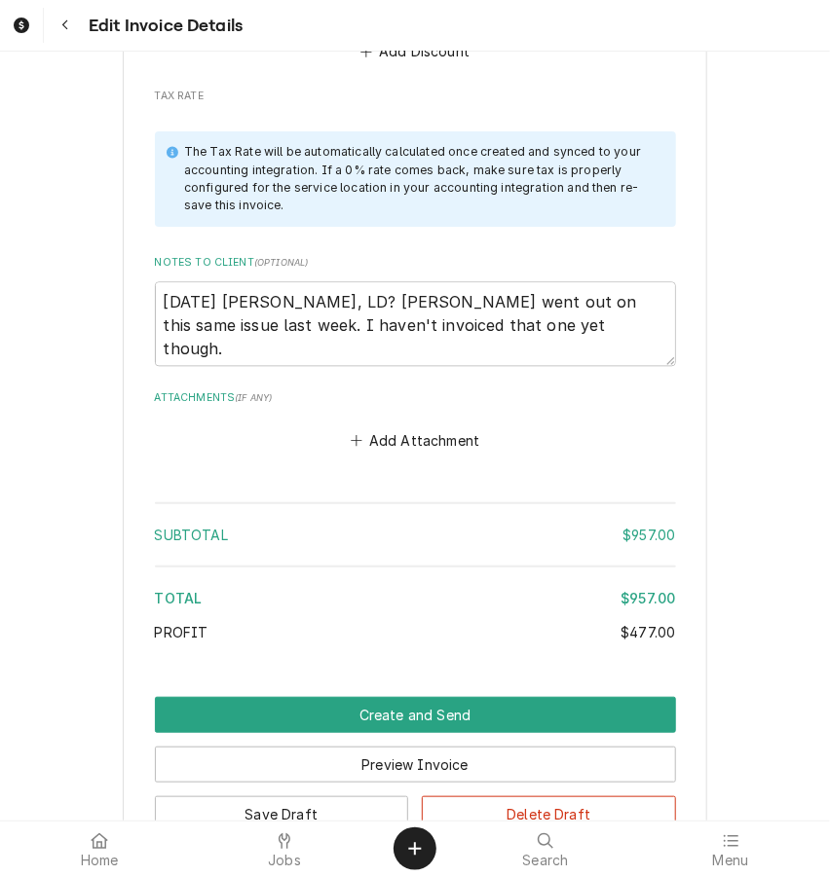
scroll to position [3543, 0]
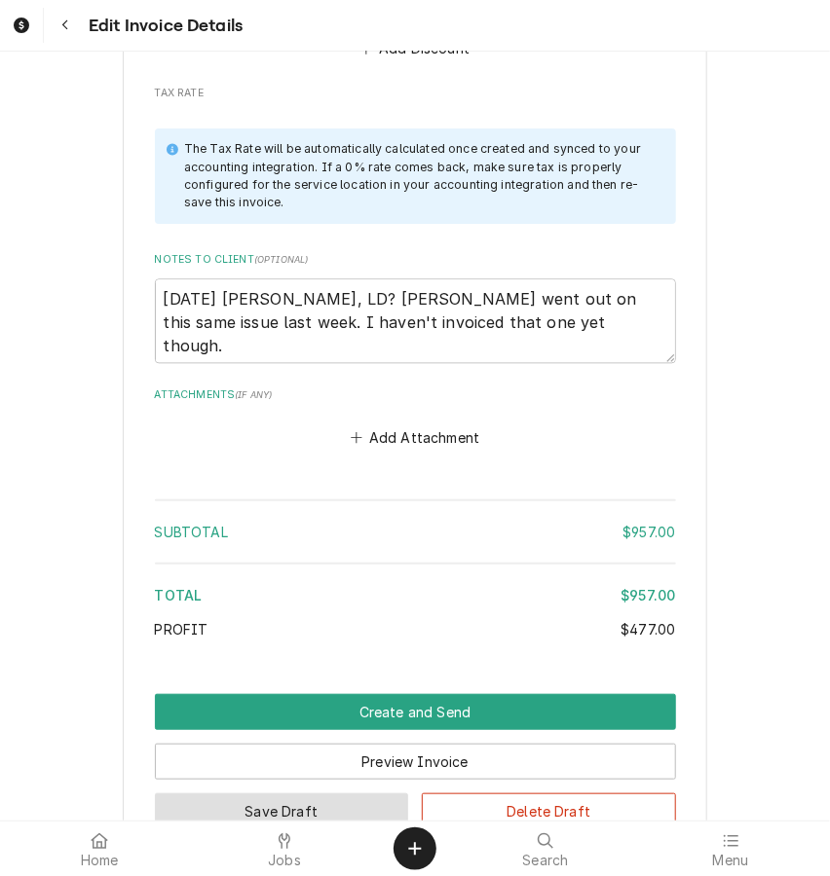
click at [309, 794] on button "Save Draft" at bounding box center [282, 812] width 254 height 36
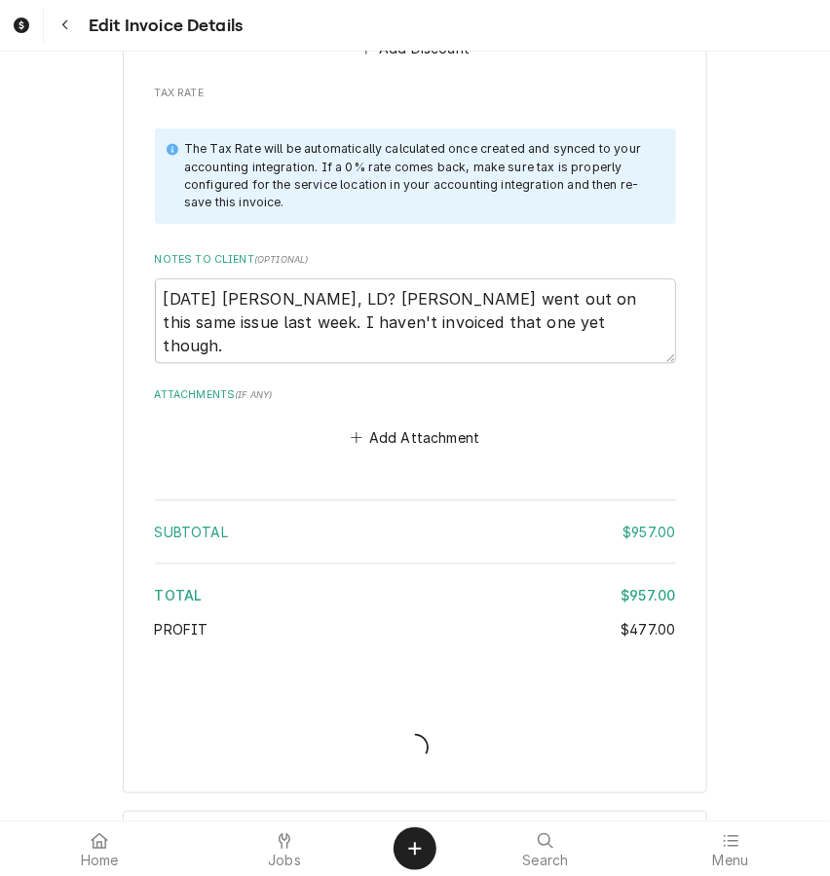
scroll to position [3484, 0]
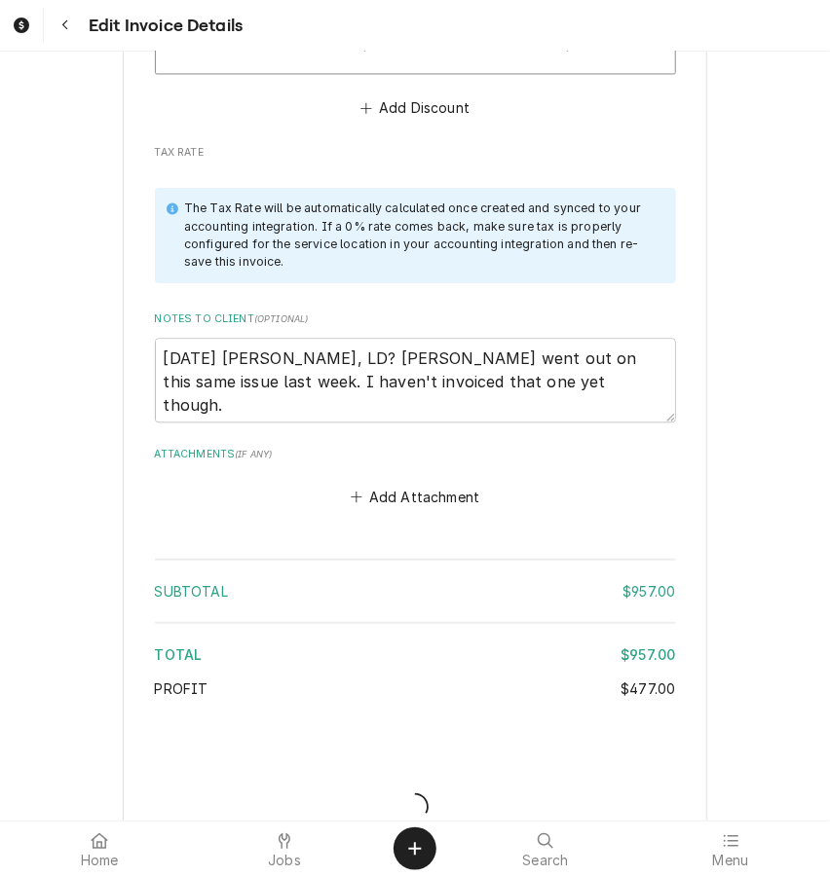
type textarea "x"
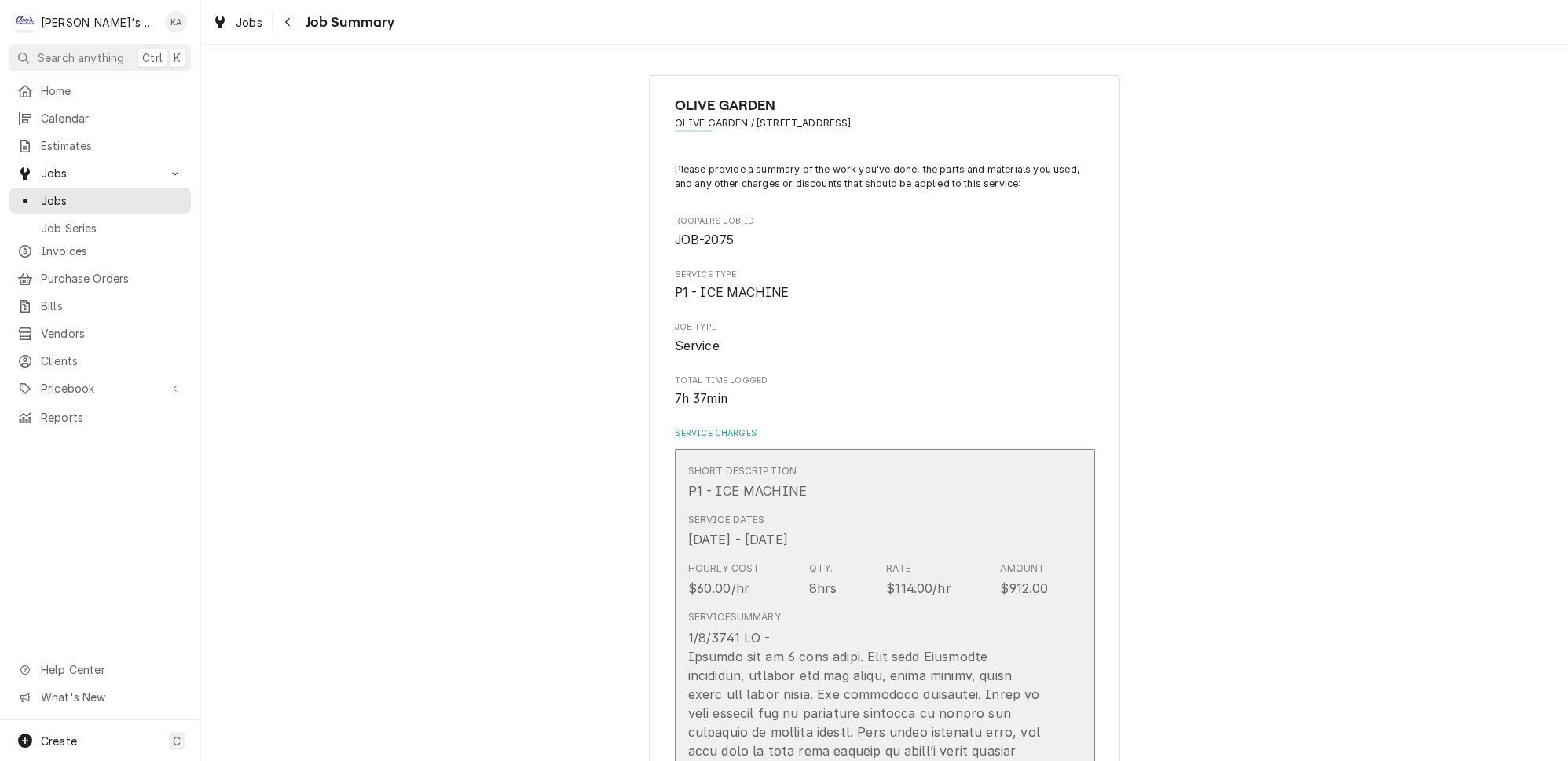
click at [947, 539] on div "Service Dates [DATE] - [DATE]" at bounding box center [868, 531] width 361 height 48
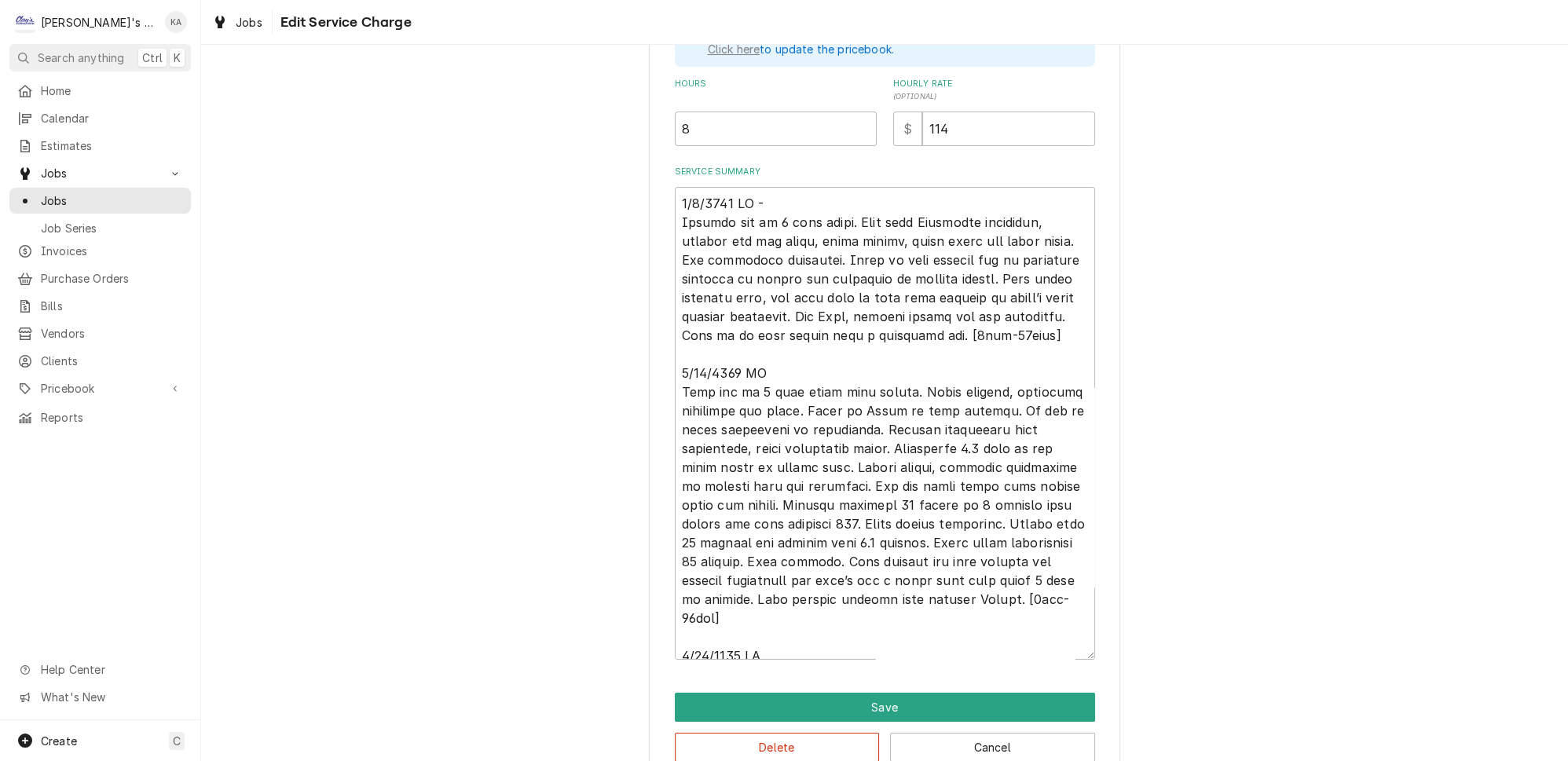
scroll to position [510, 0]
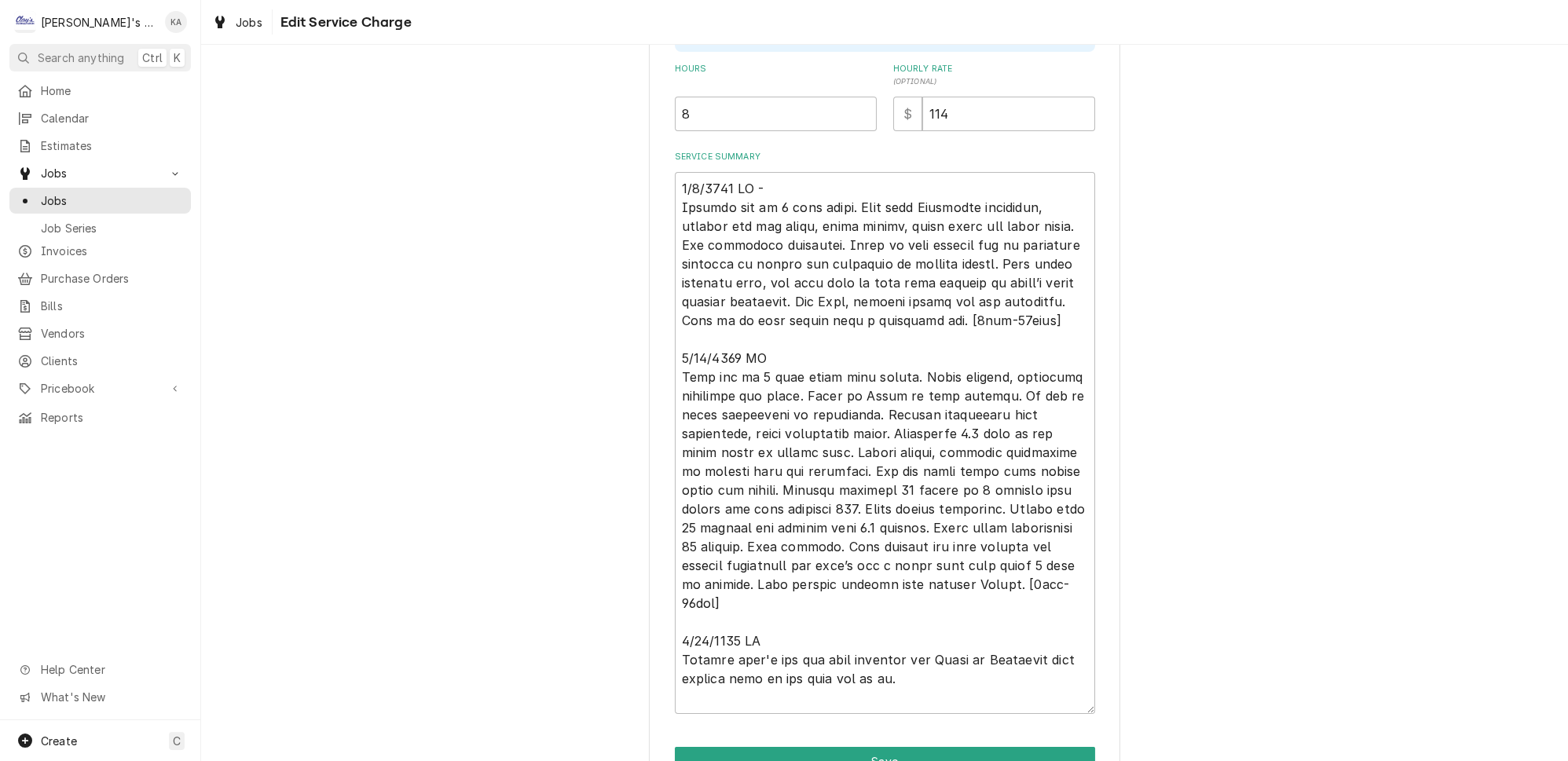
drag, startPoint x: 1067, startPoint y: 632, endPoint x: 1048, endPoint y: 689, distance: 60.1
click at [1060, 697] on textarea "Service Summary" at bounding box center [884, 443] width 420 height 542
click at [767, 178] on textarea "Service Summary" at bounding box center [884, 441] width 420 height 538
type textarea "x"
drag, startPoint x: 900, startPoint y: 621, endPoint x: 675, endPoint y: 178, distance: 496.9
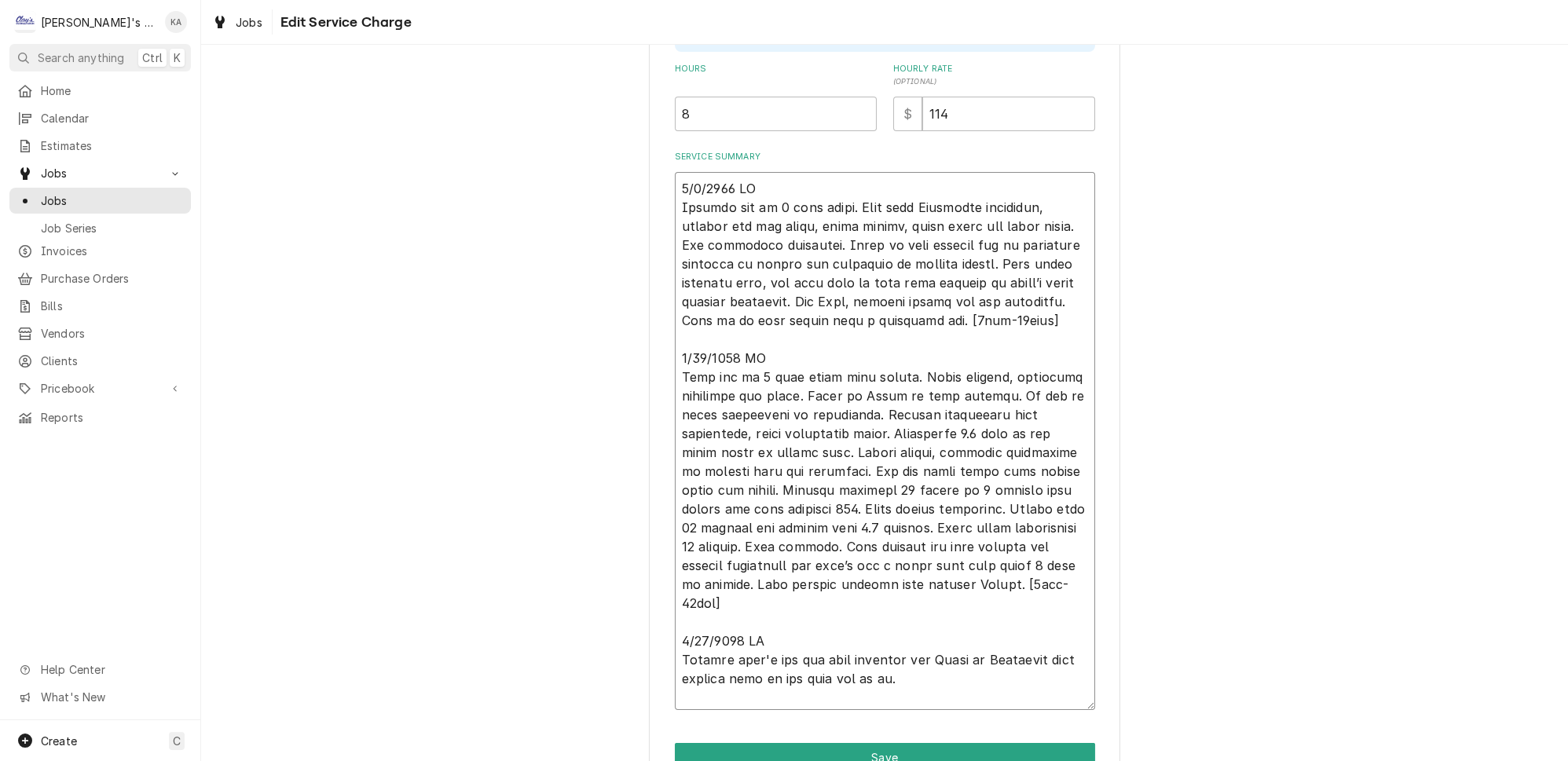
click at [675, 178] on textarea "Service Summary" at bounding box center [884, 441] width 420 height 538
type textarea "6/9/2025 CW Machine off on 3 beep alarm. Went over Hoshizaki checklist, checked…"
click at [1258, 492] on div "Use the fields below to edit this service charge Short Description P1 - ICE MAC…" at bounding box center [884, 199] width 1367 height 1295
click at [942, 549] on textarea "Service Summary" at bounding box center [884, 441] width 420 height 538
type textarea "x"
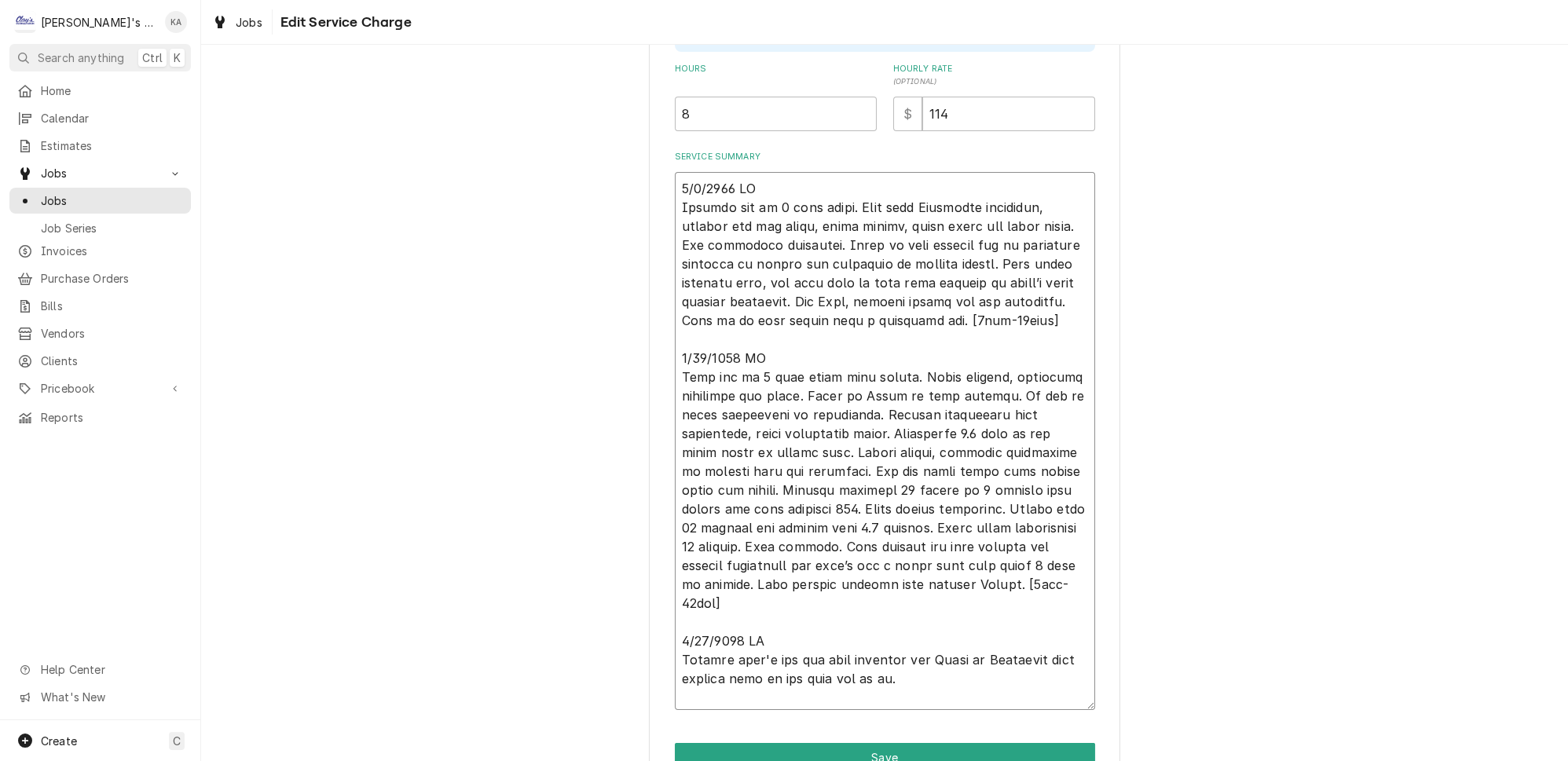
type textarea "6/9/2025 CW Machine off on 3 beep alarm. Went over Hoshizaki checklist, checked…"
type textarea "x"
type textarea "6/9/2025 CW Machine off on 3 beep alarm. Went over Hoshizaki checklist, checked…"
type textarea "x"
type textarea "6/9/2025 CW Machine off on 3 beep alarm. Went over Hoshizaki checklist, checked…"
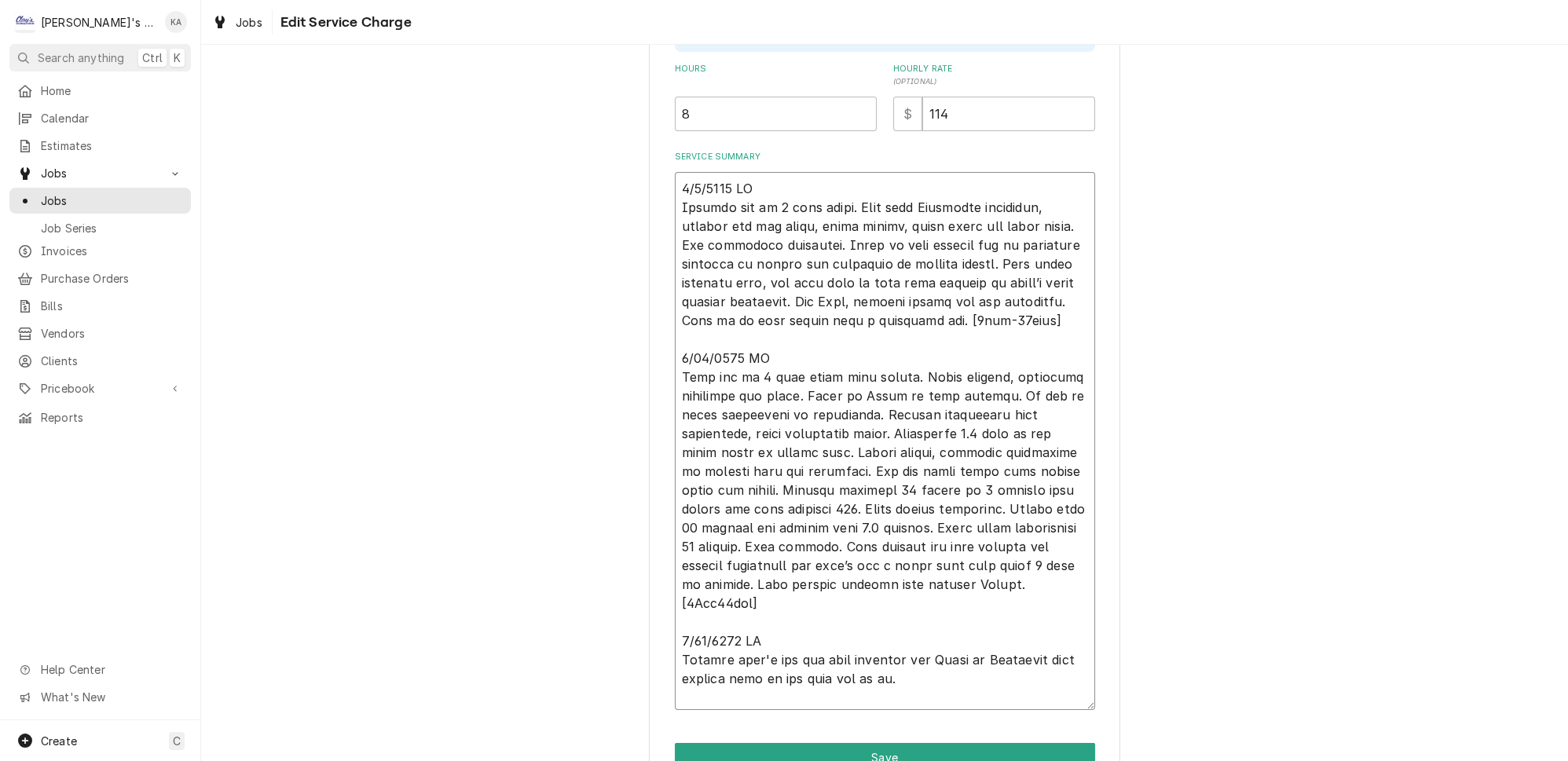
type textarea "x"
type textarea "6/9/2025 CW Machine off on 3 beep alarm. Went over Hoshizaki checklist, checked…"
type textarea "x"
type textarea "6/9/2025 CW Machine off on 3 beep alarm. Went over Hoshizaki checklist, checked…"
type textarea "x"
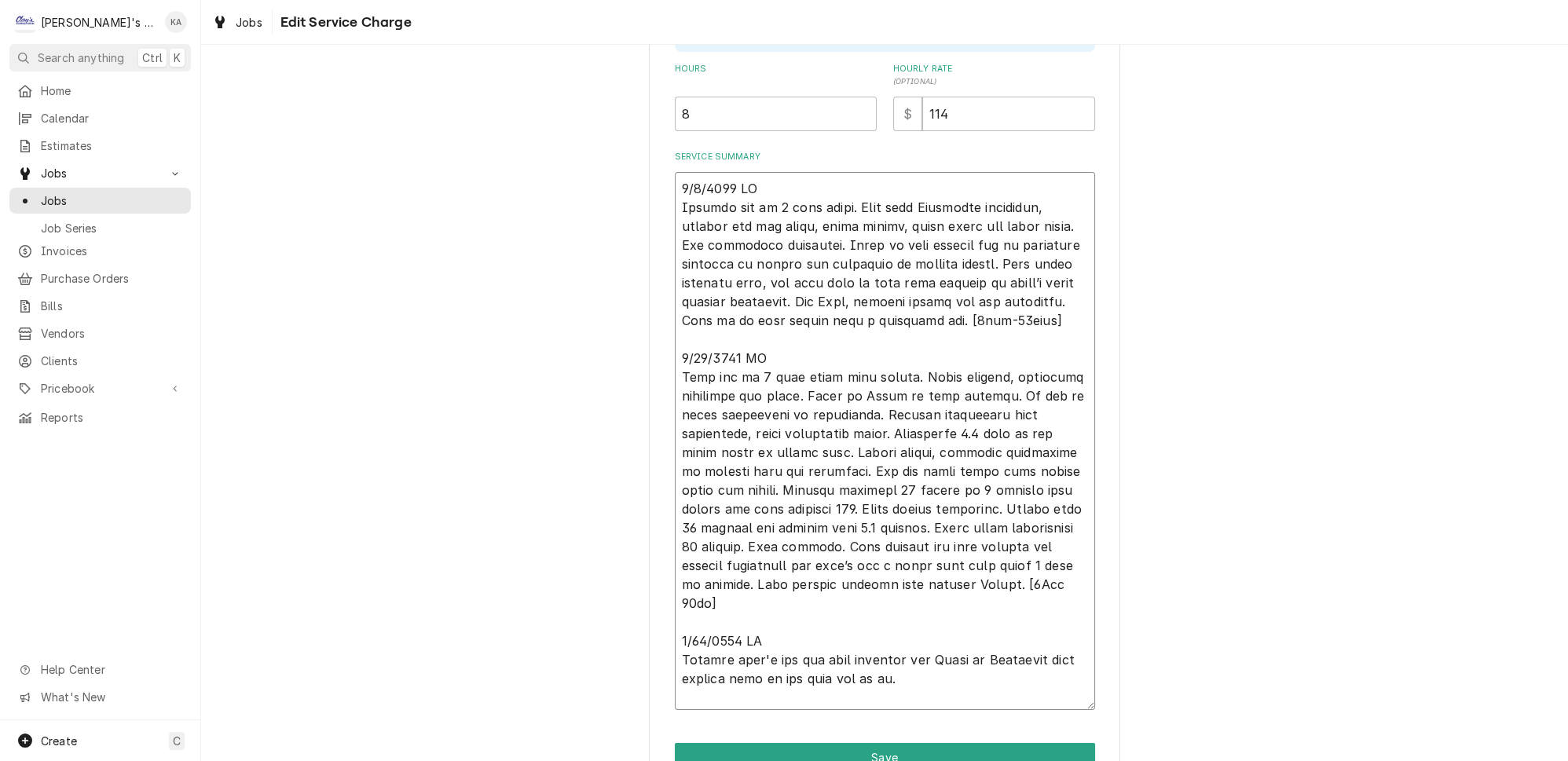
type textarea "6/9/2025 CW Machine off on 3 beep alarm. Went over Hoshizaki checklist, checked…"
click at [947, 300] on textarea "Service Summary" at bounding box center [884, 441] width 420 height 538
type textarea "x"
type textarea "6/9/2025 CW Machine off on 3 beep alarm. Went over Hoshizaki checklist, checked…"
type textarea "x"
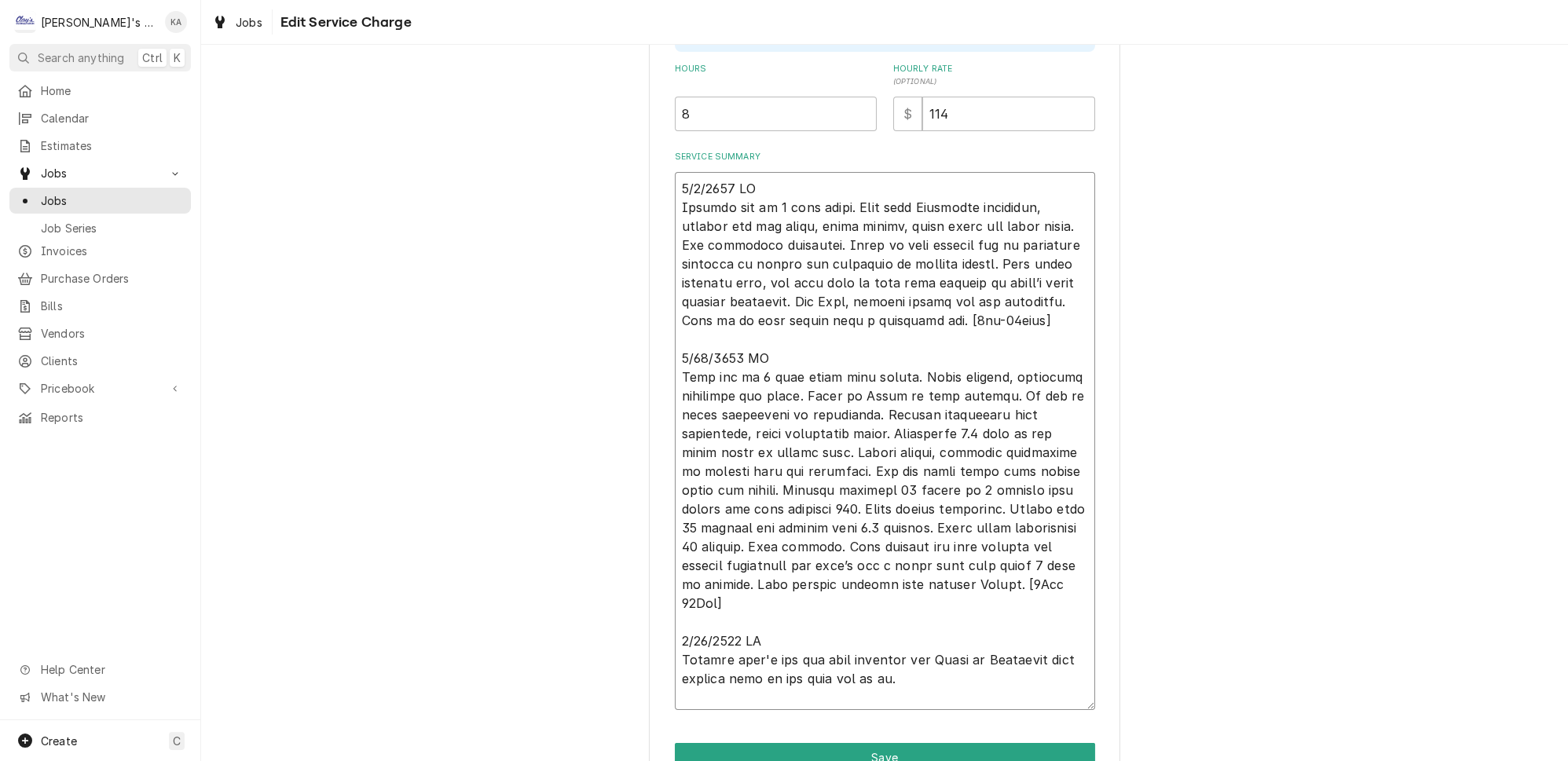
type textarea "6/9/2025 CW Machine off on 3 beep alarm. Went over Hoshizaki checklist, checked…"
type textarea "x"
type textarea "6/9/2025 CW Machine off on 3 beep alarm. Went over Hoshizaki checklist, checked…"
type textarea "x"
type textarea "6/9/2025 CW Machine off on 3 beep alarm. Went over Hoshizaki checklist, checked…"
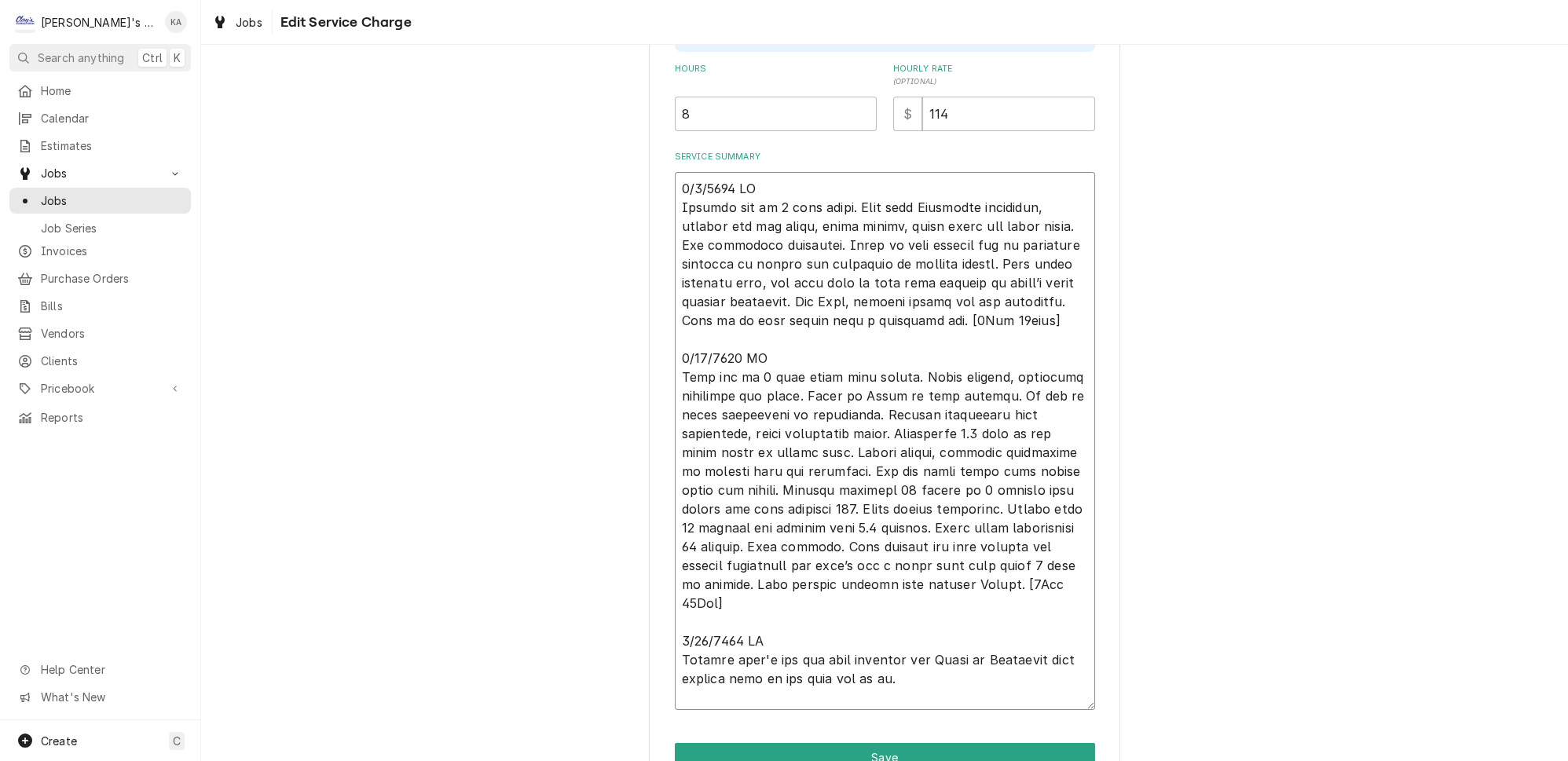
type textarea "x"
type textarea "6/9/2025 CW Machine off on 3 beep alarm. Went over Hoshizaki checklist, checked…"
type textarea "x"
type textarea "6/9/2025 CW Machine off on 3 beep alarm. Went over Hoshizaki checklist, checked…"
click at [873, 749] on button "Save" at bounding box center [884, 758] width 420 height 29
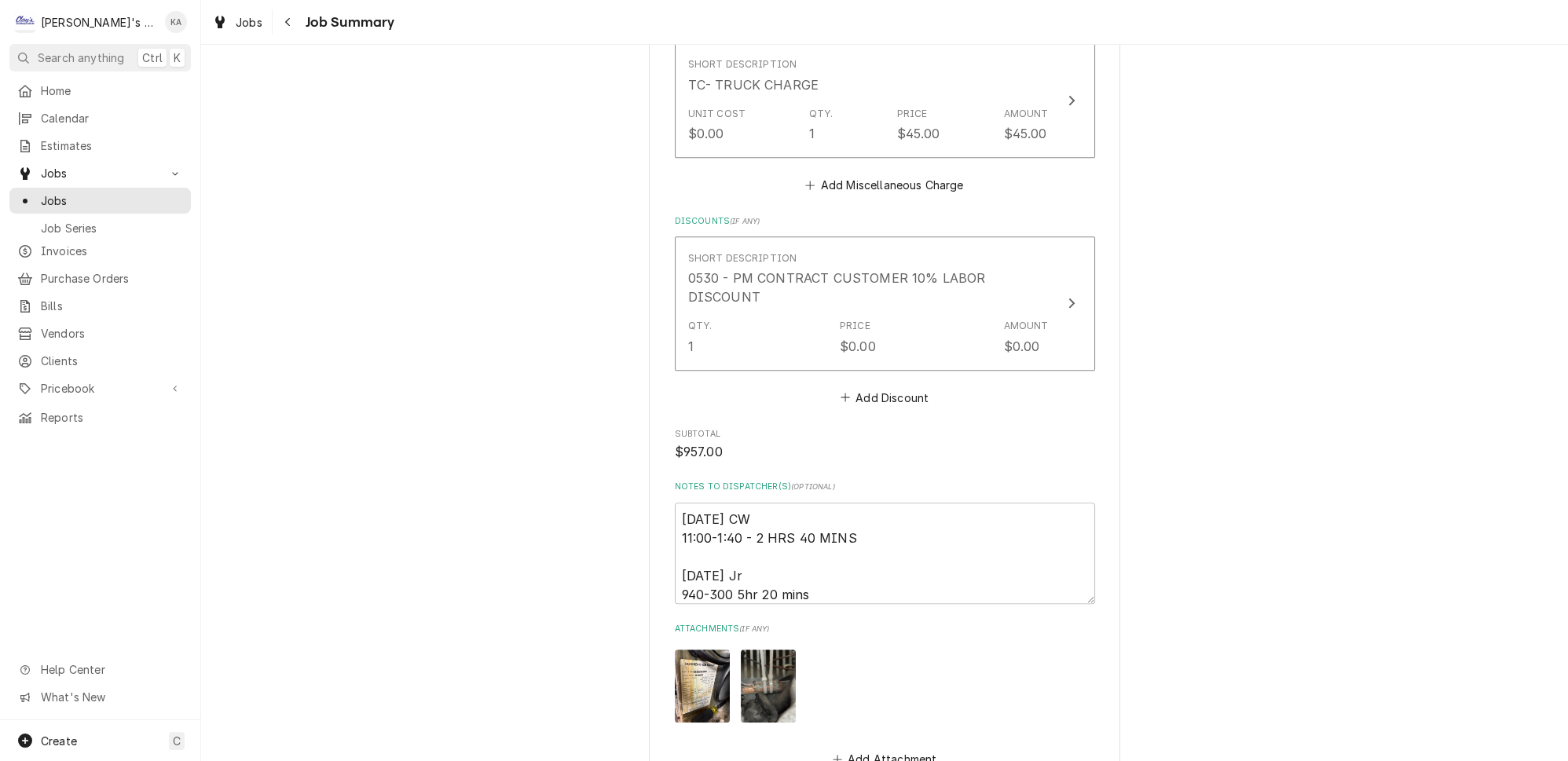
scroll to position [1495, 0]
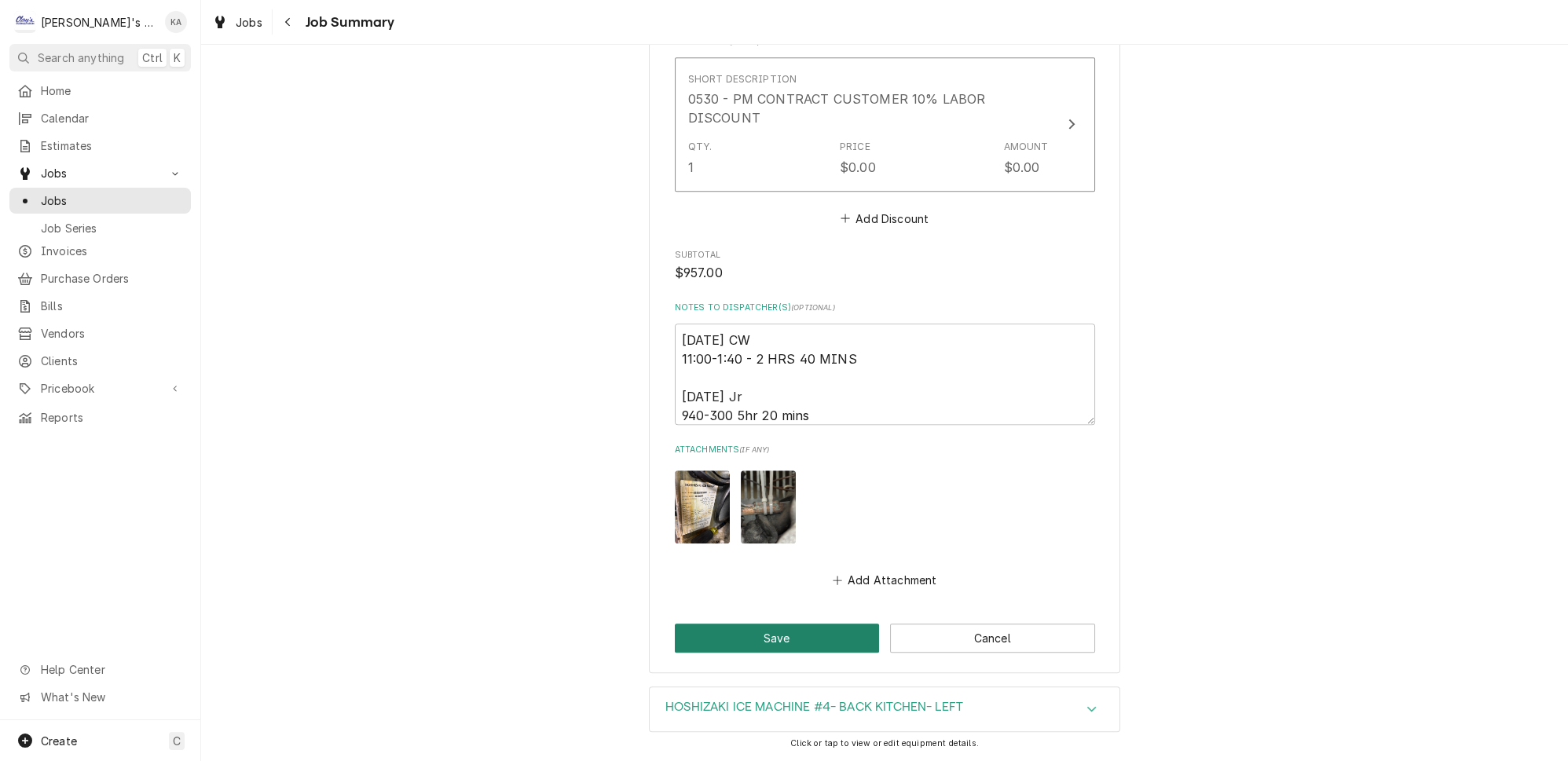
click at [769, 624] on button "Save" at bounding box center [777, 638] width 205 height 29
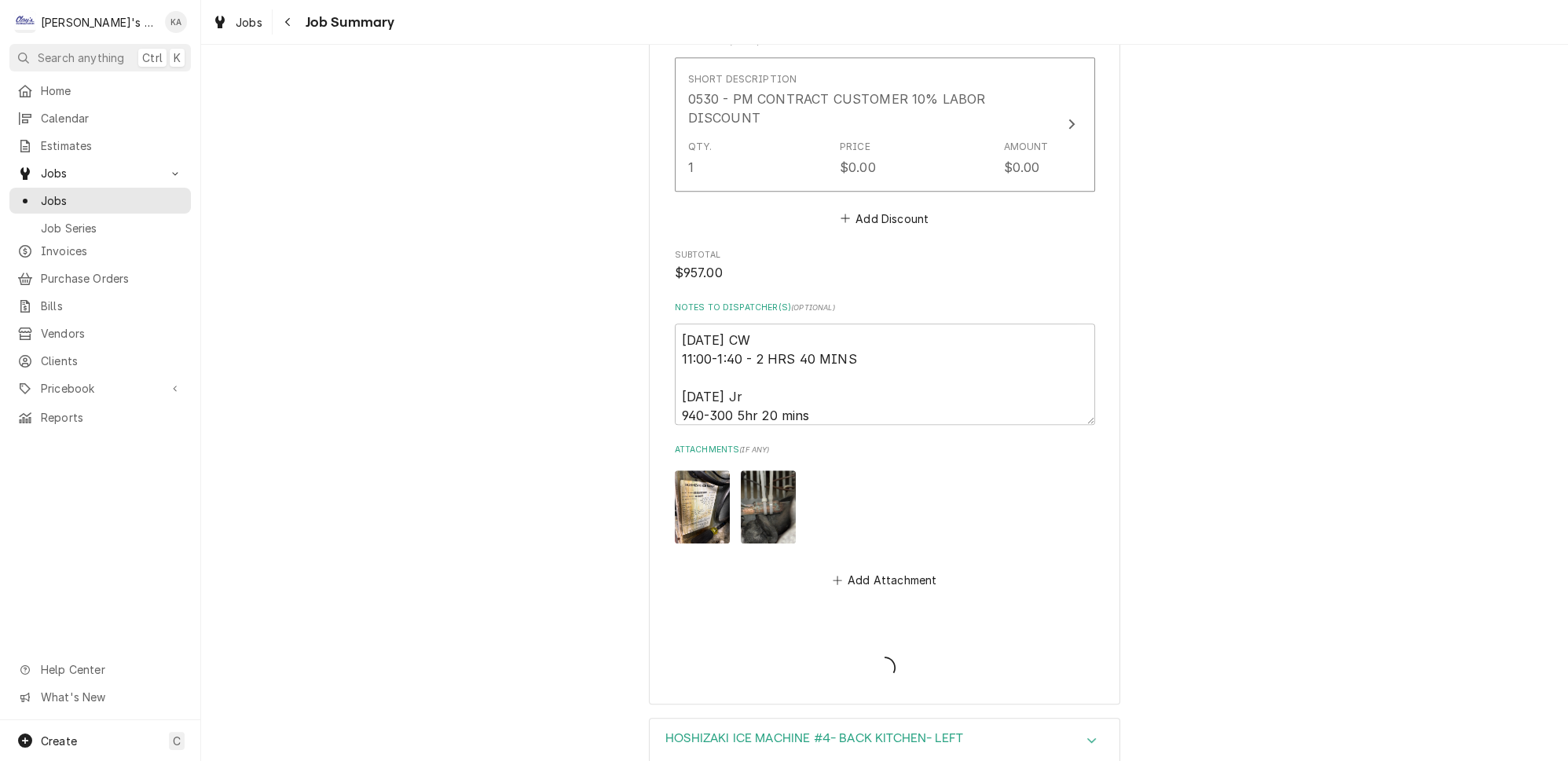
type textarea "x"
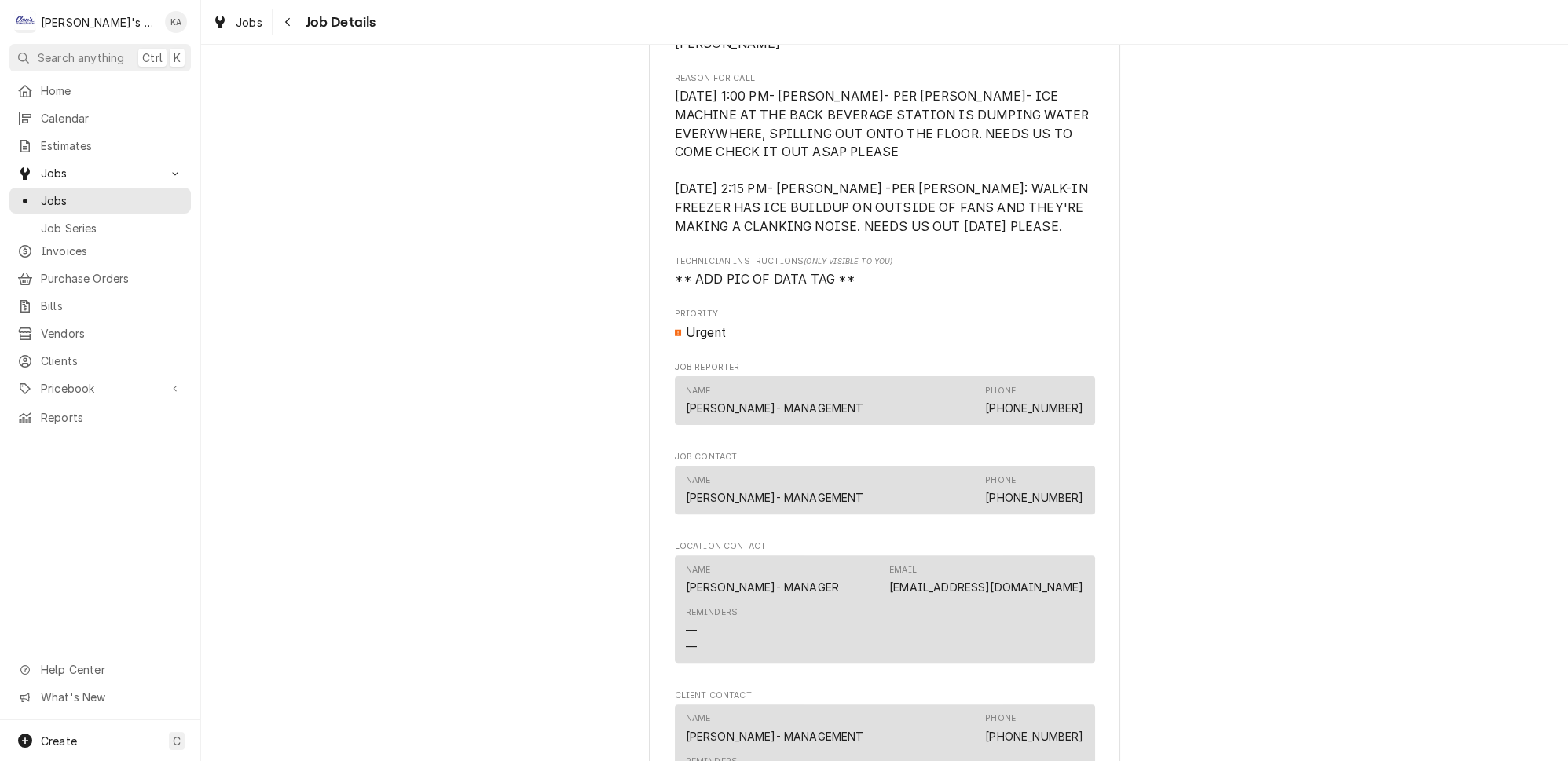
scroll to position [846, 0]
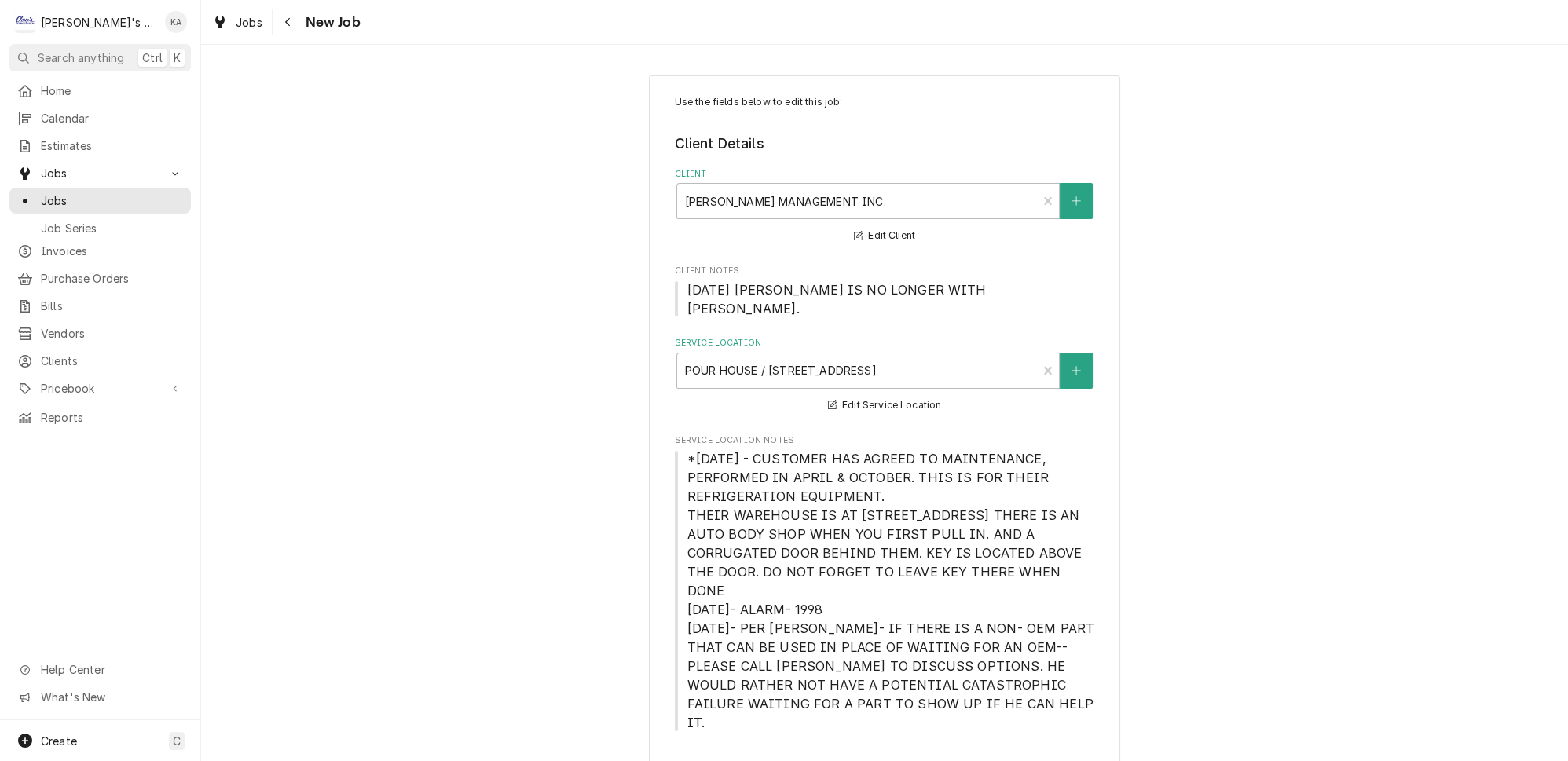
type textarea "x"
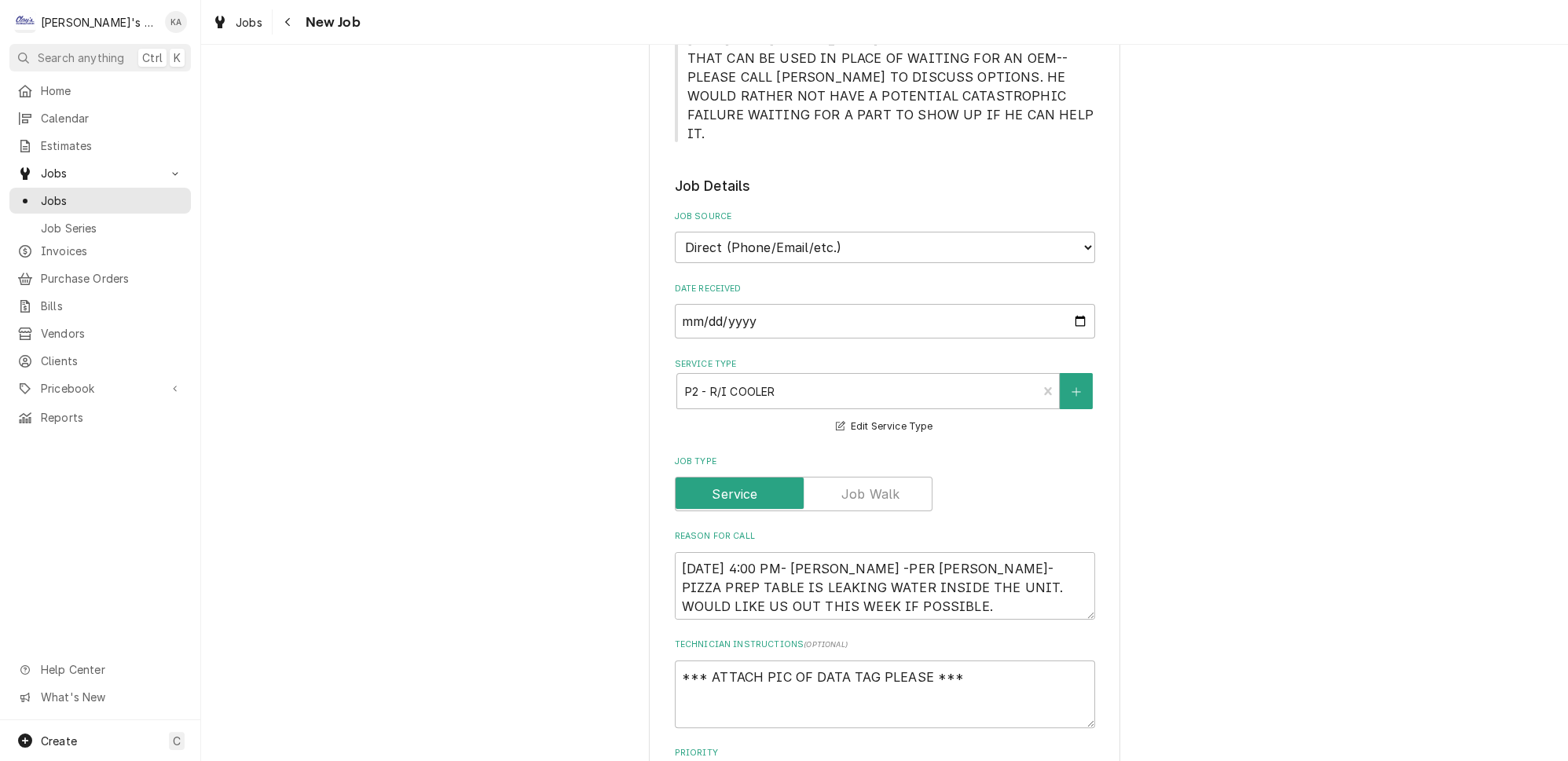
scroll to position [642, 0]
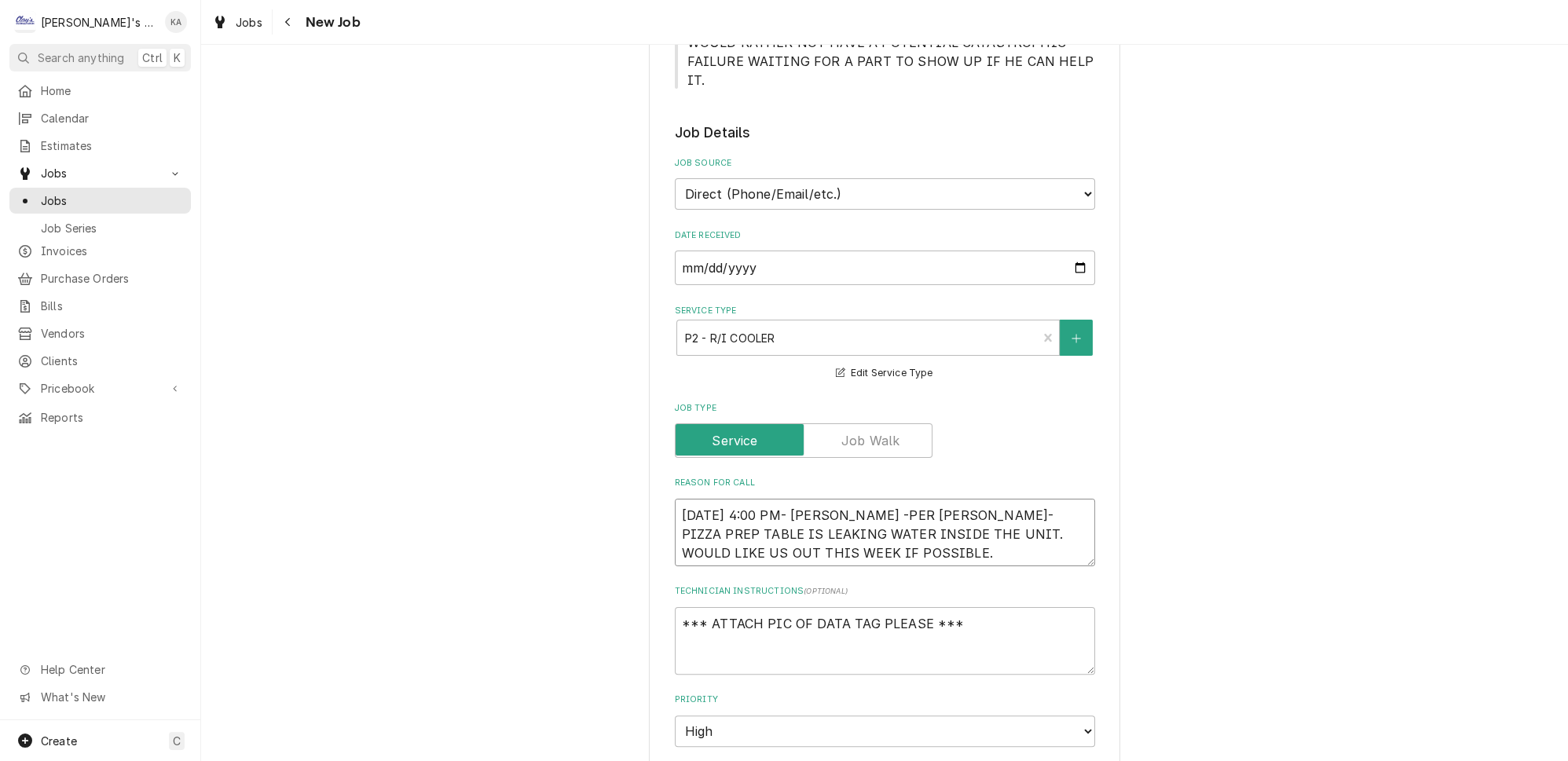
click at [849, 499] on textarea "[DATE] 4:00 PM- [PERSON_NAME] -PER [PERSON_NAME]- PIZZA PREP TABLE IS LEAKING W…" at bounding box center [884, 533] width 420 height 68
type textarea "[DATE] 4:00 PM- [PERSON_NAME]-PER [PERSON_NAME]- PIZZA PREP TABLE IS LEAKING WA…"
type textarea "x"
type textarea "9/10/2025 4:00 PM- KASSIE- PER RICK- PIZZA PREP TABLE IS LEAKING WATER INSIDE T…"
type textarea "x"
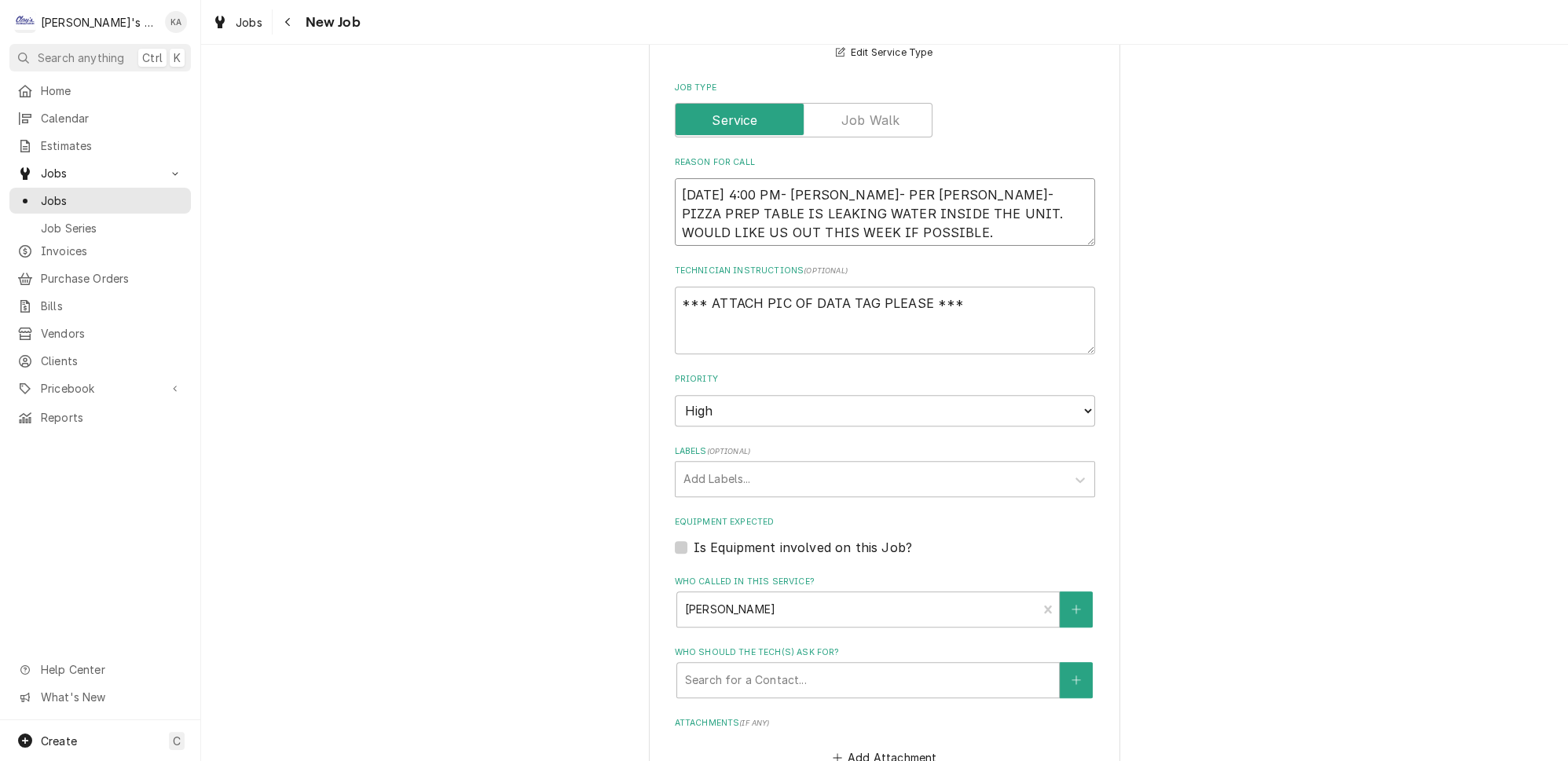
scroll to position [1000, 0]
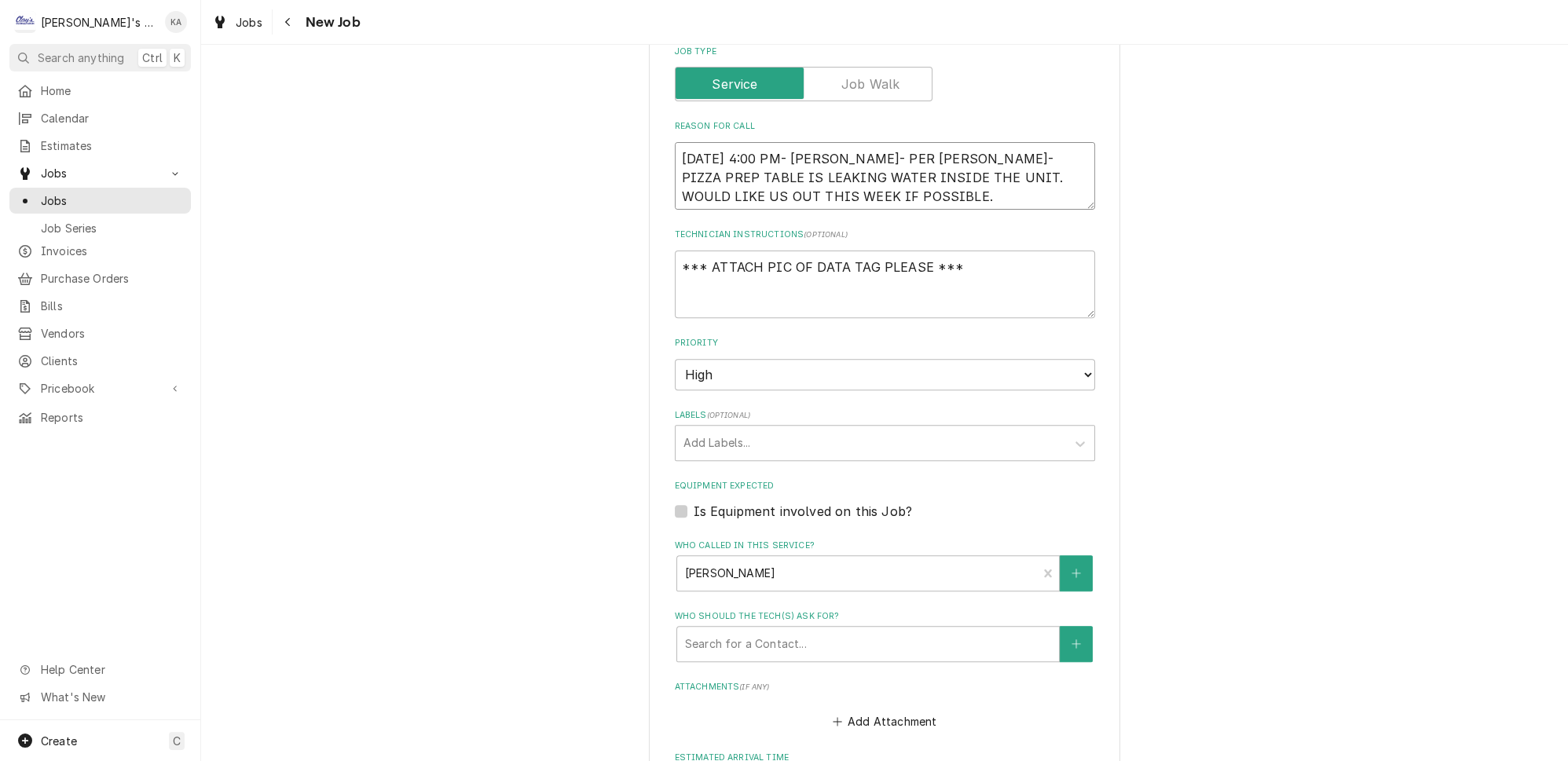
type textarea "9/10/2025 4:00 PM- KASSIE- PER RICK- PIZZA PREP TABLE IS LEAKING WATER INSIDE T…"
click at [694, 502] on label "Is Equipment involved on this Job?" at bounding box center [803, 511] width 219 height 19
click at [694, 502] on input "Equipment Expected" at bounding box center [904, 519] width 420 height 35
checkbox input "true"
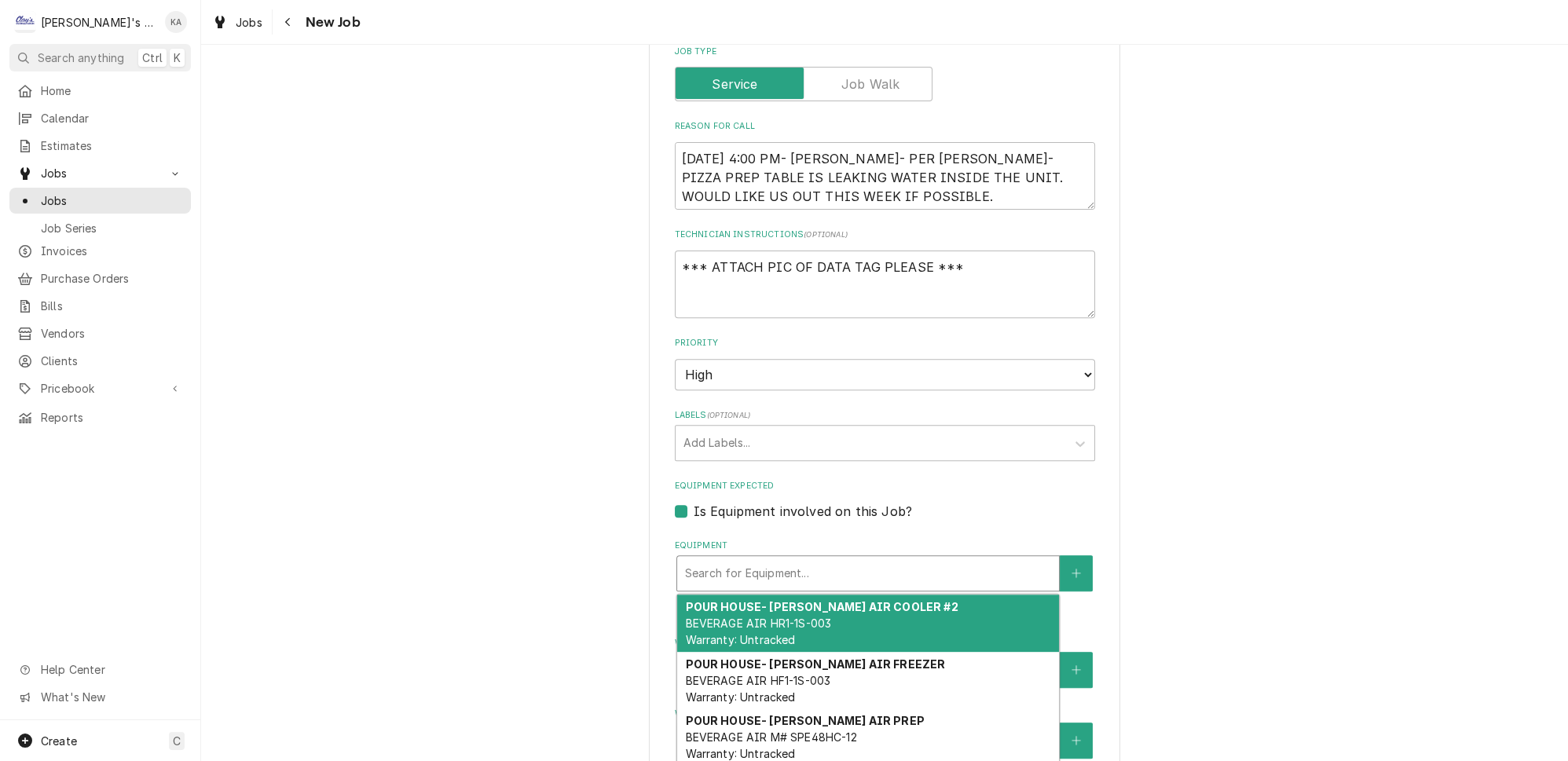
type textarea "x"
click at [809, 559] on div "Equipment" at bounding box center [868, 573] width 366 height 28
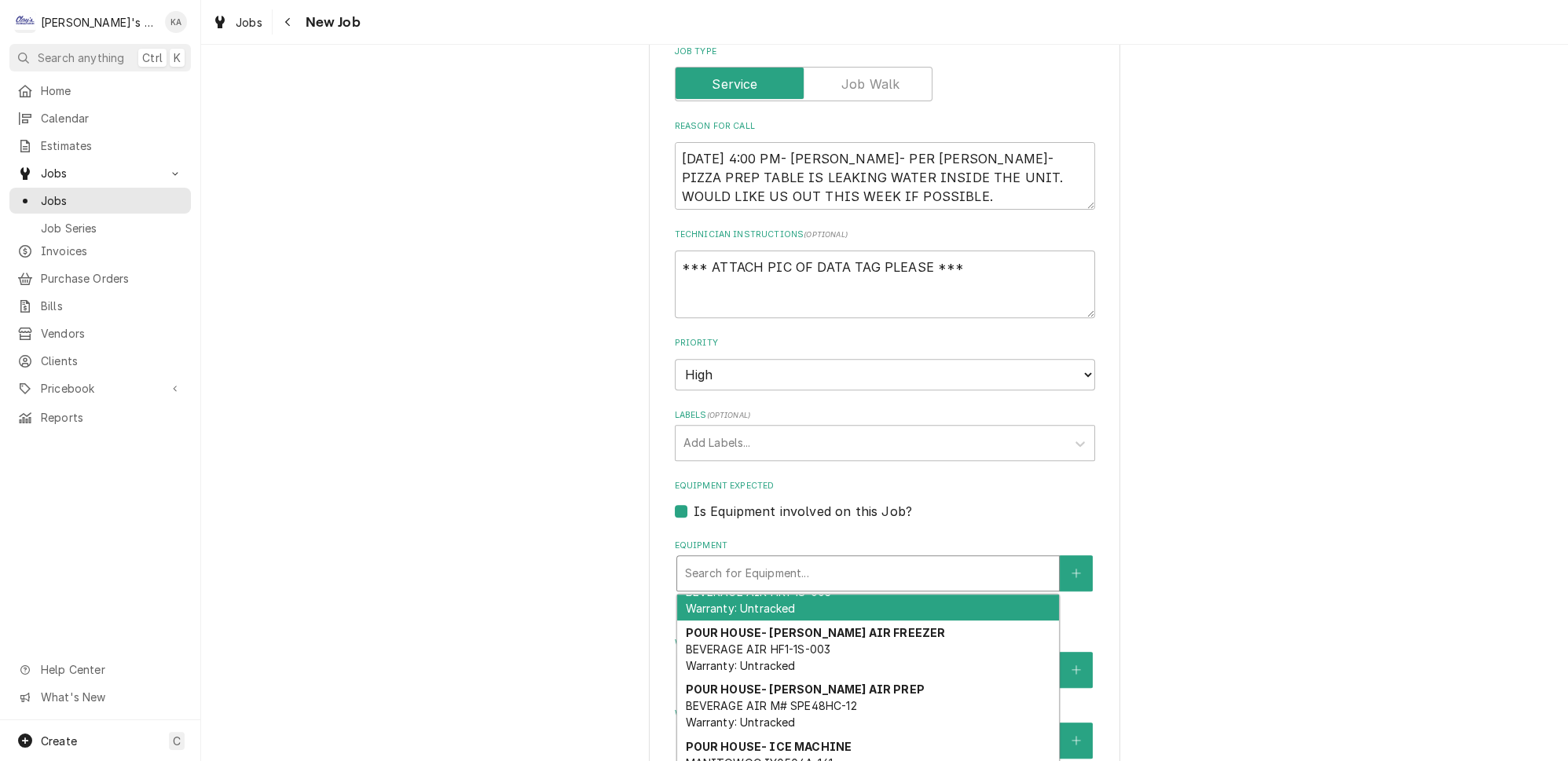
scroll to position [0, 0]
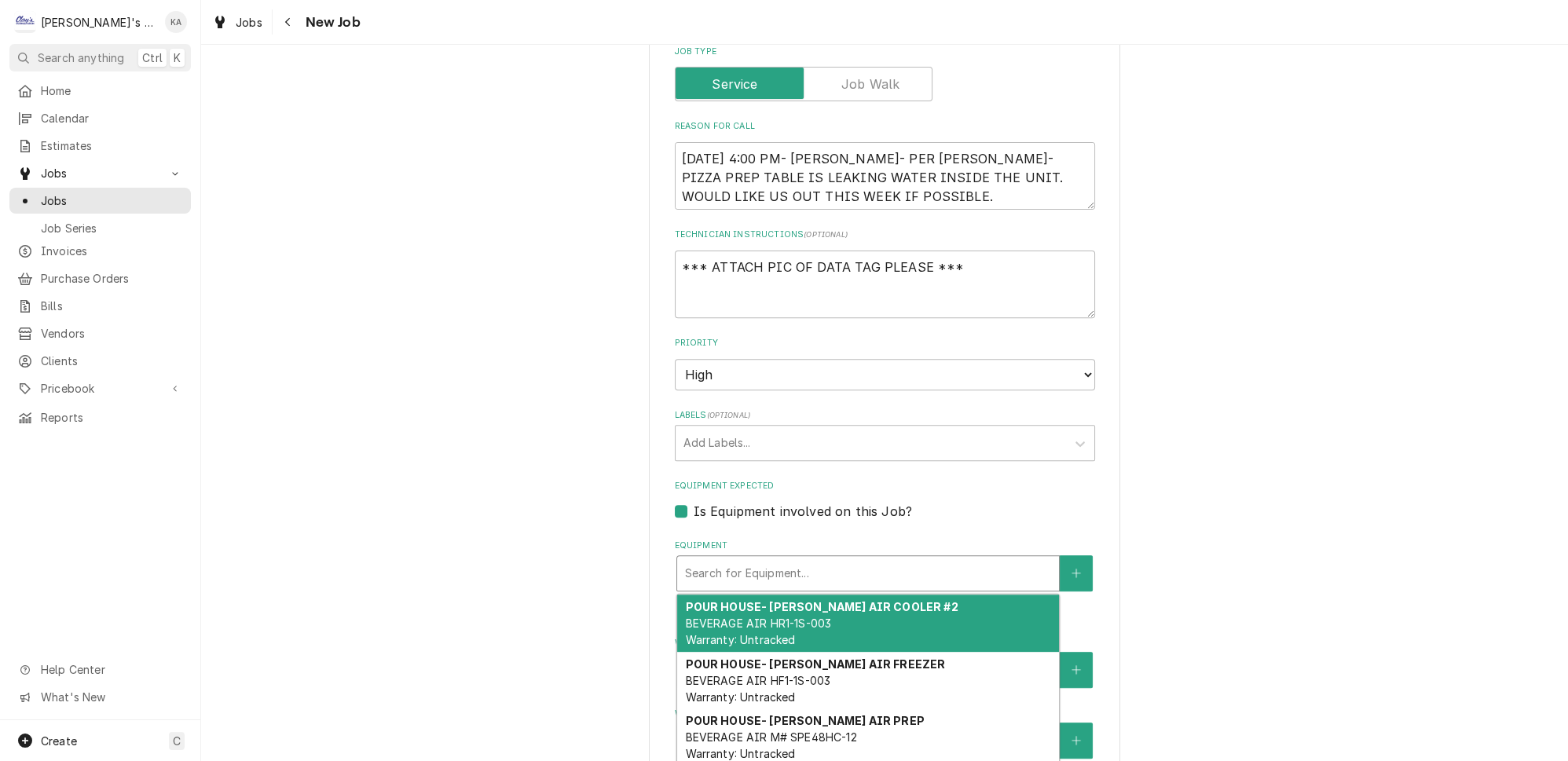
click at [694, 502] on label "Is Equipment involved on this Job?" at bounding box center [803, 511] width 219 height 19
click at [694, 502] on input "Equipment Expected" at bounding box center [904, 519] width 420 height 35
checkbox input "false"
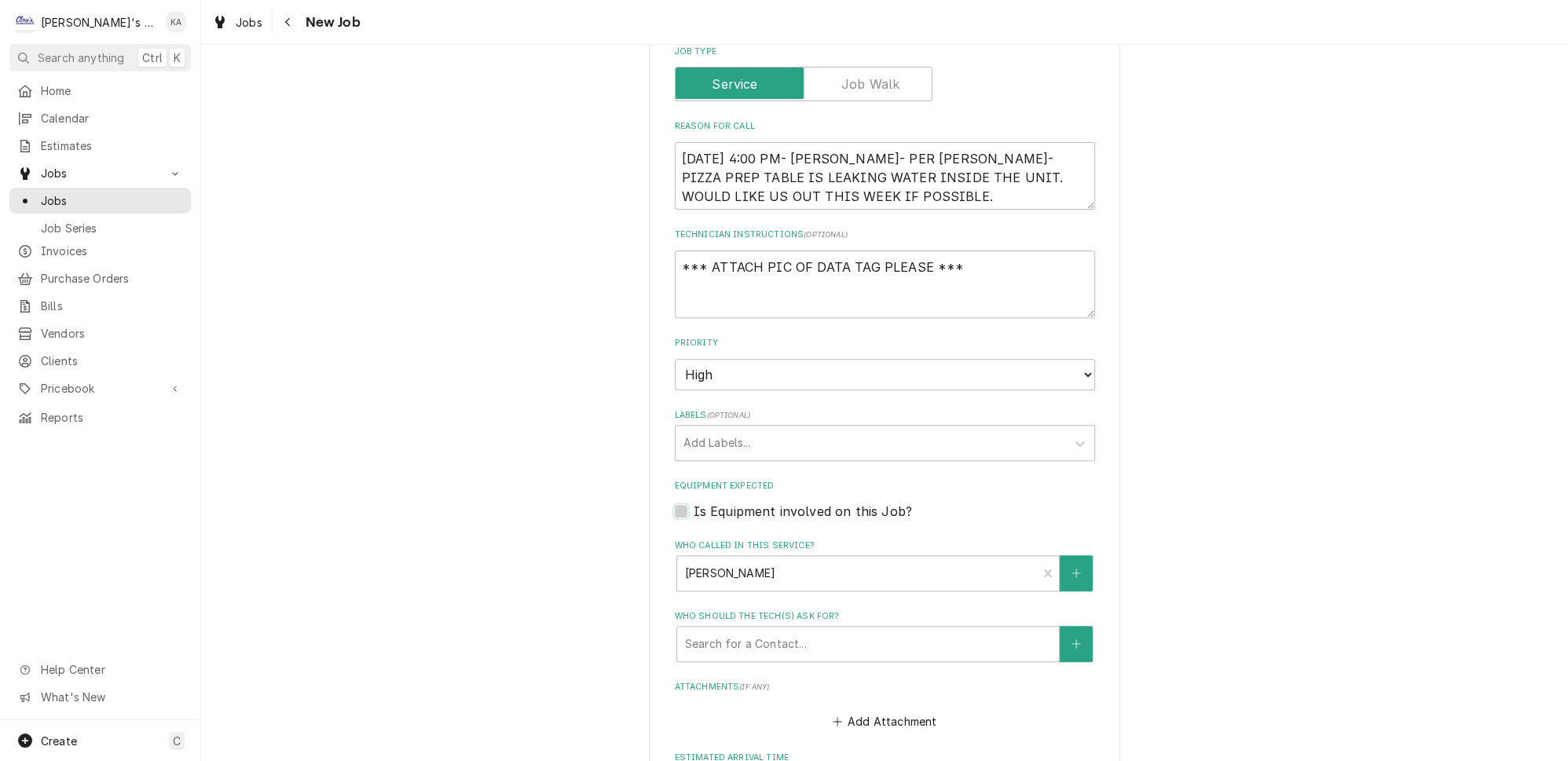
type textarea "x"
click at [709, 251] on textarea "*** ATTACH PIC OF DATA TAG PLEASE ***" at bounding box center [884, 285] width 420 height 68
type textarea "*** AATTACH PIC OF DATA TAG PLEASE ***"
type textarea "x"
type textarea "*** ADATTACH PIC OF DATA TAG PLEASE ***"
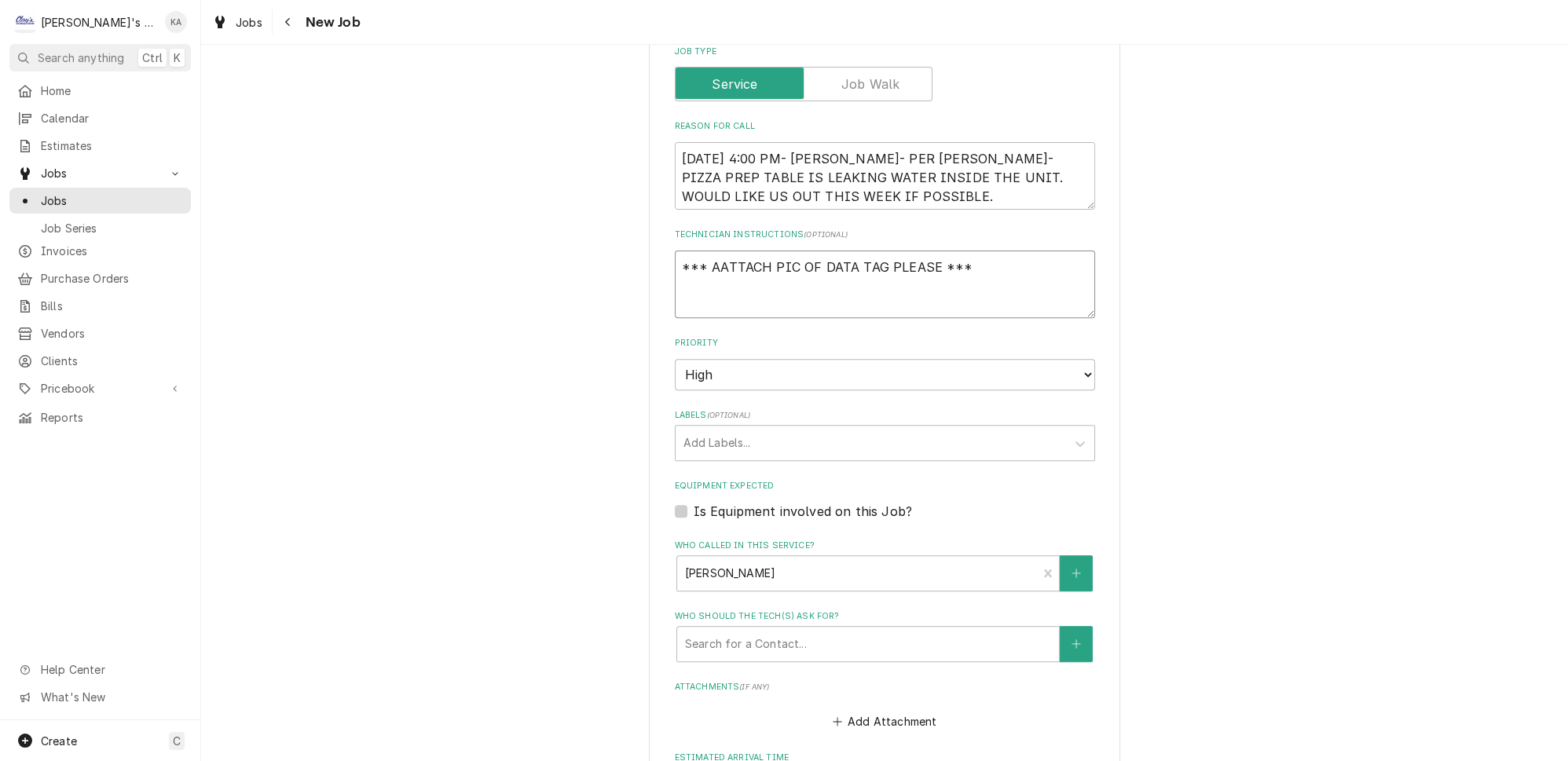
type textarea "x"
type textarea "*** ADDATTACH PIC OF DATA TAG PLEASE ***"
type textarea "x"
type textarea "*** ADD ATTACH PIC OF DATA TAG PLEASE ***"
type textarea "x"
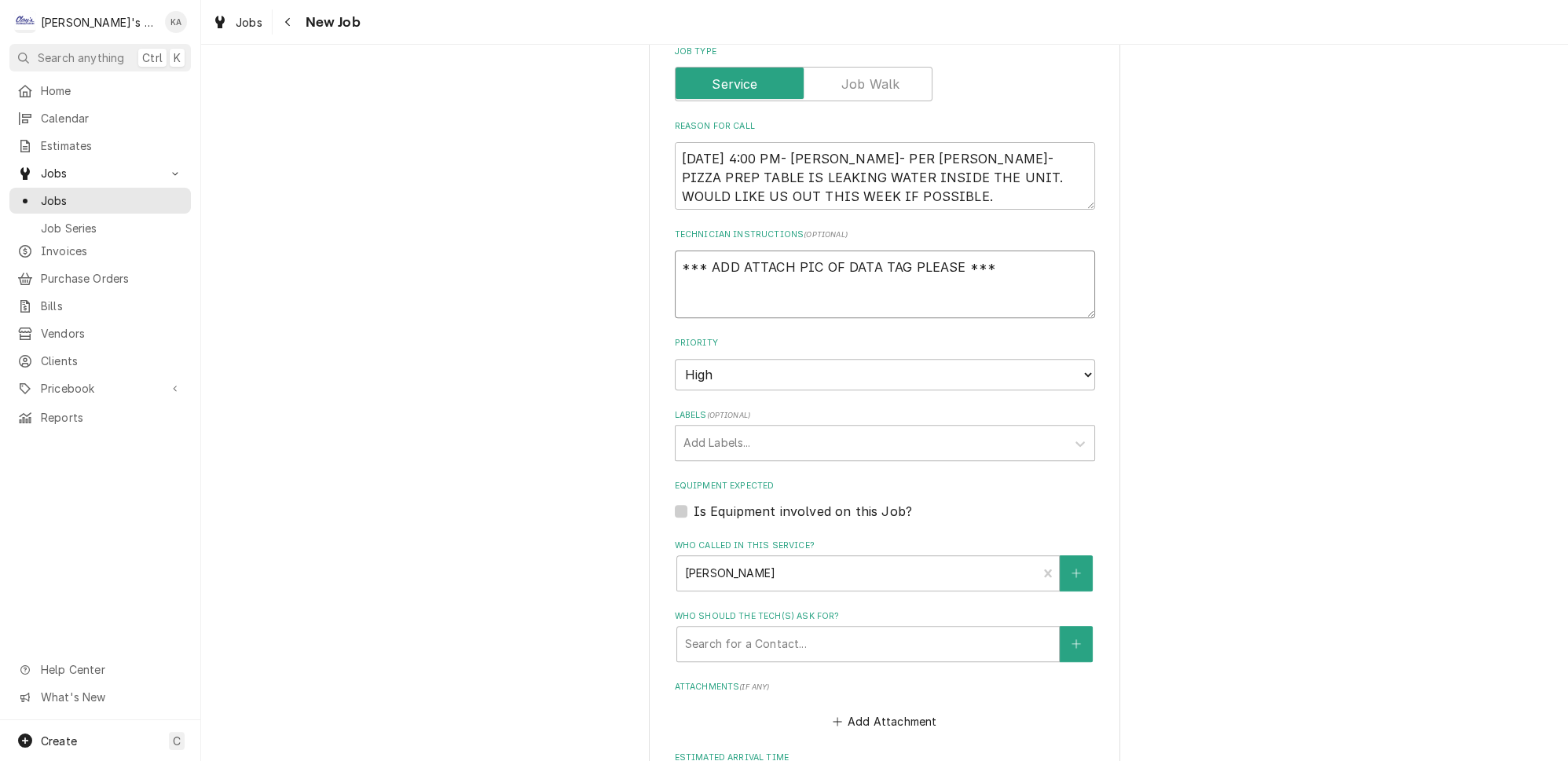
type textarea "*** ADDATTACH PIC OF DATA TAG PLEASE ***"
type textarea "x"
type textarea "*** ADATTACH PIC OF DATA TAG PLEASE ***"
type textarea "x"
type textarea "*** AATTACH PIC OF DATA TAG PLEASE ***"
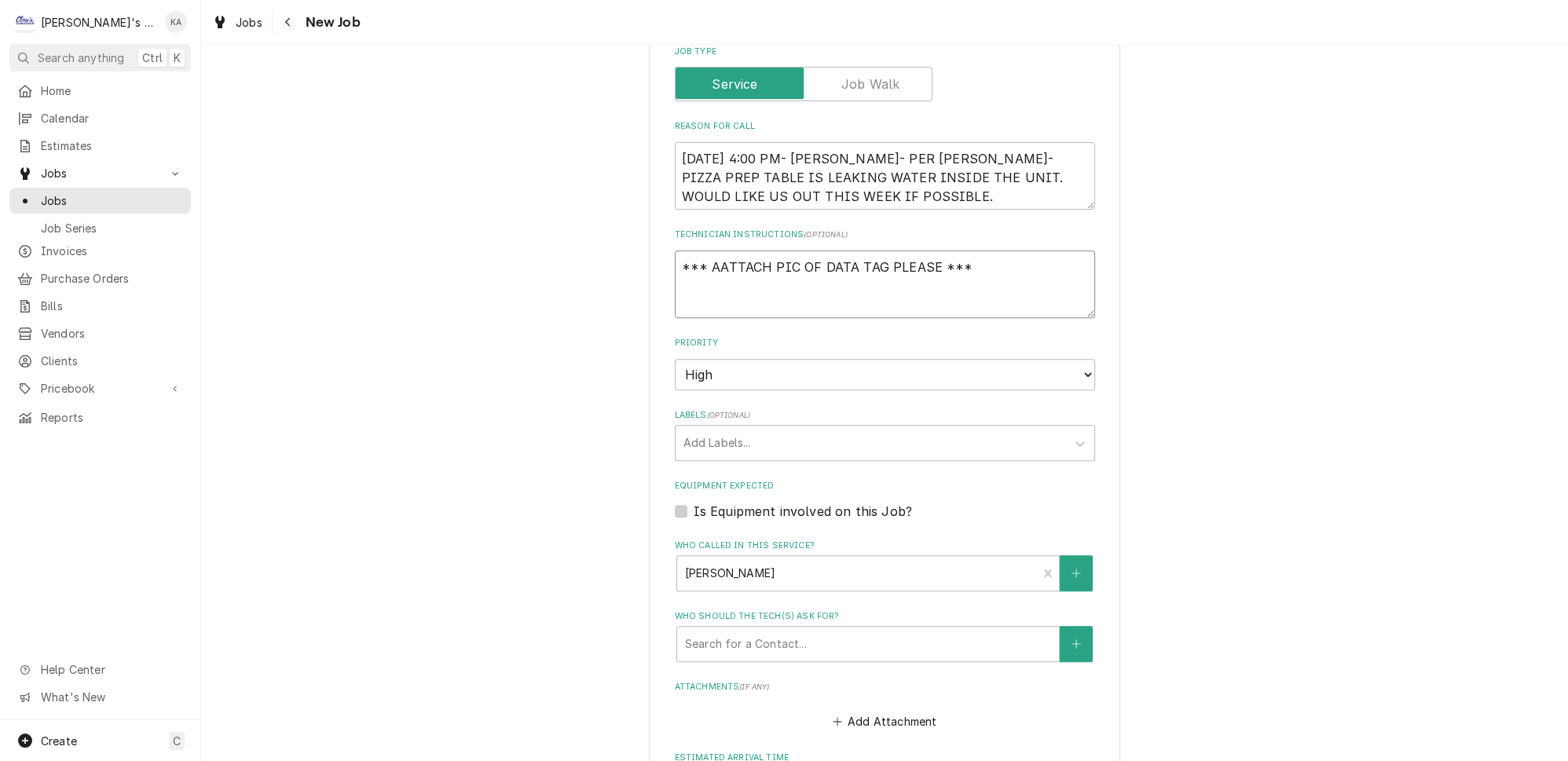
type textarea "x"
type textarea "*** ATATTACH PIC OF DATA TAG PLEASE ***"
type textarea "x"
type textarea "*** ATTATTACH PIC OF DATA TAG PLEASE ***"
type textarea "x"
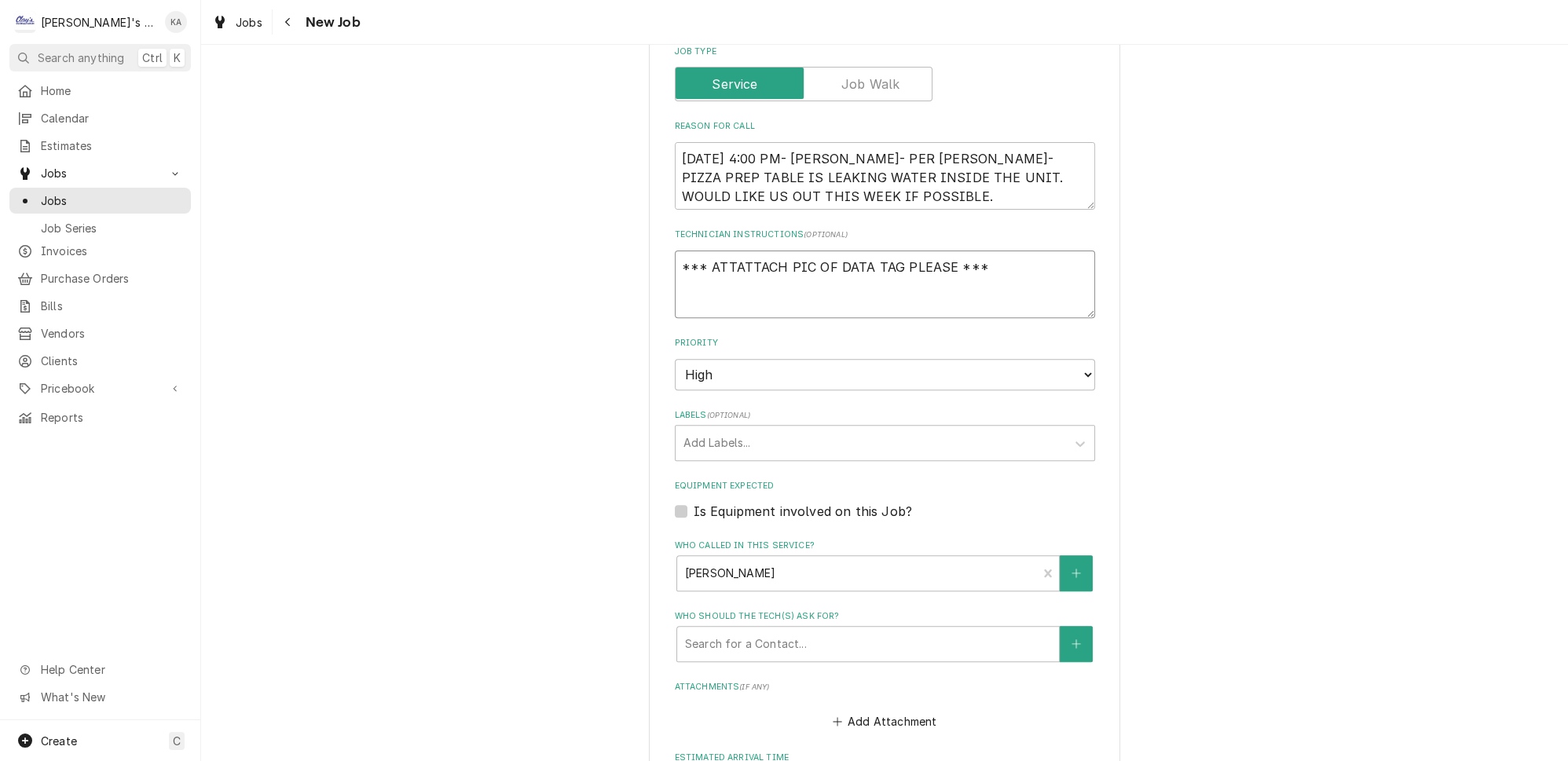
type textarea "*** ATTAATTACH PIC OF DATA TAG PLEASE ***"
type textarea "x"
type textarea "*** ATTACATTACH PIC OF DATA TAG PLEASE ***"
type textarea "x"
type textarea "*** ATTACHATTACH PIC OF DATA TAG PLEASE ***"
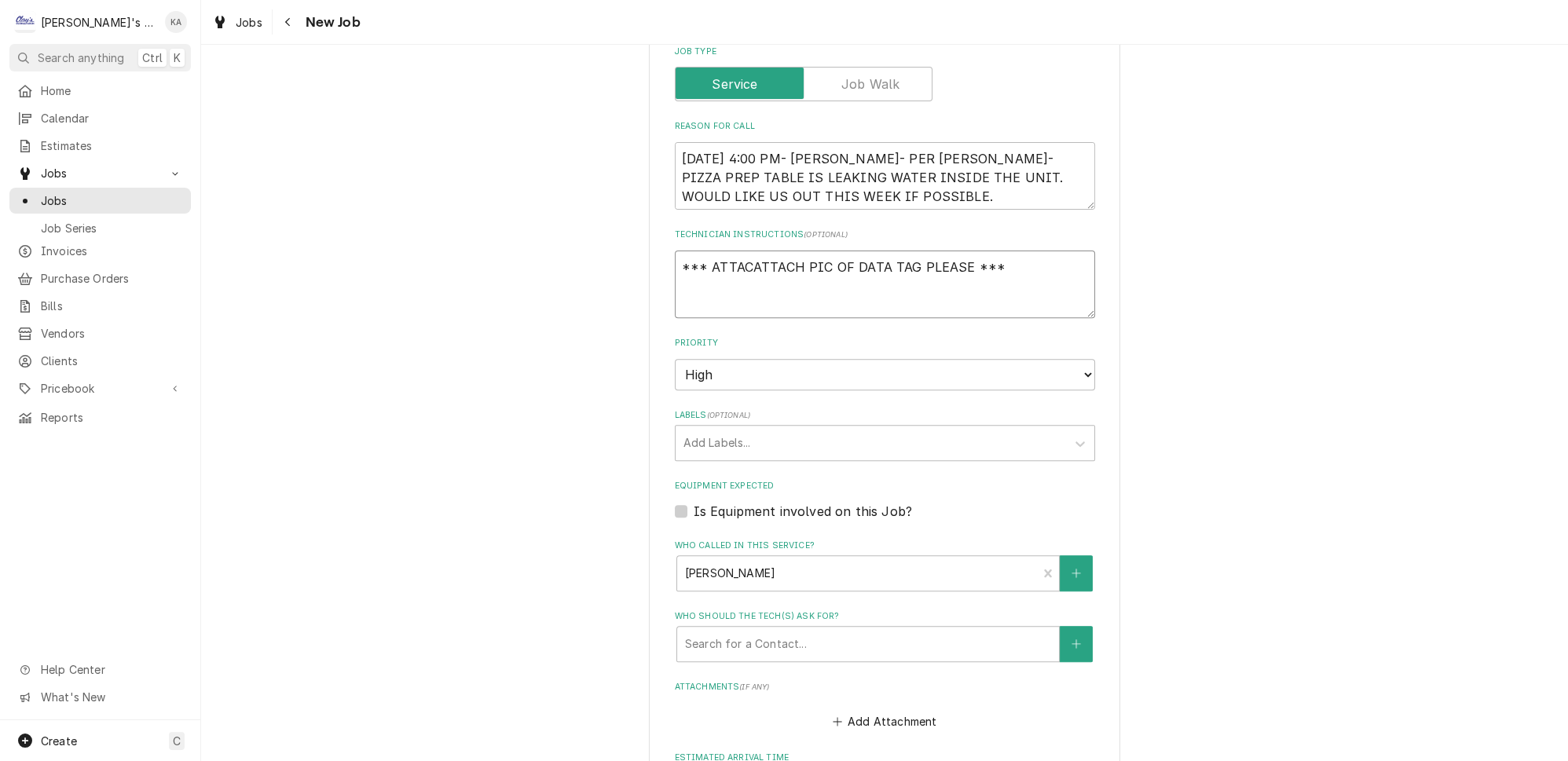
type textarea "x"
type textarea "*** ATTACH ATTACH PIC OF DATA TAG PLEASE ***"
type textarea "x"
type textarea "*** ATTACH CATTACH PIC OF DATA TAG PLEASE ***"
type textarea "x"
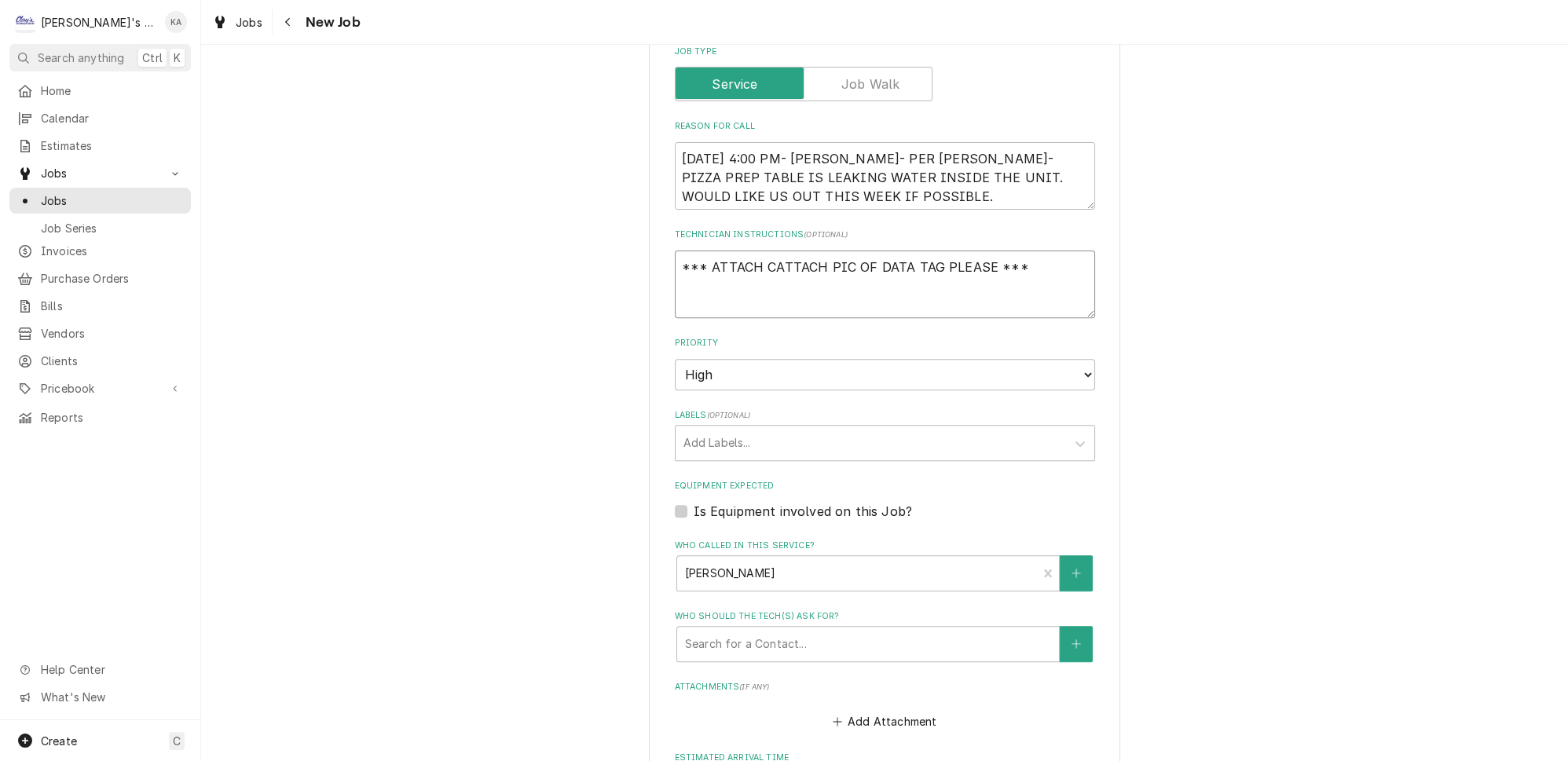
type textarea "*** ATTACH COATTACH PIC OF DATA TAG PLEASE ***"
type textarea "x"
type textarea "*** ATTACH CORATTACH PIC OF DATA TAG PLEASE ***"
type textarea "x"
type textarea "*** ATTACH CORRATTACH PIC OF DATA TAG PLEASE ***"
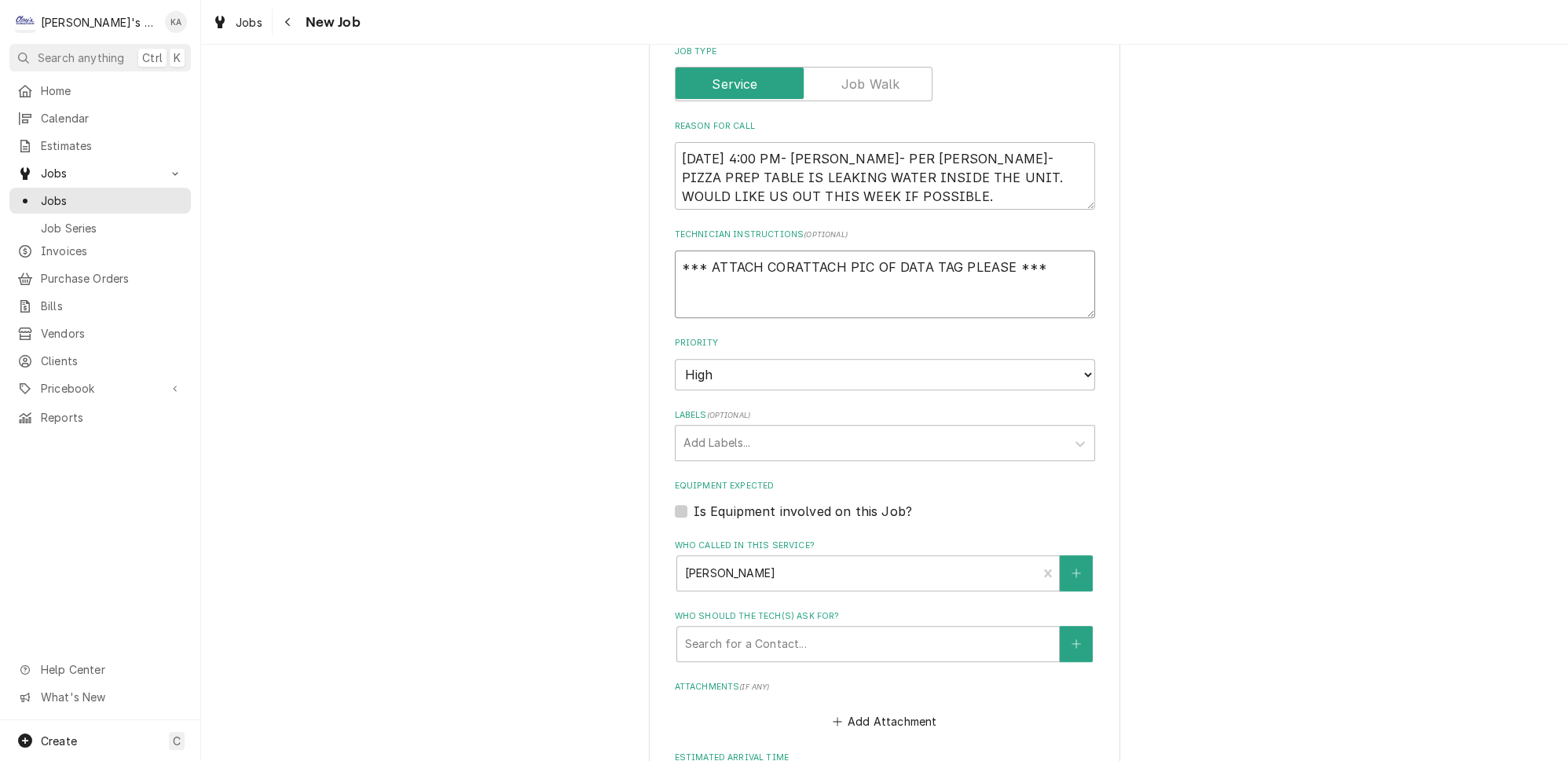
type textarea "x"
type textarea "*** ATTACH CORREATTACH PIC OF DATA TAG PLEASE ***"
type textarea "x"
type textarea "*** ATTACH CORRECATTACH PIC OF DATA TAG PLEASE ***"
type textarea "x"
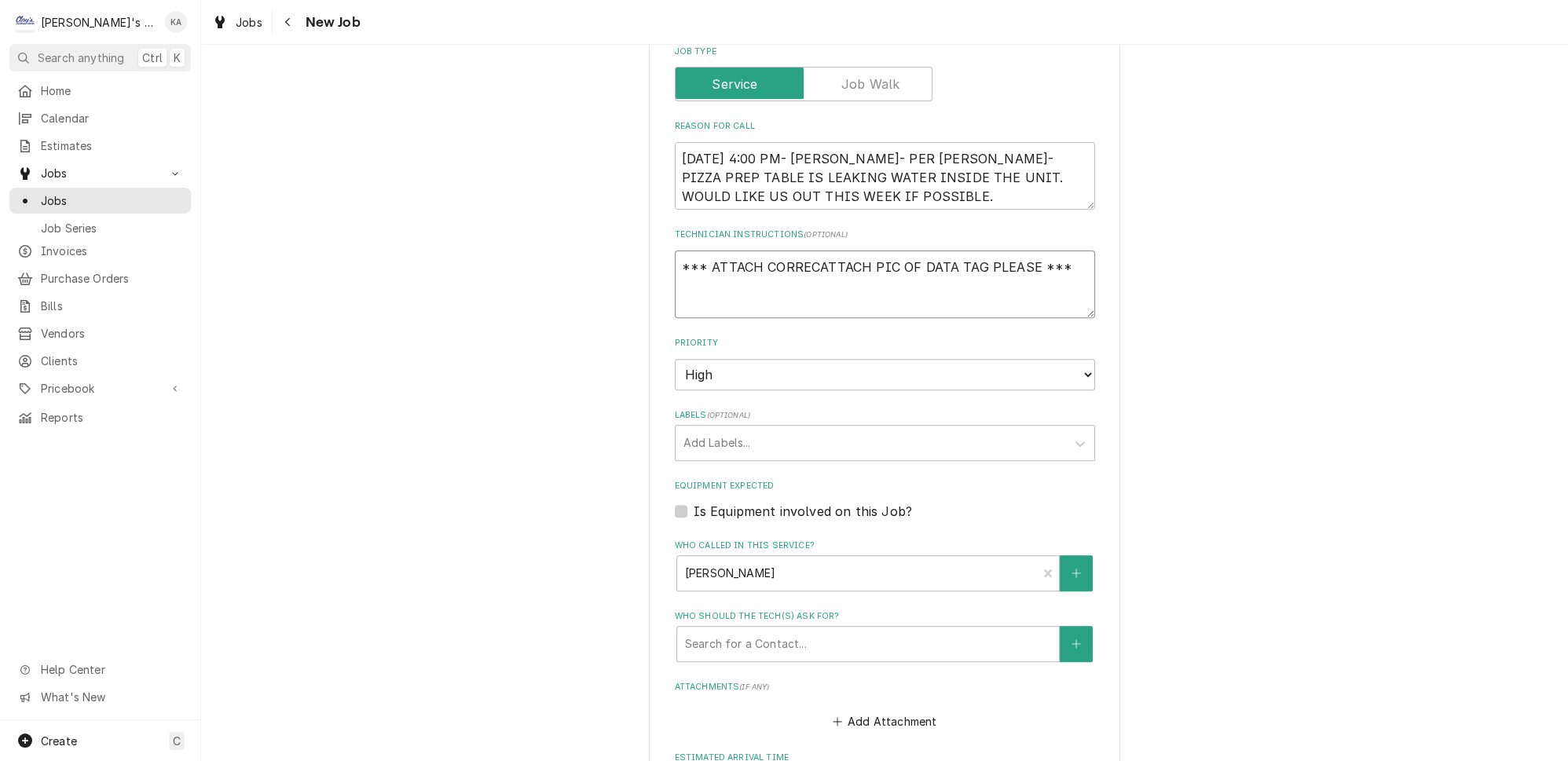
type textarea "*** ATTACH CORRECTATTACH PIC OF DATA TAG PLEASE ***"
type textarea "x"
type textarea "*** ATTACH CORRECT ATTACH PIC OF DATA TAG PLEASE ***"
type textarea "x"
type textarea "*** ATTACH CORRECT PATTACH PIC OF DATA TAG PLEASE ***"
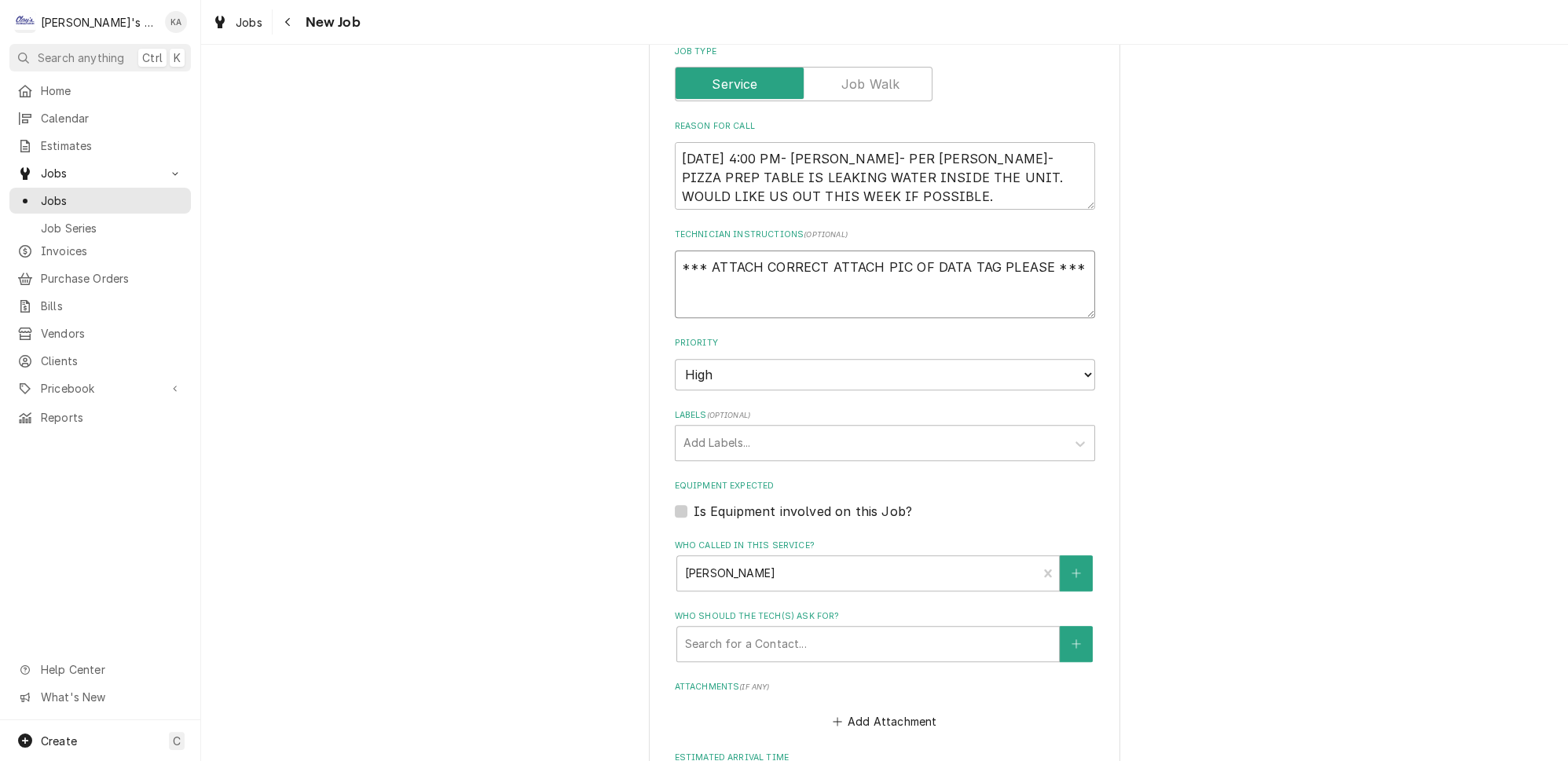
type textarea "x"
type textarea "*** ATTACH CORRECT PIATTACH PIC OF DATA TAG PLEASE ***"
type textarea "x"
type textarea "*** ATTACH CORRECT PIEATTACH PIC OF DATA TAG PLEASE ***"
type textarea "x"
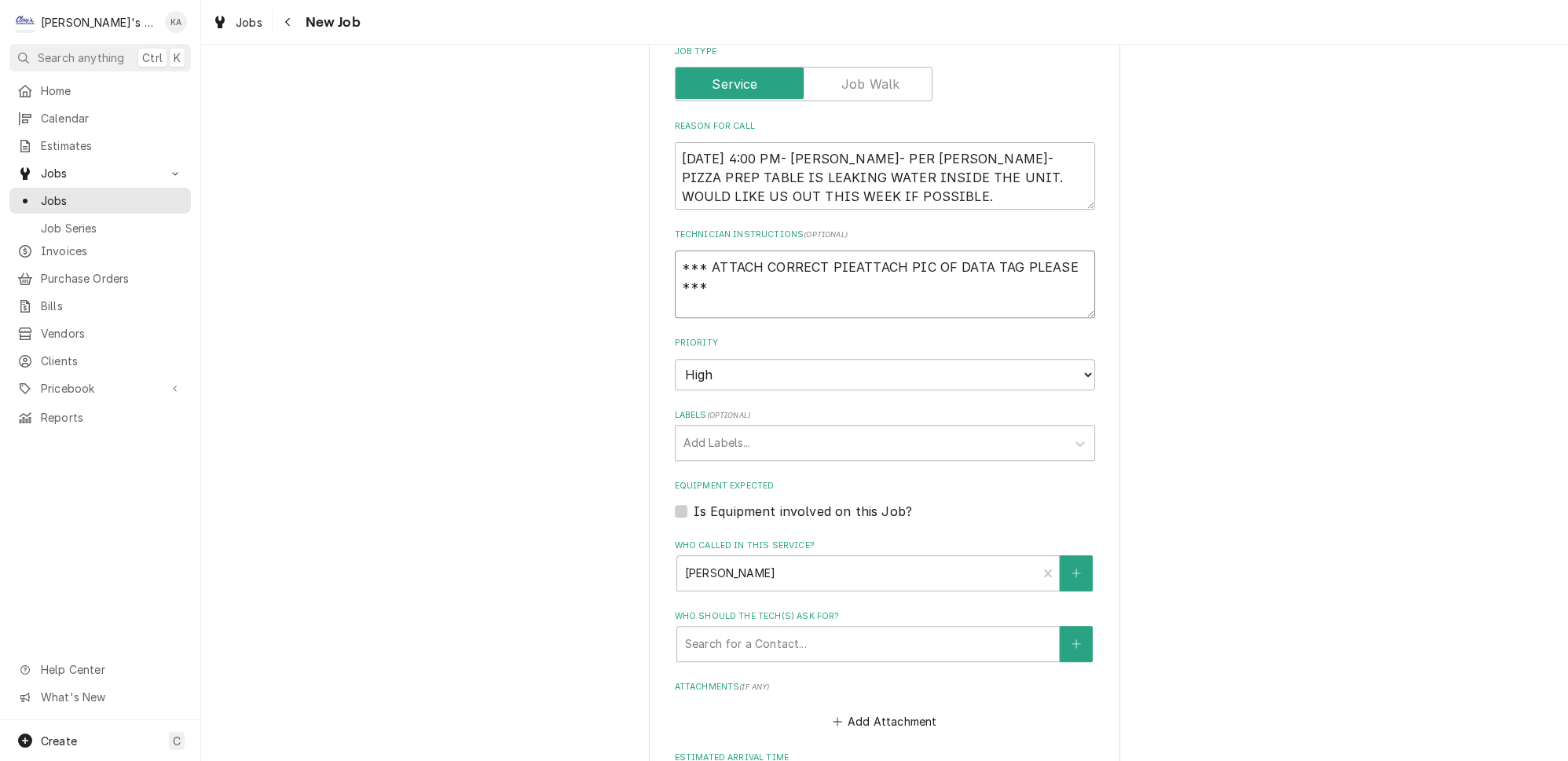
type textarea "*** ATTACH CORRECT PIECATTACH PIC OF DATA TAG PLEASE ***"
type textarea "x"
type textarea "*** ATTACH CORRECT PIECEATTACH PIC OF DATA TAG PLEASE ***"
type textarea "x"
type textarea "*** ATTACH CORRECT PIECE ATTACH PIC OF DATA TAG PLEASE ***"
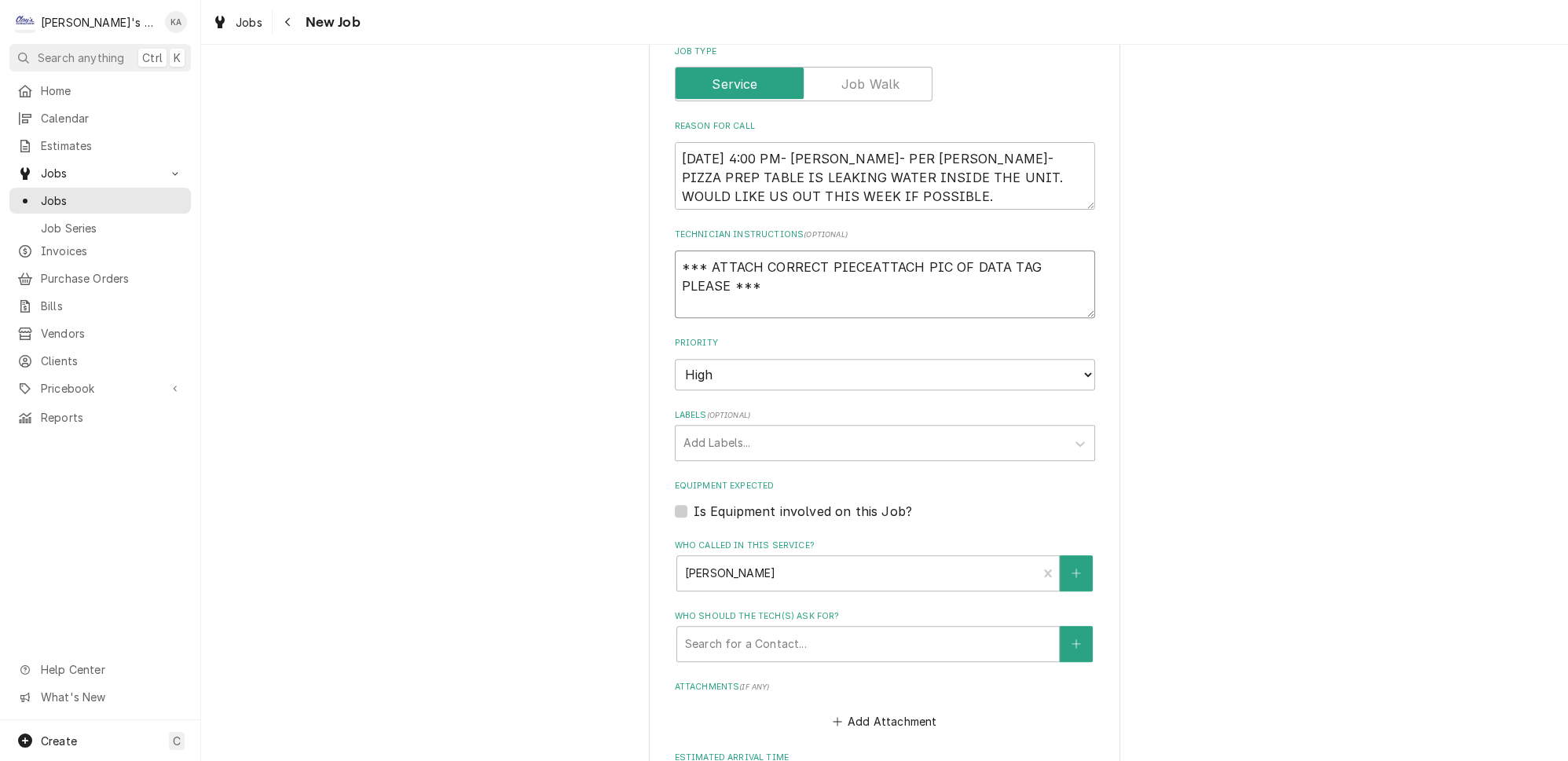
type textarea "x"
type textarea "*** ATTACH CORRECT PIECE OATTACH PIC OF DATA TAG PLEASE ***"
type textarea "x"
type textarea "*** ATTACH CORRECT PIECE OFATTACH PIC OF DATA TAG PLEASE ***"
type textarea "x"
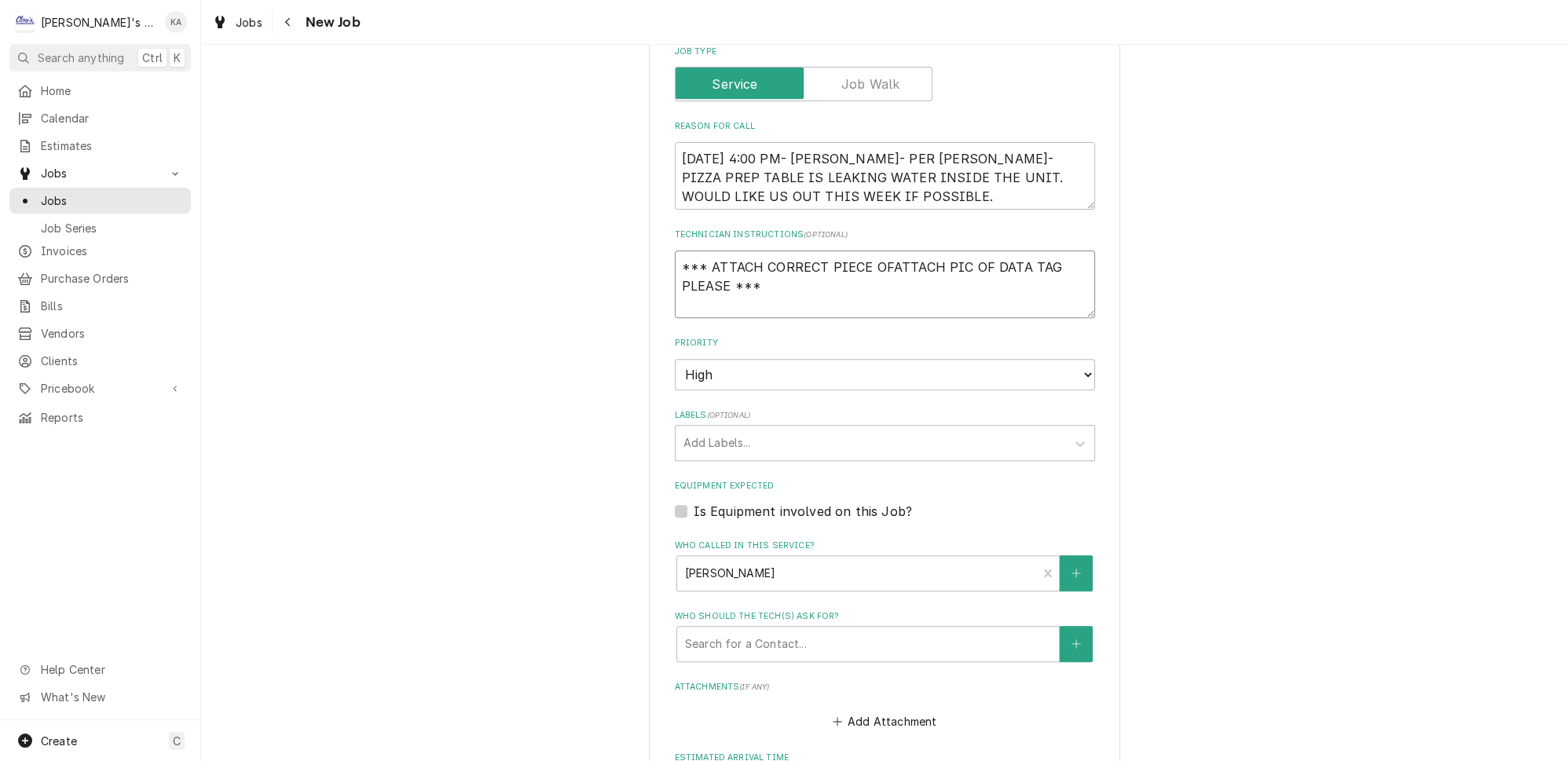
type textarea "*** ATTACH CORRECT PIECE OF ATTACH PIC OF DATA TAG PLEASE ***"
type textarea "x"
type textarea "*** ATTACH CORRECT PIECE OF EATTACH PIC OF DATA TAG PLEASE ***"
type textarea "x"
type textarea "*** ATTACH CORRECT PIECE OF EQATTACH PIC OF DATA TAG PLEASE ***"
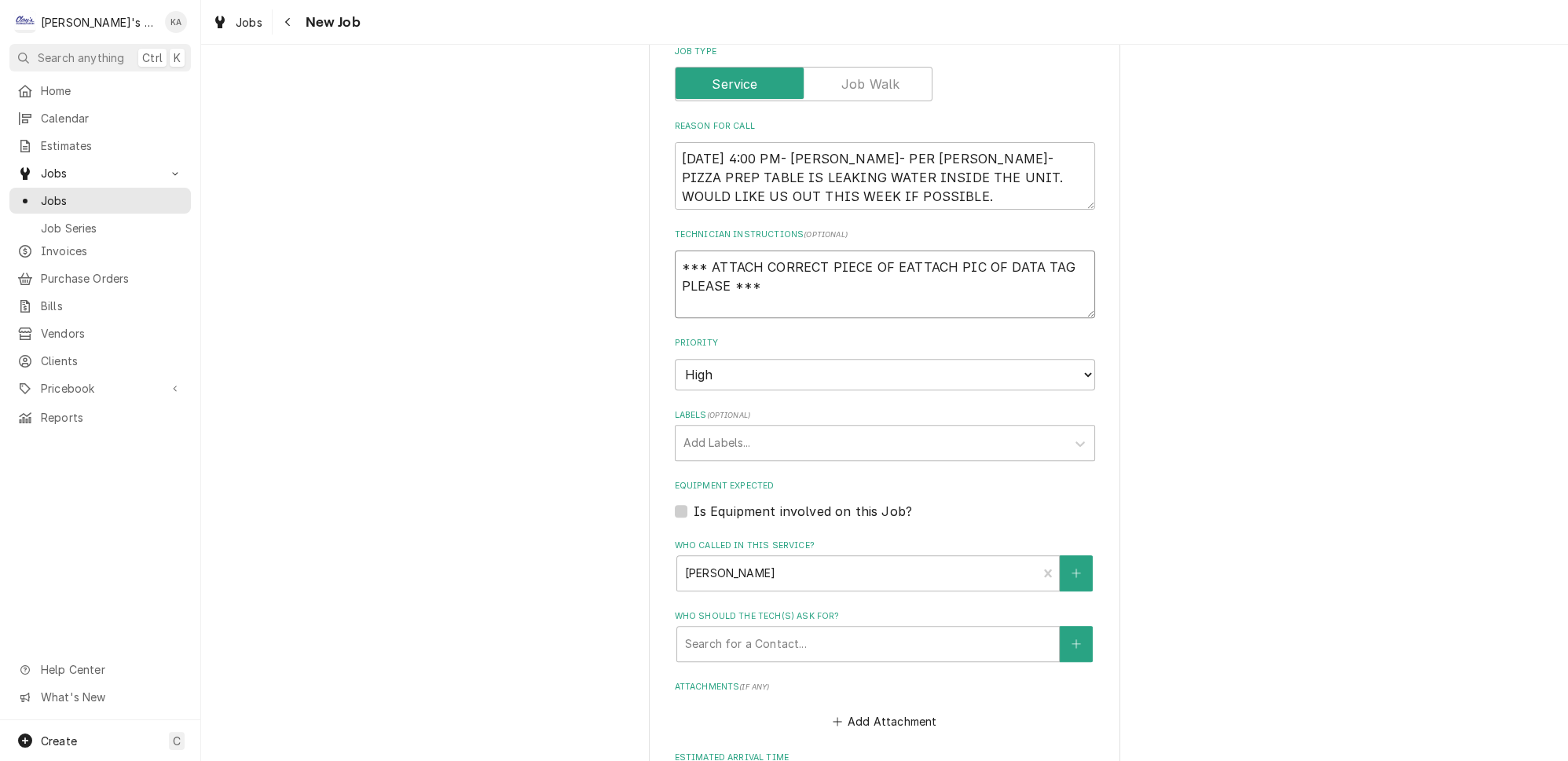
type textarea "x"
type textarea "*** ATTACH CORRECT PIECE OF EQUATTACH PIC OF DATA TAG PLEASE ***"
type textarea "x"
type textarea "*** ATTACH CORRECT PIECE OF EQUIATTACH PIC OF DATA TAG PLEASE ***"
type textarea "x"
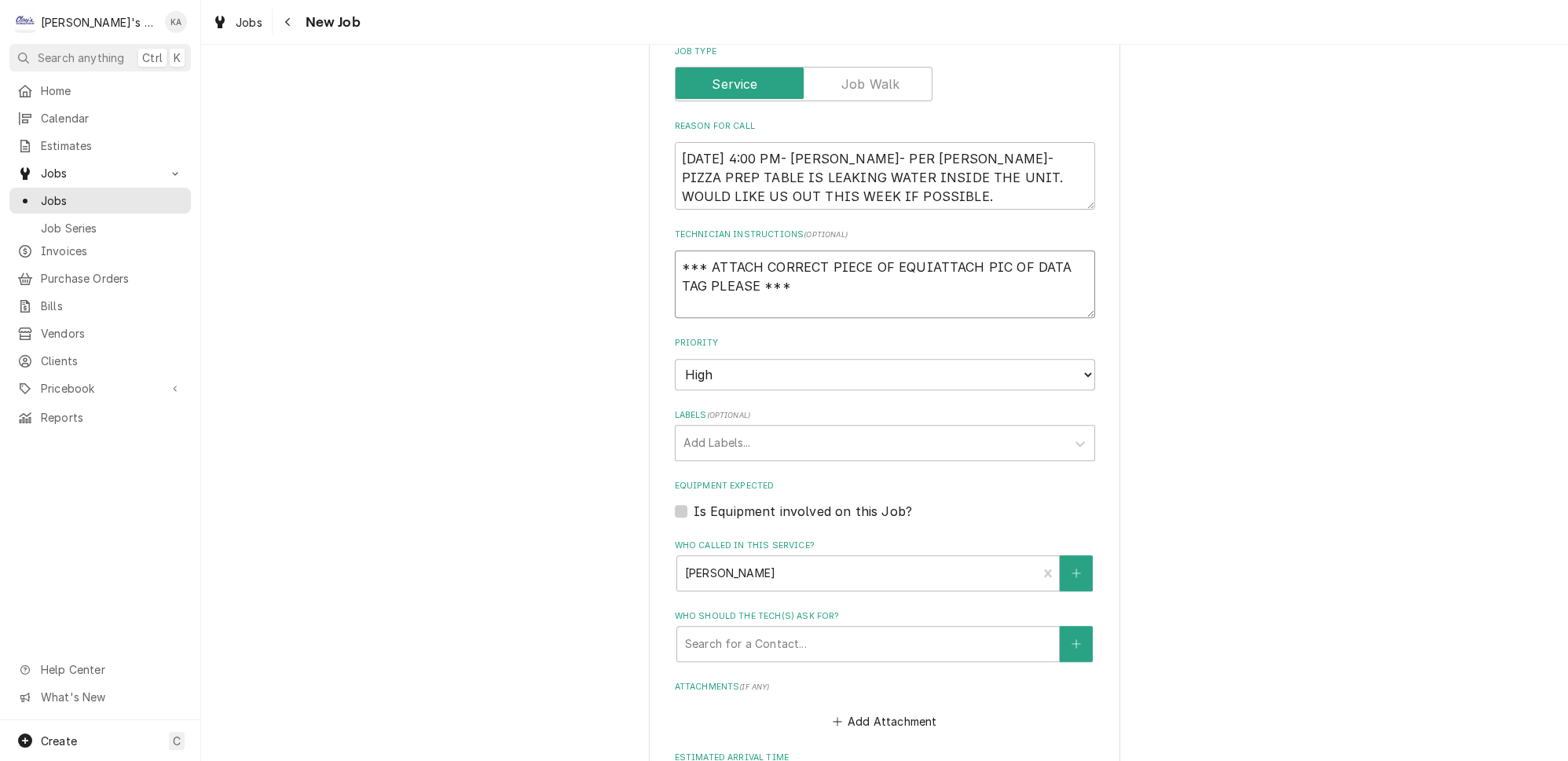
type textarea "*** ATTACH CORRECT PIECE OF EQUIPATTACH PIC OF DATA TAG PLEASE ***"
type textarea "x"
type textarea "*** ATTACH CORRECT PIECE OF EQUIPMATTACH PIC OF DATA TAG PLEASE ***"
type textarea "x"
type textarea "*** ATTACH CORRECT PIECE OF EQUIPMEATTACH PIC OF DATA TAG PLEASE ***"
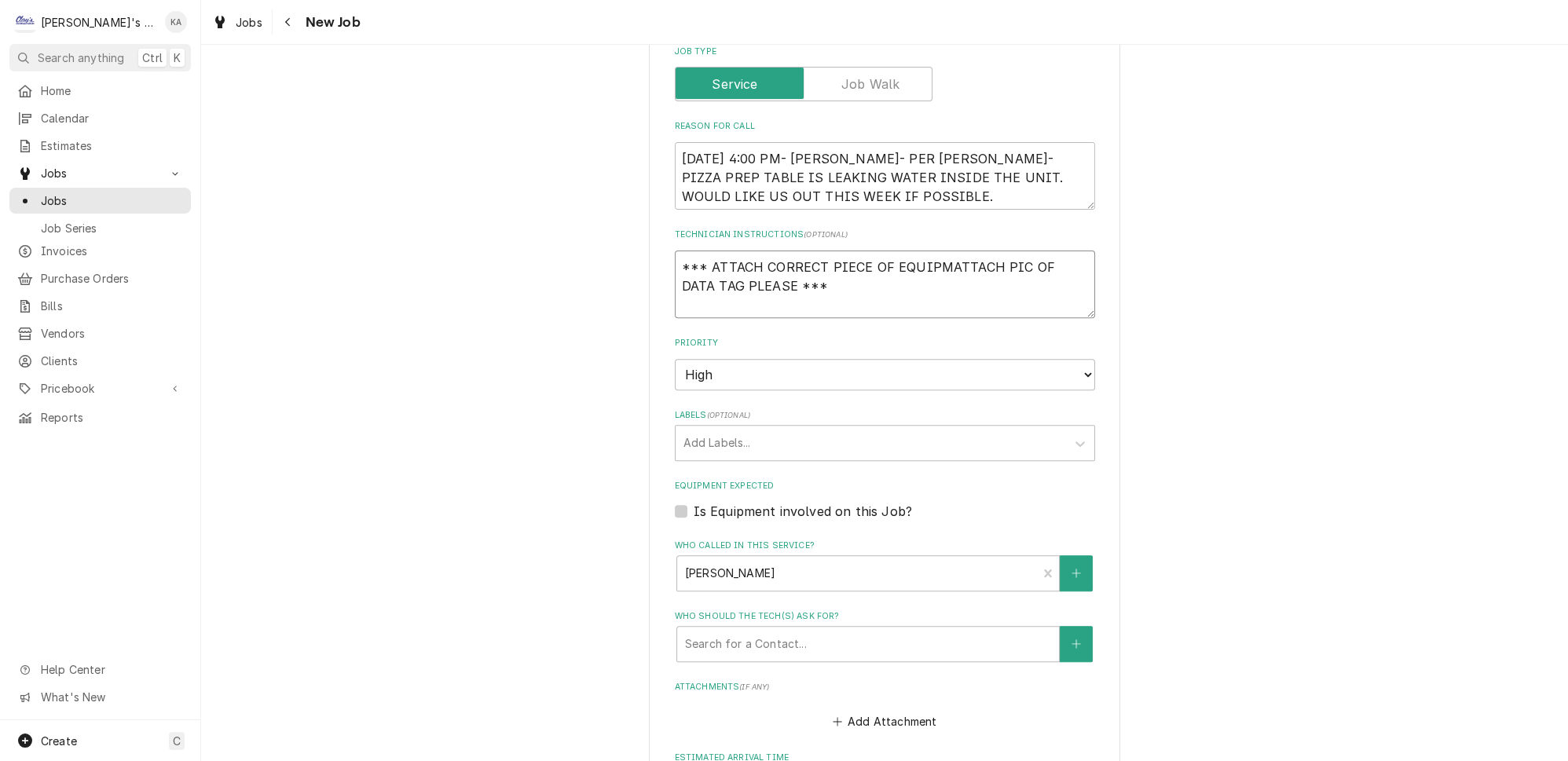
type textarea "x"
type textarea "*** ATTACH CORRECT PIECE OF EQUIPMENATTACH PIC OF DATA TAG PLEASE ***"
type textarea "x"
type textarea "*** ATTACH CORRECT PIECE OF EQUIPMENTATTACH PIC OF DATA TAG PLEASE ***"
type textarea "x"
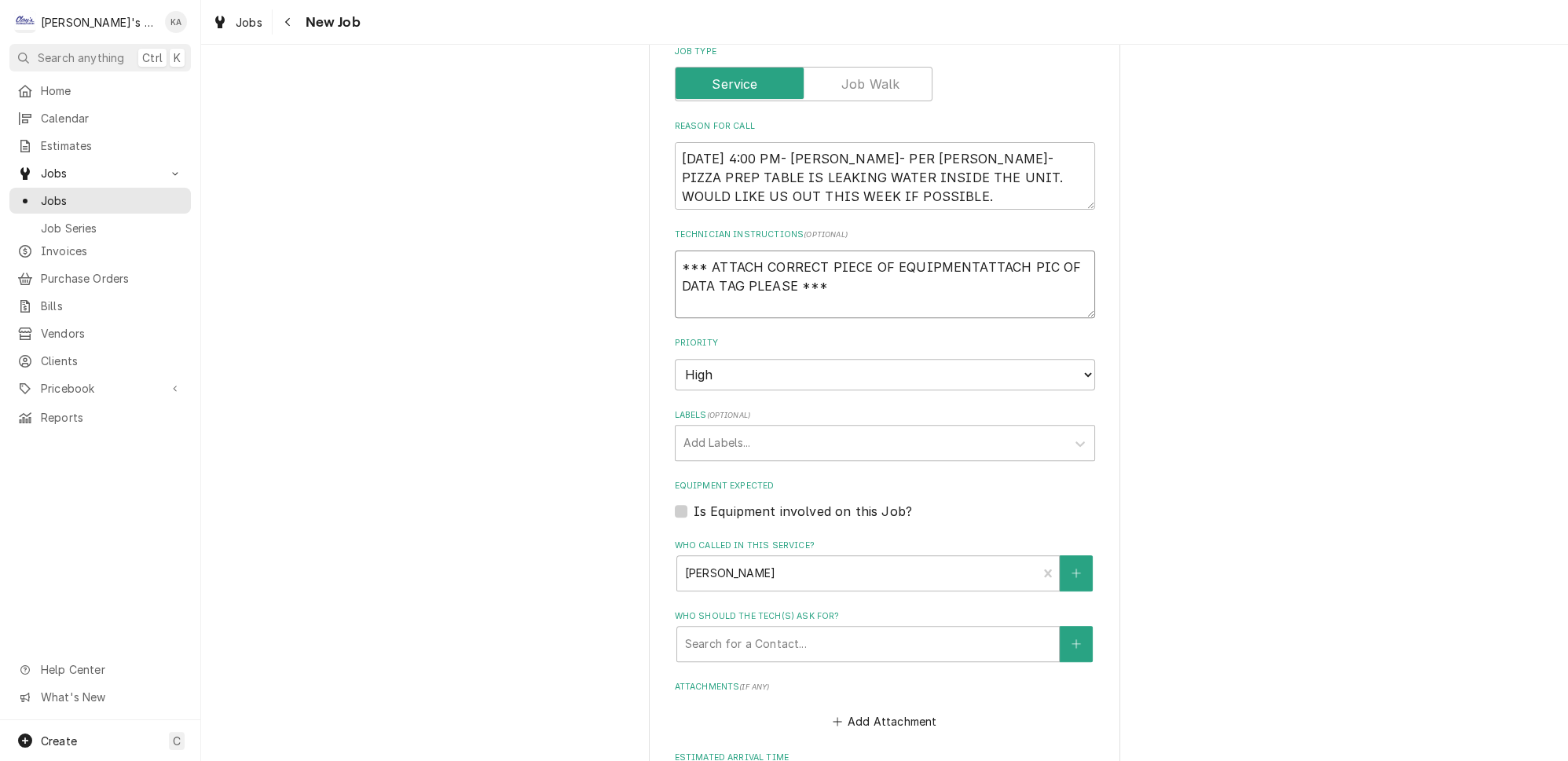
type textarea "*** ATTACH CORRECT PIECE OF EQUIPMENT ATTACH PIC OF DATA TAG PLEASE ***"
type textarea "x"
type textarea "*** ATTACH CORRECT PIECE OF EQUIPMENT &ATTACH PIC OF DATA TAG PLEASE ***"
type textarea "x"
type textarea "*** ATTACH CORRECT PIECE OF EQUIPMENT & ATTACH PIC OF DATA TAG PLEASE ***"
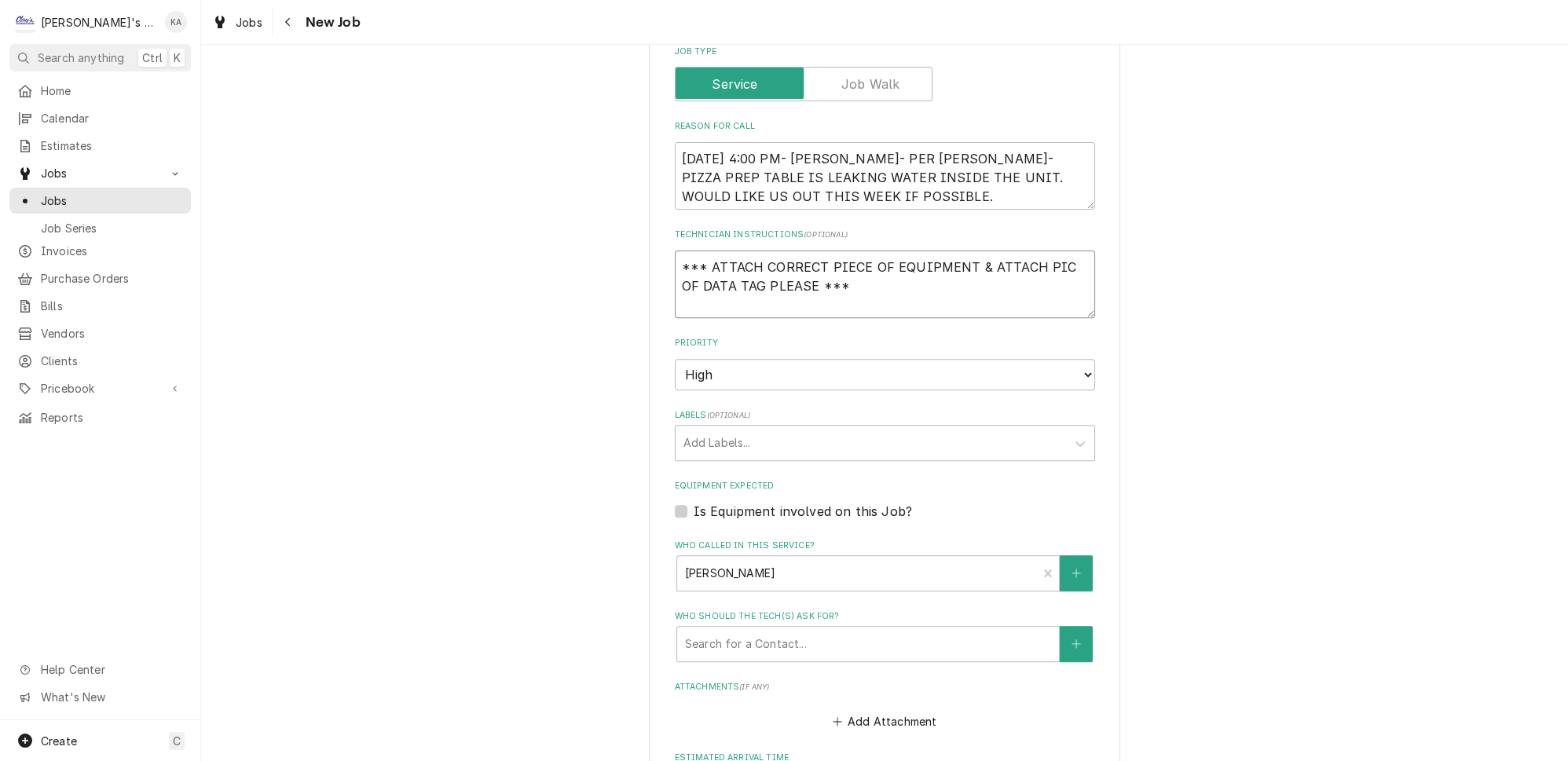
type textarea "x"
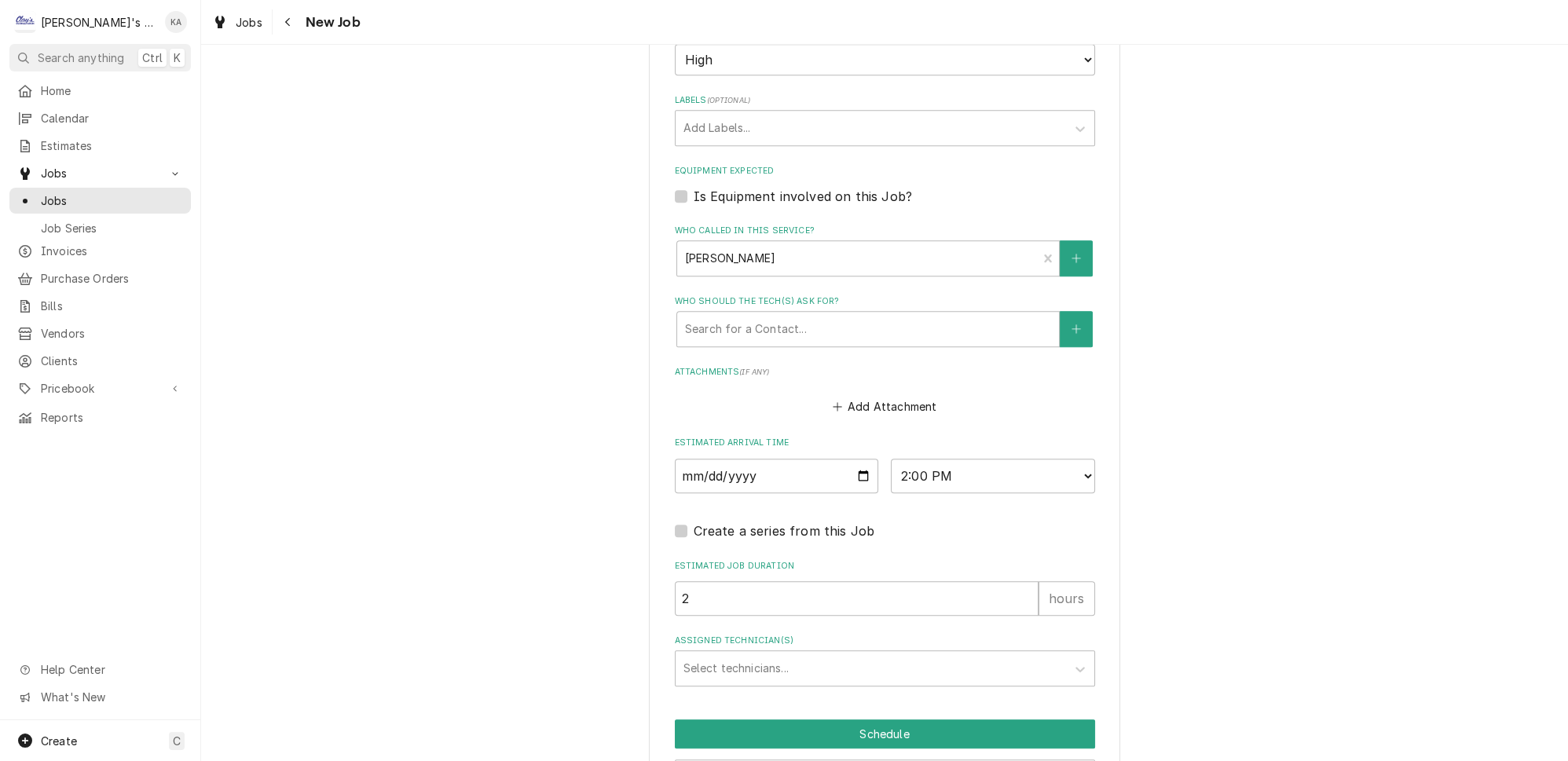
type textarea "*** ATTACH CORRECT PIECE OF EQUIPMENT & ATTACH PIC OF DATA TAG PLEASE ***"
click at [851, 459] on input "2025-09-12" at bounding box center [776, 476] width 204 height 35
type input "2025-09-11"
type textarea "x"
click at [1061, 459] on select "AM / PM 6:00 AM 6:15 AM 6:30 AM 6:45 AM 7:00 AM 7:15 AM 7:30 AM 7:45 AM 8:00 AM…" at bounding box center [993, 476] width 204 height 35
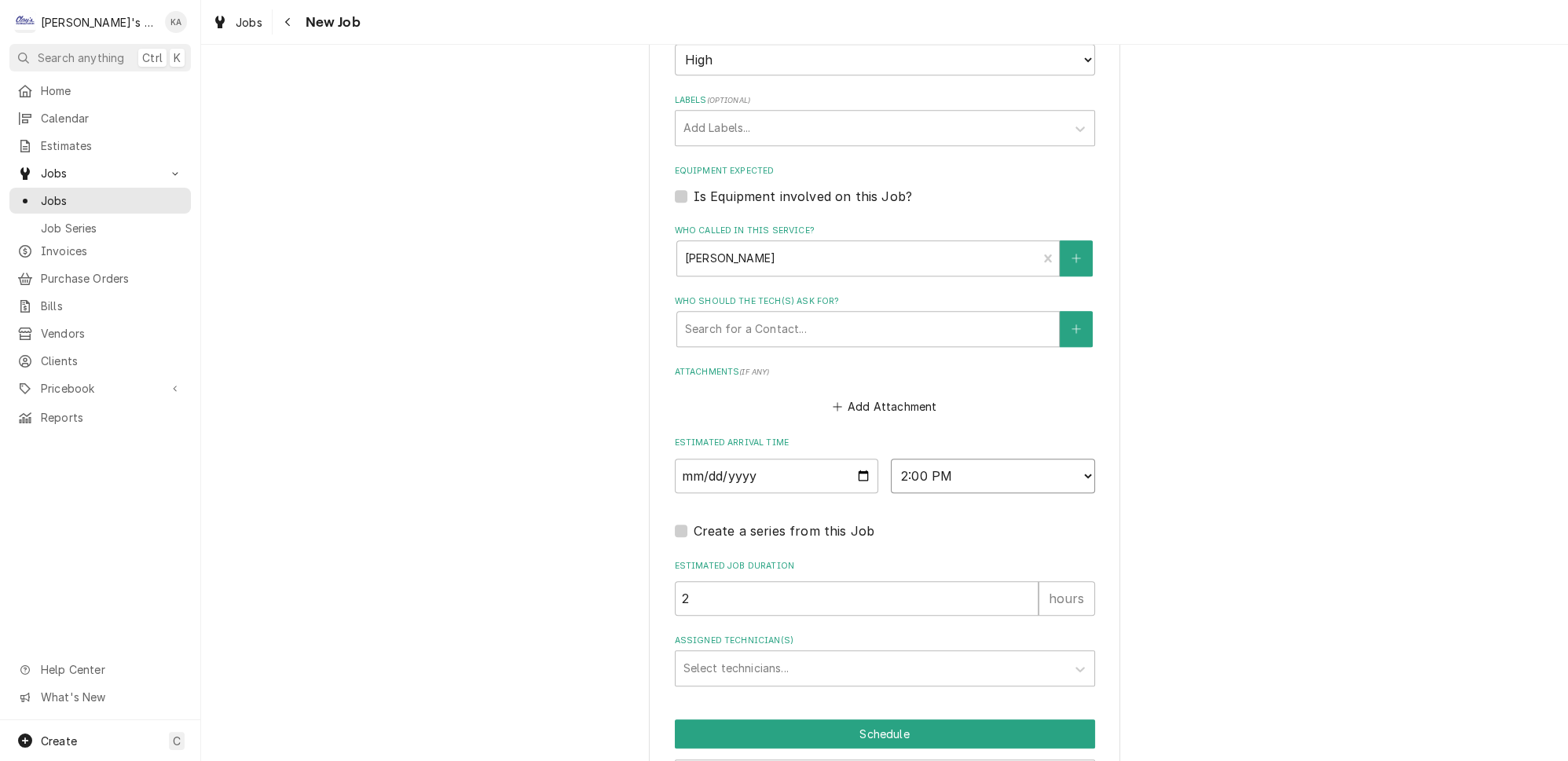
select select "13:15:00"
click at [891, 459] on select "AM / PM 6:00 AM 6:15 AM 6:30 AM 6:45 AM 7:00 AM 7:15 AM 7:30 AM 7:45 AM 8:00 AM…" at bounding box center [993, 476] width 204 height 35
click at [881, 654] on div "Assigned Technician(s)" at bounding box center [871, 668] width 374 height 28
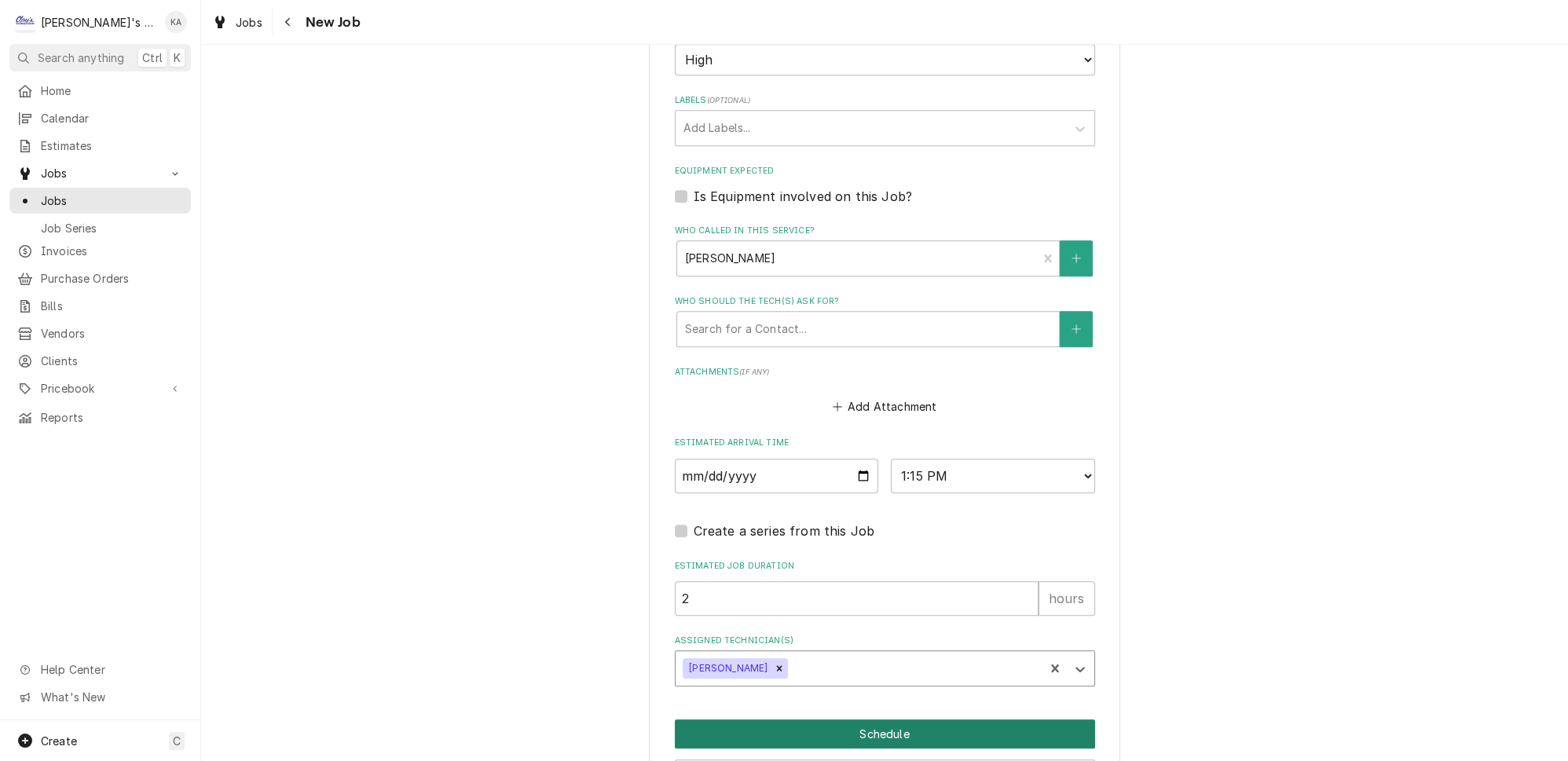
click at [956, 720] on button "Schedule" at bounding box center [884, 734] width 420 height 29
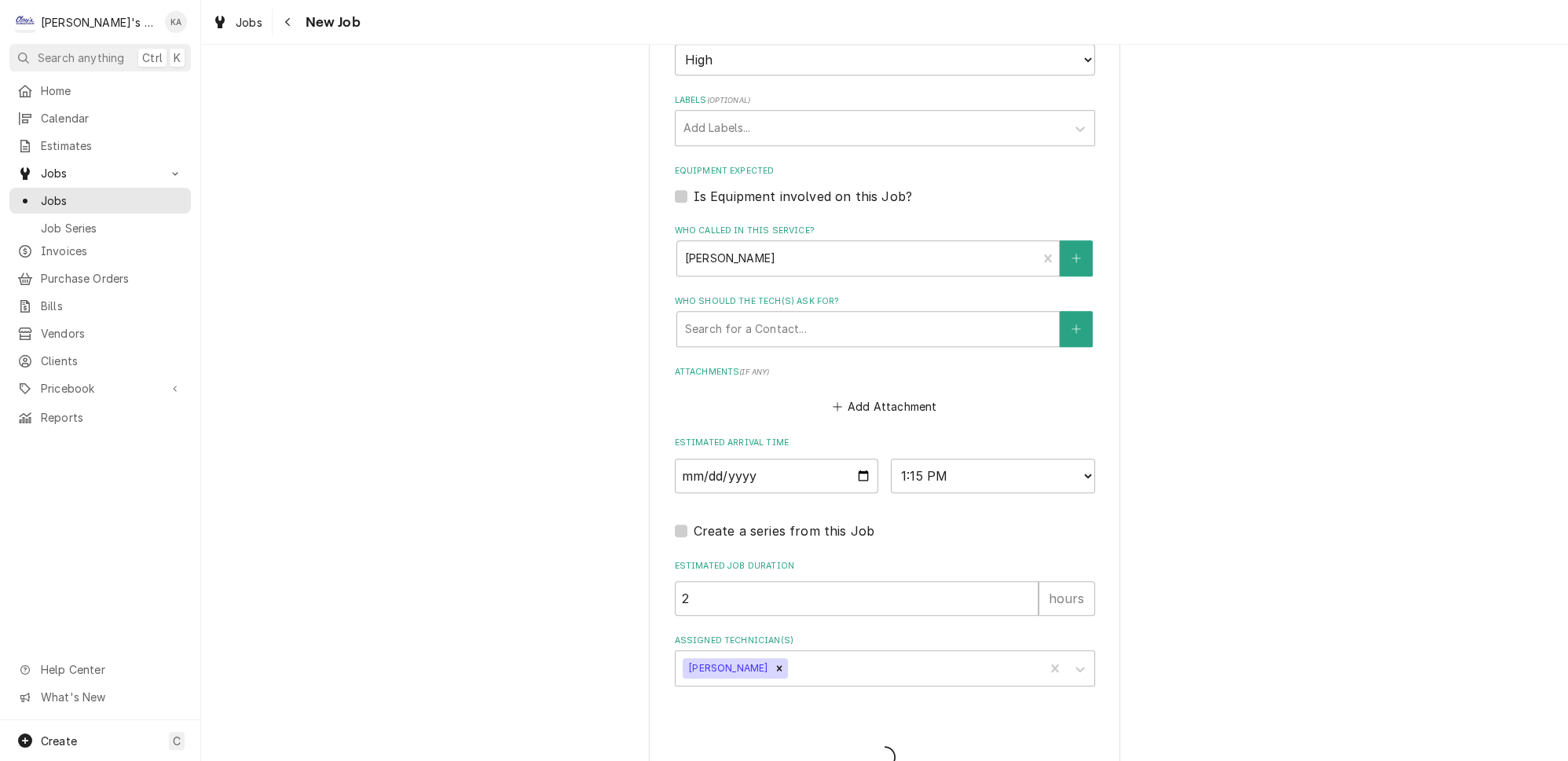
scroll to position [1264, 0]
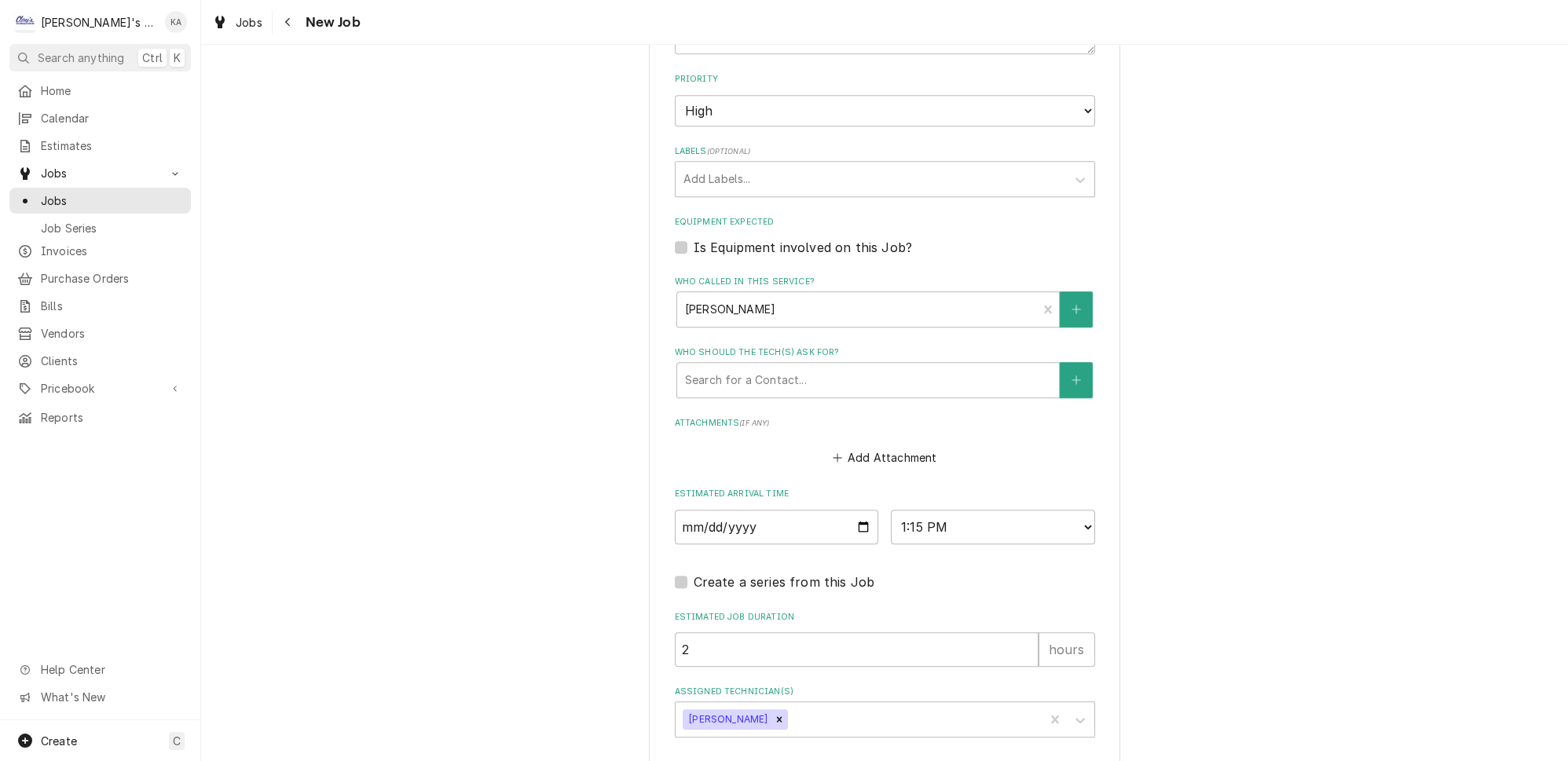
type textarea "x"
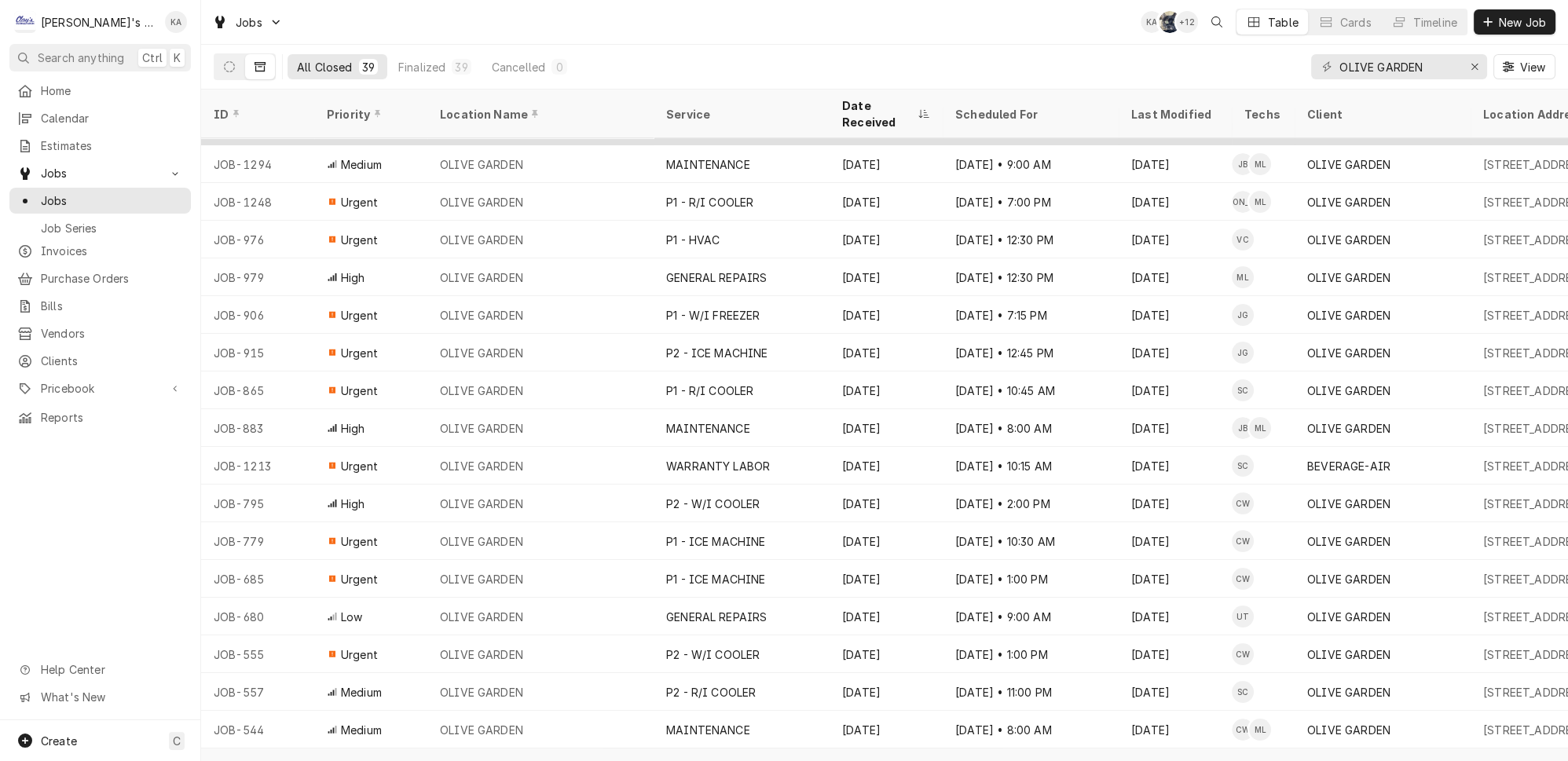
scroll to position [529, 0]
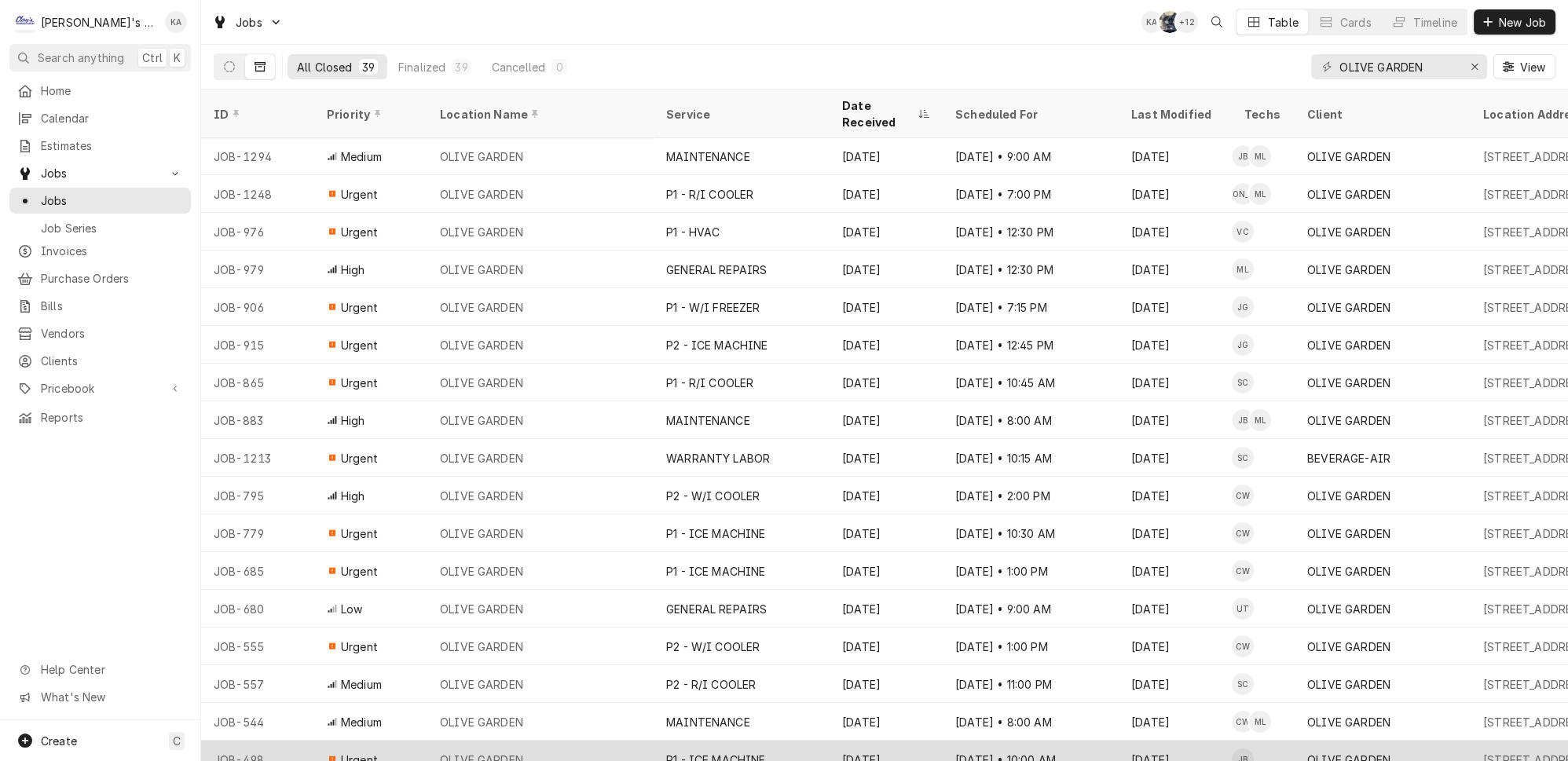
click at [770, 741] on div "P1 - ICE MACHINE" at bounding box center [742, 759] width 176 height 38
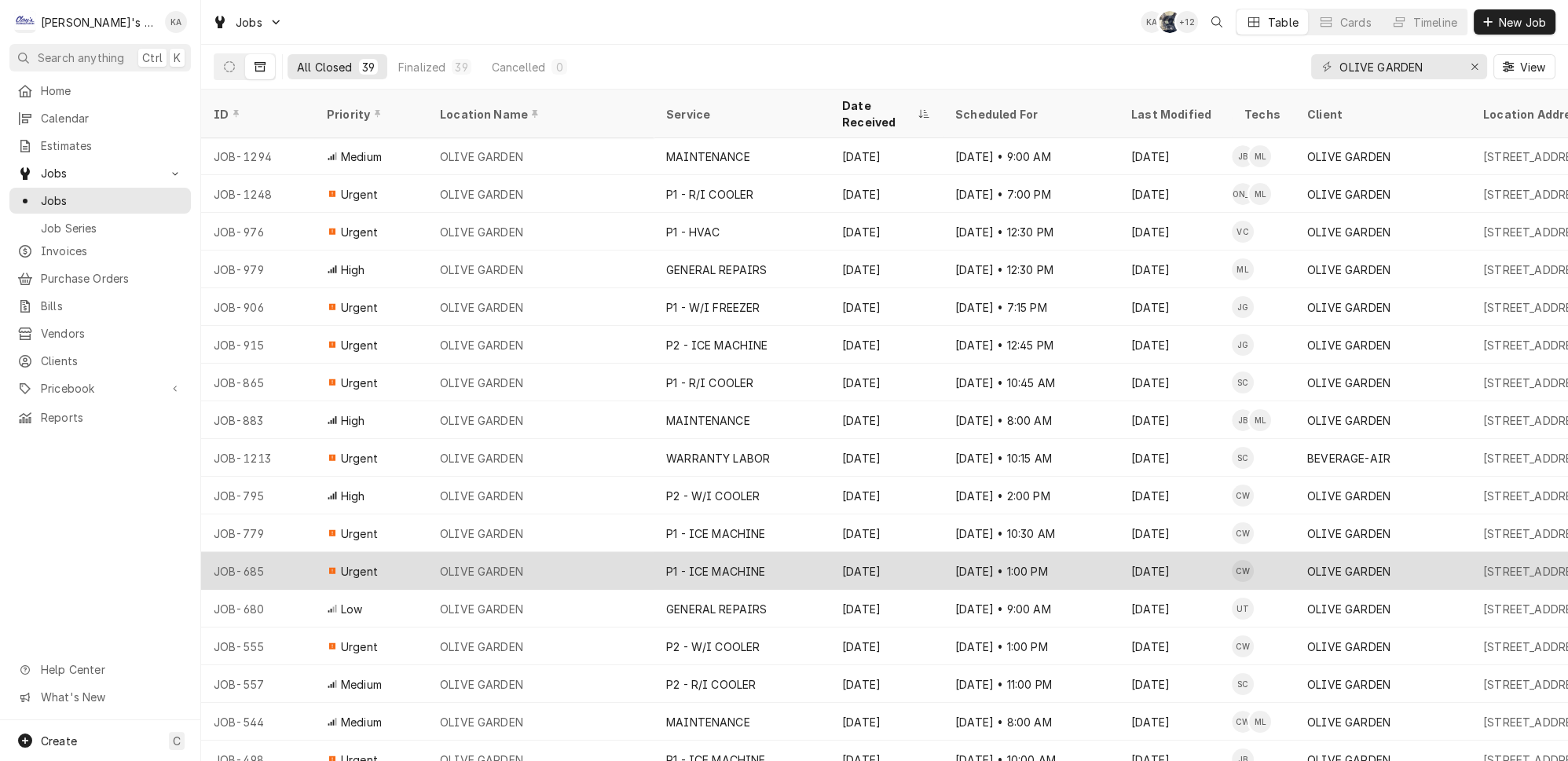
click at [780, 552] on div "P1 - ICE MACHINE" at bounding box center [742, 571] width 176 height 38
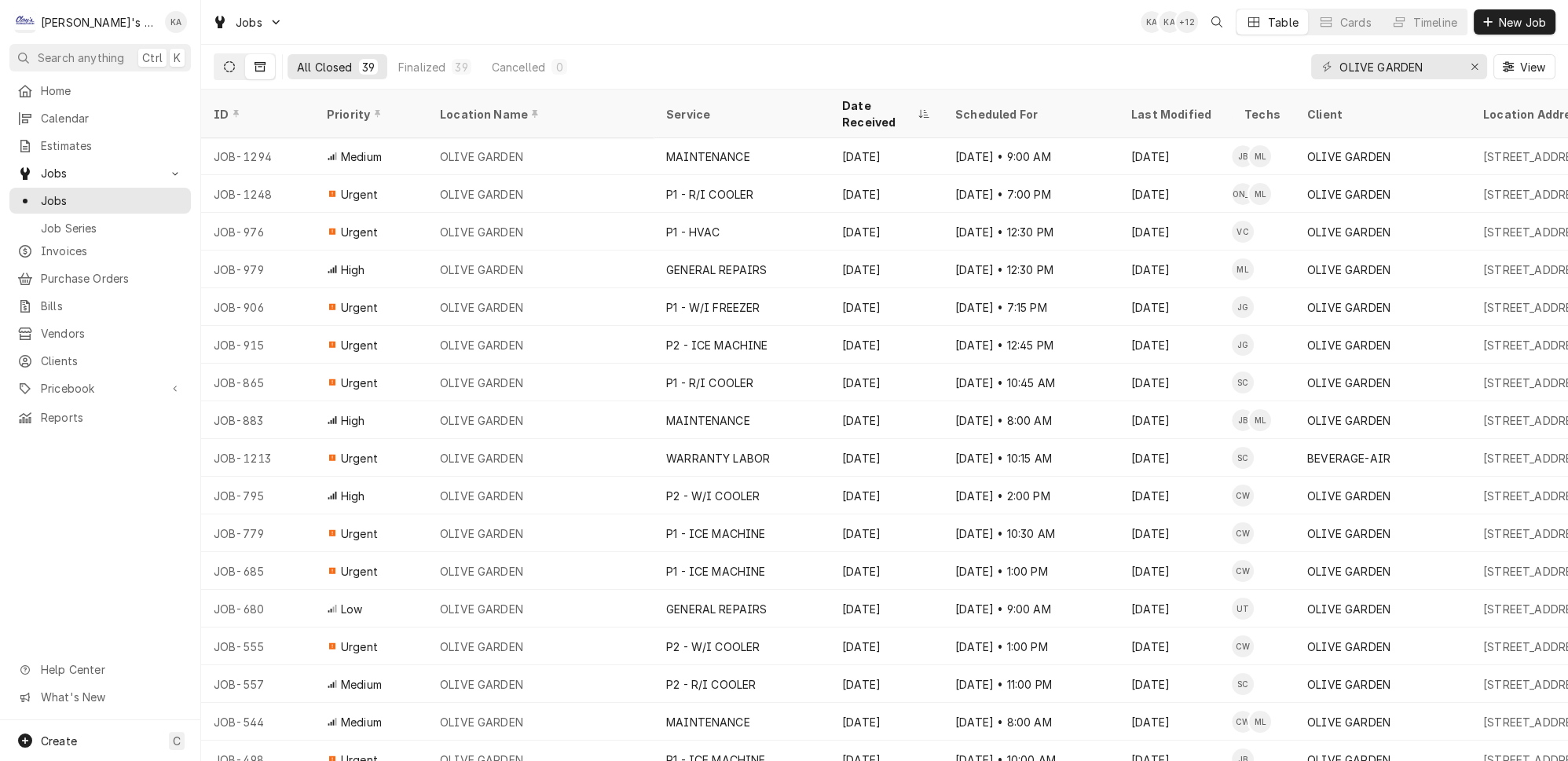
click at [224, 65] on icon "Dynamic Content Wrapper" at bounding box center [229, 67] width 11 height 11
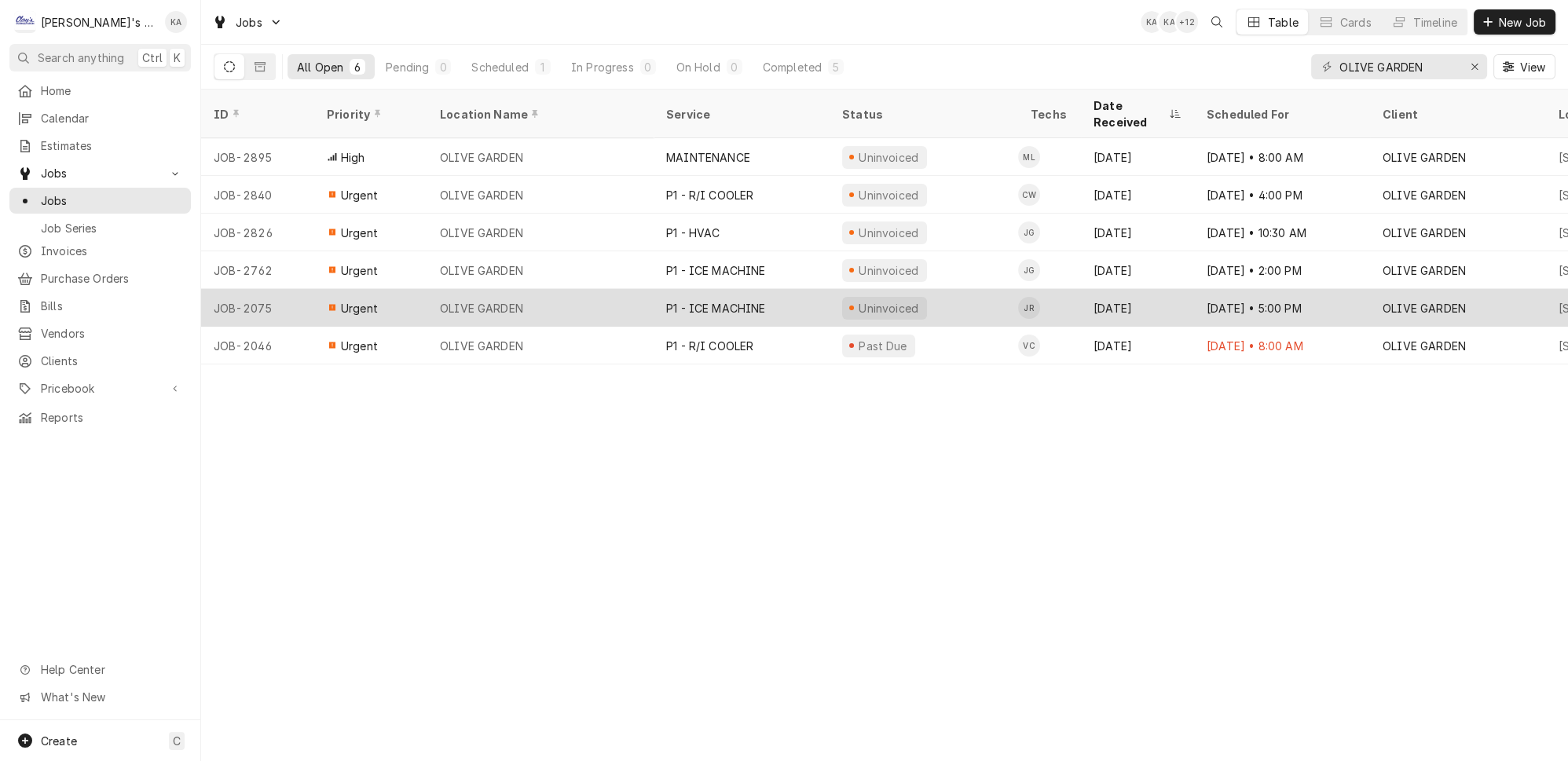
click at [560, 289] on div "OLIVE GARDEN" at bounding box center [541, 307] width 226 height 38
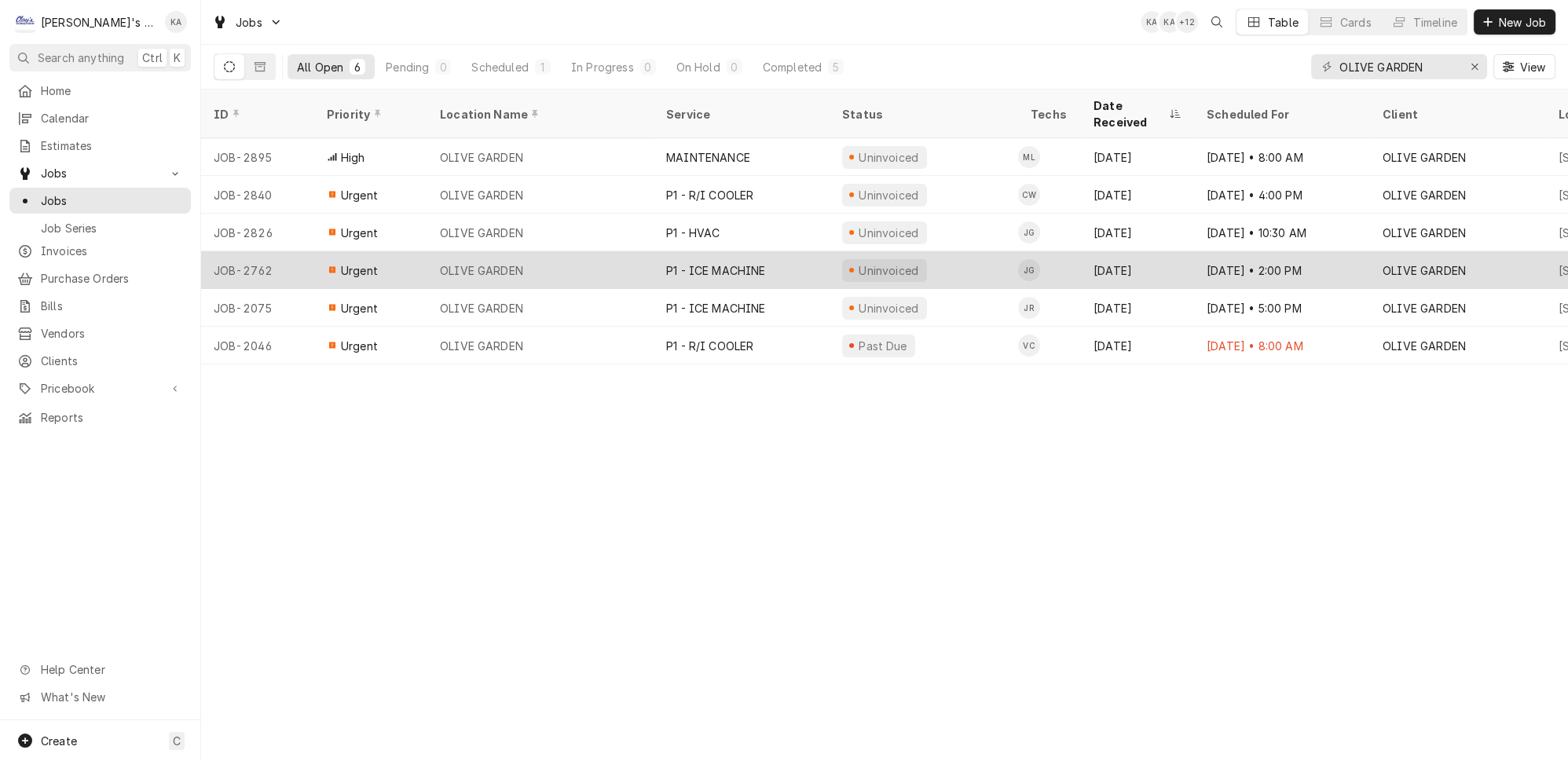
click at [546, 252] on div "OLIVE GARDEN" at bounding box center [541, 270] width 226 height 38
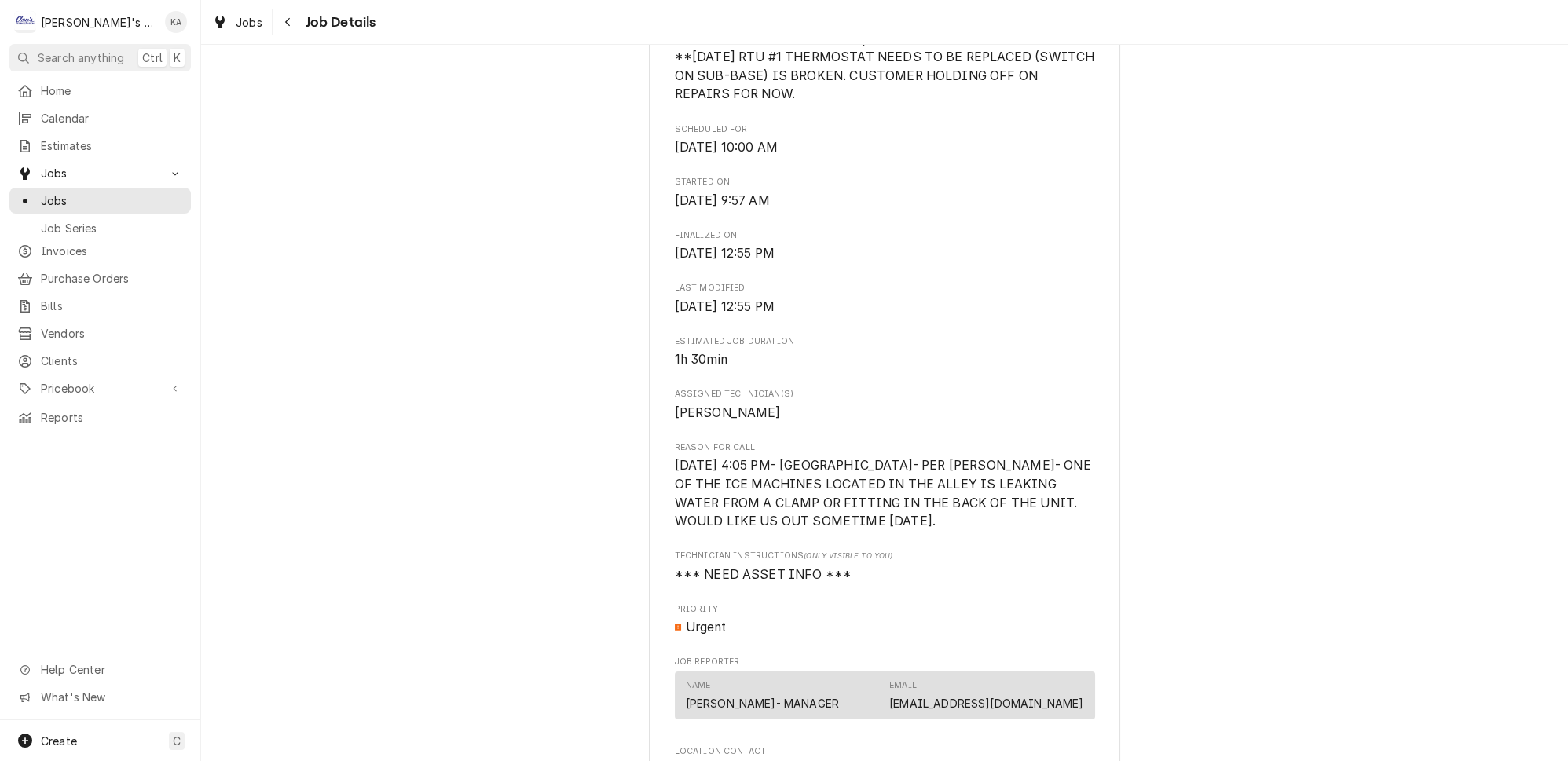
scroll to position [1286, 0]
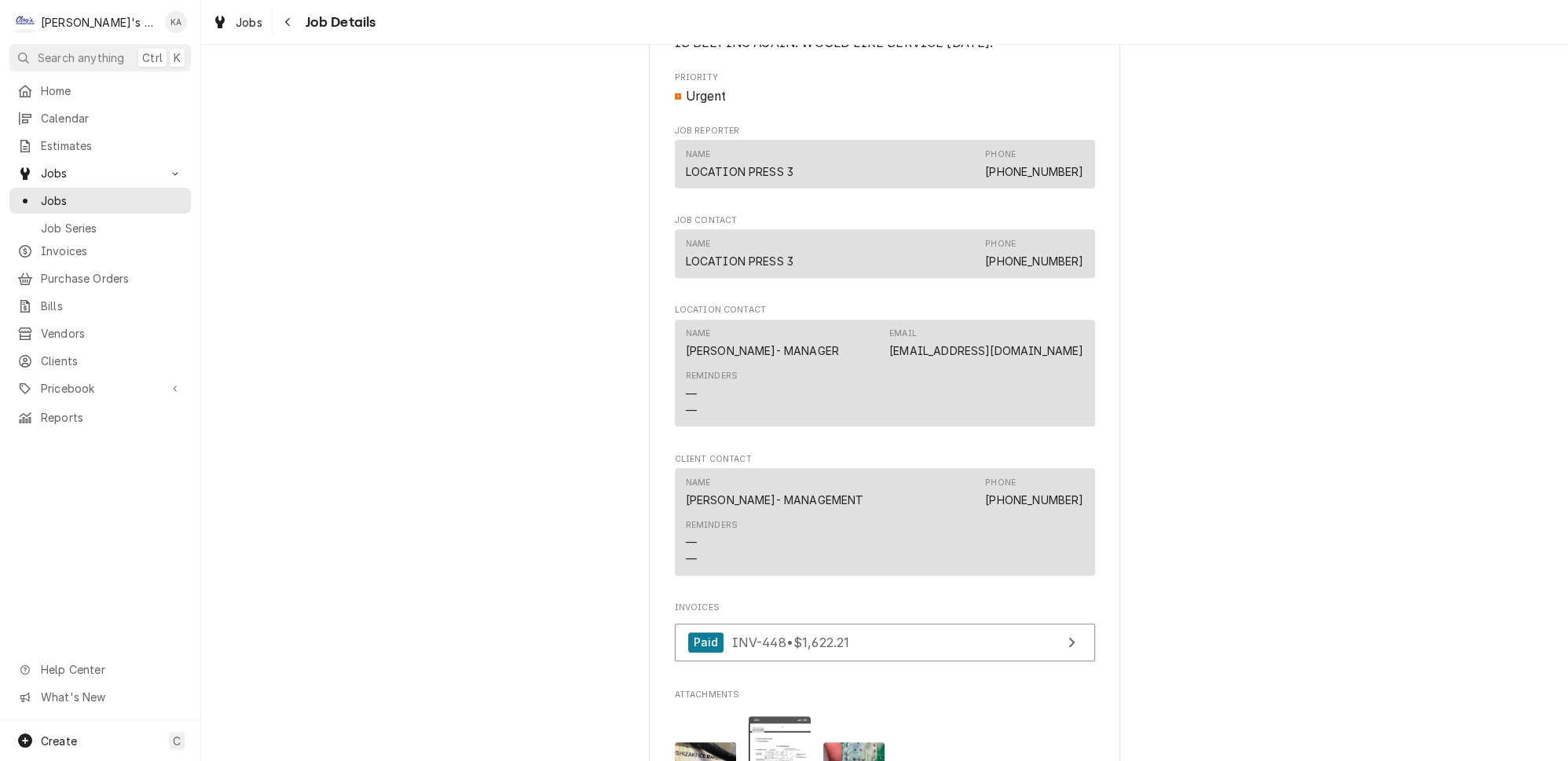
scroll to position [856, 0]
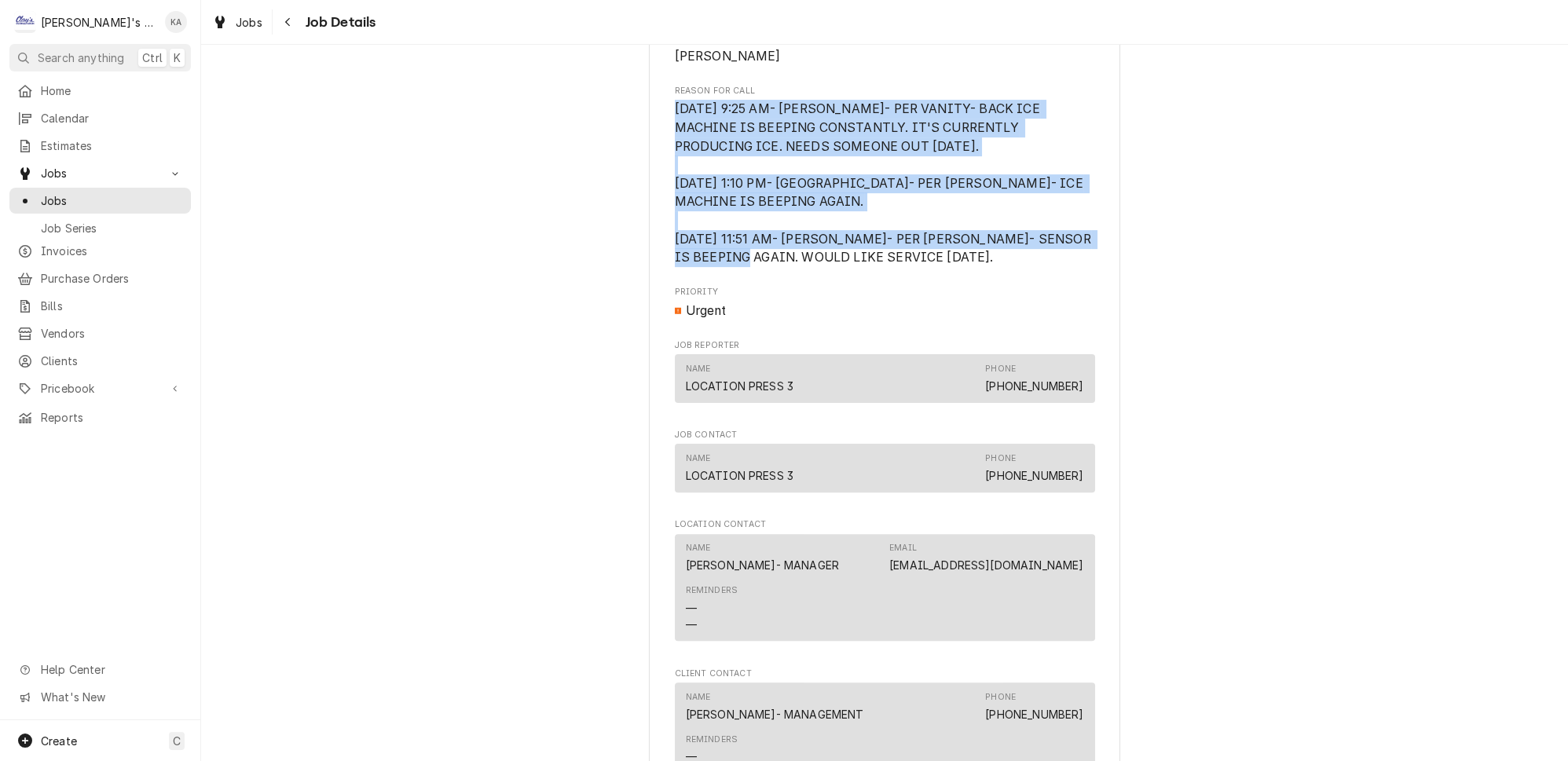
drag, startPoint x: 909, startPoint y: 271, endPoint x: 663, endPoint y: 140, distance: 278.7
click at [663, 140] on div "OLIVE GARDEN OLIVE GARDEN / 1077 VALLEY RIVER WAY, EUGENE, OR 97401 Open in Map…" at bounding box center [884, 241] width 471 height 1995
copy span "12/2/2024 9:25 AM- KASSIE- PER VANITY- BACK ICE MACHINE IS BEEPING CONSTANTLY. …"
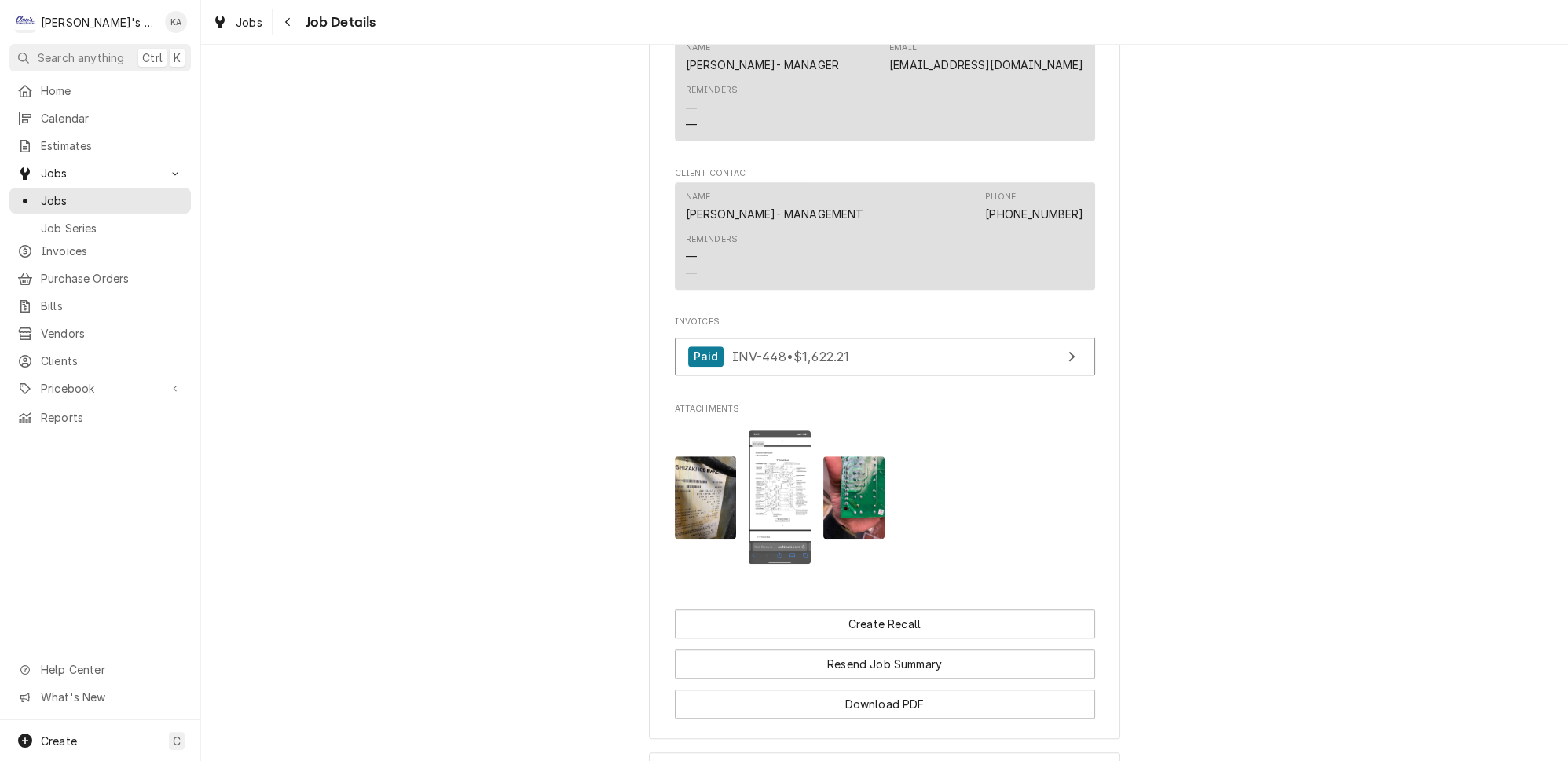
scroll to position [1642, 0]
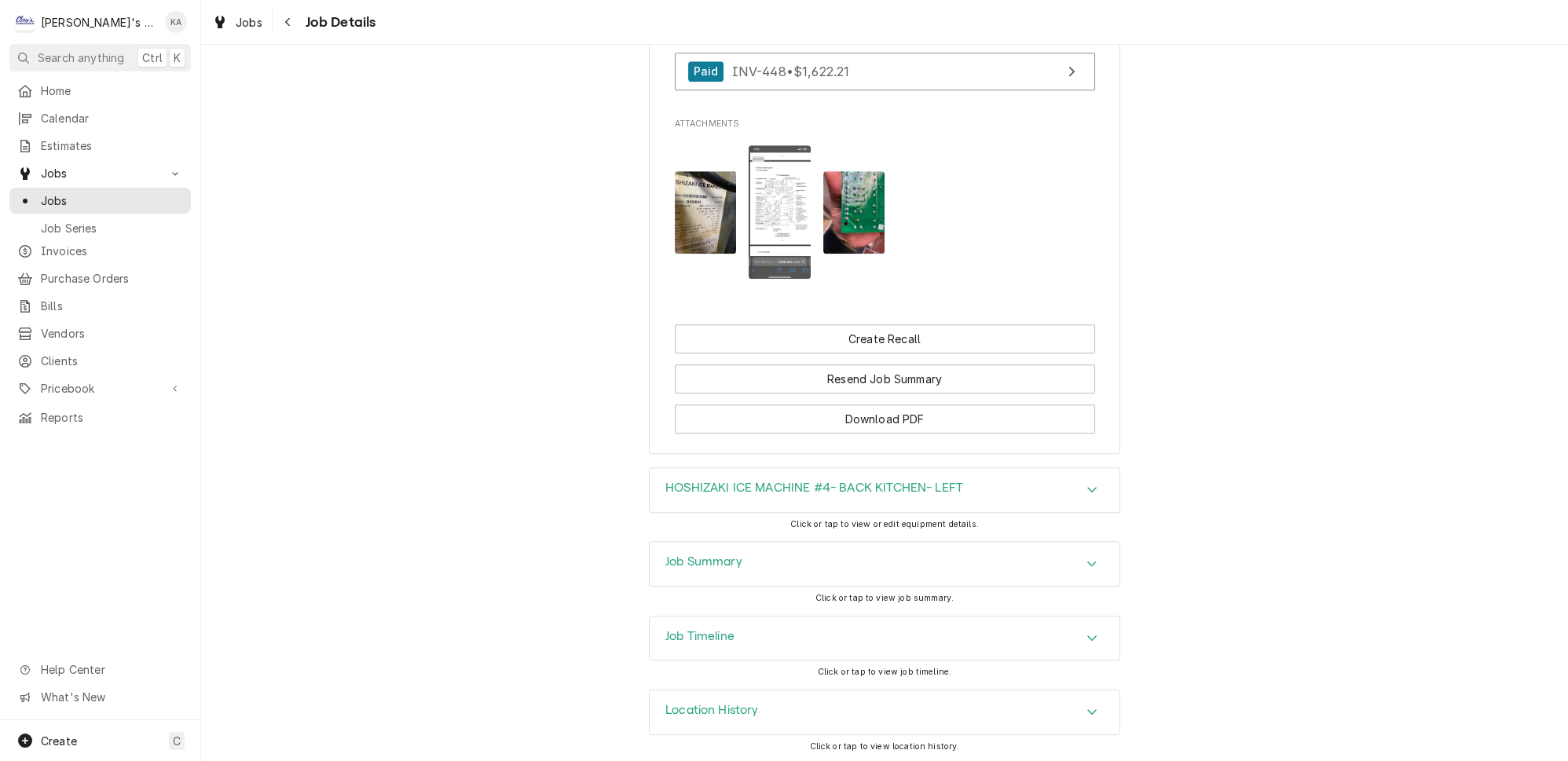
click at [1088, 564] on icon "Accordion Header" at bounding box center [1093, 564] width 10 height 6
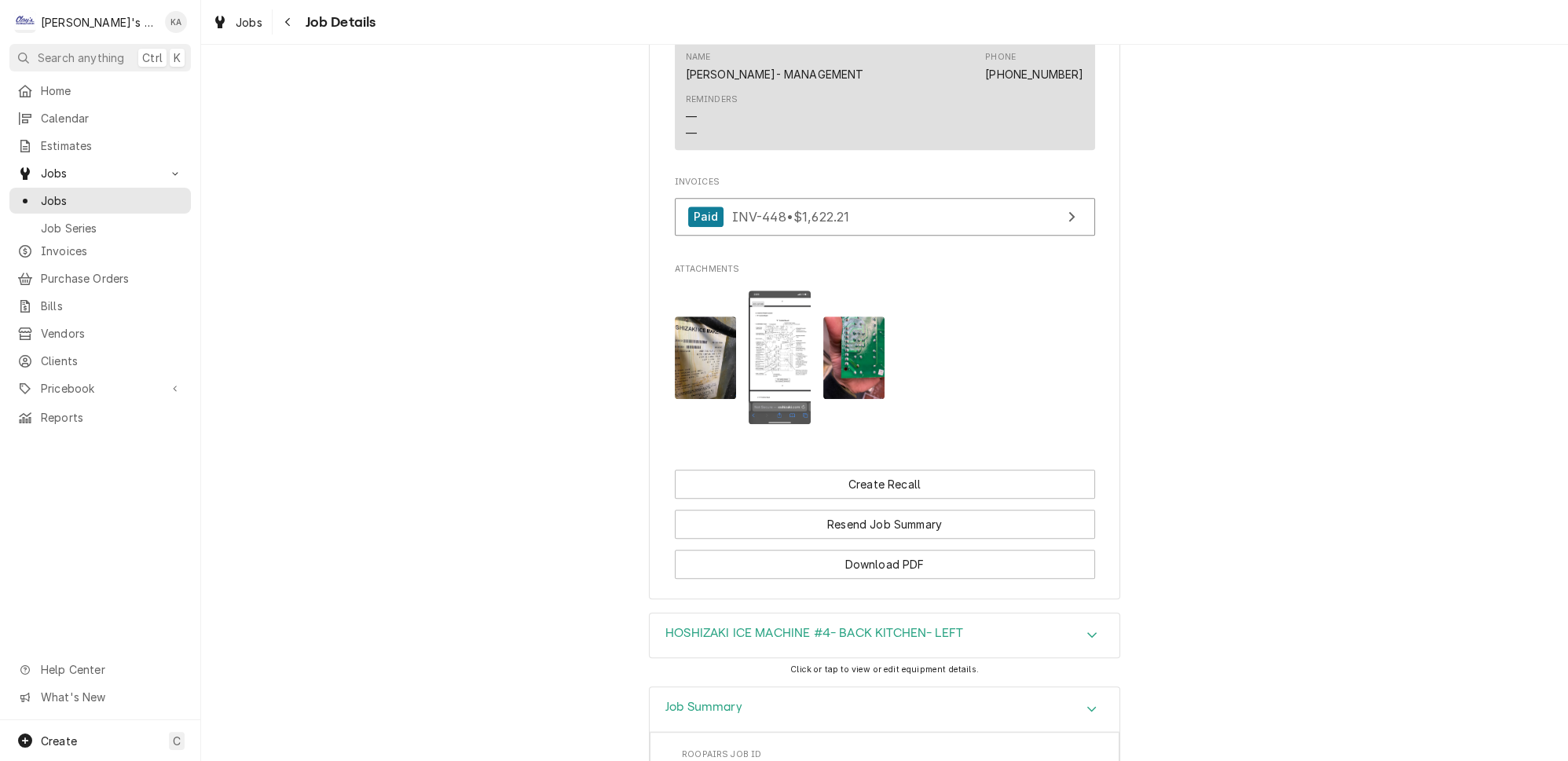
scroll to position [1214, 0]
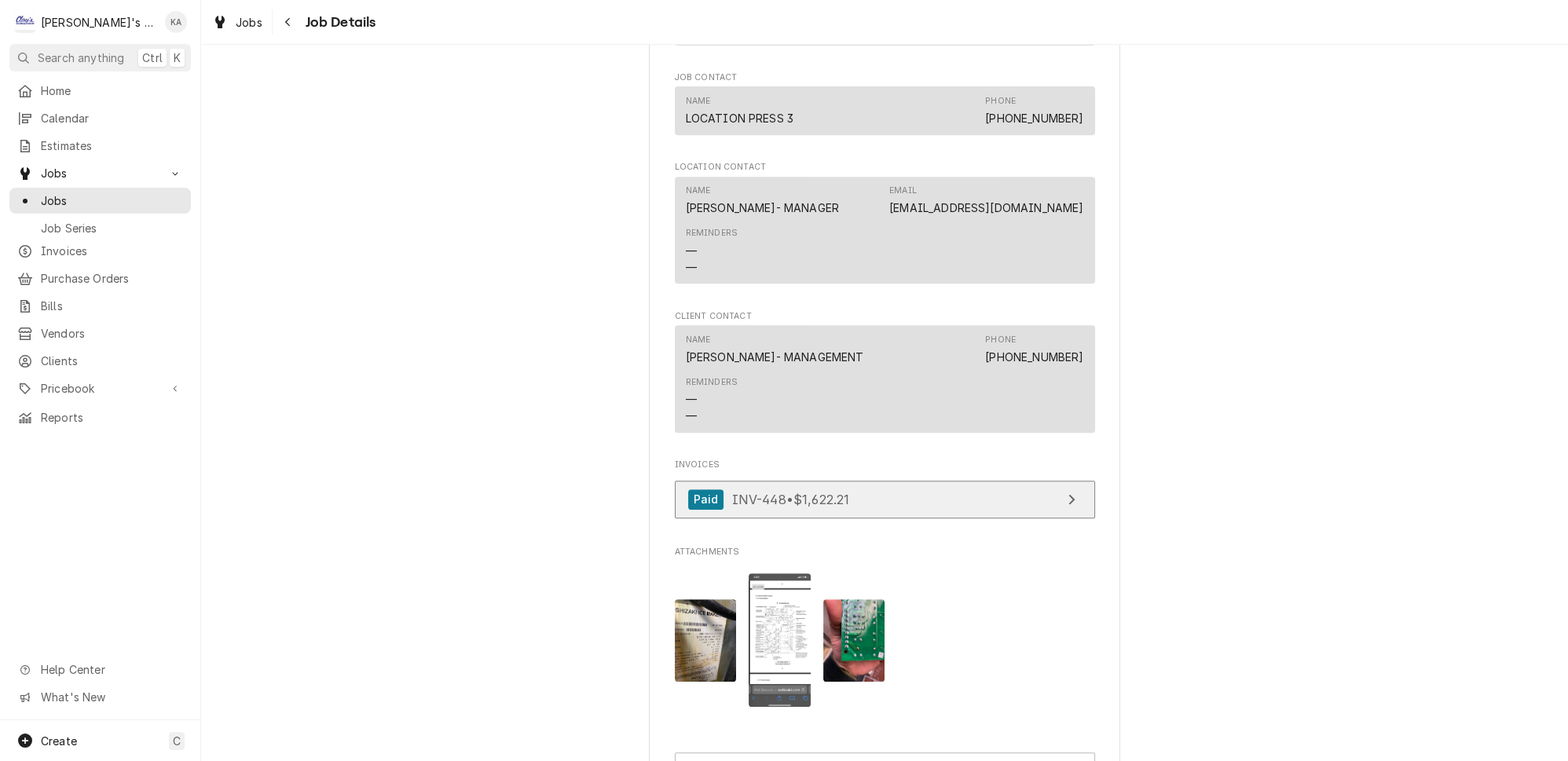
click at [1068, 504] on icon "View Invoice" at bounding box center [1072, 499] width 6 height 10
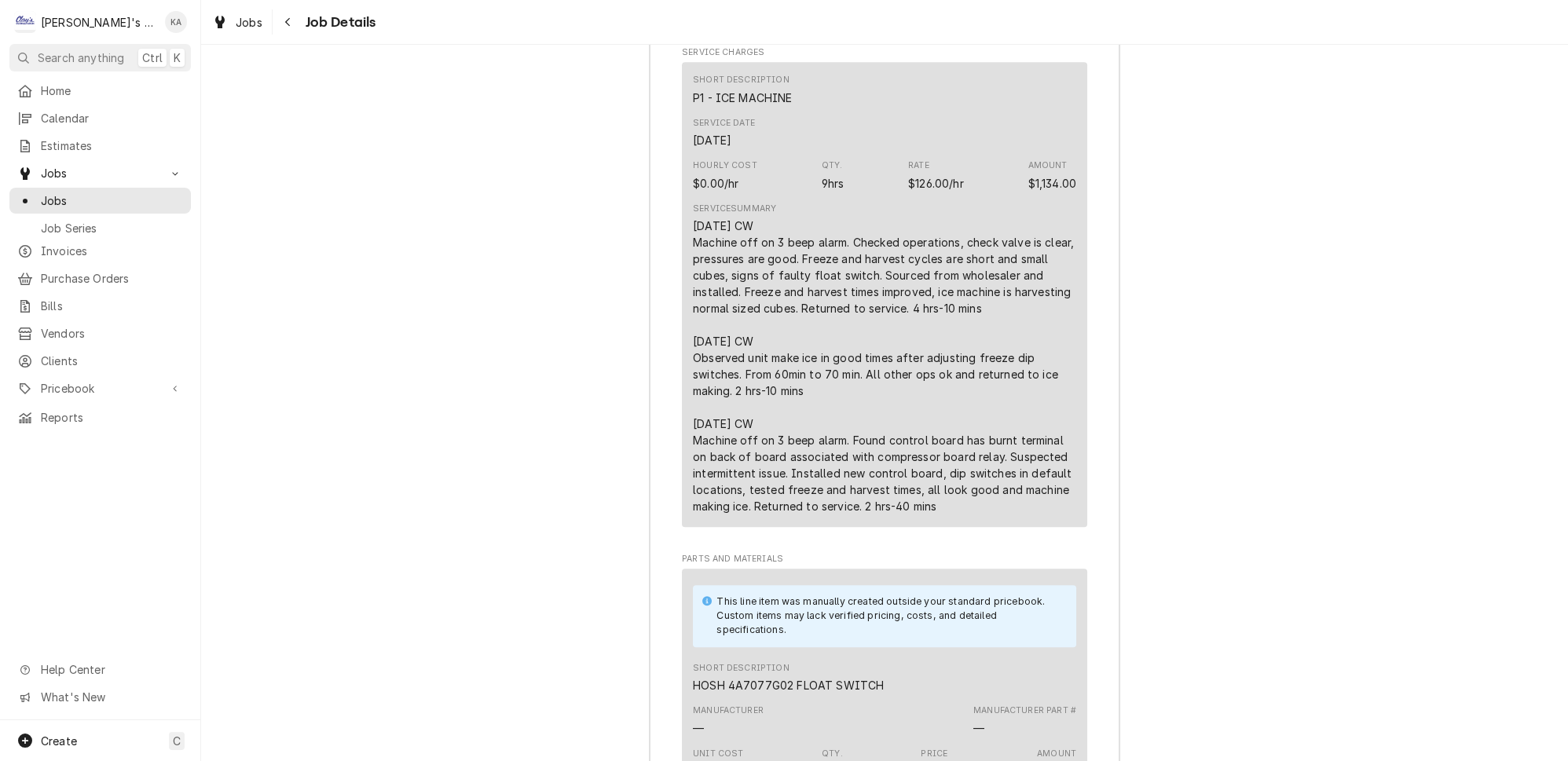
scroll to position [2428, 0]
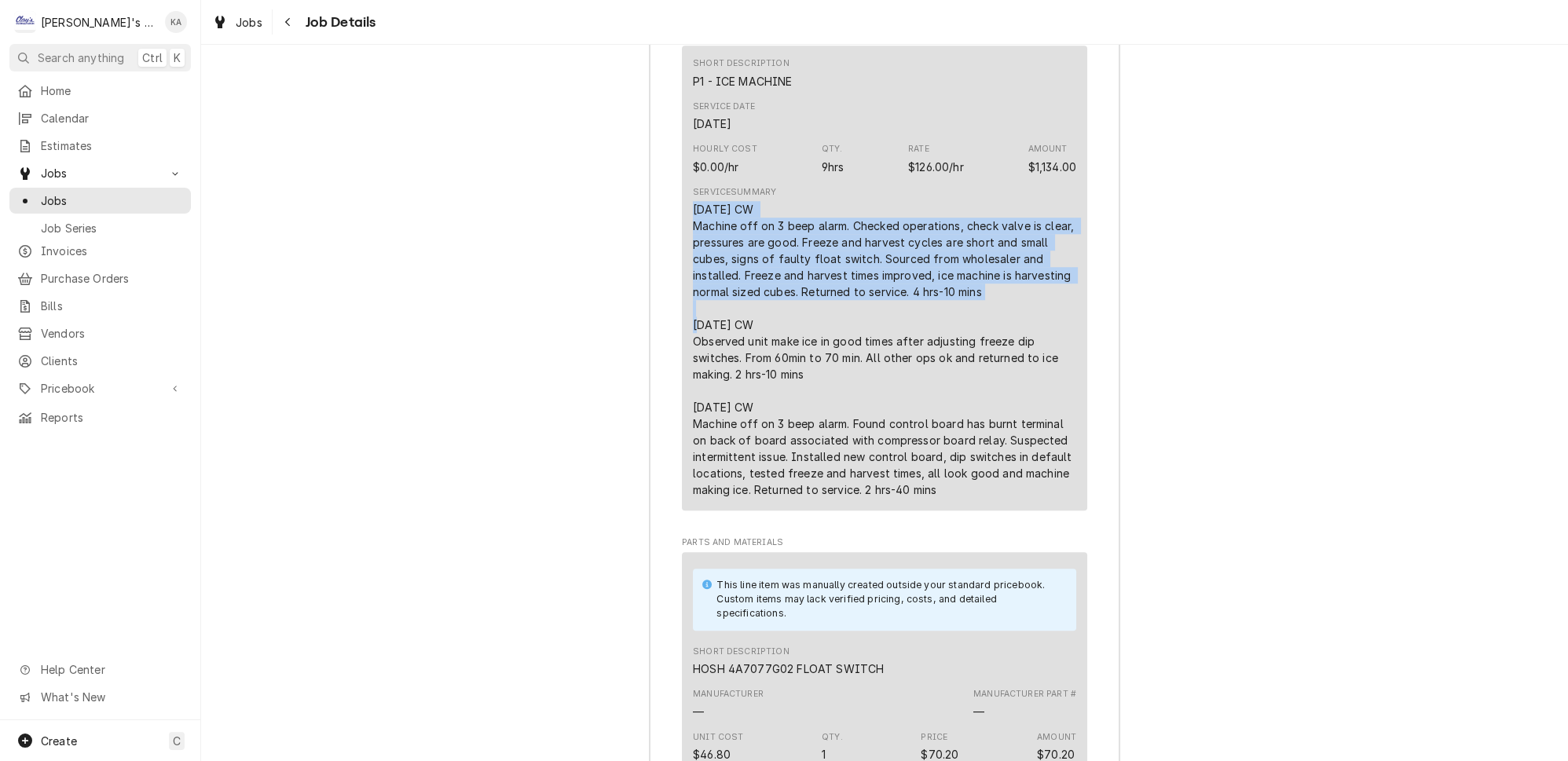
drag, startPoint x: 968, startPoint y: 291, endPoint x: 683, endPoint y: 219, distance: 294.0
click at [683, 219] on div "Short Description P1 - ICE MACHINE Service Date Dec 2, 2024 Hourly Cost $0.00/h…" at bounding box center [884, 278] width 405 height 465
copy div "12/2/2024 CW Machine off on 3 beep alarm. Checked operations, check valve is cl…"
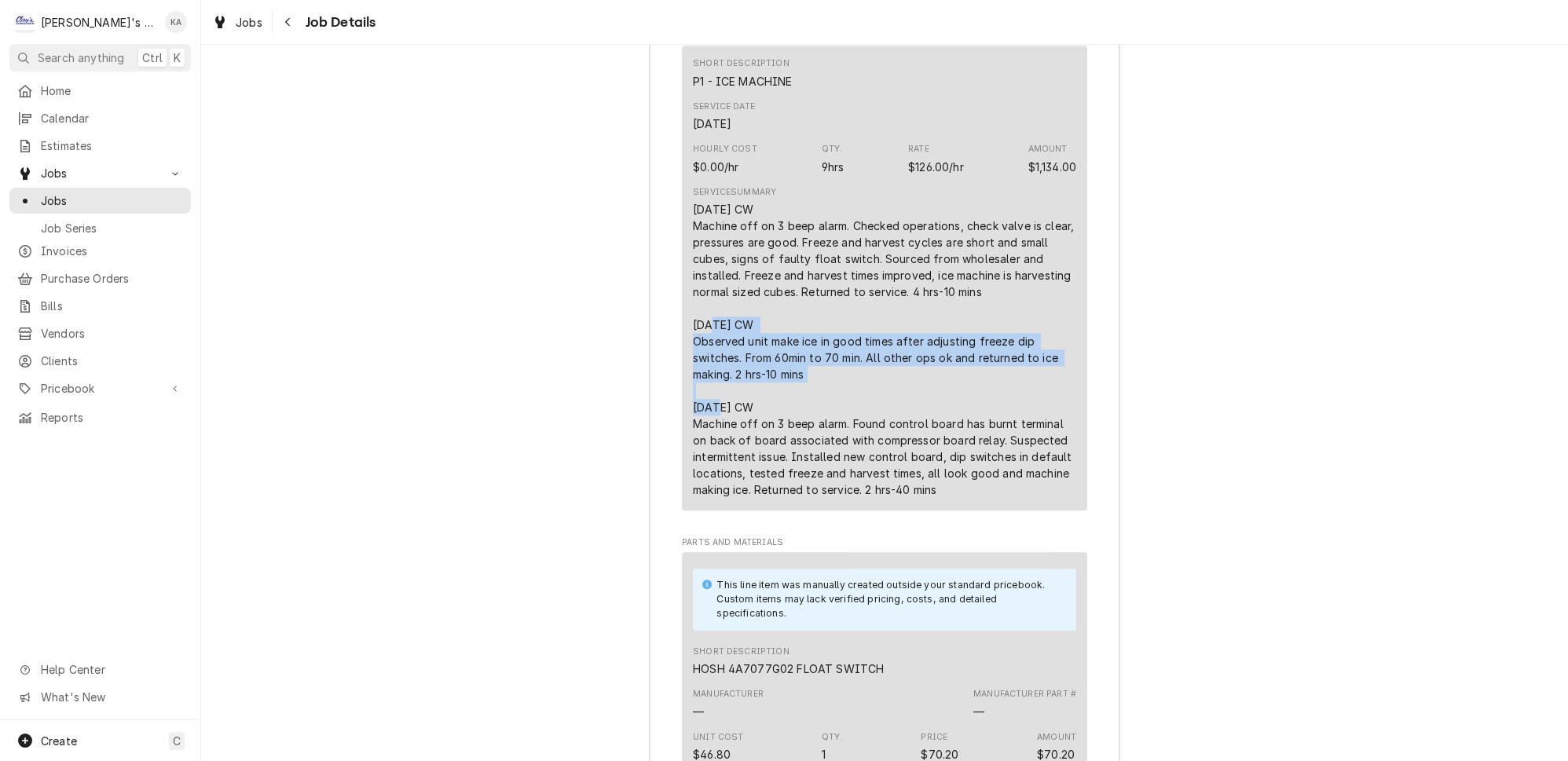
drag, startPoint x: 808, startPoint y: 368, endPoint x: 717, endPoint y: 343, distance: 94.4
click at [688, 326] on div "Short Description P1 - ICE MACHINE Service Date Dec 2, 2024 Hourly Cost $0.00/h…" at bounding box center [884, 278] width 405 height 465
copy div "12/5/2024 CW Observed unit make ice in good times after adjusting freeze dip sw…"
drag, startPoint x: 927, startPoint y: 476, endPoint x: 671, endPoint y: 406, distance: 265.4
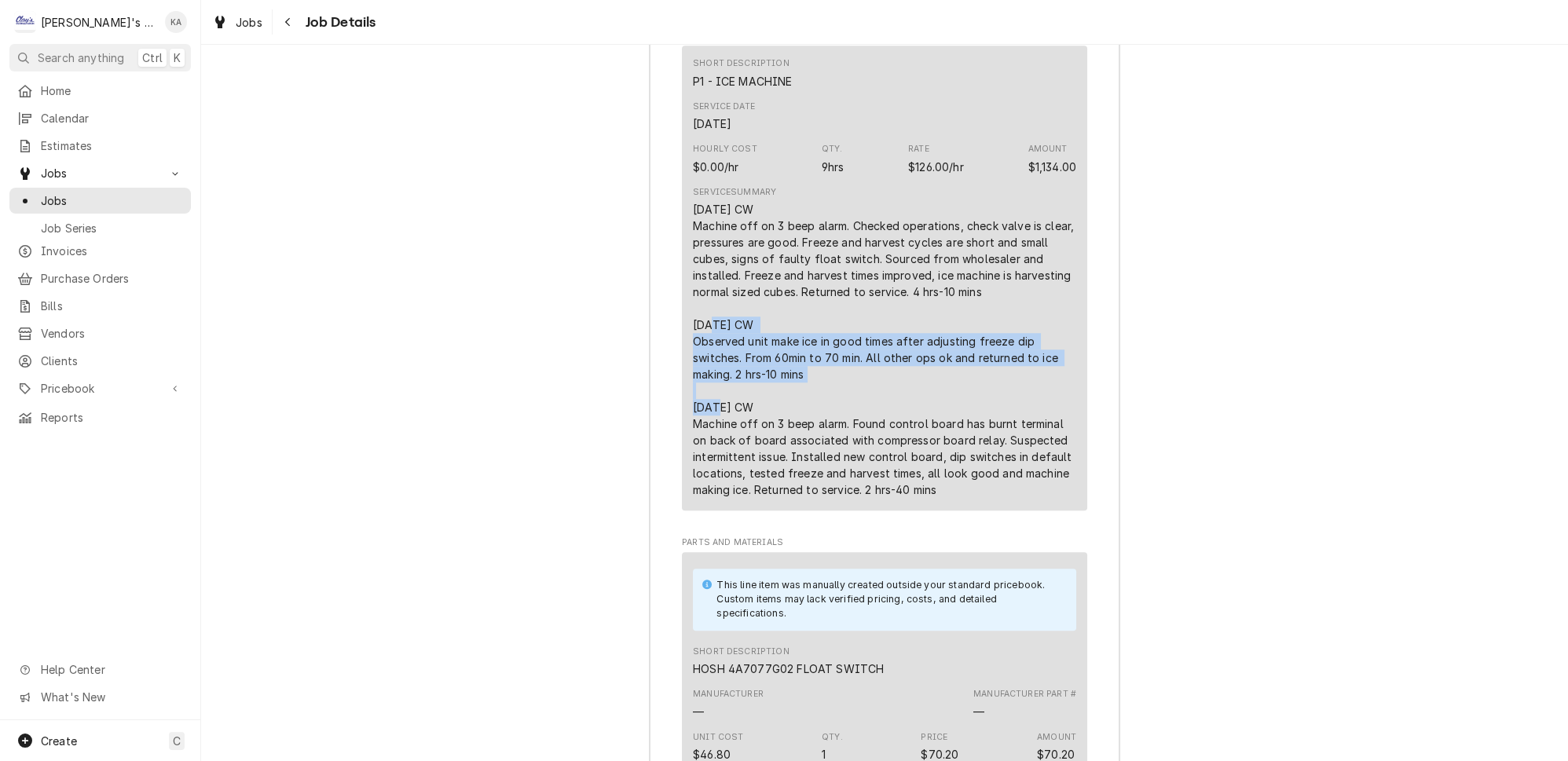
copy div "12/9/2024 CW Machine off on 3 beep alarm. Found control board has burnt termina…"
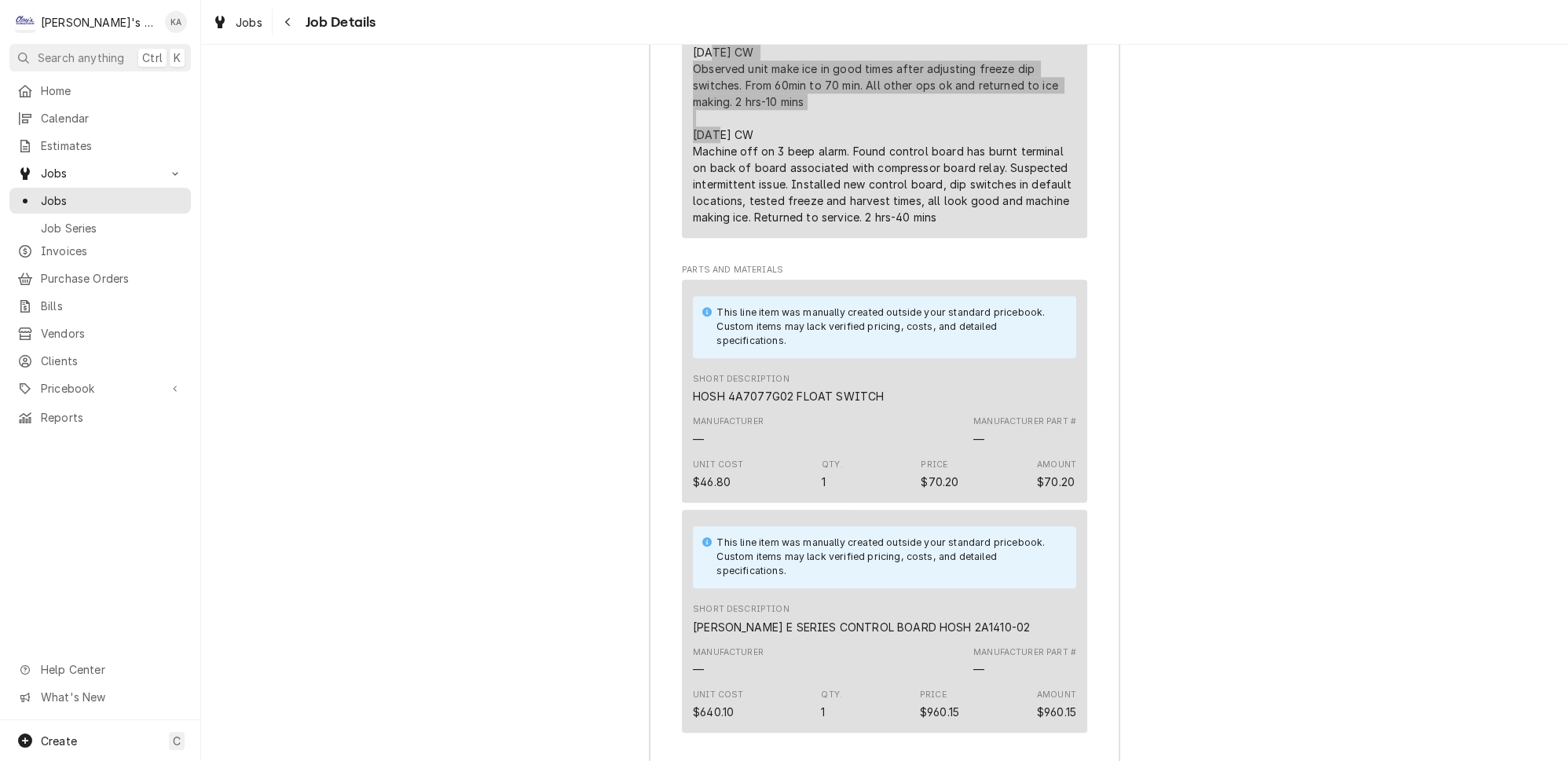
scroll to position [2714, 0]
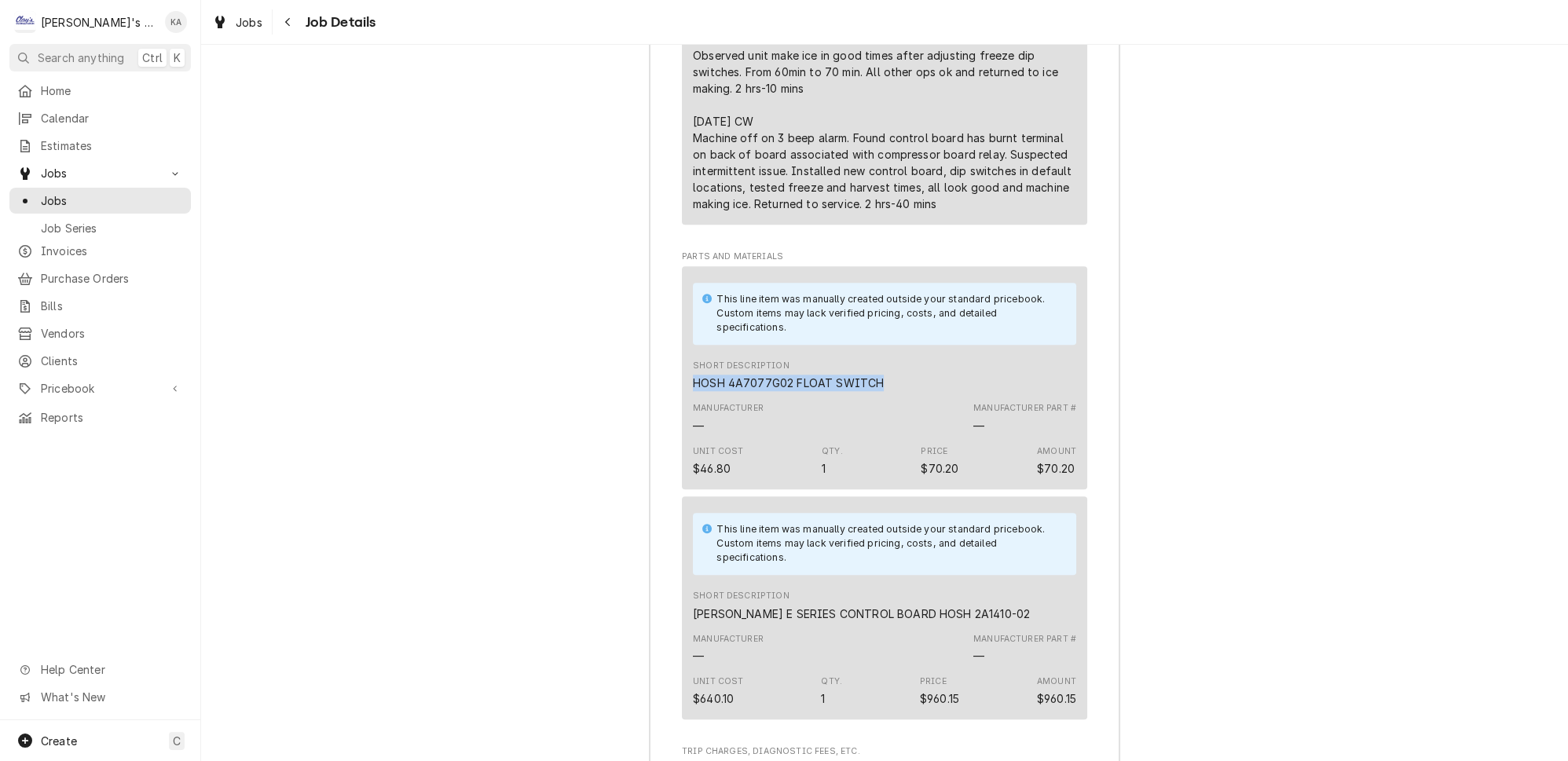
drag, startPoint x: 867, startPoint y: 373, endPoint x: 678, endPoint y: 372, distance: 189.0
click at [678, 372] on div "Roopairs Job ID JOB-685 Service Type P1 - ICE MACHINE Job Type Service Total Ti…" at bounding box center [884, 511] width 470 height 1992
copy div "HOSH 4A7077G02 FLOAT SWITCH"
drag, startPoint x: 989, startPoint y: 608, endPoint x: 686, endPoint y: 603, distance: 303.0
click at [686, 603] on div "This line item was manually created outside your standard pricebook. Custom ite…" at bounding box center [884, 608] width 405 height 224
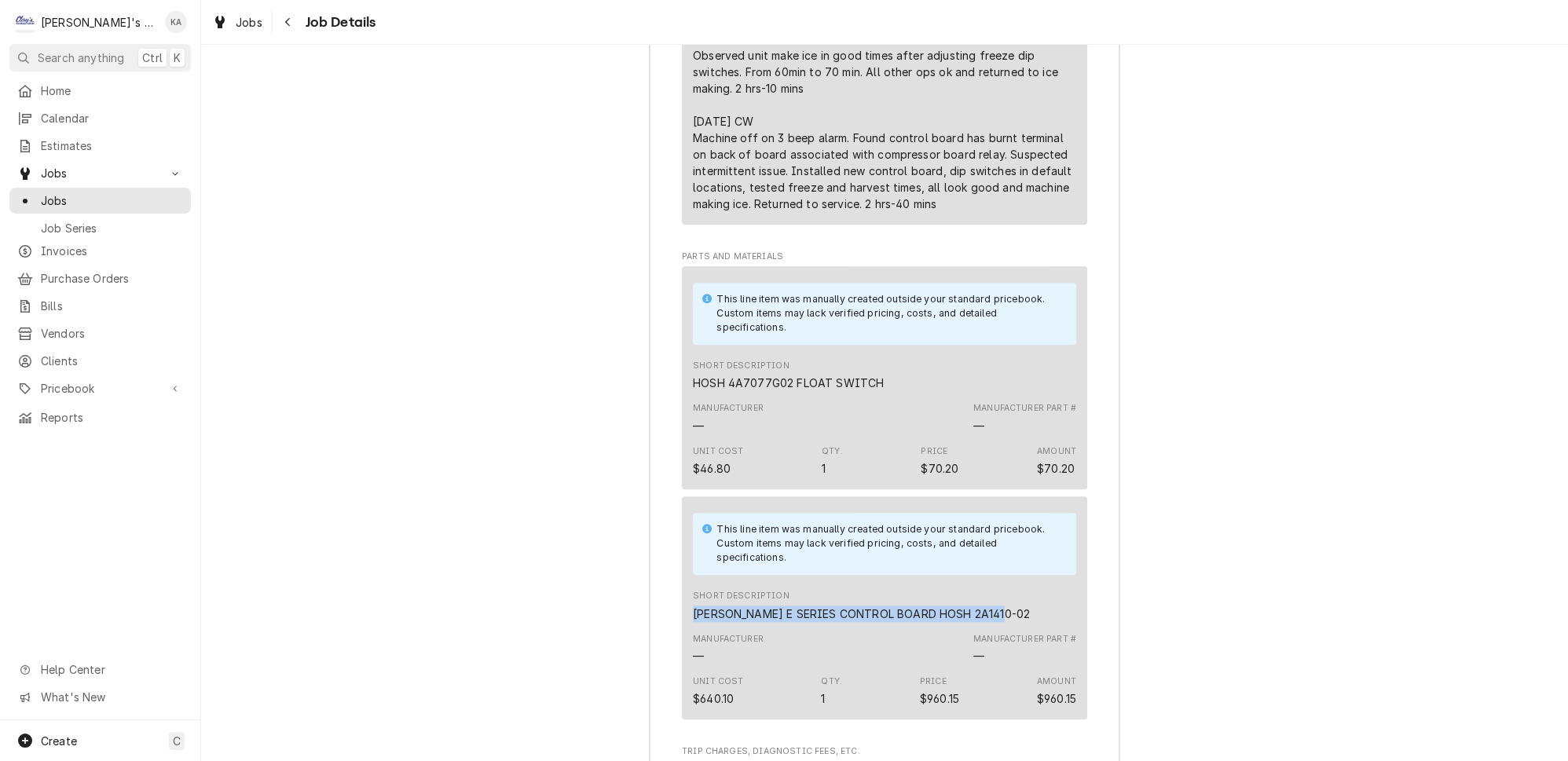
copy div "HOSHIZAKI E SERIES CONTROL BOARD HOSH 2A1410-02"
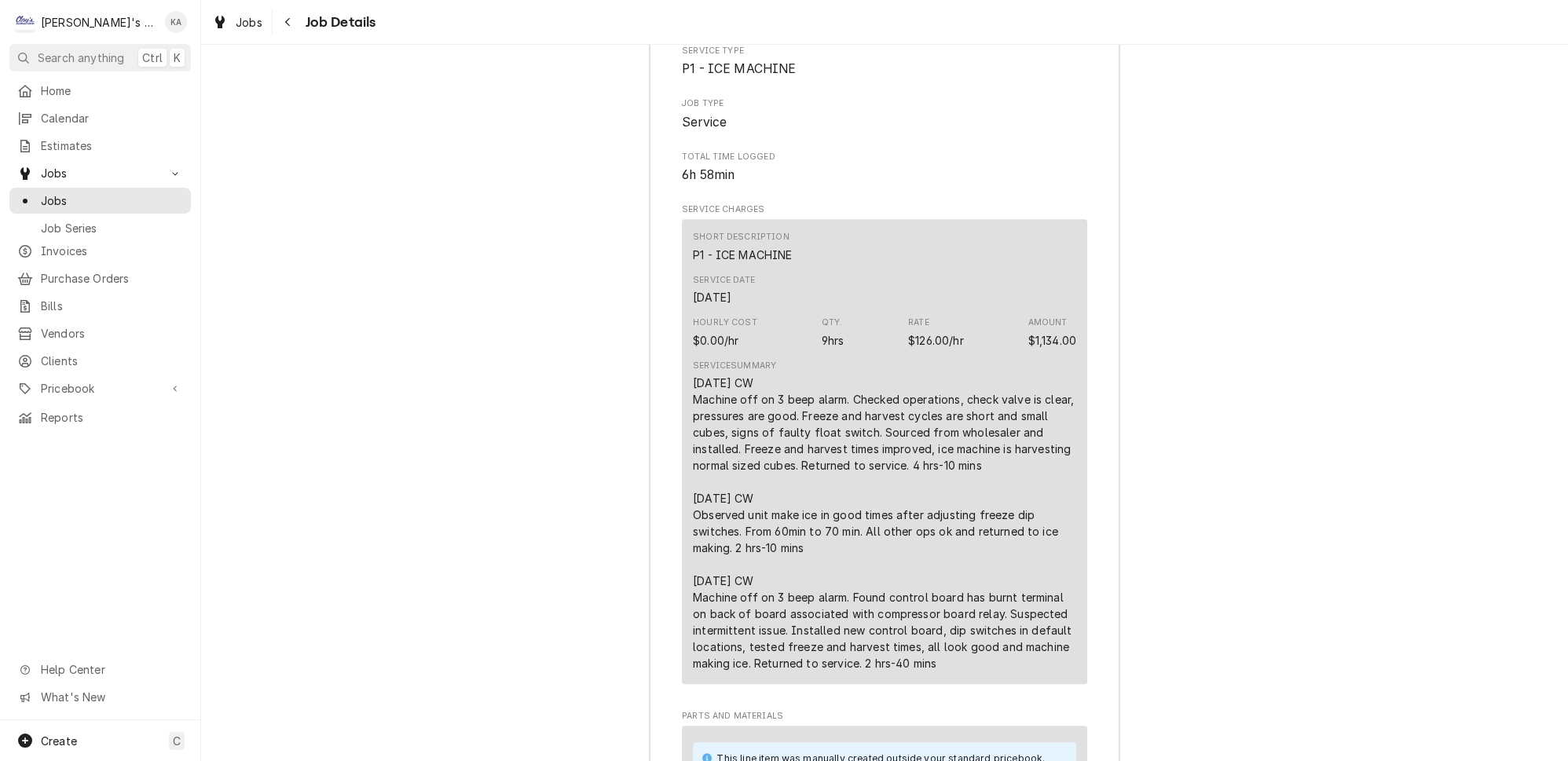
scroll to position [1968, 0]
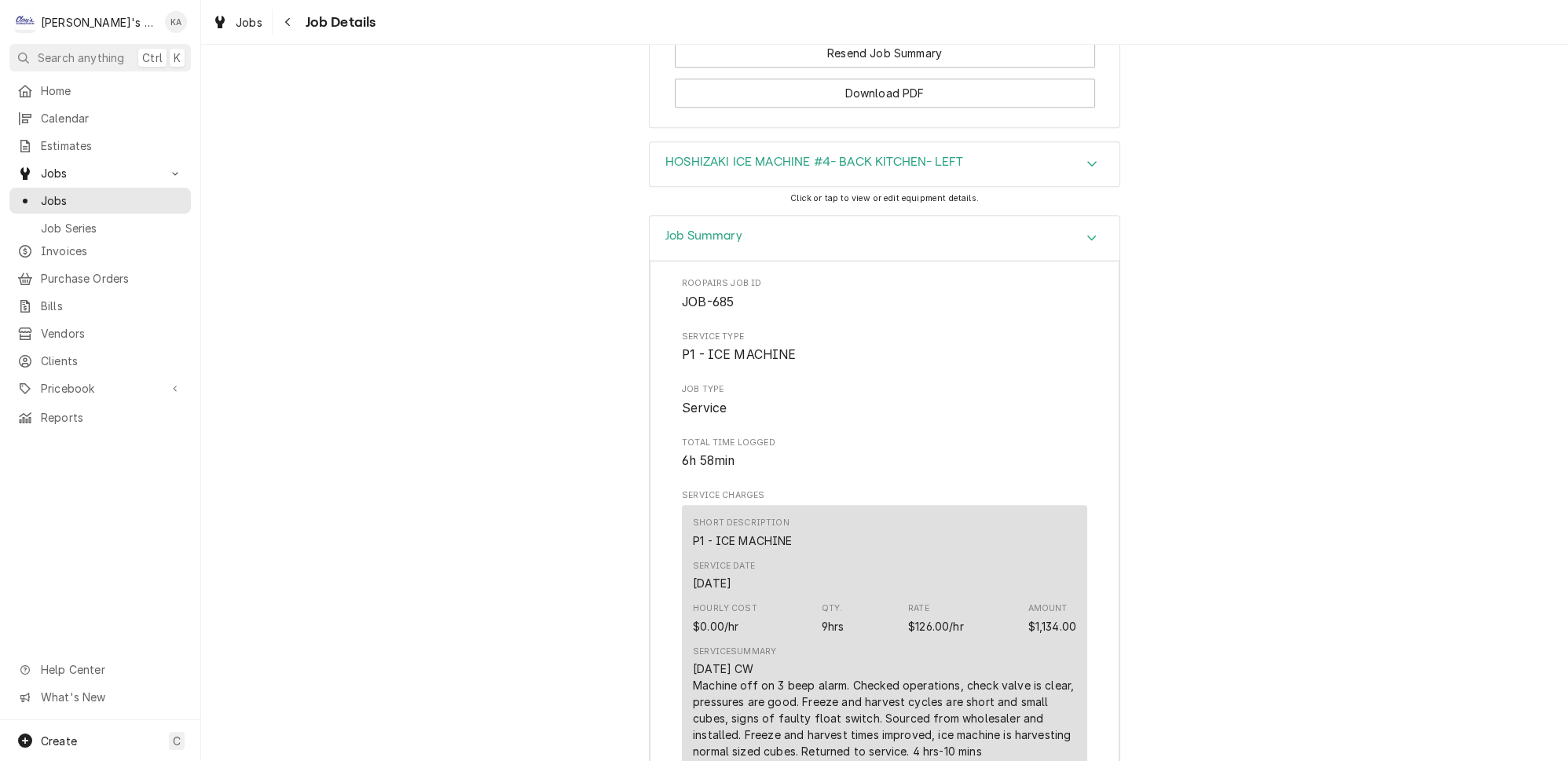
click at [1087, 162] on icon "Accordion Header" at bounding box center [1093, 164] width 11 height 13
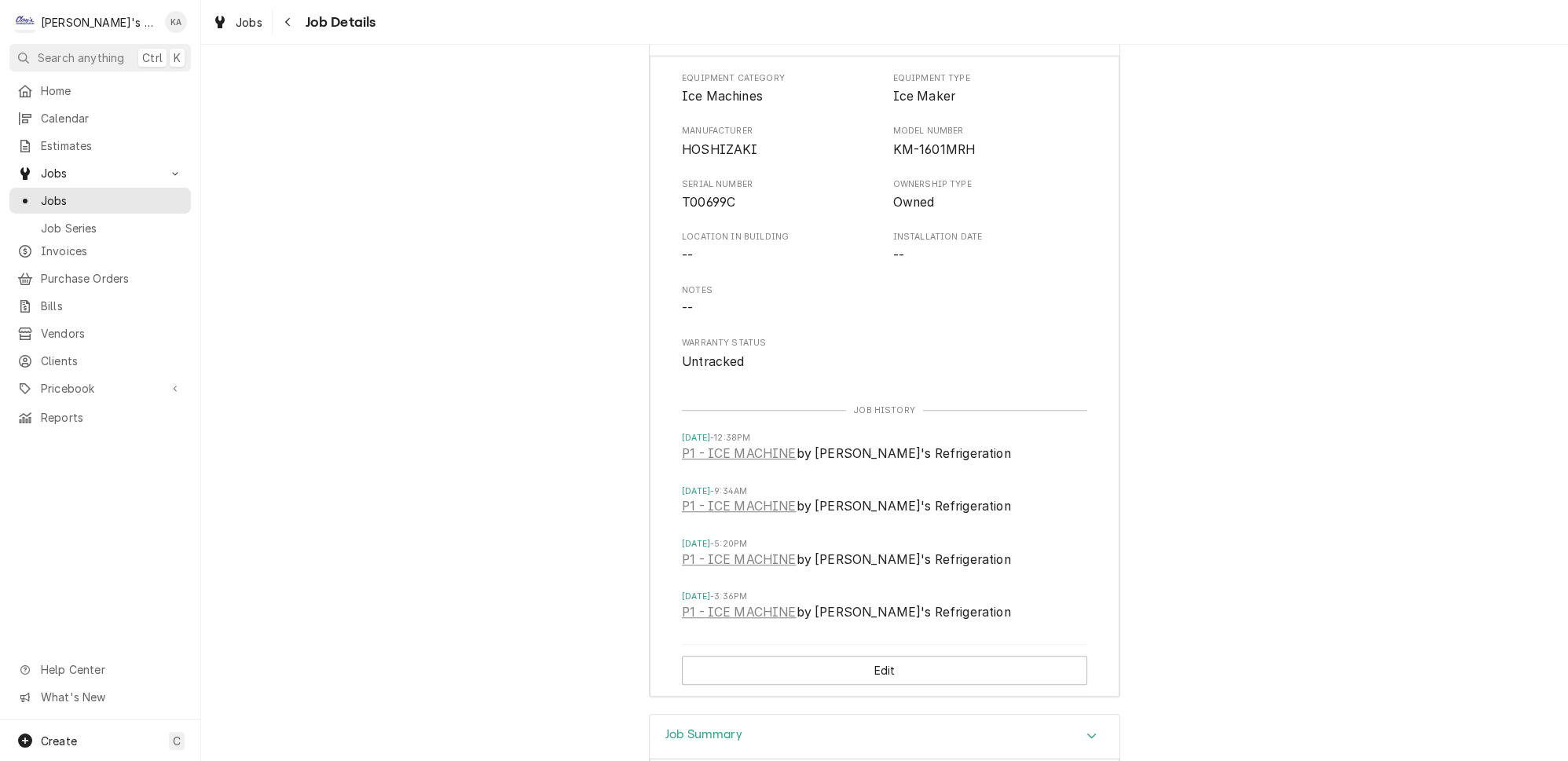
scroll to position [2398, 0]
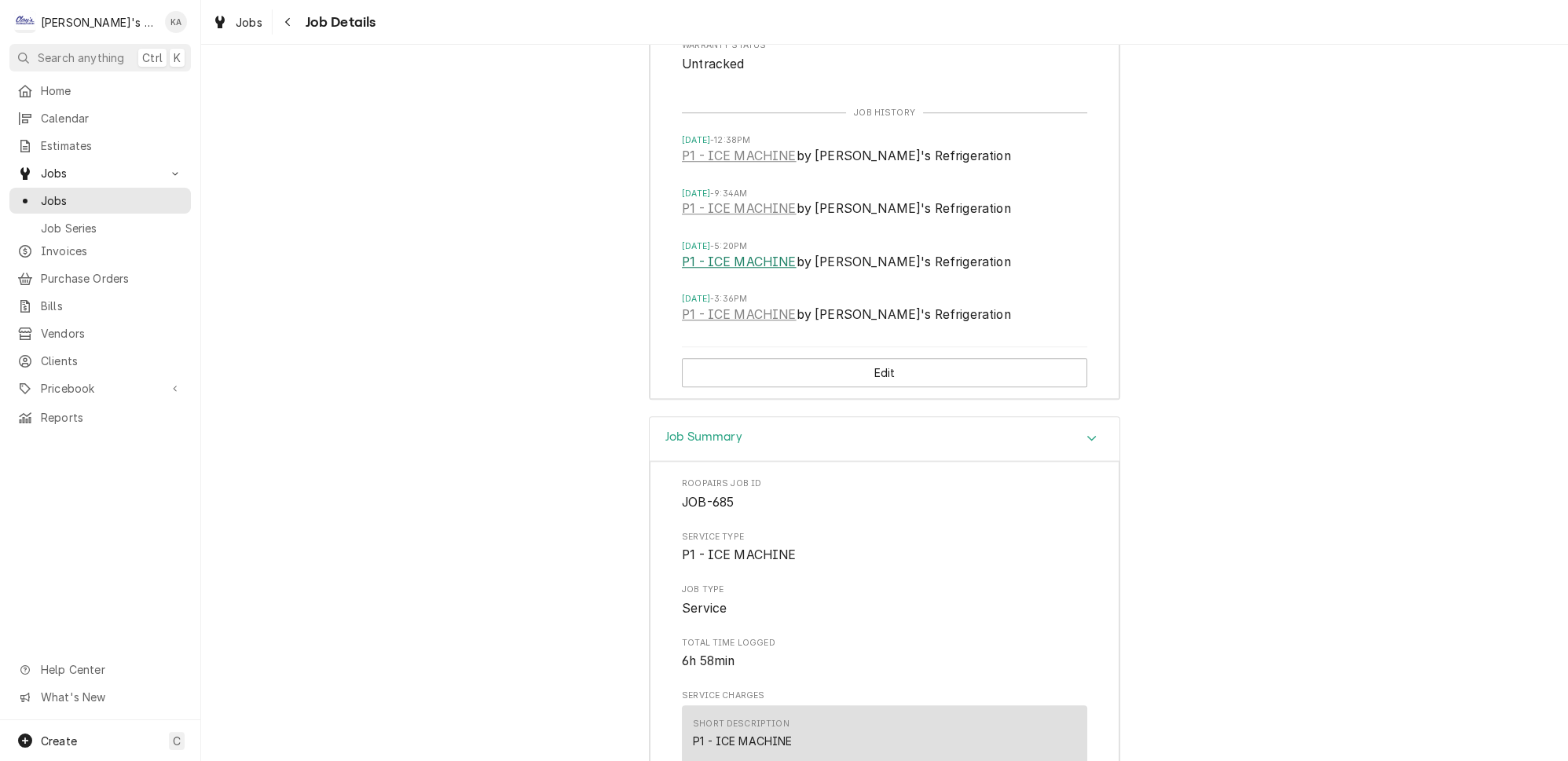
click at [763, 266] on link "P1 - ICE MACHINE" at bounding box center [739, 262] width 115 height 19
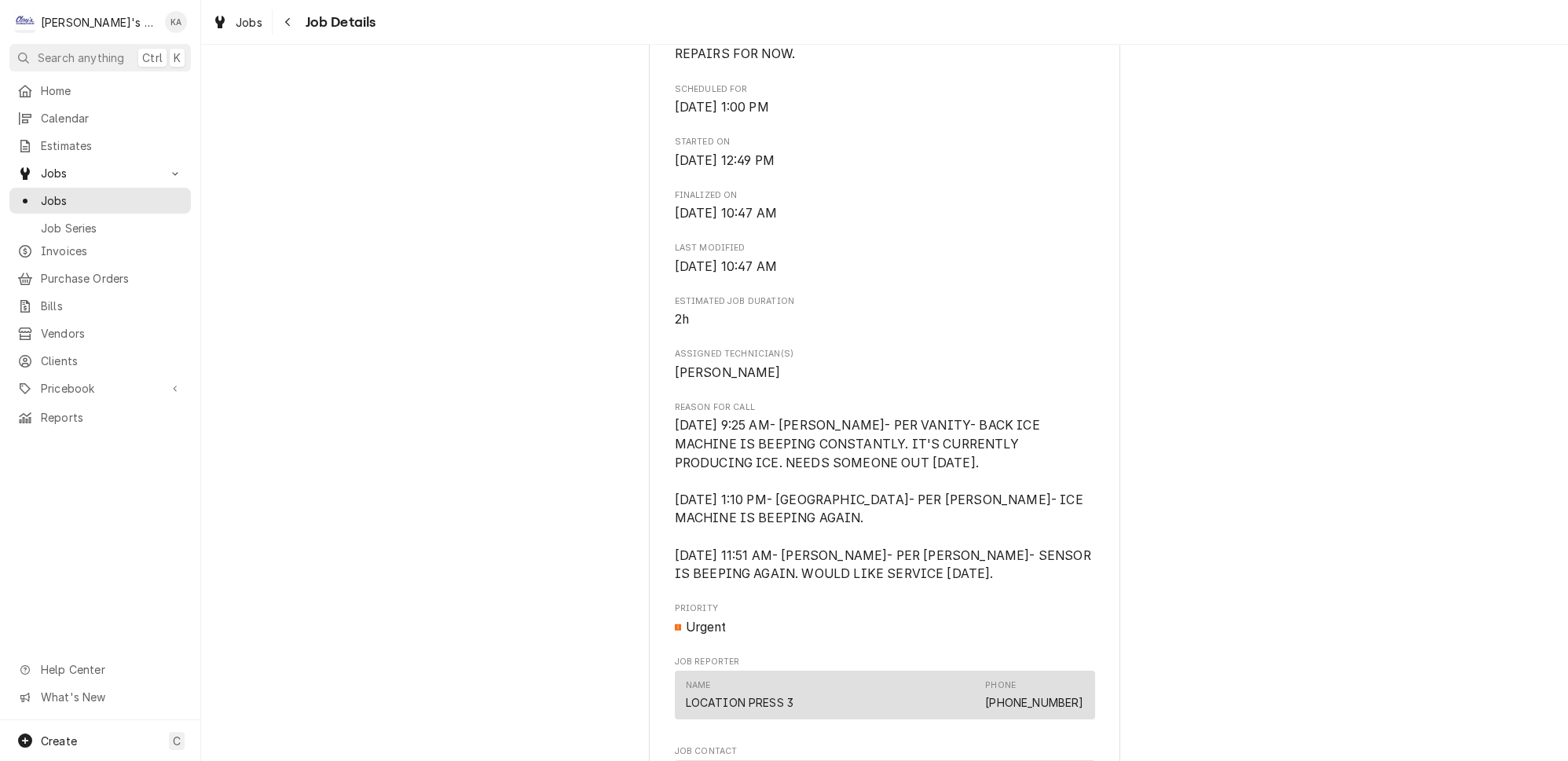
scroll to position [0, 0]
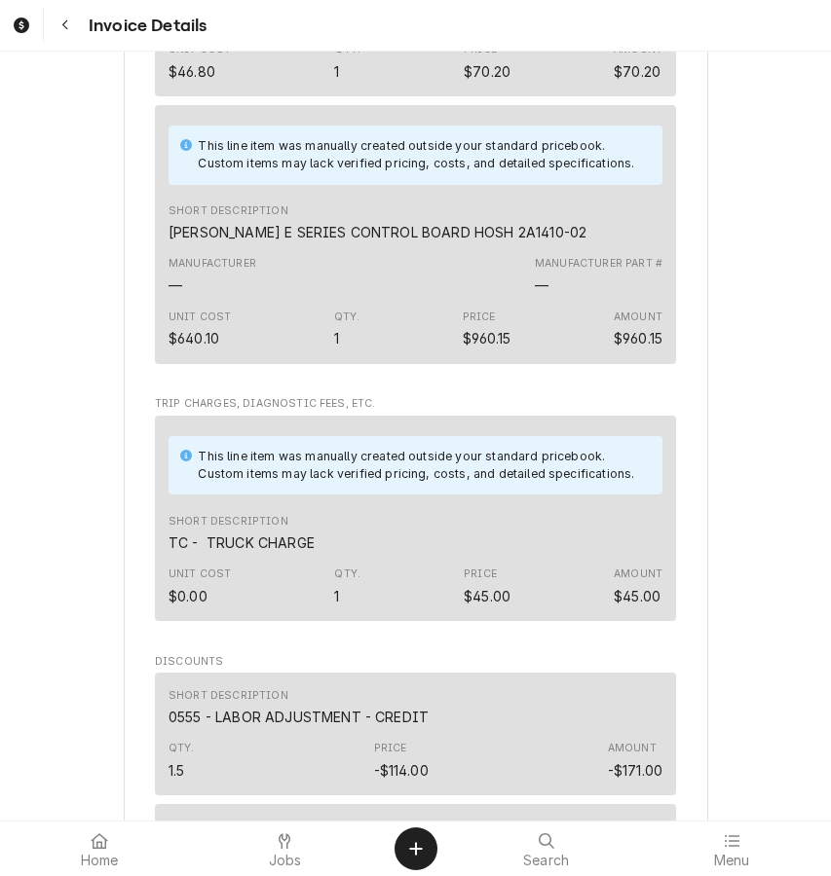
scroll to position [1733, 0]
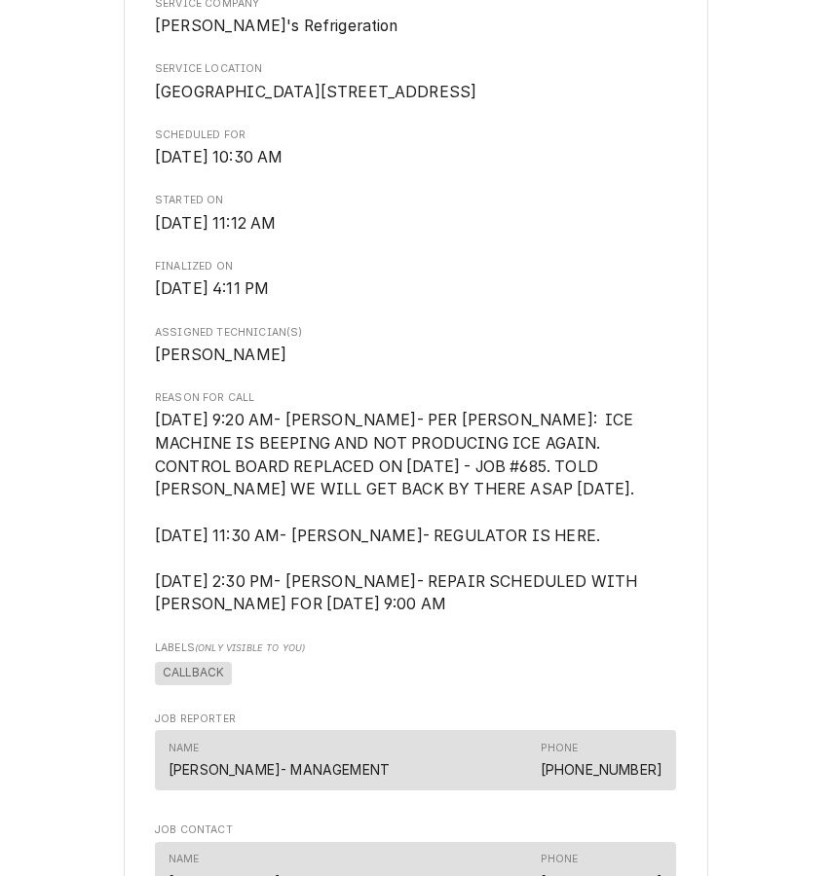
scroll to position [442, 0]
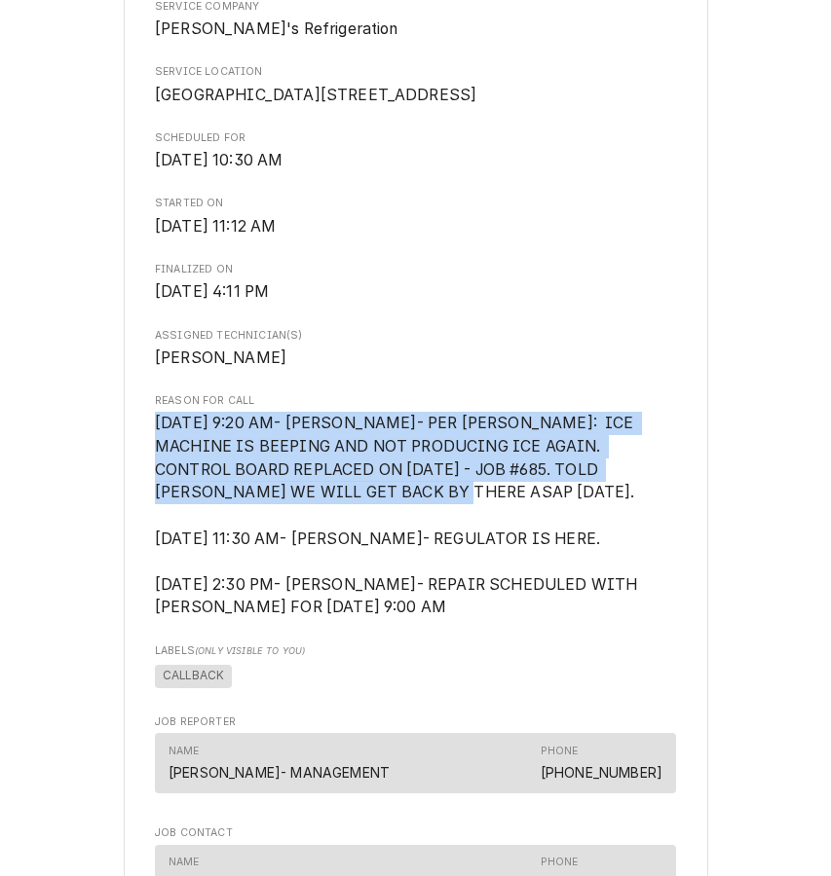
drag, startPoint x: 385, startPoint y: 527, endPoint x: 159, endPoint y: 473, distance: 232.2
click at [159, 473] on div "[GEOGRAPHIC_DATA] / [STREET_ADDRESS] Roopairs Job ID JOB-779 Date Received [DAT…" at bounding box center [416, 513] width 584 height 1773
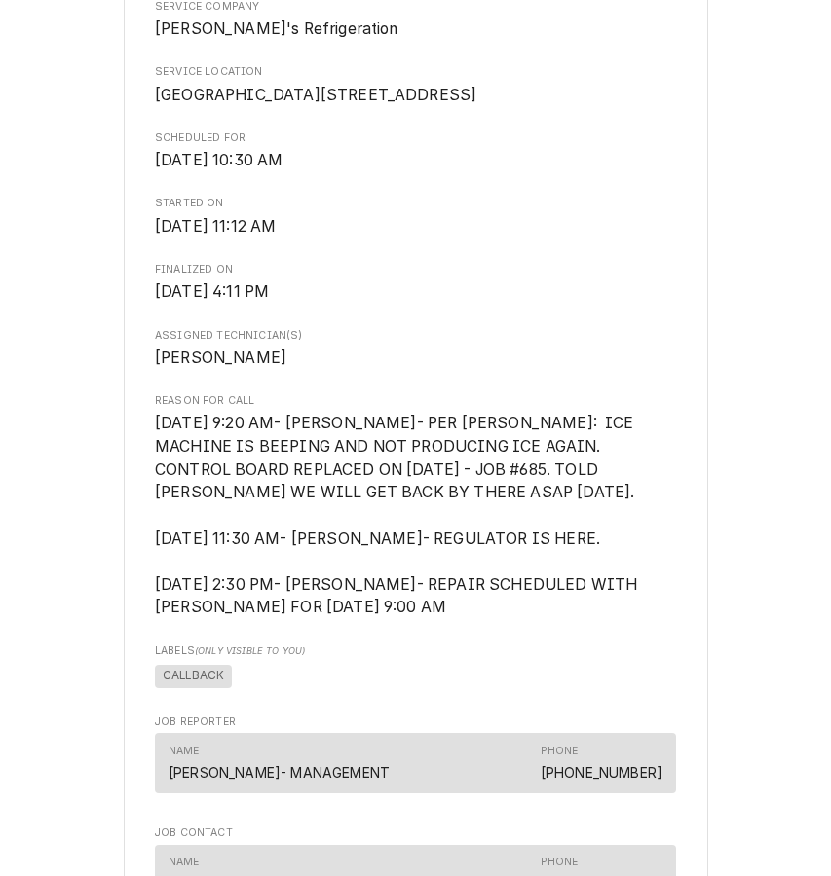
click at [465, 619] on span "[DATE] 9:20 AM- [PERSON_NAME]- PER [PERSON_NAME]: ICE MACHINE IS BEEPING AND NO…" at bounding box center [415, 515] width 521 height 207
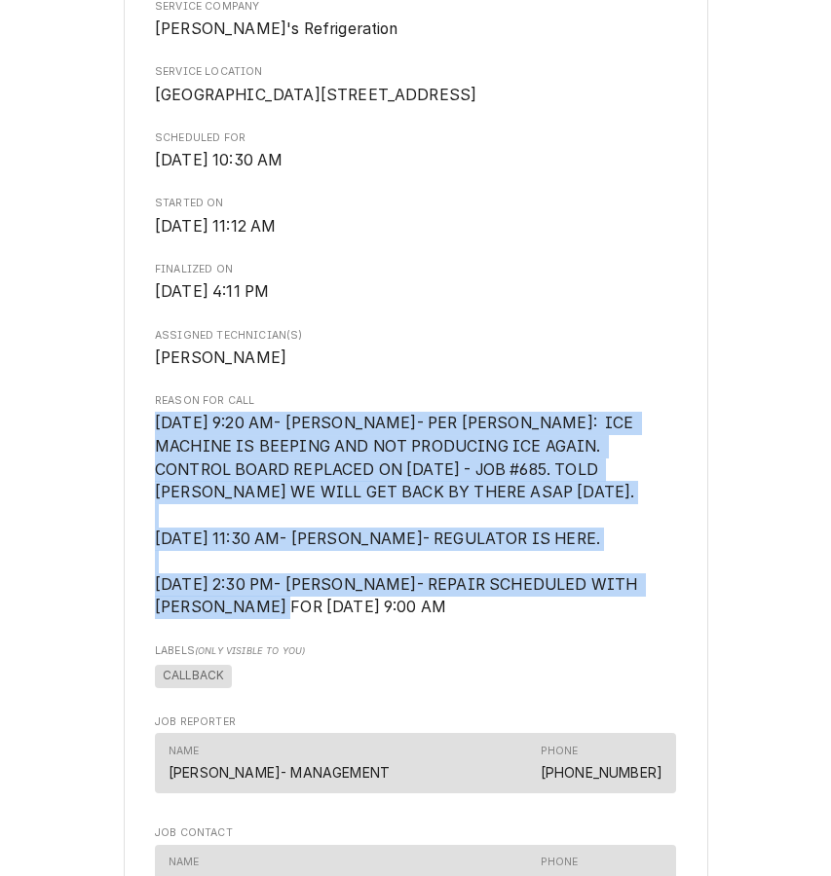
drag, startPoint x: 441, startPoint y: 632, endPoint x: 151, endPoint y: 463, distance: 335.5
click at [151, 463] on div "[GEOGRAPHIC_DATA] / [STREET_ADDRESS] Roopairs Job ID JOB-779 Date Received [DAT…" at bounding box center [416, 513] width 584 height 1773
copy span "[DATE] 9:20 AM- [PERSON_NAME]- PER [PERSON_NAME]: ICE MACHINE IS BEEPING AND NO…"
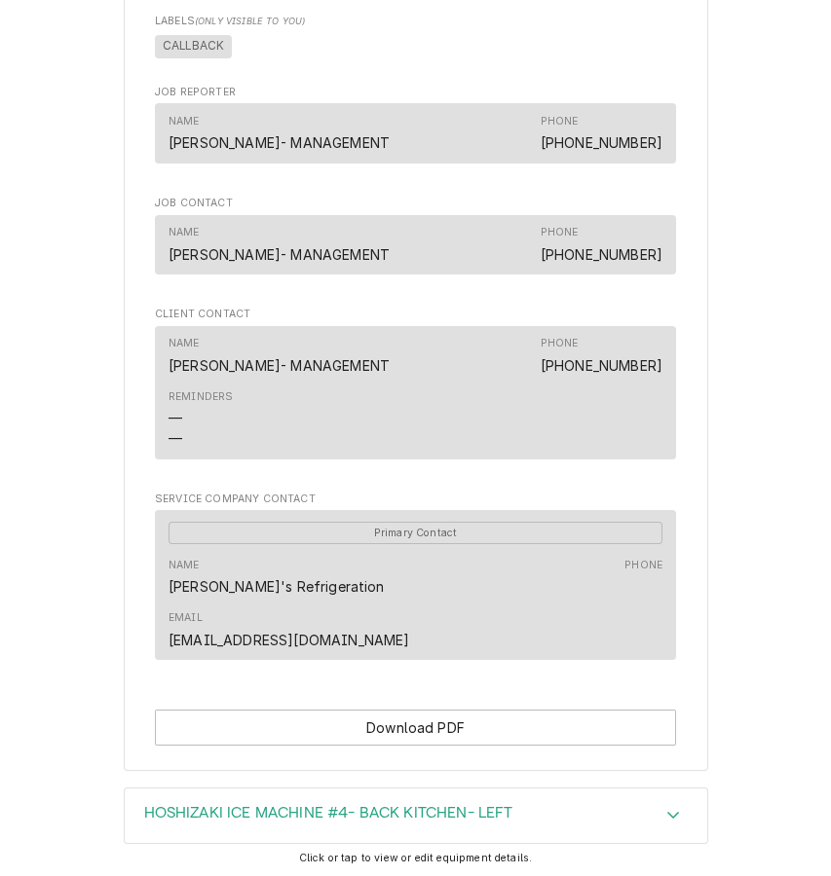
scroll to position [1239, 0]
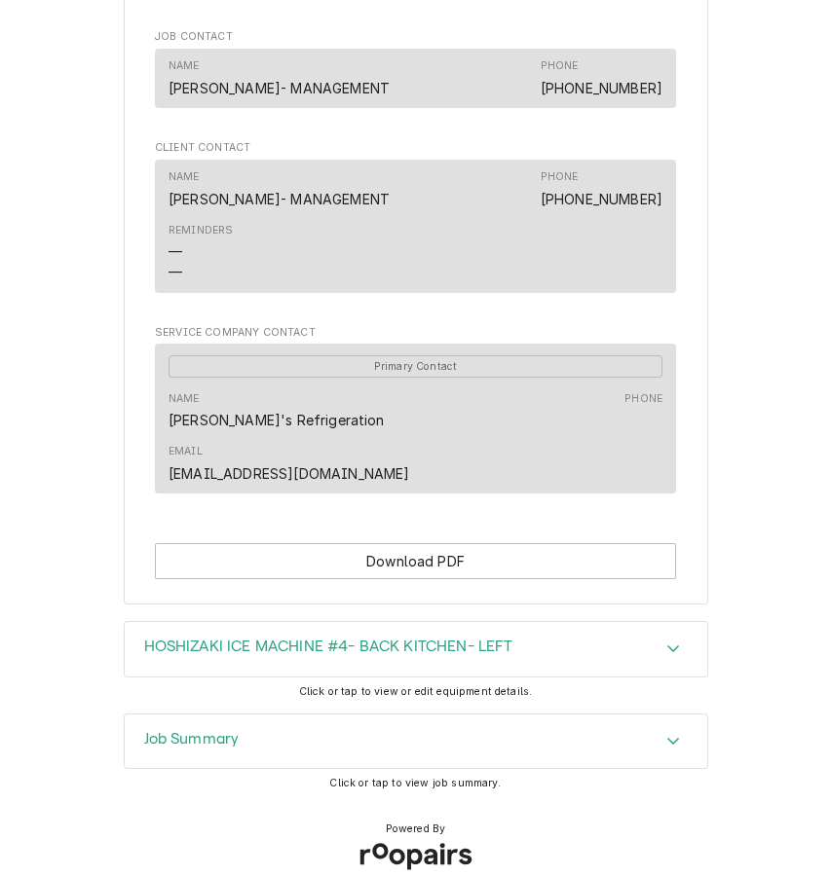
click at [667, 738] on icon "Accordion Header" at bounding box center [673, 741] width 12 height 7
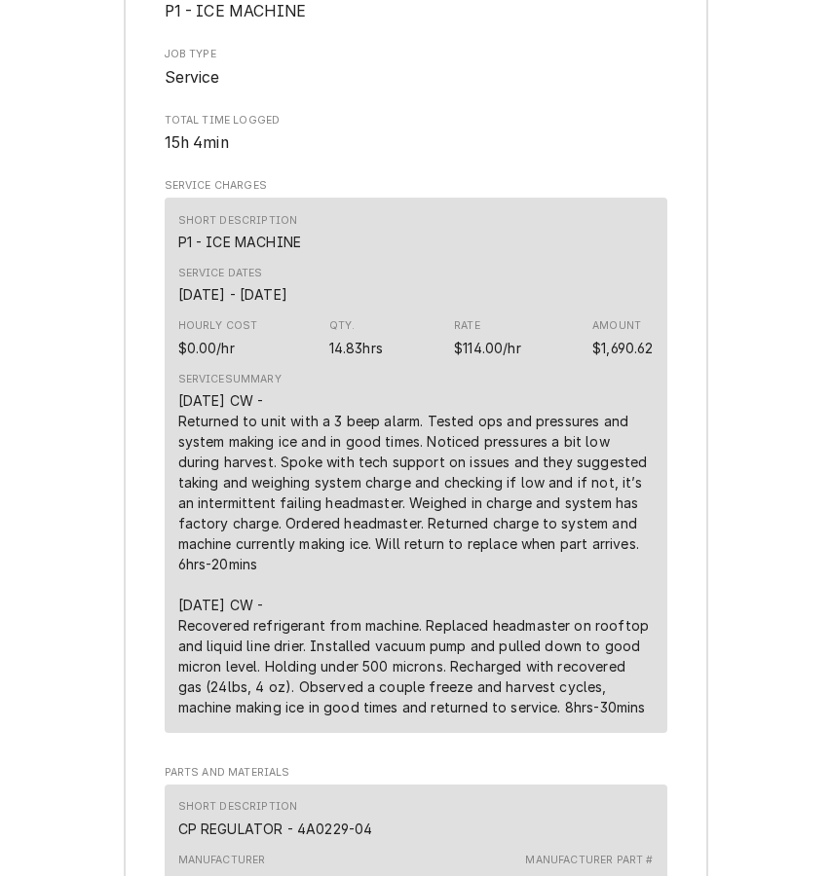
scroll to position [2124, 0]
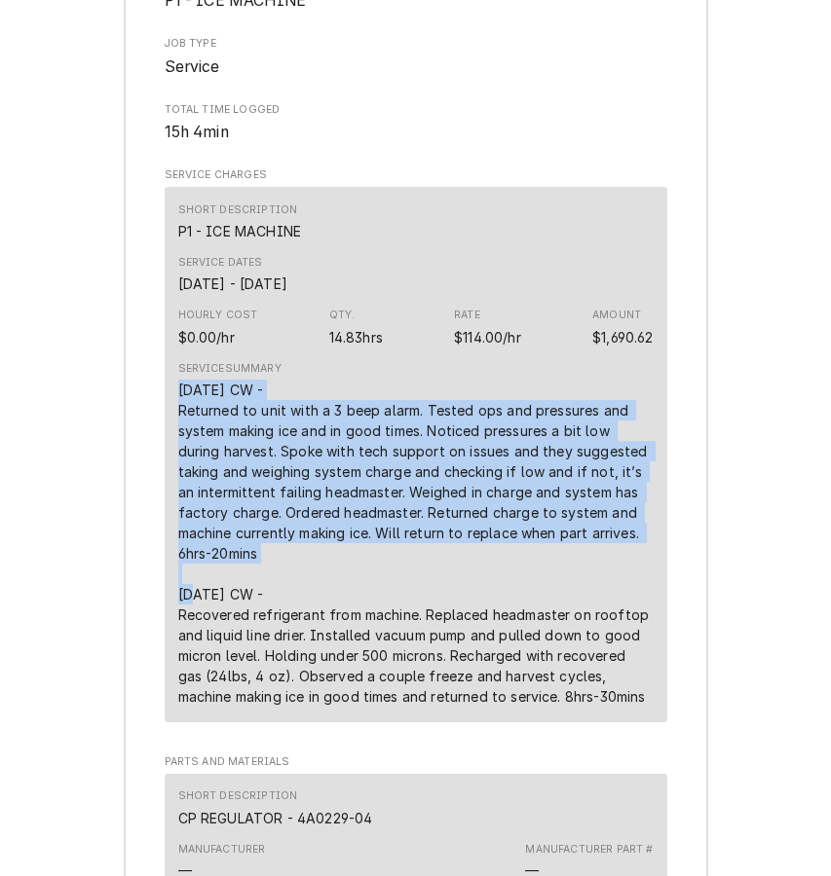
drag, startPoint x: 273, startPoint y: 527, endPoint x: 314, endPoint y: 455, distance: 83.3
copy div "[DATE] CW - Returned to unit with a 3 beep alarm. Tested ops and pressures and …"
drag, startPoint x: 631, startPoint y: 661, endPoint x: 154, endPoint y: 568, distance: 486.2
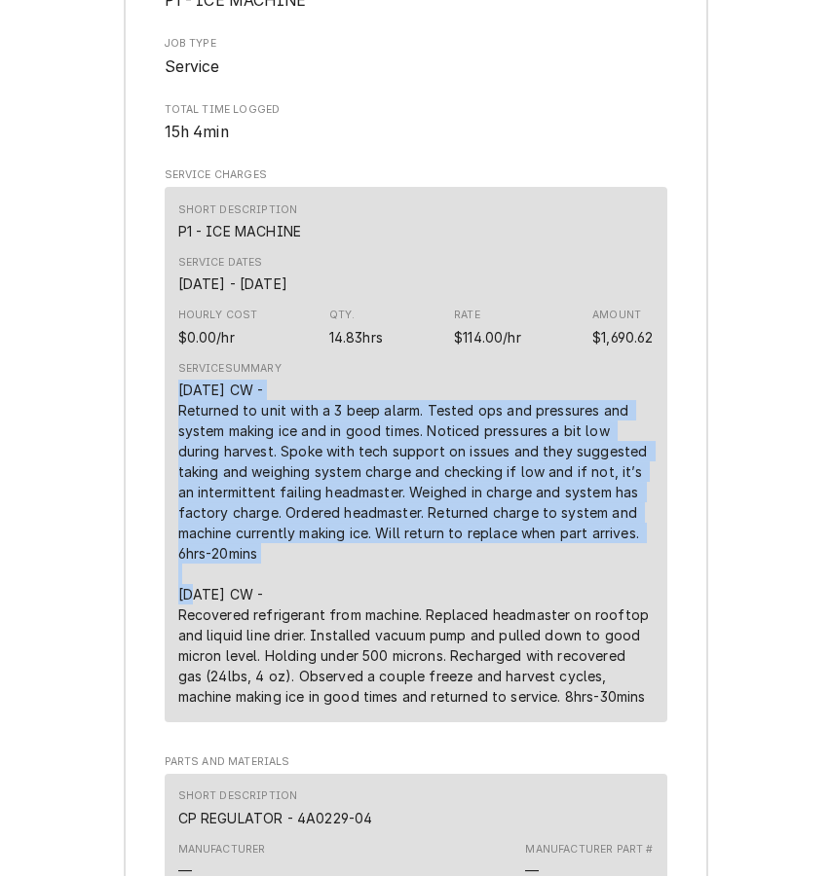
copy div "[DATE] CW - Recovered refrigerant from machine. Replaced headmaster on rooftop …"
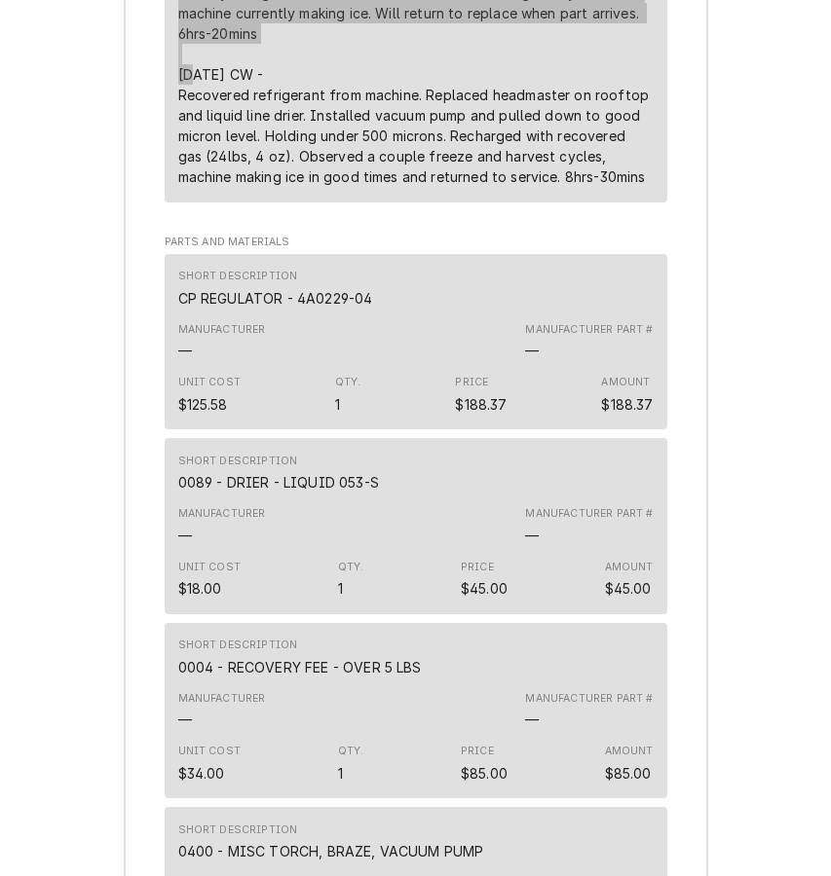
scroll to position [2655, 0]
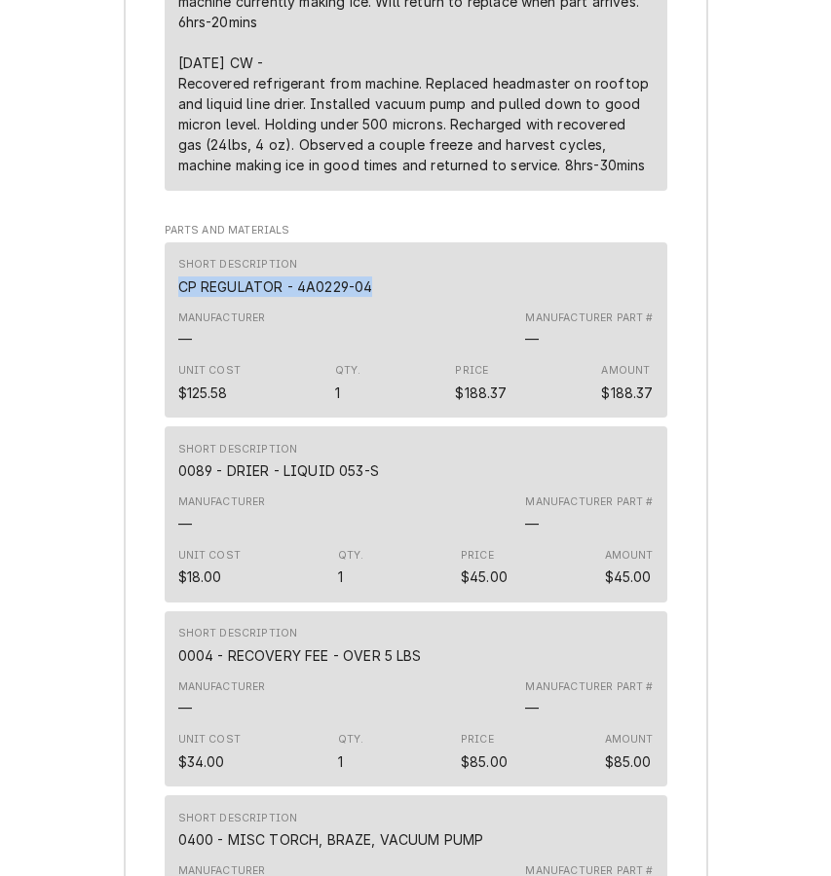
drag, startPoint x: 370, startPoint y: 256, endPoint x: 177, endPoint y: 256, distance: 192.8
click at [177, 256] on div "Short Description CP REGULATOR - 4A0229-04 Manufacturer — Manufacturer Part # —…" at bounding box center [416, 330] width 502 height 176
copy div "CP REGULATOR - 4A0229-04"
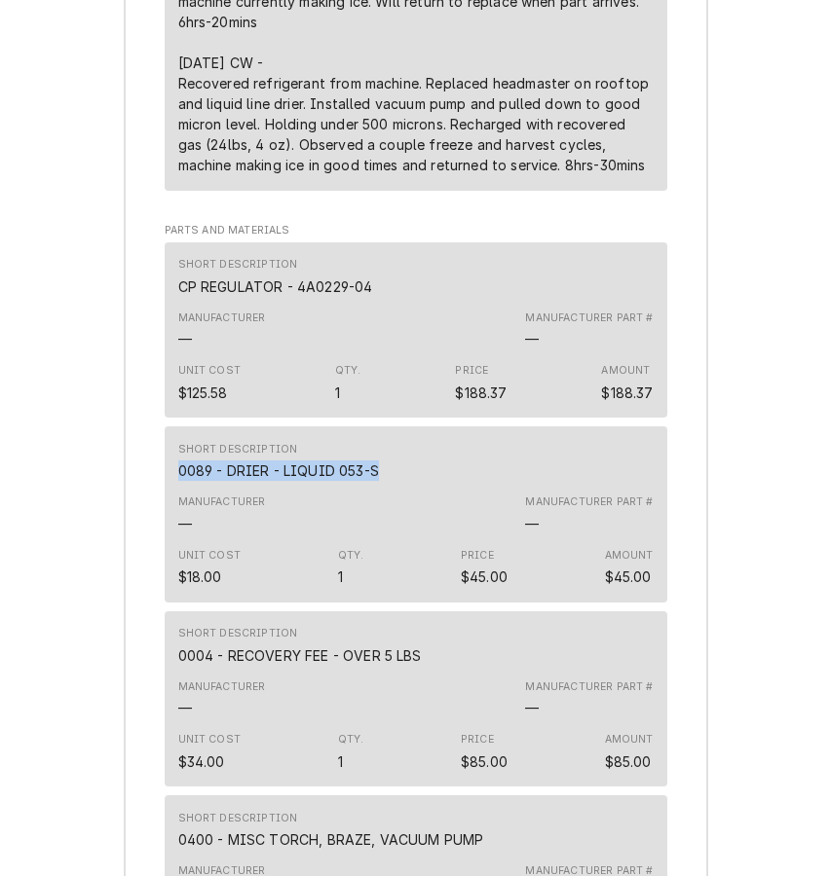
drag, startPoint x: 383, startPoint y: 441, endPoint x: 184, endPoint y: 440, distance: 198.6
click at [184, 440] on div "Short Description 0089 - DRIER - LIQUID 053-S Manufacturer — Manufacturer Part …" at bounding box center [416, 514] width 502 height 176
copy div "0089 - DRIER - LIQUID 053-S"
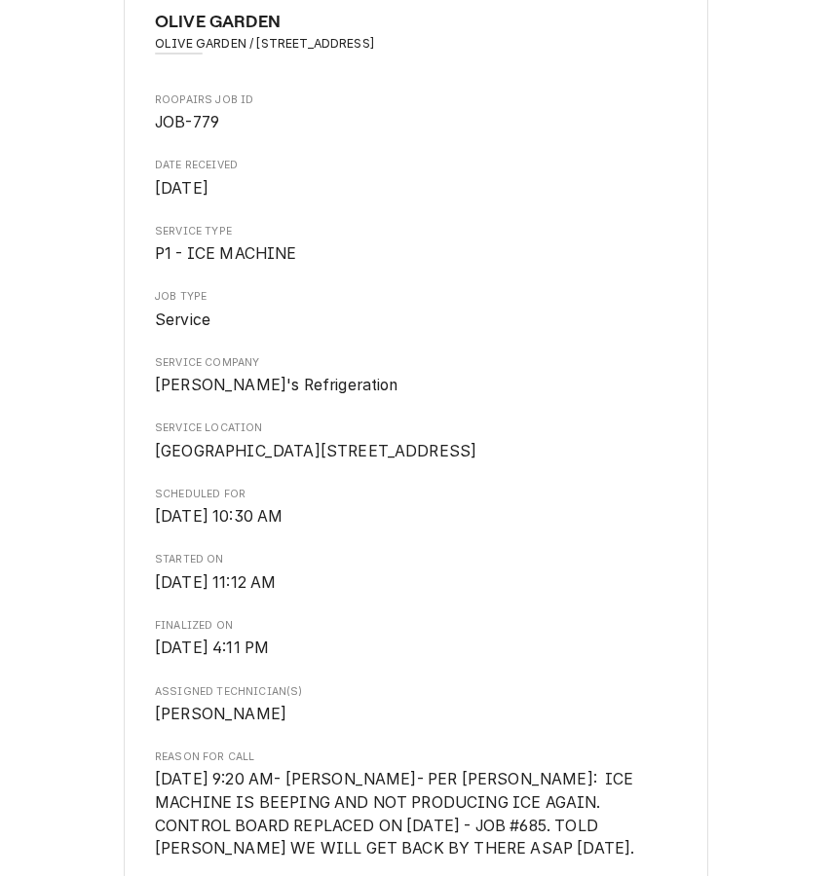
scroll to position [0, 0]
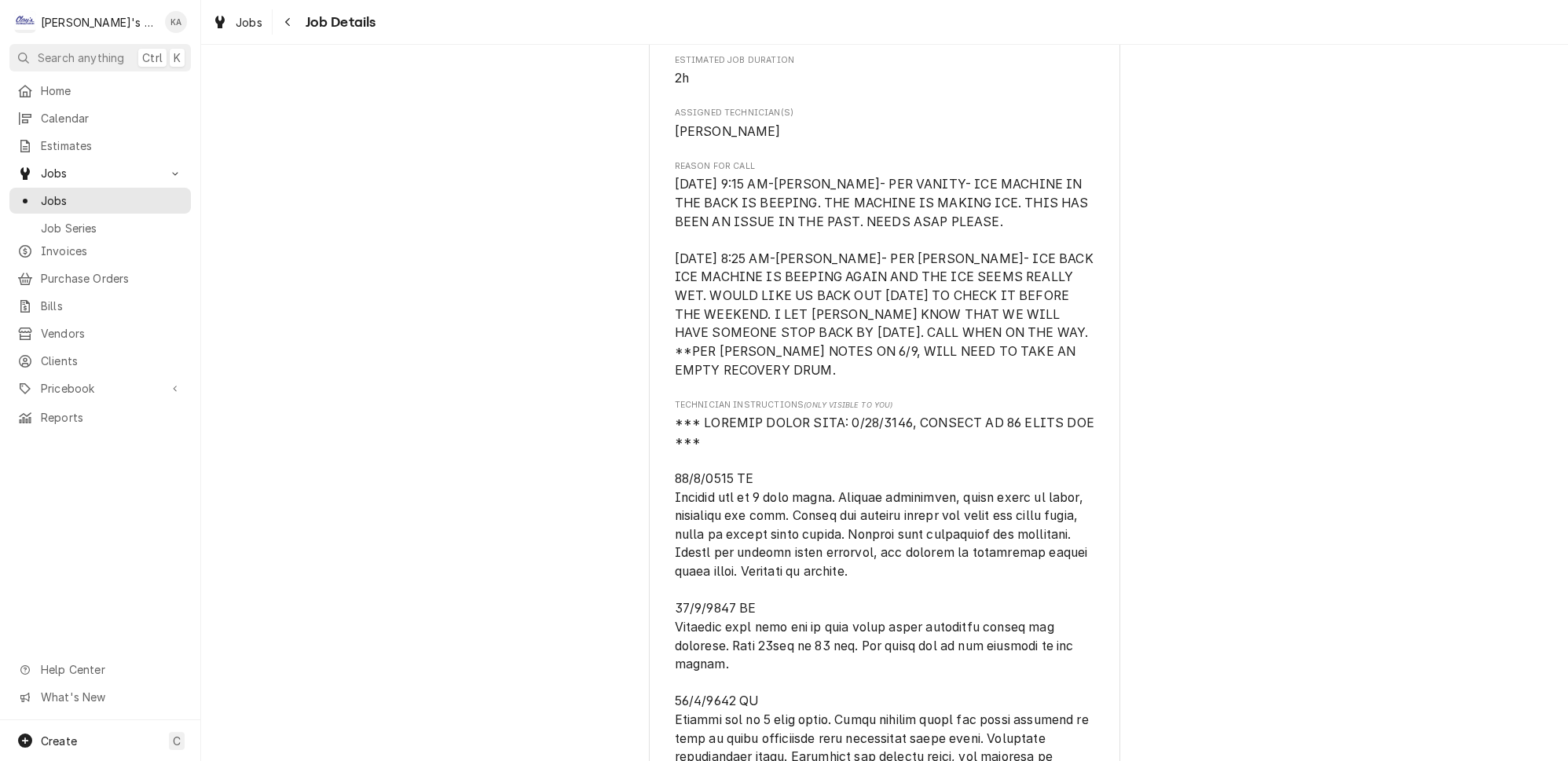
scroll to position [785, 0]
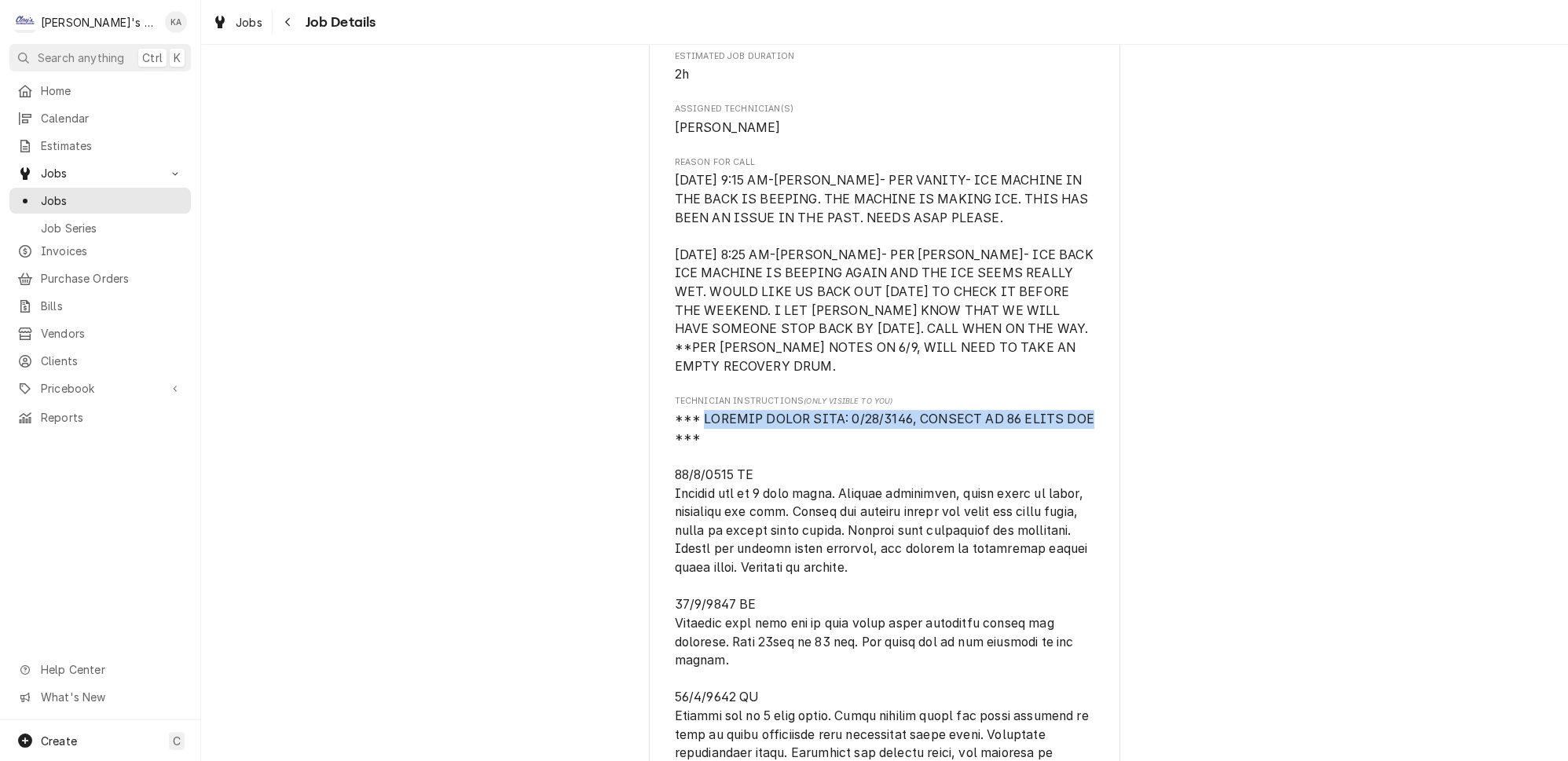
drag, startPoint x: 700, startPoint y: 433, endPoint x: 1060, endPoint y: 435, distance: 360.0
click at [1061, 434] on span "[object Object]" at bounding box center [886, 753] width 423 height 684
copy span "MACHINE START DATE: [DATE], MACHINE IS [DEMOGRAPHIC_DATA]"
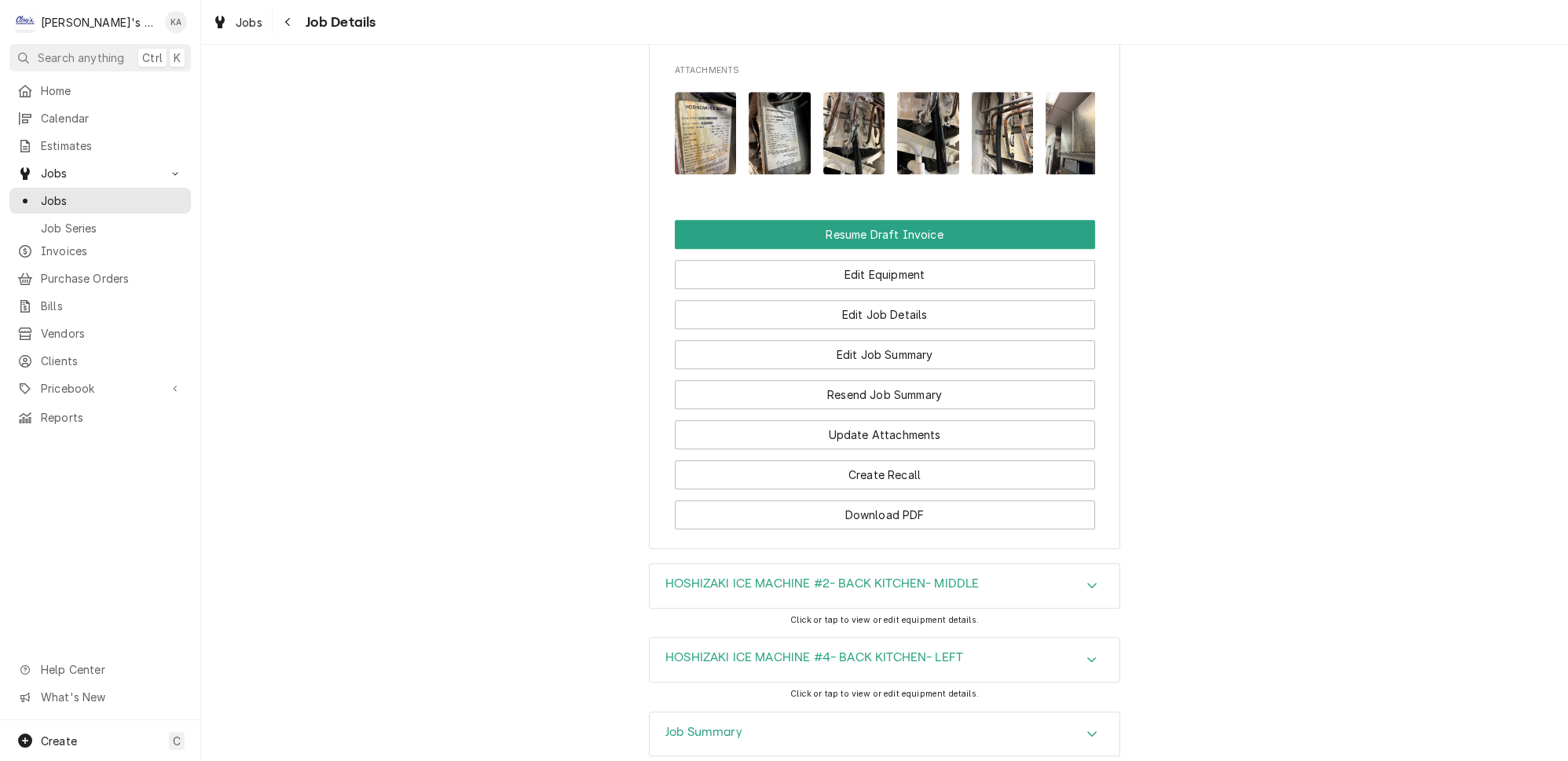
scroll to position [2559, 0]
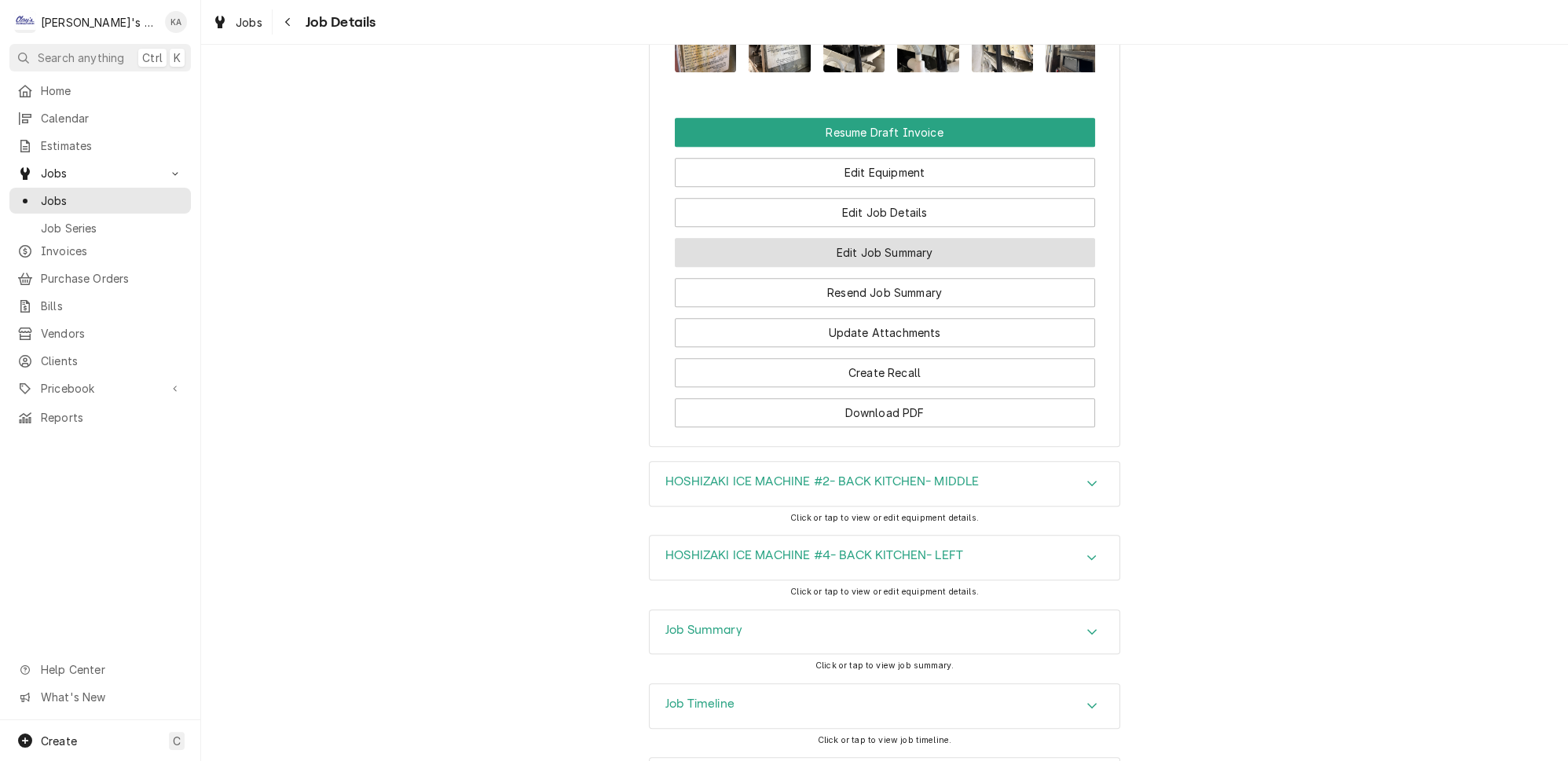
click at [846, 238] on button "Edit Job Summary" at bounding box center [884, 253] width 420 height 29
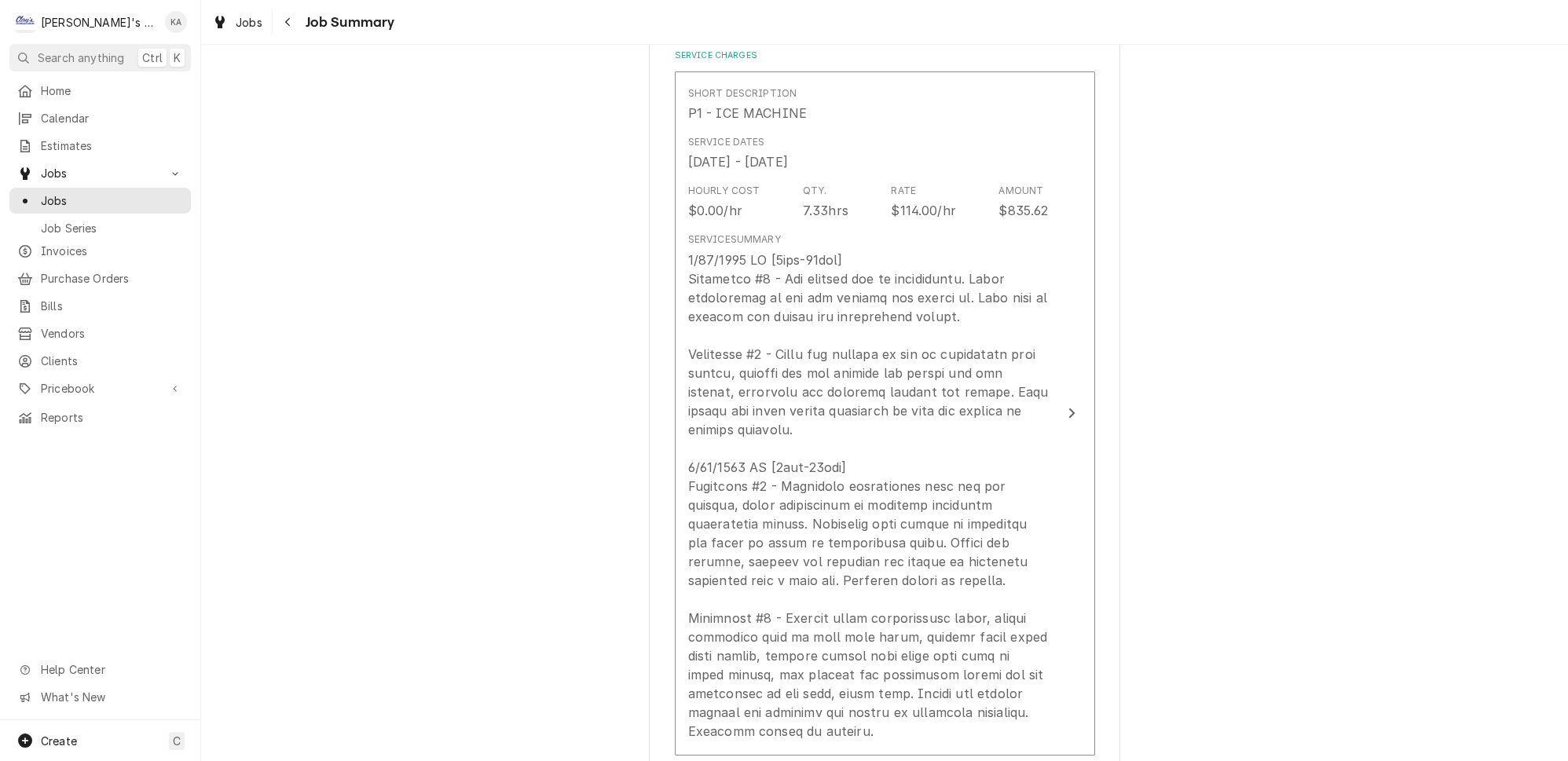
scroll to position [429, 0]
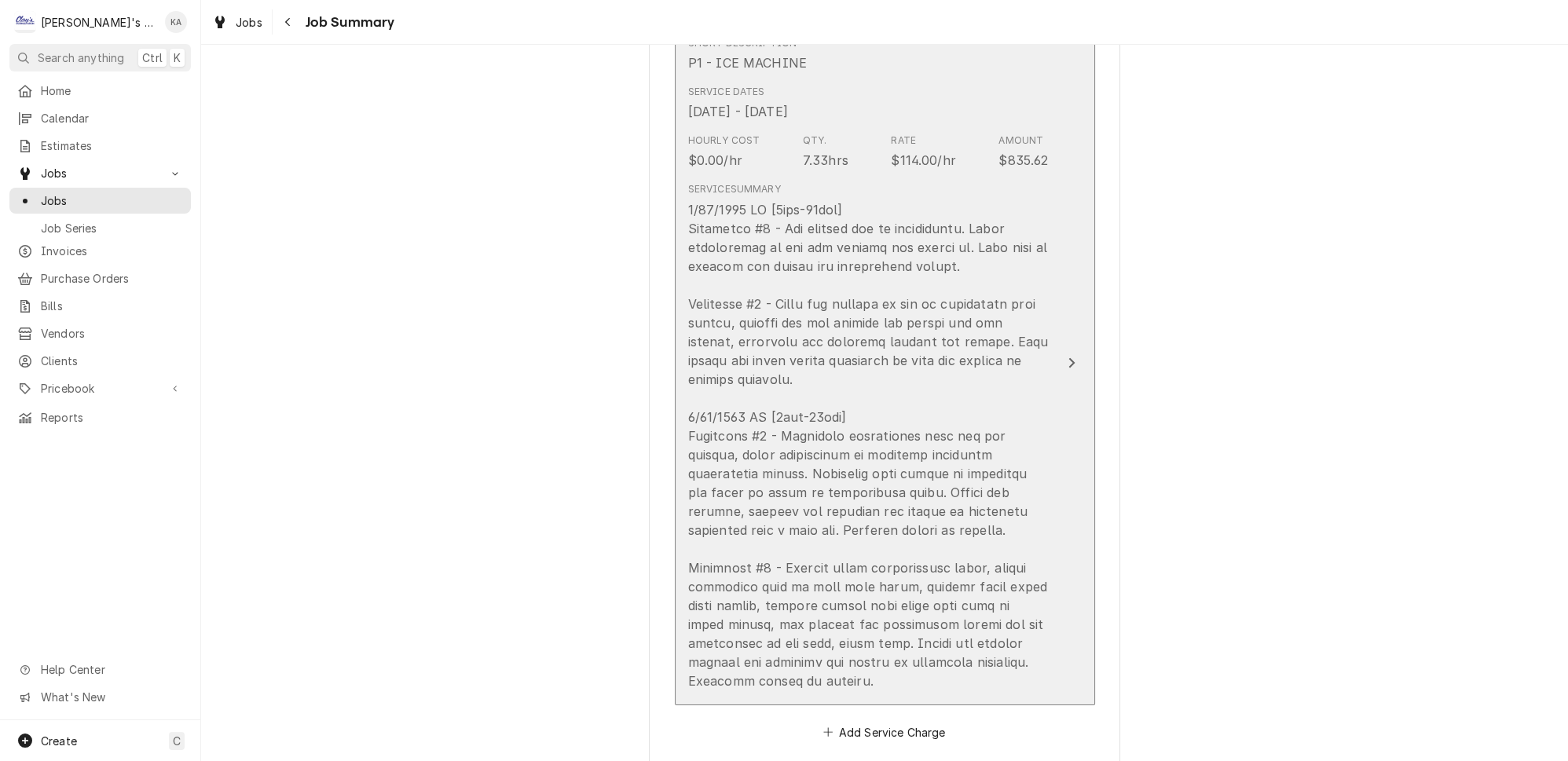
click at [1041, 642] on button "Short Description P1 - ICE MACHINE Service Dates [DATE] - [DATE] Hourly Cost $0…" at bounding box center [884, 363] width 420 height 684
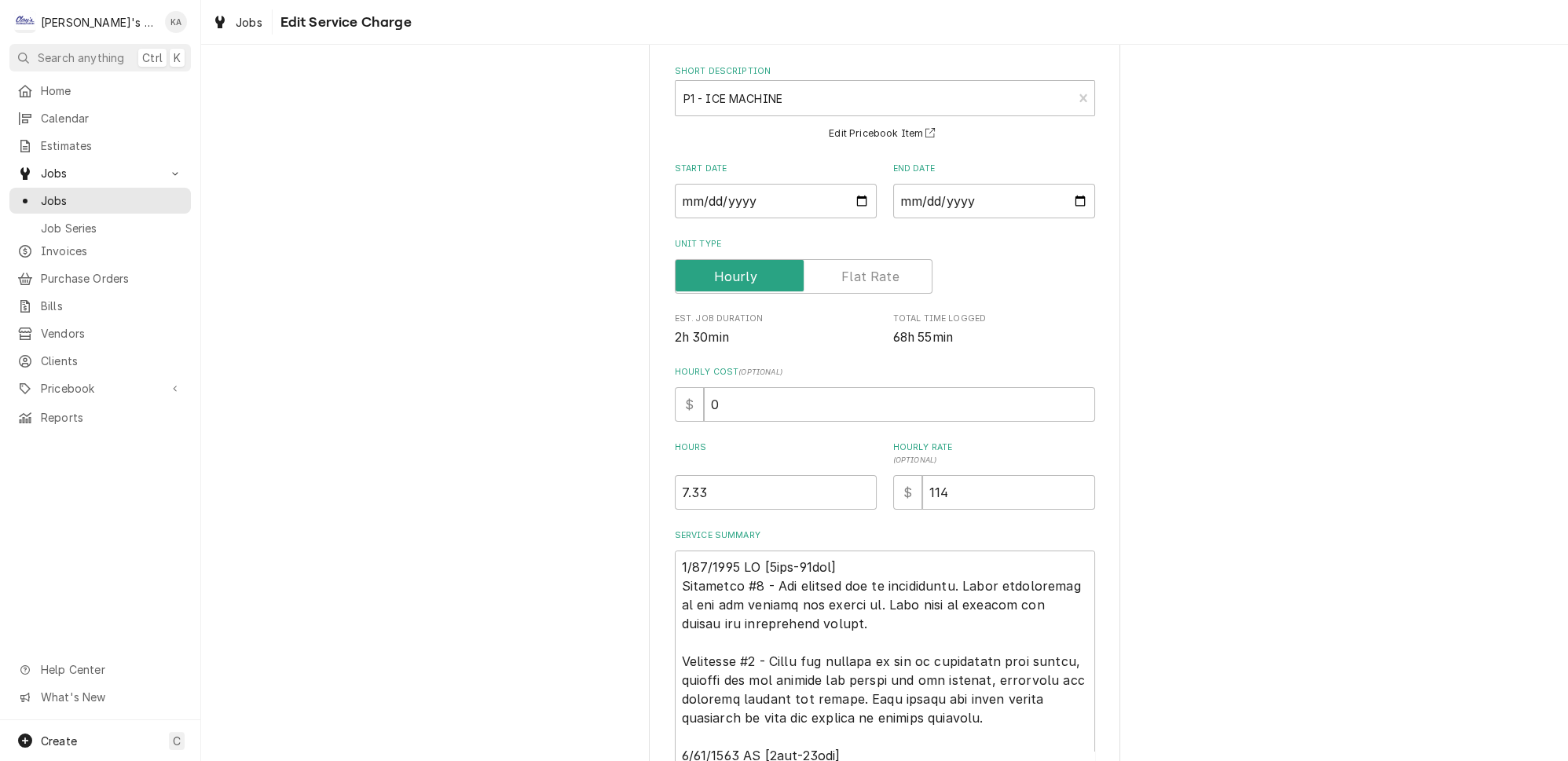
scroll to position [142, 0]
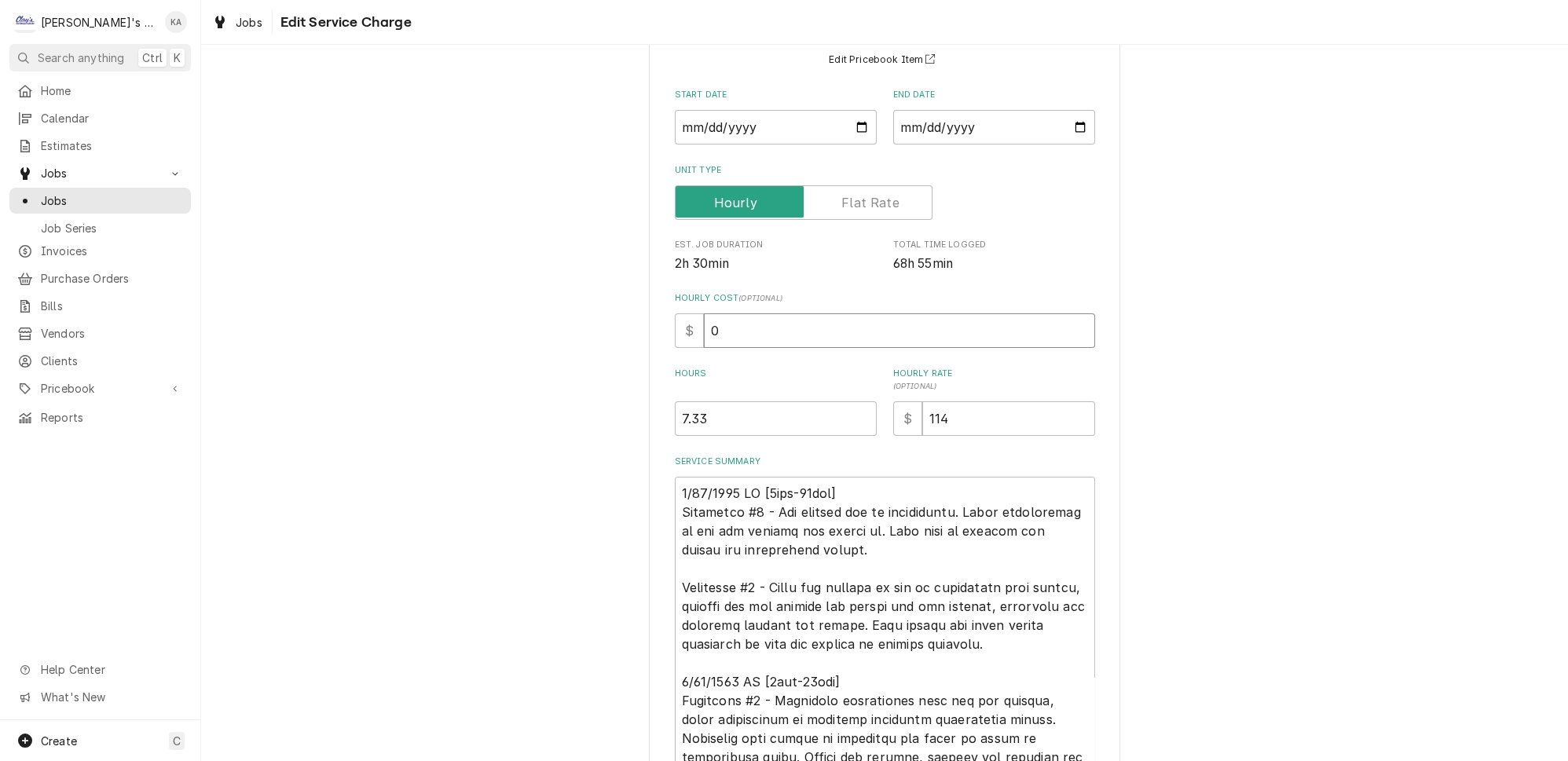
click at [709, 322] on input "0" at bounding box center [899, 330] width 391 height 35
type textarea "x"
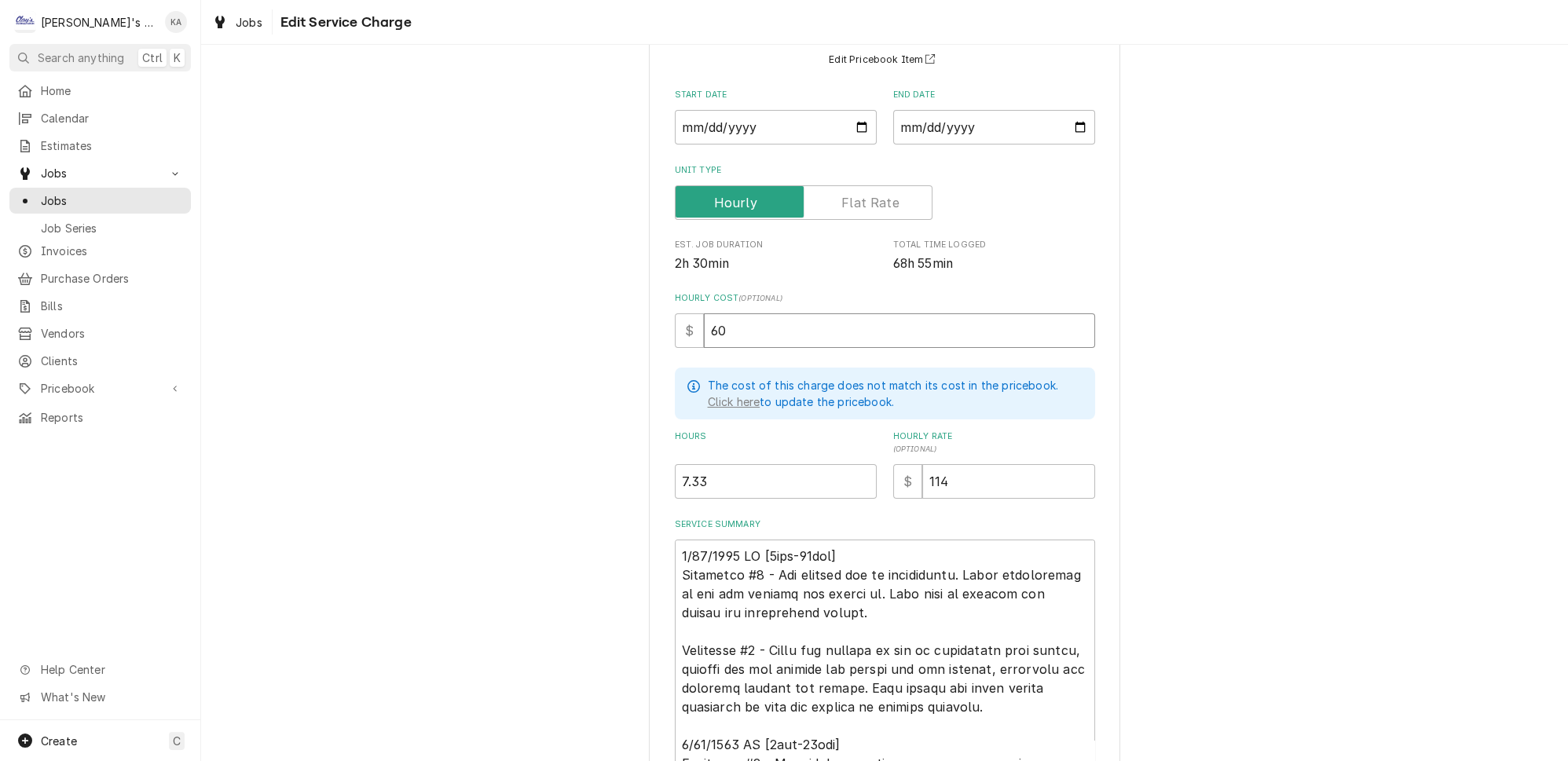
type input "60"
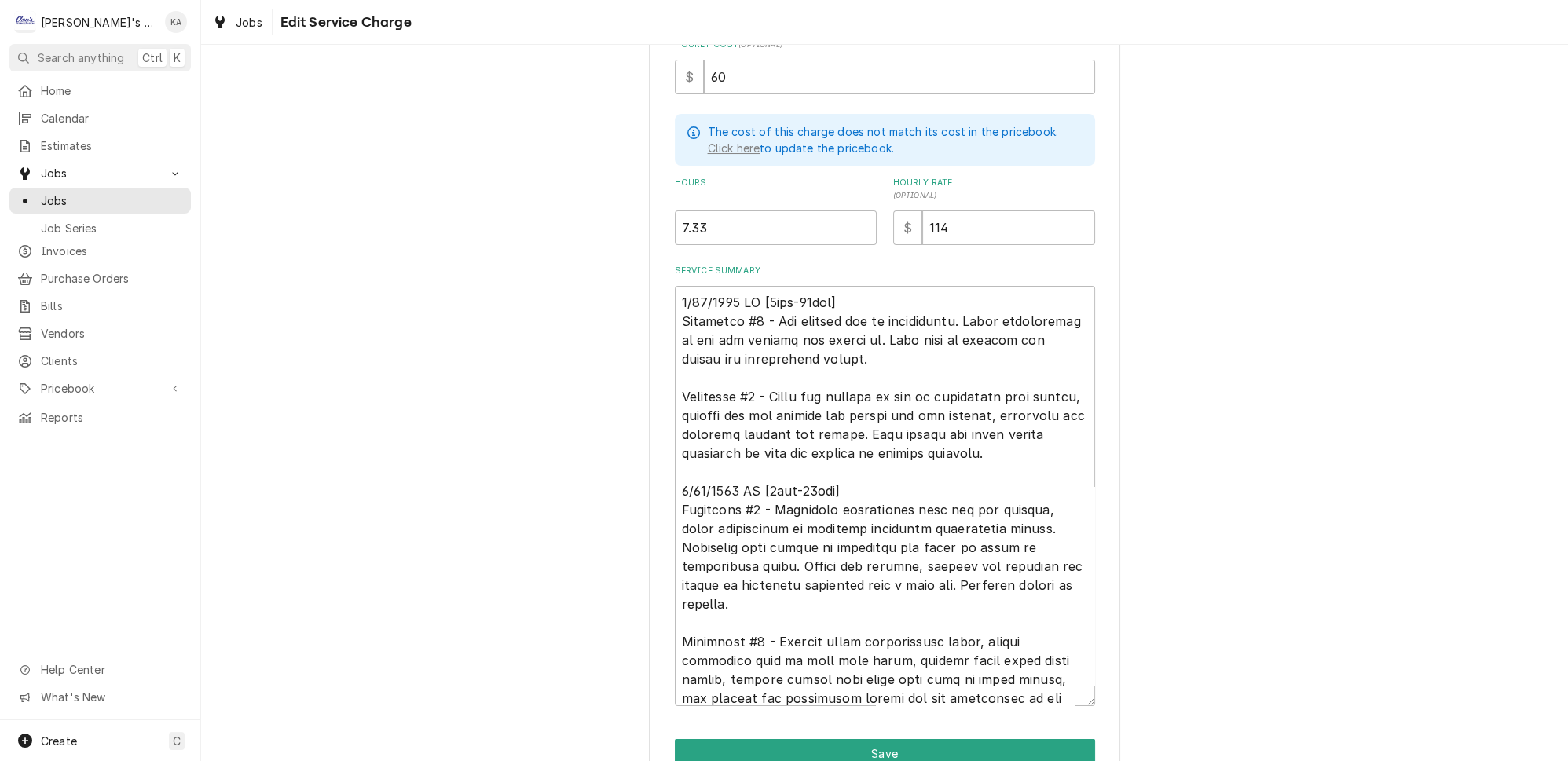
scroll to position [458, 0]
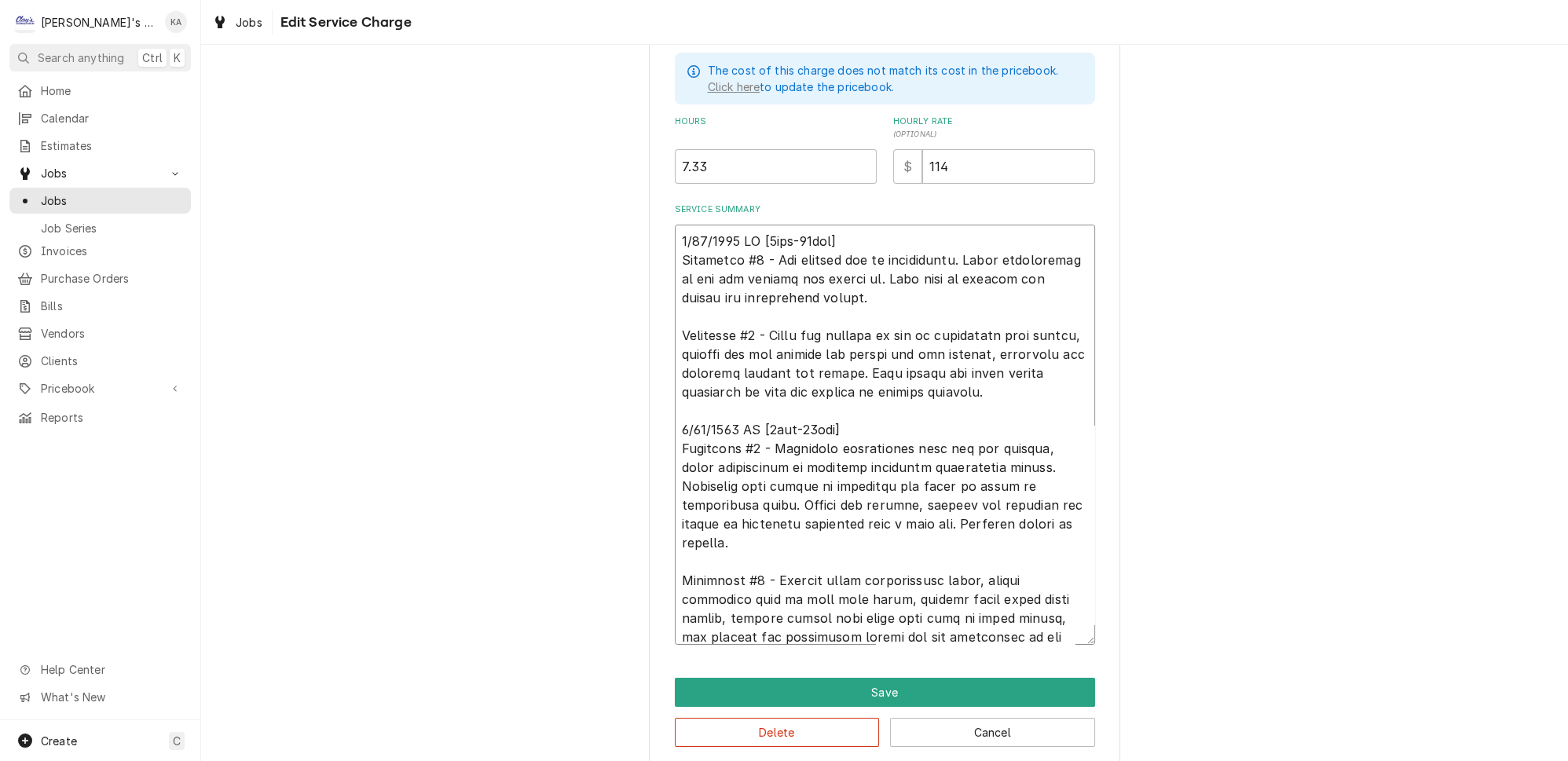
drag, startPoint x: 847, startPoint y: 230, endPoint x: 766, endPoint y: 231, distance: 81.0
click at [766, 231] on textarea "Service Summary" at bounding box center [884, 434] width 420 height 420
type textarea "x"
type textarea "[DATE] [PERSON_NAME] #4 - Ice machine low on refrigerant. Added refrigerant to …"
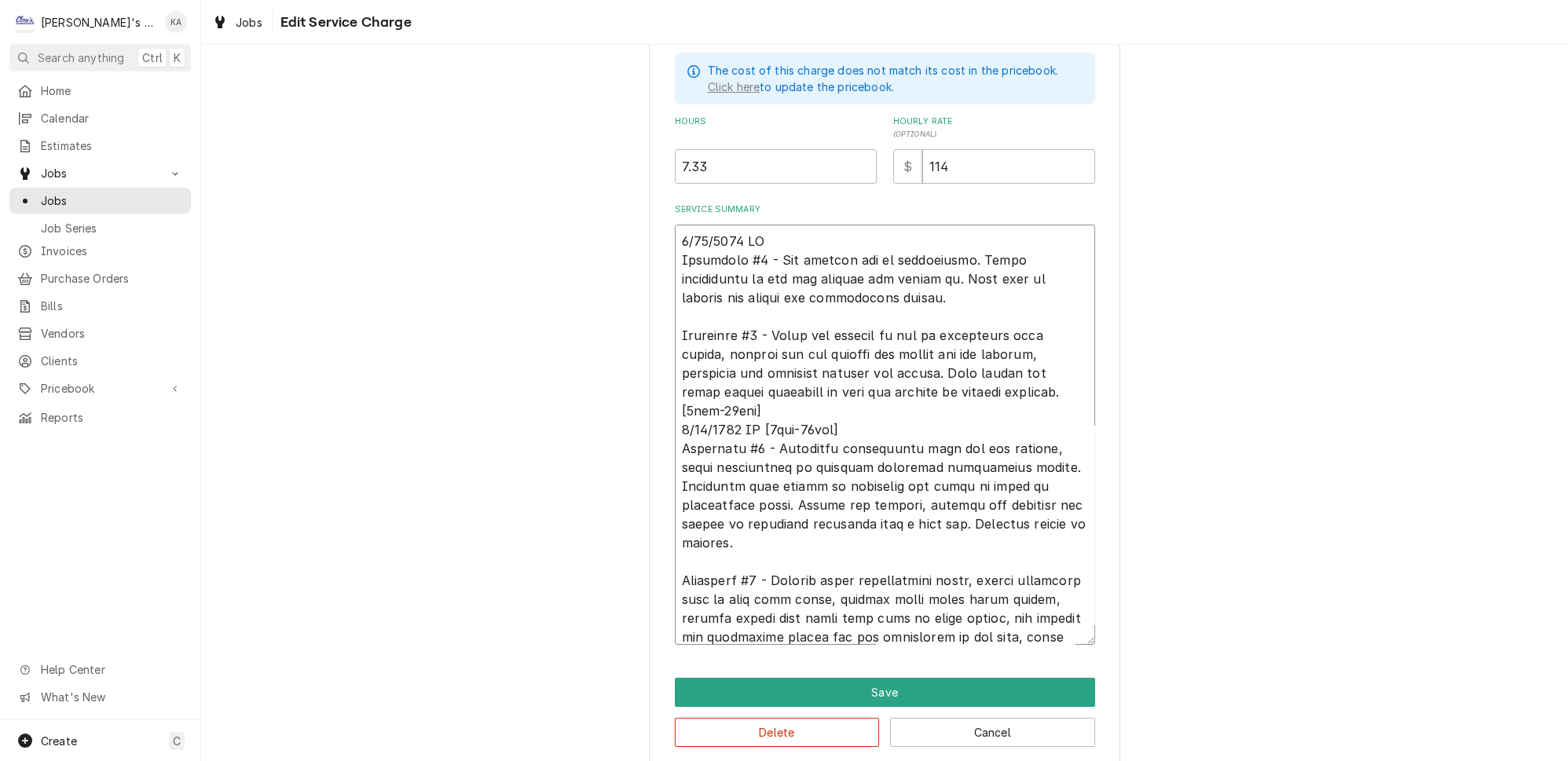
click at [701, 403] on textarea "Service Summary" at bounding box center [884, 434] width 420 height 420
click at [701, 406] on textarea "Service Summary" at bounding box center [884, 434] width 420 height 420
type textarea "x"
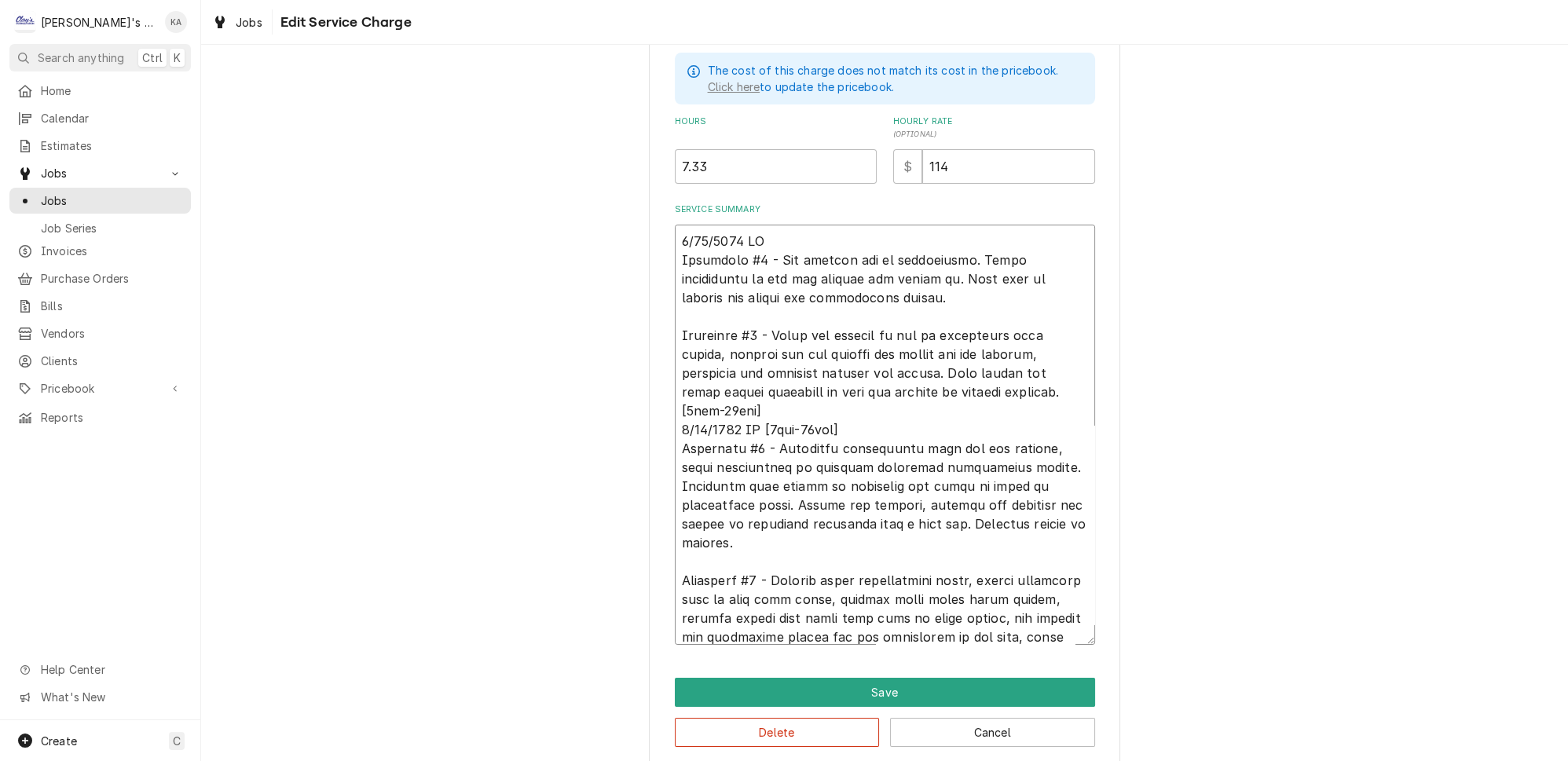
type textarea "[DATE] [PERSON_NAME] #4 - Ice machine low on refrigerant. Added refrigerant to …"
type textarea "x"
type textarea "[DATE] [PERSON_NAME] #4 - Ice machine low on refrigerant. Added refrigerant to …"
type textarea "x"
type textarea "[DATE] [PERSON_NAME] #4 - Ice machine low on refrigerant. Added refrigerant to …"
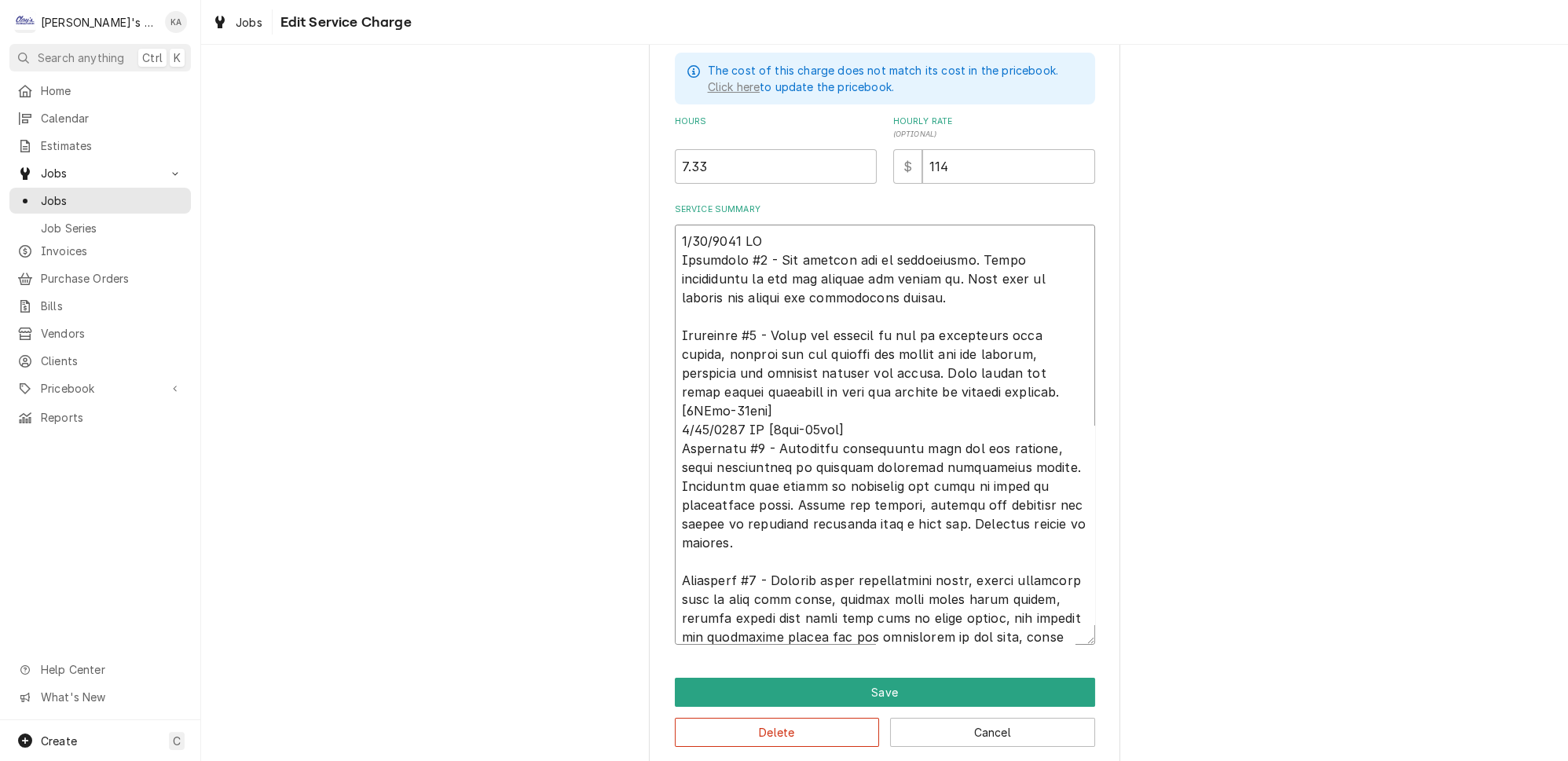
type textarea "x"
type textarea "[DATE] [PERSON_NAME] #4 - Ice machine low on refrigerant. Added refrigerant to …"
type textarea "x"
type textarea "[DATE] [PERSON_NAME] #4 - Ice machine low on refrigerant. Added refrigerant to …"
type textarea "x"
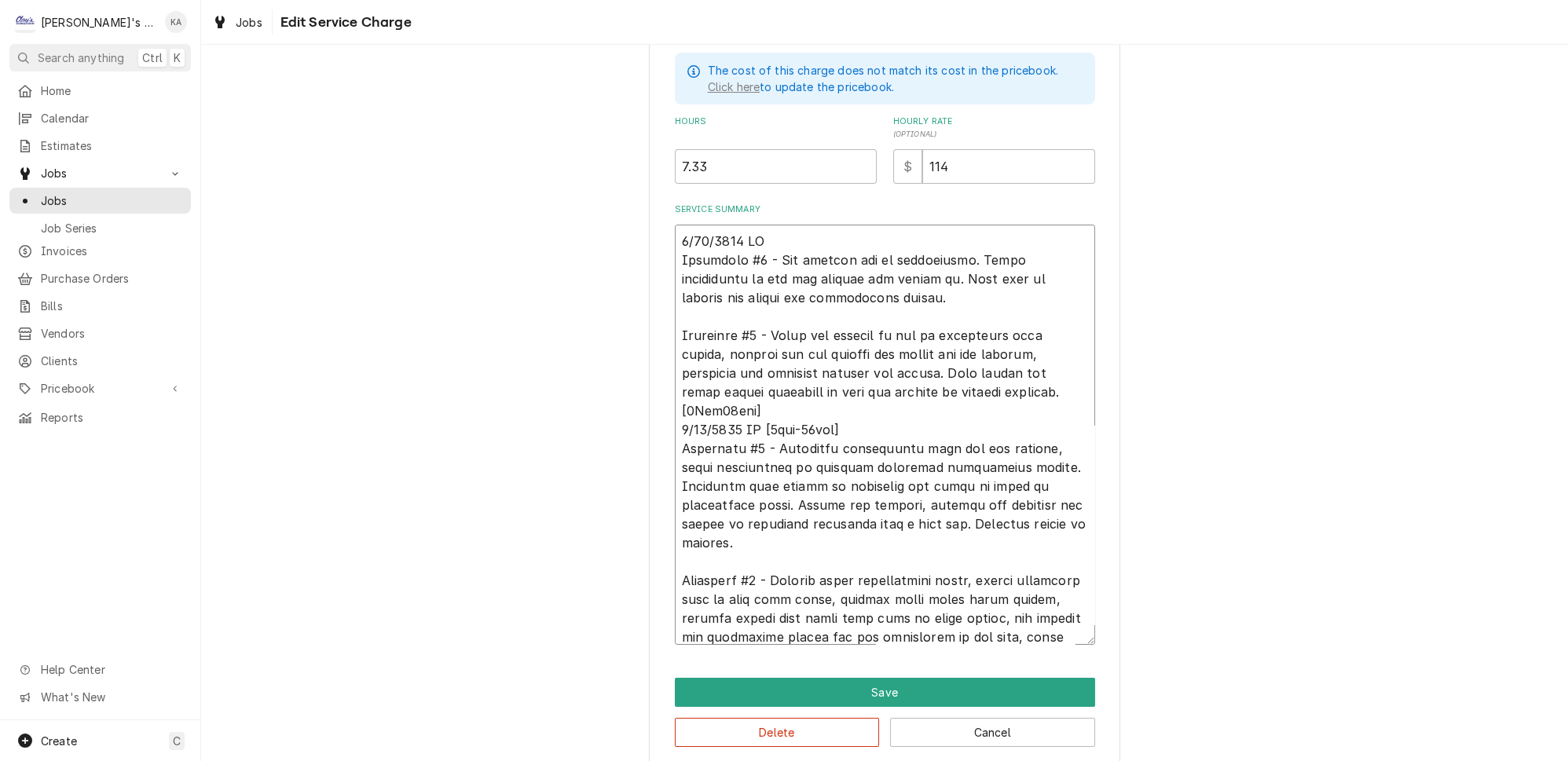
type textarea "[DATE] [PERSON_NAME] #4 - Ice machine low on refrigerant. Added refrigerant to …"
type textarea "x"
type textarea "[DATE] [PERSON_NAME] #4 - Ice machine low on refrigerant. Added refrigerant to …"
type textarea "x"
type textarea "[DATE] [PERSON_NAME] #4 - Ice machine low on refrigerant. Added refrigerant to …"
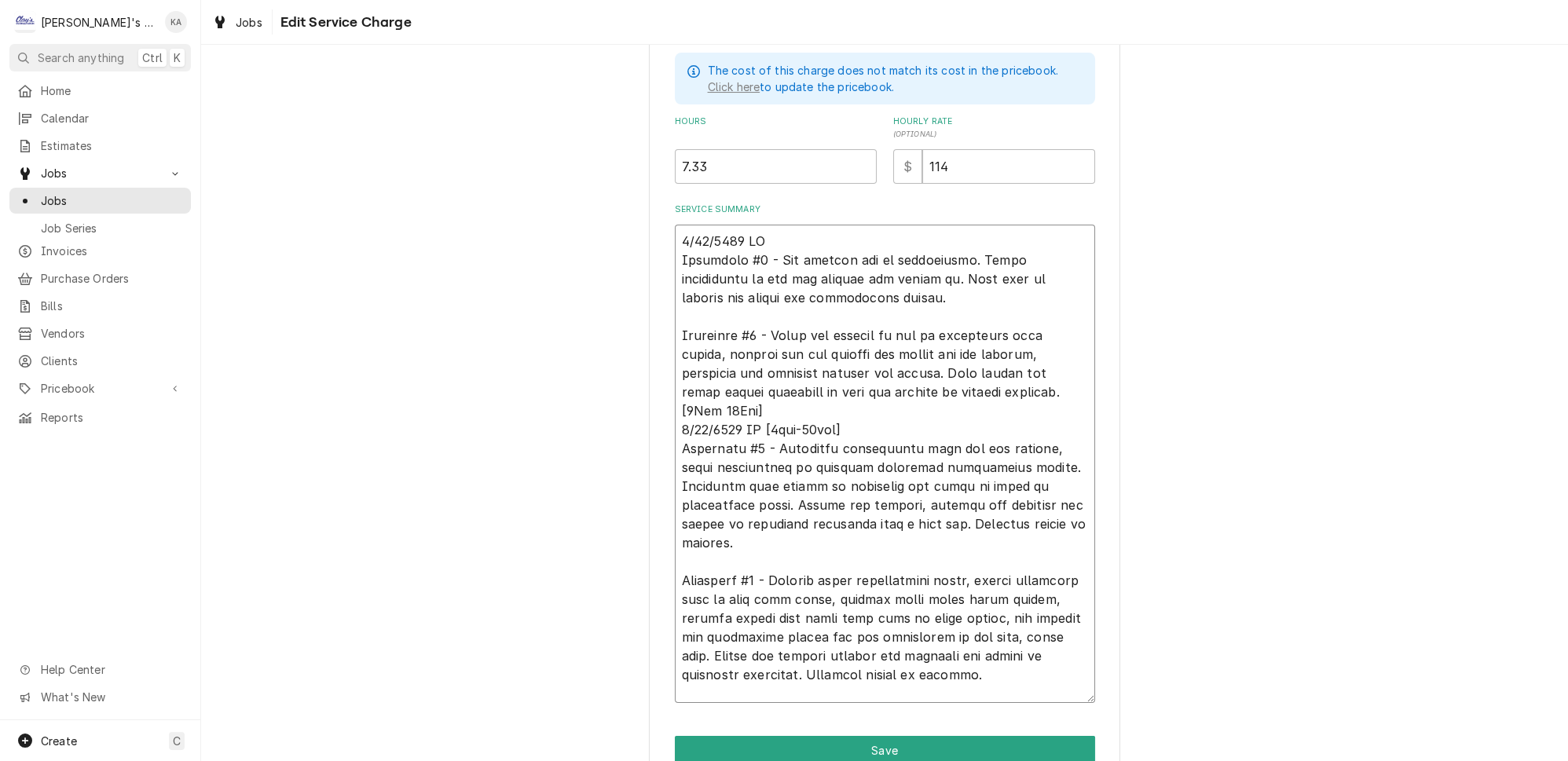
drag, startPoint x: 1065, startPoint y: 633, endPoint x: 1069, endPoint y: 692, distance: 59.1
click at [1069, 692] on textarea "Service Summary" at bounding box center [884, 463] width 420 height 479
click at [965, 617] on textarea "Service Summary" at bounding box center [884, 463] width 420 height 479
type textarea "x"
type textarea "[DATE] [PERSON_NAME] #4 - Ice machine low on refrigerant. Added refrigerant to …"
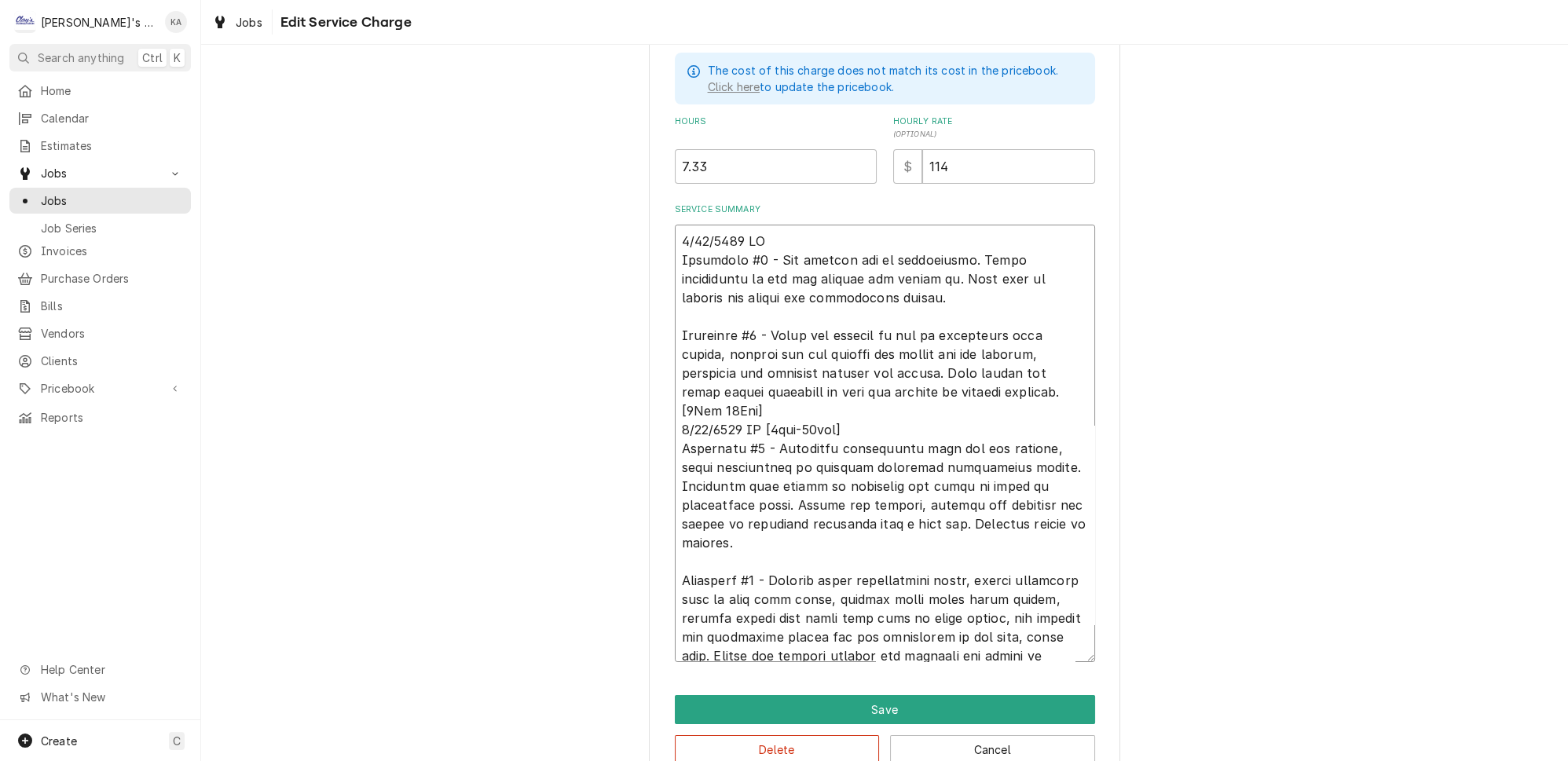
drag, startPoint x: 841, startPoint y: 404, endPoint x: 764, endPoint y: 408, distance: 77.1
click at [764, 408] on textarea "Service Summary" at bounding box center [884, 443] width 420 height 437
type textarea "x"
type textarea "[DATE] [PERSON_NAME] #4 - Ice machine low on refrigerant. Added refrigerant to …"
click at [700, 638] on textarea "Service Summary" at bounding box center [884, 443] width 420 height 437
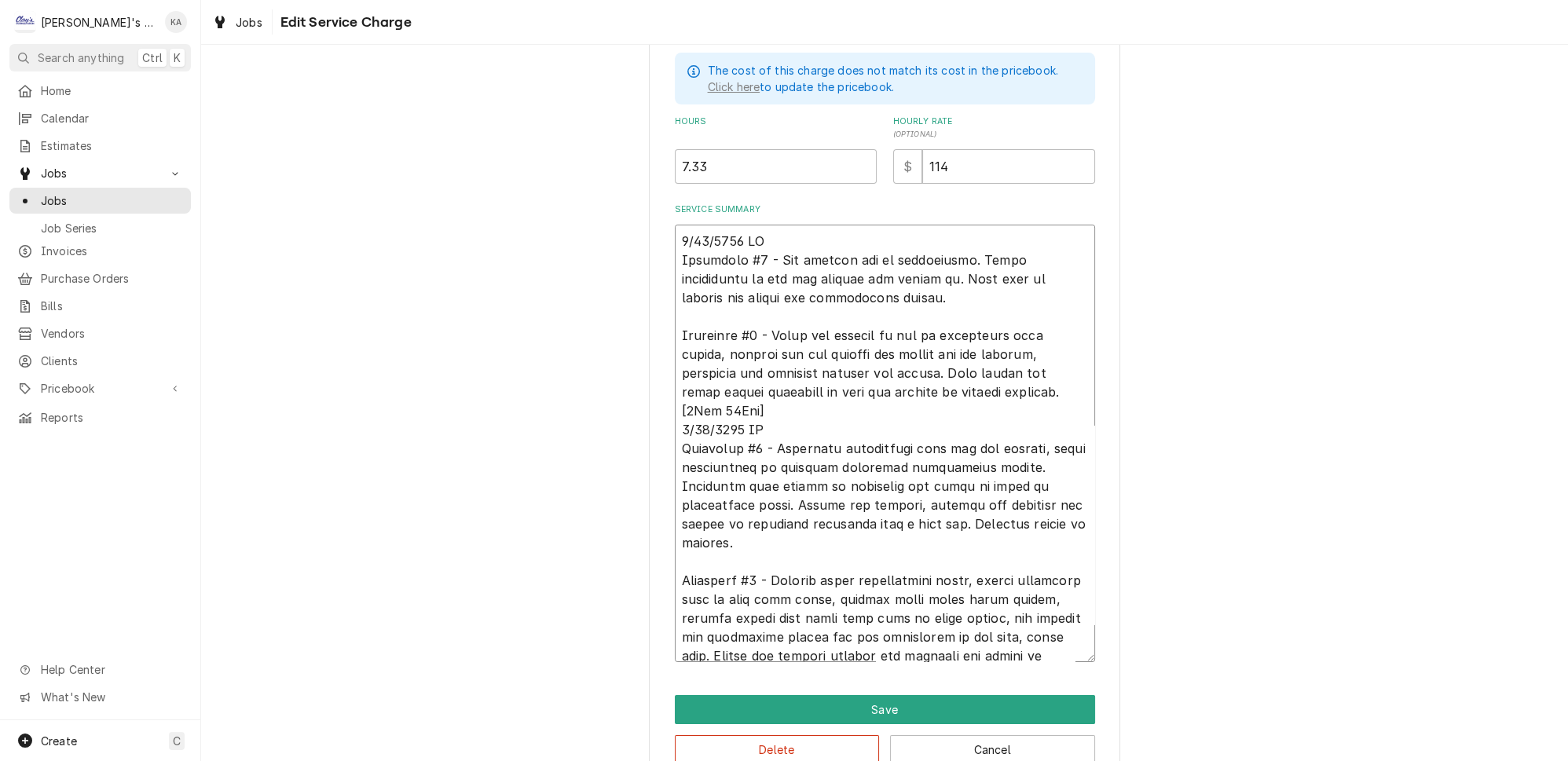
type textarea "x"
type textarea "[DATE] [PERSON_NAME] #4 - Ice machine low on refrigerant. Added refrigerant to …"
type textarea "x"
type textarea "8/22/2025 JG Hoshizaki #4 - Ice machine low on refrigerant. Added refrigerant t…"
type textarea "x"
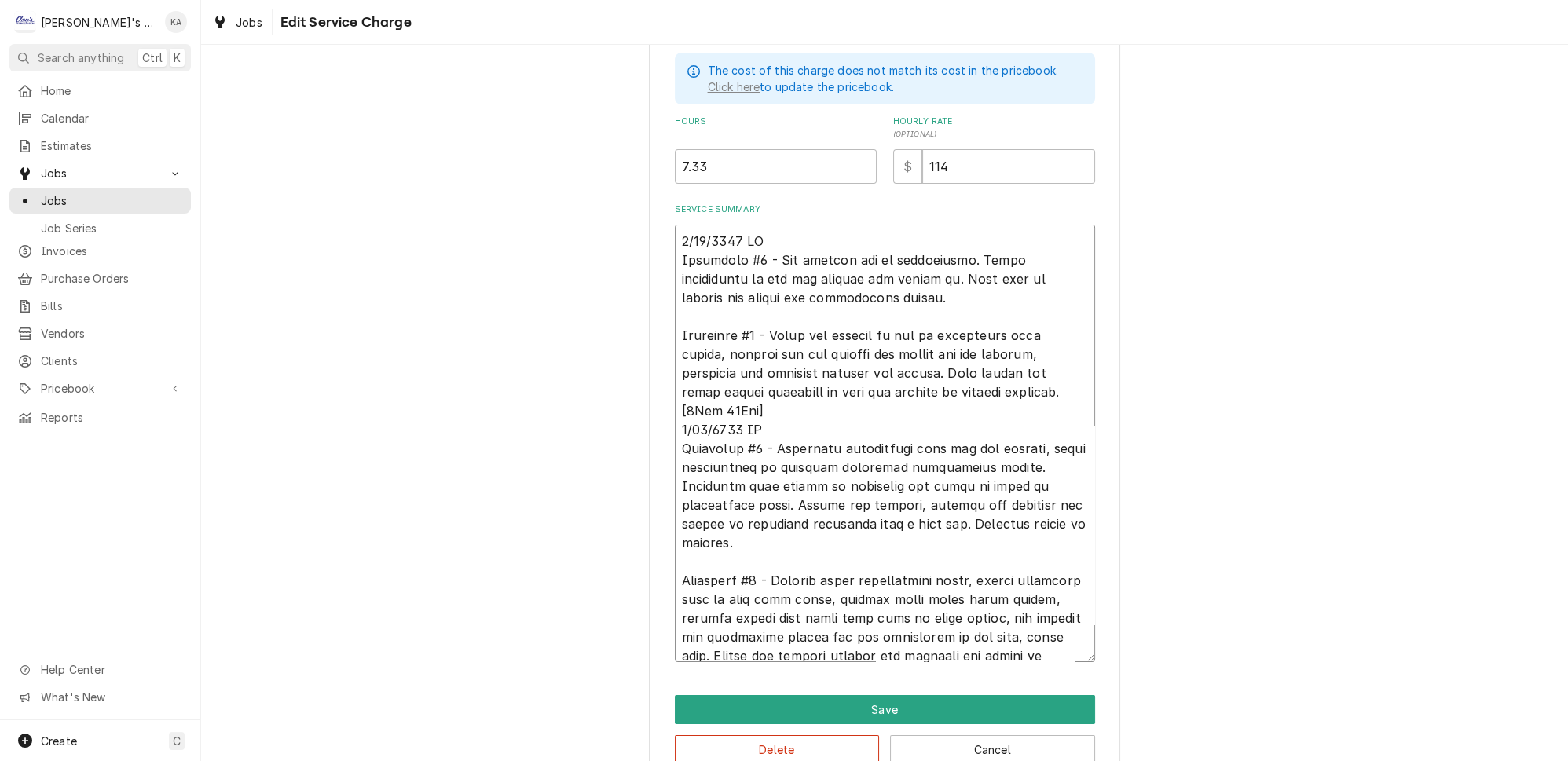
type textarea "8/22/2025 JG Hoshizaki #4 - Ice machine low on refrigerant. Added refrigerant t…"
type textarea "x"
type textarea "8/22/2025 JG Hoshizaki #4 - Ice machine low on refrigerant. Added refrigerant t…"
type textarea "x"
type textarea "8/22/2025 JG Hoshizaki #4 - Ice machine low on refrigerant. Added refrigerant t…"
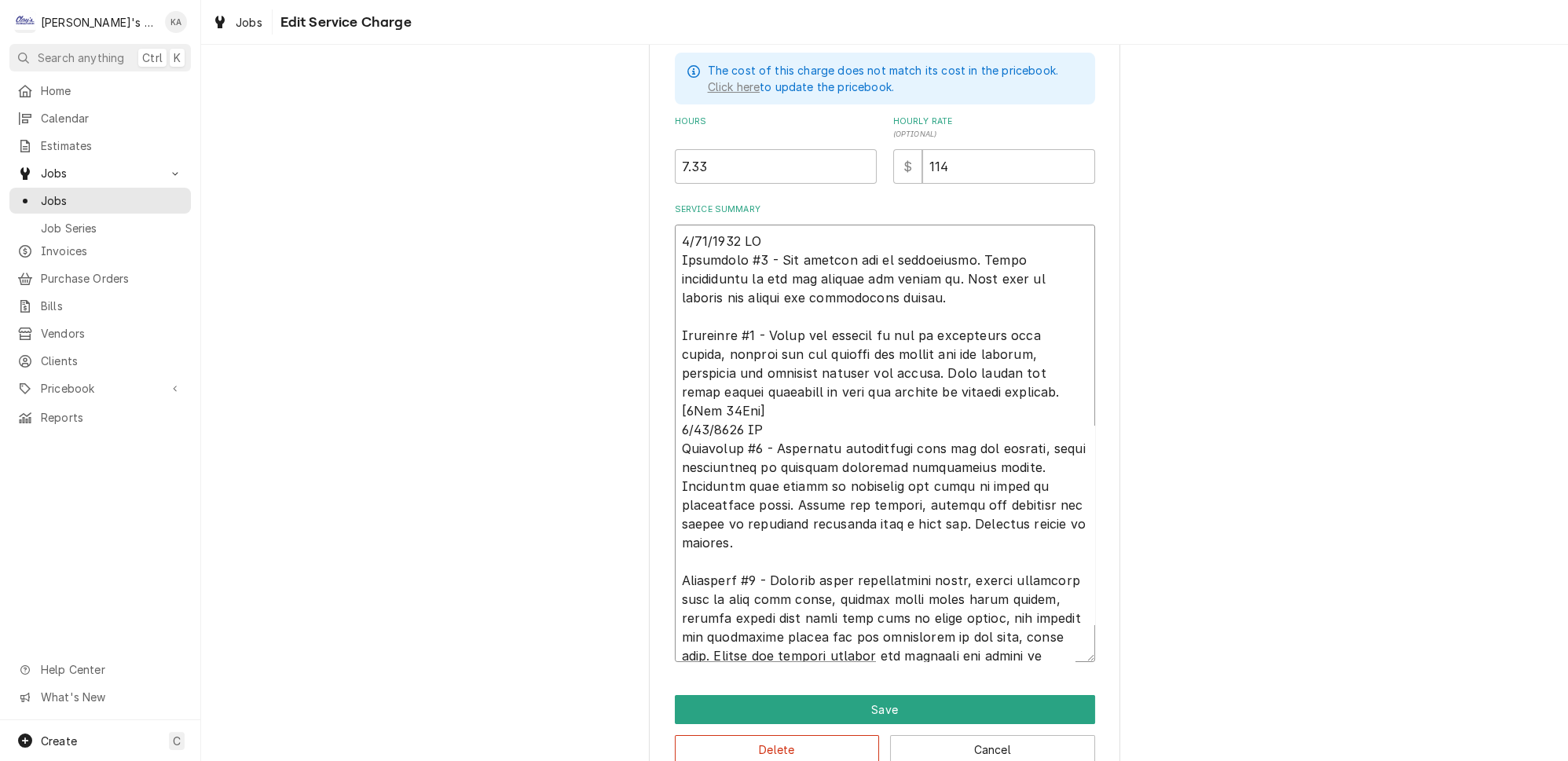
type textarea "x"
type textarea "8/22/2025 JG Hoshizaki #4 - Ice machine low on refrigerant. Added refrigerant t…"
click at [771, 385] on textarea "Service Summary" at bounding box center [884, 443] width 420 height 437
type textarea "x"
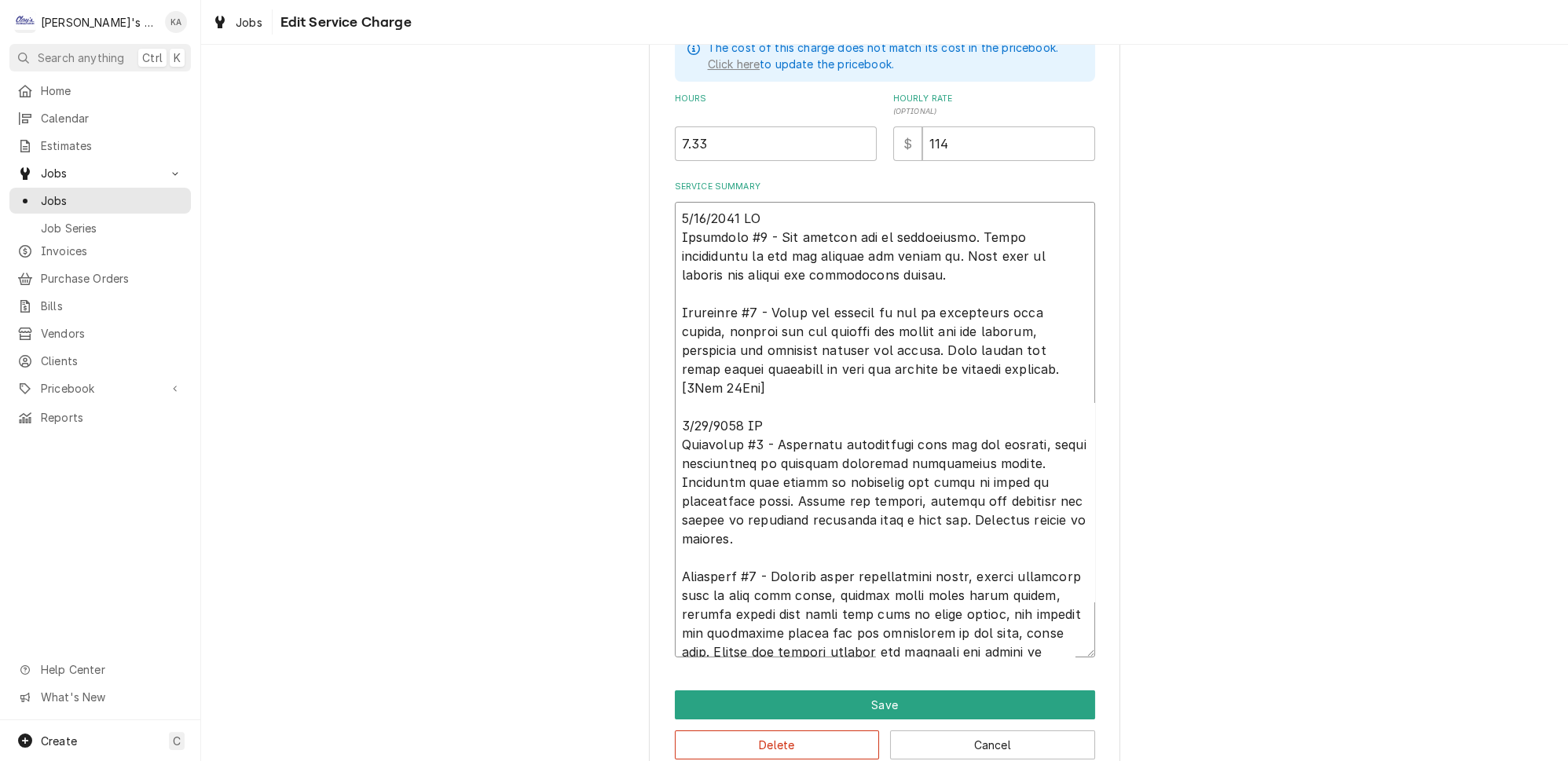
scroll to position [492, 0]
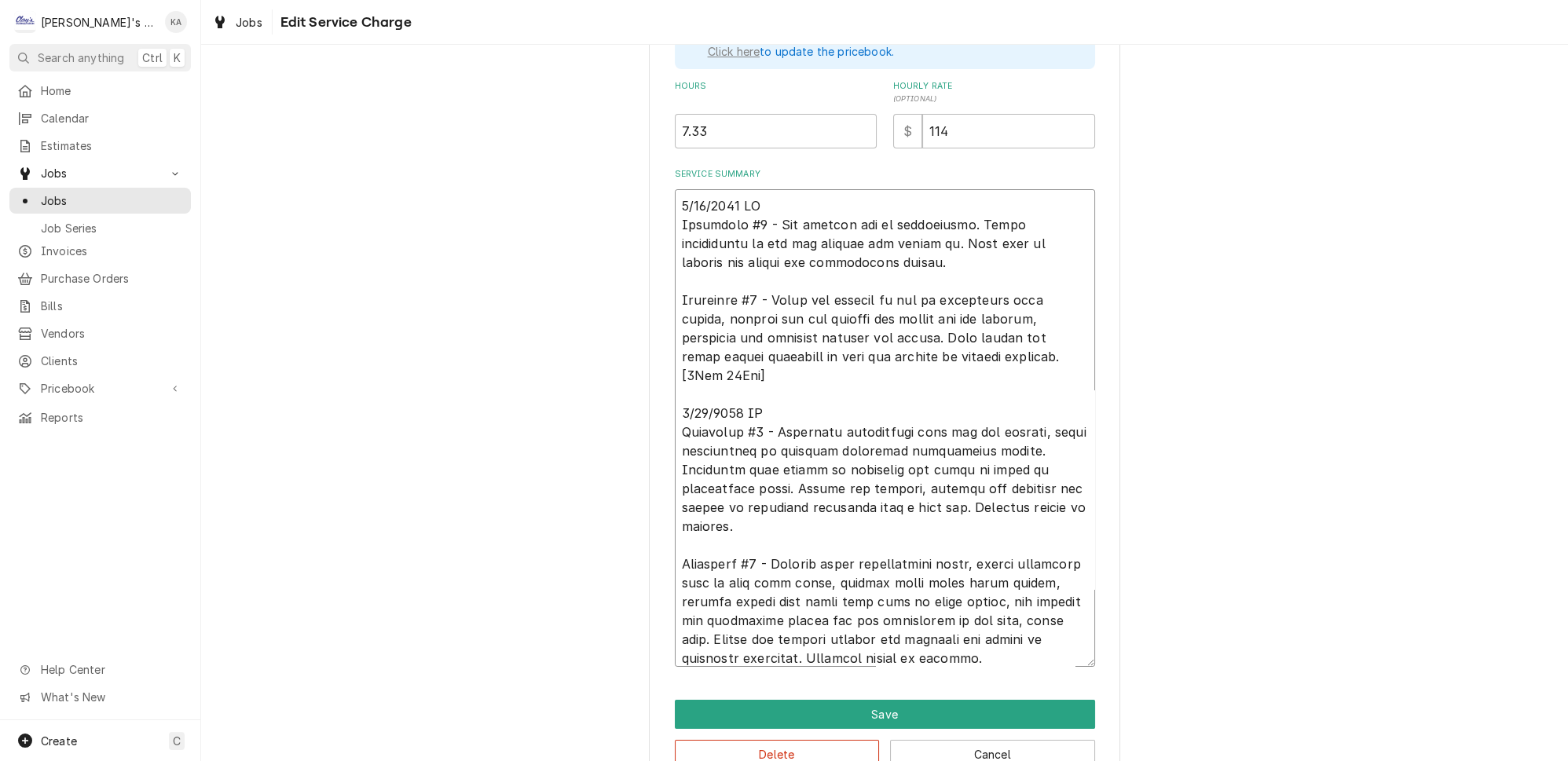
drag, startPoint x: 1066, startPoint y: 633, endPoint x: 1064, endPoint y: 655, distance: 22.1
click at [1064, 655] on textarea "Service Summary" at bounding box center [884, 429] width 420 height 478
drag, startPoint x: 1064, startPoint y: 655, endPoint x: 1065, endPoint y: 672, distance: 17.0
click at [1065, 672] on div "Use the fields below to edit this service charge Short Description P1 - ICE MAC…" at bounding box center [884, 186] width 471 height 1207
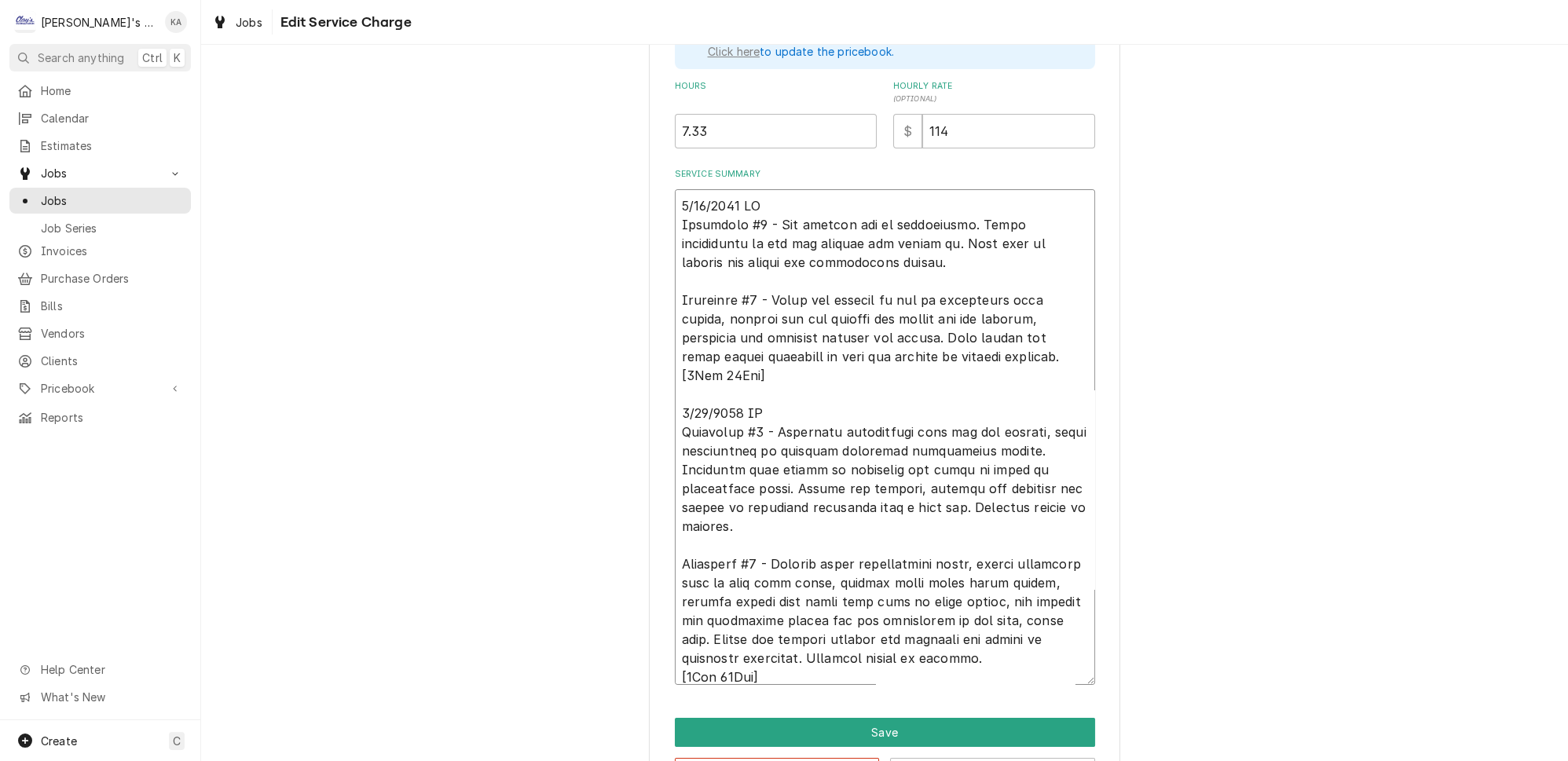
drag, startPoint x: 1066, startPoint y: 654, endPoint x: 1068, endPoint y: 672, distance: 18.1
click at [1068, 672] on textarea "Service Summary" at bounding box center [884, 437] width 420 height 495
drag, startPoint x: 767, startPoint y: 617, endPoint x: 754, endPoint y: 336, distance: 281.3
click at [679, 196] on textarea "Service Summary" at bounding box center [884, 437] width 420 height 495
type textarea "8/22/2025 JG Hoshizaki #4 - Ice machine low on refrigerant. Added refrigerant t…"
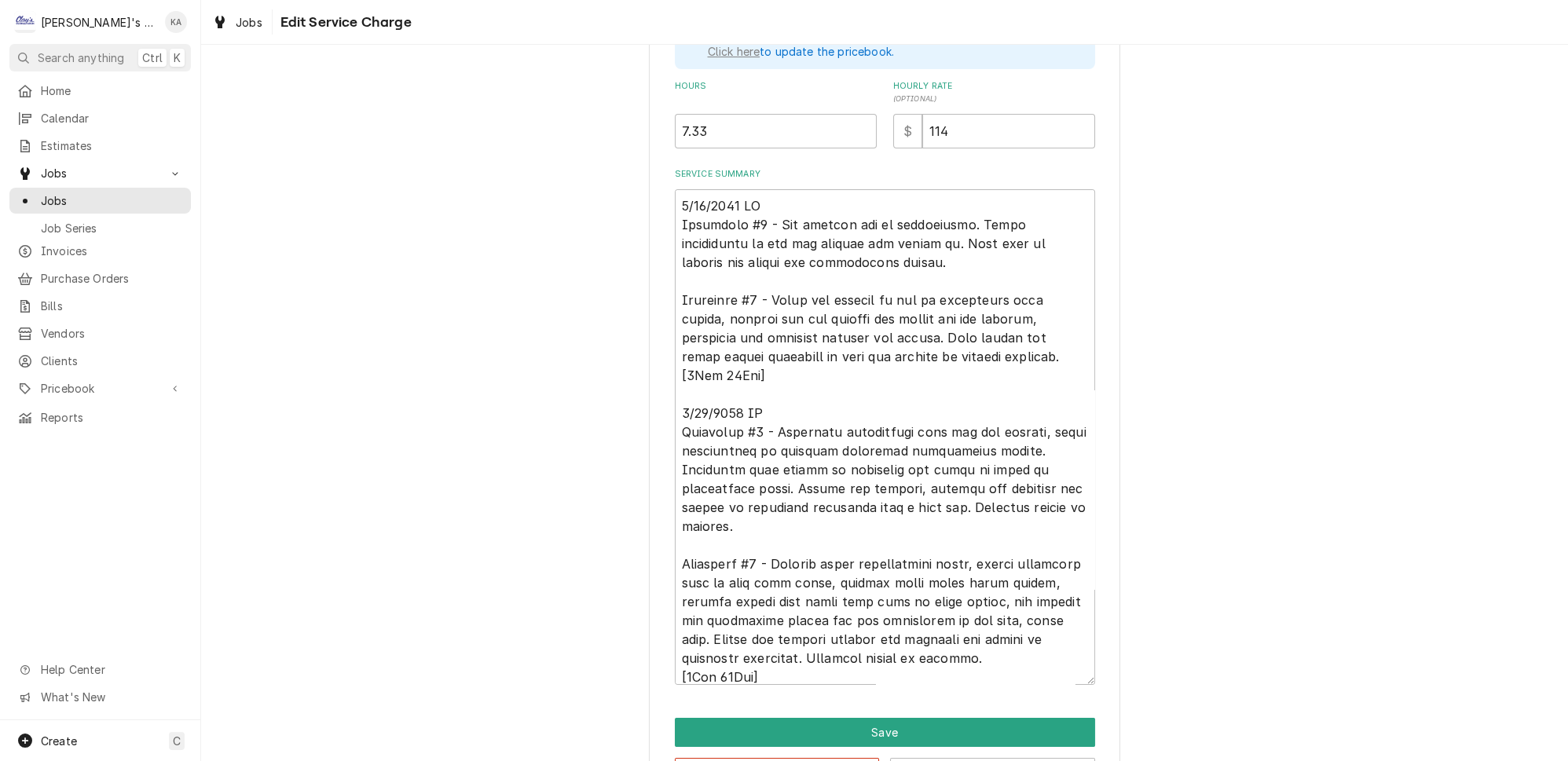
click at [1299, 395] on div "Use the fields below to edit this service charge Short Description P1 - ICE MAC…" at bounding box center [884, 194] width 1367 height 1252
drag, startPoint x: 822, startPoint y: 245, endPoint x: 677, endPoint y: 194, distance: 153.7
click at [677, 194] on textarea "Service Summary" at bounding box center [884, 437] width 420 height 495
drag, startPoint x: 986, startPoint y: 477, endPoint x: 663, endPoint y: 393, distance: 333.7
click at [663, 393] on div "Use the fields below to edit this service charge Short Description P1 - ICE MAC…" at bounding box center [884, 195] width 471 height 1225
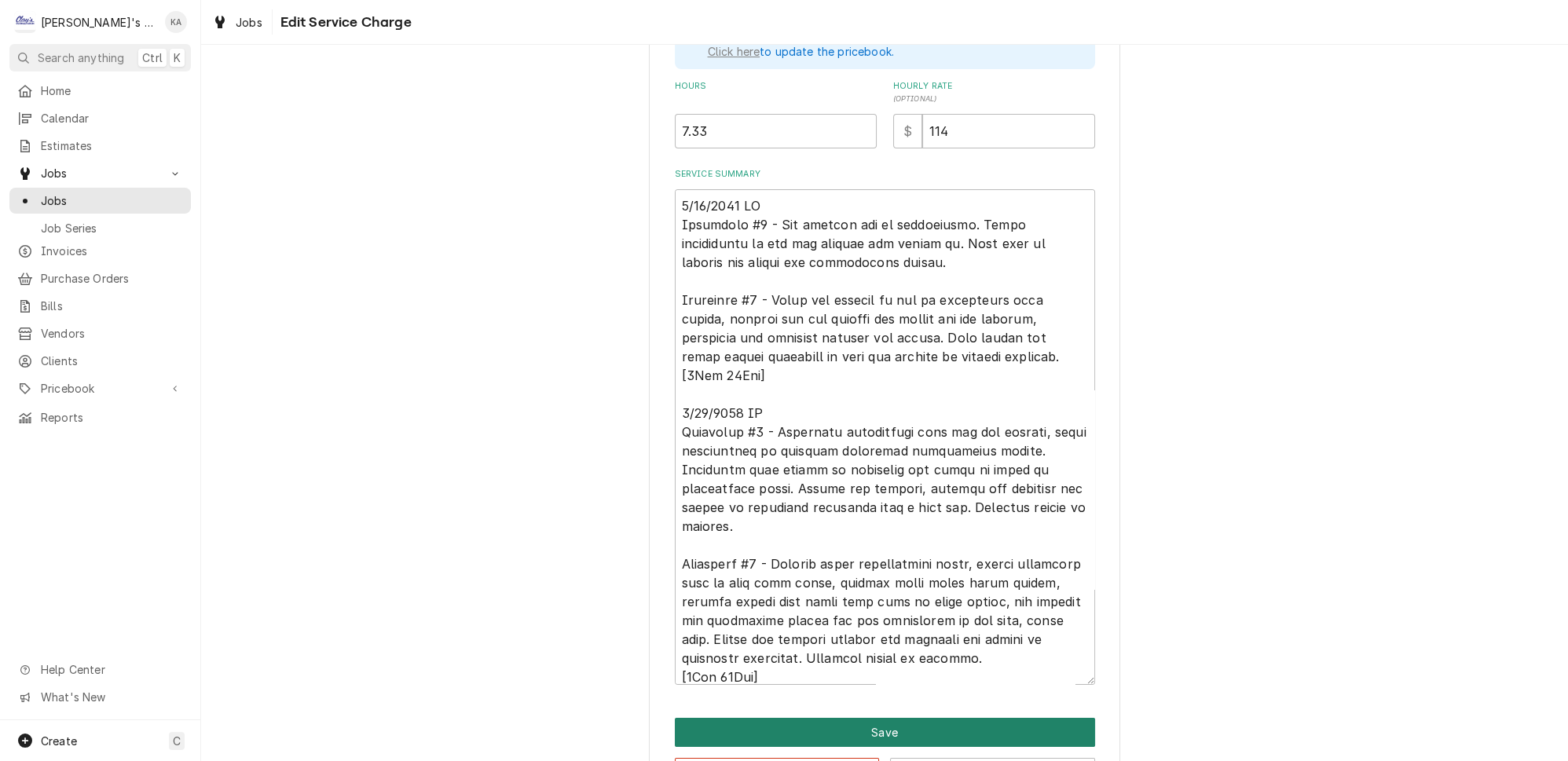
click at [889, 718] on button "Save" at bounding box center [884, 733] width 420 height 29
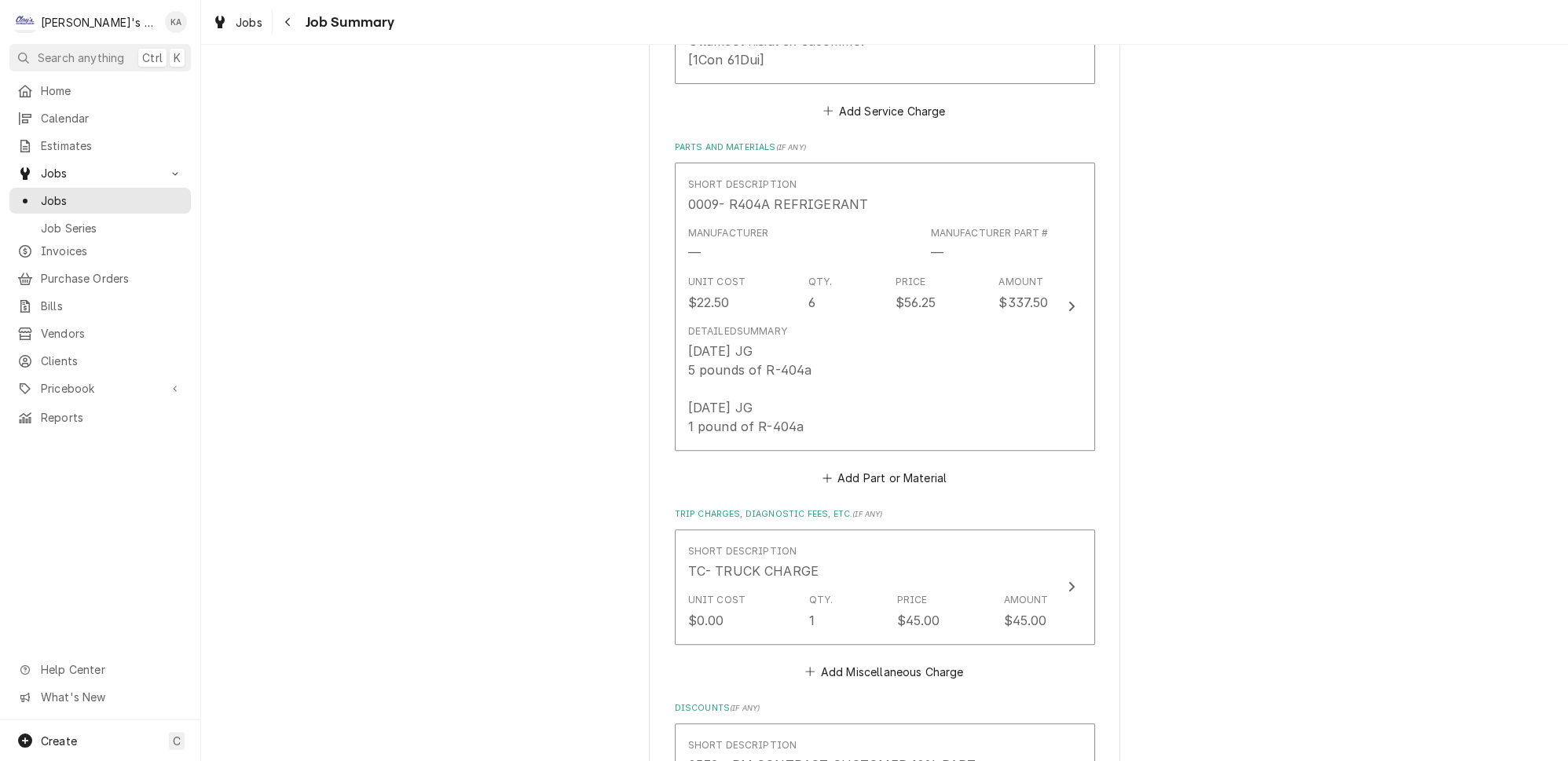
scroll to position [895, 0]
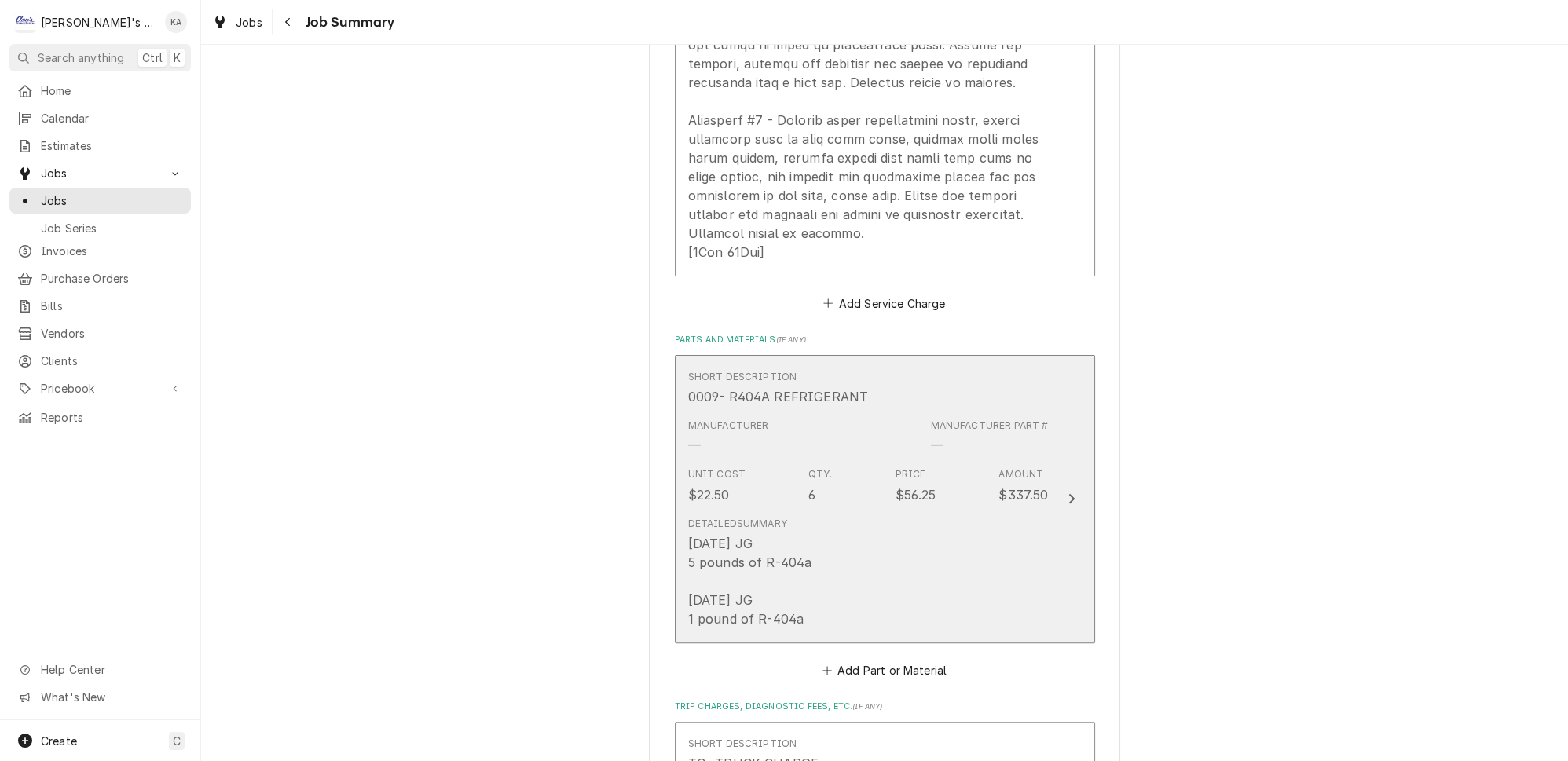
click at [1025, 526] on div "Detailed Summary 8/23/2025 JG 5 pounds of R-404a 8/25/2025 JG 1 pound of R-404a" at bounding box center [868, 573] width 361 height 124
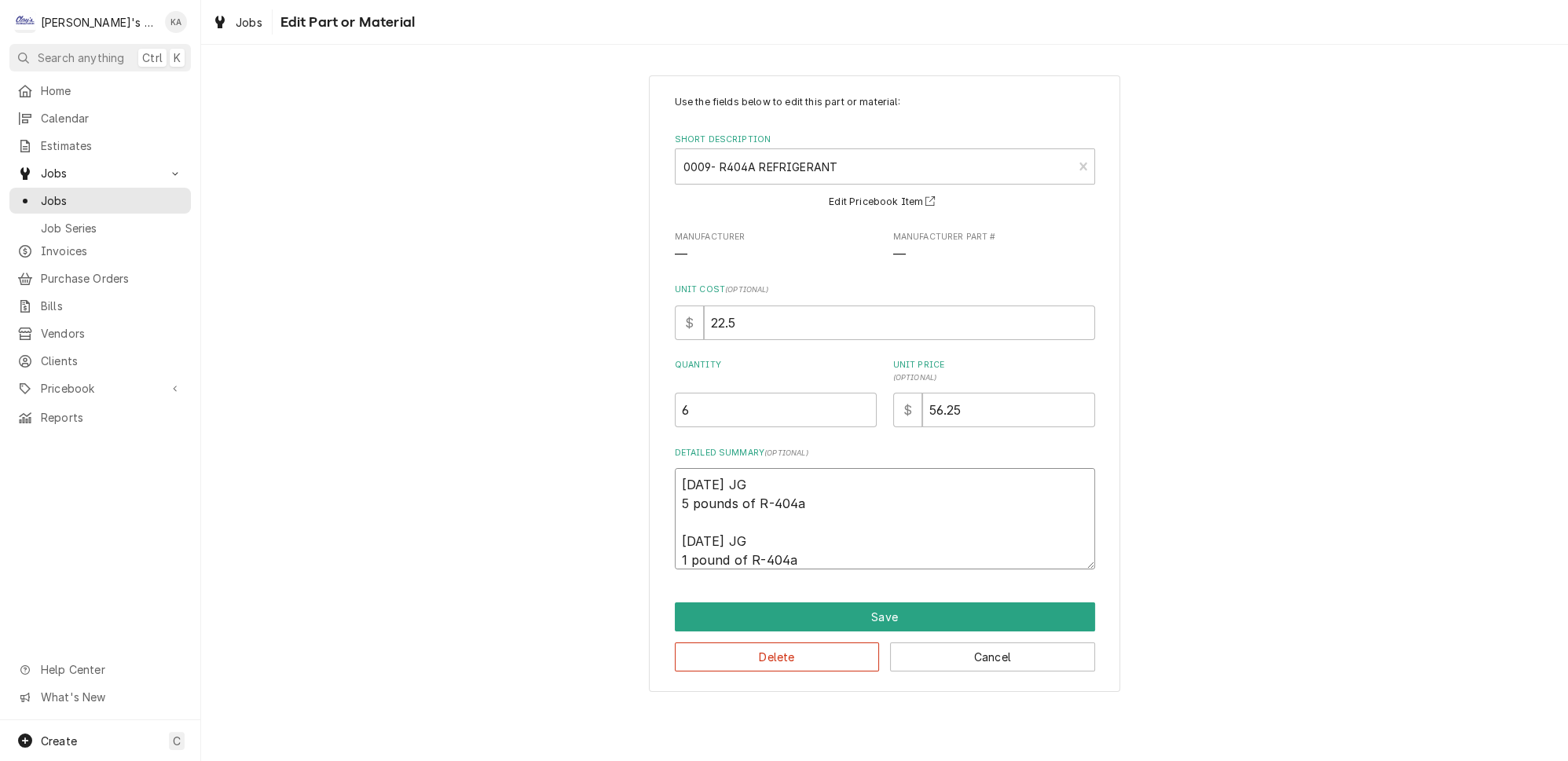
drag, startPoint x: 767, startPoint y: 477, endPoint x: 751, endPoint y: 478, distance: 16.0
click at [751, 478] on textarea "8/23/2025 JG 5 pounds of R-404a 8/25/2025 JG 1 pound of R-404a" at bounding box center [884, 519] width 420 height 102
type textarea "x"
type textarea "8/23/2025 5 5 pounds of R-404a 8/25/2025 JG 1 pound of R-404a"
type textarea "x"
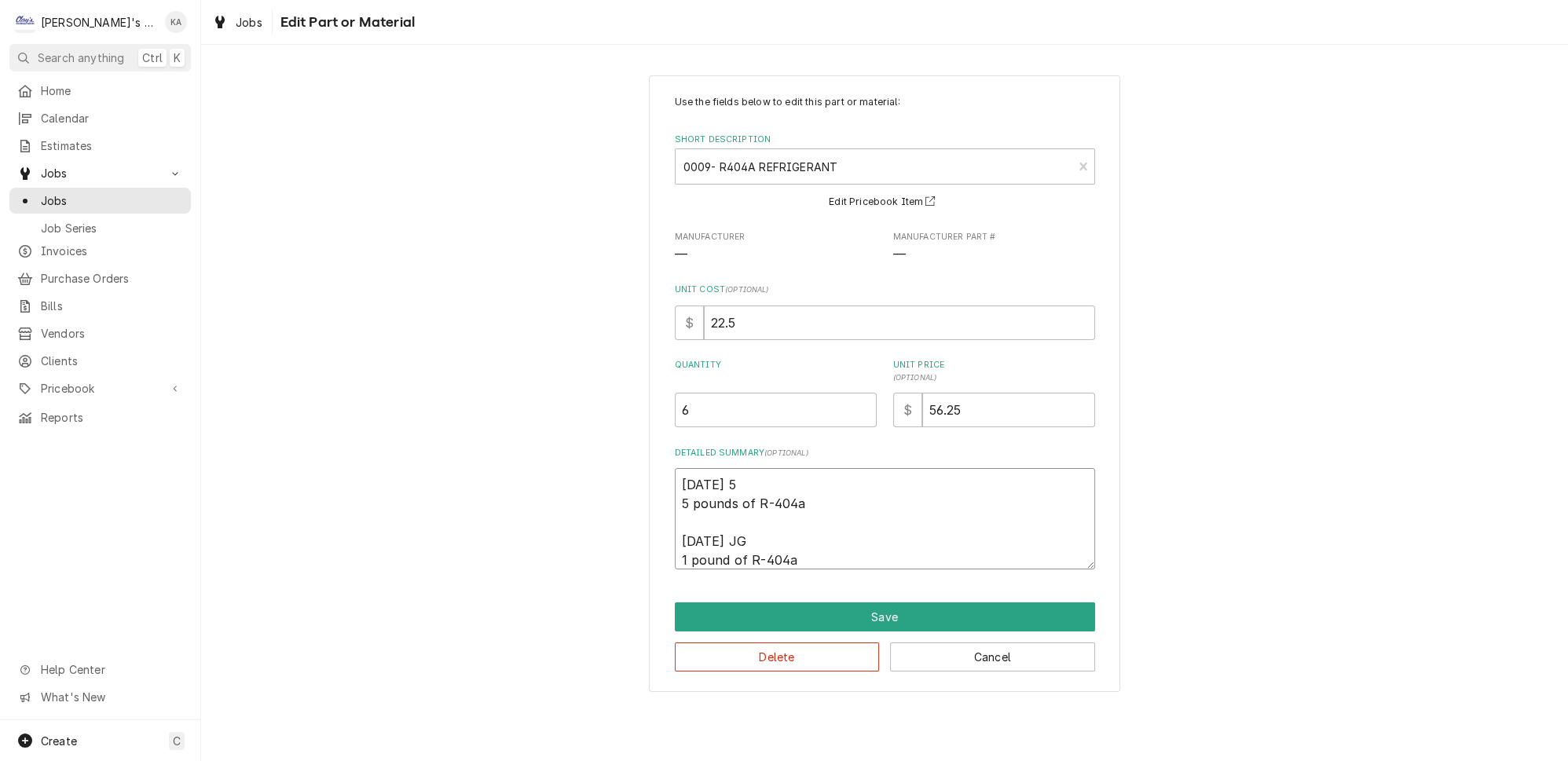
type textarea "8/23/2025 5 5 pounds of R-404a 8/25/2025 JG 1 pound of R-404a"
type textarea "x"
type textarea "8/23/2025 5 L 5 pounds of R-404a 8/25/2025 JG 1 pound of R-404a"
type textarea "x"
type textarea "8/23/2025 5 LB 5 pounds of R-404a 8/25/2025 JG 1 pound of R-404a"
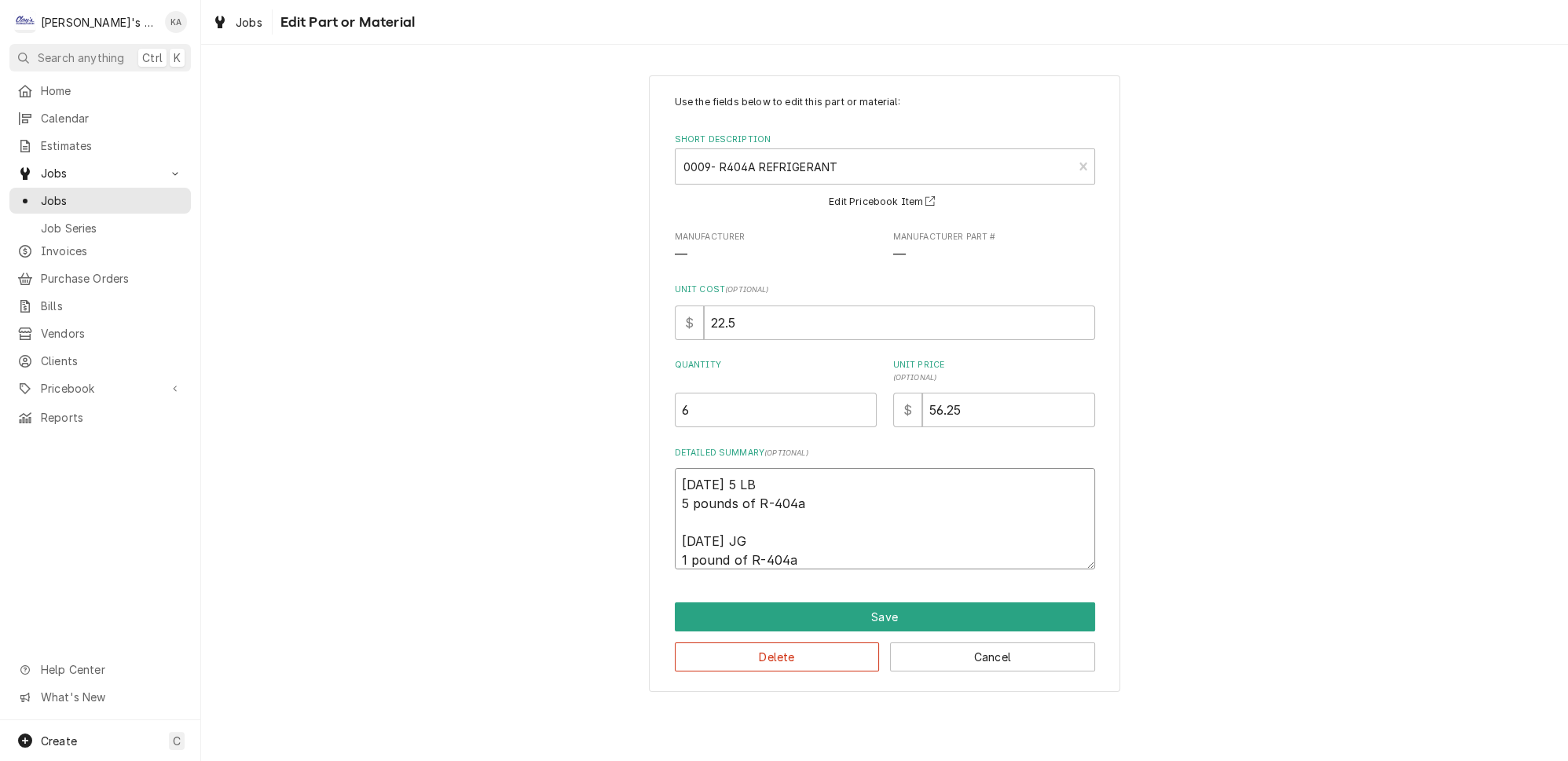
type textarea "x"
type textarea "8/23/2025 5 LBS 5 pounds of R-404a 8/25/2025 JG 1 pound of R-404a"
click at [764, 529] on textarea "8/23/2025 5 LBS 5 pounds of R-404a 8/25/2025 JG 1 pound of R-404a" at bounding box center [884, 519] width 420 height 102
type textarea "x"
type textarea "8/23/2025 5 LBS 5 pounds of R-404a 8/25/2025 J 1 pound of R-404a"
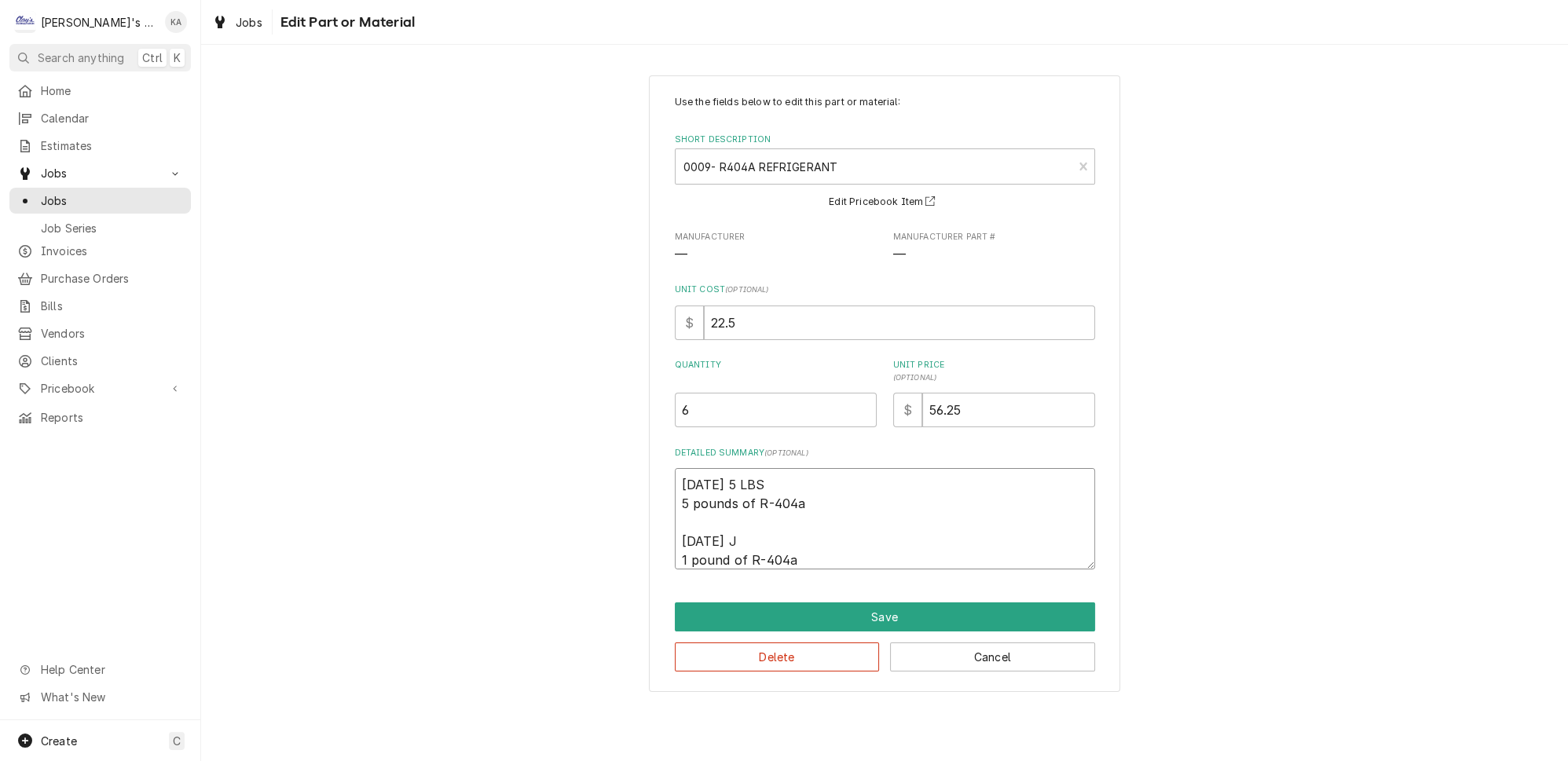
type textarea "x"
type textarea "8/23/2025 5 LBS 5 pounds of R-404a 8/25/2025 1 pound of R-404a"
type textarea "x"
type textarea "8/23/2025 5 LBS 5 pounds of R-404a 8/25/2025 1 1 pound of R-404a"
type textarea "x"
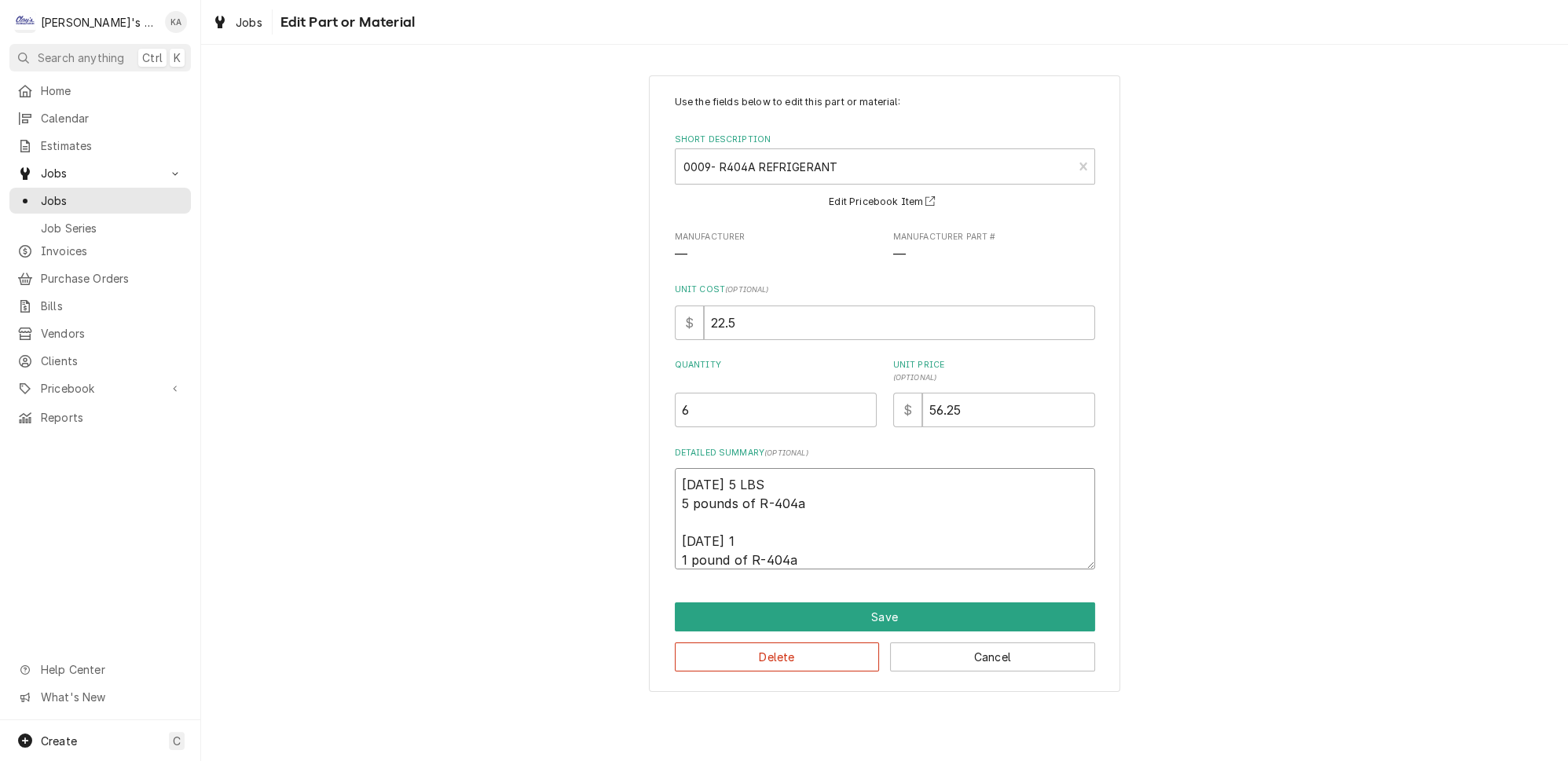
type textarea "8/23/2025 5 LBS 5 pounds of R-404a 8/25/2025 1 1 pound of R-404a"
type textarea "x"
type textarea "8/23/2025 5 LBS 5 pounds of R-404a 8/25/2025 1 L 1 pound of R-404a"
type textarea "x"
type textarea "8/23/2025 5 LBS 5 pounds of R-404a 8/25/2025 1 LB 1 pound of R-404a"
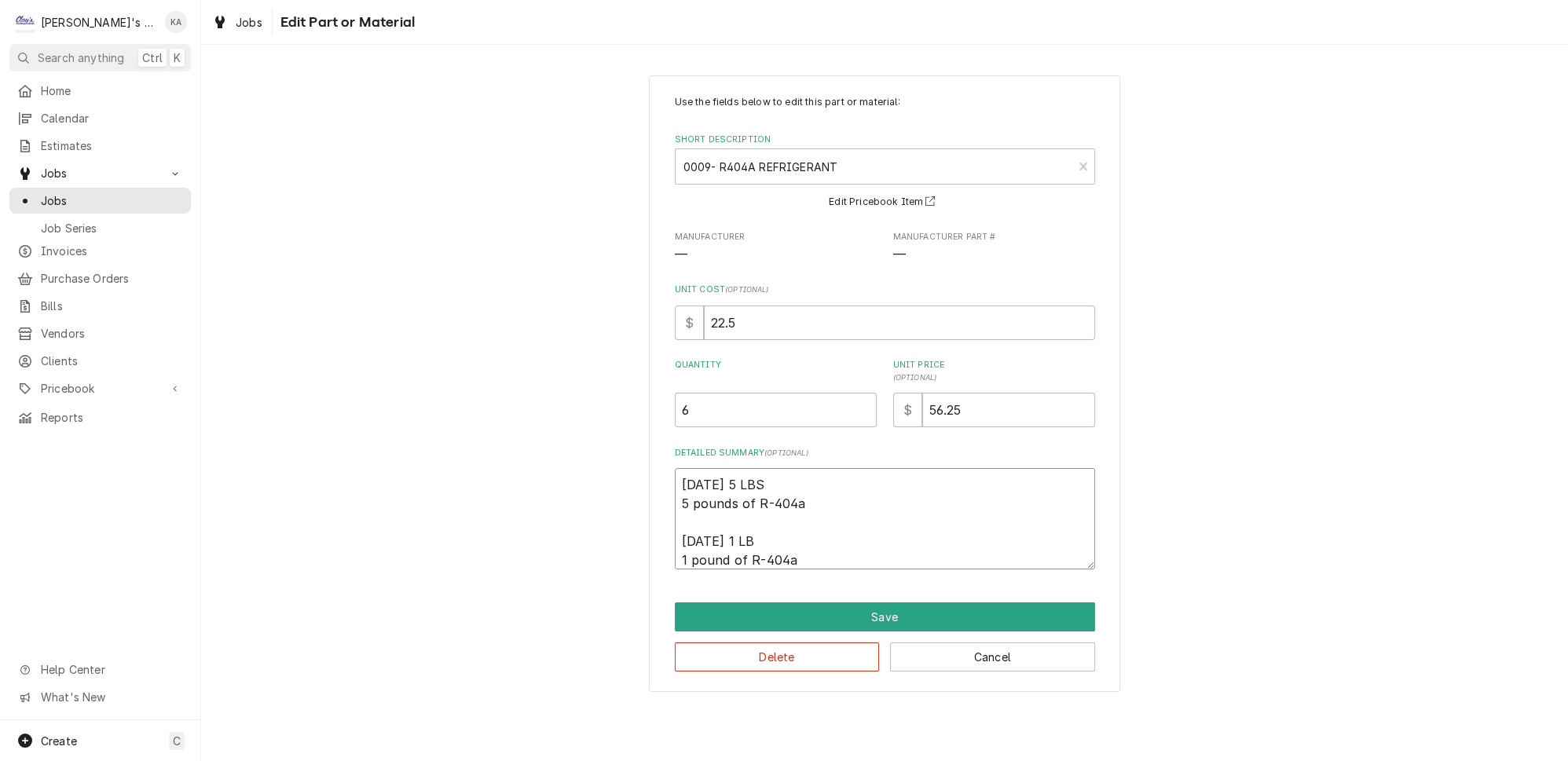
drag, startPoint x: 807, startPoint y: 498, endPoint x: 663, endPoint y: 500, distance: 144.0
click at [663, 500] on div "Use the fields below to edit this part or material: Short Description 0009- R40…" at bounding box center [884, 383] width 471 height 617
type textarea "x"
type textarea "8/23/2025 5 LBS 8/25/2025 1 LB 1 pound of R-404a"
drag, startPoint x: 805, startPoint y: 550, endPoint x: 683, endPoint y: 552, distance: 122.0
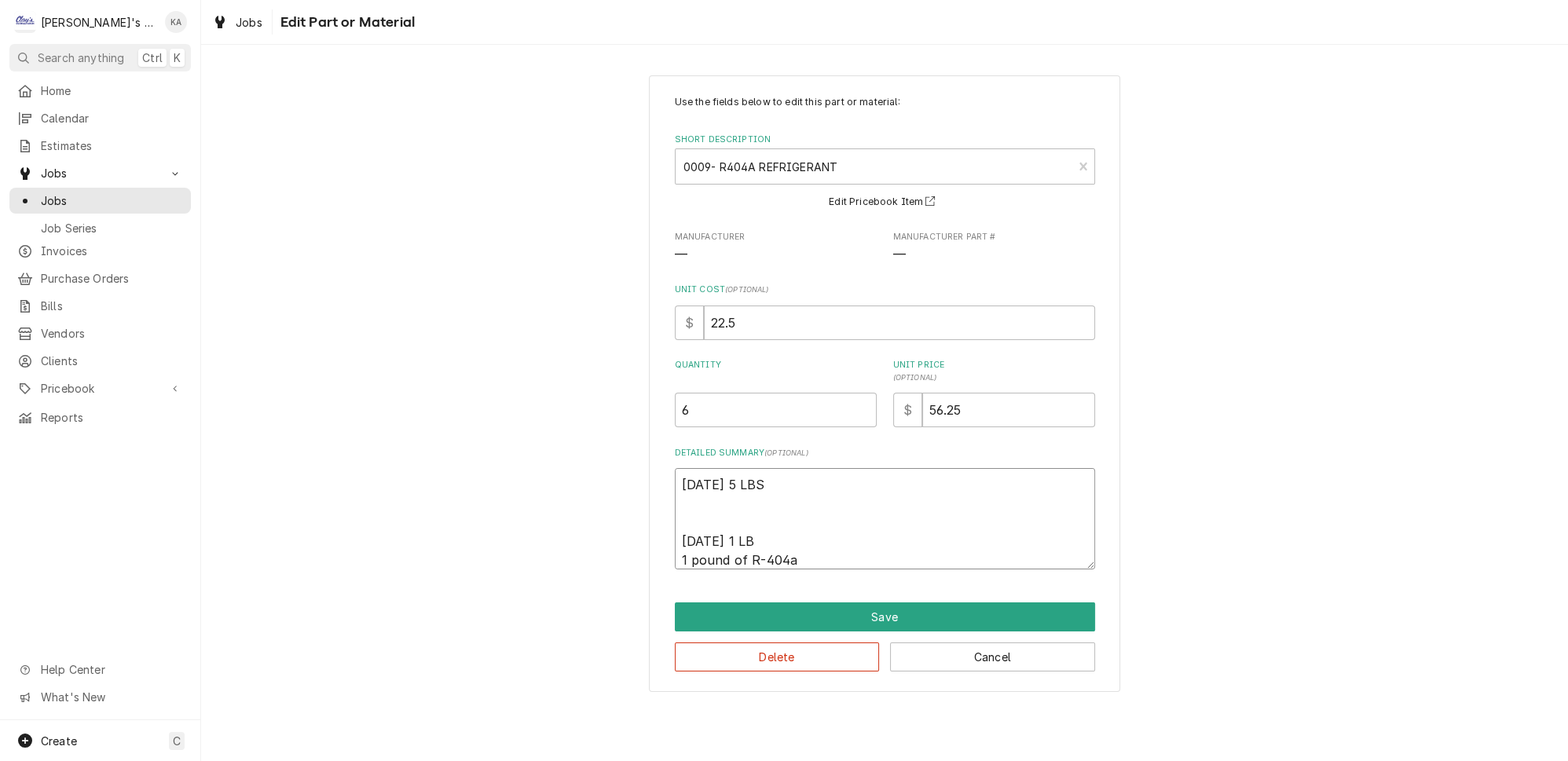
click at [683, 552] on textarea "8/23/2025 5 LBS 8/25/2025 1 LB 1 pound of R-404a" at bounding box center [884, 519] width 420 height 102
type textarea "x"
type textarea "8/23/2025 5 LBS 8/25/2025 1 LB"
type textarea "x"
type textarea "8/23/2025 5 LBS 8/25/2025 1 LB"
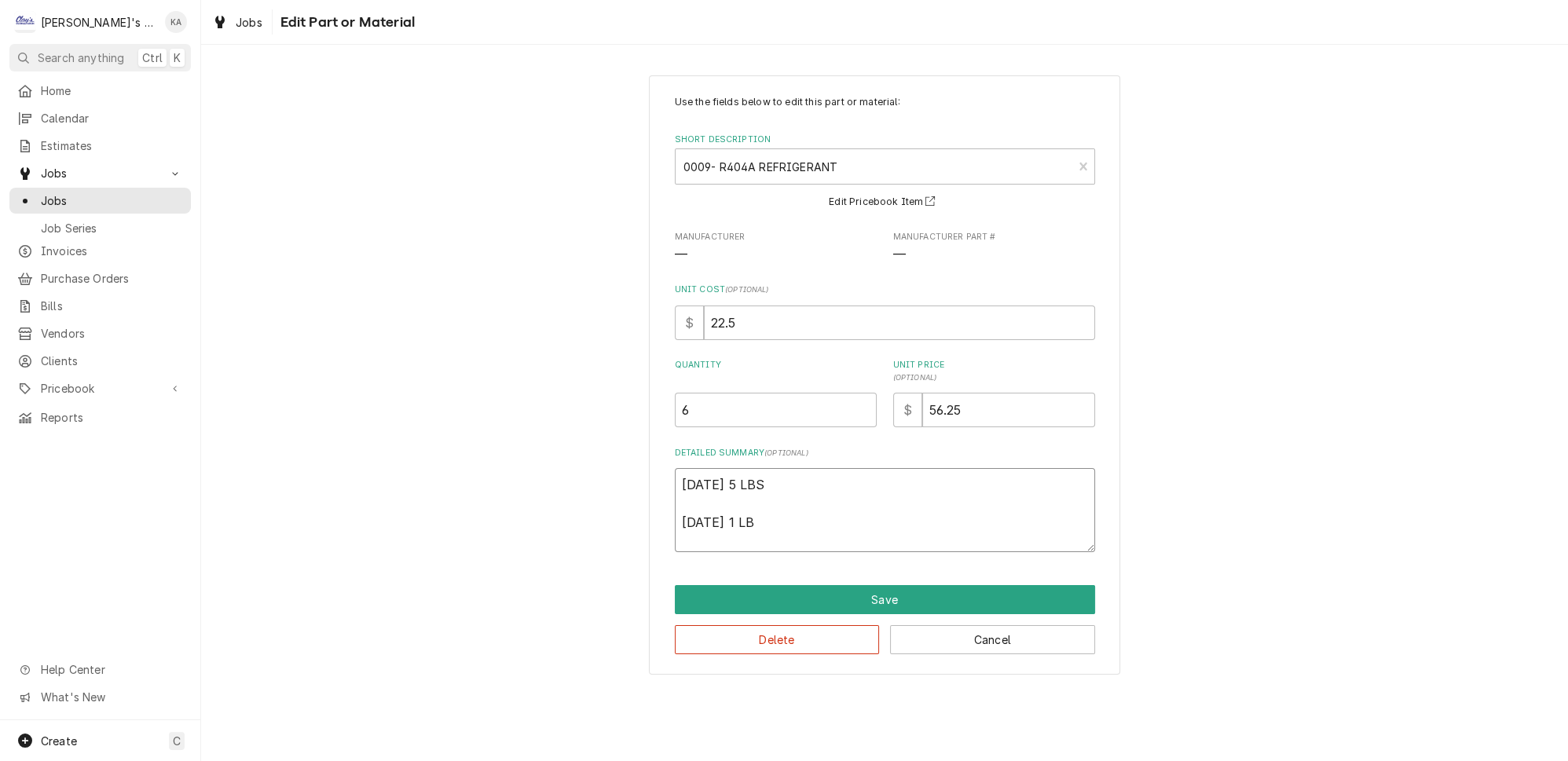
type textarea "x"
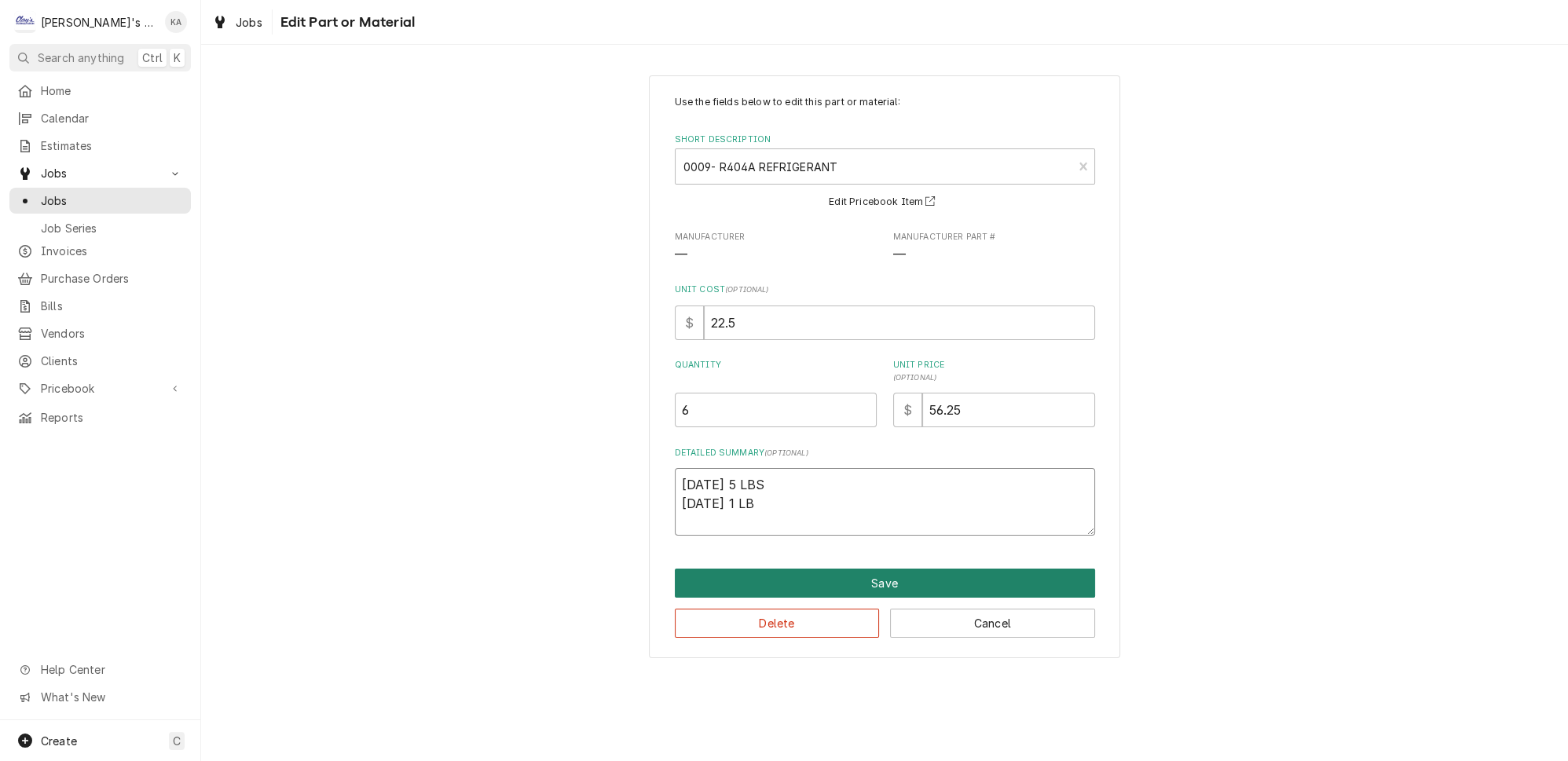
type textarea "8/23/2025 5 LBS 8/25/2025 1 LB"
click at [874, 578] on button "Save" at bounding box center [884, 583] width 420 height 29
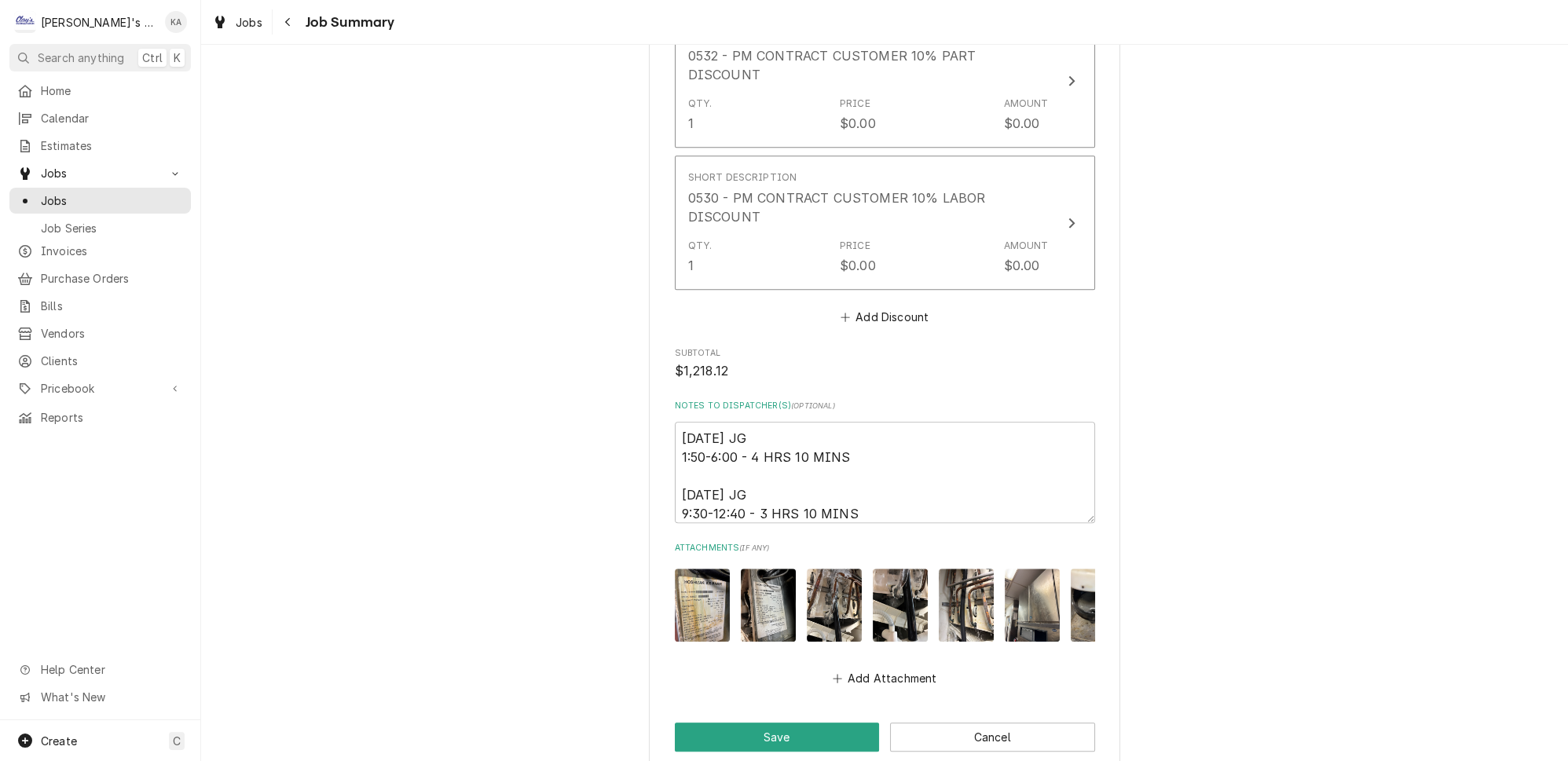
scroll to position [1895, 0]
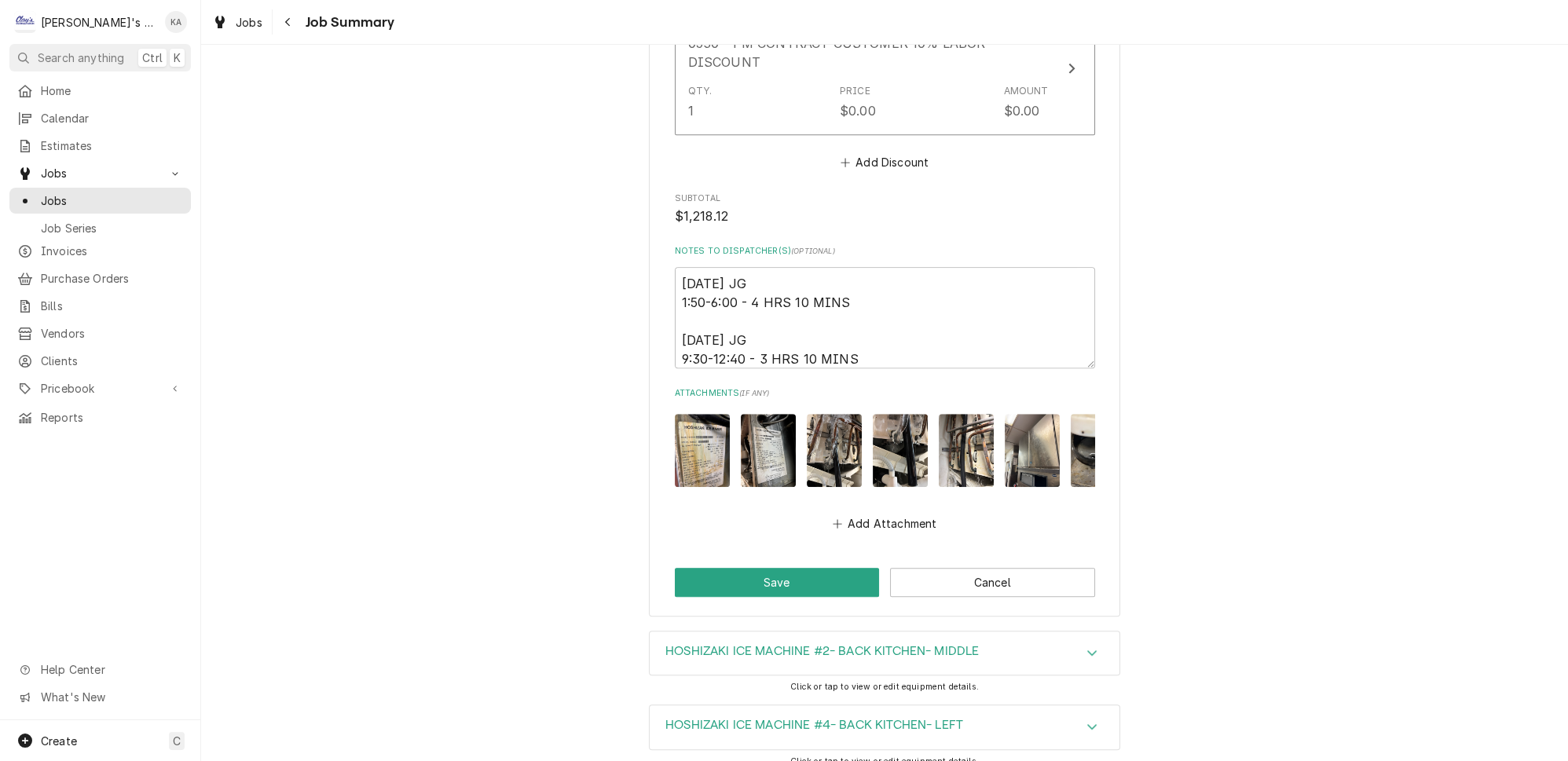
click at [700, 414] on img "Attachments" at bounding box center [702, 450] width 55 height 73
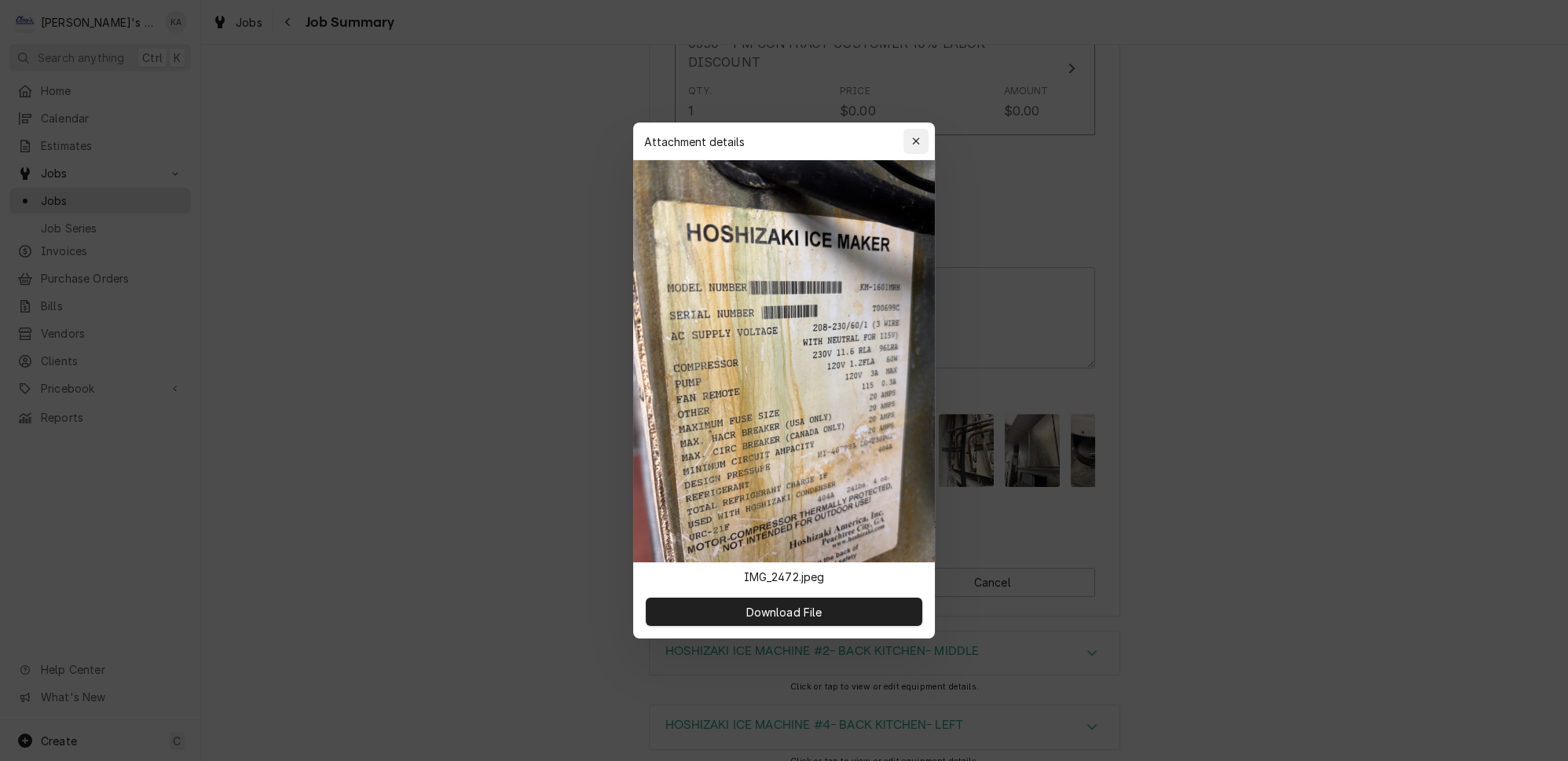
click at [914, 149] on div "button" at bounding box center [916, 141] width 15 height 15
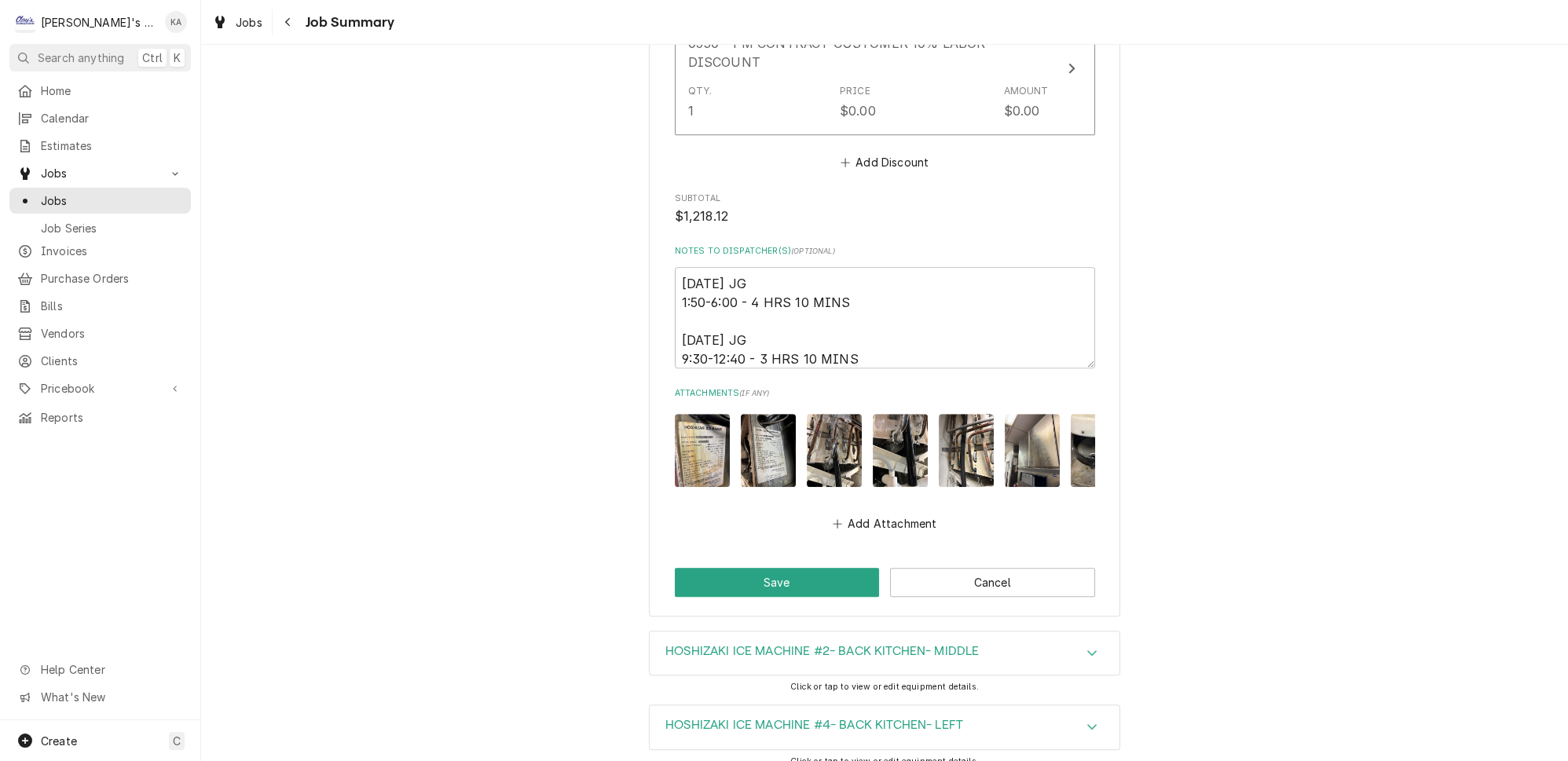
click at [770, 414] on img "Attachments" at bounding box center [768, 450] width 55 height 73
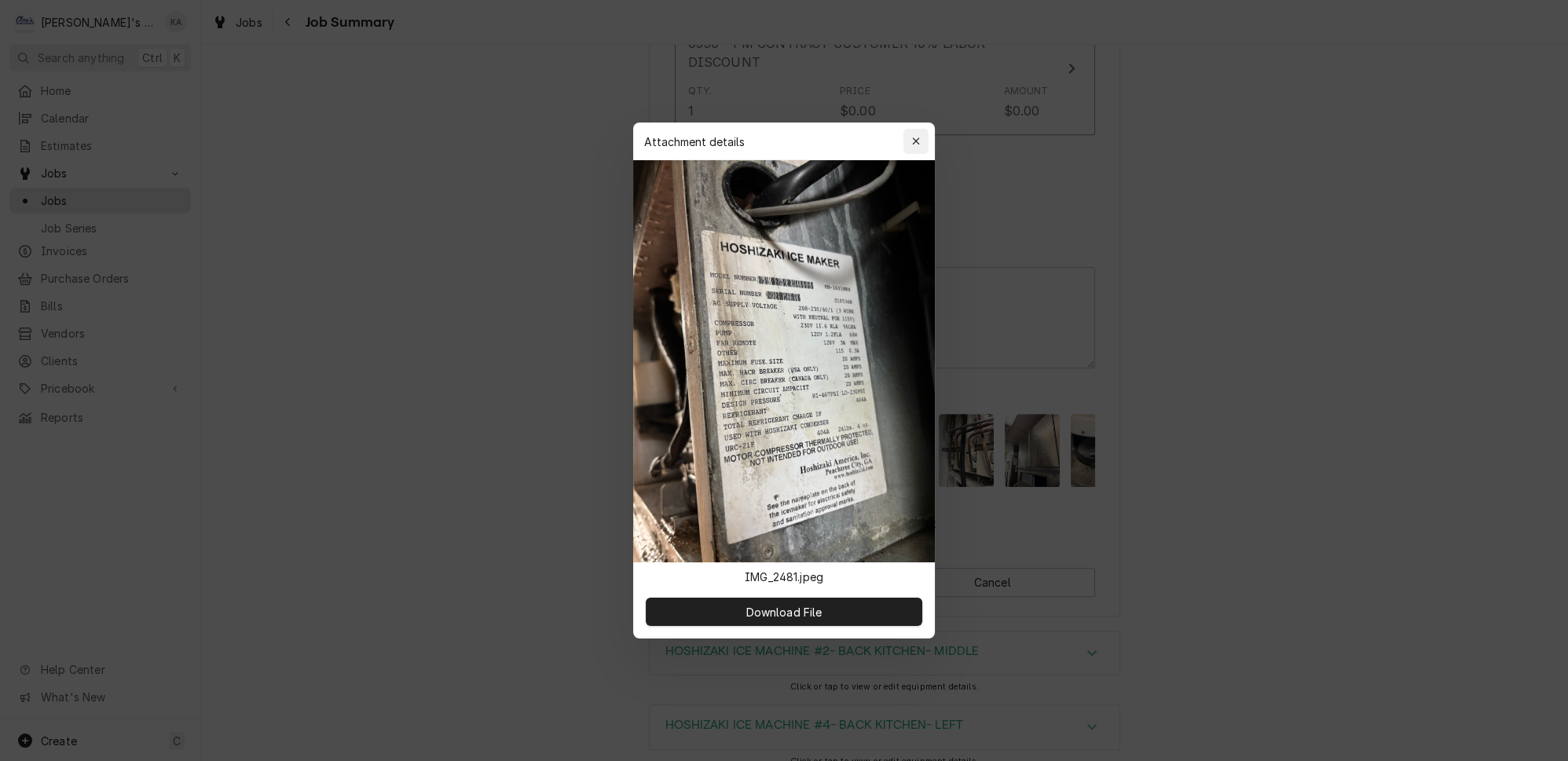
click at [912, 144] on icon "button" at bounding box center [915, 140] width 7 height 7
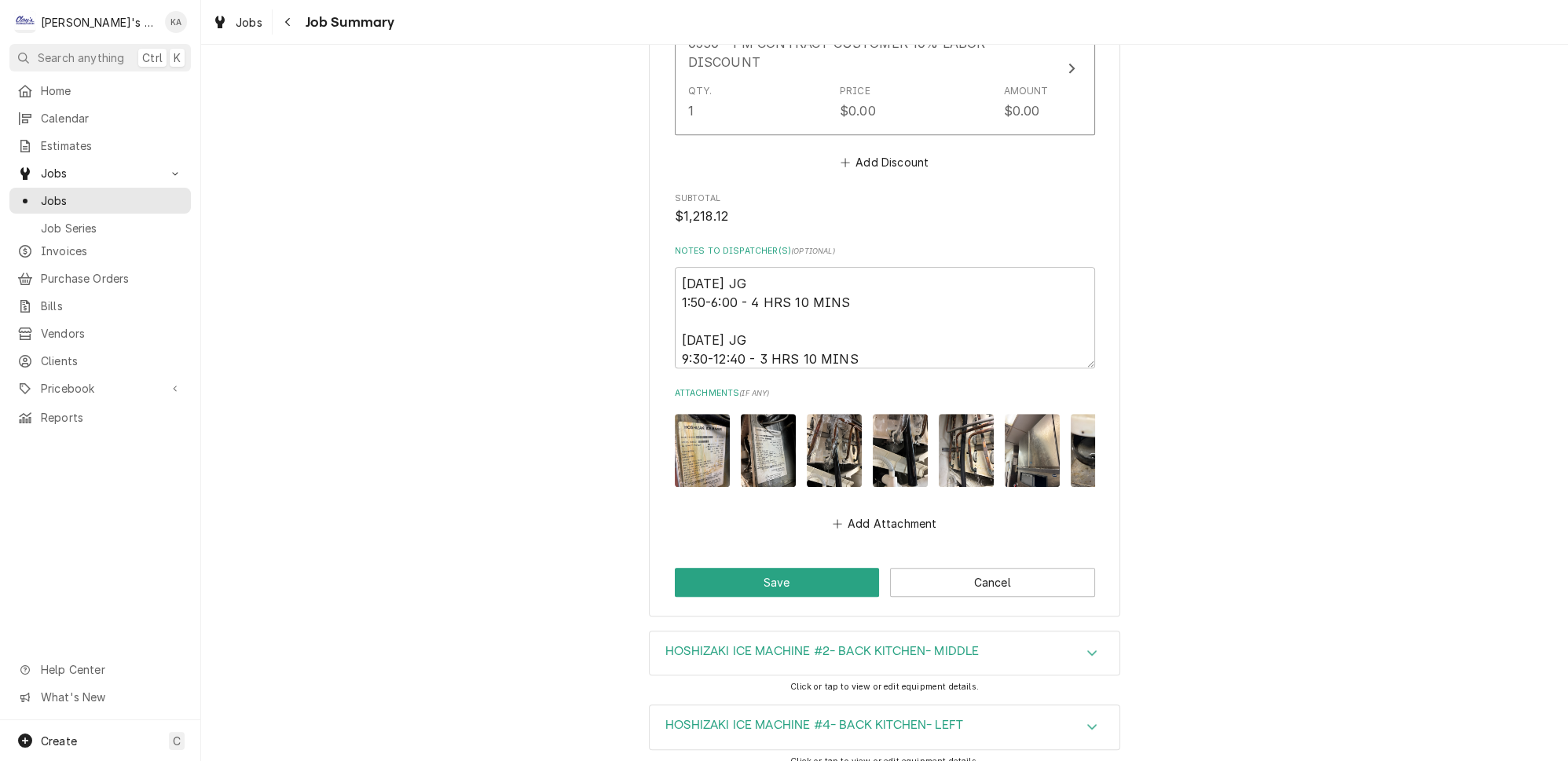
click at [828, 414] on img "Attachments" at bounding box center [834, 450] width 55 height 73
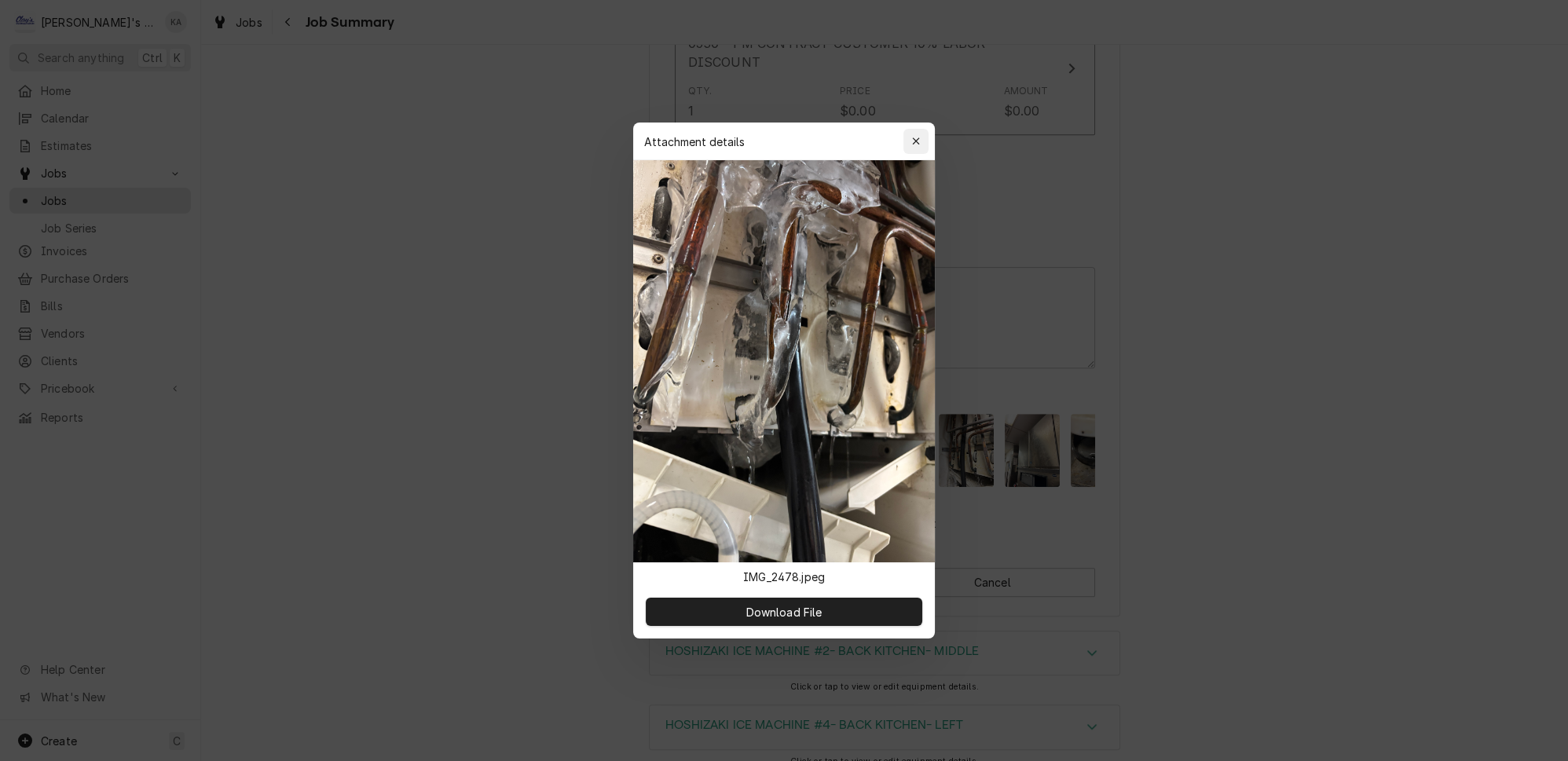
click at [912, 147] on icon "button" at bounding box center [916, 141] width 9 height 11
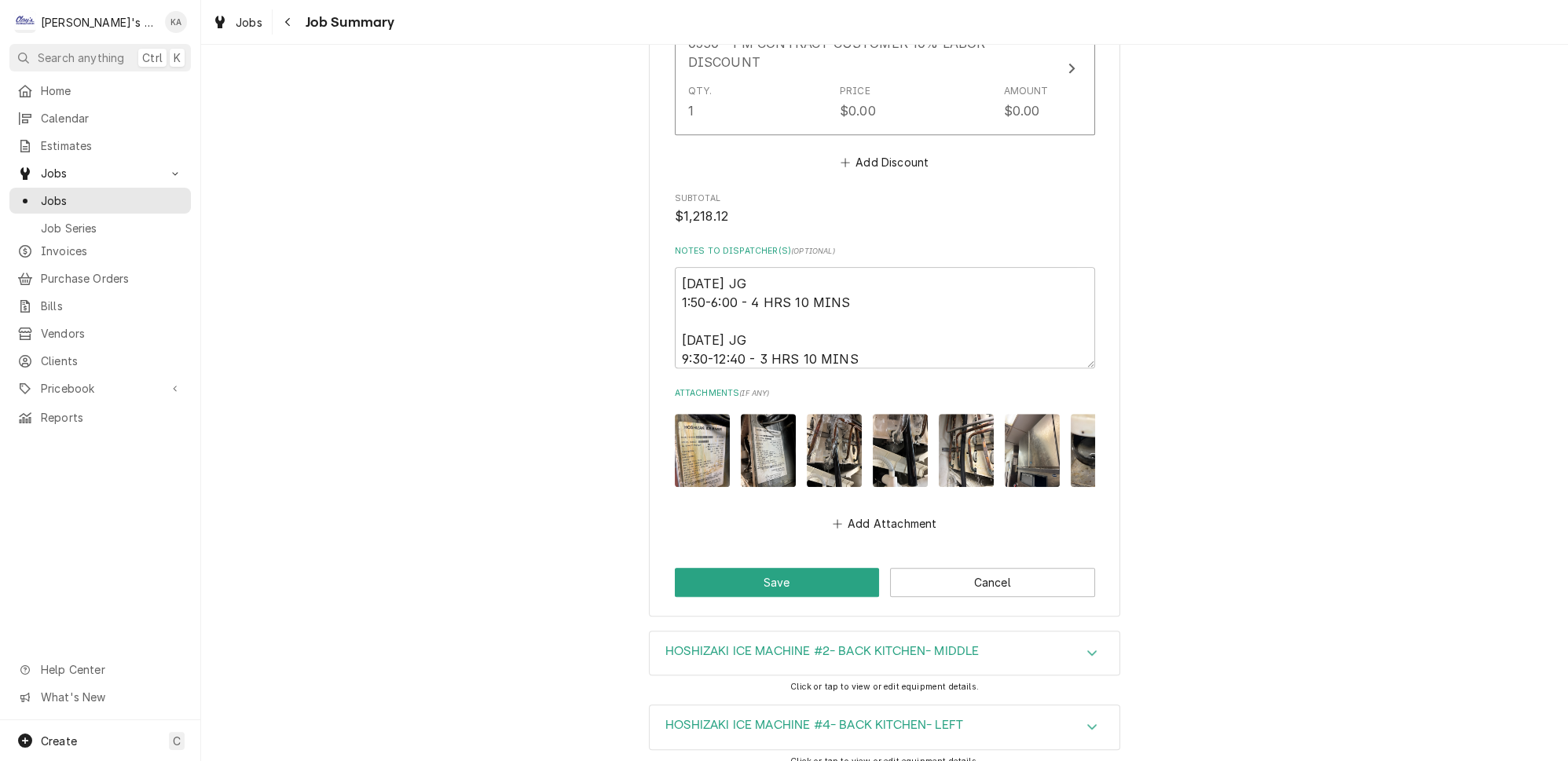
click at [878, 414] on img "Attachments" at bounding box center [901, 450] width 55 height 73
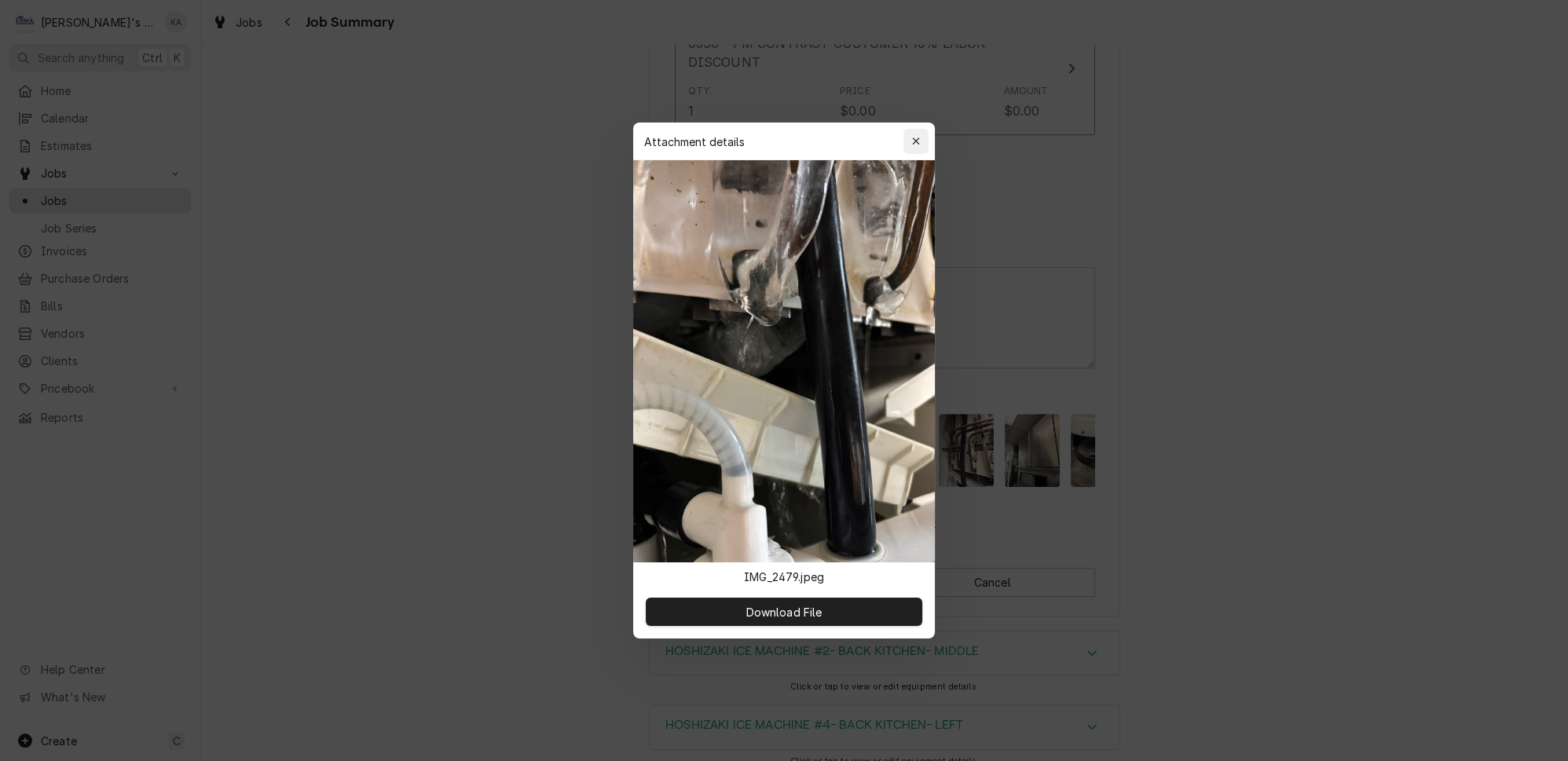
click at [912, 147] on icon "button" at bounding box center [916, 141] width 9 height 11
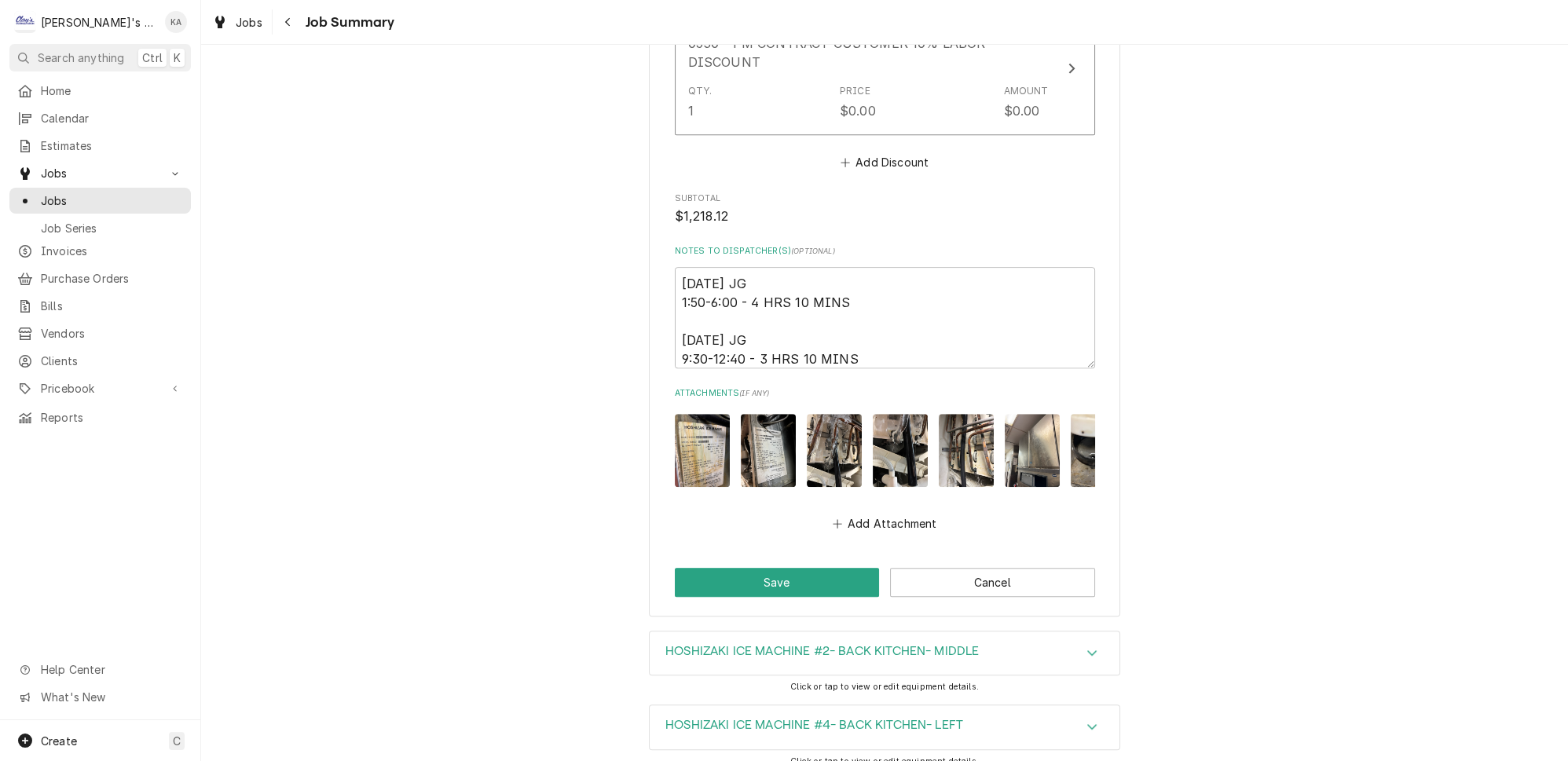
click at [946, 414] on img "Attachments" at bounding box center [967, 450] width 55 height 73
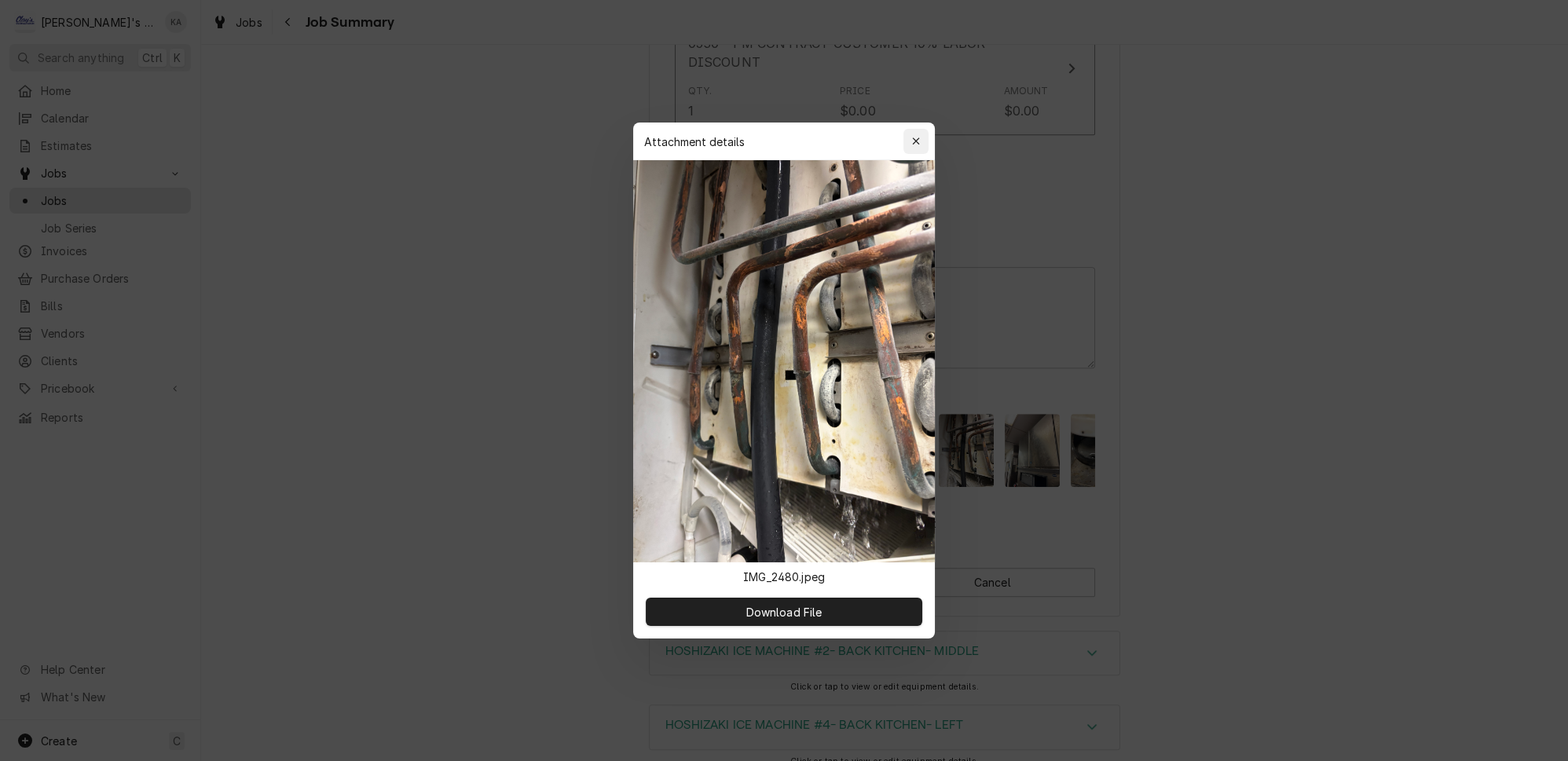
click at [912, 147] on icon "button" at bounding box center [916, 141] width 9 height 11
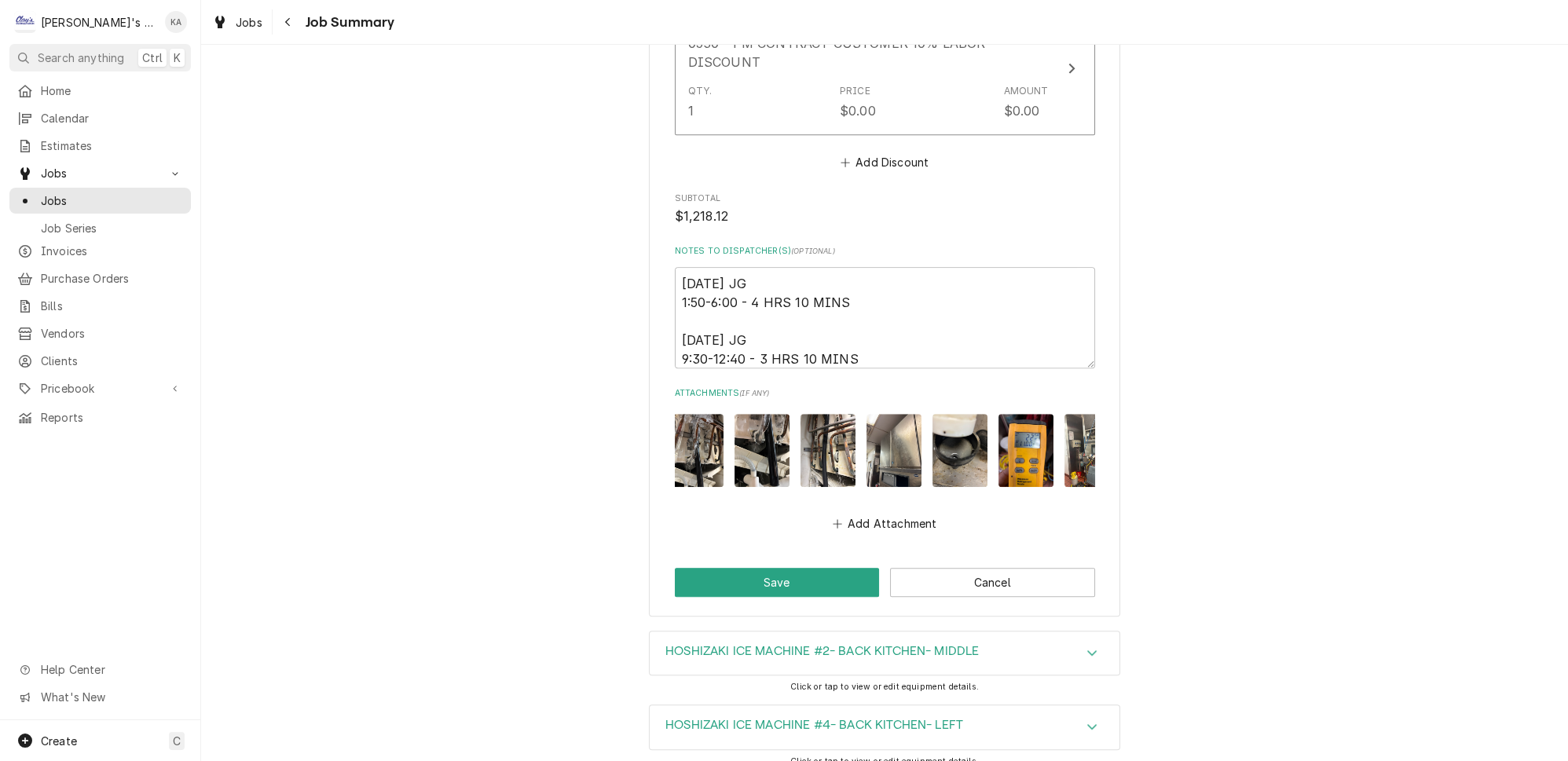
scroll to position [0, 152]
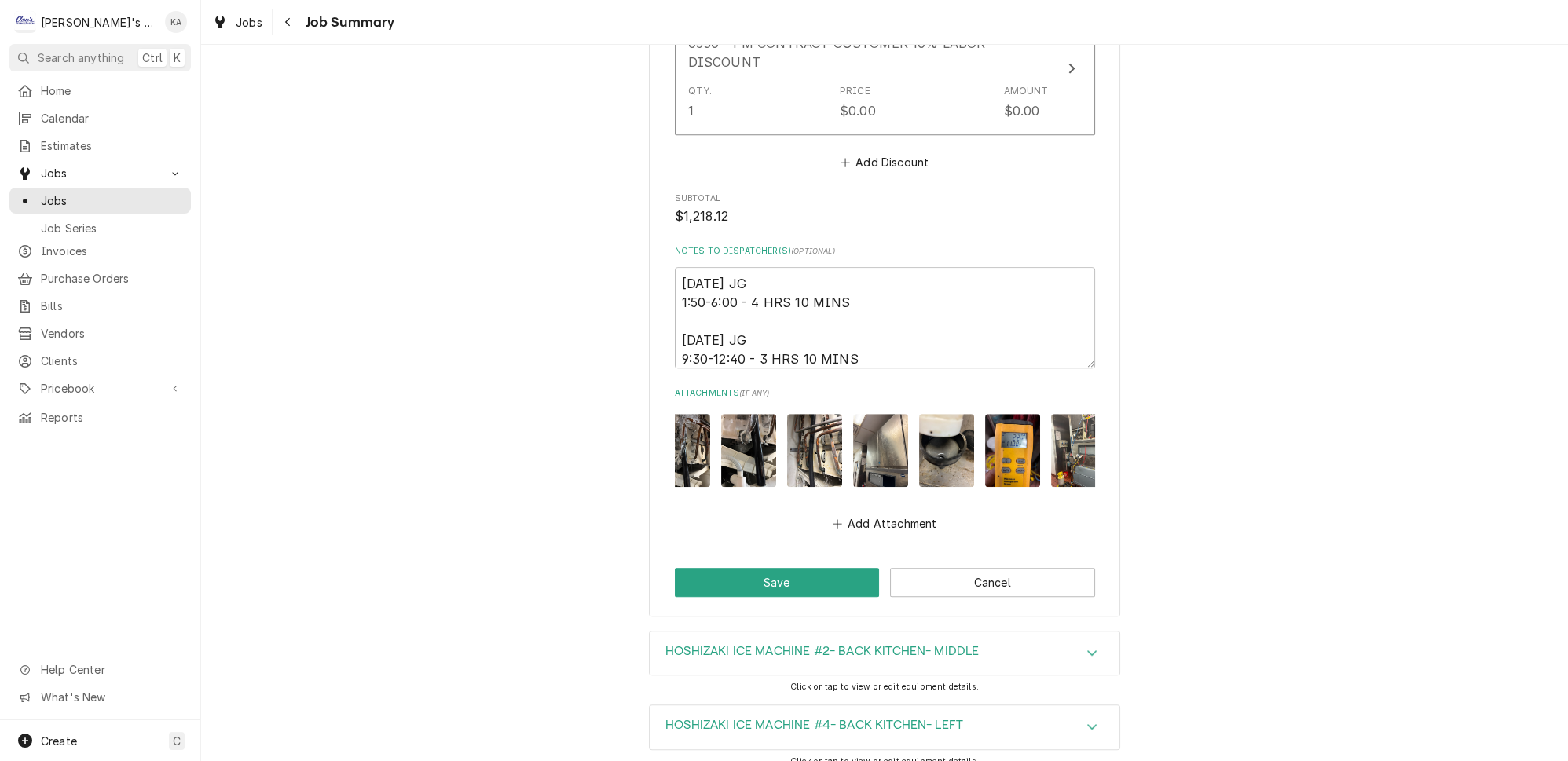
click at [924, 414] on img "Attachments" at bounding box center [947, 450] width 55 height 73
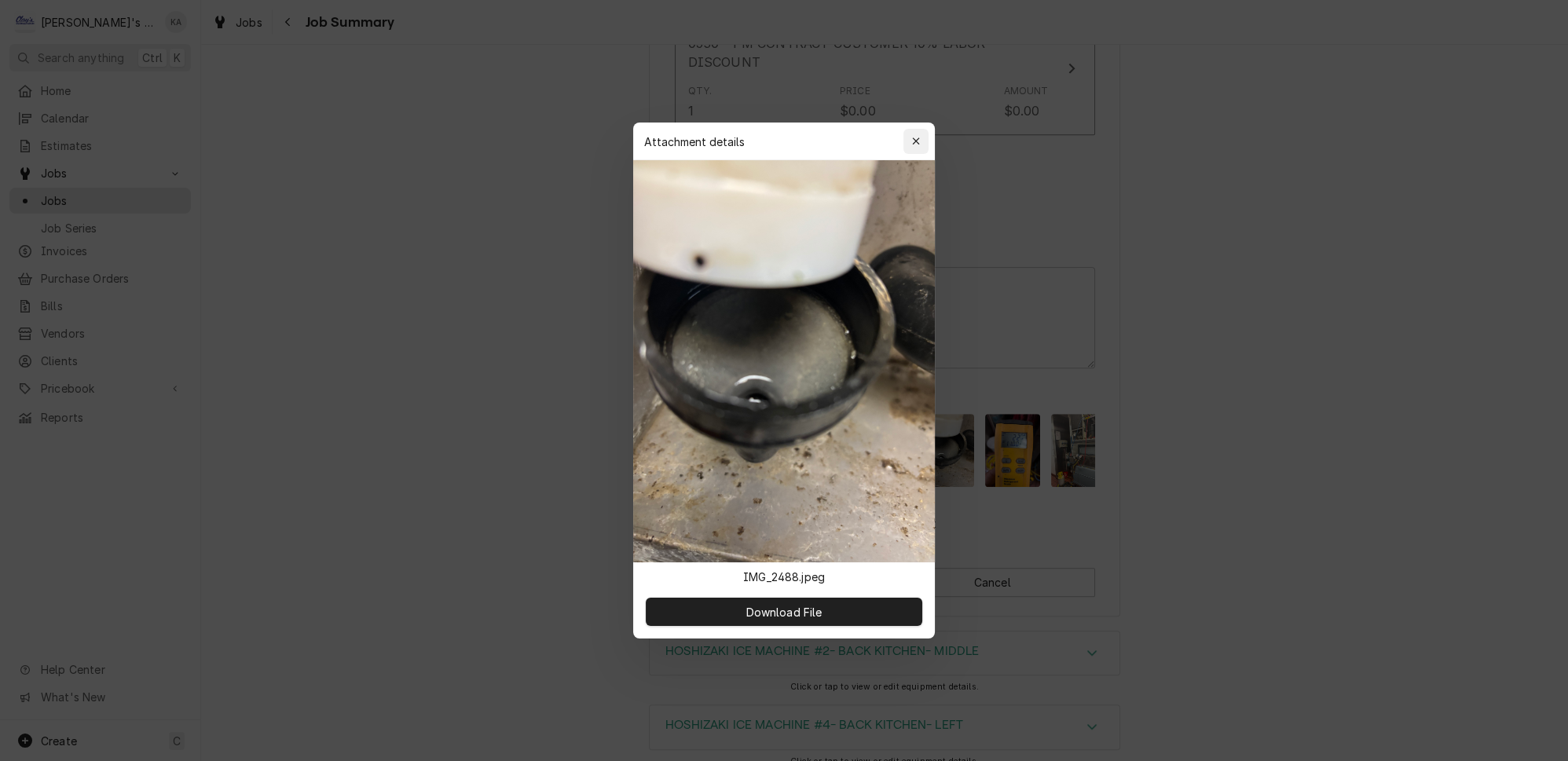
click at [912, 147] on icon "button" at bounding box center [916, 141] width 9 height 11
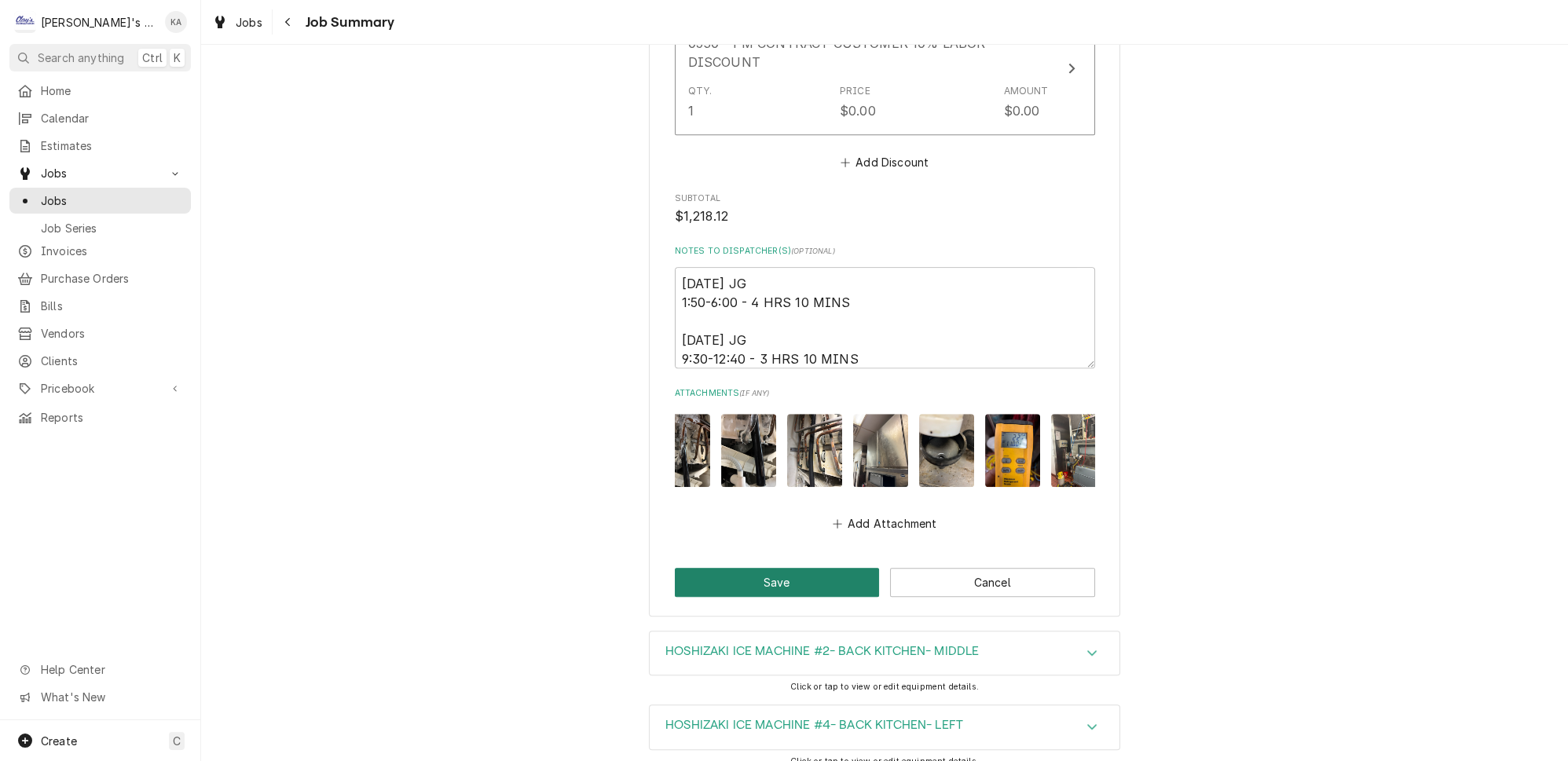
click at [776, 568] on button "Save" at bounding box center [777, 583] width 205 height 29
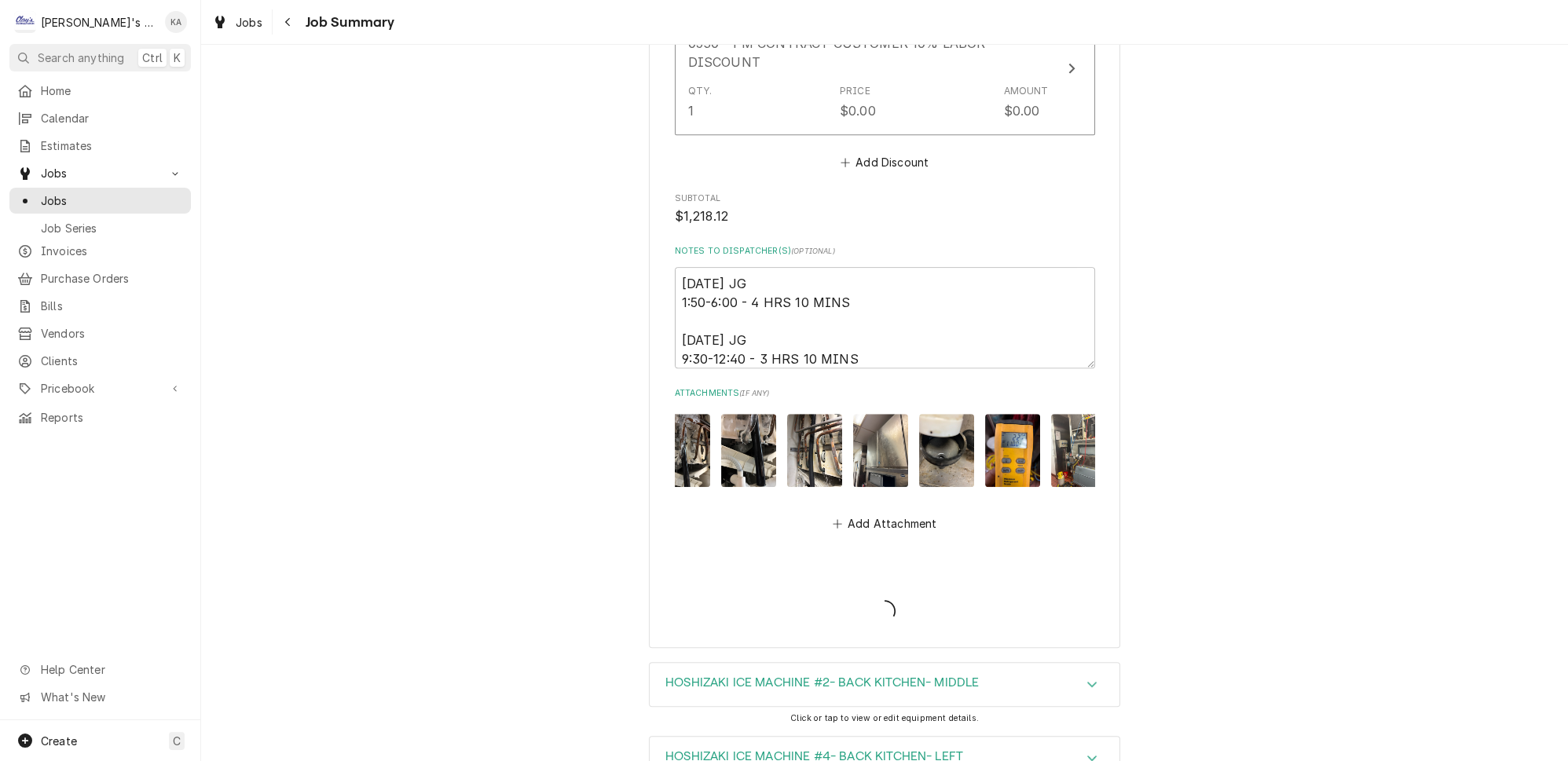
type textarea "x"
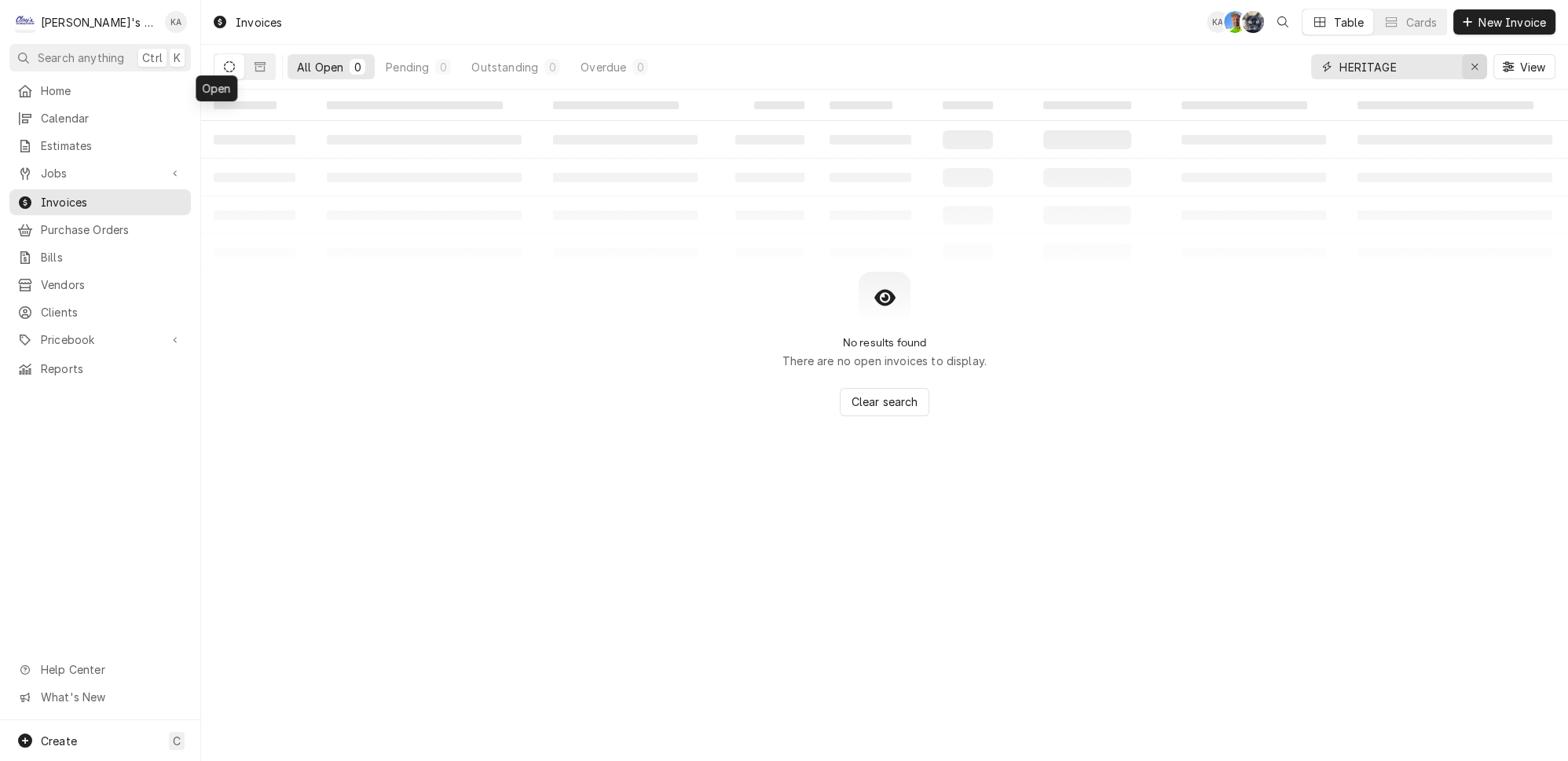
click at [1479, 61] on icon "Erase input" at bounding box center [1475, 67] width 9 height 11
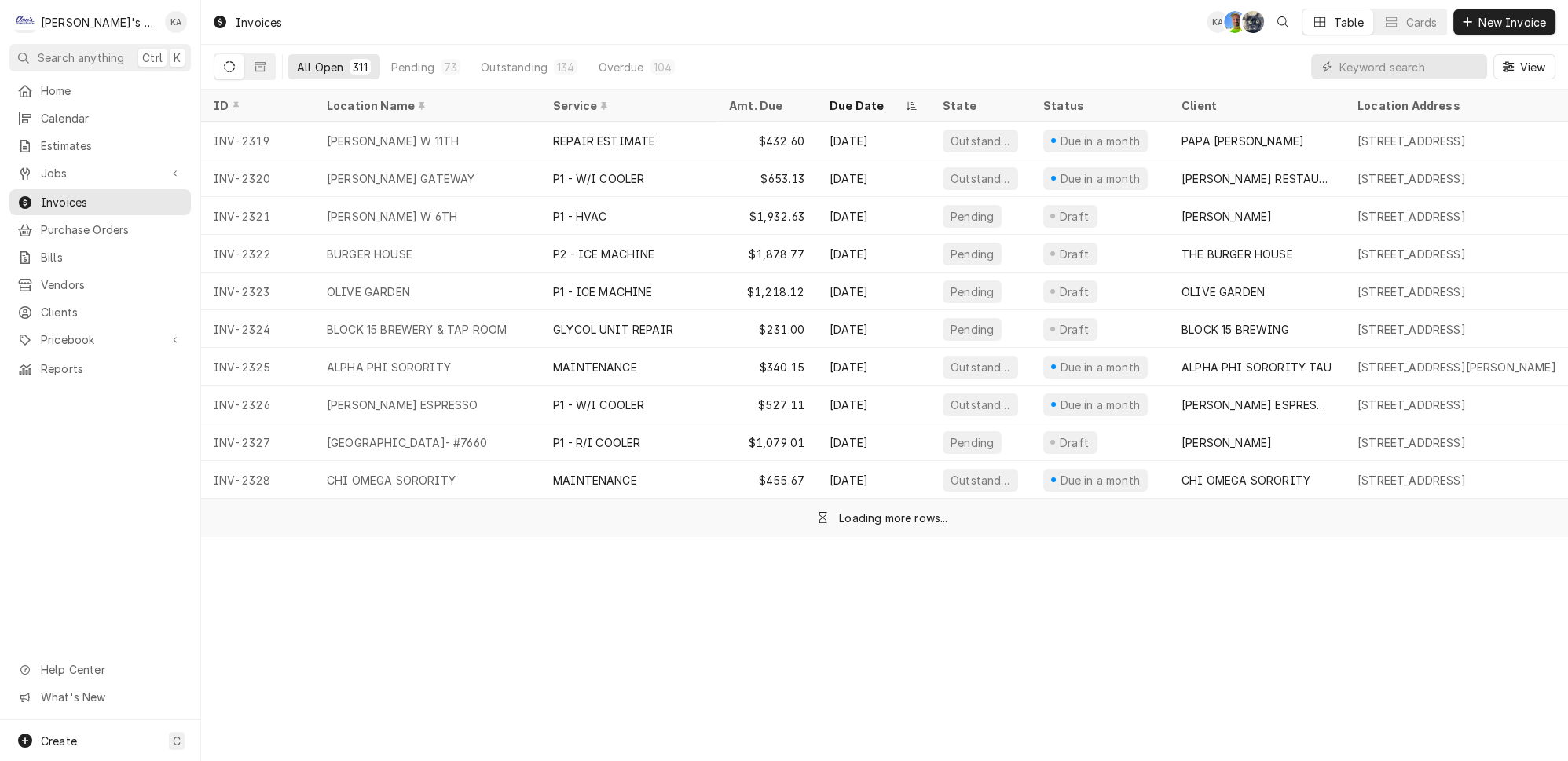
click at [1247, 45] on div "All Open 311 Pending 73 Outstanding 134 Overdue 104 View" at bounding box center [884, 66] width 1342 height 44
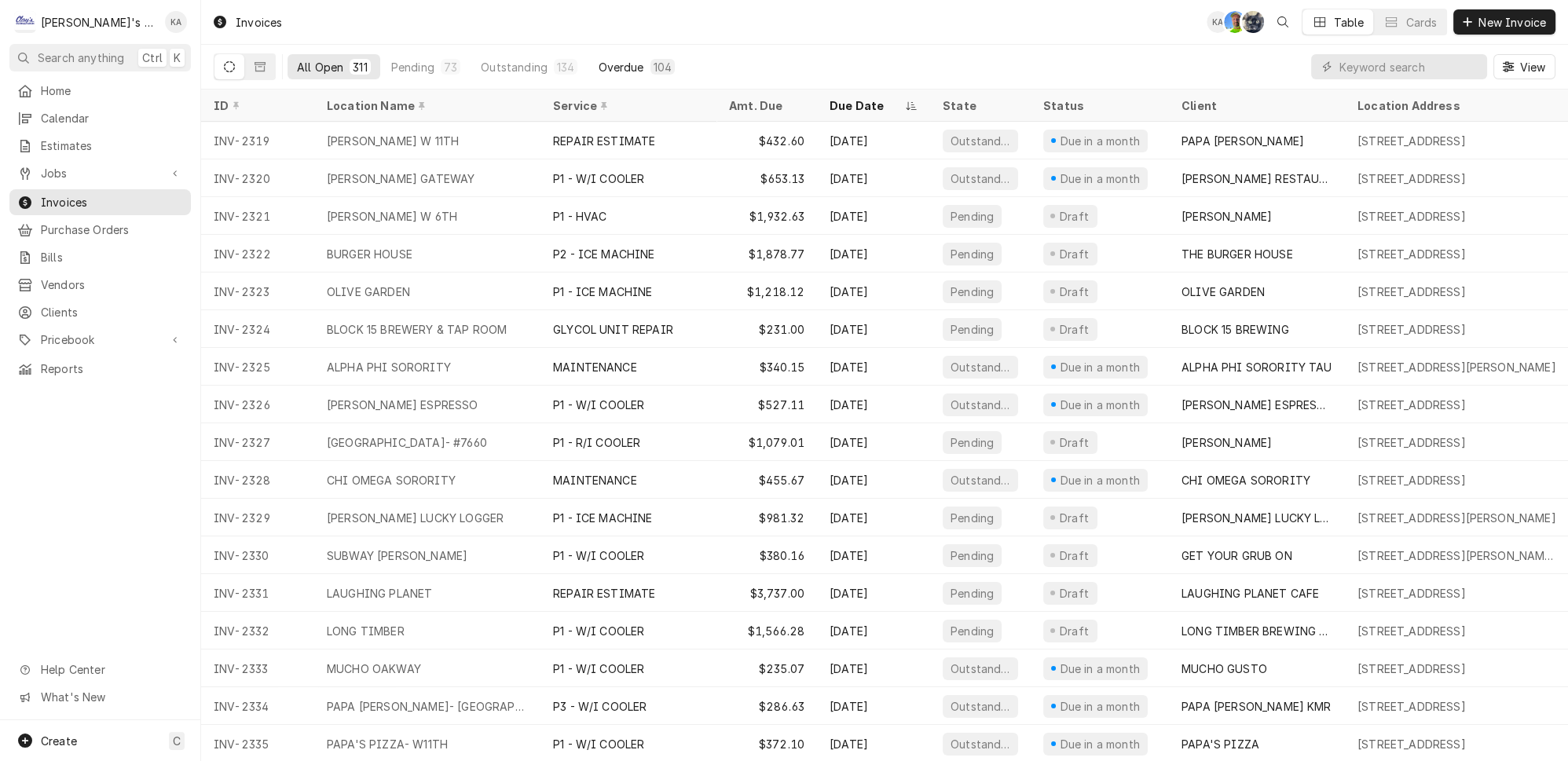
click at [654, 63] on div "104" at bounding box center [663, 67] width 18 height 16
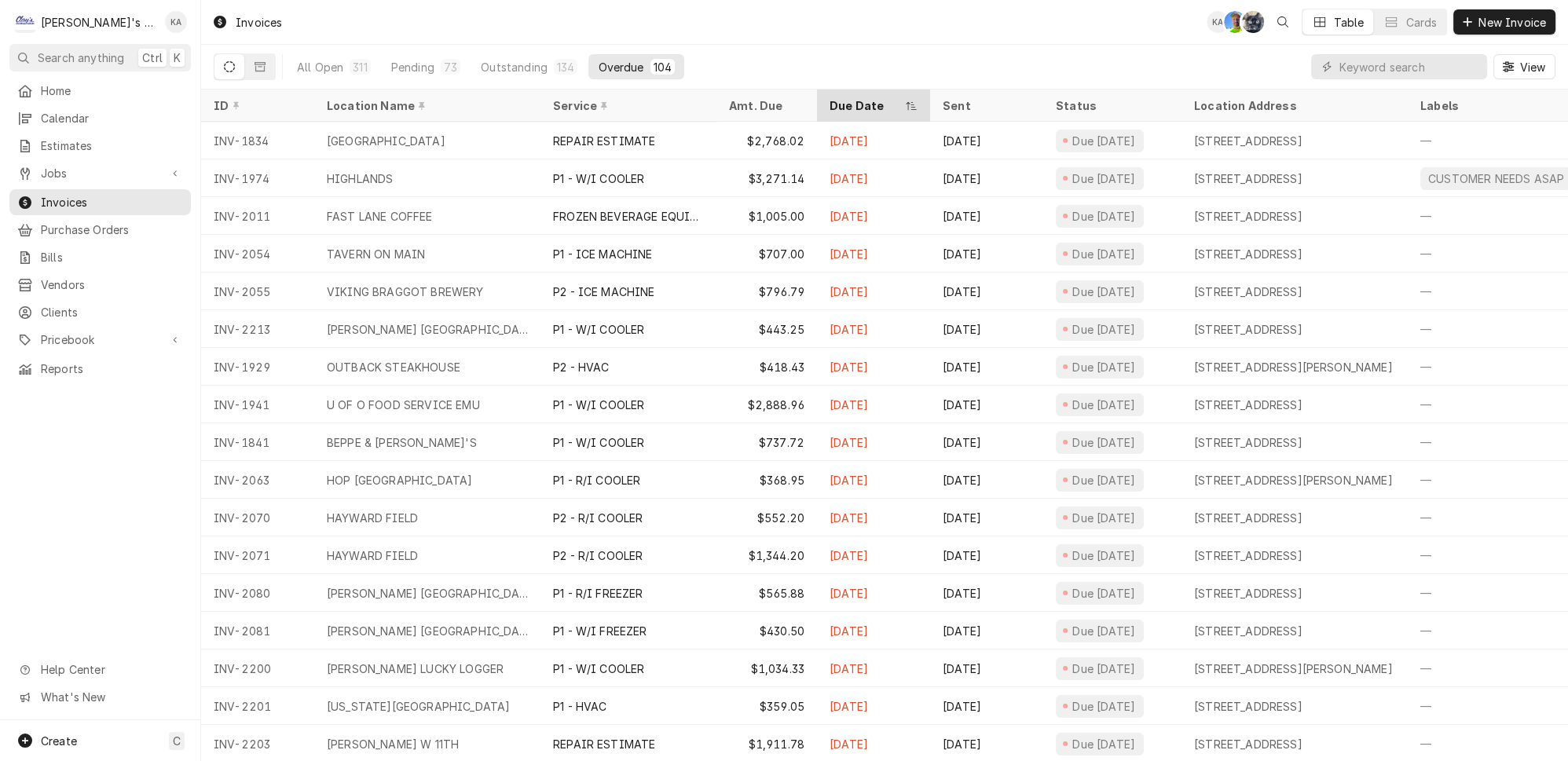
click at [868, 98] on div "Due Date" at bounding box center [866, 106] width 73 height 16
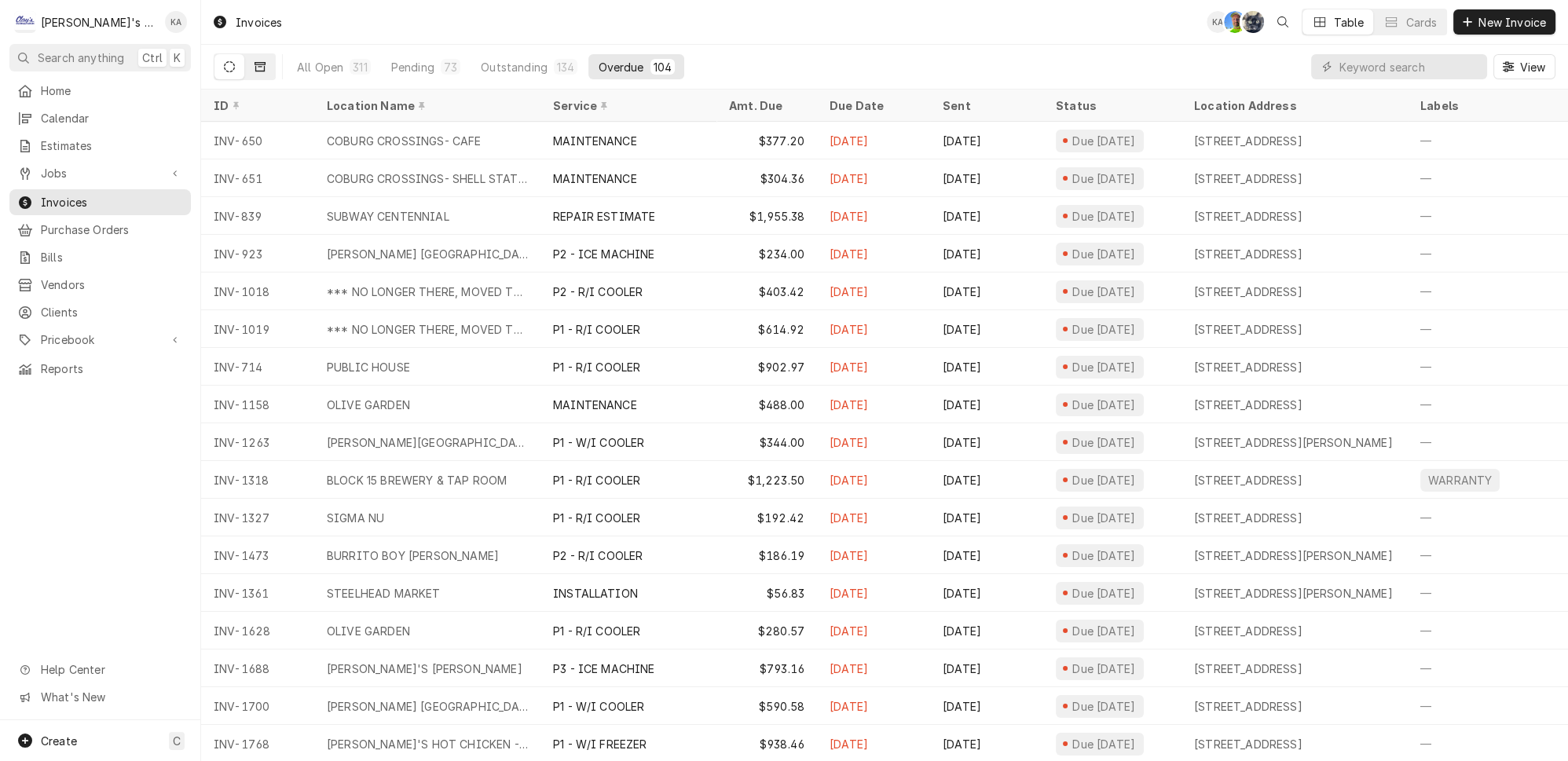
click at [257, 61] on button "Dynamic Content Wrapper" at bounding box center [260, 66] width 30 height 25
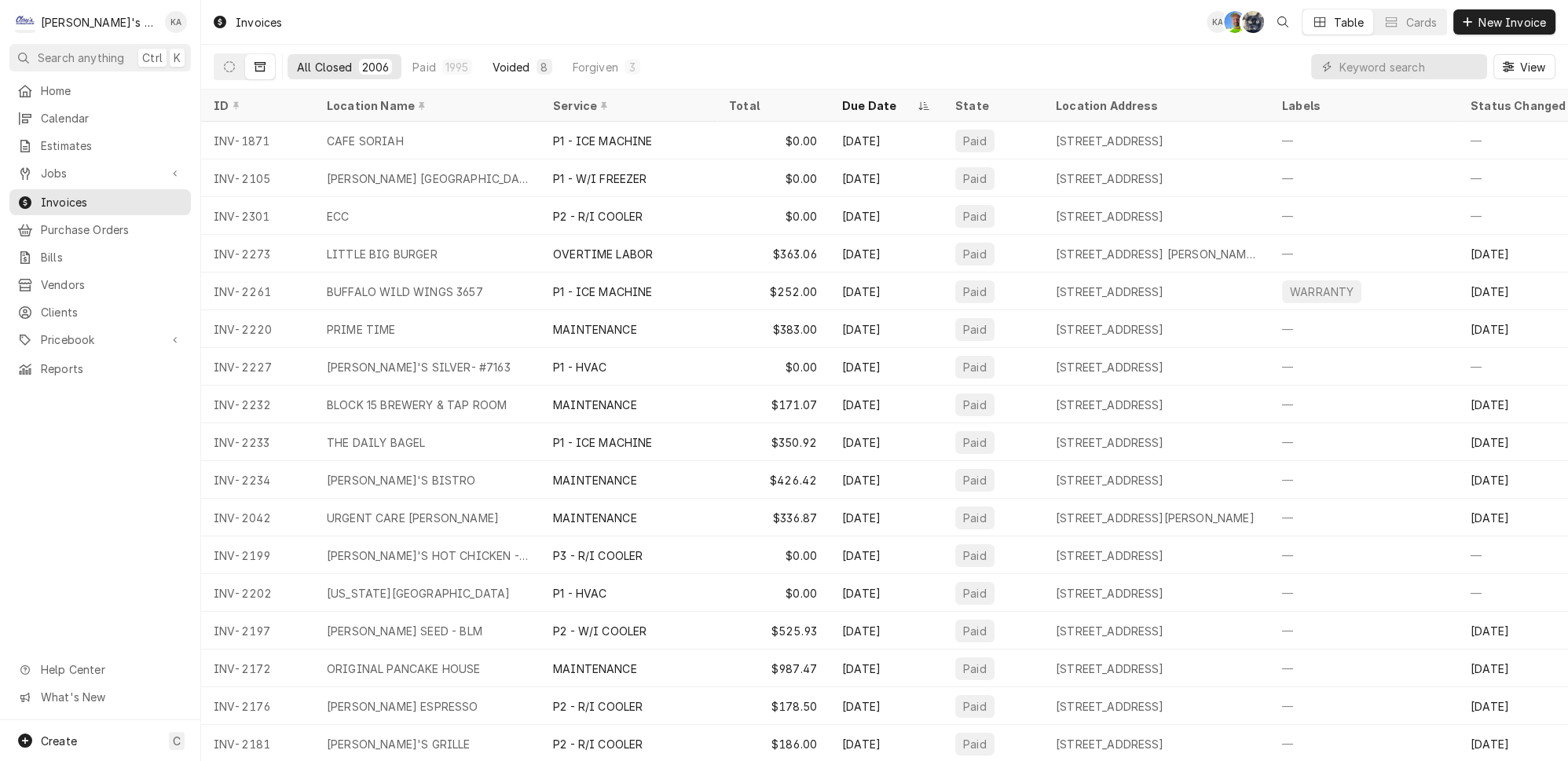
click at [540, 59] on div "8" at bounding box center [545, 67] width 10 height 16
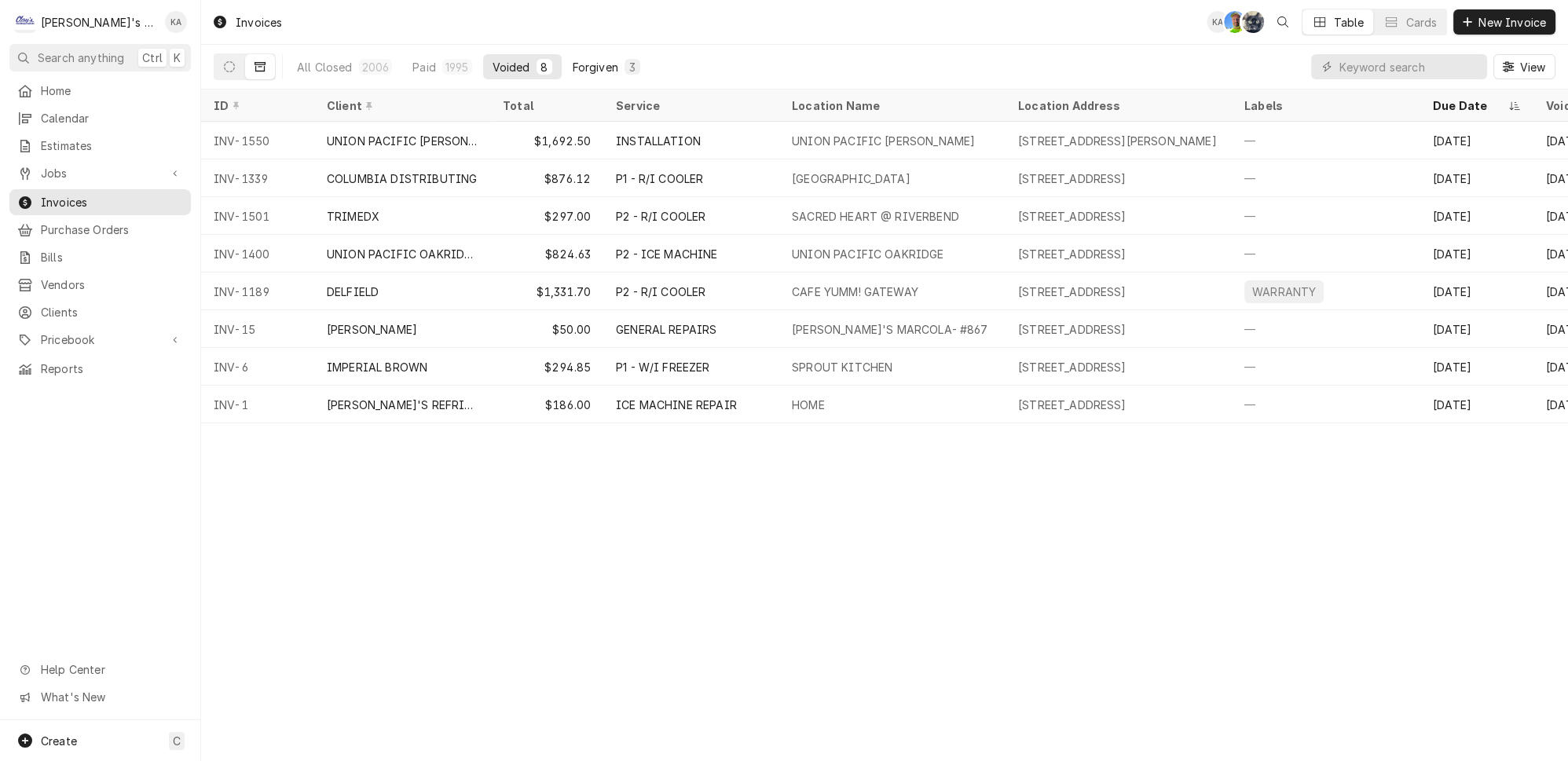
click at [573, 59] on div "Forgiven" at bounding box center [596, 67] width 45 height 16
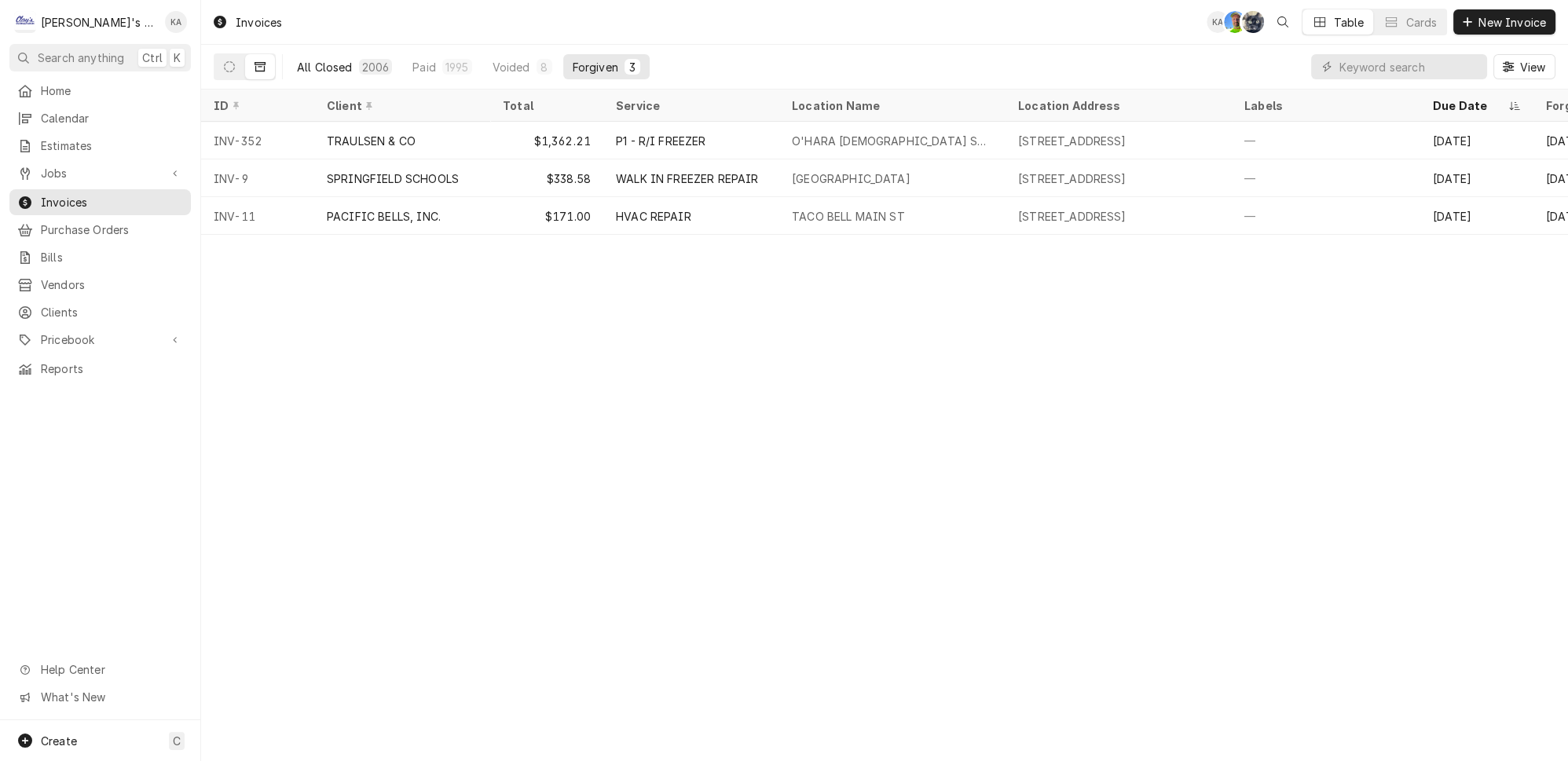
click at [329, 68] on div "All Closed" at bounding box center [324, 67] width 56 height 16
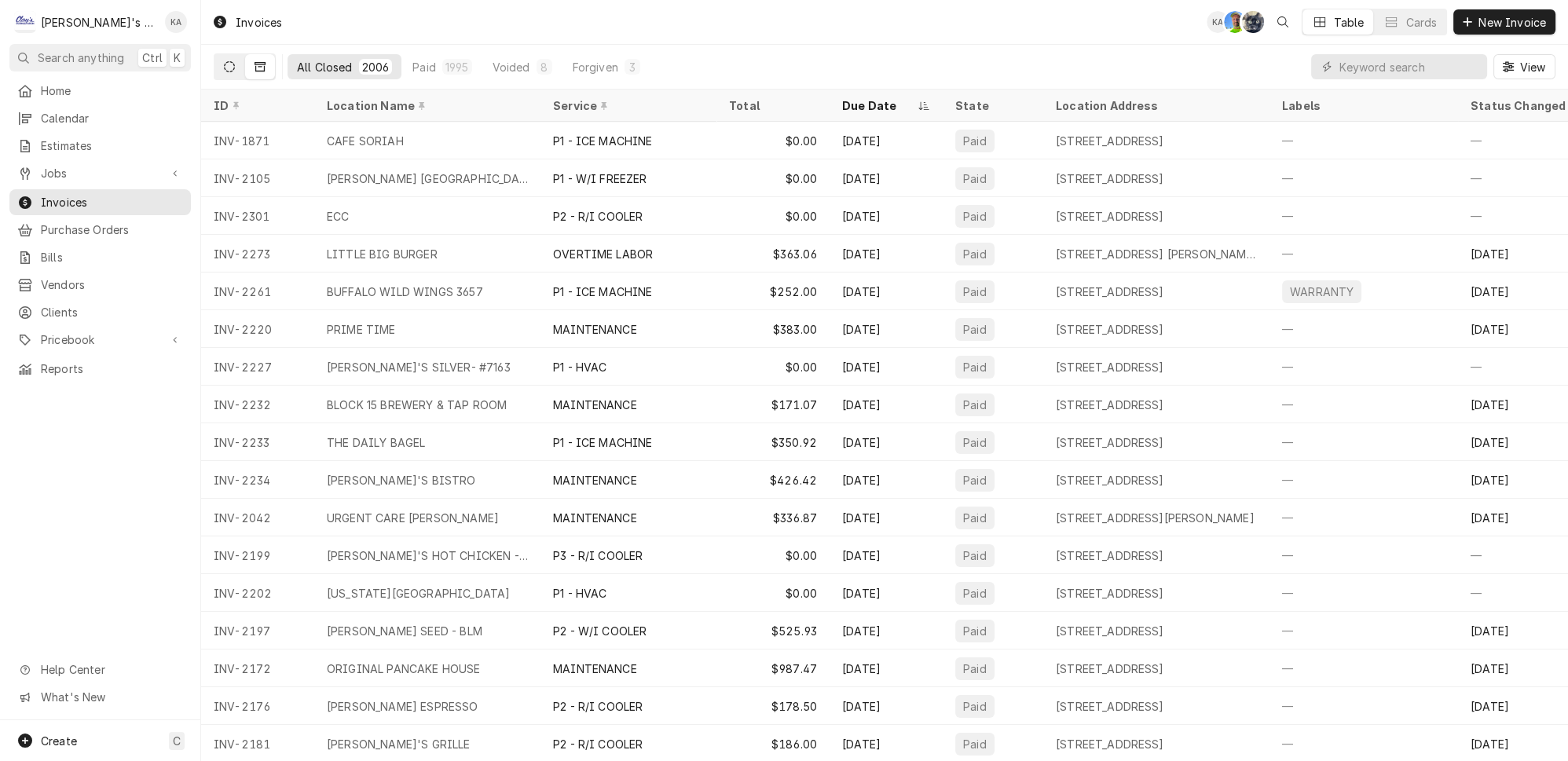
click at [228, 56] on button "Dynamic Content Wrapper" at bounding box center [229, 66] width 30 height 25
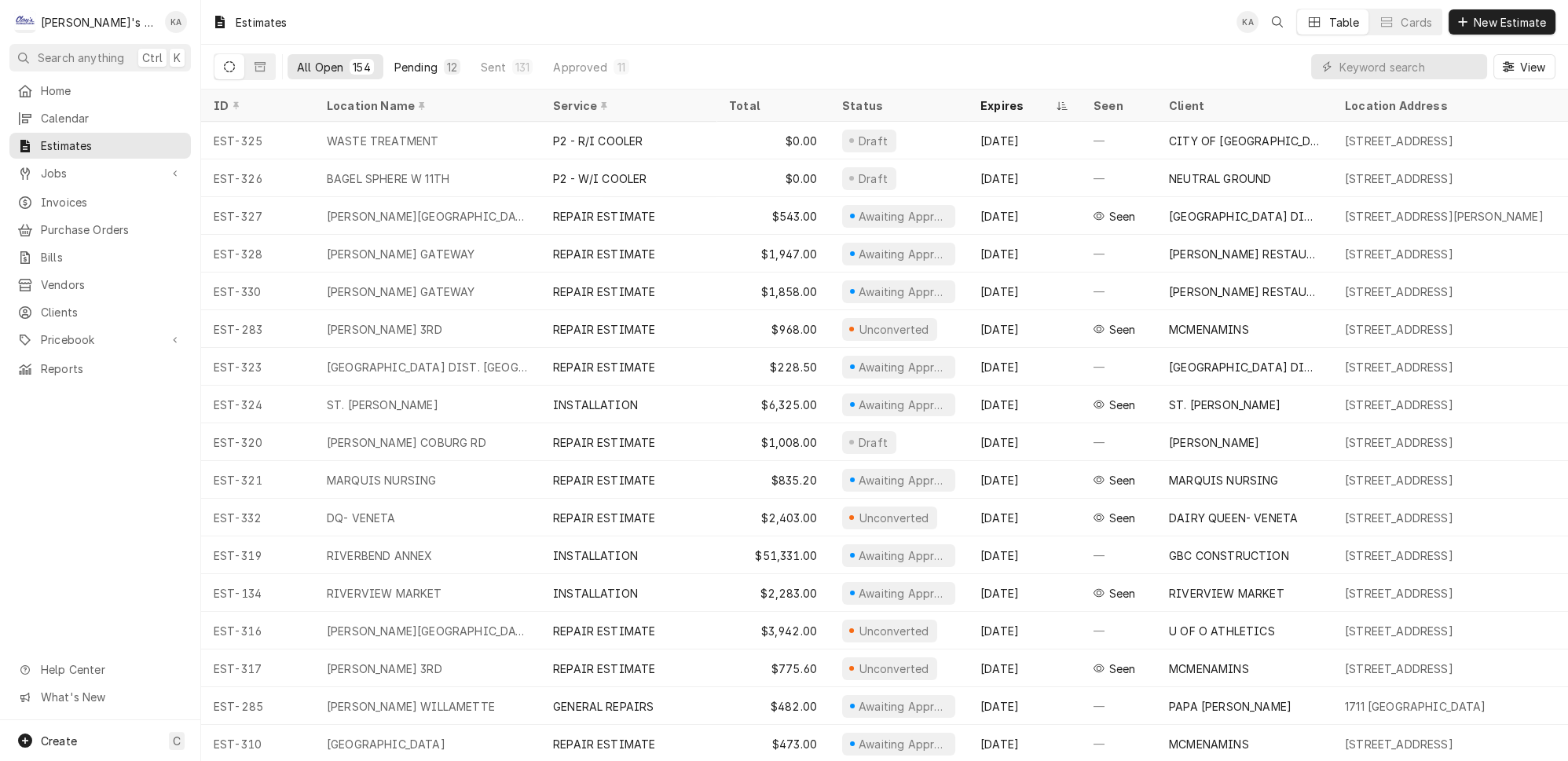
click at [408, 68] on div "Pending" at bounding box center [416, 67] width 44 height 16
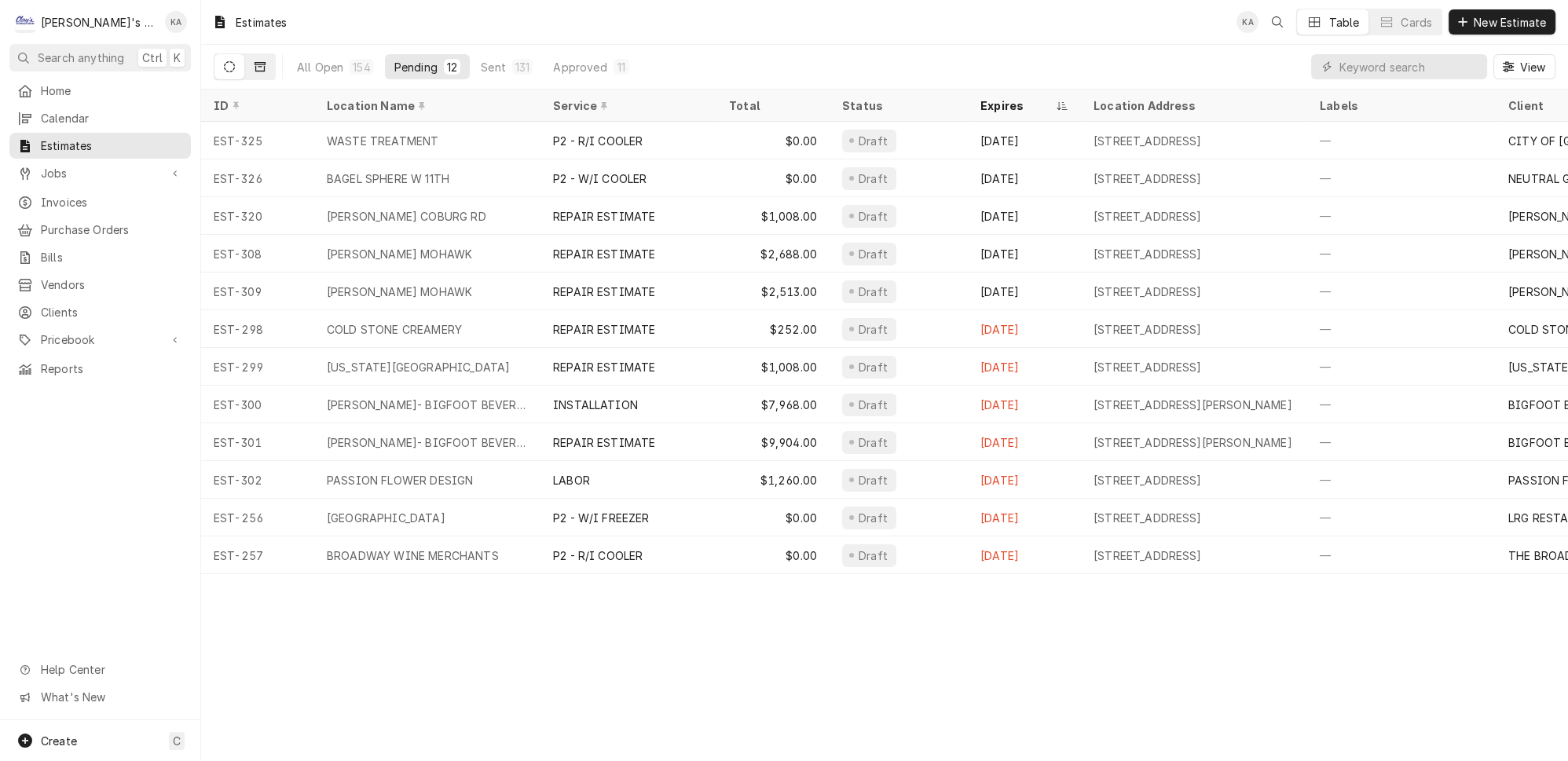
click at [254, 65] on icon "Dynamic Content Wrapper" at bounding box center [260, 67] width 11 height 11
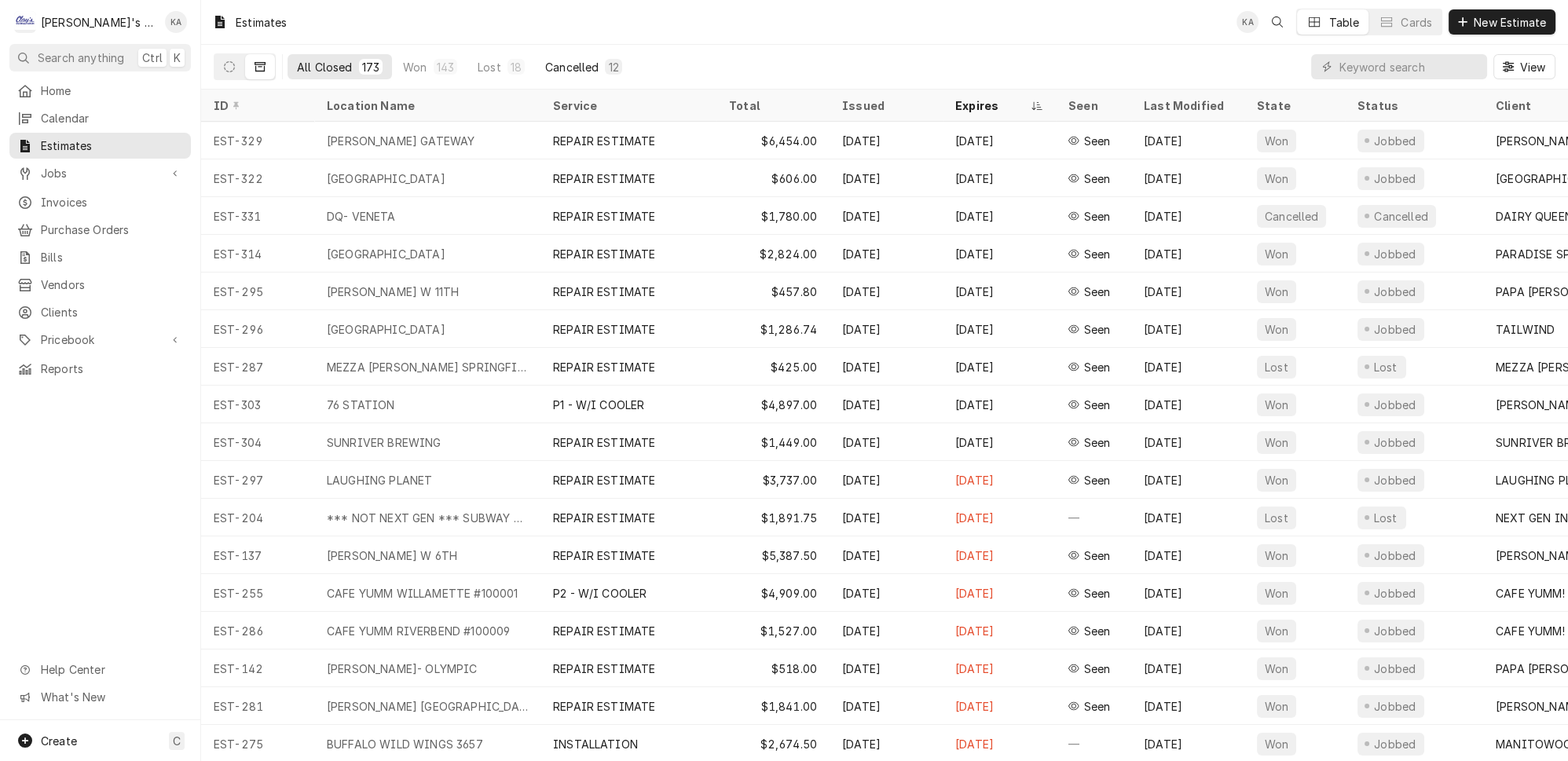
click at [546, 64] on div "Cancelled" at bounding box center [572, 67] width 53 height 16
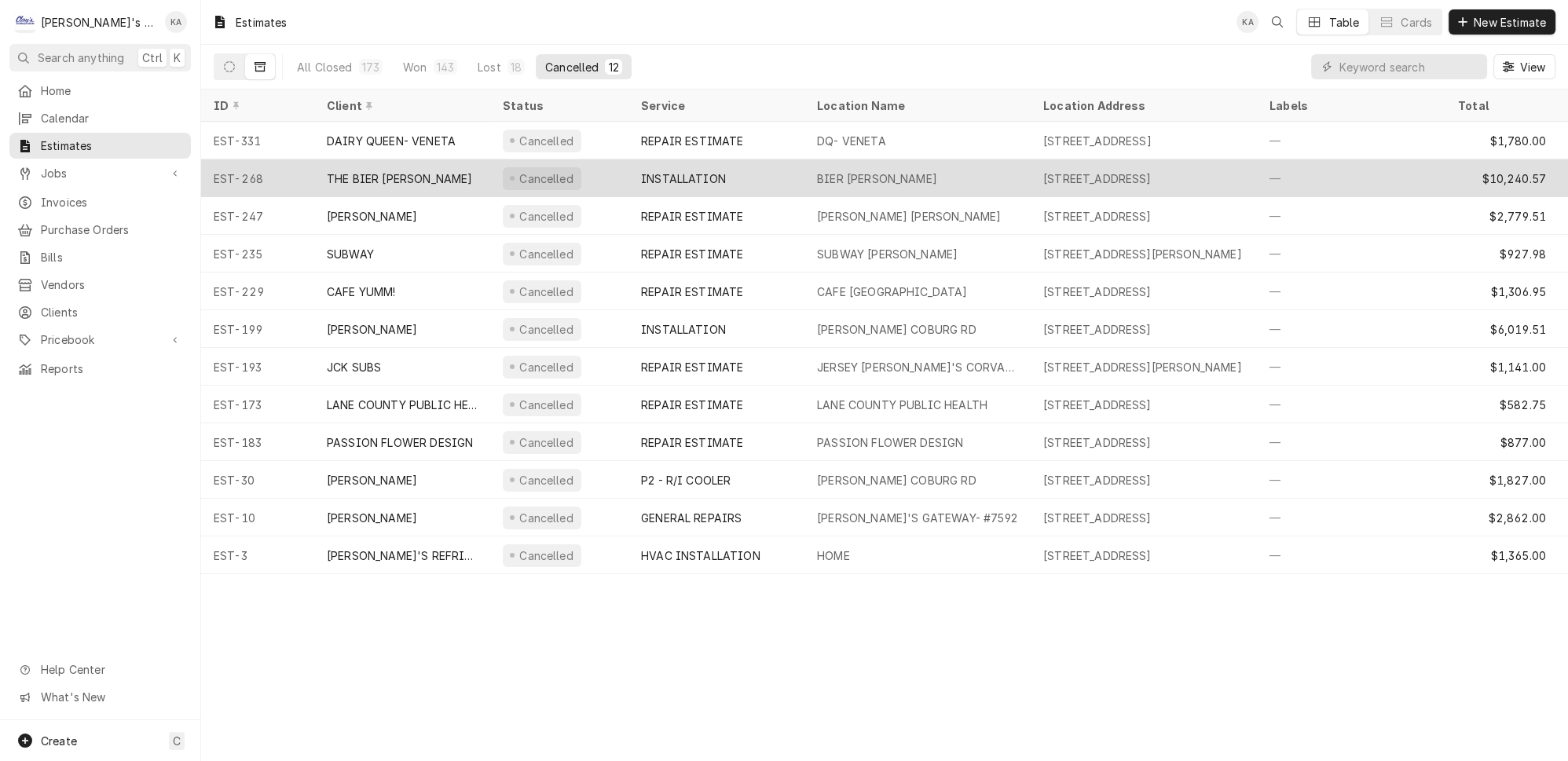
click at [642, 171] on div "INSTALLATION" at bounding box center [684, 178] width 85 height 16
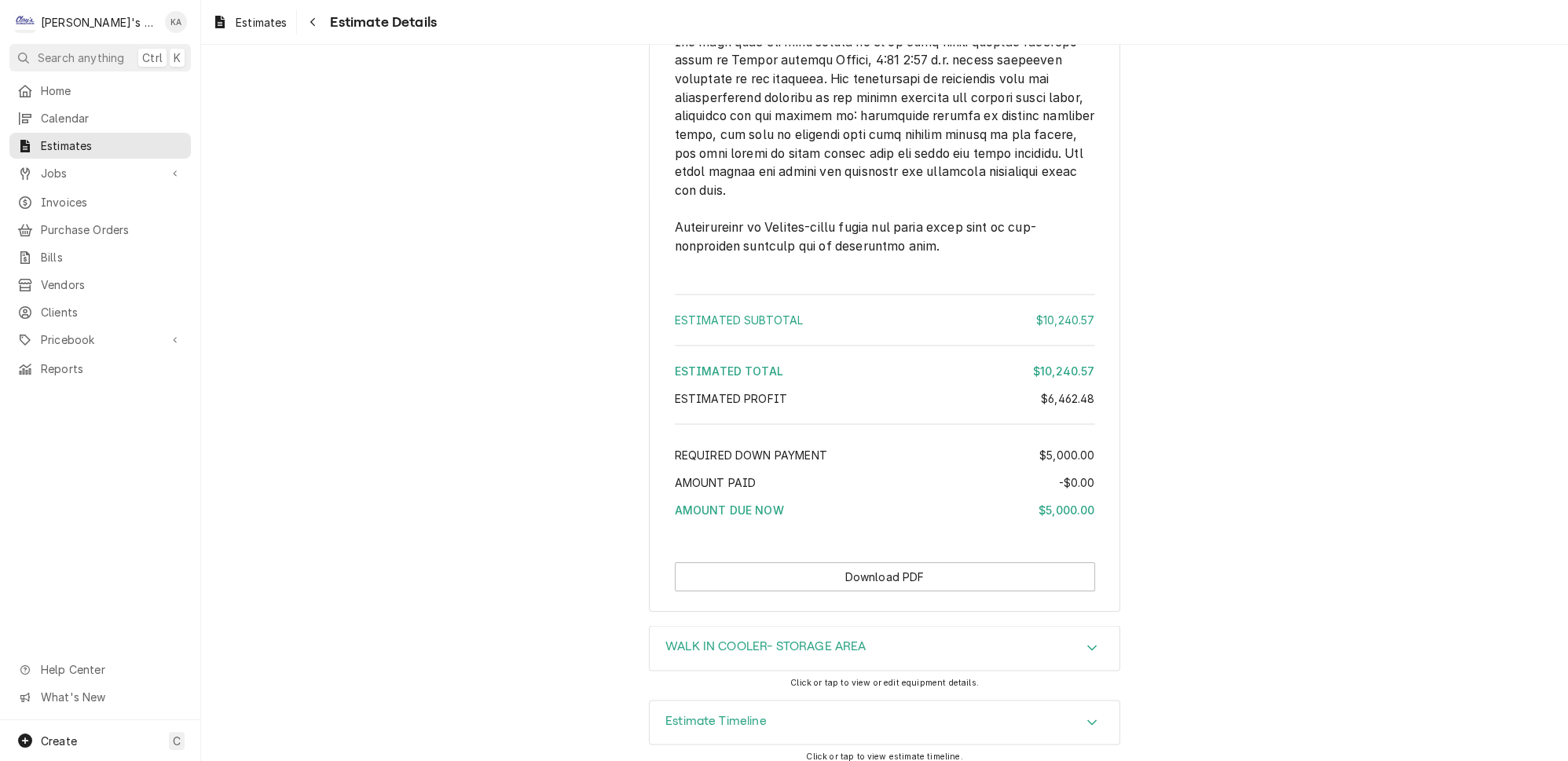
scroll to position [4830, 0]
click at [863, 704] on div "Estimate Timeline" at bounding box center [884, 719] width 470 height 44
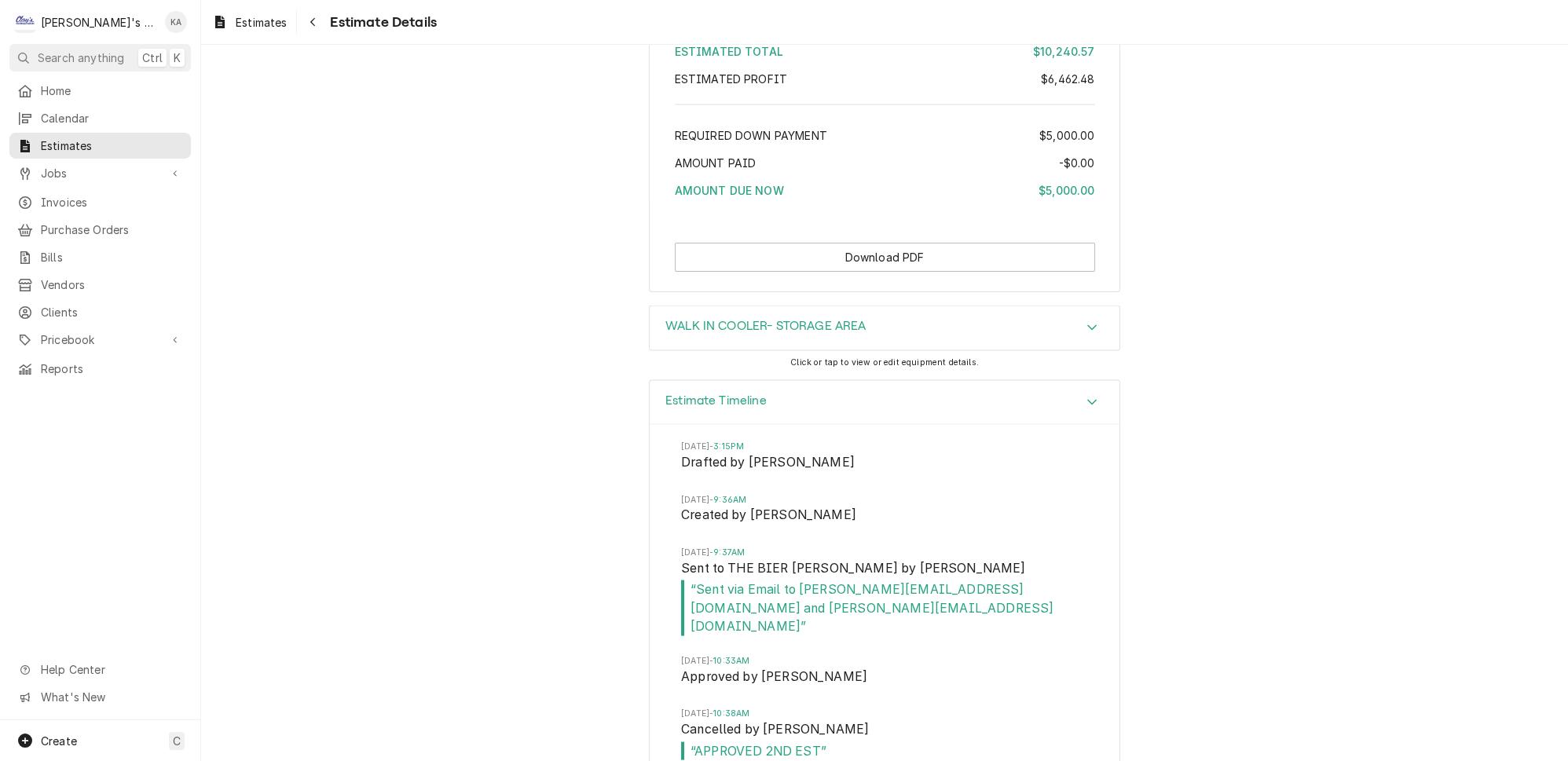
scroll to position [5148, 0]
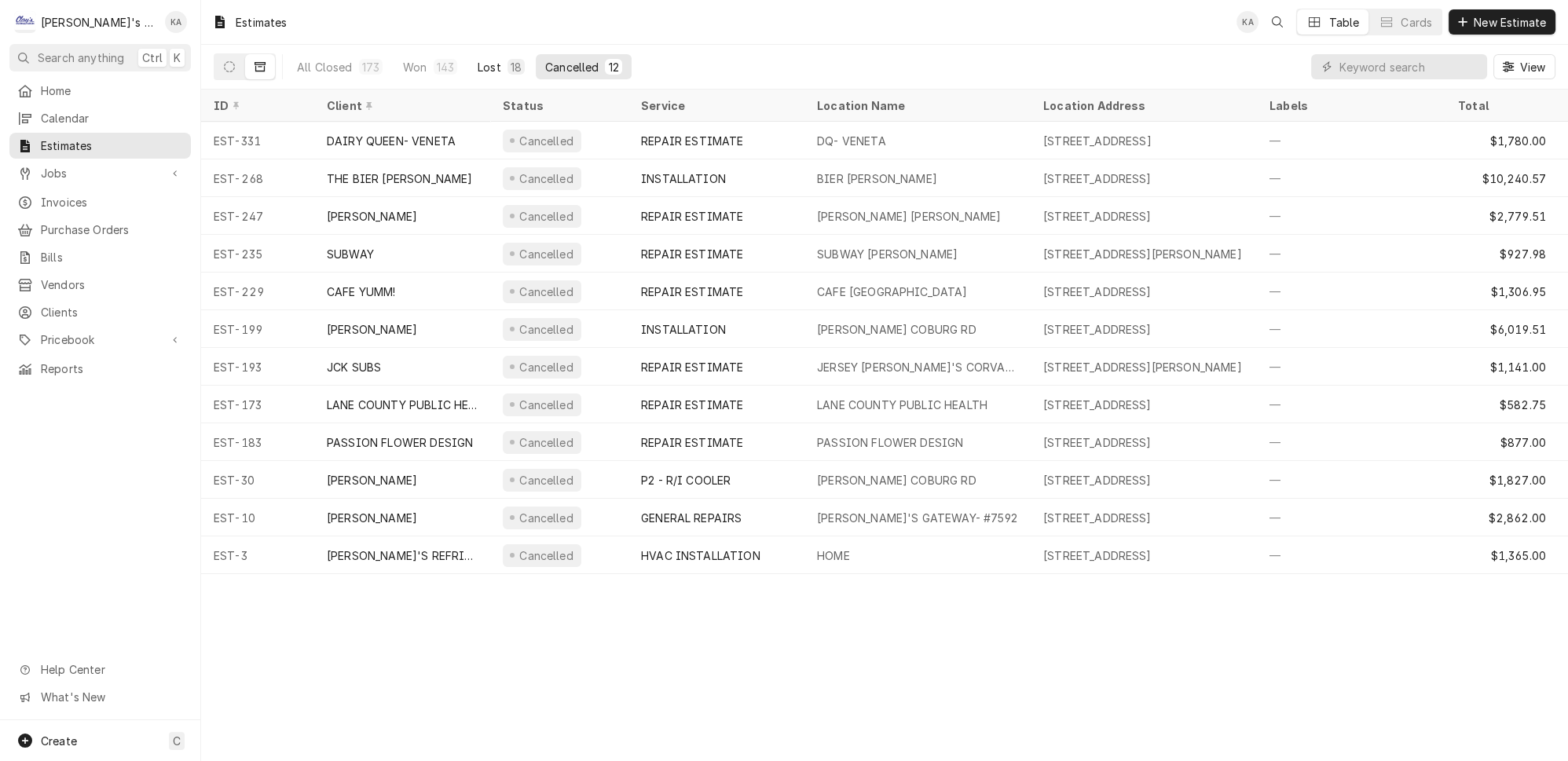
click at [478, 69] on div "Lost" at bounding box center [489, 67] width 23 height 16
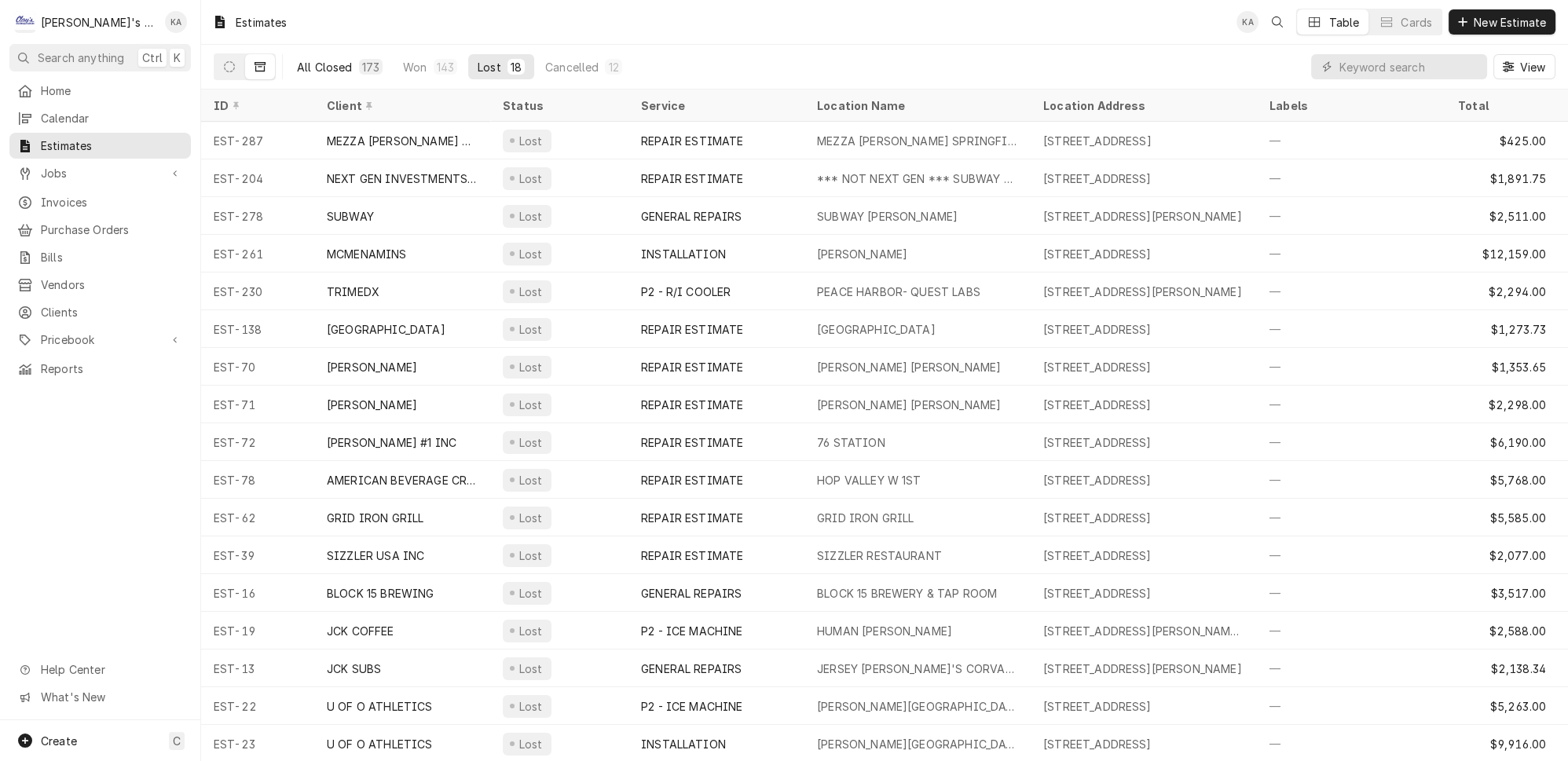
click at [359, 59] on div "173" at bounding box center [370, 66] width 23 height 15
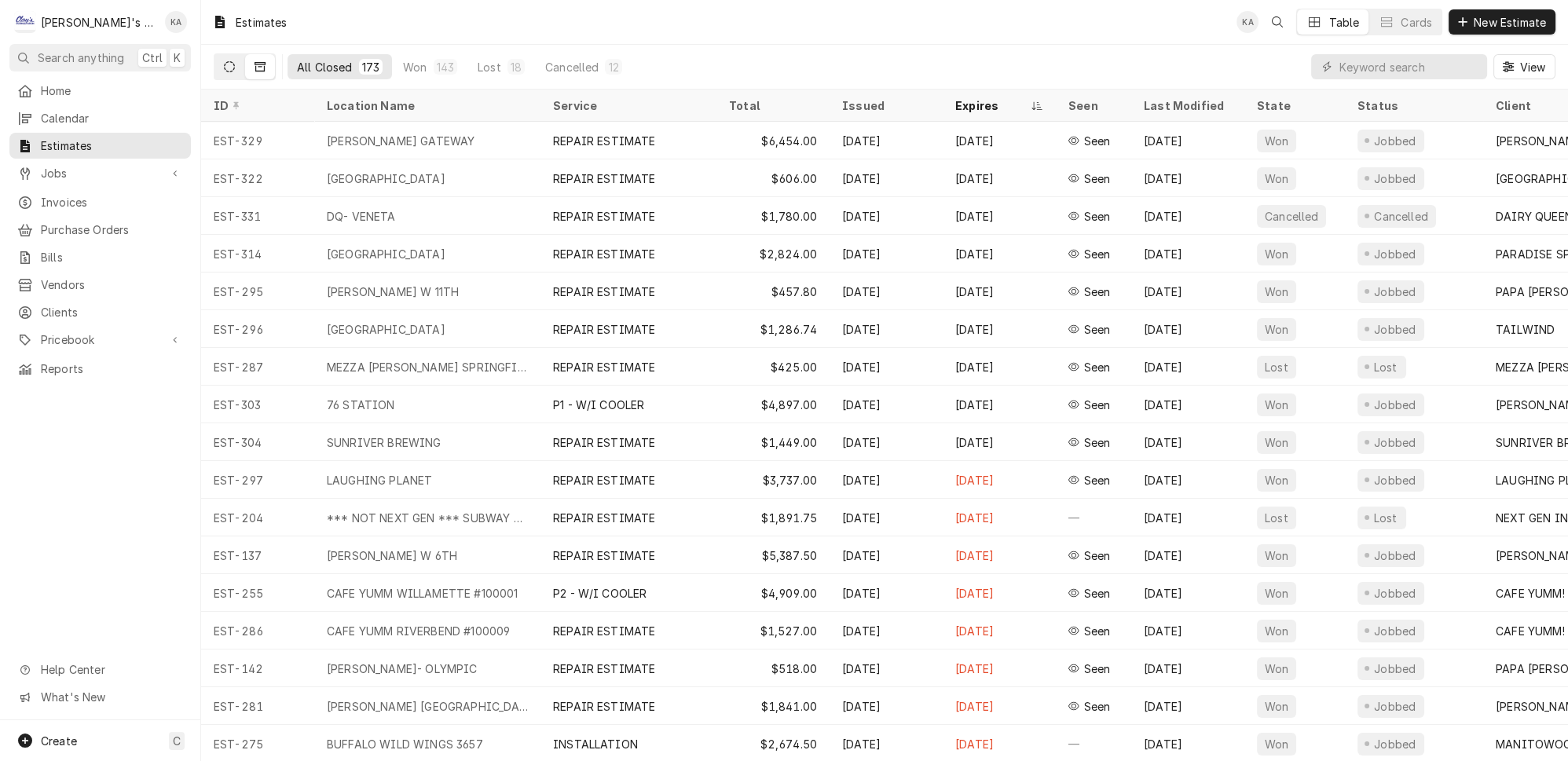
click at [224, 66] on icon "Dynamic Content Wrapper" at bounding box center [229, 67] width 11 height 11
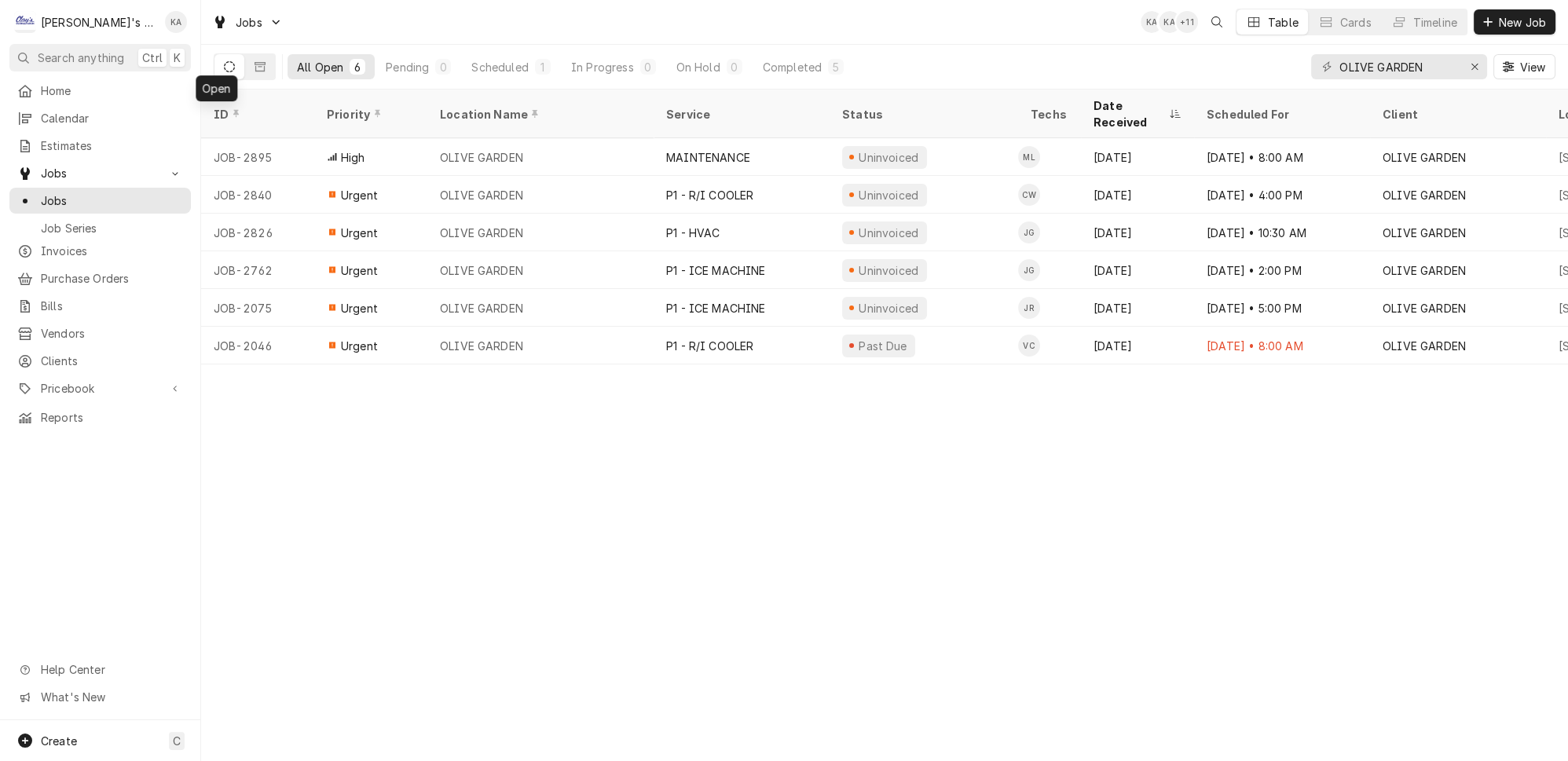
click at [1497, 63] on div "OLIVE GARDEN View" at bounding box center [1433, 66] width 245 height 44
click at [1479, 64] on icon "Erase input" at bounding box center [1475, 67] width 9 height 11
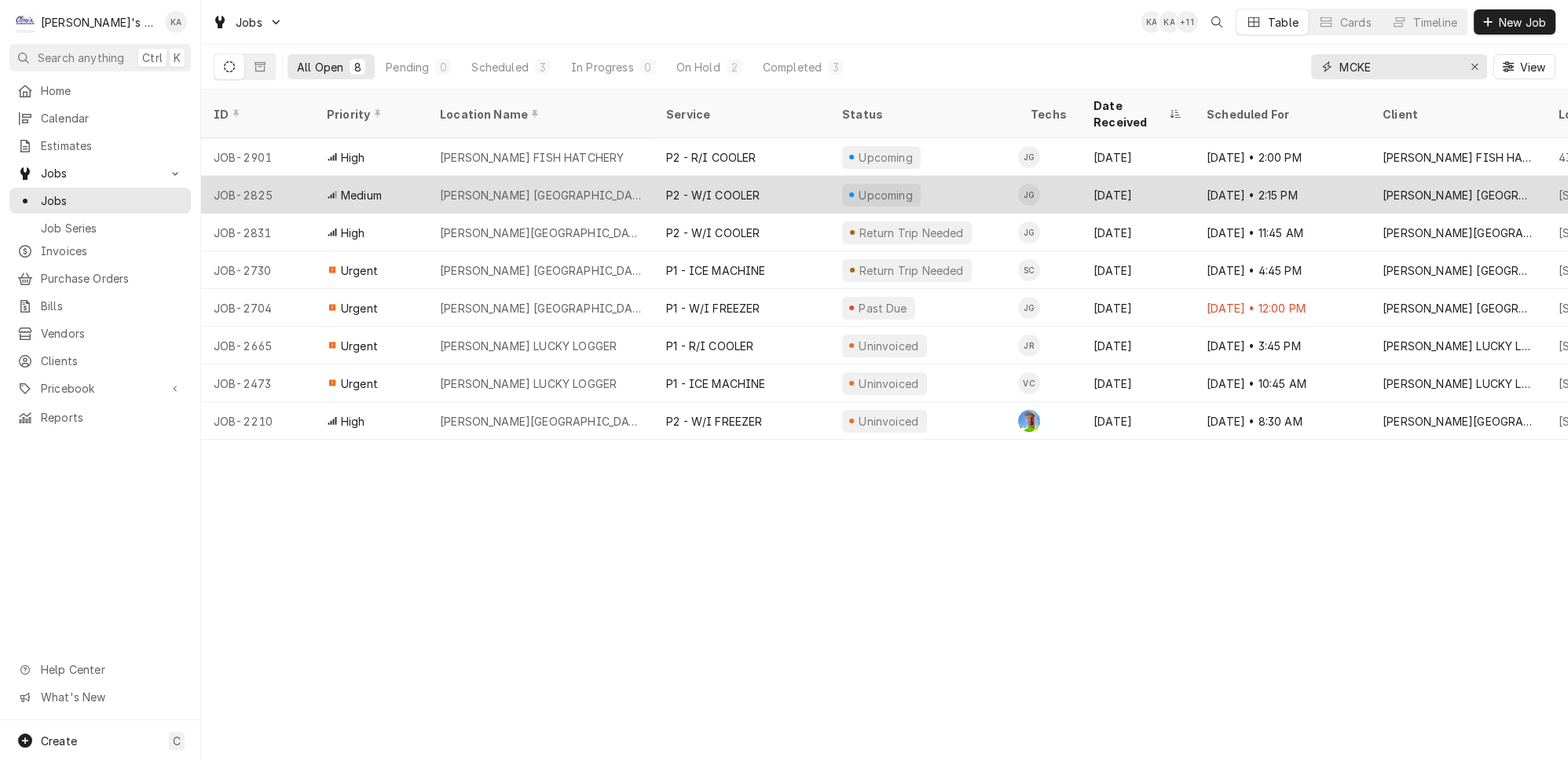
type input "MCKE"
click at [629, 176] on div "[PERSON_NAME] [GEOGRAPHIC_DATA]" at bounding box center [541, 194] width 226 height 38
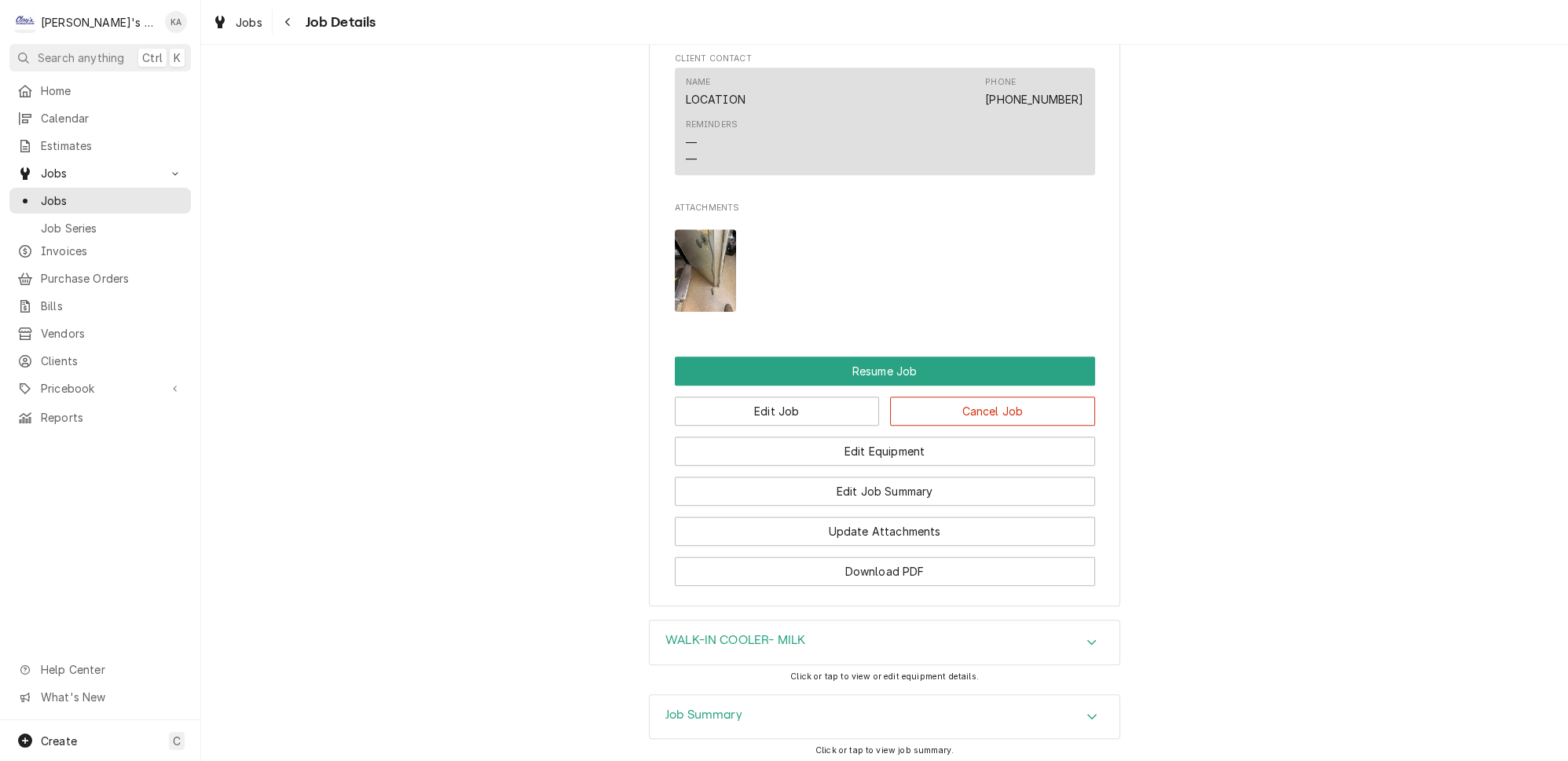
scroll to position [1570, 0]
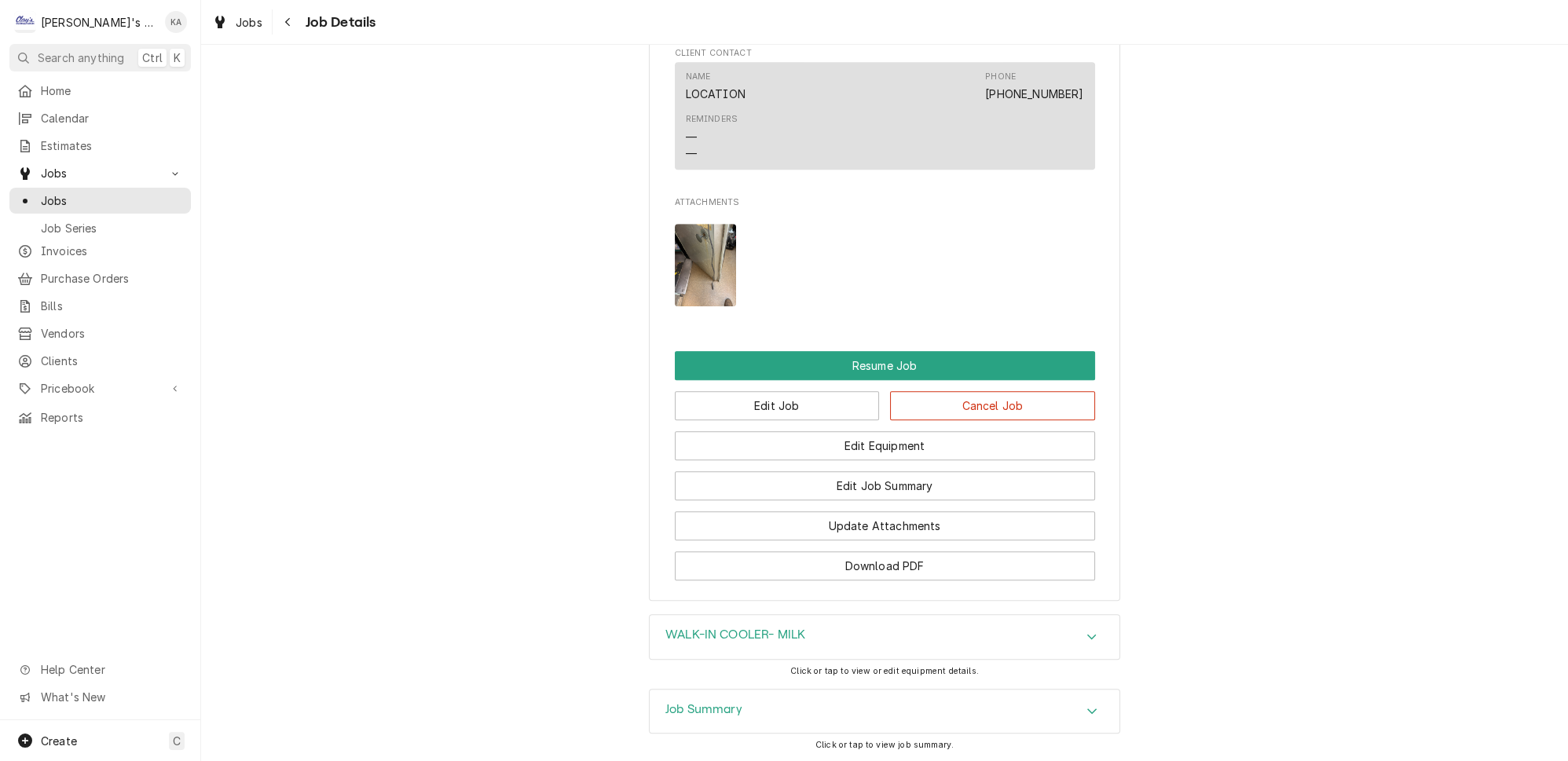
click at [694, 224] on img "Attachments" at bounding box center [705, 265] width 62 height 82
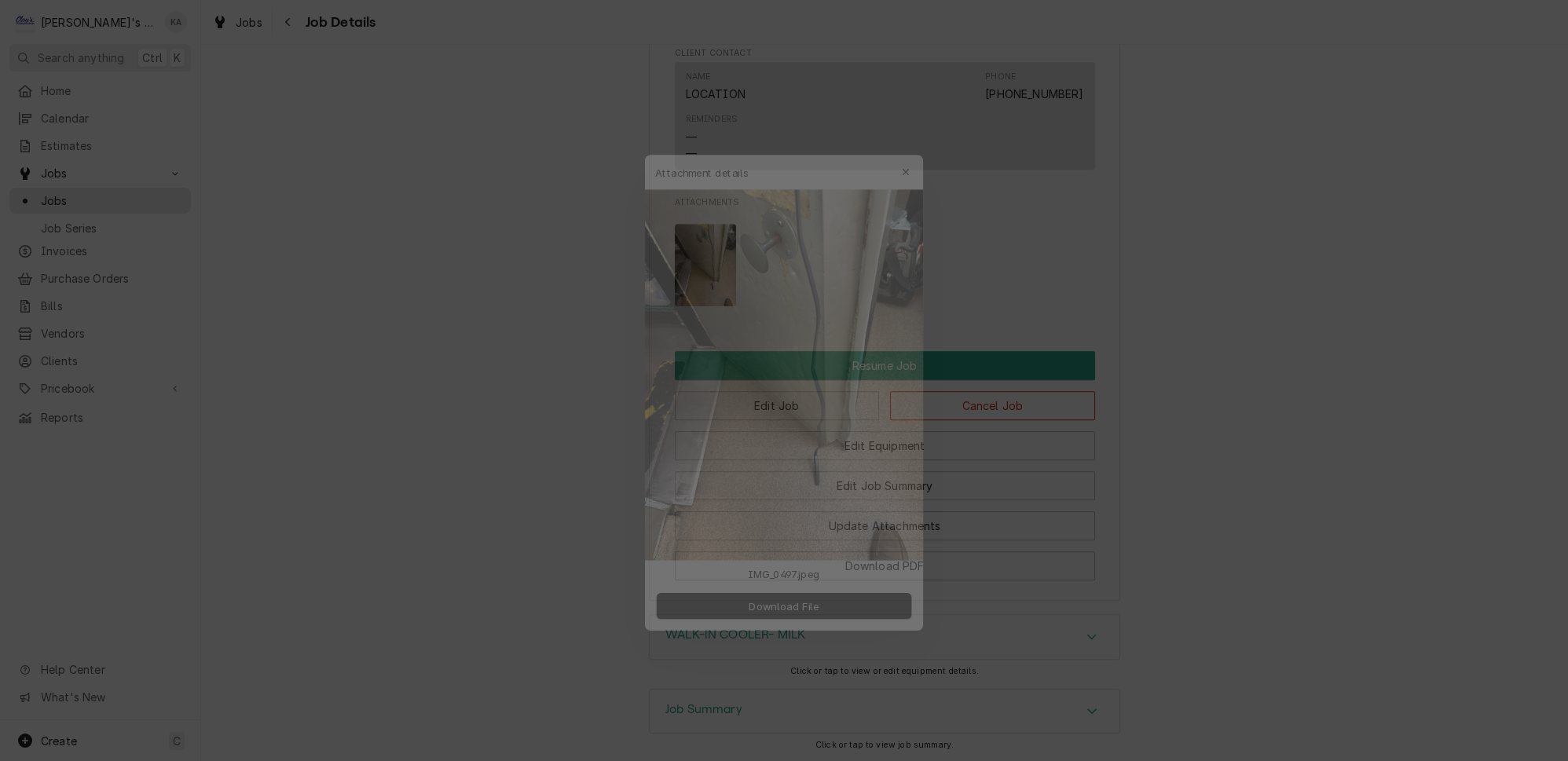
click at [563, 230] on div at bounding box center [784, 380] width 1568 height 761
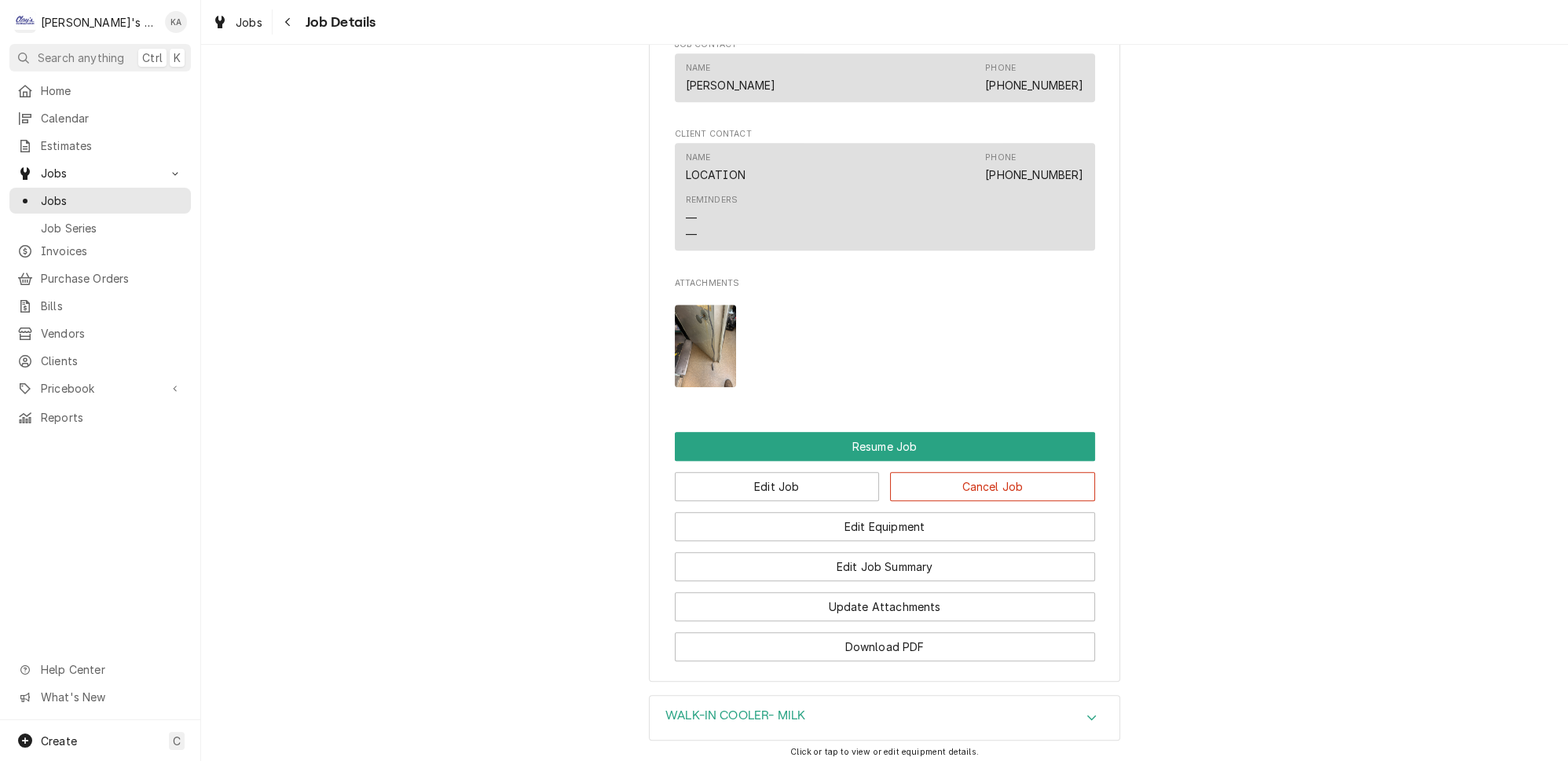
scroll to position [1254, 0]
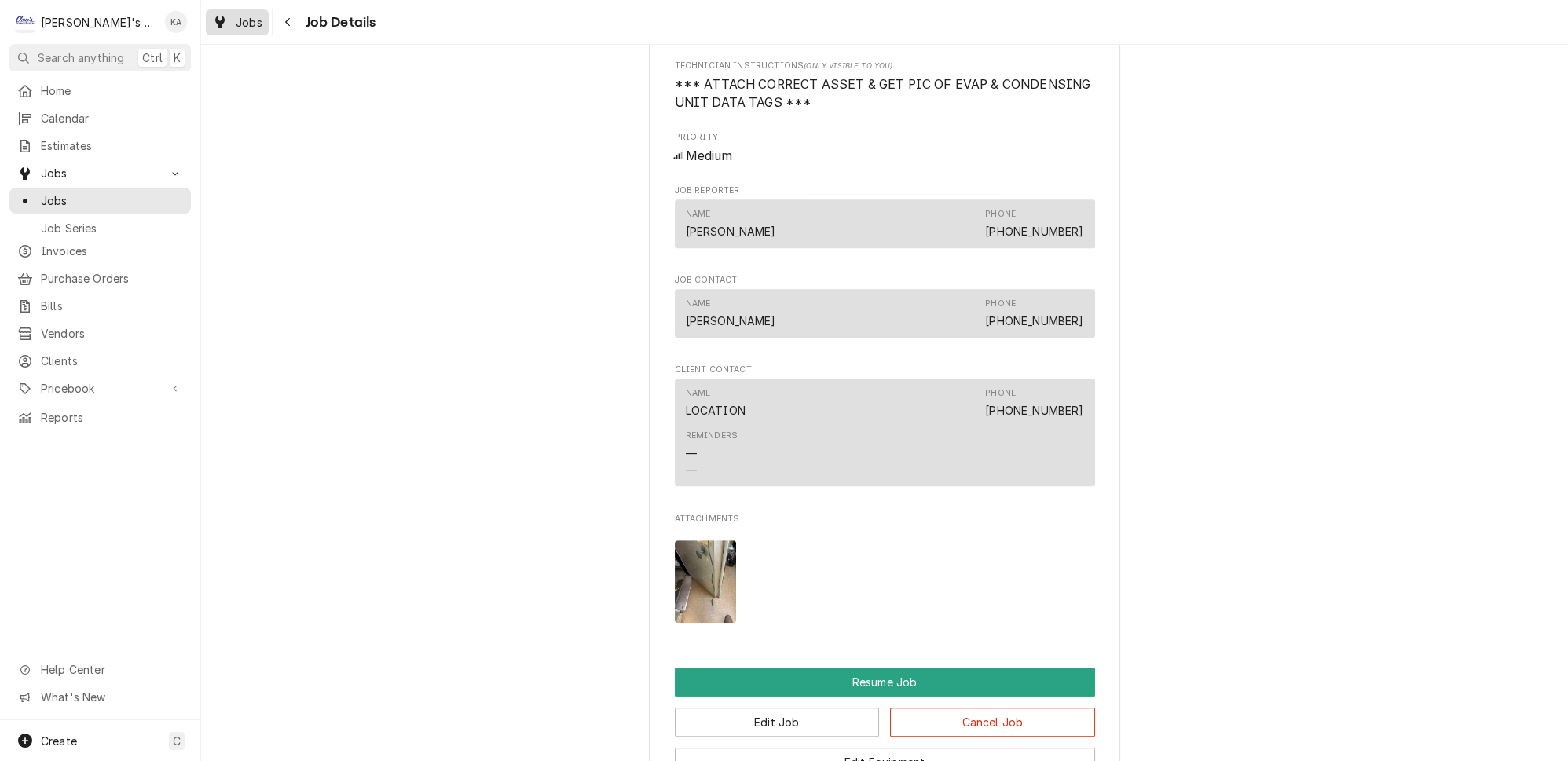
click at [236, 15] on span "Jobs" at bounding box center [249, 23] width 27 height 16
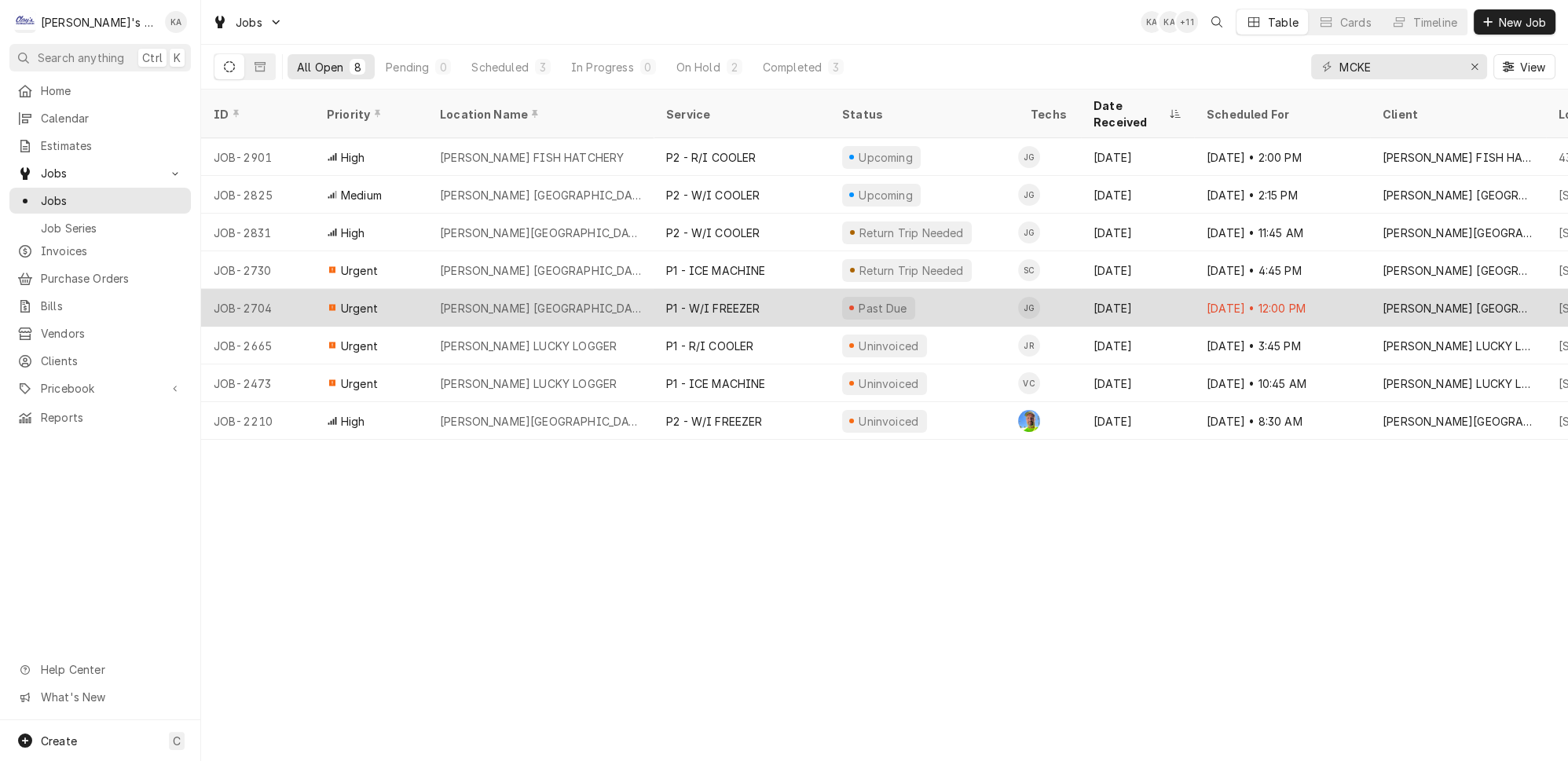
click at [667, 289] on div "P1 - W/I FREEZER" at bounding box center [742, 307] width 176 height 38
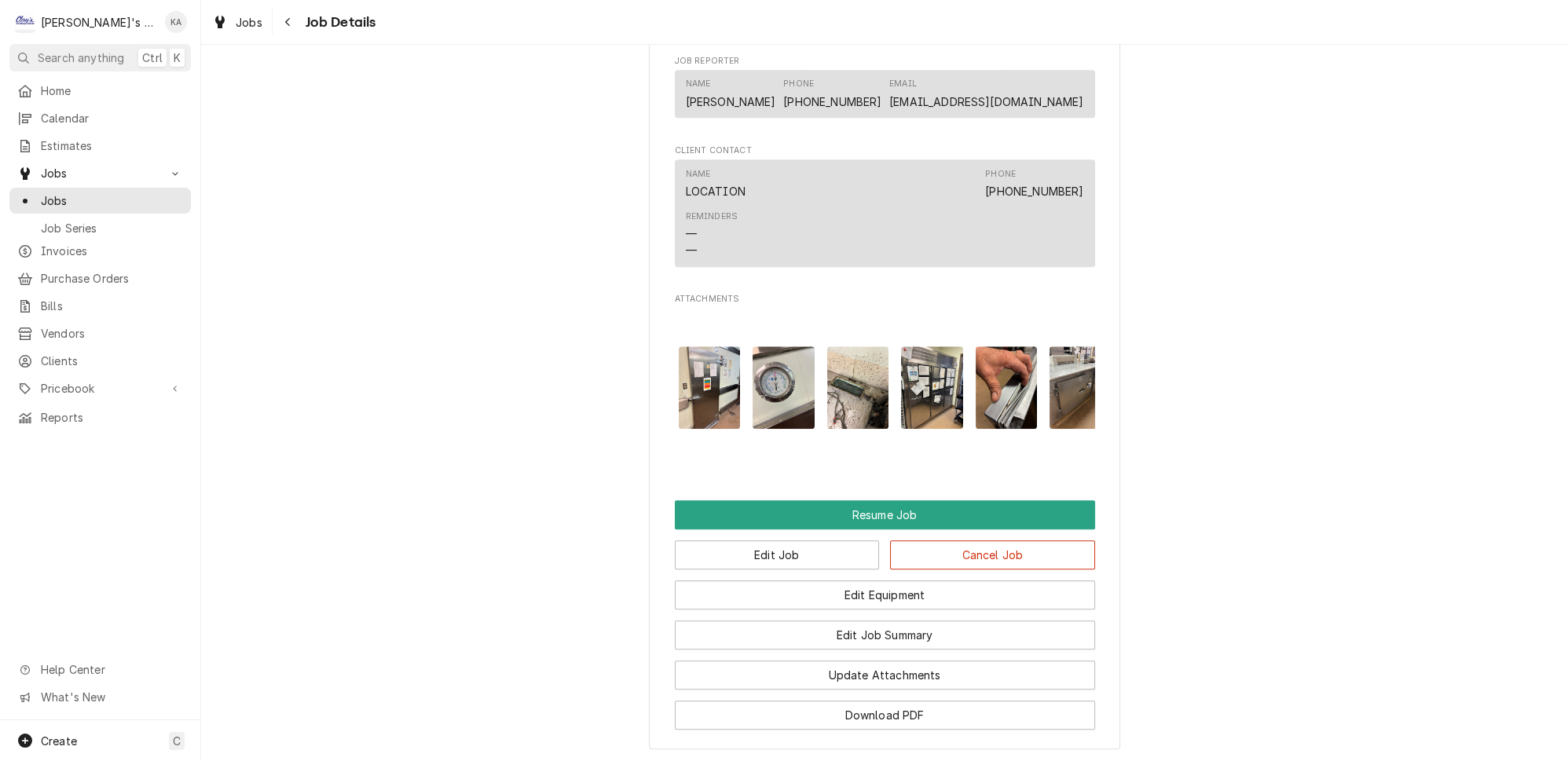
scroll to position [0, 301]
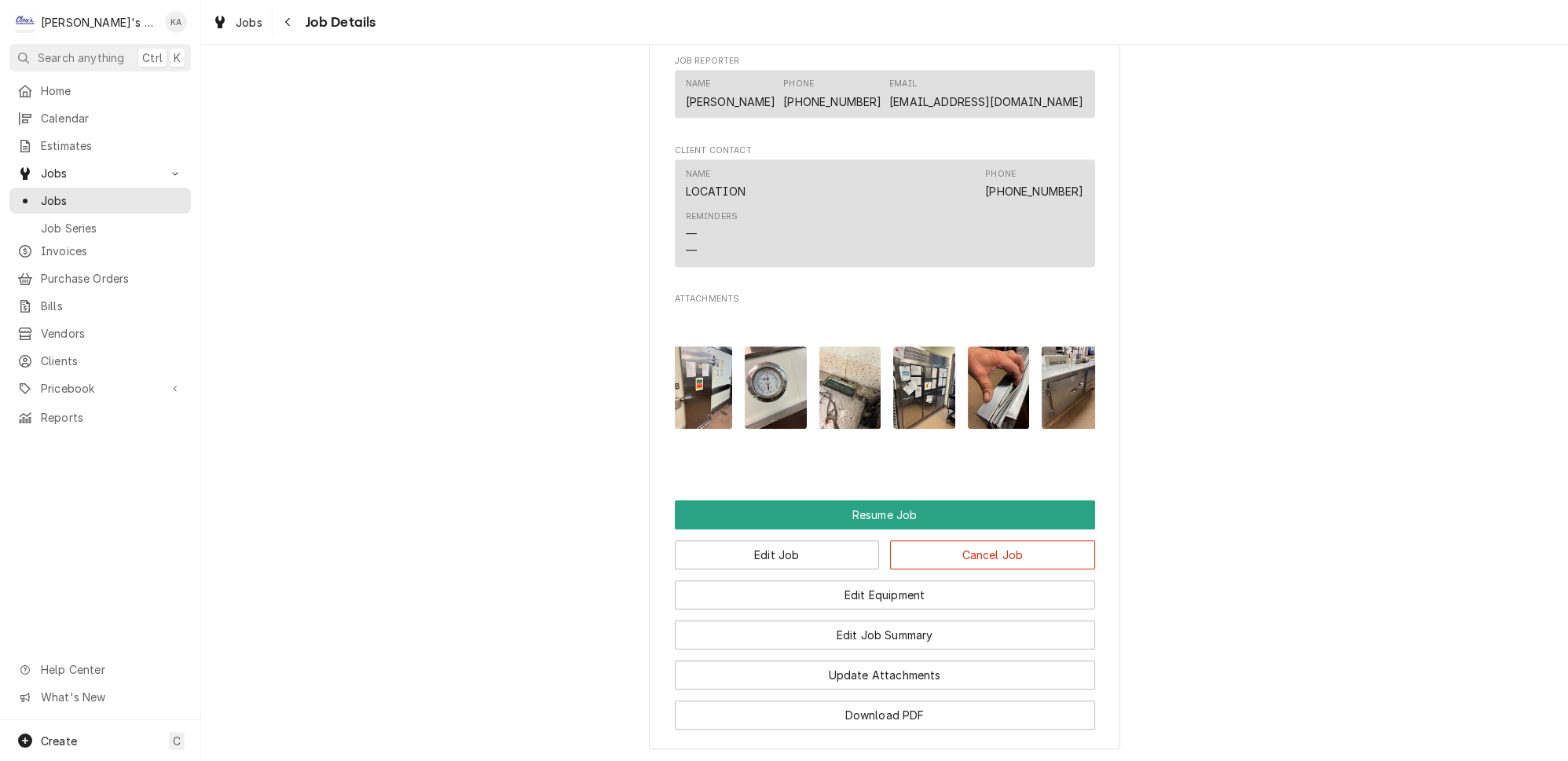
click at [1042, 360] on img "Attachments" at bounding box center [1073, 387] width 62 height 82
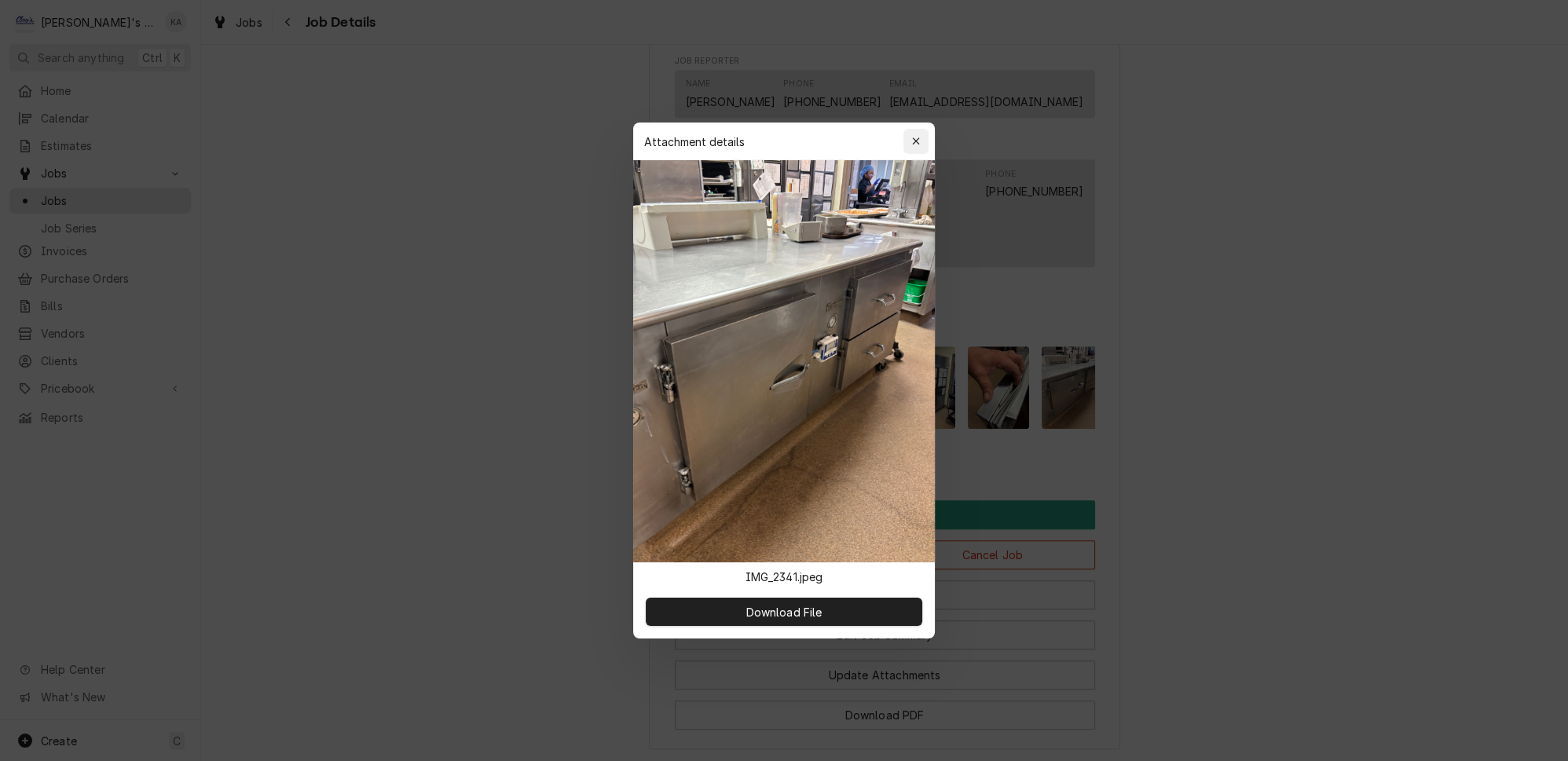
click at [904, 154] on button "button" at bounding box center [916, 141] width 25 height 25
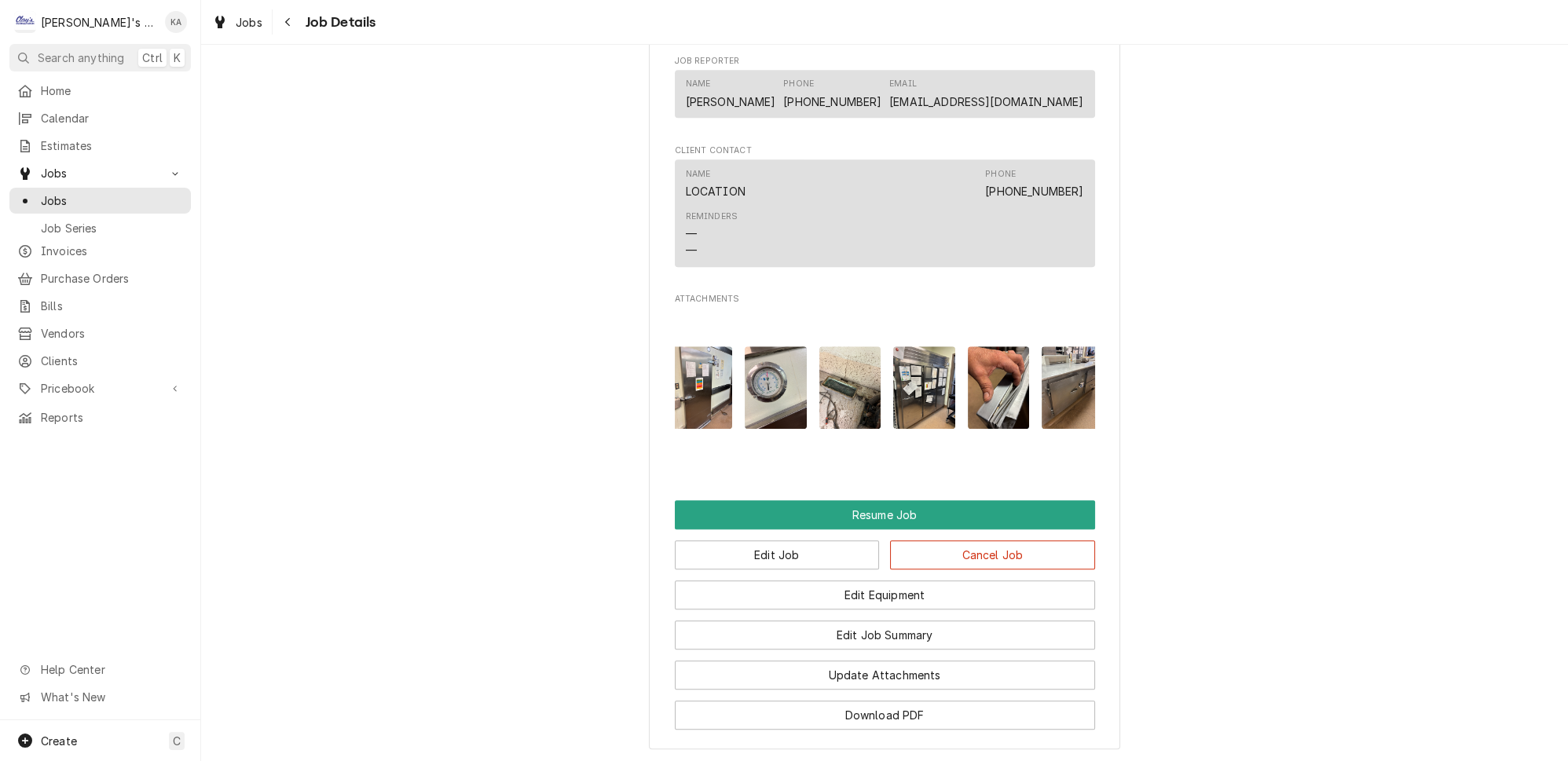
click at [978, 359] on img "Attachments" at bounding box center [999, 387] width 62 height 82
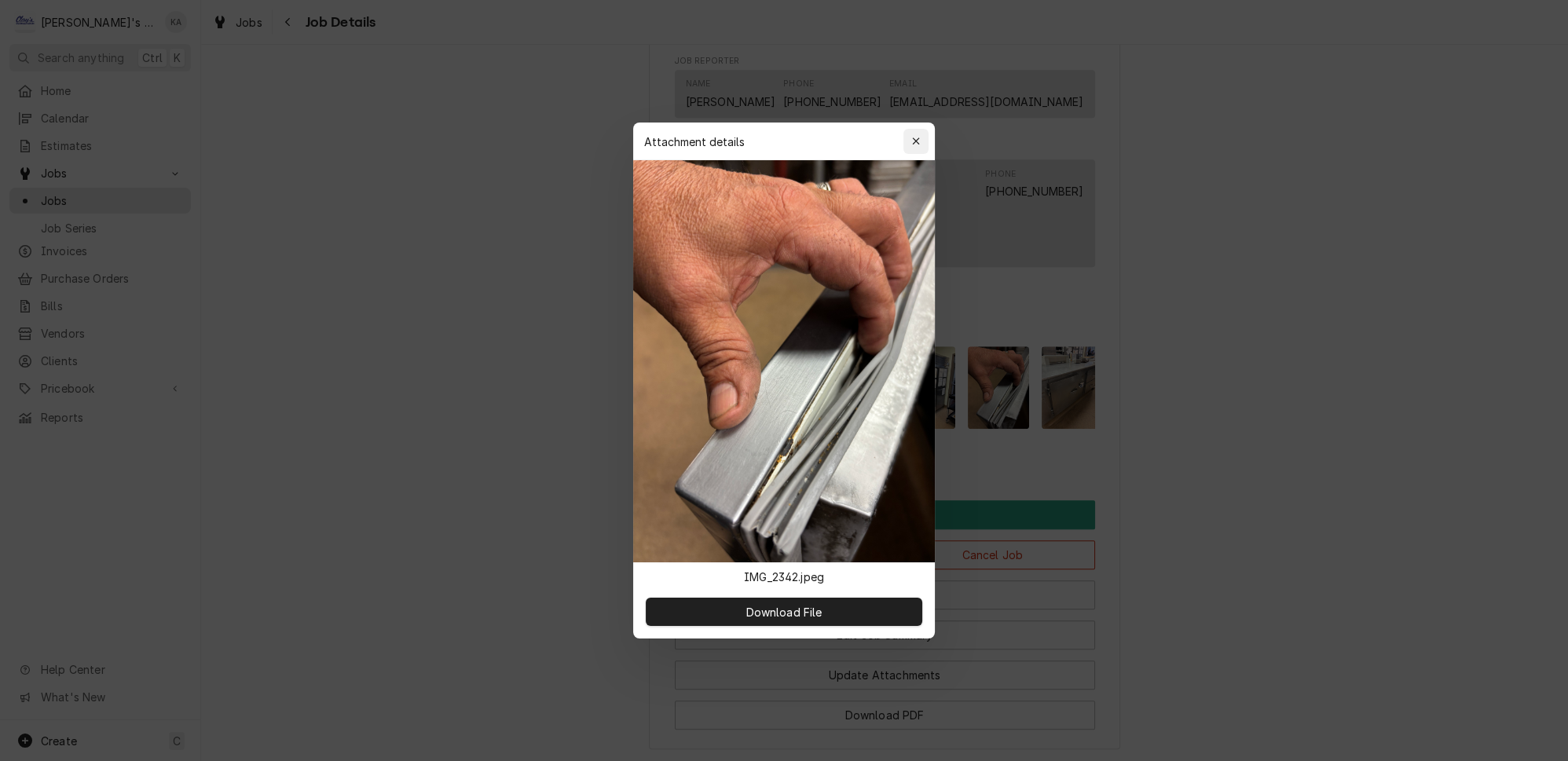
click at [904, 153] on button "button" at bounding box center [916, 141] width 25 height 25
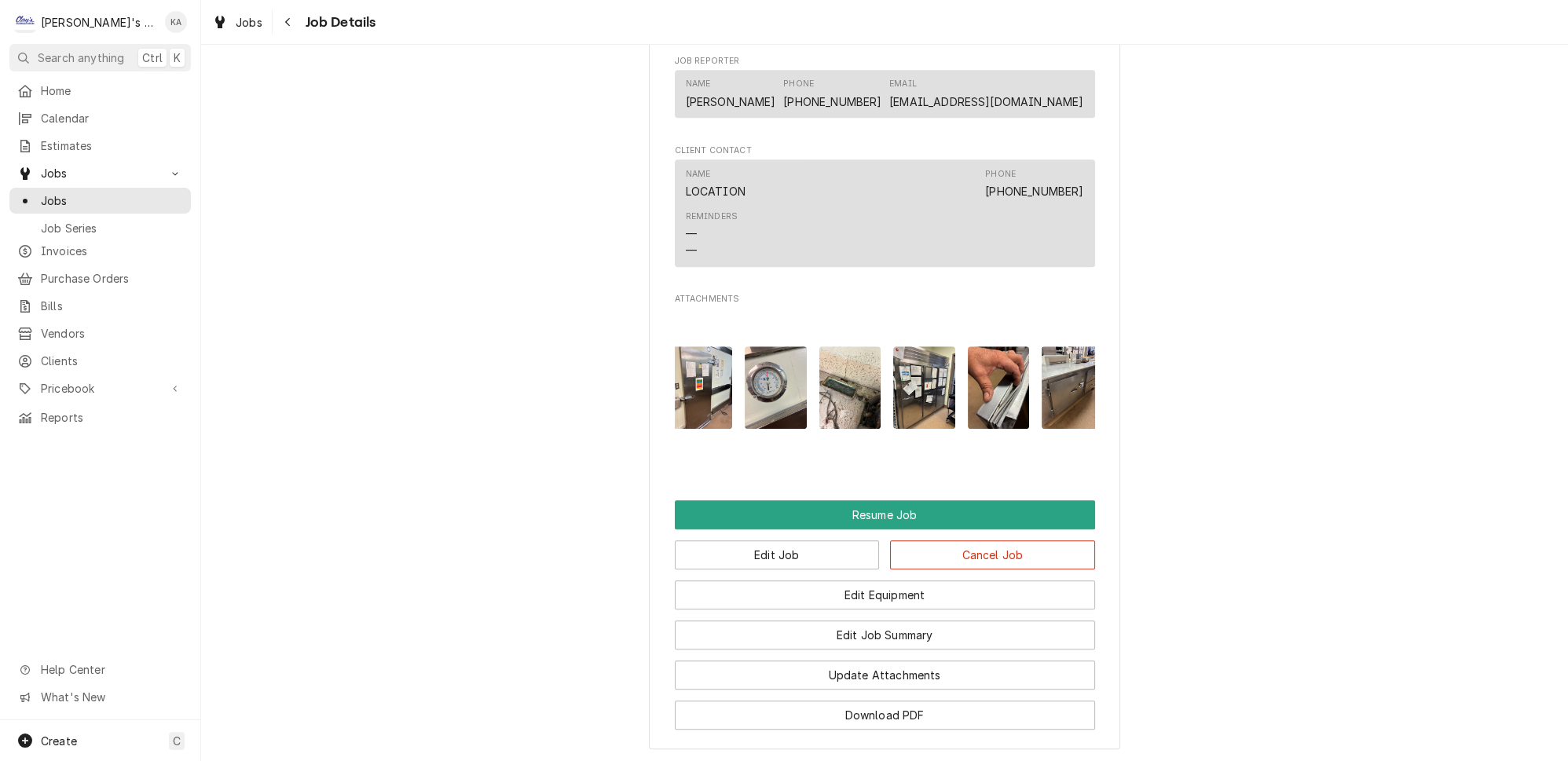
click at [901, 375] on img "Attachments" at bounding box center [924, 387] width 62 height 82
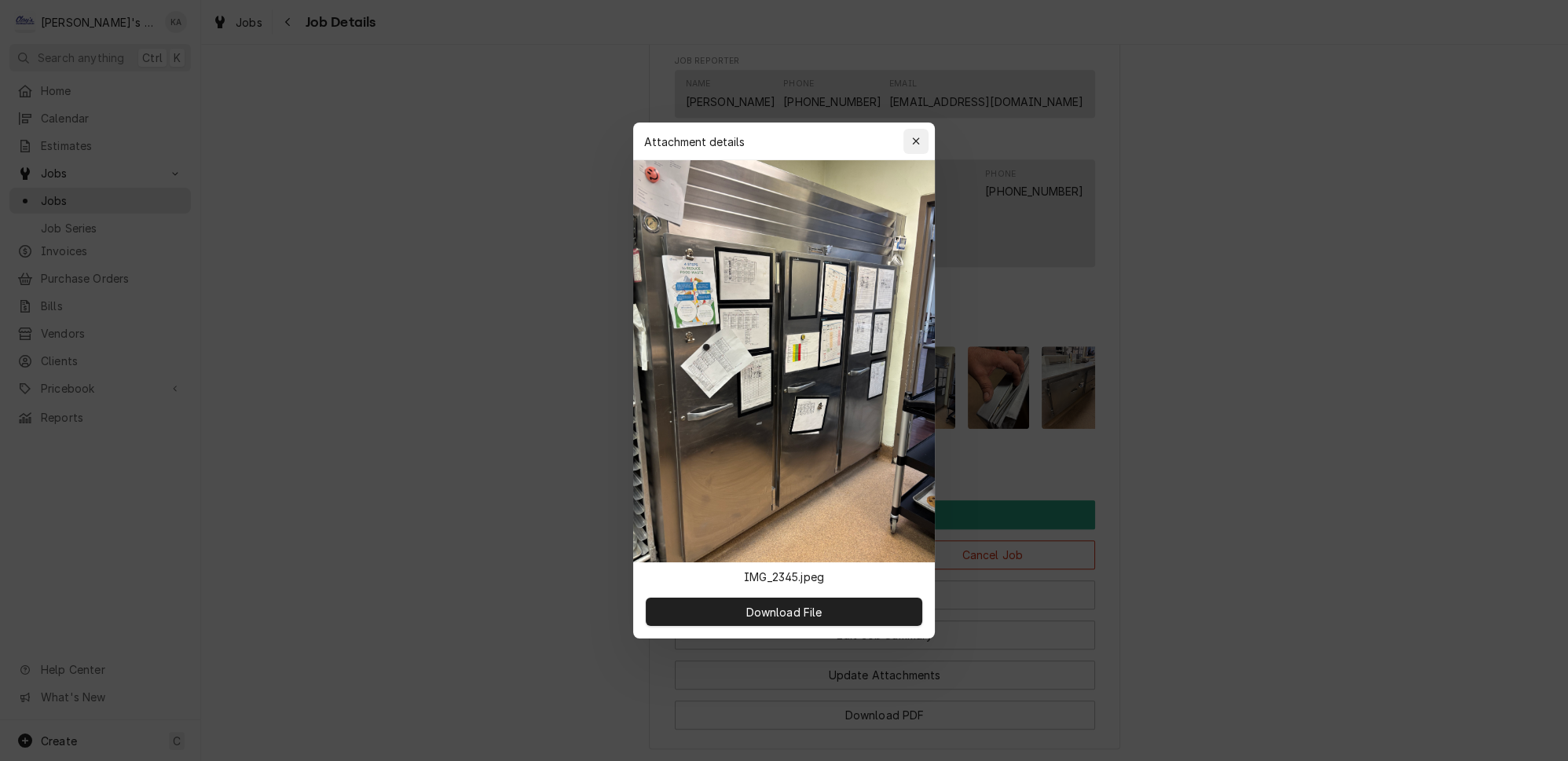
click at [912, 144] on icon "button" at bounding box center [915, 140] width 7 height 7
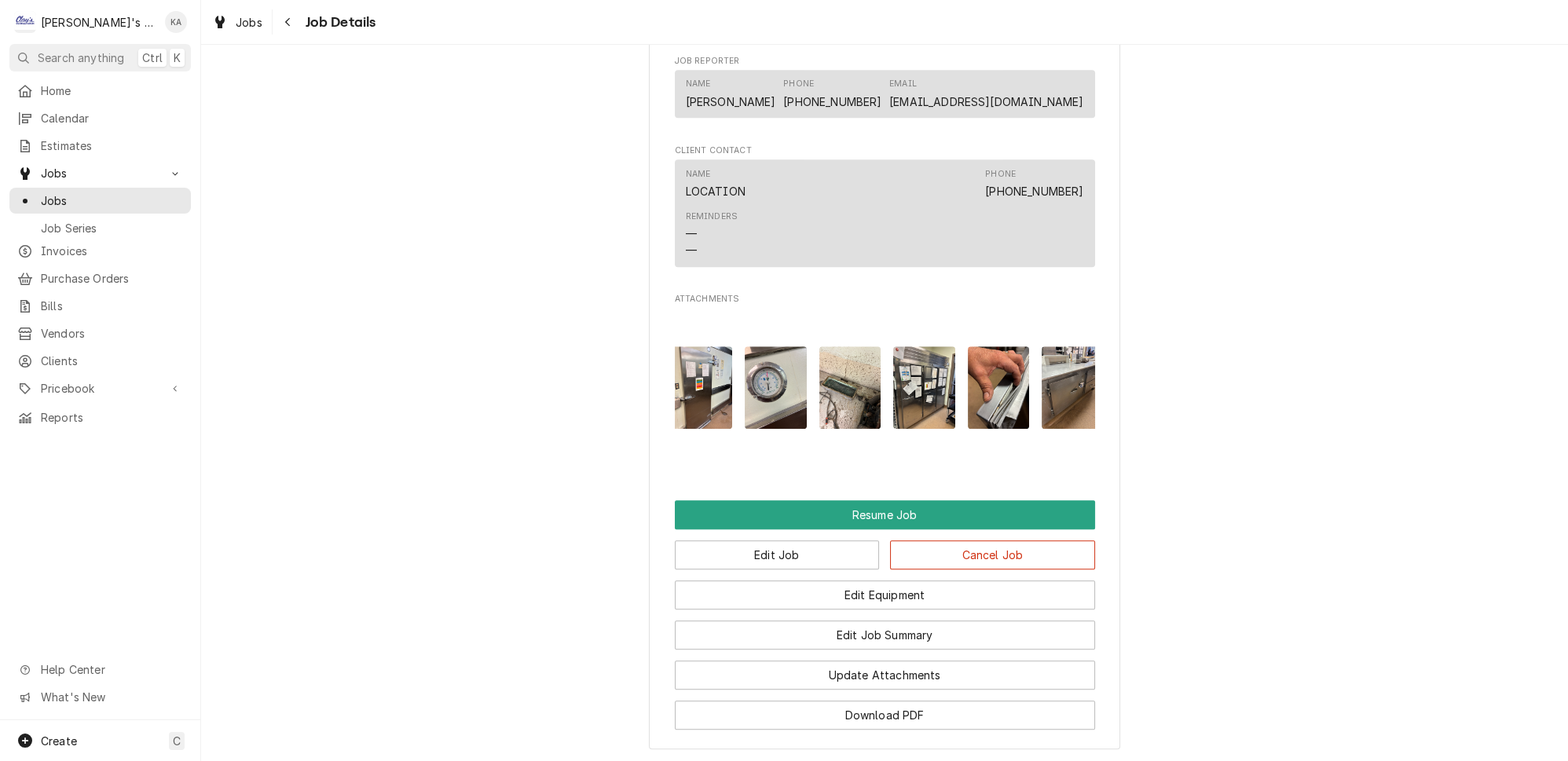
click at [820, 368] on img "Attachments" at bounding box center [851, 387] width 62 height 82
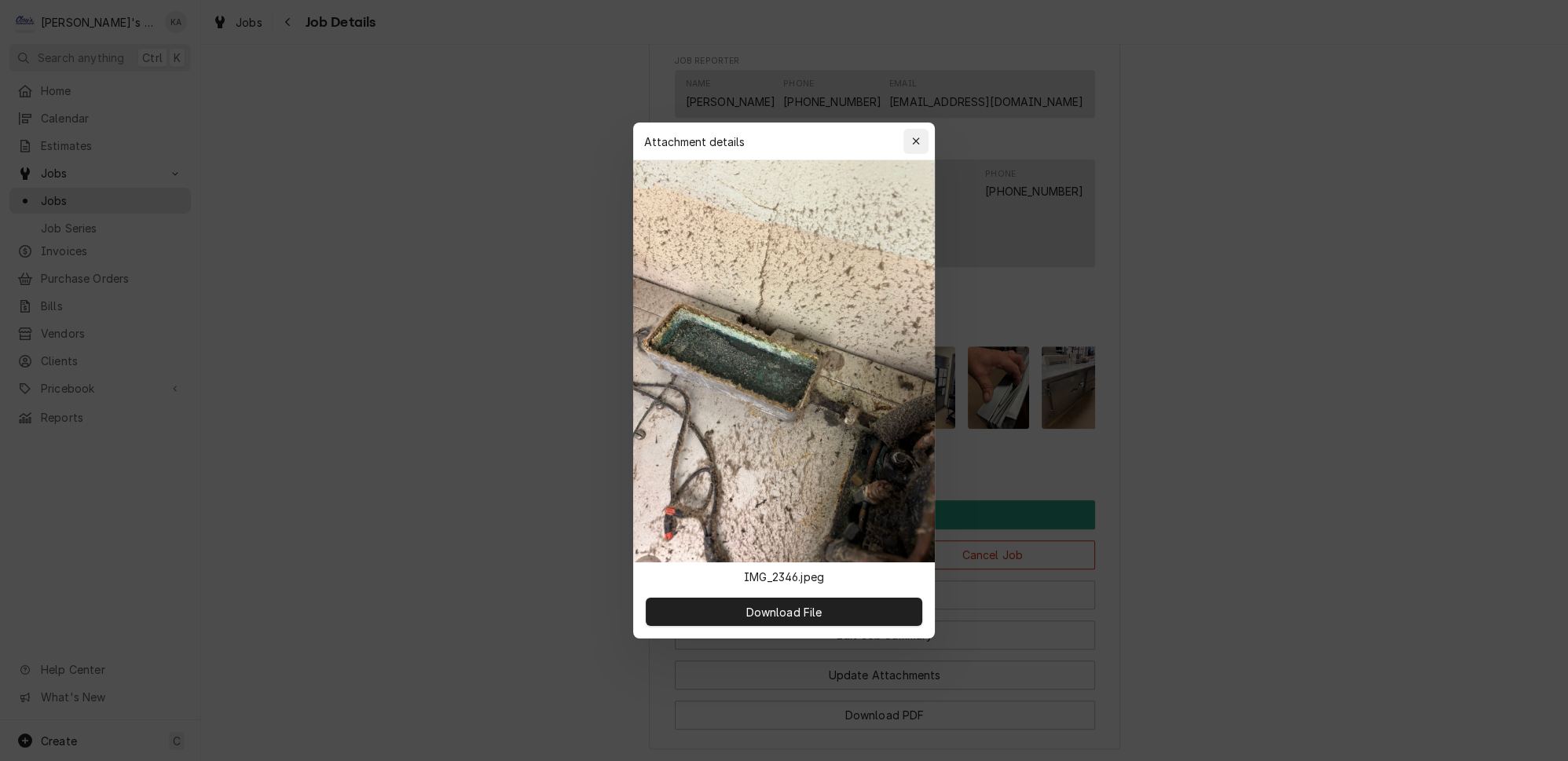
click at [912, 147] on icon "button" at bounding box center [916, 141] width 9 height 11
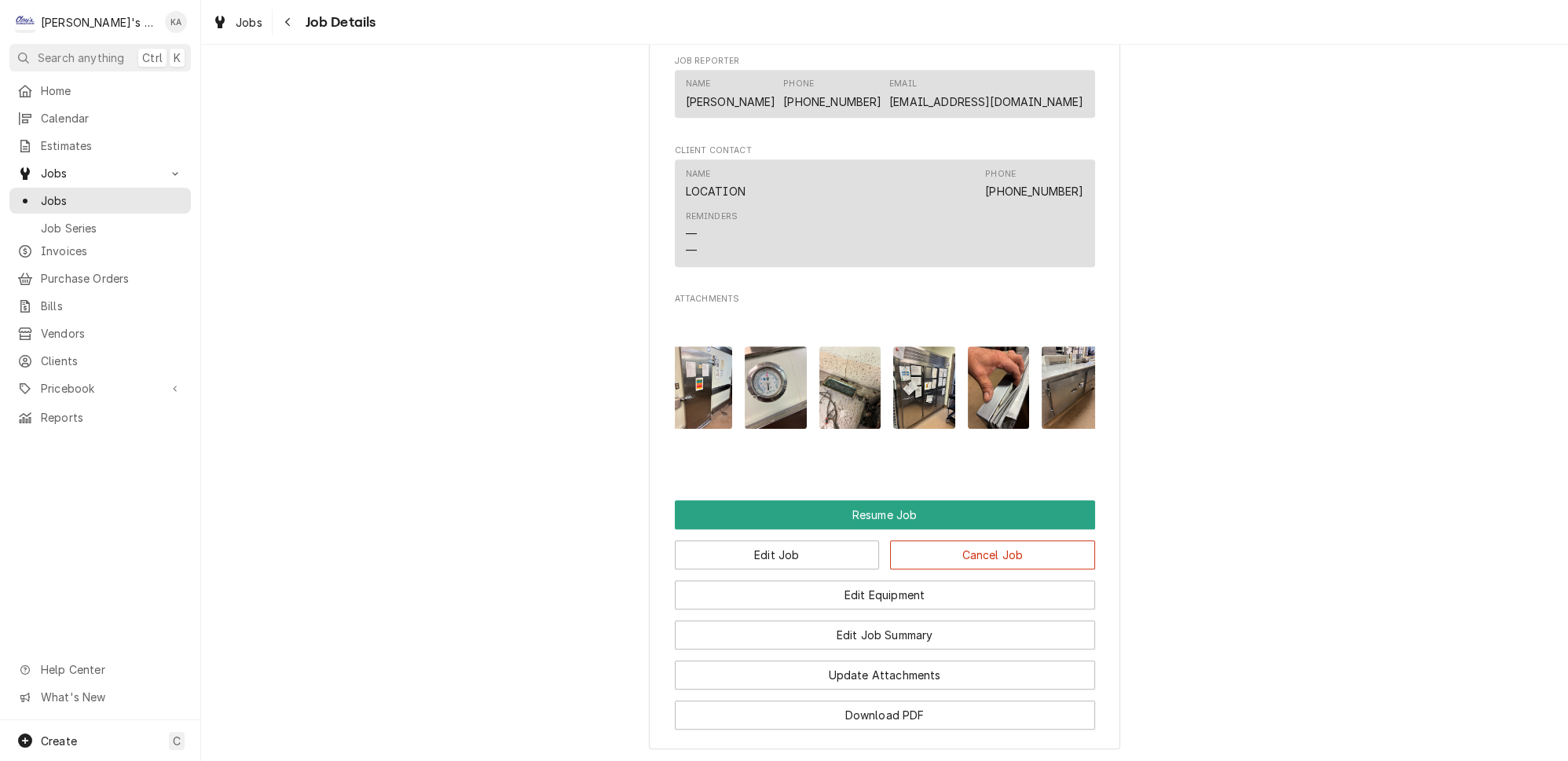
click at [745, 374] on img "Attachments" at bounding box center [776, 387] width 62 height 82
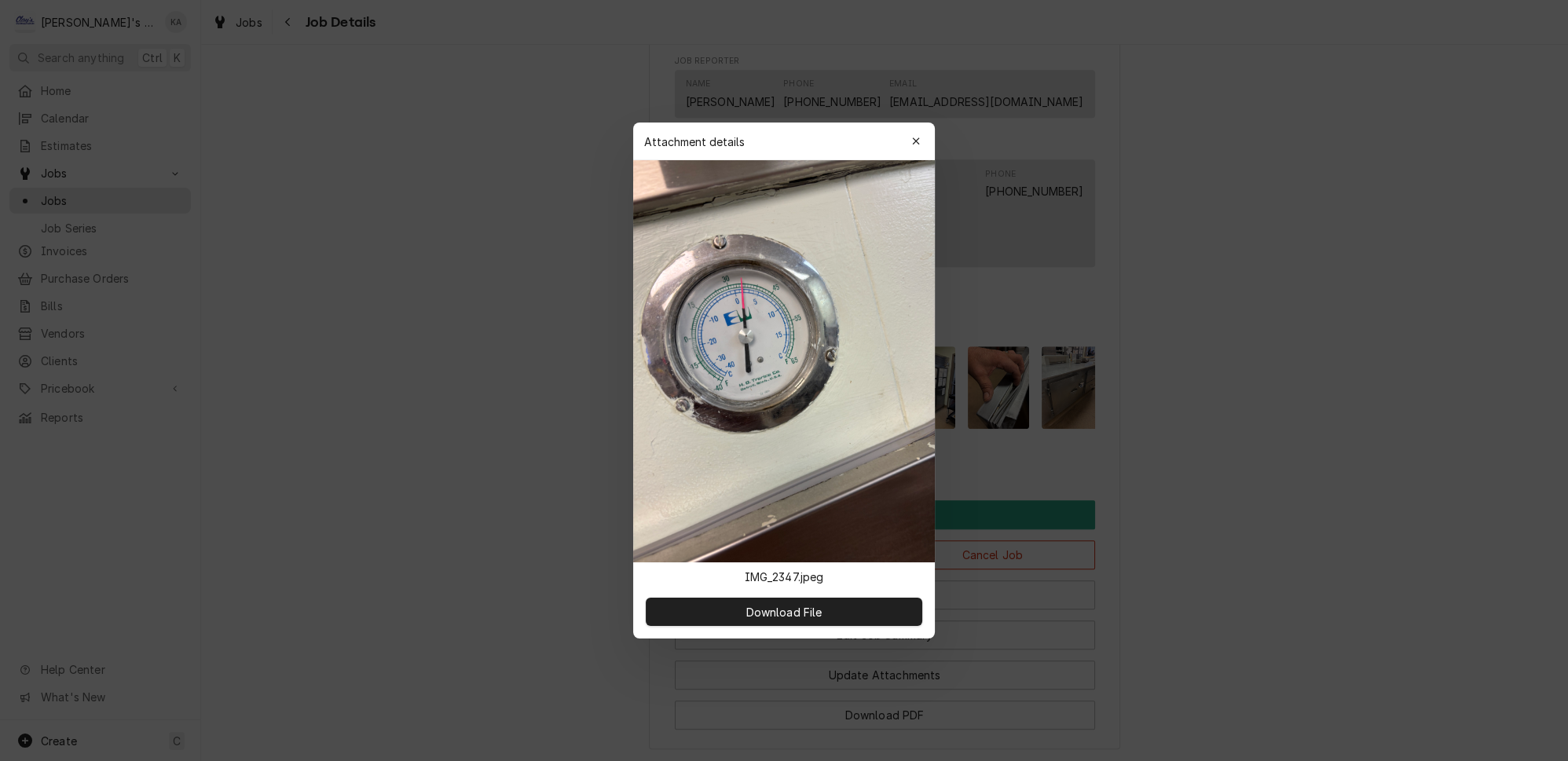
click at [912, 147] on icon "button" at bounding box center [916, 141] width 9 height 11
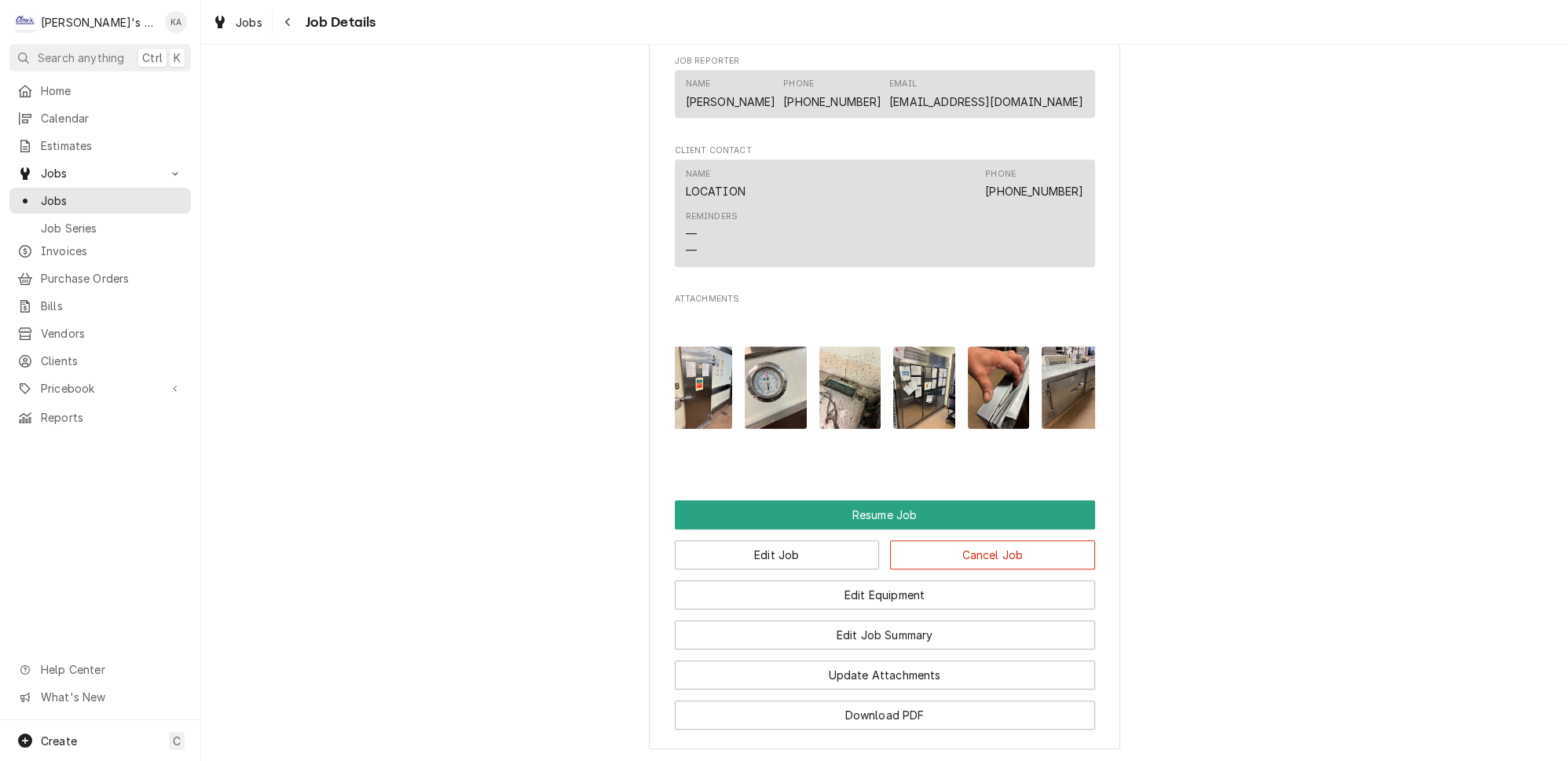
click at [1042, 360] on img "Attachments" at bounding box center [1073, 387] width 62 height 82
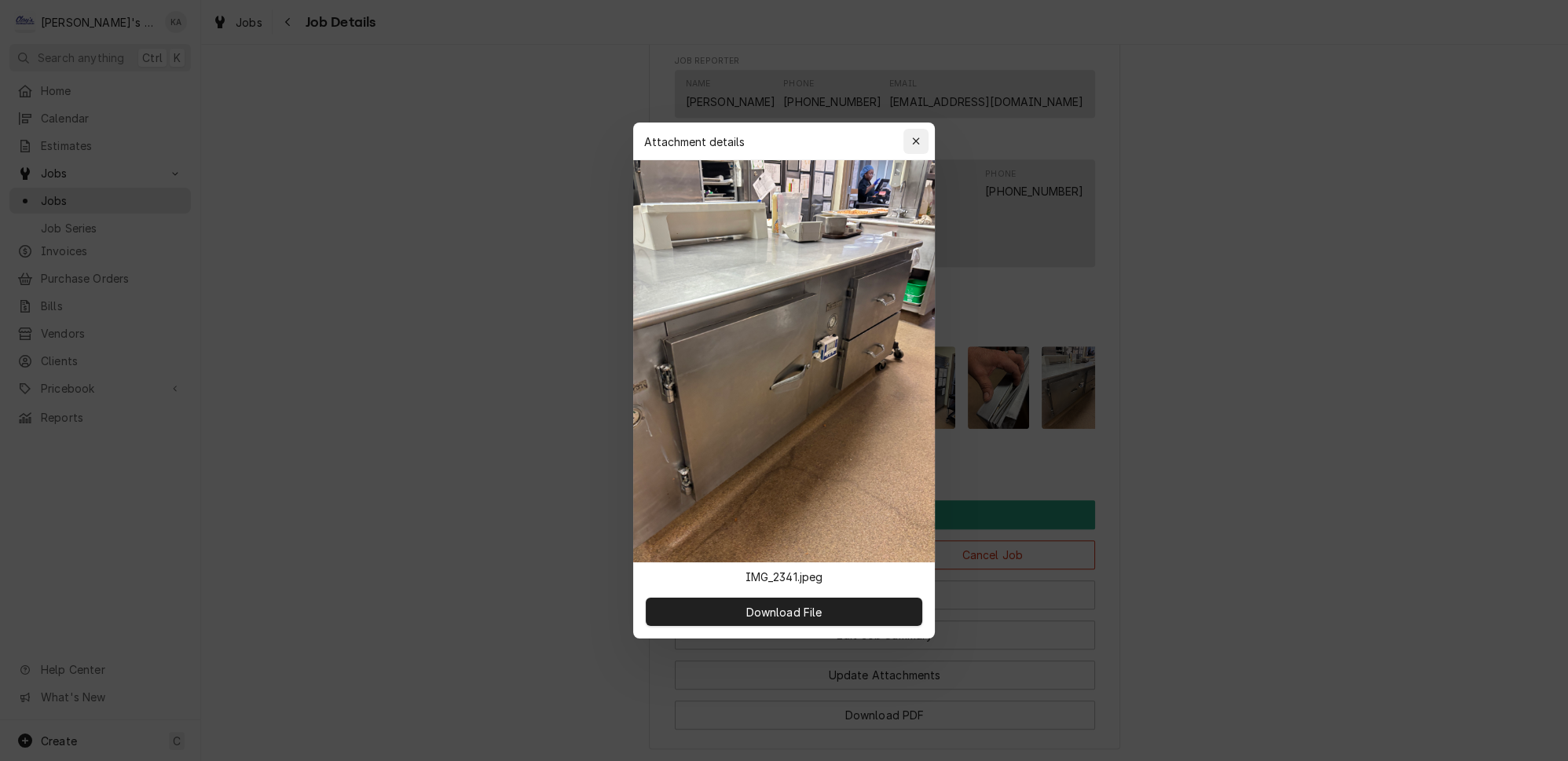
click at [909, 149] on div "button" at bounding box center [916, 141] width 15 height 15
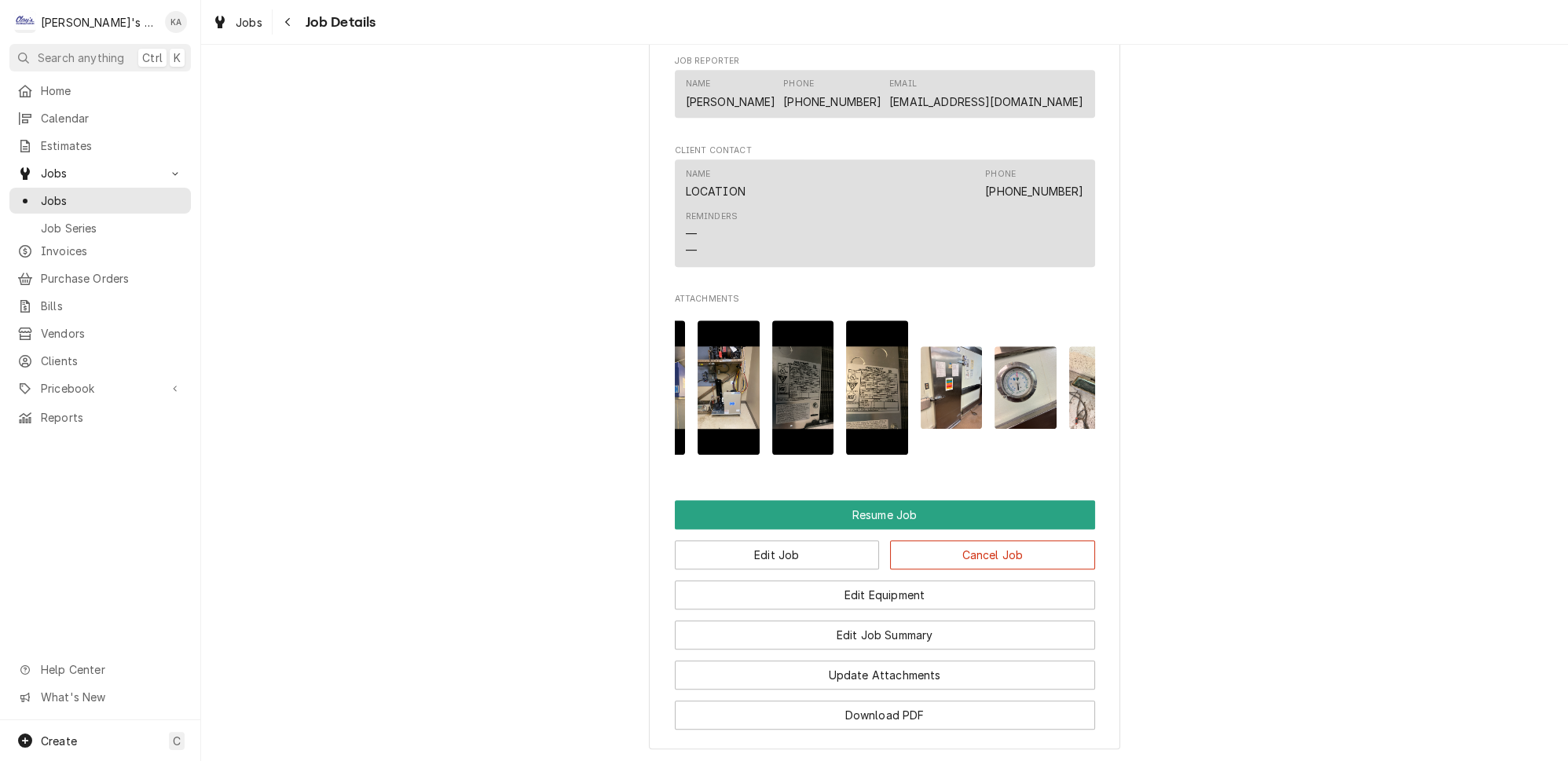
scroll to position [0, 0]
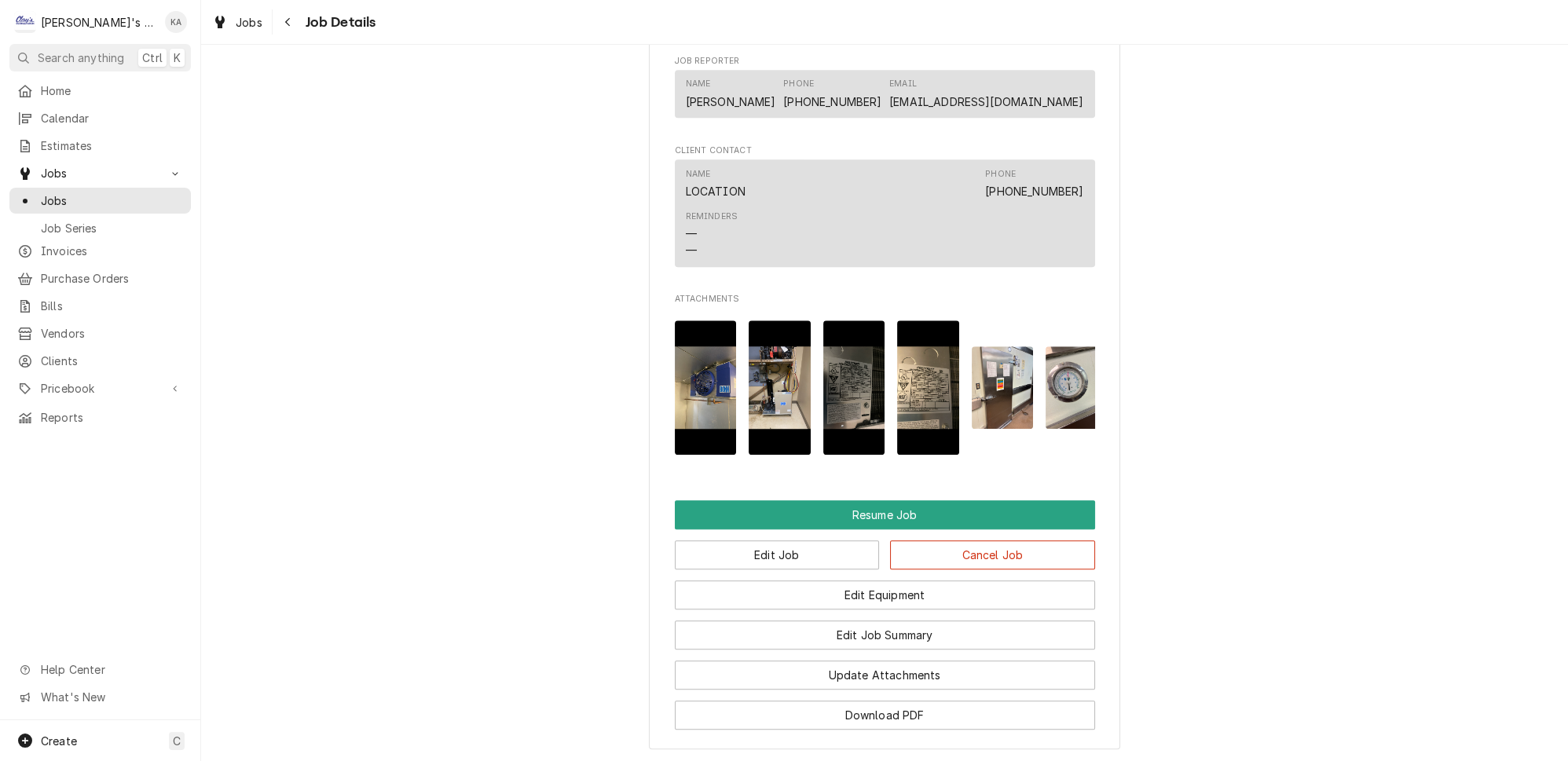
click at [703, 383] on img "Attachments" at bounding box center [705, 387] width 62 height 134
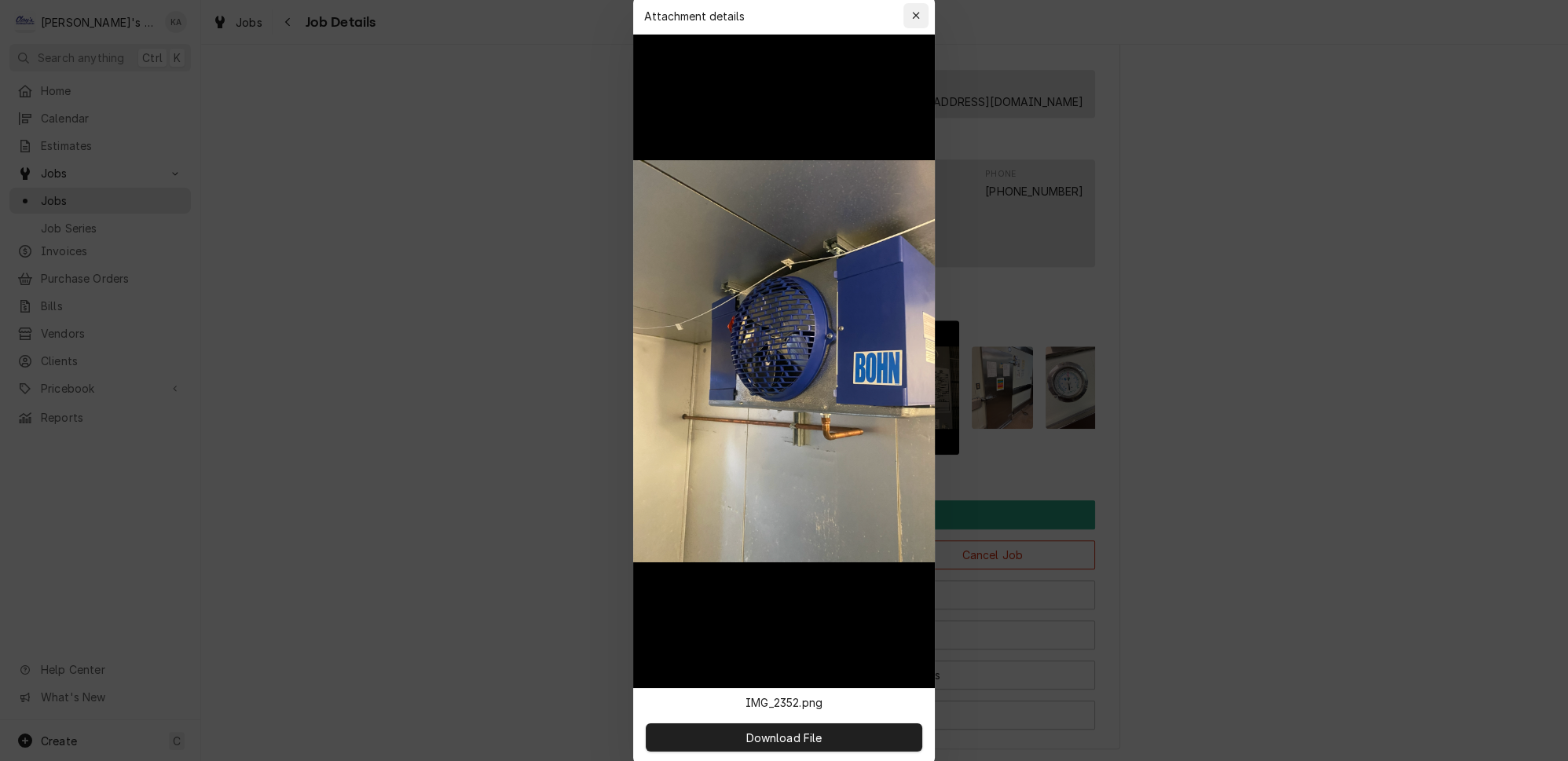
click at [914, 23] on div "button" at bounding box center [916, 15] width 15 height 15
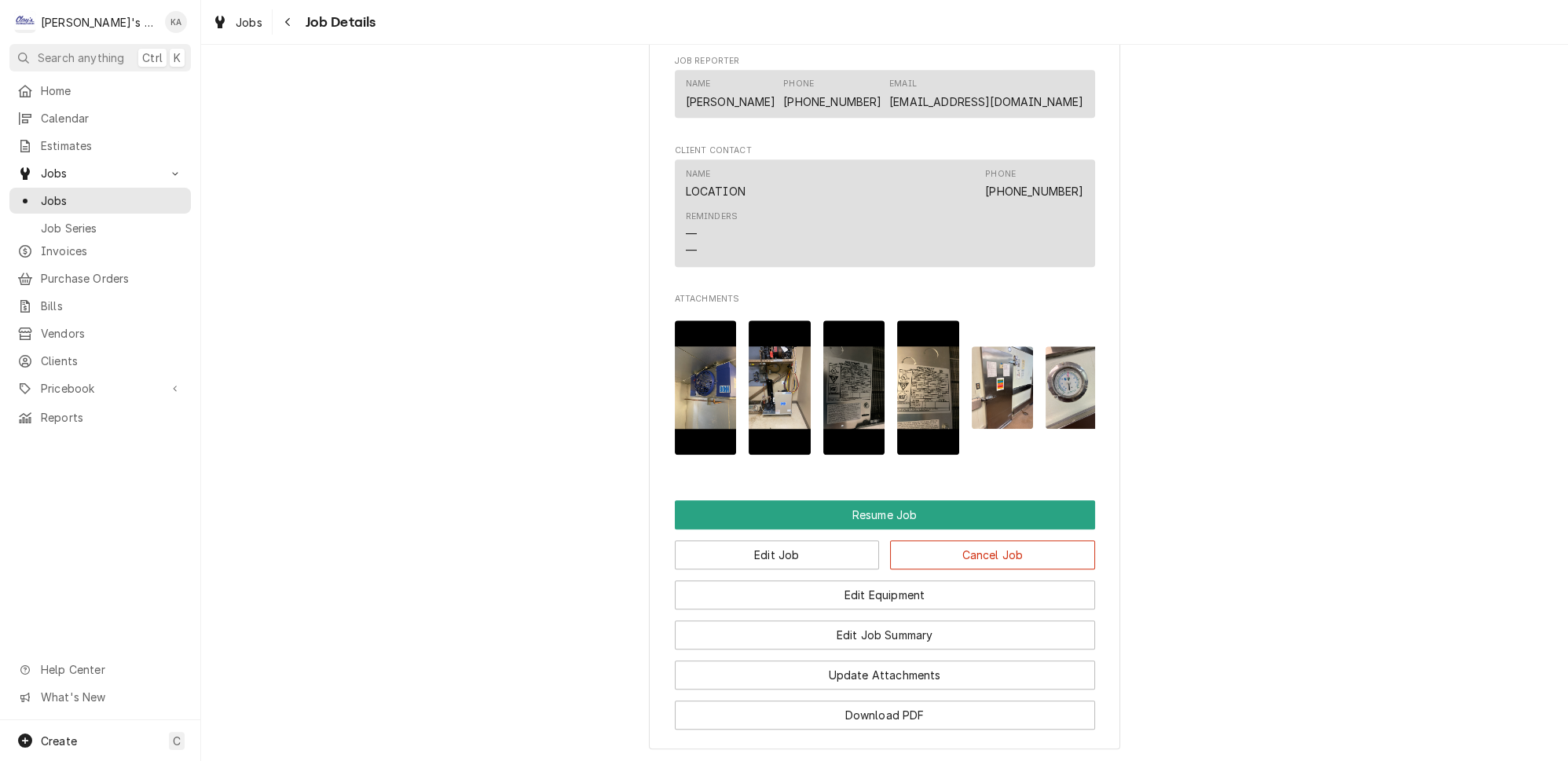
click at [779, 363] on img "Attachments" at bounding box center [780, 387] width 62 height 134
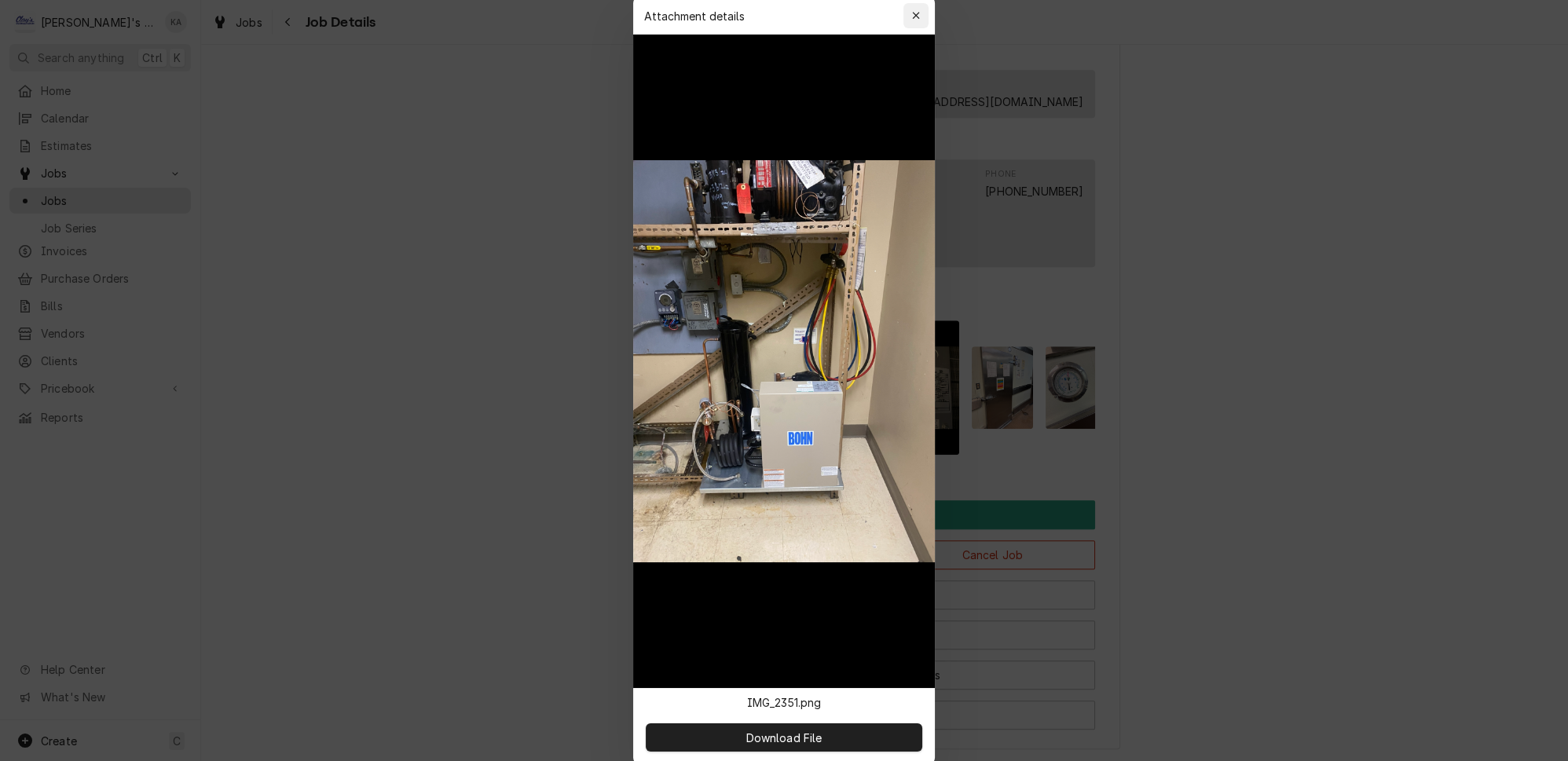
click at [909, 23] on div "button" at bounding box center [916, 15] width 15 height 15
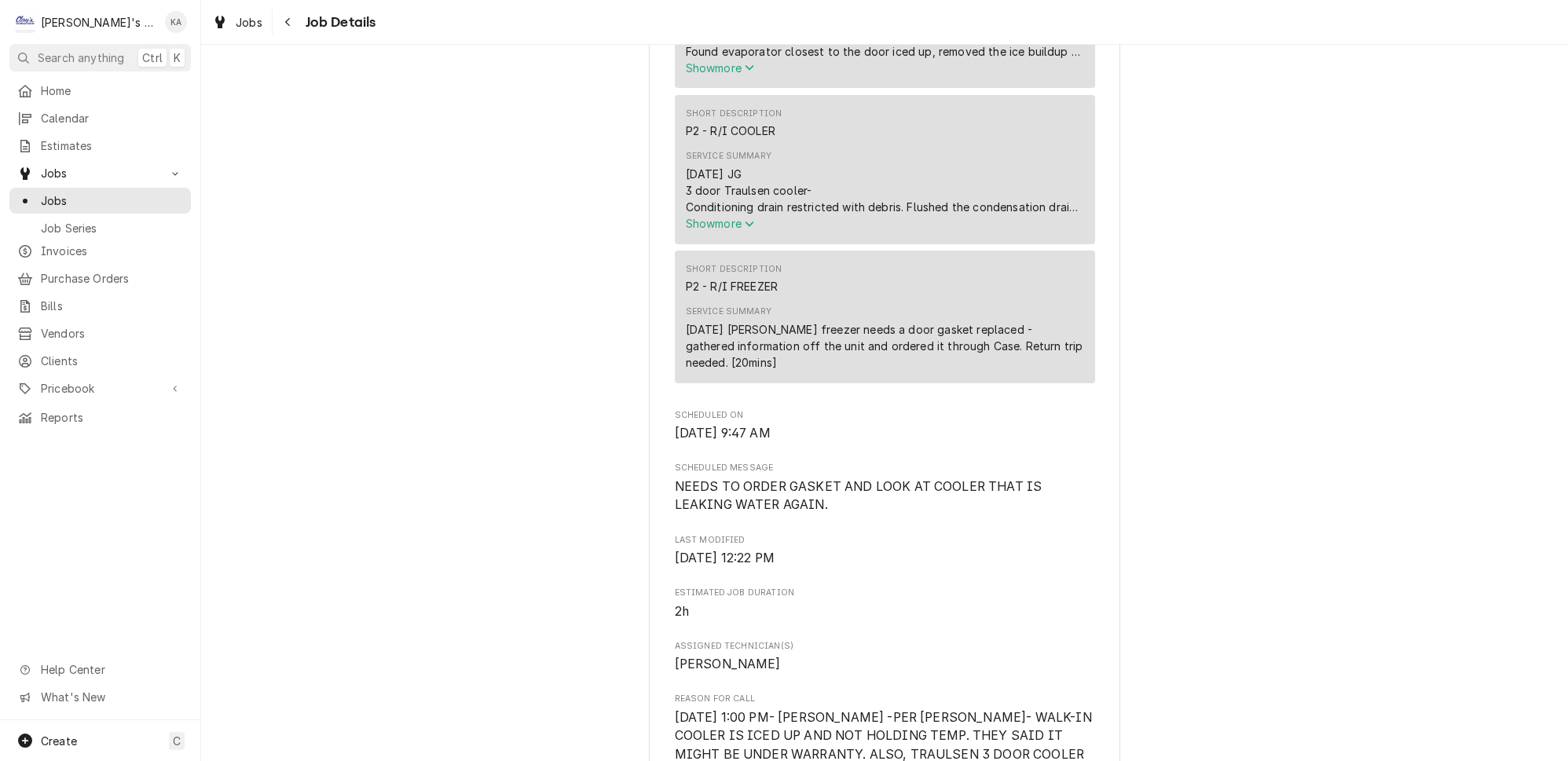
scroll to position [785, 0]
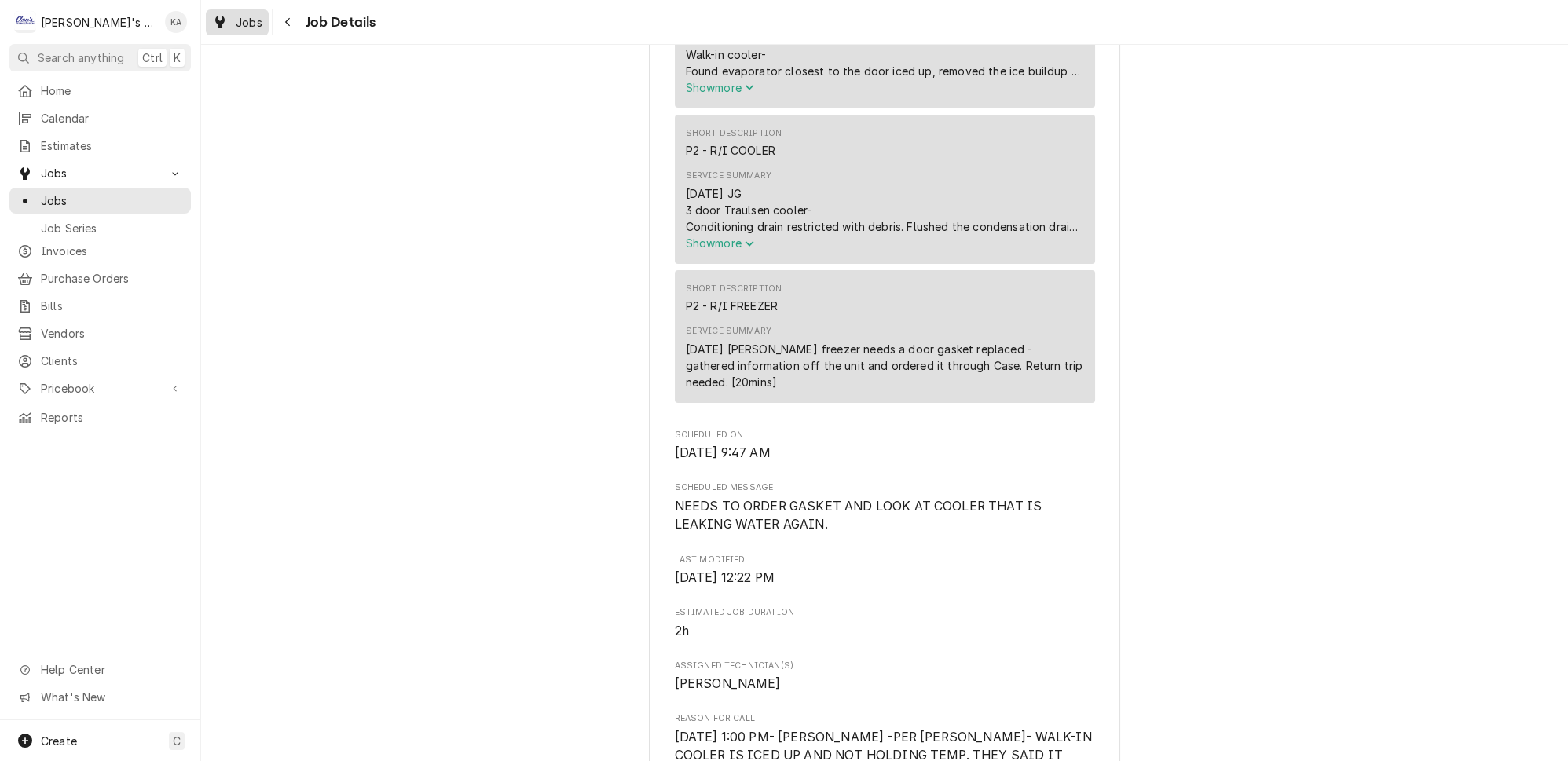
click at [236, 23] on span "Jobs" at bounding box center [249, 23] width 27 height 16
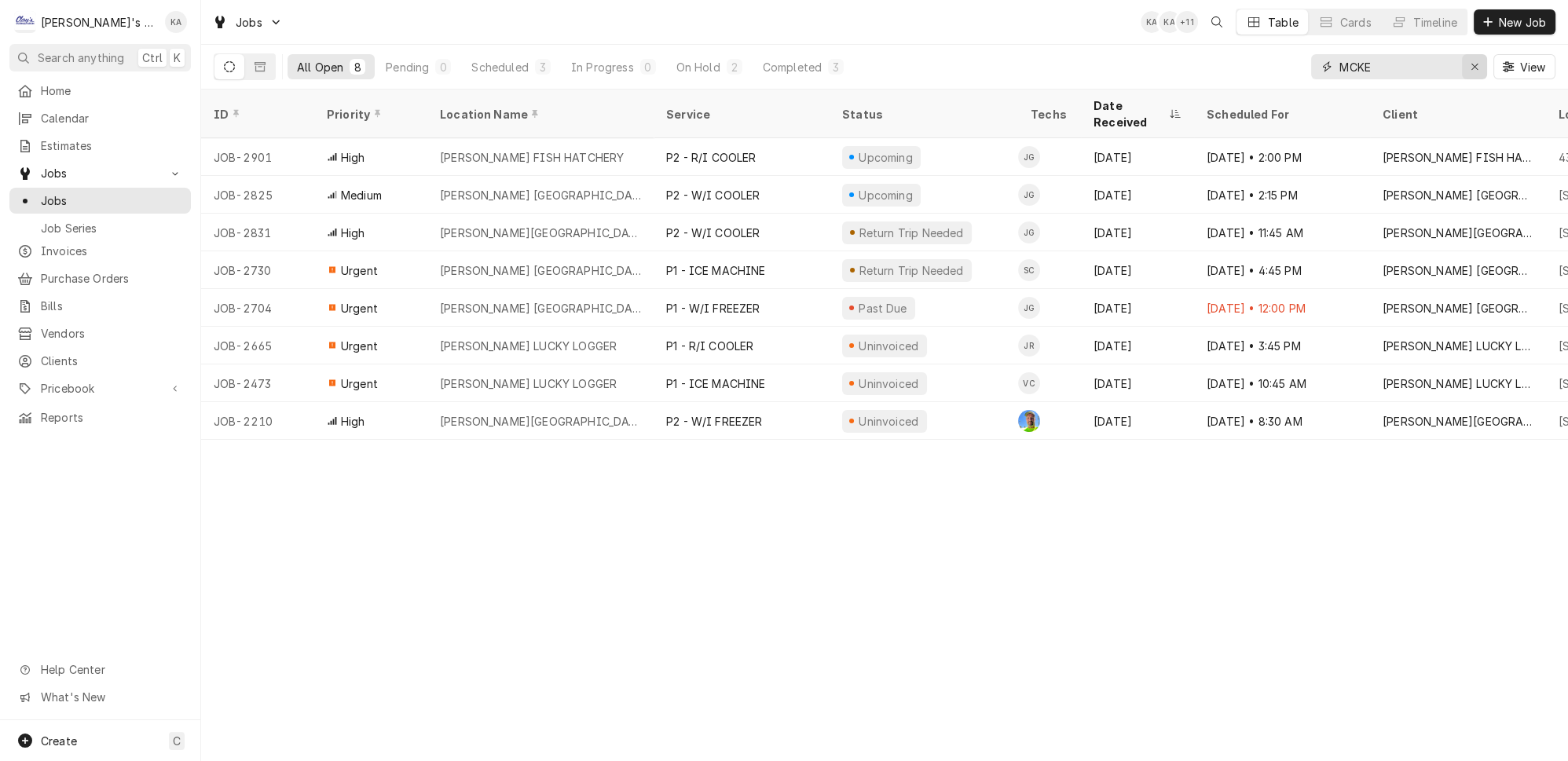
click at [1475, 65] on div "Erase input" at bounding box center [1474, 66] width 15 height 15
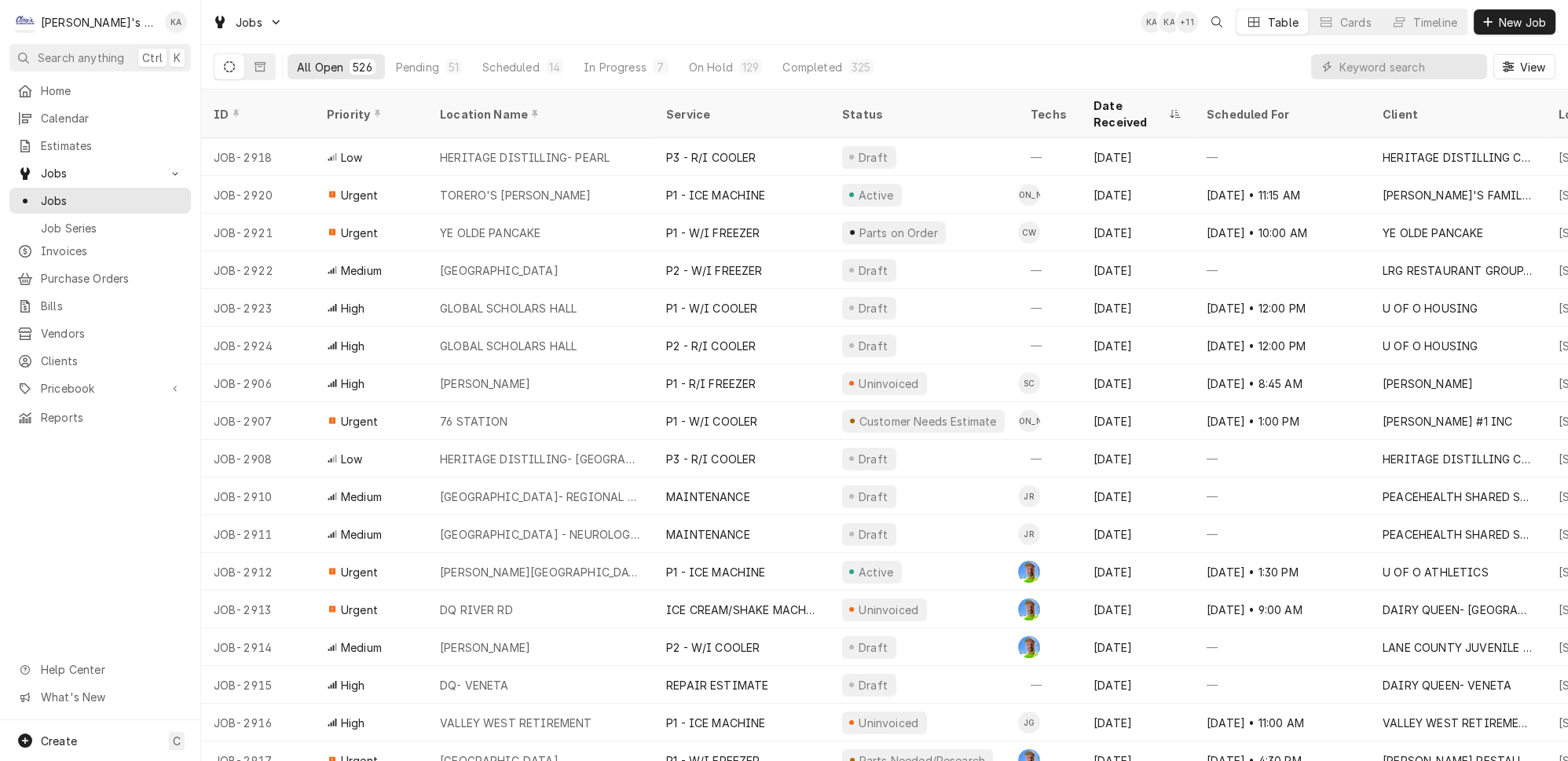
click at [1265, 66] on div "All Open 526 Pending 51 Scheduled 14 In Progress 7 On Hold 129 Completed 325 Vi…" at bounding box center [884, 66] width 1342 height 44
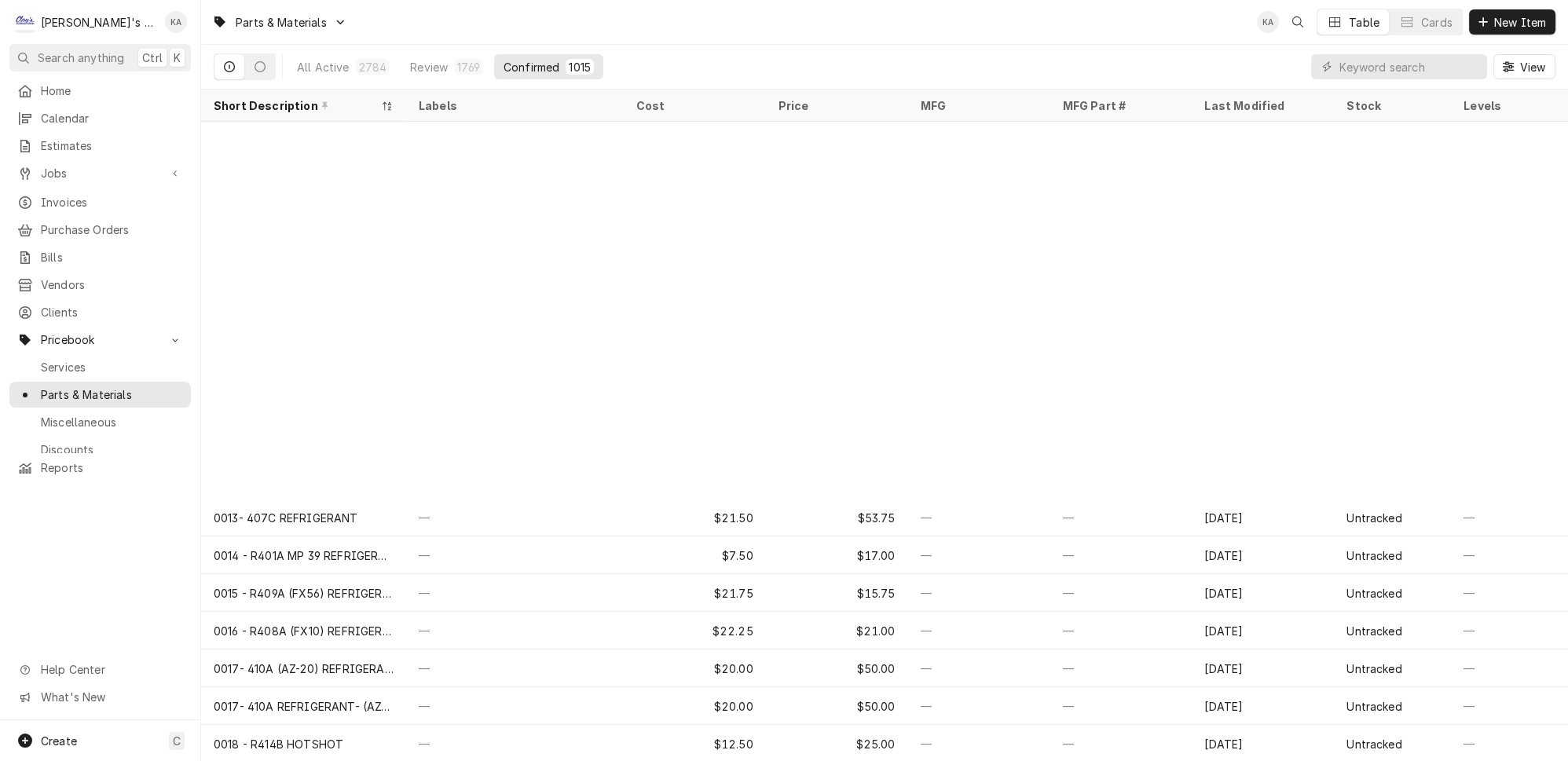
scroll to position [423, 0]
